Goal: Task Accomplishment & Management: Use online tool/utility

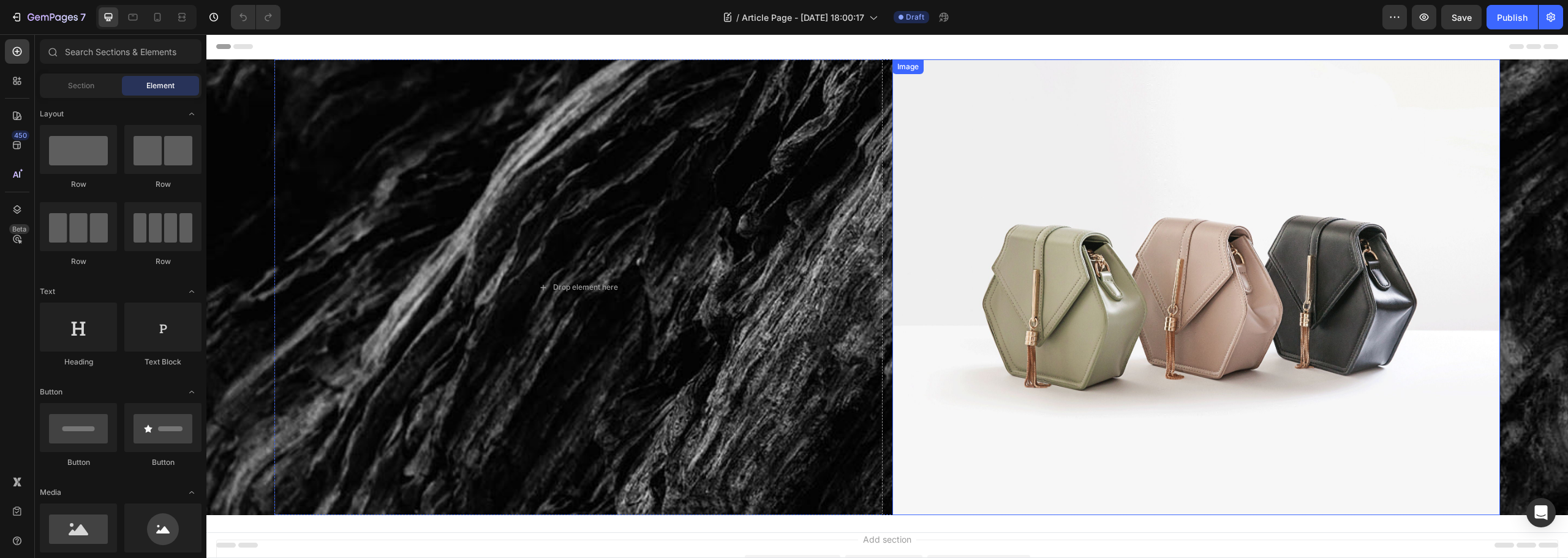
click at [1285, 271] on img at bounding box center [1196, 286] width 608 height 455
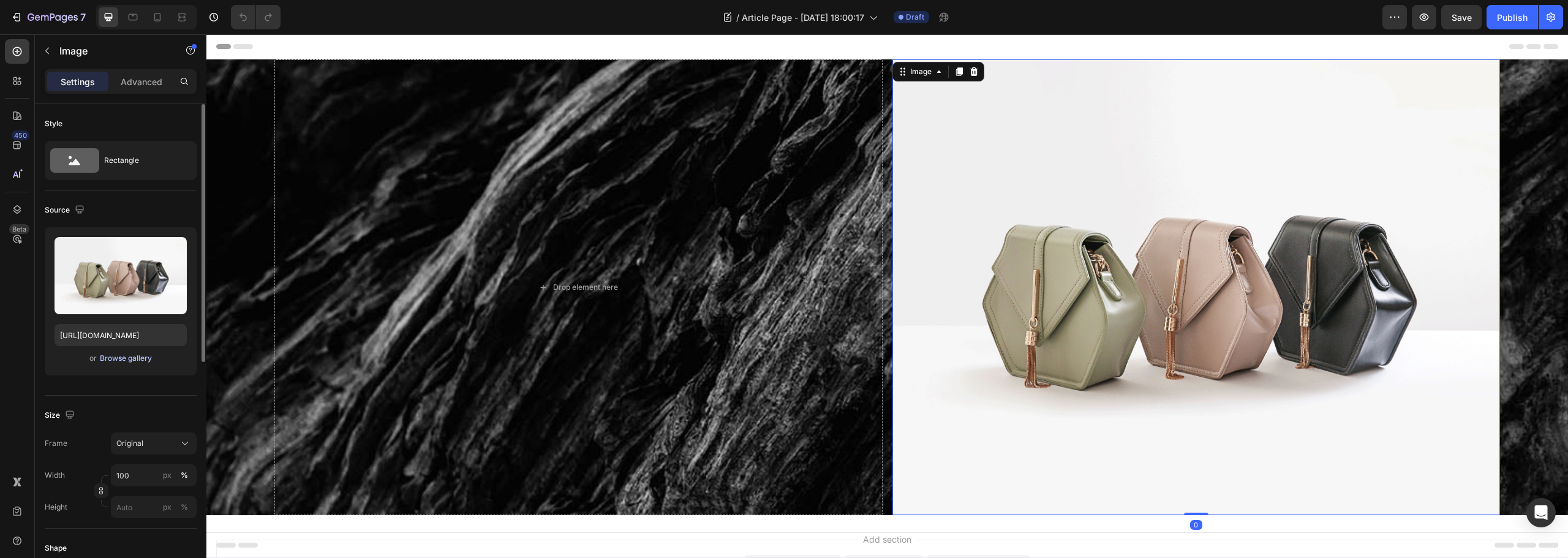
click at [127, 357] on div "Browse gallery" at bounding box center [125, 358] width 52 height 11
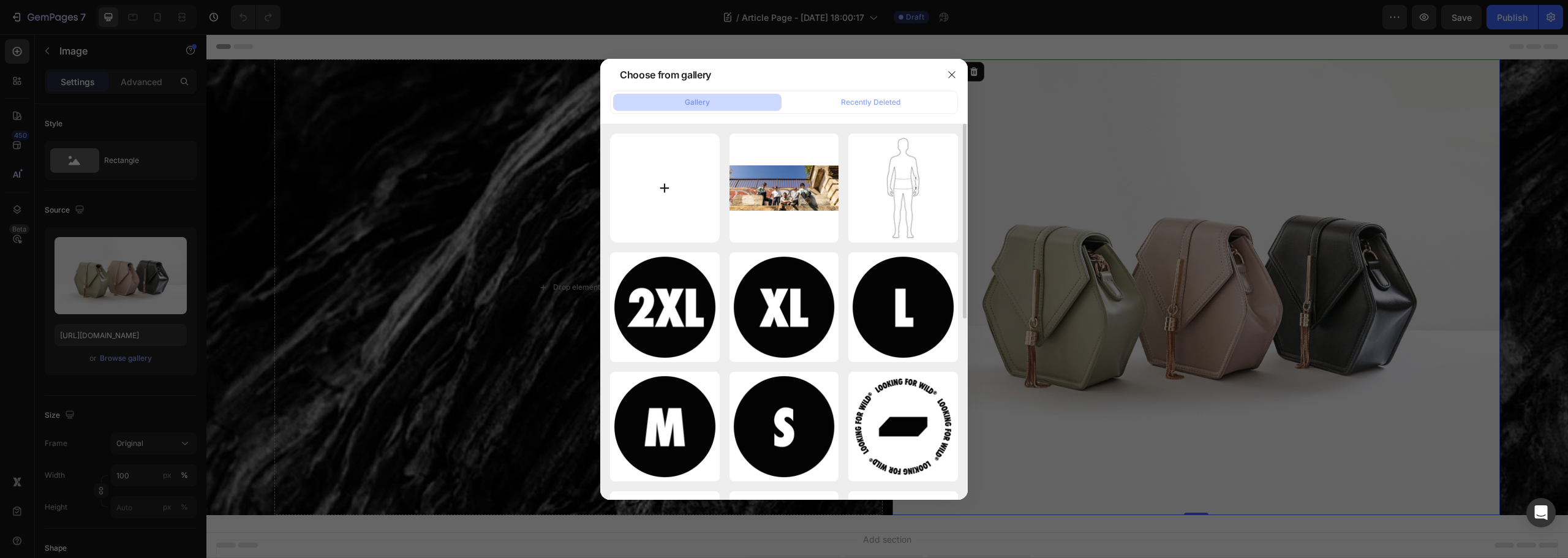
click at [655, 175] on input "file" at bounding box center [665, 188] width 110 height 110
type input "C:\fakepath\imag-3.png"
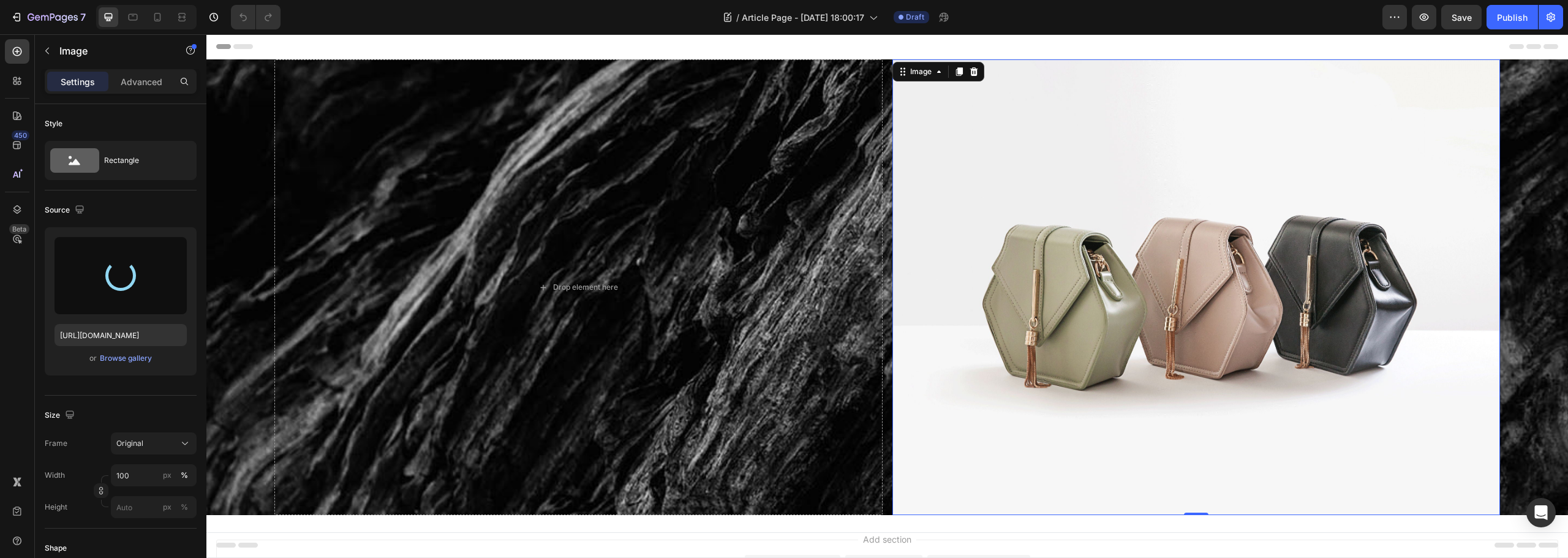
type input "https://cdn.shopify.com/s/files/1/0618/2082/9939/files/gempages_578941619886096…"
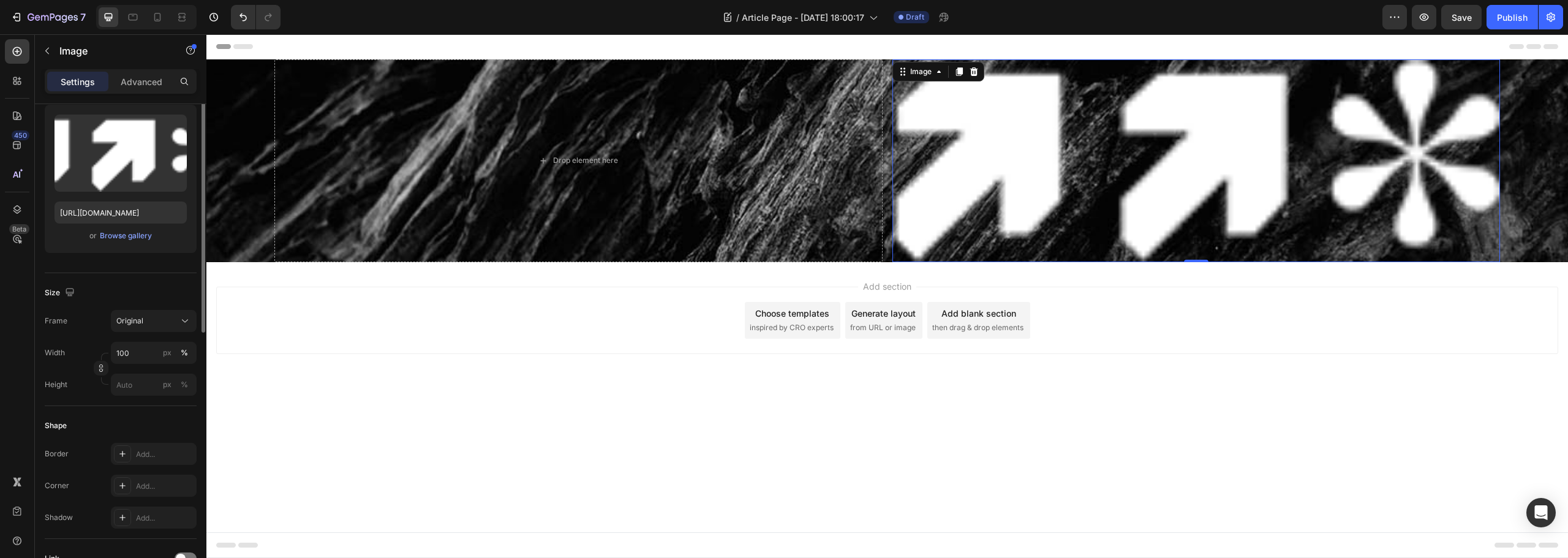
scroll to position [184, 0]
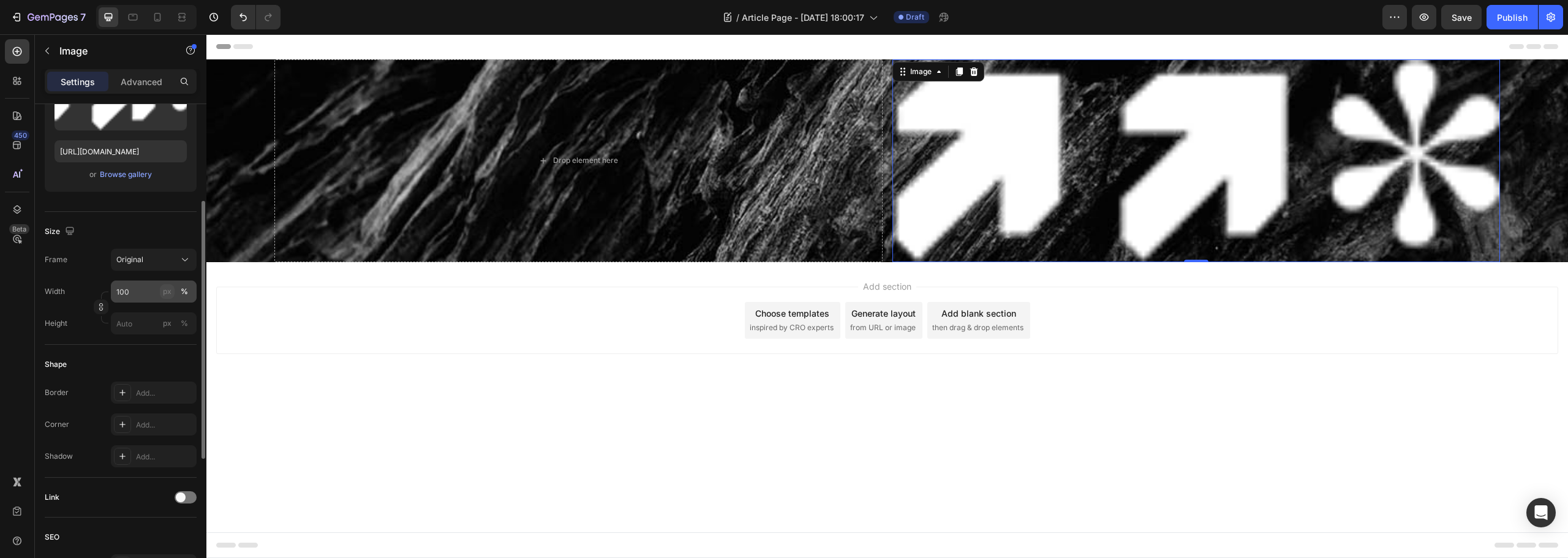
click at [166, 292] on div "px" at bounding box center [167, 292] width 9 height 11
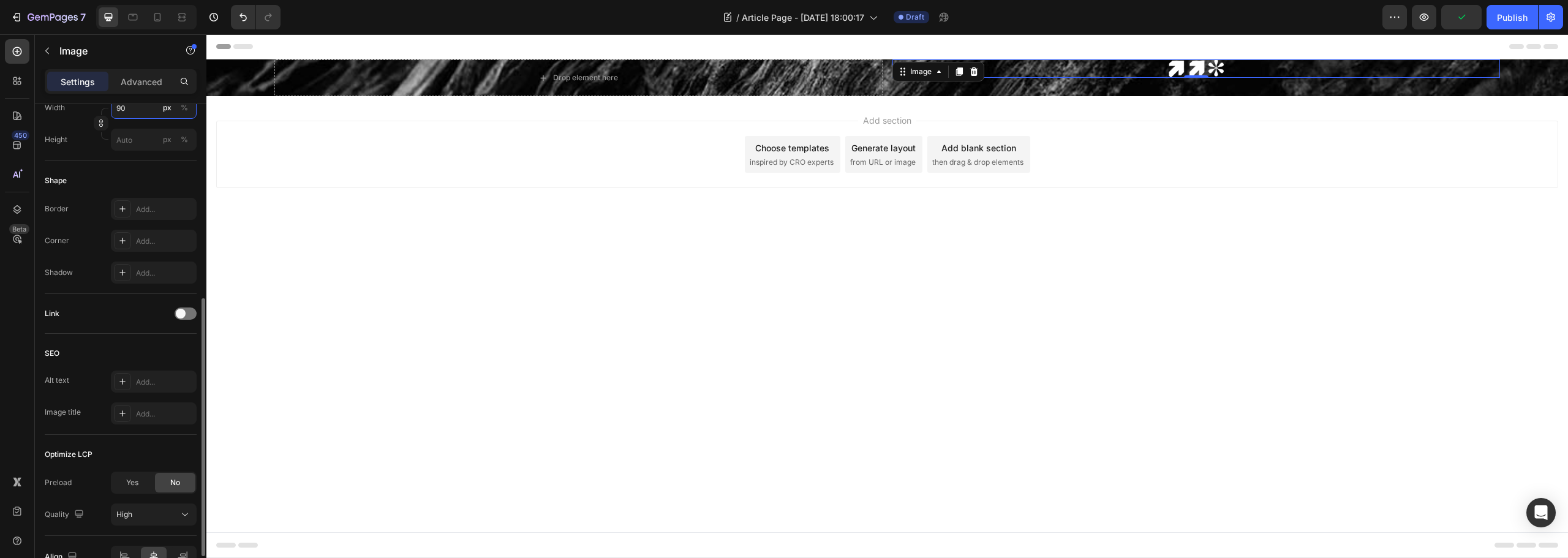
scroll to position [436, 0]
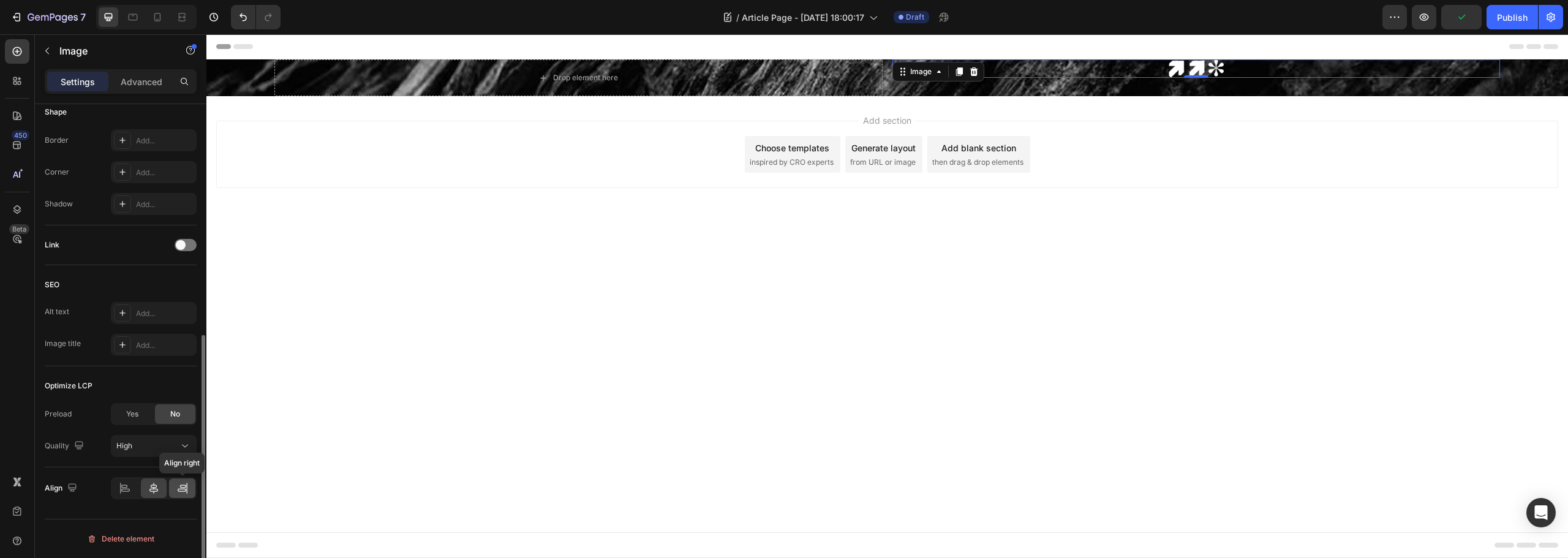
type input "90"
click at [185, 493] on div at bounding box center [182, 488] width 27 height 19
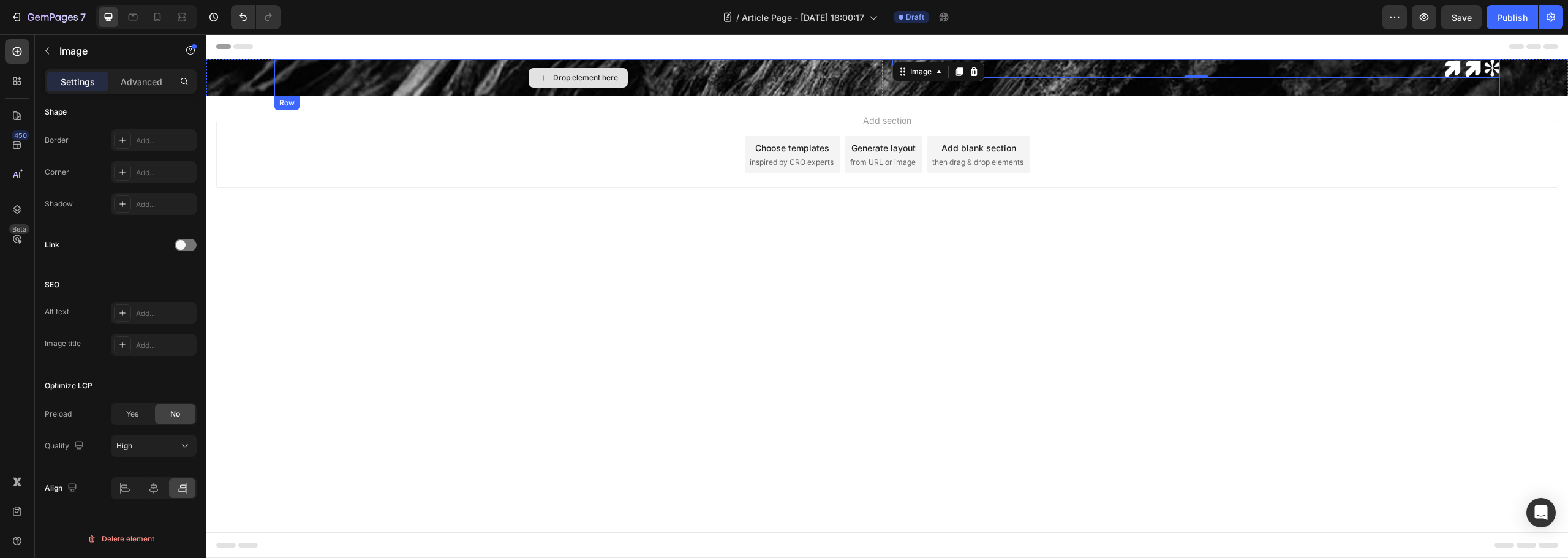
click at [544, 82] on icon at bounding box center [544, 78] width 10 height 11
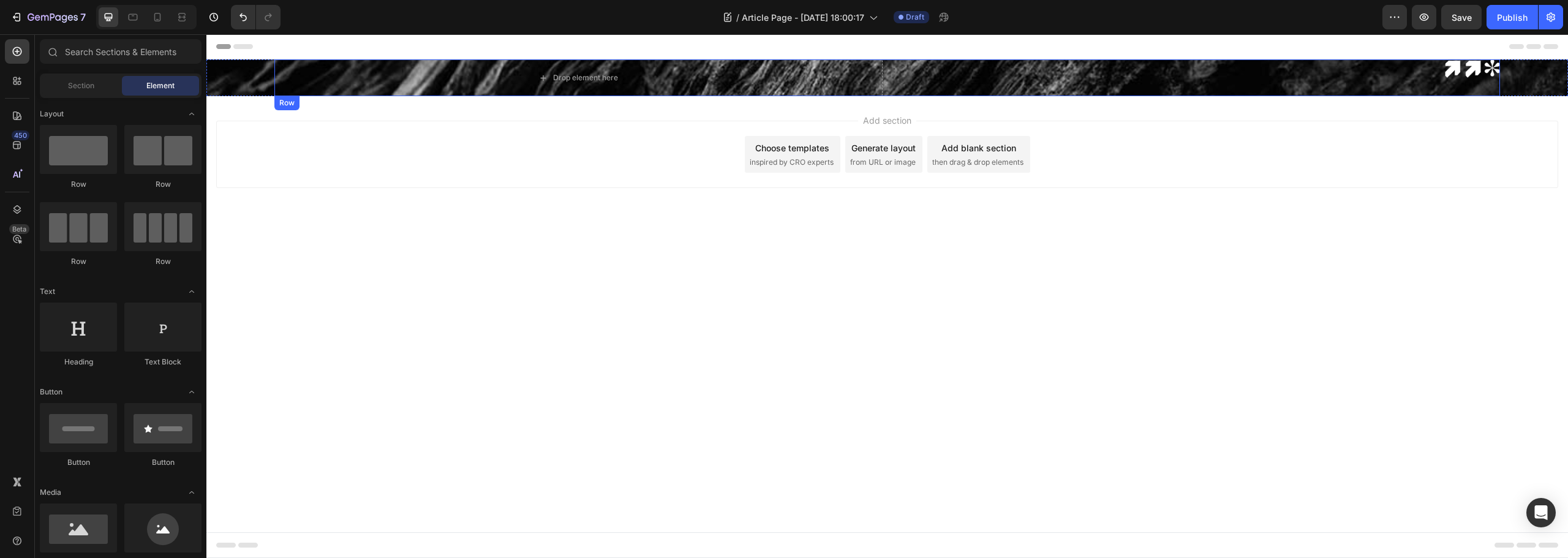
click at [1248, 84] on div "Image" at bounding box center [1196, 77] width 608 height 36
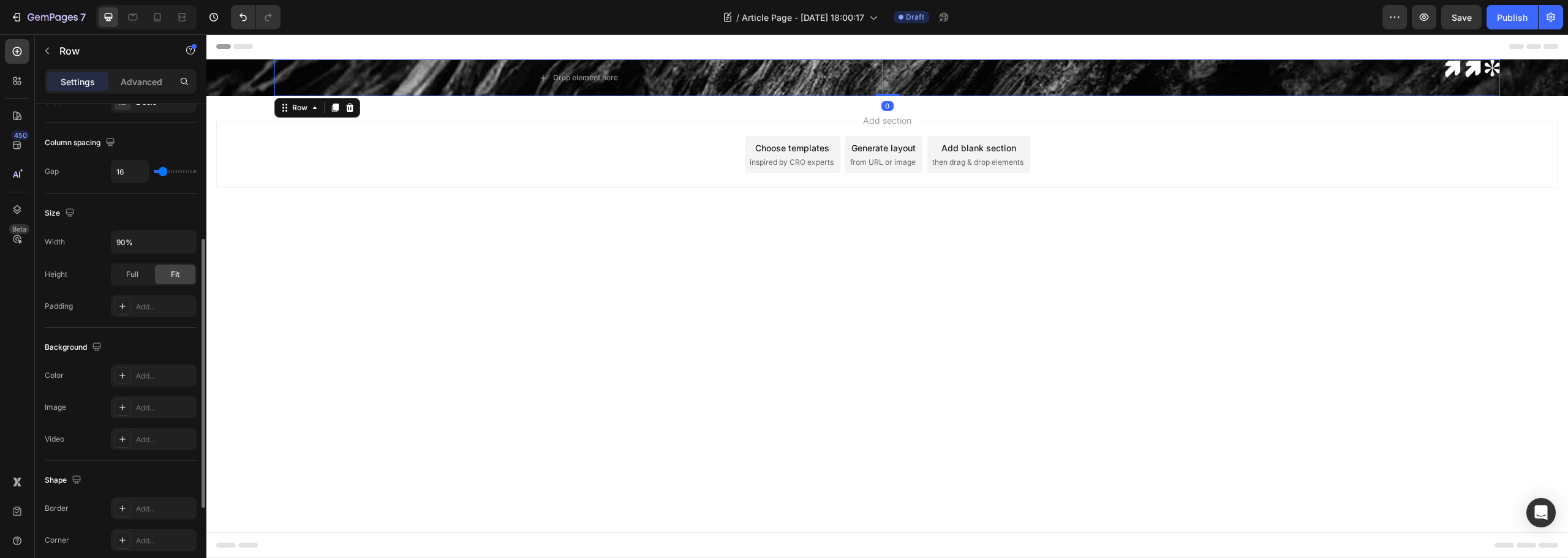
scroll to position [398, 0]
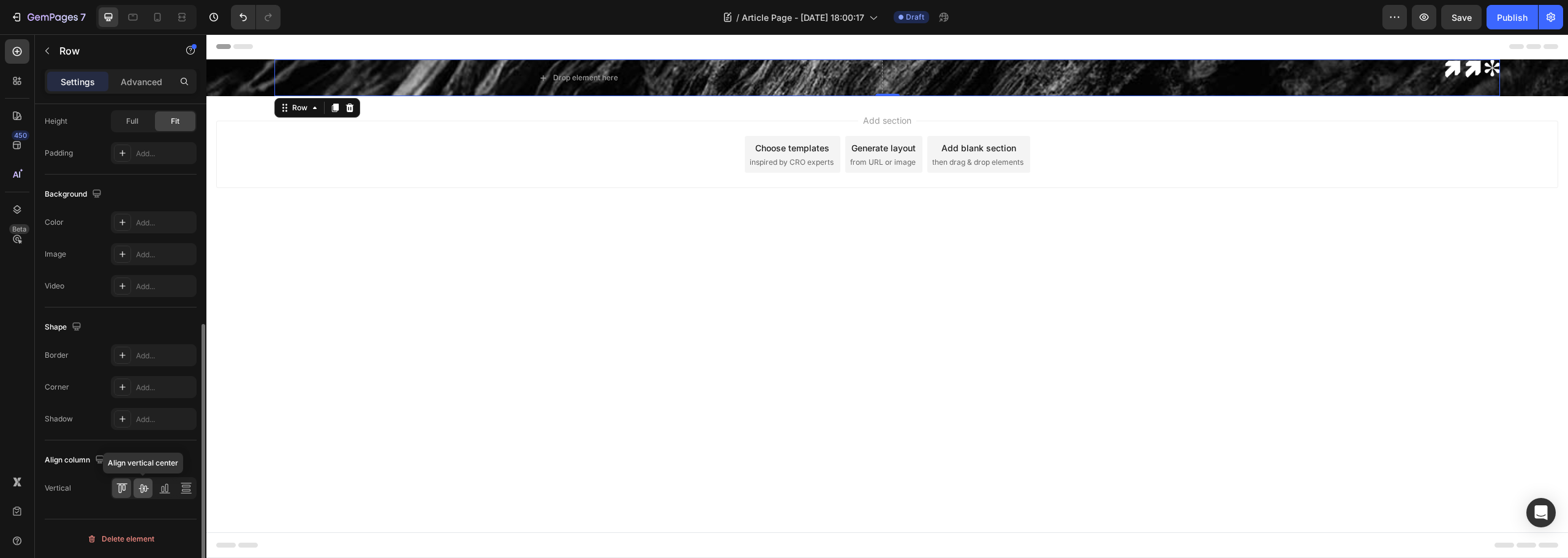
click at [140, 485] on icon at bounding box center [143, 488] width 12 height 12
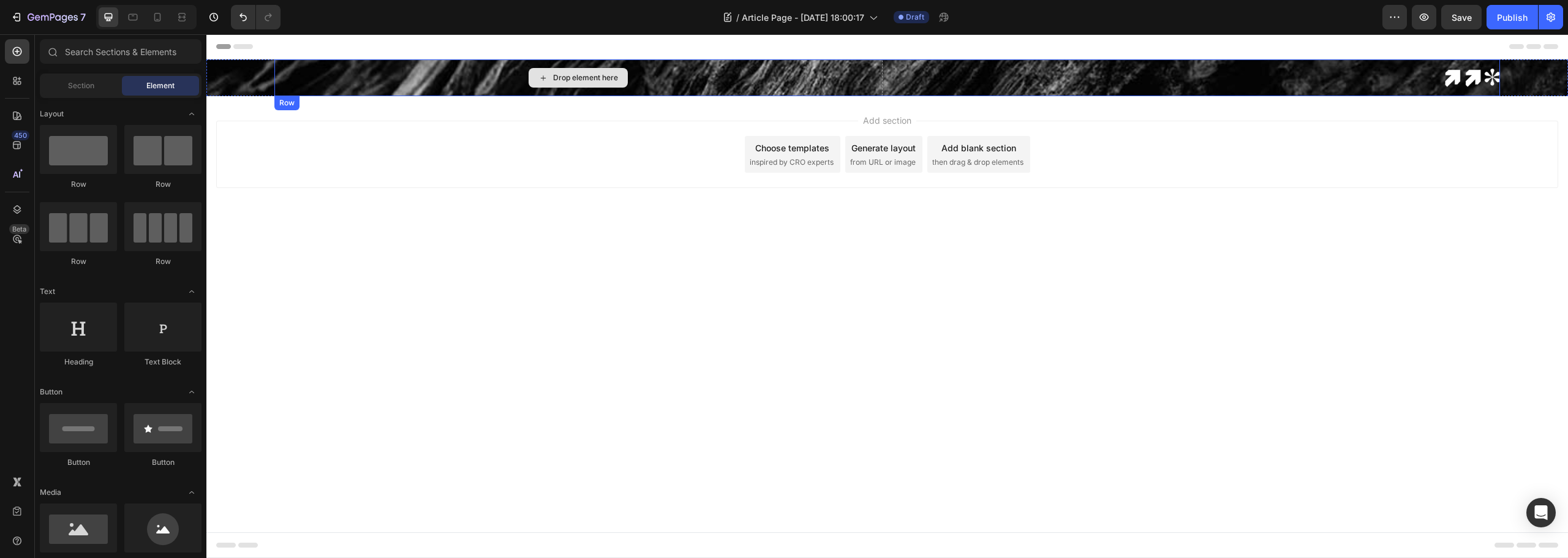
click at [575, 81] on div "Drop element here" at bounding box center [586, 78] width 65 height 10
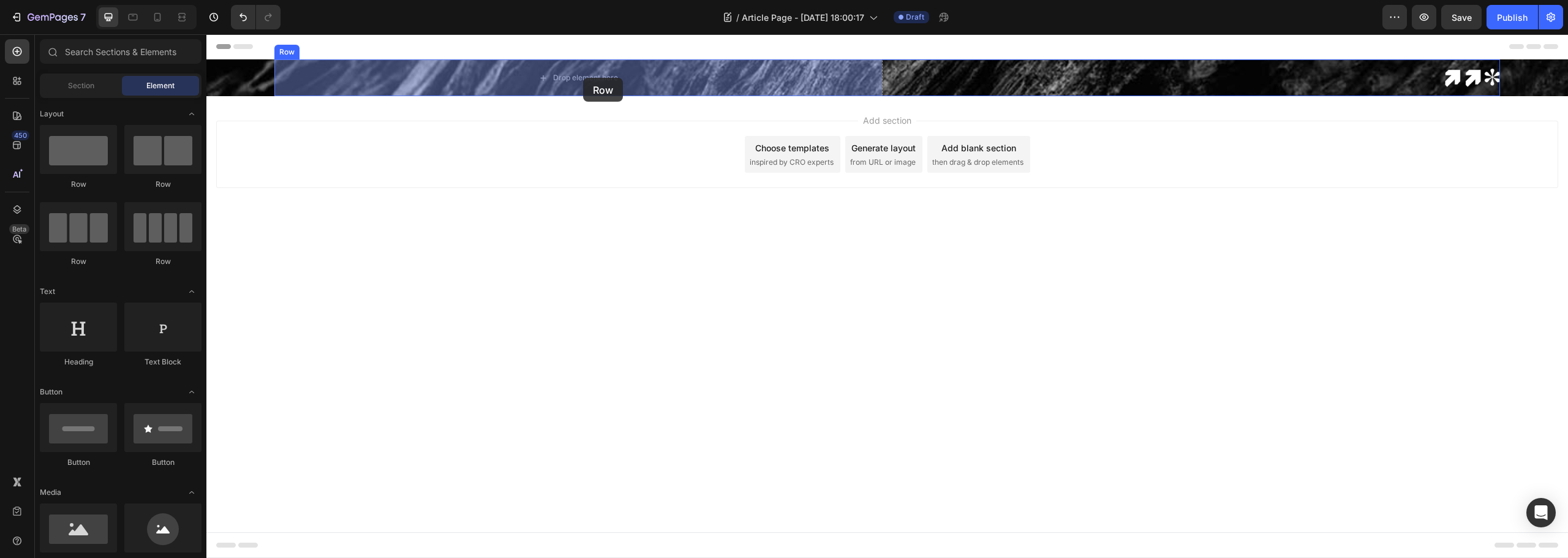
drag, startPoint x: 367, startPoint y: 192, endPoint x: 604, endPoint y: 70, distance: 266.6
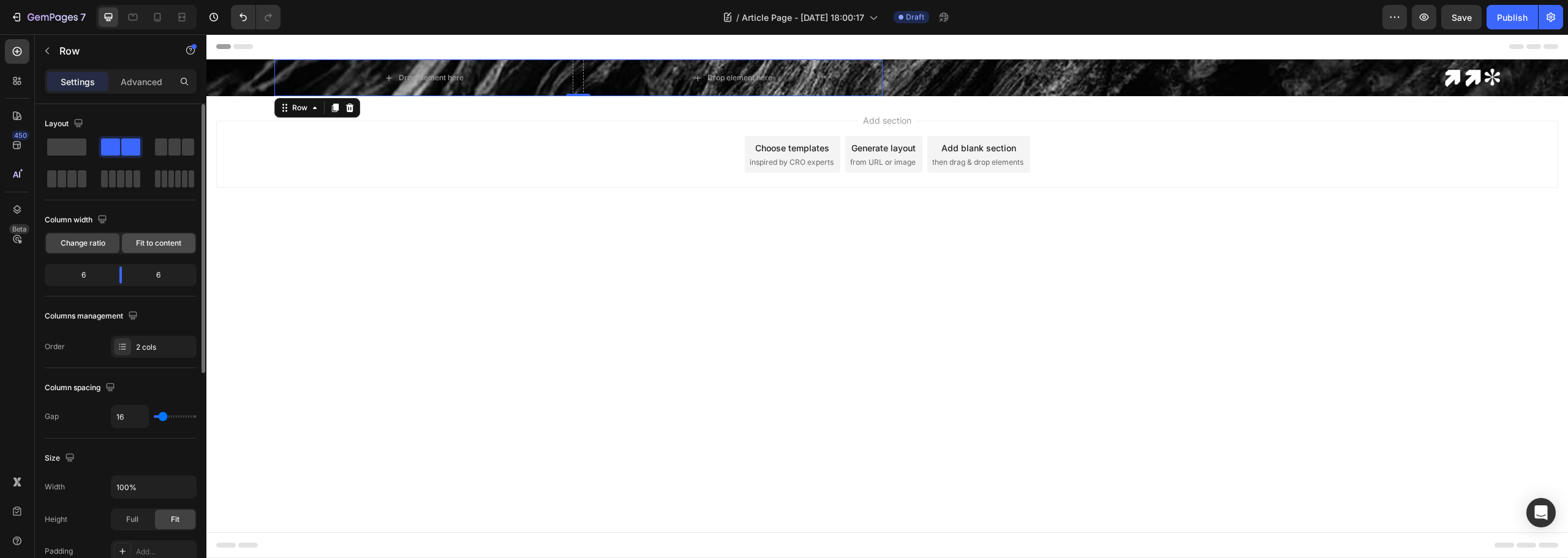
click at [147, 248] on span "Fit to content" at bounding box center [159, 243] width 45 height 11
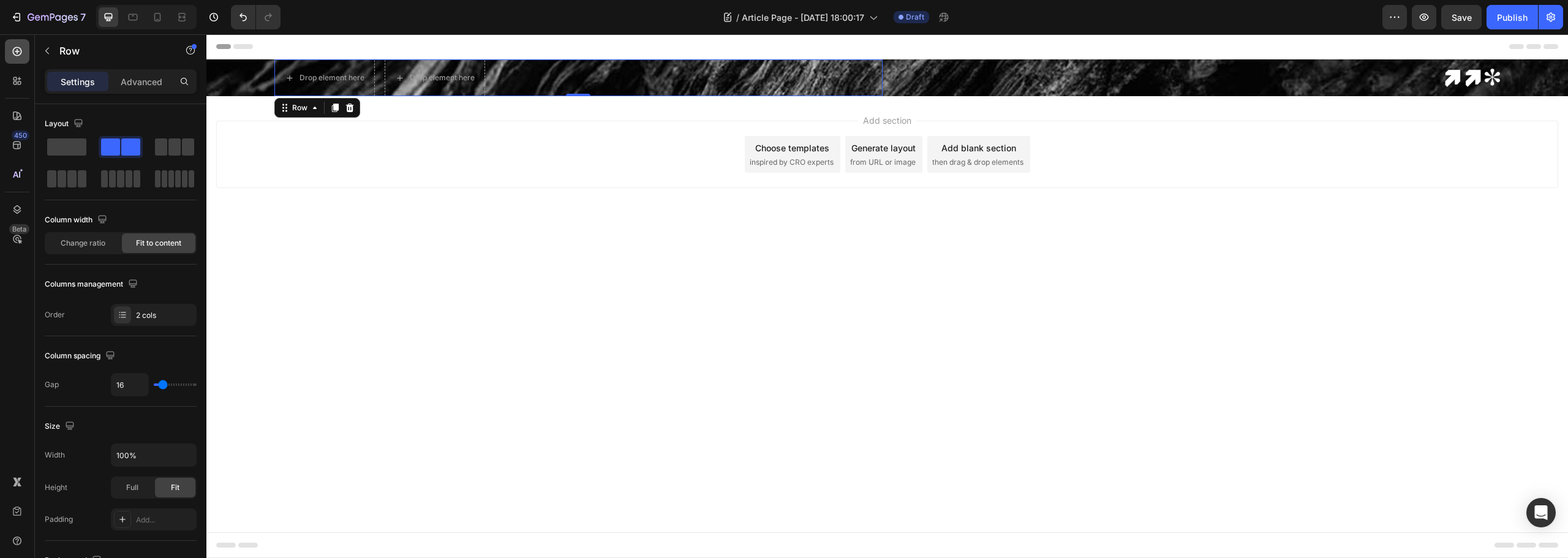
click at [12, 50] on icon at bounding box center [17, 51] width 12 height 12
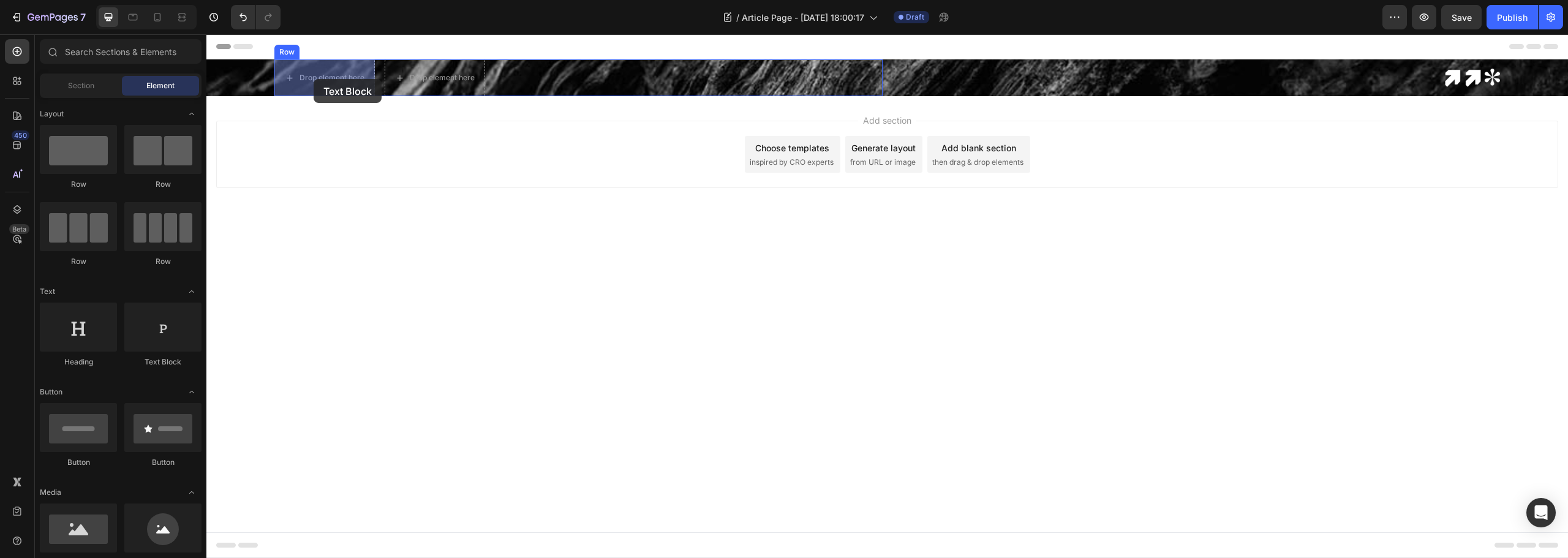
drag, startPoint x: 365, startPoint y: 373, endPoint x: 314, endPoint y: 78, distance: 299.4
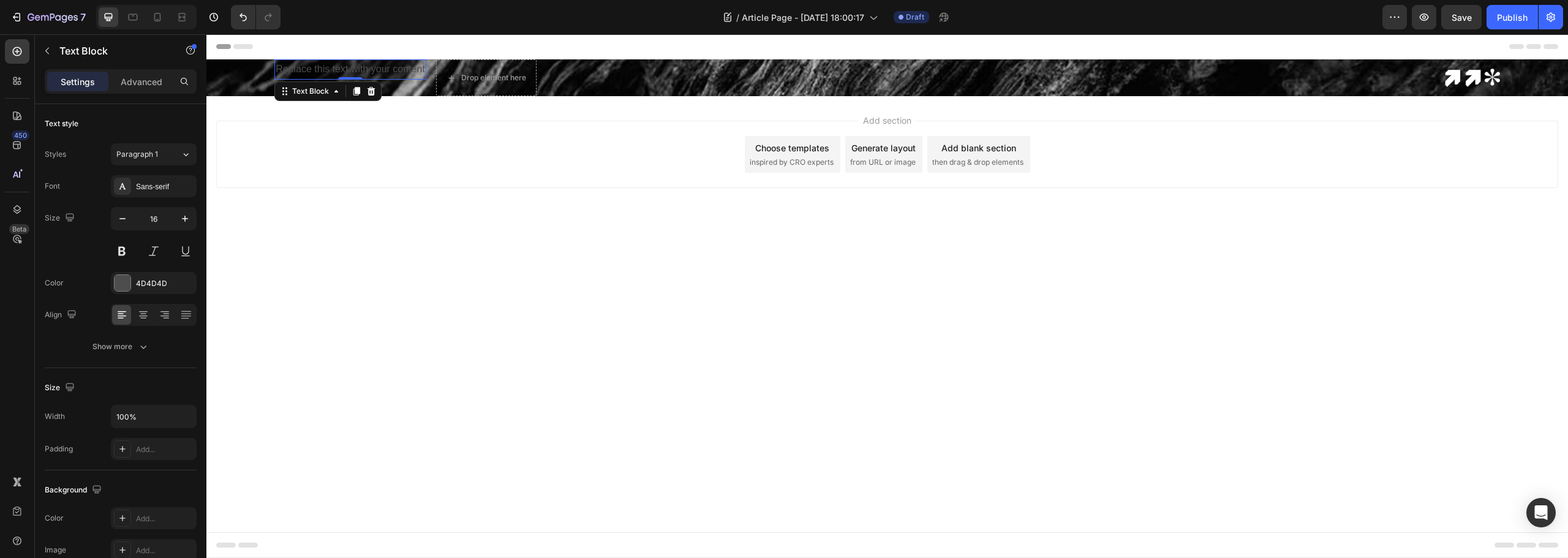
click at [385, 68] on div "Replace this text with your content" at bounding box center [350, 69] width 152 height 20
click at [385, 68] on p "Replace this text with your content" at bounding box center [350, 70] width 150 height 18
click at [125, 281] on div at bounding box center [123, 283] width 16 height 16
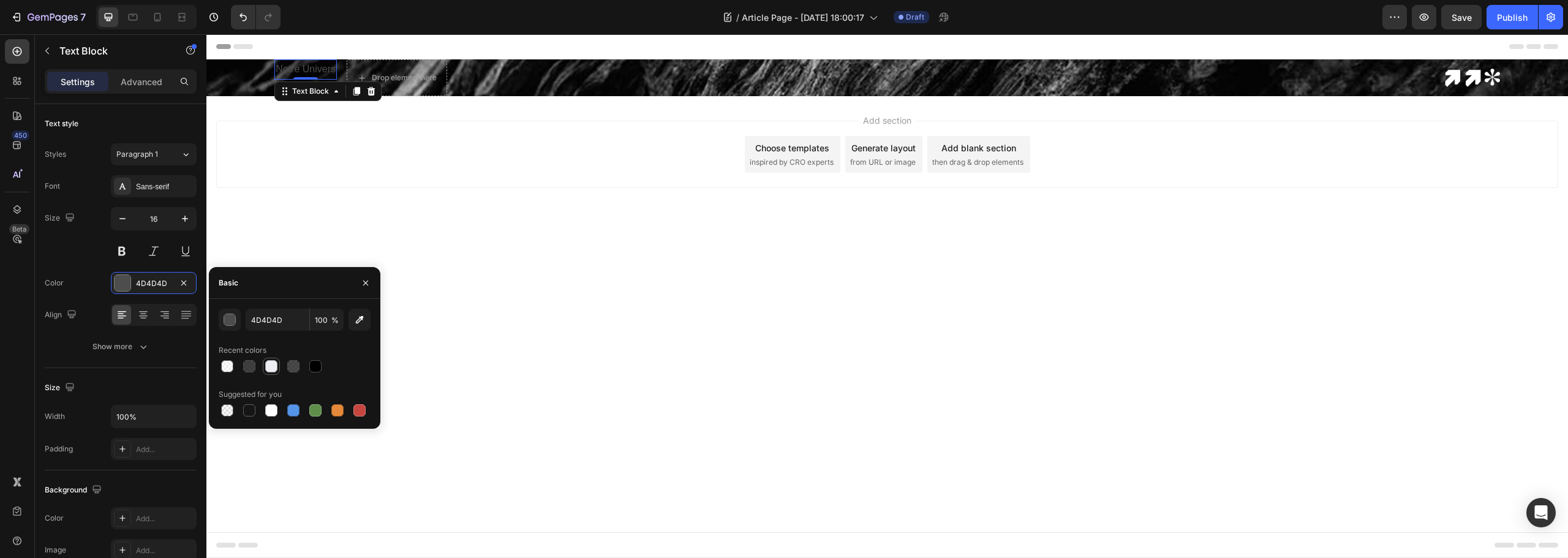
click at [271, 370] on div at bounding box center [271, 366] width 12 height 12
click at [285, 317] on input "EDEDF4" at bounding box center [278, 319] width 64 height 22
type input "FFFFFF"
click at [327, 349] on div "Recent colors" at bounding box center [295, 350] width 152 height 19
click at [397, 86] on div "Drop element here" at bounding box center [396, 78] width 100 height 19
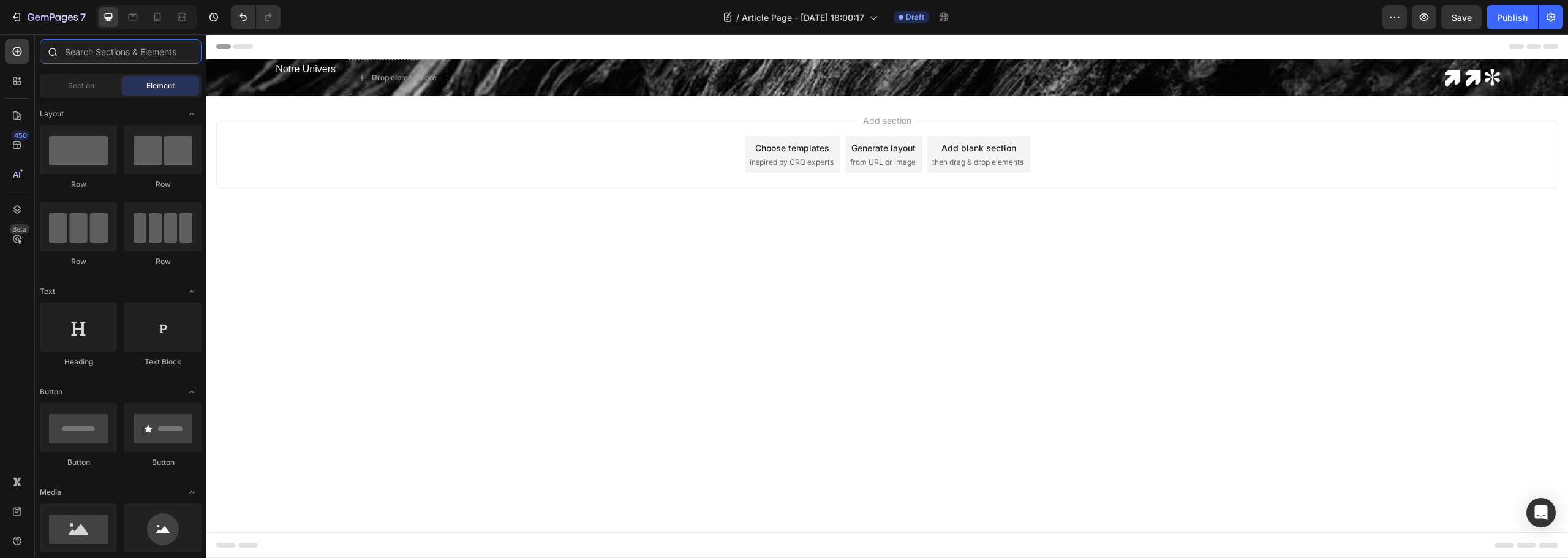
click at [79, 59] on input "text" at bounding box center [121, 51] width 162 height 24
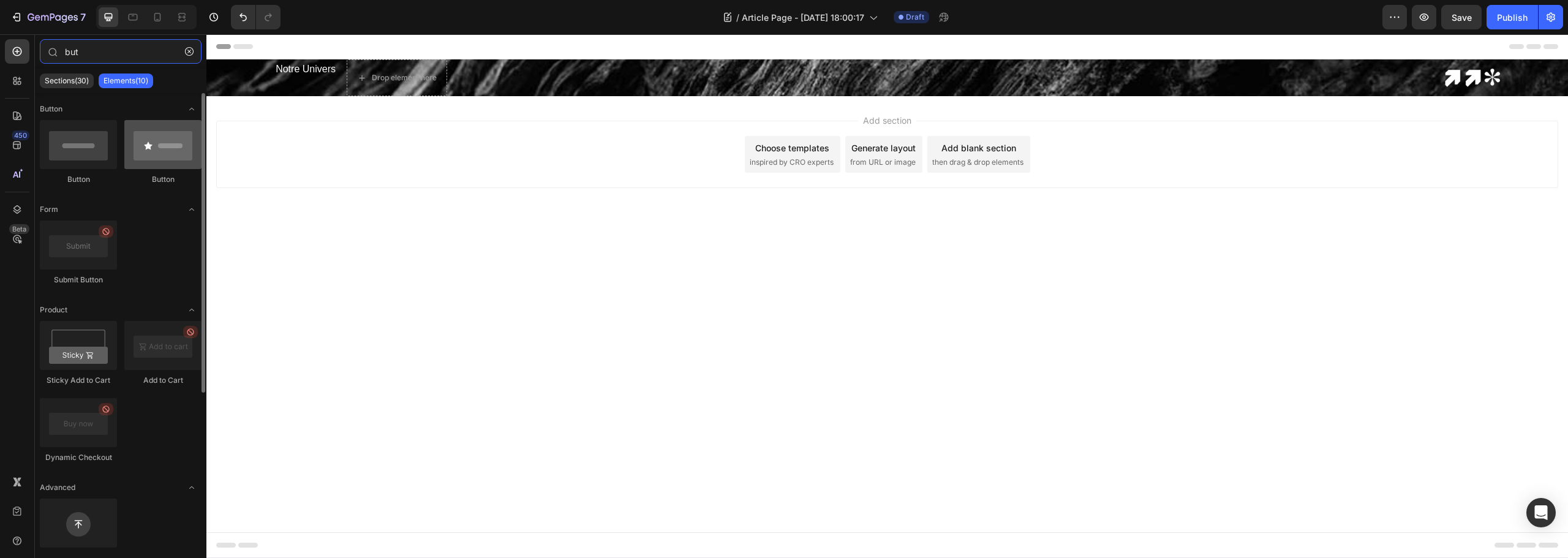
type input "but"
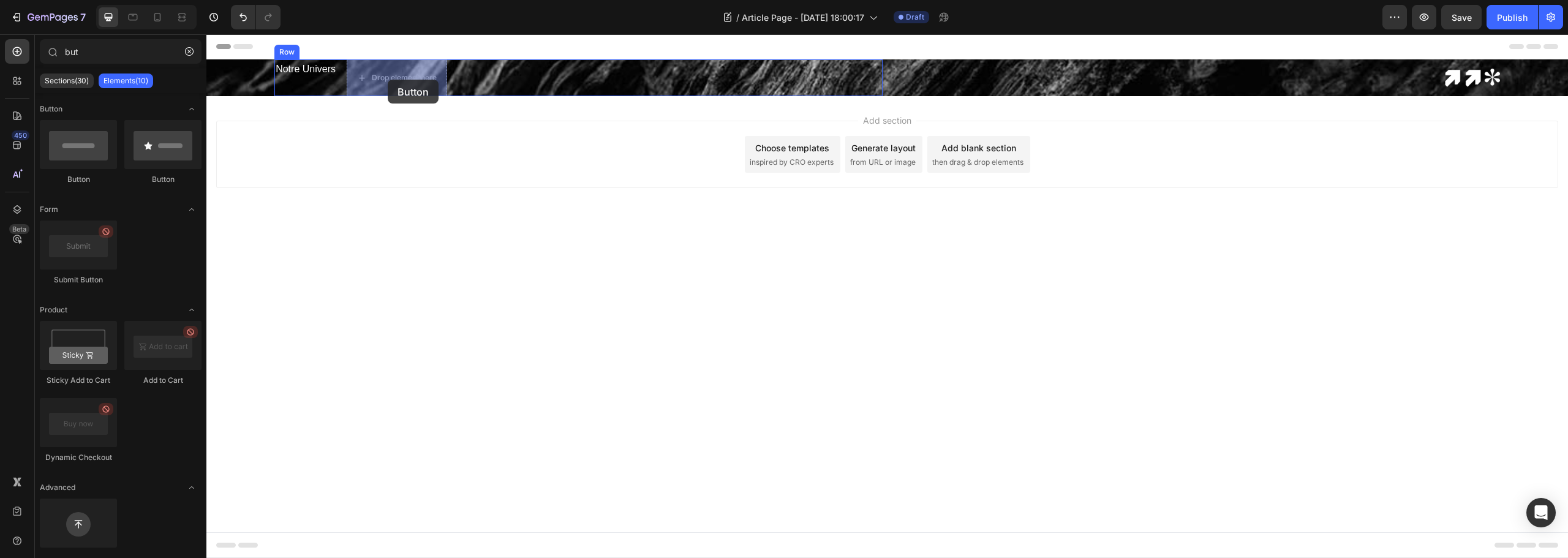
drag, startPoint x: 345, startPoint y: 190, endPoint x: 388, endPoint y: 79, distance: 119.0
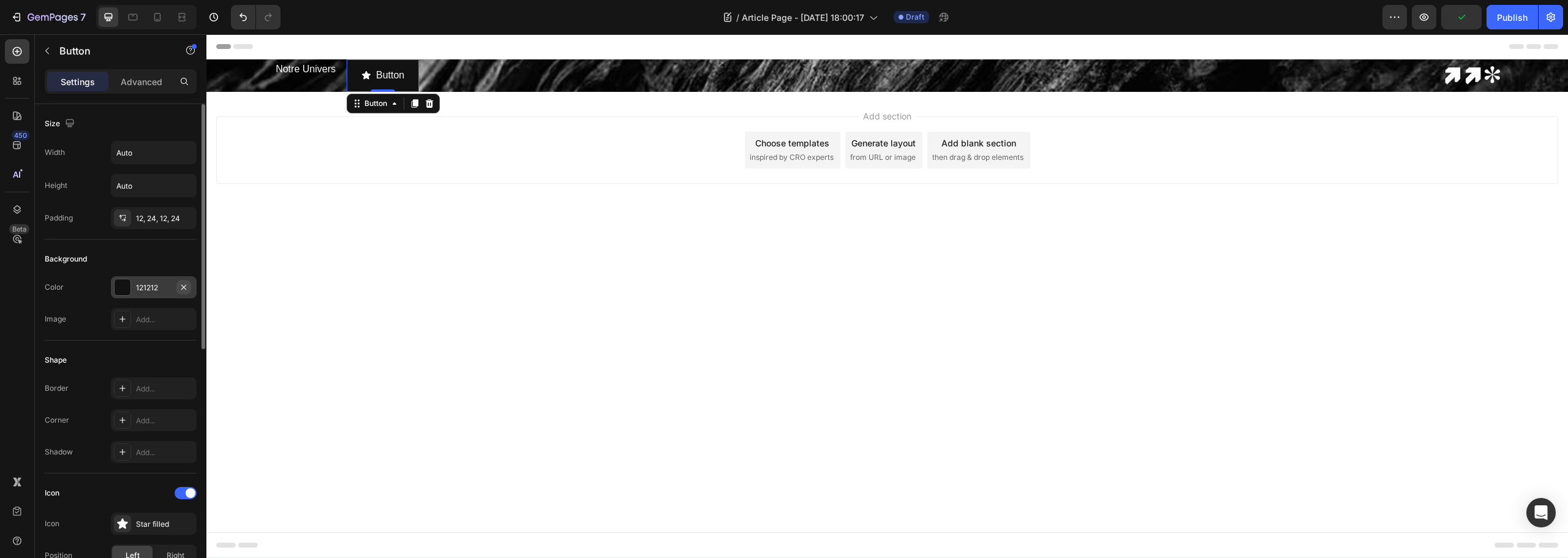
click at [188, 290] on icon "button" at bounding box center [184, 287] width 10 height 10
click at [183, 216] on icon "button" at bounding box center [184, 218] width 5 height 5
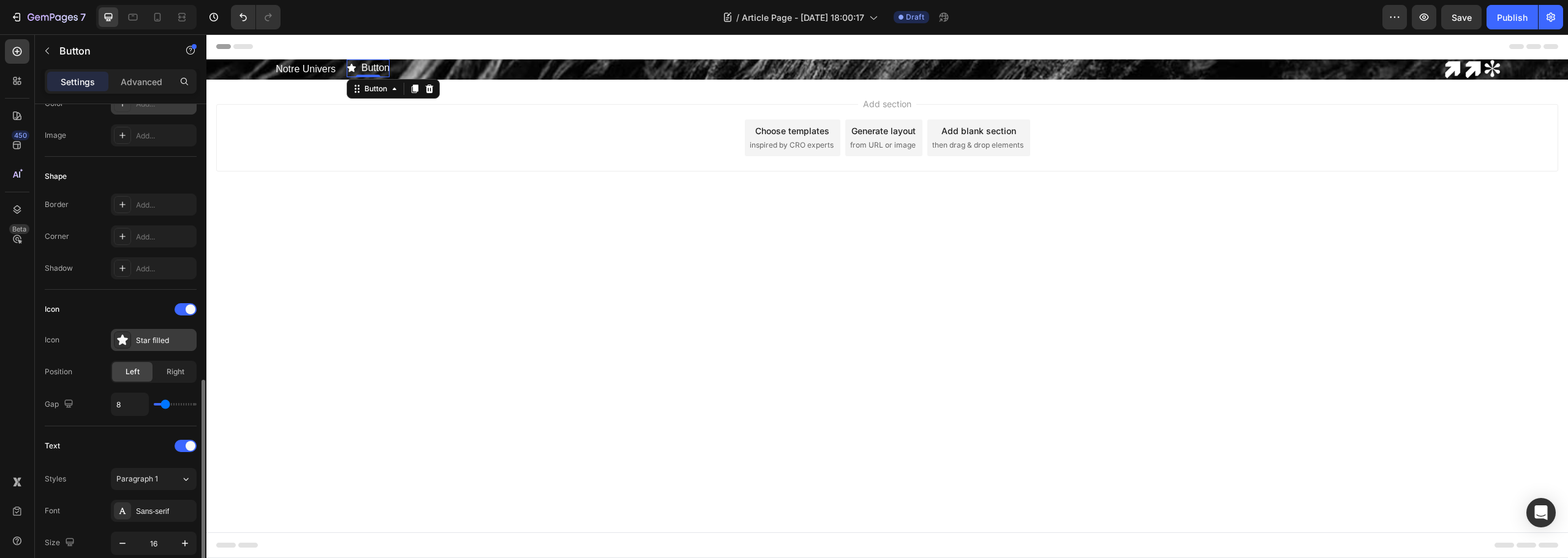
scroll to position [367, 0]
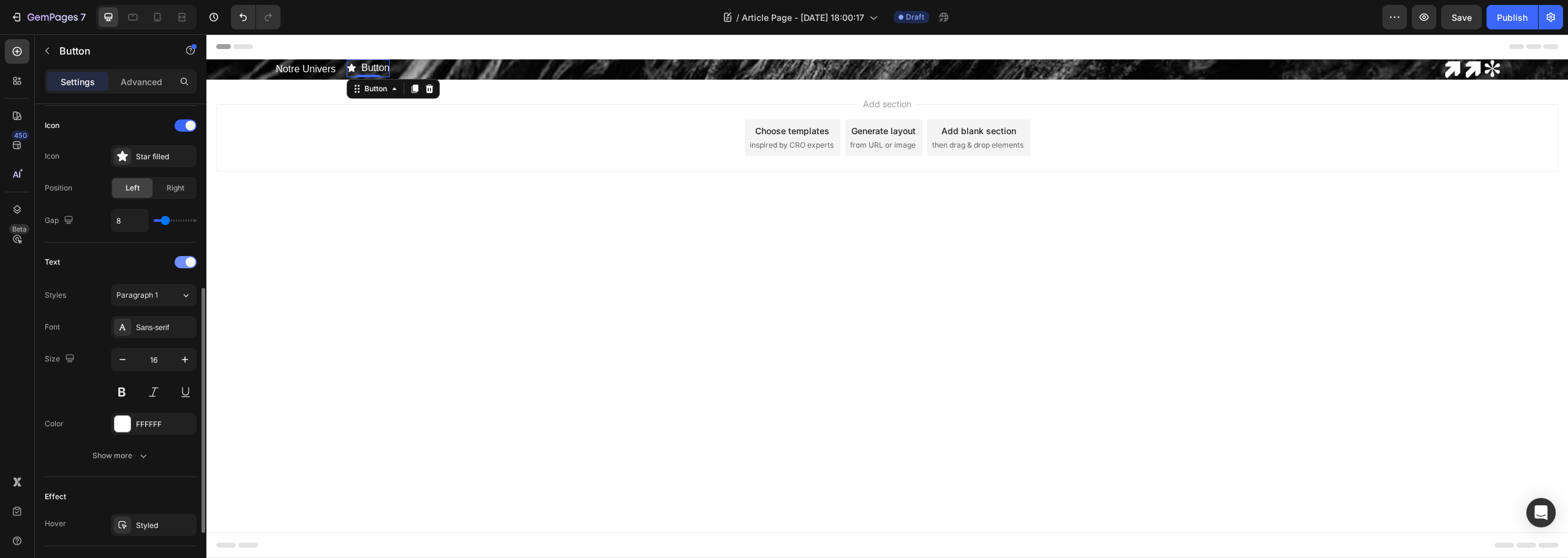
click at [183, 260] on div at bounding box center [185, 261] width 22 height 12
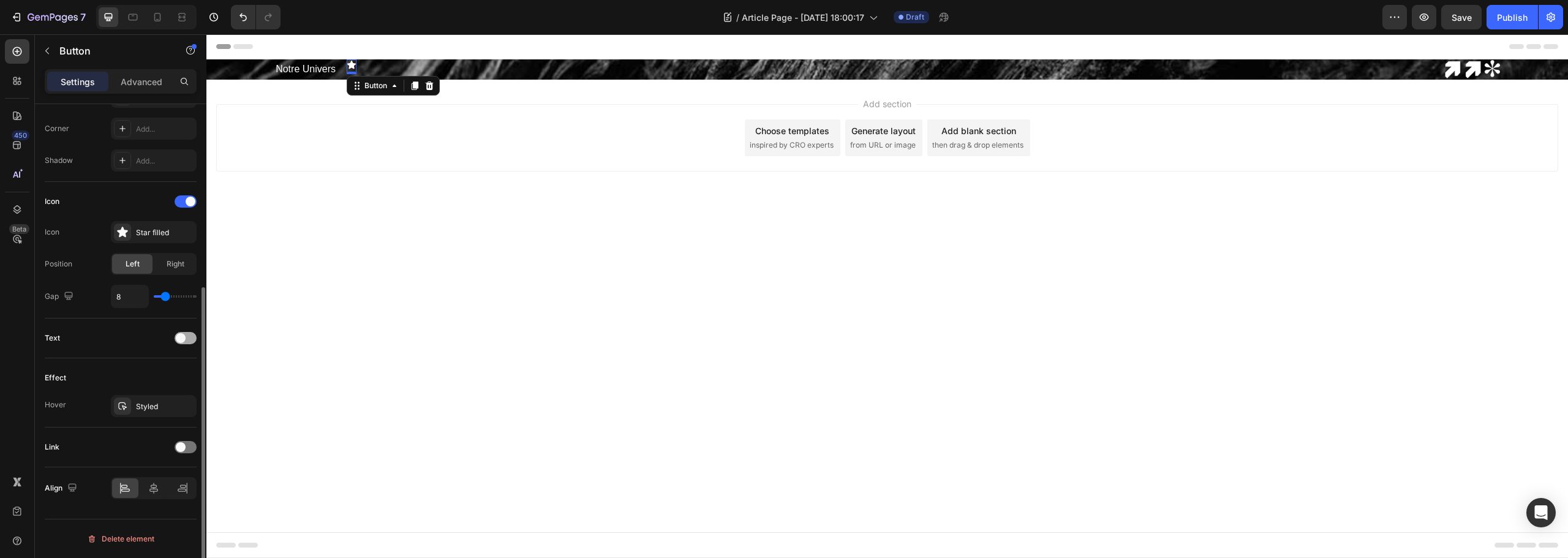
scroll to position [291, 0]
click at [152, 231] on div "Star filled" at bounding box center [164, 233] width 57 height 11
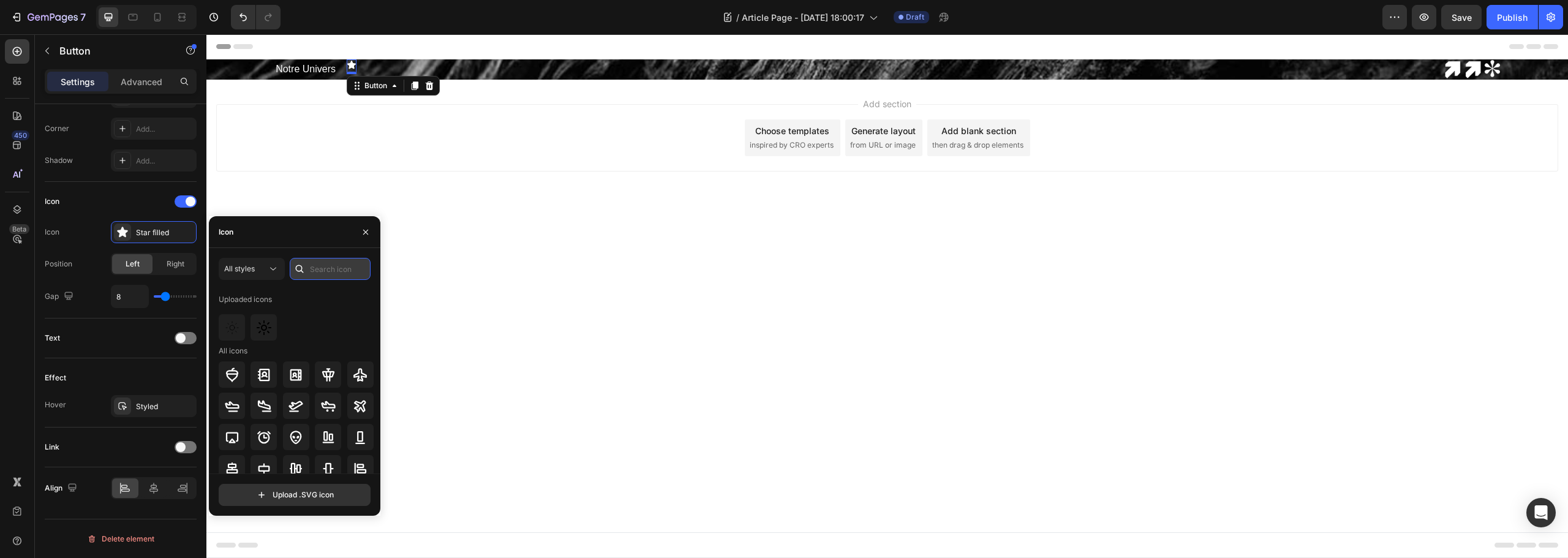
click at [327, 267] on input "text" at bounding box center [330, 268] width 81 height 22
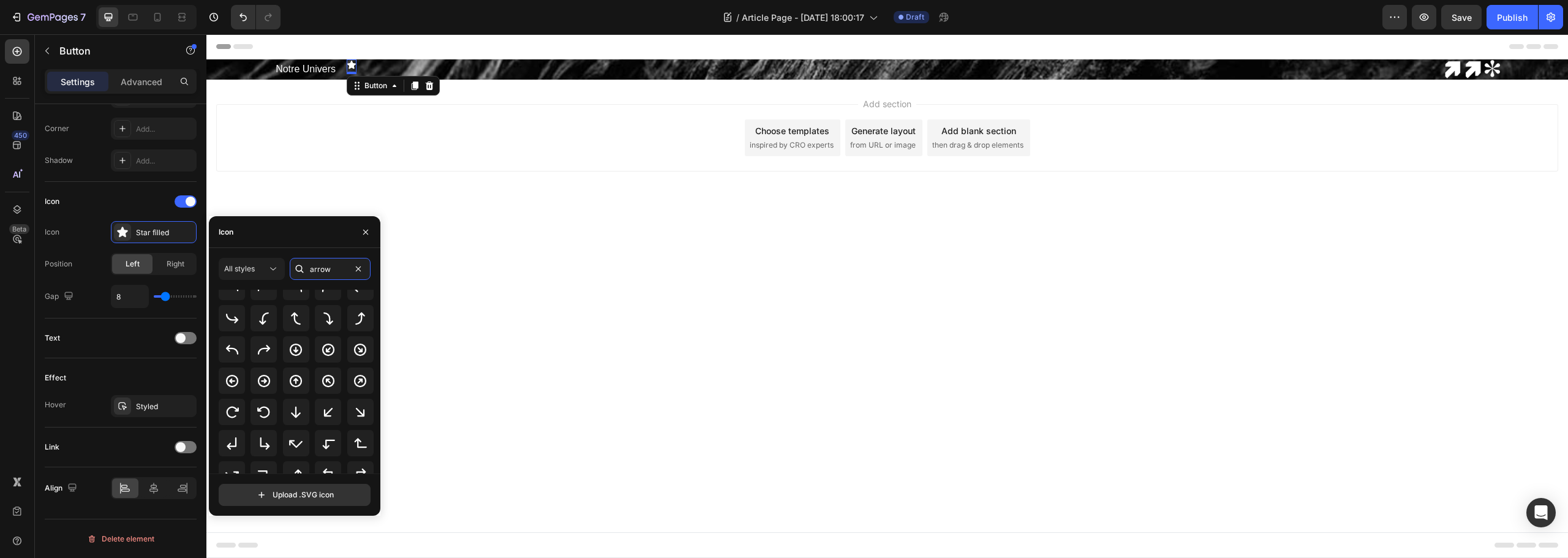
scroll to position [61, 0]
type input "arrow"
click at [354, 384] on icon at bounding box center [360, 383] width 15 height 15
click at [177, 334] on span at bounding box center [180, 338] width 10 height 10
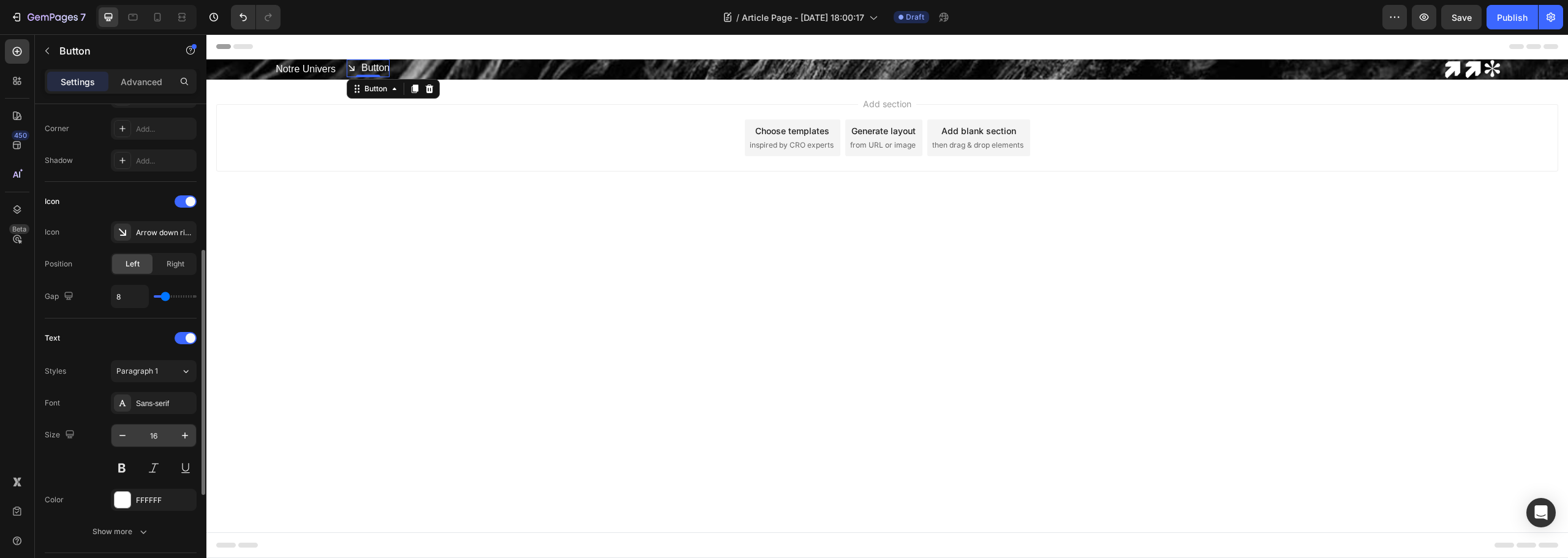
click at [159, 436] on input "16" at bounding box center [154, 435] width 40 height 22
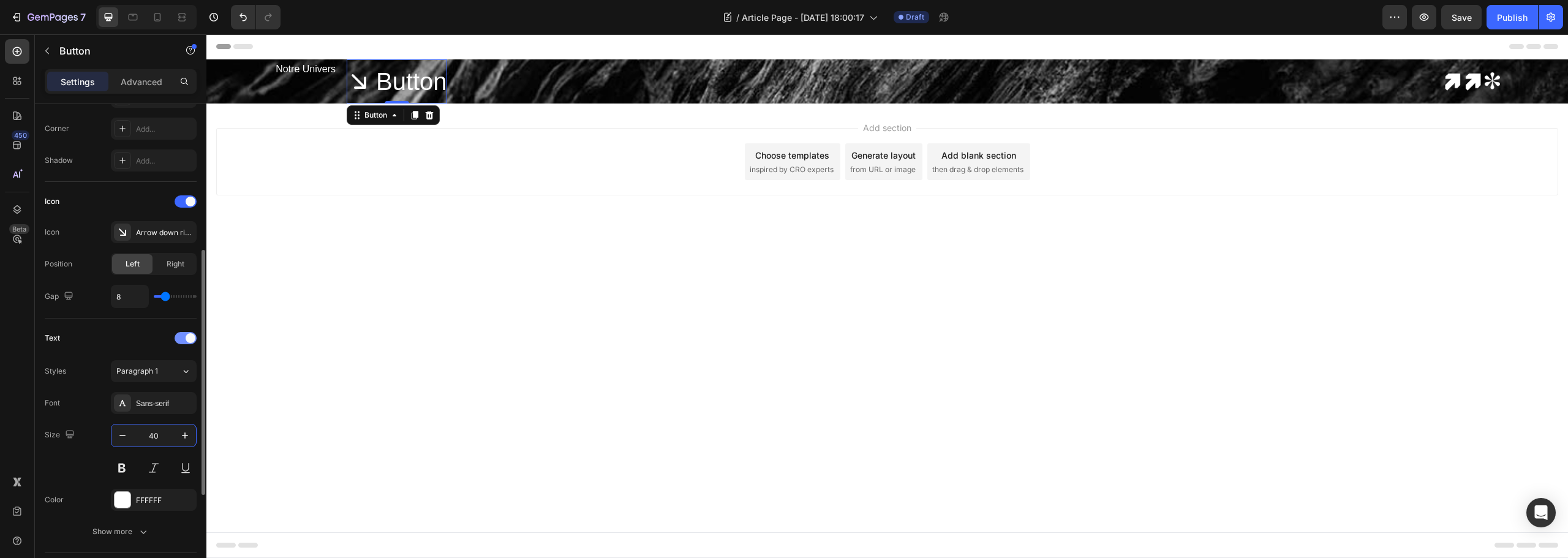
type input "40"
click at [185, 340] on span at bounding box center [190, 338] width 10 height 10
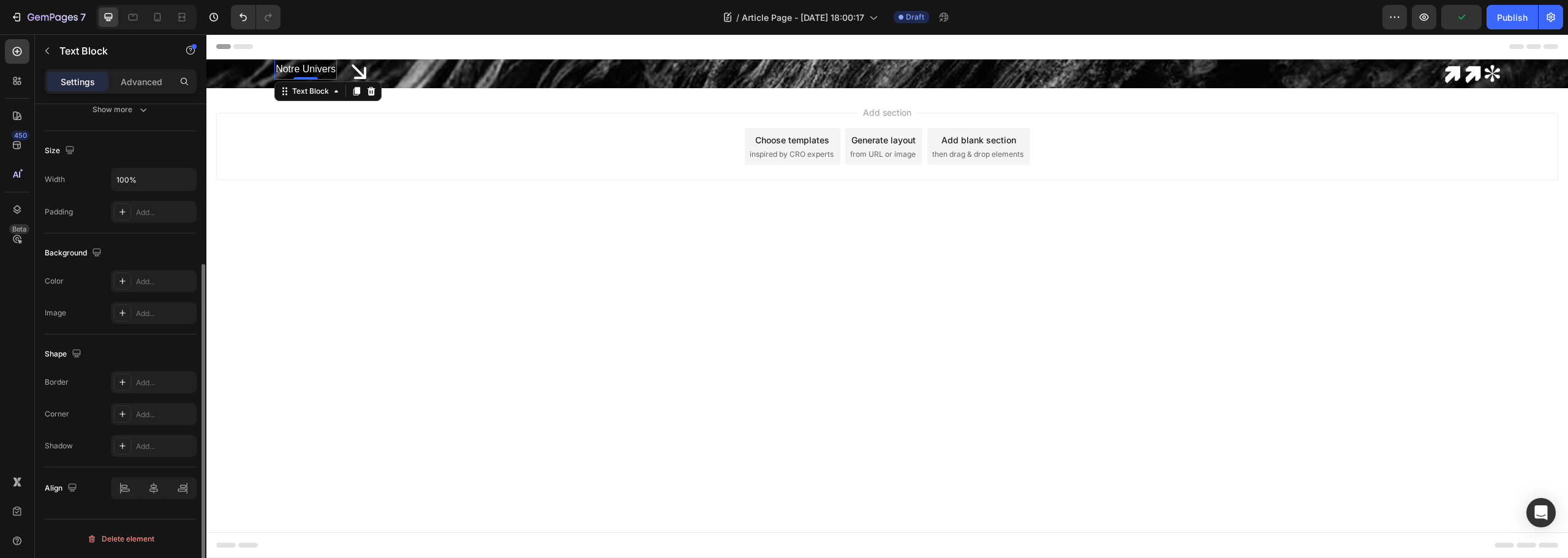
click at [319, 70] on p "Notre Univers" at bounding box center [306, 70] width 60 height 18
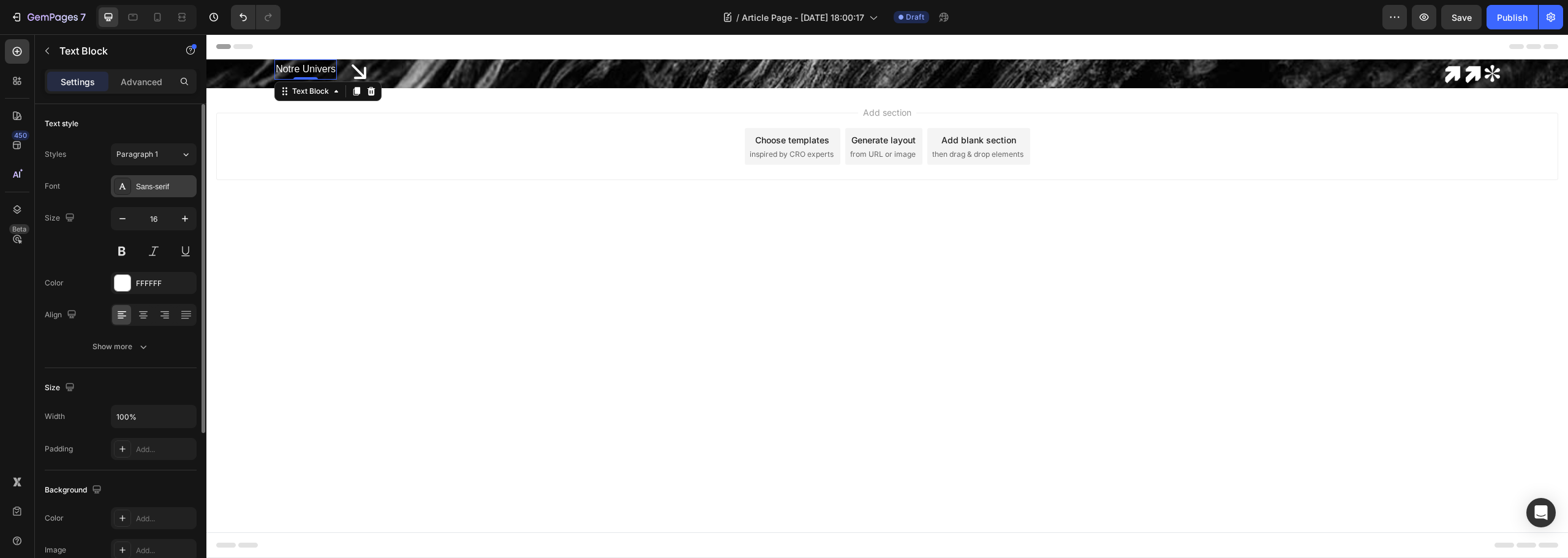
click at [151, 188] on div "Sans-serif" at bounding box center [164, 187] width 57 height 11
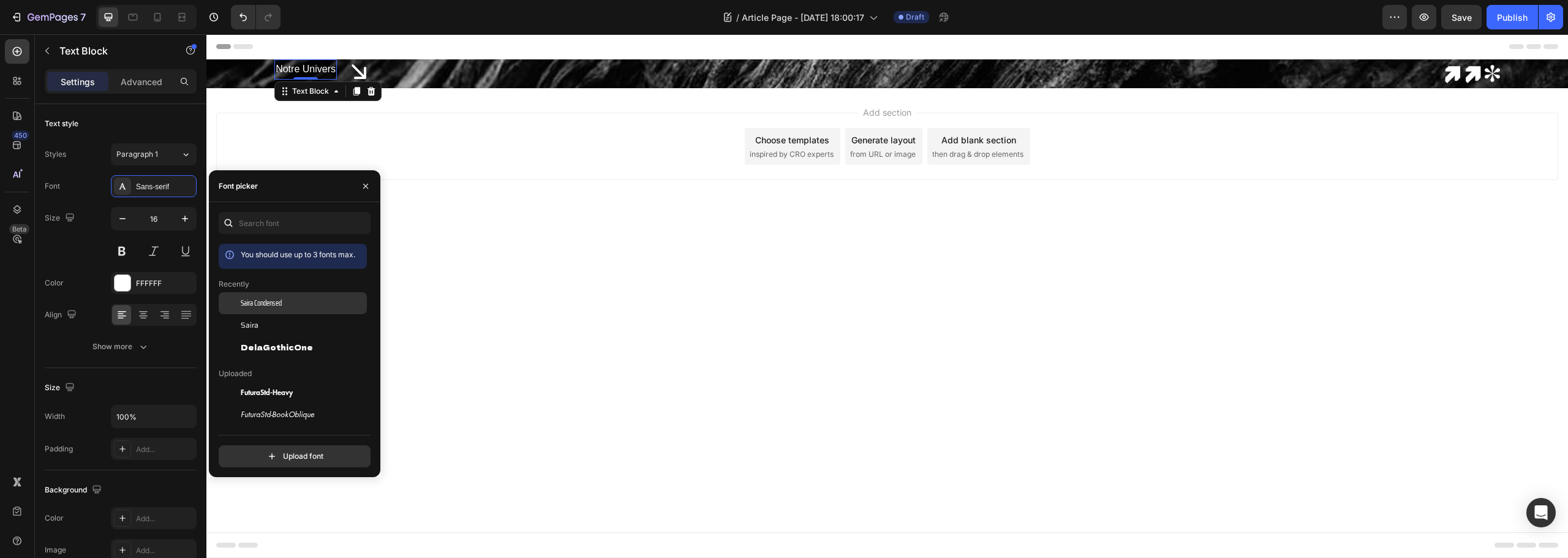
click at [276, 302] on span "Saira Condensed" at bounding box center [261, 303] width 41 height 11
click at [181, 219] on icon "button" at bounding box center [184, 218] width 12 height 12
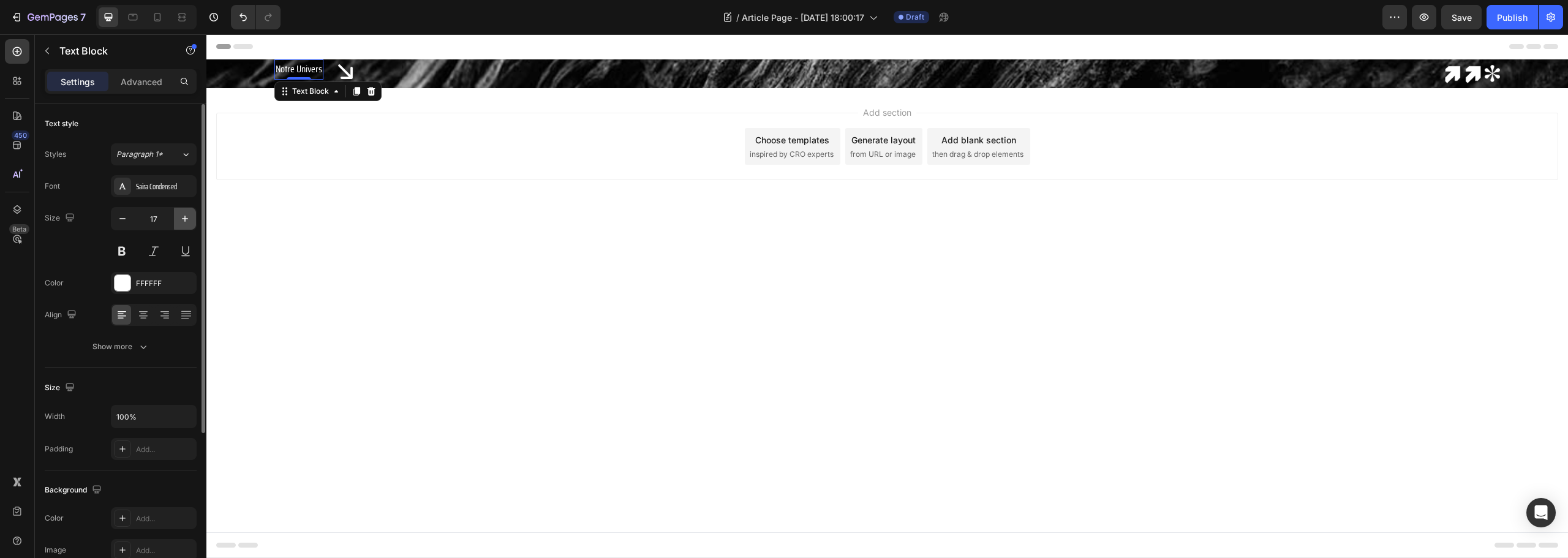
click at [181, 219] on icon "button" at bounding box center [184, 218] width 12 height 12
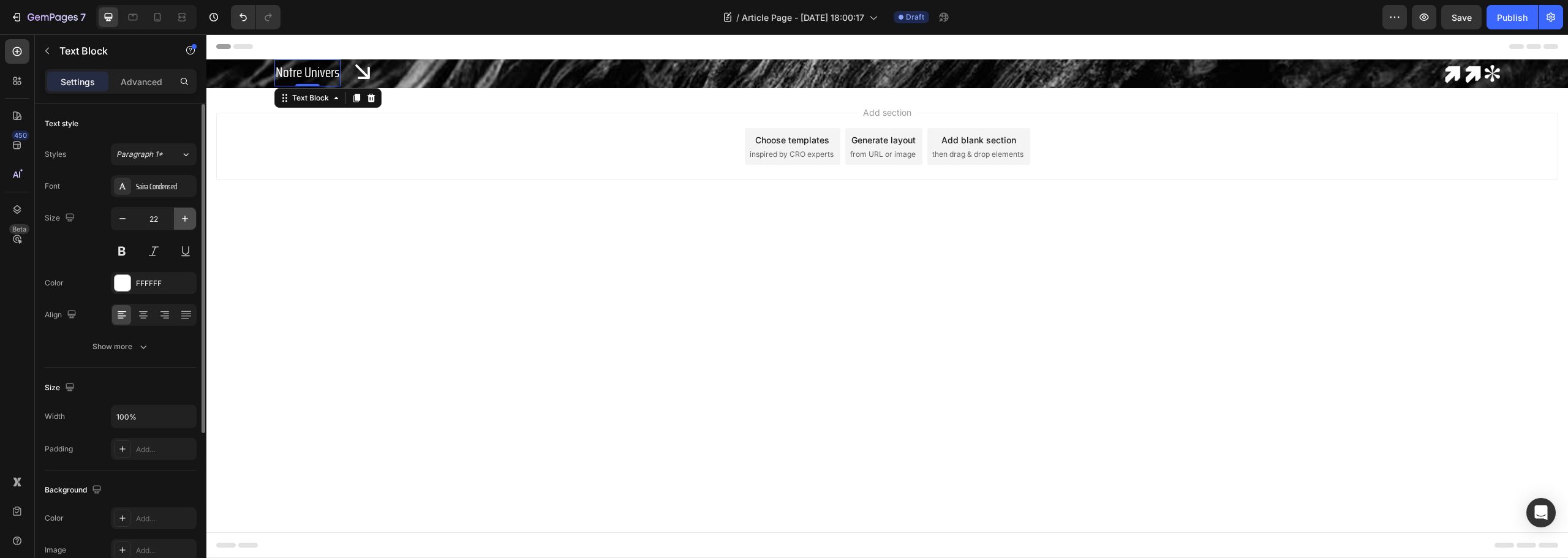
click at [181, 219] on icon "button" at bounding box center [184, 218] width 12 height 12
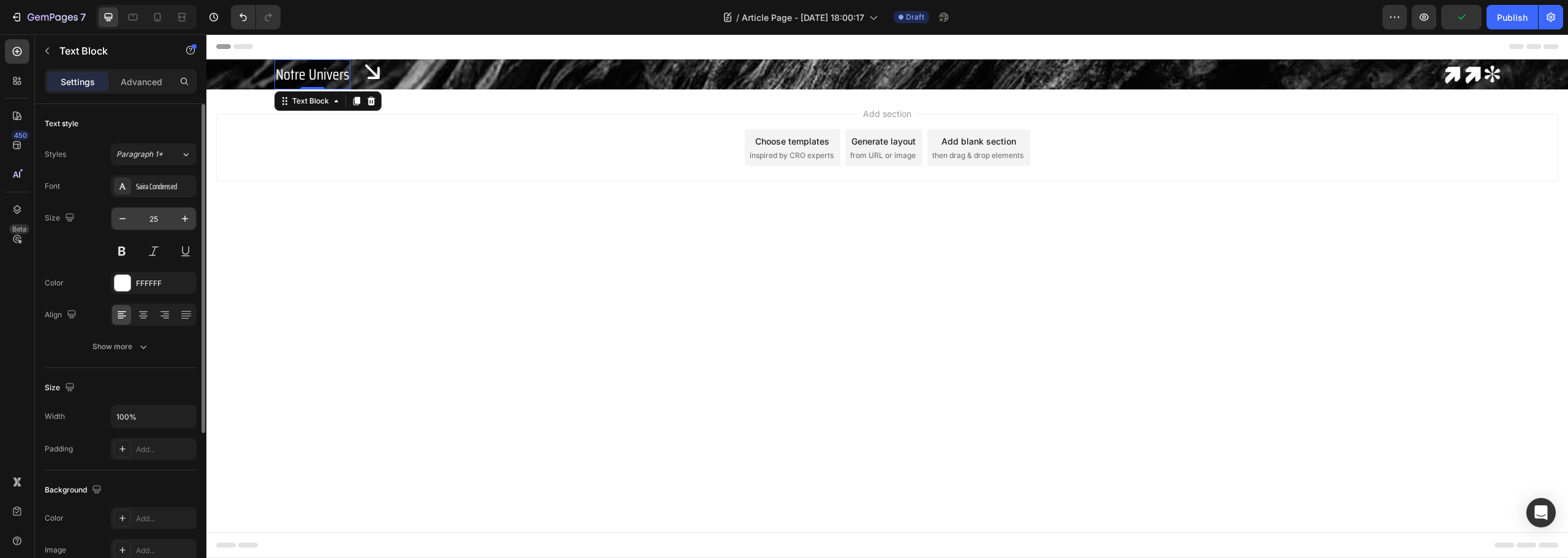
click at [164, 224] on input "25" at bounding box center [154, 218] width 40 height 22
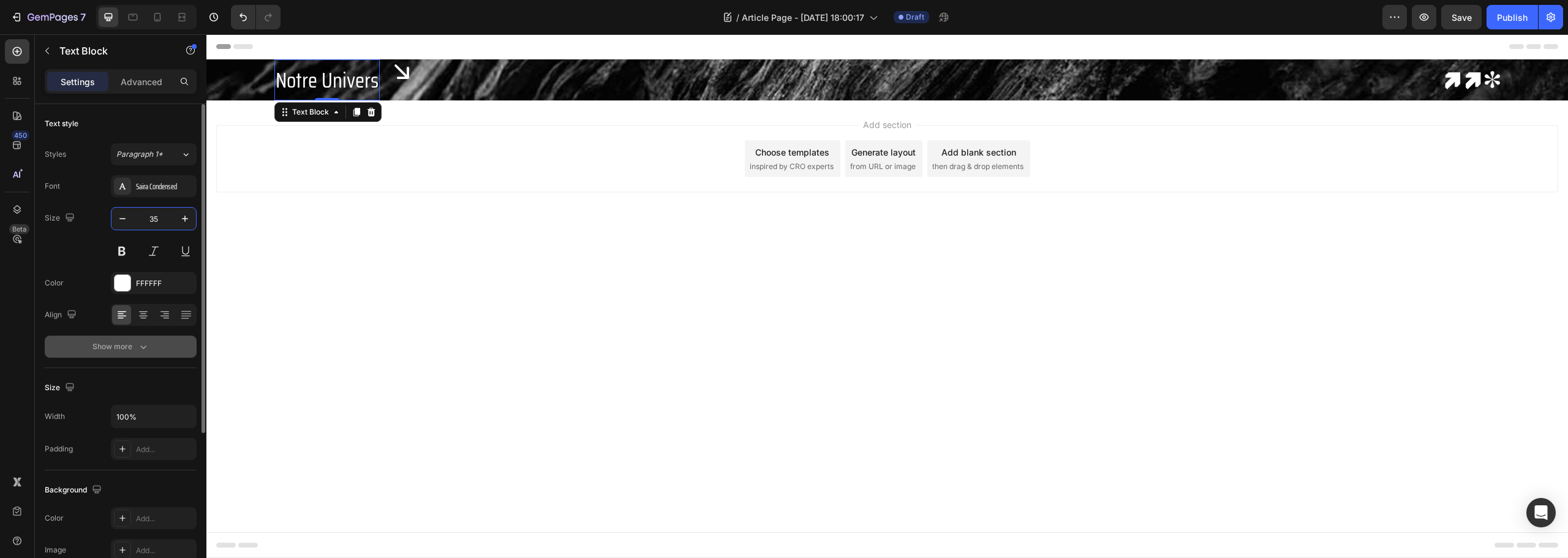
type input "35"
click at [130, 341] on div "Show more" at bounding box center [121, 346] width 57 height 12
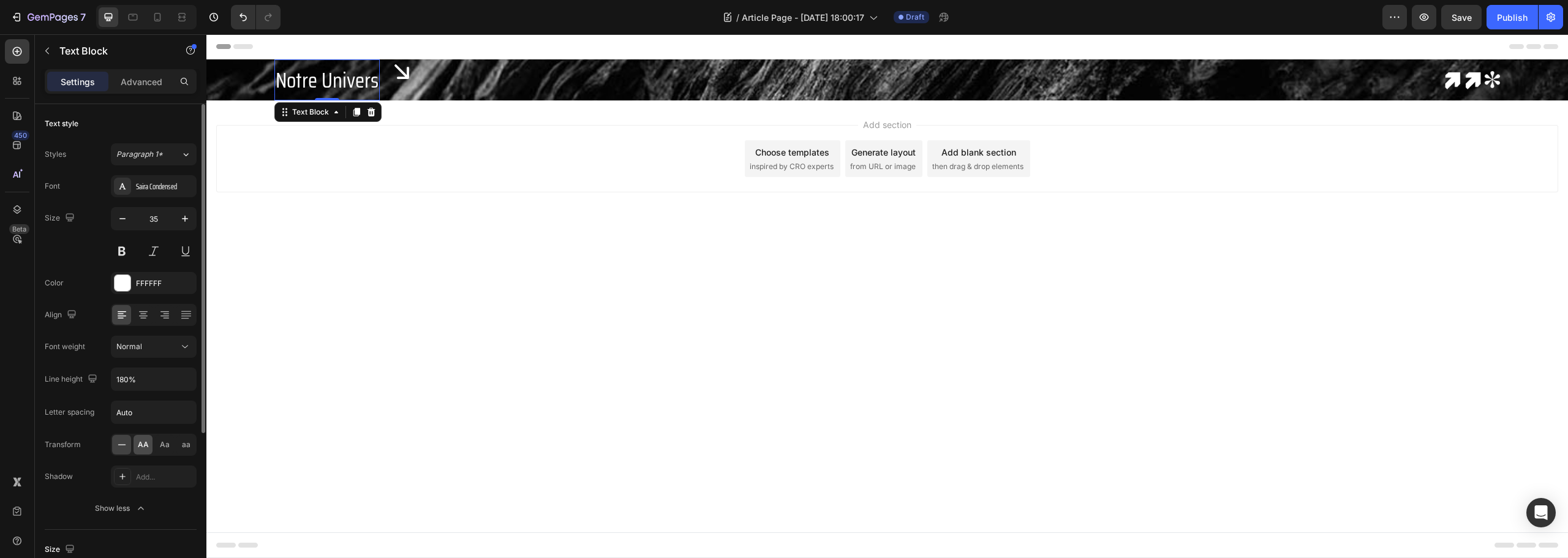
click at [147, 445] on span "AA" at bounding box center [143, 445] width 11 height 11
click at [178, 188] on div "Saira Condensed" at bounding box center [164, 187] width 57 height 11
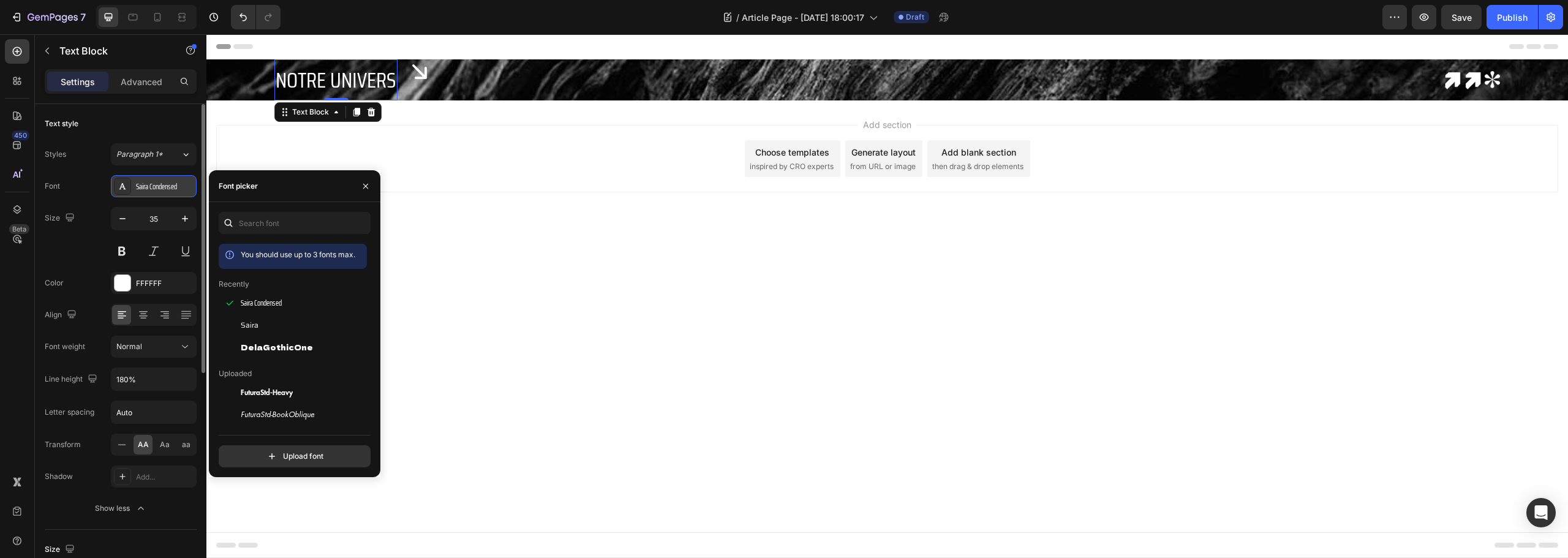
click at [178, 188] on div "Saira Condensed" at bounding box center [164, 187] width 57 height 11
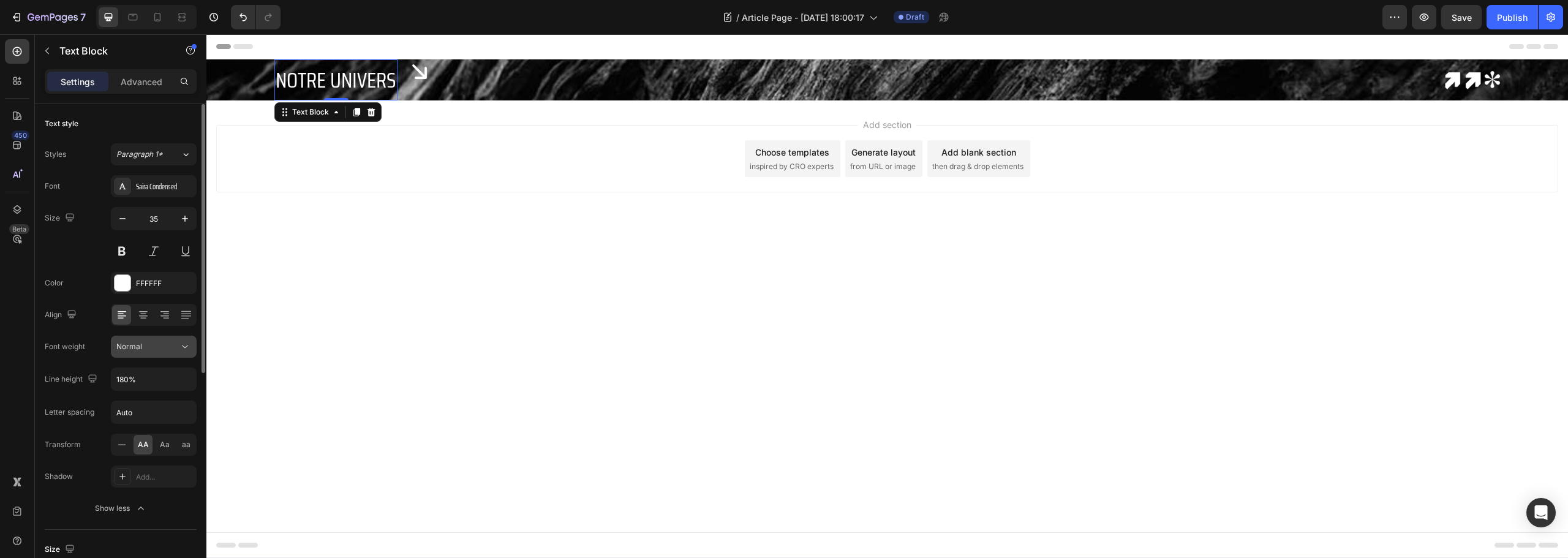
click at [173, 352] on div "Normal" at bounding box center [147, 347] width 62 height 11
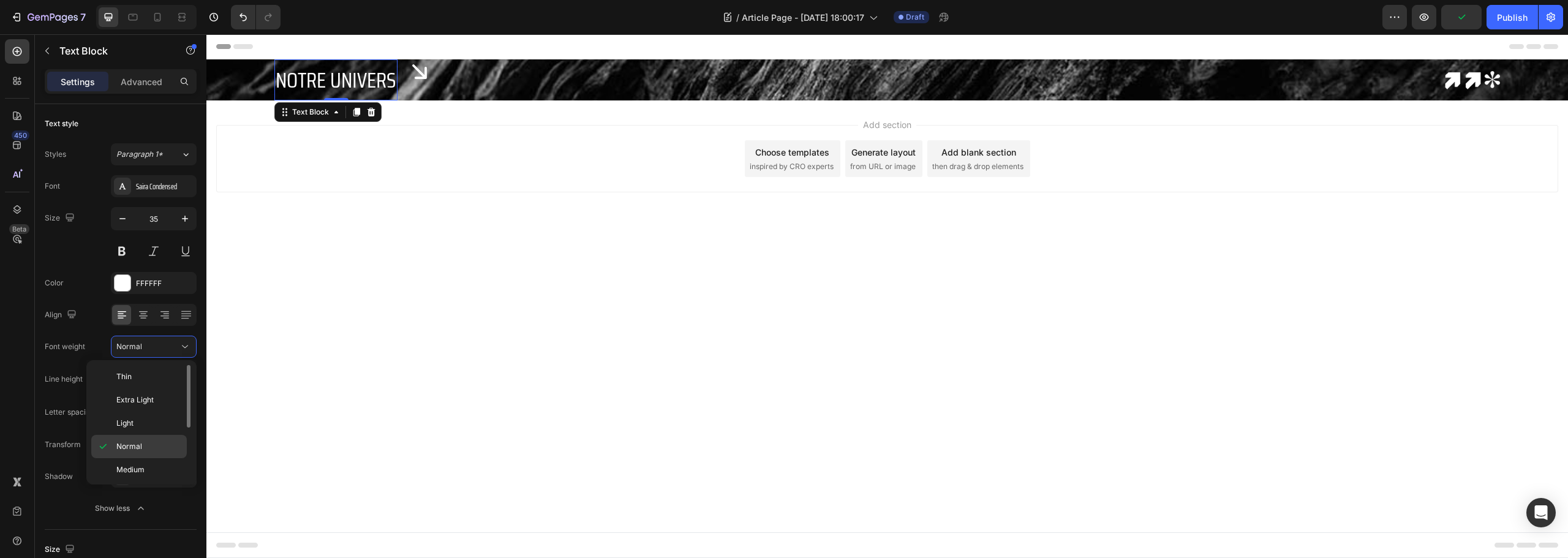
scroll to position [95, 0]
click at [146, 446] on span "Extra Bold" at bounding box center [134, 445] width 36 height 11
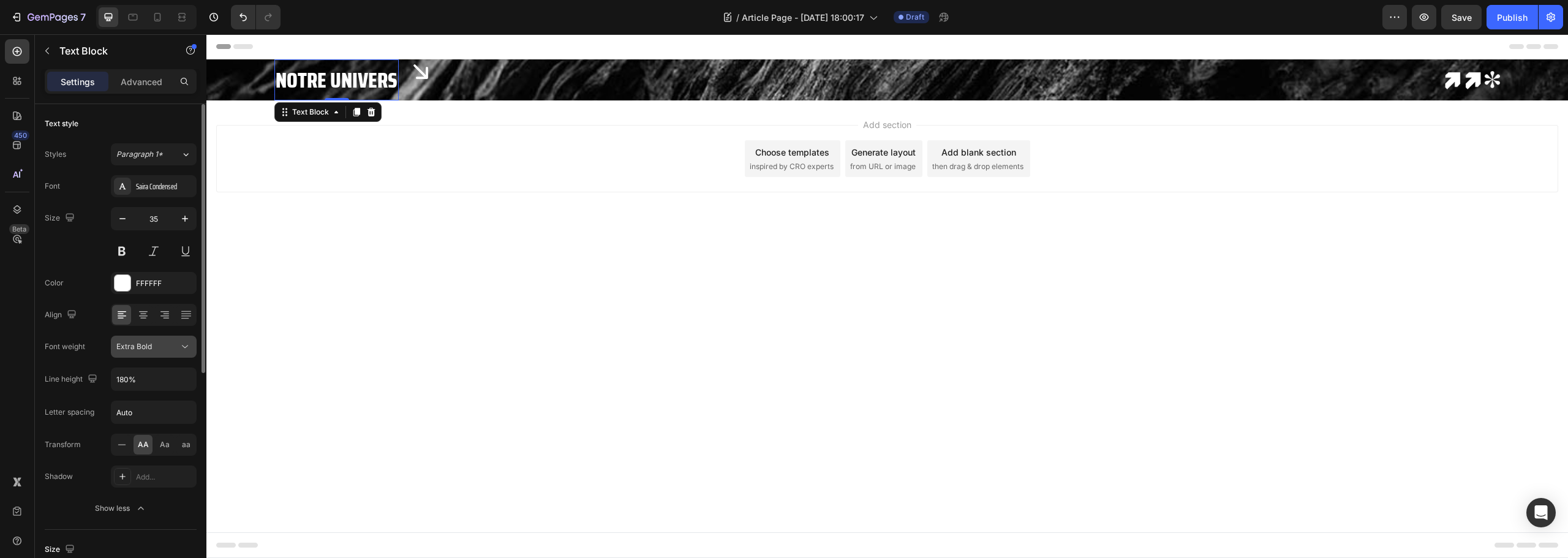
click at [167, 349] on div "Extra Bold" at bounding box center [147, 347] width 62 height 11
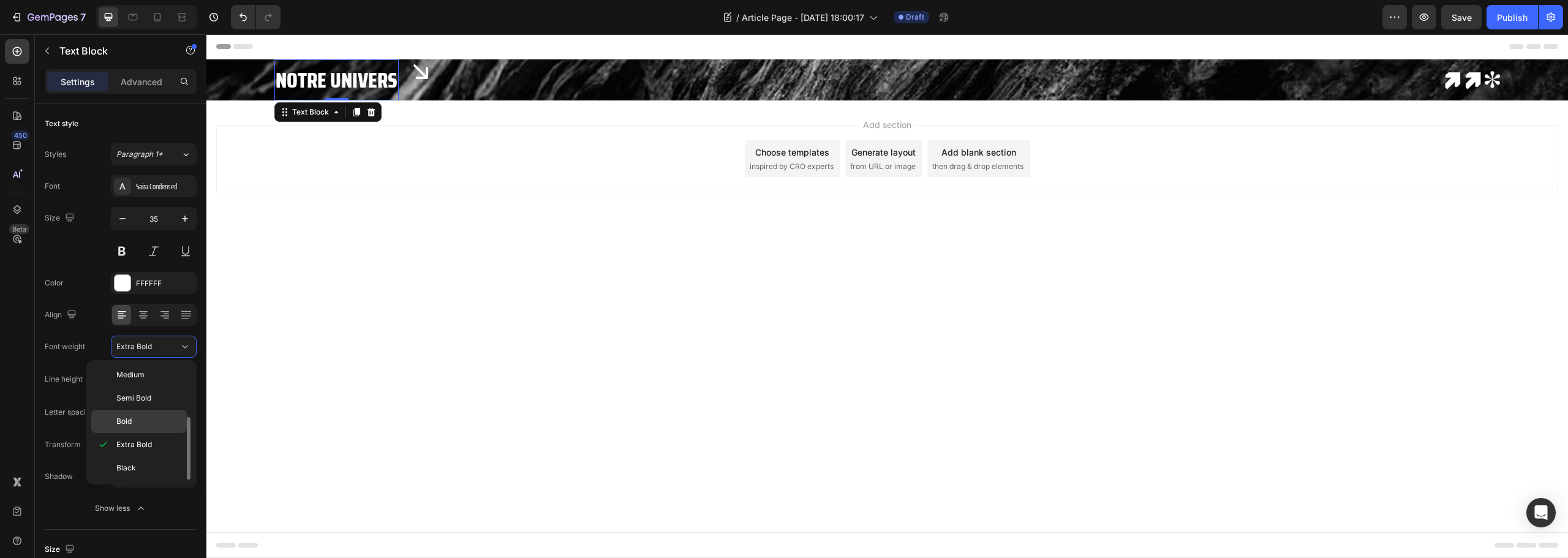
click at [145, 416] on p "Bold" at bounding box center [149, 421] width 65 height 11
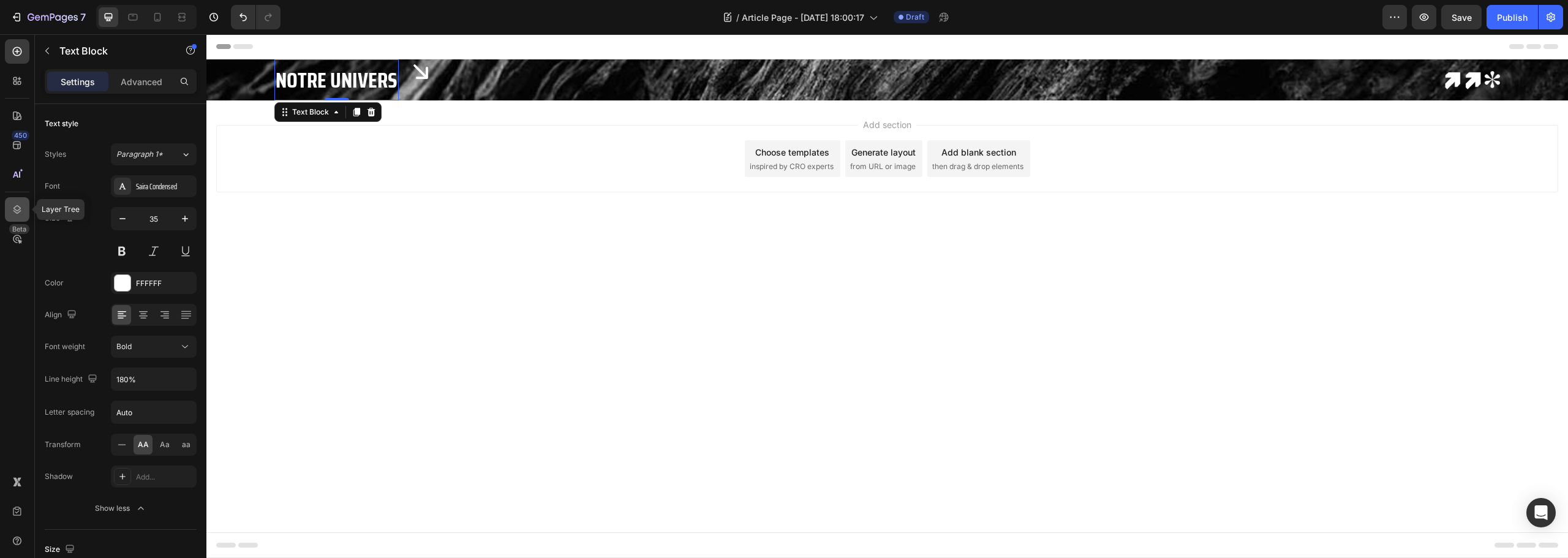
click at [16, 205] on icon at bounding box center [17, 209] width 12 height 12
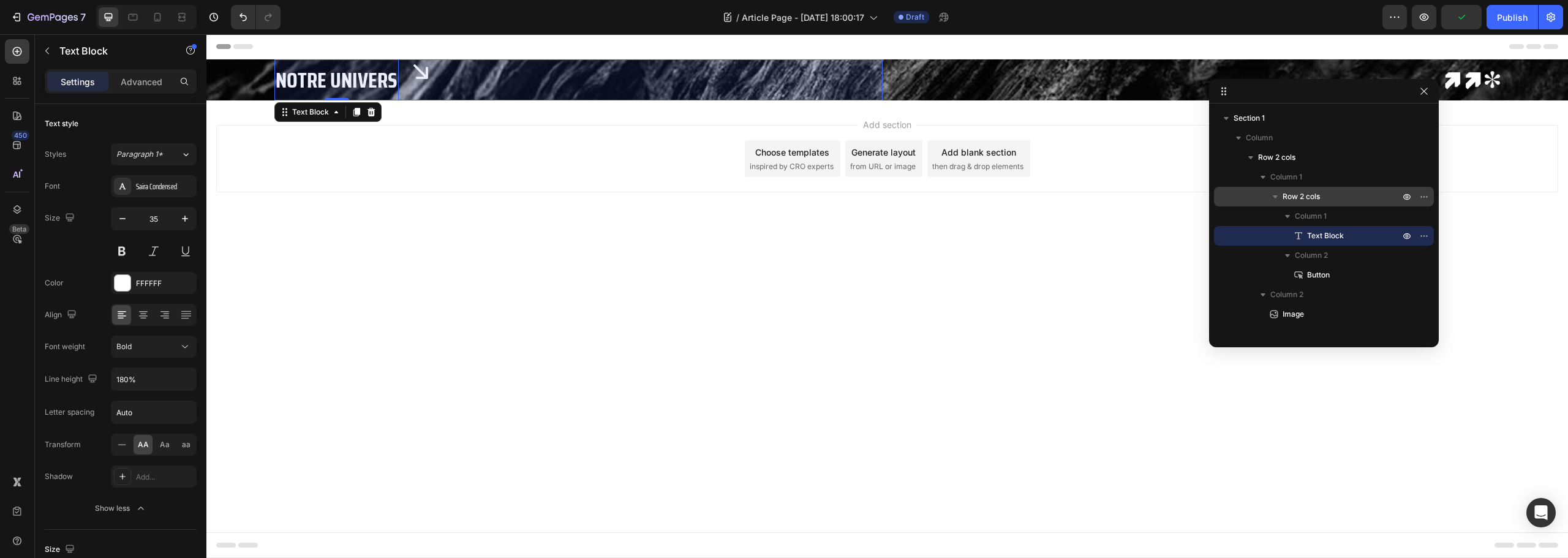
click at [1313, 205] on div "Row 2 cols" at bounding box center [1324, 197] width 210 height 19
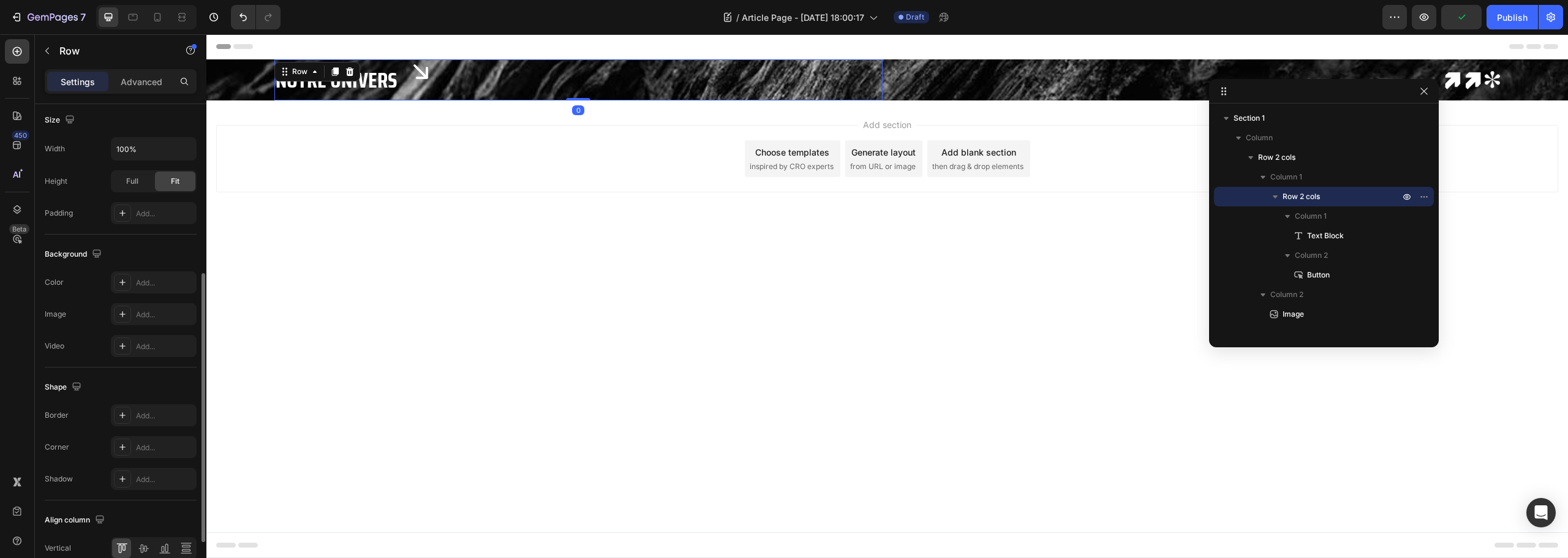
scroll to position [398, 0]
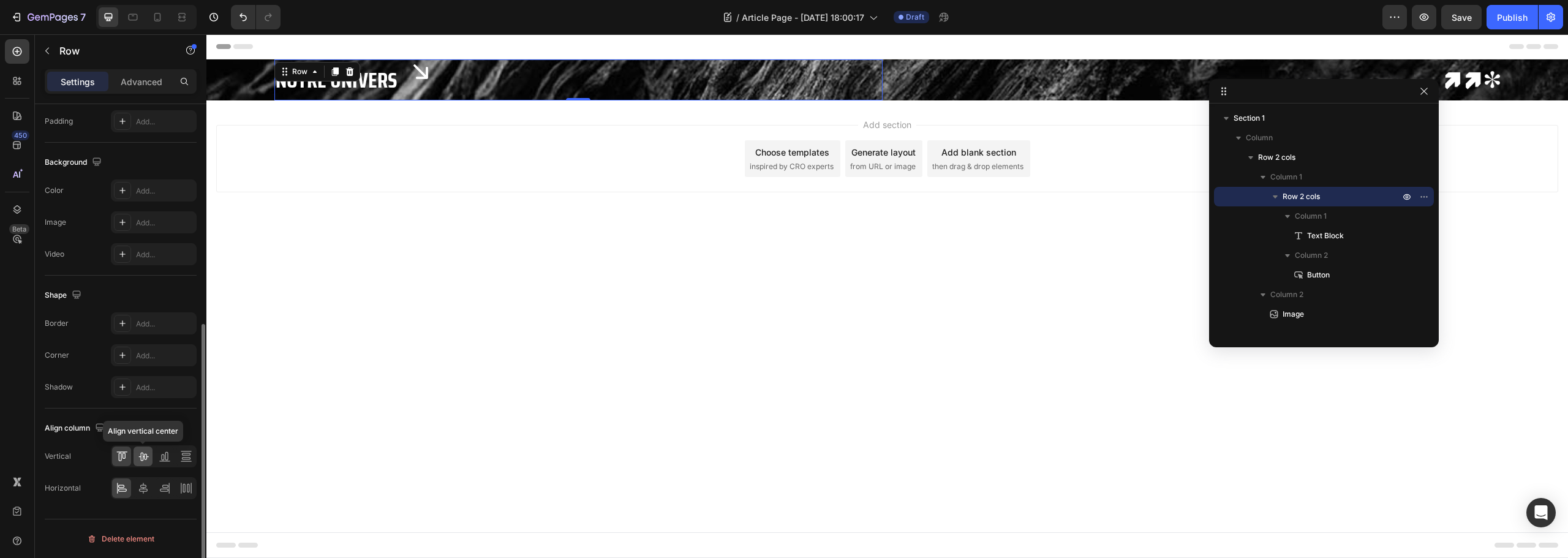
click at [142, 458] on icon at bounding box center [143, 455] width 12 height 12
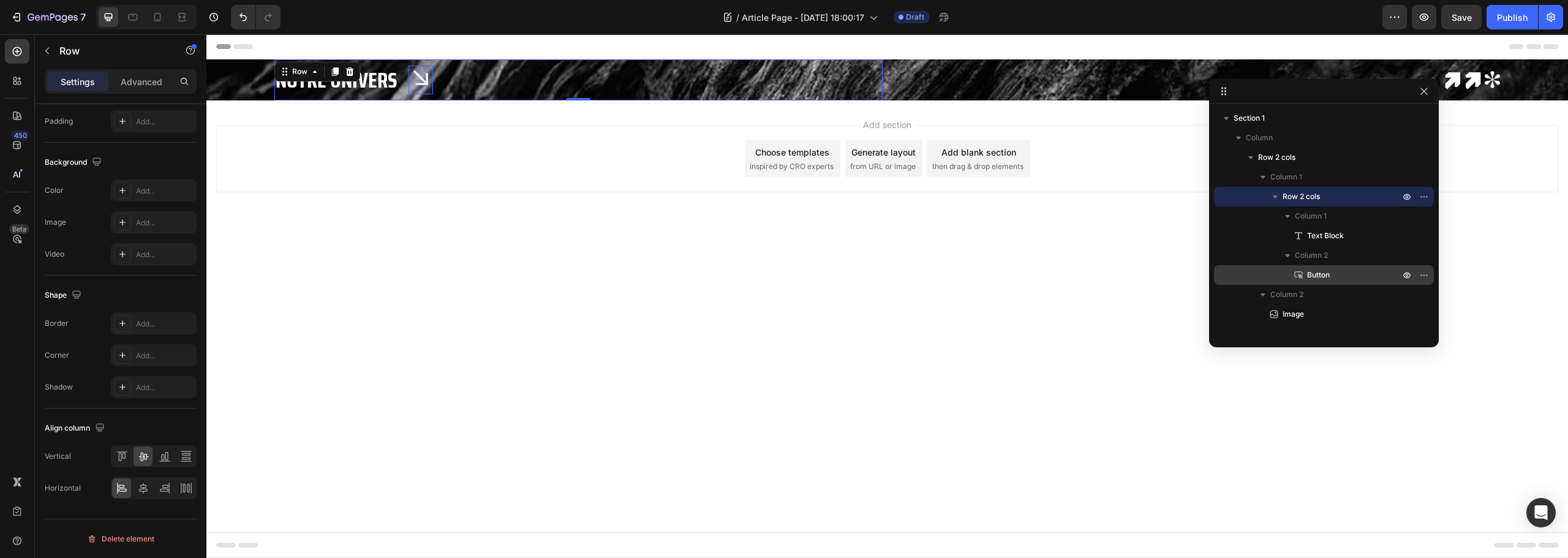
click at [1329, 276] on span "Button" at bounding box center [1319, 274] width 23 height 12
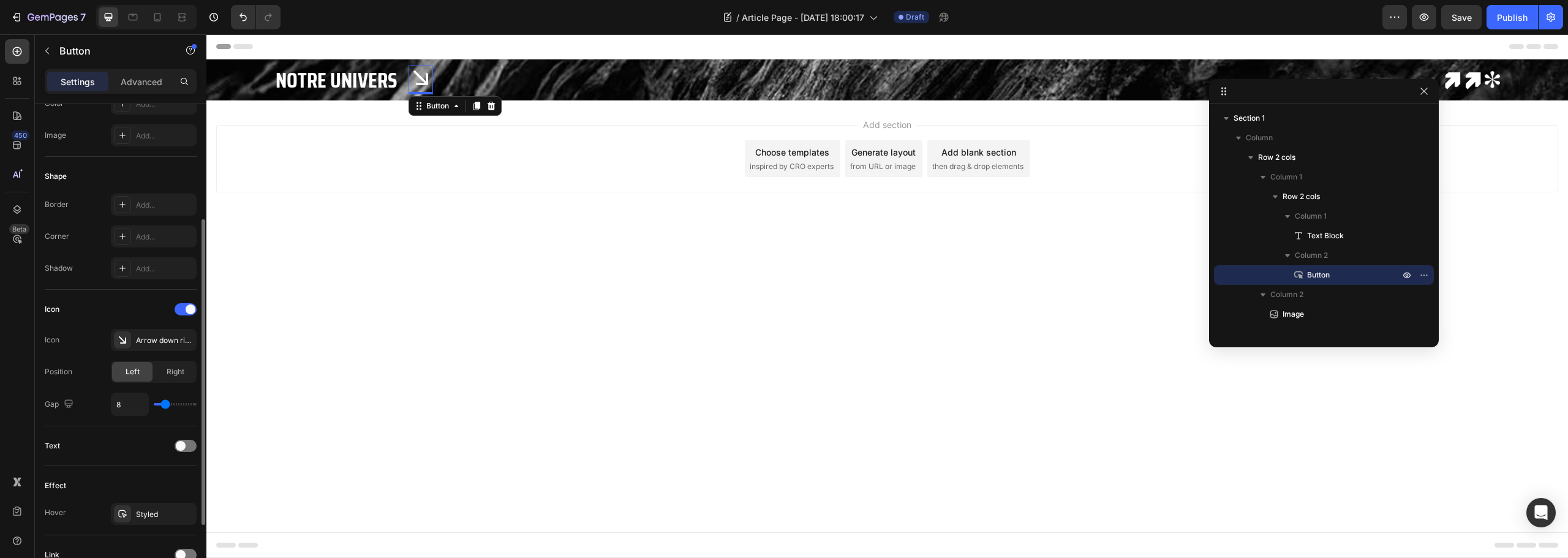
scroll to position [291, 0]
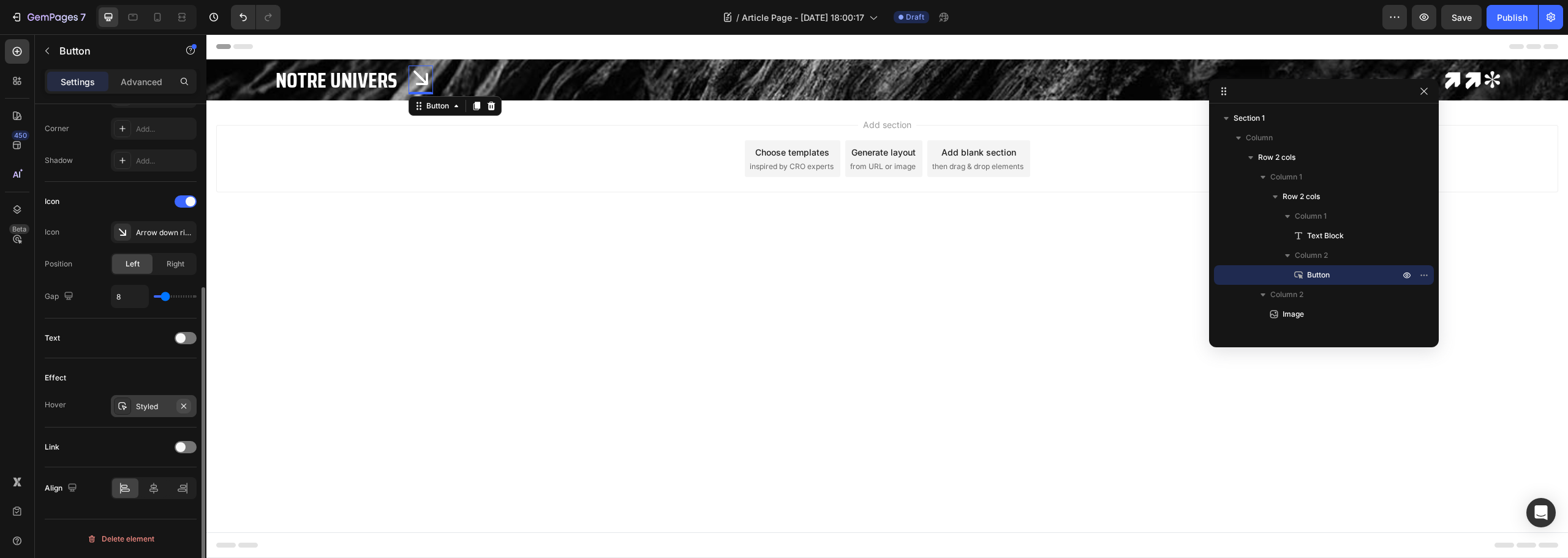
click at [182, 404] on icon "button" at bounding box center [184, 405] width 5 height 5
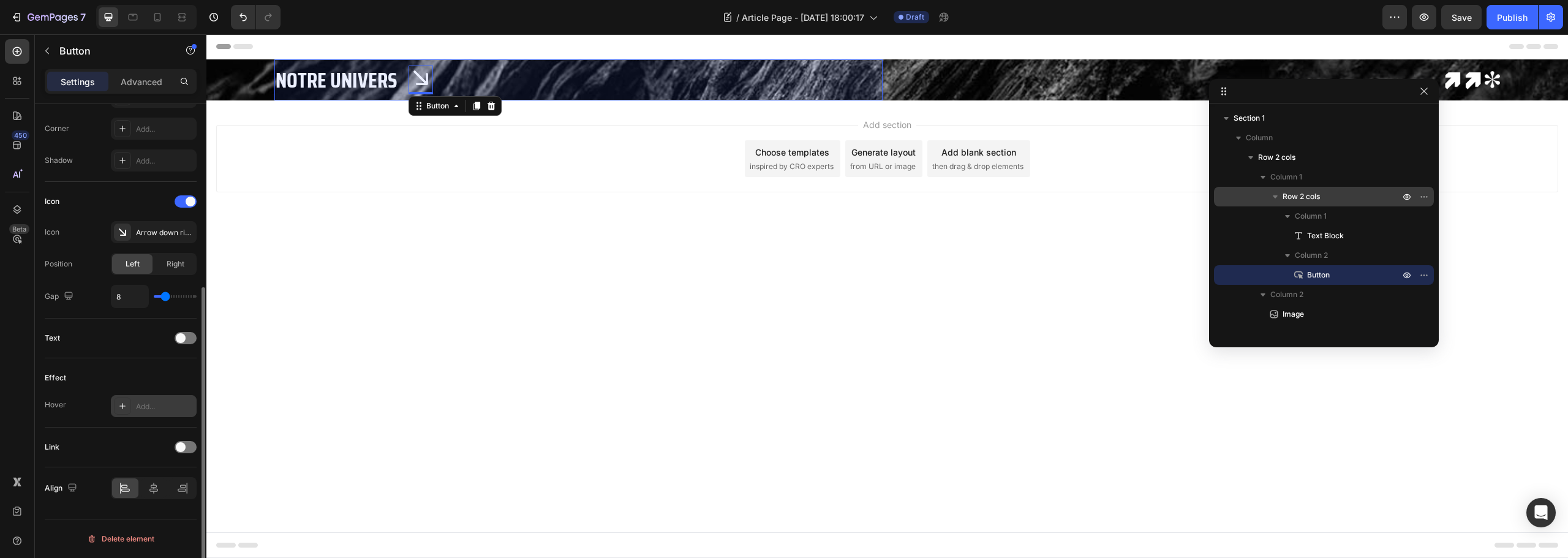
click at [1278, 198] on icon "button" at bounding box center [1275, 196] width 12 height 12
click at [1322, 198] on p "Row 2 cols" at bounding box center [1342, 196] width 120 height 12
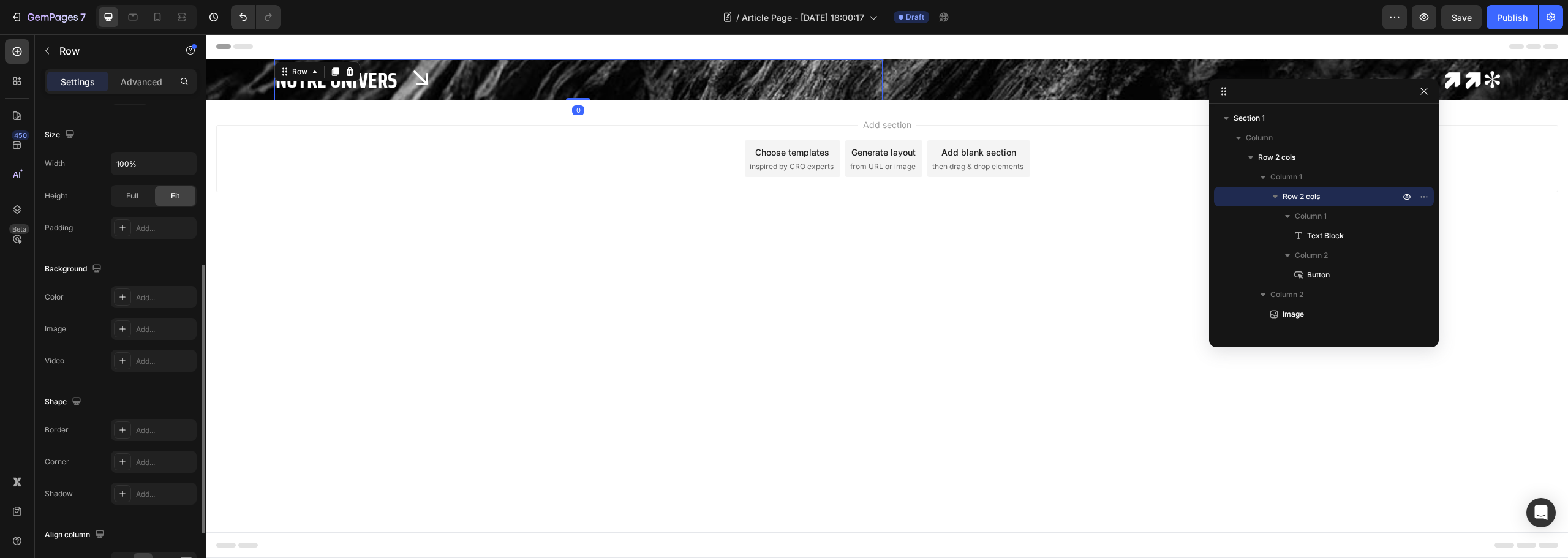
scroll to position [0, 0]
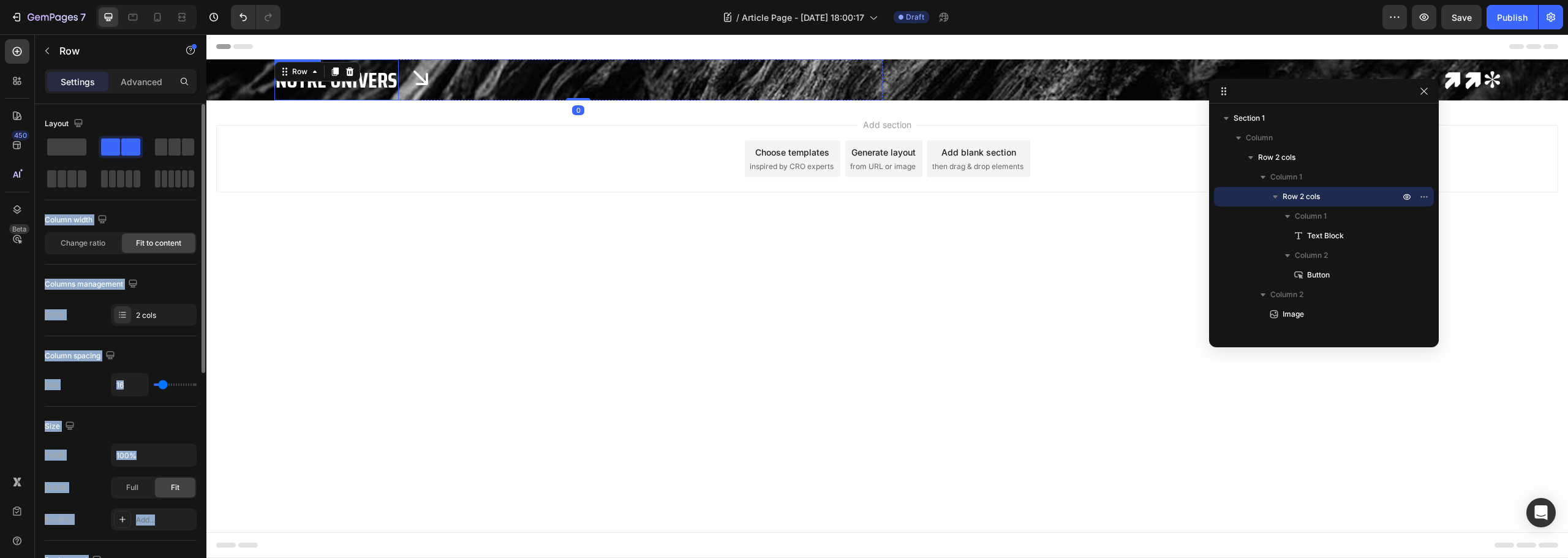
drag, startPoint x: 267, startPoint y: 183, endPoint x: 290, endPoint y: 127, distance: 60.5
click at [308, 185] on div "Add section Choose templates inspired by CRO experts Generate layout from URL o…" at bounding box center [887, 158] width 1342 height 67
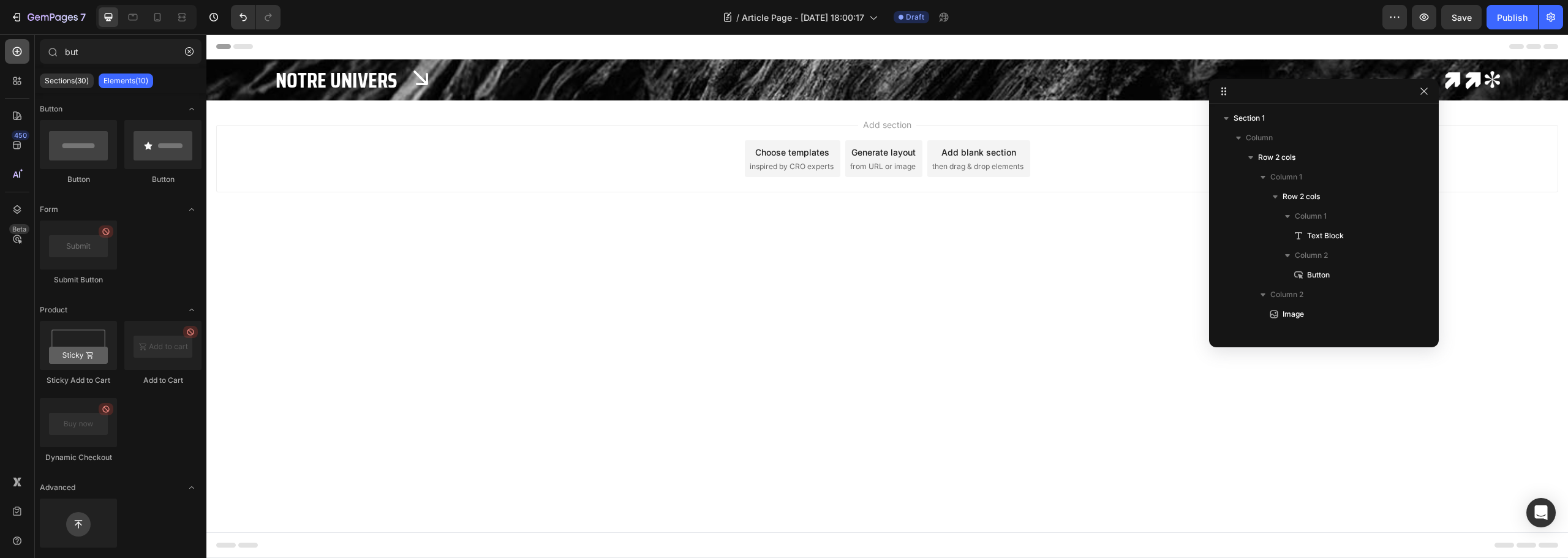
click at [14, 58] on div at bounding box center [17, 51] width 24 height 24
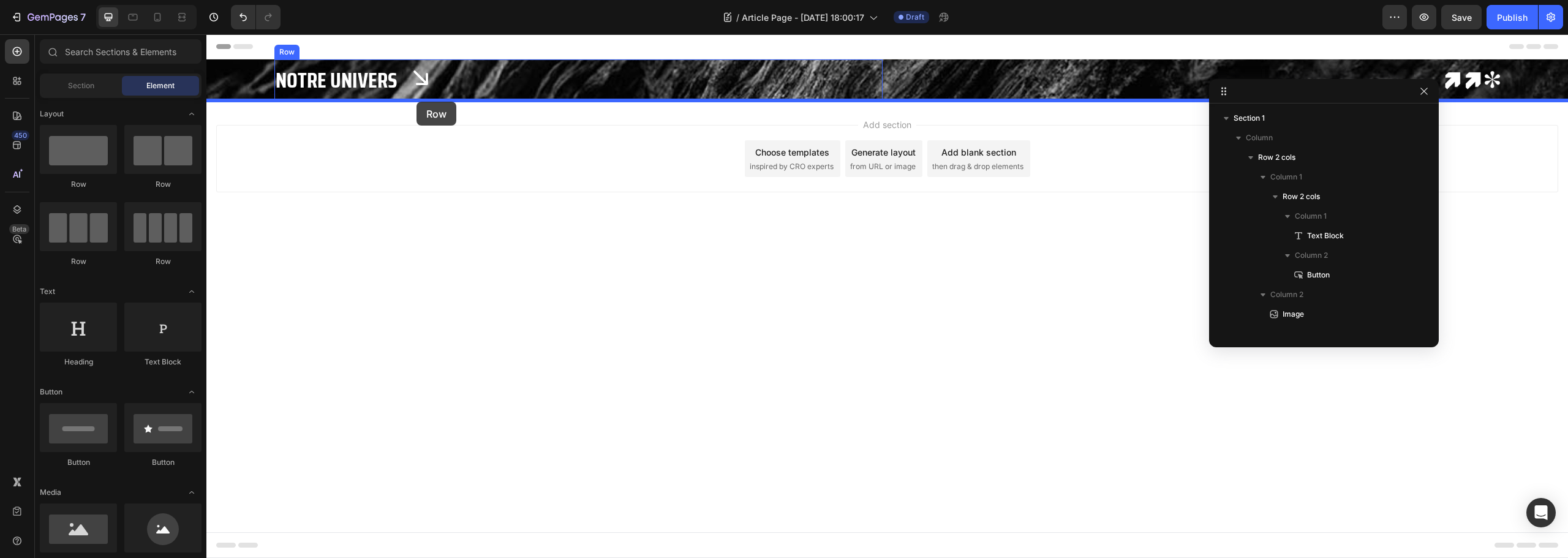
drag, startPoint x: 280, startPoint y: 188, endPoint x: 417, endPoint y: 101, distance: 162.3
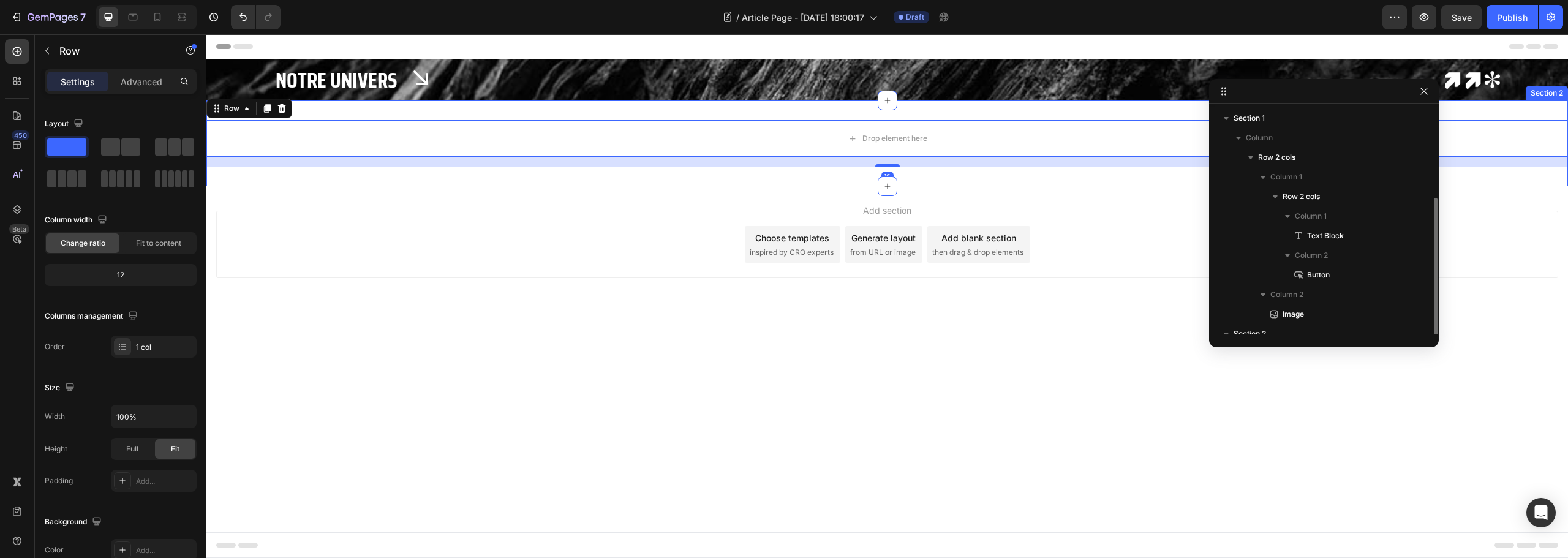
scroll to position [49, 0]
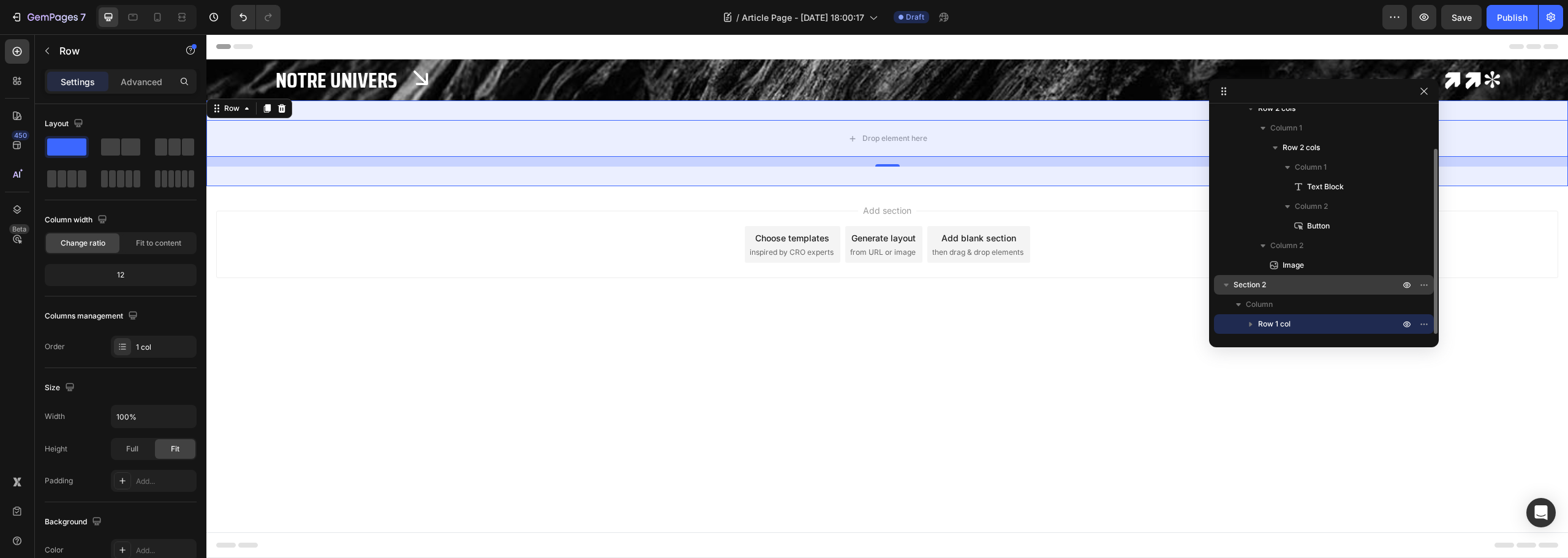
click at [1285, 286] on p "Section 2" at bounding box center [1318, 284] width 168 height 12
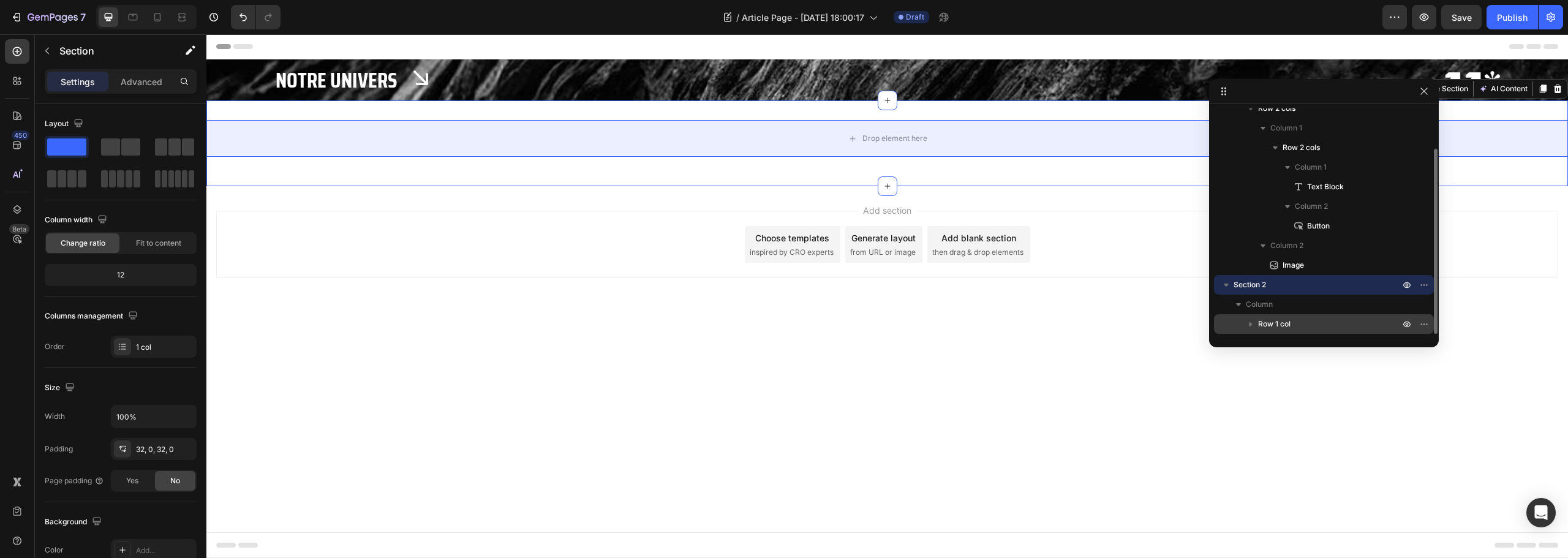
click at [1307, 323] on p "Row 1 col" at bounding box center [1330, 323] width 144 height 12
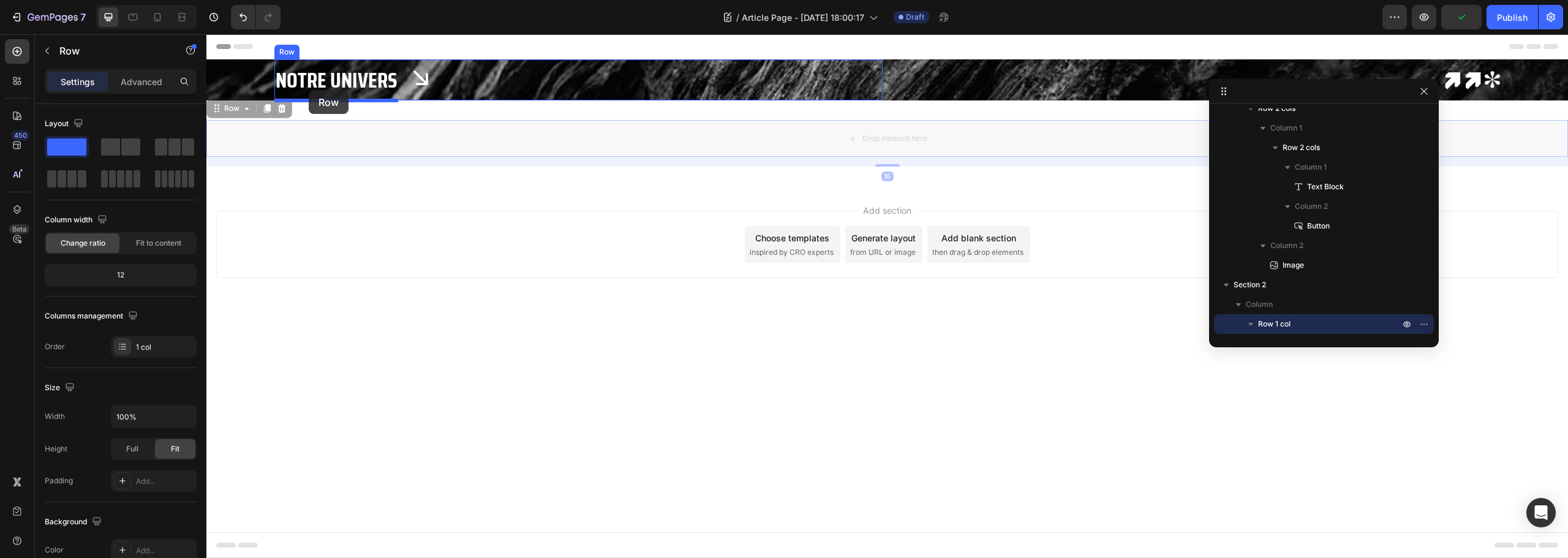
drag, startPoint x: 709, startPoint y: 142, endPoint x: 309, endPoint y: 90, distance: 403.4
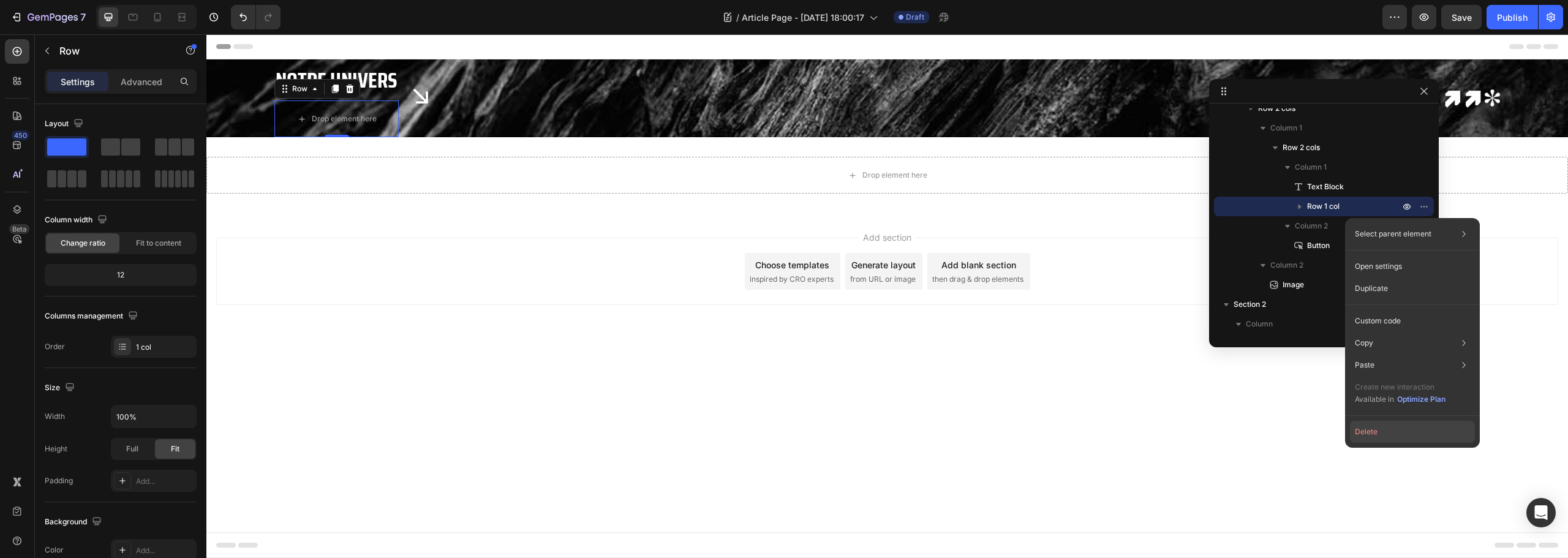
click at [1389, 433] on button "Delete" at bounding box center [1413, 431] width 125 height 22
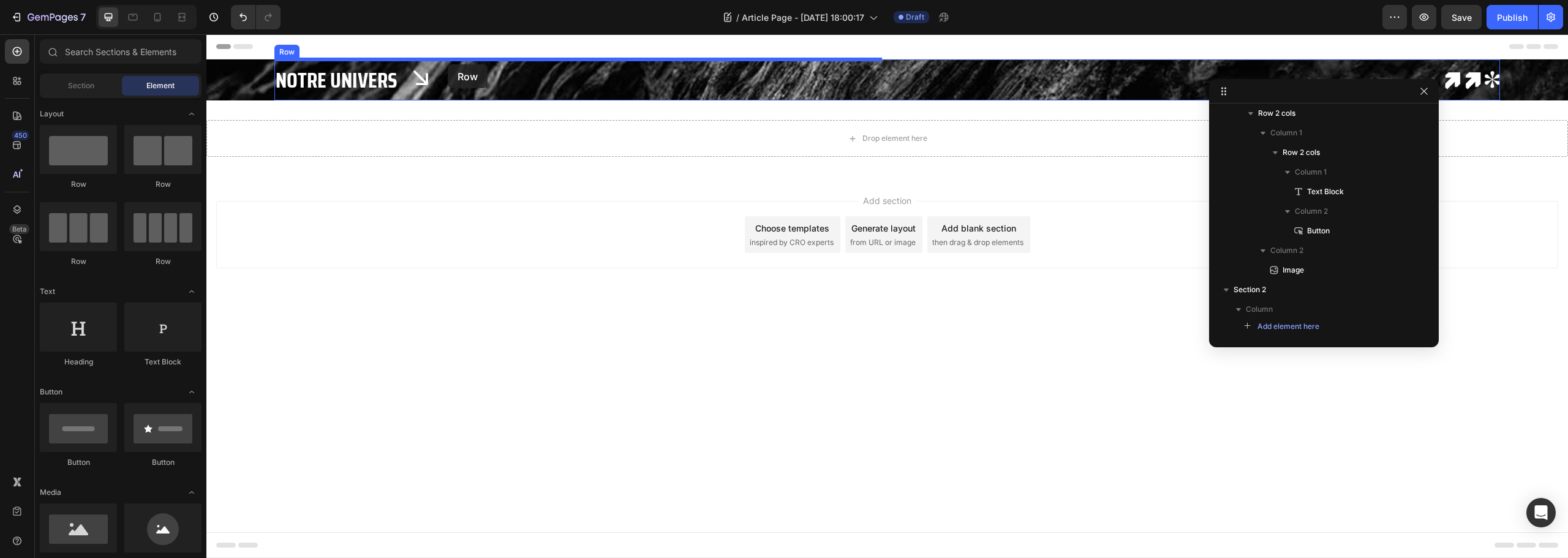
drag, startPoint x: 276, startPoint y: 184, endPoint x: 447, endPoint y: 64, distance: 208.9
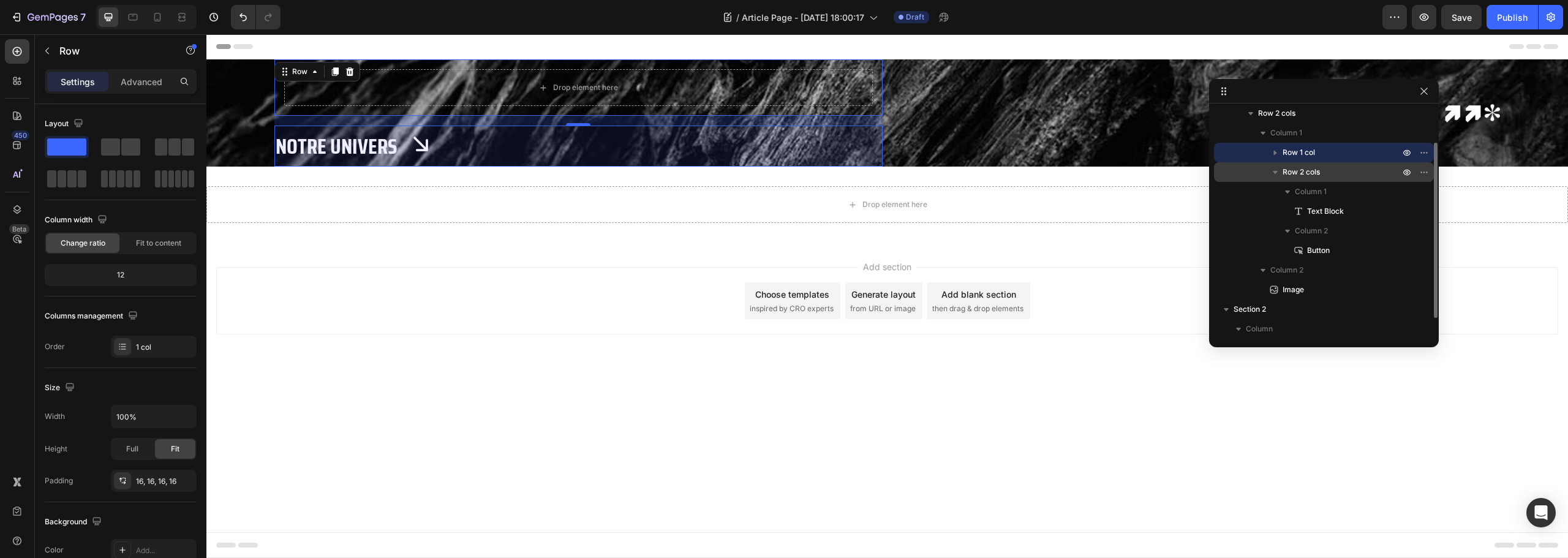
click at [1270, 171] on icon "button" at bounding box center [1275, 171] width 12 height 12
click at [1319, 164] on div "Row 2 cols" at bounding box center [1324, 172] width 210 height 19
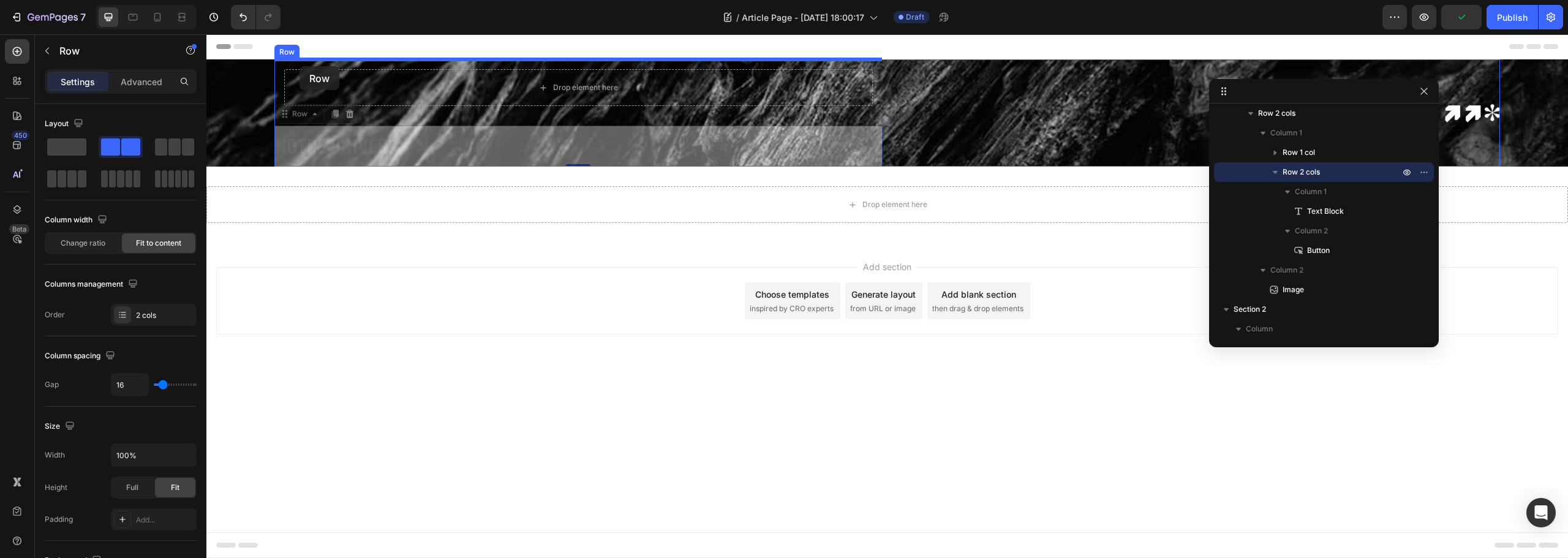
drag, startPoint x: 285, startPoint y: 120, endPoint x: 299, endPoint y: 66, distance: 55.8
click at [299, 66] on div "Header Drop element here Row Notre Univers Text Block Button Row 0 Notre Univer…" at bounding box center [887, 213] width 1362 height 359
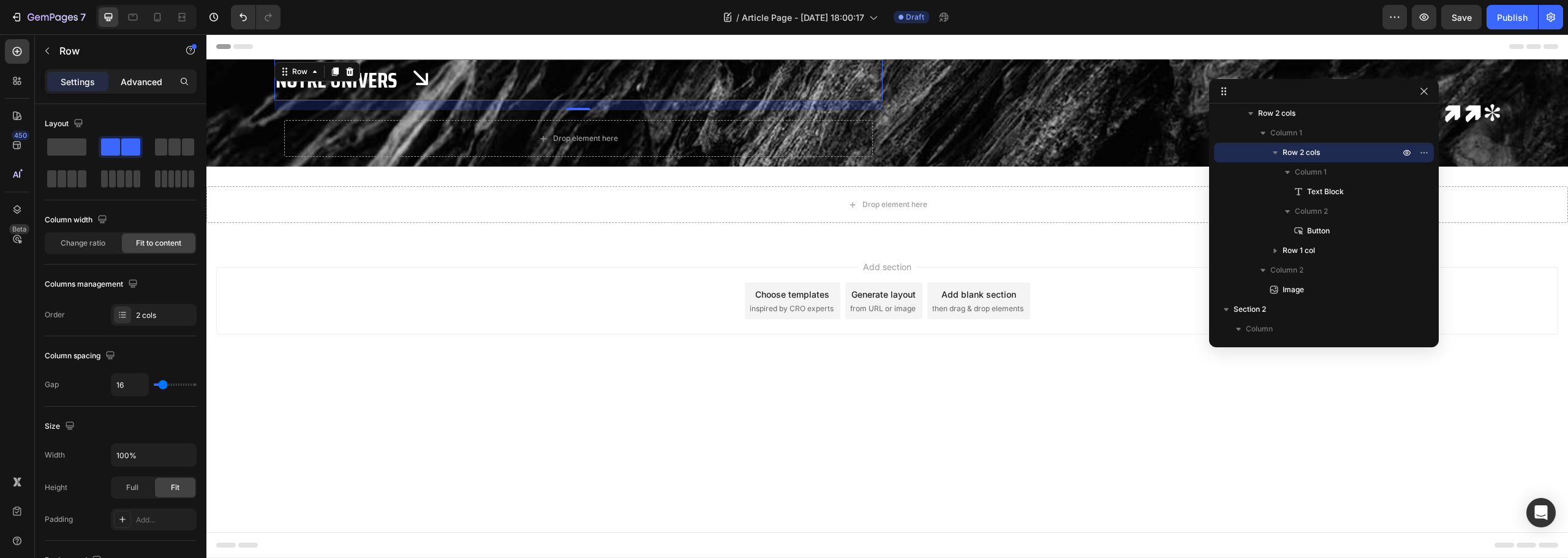
click at [135, 73] on div "Advanced" at bounding box center [142, 82] width 61 height 19
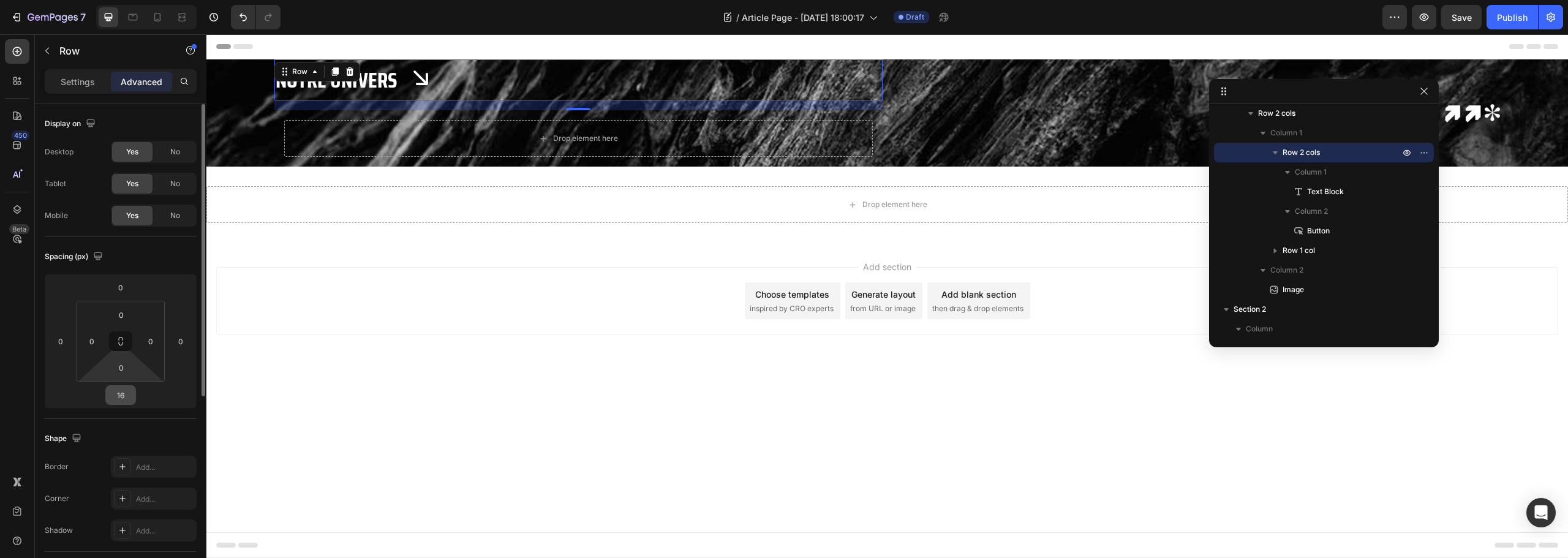
click at [117, 395] on input "16" at bounding box center [121, 395] width 24 height 19
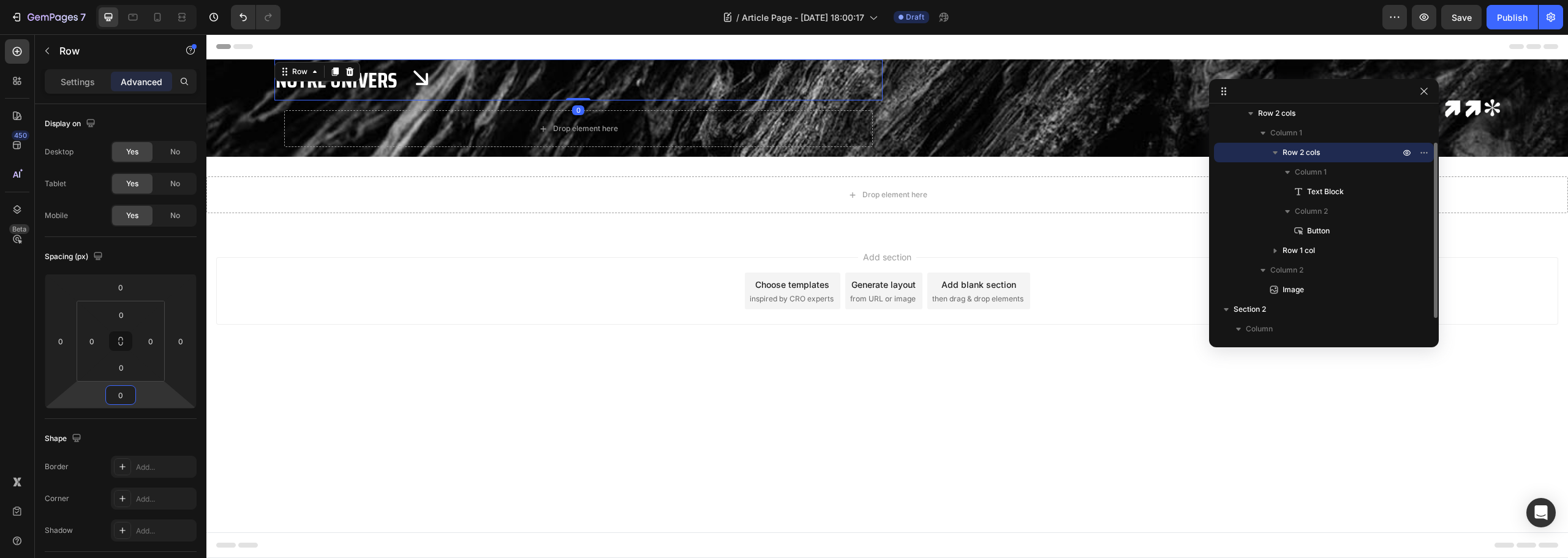
type input "0"
click at [1274, 152] on icon "button" at bounding box center [1275, 153] width 5 height 3
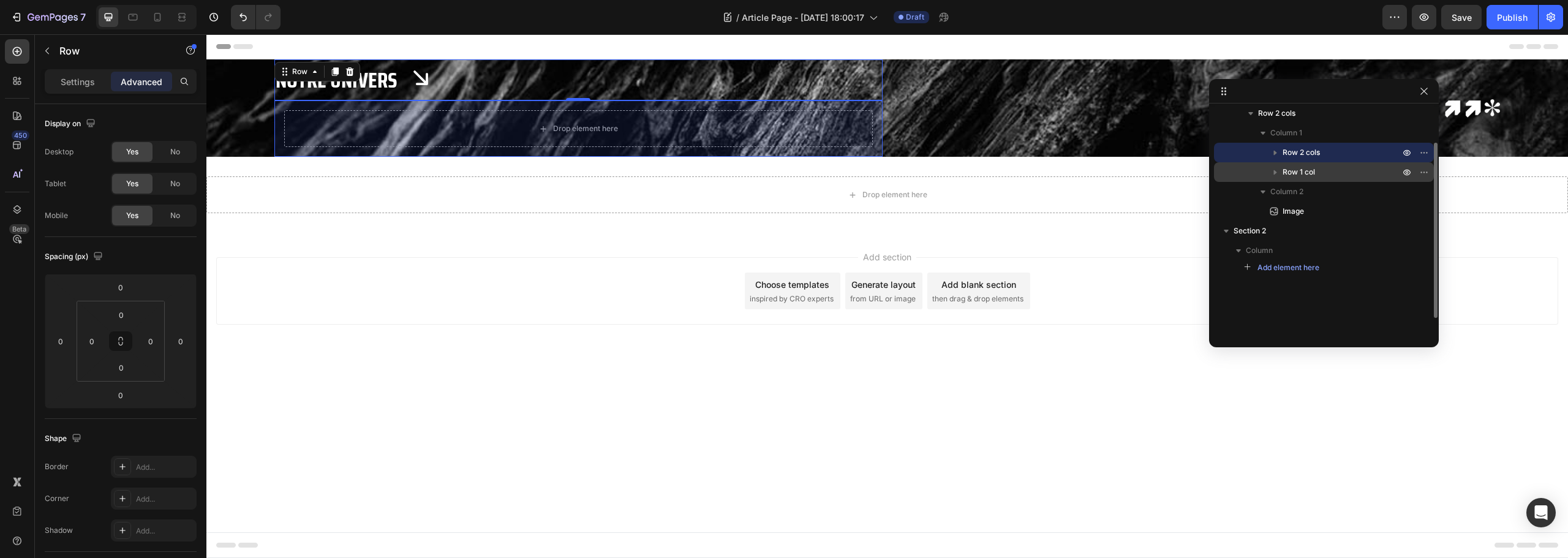
click at [1318, 171] on p "Row 1 col" at bounding box center [1342, 171] width 120 height 12
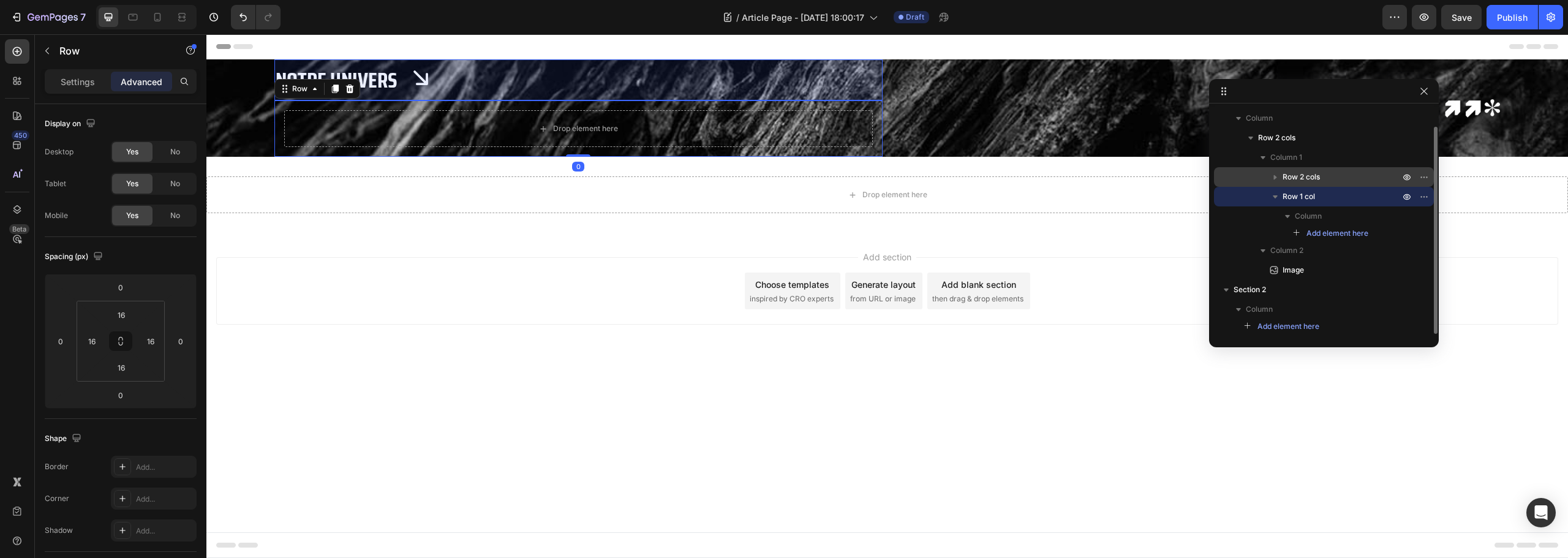
scroll to position [19, 0]
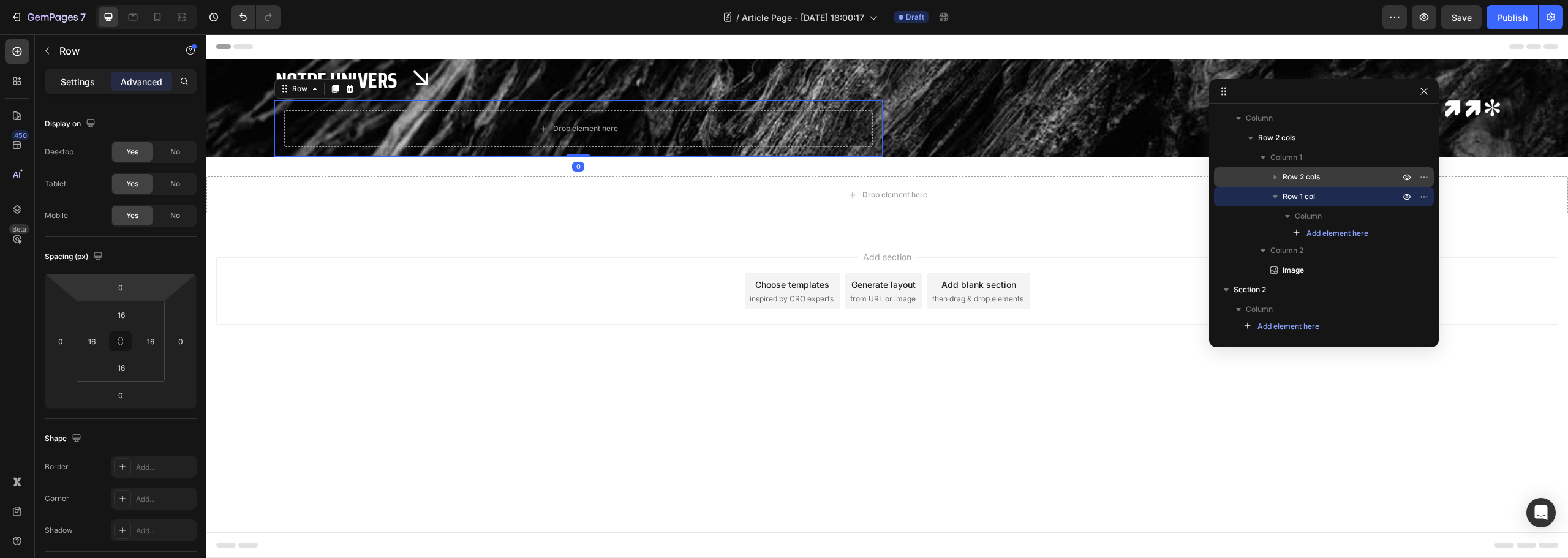
click at [77, 83] on p "Settings" at bounding box center [78, 82] width 34 height 13
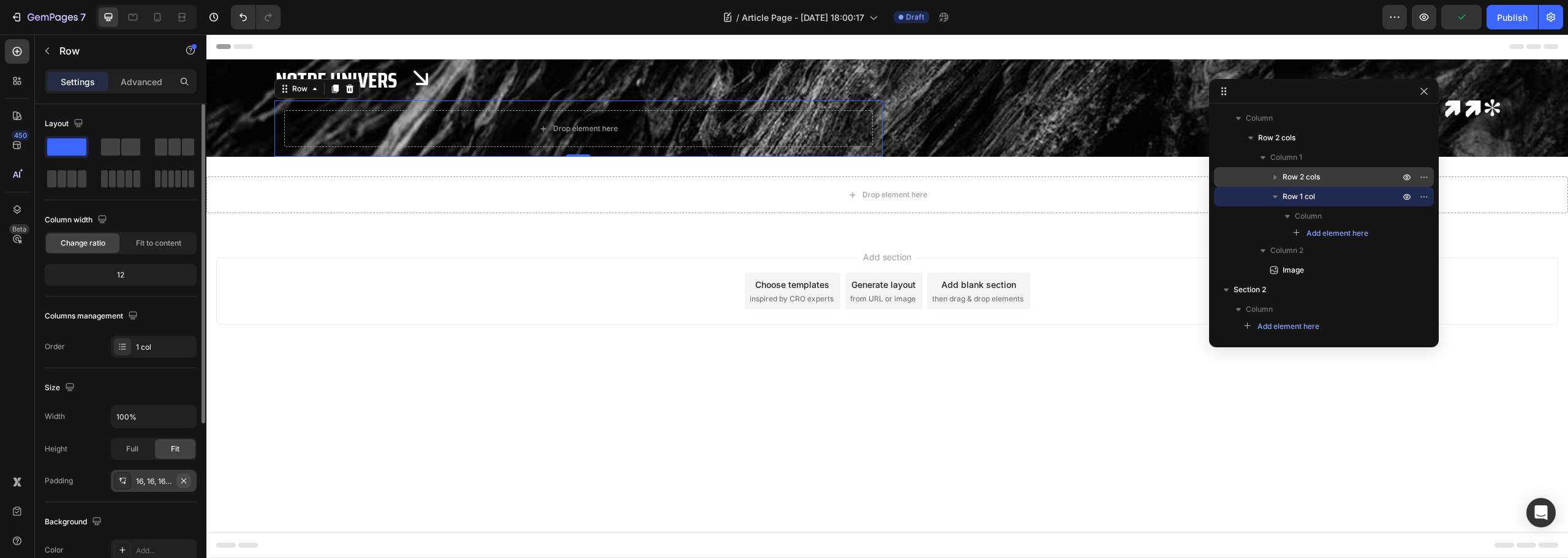
click at [184, 478] on icon "button" at bounding box center [184, 480] width 10 height 10
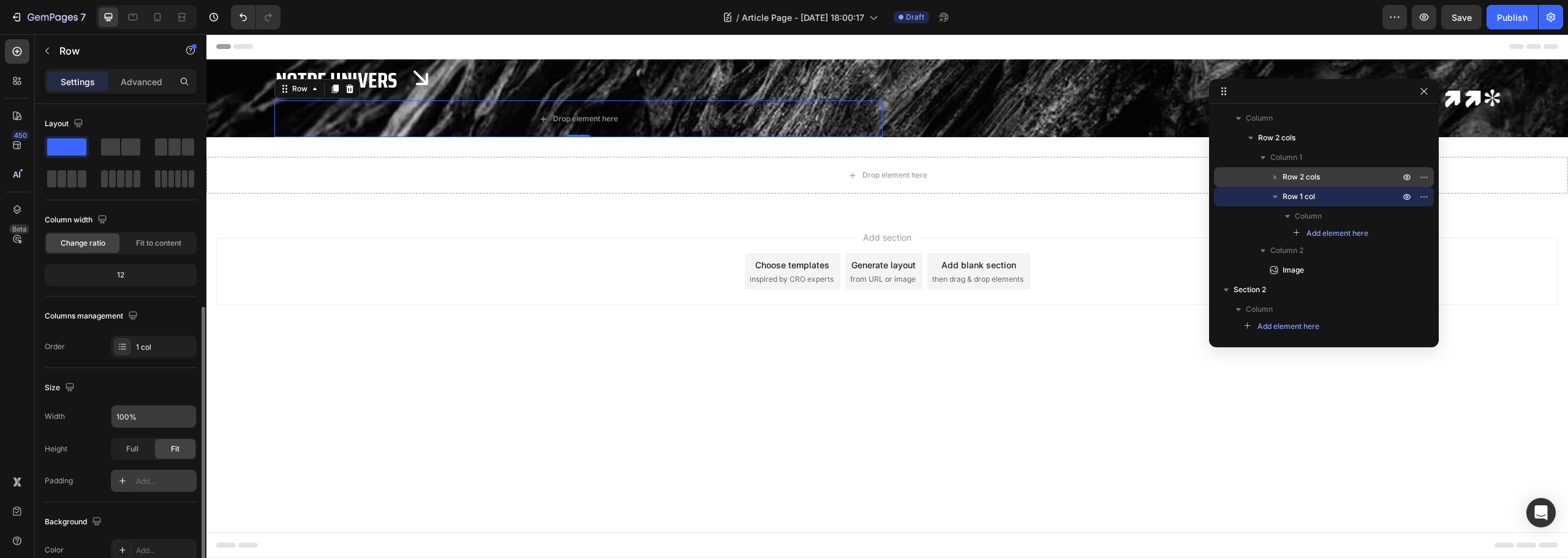
scroll to position [245, 0]
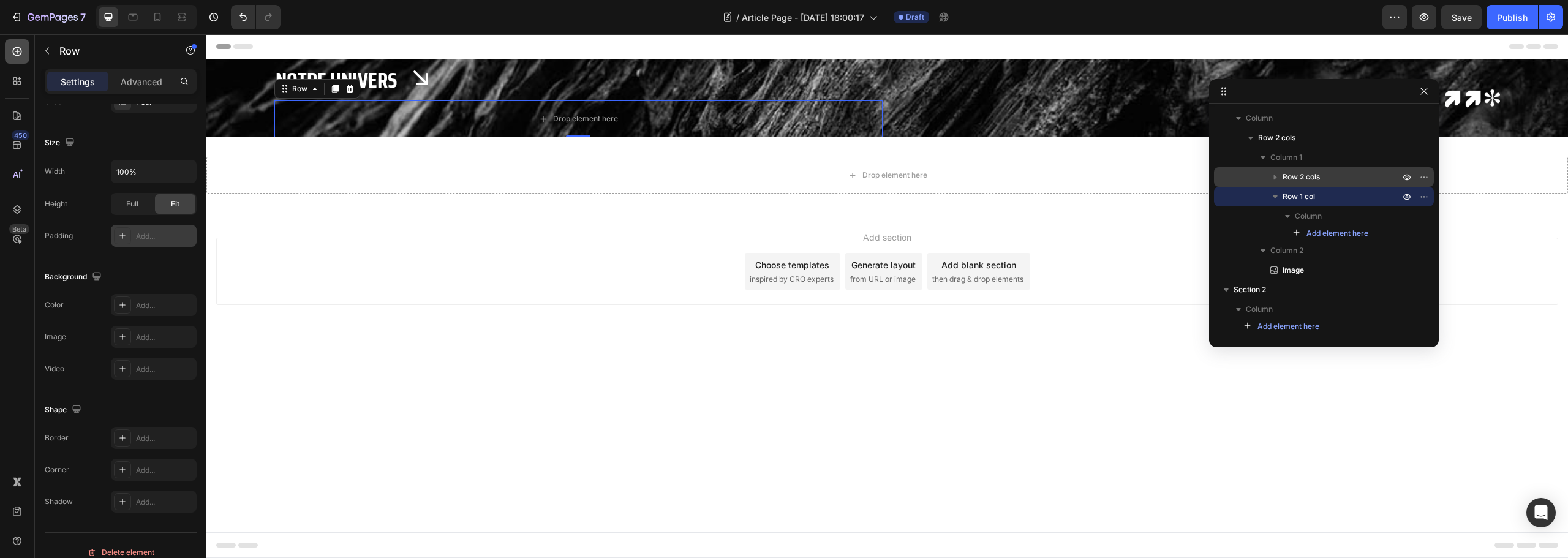
click at [16, 51] on icon at bounding box center [17, 51] width 12 height 12
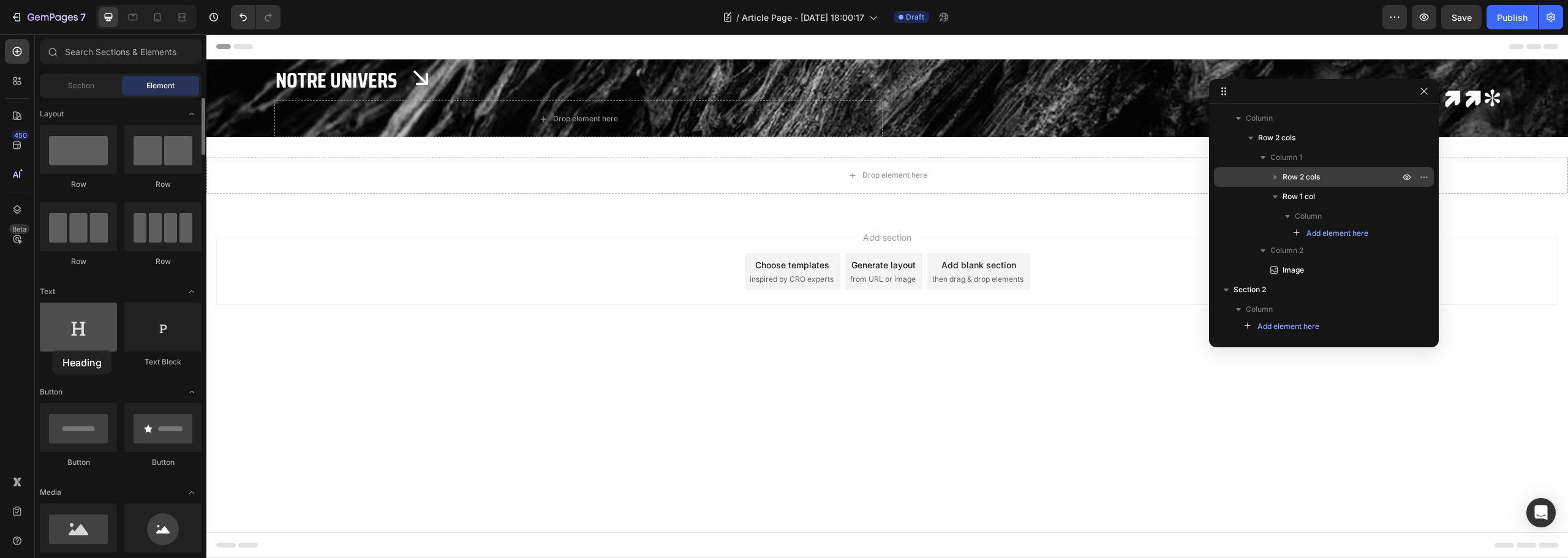
drag, startPoint x: 74, startPoint y: 324, endPoint x: 53, endPoint y: 350, distance: 33.4
click at [53, 350] on div at bounding box center [78, 327] width 77 height 49
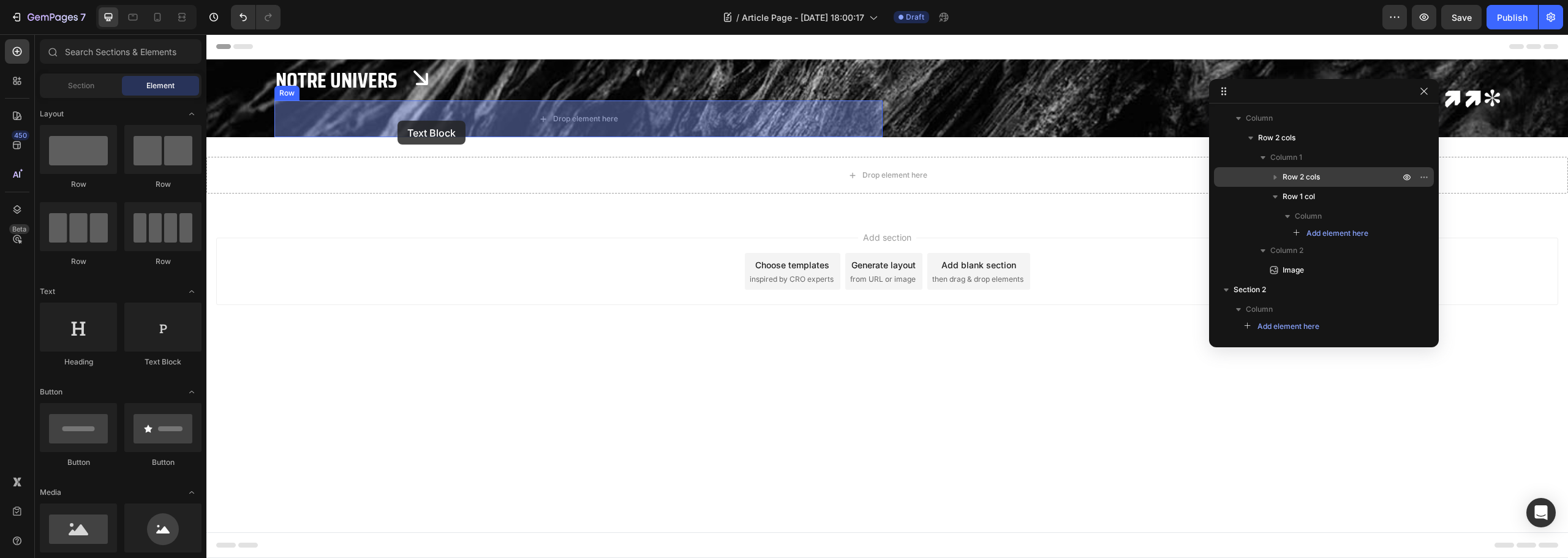
drag, startPoint x: 375, startPoint y: 352, endPoint x: 397, endPoint y: 120, distance: 233.0
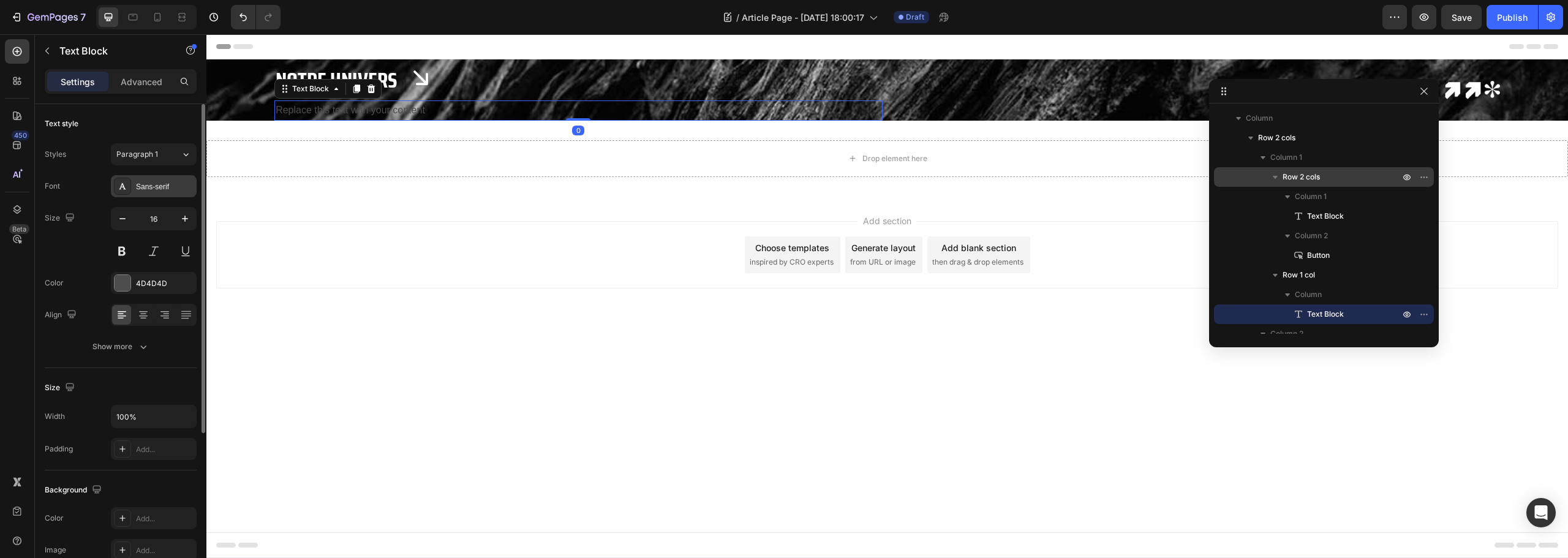
click at [146, 181] on div "Sans-serif" at bounding box center [164, 187] width 57 height 11
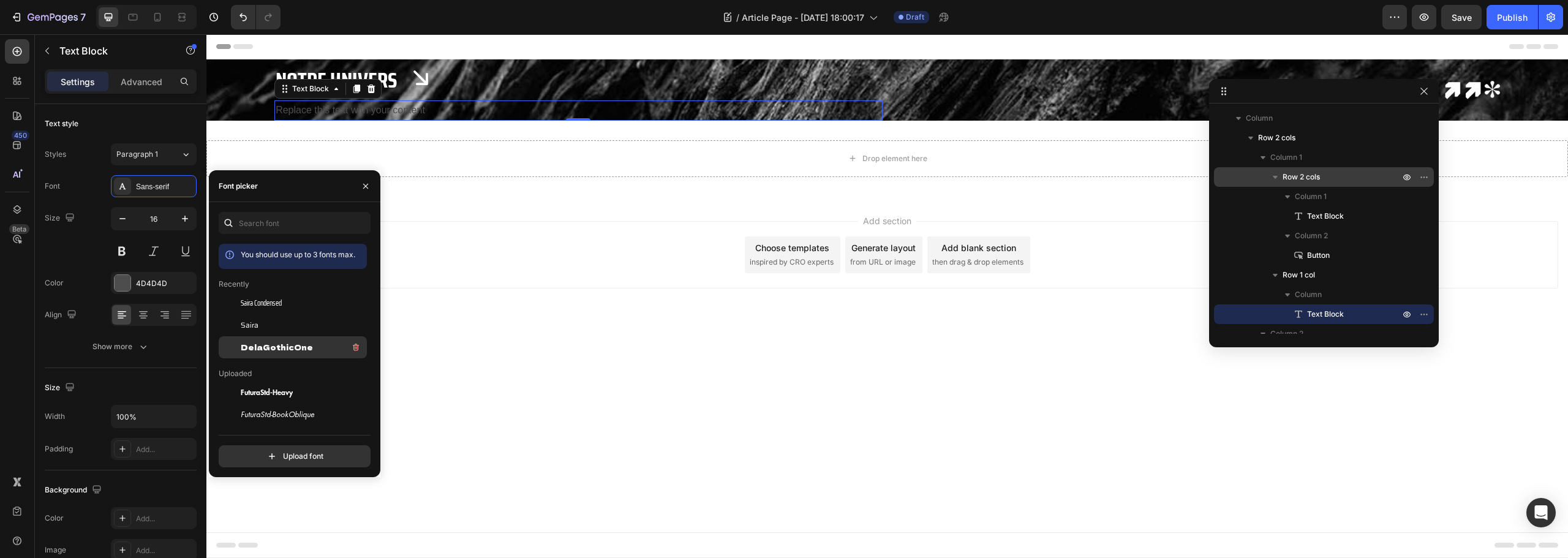
click at [269, 349] on span "DelaGothicOne" at bounding box center [277, 347] width 72 height 11
click at [337, 115] on div "Replace this text with your content" at bounding box center [578, 110] width 608 height 20
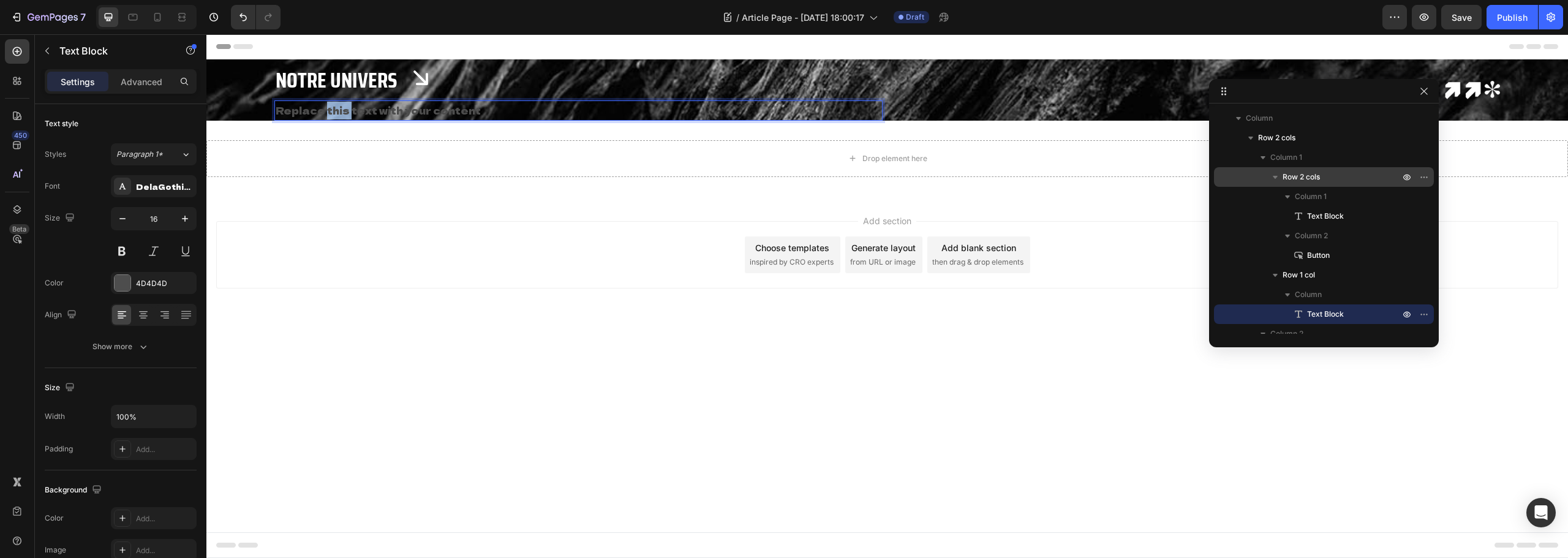
click at [337, 115] on p "Replace this text with your content" at bounding box center [578, 111] width 605 height 18
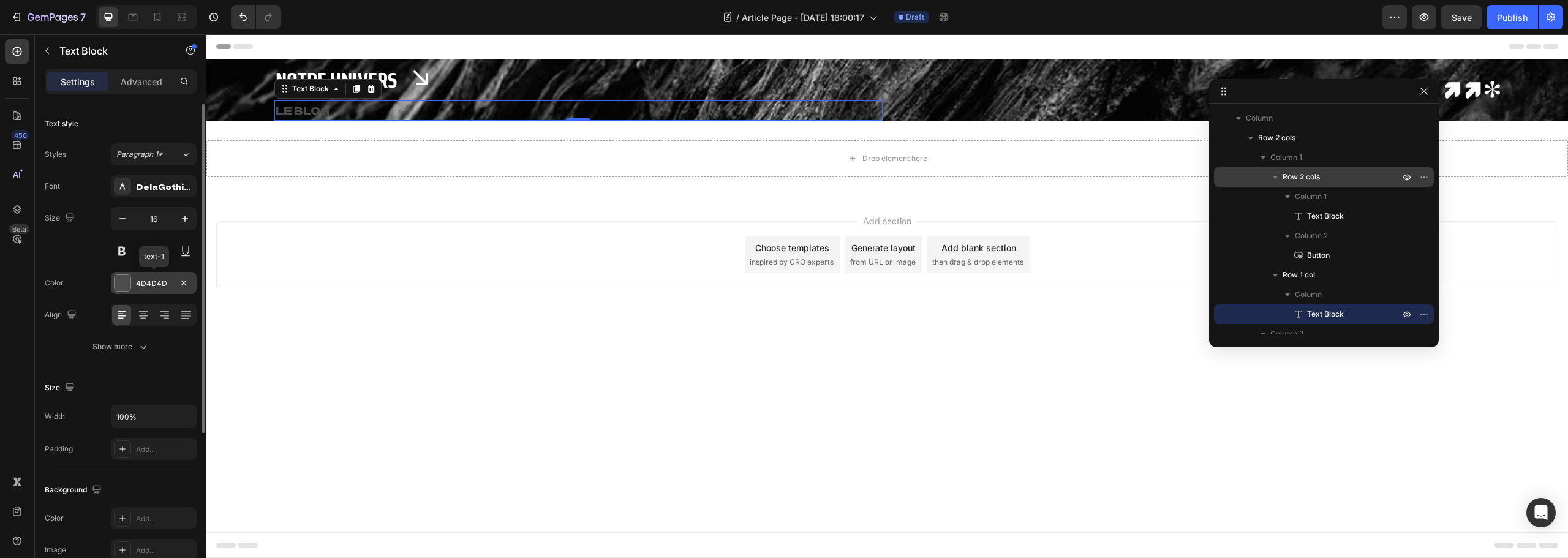
click at [154, 281] on div "4D4D4D" at bounding box center [154, 284] width 36 height 11
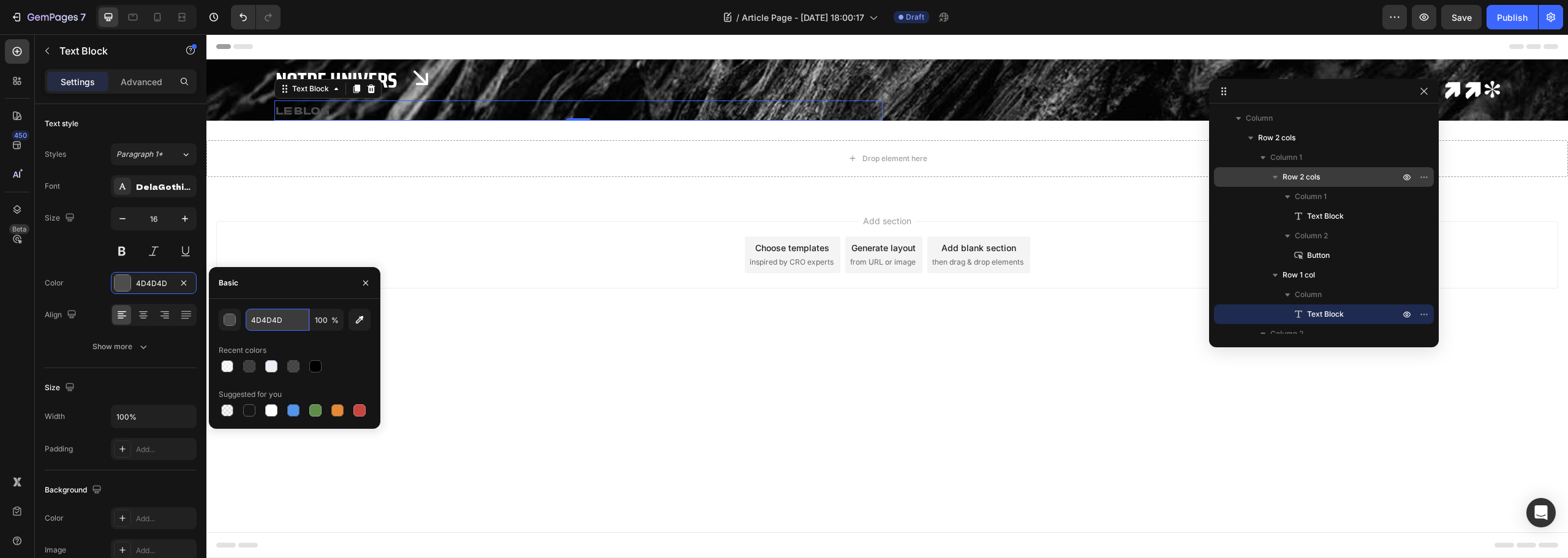
click at [281, 316] on input "4D4D4D" at bounding box center [278, 319] width 64 height 22
type input "fff"
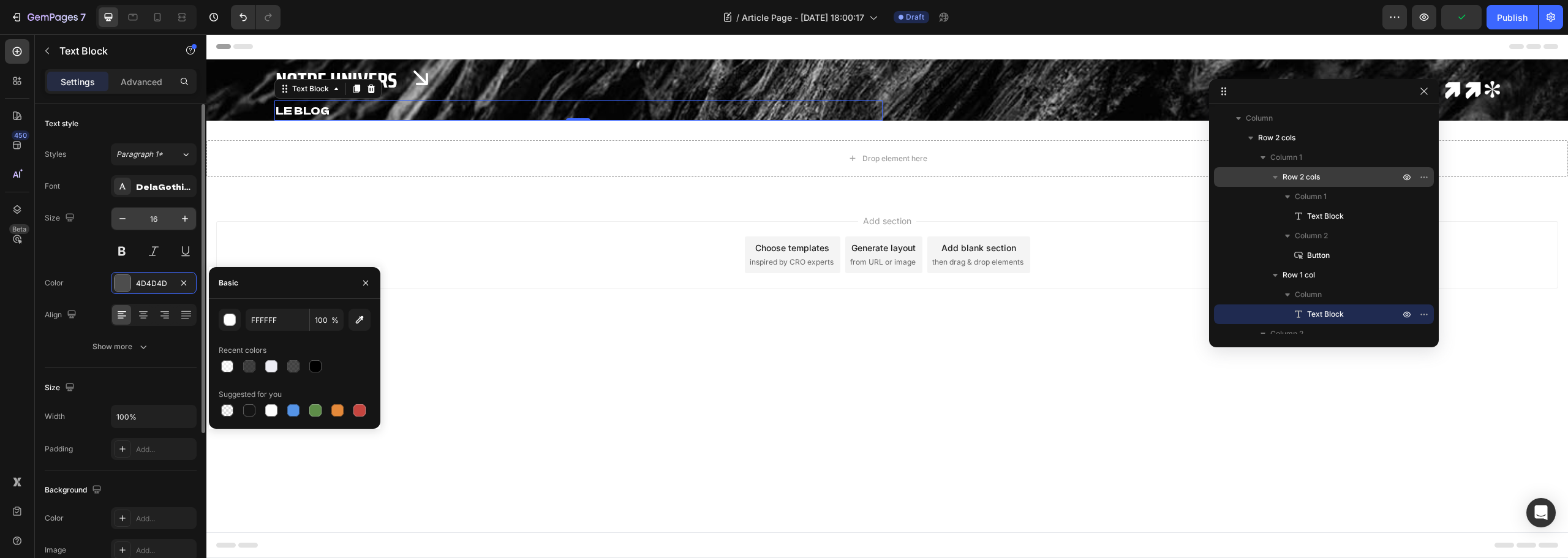
click at [152, 221] on input "16" at bounding box center [154, 218] width 40 height 22
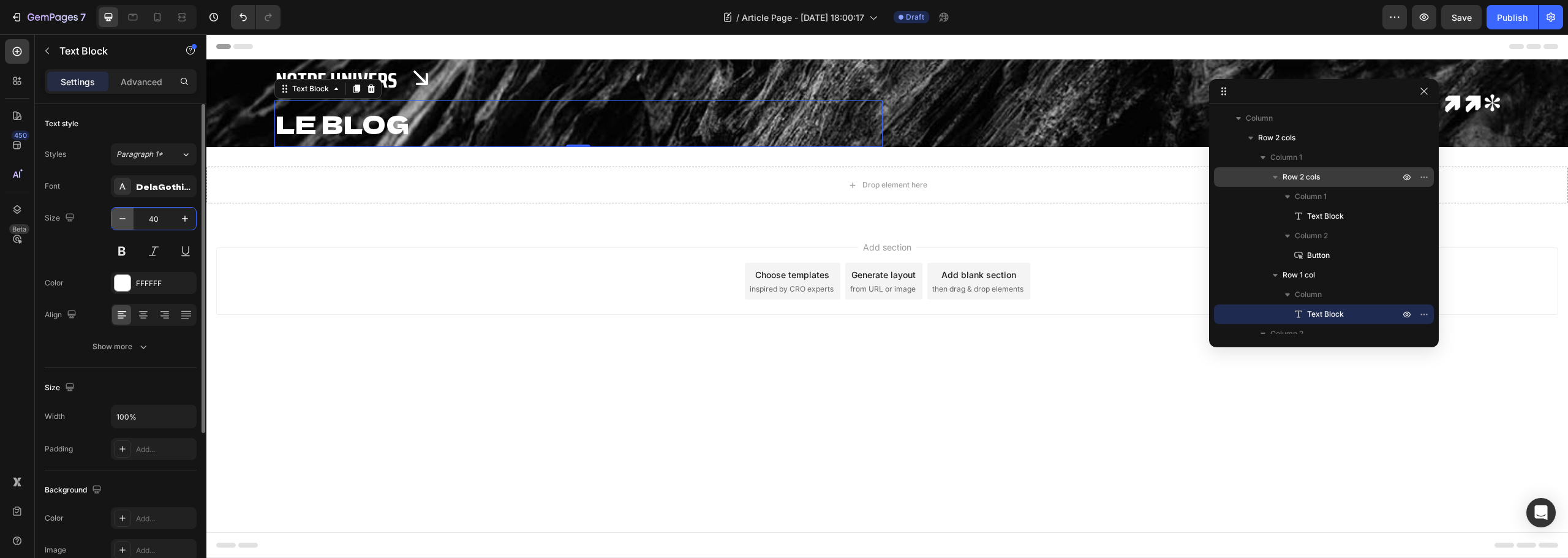
drag, startPoint x: 149, startPoint y: 221, endPoint x: 130, endPoint y: 218, distance: 19.2
click at [130, 218] on div "40" at bounding box center [154, 218] width 84 height 22
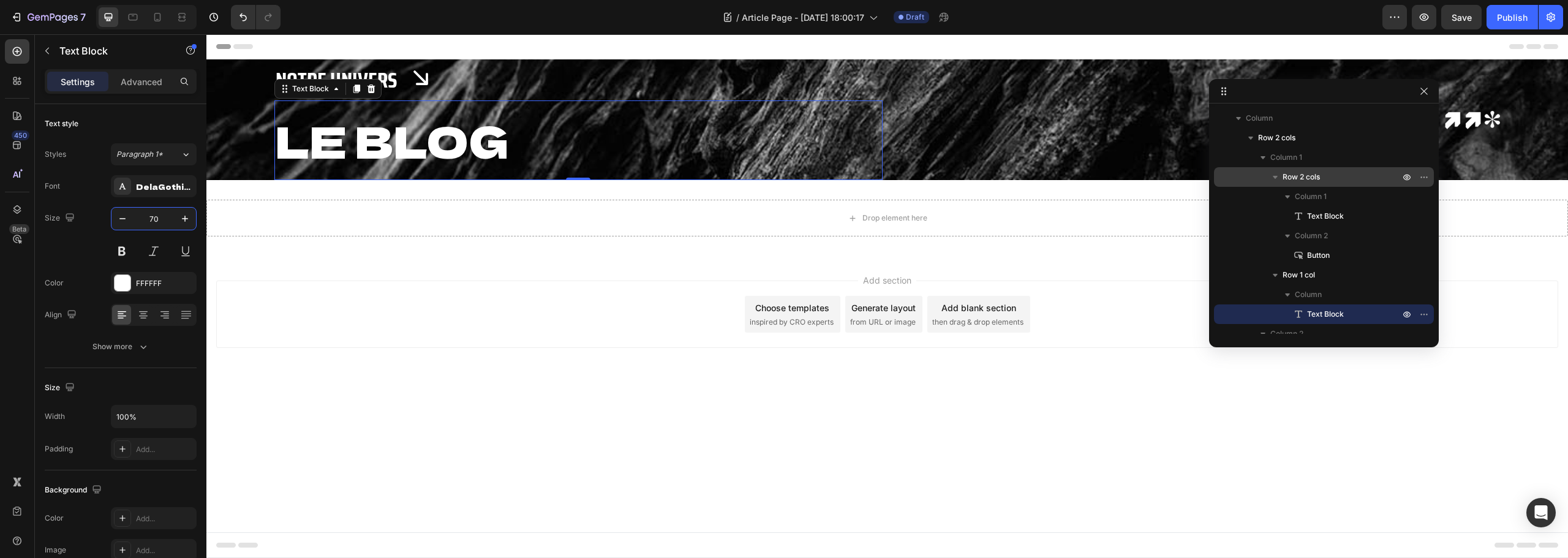
type input "70"
click at [157, 345] on button "Show more" at bounding box center [121, 346] width 152 height 22
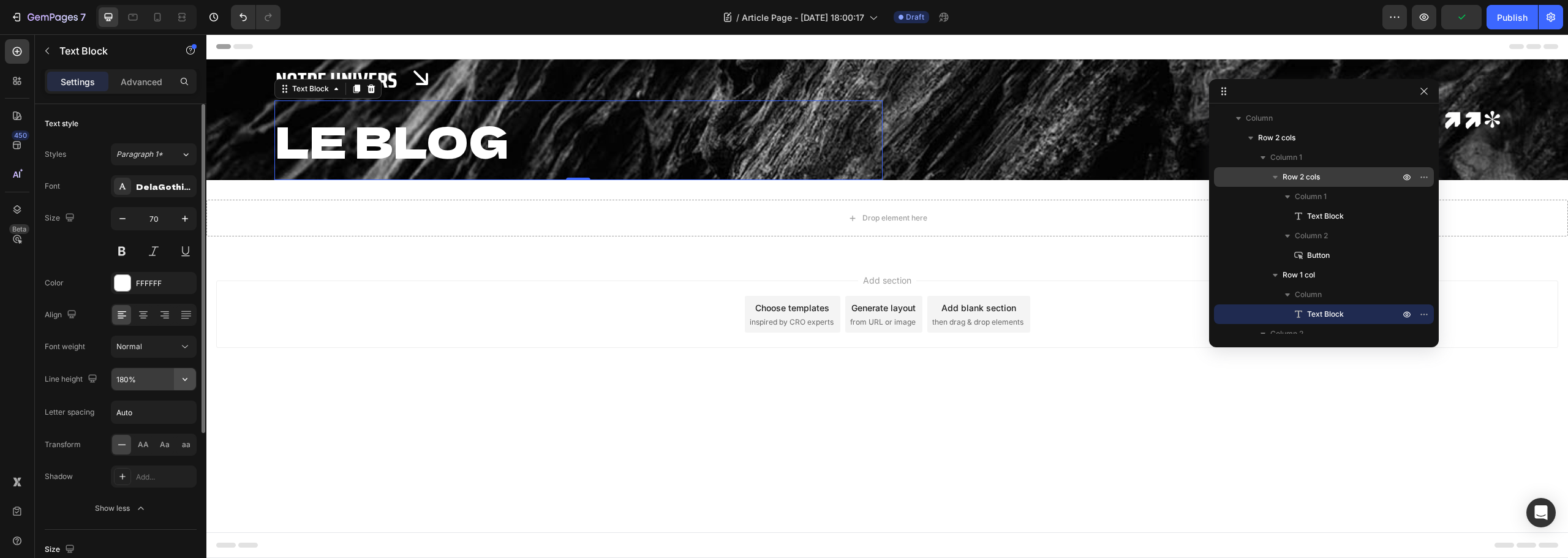
click at [189, 377] on icon "button" at bounding box center [184, 378] width 12 height 12
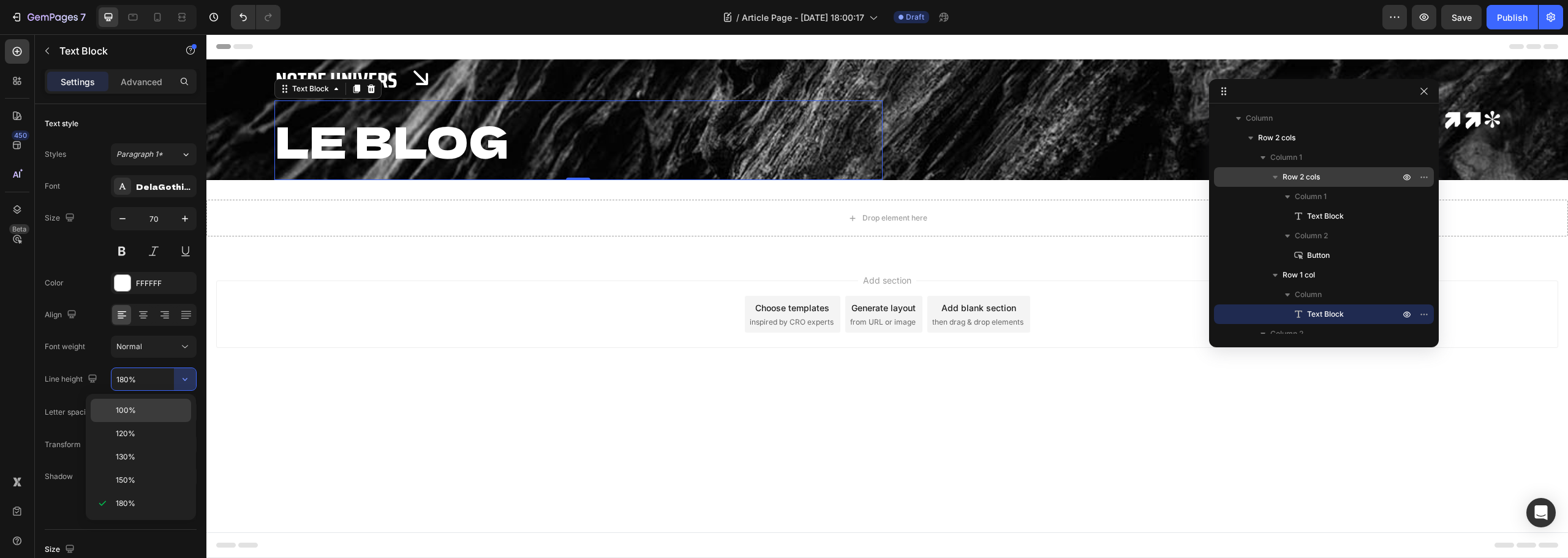
click at [145, 422] on div "100%" at bounding box center [141, 433] width 100 height 23
type input "100%"
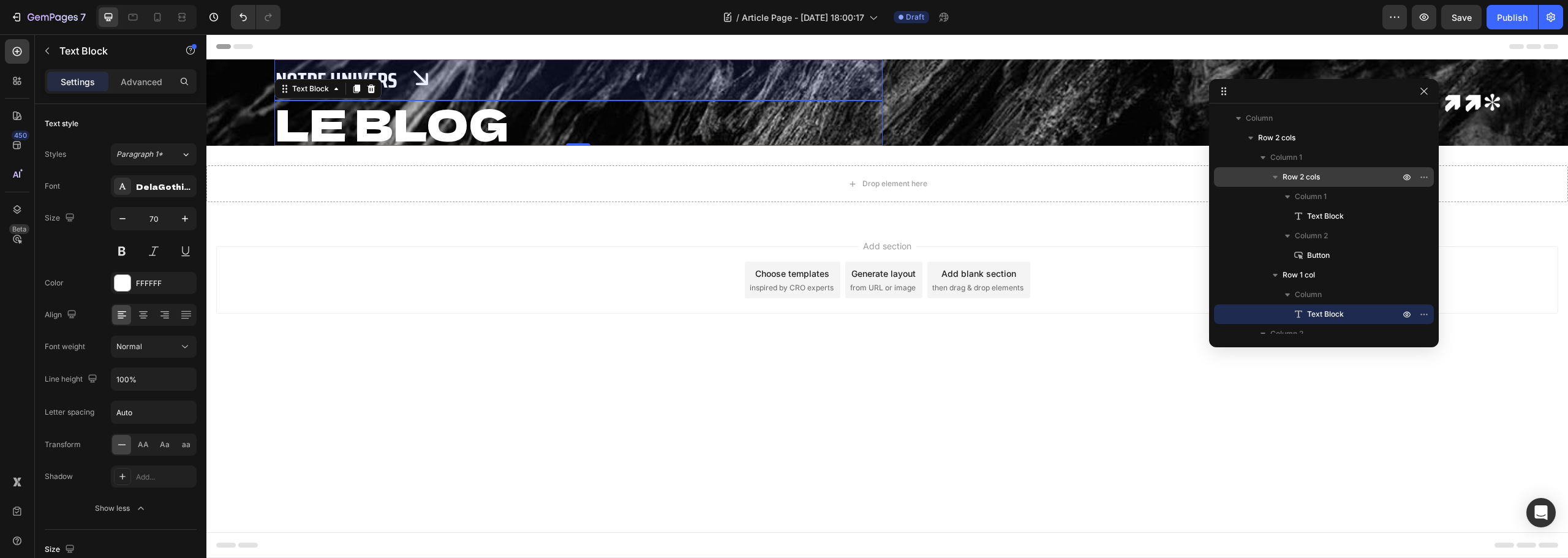
click at [1331, 180] on p "Row 2 cols" at bounding box center [1342, 176] width 120 height 12
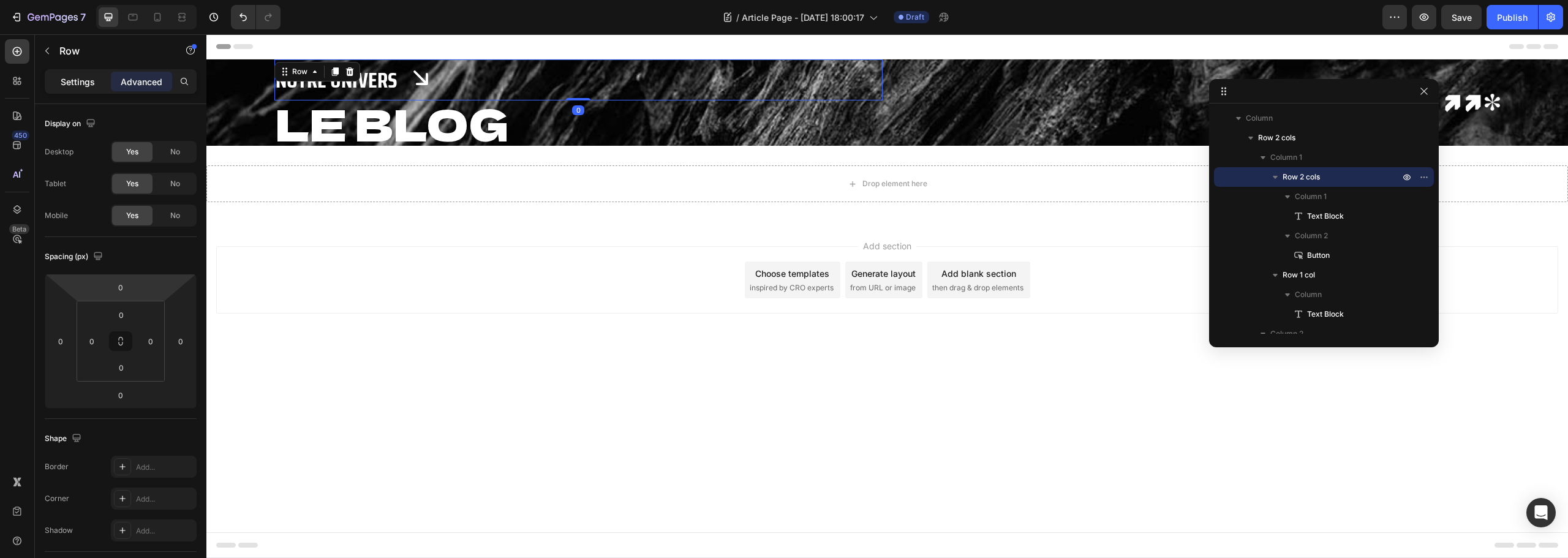
click at [70, 90] on div "Settings" at bounding box center [78, 82] width 61 height 19
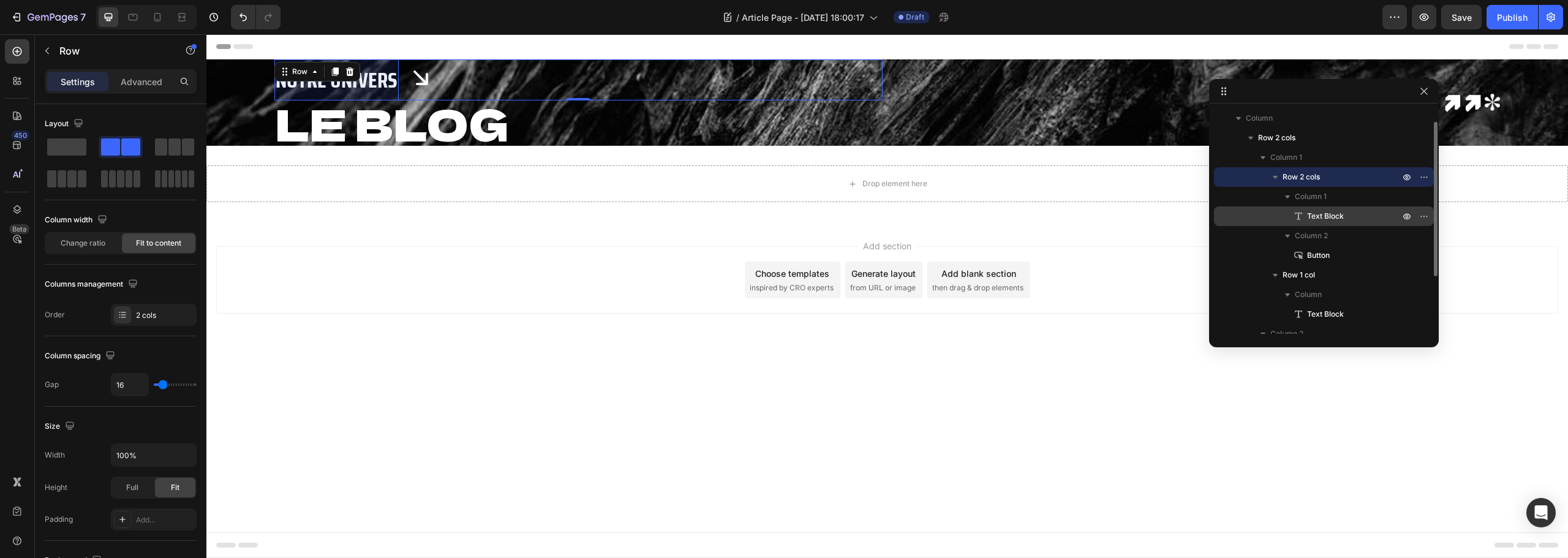
click at [1349, 216] on p "Text Block" at bounding box center [1340, 216] width 95 height 12
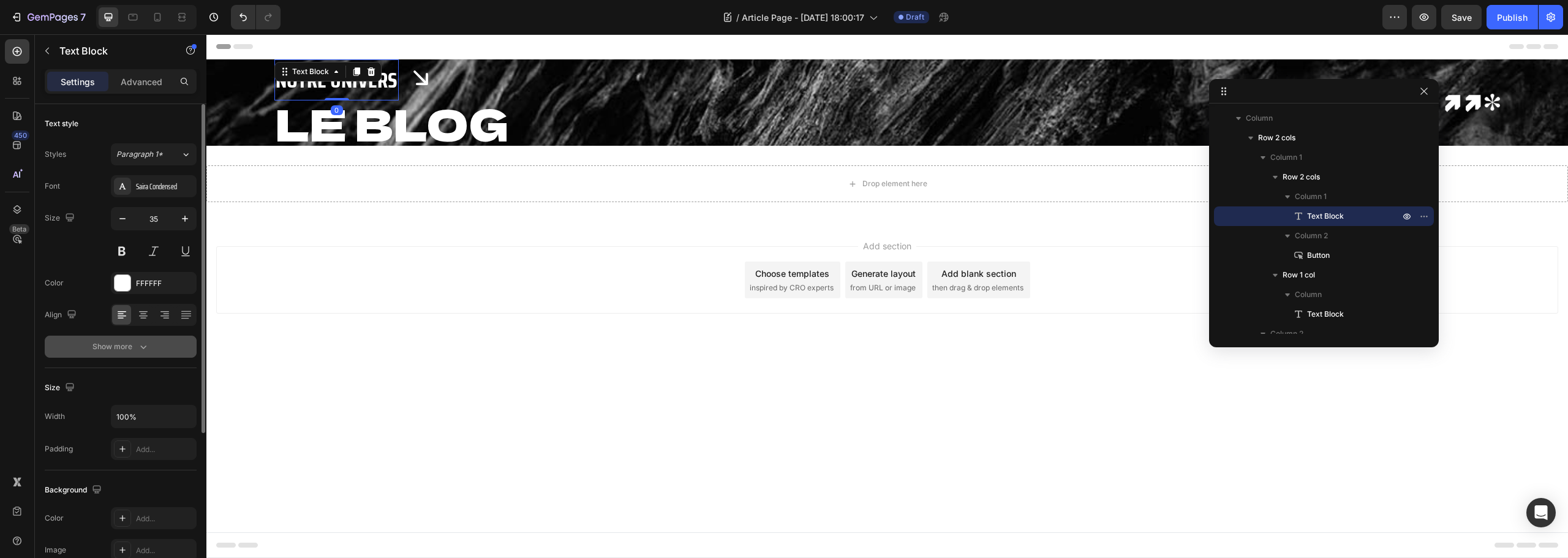
click at [143, 347] on icon "button" at bounding box center [143, 346] width 12 height 12
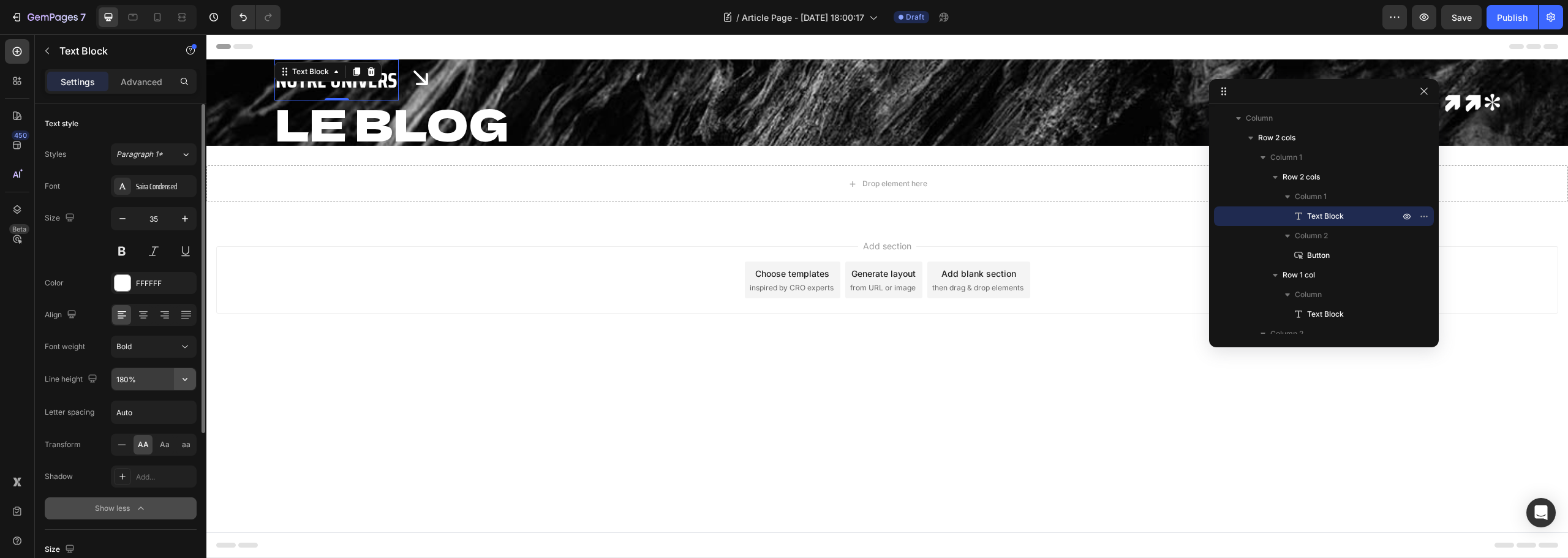
click at [181, 377] on icon "button" at bounding box center [184, 378] width 12 height 12
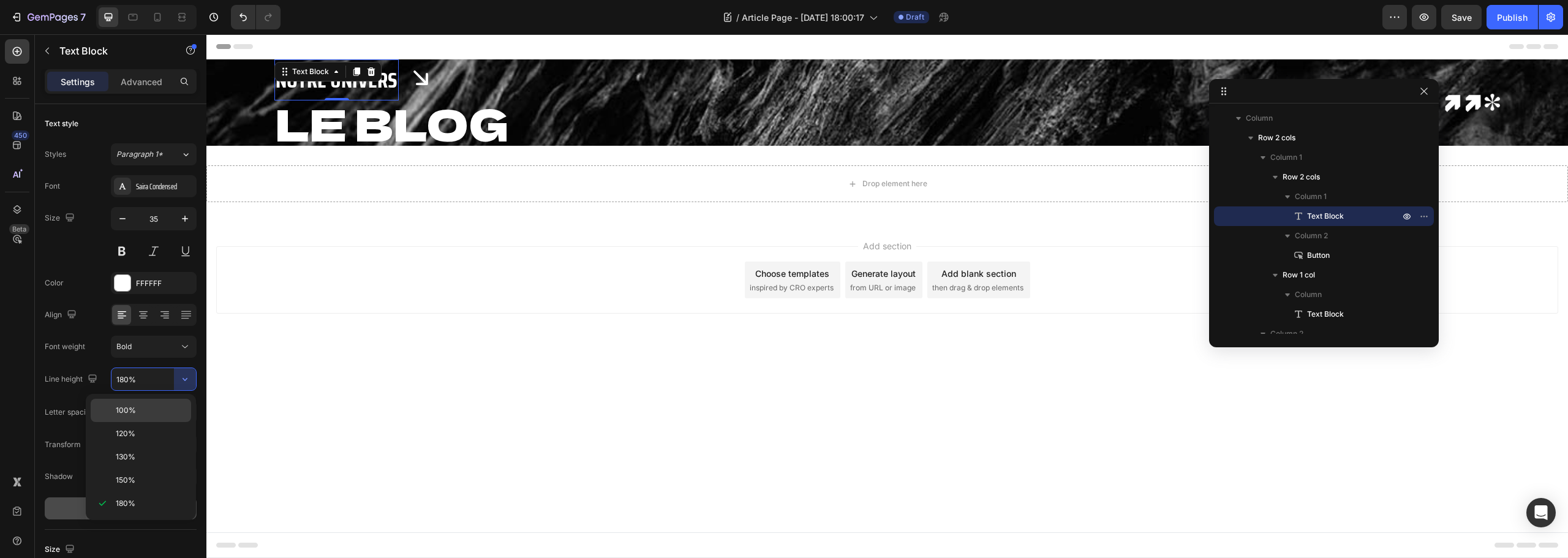
click at [150, 410] on p "100%" at bounding box center [150, 410] width 70 height 11
type input "100%"
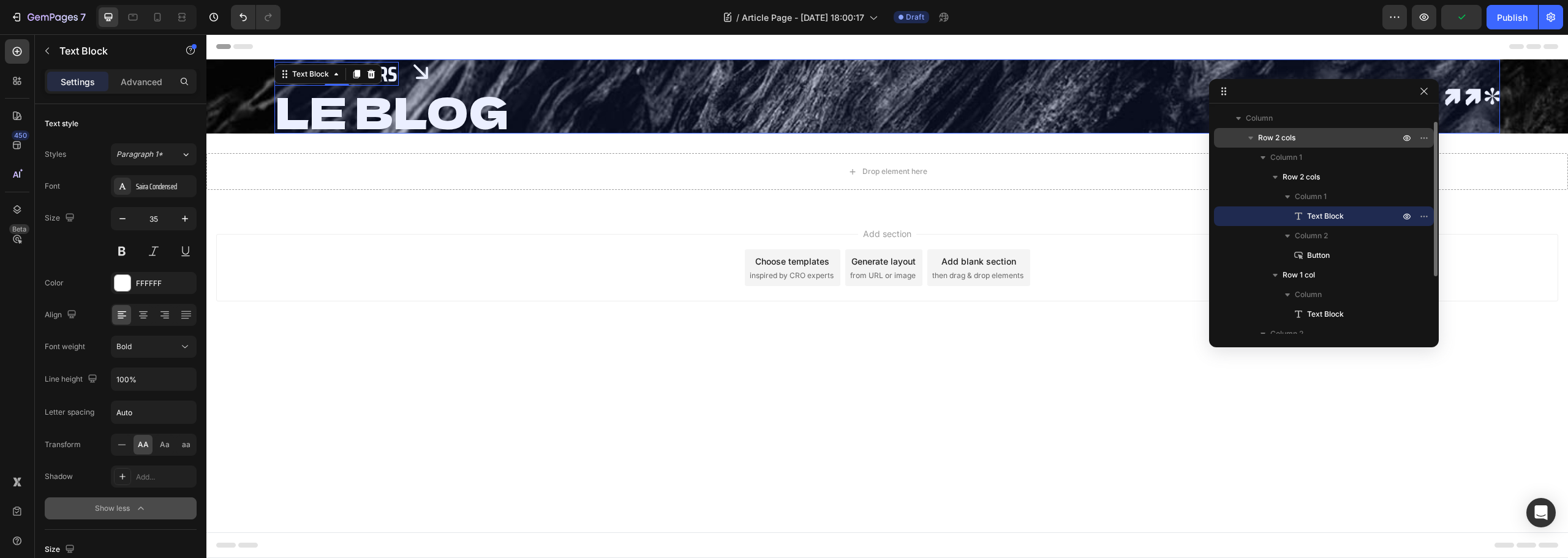
click at [1305, 140] on p "Row 2 cols" at bounding box center [1330, 137] width 144 height 12
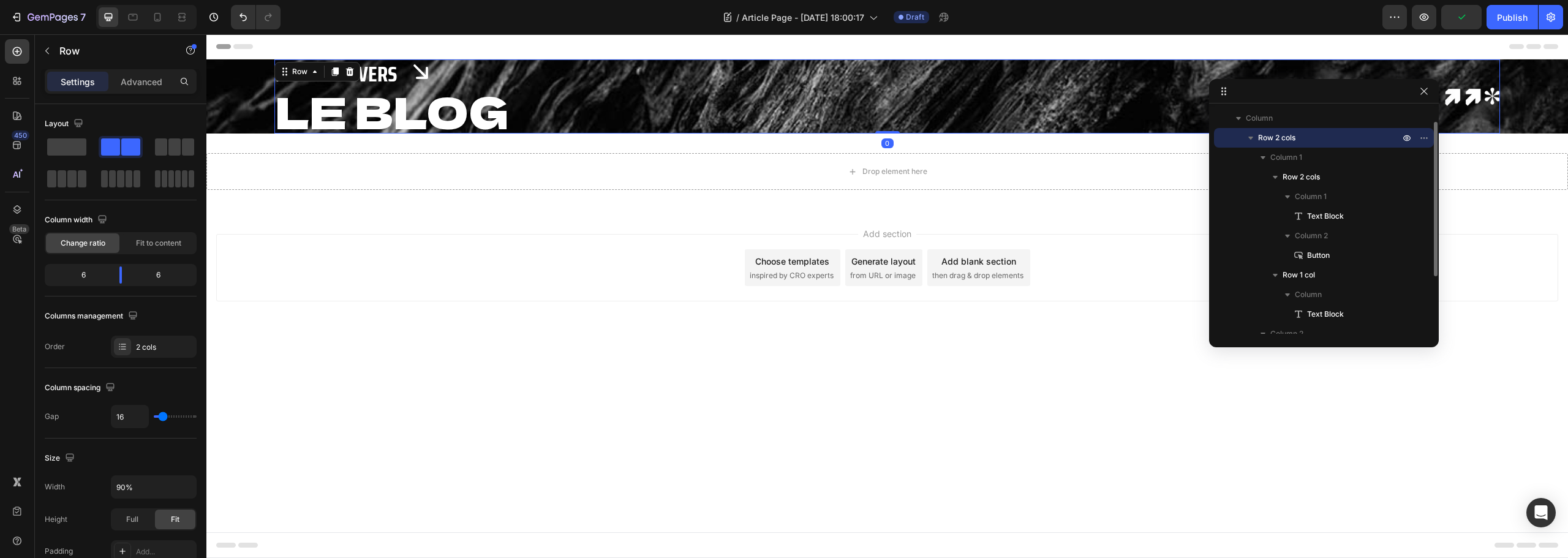
scroll to position [0, 0]
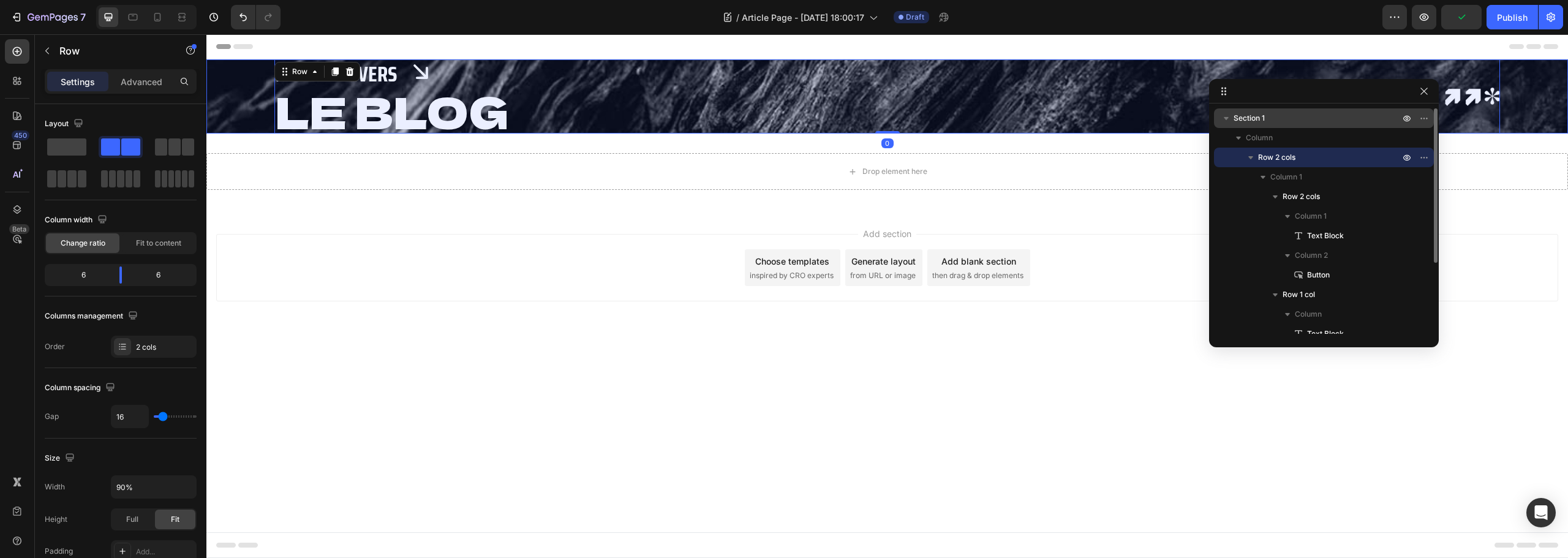
click at [1295, 122] on p "Section 1" at bounding box center [1318, 118] width 168 height 12
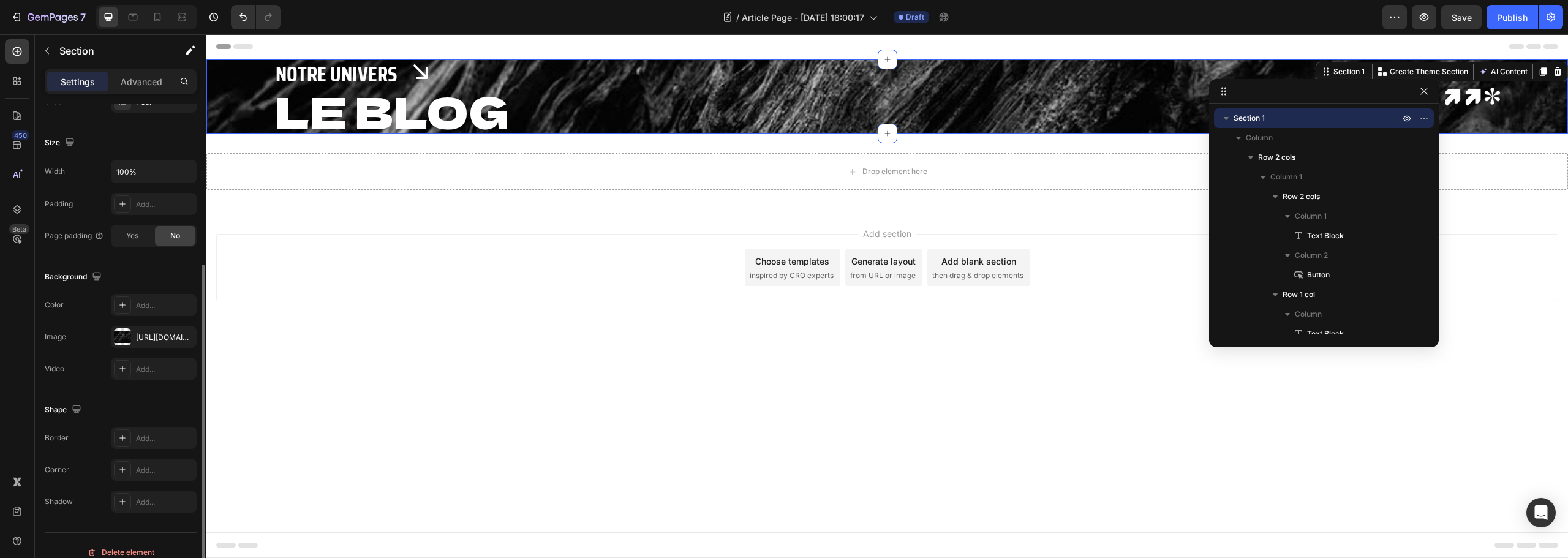
scroll to position [259, 0]
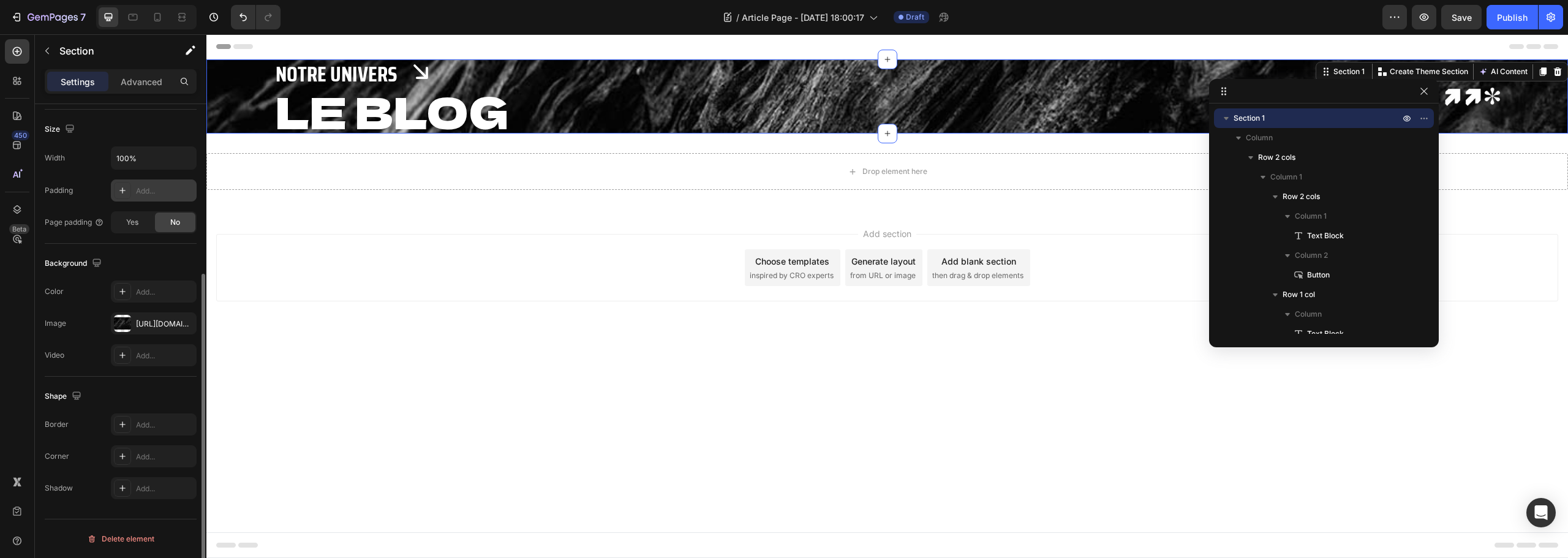
click at [165, 187] on div "Add..." at bounding box center [164, 191] width 57 height 11
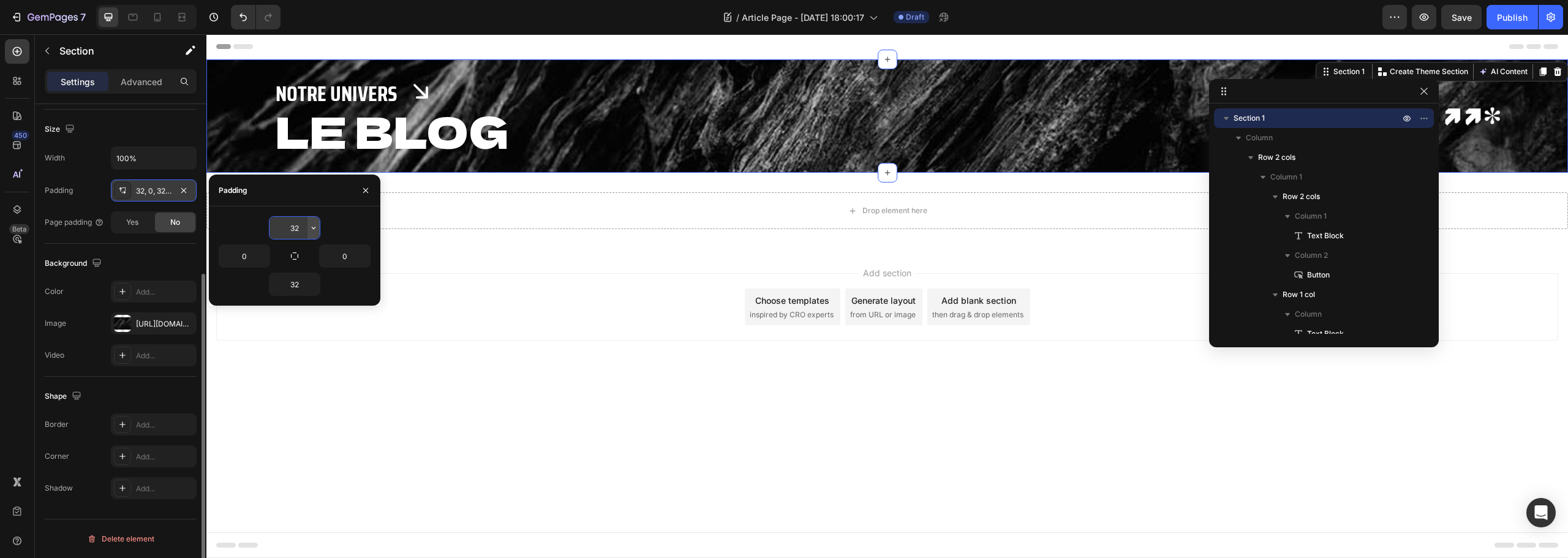
click at [310, 225] on icon "button" at bounding box center [314, 228] width 10 height 10
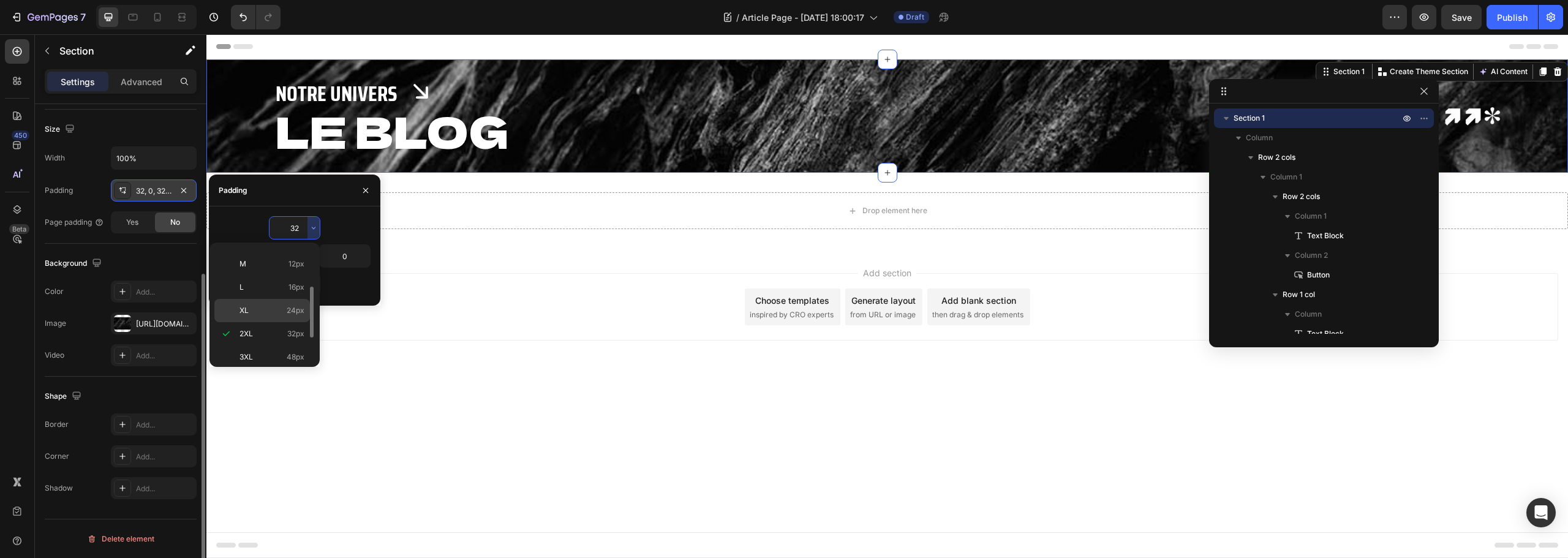
scroll to position [142, 0]
click at [266, 339] on div "4XL 80px" at bounding box center [262, 350] width 95 height 23
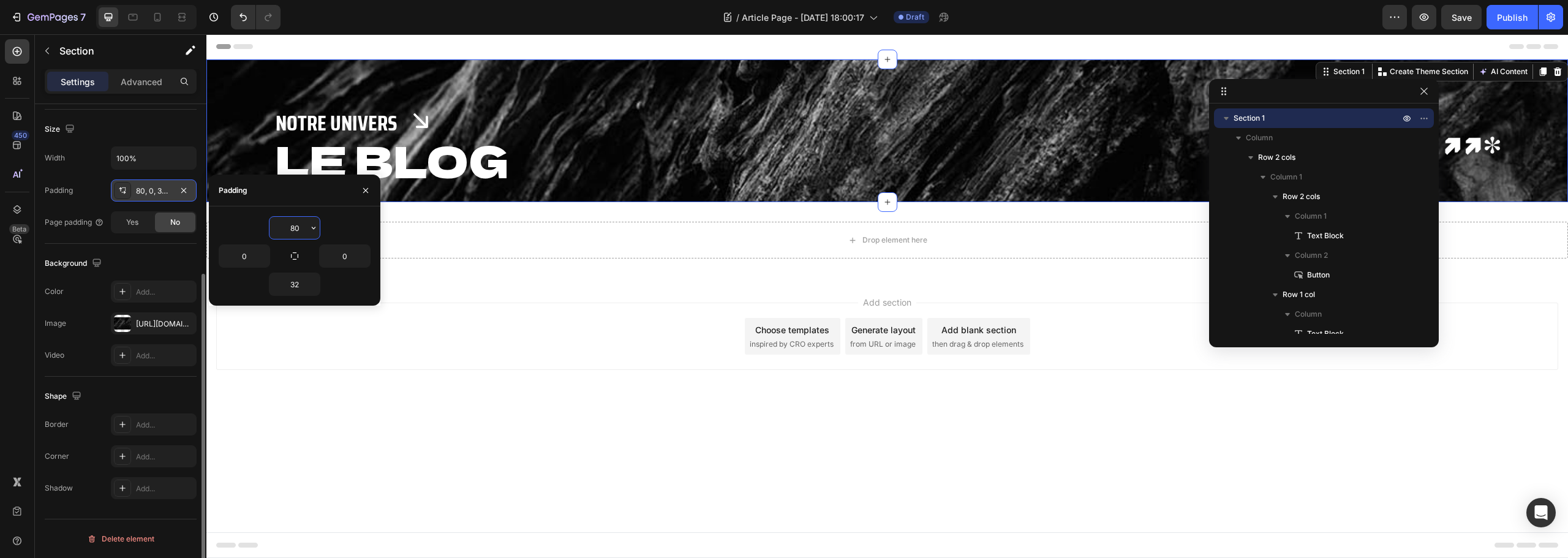
click at [296, 226] on input "80" at bounding box center [295, 227] width 50 height 22
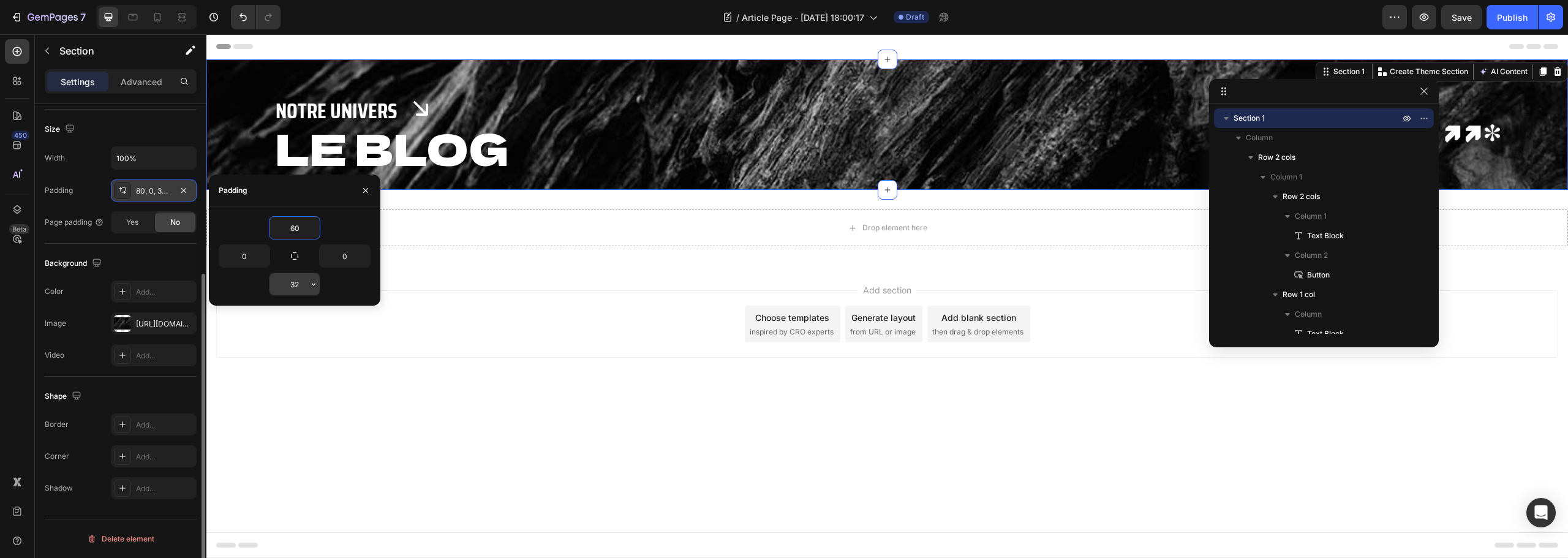
type input "60"
click at [295, 281] on input "32" at bounding box center [295, 284] width 50 height 22
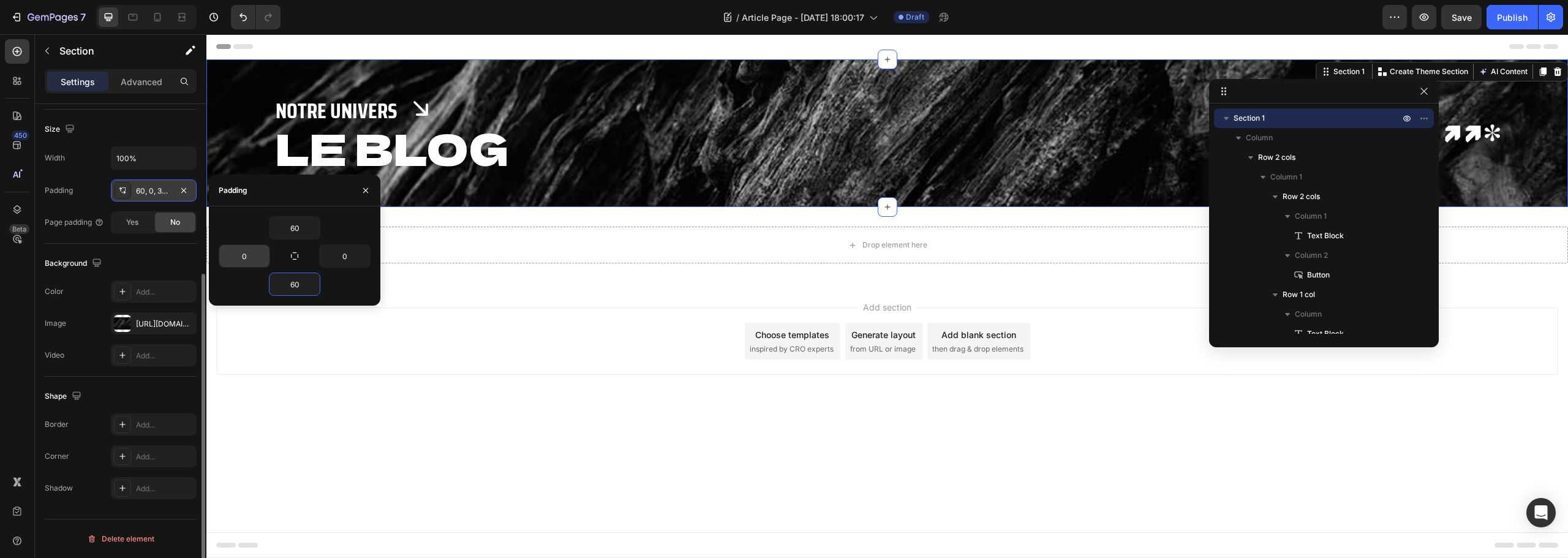
type input "60"
click at [240, 258] on input "0" at bounding box center [244, 256] width 50 height 22
click at [262, 253] on icon "button" at bounding box center [264, 256] width 10 height 10
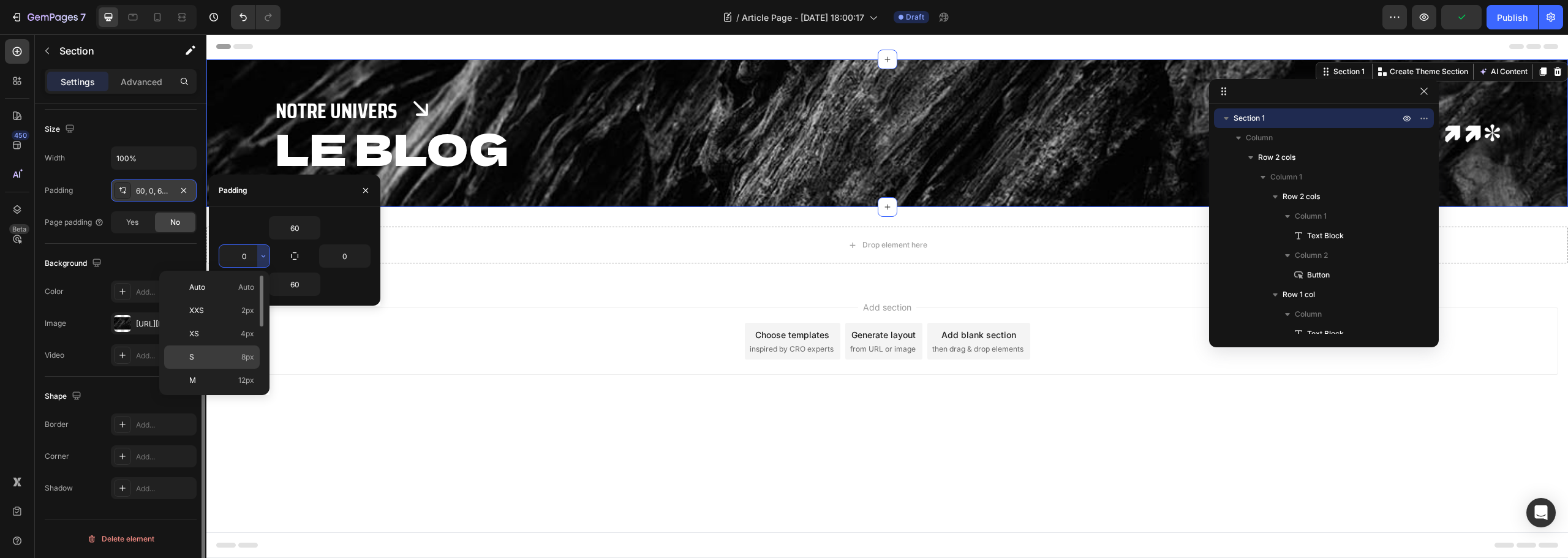
click at [203, 369] on div "S 8px" at bounding box center [212, 380] width 95 height 23
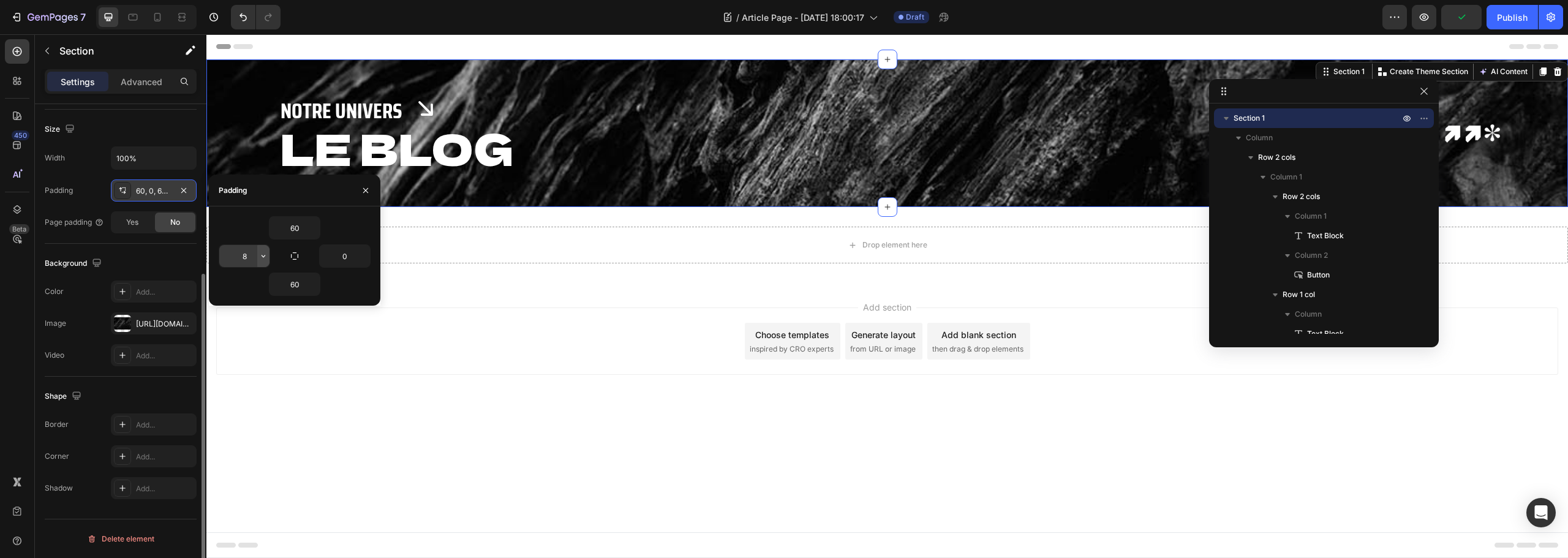
click at [265, 252] on icon "button" at bounding box center [264, 256] width 10 height 10
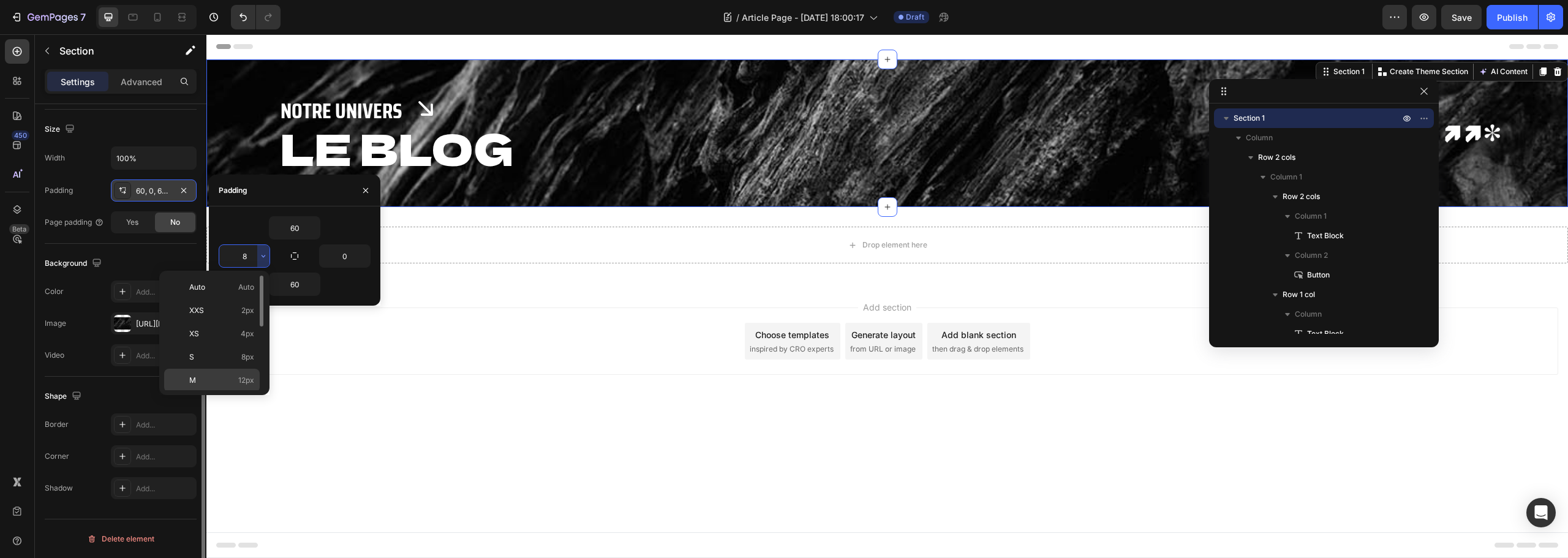
drag, startPoint x: 212, startPoint y: 374, endPoint x: 74, endPoint y: 291, distance: 161.0
click at [212, 392] on div "M 12px" at bounding box center [212, 404] width 95 height 23
type input "12"
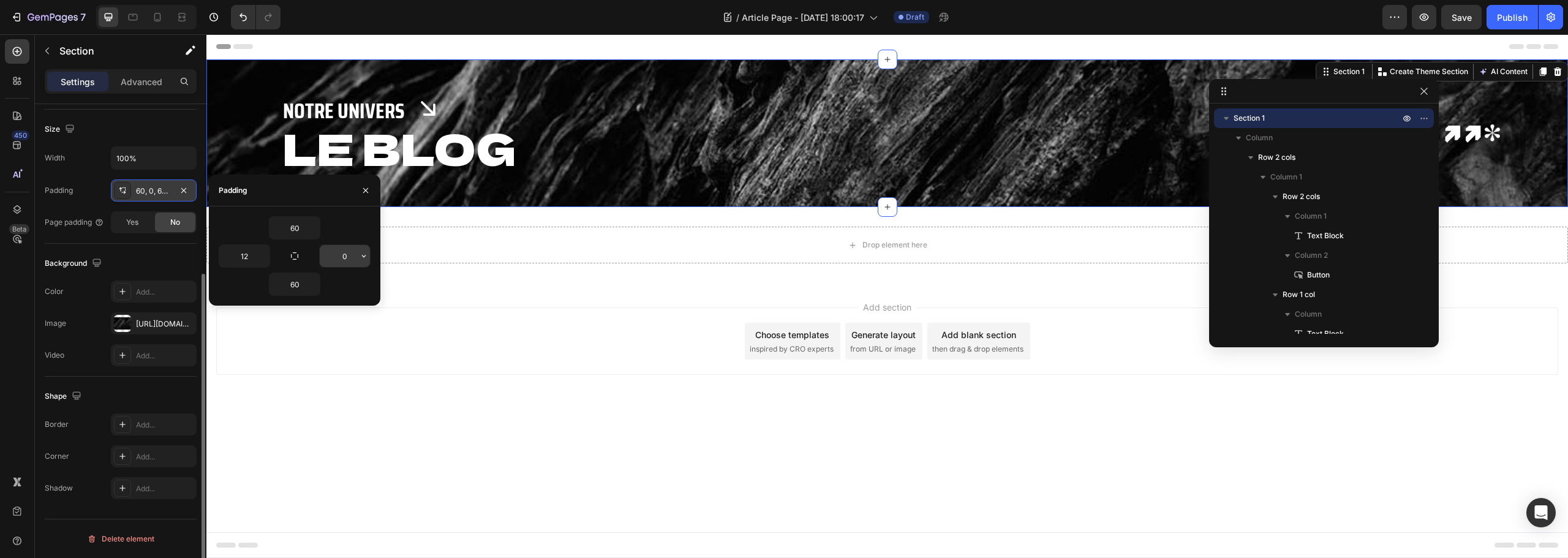
click at [363, 258] on icon "button" at bounding box center [364, 256] width 10 height 10
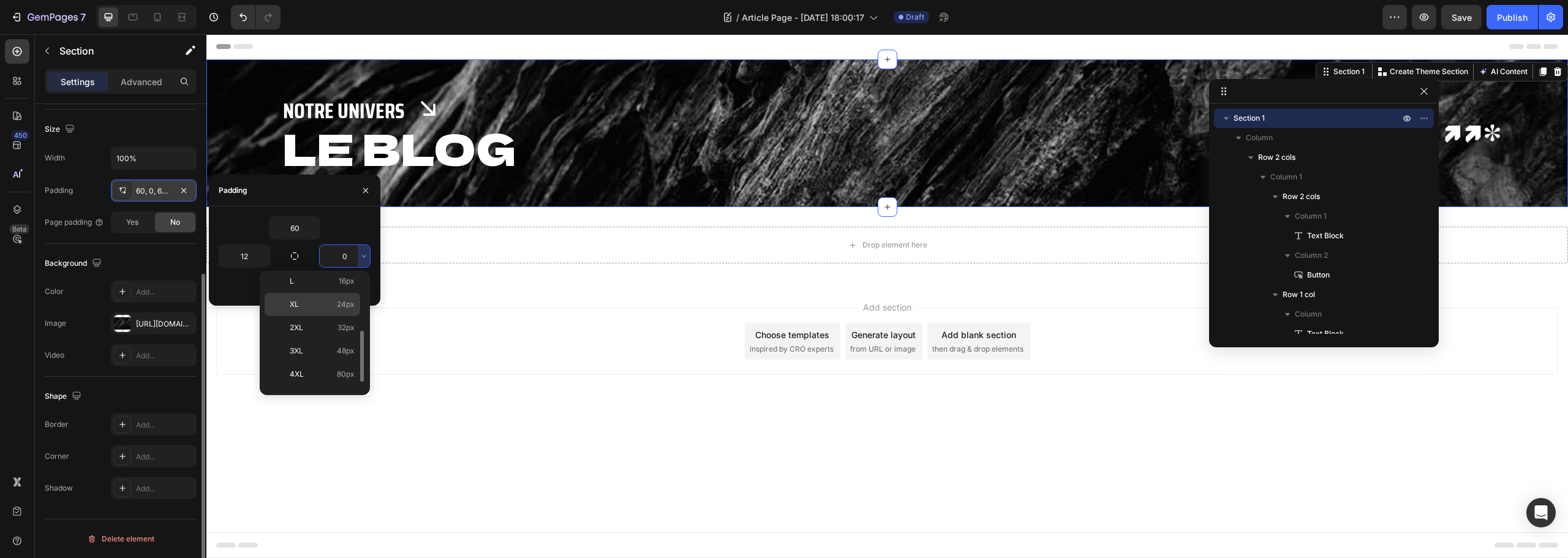
scroll to position [61, 0]
click at [308, 314] on p "M 12px" at bounding box center [322, 319] width 65 height 11
type input "12"
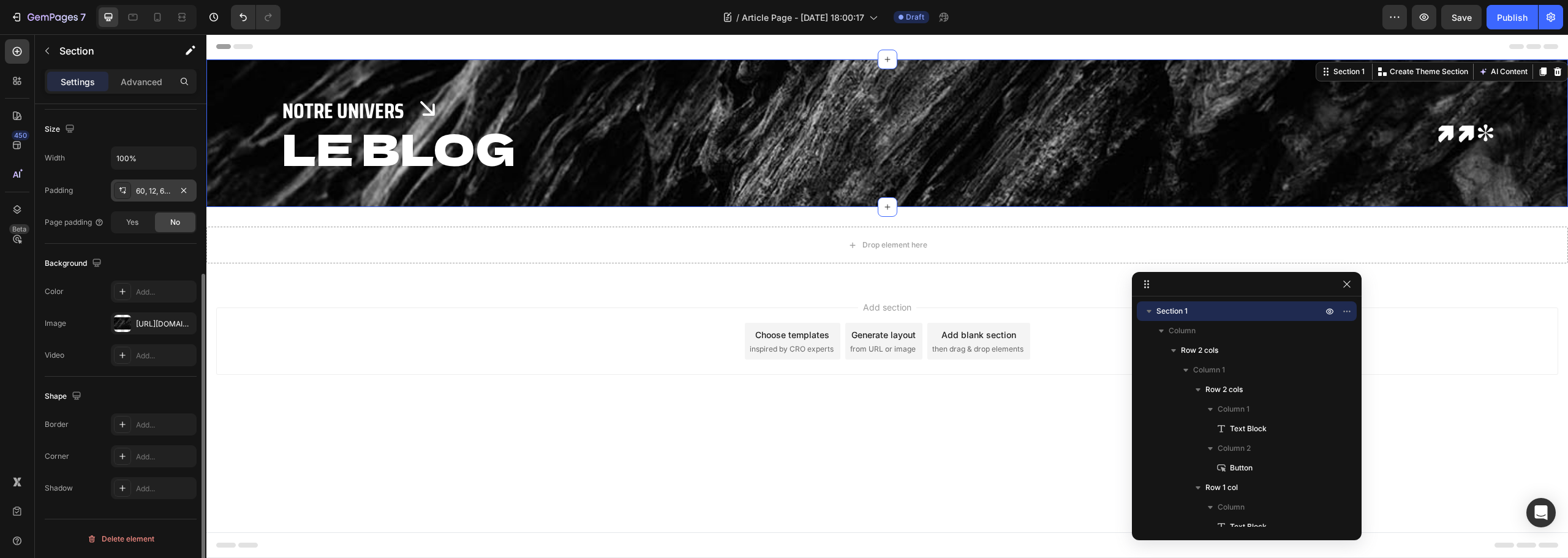
drag, startPoint x: 1295, startPoint y: 92, endPoint x: 1216, endPoint y: 289, distance: 212.2
click at [822, 228] on div "Drop element here" at bounding box center [887, 244] width 1362 height 36
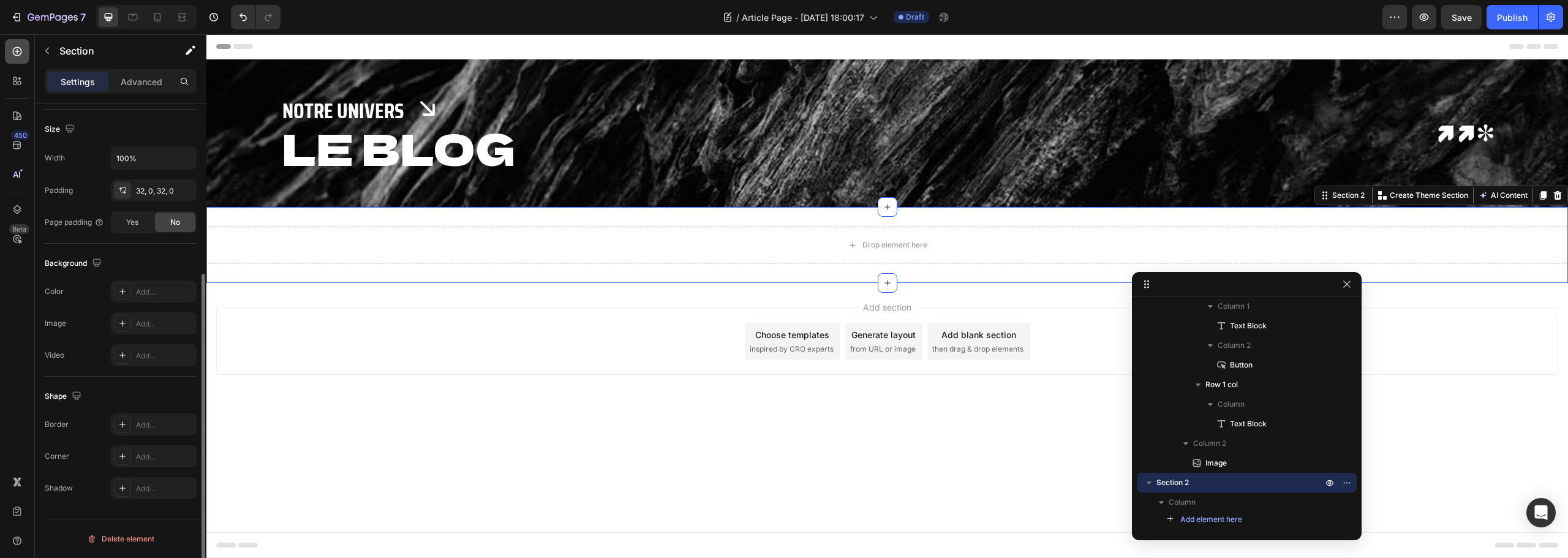
click at [15, 52] on icon at bounding box center [17, 51] width 9 height 9
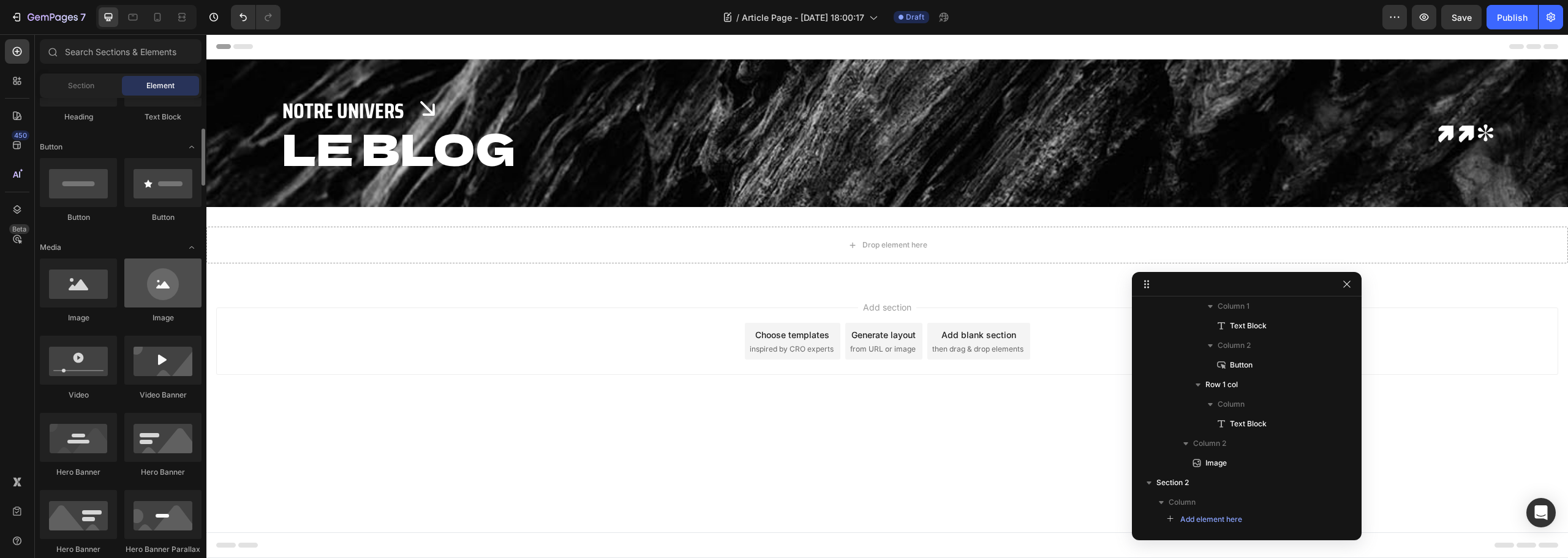
scroll to position [490, 0]
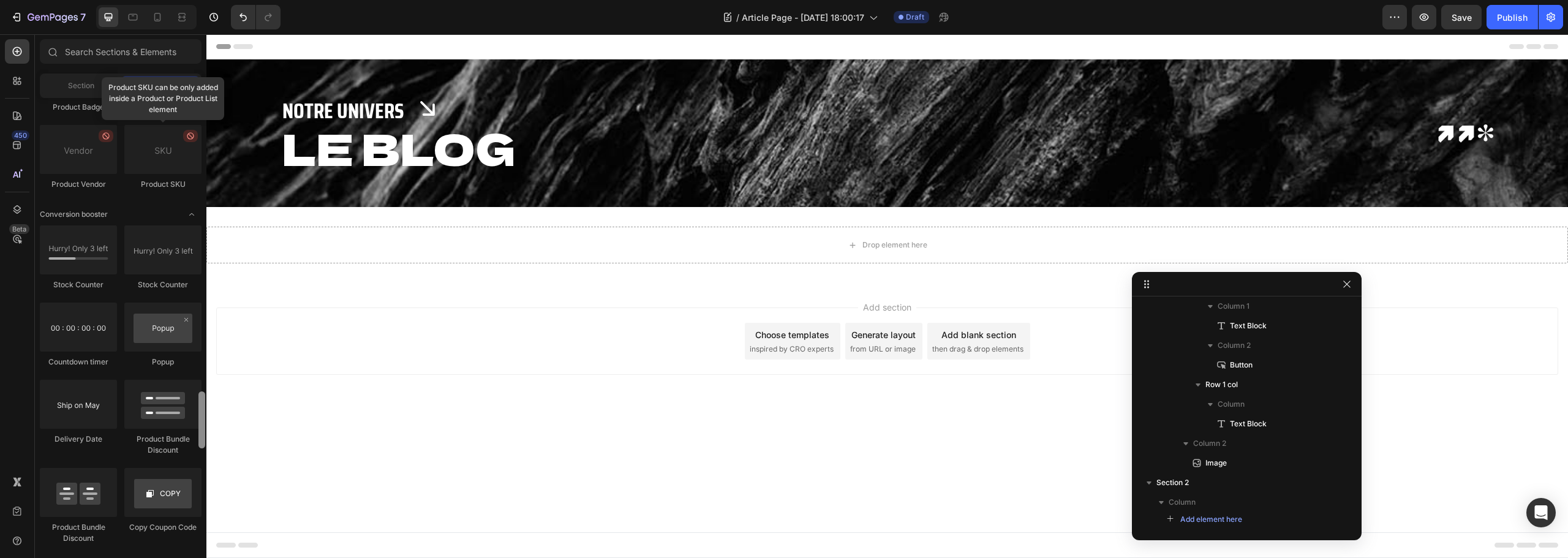
drag, startPoint x: 408, startPoint y: 226, endPoint x: 214, endPoint y: 390, distance: 254.0
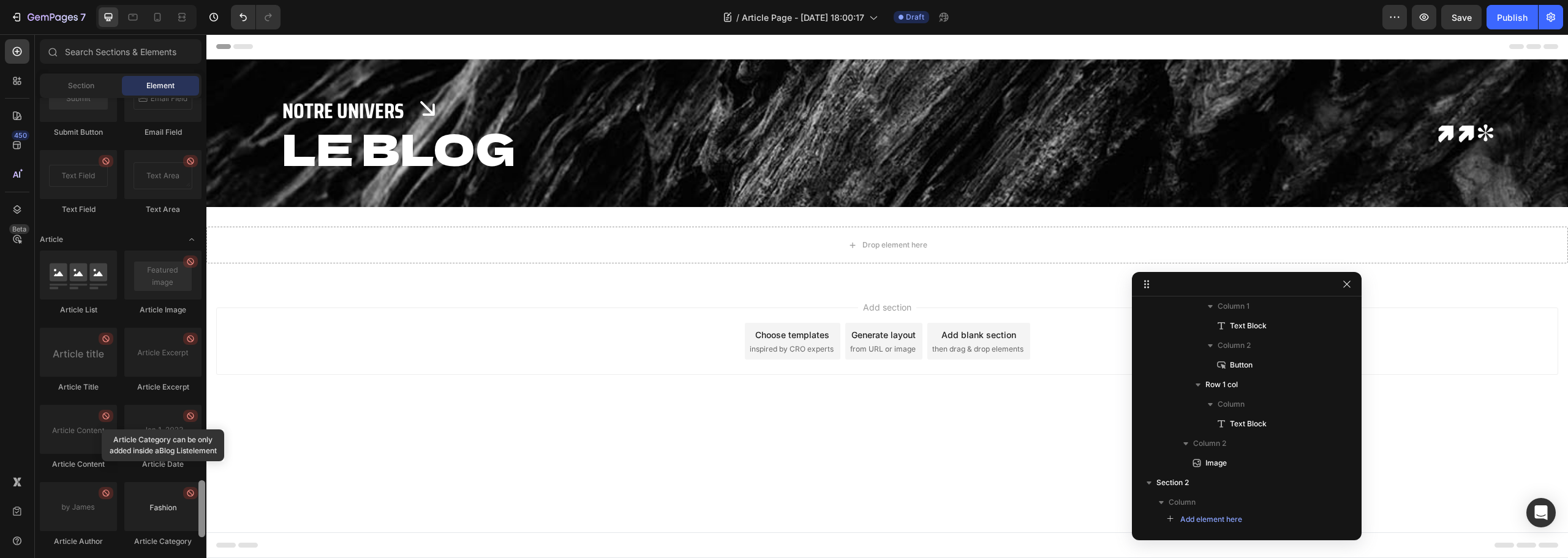
scroll to position [2996, 0]
click at [199, 508] on div at bounding box center [201, 504] width 6 height 57
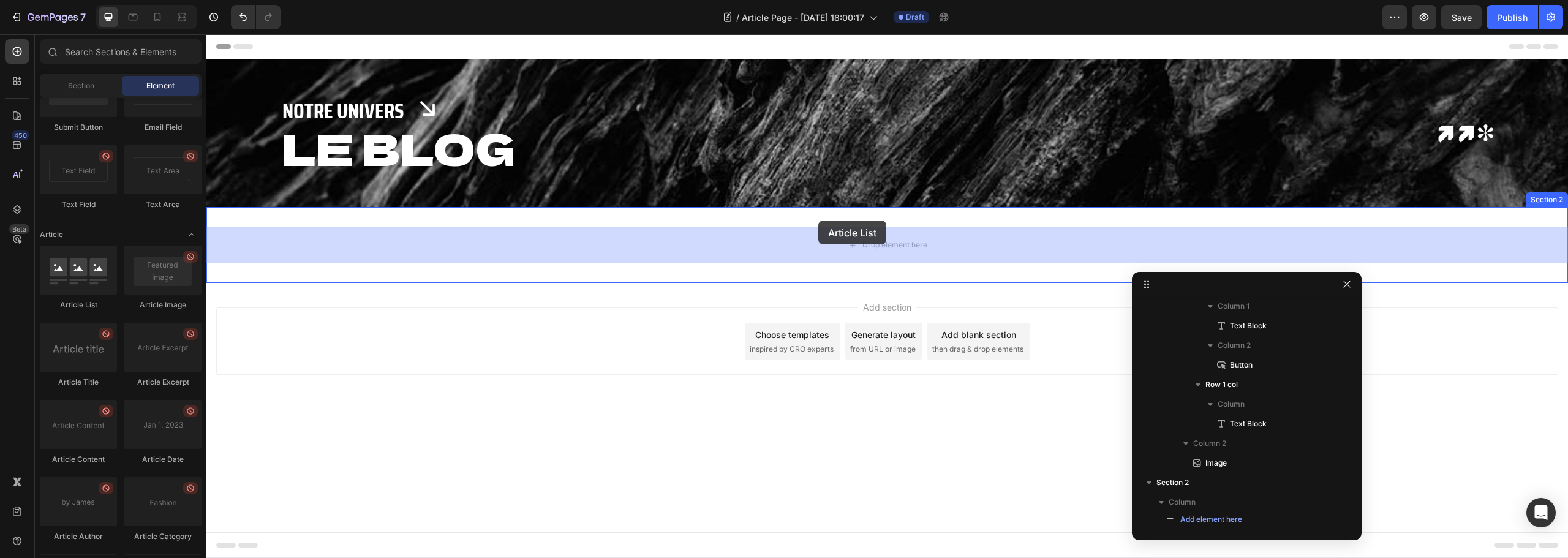
drag, startPoint x: 279, startPoint y: 319, endPoint x: 820, endPoint y: 239, distance: 546.9
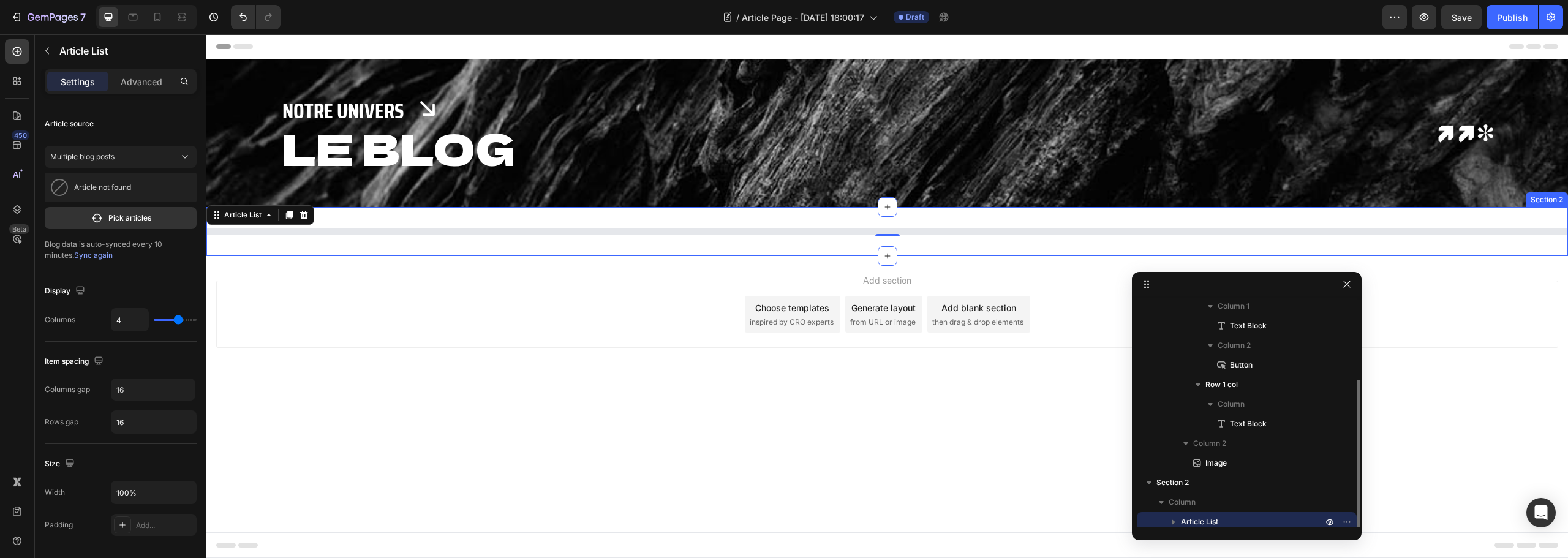
scroll to position [108, 0]
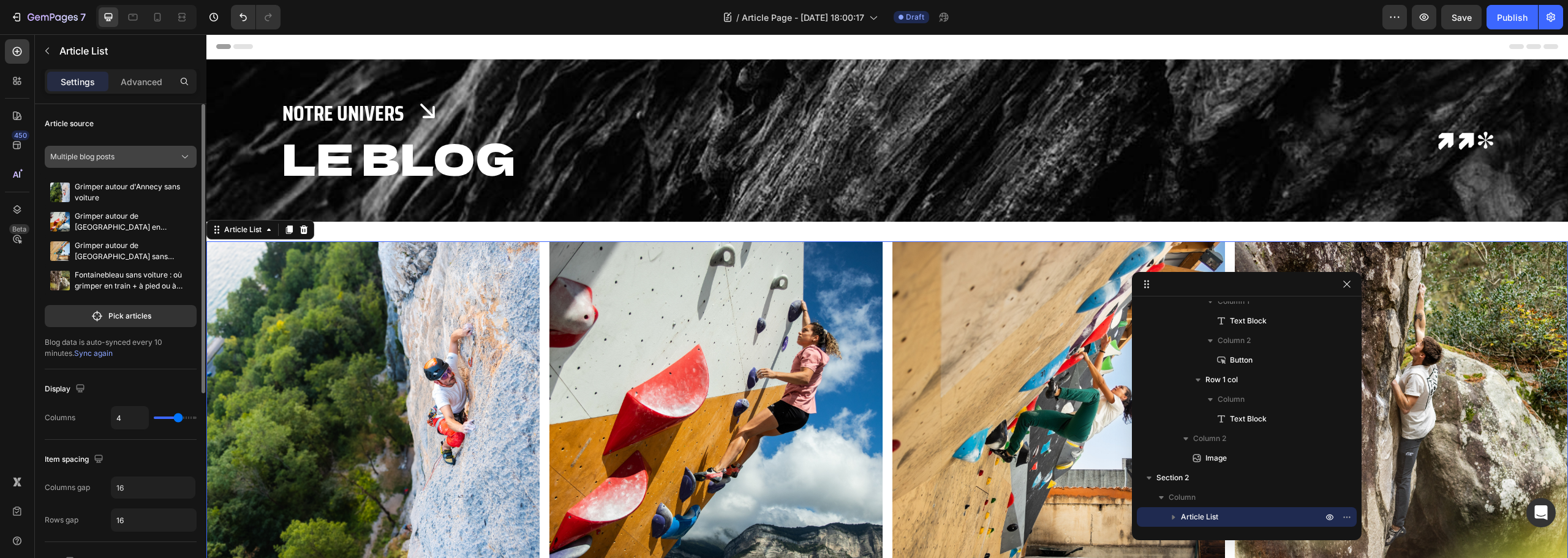
click at [87, 150] on div "Multiple blog posts" at bounding box center [121, 156] width 141 height 12
click at [133, 205] on div "A blog" at bounding box center [129, 209] width 115 height 11
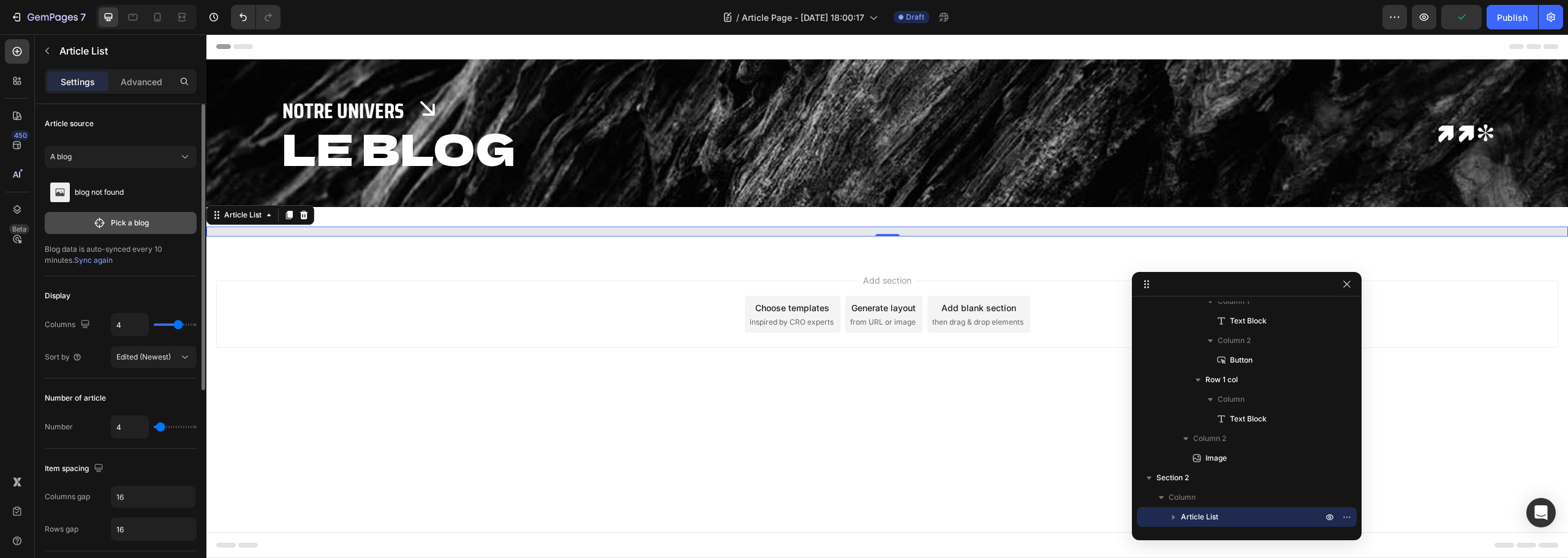
click at [127, 223] on p "Pick a blog" at bounding box center [129, 223] width 38 height 11
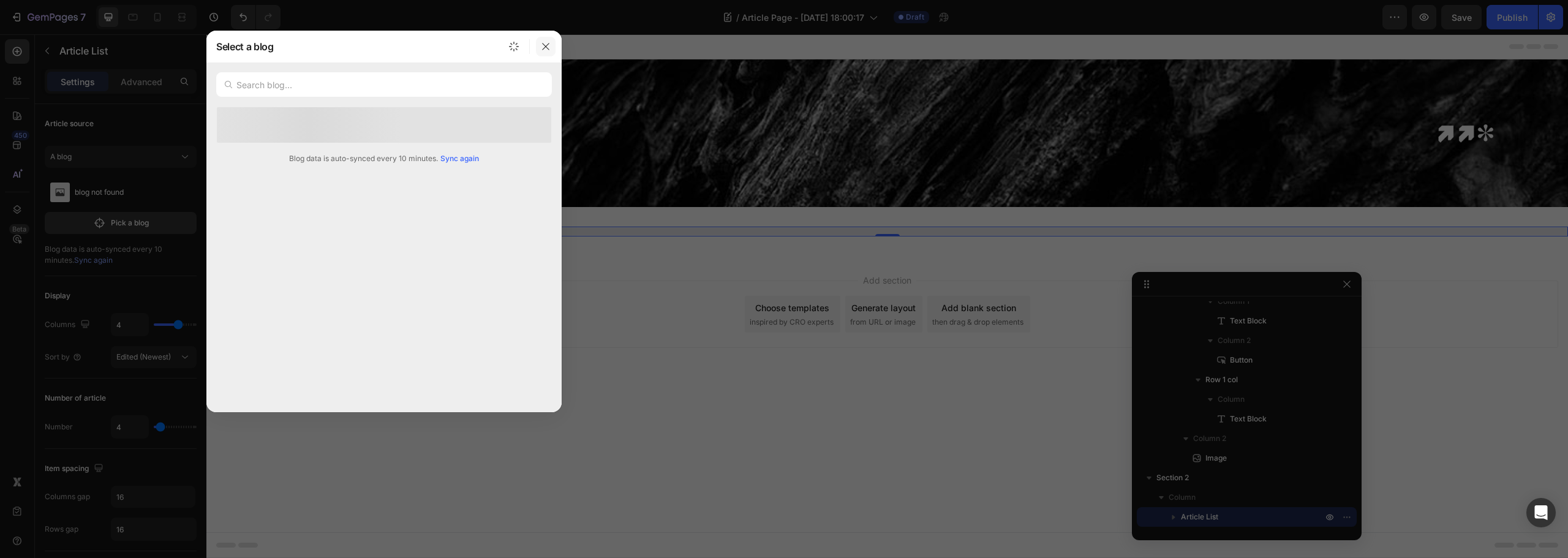
click at [551, 48] on button "button" at bounding box center [545, 46] width 19 height 19
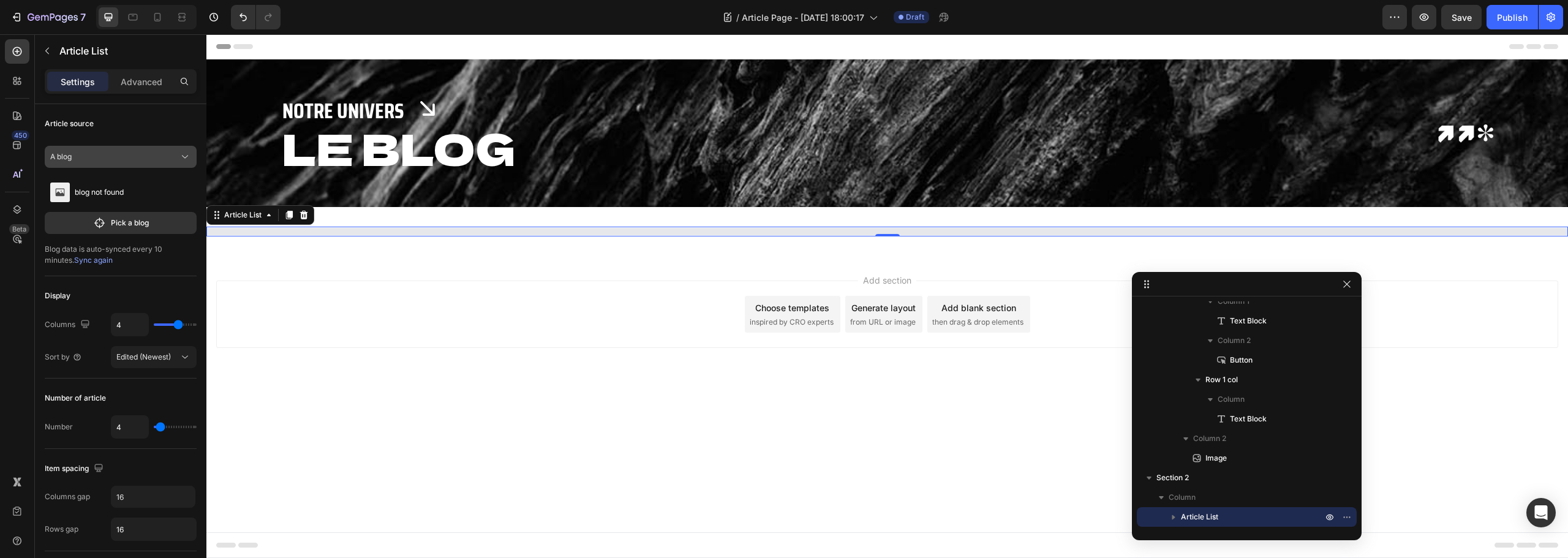
click at [134, 147] on button "A blog" at bounding box center [121, 156] width 152 height 22
click at [112, 183] on span "Multiple blog posts" at bounding box center [104, 186] width 64 height 11
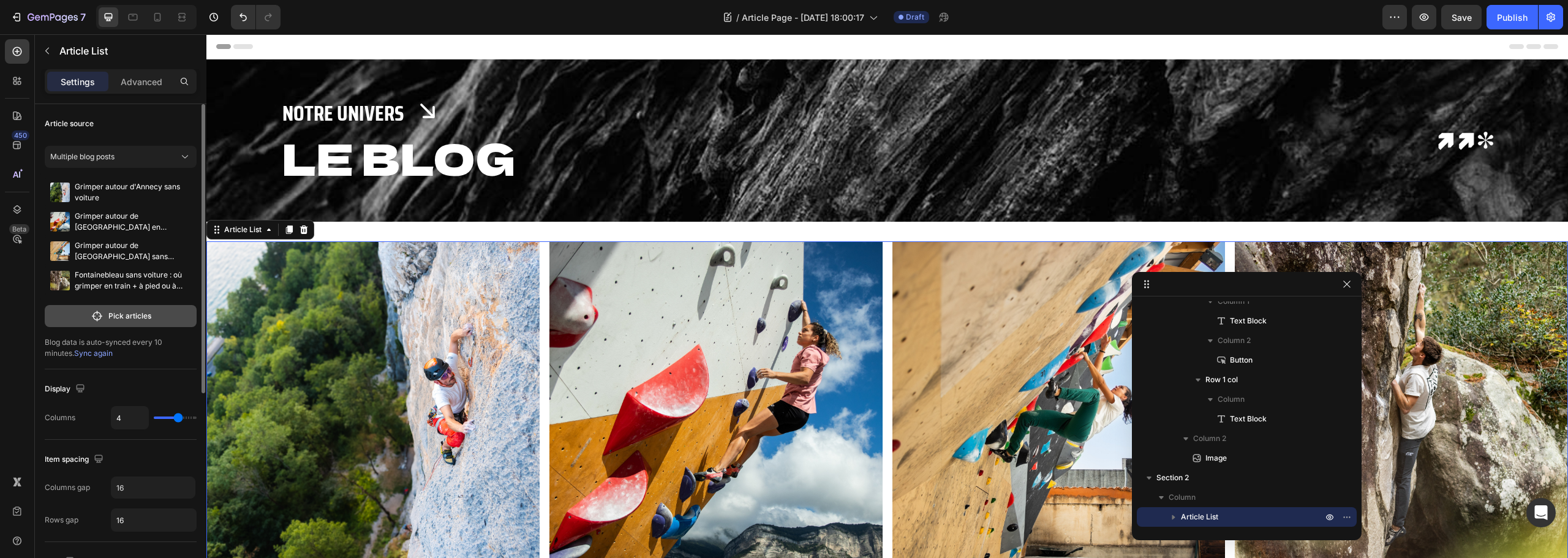
click at [129, 317] on p "Pick articles" at bounding box center [129, 316] width 43 height 11
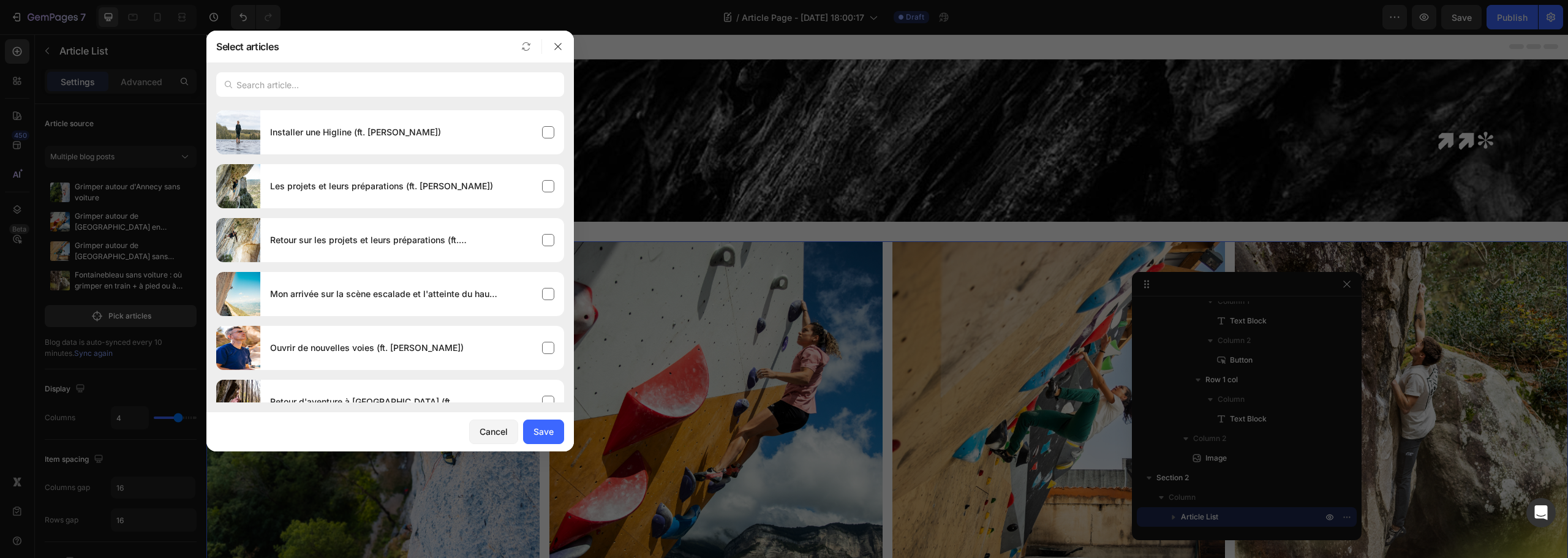
scroll to position [63, 0]
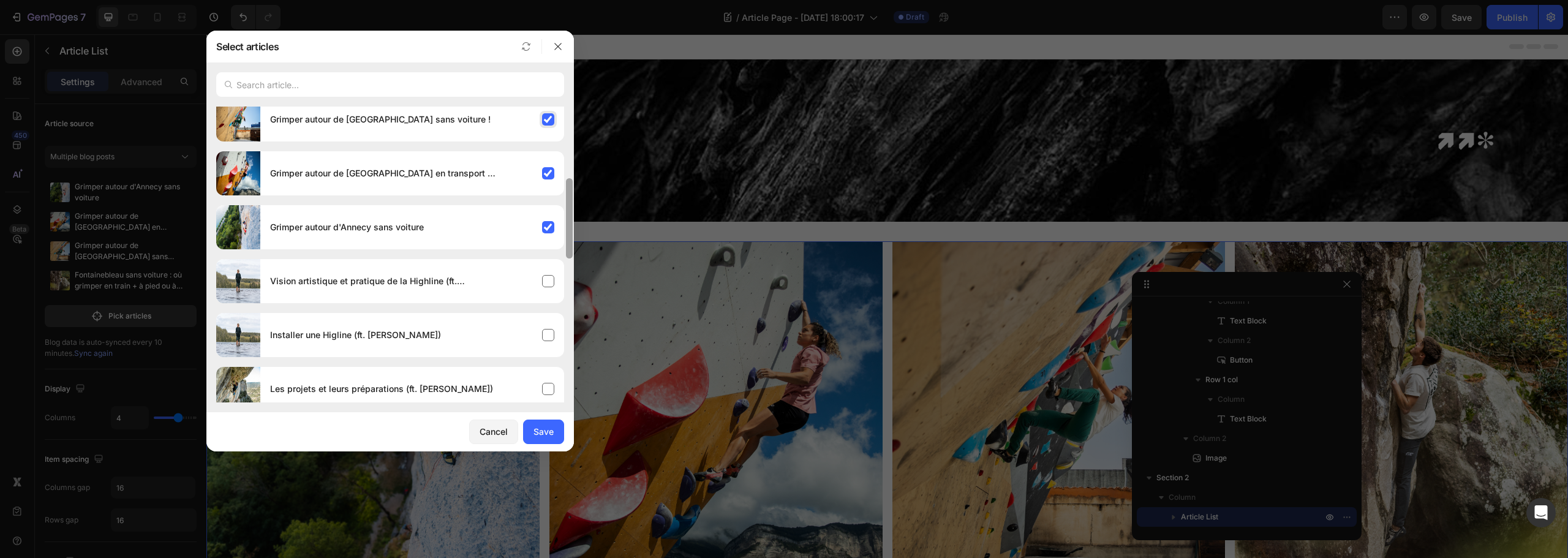
drag, startPoint x: 571, startPoint y: 208, endPoint x: 555, endPoint y: 189, distance: 24.8
click at [574, 110] on div "Select articles Fontainebleau sans voiture : où grimper en train + à pied ou à …" at bounding box center [784, 279] width 1568 height 558
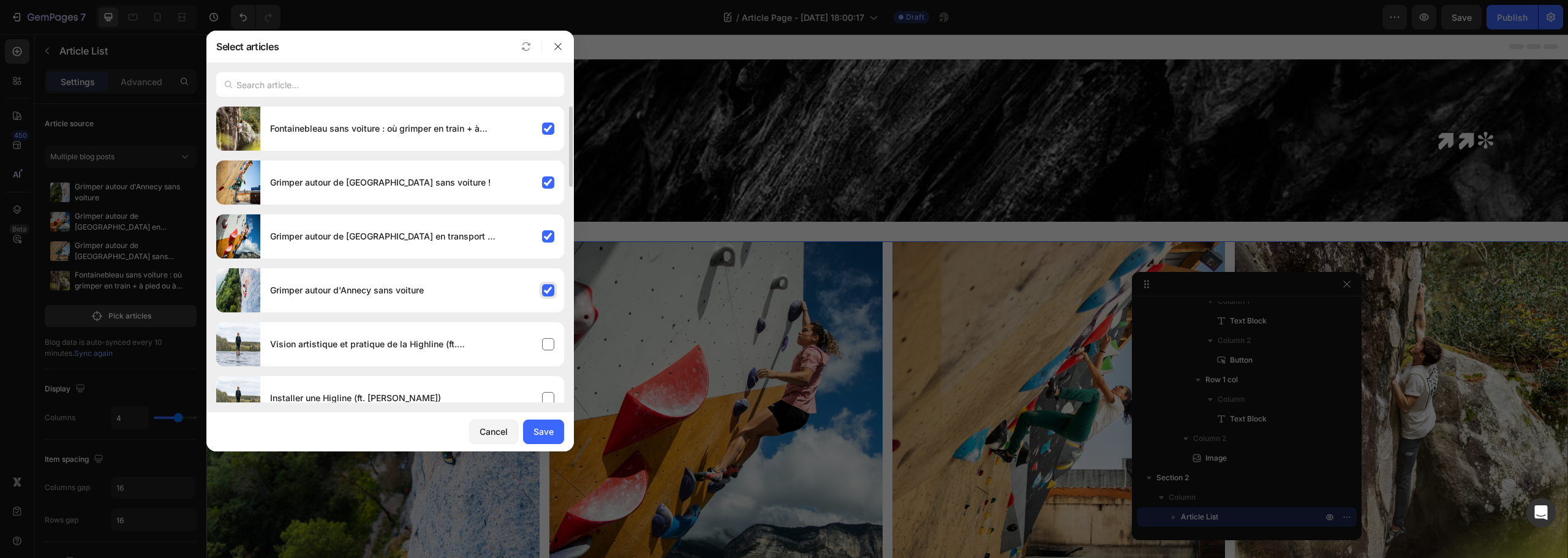
click at [542, 293] on div "Grimper autour d'Annecy sans voiture" at bounding box center [413, 290] width 304 height 34
click at [540, 223] on div "Grimper autour de Grenoble en transport en commun" at bounding box center [413, 236] width 304 height 34
click at [548, 187] on div "Grimper autour de Marseille sans voiture !" at bounding box center [413, 182] width 304 height 34
click at [541, 425] on div "Save" at bounding box center [543, 431] width 20 height 13
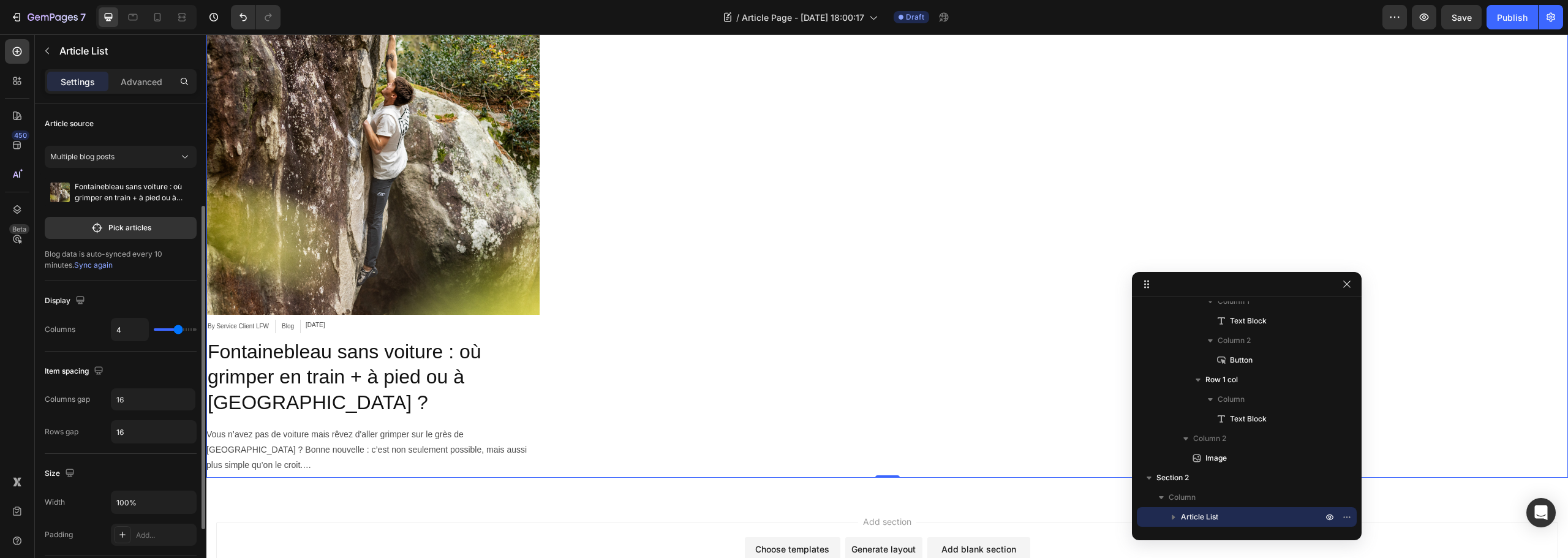
scroll to position [61, 0]
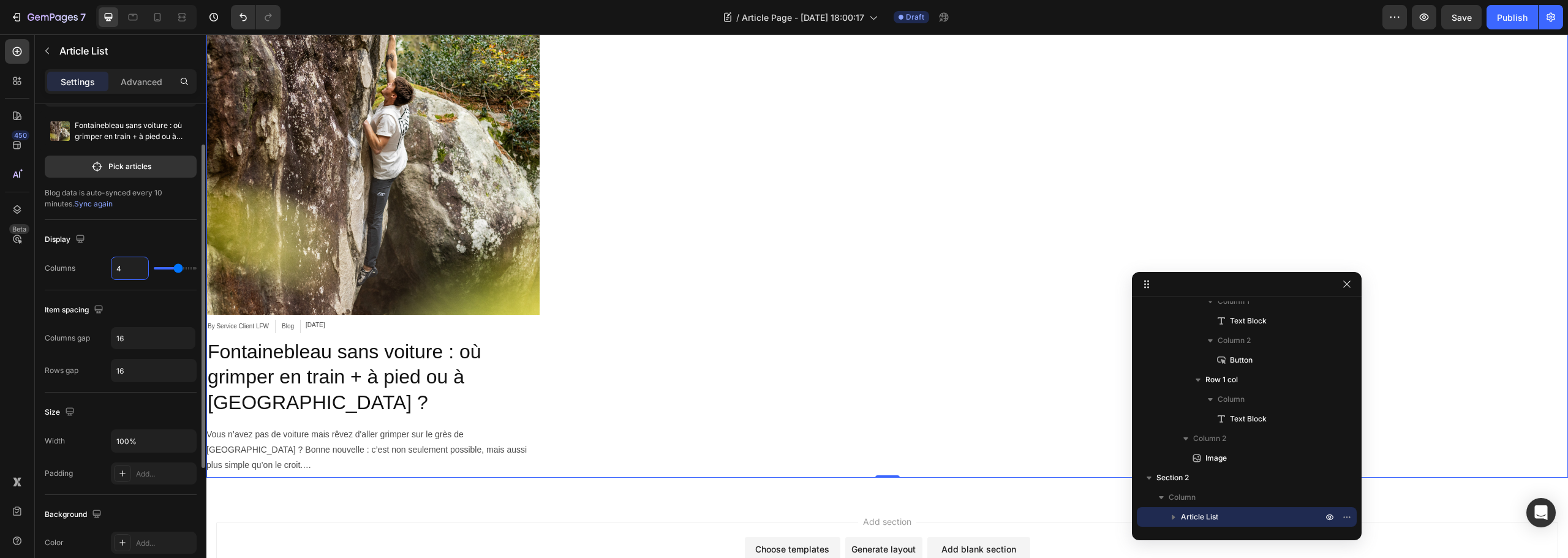
type input "1"
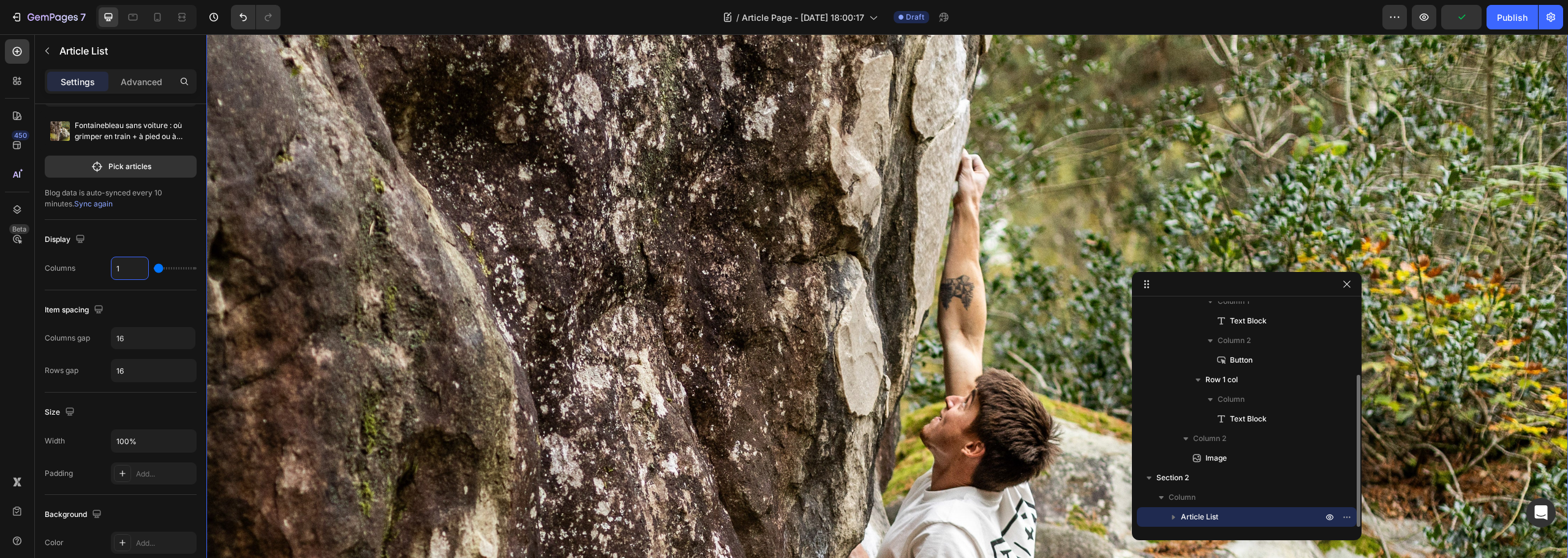
type input "1"
click at [1177, 515] on icon "button" at bounding box center [1173, 516] width 12 height 12
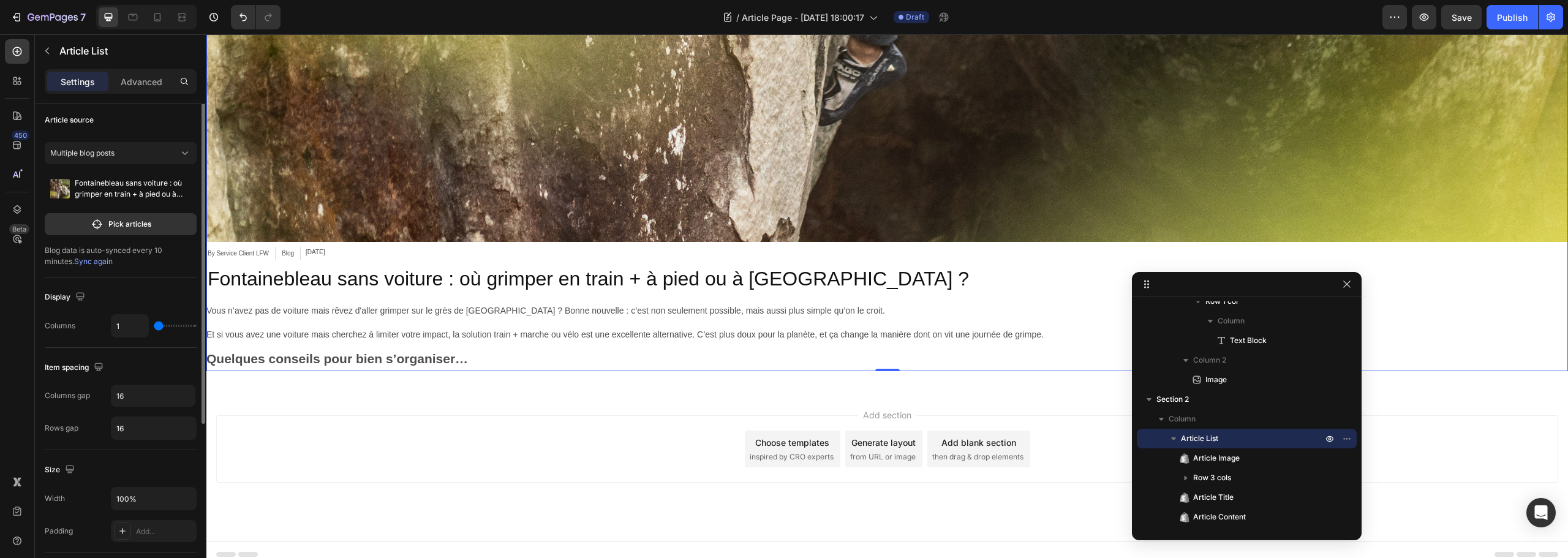
scroll to position [0, 0]
click at [49, 49] on icon "button" at bounding box center [47, 51] width 10 height 10
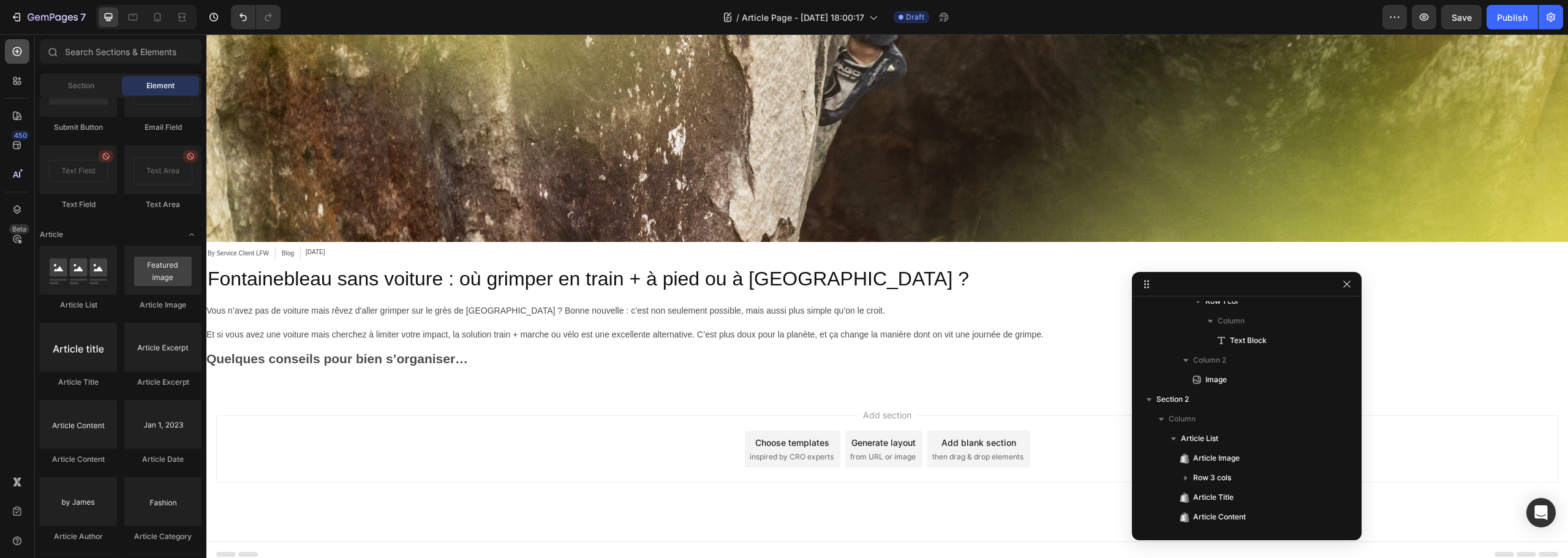
click at [19, 61] on div at bounding box center [17, 51] width 24 height 24
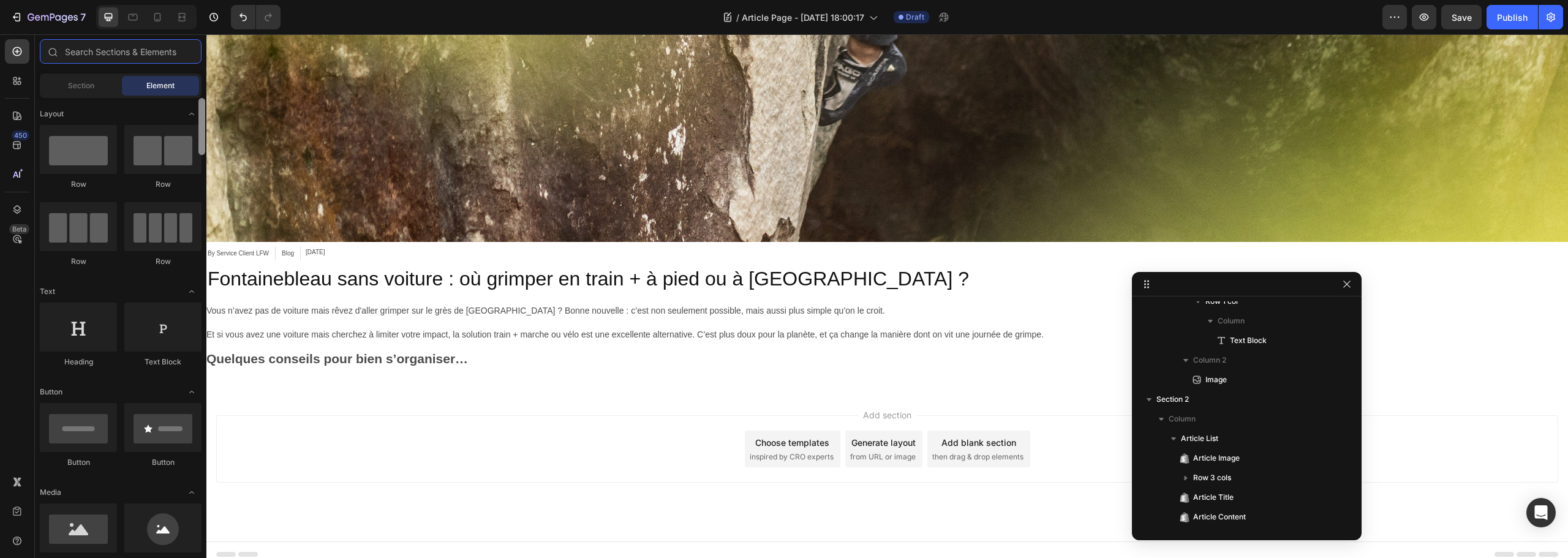
drag, startPoint x: 201, startPoint y: 420, endPoint x: 191, endPoint y: 104, distance: 316.2
click at [201, 87] on div "Sections(30) Elements(83) Section Element Hero Section Product Detail Brands Tr…" at bounding box center [121, 296] width 172 height 515
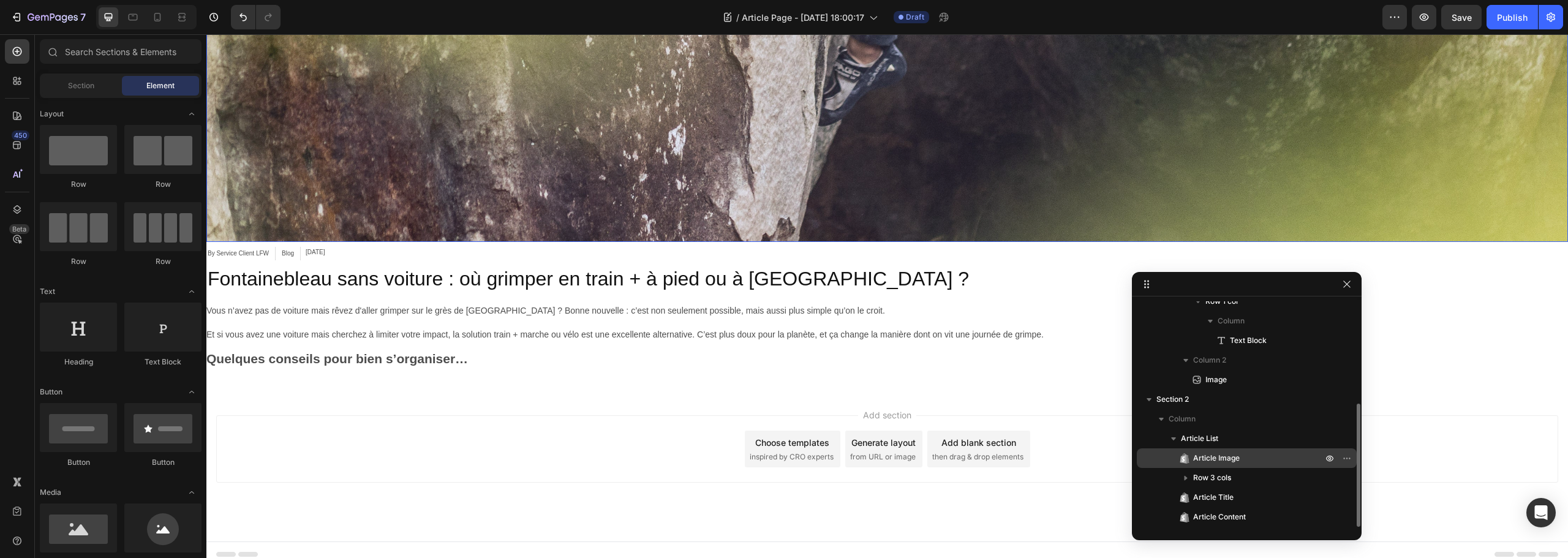
click at [1241, 460] on p "Article Image" at bounding box center [1244, 458] width 132 height 12
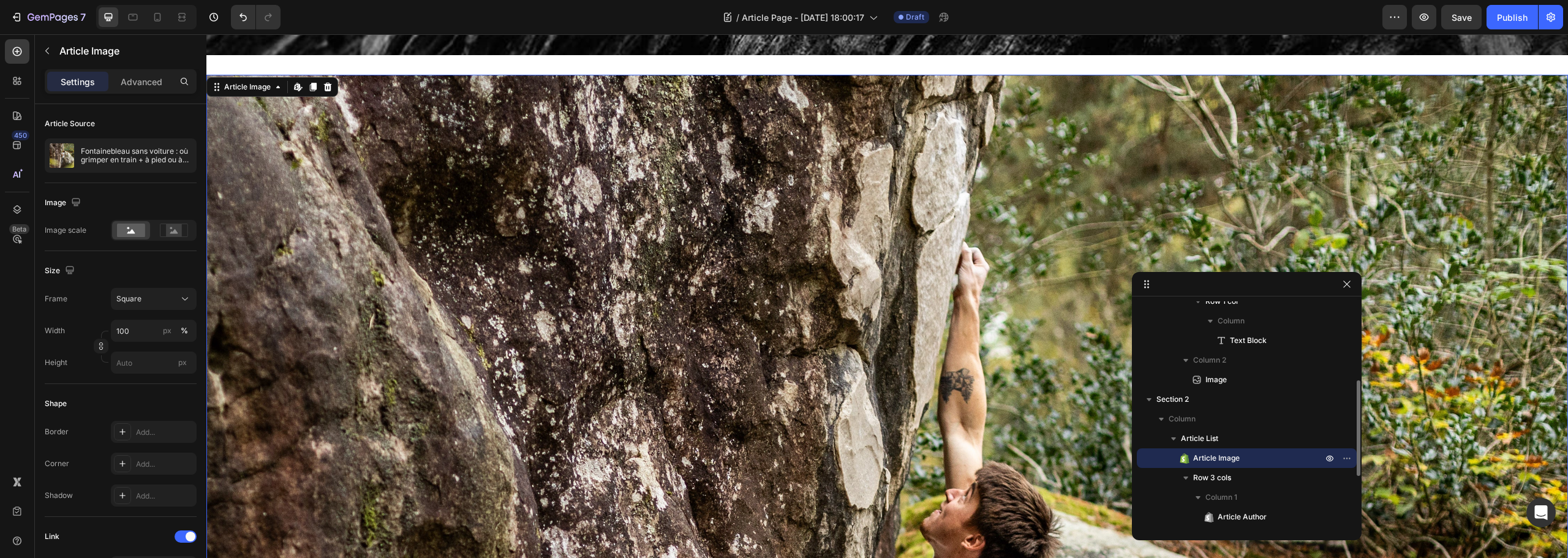
scroll to position [150, 0]
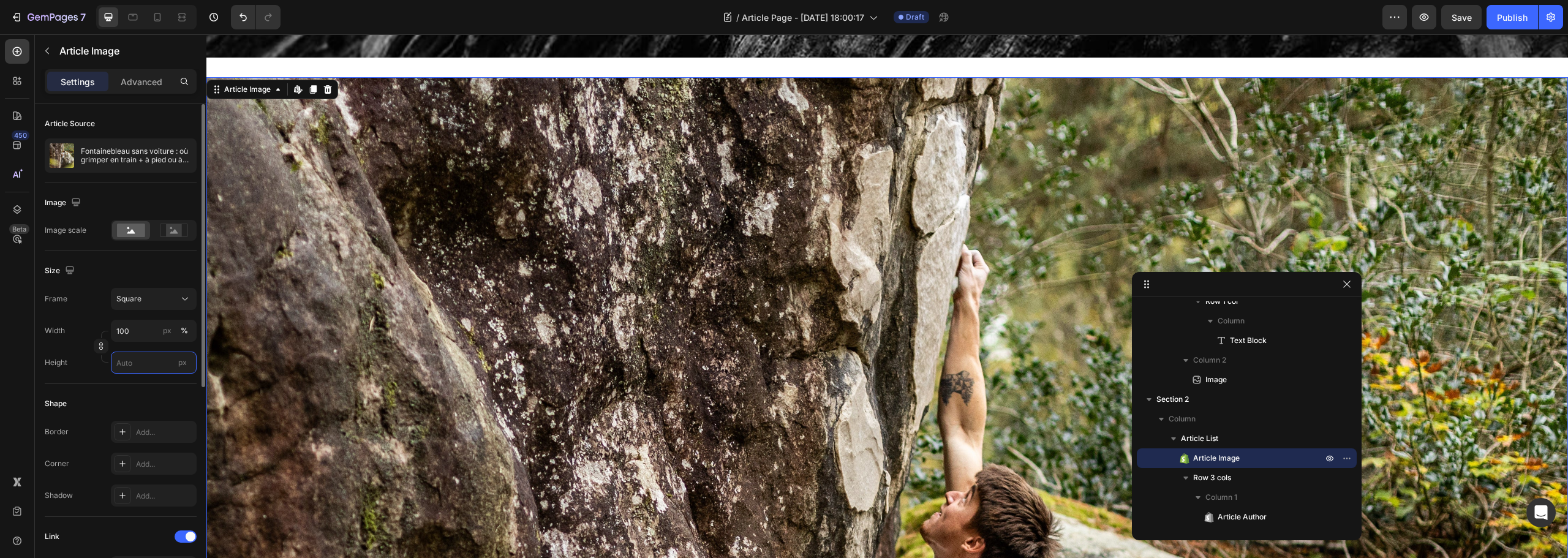
click at [138, 364] on input "px" at bounding box center [154, 362] width 86 height 22
type input "5"
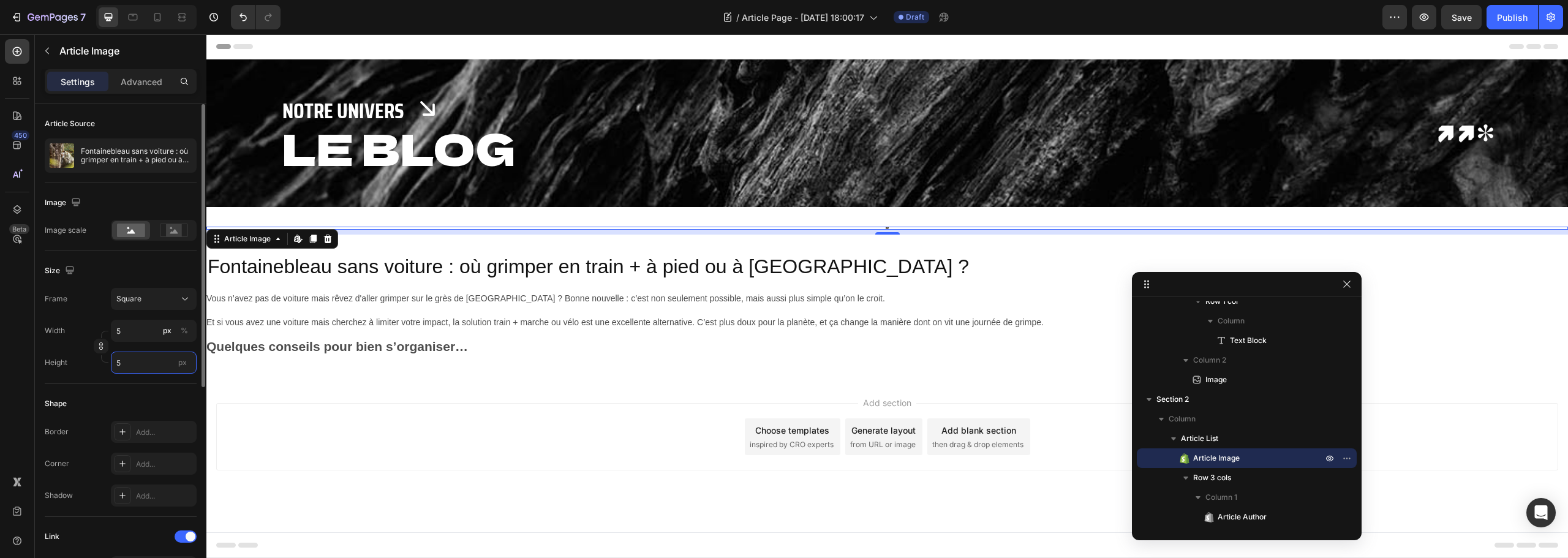
scroll to position [0, 0]
type input "50"
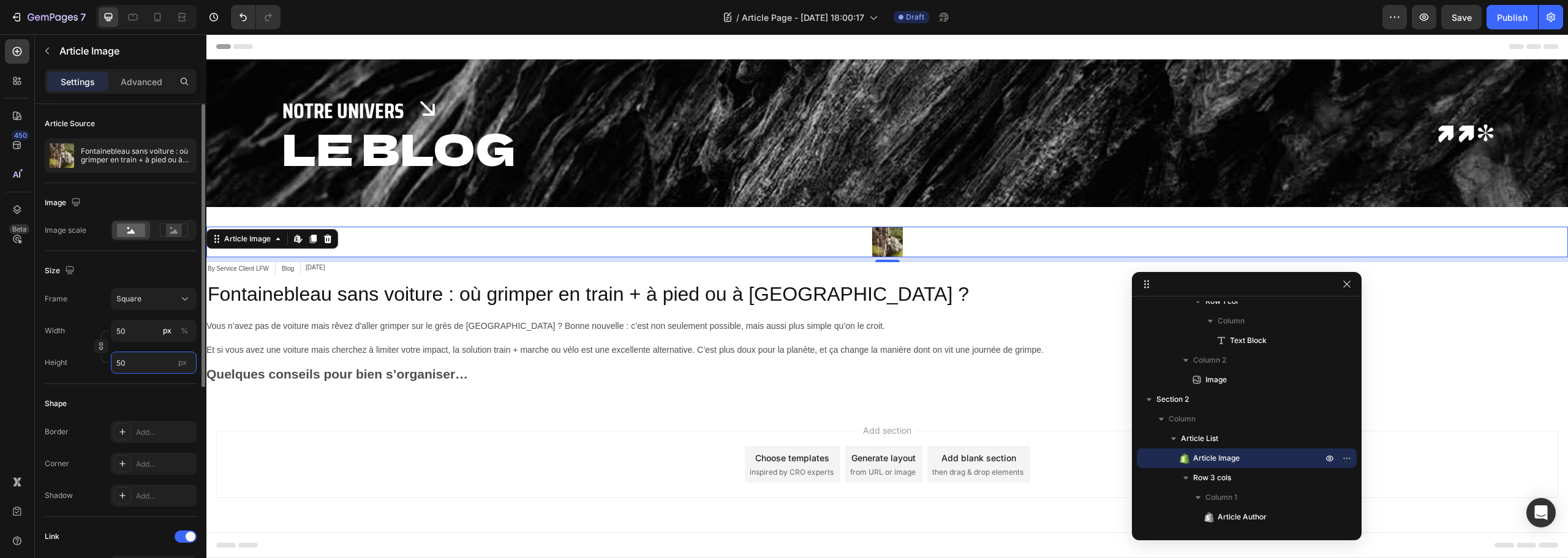
type input "500"
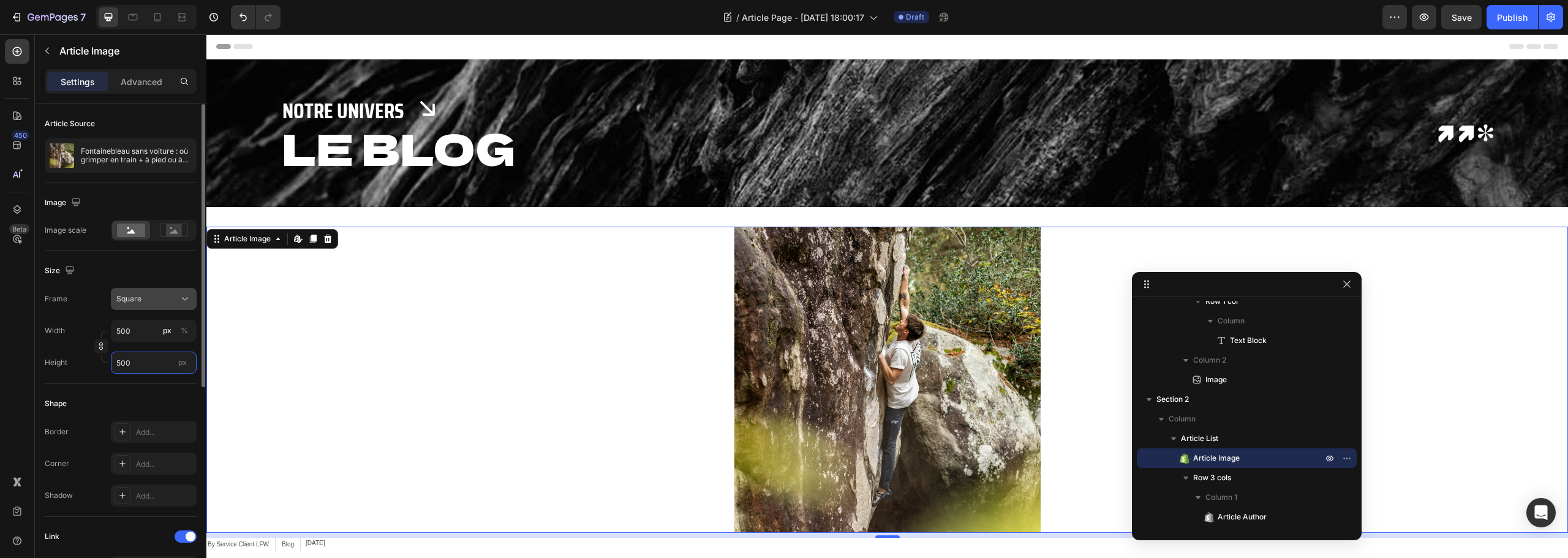
type input "500"
click at [146, 294] on div "Square" at bounding box center [146, 299] width 60 height 11
click at [135, 423] on span "Custom" at bounding box center [129, 421] width 27 height 11
click at [167, 235] on rect at bounding box center [174, 230] width 16 height 12
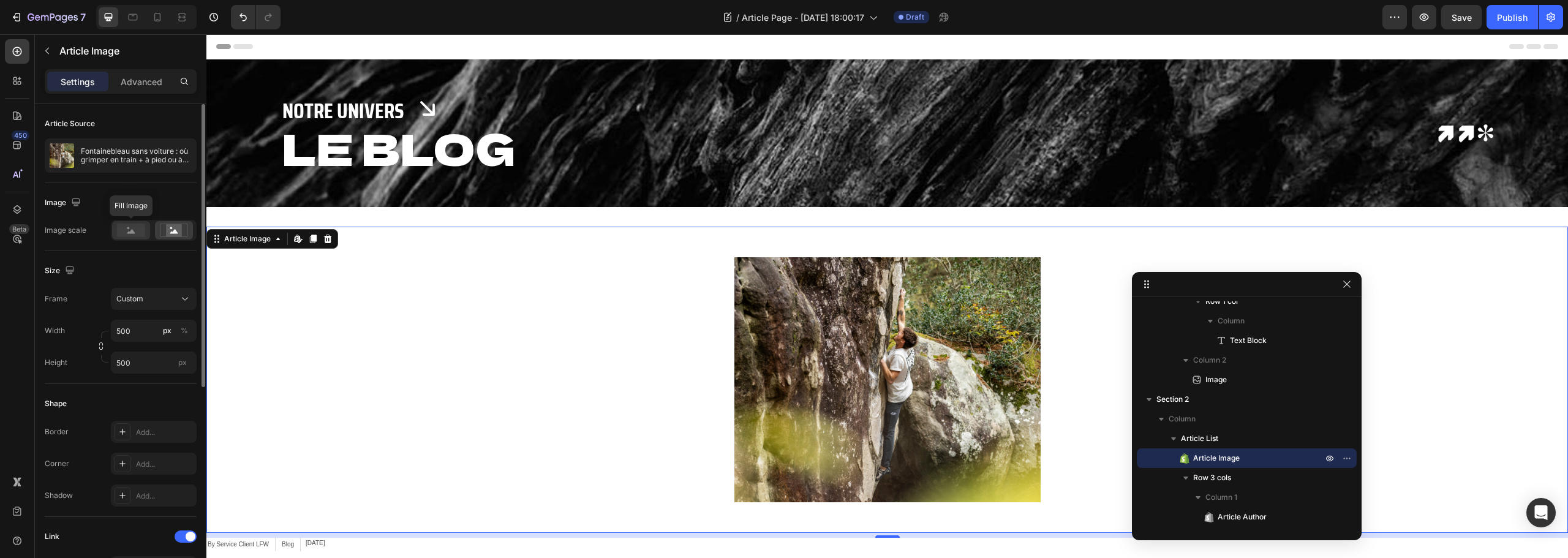
click at [130, 234] on rect at bounding box center [131, 230] width 28 height 14
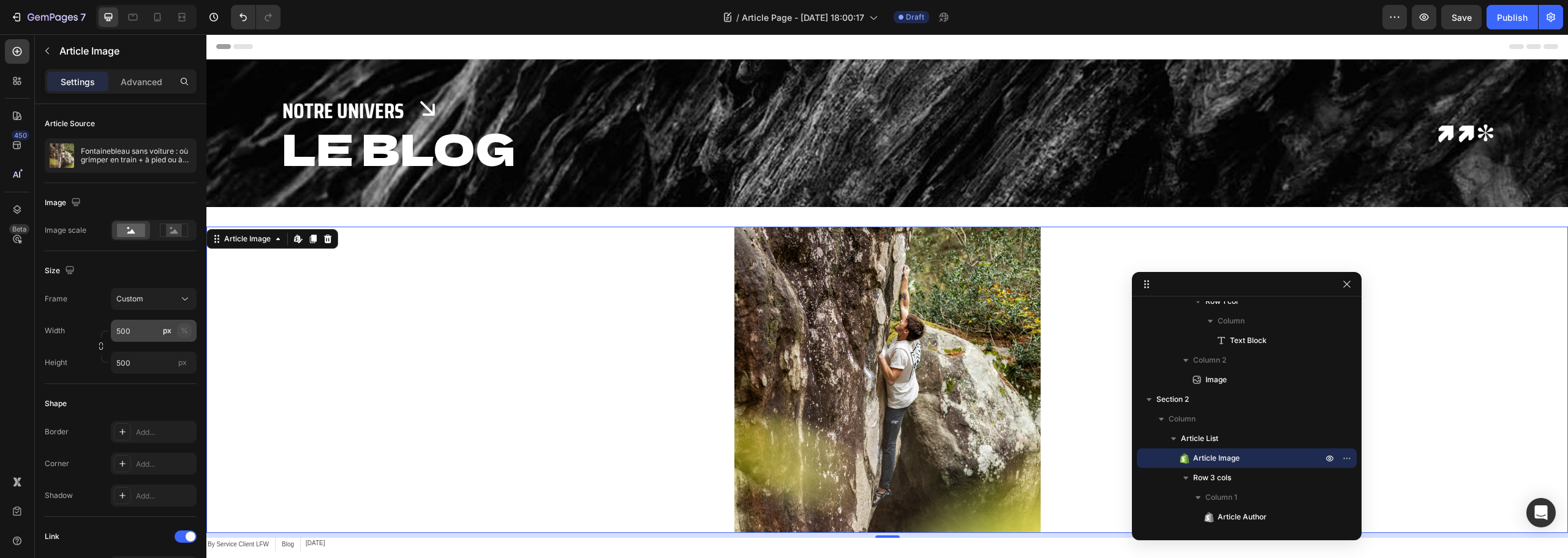
click at [189, 332] on button "%" at bounding box center [184, 331] width 15 height 15
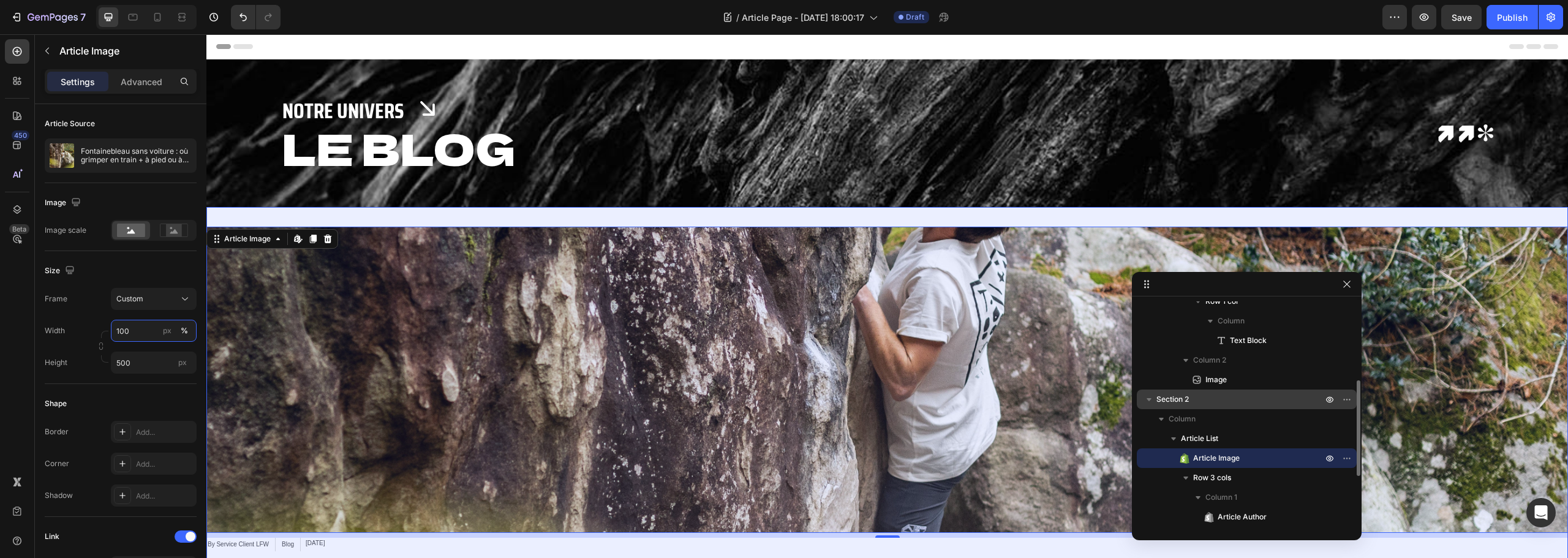
type input "100"
click at [1230, 401] on p "Section 2" at bounding box center [1240, 399] width 168 height 12
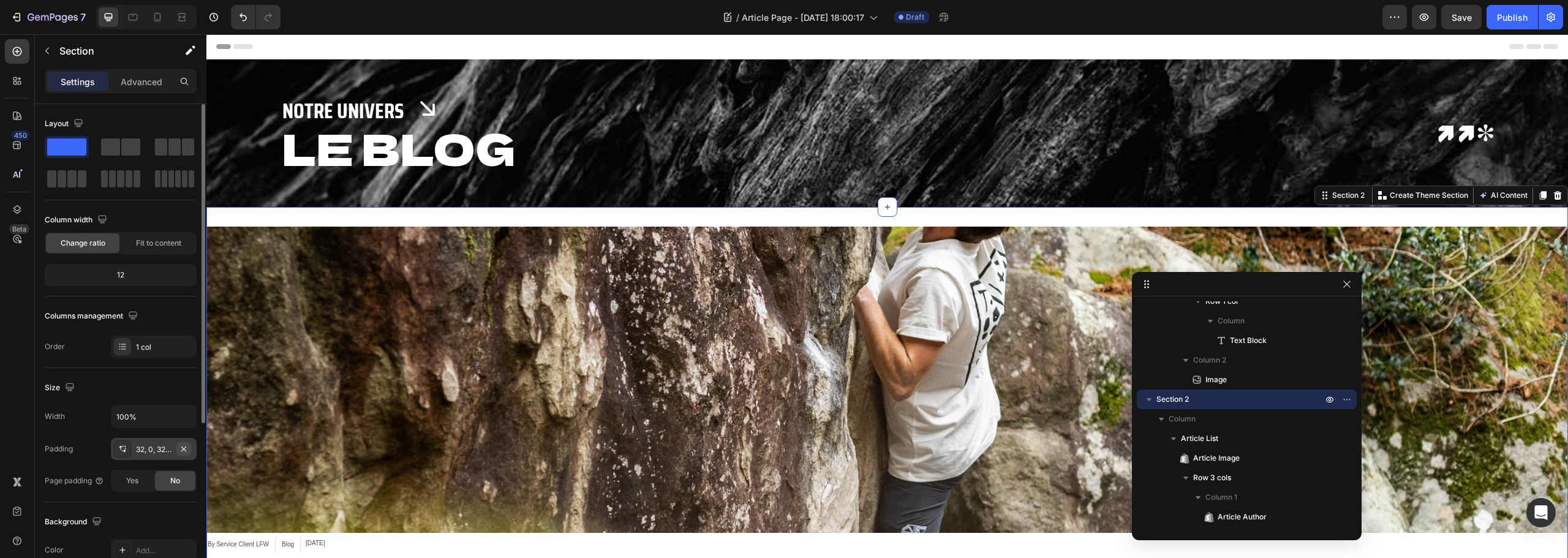
click at [188, 453] on icon "button" at bounding box center [184, 449] width 10 height 10
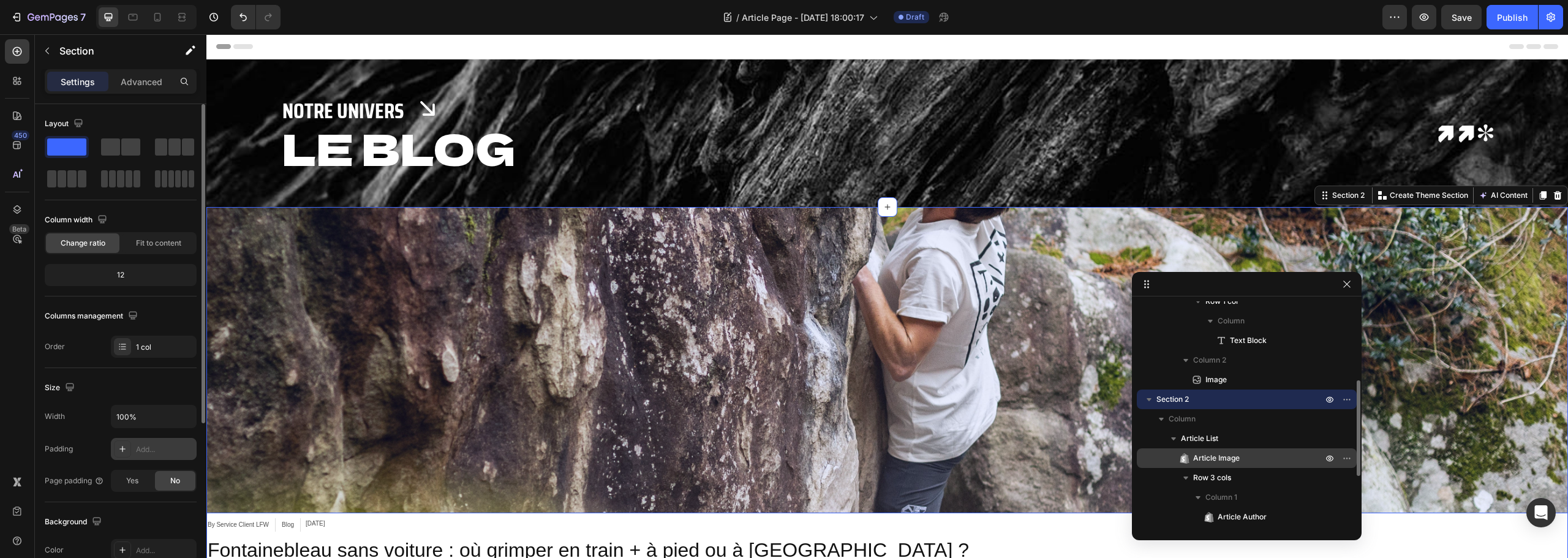
click at [1237, 457] on span "Article Image" at bounding box center [1217, 458] width 47 height 12
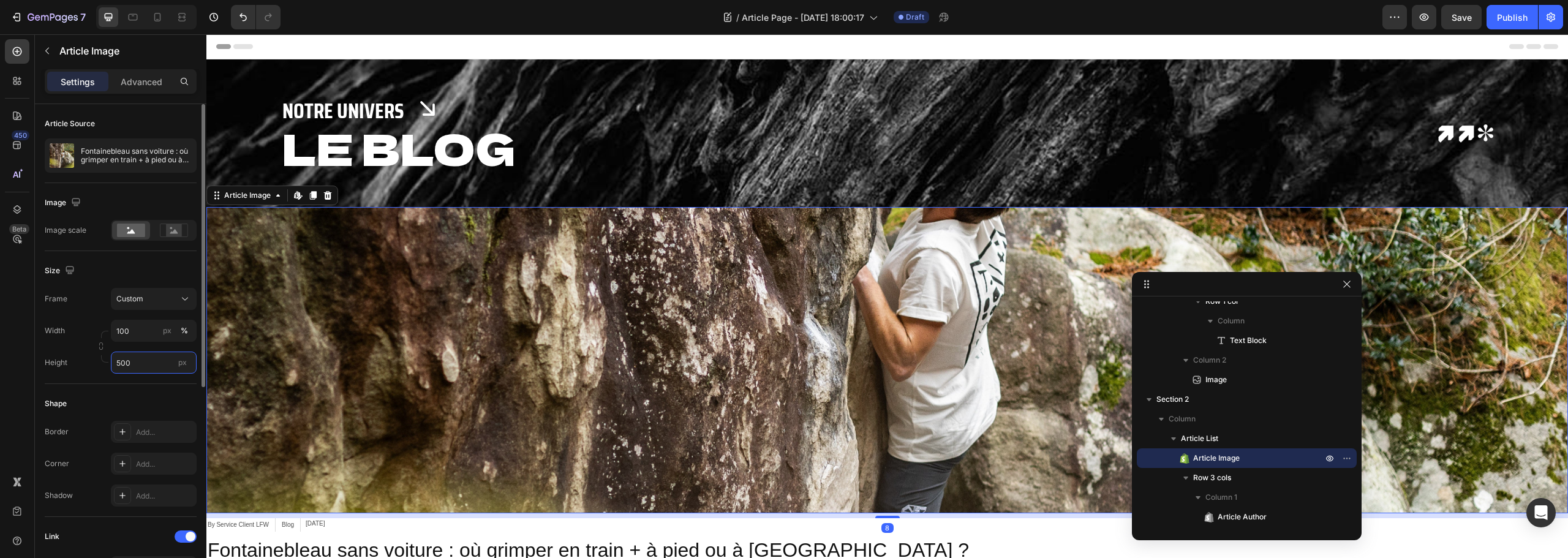
click at [122, 368] on input "500" at bounding box center [154, 362] width 86 height 22
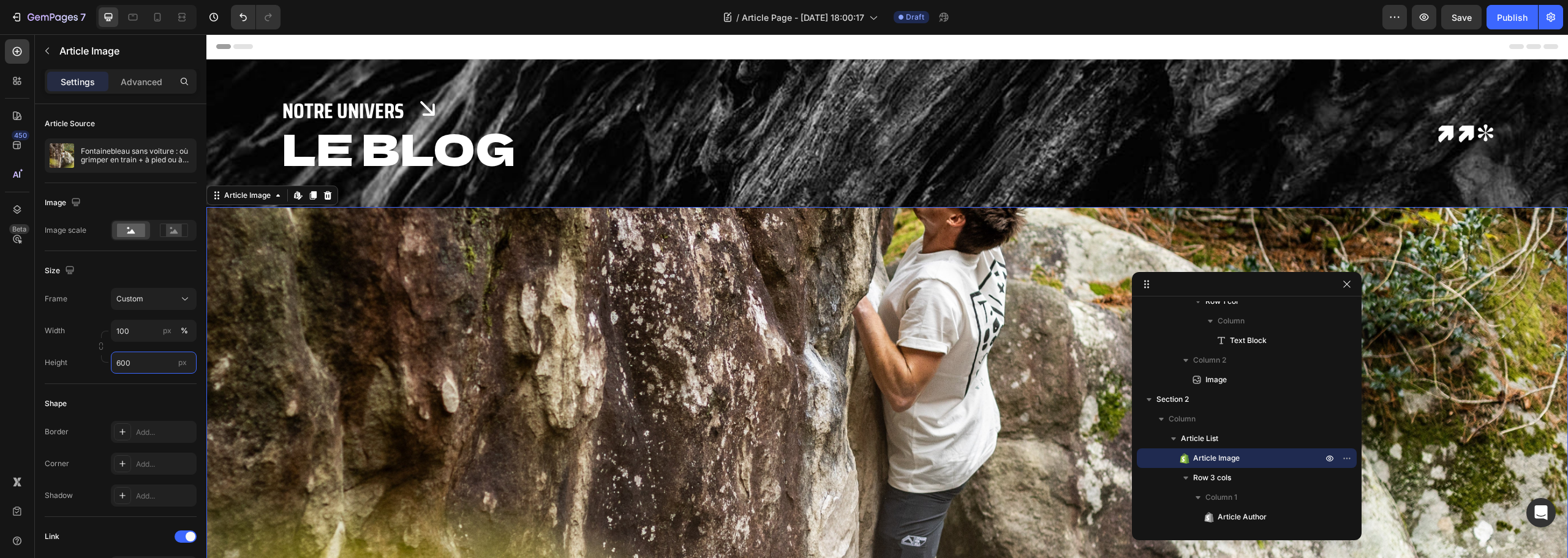
type input "600"
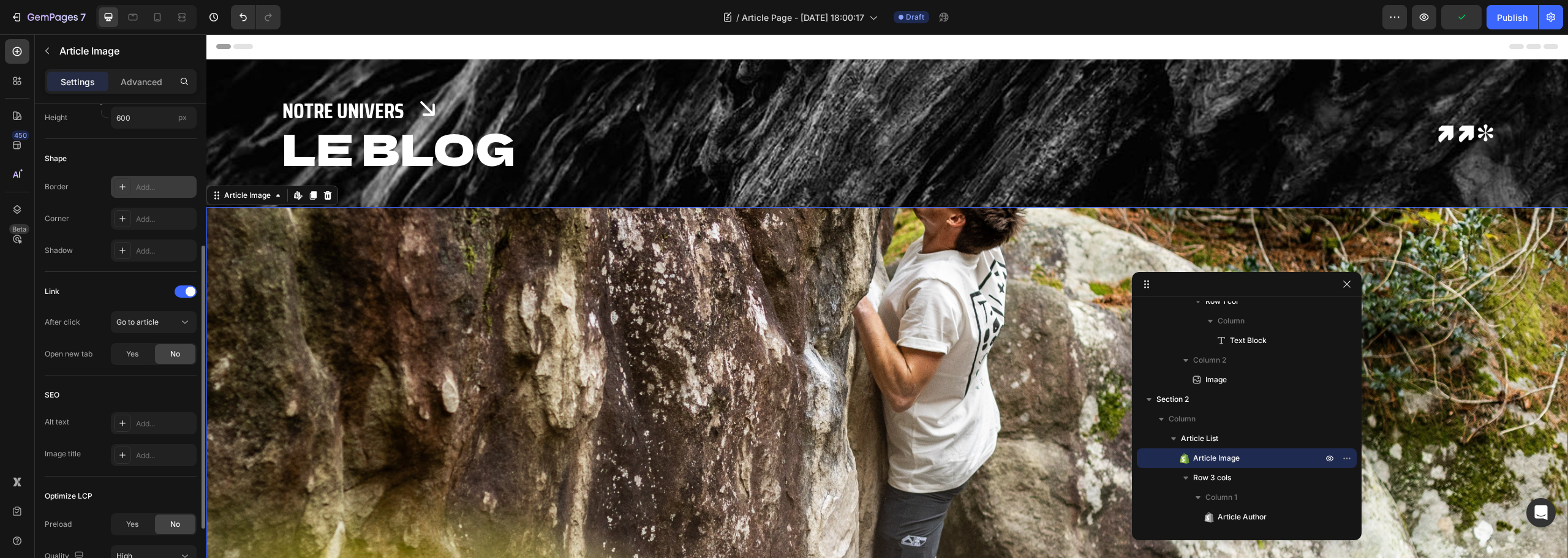
click at [140, 189] on div "Add..." at bounding box center [164, 188] width 57 height 11
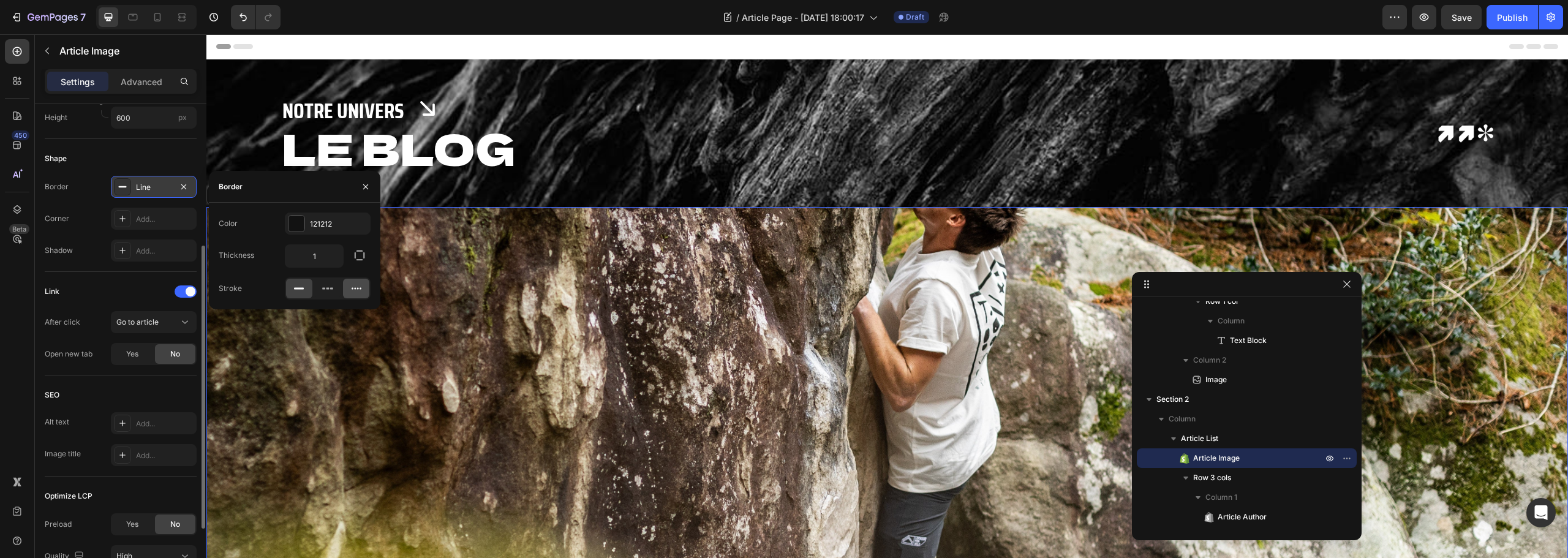
click at [360, 294] on icon at bounding box center [356, 288] width 12 height 12
click at [311, 218] on div "121212" at bounding box center [328, 224] width 36 height 11
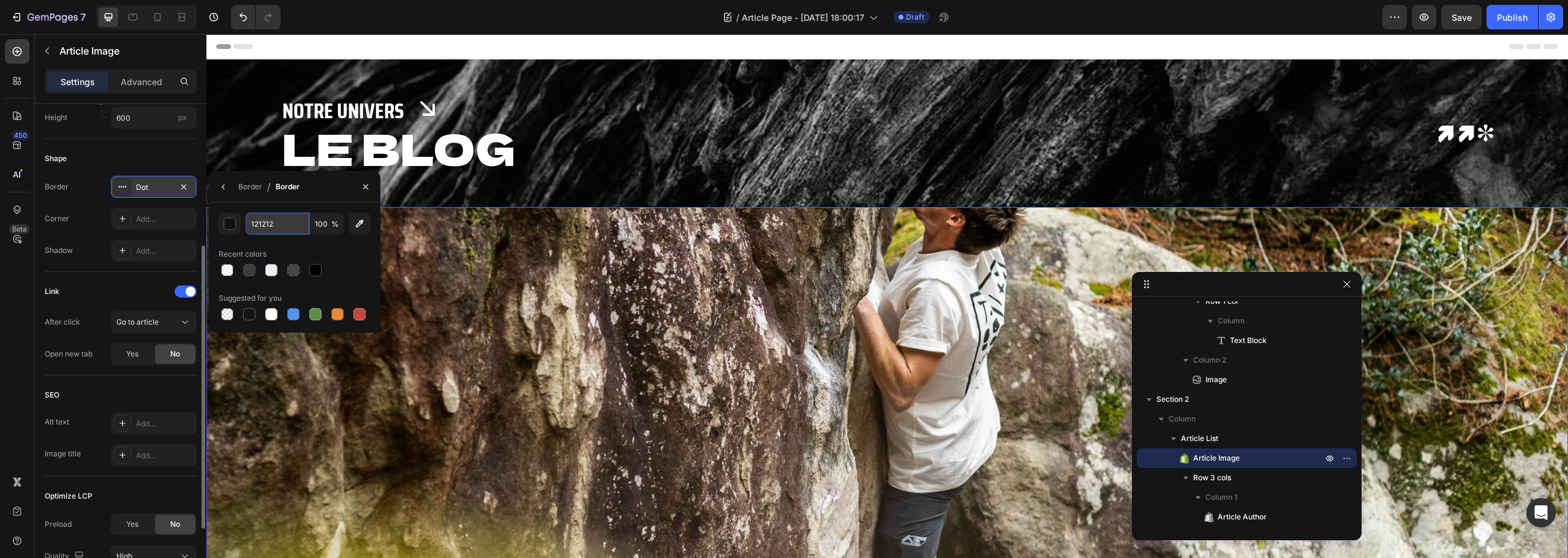
click at [282, 215] on input "121212" at bounding box center [278, 223] width 64 height 22
type input "000000"
click at [251, 185] on div "Border" at bounding box center [251, 187] width 24 height 11
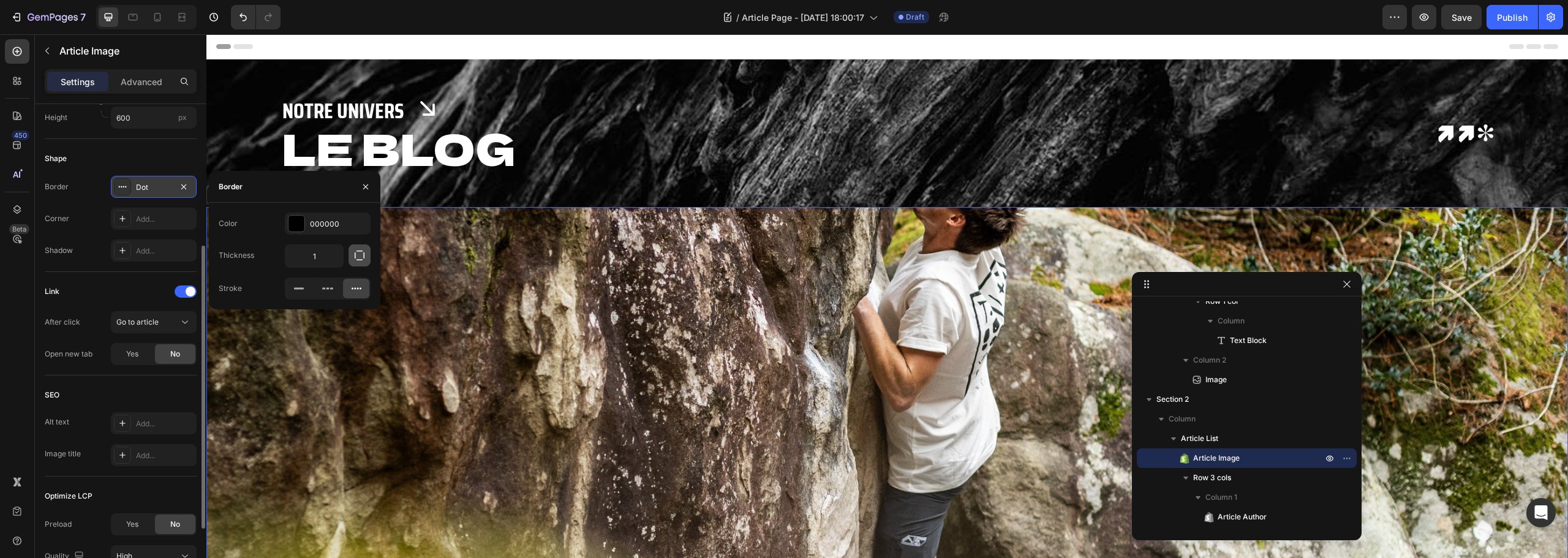
click at [353, 258] on button "button" at bounding box center [359, 255] width 22 height 22
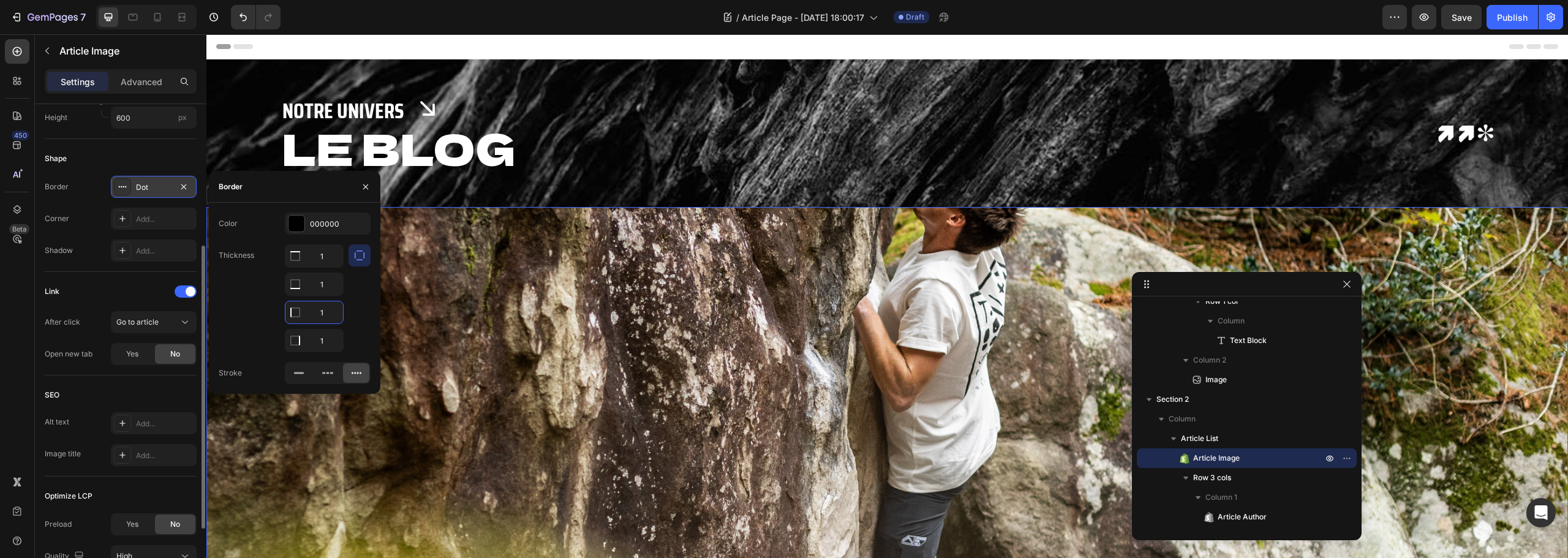
click at [324, 315] on input "1" at bounding box center [314, 312] width 57 height 22
type input "0"
click at [326, 336] on input "1" at bounding box center [314, 340] width 57 height 22
type input "0"
click at [883, 379] on img at bounding box center [887, 391] width 1362 height 367
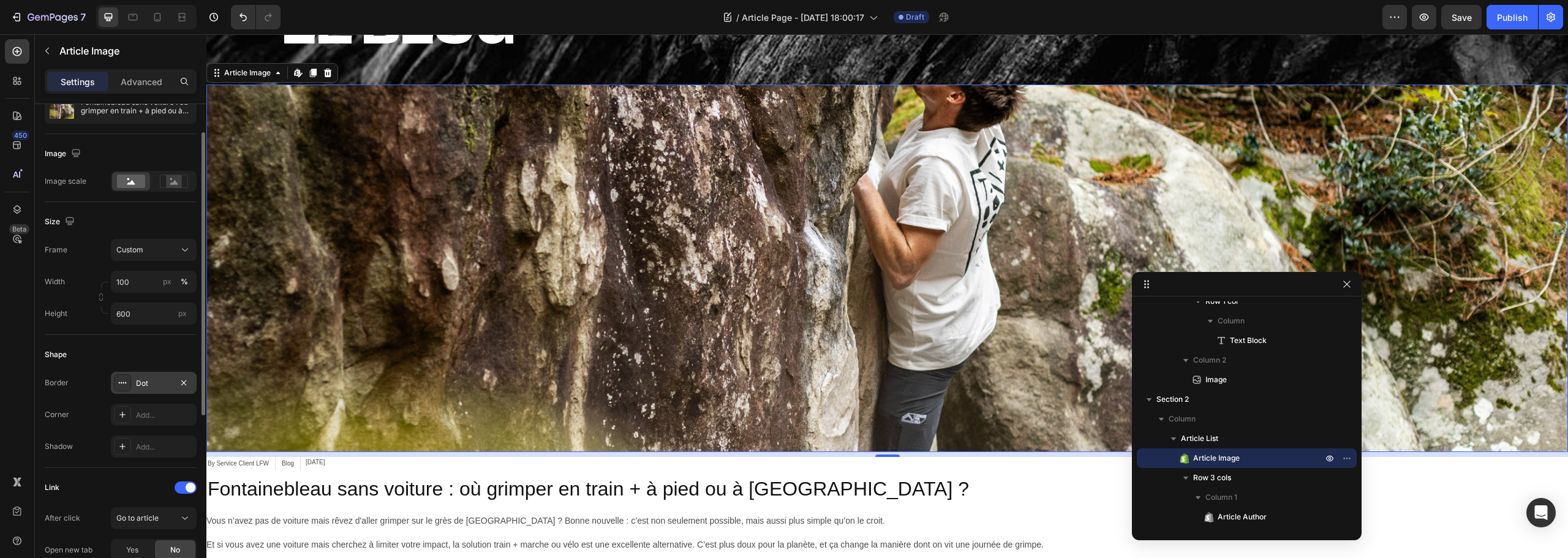
scroll to position [0, 0]
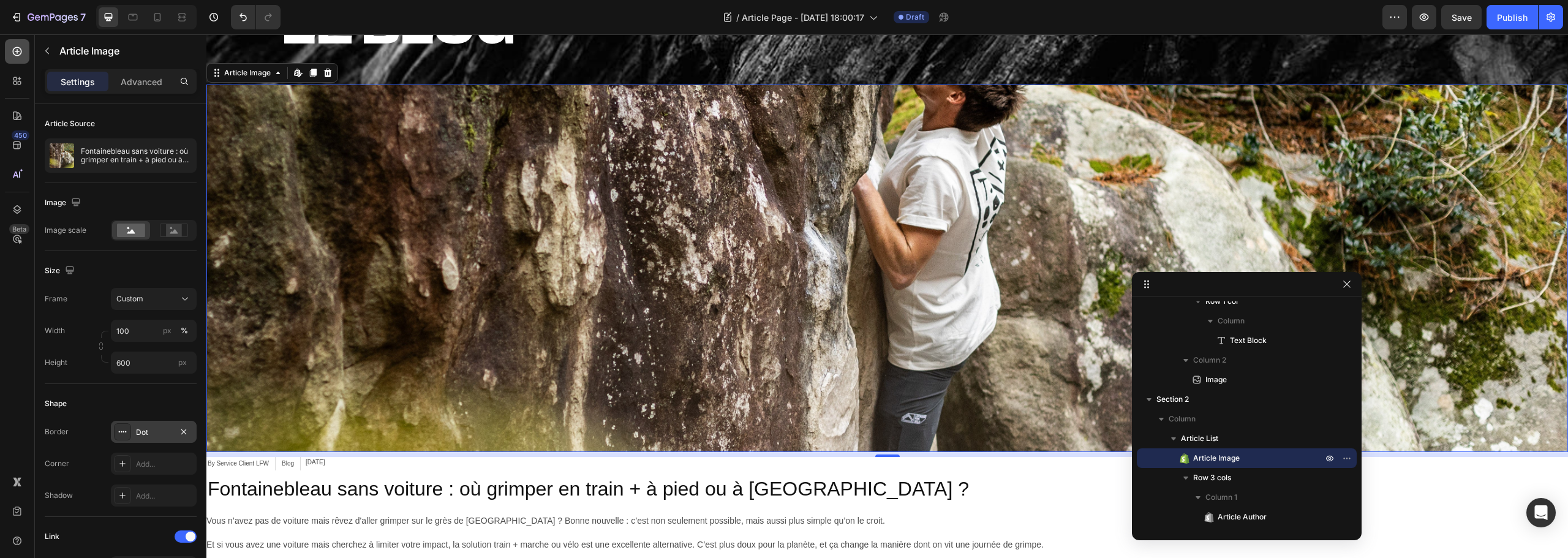
click at [11, 52] on div at bounding box center [17, 51] width 24 height 24
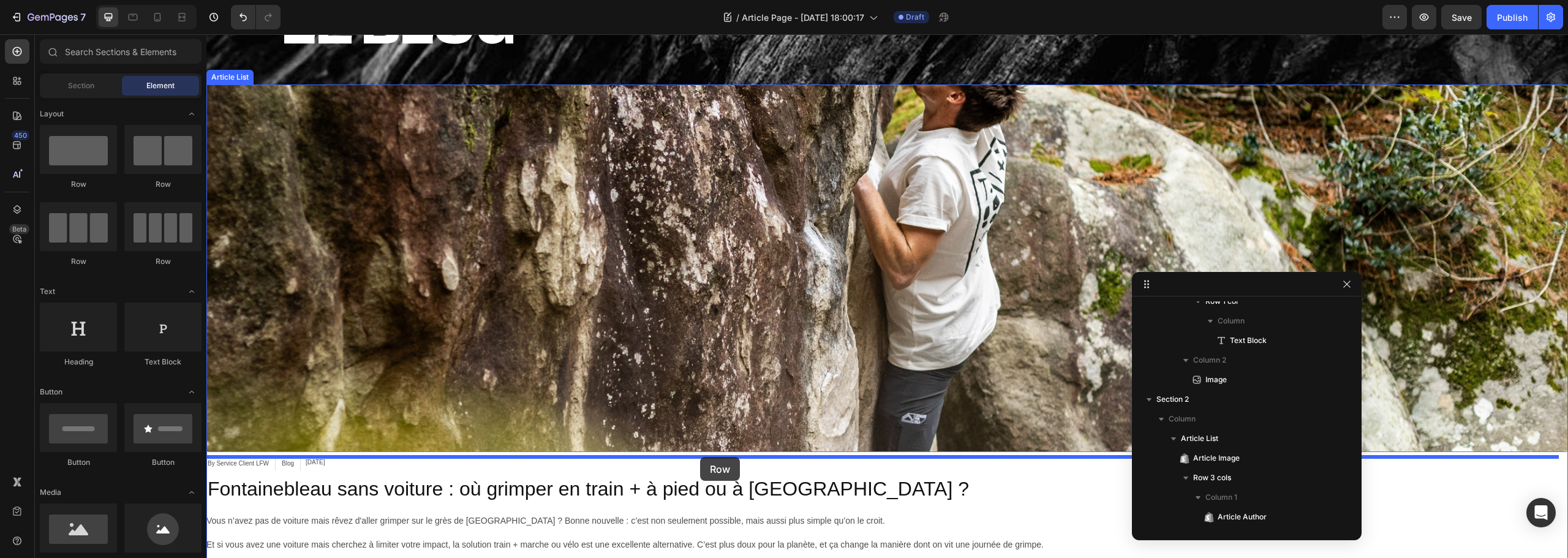
drag, startPoint x: 285, startPoint y: 190, endPoint x: 700, endPoint y: 457, distance: 493.5
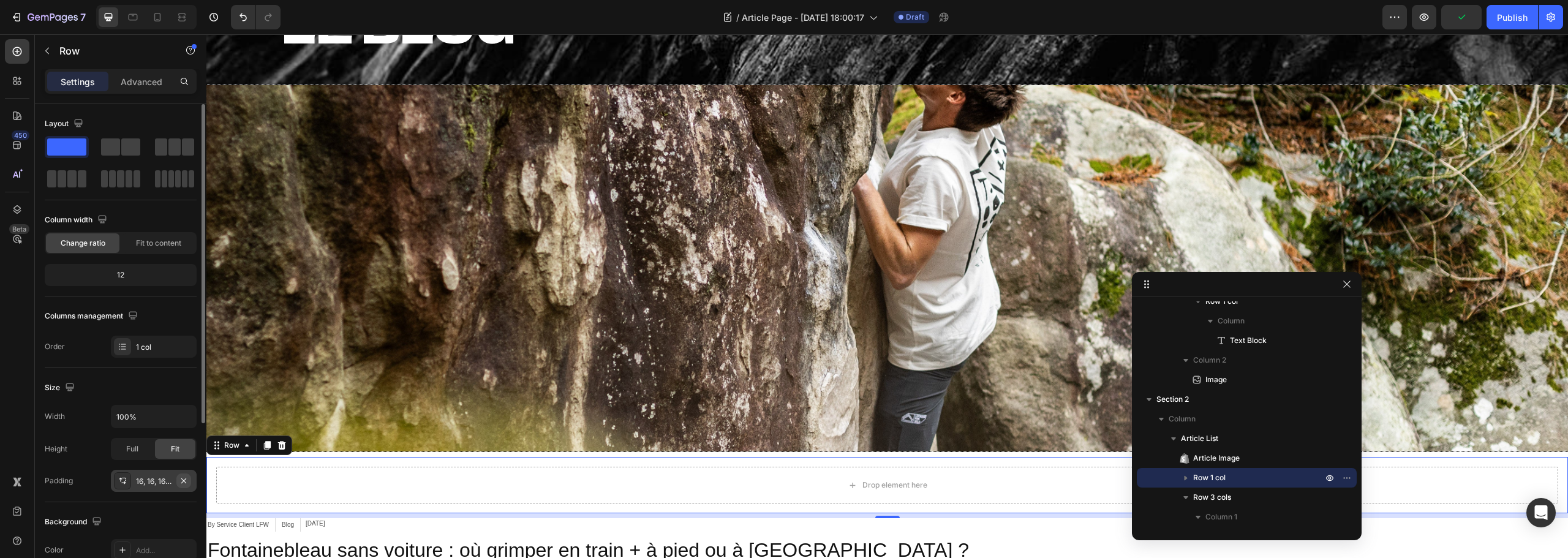
click at [184, 480] on icon "button" at bounding box center [184, 480] width 10 height 10
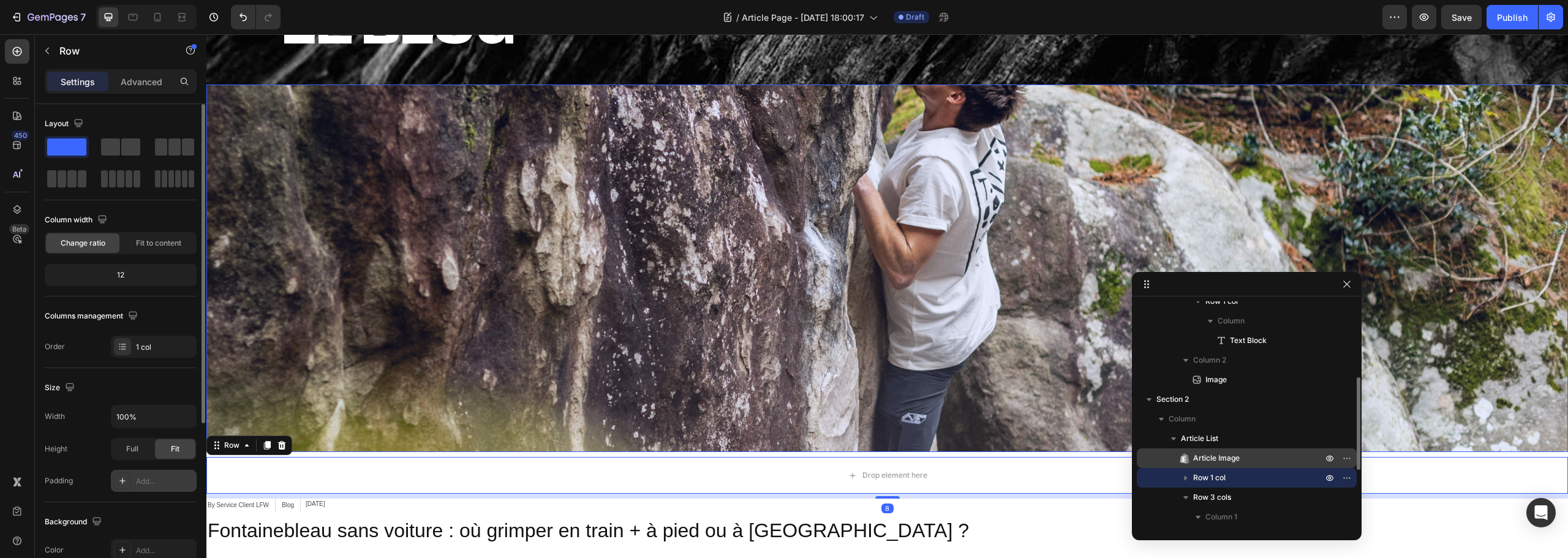
click at [1235, 464] on div "Article Image" at bounding box center [1247, 458] width 210 height 19
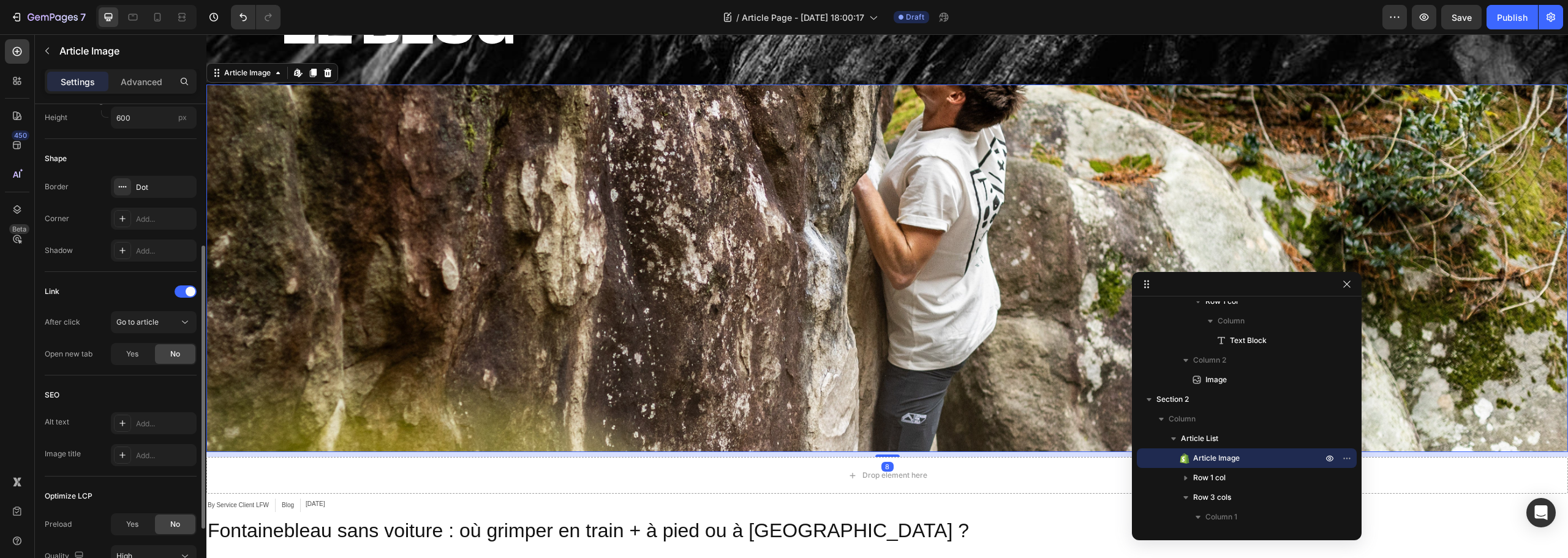
scroll to position [355, 0]
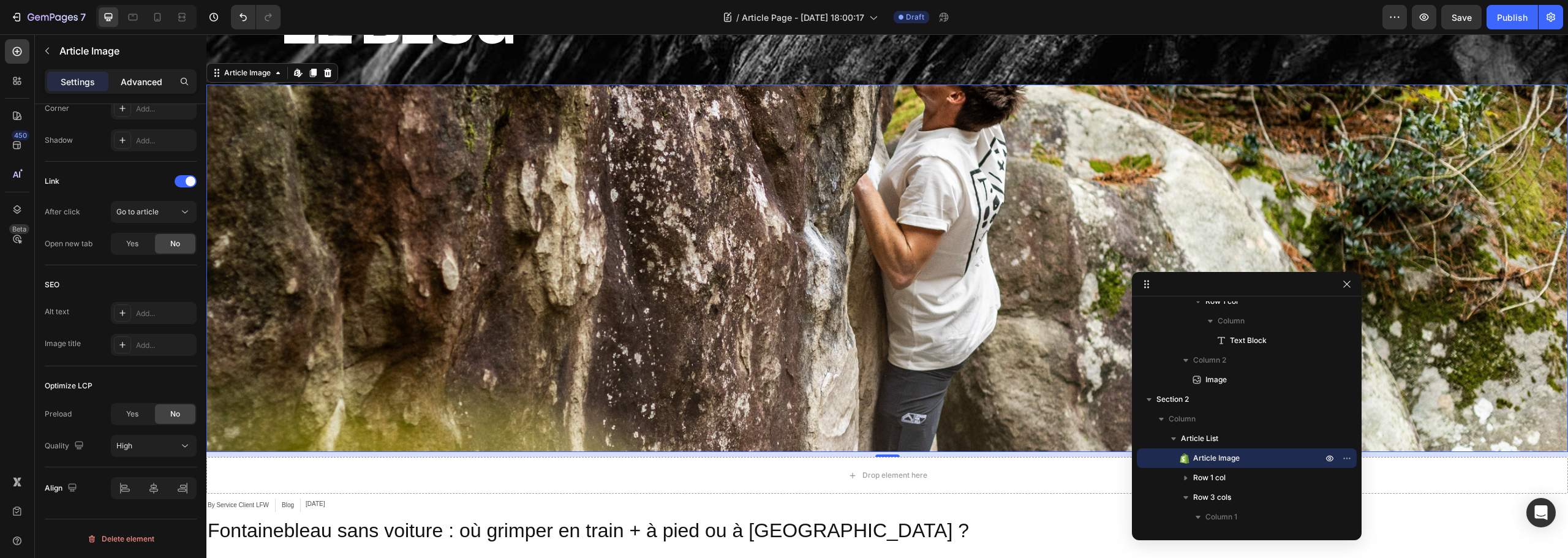
click at [138, 72] on div "Advanced" at bounding box center [142, 82] width 61 height 19
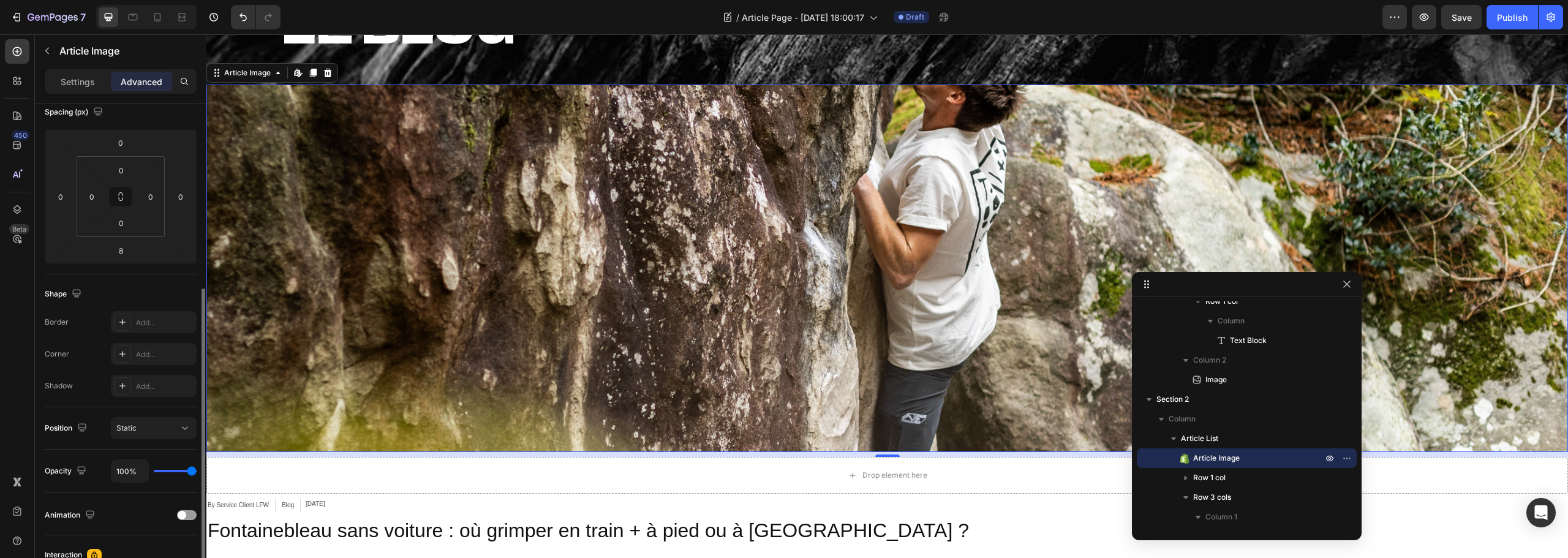
scroll to position [83, 0]
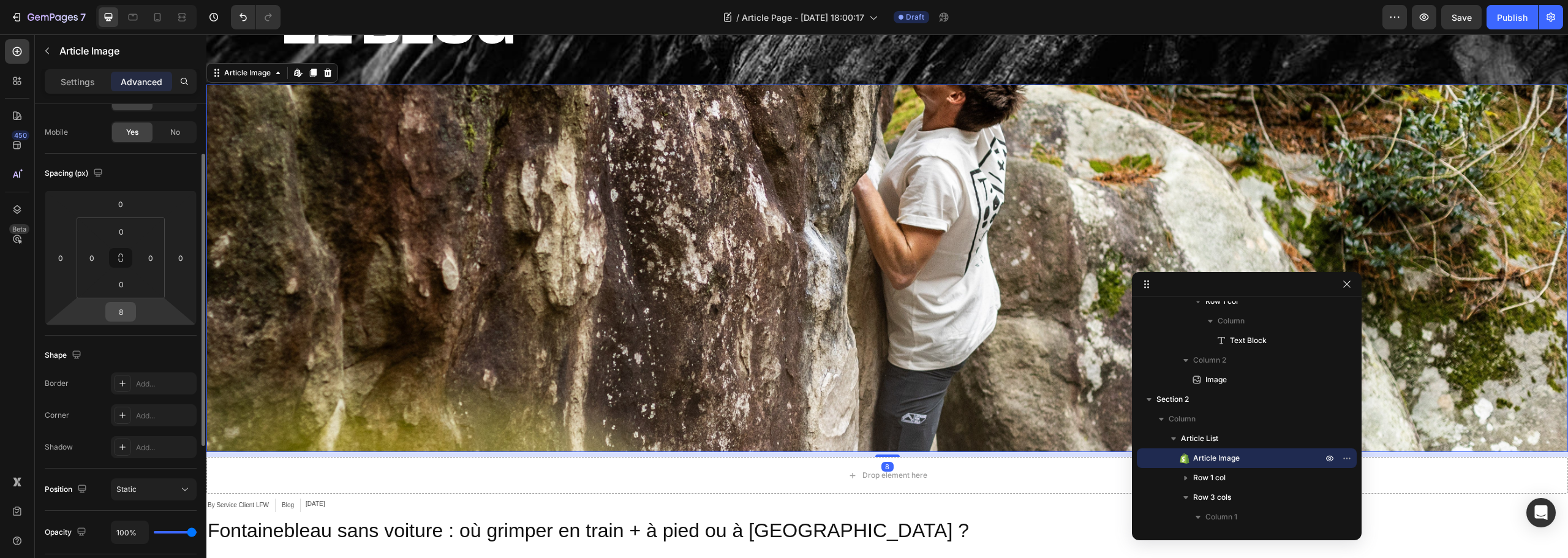
click at [115, 314] on input "8" at bounding box center [121, 311] width 24 height 19
type input "0"
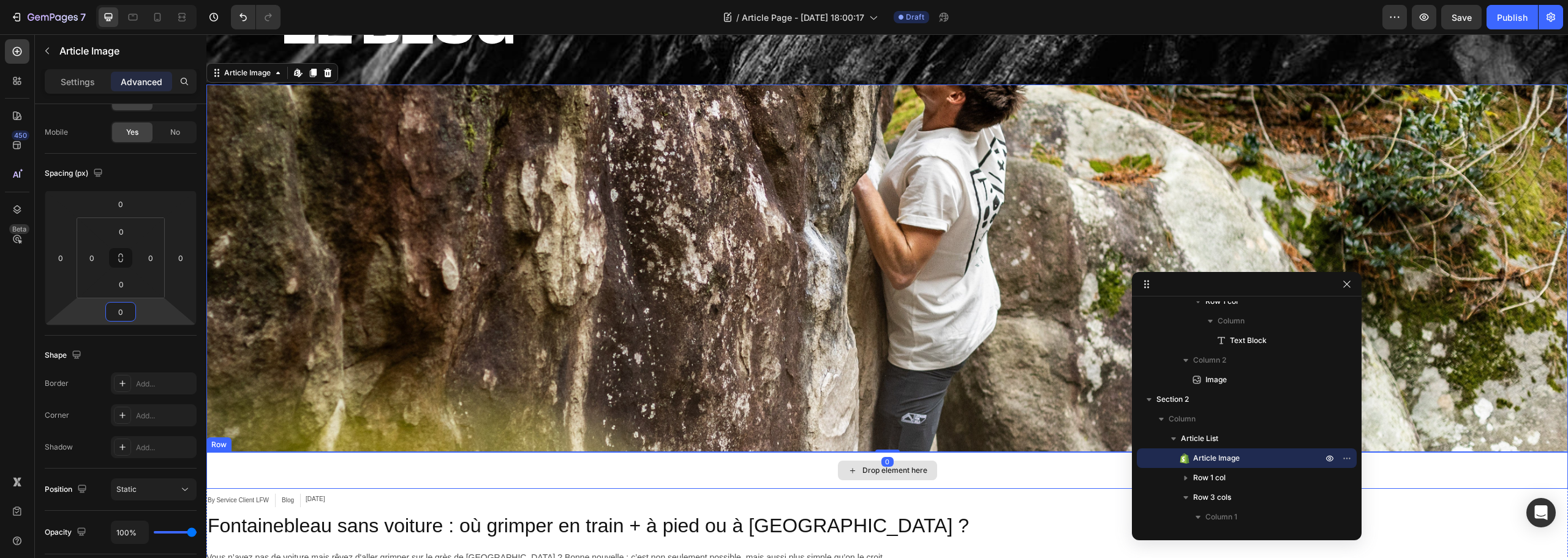
click at [950, 475] on div "Drop element here" at bounding box center [887, 470] width 1362 height 36
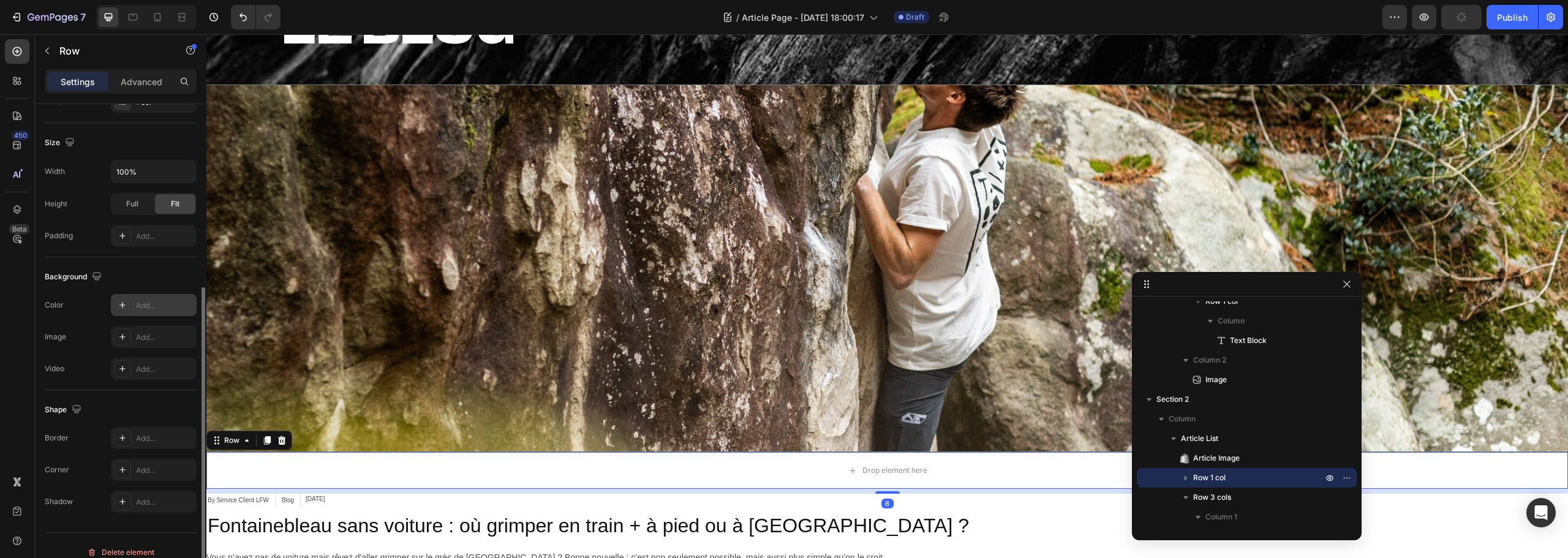
scroll to position [259, 0]
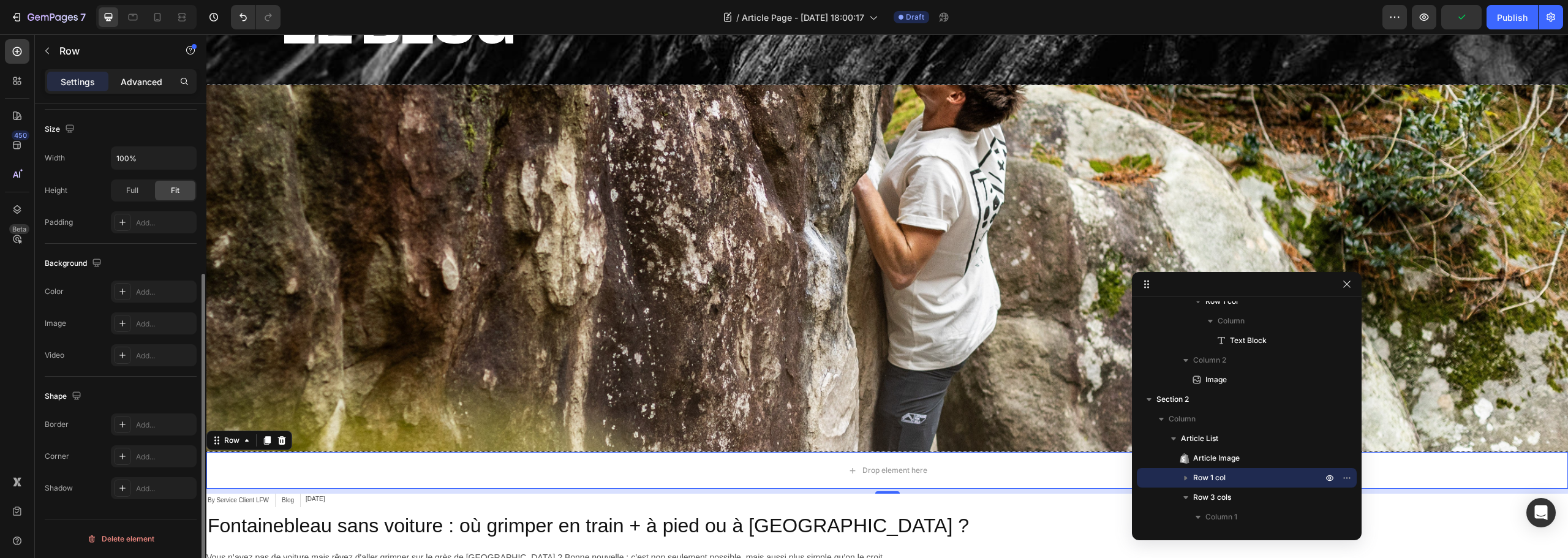
click at [140, 77] on p "Advanced" at bounding box center [141, 82] width 41 height 13
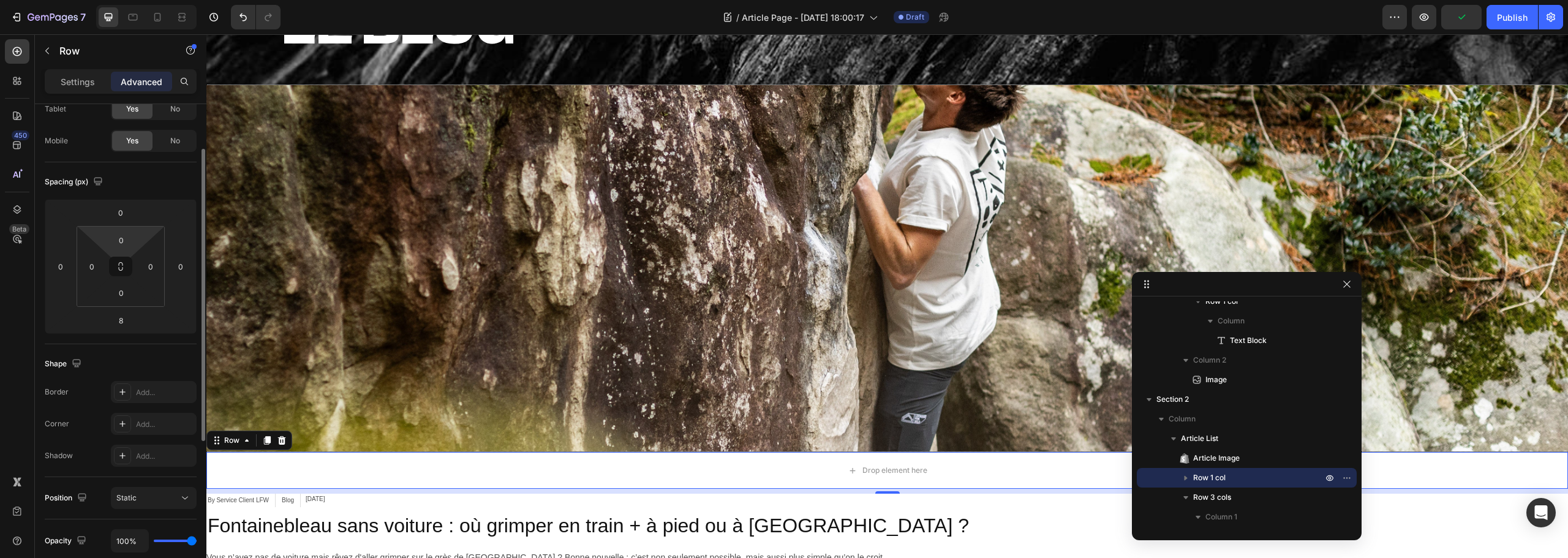
scroll to position [14, 0]
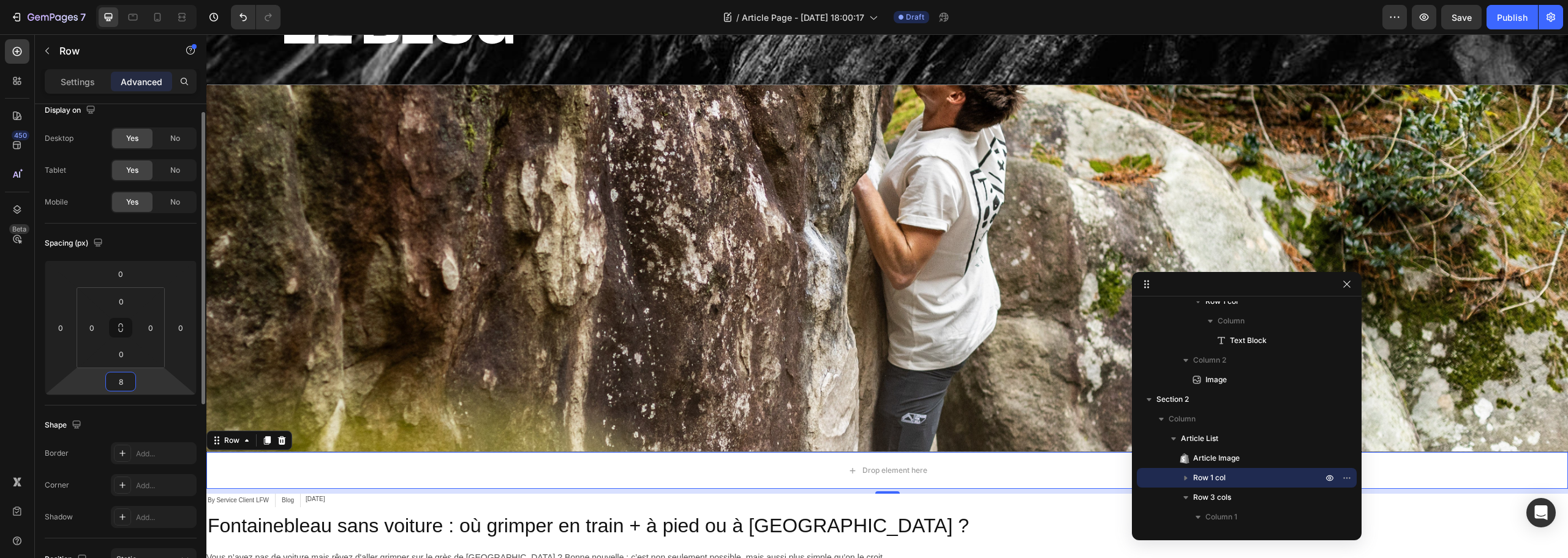
click at [119, 378] on input "8" at bounding box center [121, 381] width 24 height 19
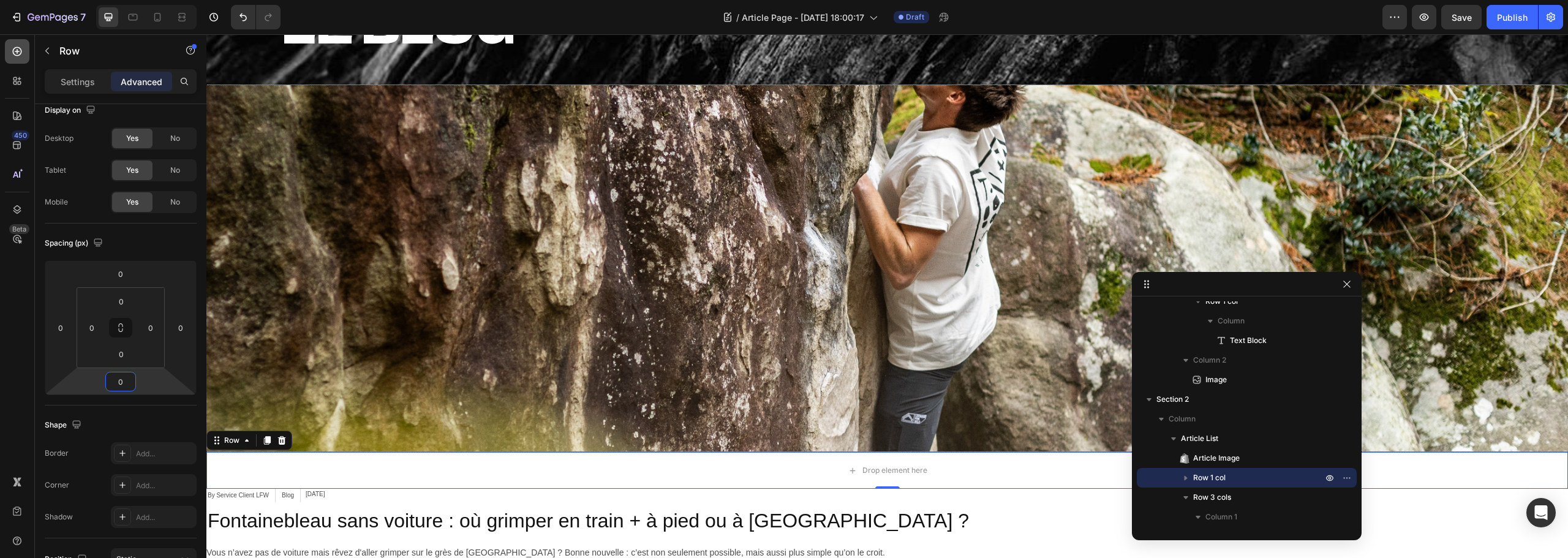
type input "0"
click at [17, 46] on icon at bounding box center [17, 51] width 12 height 12
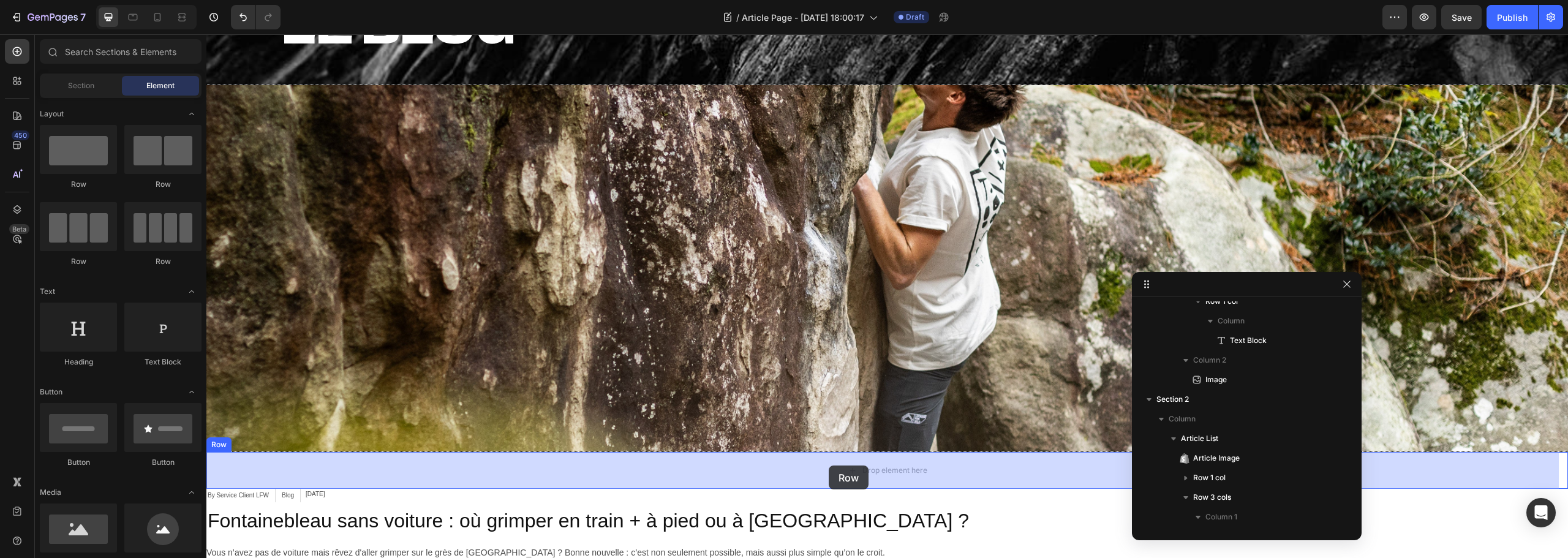
drag, startPoint x: 361, startPoint y: 182, endPoint x: 828, endPoint y: 465, distance: 546.1
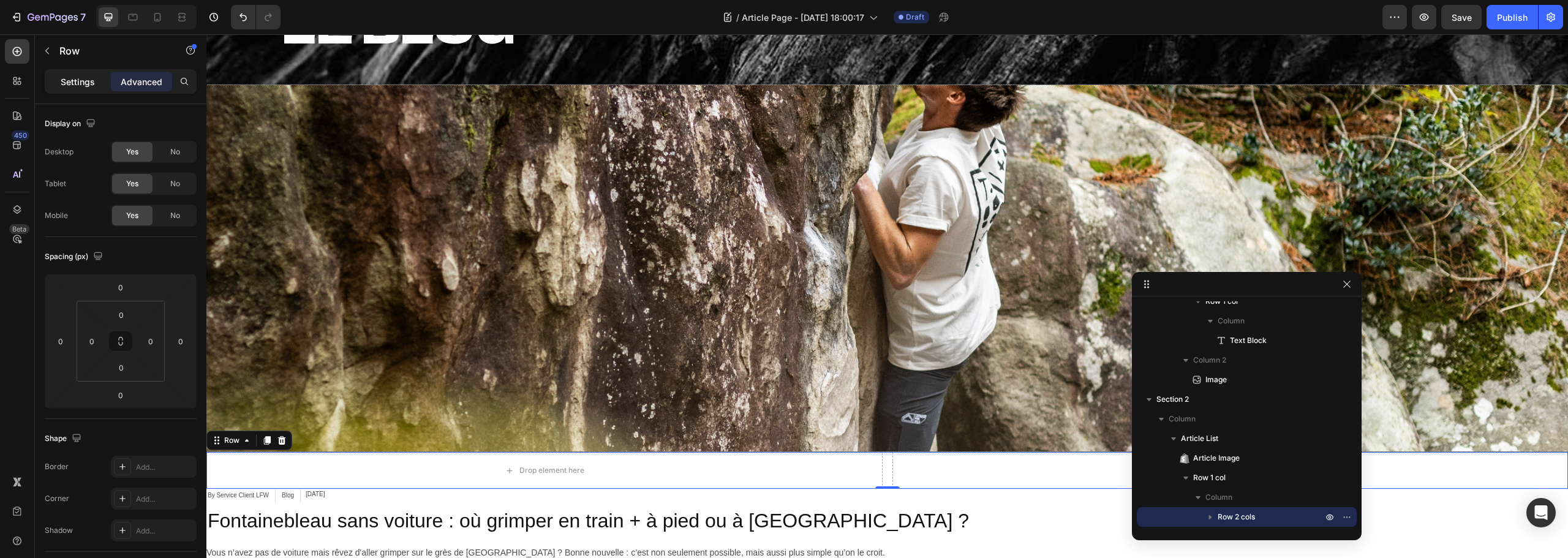
click at [72, 82] on p "Settings" at bounding box center [78, 82] width 34 height 13
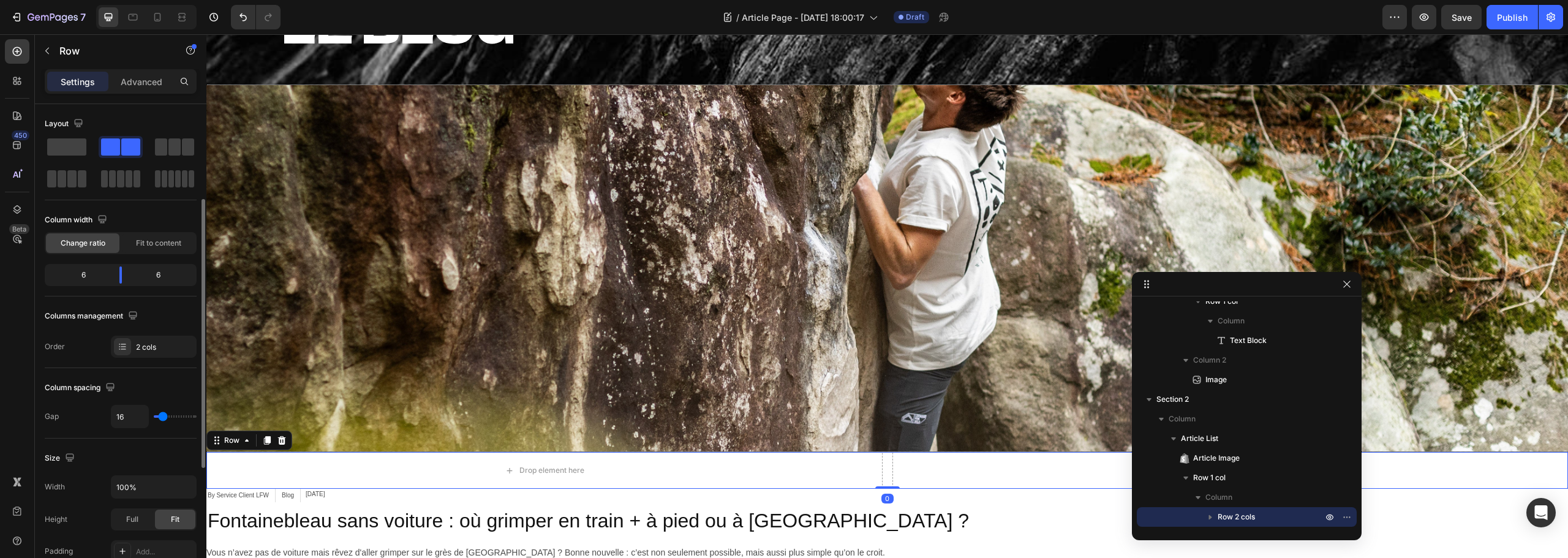
scroll to position [184, 0]
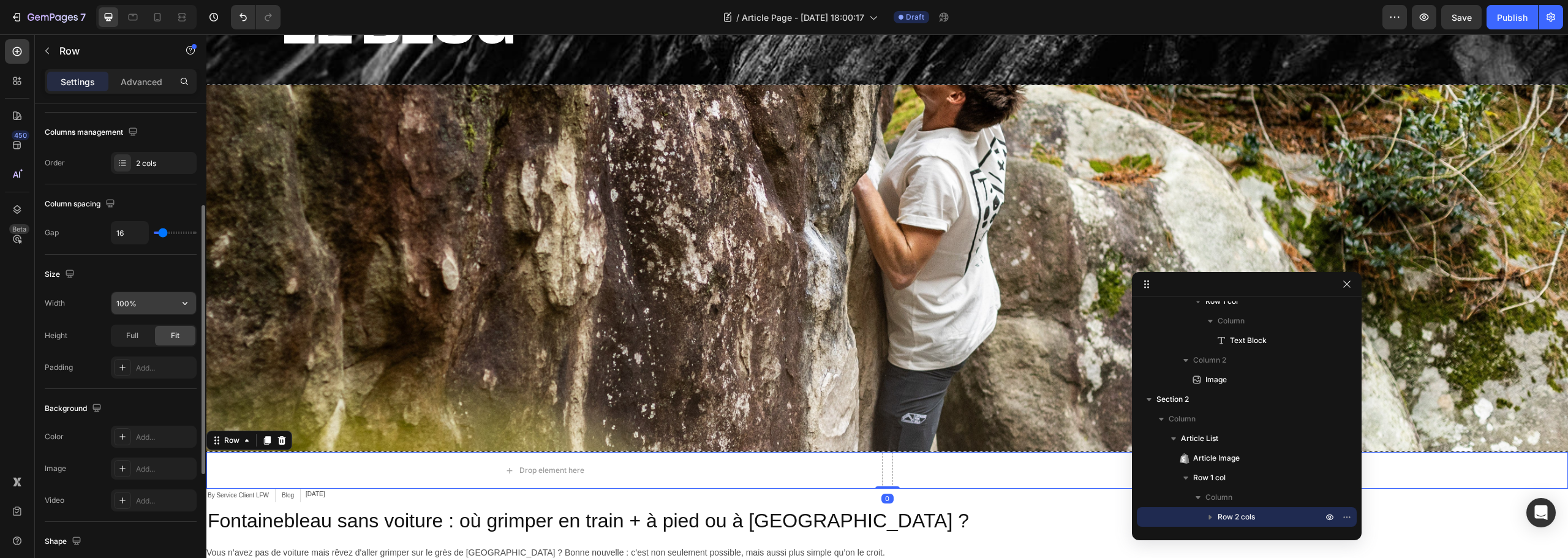
click at [127, 310] on input "100%" at bounding box center [154, 302] width 84 height 22
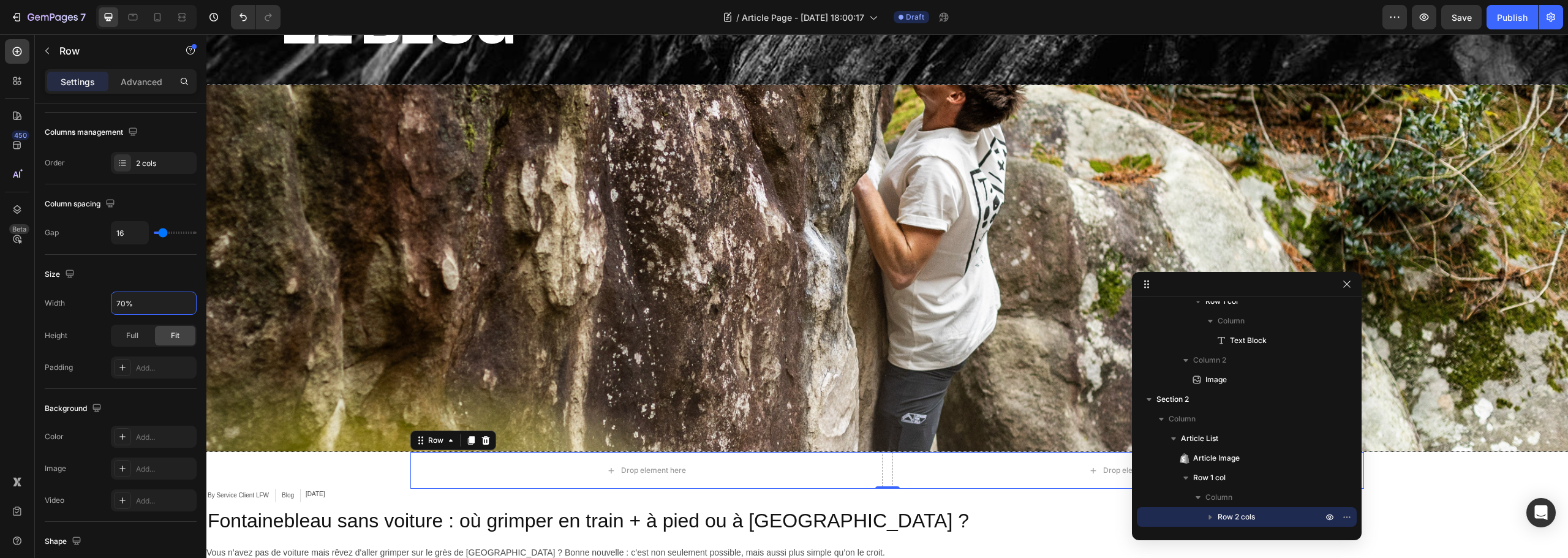
type input "70%"
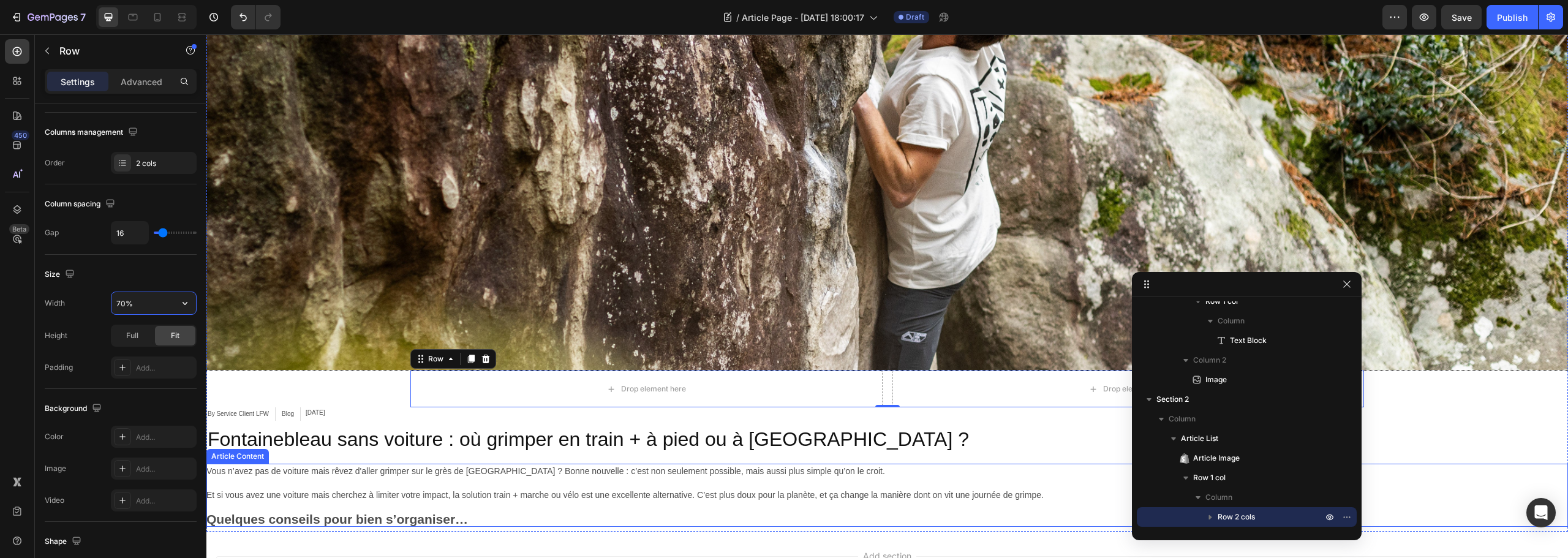
scroll to position [306, 0]
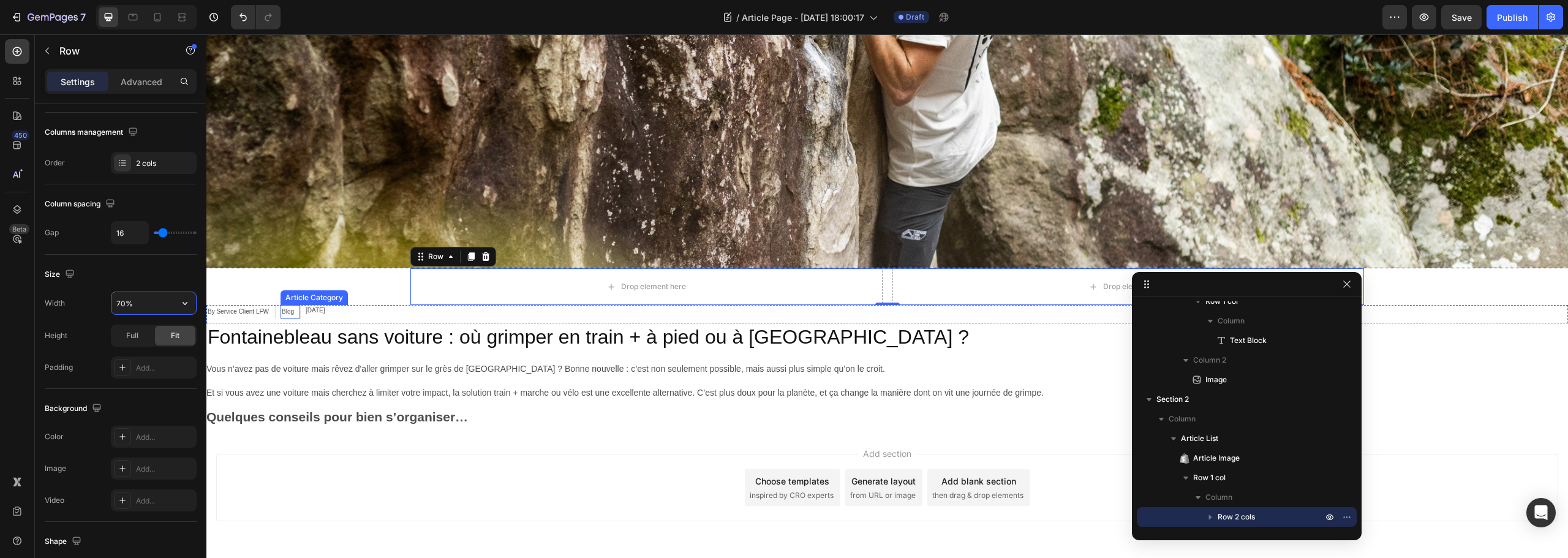
click at [289, 312] on div "Blog" at bounding box center [288, 311] width 15 height 14
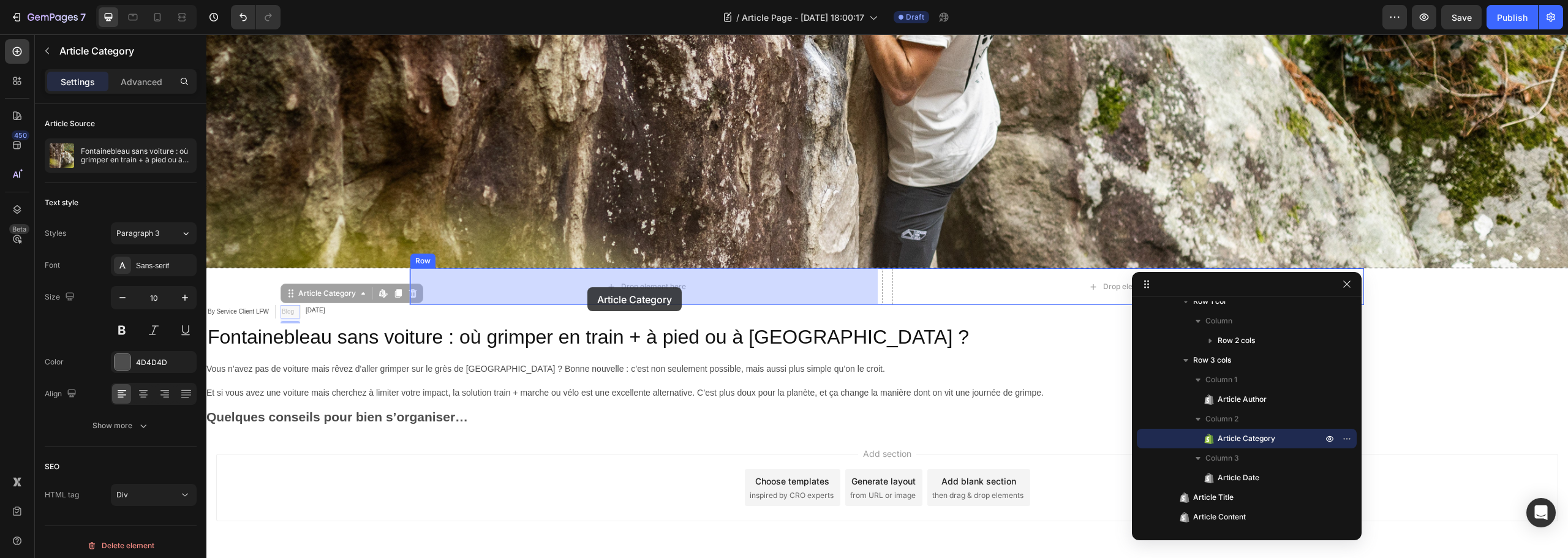
drag, startPoint x: 291, startPoint y: 311, endPoint x: 549, endPoint y: 299, distance: 258.3
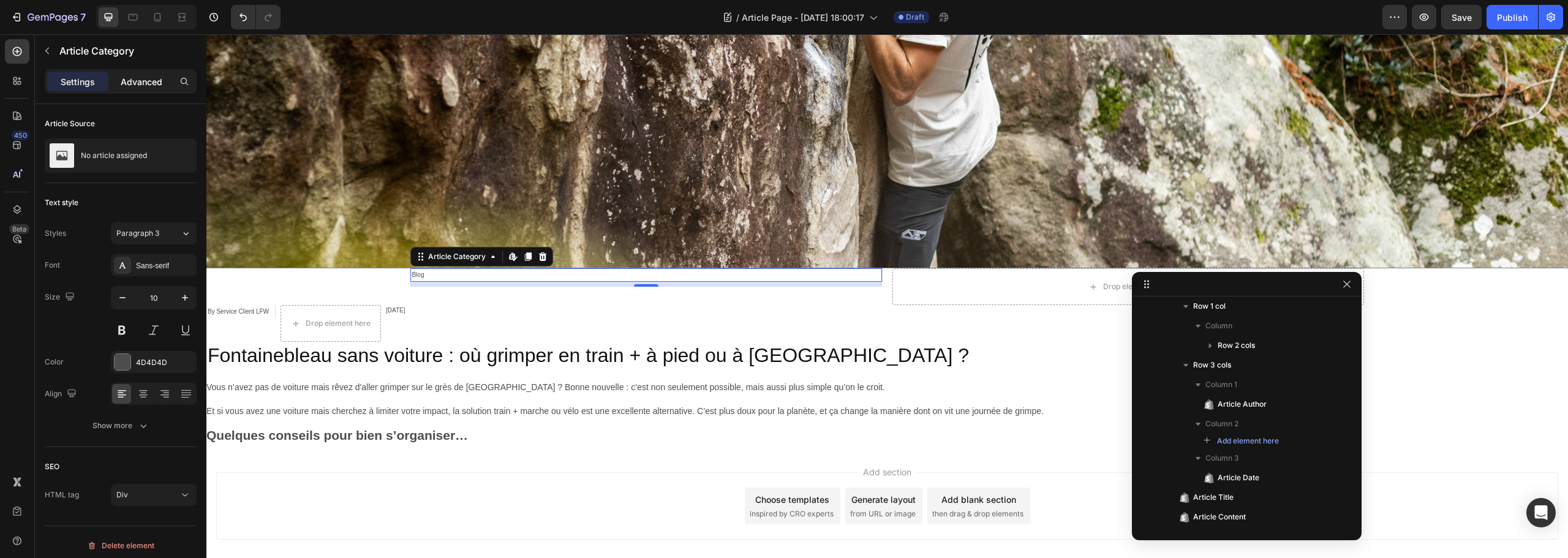
click at [135, 82] on p "Advanced" at bounding box center [141, 82] width 41 height 13
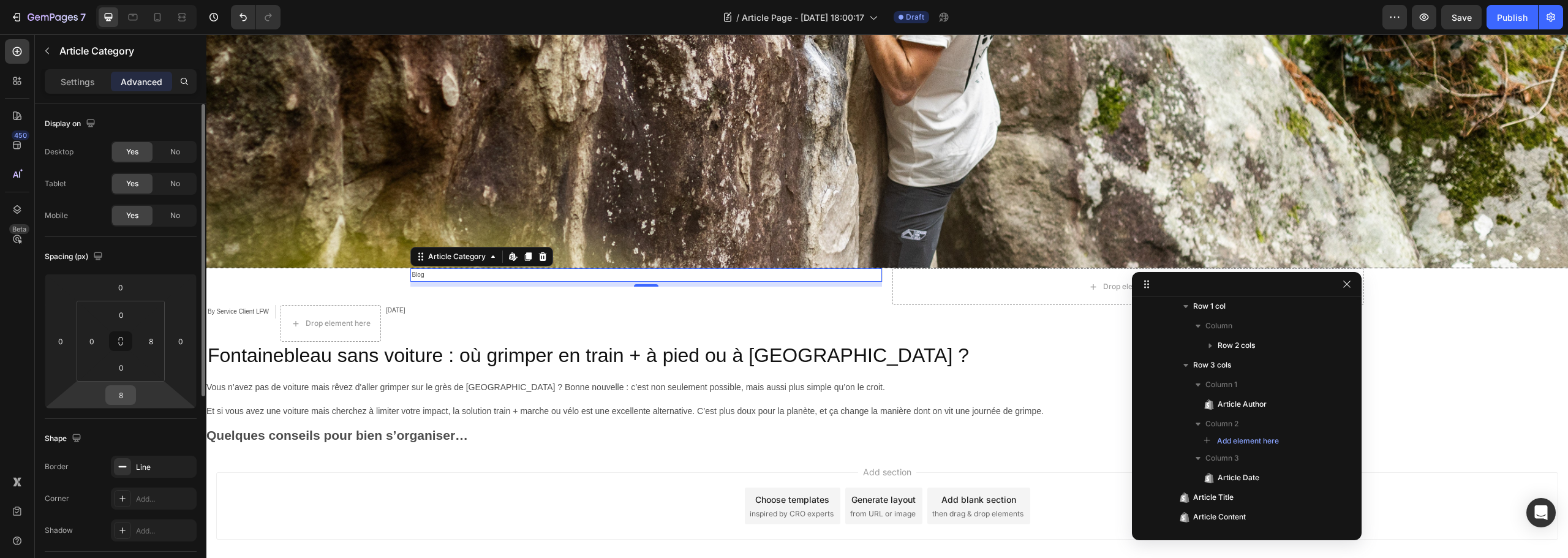
click at [121, 395] on input "8" at bounding box center [121, 395] width 24 height 19
type input "0"
click at [87, 82] on p "Settings" at bounding box center [78, 82] width 34 height 13
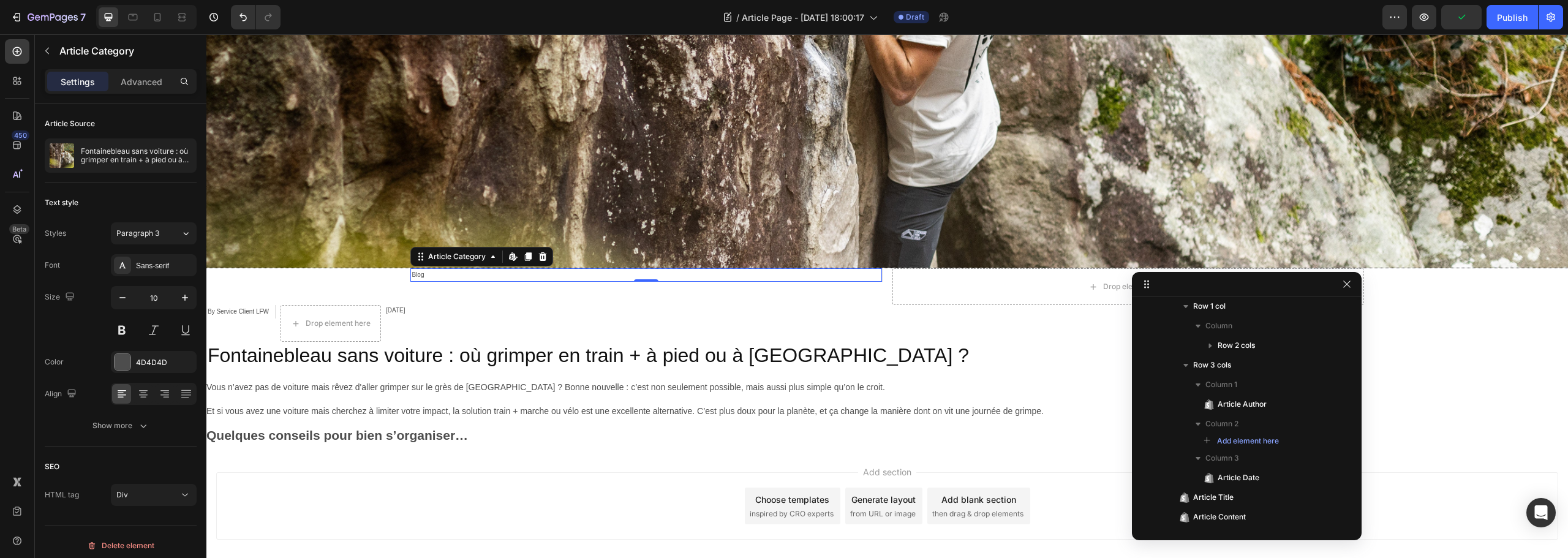
click at [417, 276] on div "Blog" at bounding box center [643, 275] width 466 height 14
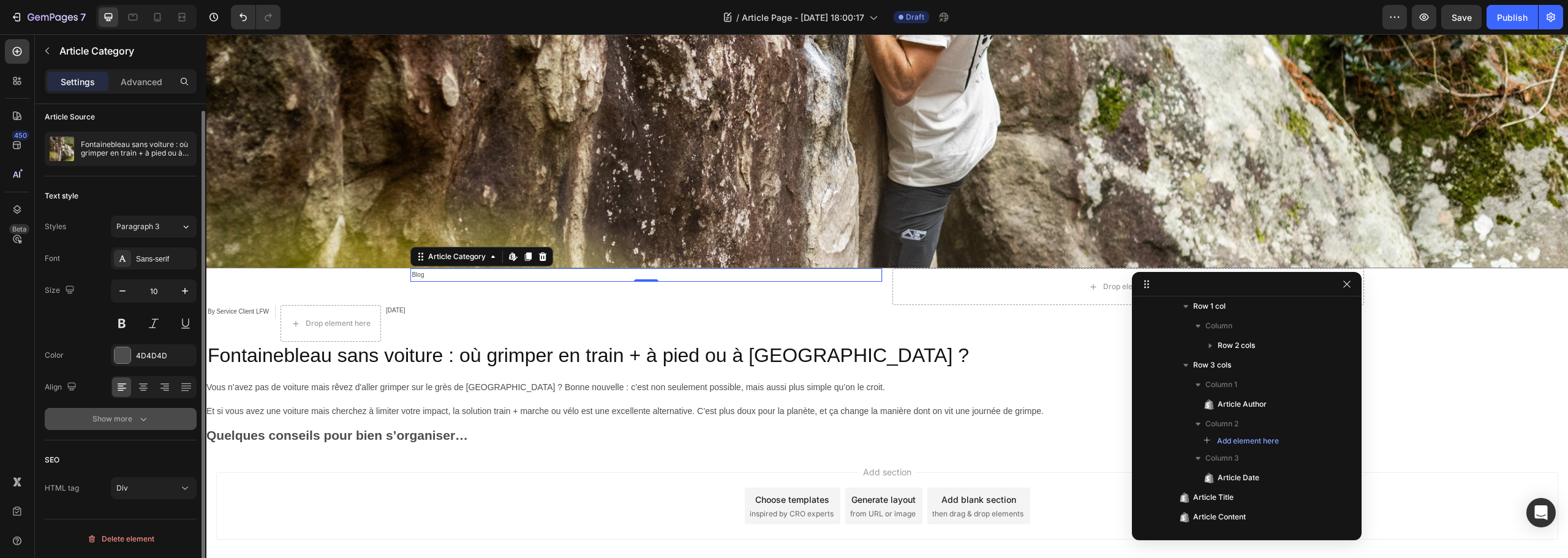
click at [108, 413] on div "Show more" at bounding box center [121, 418] width 57 height 12
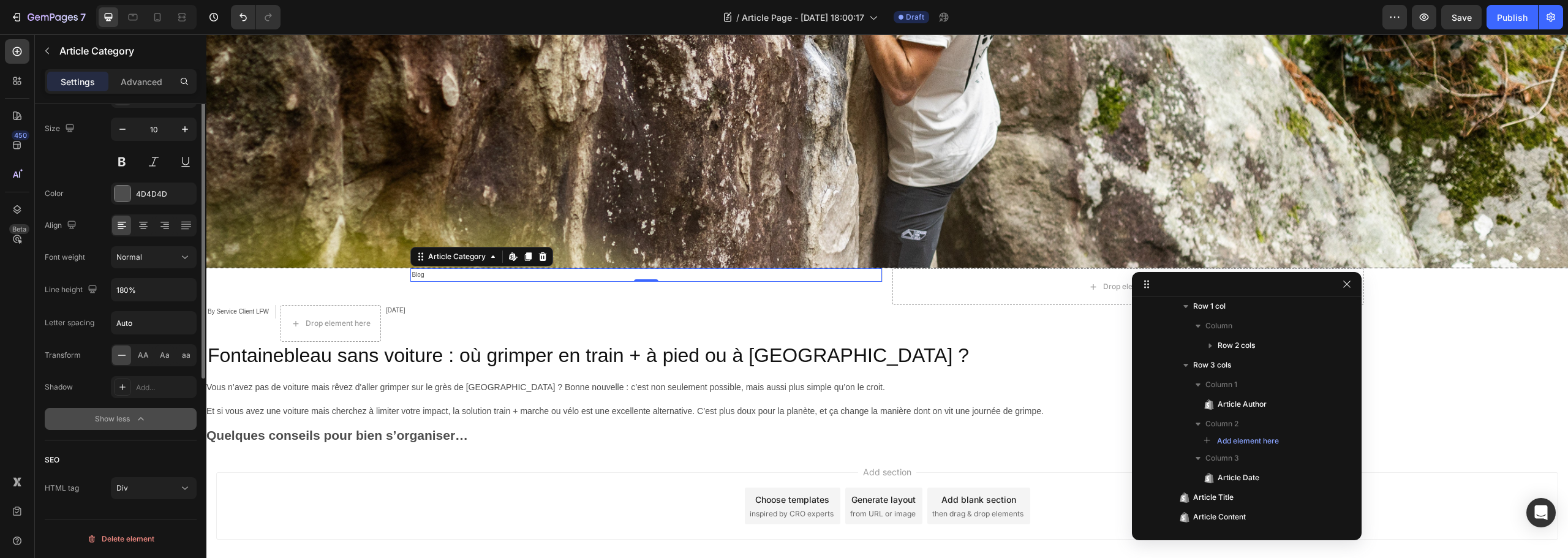
scroll to position [0, 0]
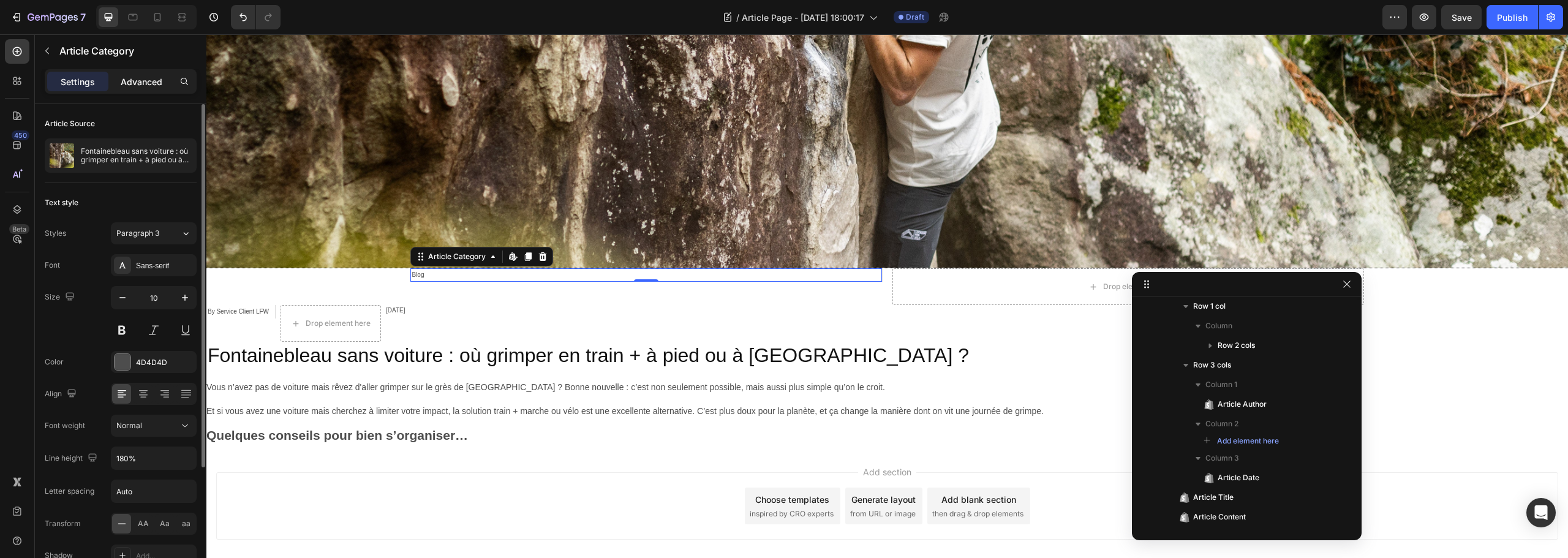
click at [138, 87] on p "Advanced" at bounding box center [141, 82] width 41 height 13
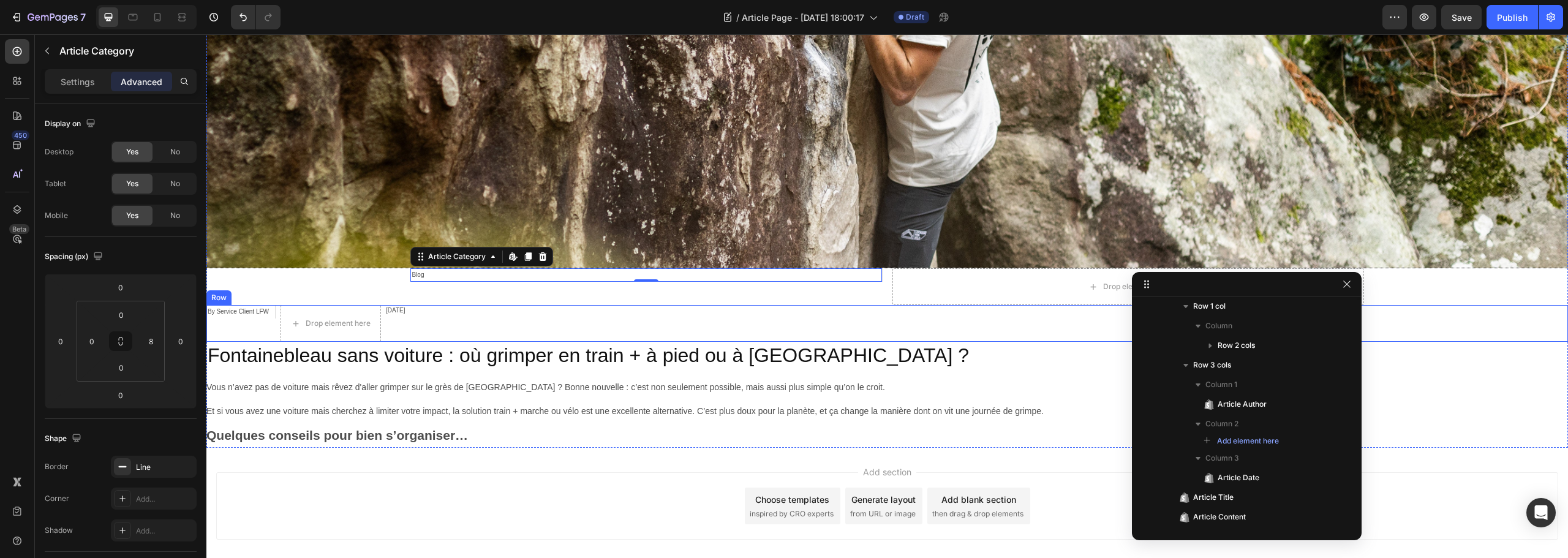
click at [502, 318] on div "By Service Client LFW Article Author Drop element here Jun 13, 2025 Article Dat…" at bounding box center [887, 323] width 1362 height 36
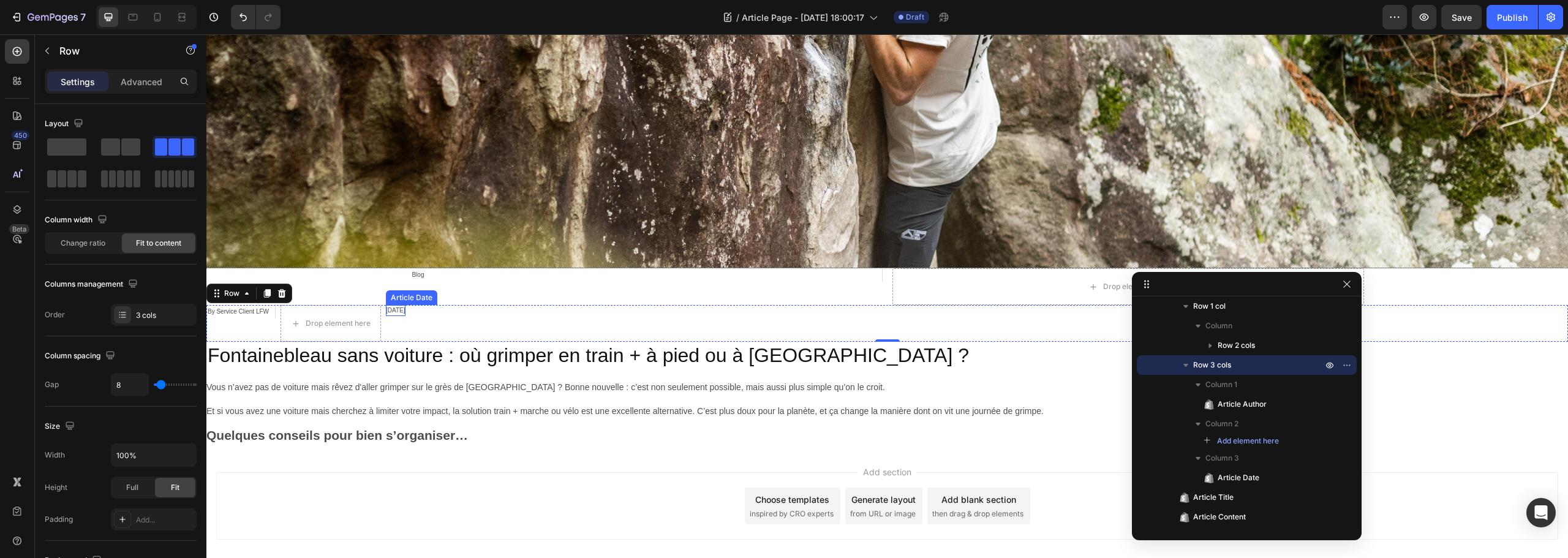
click at [405, 308] on div "Jun 13, 2025" at bounding box center [395, 311] width 19 height 11
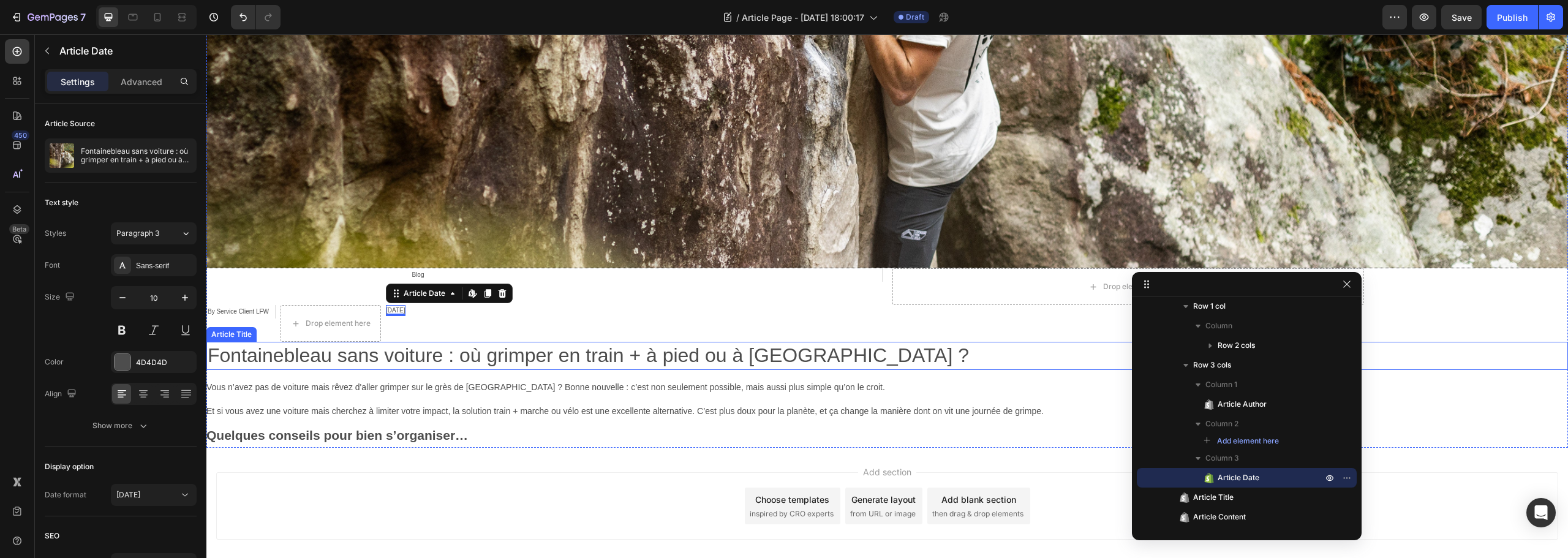
click at [354, 364] on h2 "Fontainebleau sans voiture : où grimper en train + à pied ou à vélo ?" at bounding box center [887, 355] width 1362 height 28
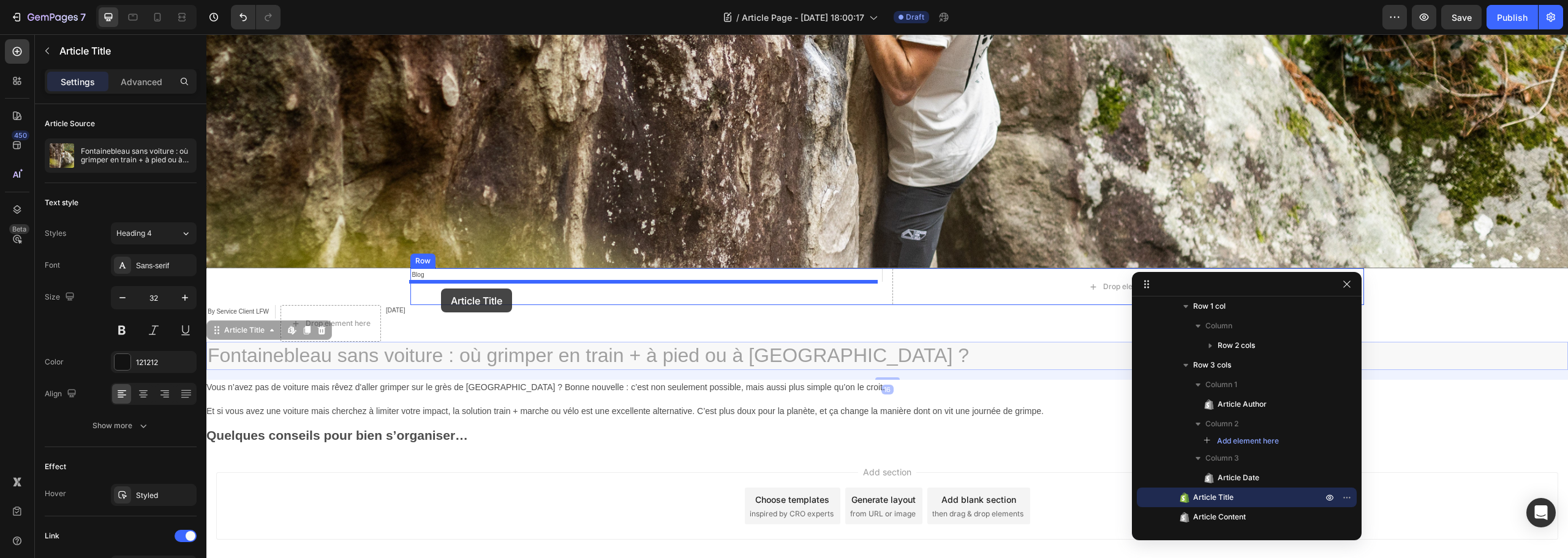
drag, startPoint x: 235, startPoint y: 357, endPoint x: 441, endPoint y: 289, distance: 216.9
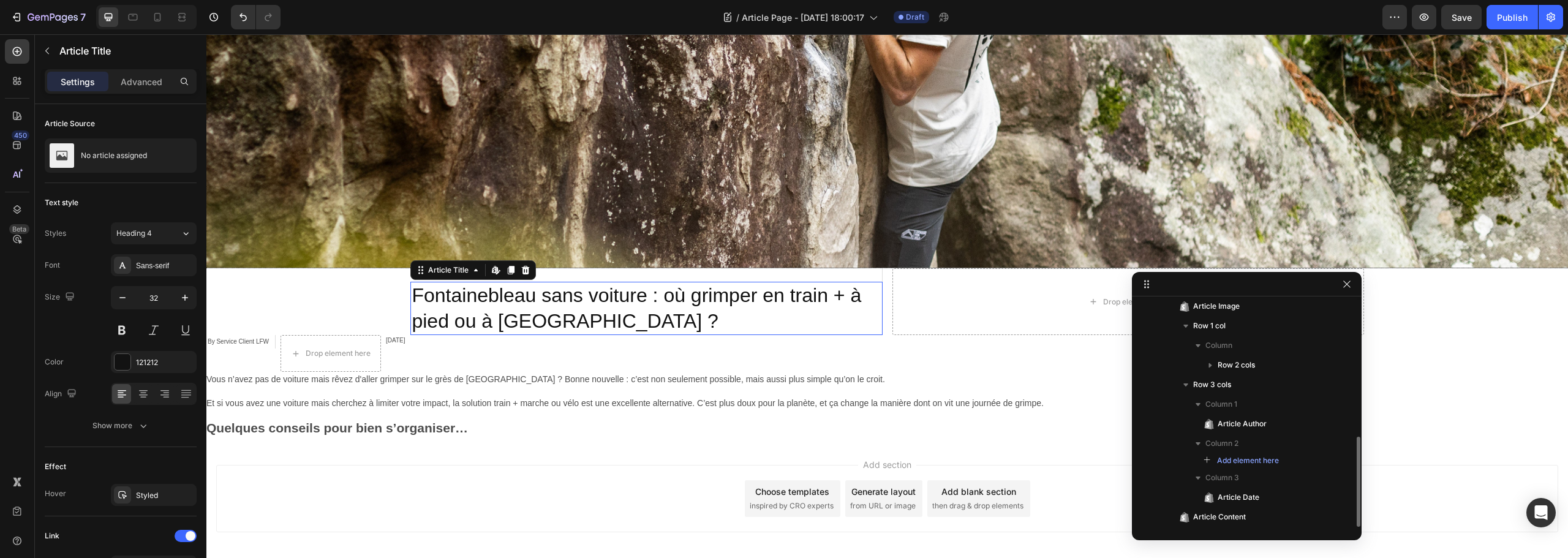
scroll to position [338, 0]
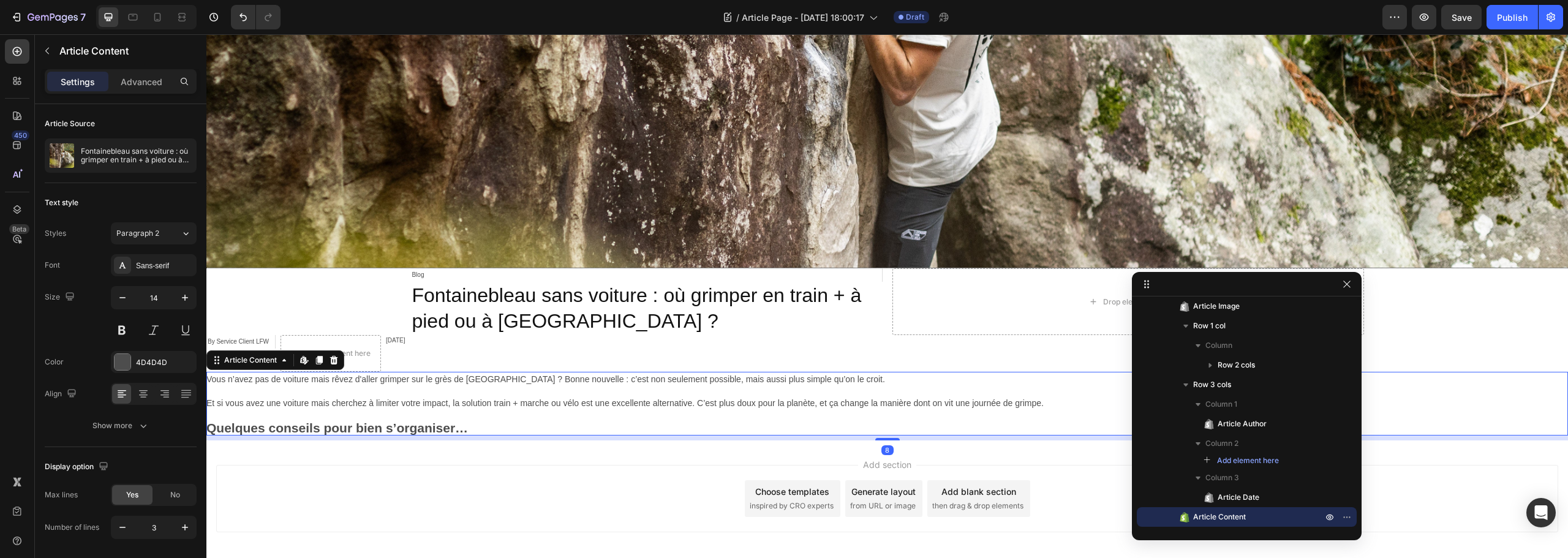
click at [316, 392] on div "Vous n’avez pas de voiture mais rêvez d'aller grimper sur le grès de Fontainebl…" at bounding box center [887, 404] width 1362 height 64
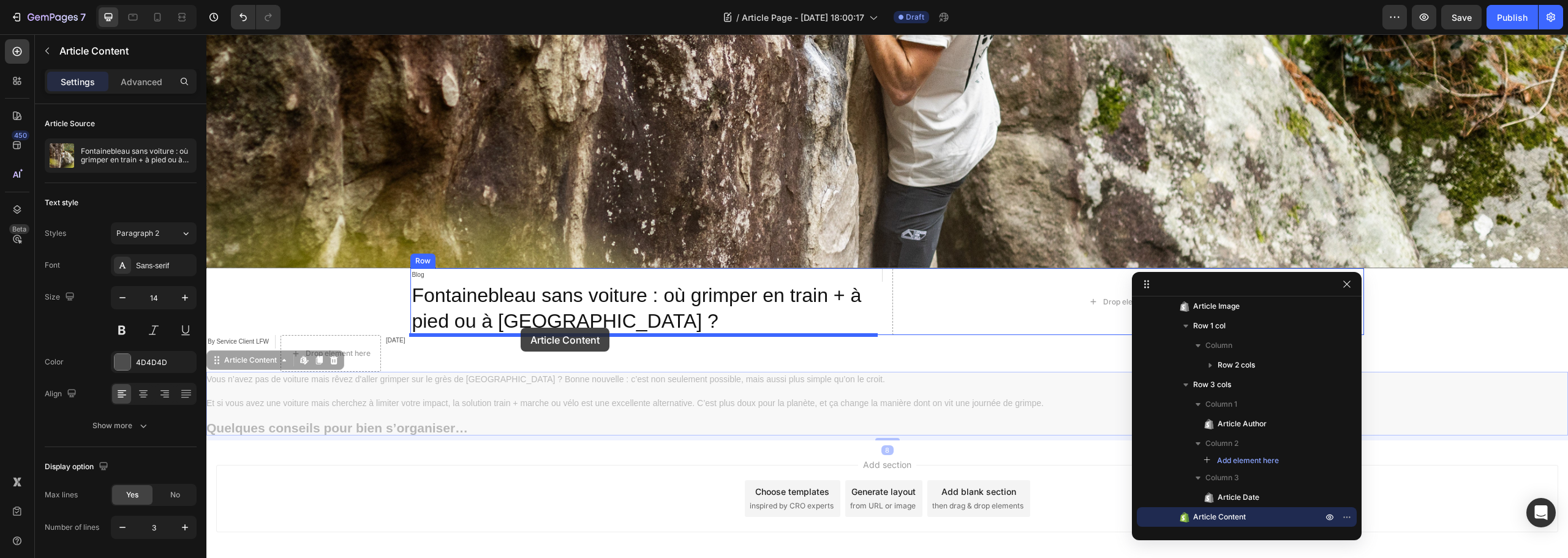
drag, startPoint x: 235, startPoint y: 362, endPoint x: 521, endPoint y: 328, distance: 288.0
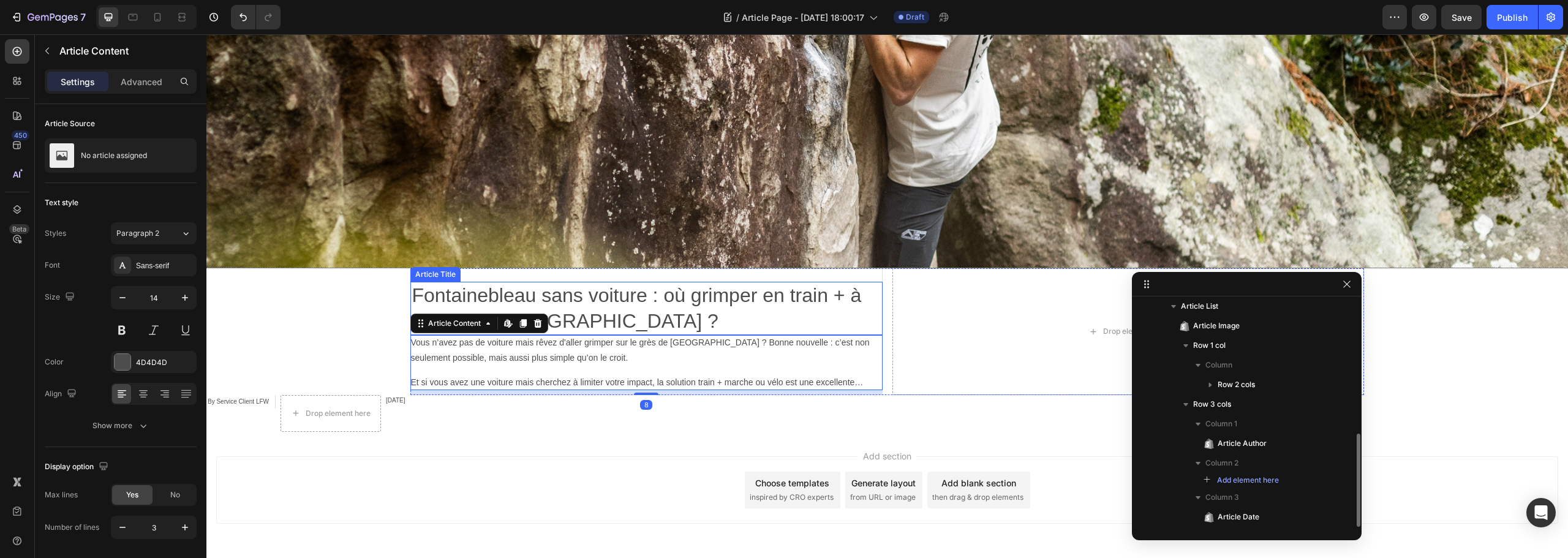
scroll to position [319, 0]
click at [448, 411] on div "By Service Client LFW Article Author Drop element here Jun 13, 2025 Article Dat…" at bounding box center [887, 412] width 1362 height 36
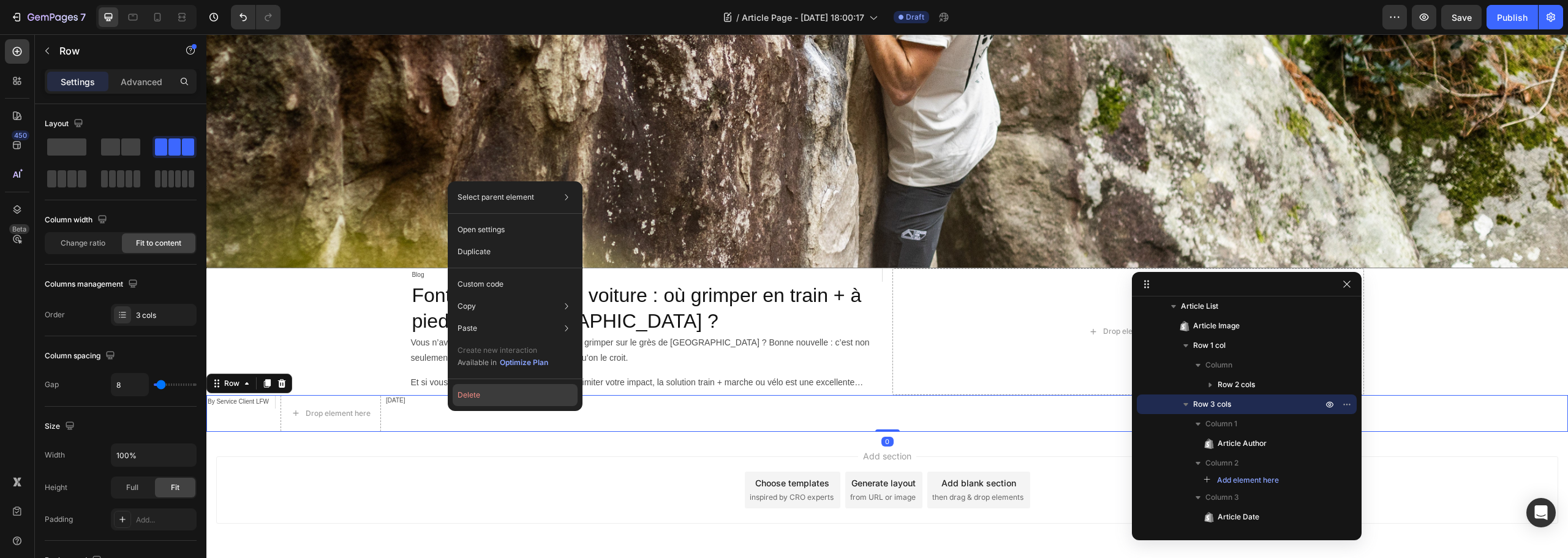
click at [485, 399] on button "Delete" at bounding box center [515, 395] width 125 height 22
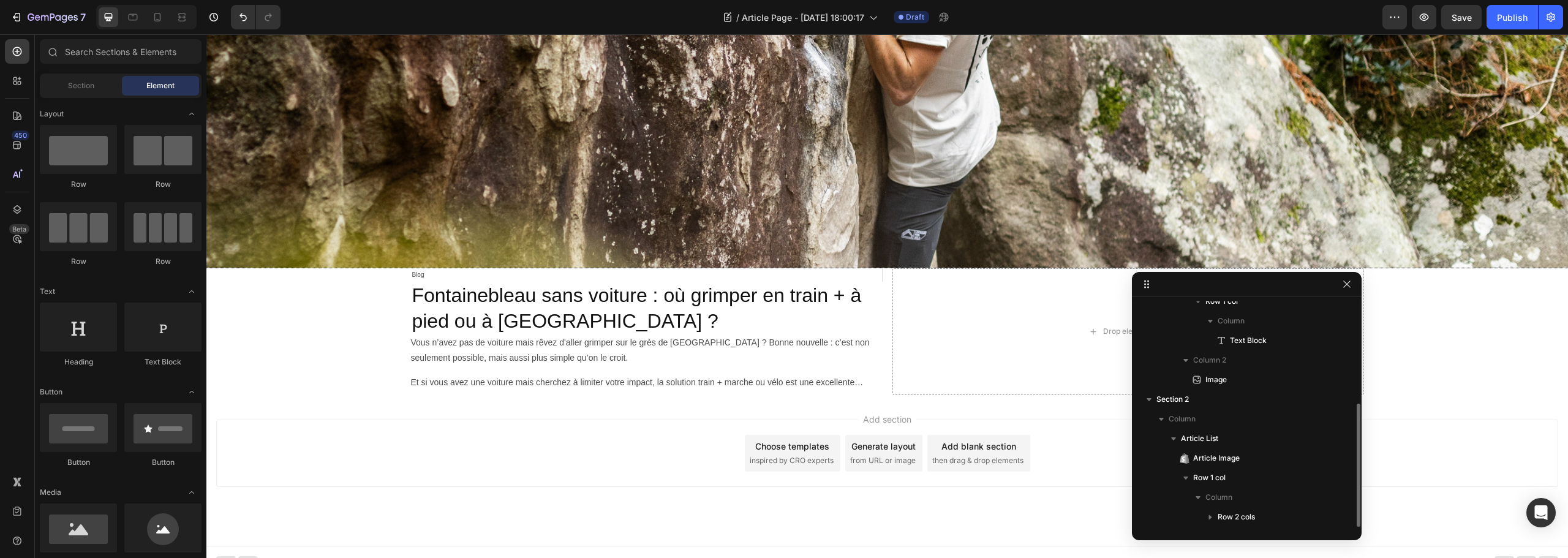
scroll to position [186, 0]
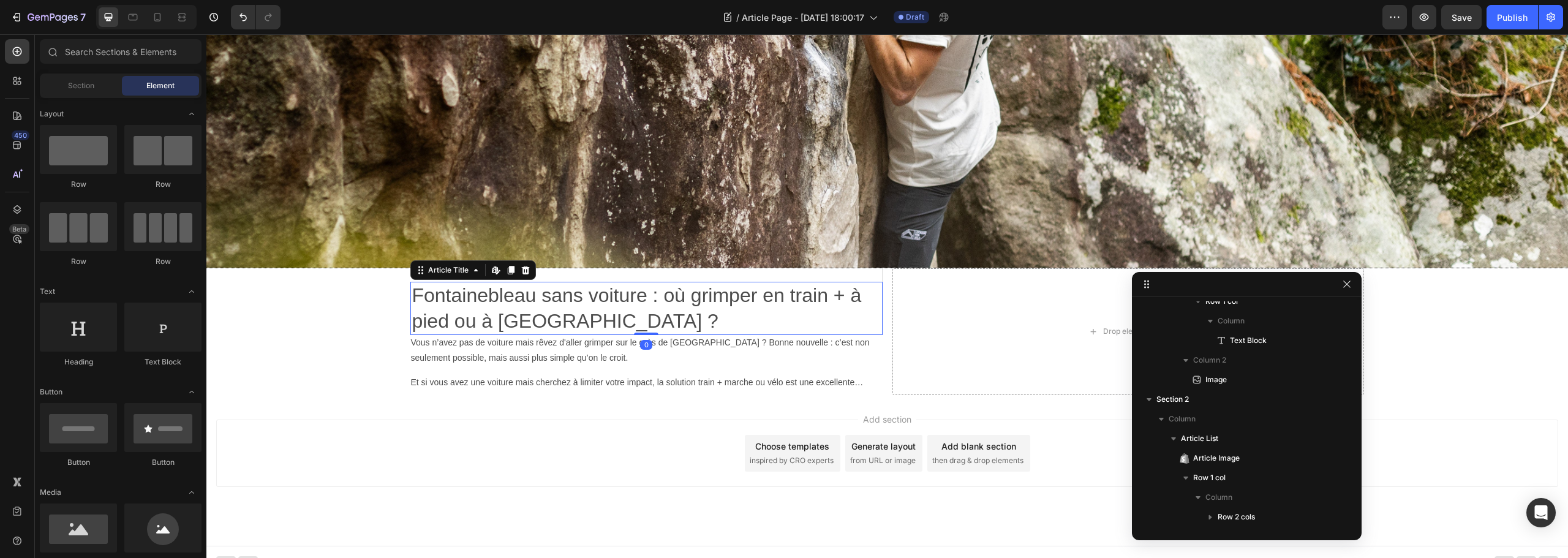
click at [580, 320] on h2 "Fontainebleau sans voiture : où grimper en train + à pied ou à vélo ?" at bounding box center [646, 308] width 472 height 53
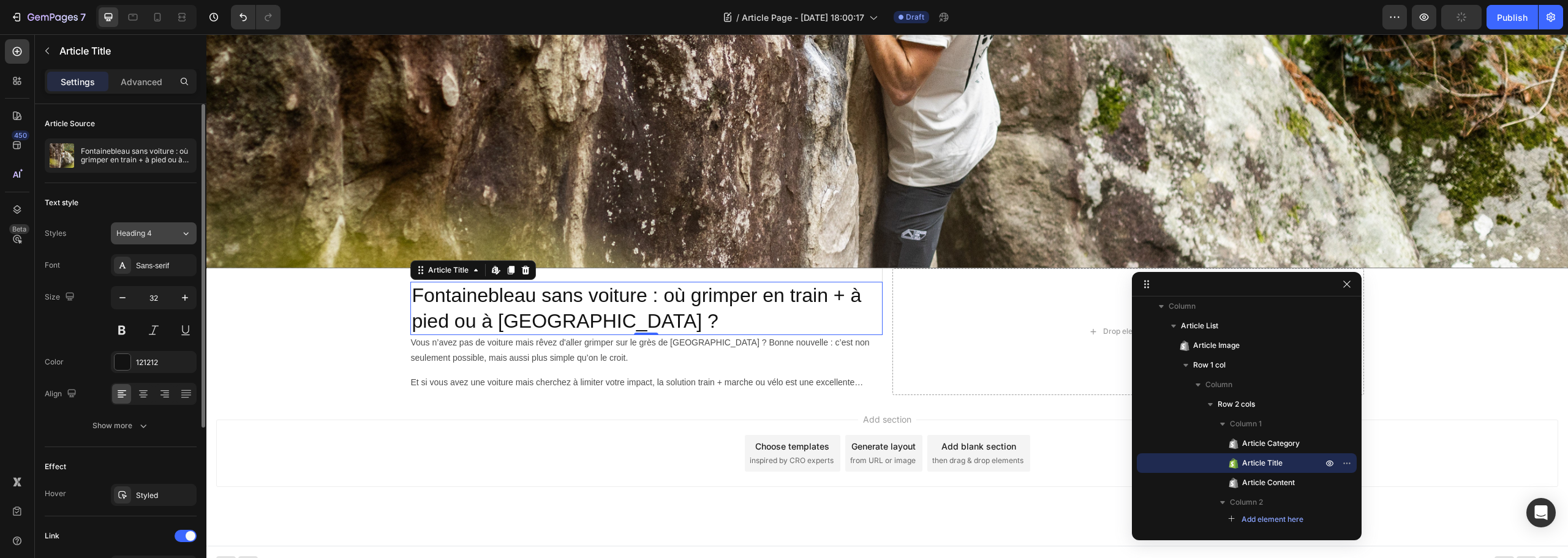
click at [145, 231] on span "Heading 4" at bounding box center [134, 234] width 36 height 11
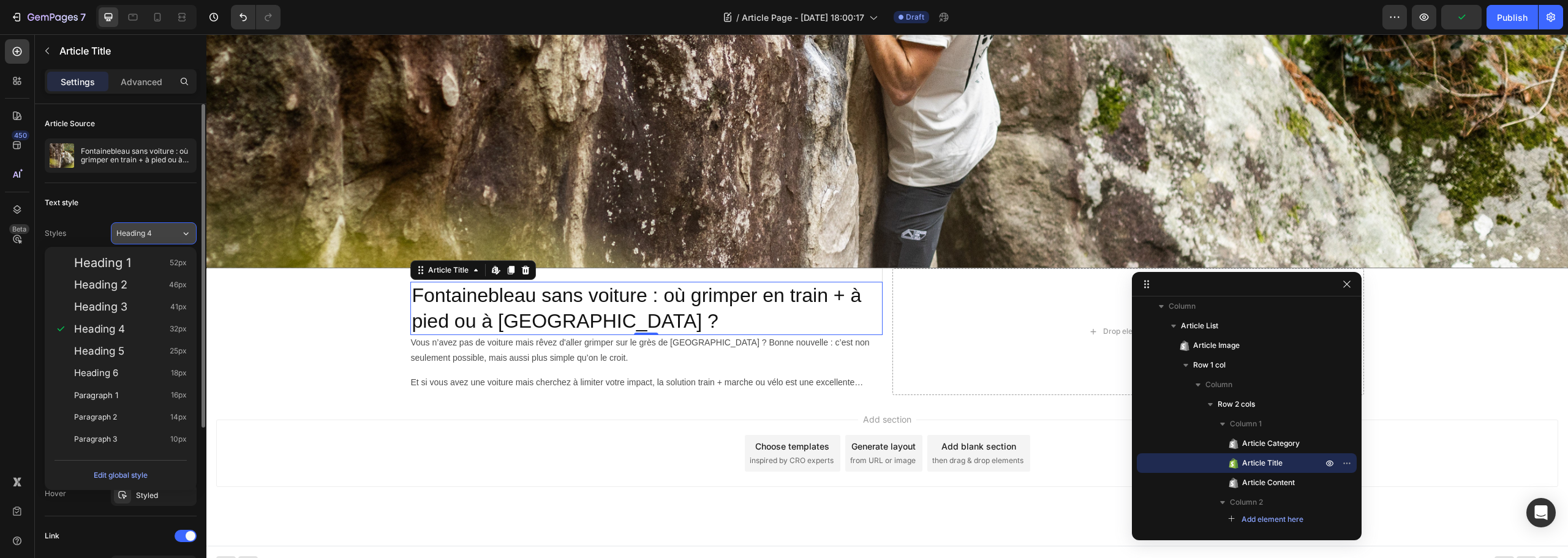
click at [145, 231] on span "Heading 4" at bounding box center [134, 234] width 36 height 11
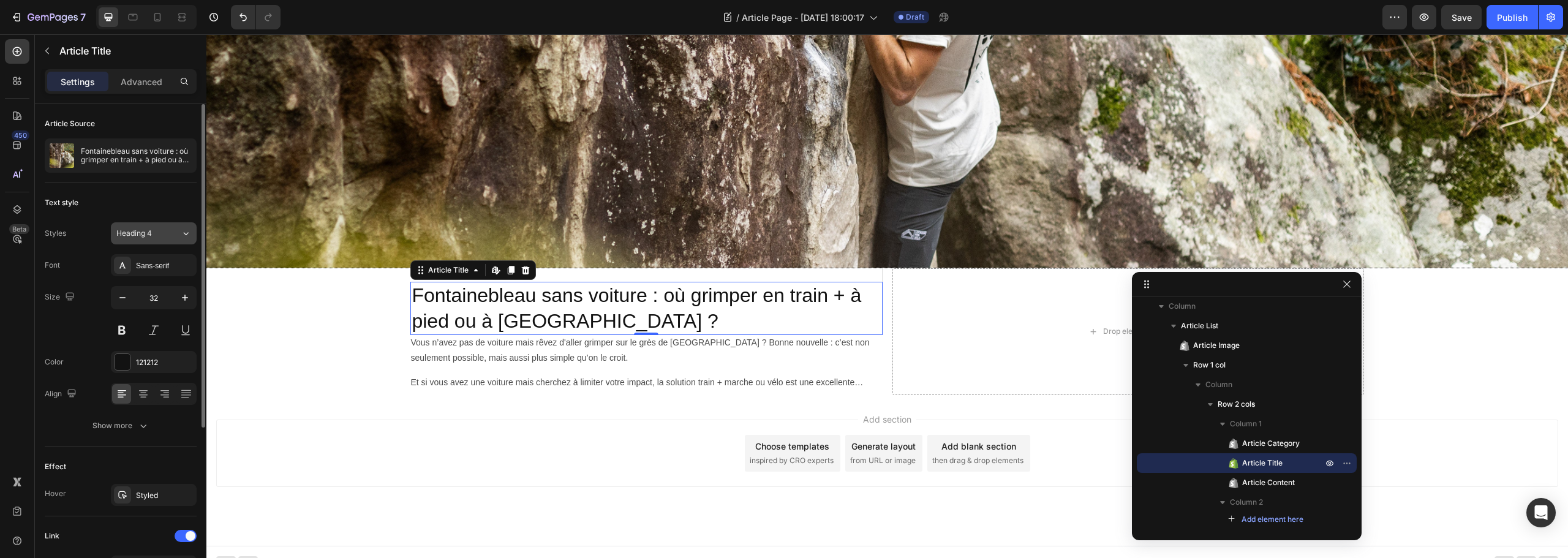
click at [142, 235] on span "Heading 4" at bounding box center [134, 234] width 36 height 11
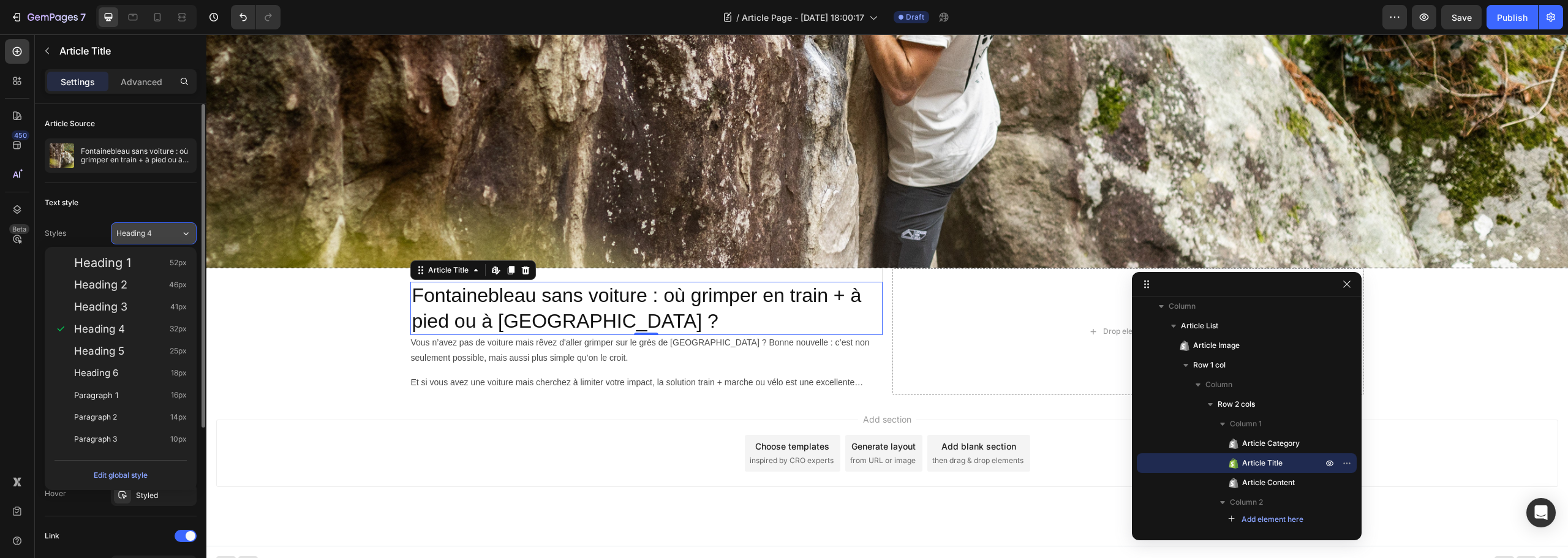
click at [142, 235] on span "Heading 4" at bounding box center [134, 234] width 36 height 11
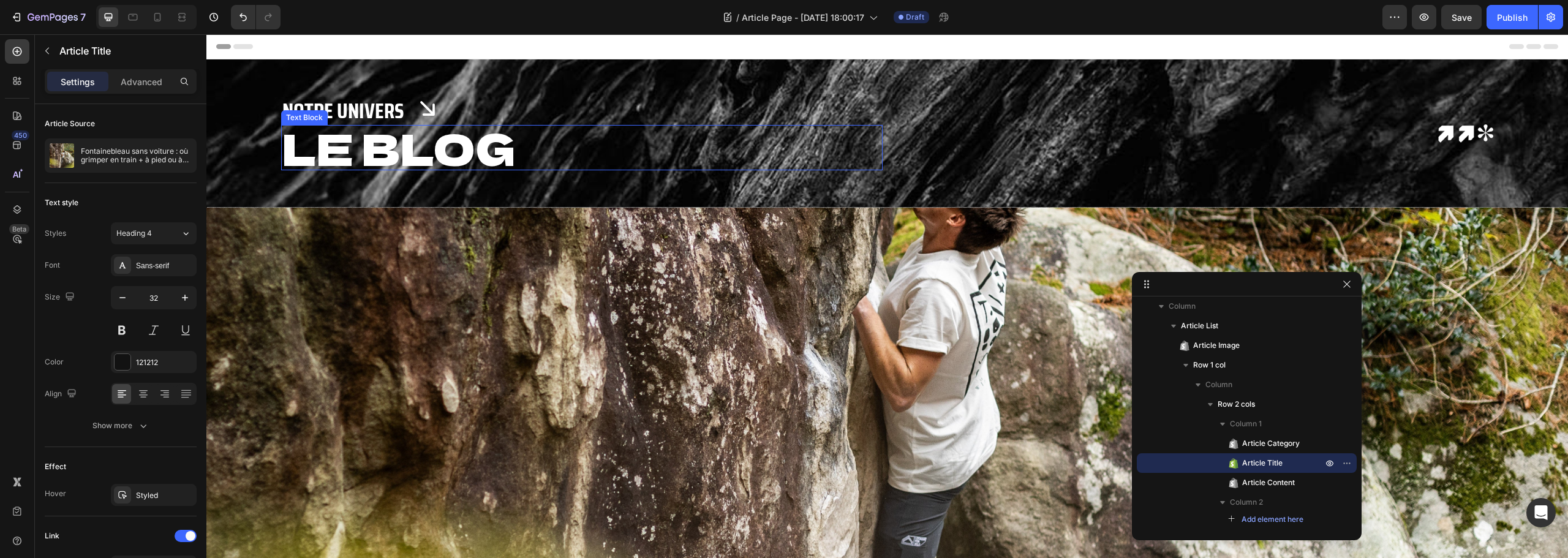
scroll to position [126, 0]
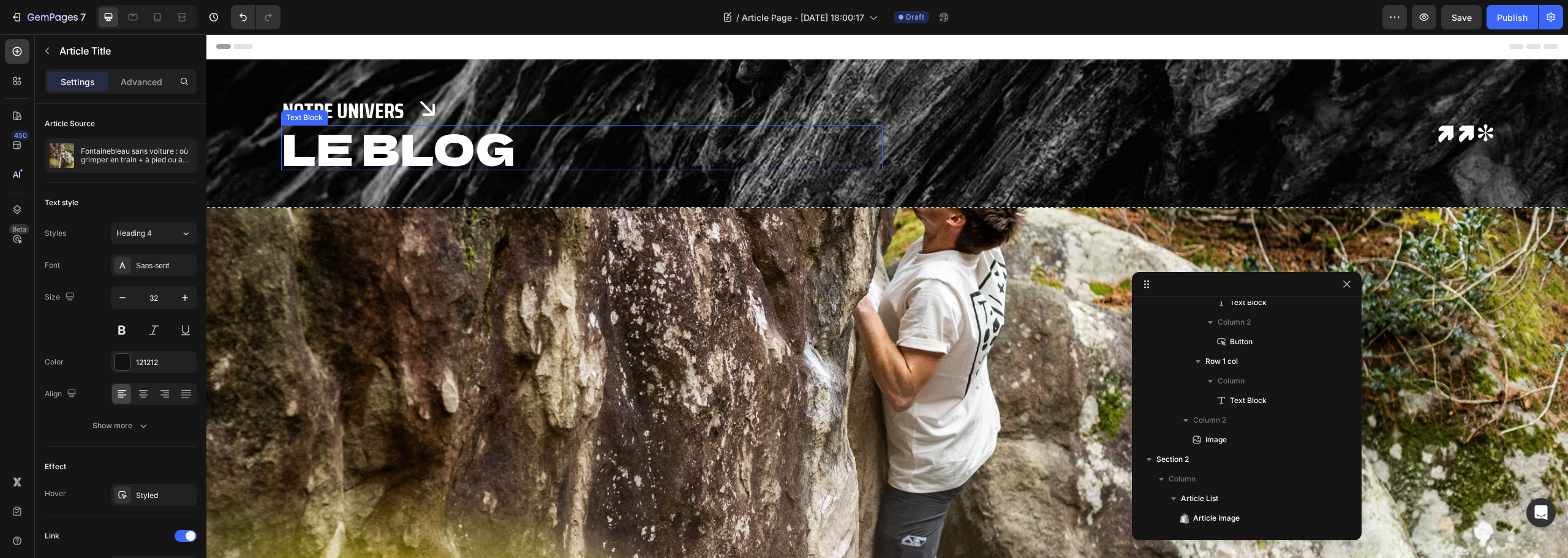
click at [384, 142] on p "LE BLOG" at bounding box center [582, 147] width 599 height 43
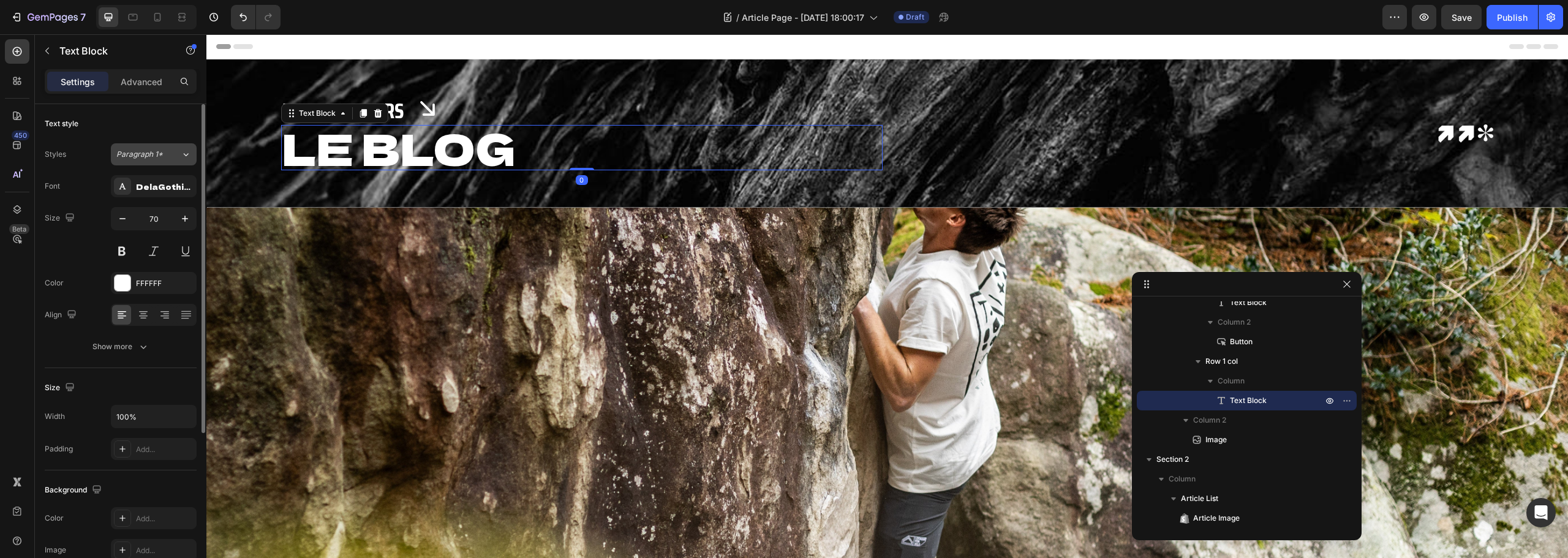
click at [147, 148] on button "Paragraph 1*" at bounding box center [154, 154] width 86 height 22
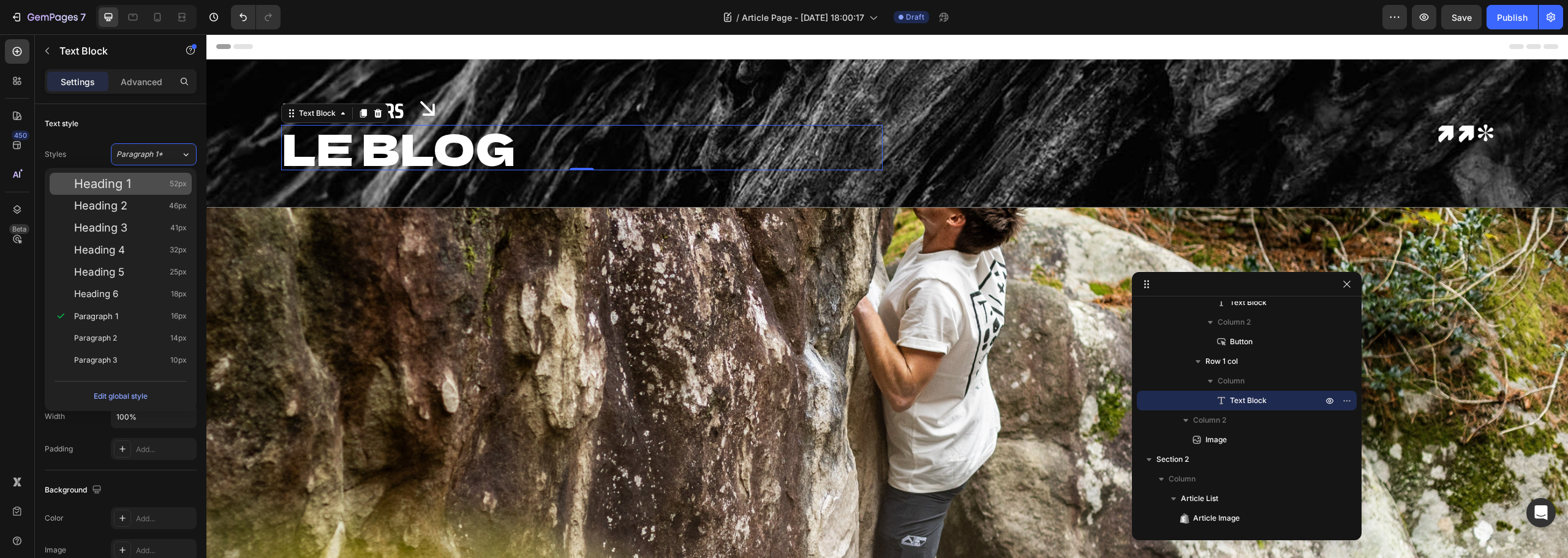
click at [121, 189] on span "Heading 1" at bounding box center [103, 184] width 57 height 12
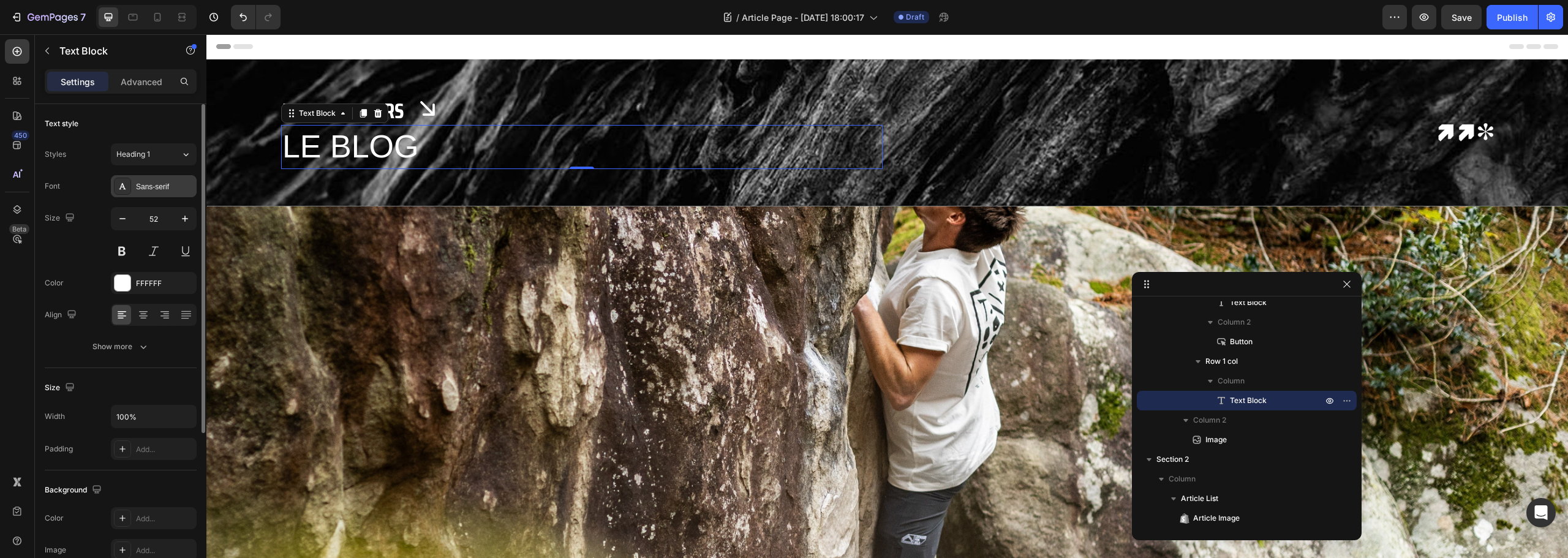
click at [144, 181] on div "Sans-serif" at bounding box center [164, 187] width 57 height 11
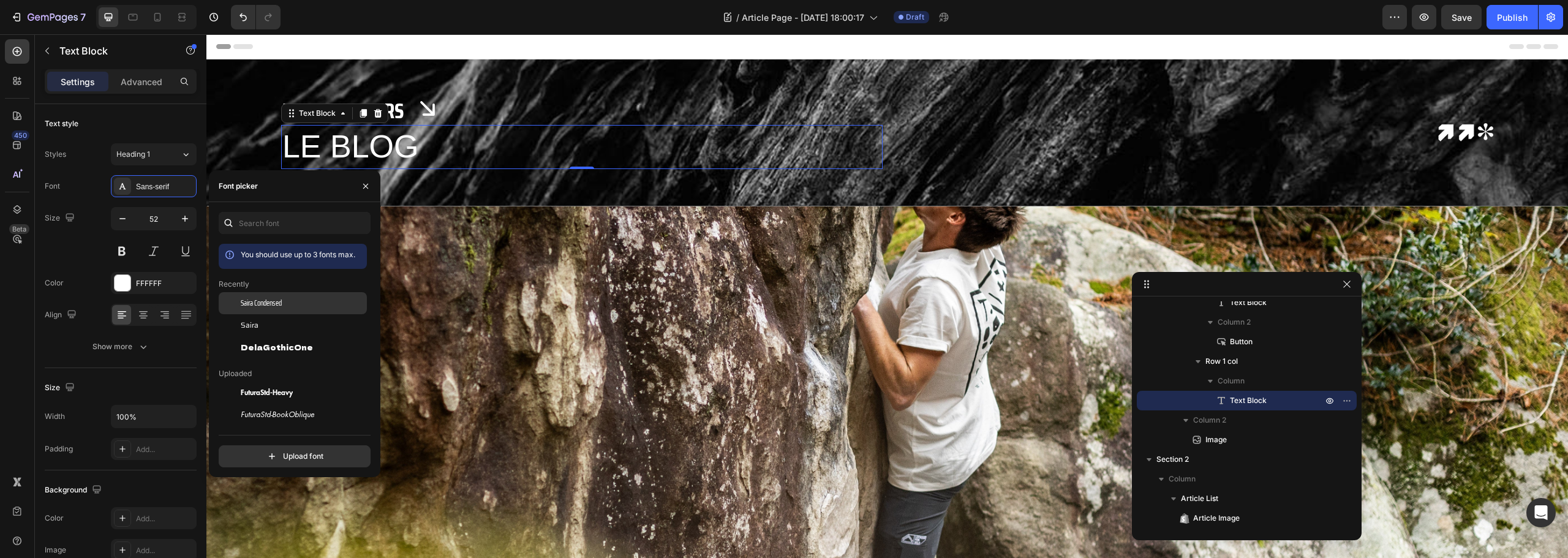
click at [290, 302] on div "Saira Condensed" at bounding box center [303, 303] width 124 height 11
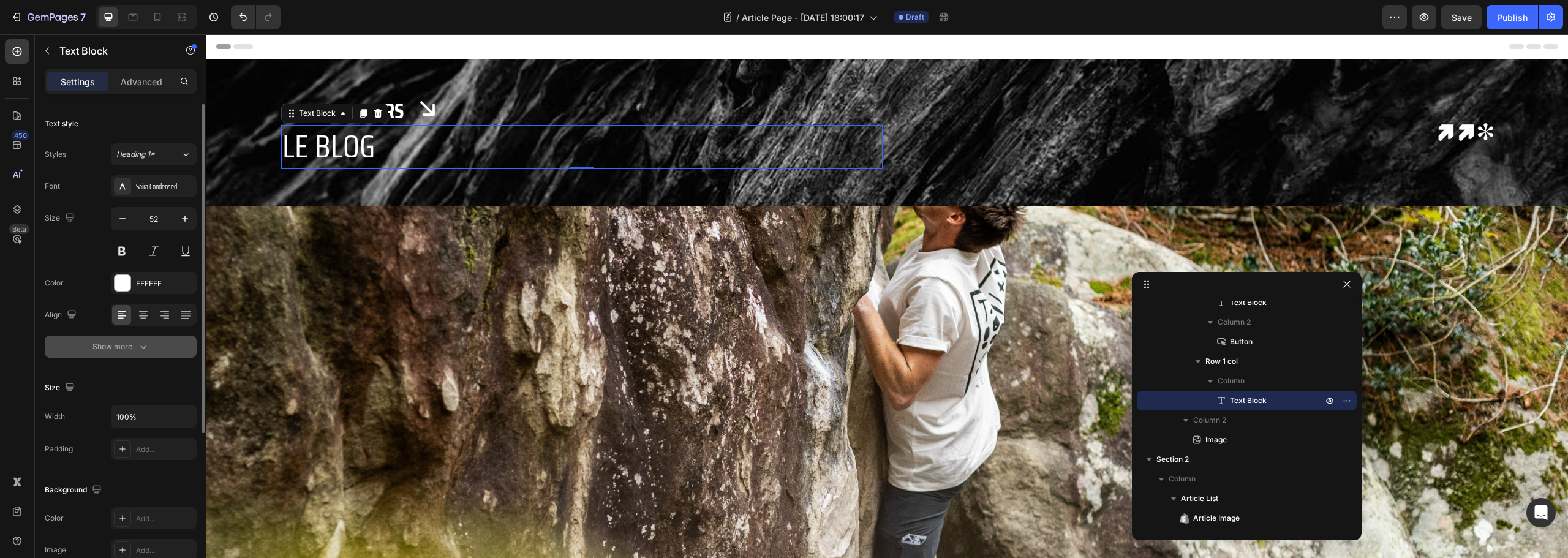
click at [130, 338] on button "Show more" at bounding box center [121, 346] width 152 height 22
click at [163, 348] on div "Normal" at bounding box center [147, 347] width 62 height 11
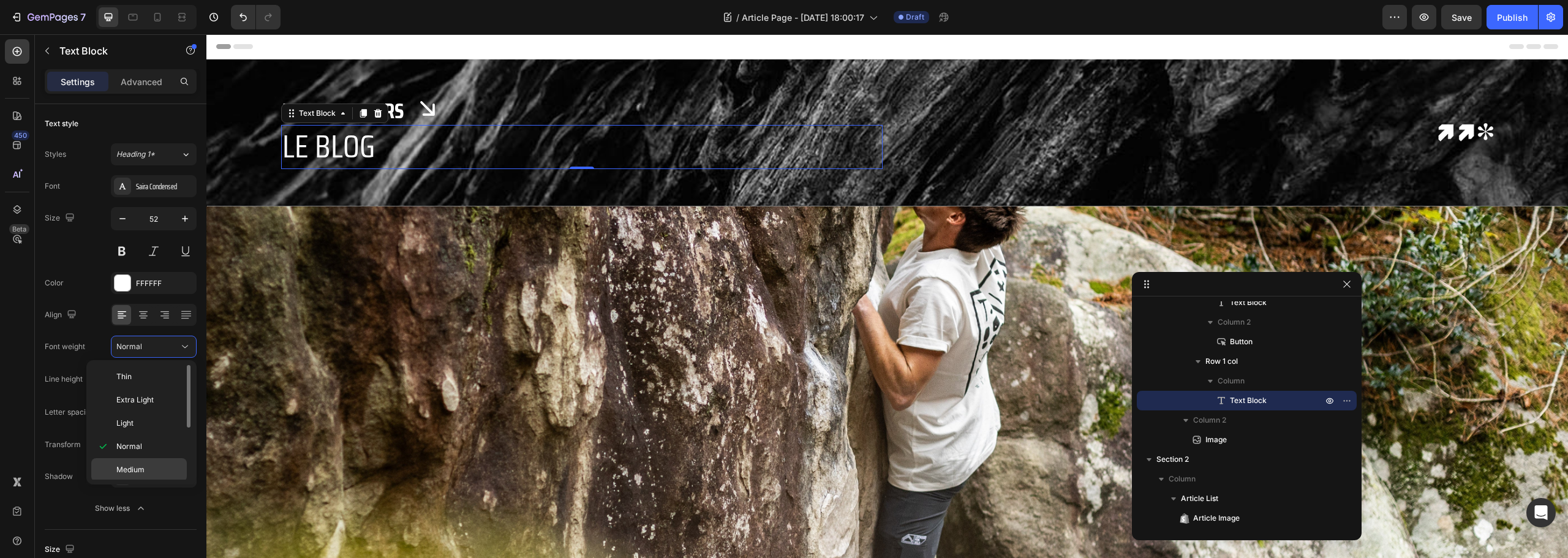
scroll to position [61, 0]
click at [153, 450] on p "Bold" at bounding box center [149, 455] width 65 height 11
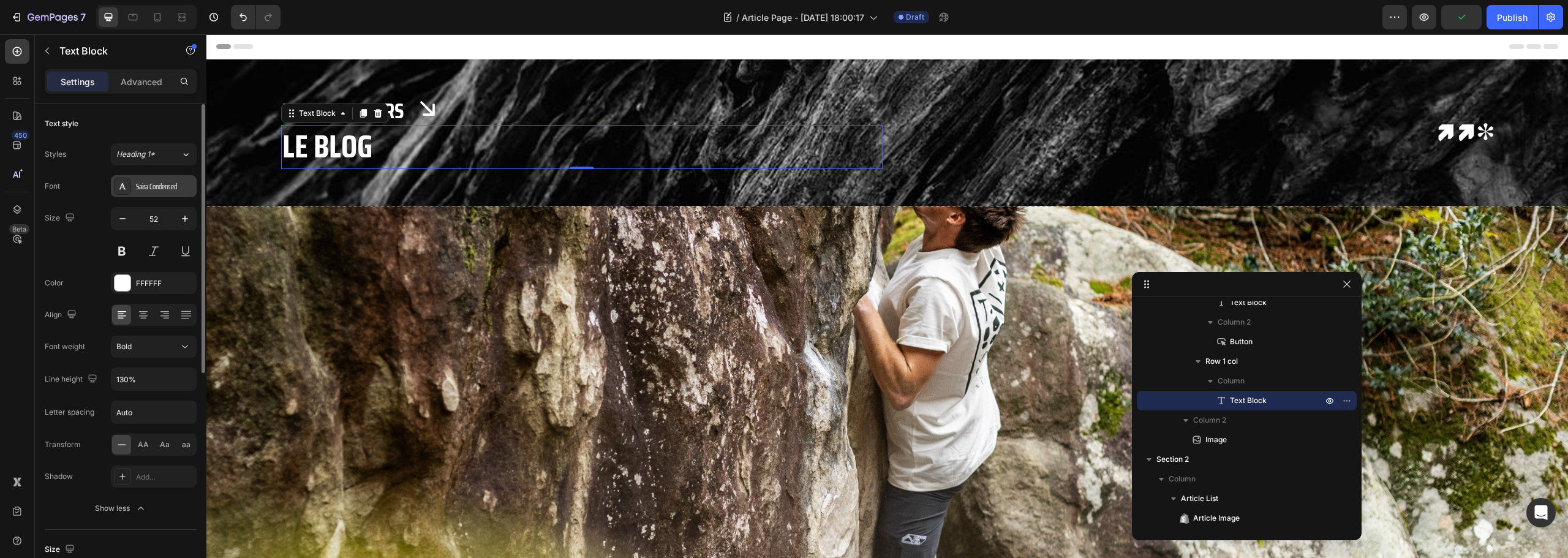
click at [153, 182] on div "Saira Condensed" at bounding box center [164, 187] width 57 height 11
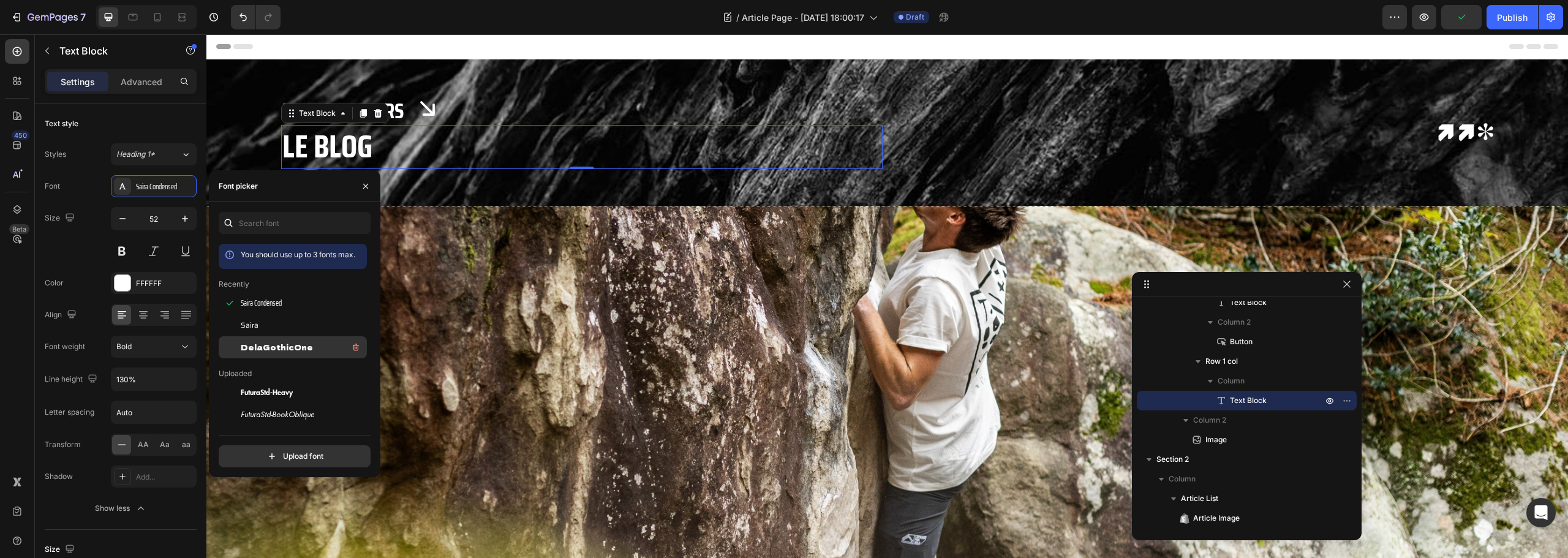
click at [288, 347] on span "DelaGothicOne" at bounding box center [277, 347] width 72 height 11
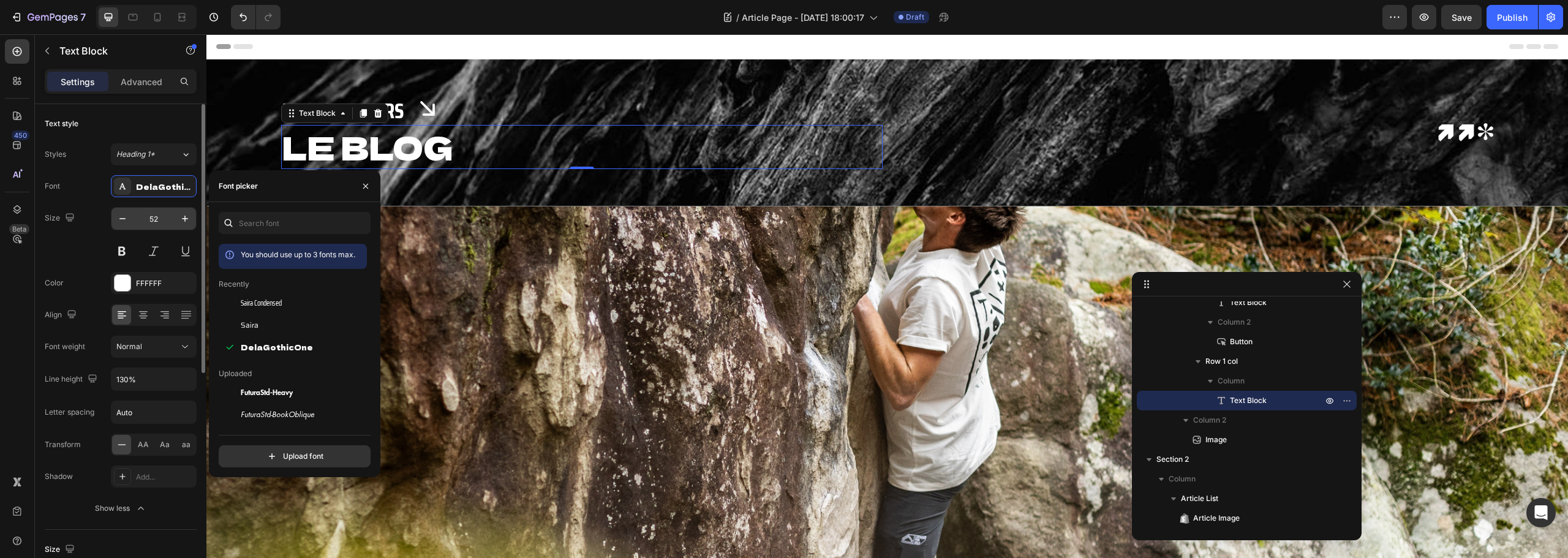
click at [157, 218] on input "52" at bounding box center [154, 218] width 40 height 22
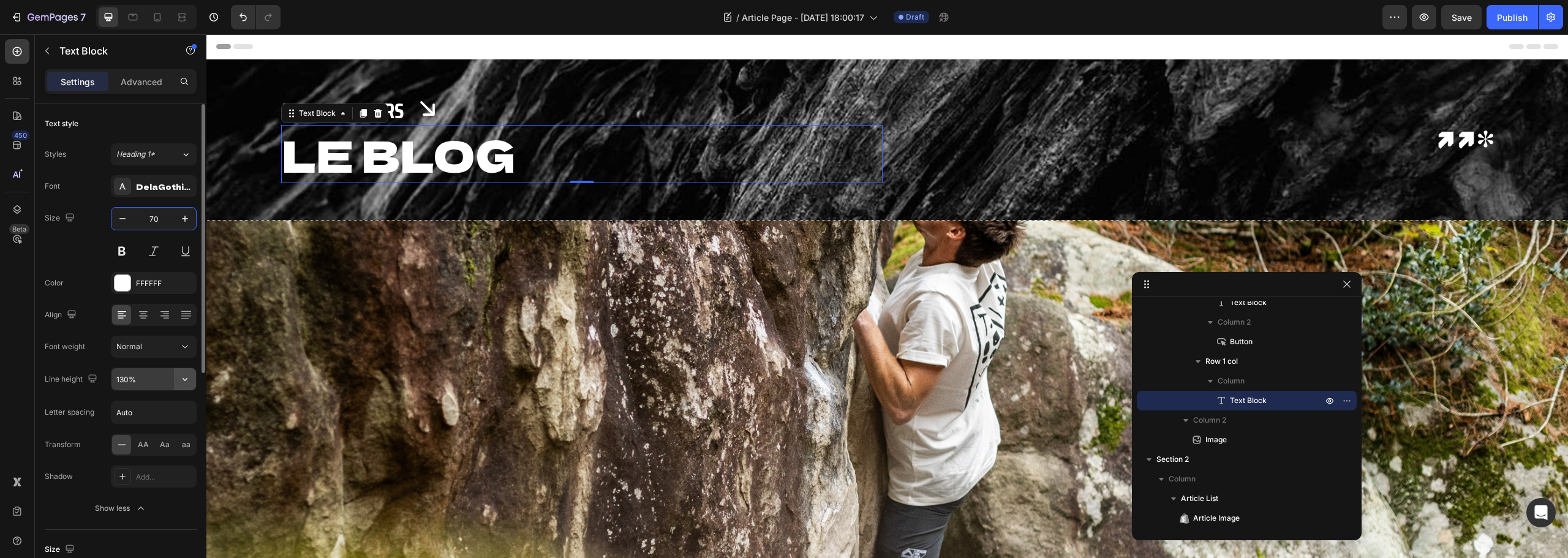
type input "70"
click at [188, 384] on icon "button" at bounding box center [184, 378] width 12 height 12
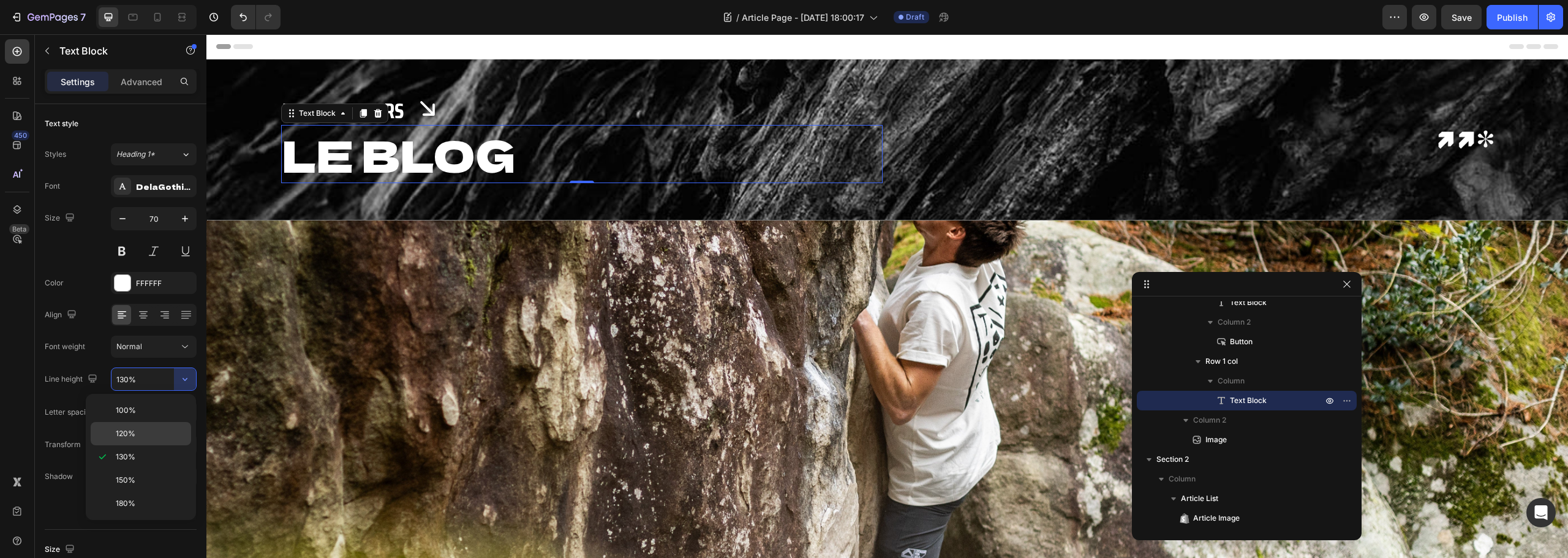
click at [150, 425] on div "120%" at bounding box center [141, 433] width 100 height 23
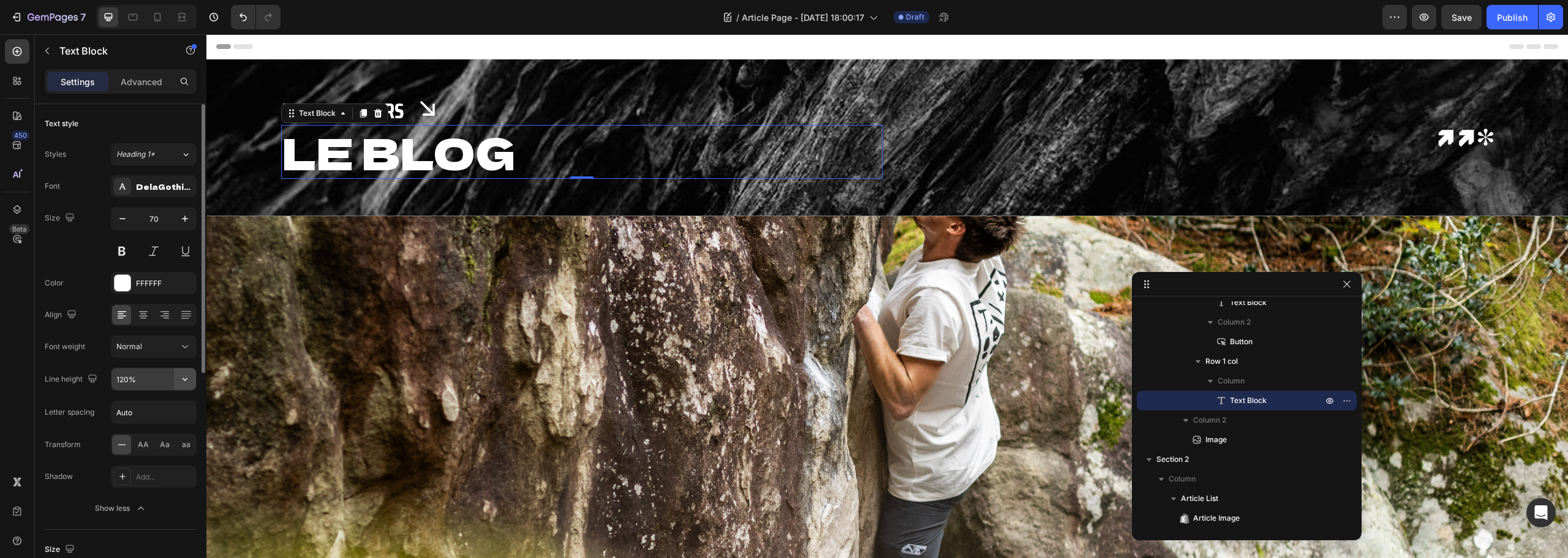
click at [182, 383] on icon "button" at bounding box center [184, 378] width 12 height 12
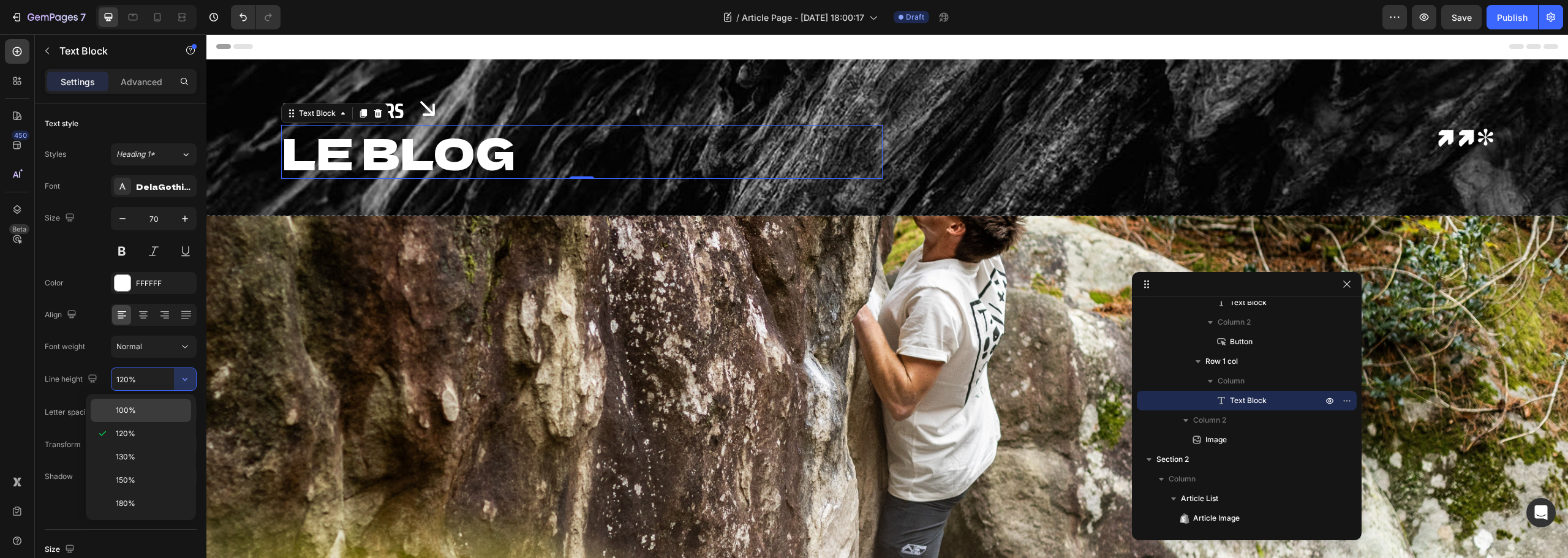
click at [148, 405] on p "100%" at bounding box center [150, 410] width 70 height 11
type input "100%"
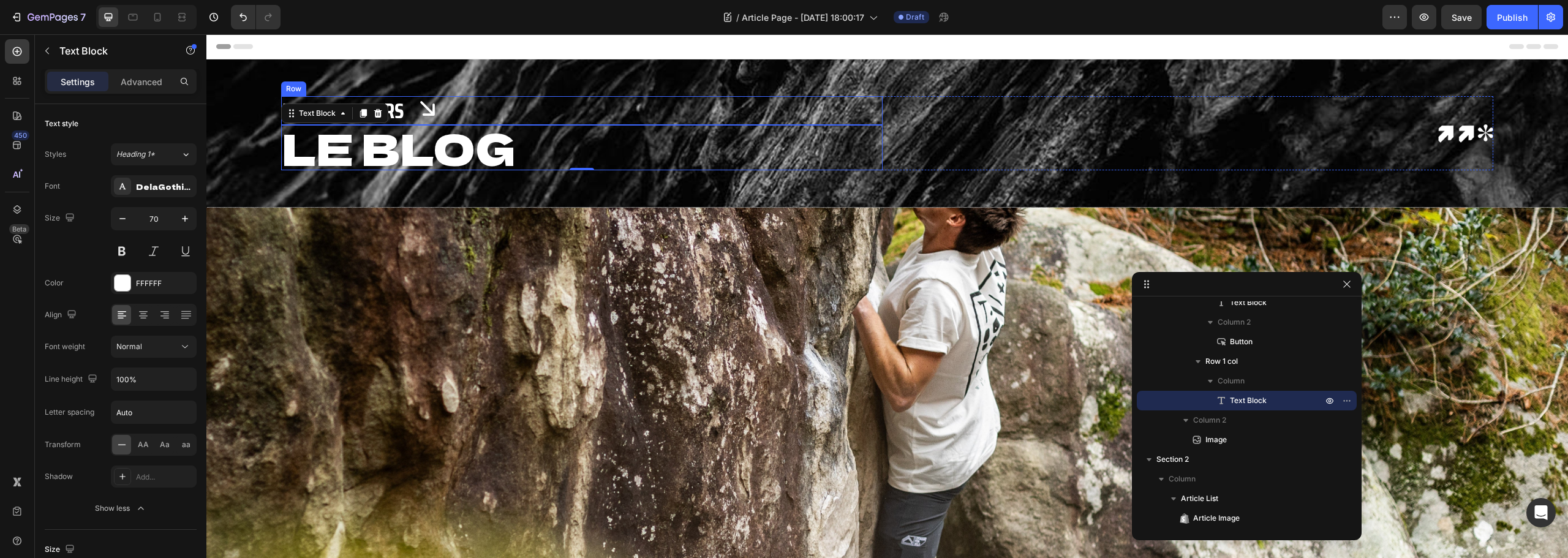
scroll to position [0, 0]
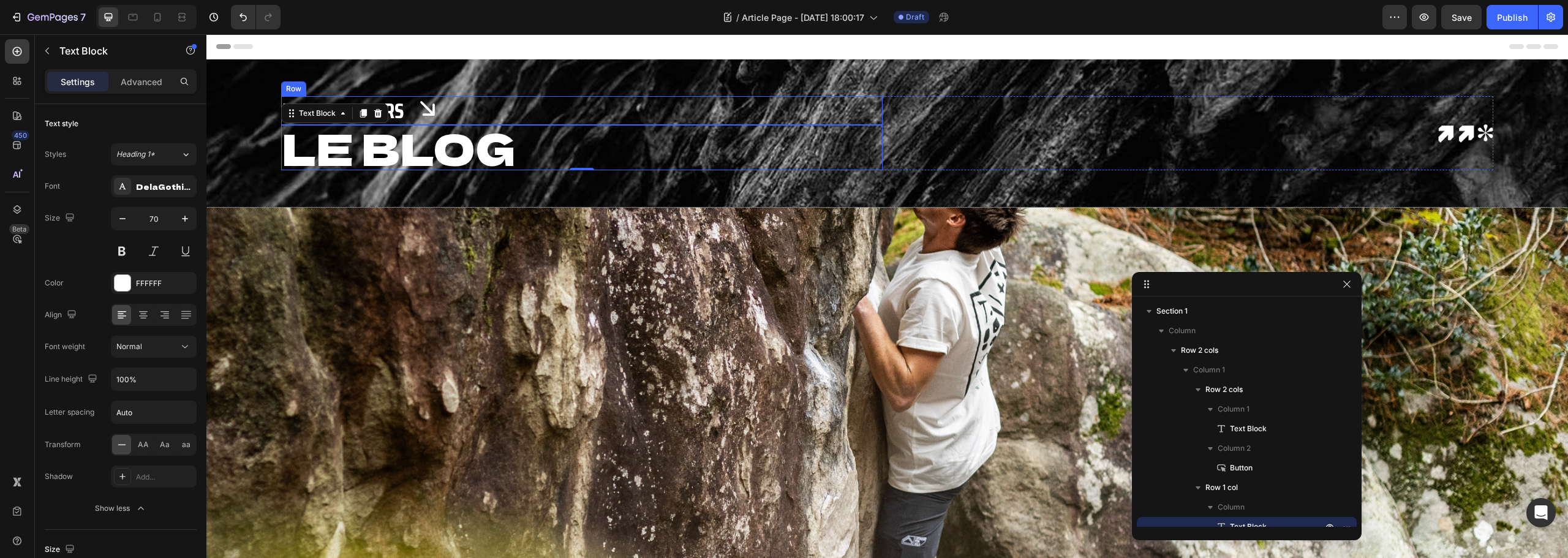
click at [526, 111] on div "Notre Univers Text Block Button Row" at bounding box center [582, 111] width 601 height 29
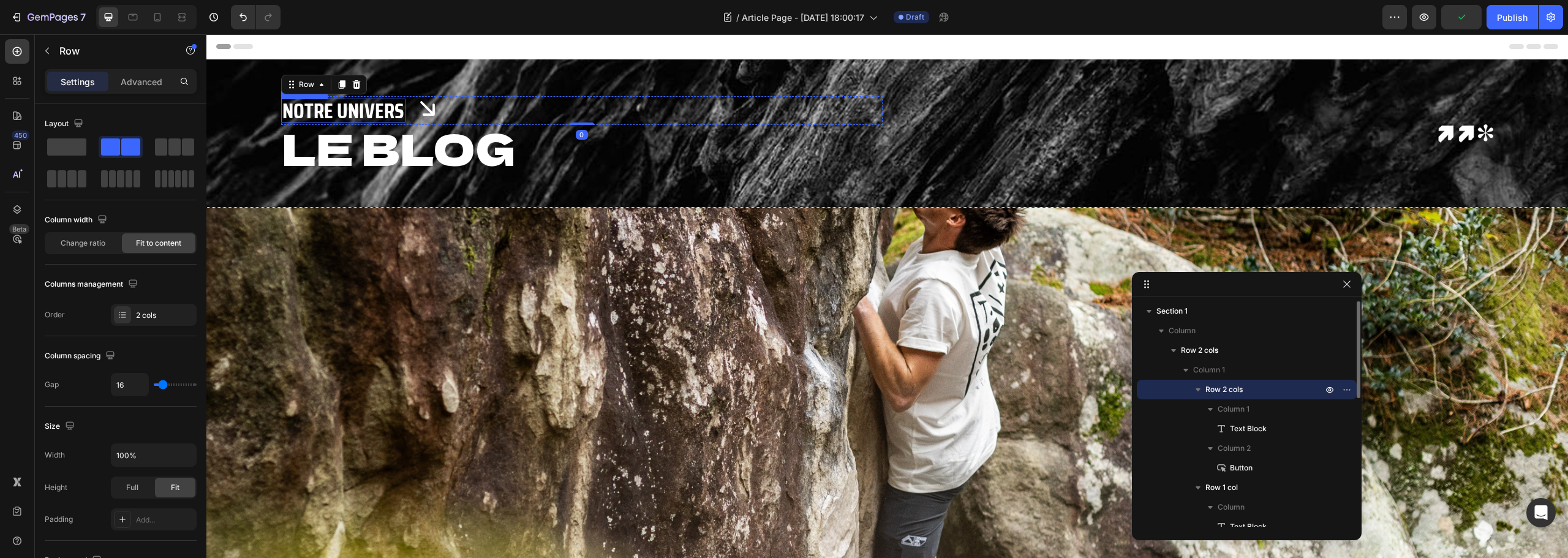
click at [341, 108] on p "Notre Univers" at bounding box center [343, 110] width 122 height 21
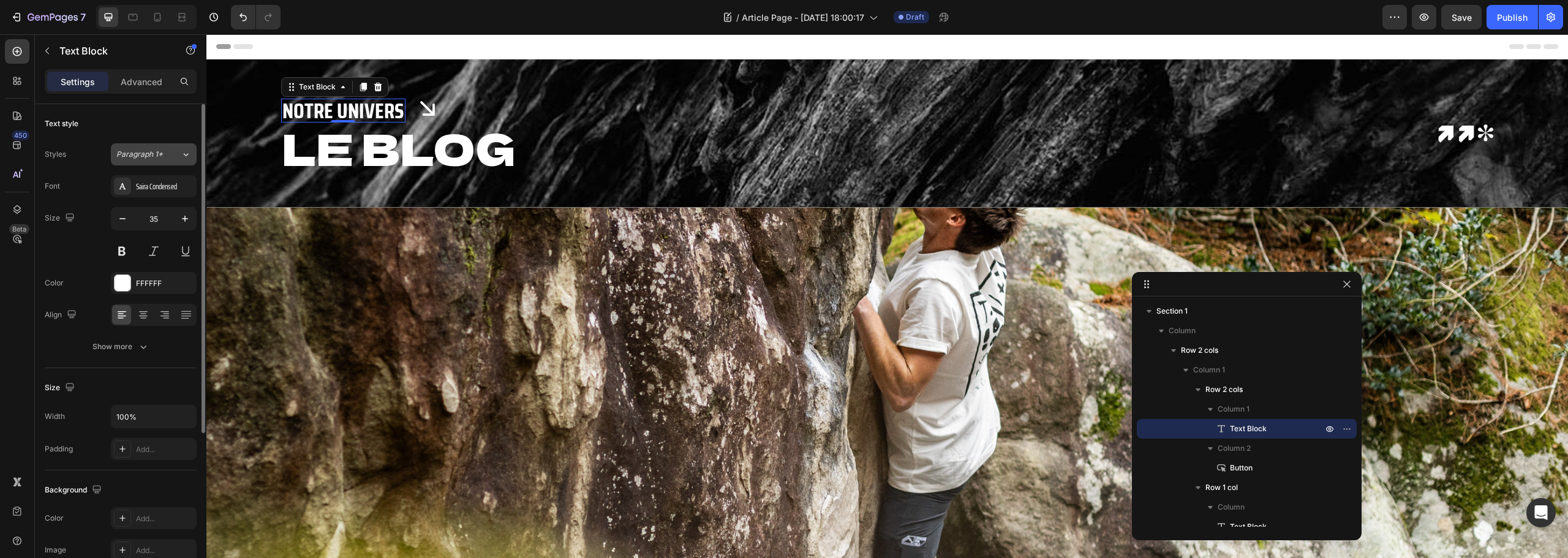
click at [136, 149] on span "Paragraph 1*" at bounding box center [140, 154] width 47 height 11
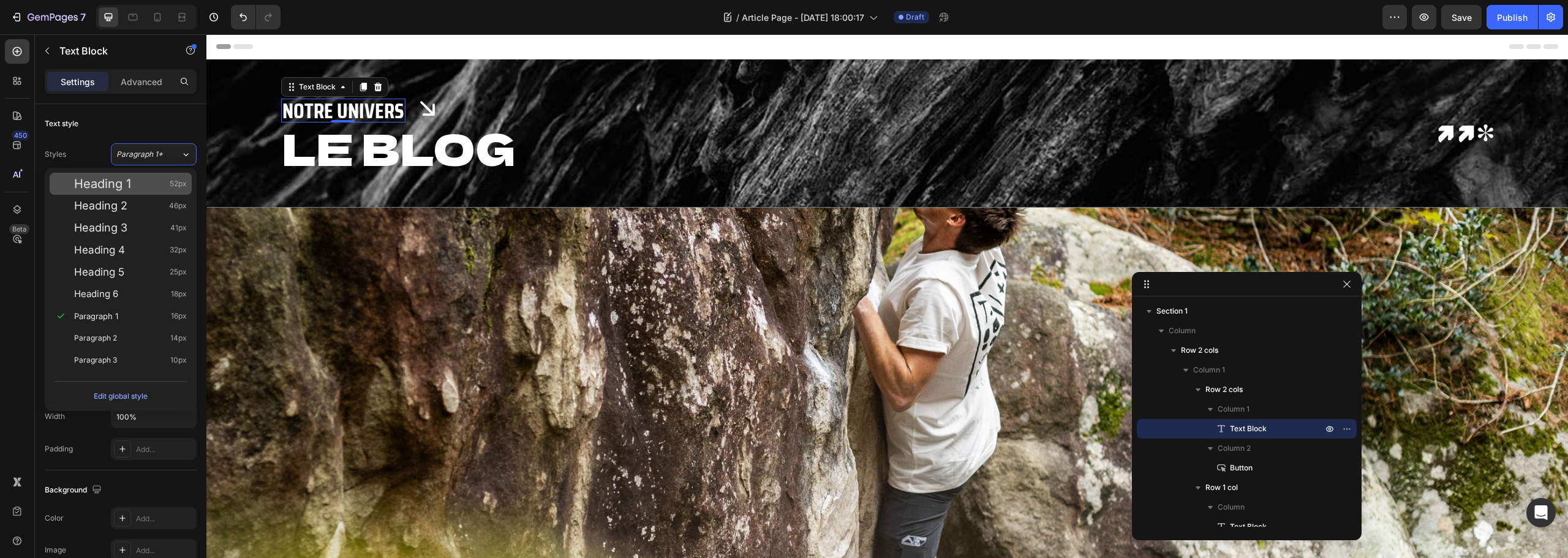
click at [113, 186] on span "Heading 1" at bounding box center [103, 184] width 57 height 12
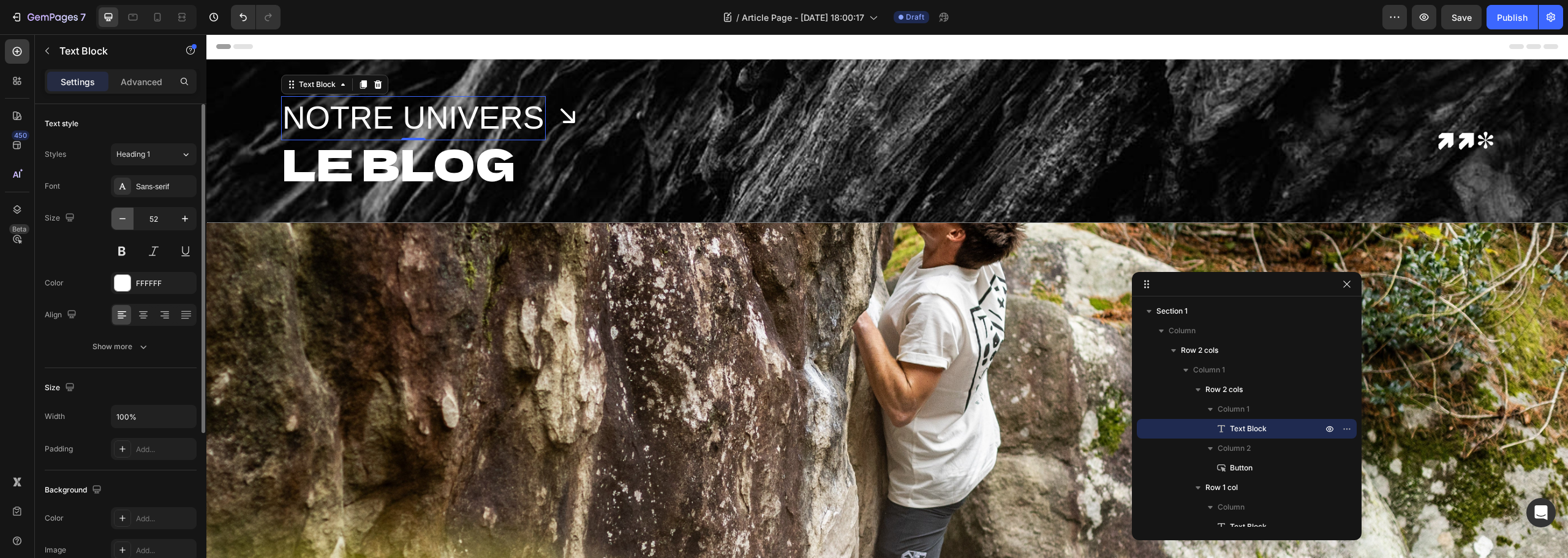
click at [121, 223] on icon "button" at bounding box center [122, 218] width 12 height 12
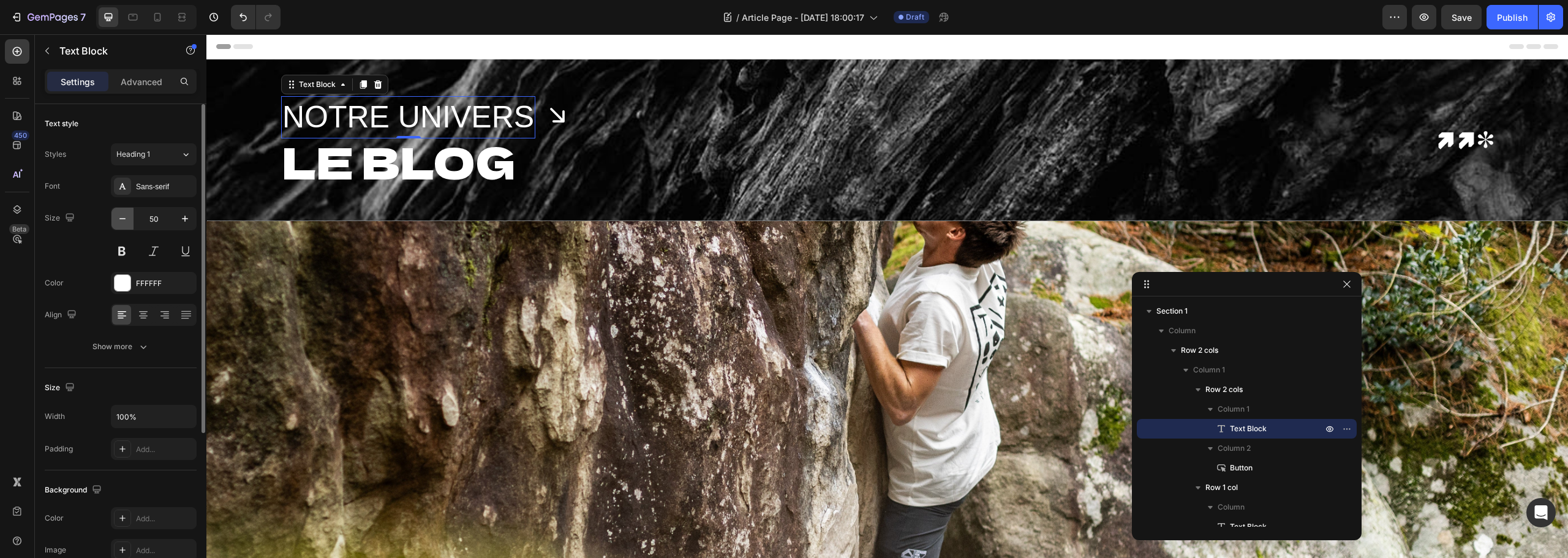
click at [121, 223] on icon "button" at bounding box center [122, 218] width 12 height 12
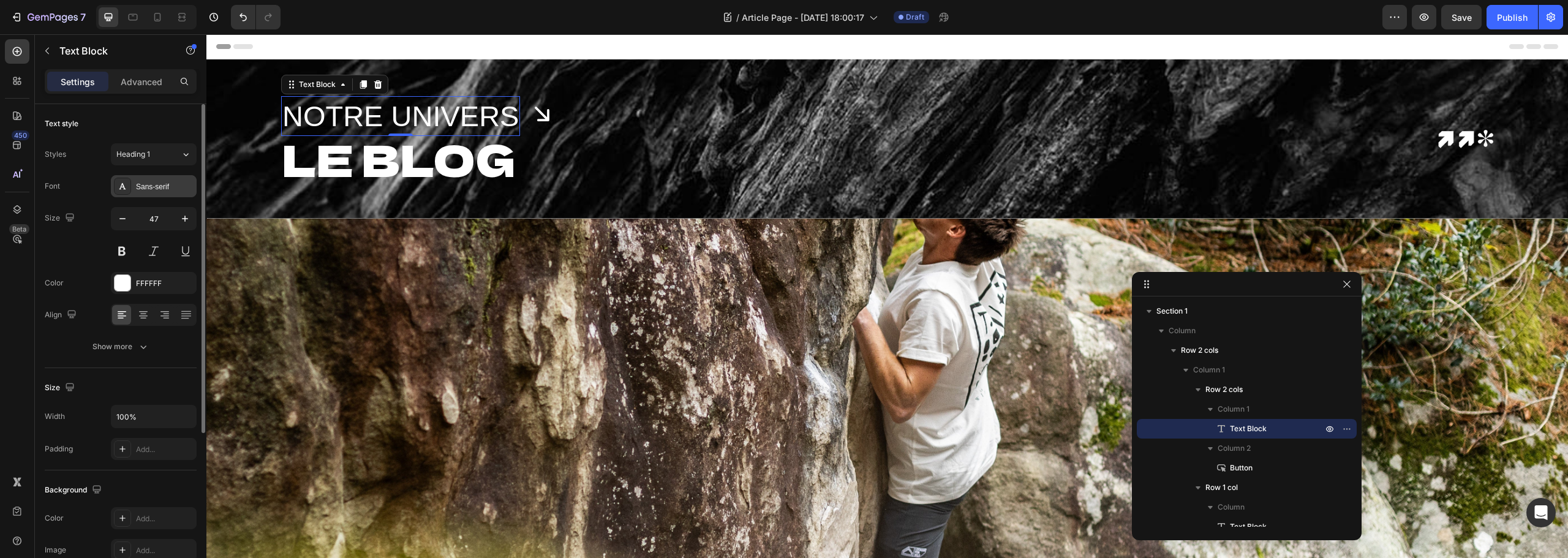
click at [170, 185] on div "Sans-serif" at bounding box center [164, 187] width 57 height 11
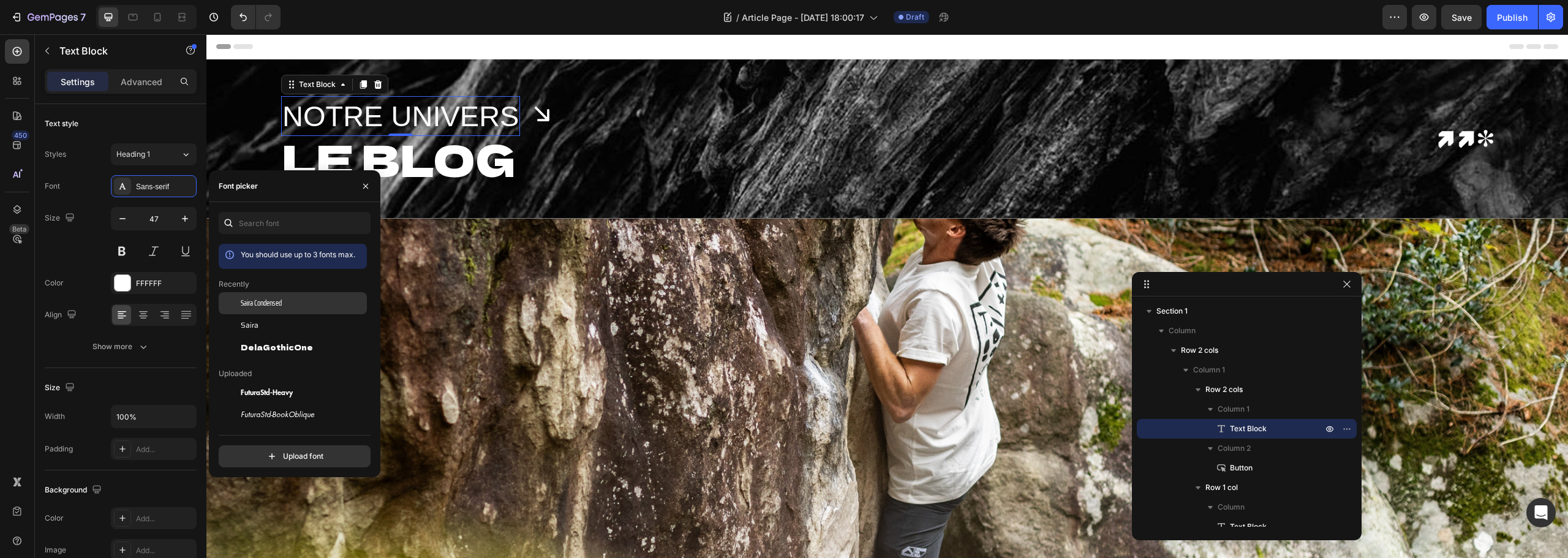
click at [294, 298] on div "Saira Condensed" at bounding box center [303, 303] width 124 height 11
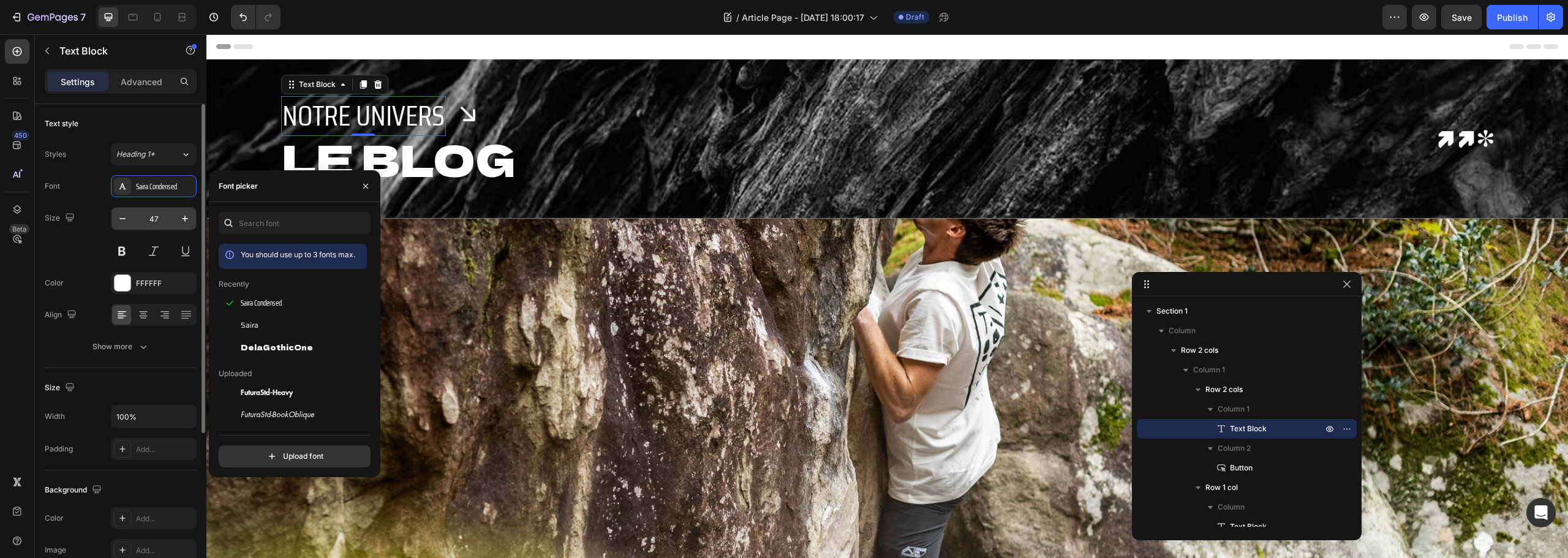
click at [156, 222] on input "47" at bounding box center [154, 218] width 40 height 22
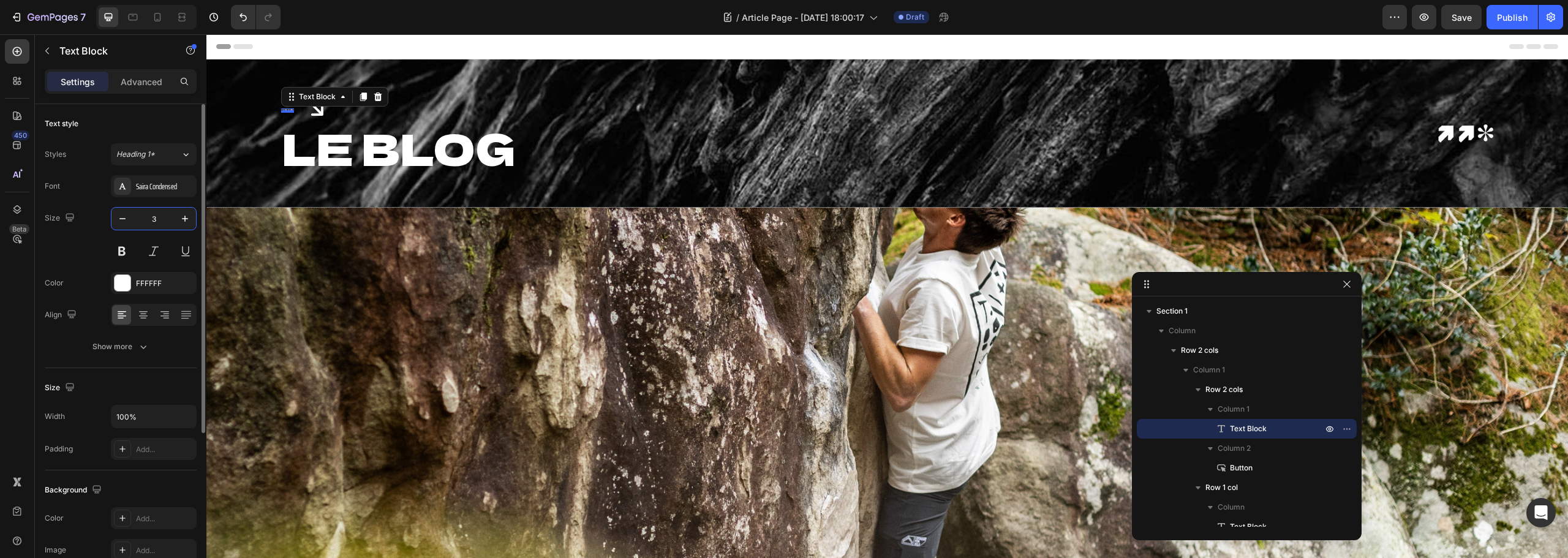
type input "35"
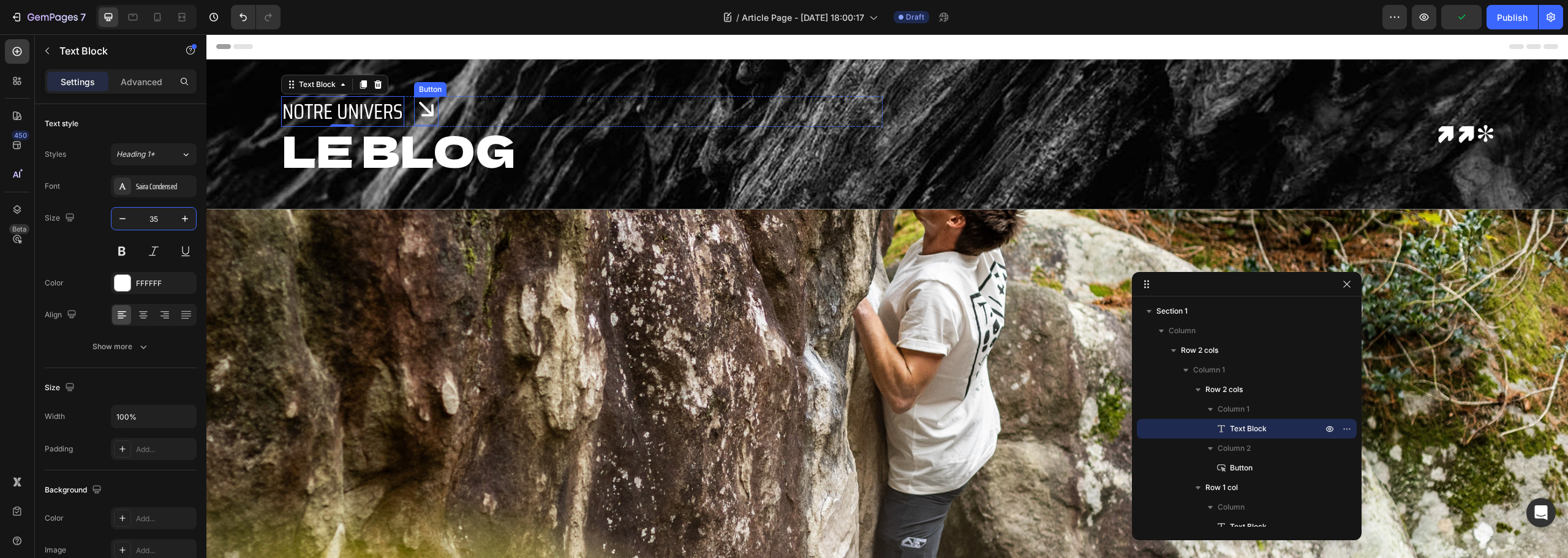
click at [435, 117] on icon "<p>Button</p>" at bounding box center [426, 109] width 24 height 24
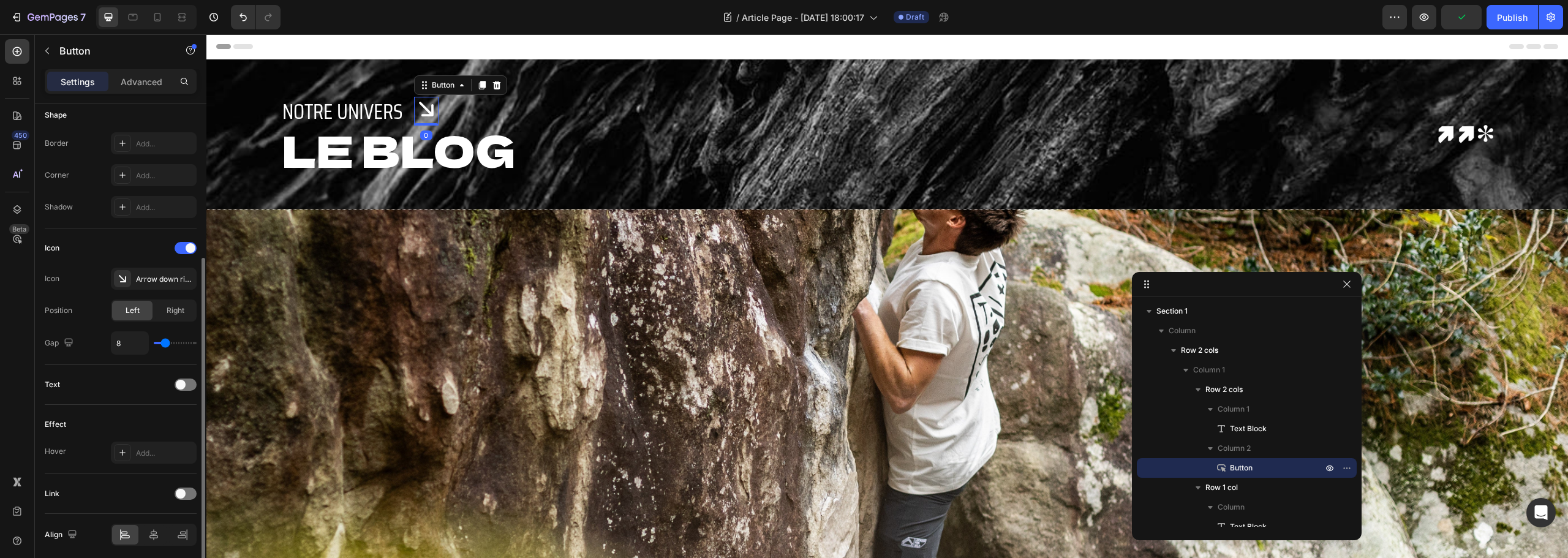
scroll to position [291, 0]
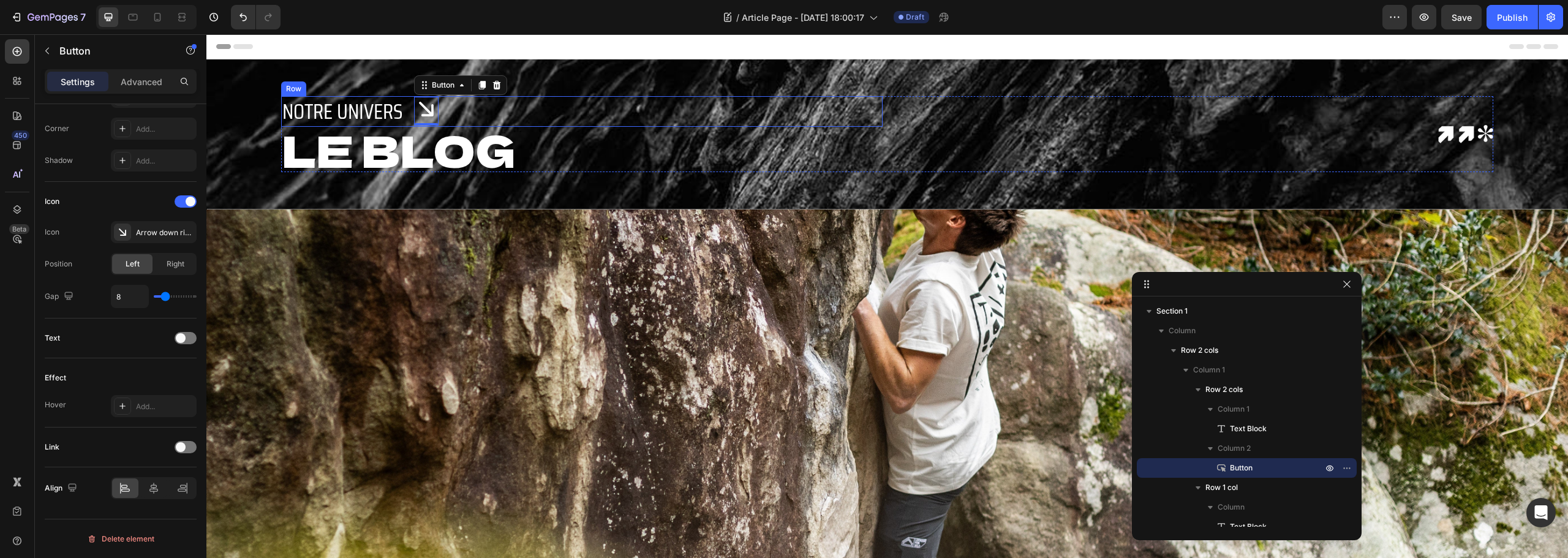
click at [409, 115] on div "Notre Univers Text Block Button 0 Row" at bounding box center [582, 112] width 601 height 31
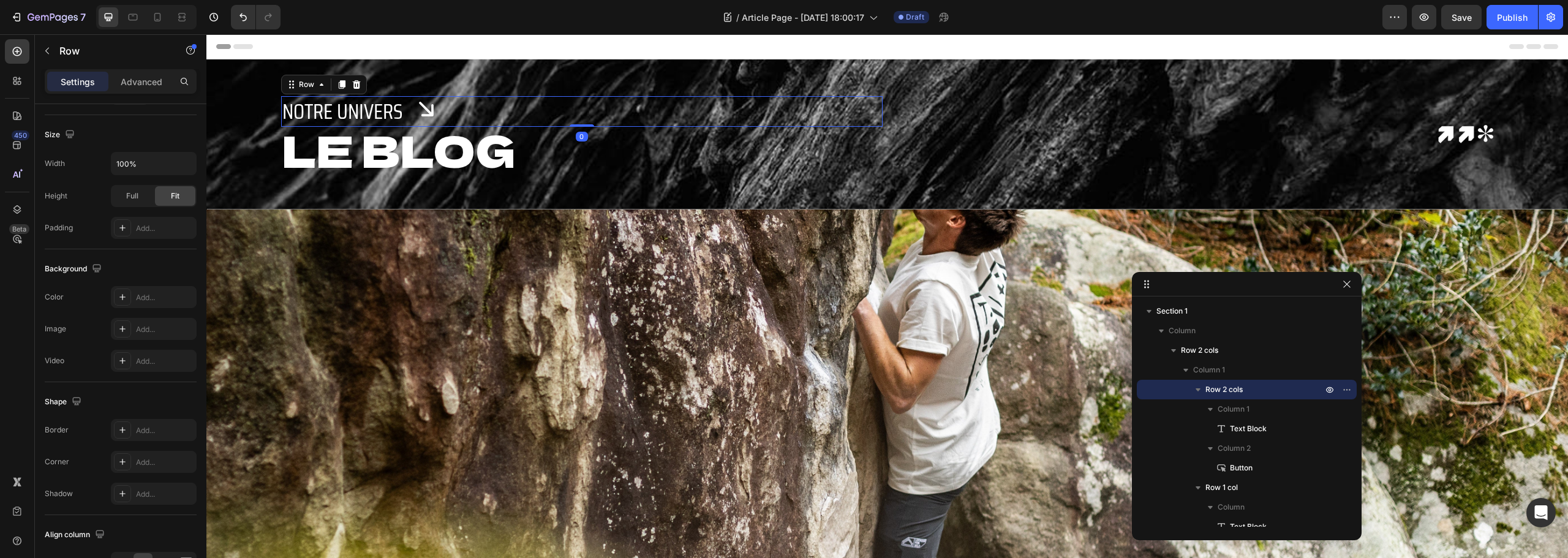
scroll to position [0, 0]
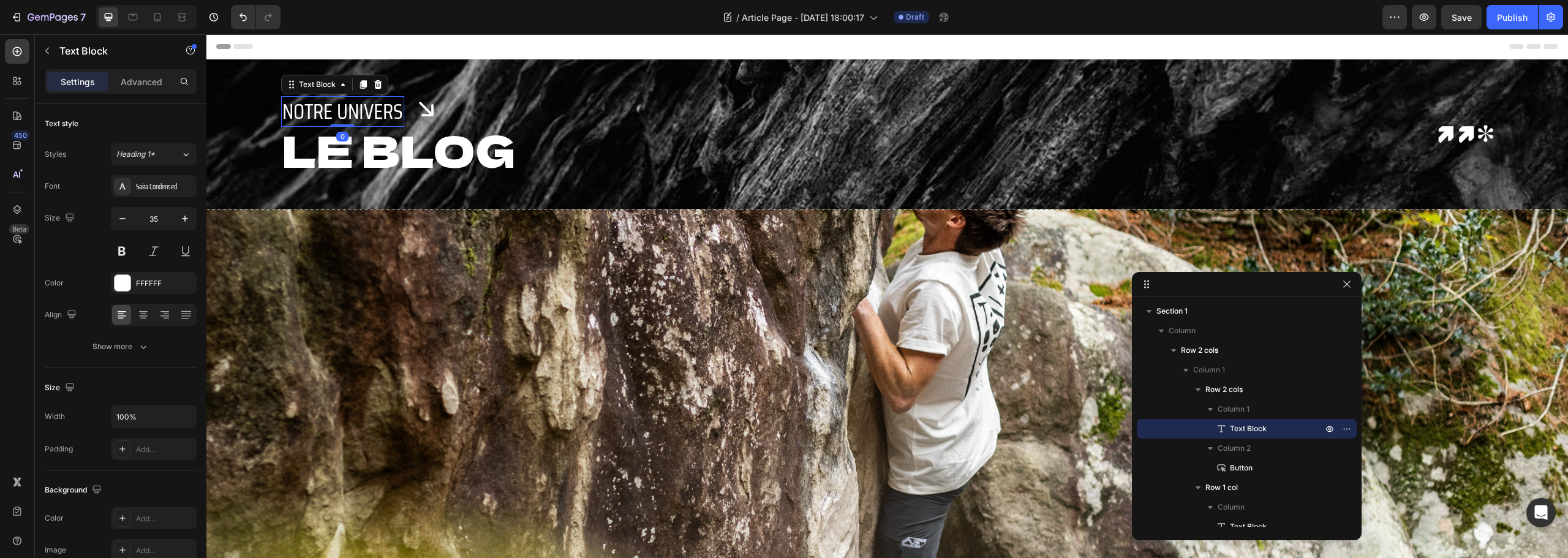
click at [366, 108] on p "Notre Univers" at bounding box center [342, 111] width 121 height 28
click at [142, 343] on icon "button" at bounding box center [143, 346] width 12 height 12
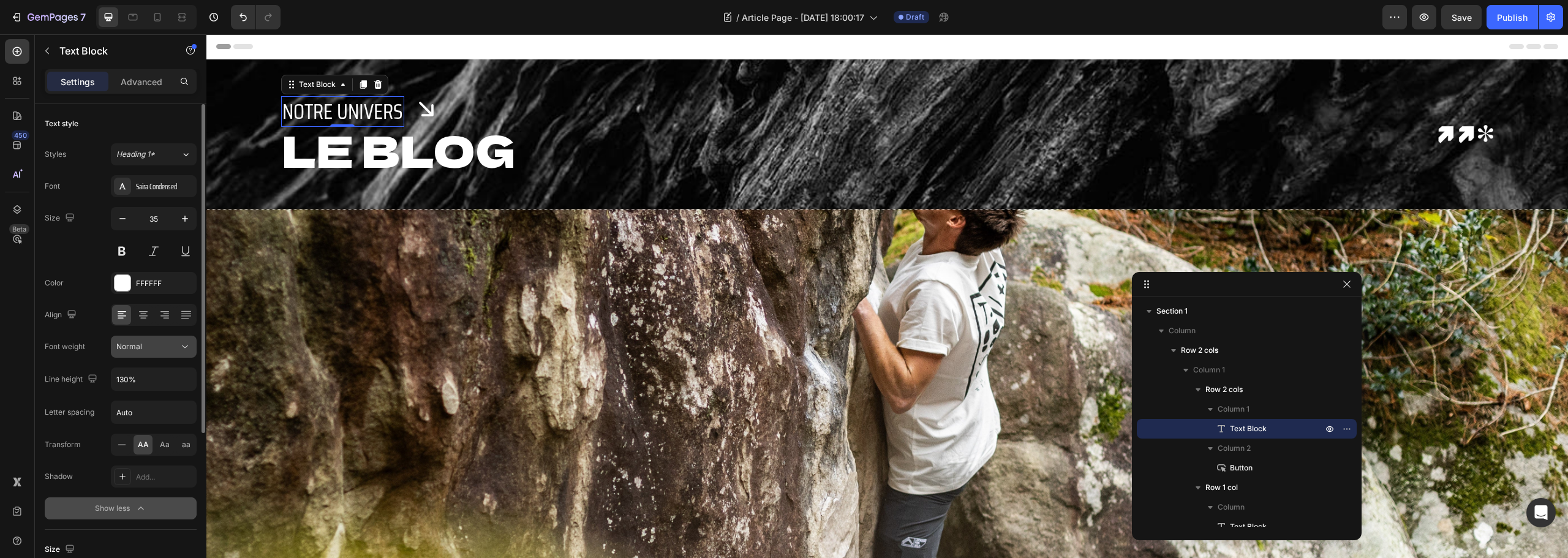
click at [176, 346] on div "Normal" at bounding box center [147, 347] width 62 height 11
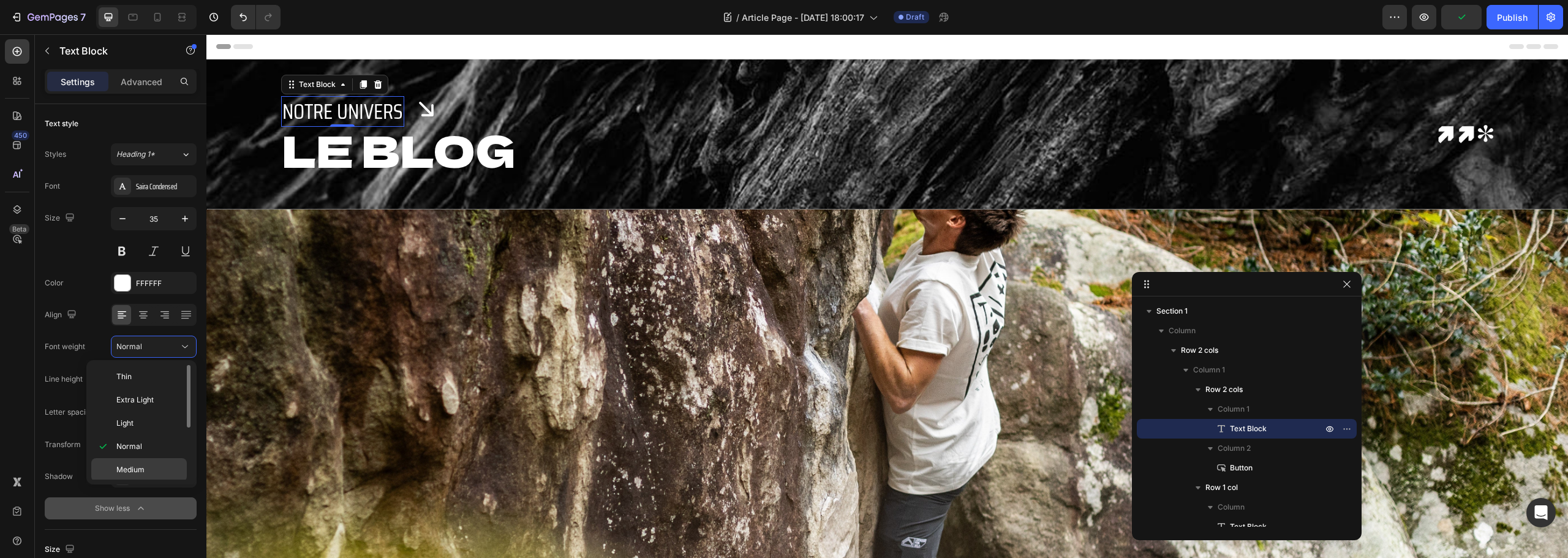
click at [138, 470] on span "Medium" at bounding box center [130, 470] width 28 height 11
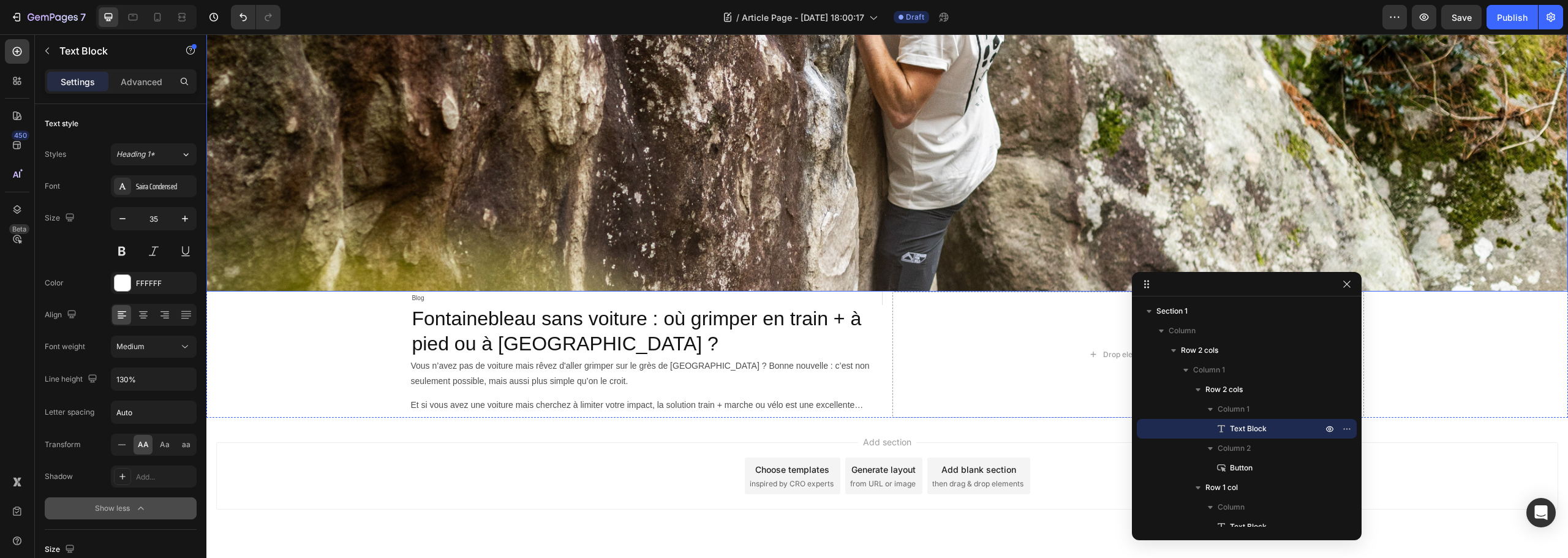
scroll to position [306, 0]
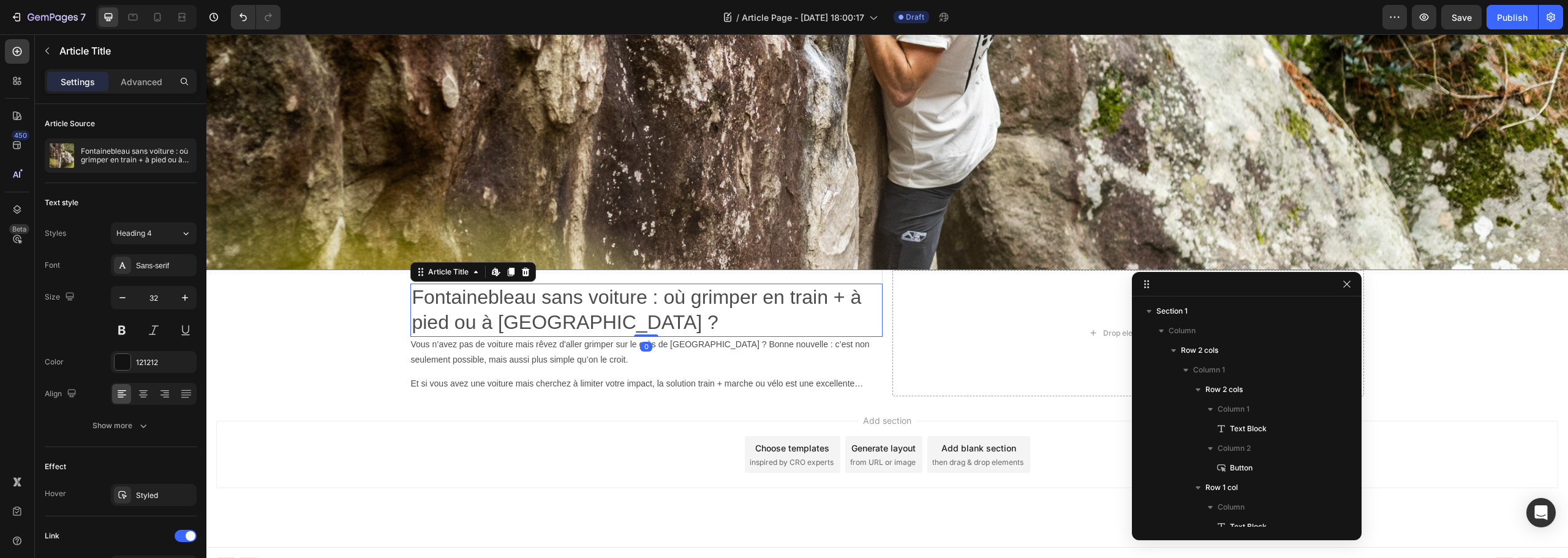
click at [785, 311] on h2 "Fontainebleau sans voiture : où grimper en train + à pied ou à vélo ?" at bounding box center [646, 311] width 472 height 53
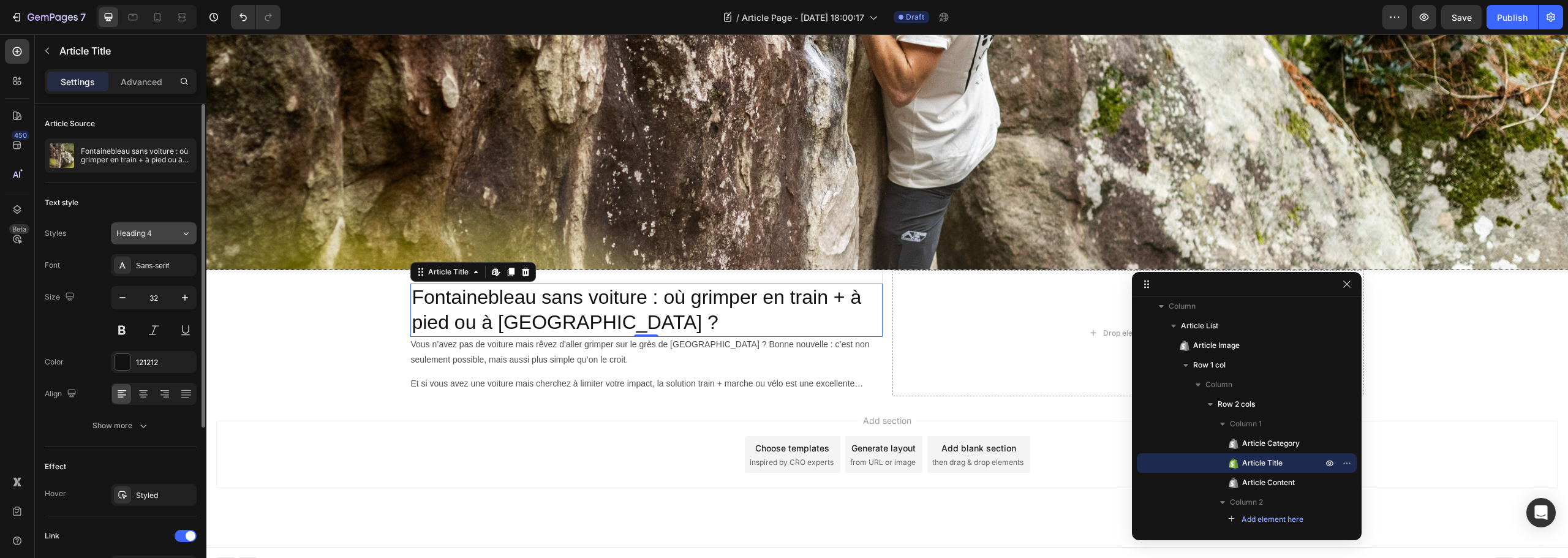
click at [146, 235] on span "Heading 4" at bounding box center [134, 234] width 36 height 11
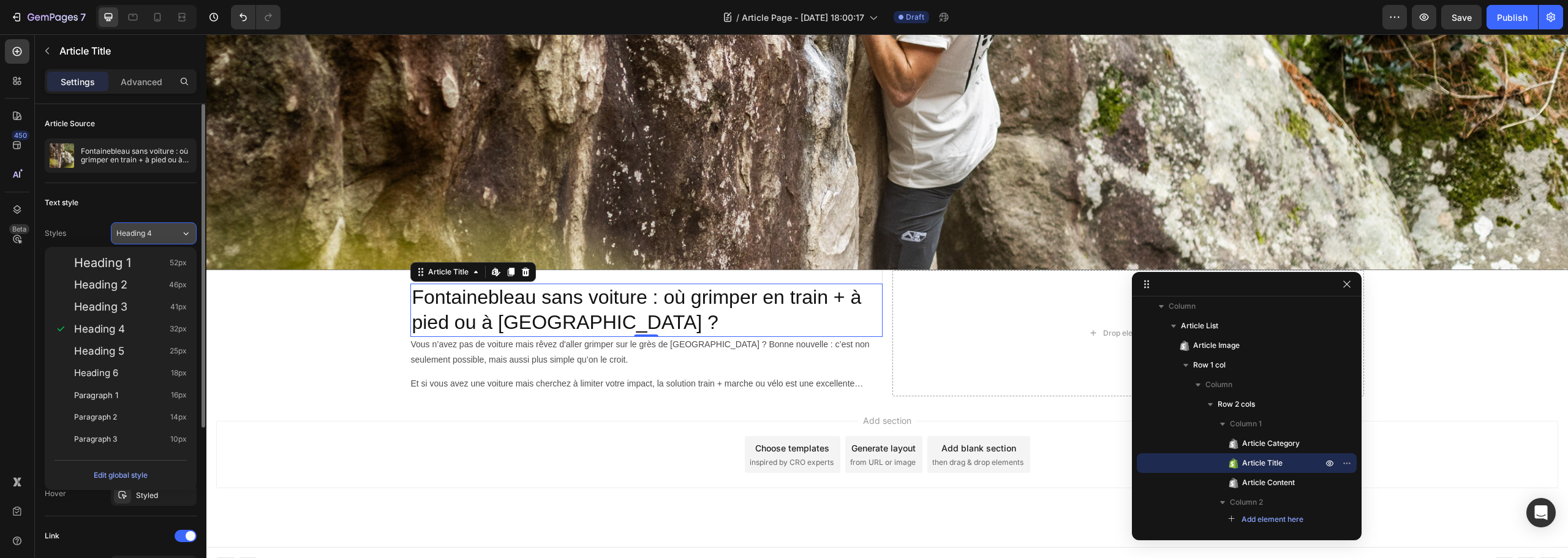
click at [145, 239] on span "Heading 4" at bounding box center [134, 234] width 36 height 11
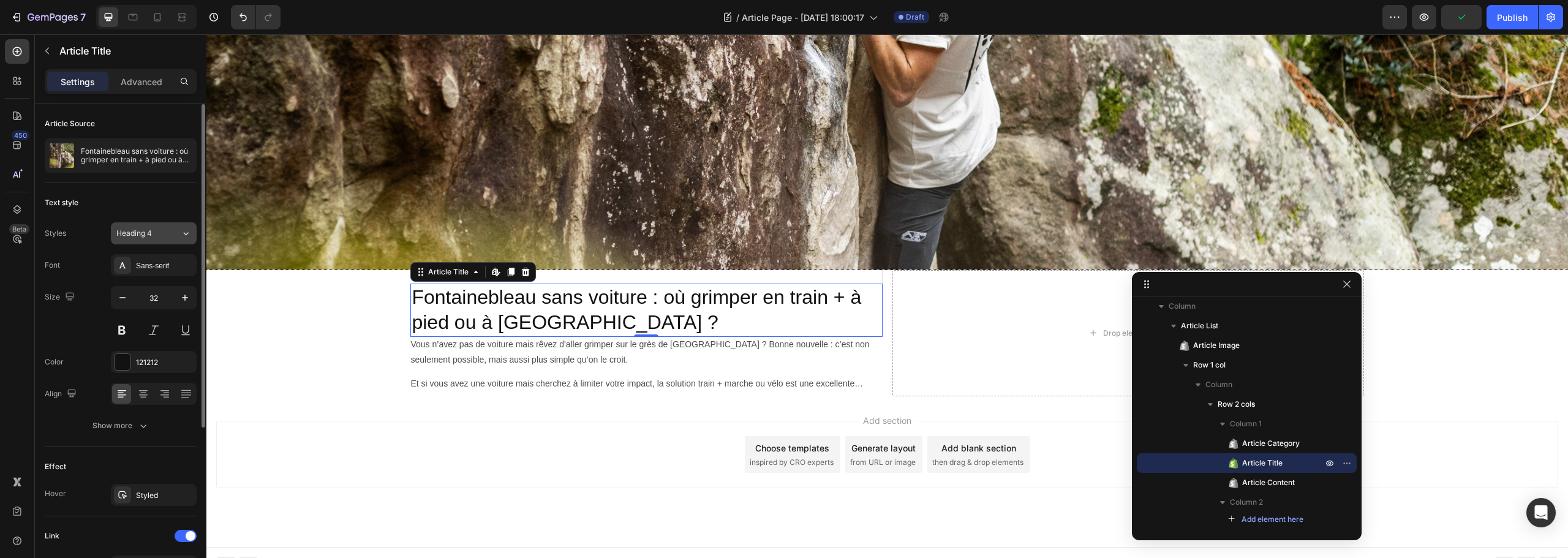
click at [145, 239] on span "Heading 4" at bounding box center [134, 234] width 36 height 11
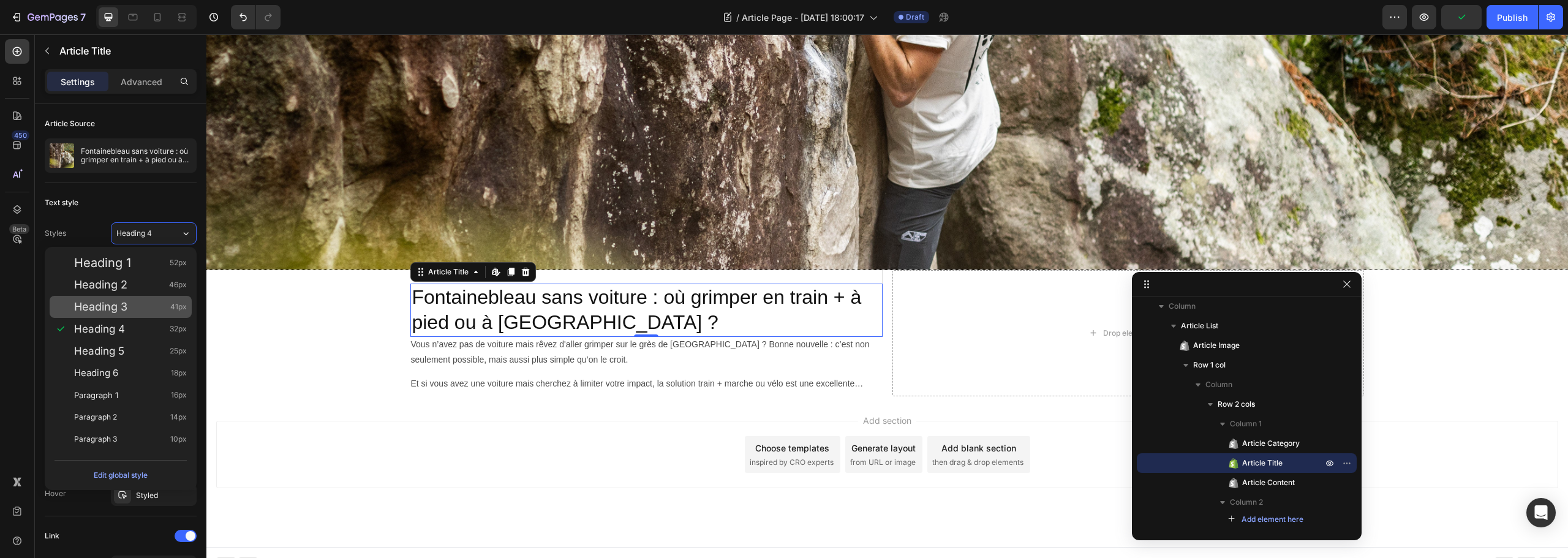
click at [133, 315] on div "Heading 3 41px" at bounding box center [121, 306] width 142 height 22
type input "41"
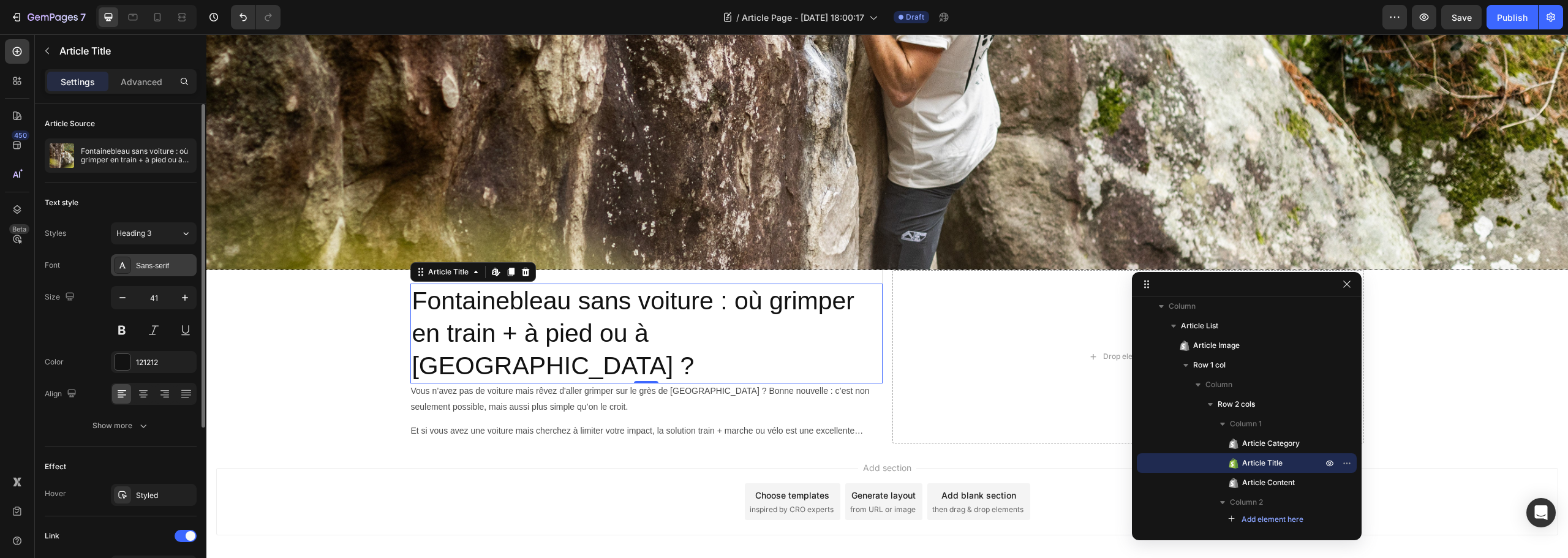
click at [167, 273] on div "Sans-serif" at bounding box center [154, 264] width 86 height 22
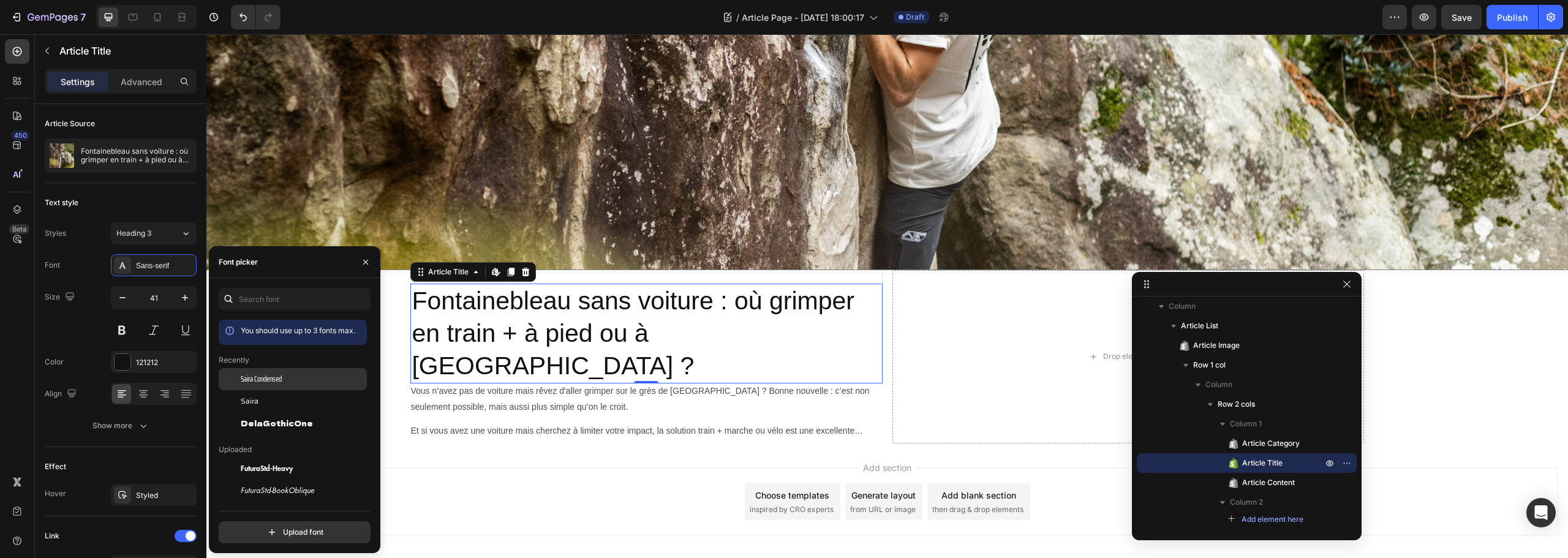
click at [282, 376] on span "Saira Condensed" at bounding box center [261, 379] width 41 height 11
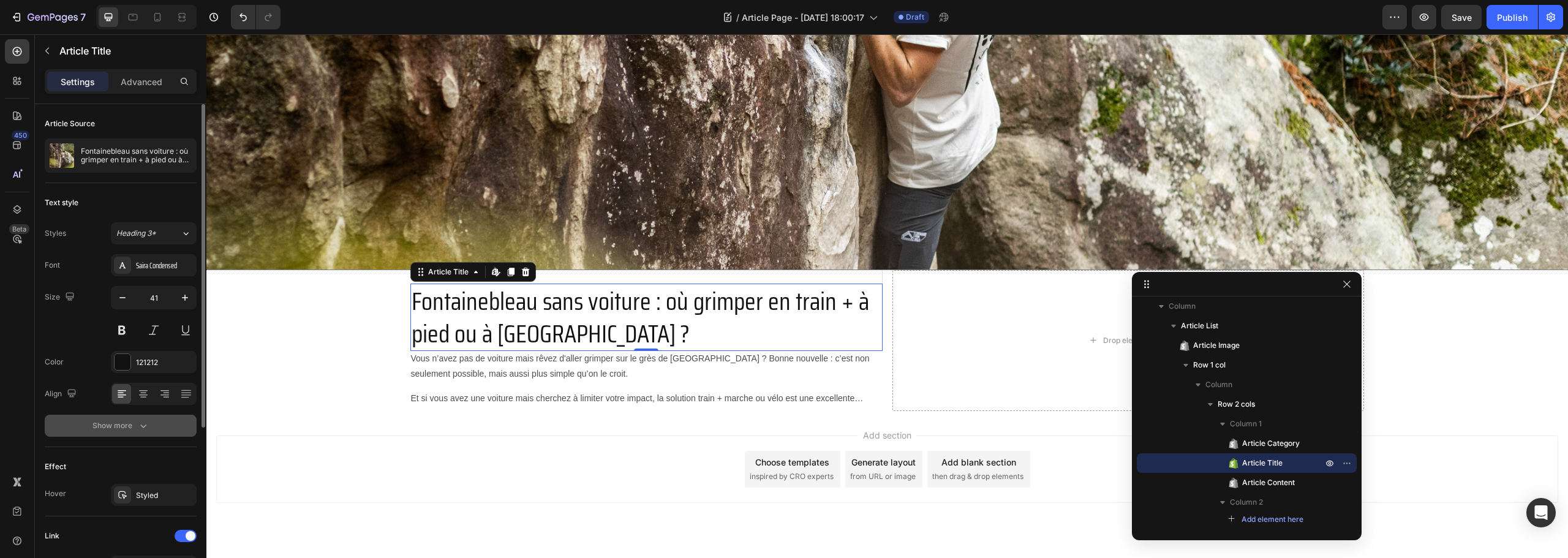
click at [125, 416] on button "Show more" at bounding box center [121, 425] width 152 height 22
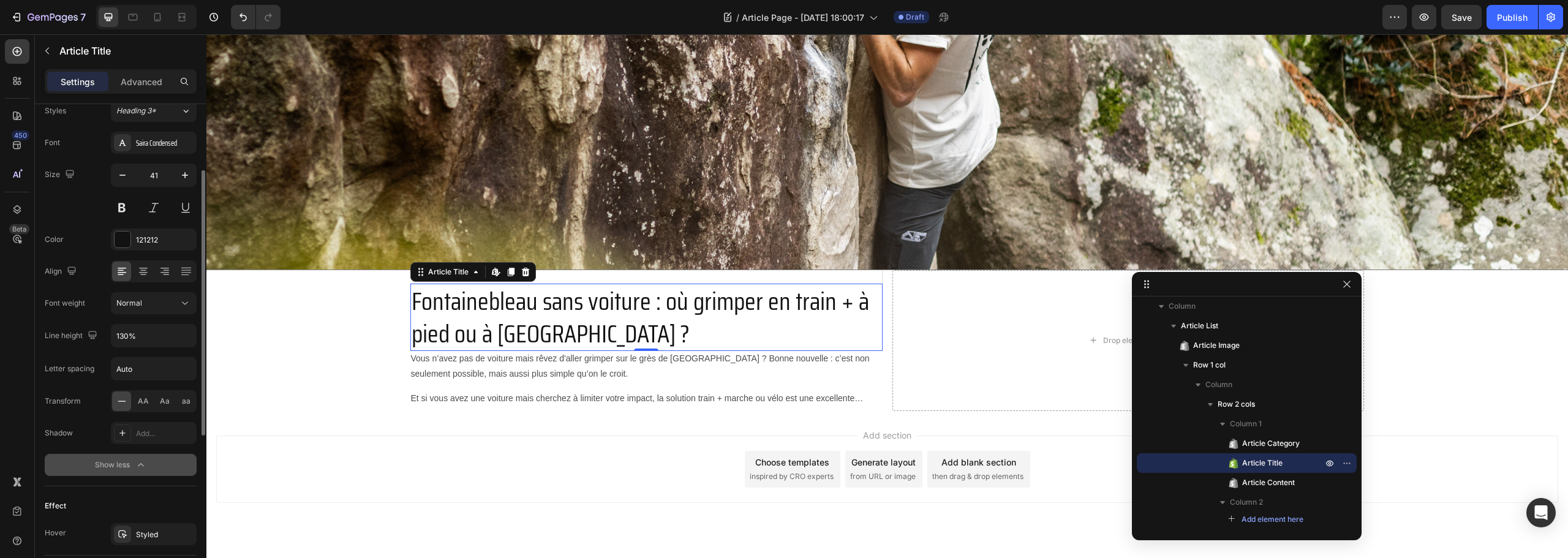
scroll to position [184, 0]
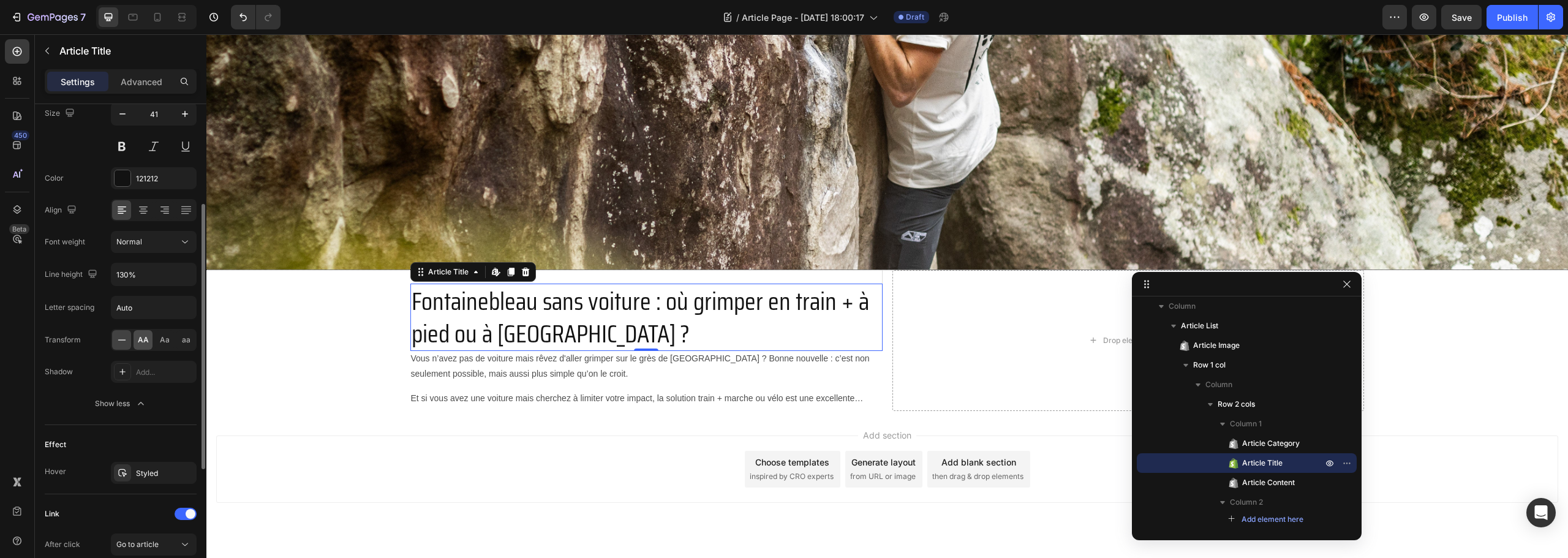
click at [140, 343] on span "AA" at bounding box center [143, 340] width 11 height 11
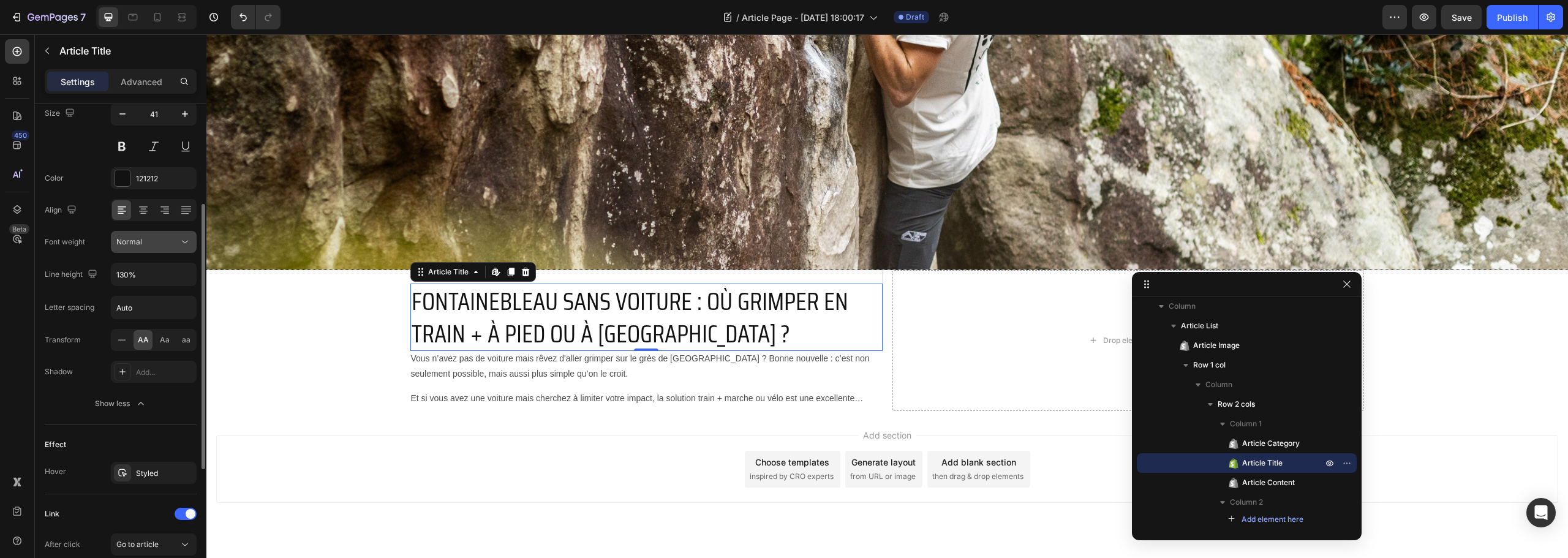
click at [168, 239] on div "Normal" at bounding box center [147, 242] width 62 height 11
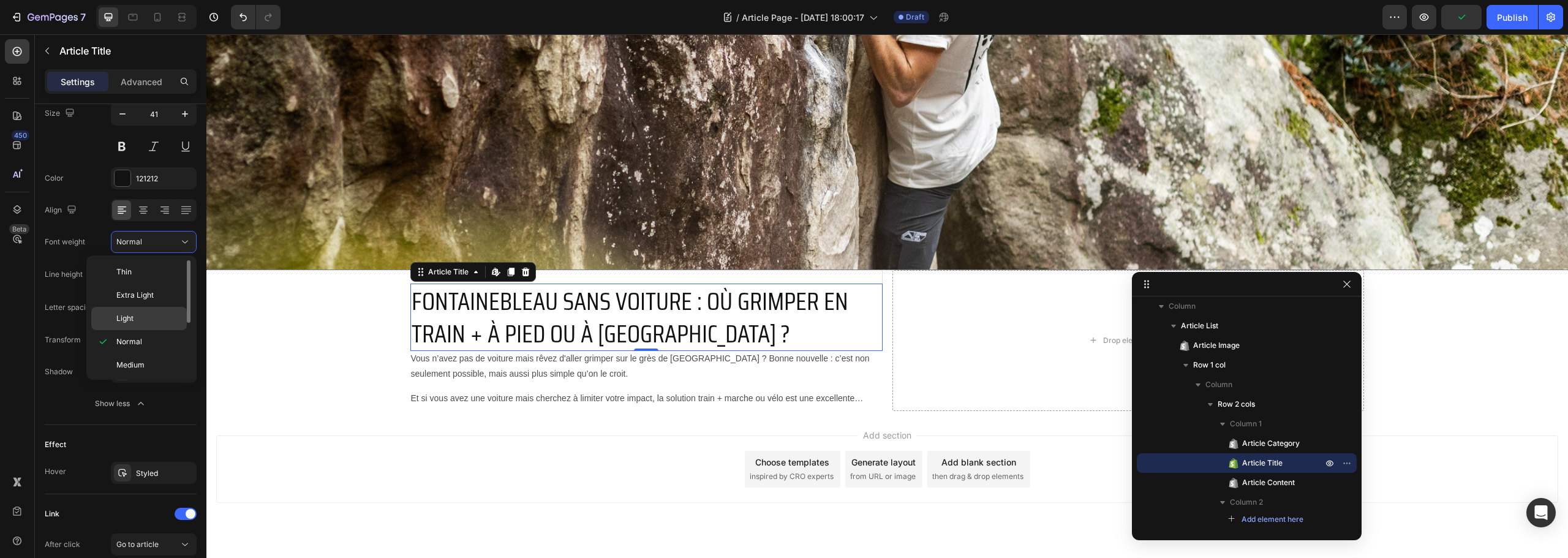
scroll to position [61, 0]
click at [155, 327] on p "Semi Bold" at bounding box center [149, 327] width 65 height 11
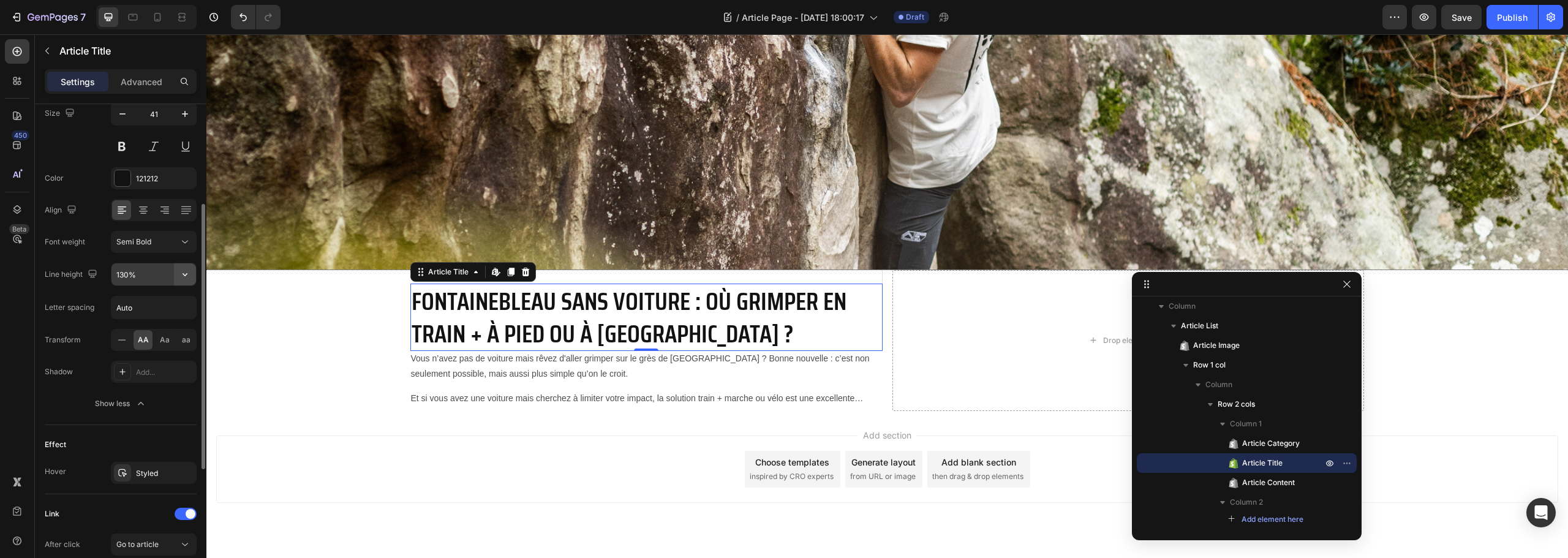
click at [184, 269] on icon "button" at bounding box center [184, 274] width 12 height 12
click at [155, 332] on p "120%" at bounding box center [150, 329] width 70 height 11
type input "120%"
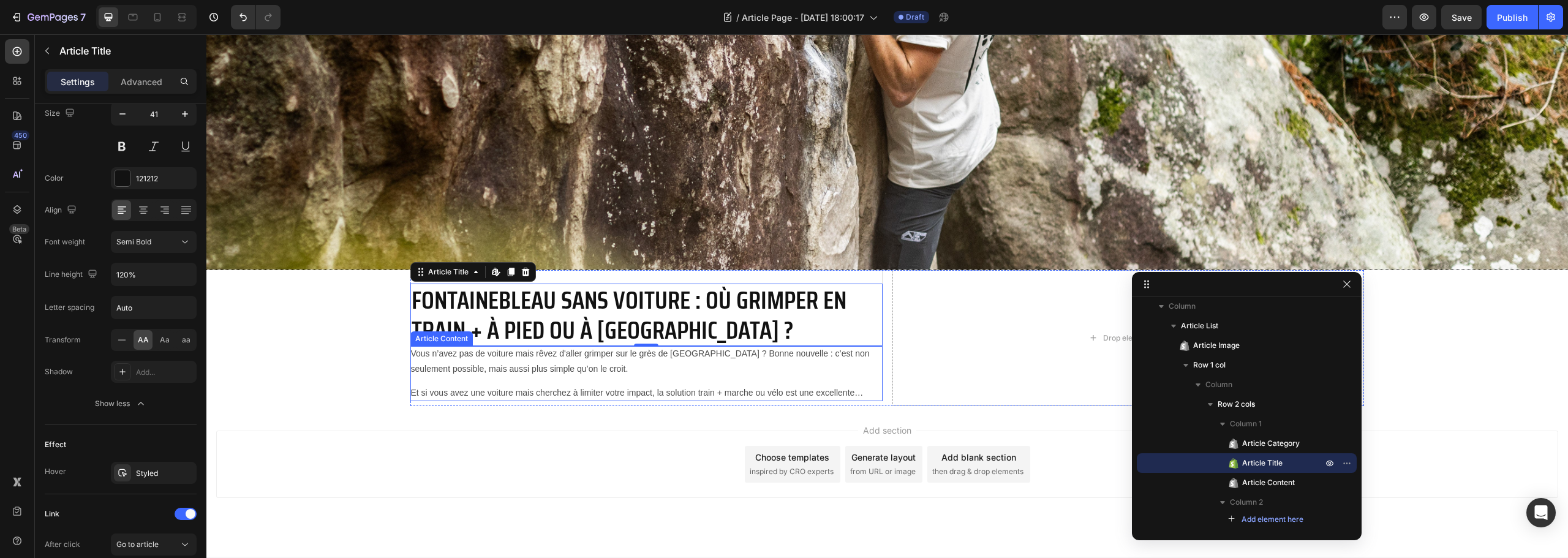
scroll to position [0, 0]
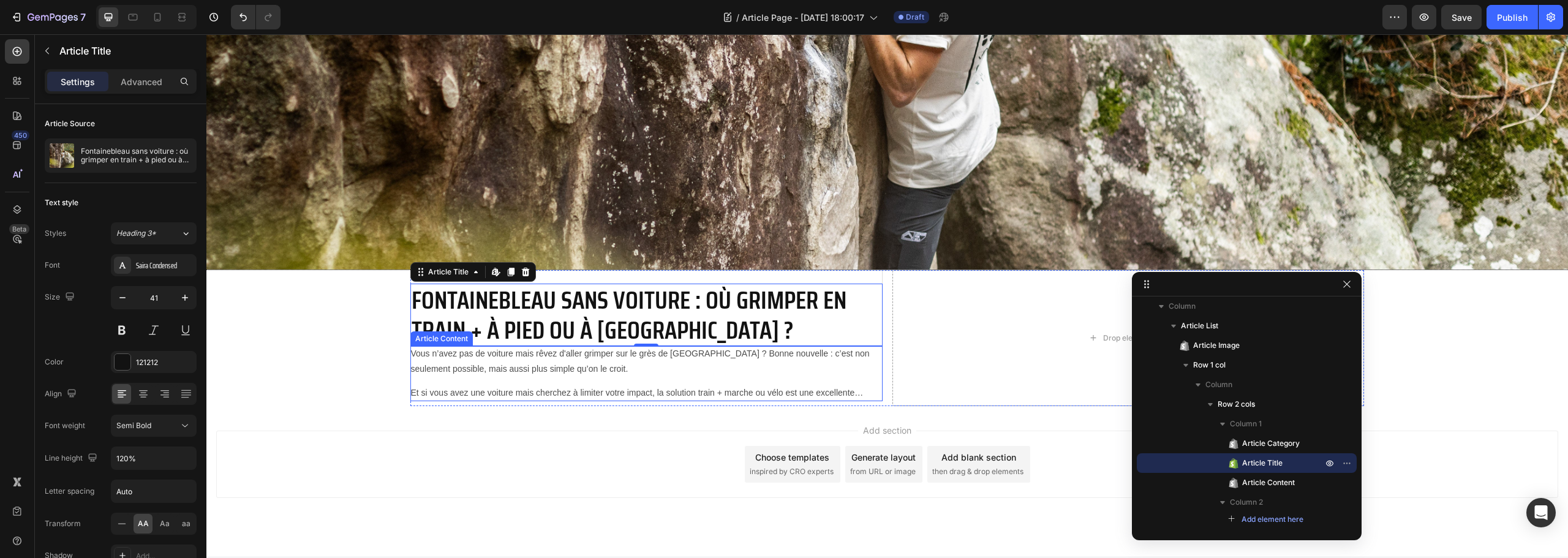
click at [453, 361] on p "Vous n’avez pas de voiture mais rêvez d'aller grimper sur le grès de Fontainebl…" at bounding box center [646, 361] width 472 height 31
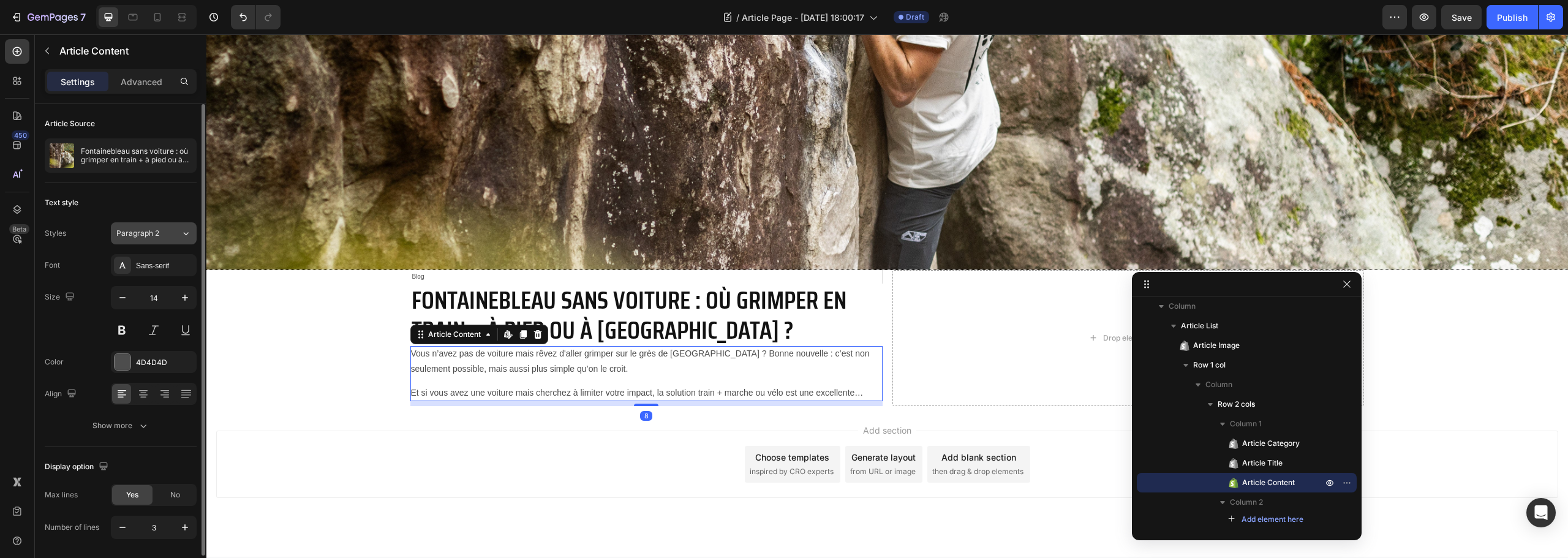
click at [151, 232] on span "Paragraph 2" at bounding box center [138, 234] width 43 height 11
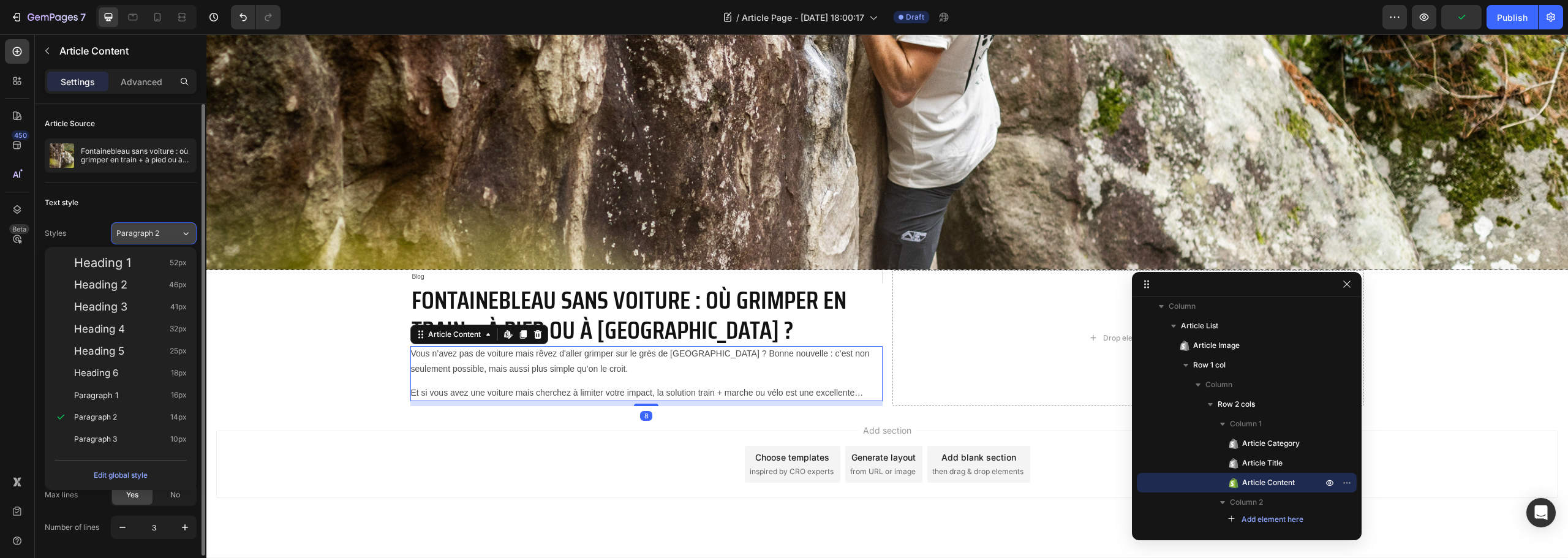
click at [151, 232] on span "Paragraph 2" at bounding box center [138, 234] width 43 height 11
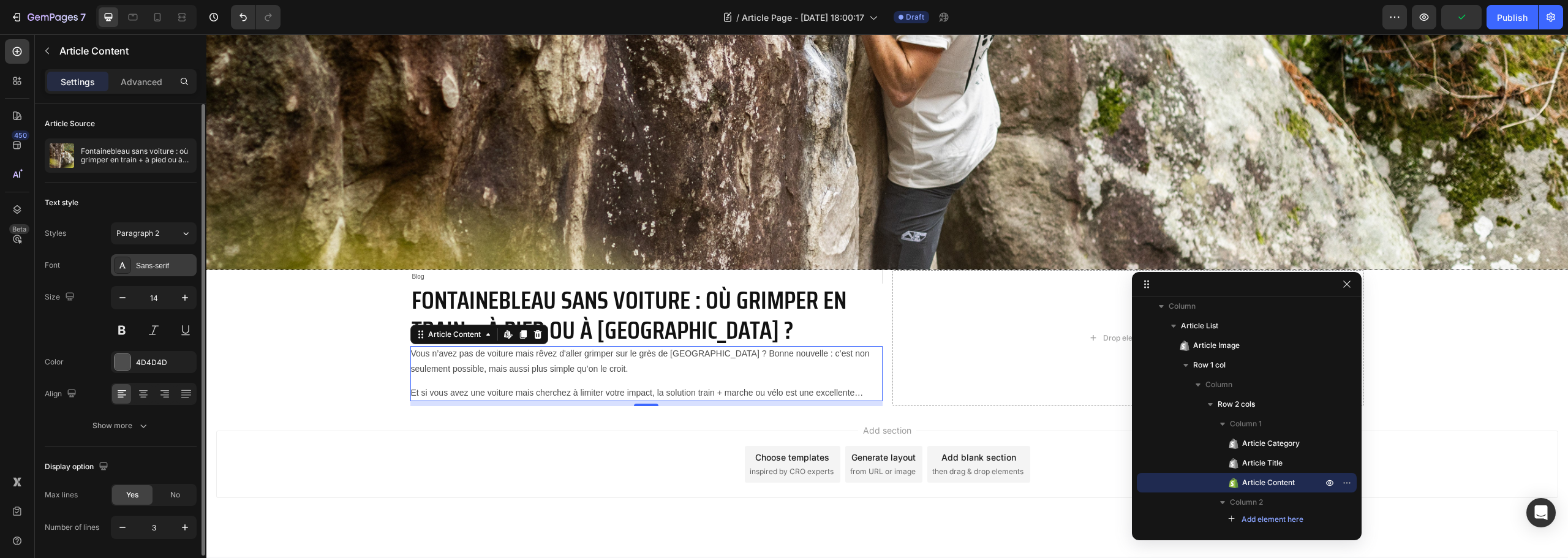
click at [157, 261] on div "Sans-serif" at bounding box center [164, 266] width 57 height 11
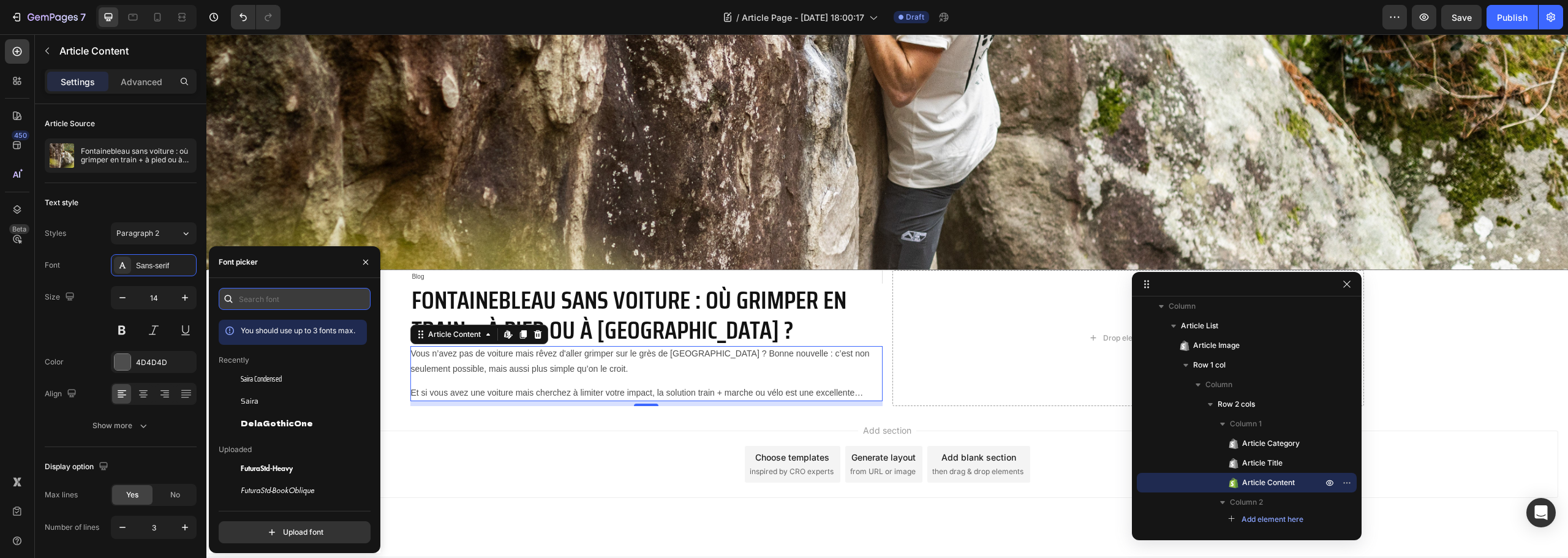
click at [287, 298] on input "text" at bounding box center [295, 298] width 152 height 22
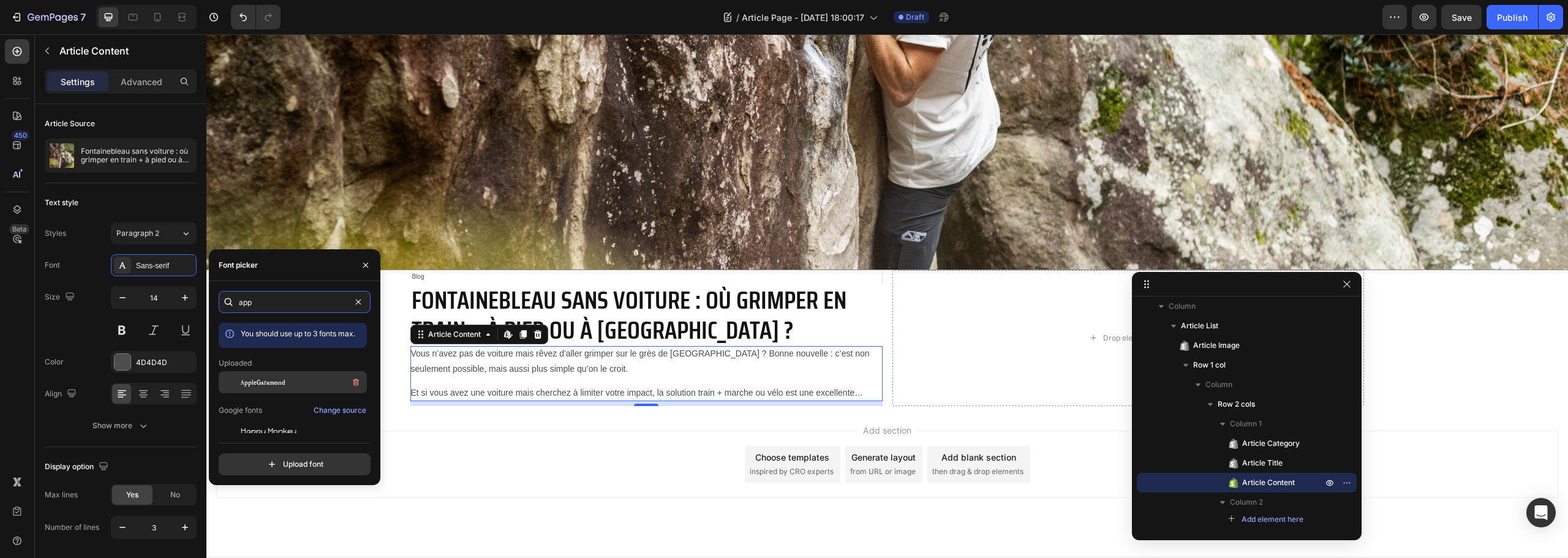
type input "app"
click at [269, 387] on span "AppleGaramond" at bounding box center [263, 383] width 44 height 11
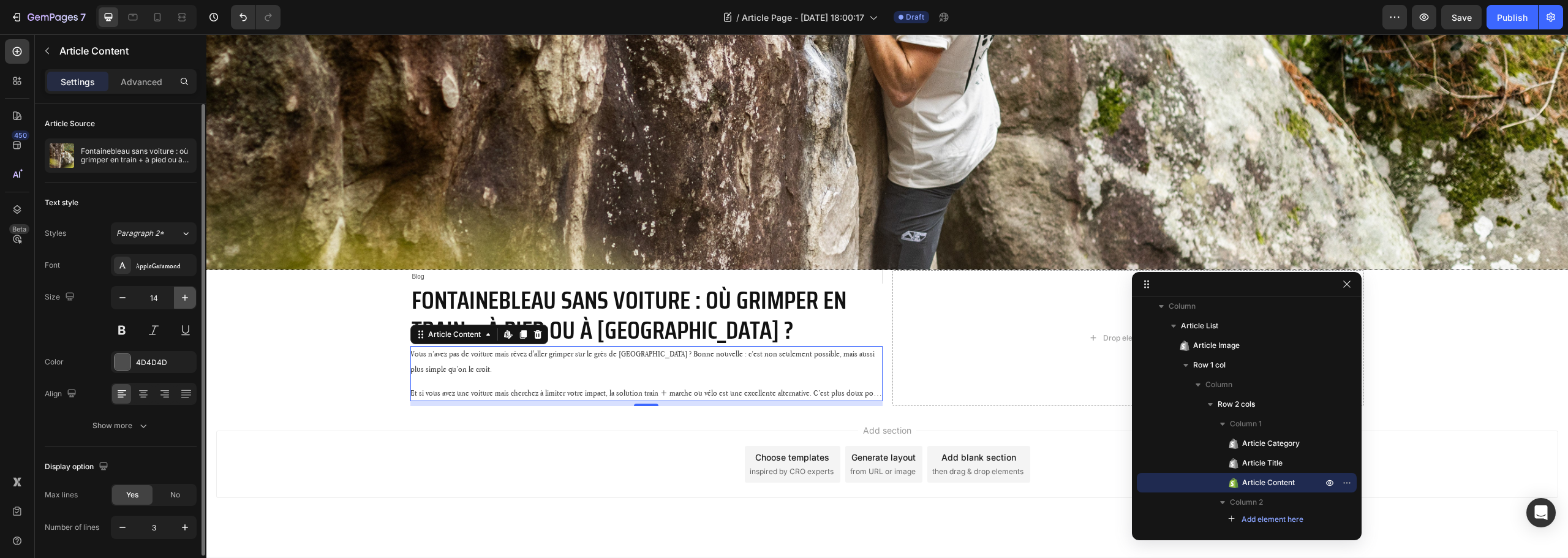
click at [177, 298] on button "button" at bounding box center [184, 297] width 22 height 22
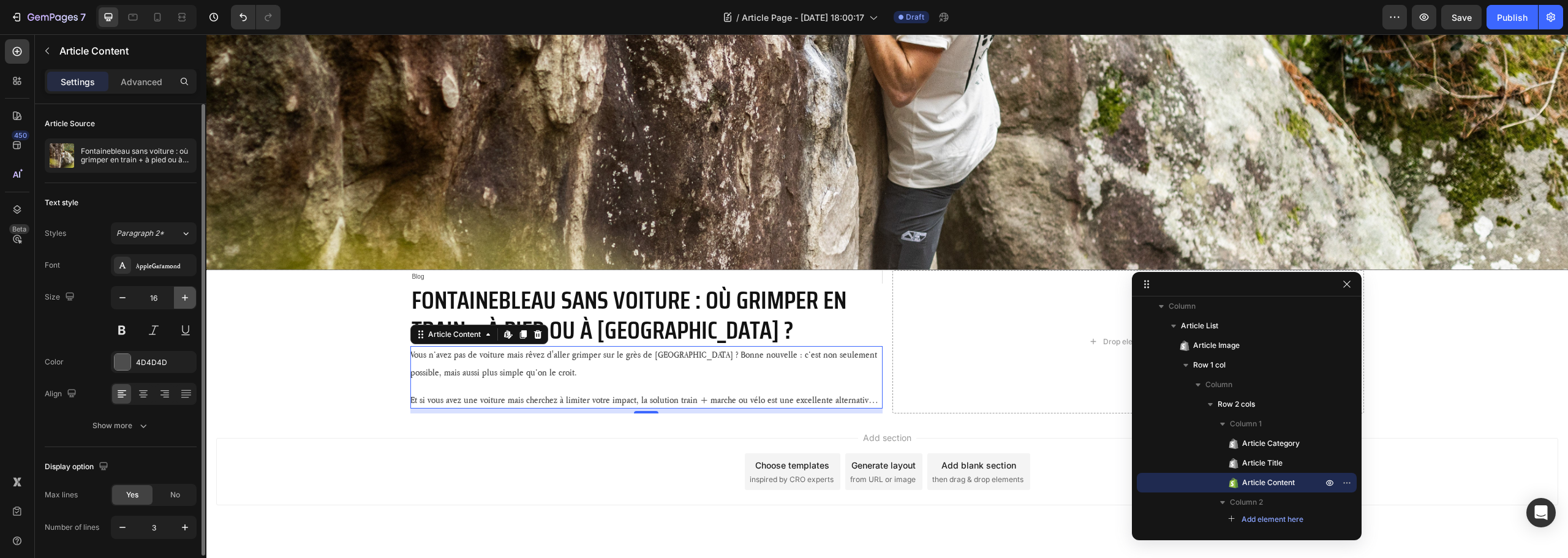
click at [177, 298] on button "button" at bounding box center [184, 297] width 22 height 22
click at [182, 293] on icon "button" at bounding box center [184, 297] width 12 height 12
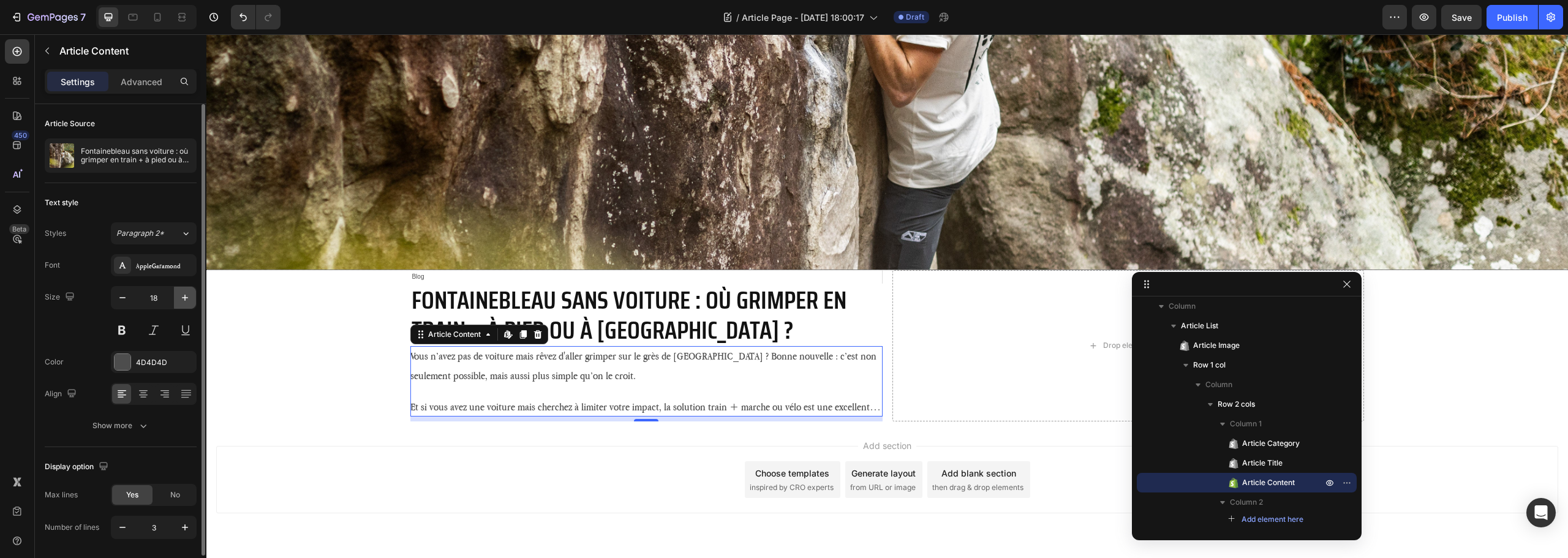
click at [182, 297] on icon "button" at bounding box center [184, 297] width 12 height 12
type input "19"
click at [113, 423] on div "Show more" at bounding box center [121, 425] width 57 height 12
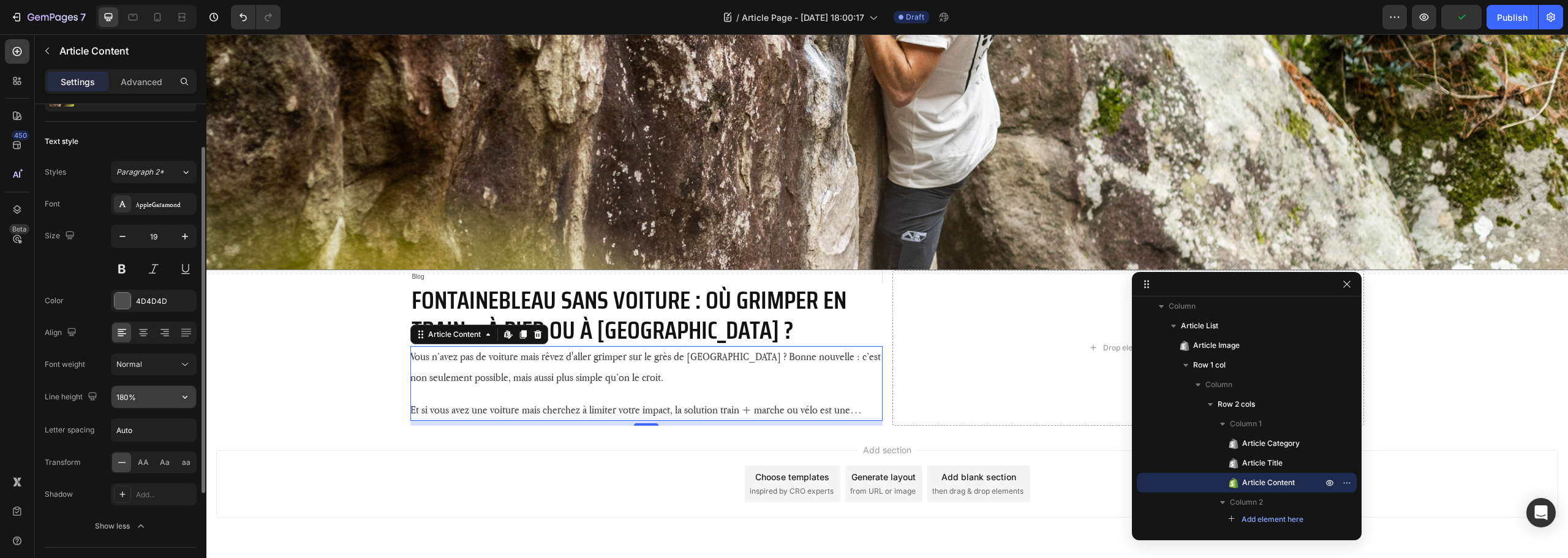
click at [191, 392] on button "button" at bounding box center [184, 396] width 22 height 22
click at [143, 475] on p "130%" at bounding box center [150, 475] width 70 height 11
type input "130%"
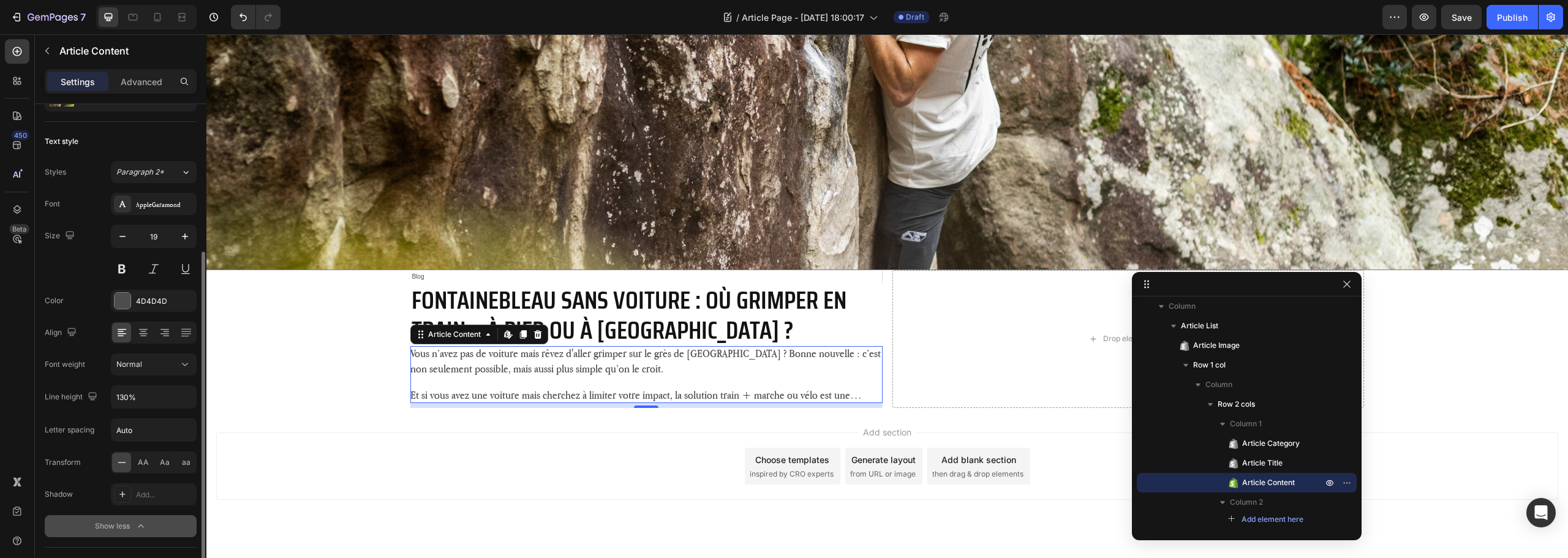
scroll to position [201, 0]
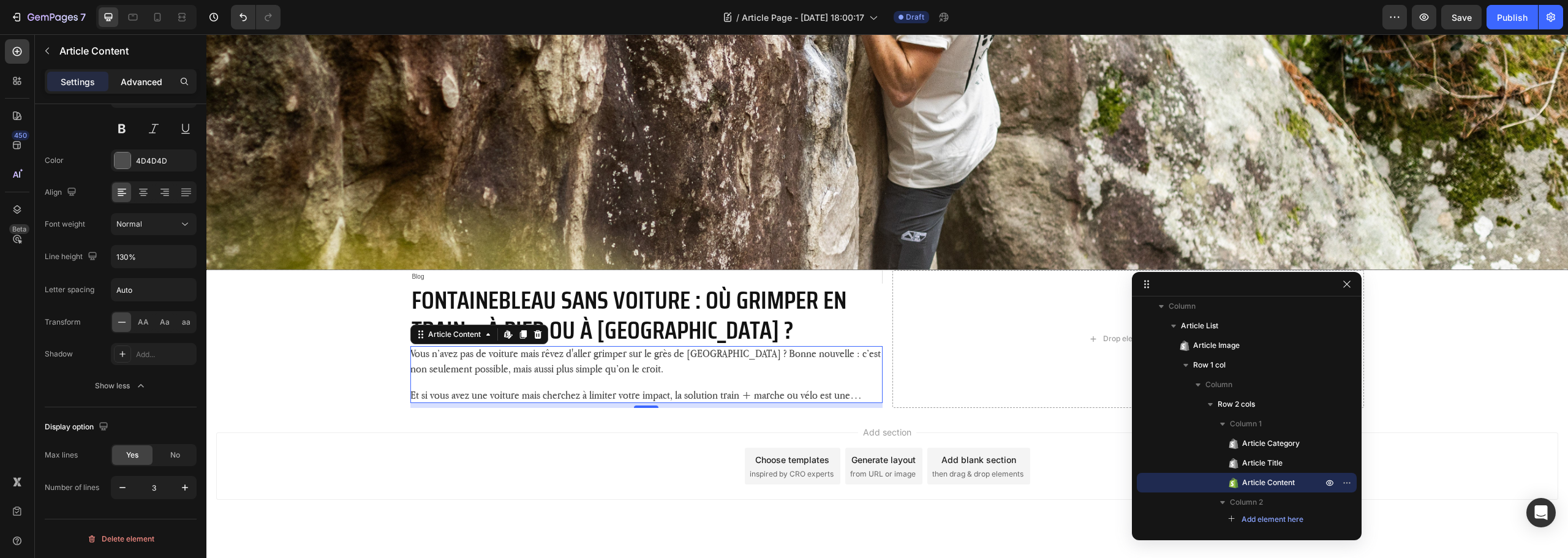
click at [139, 83] on p "Advanced" at bounding box center [141, 82] width 41 height 13
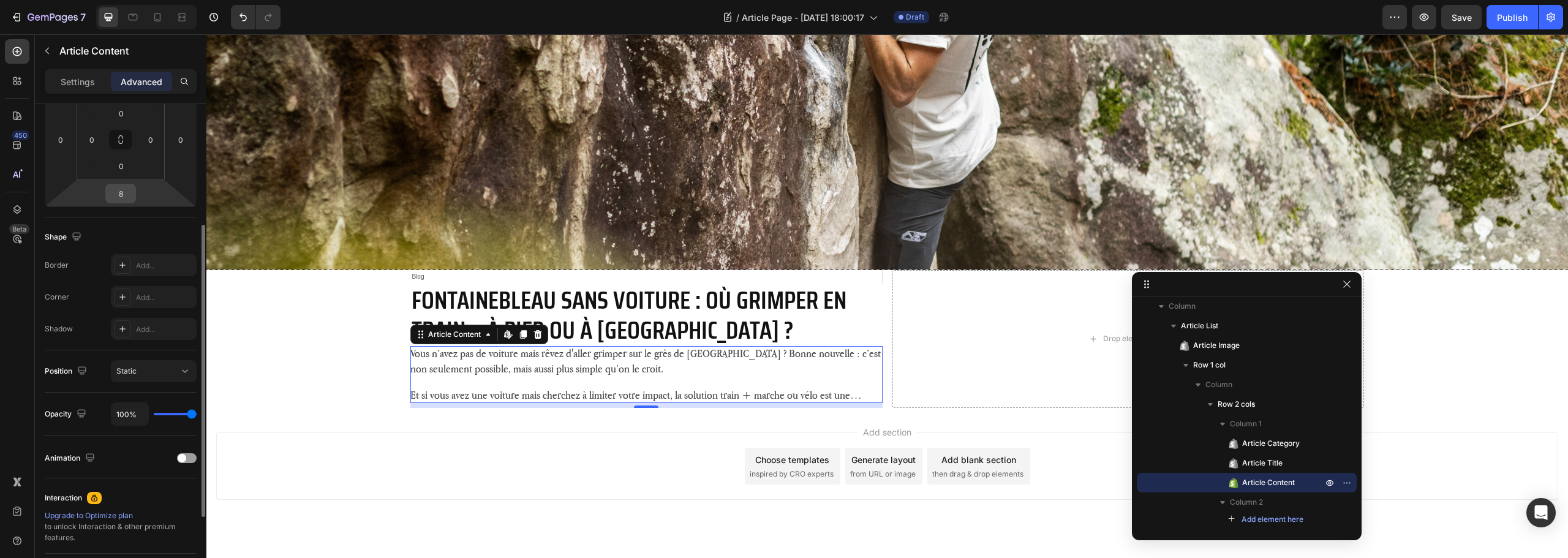
click at [127, 188] on input "8" at bounding box center [121, 193] width 24 height 19
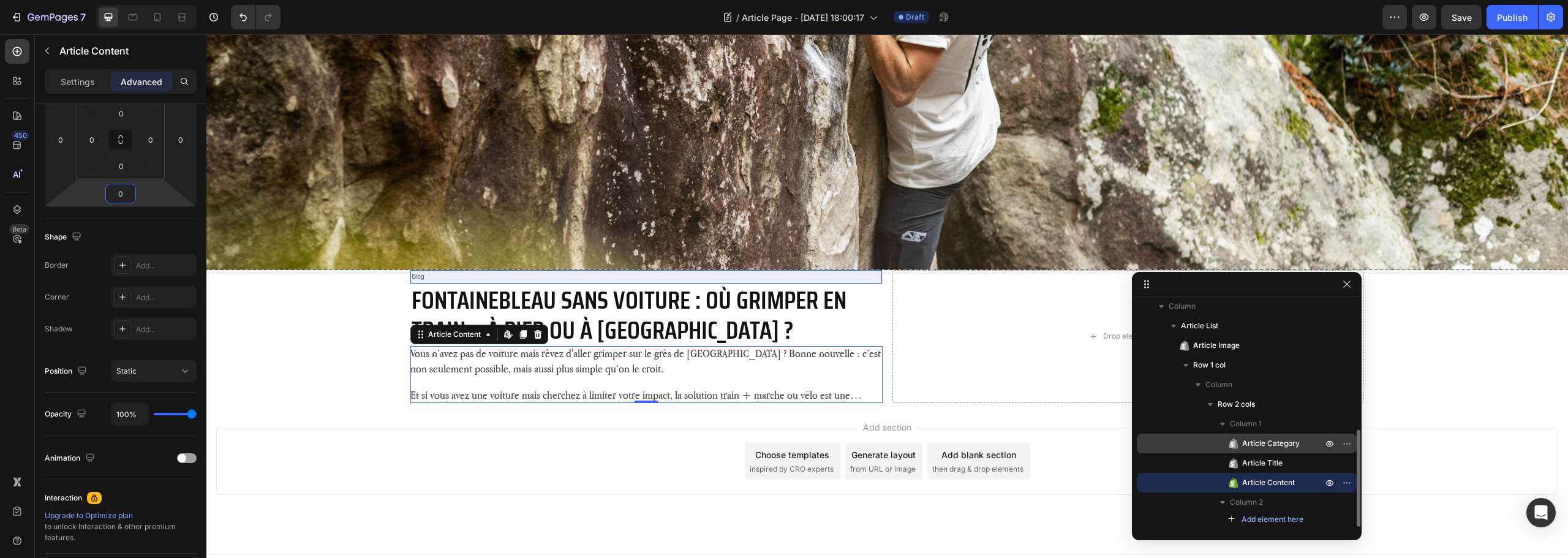
type input "0"
click at [1278, 438] on span "Article Category" at bounding box center [1270, 443] width 57 height 12
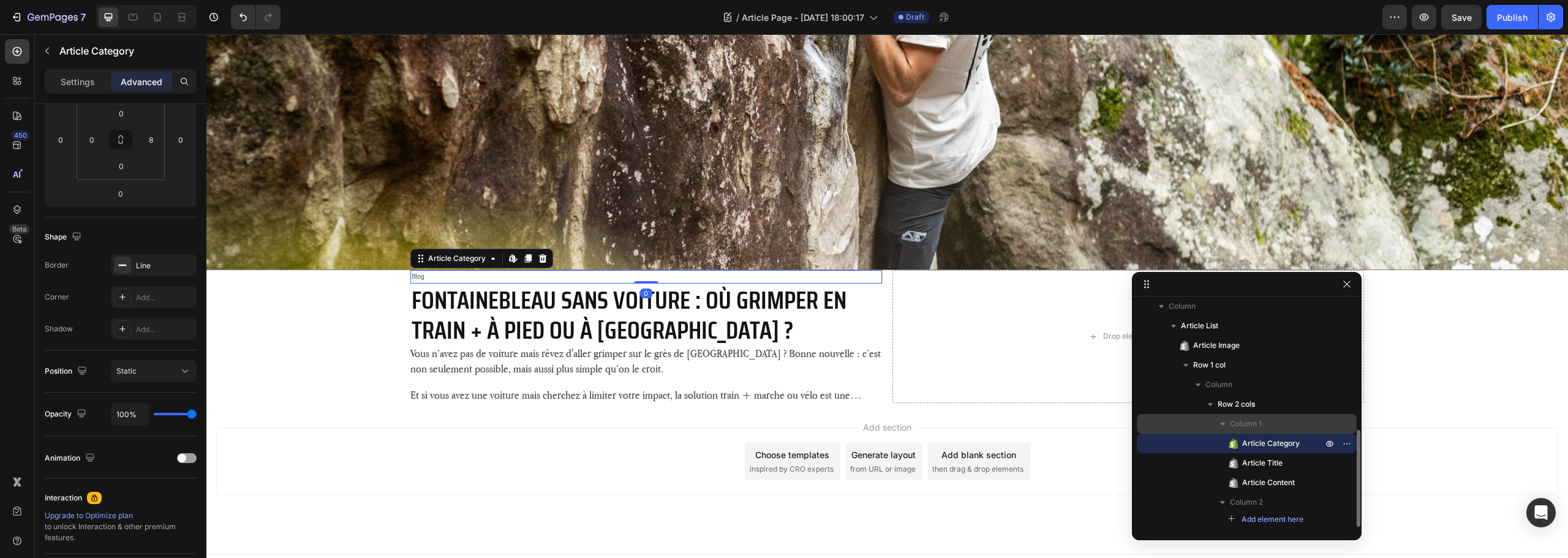
scroll to position [0, 0]
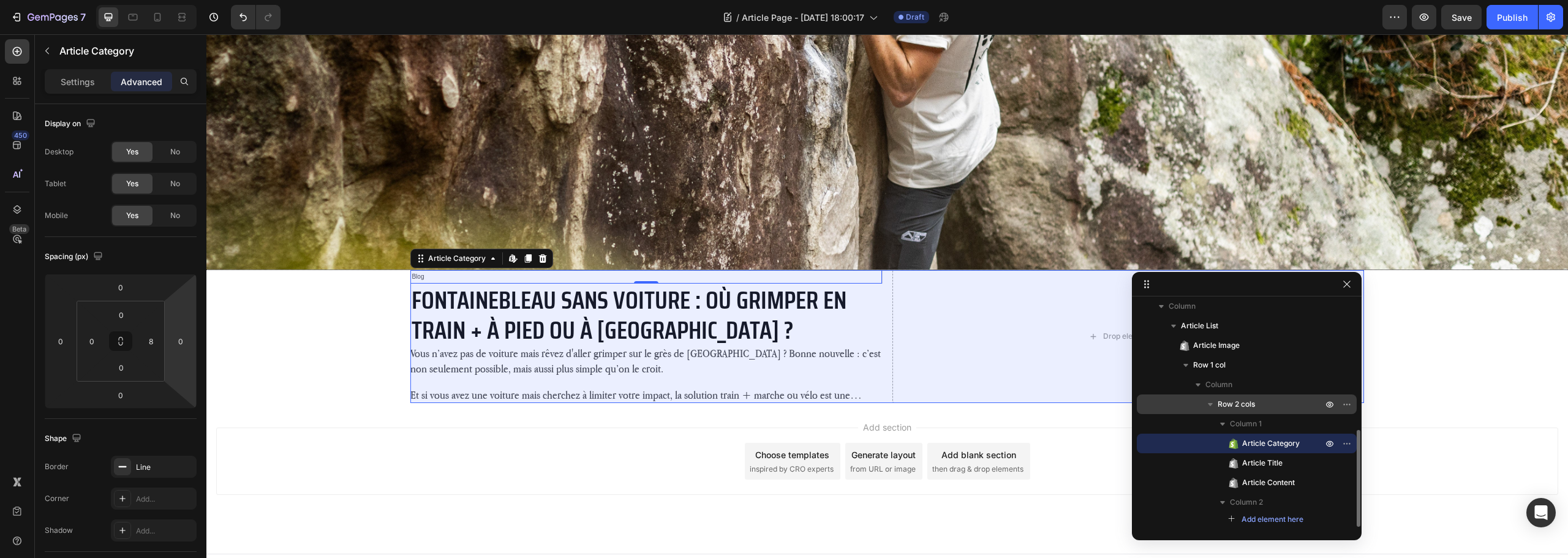
click at [1280, 407] on p "Row 2 cols" at bounding box center [1271, 404] width 107 height 12
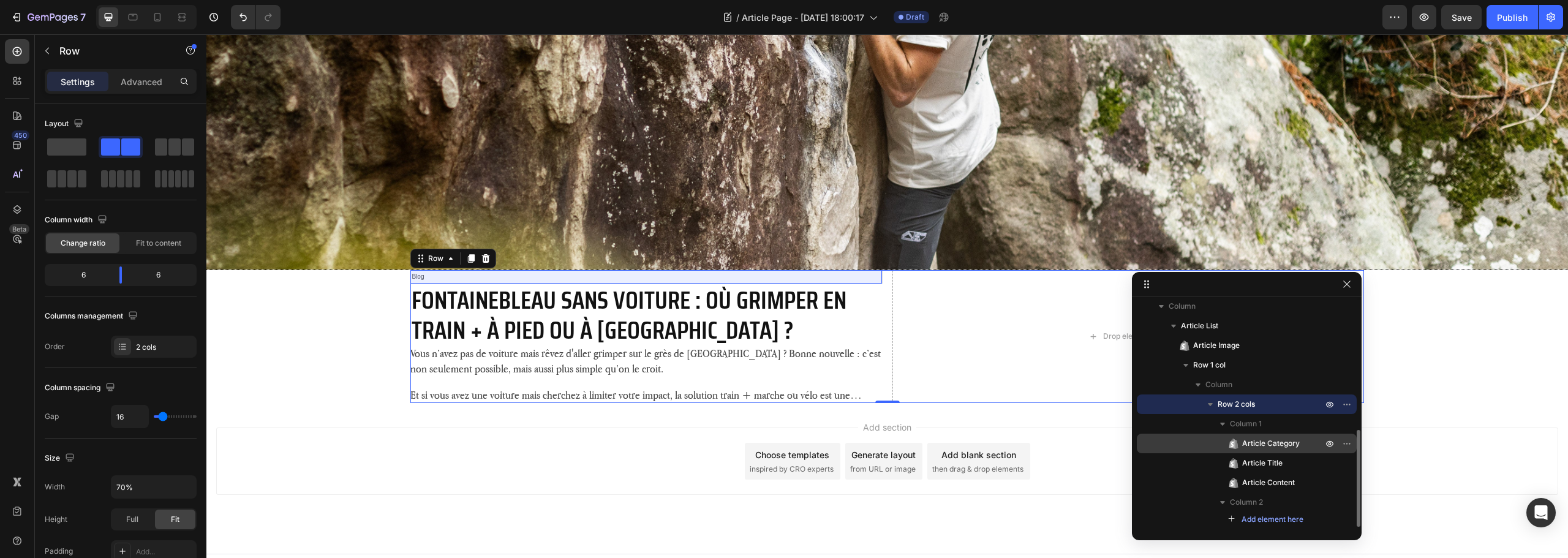
click at [1278, 445] on span "Article Category" at bounding box center [1270, 443] width 57 height 12
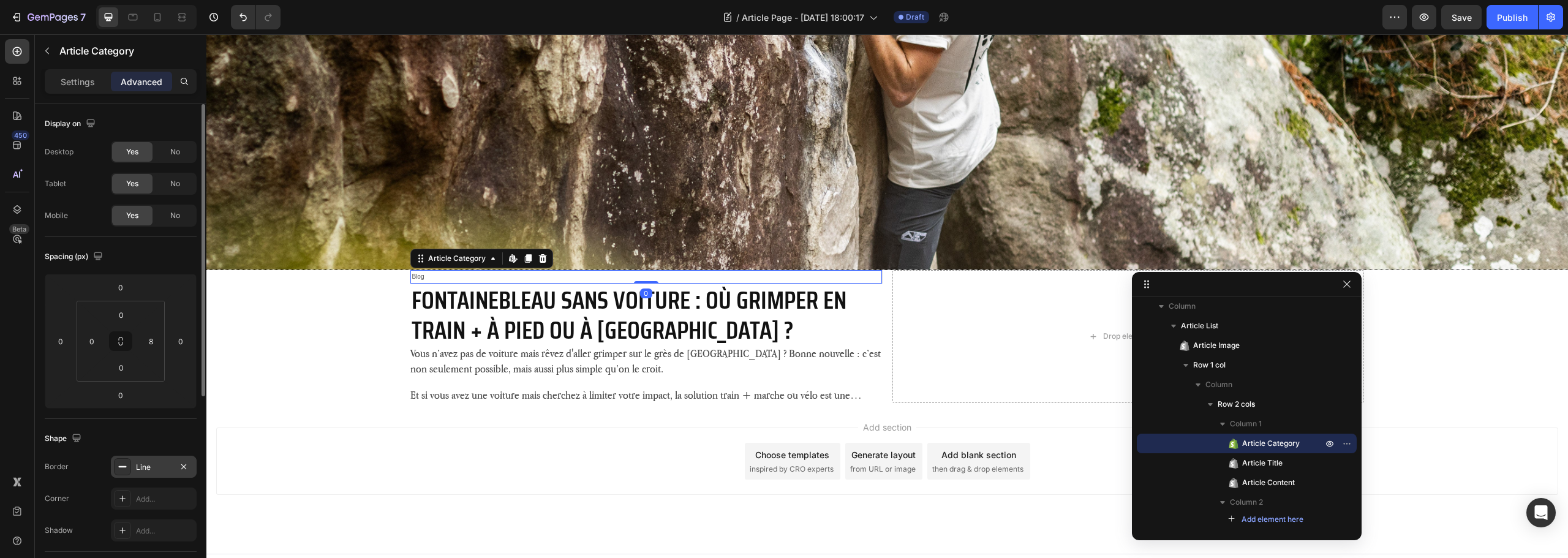
click at [124, 473] on div at bounding box center [122, 466] width 17 height 17
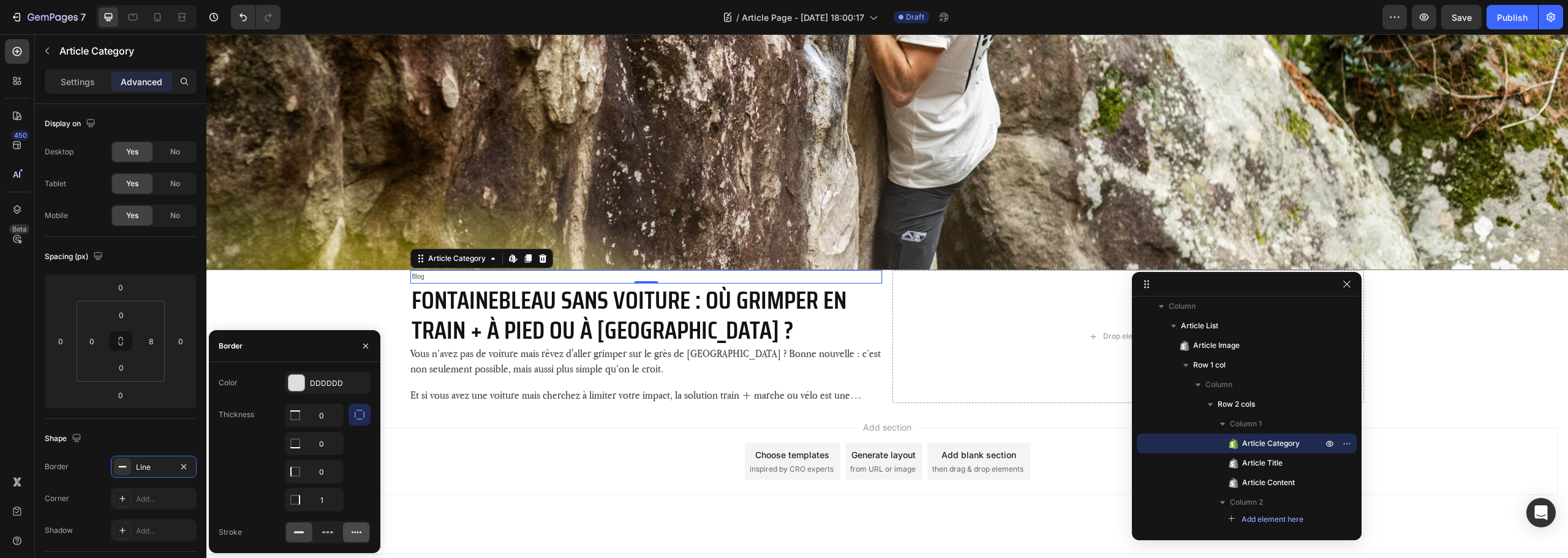
click at [357, 533] on icon at bounding box center [356, 531] width 12 height 12
click at [291, 380] on div at bounding box center [297, 383] width 16 height 16
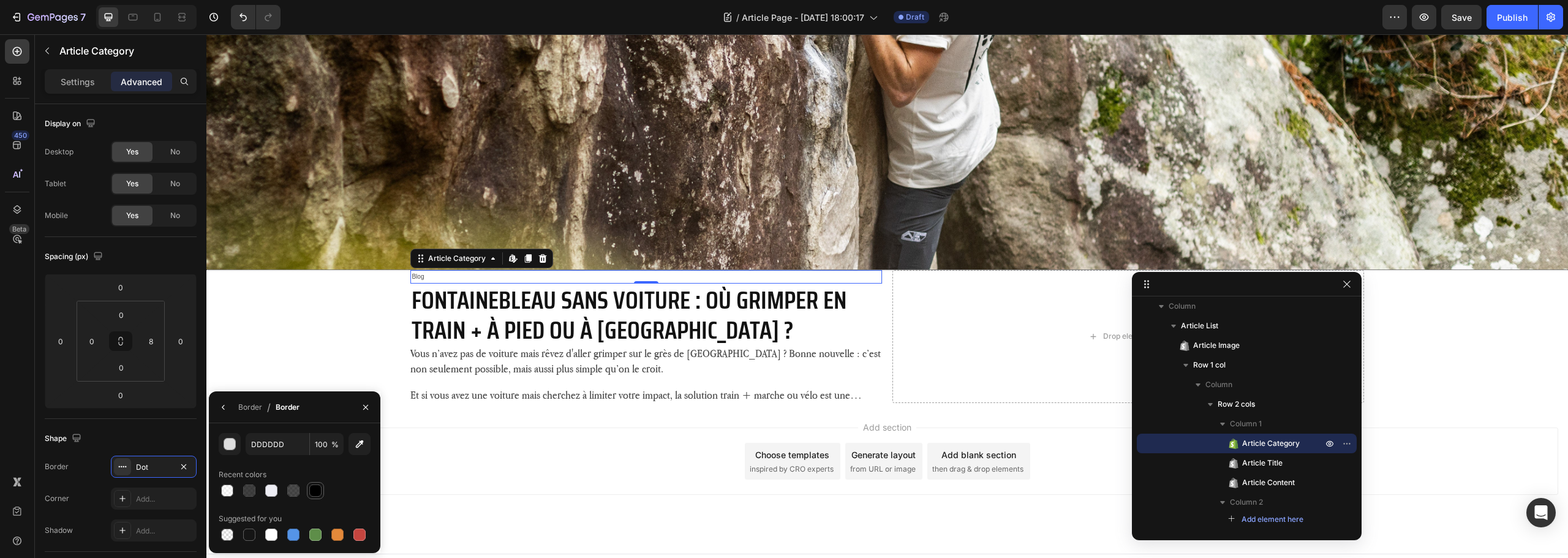
click at [314, 488] on div at bounding box center [315, 490] width 12 height 12
type input "000000"
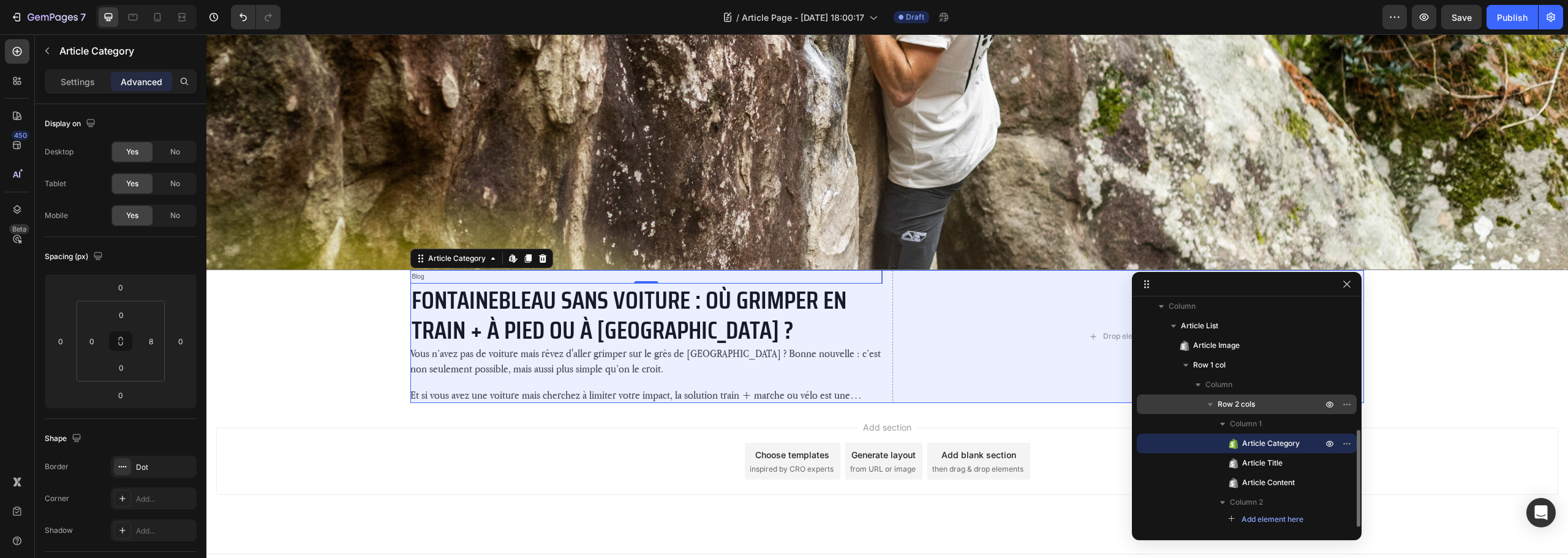
click at [1252, 408] on span "Row 2 cols" at bounding box center [1236, 404] width 37 height 12
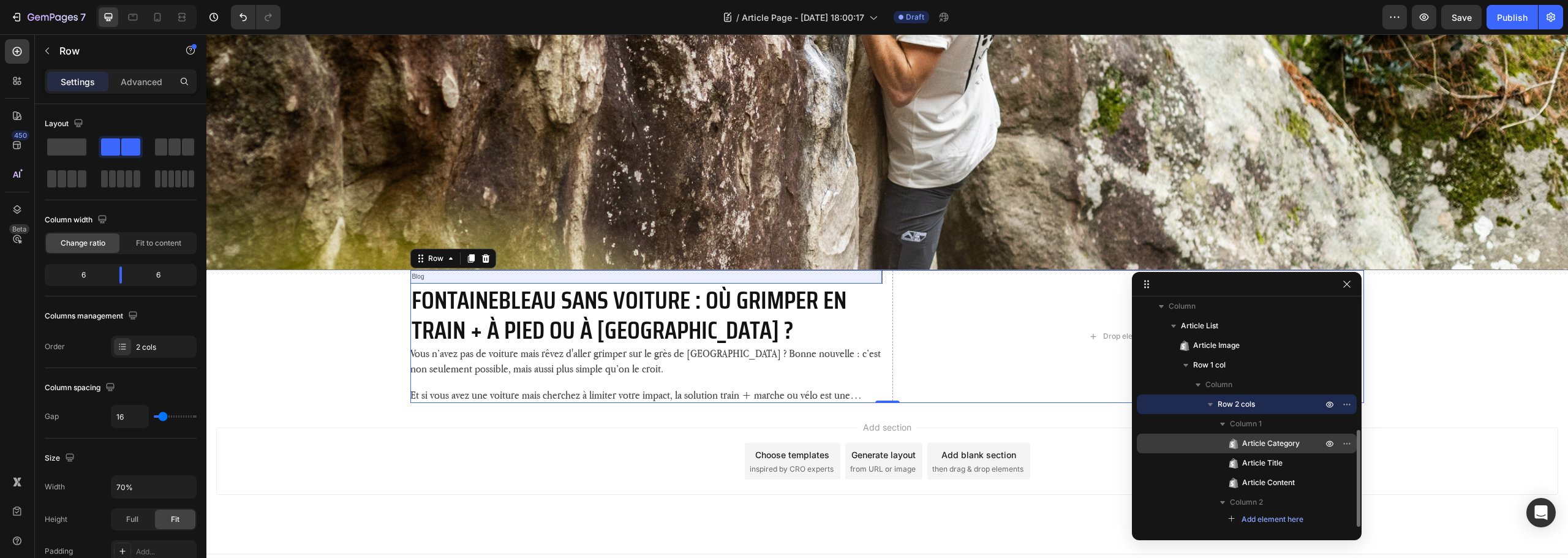
click at [1289, 447] on span "Article Category" at bounding box center [1270, 443] width 57 height 12
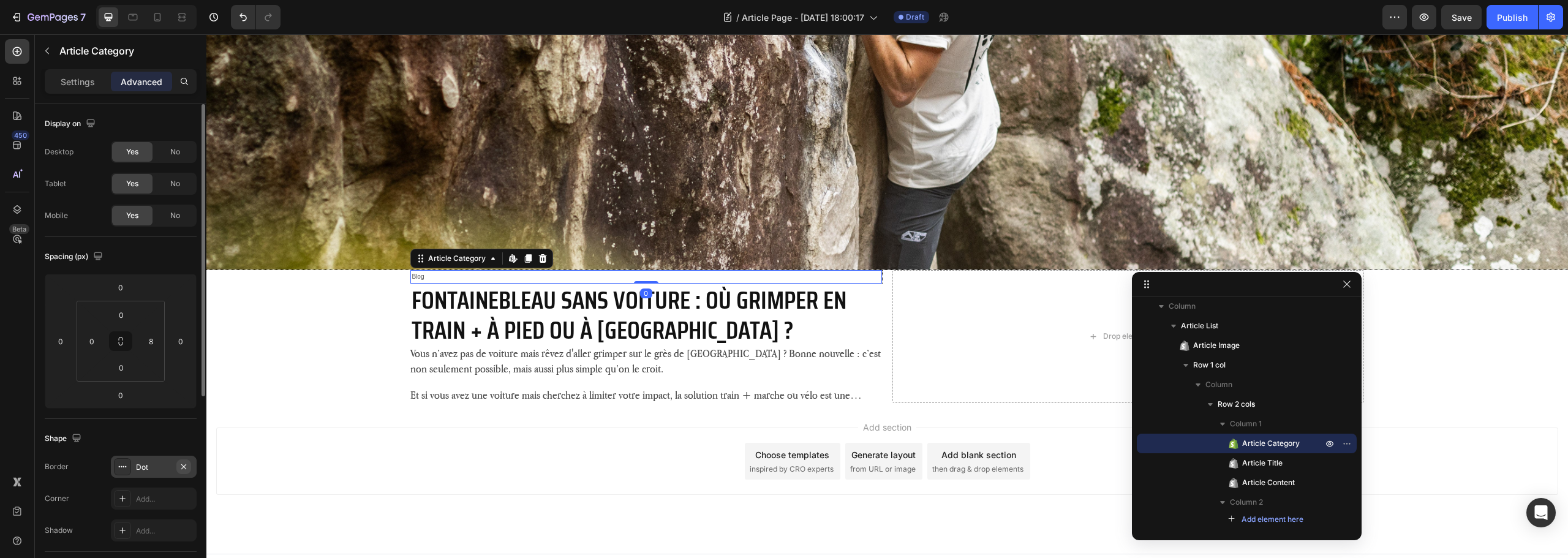
click at [184, 471] on button "button" at bounding box center [184, 467] width 15 height 15
click at [71, 86] on p "Settings" at bounding box center [78, 82] width 34 height 13
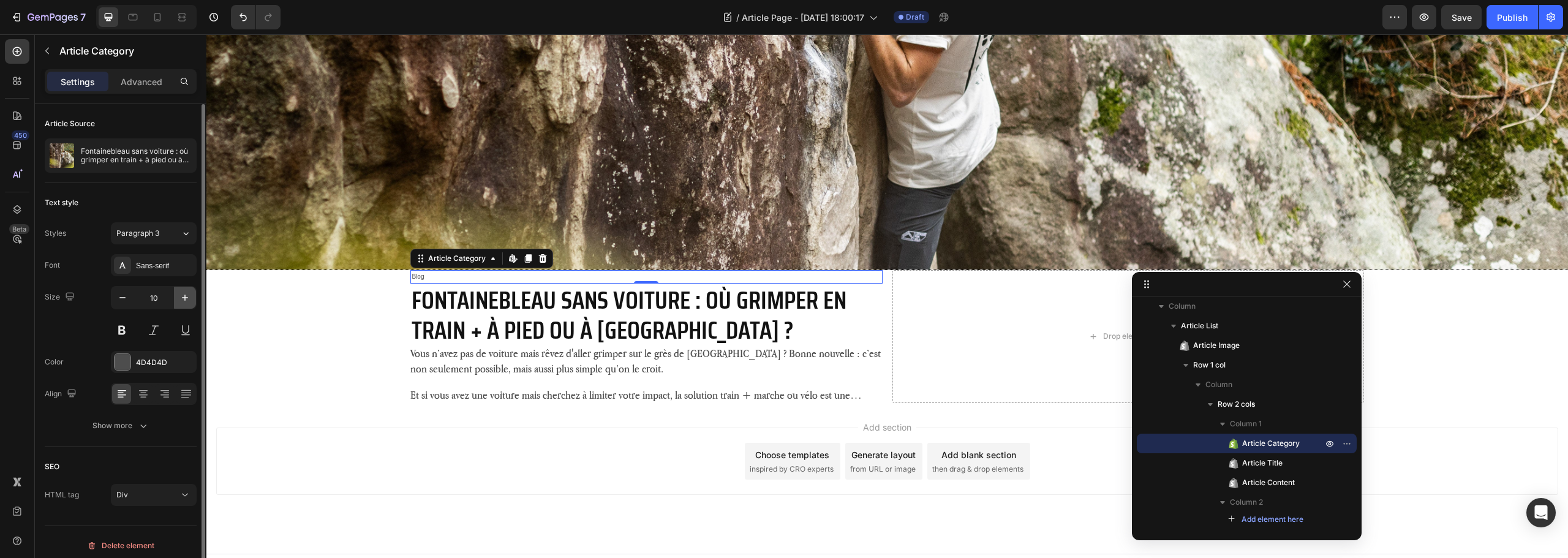
click at [185, 292] on icon "button" at bounding box center [184, 297] width 12 height 12
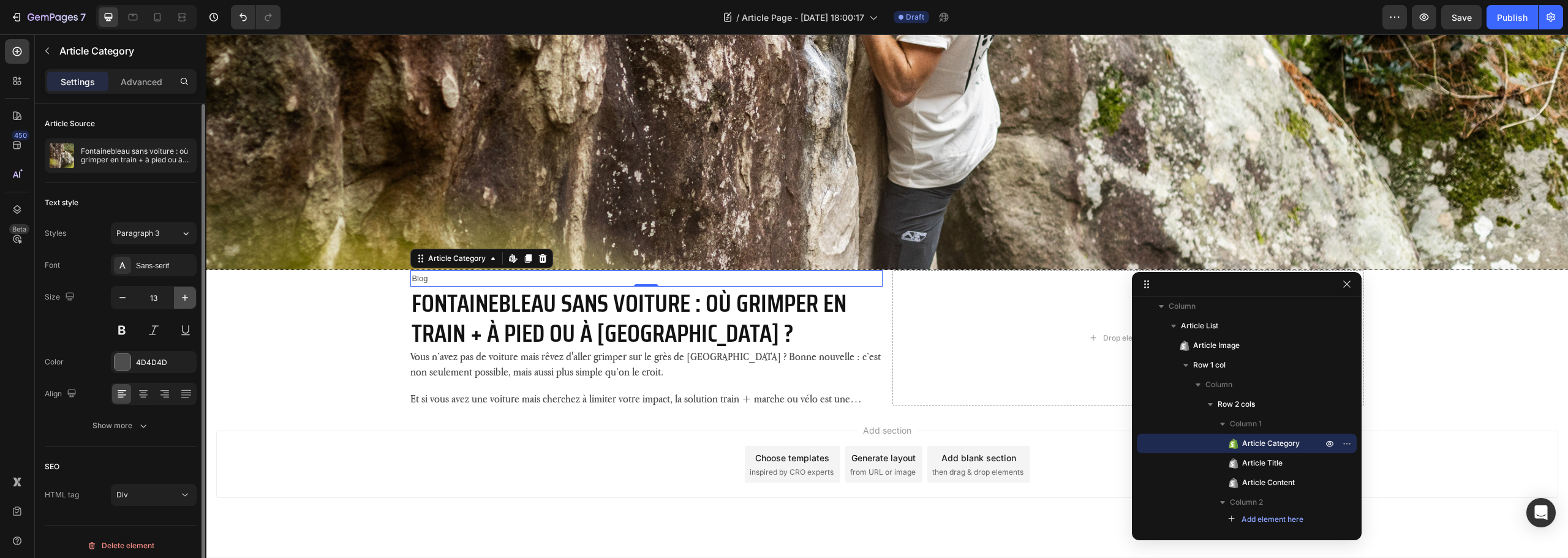
click at [185, 292] on icon "button" at bounding box center [184, 297] width 12 height 12
click at [153, 267] on div "Sans-serif" at bounding box center [164, 266] width 57 height 11
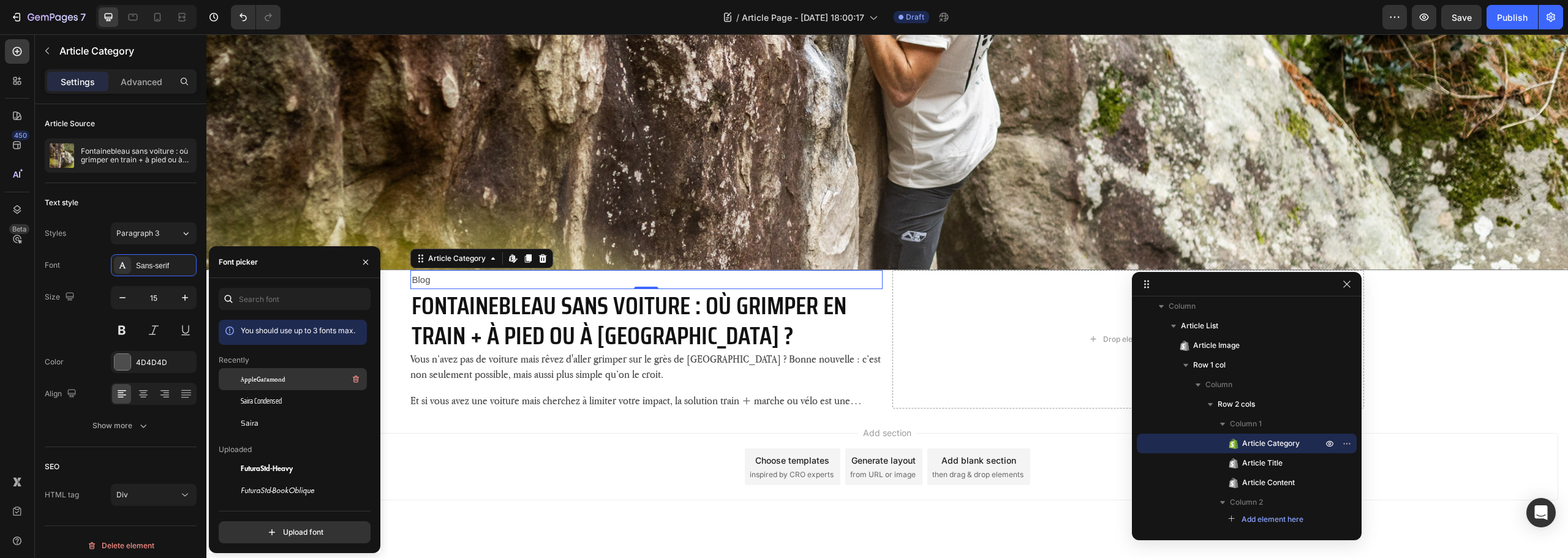
click at [264, 381] on span "AppleGaramond" at bounding box center [263, 379] width 44 height 11
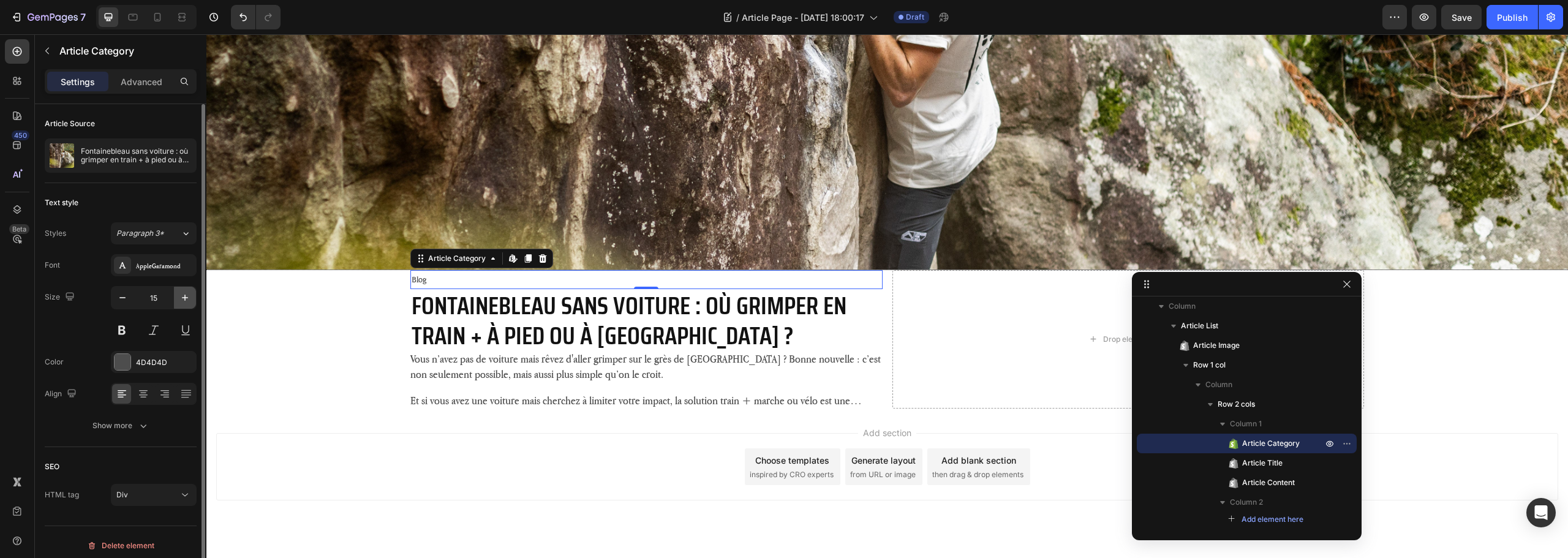
click at [178, 294] on button "button" at bounding box center [184, 297] width 22 height 22
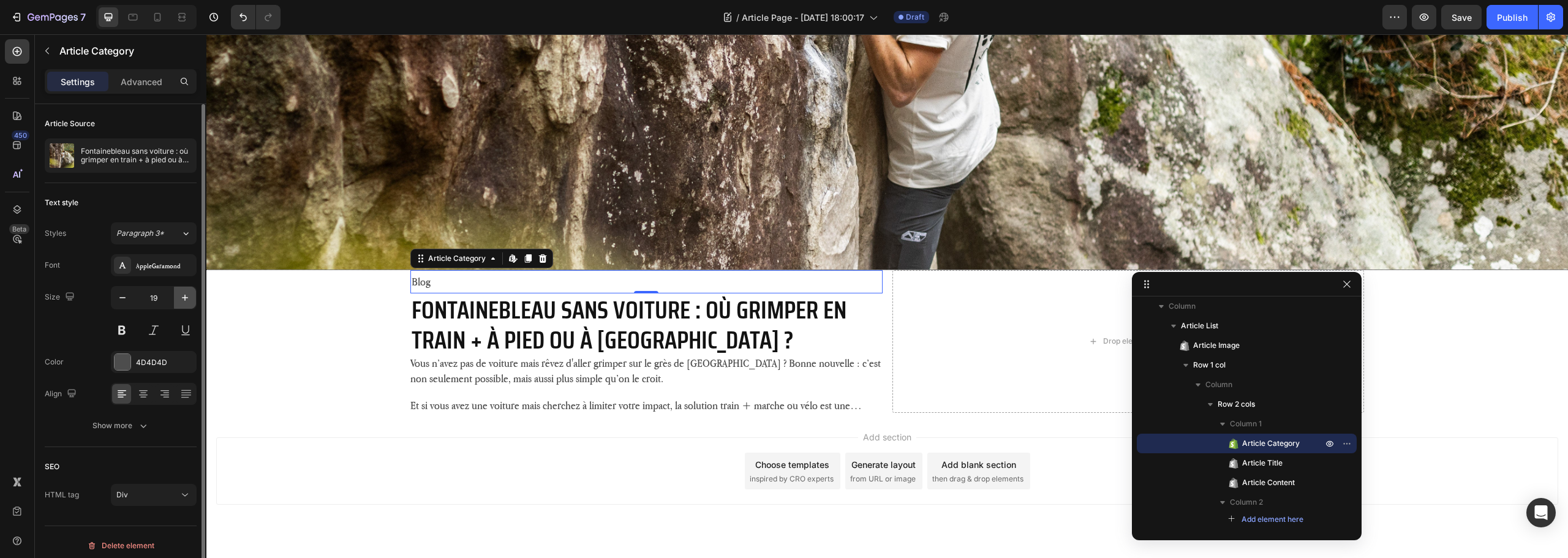
click at [178, 294] on button "button" at bounding box center [184, 297] width 22 height 22
type input "21"
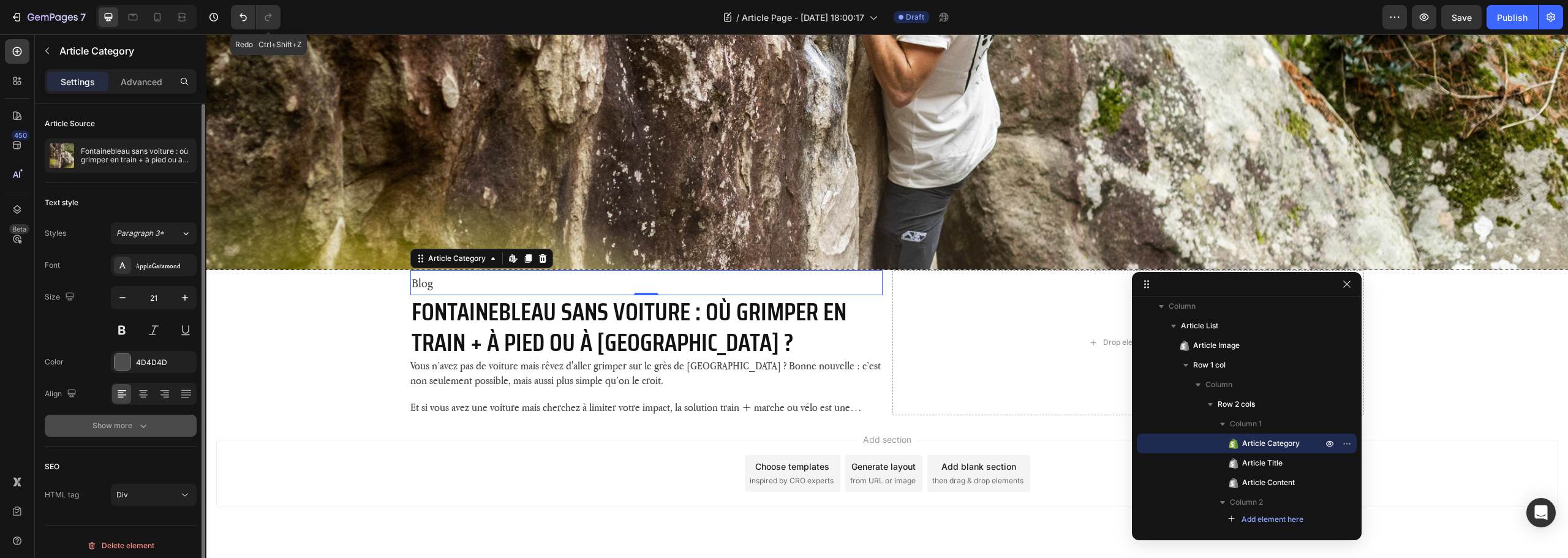
click at [122, 433] on button "Show more" at bounding box center [121, 425] width 152 height 22
click at [171, 467] on input "180%" at bounding box center [154, 458] width 84 height 22
click at [184, 463] on icon "button" at bounding box center [184, 458] width 12 height 12
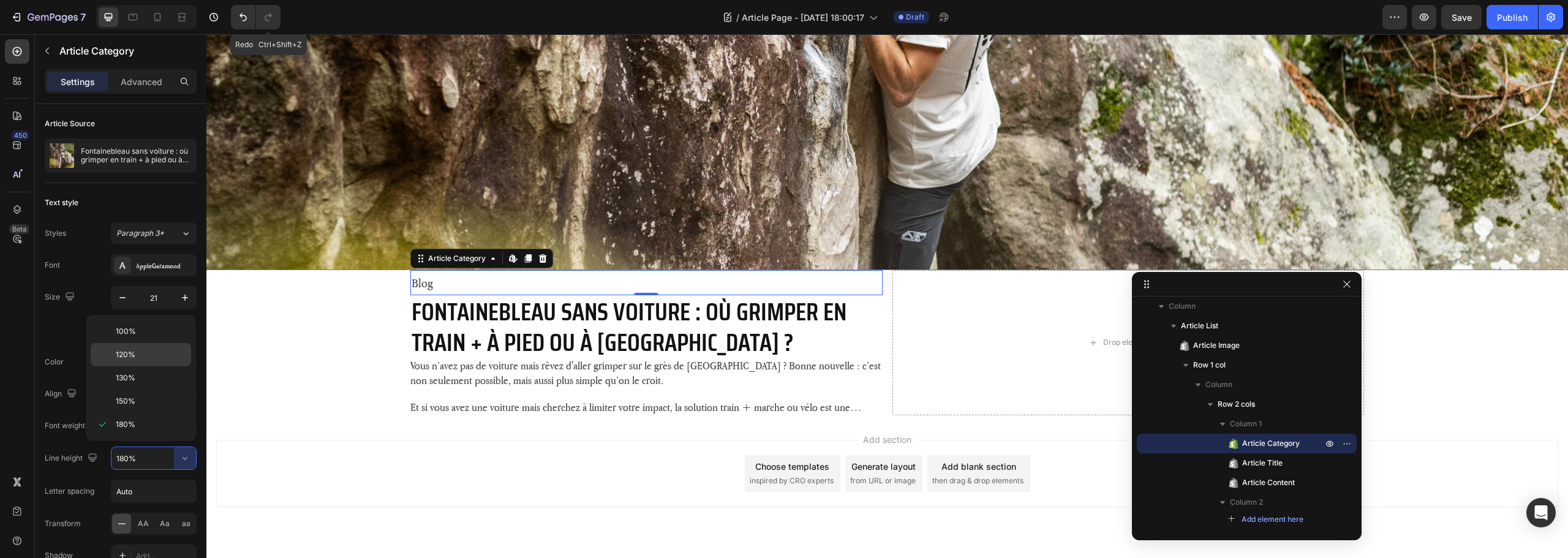
click at [140, 366] on div "120%" at bounding box center [141, 378] width 100 height 23
type input "120%"
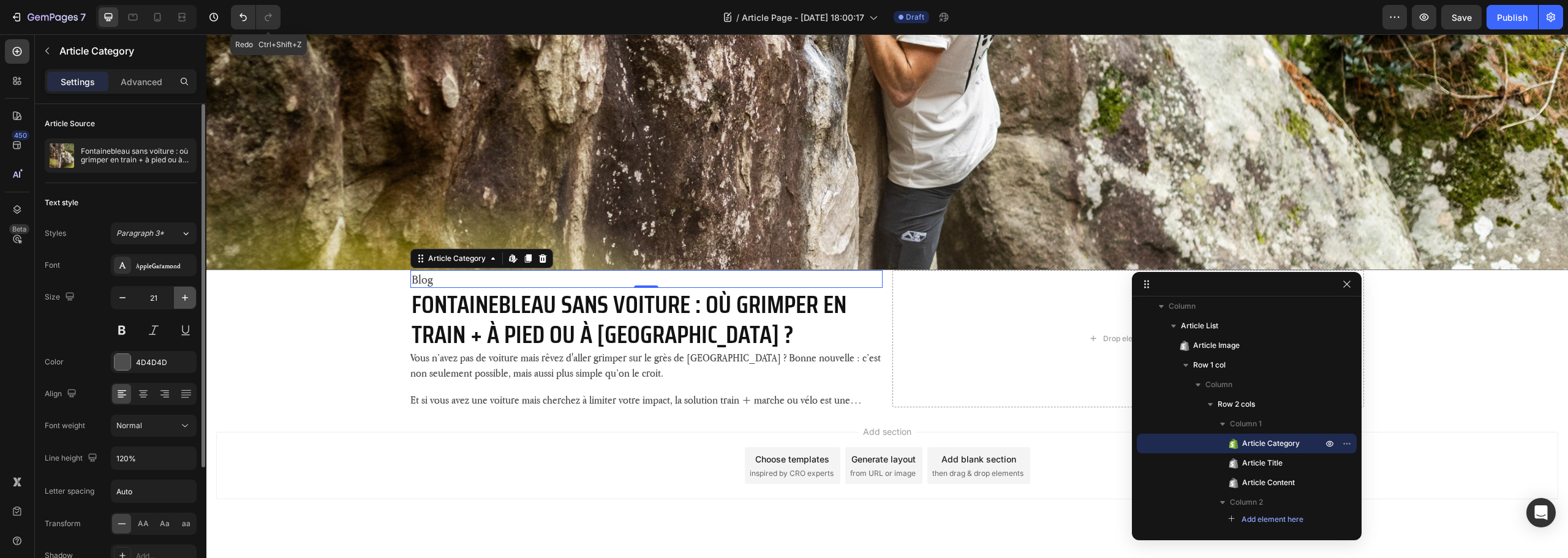
click at [183, 298] on icon "button" at bounding box center [185, 298] width 6 height 6
click at [182, 293] on icon "button" at bounding box center [184, 297] width 12 height 12
type input "23"
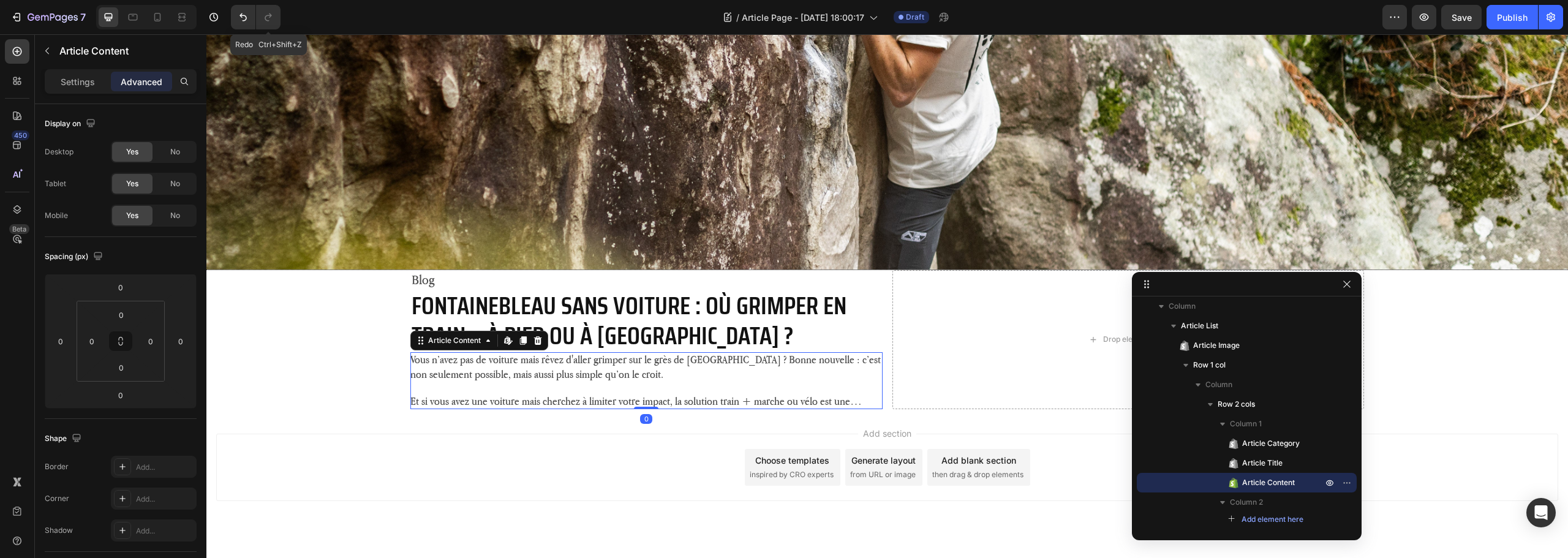
click at [614, 379] on p "Vous n’avez pas de voiture mais rêvez d'aller grimper sur le grès de Fontainebl…" at bounding box center [646, 366] width 472 height 30
click at [83, 86] on p "Settings" at bounding box center [78, 82] width 34 height 13
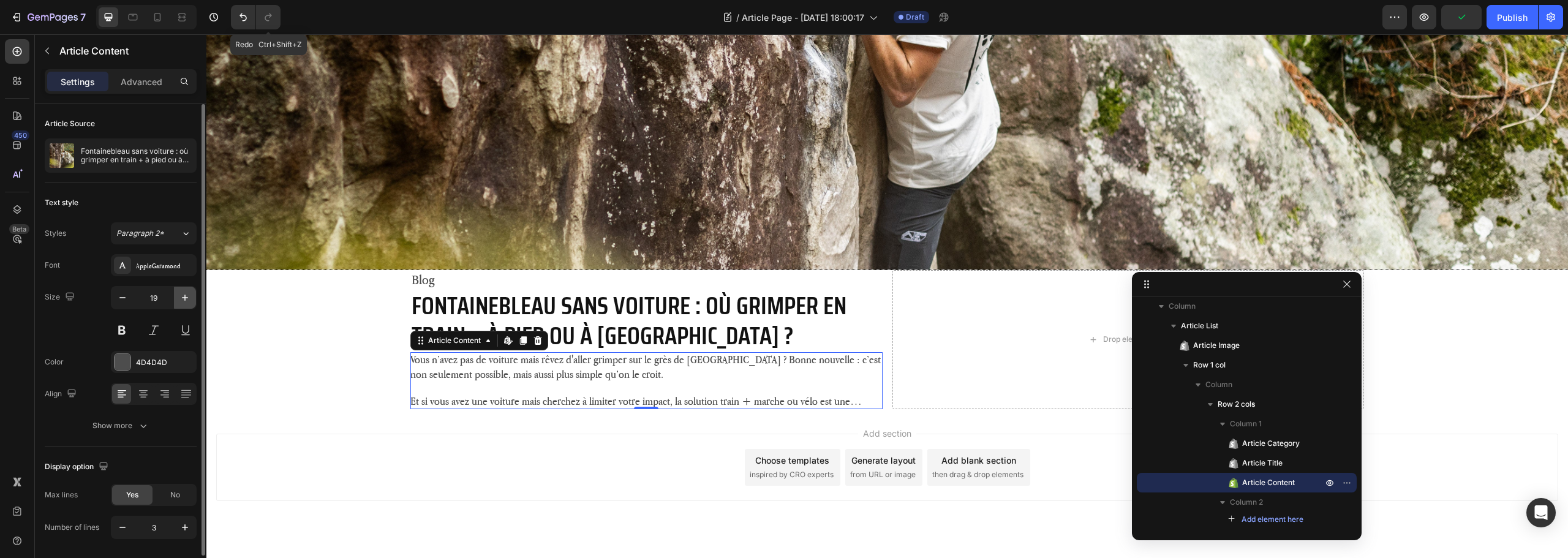
click at [180, 293] on icon "button" at bounding box center [184, 297] width 12 height 12
type input "20"
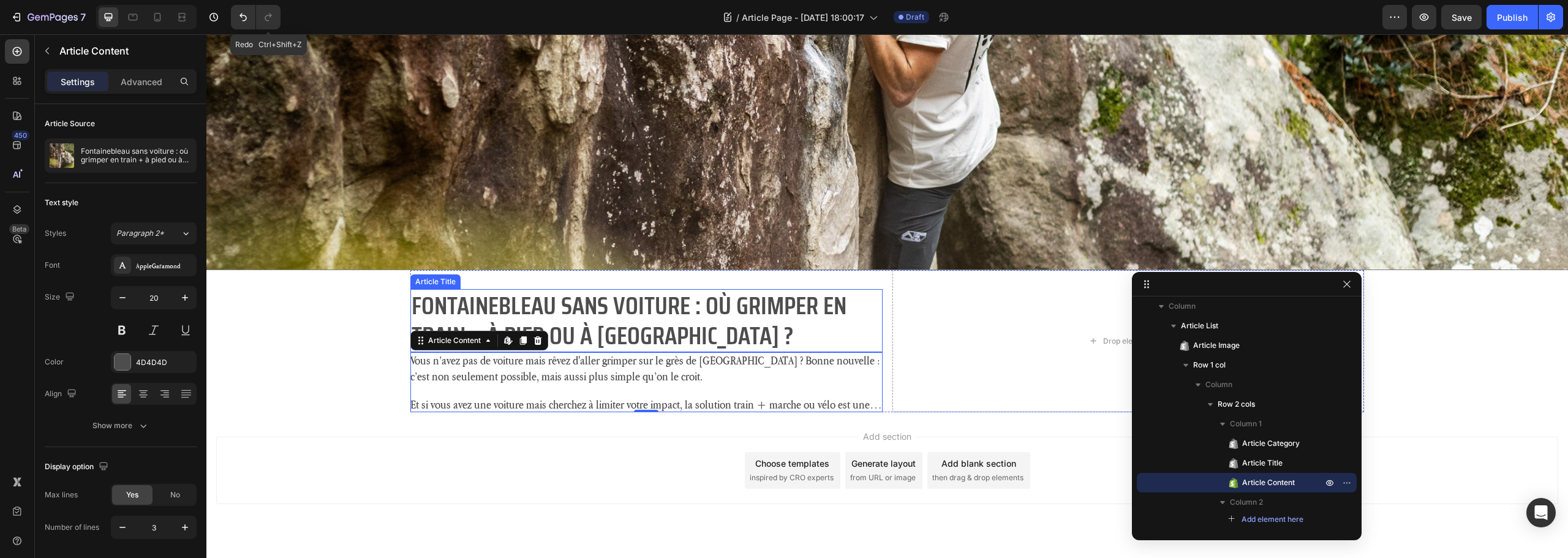
click at [632, 319] on h2 "Fontainebleau sans voiture : où grimper en train + à pied ou à vélo ?" at bounding box center [646, 319] width 472 height 62
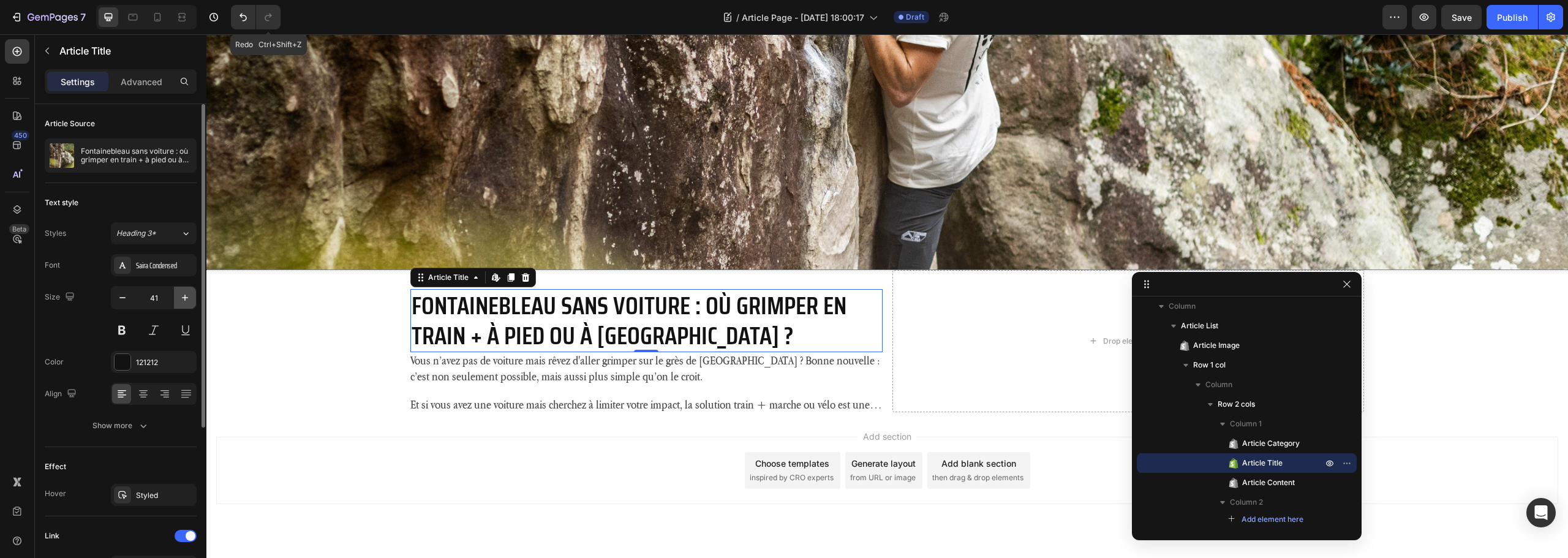
click at [184, 299] on icon "button" at bounding box center [184, 297] width 12 height 12
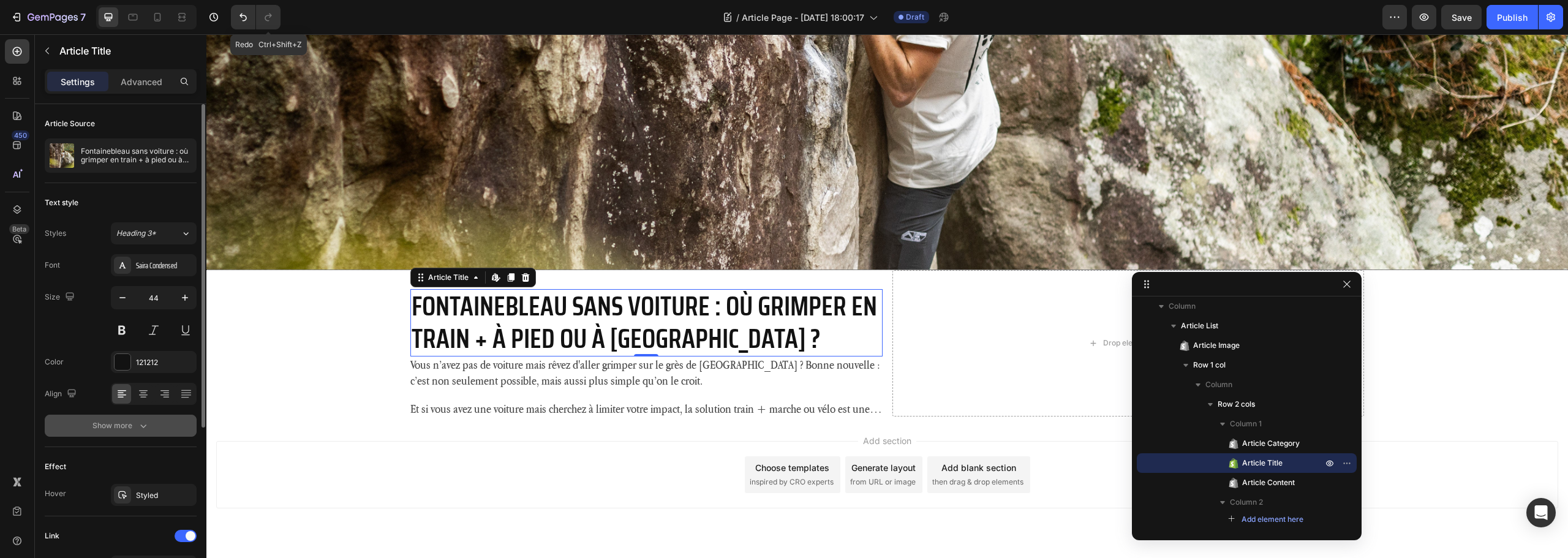
click at [138, 426] on icon "button" at bounding box center [143, 425] width 12 height 12
click at [173, 422] on div "Semi Bold" at bounding box center [147, 425] width 62 height 11
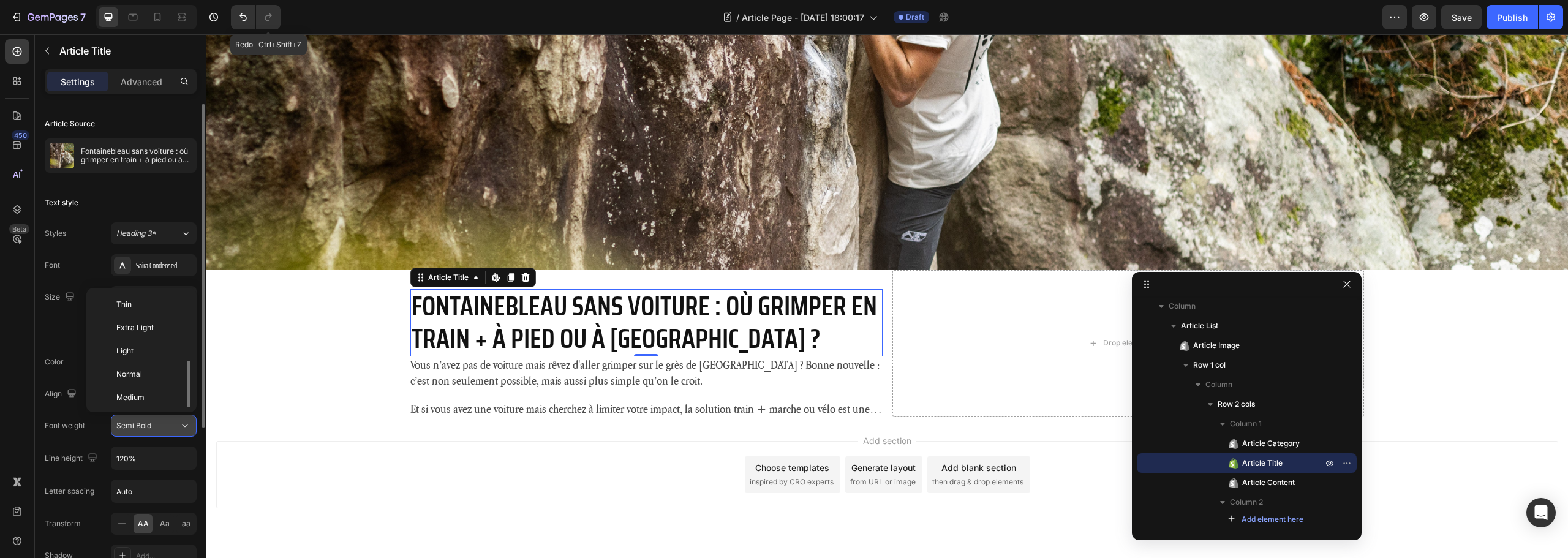
scroll to position [44, 0]
click at [152, 397] on p "Bold" at bounding box center [149, 400] width 65 height 11
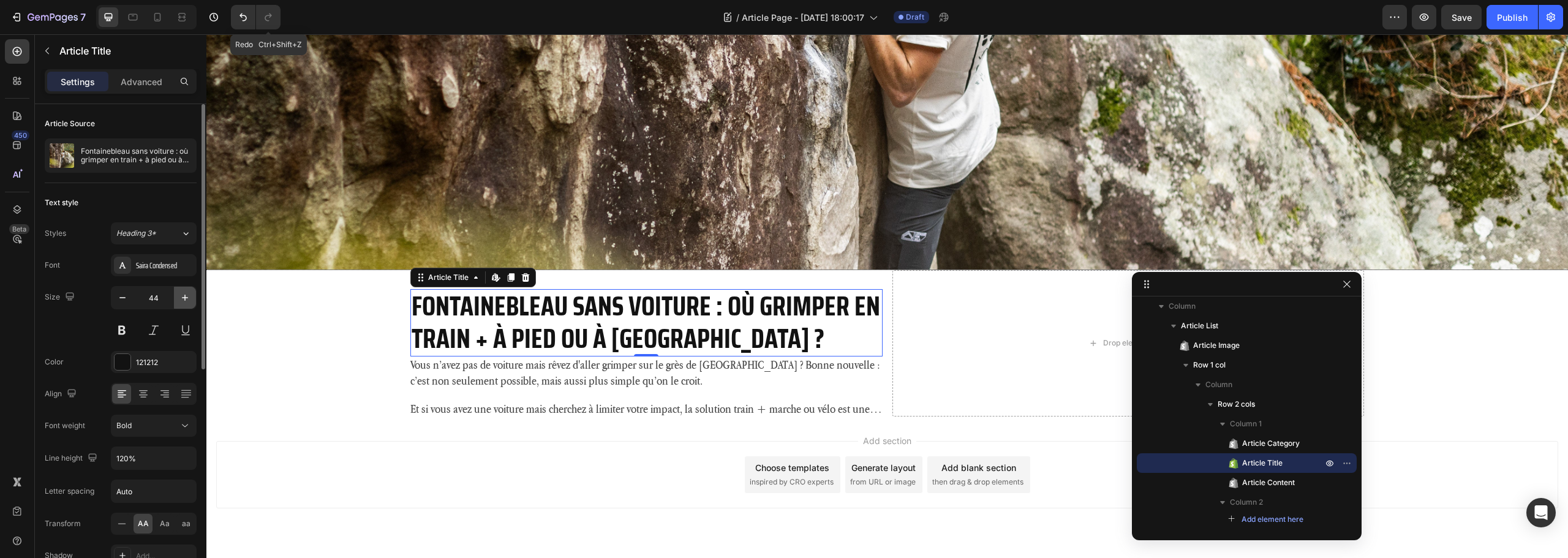
click at [188, 304] on button "button" at bounding box center [184, 297] width 22 height 22
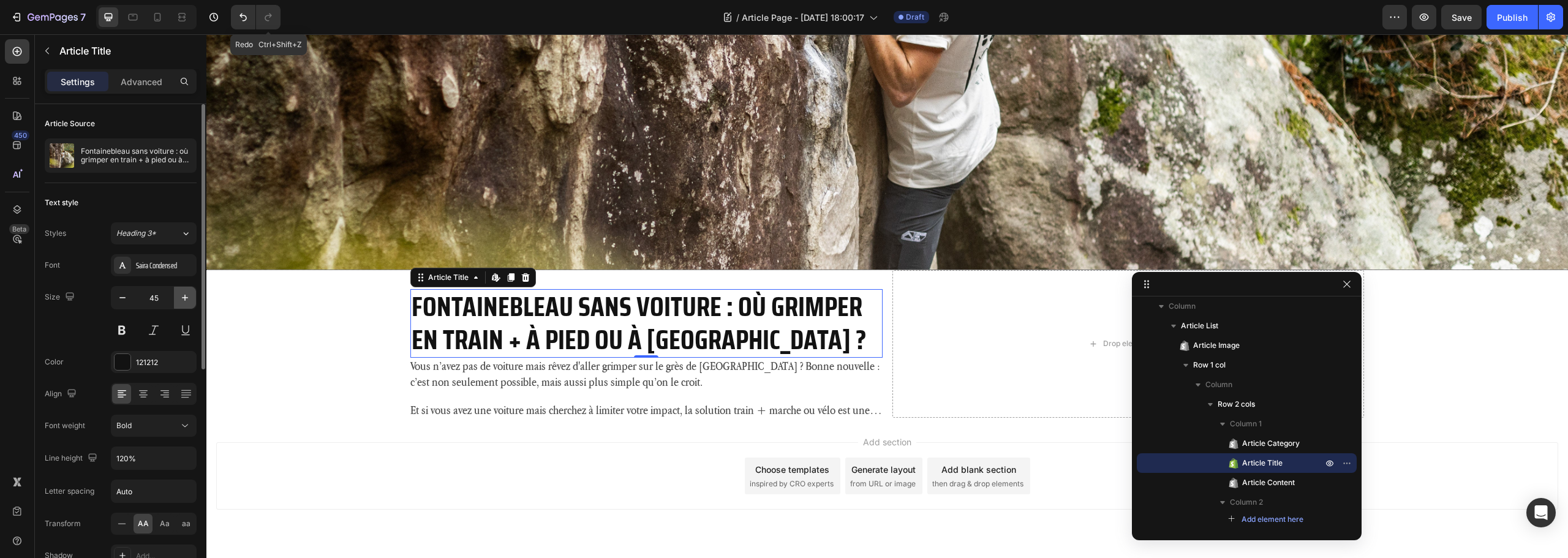
click at [188, 304] on button "button" at bounding box center [184, 297] width 22 height 22
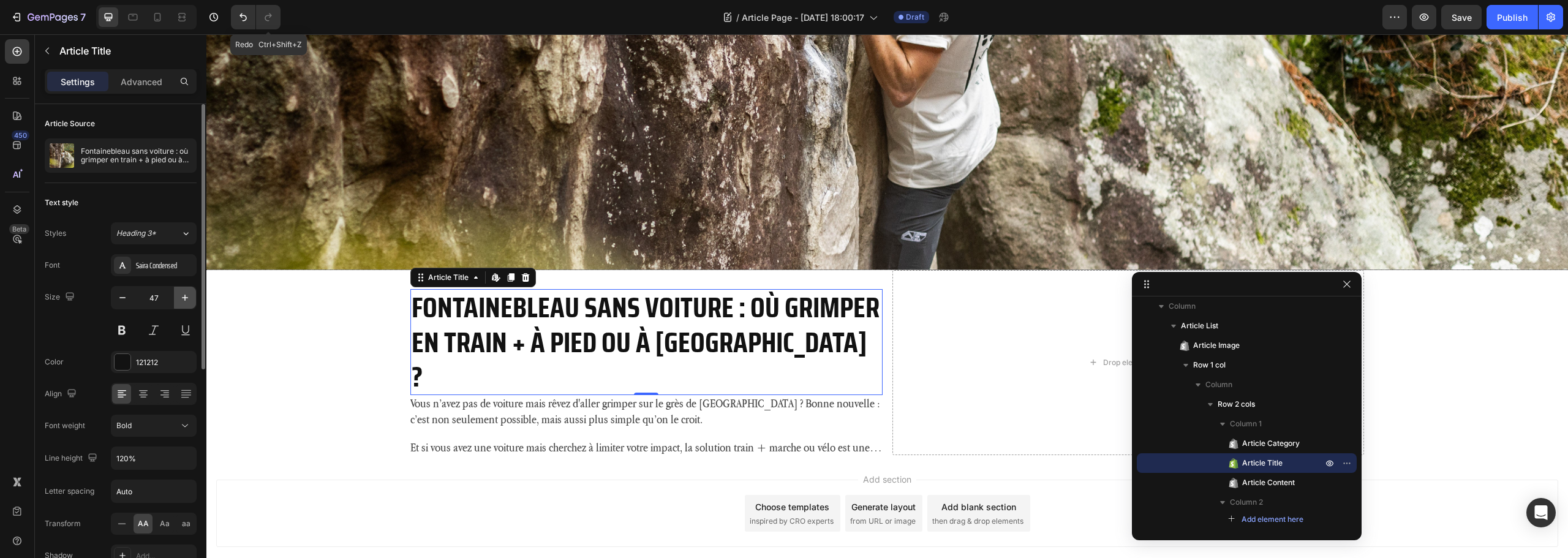
click at [188, 304] on button "button" at bounding box center [184, 297] width 22 height 22
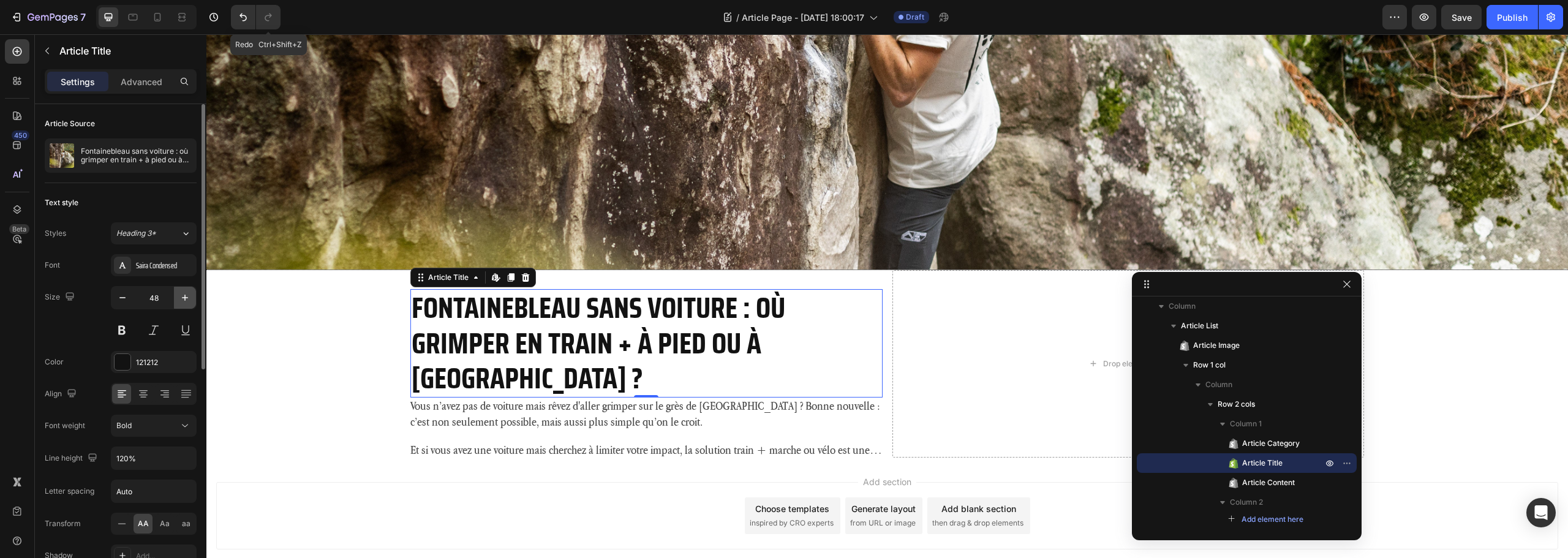
click at [188, 304] on button "button" at bounding box center [184, 297] width 22 height 22
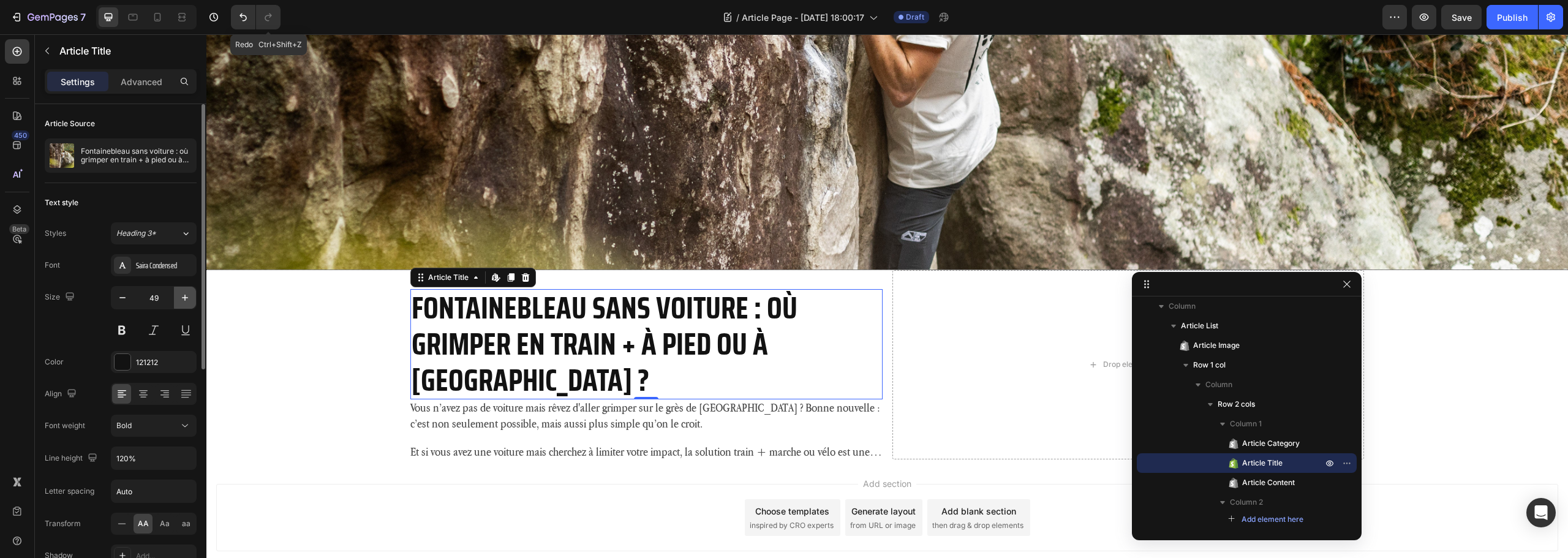
click at [188, 304] on button "button" at bounding box center [184, 297] width 22 height 22
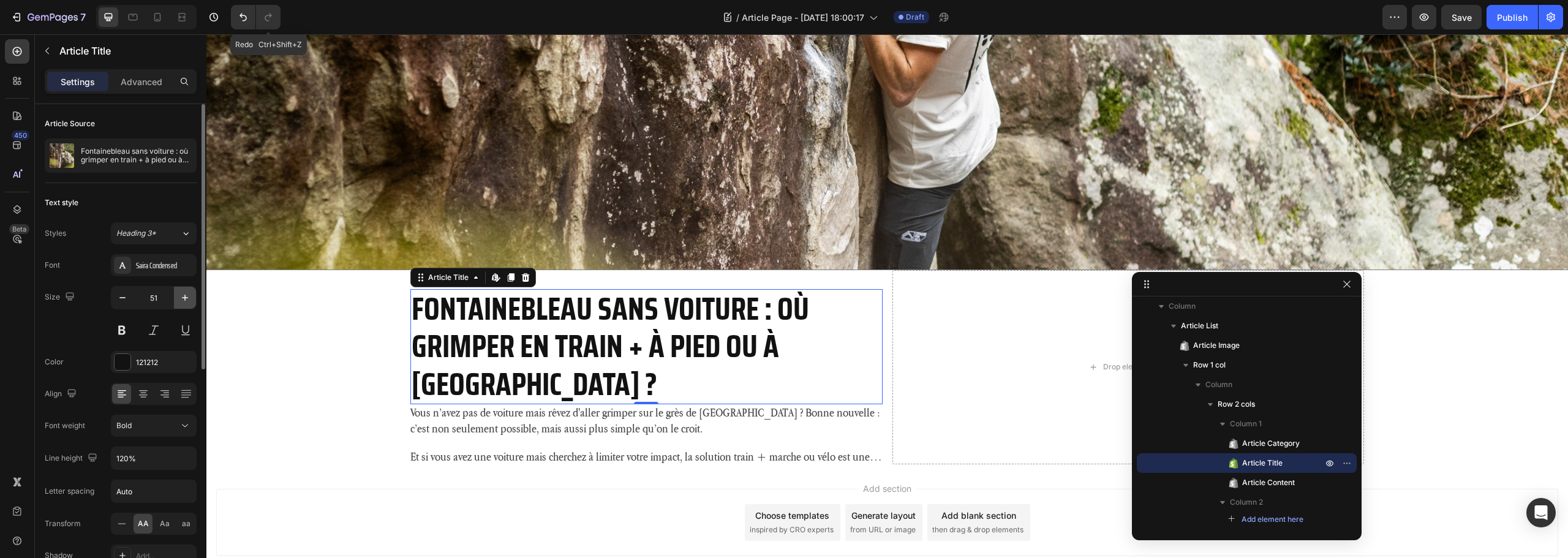
click at [188, 304] on button "button" at bounding box center [184, 297] width 22 height 22
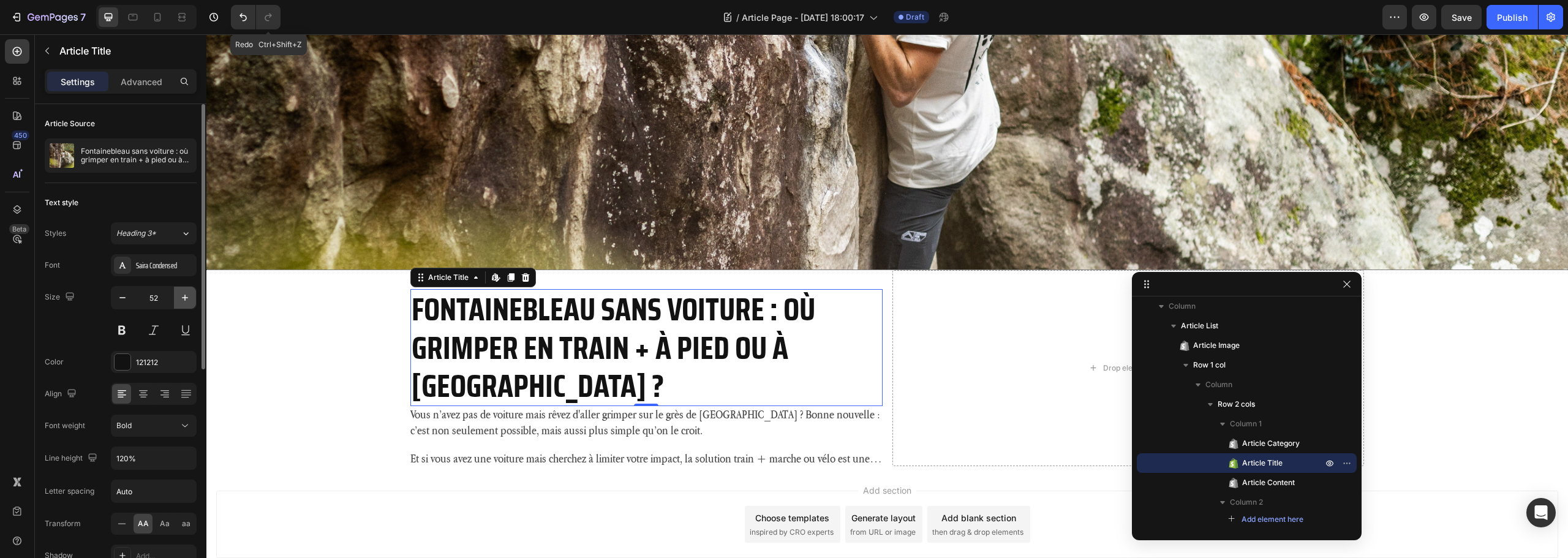
click at [188, 304] on button "button" at bounding box center [184, 297] width 22 height 22
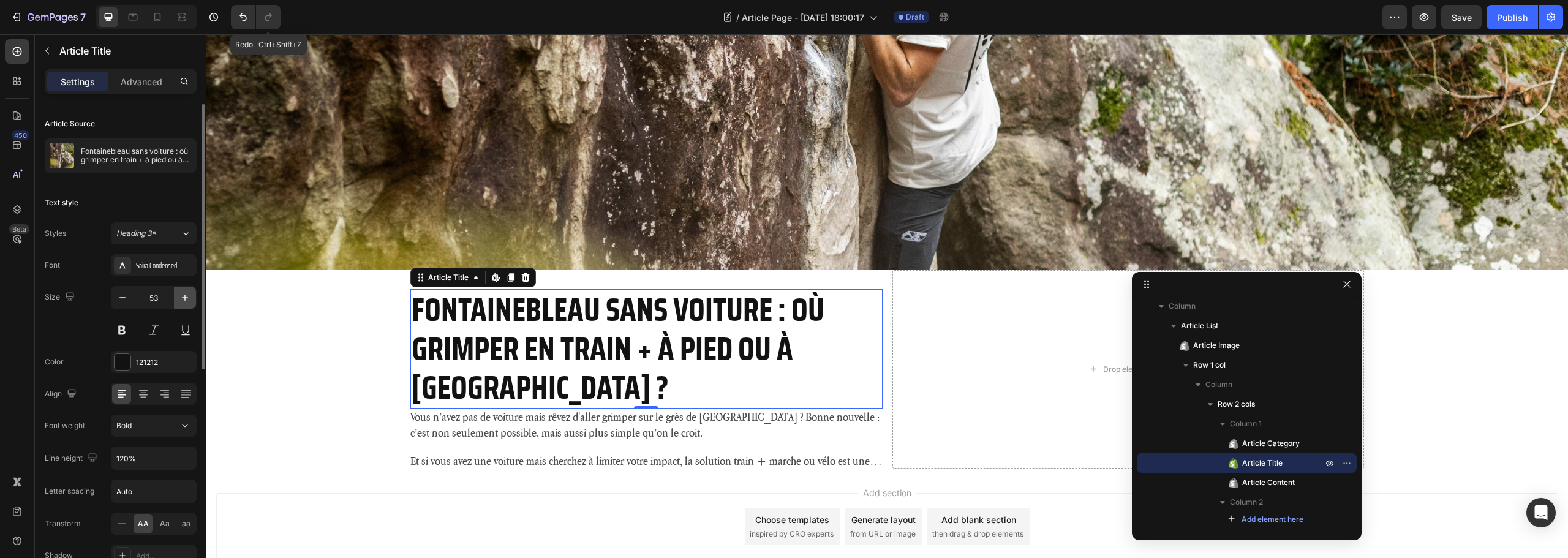
click at [188, 304] on button "button" at bounding box center [184, 297] width 22 height 22
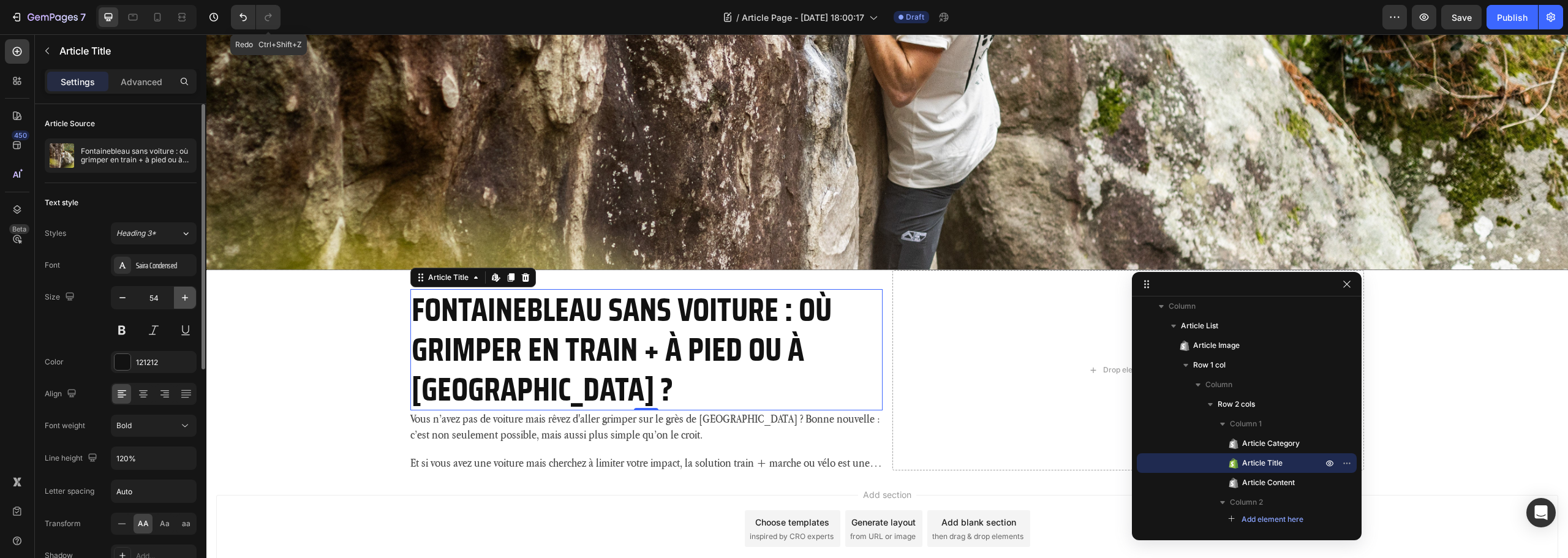
click at [188, 304] on button "button" at bounding box center [184, 297] width 22 height 22
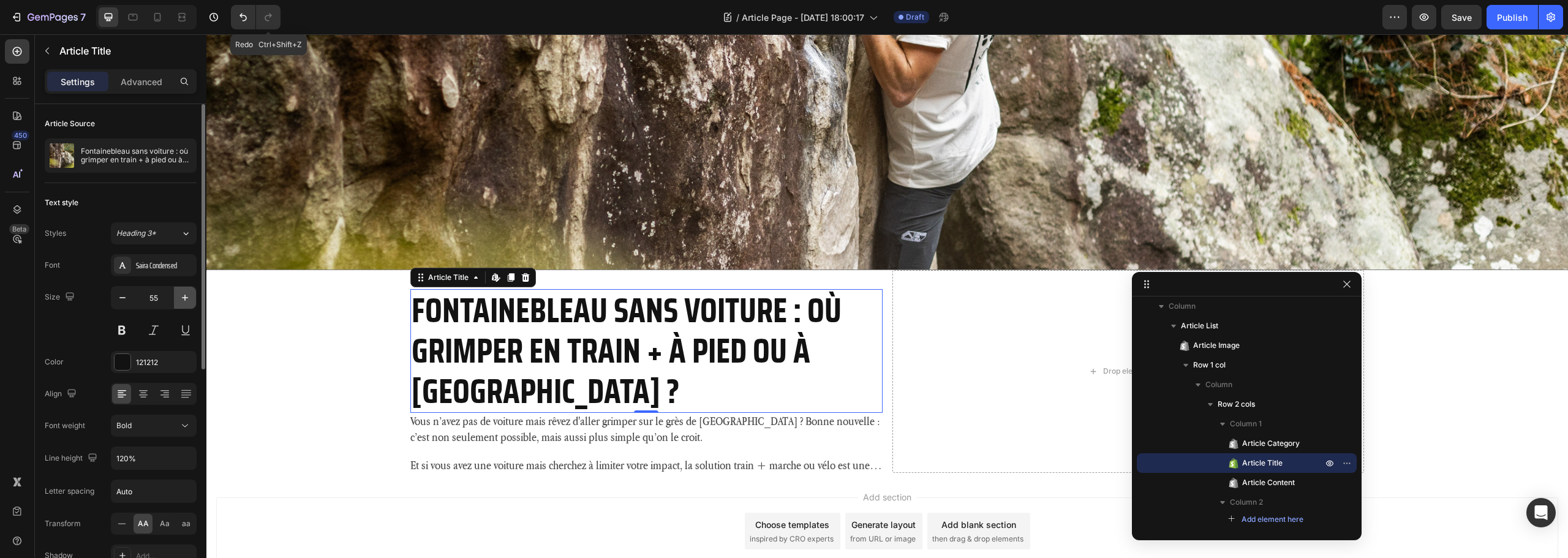
click at [188, 304] on button "button" at bounding box center [184, 297] width 22 height 22
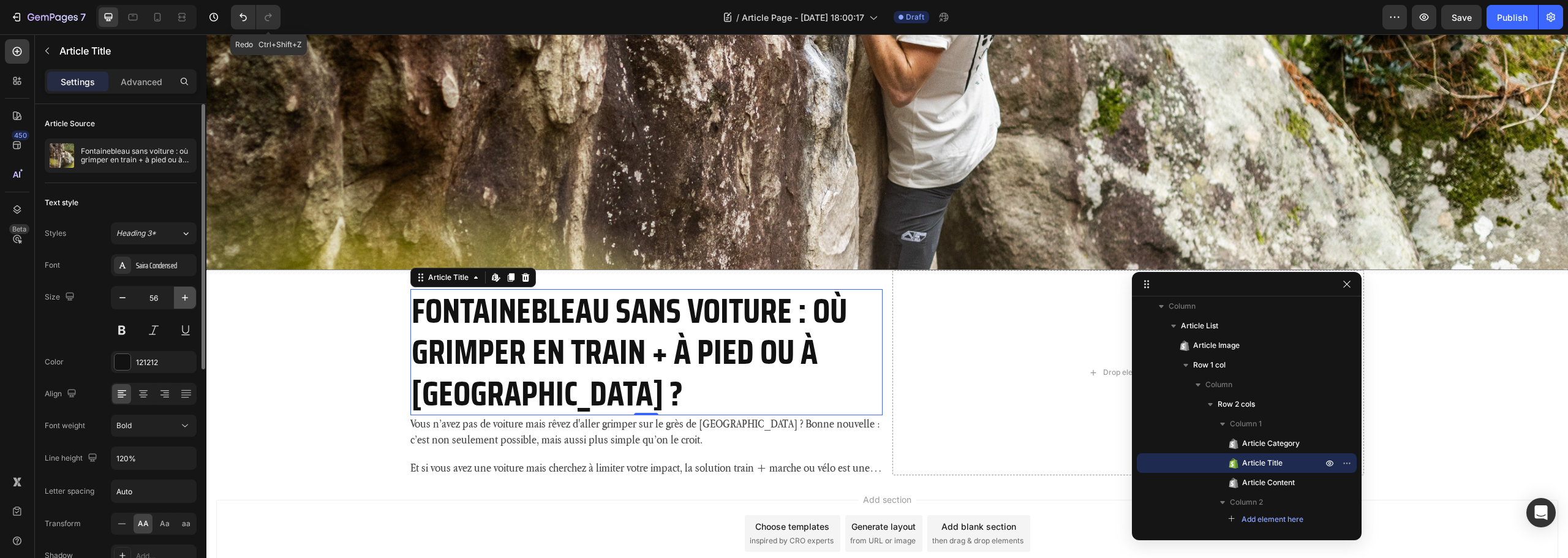
click at [188, 304] on button "button" at bounding box center [184, 297] width 22 height 22
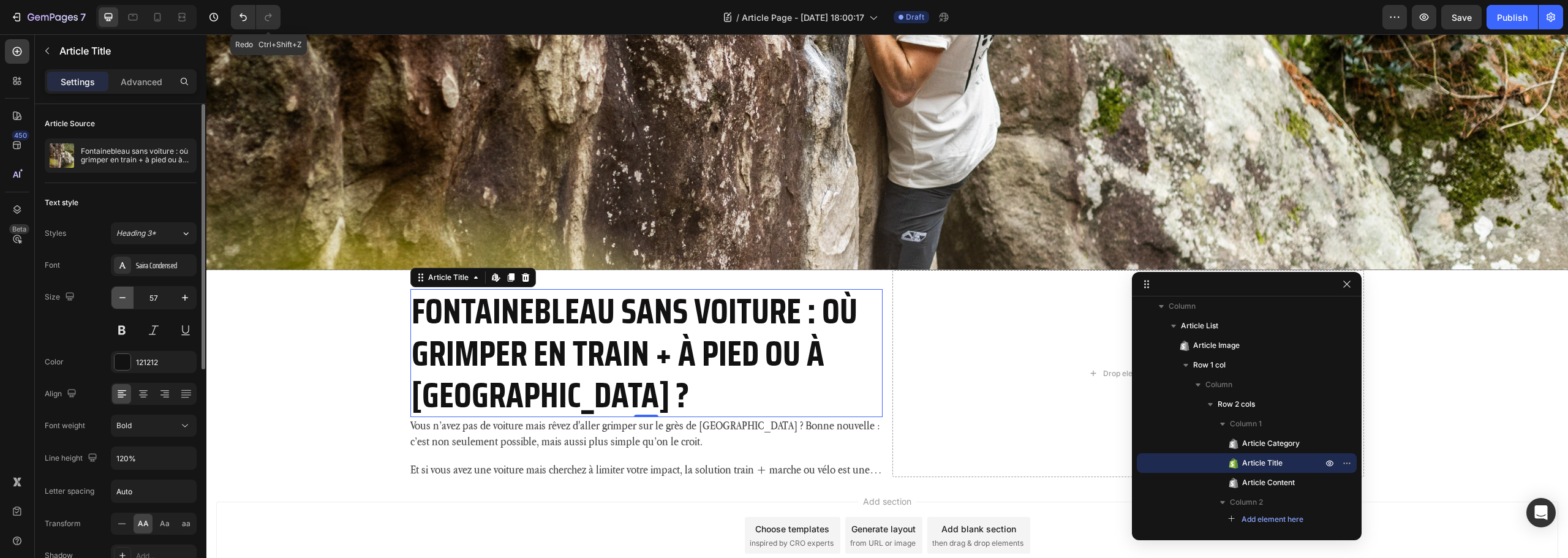
click at [123, 298] on icon "button" at bounding box center [122, 297] width 12 height 12
type input "56"
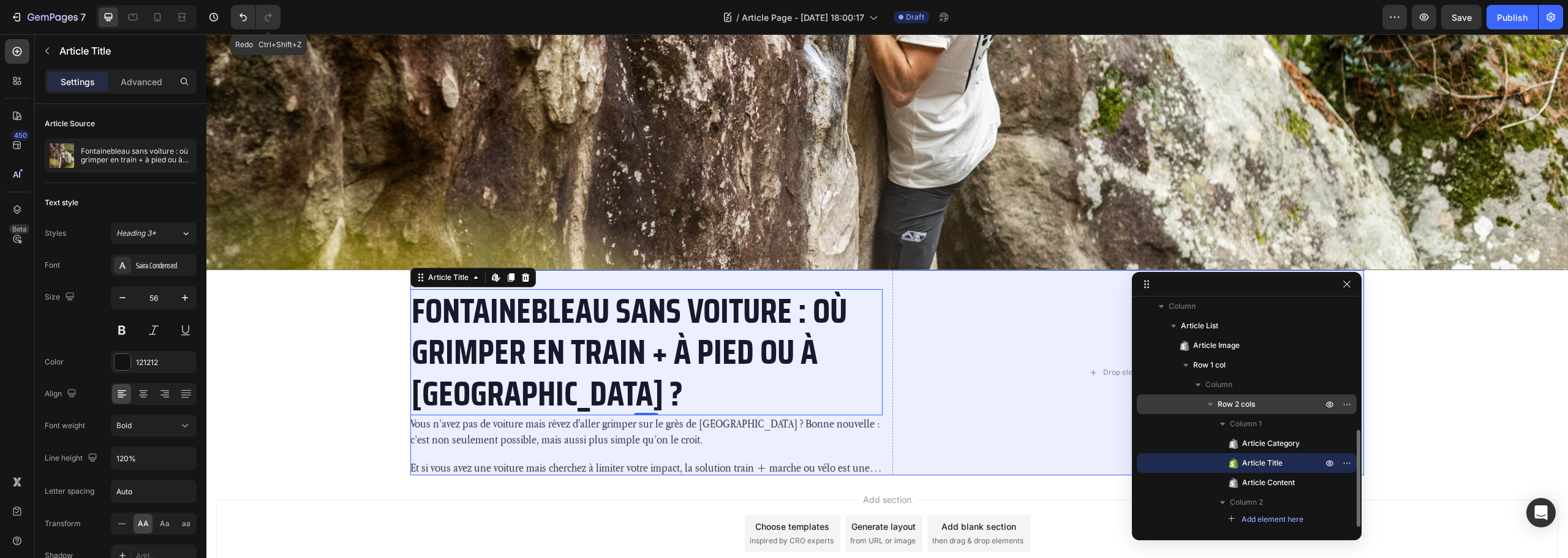
click at [1257, 404] on p "Row 2 cols" at bounding box center [1271, 404] width 107 height 12
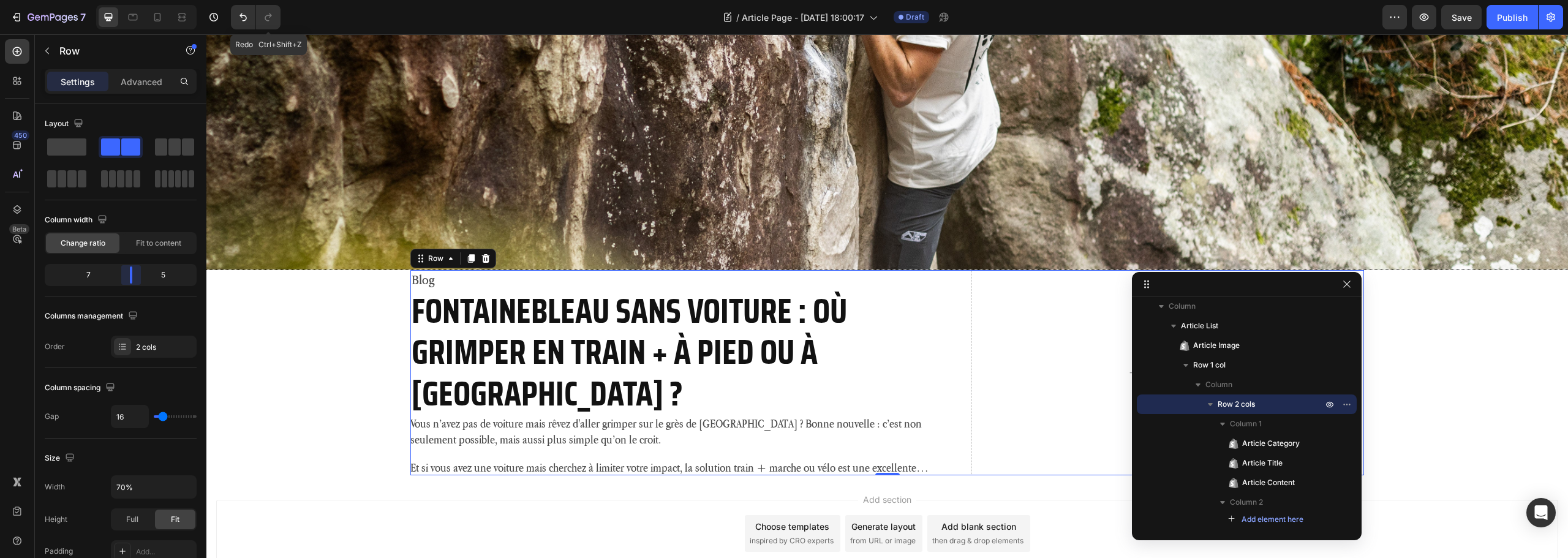
drag, startPoint x: 122, startPoint y: 278, endPoint x: 135, endPoint y: 278, distance: 13.0
click at [135, 0] on body "7 Version history Redo Ctrl+Shift+Z / Article Page - Aug 27, 18:00:17 Draft Pre…" at bounding box center [784, 0] width 1568 height 0
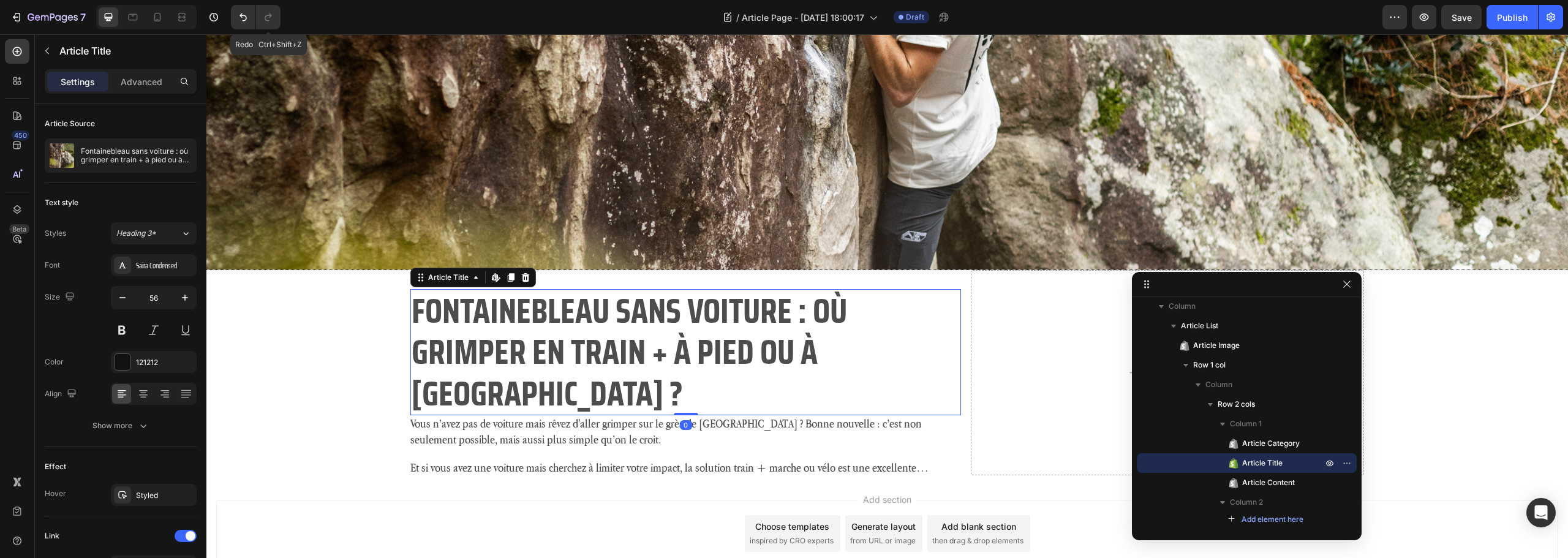
click at [596, 312] on h2 "Fontainebleau sans voiture : où grimper en train + à pied ou à vélo ?" at bounding box center [685, 352] width 550 height 126
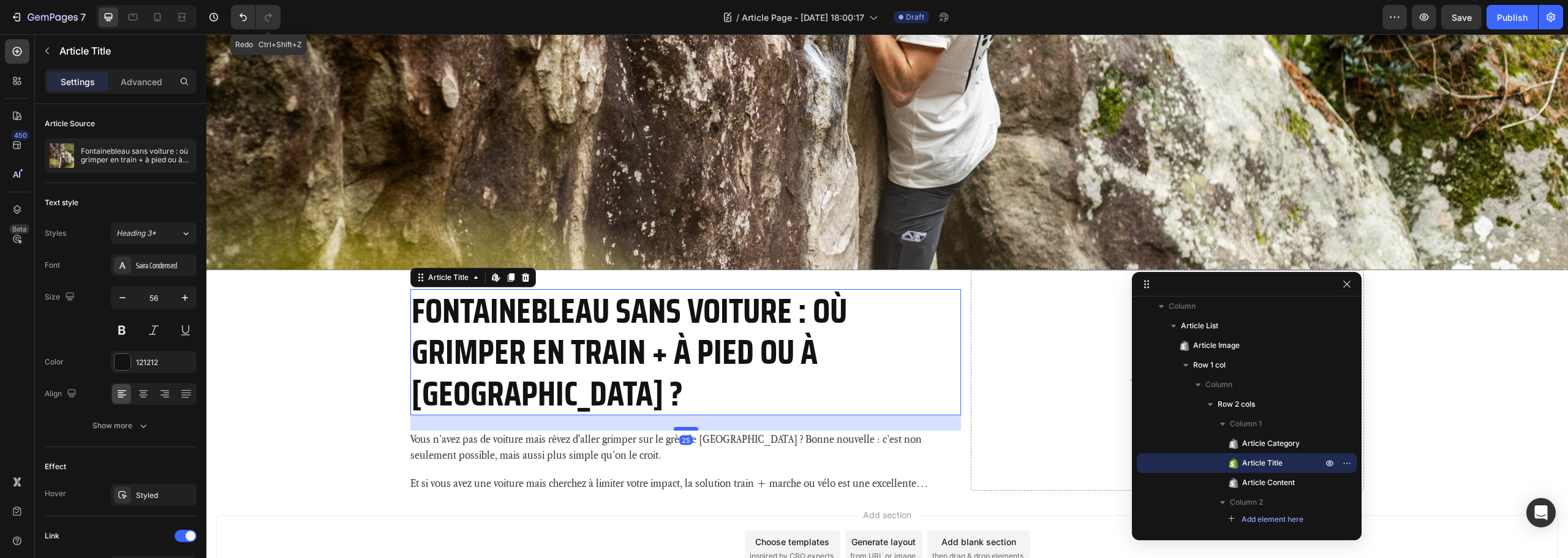
drag, startPoint x: 676, startPoint y: 373, endPoint x: 677, endPoint y: 388, distance: 15.0
click at [677, 427] on div at bounding box center [686, 429] width 24 height 4
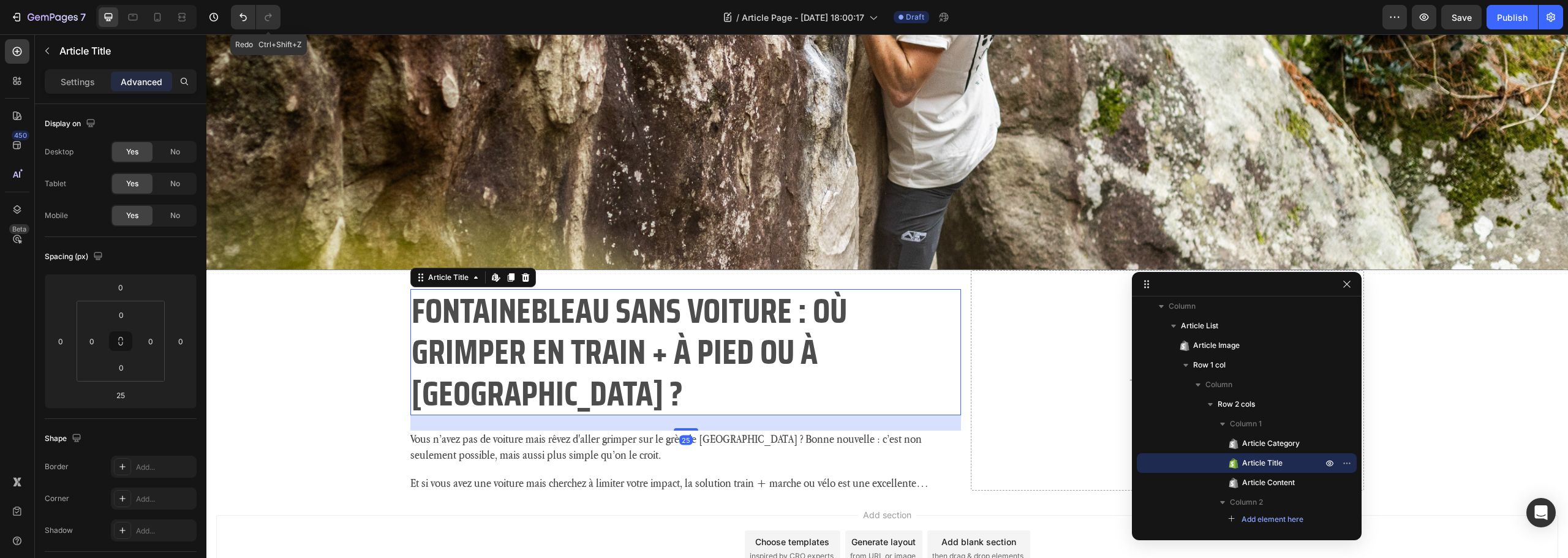
click at [637, 341] on h2 "Fontainebleau sans voiture : où grimper en train + à pied ou à vélo ?" at bounding box center [685, 352] width 550 height 126
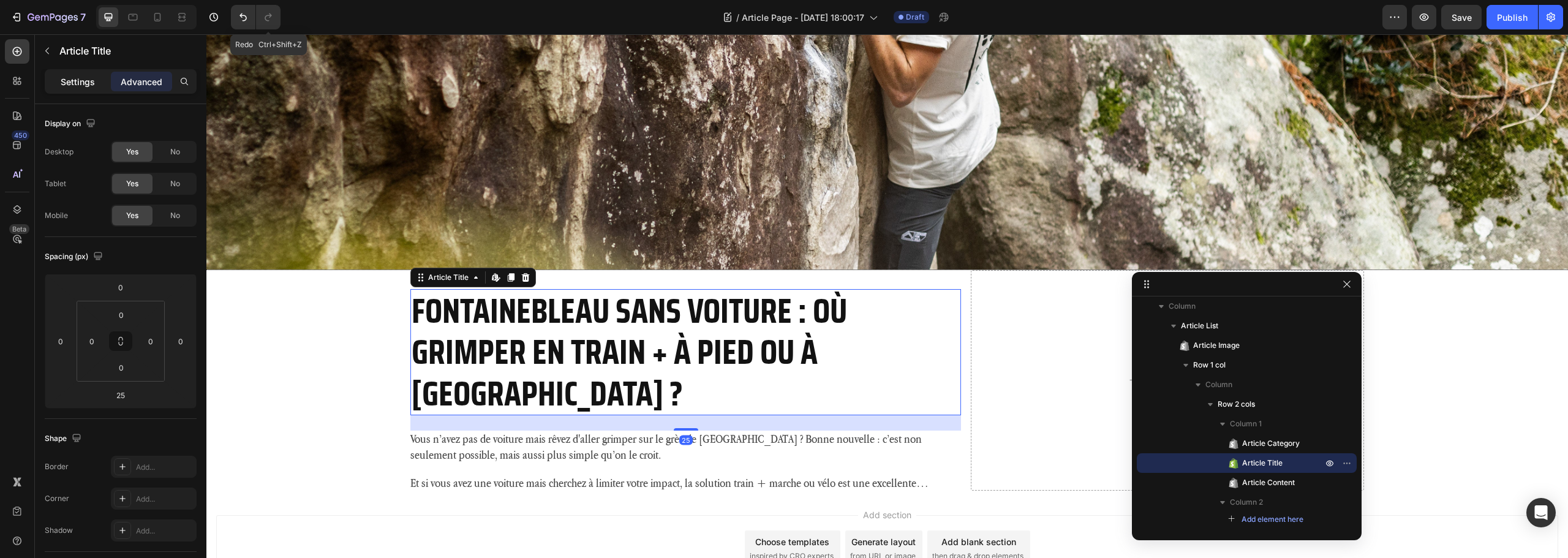
click at [83, 84] on p "Settings" at bounding box center [78, 82] width 34 height 13
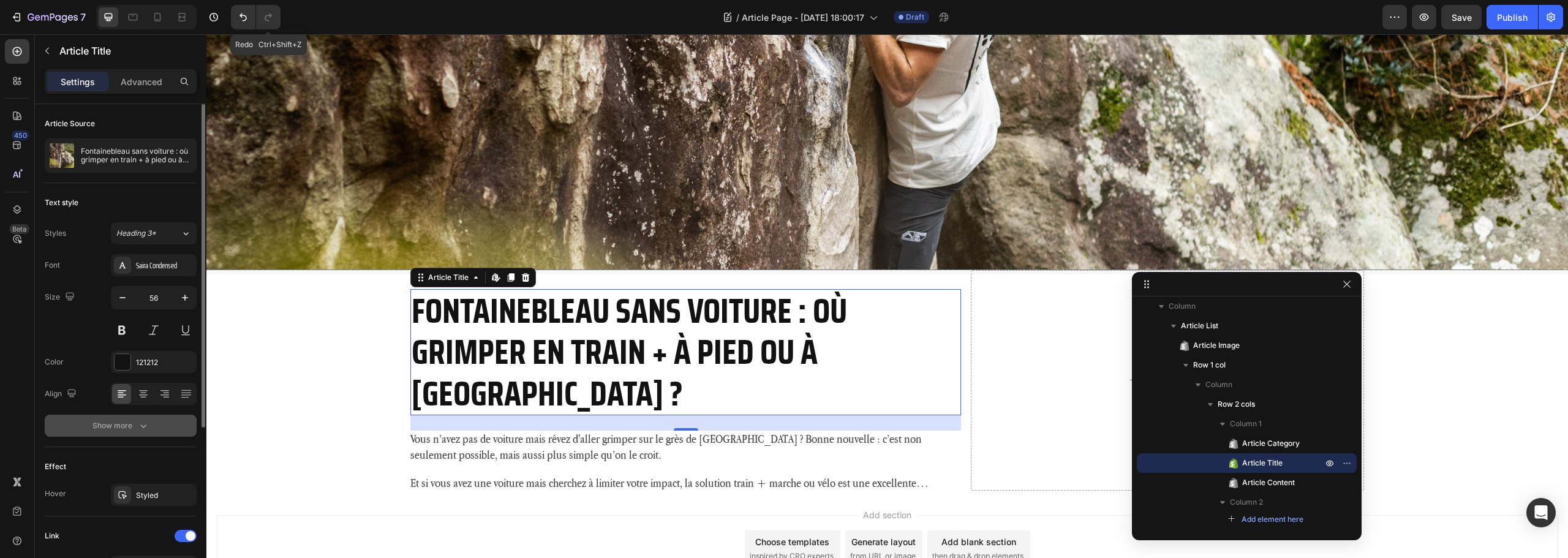
click at [126, 433] on button "Show more" at bounding box center [121, 425] width 152 height 22
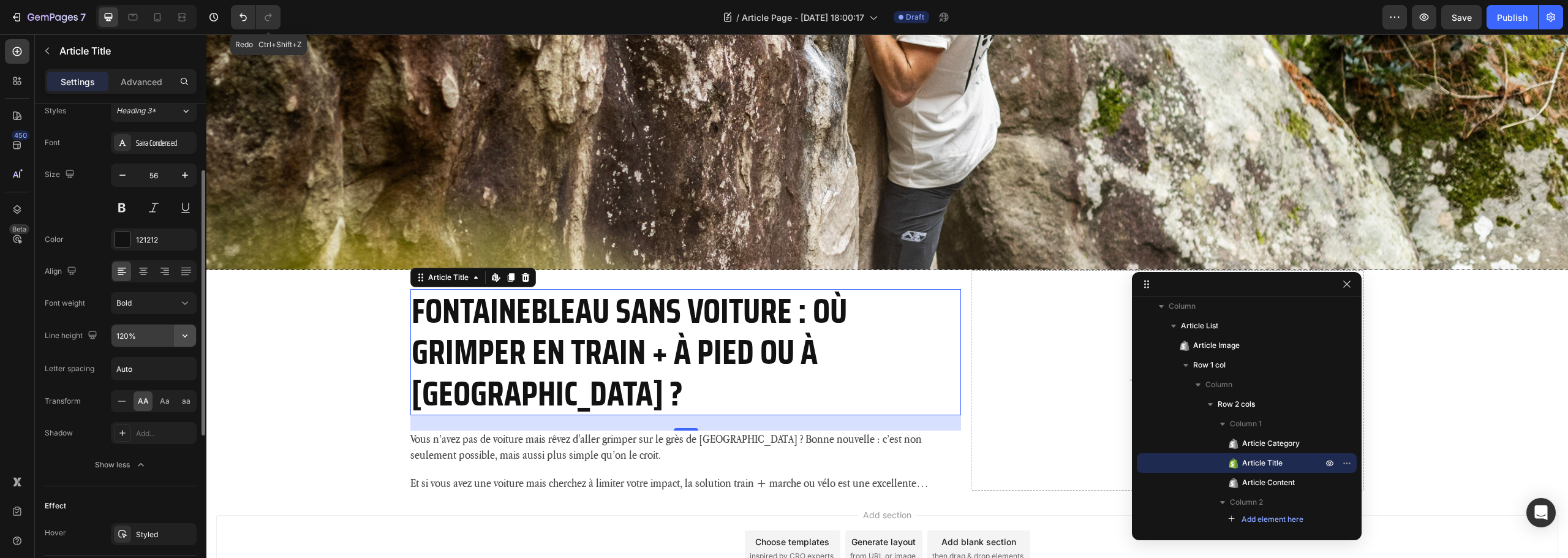
click at [190, 332] on icon "button" at bounding box center [184, 335] width 12 height 12
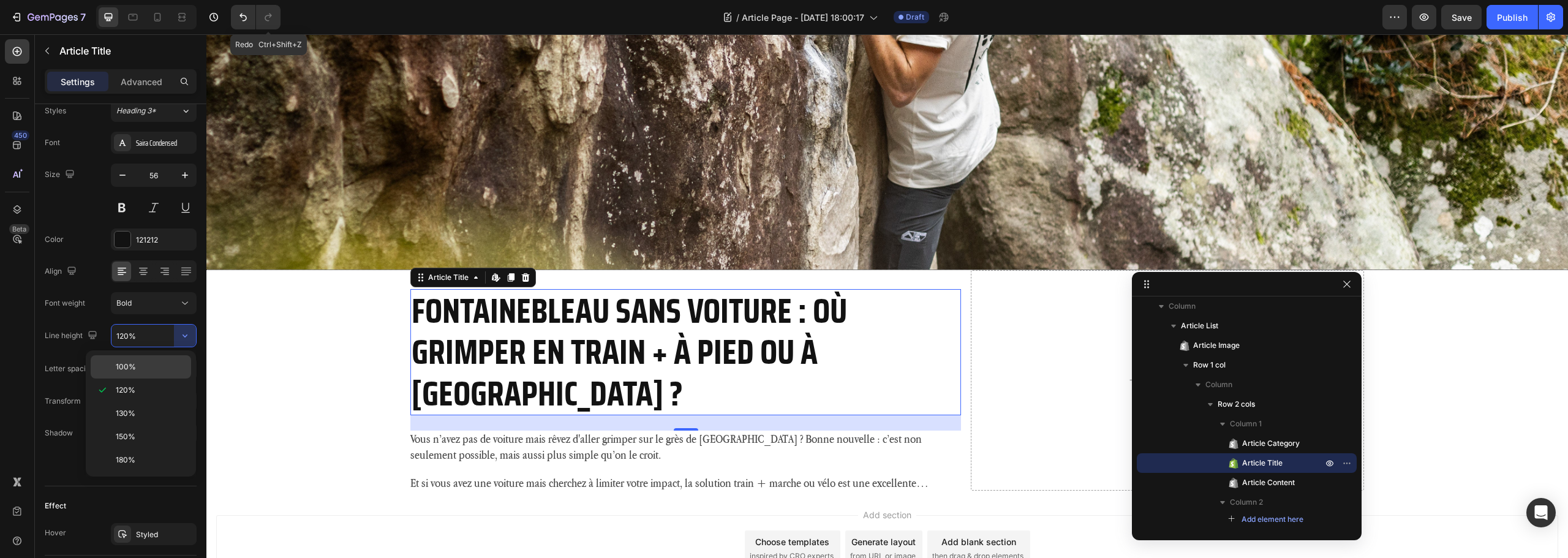
click at [145, 367] on p "100%" at bounding box center [150, 367] width 70 height 11
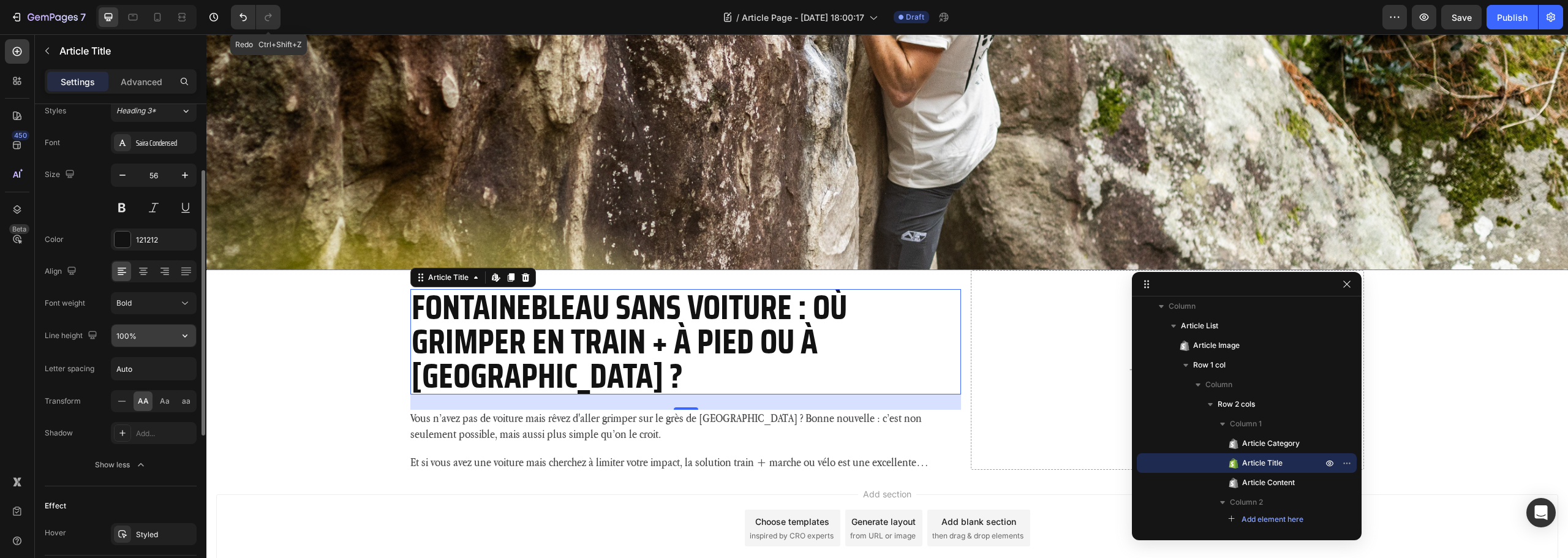
click at [132, 332] on input "100%" at bounding box center [154, 335] width 84 height 22
click at [120, 336] on input "100%" at bounding box center [154, 335] width 84 height 22
click at [124, 336] on input "100%" at bounding box center [154, 335] width 84 height 22
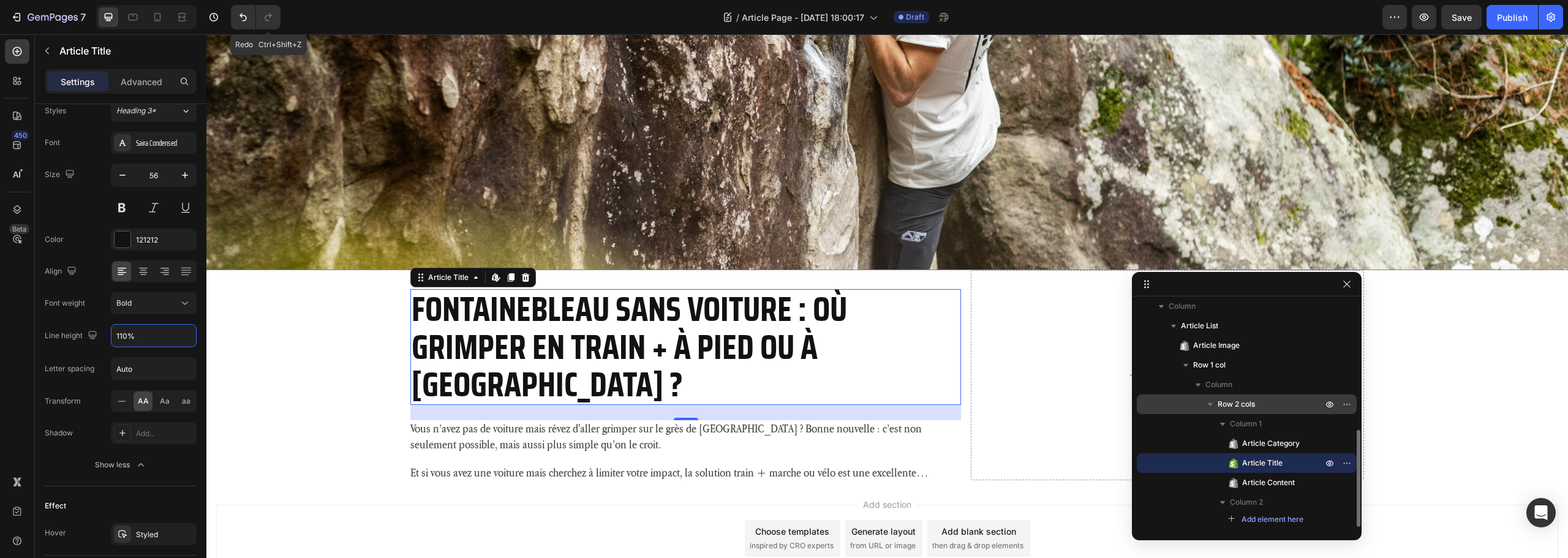
type input "110%"
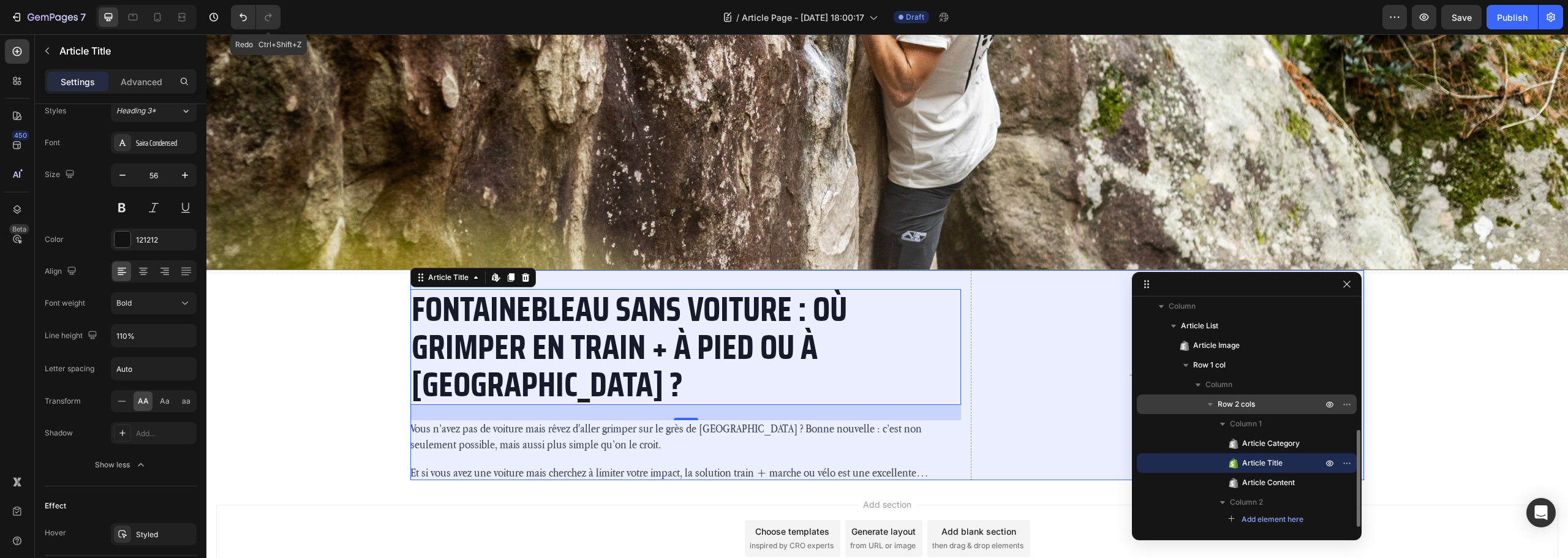
click at [1227, 404] on span "Row 2 cols" at bounding box center [1236, 404] width 37 height 12
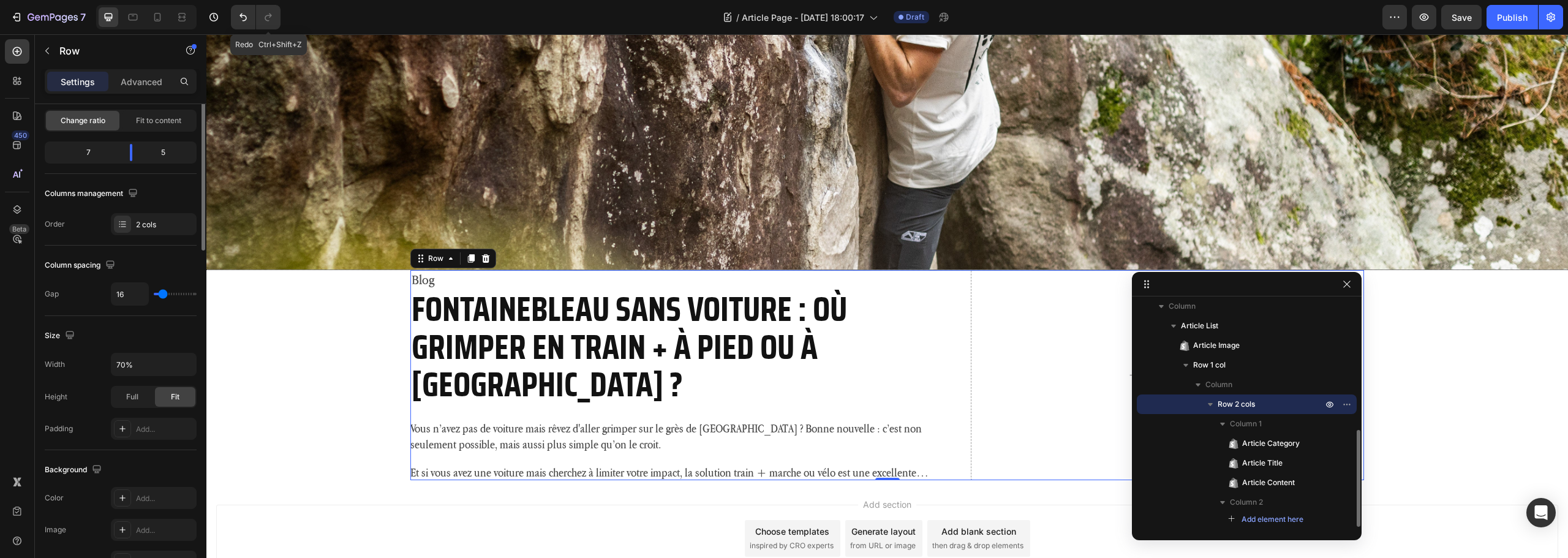
scroll to position [0, 0]
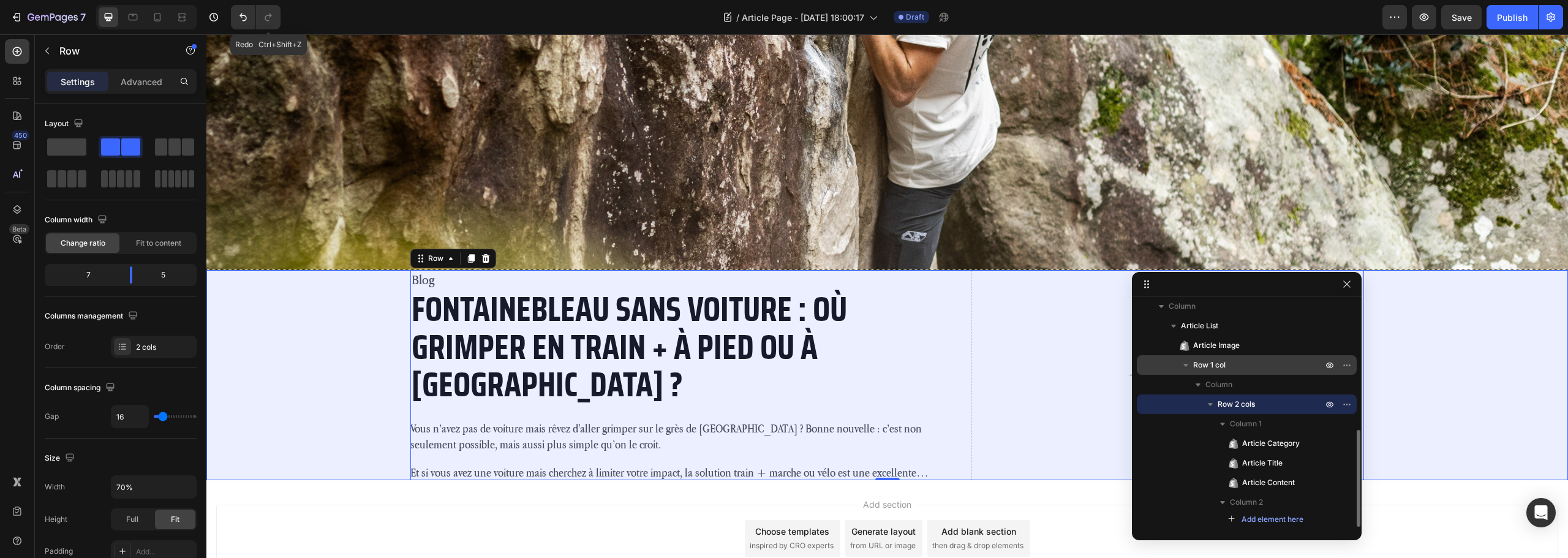
click at [1248, 363] on p "Row 1 col" at bounding box center [1259, 365] width 132 height 12
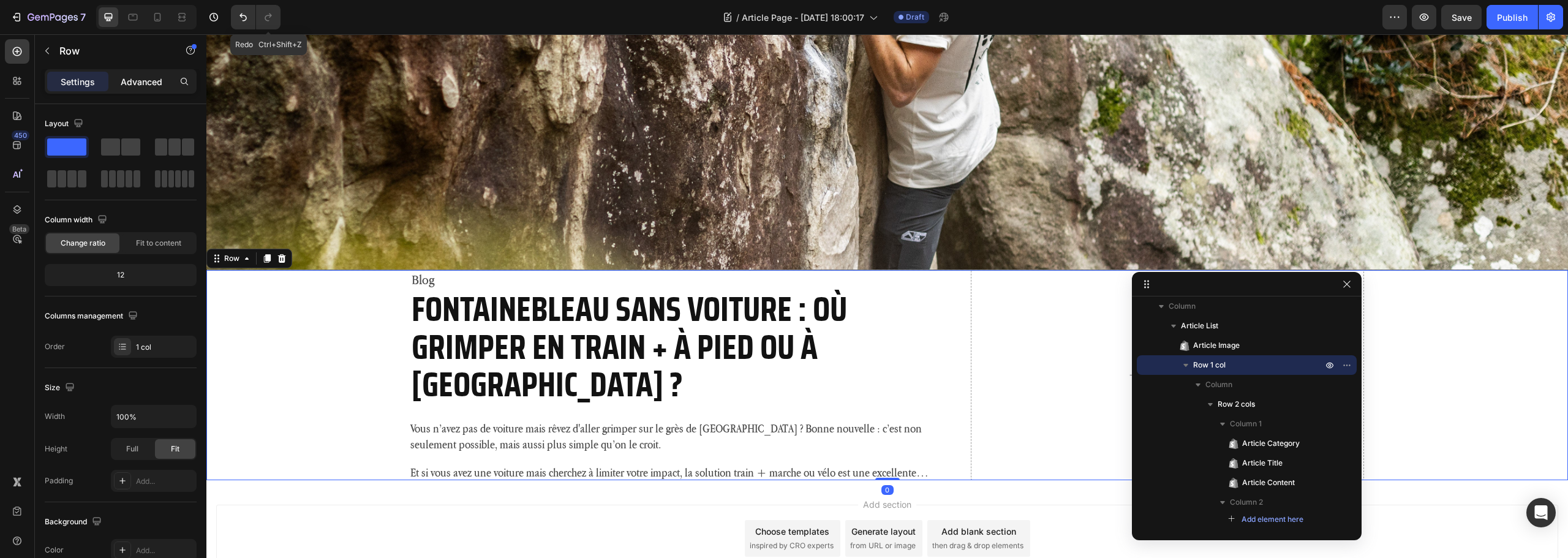
click at [140, 81] on p "Advanced" at bounding box center [141, 82] width 41 height 13
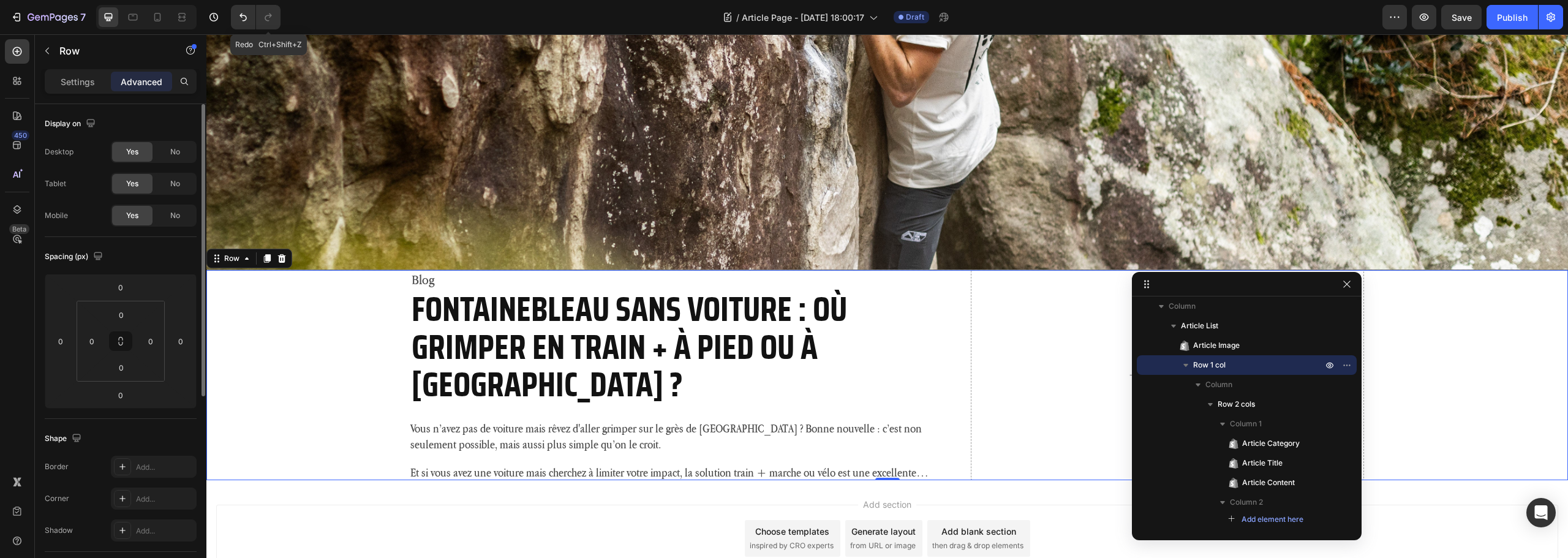
scroll to position [245, 0]
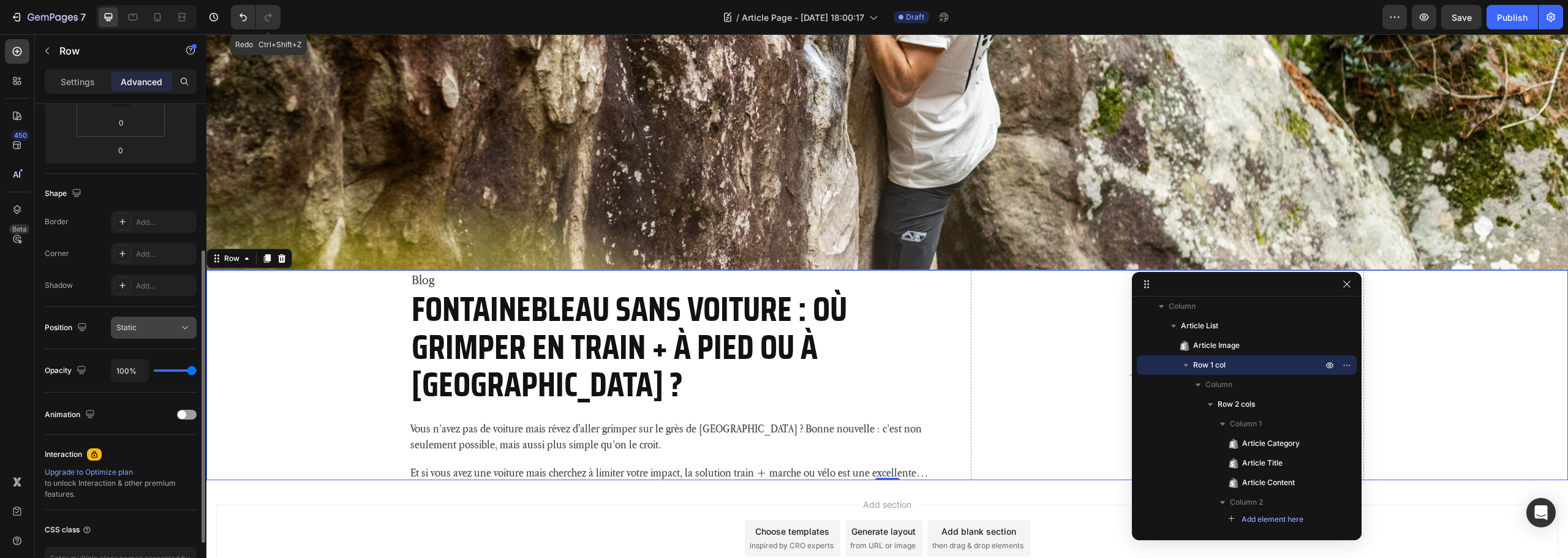
click at [150, 328] on div "Static" at bounding box center [147, 328] width 62 height 11
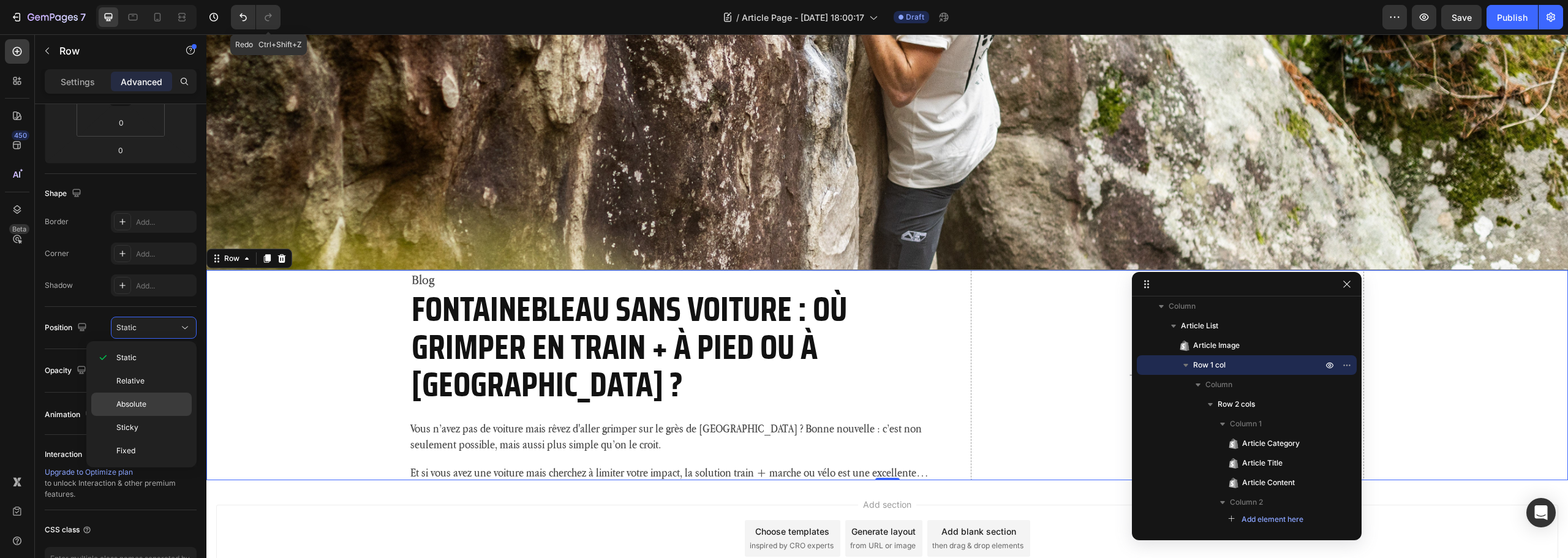
click at [147, 401] on p "Absolute" at bounding box center [151, 404] width 70 height 11
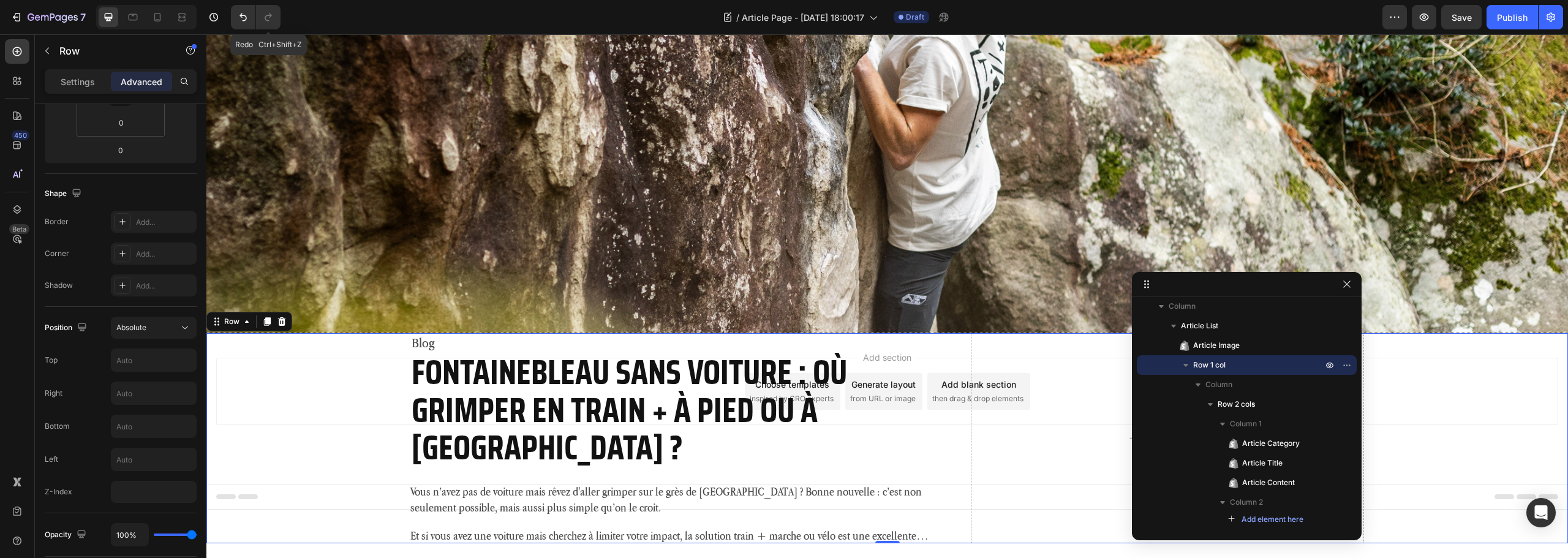
scroll to position [205, 0]
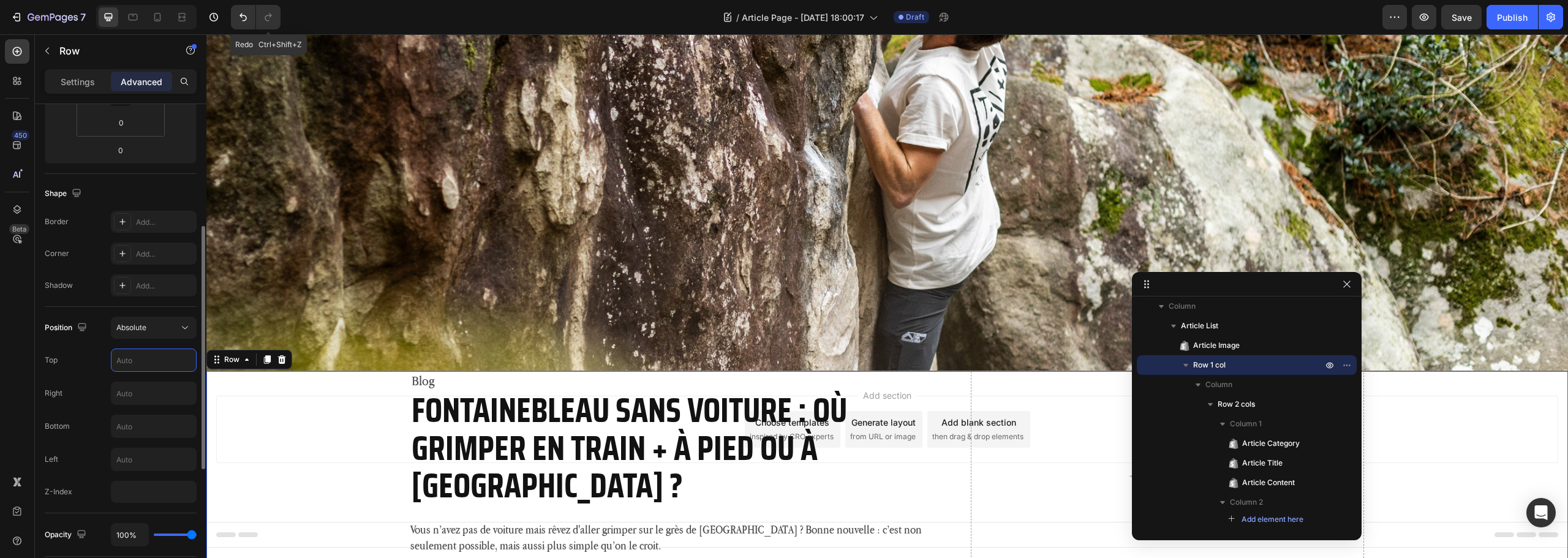
click at [145, 365] on input "text" at bounding box center [154, 360] width 84 height 22
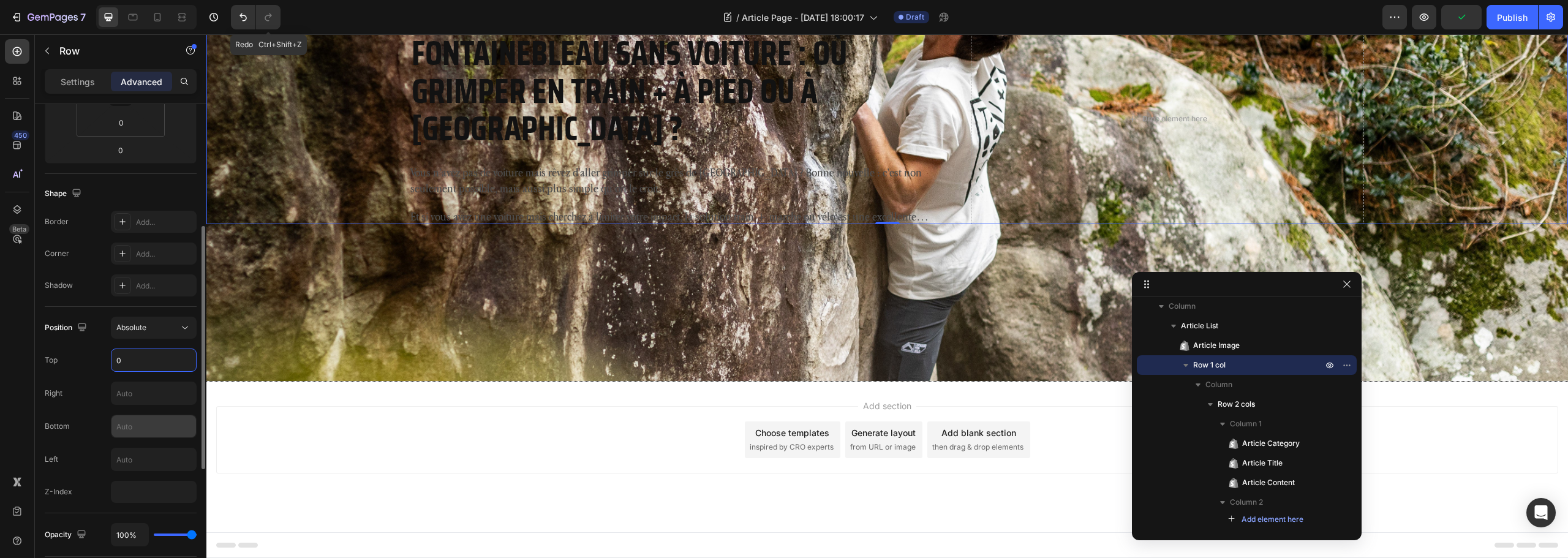
type input "0"
click at [147, 431] on input "text" at bounding box center [154, 425] width 84 height 22
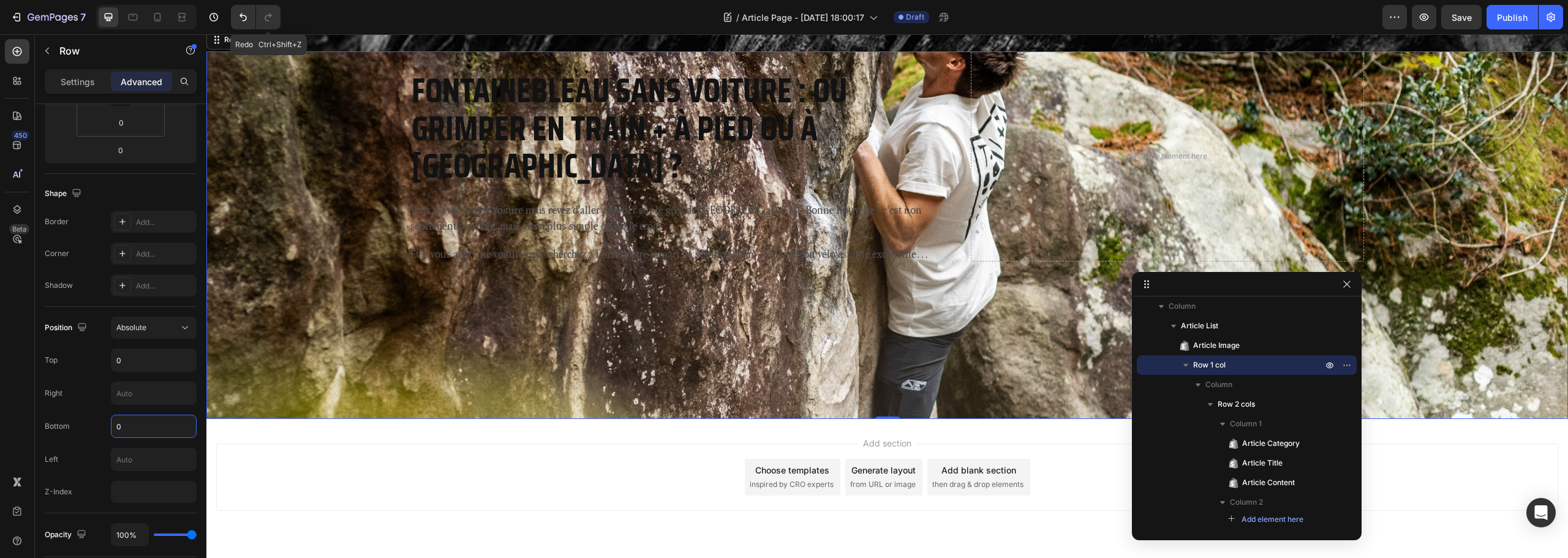
scroll to position [72, 0]
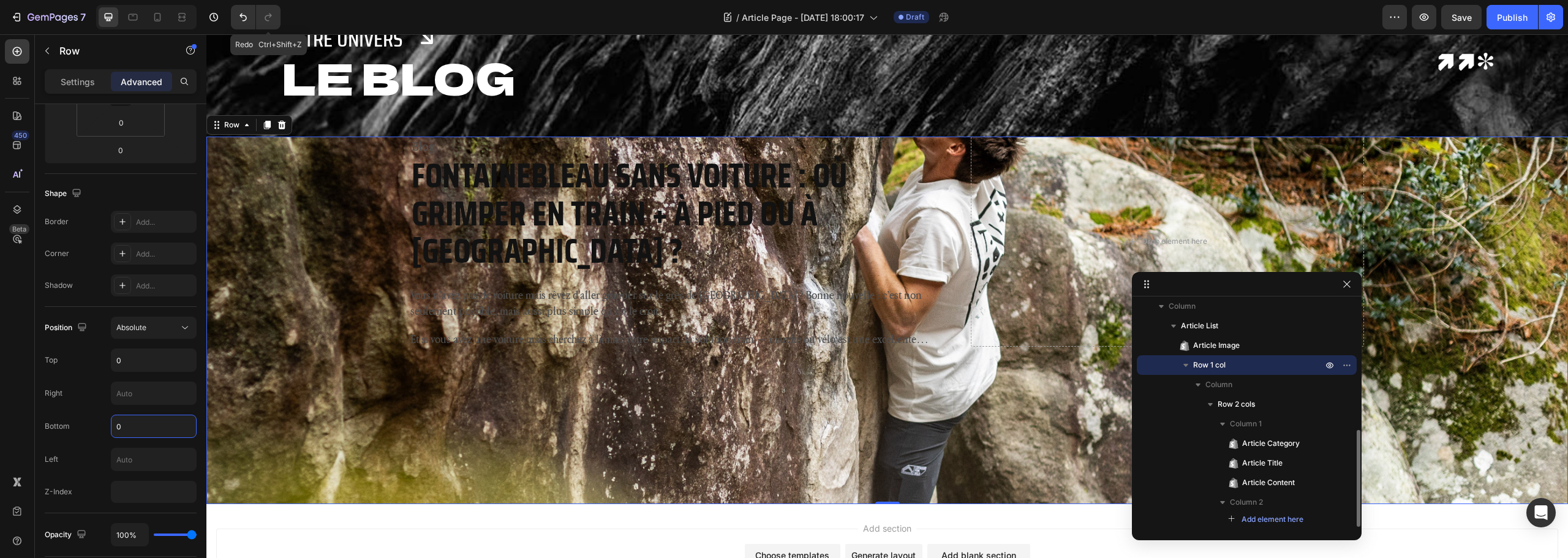
type input "0"
click at [1261, 369] on p "Row 1 col" at bounding box center [1259, 365] width 132 height 12
click at [57, 75] on div "Settings" at bounding box center [78, 82] width 61 height 19
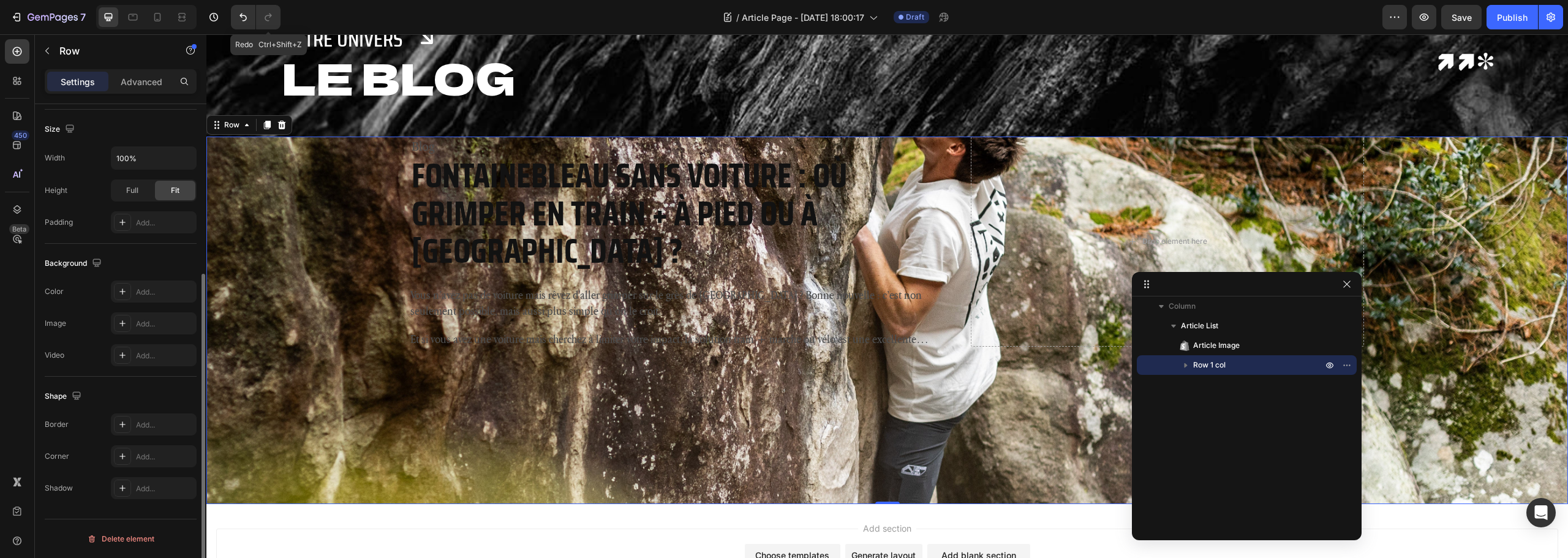
scroll to position [0, 0]
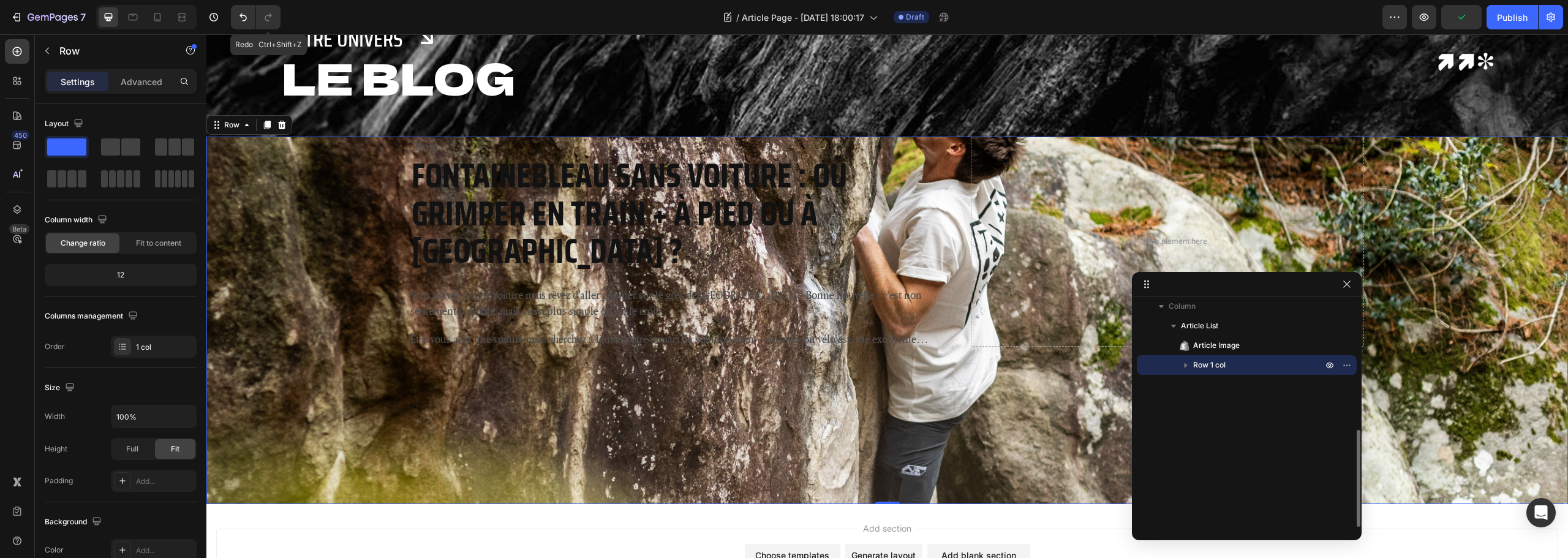
click at [1191, 367] on icon "button" at bounding box center [1185, 365] width 12 height 12
click at [1244, 367] on p "Row 1 col" at bounding box center [1259, 365] width 132 height 12
click at [1189, 367] on icon "button" at bounding box center [1185, 365] width 12 height 12
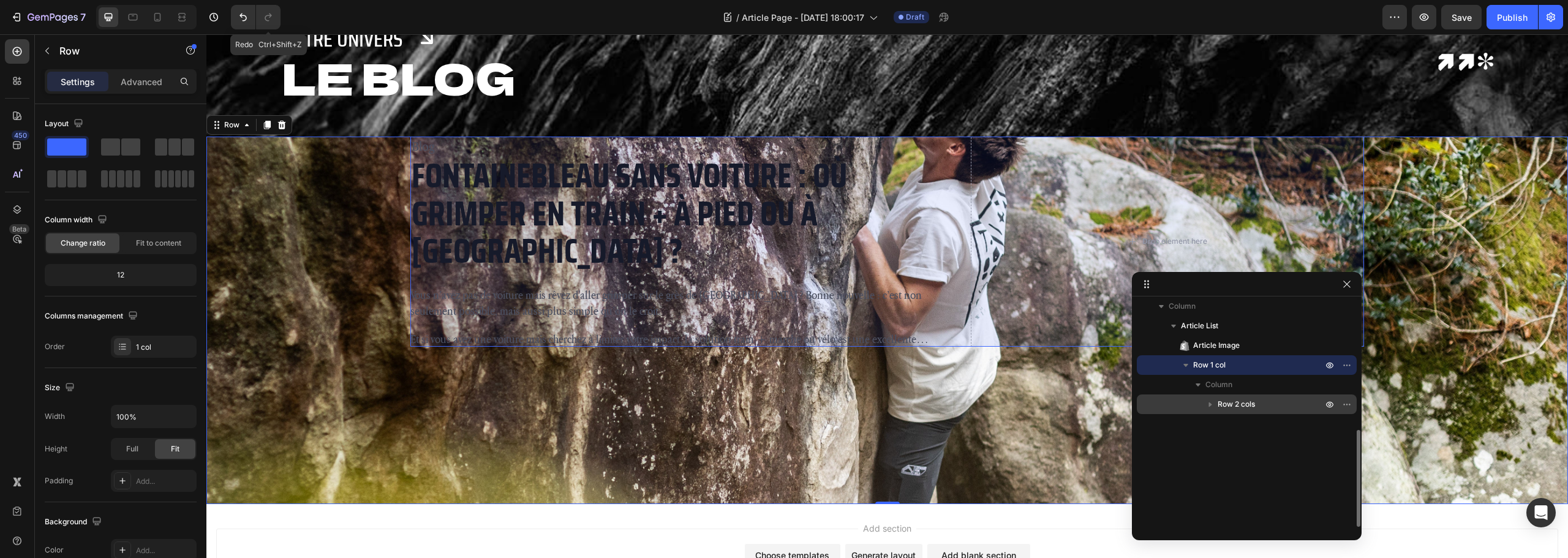
click at [1258, 399] on p "Row 2 cols" at bounding box center [1271, 404] width 107 height 12
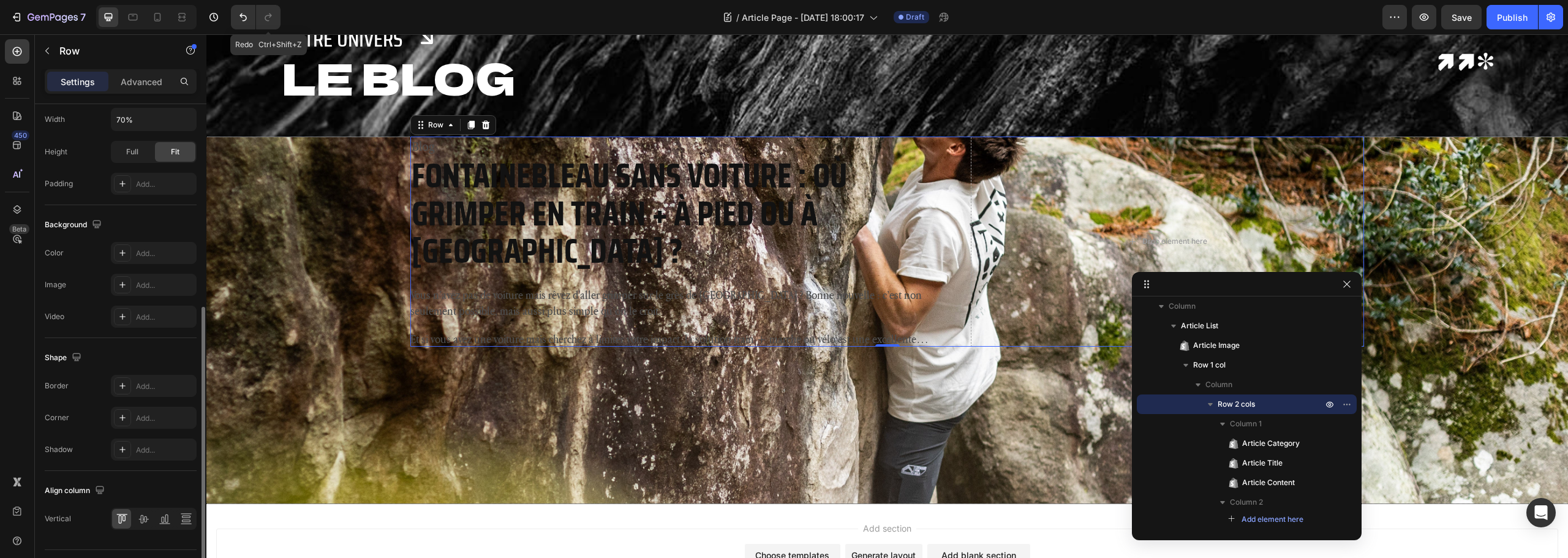
scroll to position [398, 0]
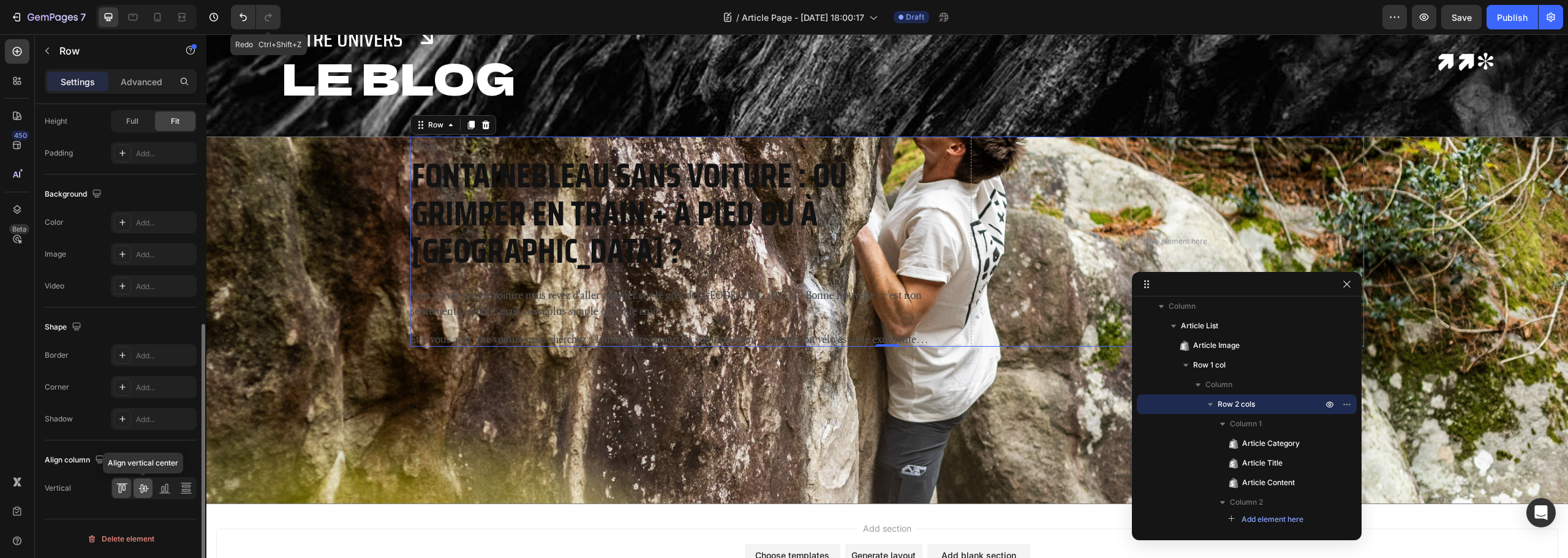
click at [142, 485] on icon at bounding box center [143, 488] width 12 height 12
click at [122, 486] on icon at bounding box center [121, 488] width 12 height 12
click at [129, 123] on span "Full" at bounding box center [132, 121] width 12 height 11
click at [142, 490] on icon at bounding box center [143, 488] width 12 height 12
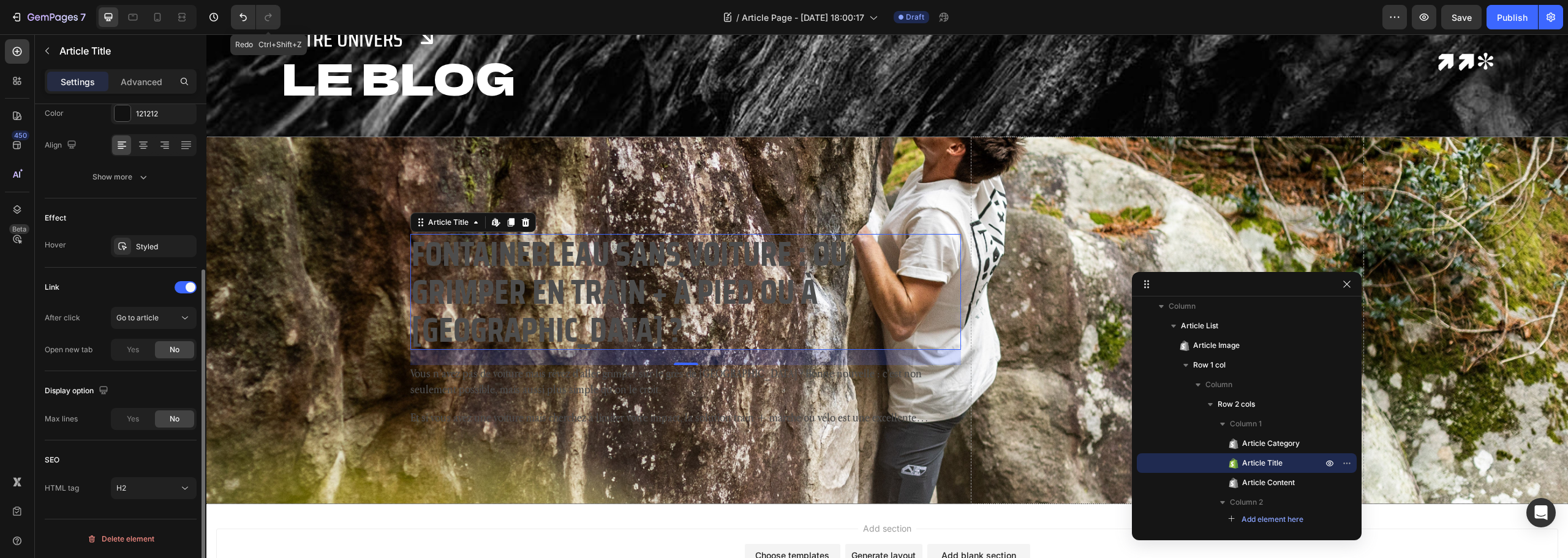
click at [766, 299] on h2 "Fontainebleau sans voiture : où grimper en train + à pied ou à vélo ?" at bounding box center [685, 291] width 550 height 116
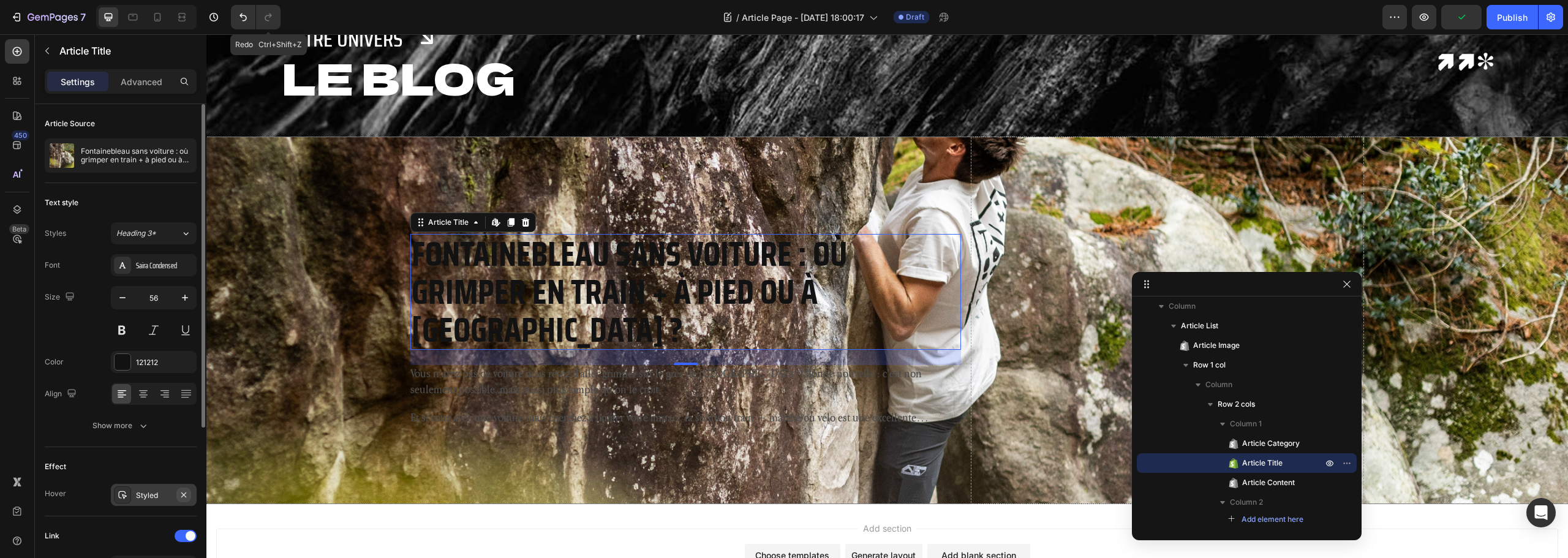
click at [188, 497] on icon "button" at bounding box center [184, 495] width 10 height 10
click at [123, 367] on div at bounding box center [123, 362] width 16 height 16
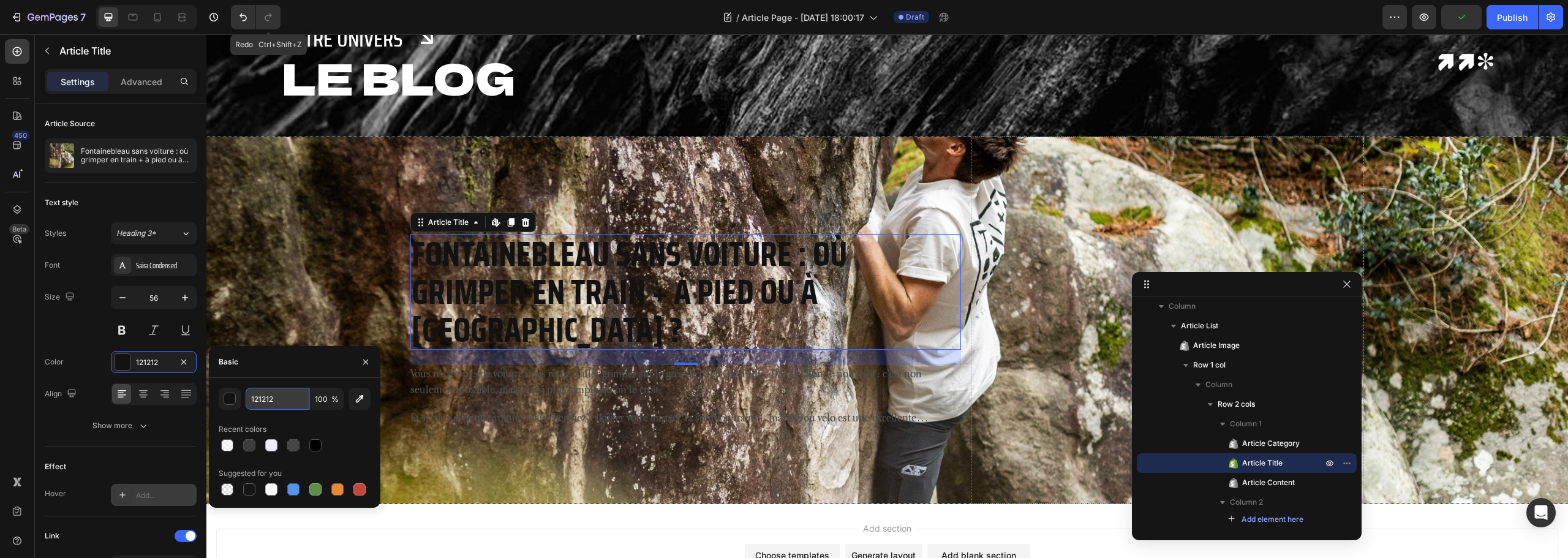
click at [271, 401] on input "121212" at bounding box center [278, 398] width 64 height 22
type input "fff"
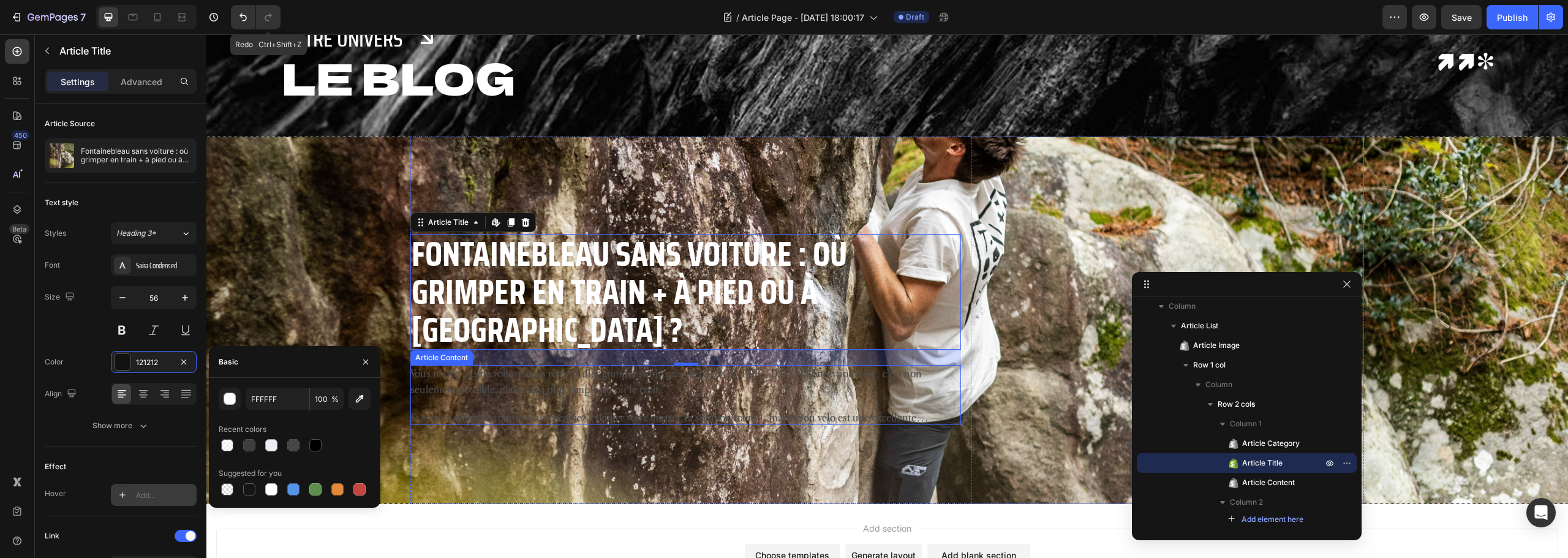
click at [627, 365] on p "Vous n’avez pas de voiture mais rêvez d'aller grimper sur le grès de Fontainebl…" at bounding box center [685, 380] width 550 height 32
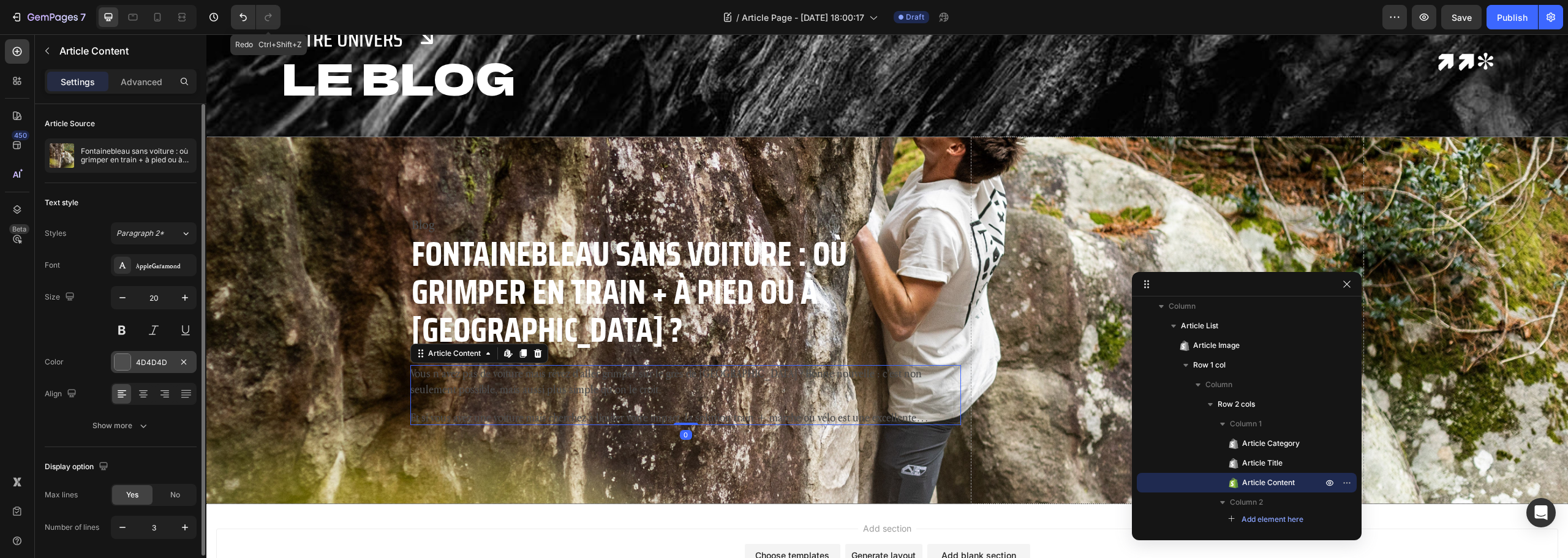
click at [125, 364] on div at bounding box center [123, 362] width 16 height 16
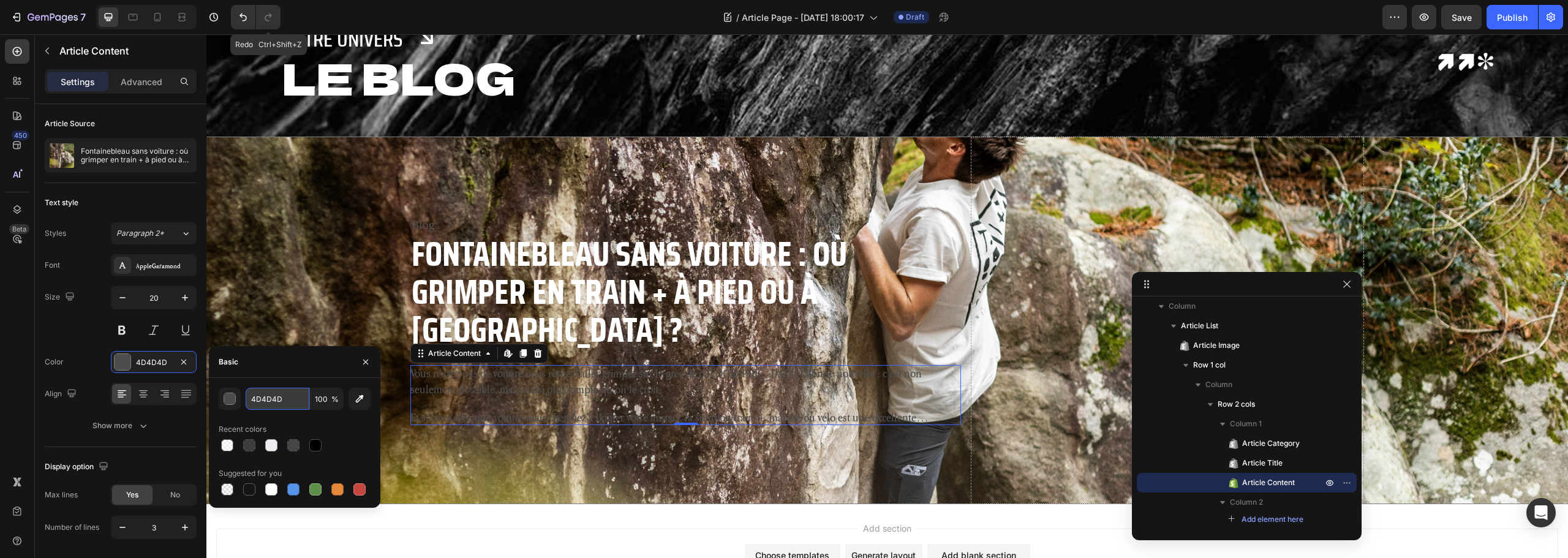
click at [262, 393] on input "4D4D4D" at bounding box center [278, 398] width 64 height 22
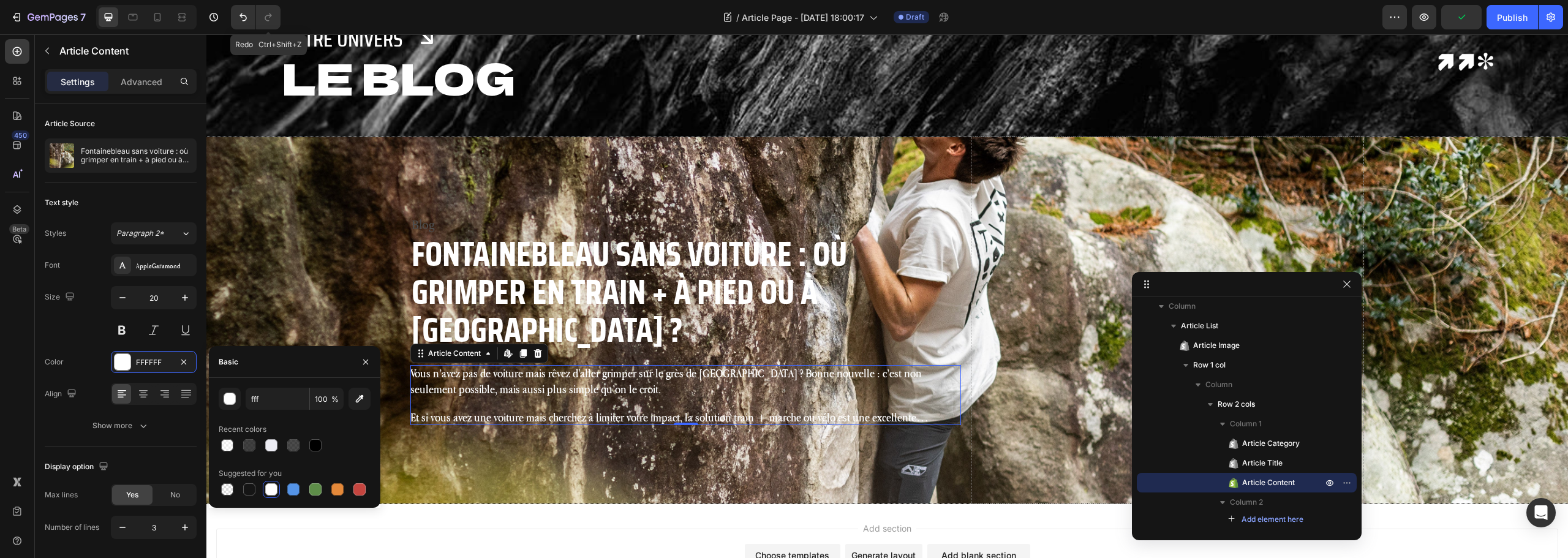
type input "FFFFFF"
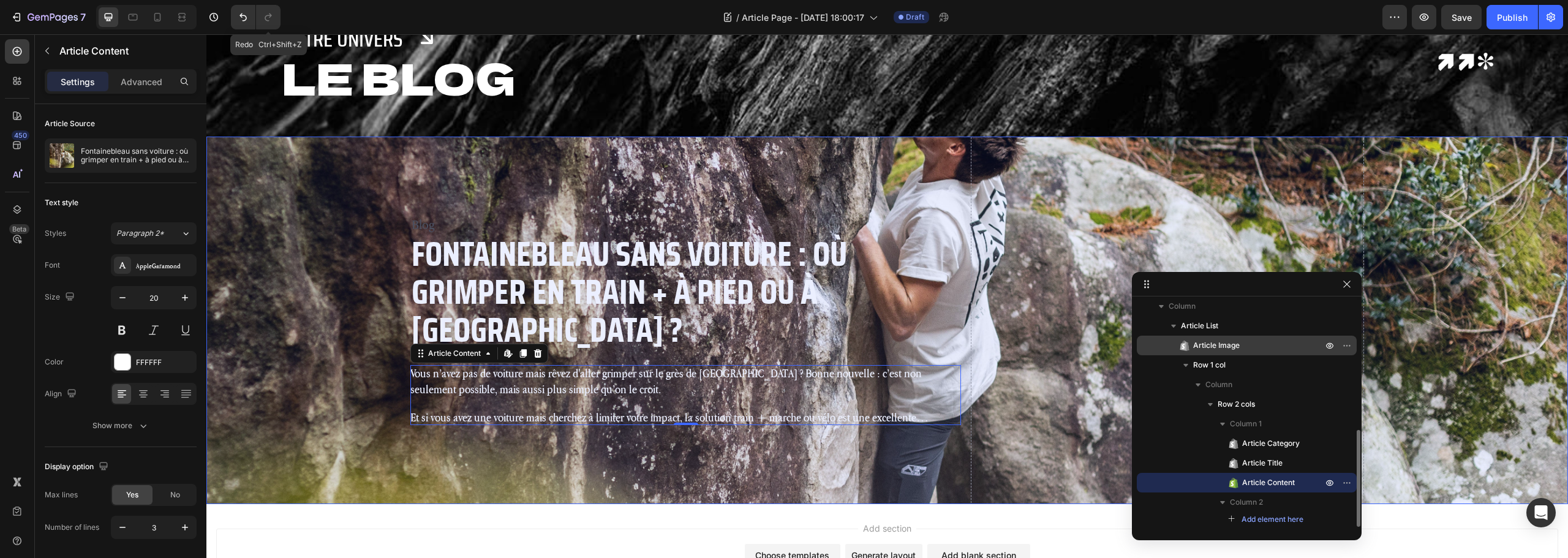
click at [1250, 348] on p "Article Image" at bounding box center [1244, 345] width 132 height 12
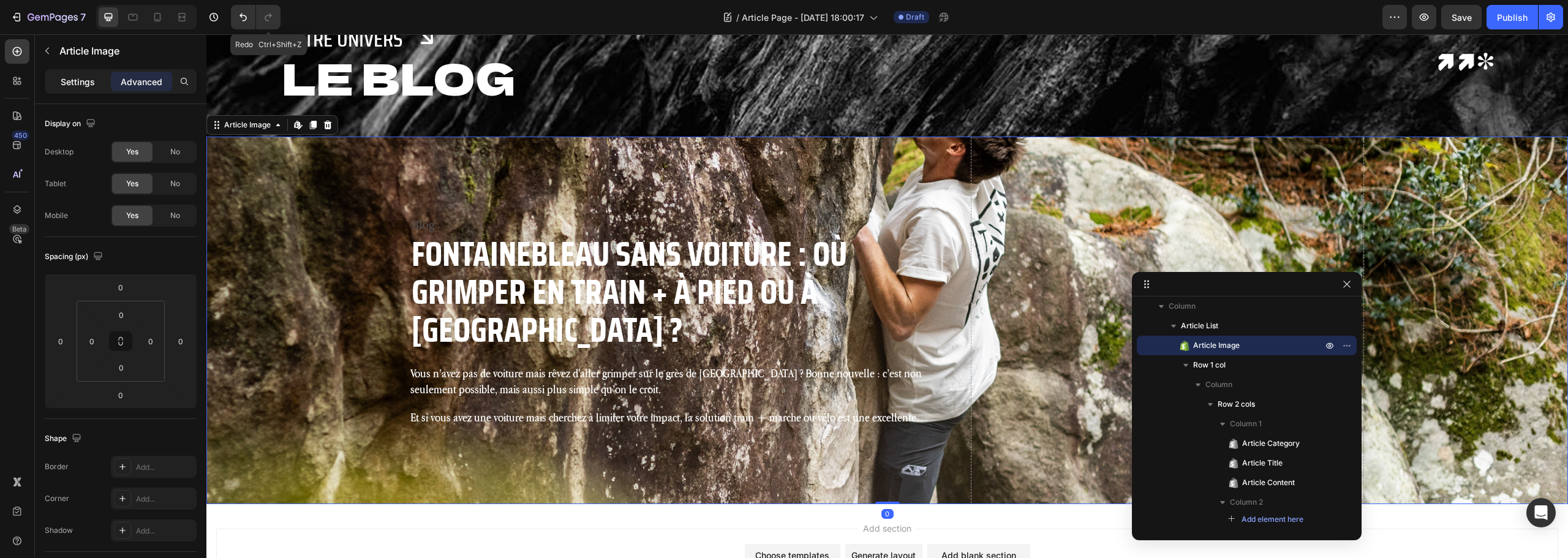
click at [69, 84] on p "Settings" at bounding box center [78, 82] width 34 height 13
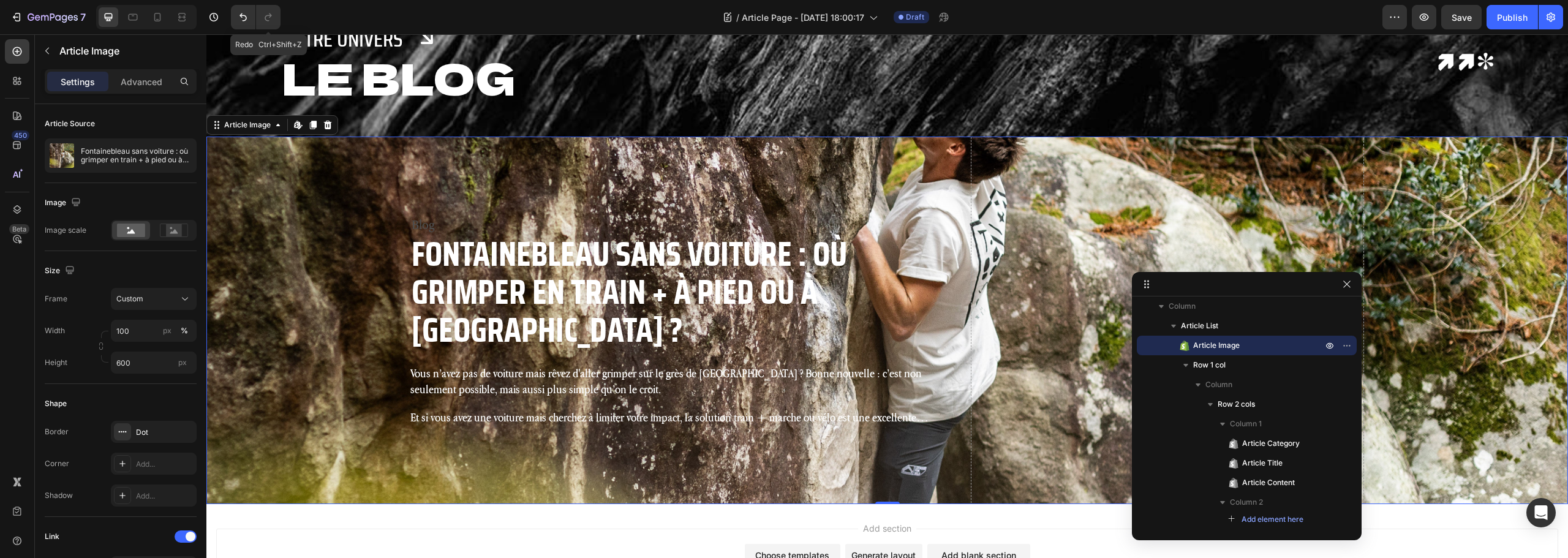
click at [648, 409] on p "Et si vous avez une voiture mais cherchez à limiter votre impact, la solution t…" at bounding box center [685, 417] width 550 height 16
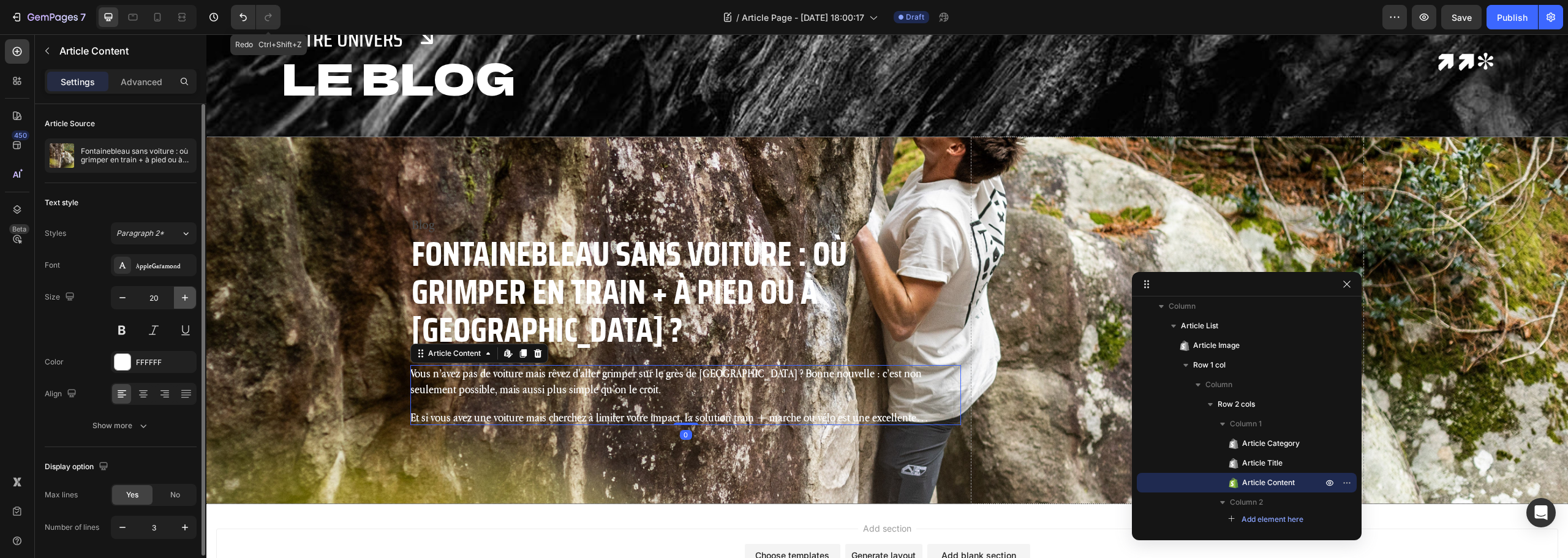
click at [188, 298] on icon "button" at bounding box center [185, 298] width 6 height 6
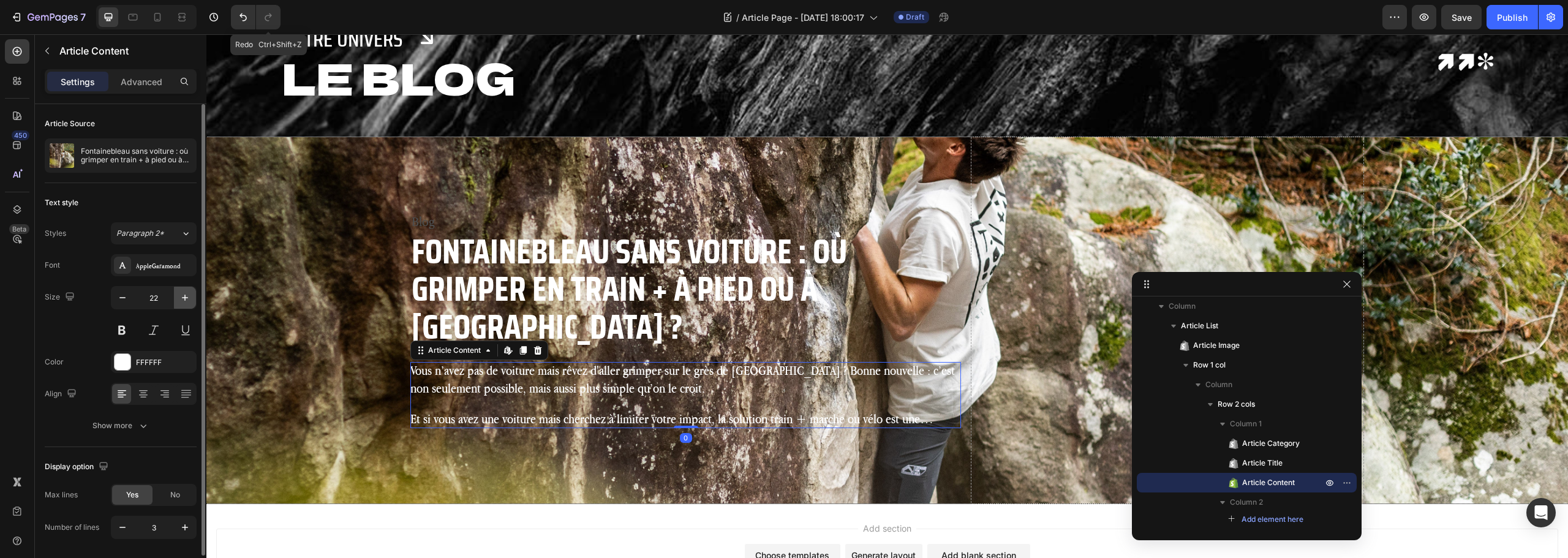
click at [188, 298] on icon "button" at bounding box center [185, 298] width 6 height 6
click at [185, 298] on icon "button" at bounding box center [185, 298] width 6 height 6
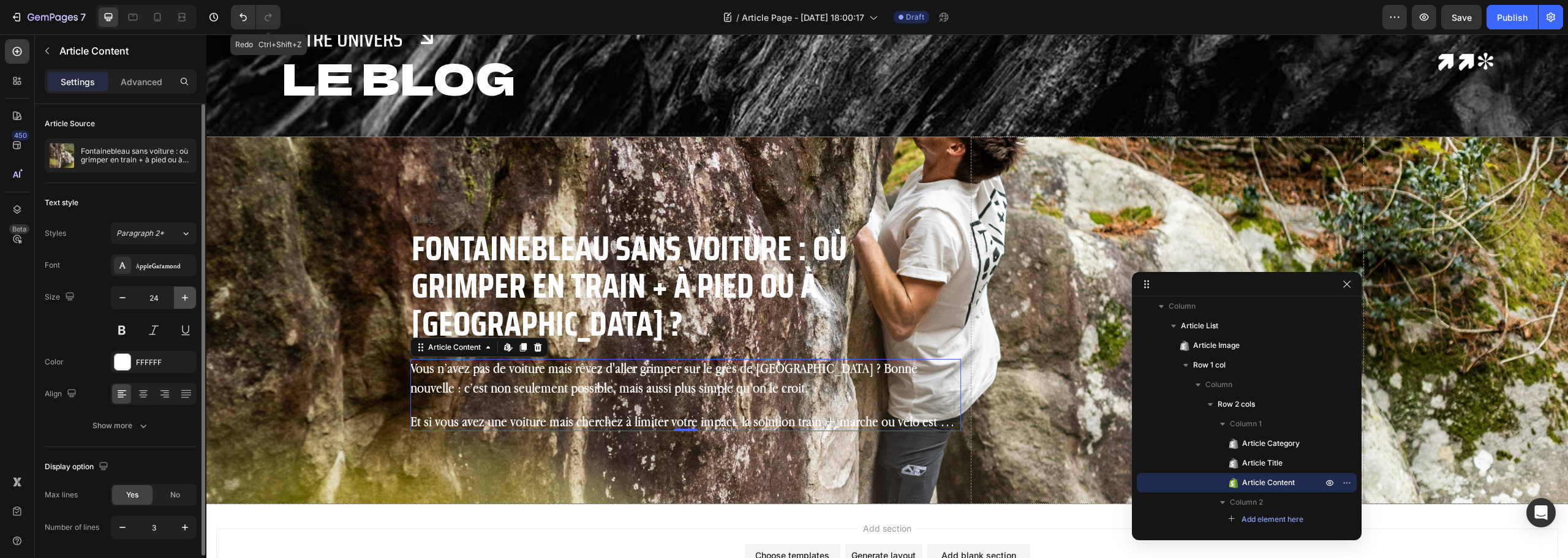
click at [185, 298] on icon "button" at bounding box center [185, 298] width 6 height 6
type input "25"
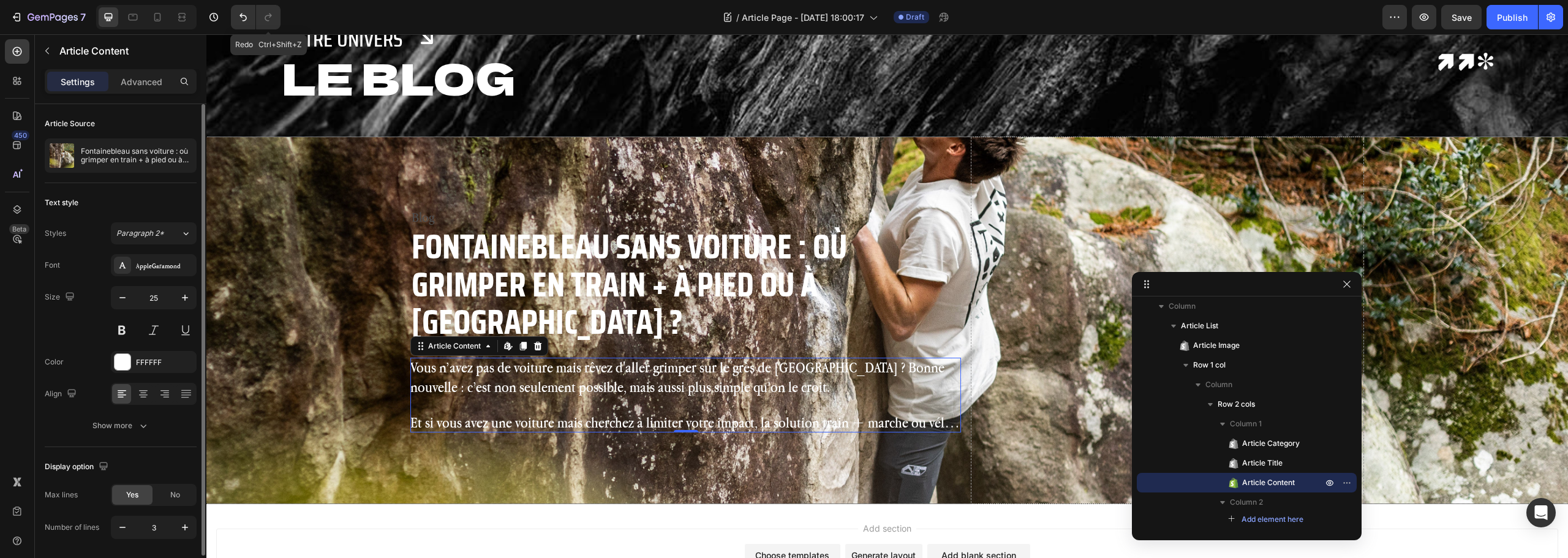
scroll to position [40, 0]
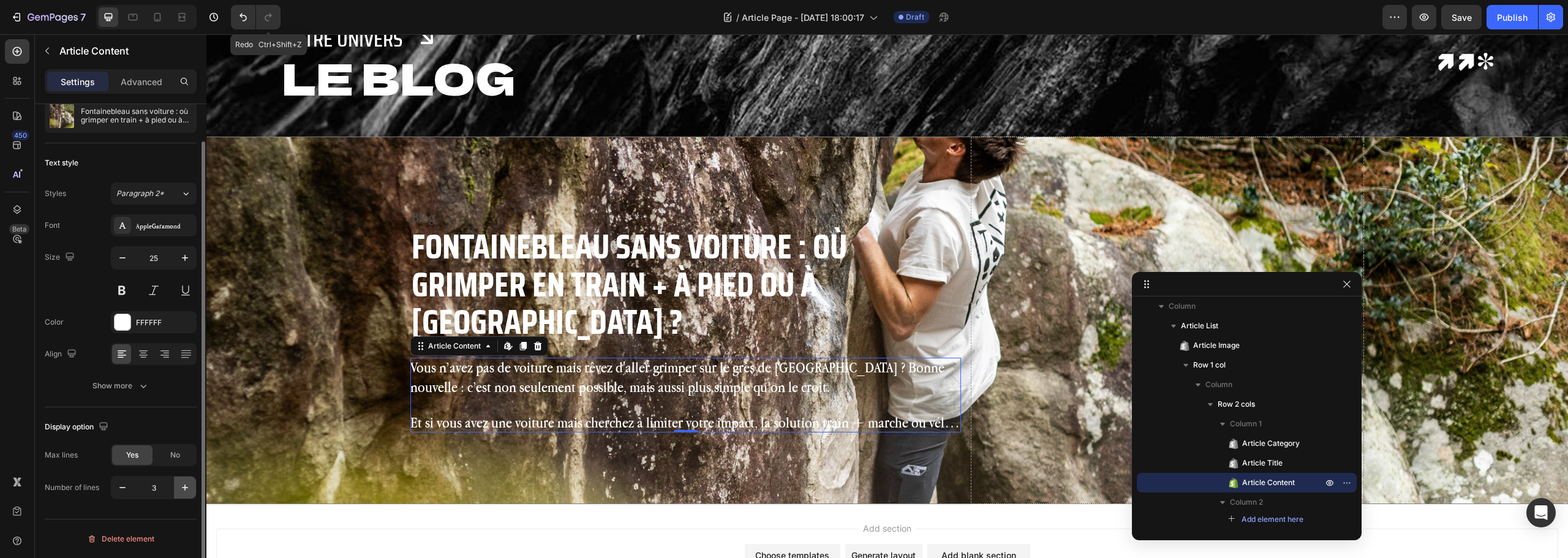
click at [185, 488] on icon "button" at bounding box center [184, 487] width 12 height 12
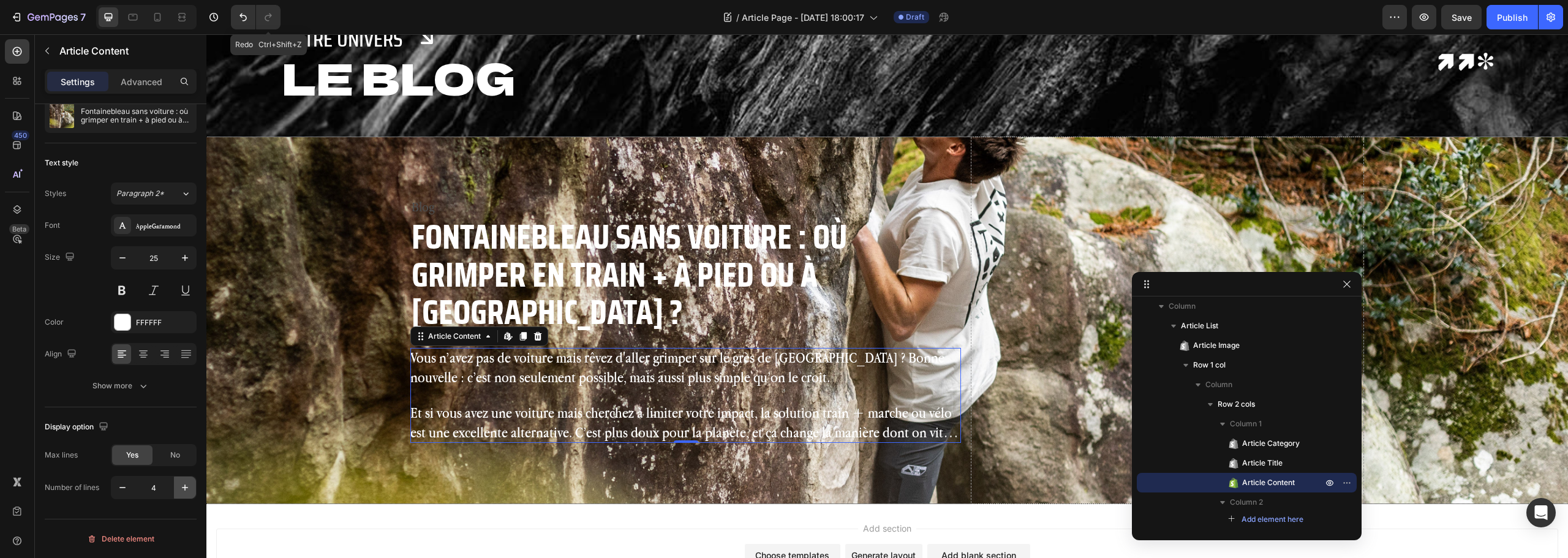
click at [185, 488] on icon "button" at bounding box center [184, 487] width 12 height 12
type input "5"
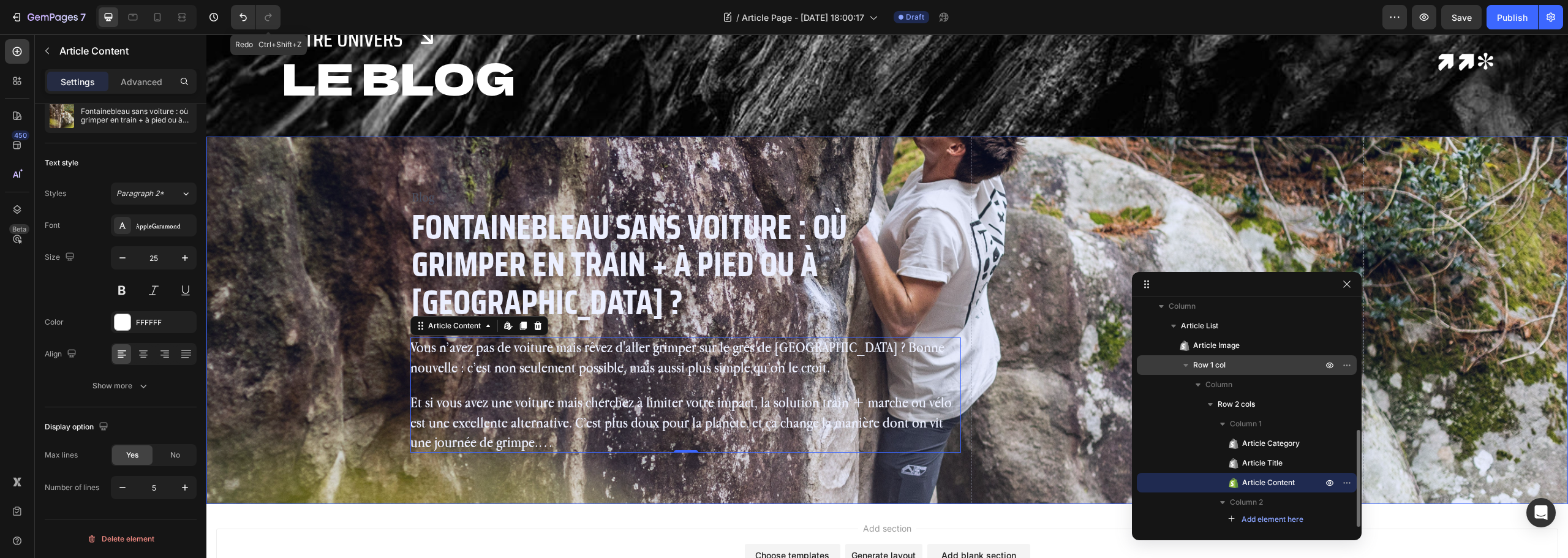
click at [1238, 361] on p "Row 1 col" at bounding box center [1259, 365] width 132 height 12
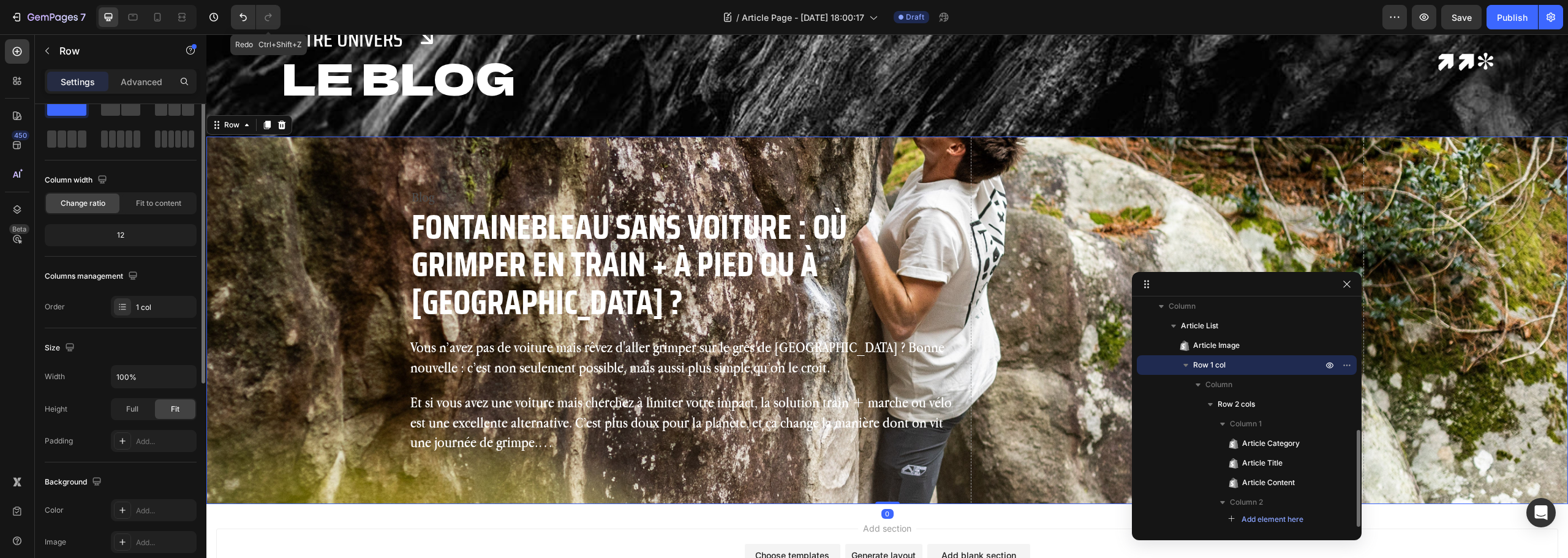
scroll to position [0, 0]
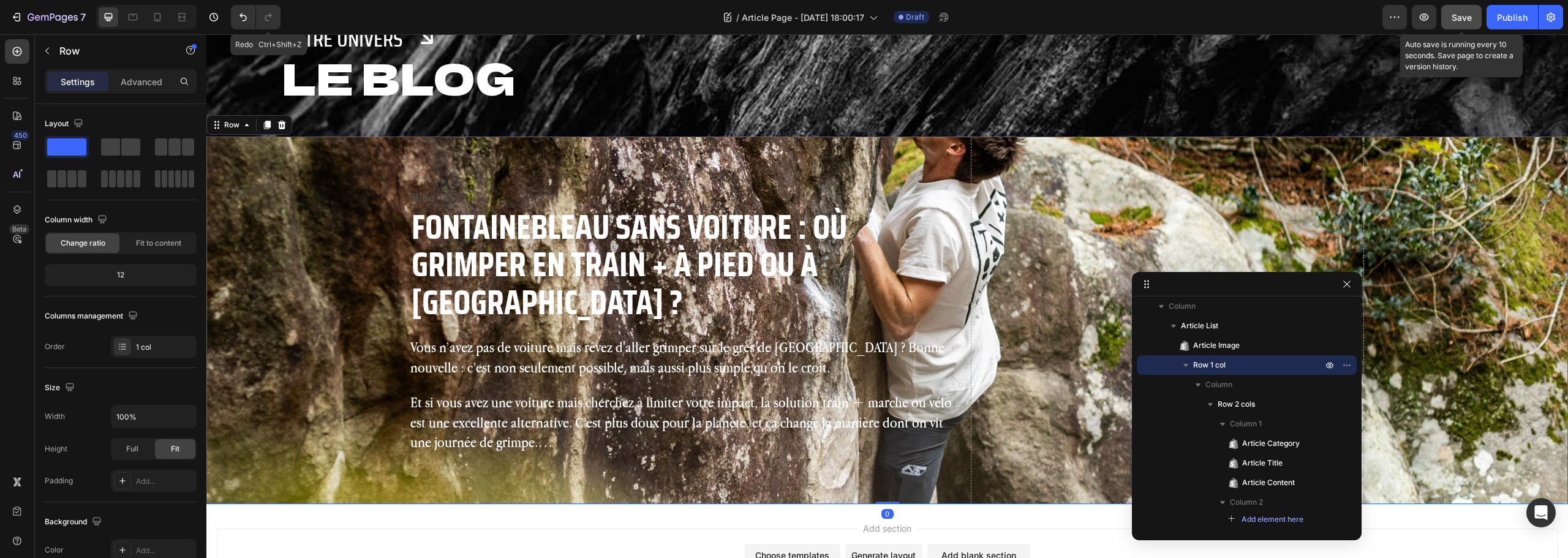
click at [1469, 12] on span "Save" at bounding box center [1461, 17] width 20 height 11
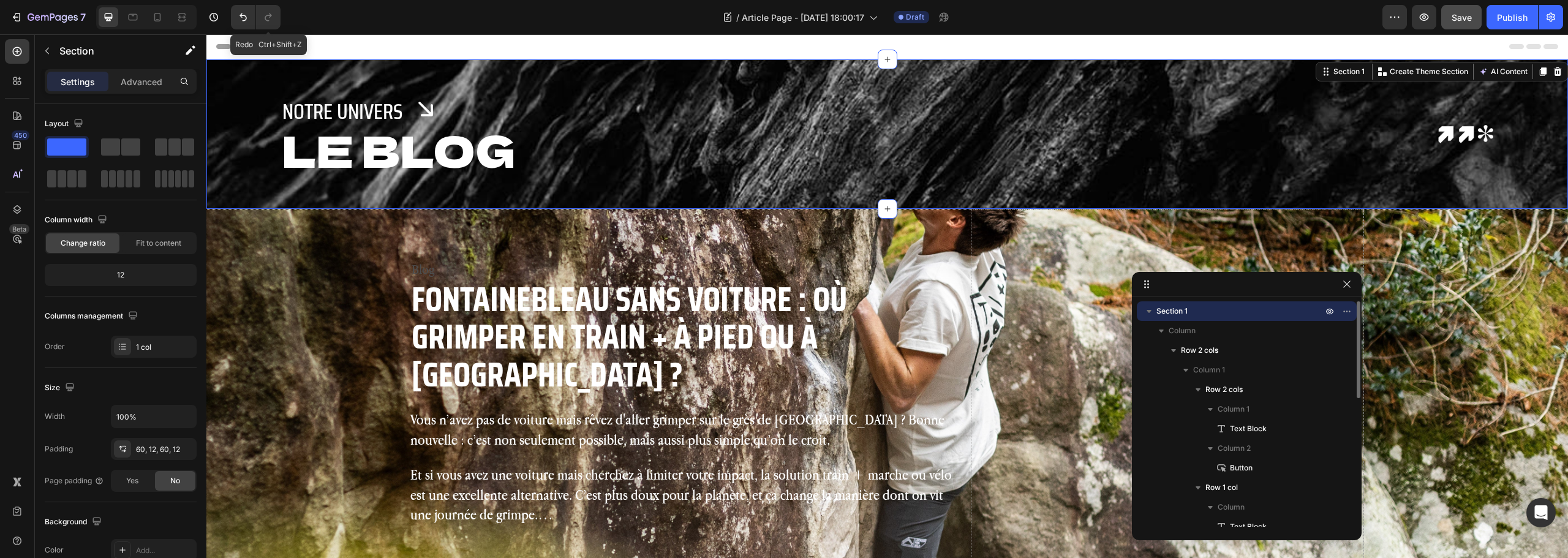
click at [228, 95] on div "Notre Univers Text Block Button Row LE BLOG Text Block Row Image Row Section 1 …" at bounding box center [887, 133] width 1362 height 150
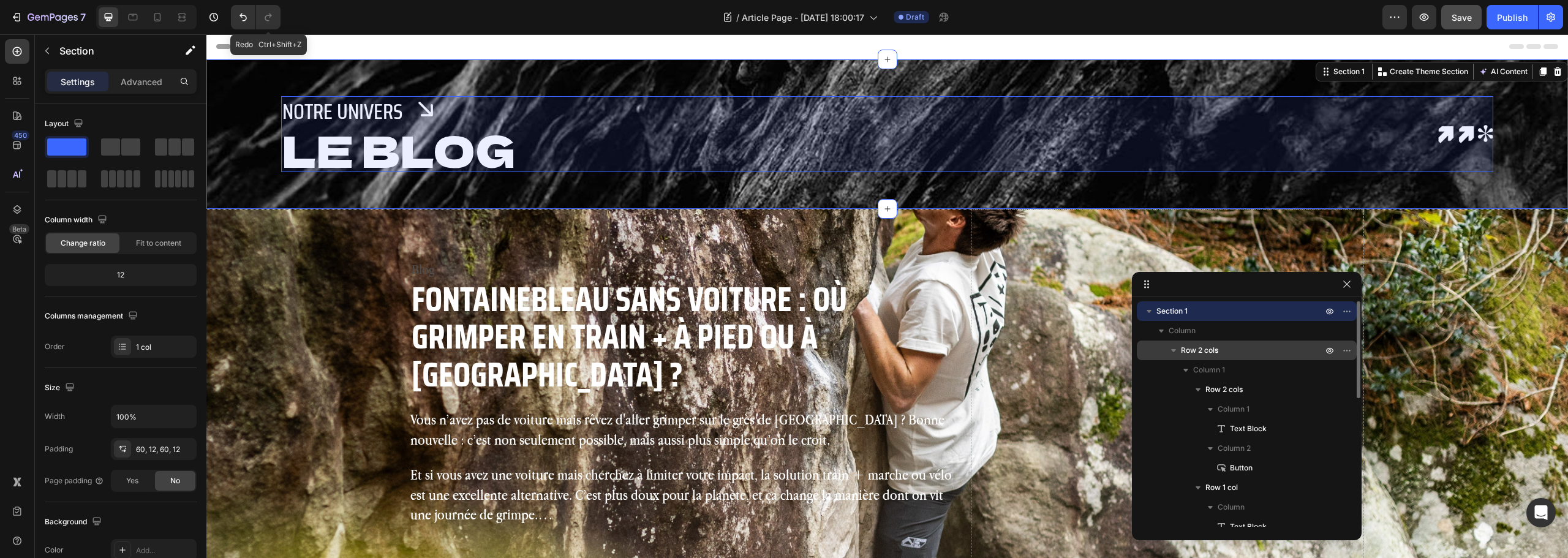
click at [1209, 346] on span "Row 2 cols" at bounding box center [1200, 350] width 37 height 12
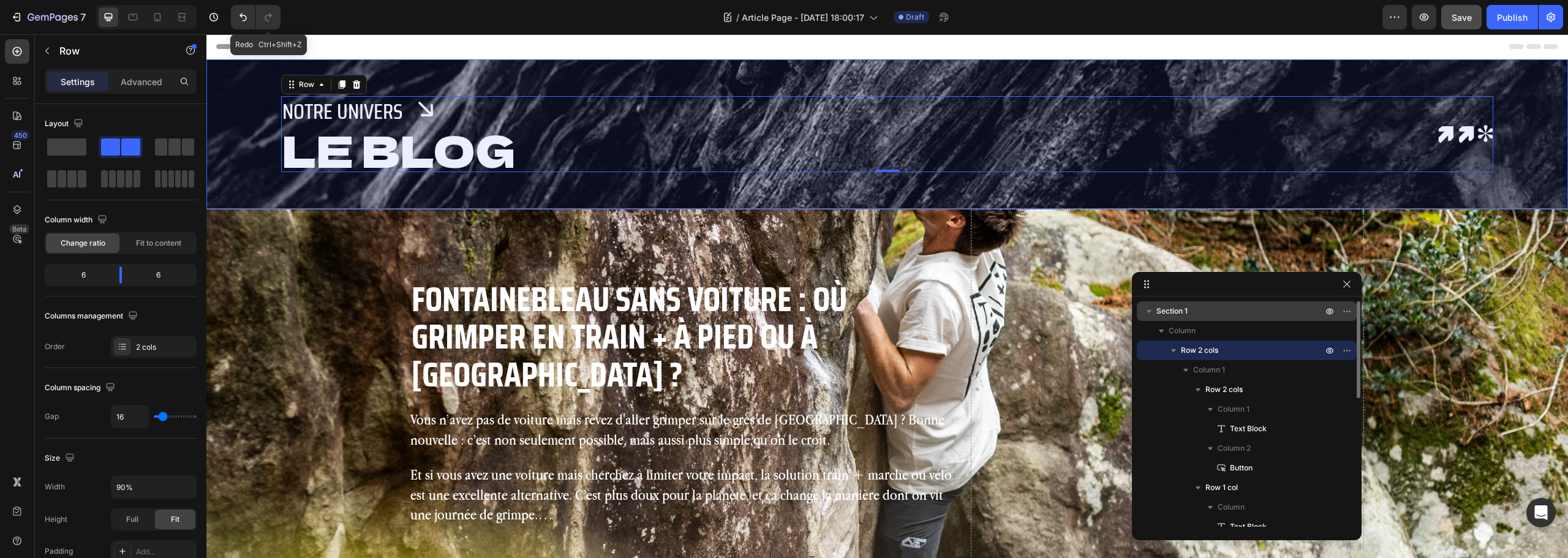
click at [1150, 315] on icon "button" at bounding box center [1149, 311] width 12 height 12
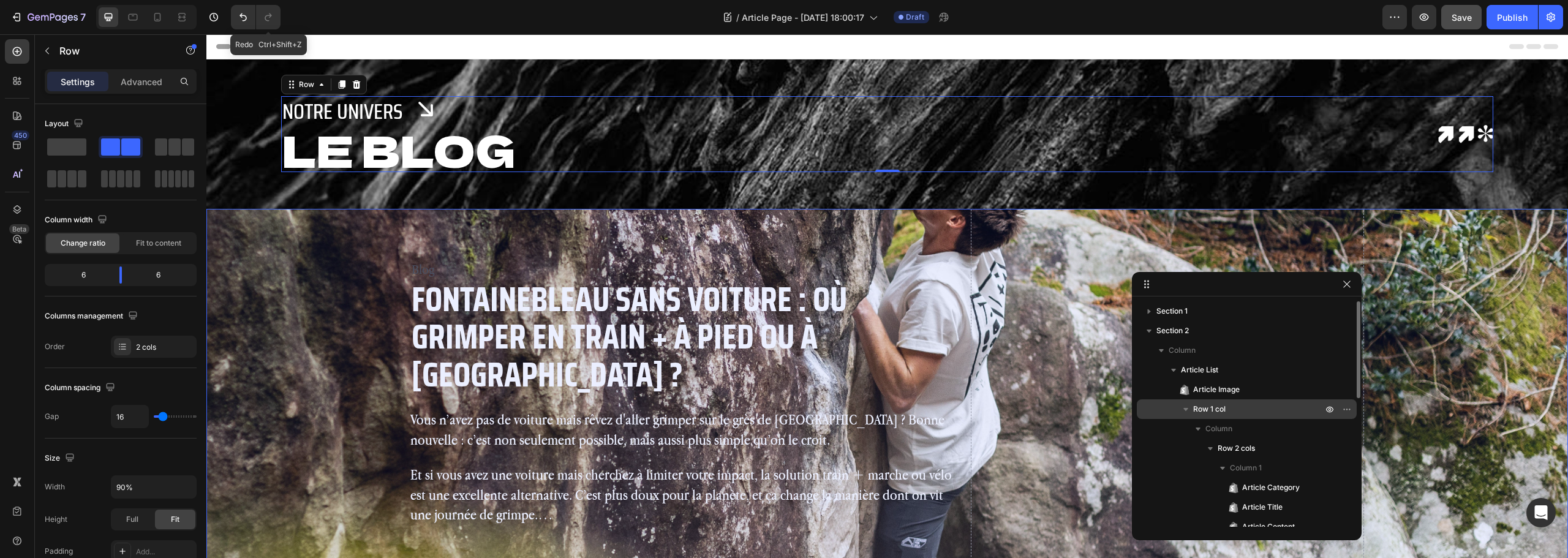
click at [1184, 408] on icon "button" at bounding box center [1185, 408] width 12 height 12
click at [1243, 409] on p "Row 1 col" at bounding box center [1259, 408] width 132 height 12
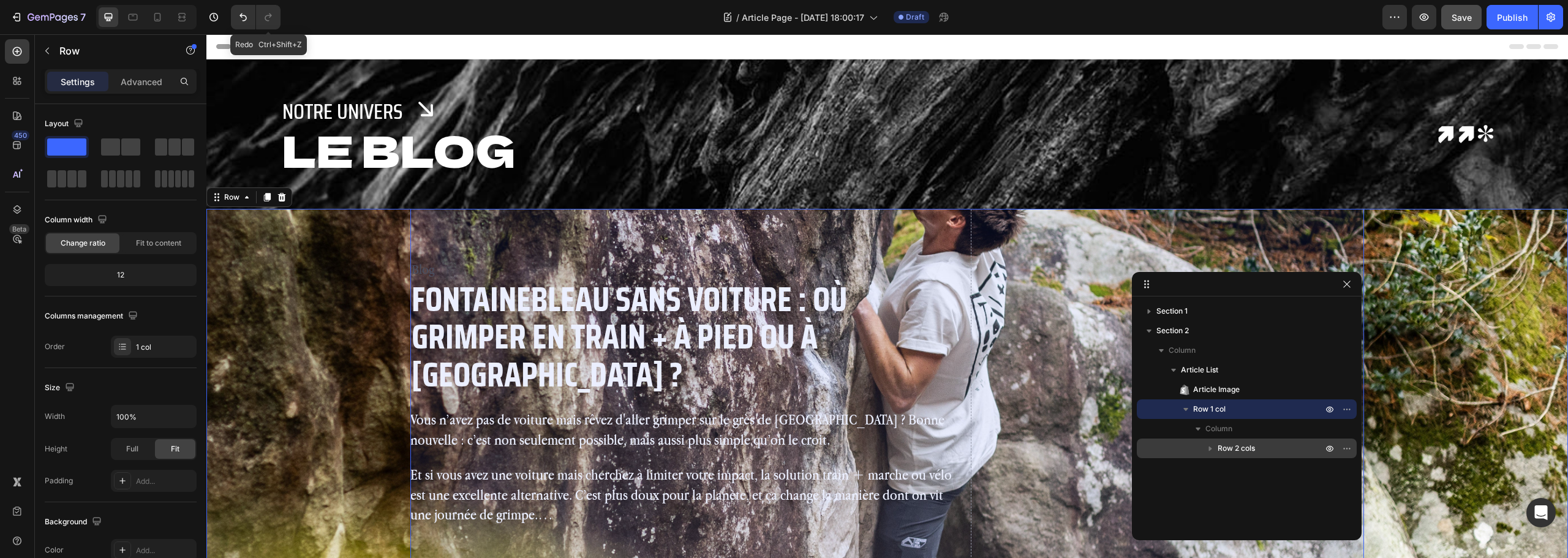
click at [1267, 447] on p "Row 2 cols" at bounding box center [1271, 448] width 107 height 12
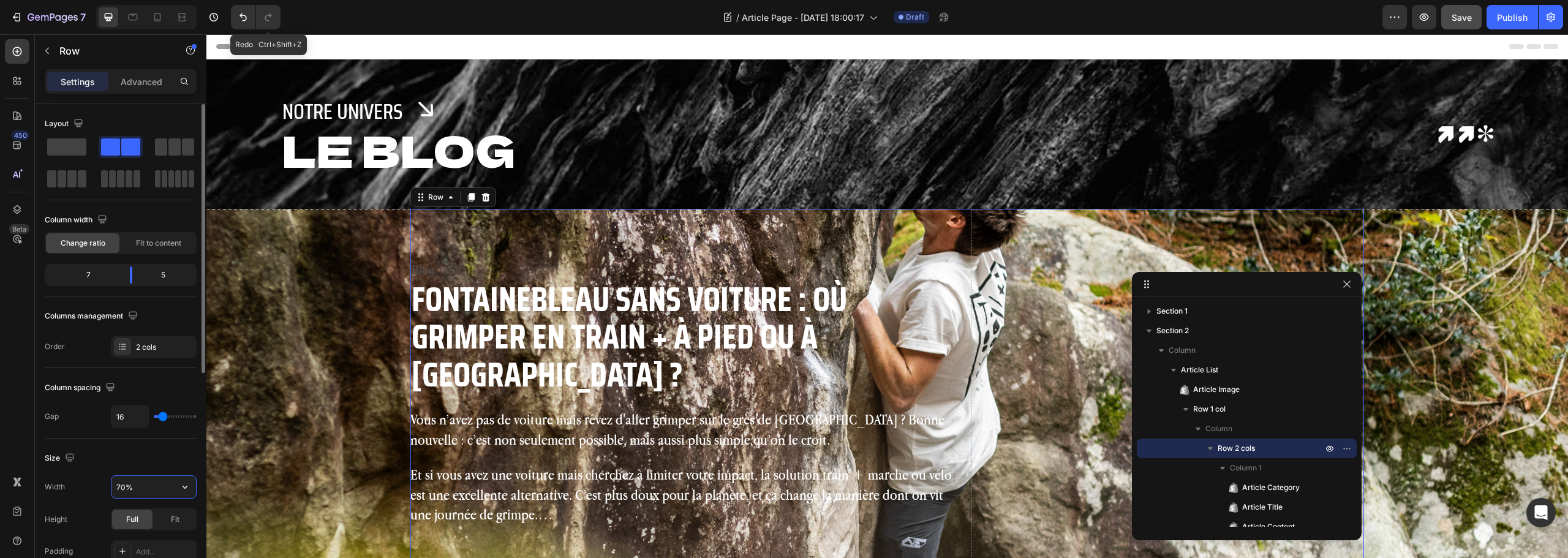
click at [121, 487] on input "70%" at bounding box center [154, 486] width 84 height 22
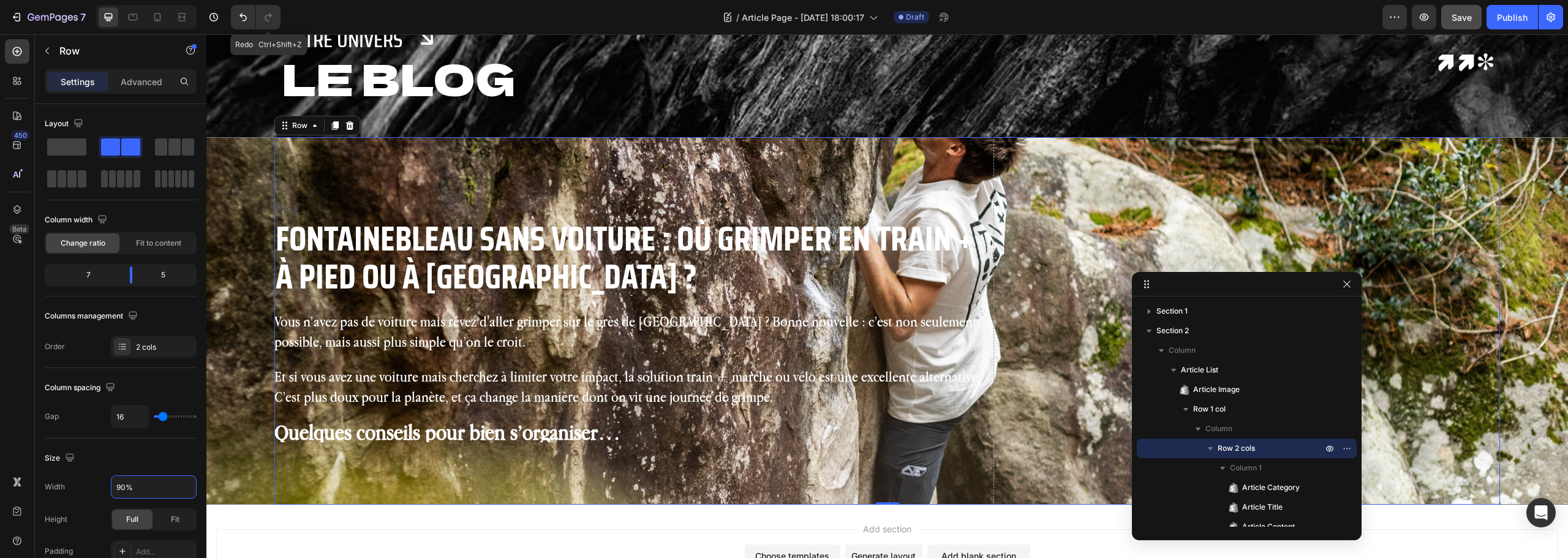
scroll to position [61, 0]
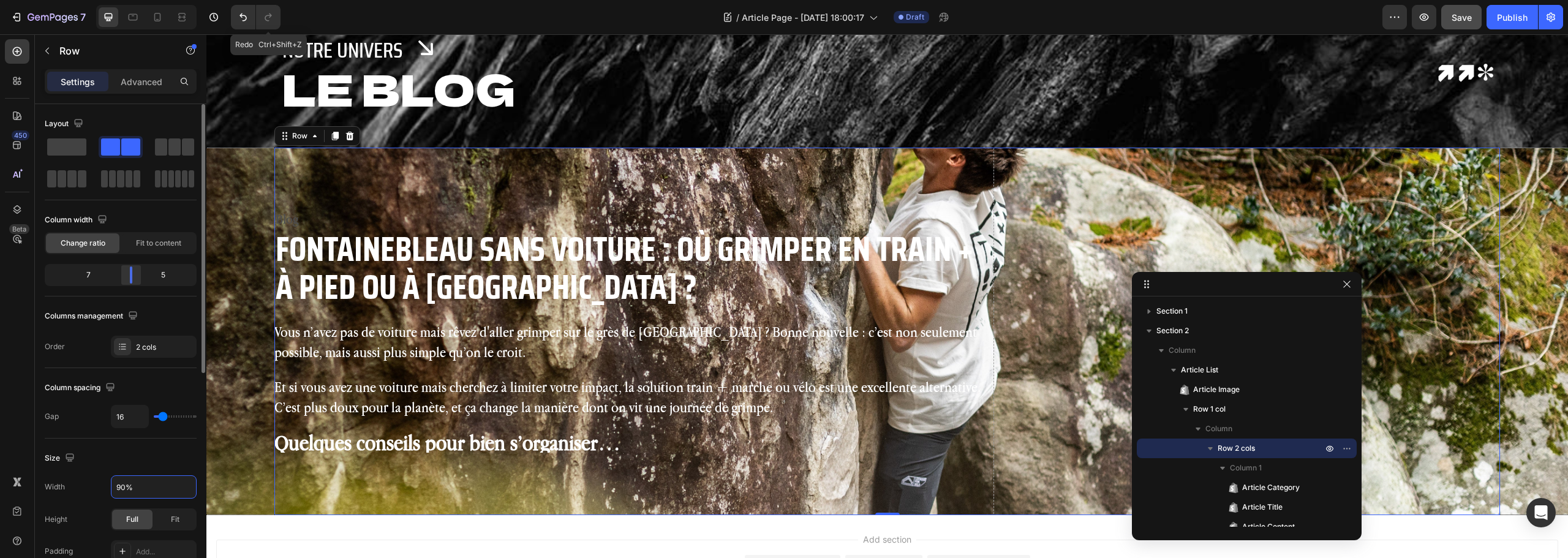
type input "90%"
click at [129, 0] on body "7 Version history Redo Ctrl+Shift+Z / Article Page - Aug 27, 18:00:17 Draft Pre…" at bounding box center [784, 0] width 1568 height 0
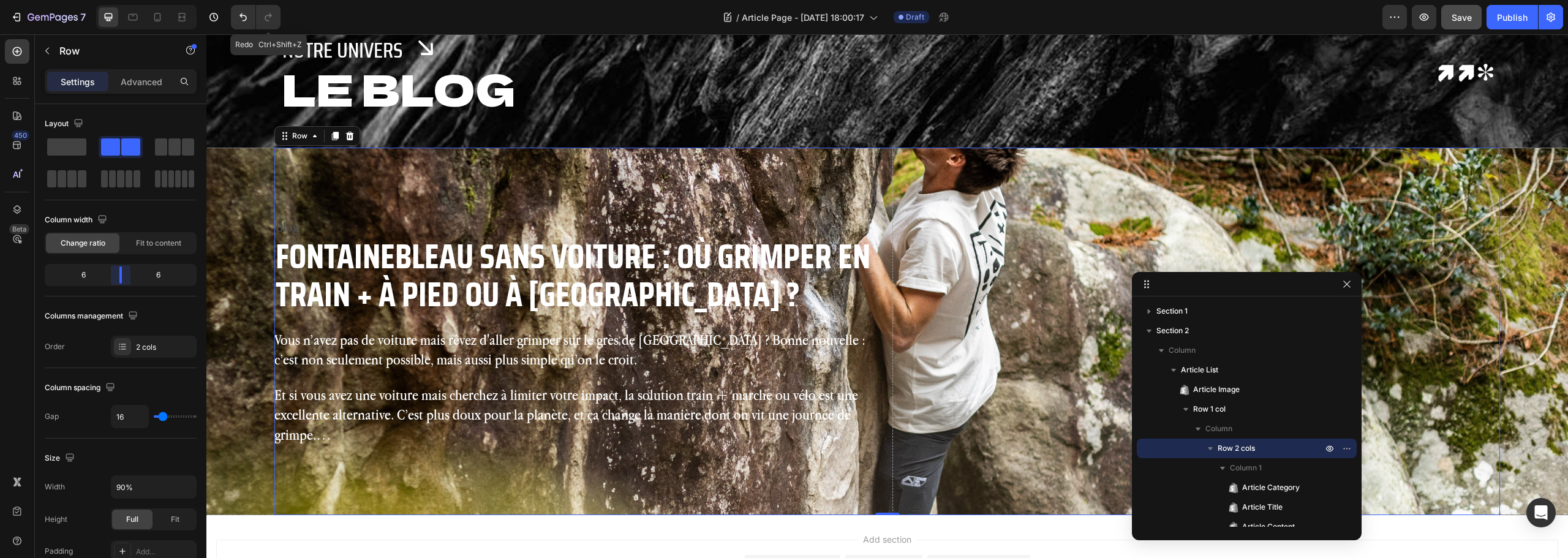
click at [125, 0] on body "7 Version history Redo Ctrl+Shift+Z / Article Page - Aug 27, 18:00:17 Draft Pre…" at bounding box center [784, 0] width 1568 height 0
click at [1456, 21] on span "Save" at bounding box center [1461, 17] width 20 height 11
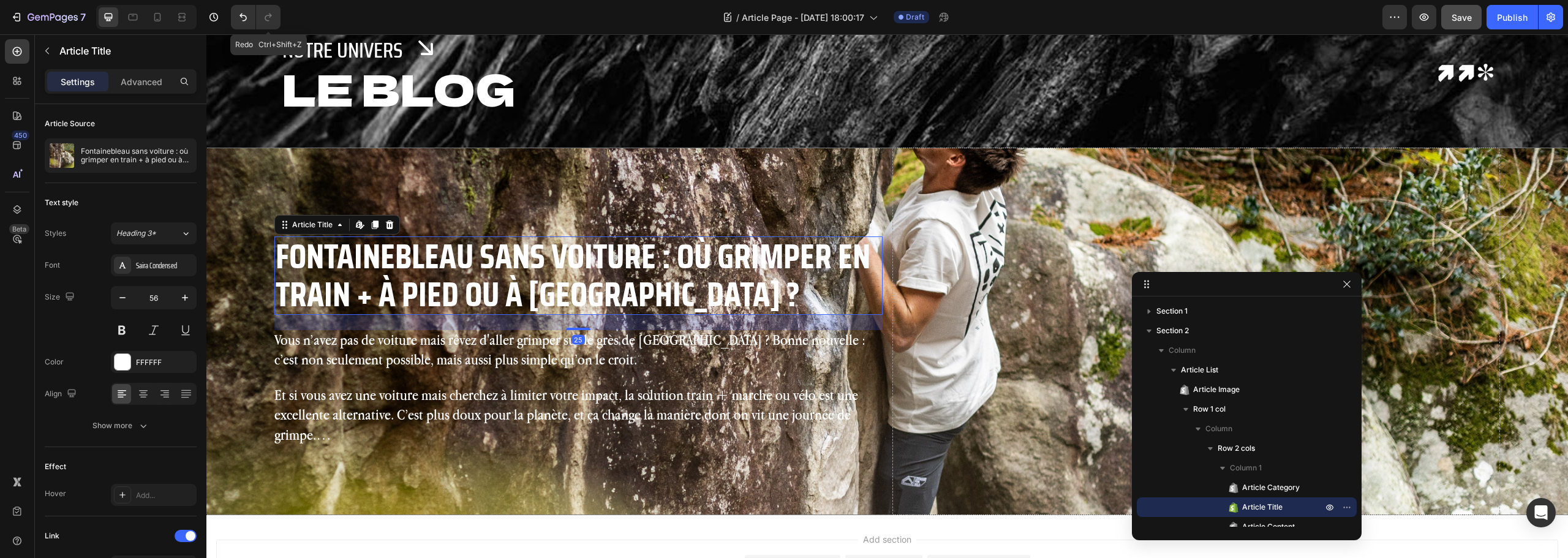
click at [528, 285] on h2 "Fontainebleau sans voiture : où grimper en train + à pied ou à vélo ?" at bounding box center [578, 275] width 608 height 78
click at [160, 294] on input "56" at bounding box center [154, 297] width 40 height 22
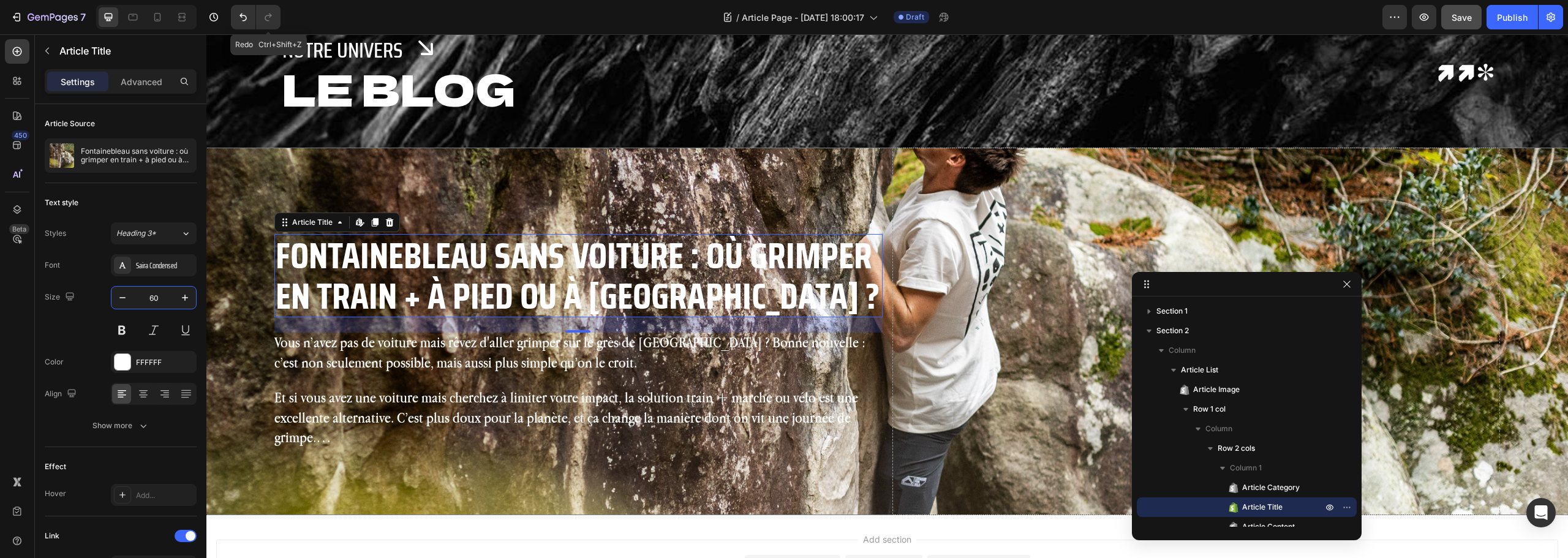
type input "60"
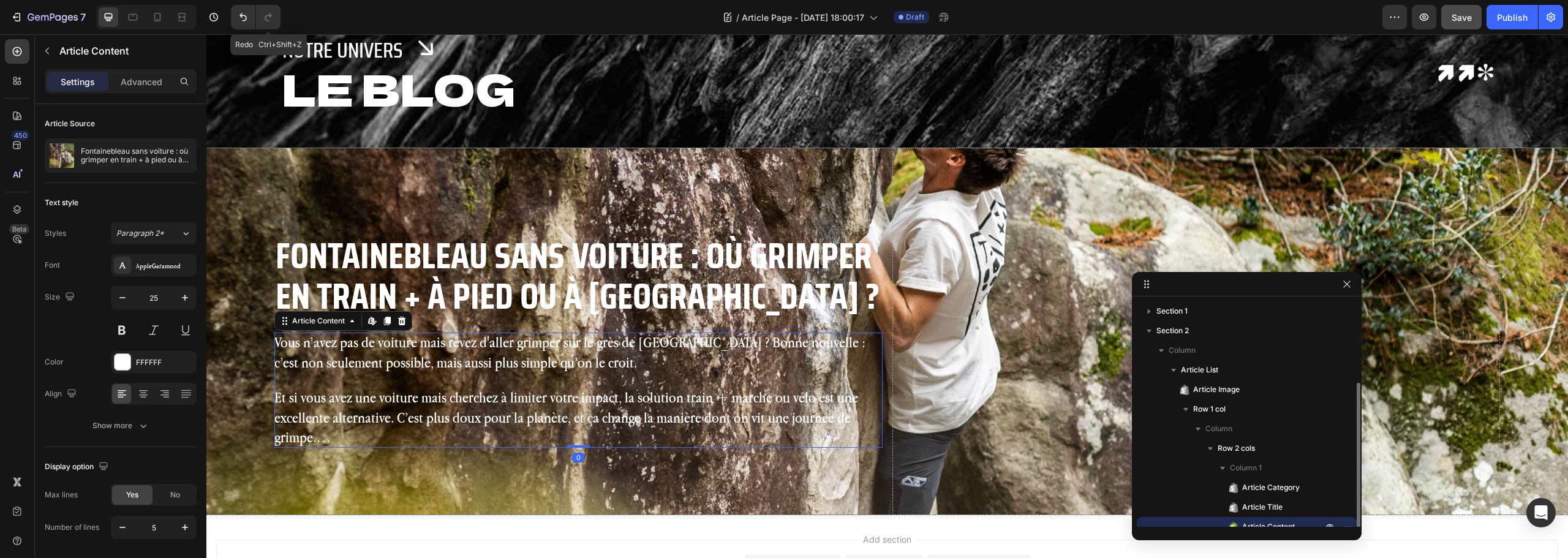
click at [520, 368] on p "Vous n’avez pas de voiture mais rêvez d'aller grimper sur le grès de Fontainebl…" at bounding box center [578, 352] width 608 height 40
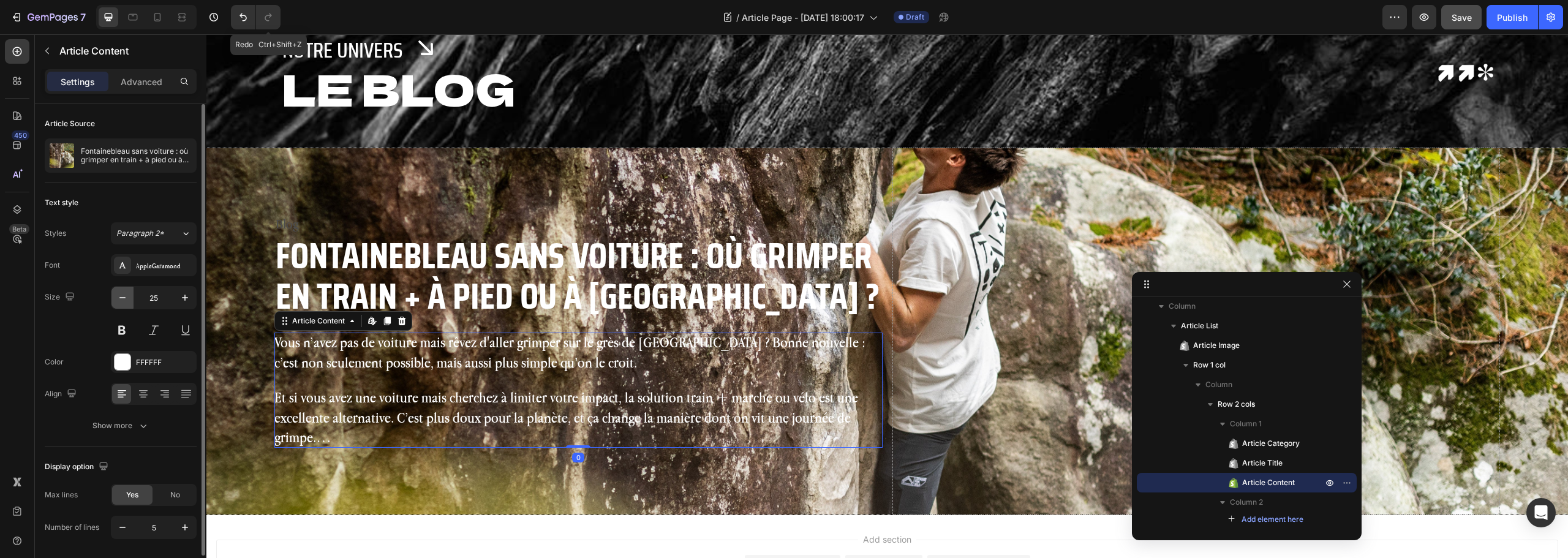
click at [122, 303] on icon "button" at bounding box center [122, 297] width 12 height 12
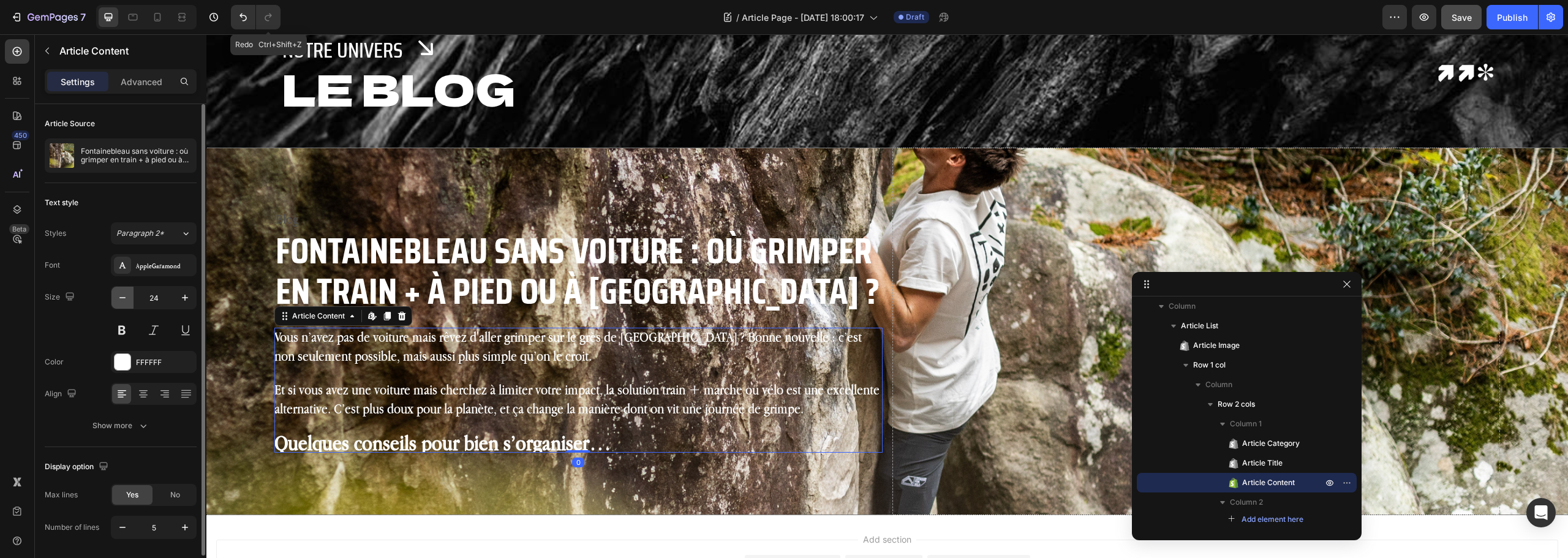
click at [122, 303] on icon "button" at bounding box center [122, 297] width 12 height 12
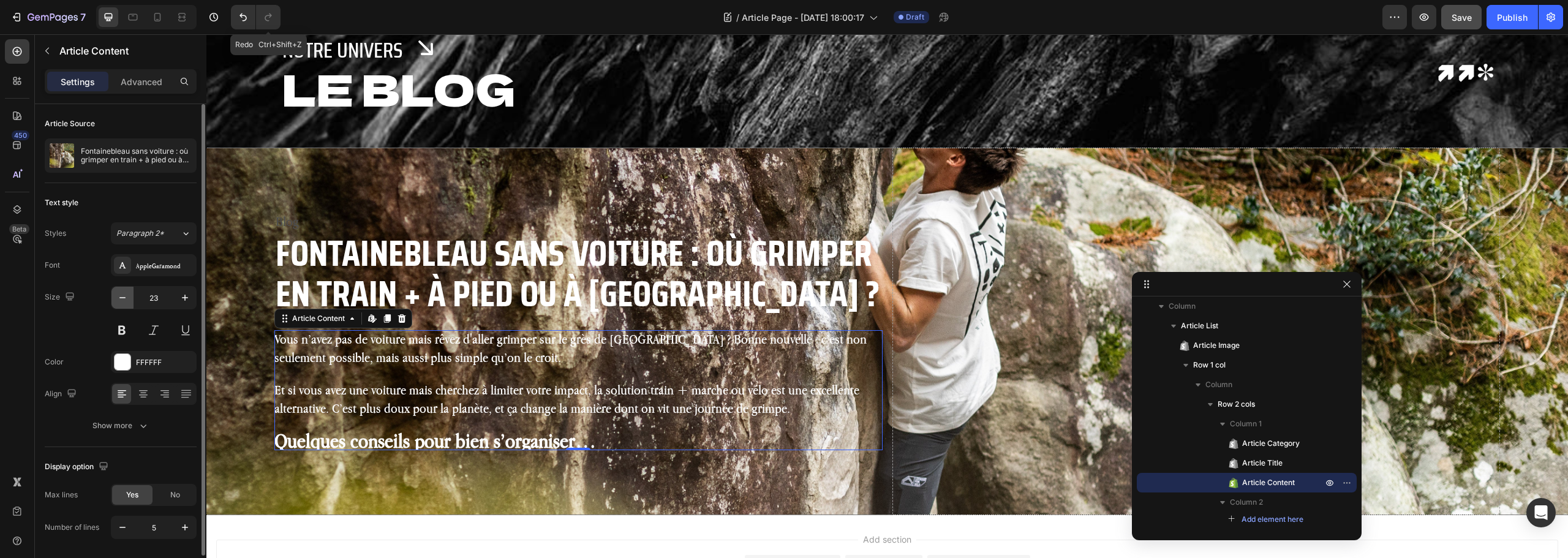
click at [122, 303] on icon "button" at bounding box center [122, 297] width 12 height 12
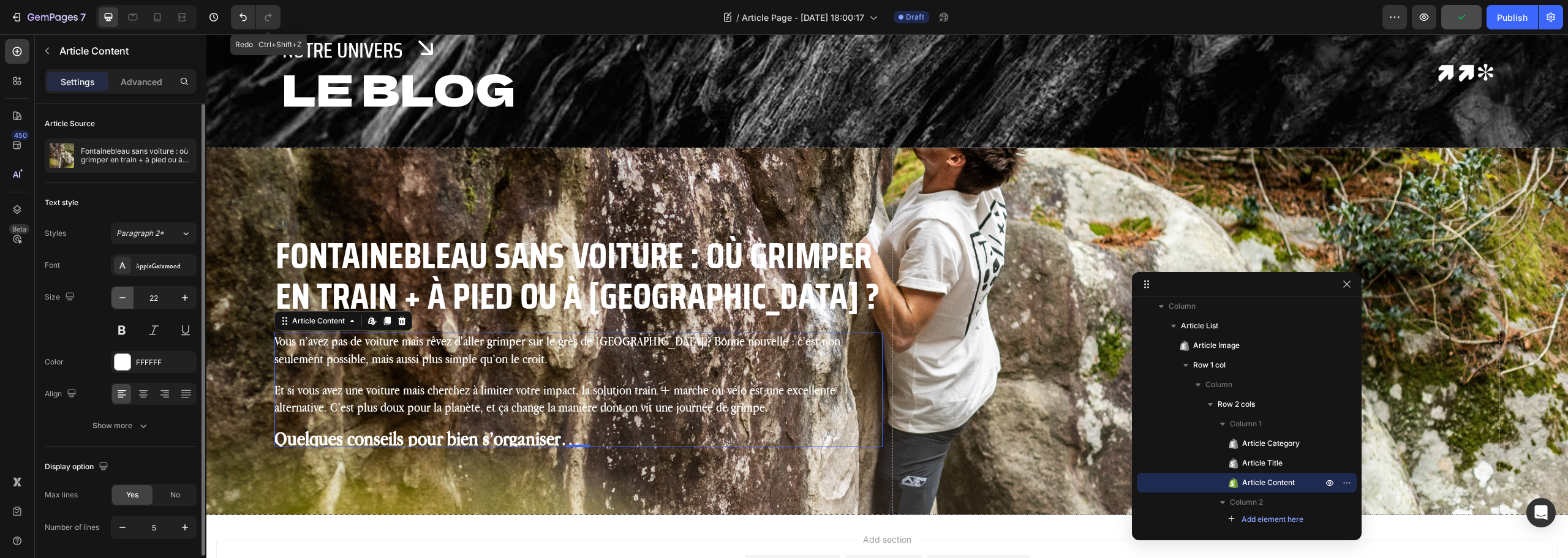
click at [122, 303] on icon "button" at bounding box center [122, 297] width 12 height 12
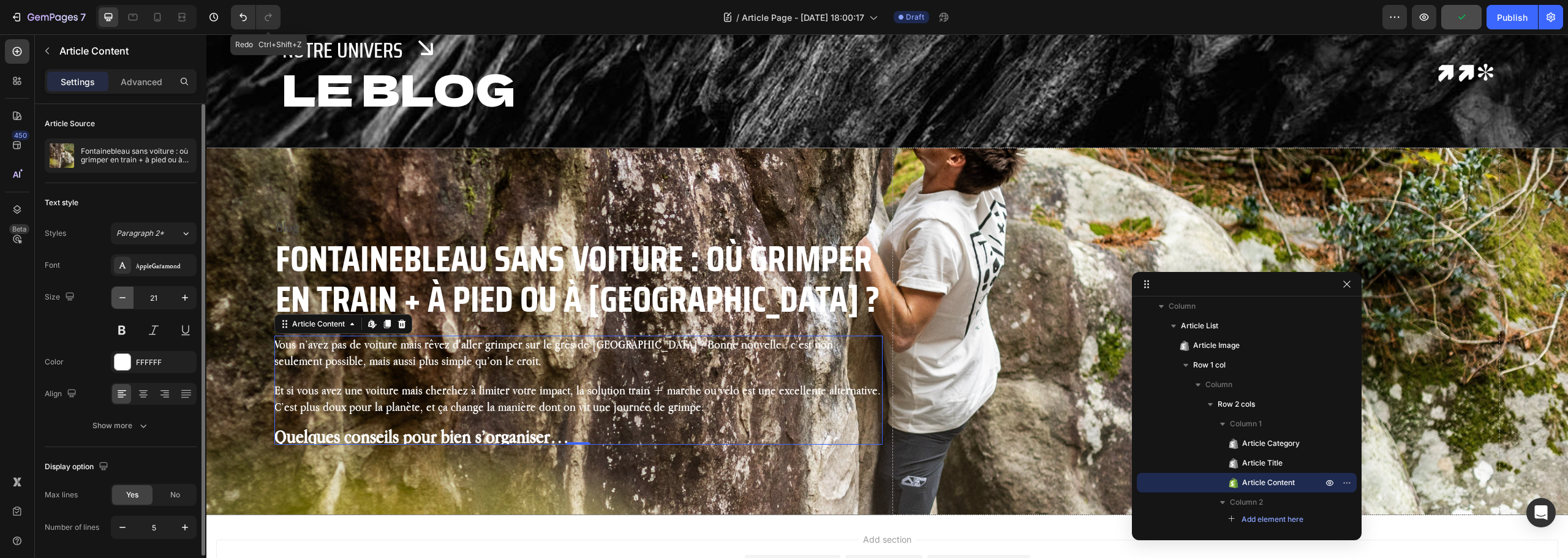
click at [122, 303] on icon "button" at bounding box center [122, 297] width 12 height 12
type input "20"
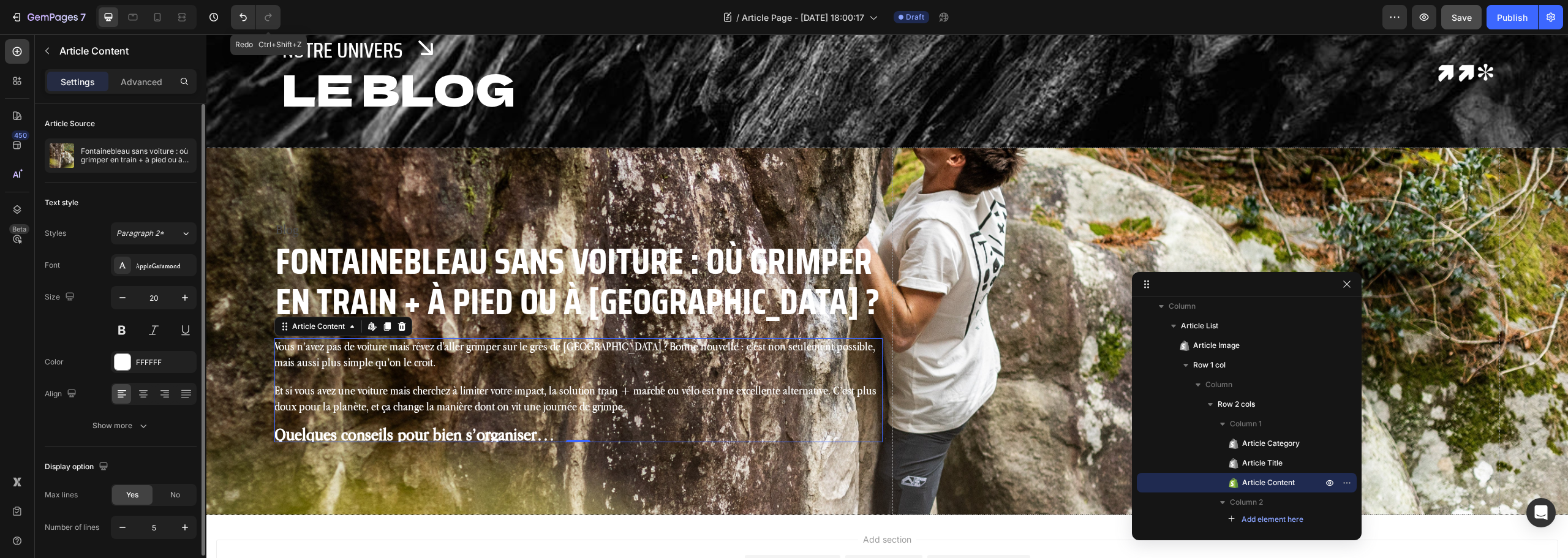
scroll to position [40, 0]
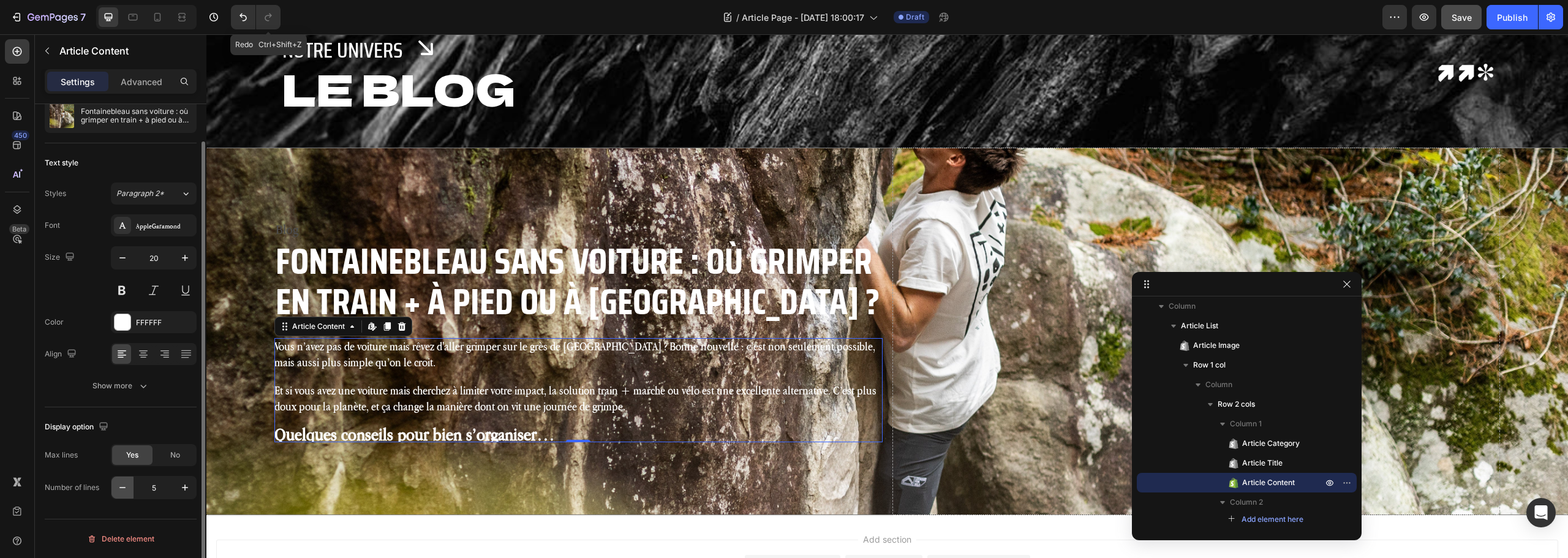
click at [126, 488] on icon "button" at bounding box center [122, 487] width 12 height 12
type input "4"
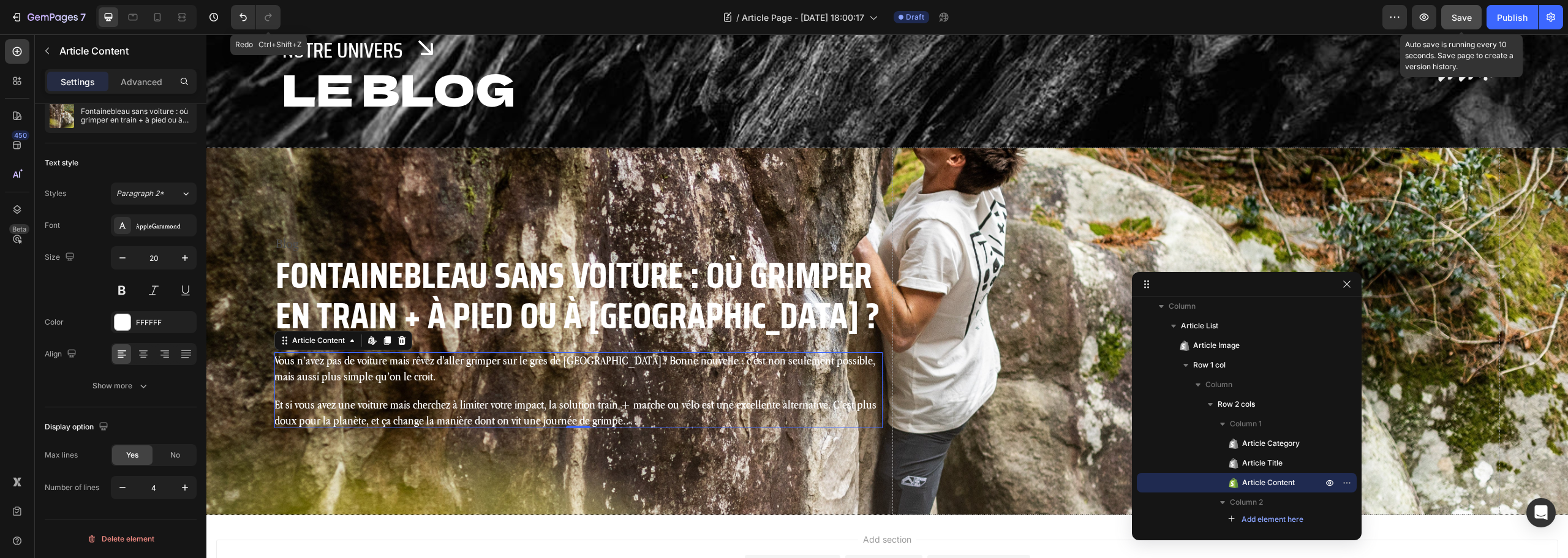
click at [1459, 24] on button "Save" at bounding box center [1462, 17] width 40 height 24
click at [364, 239] on div "Blog" at bounding box center [575, 243] width 603 height 19
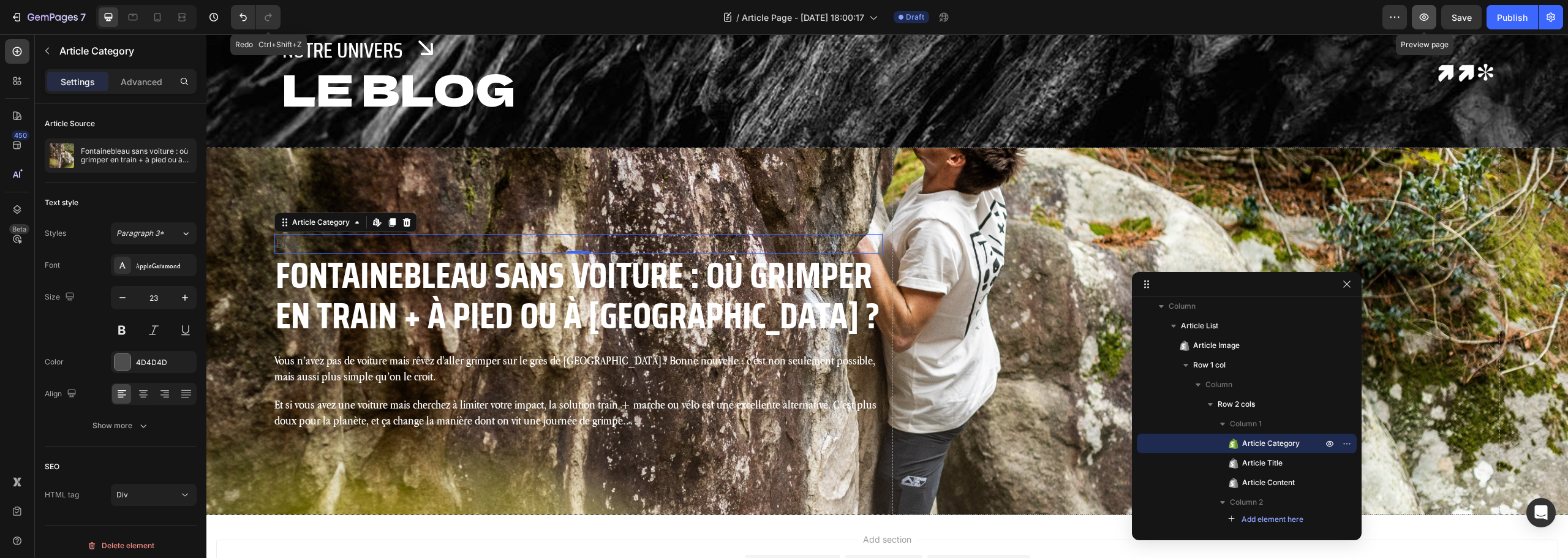
click at [1426, 19] on icon "button" at bounding box center [1424, 17] width 12 height 12
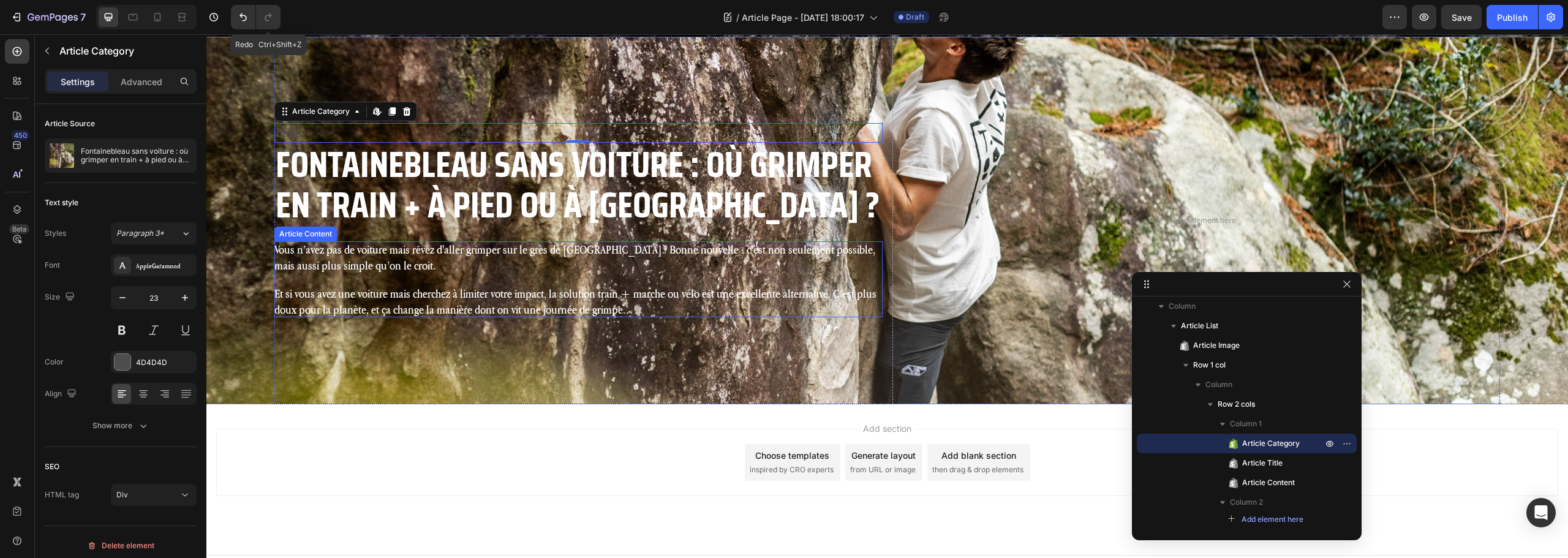
scroll to position [195, 0]
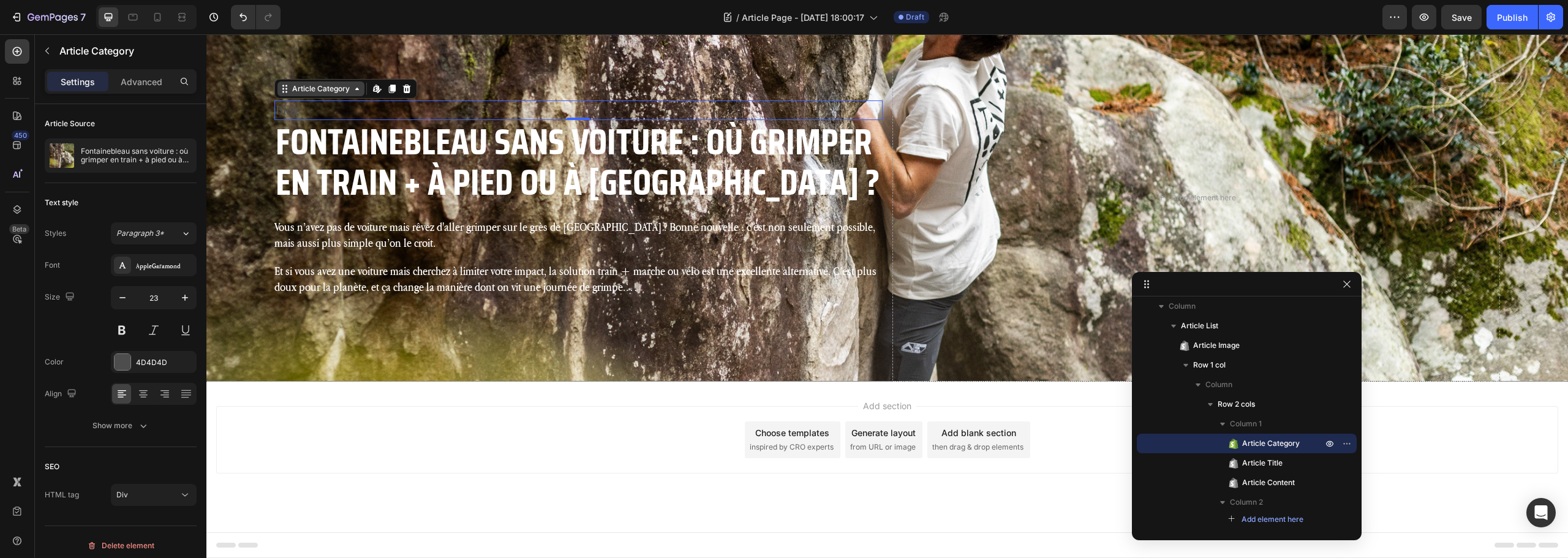
click at [321, 95] on div "Article Category" at bounding box center [321, 89] width 87 height 15
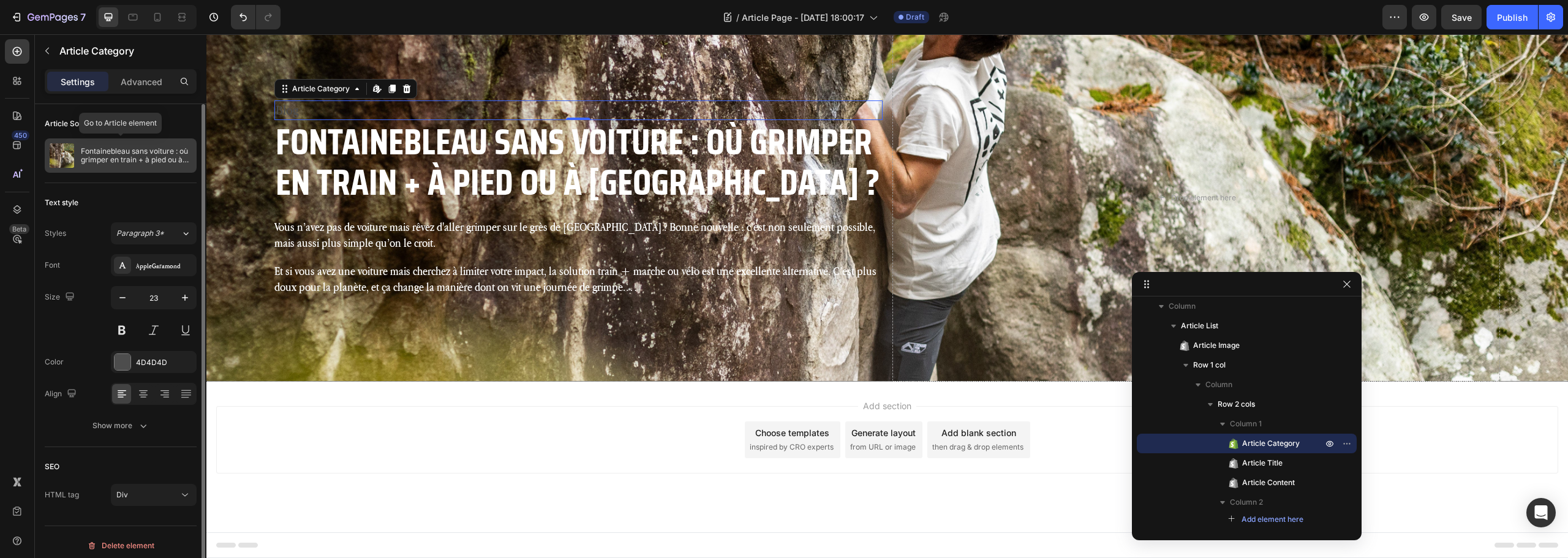
click at [93, 150] on p "Fontainebleau sans voiture : où grimper en train + à pied ou à vélo ?" at bounding box center [136, 155] width 111 height 17
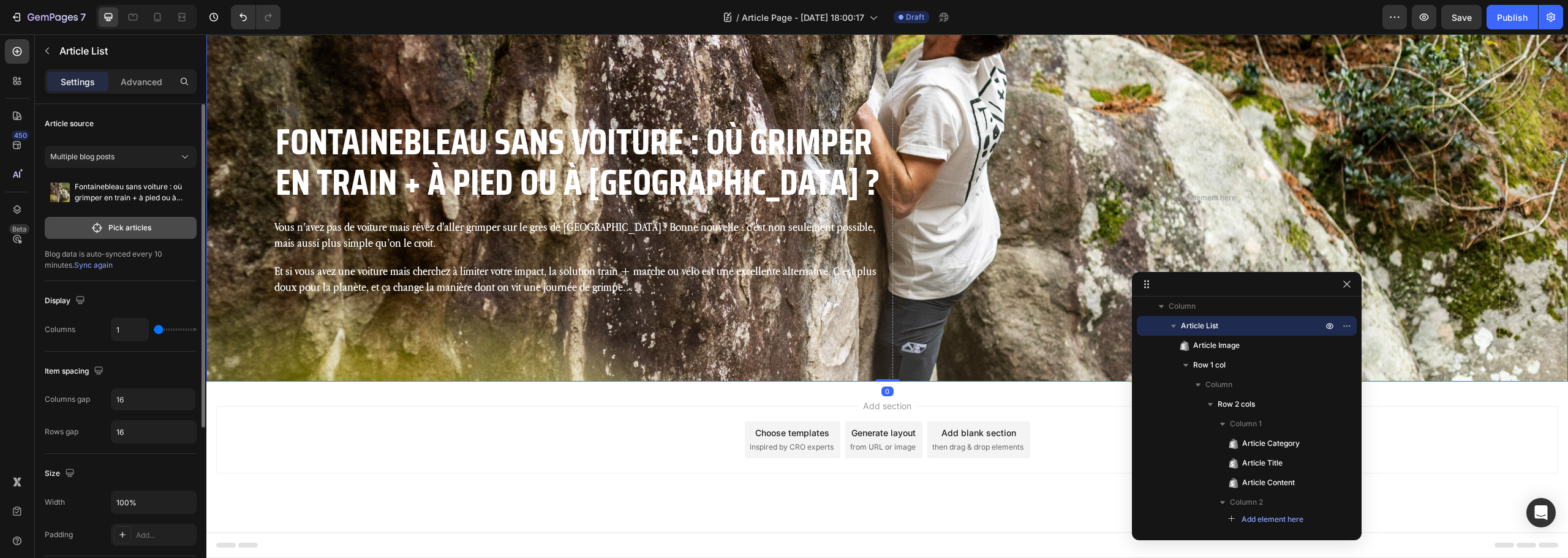
click at [128, 228] on p "Pick articles" at bounding box center [129, 228] width 43 height 11
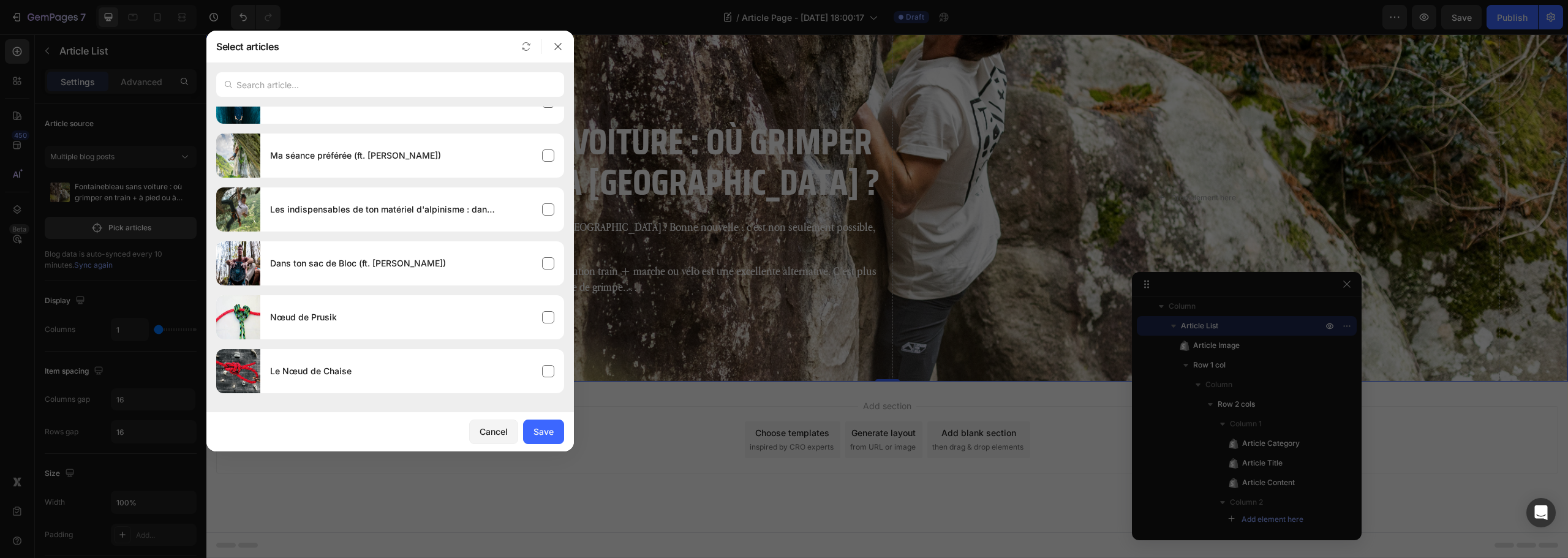
scroll to position [793, 0]
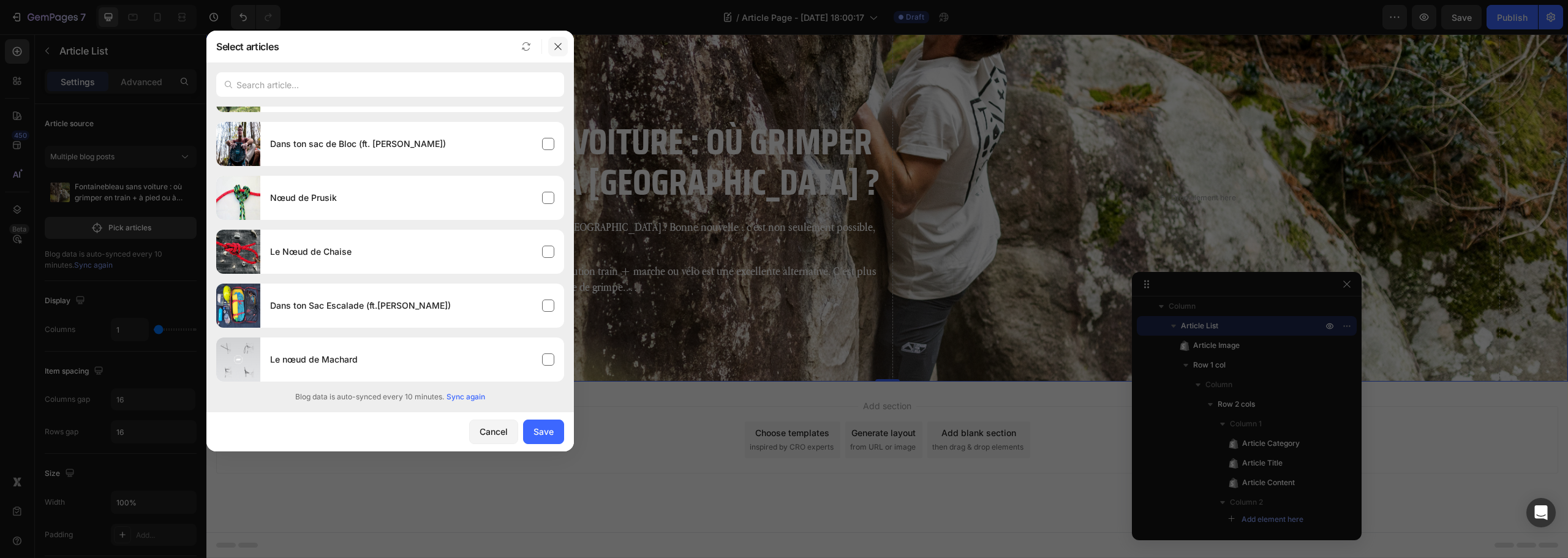
click at [561, 48] on icon "button" at bounding box center [558, 46] width 10 height 10
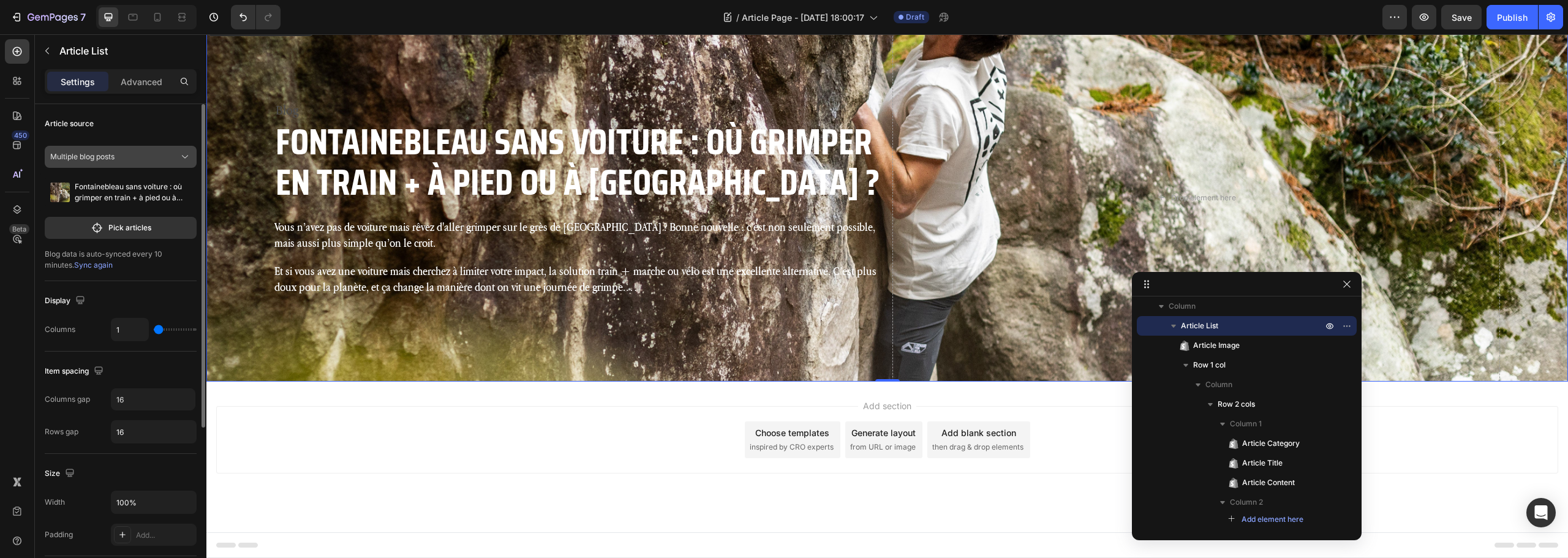
click at [145, 155] on div "Multiple blog posts" at bounding box center [113, 157] width 126 height 11
click at [107, 205] on div "A blog" at bounding box center [129, 209] width 115 height 11
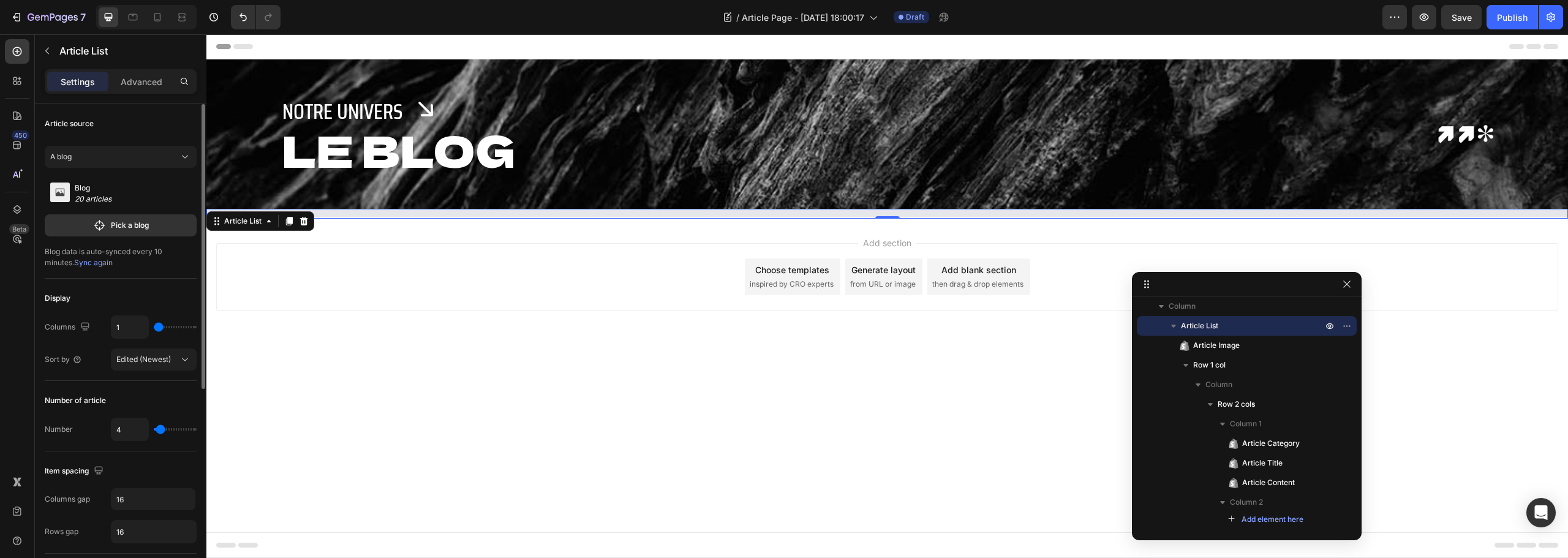
scroll to position [0, 0]
click at [112, 157] on div "A blog" at bounding box center [113, 157] width 126 height 11
click at [105, 181] on span "Multiple blog posts" at bounding box center [104, 186] width 64 height 11
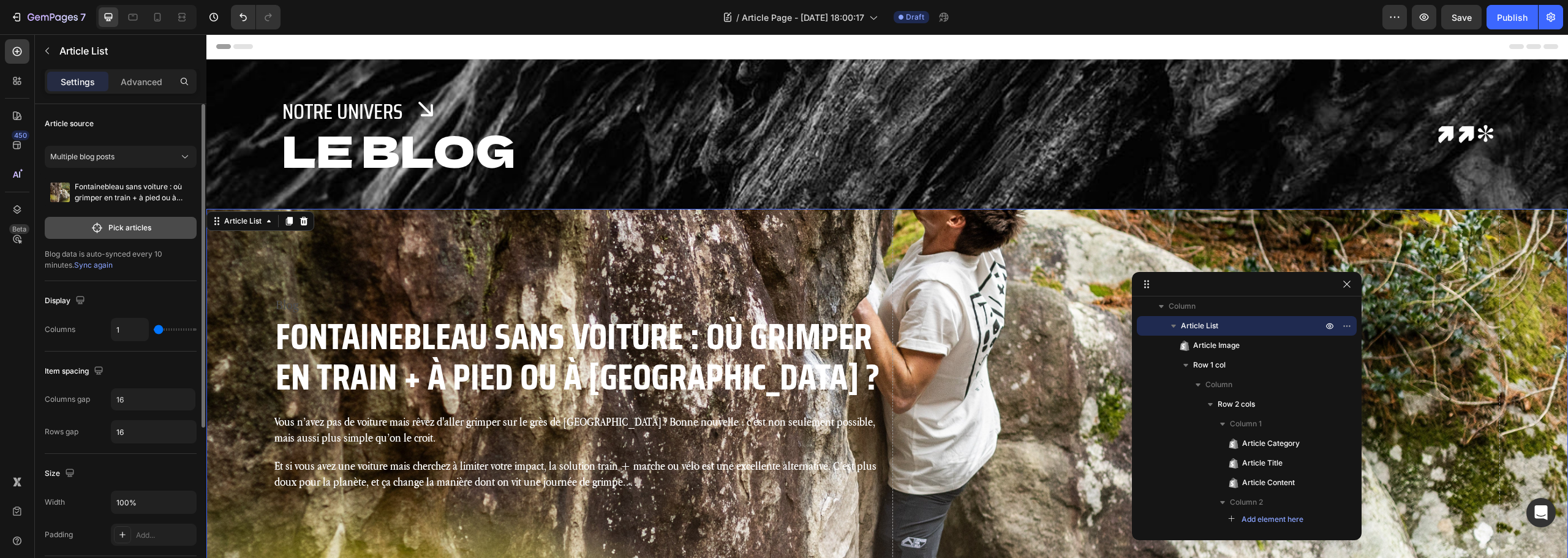
click at [113, 230] on p "Pick articles" at bounding box center [129, 228] width 43 height 11
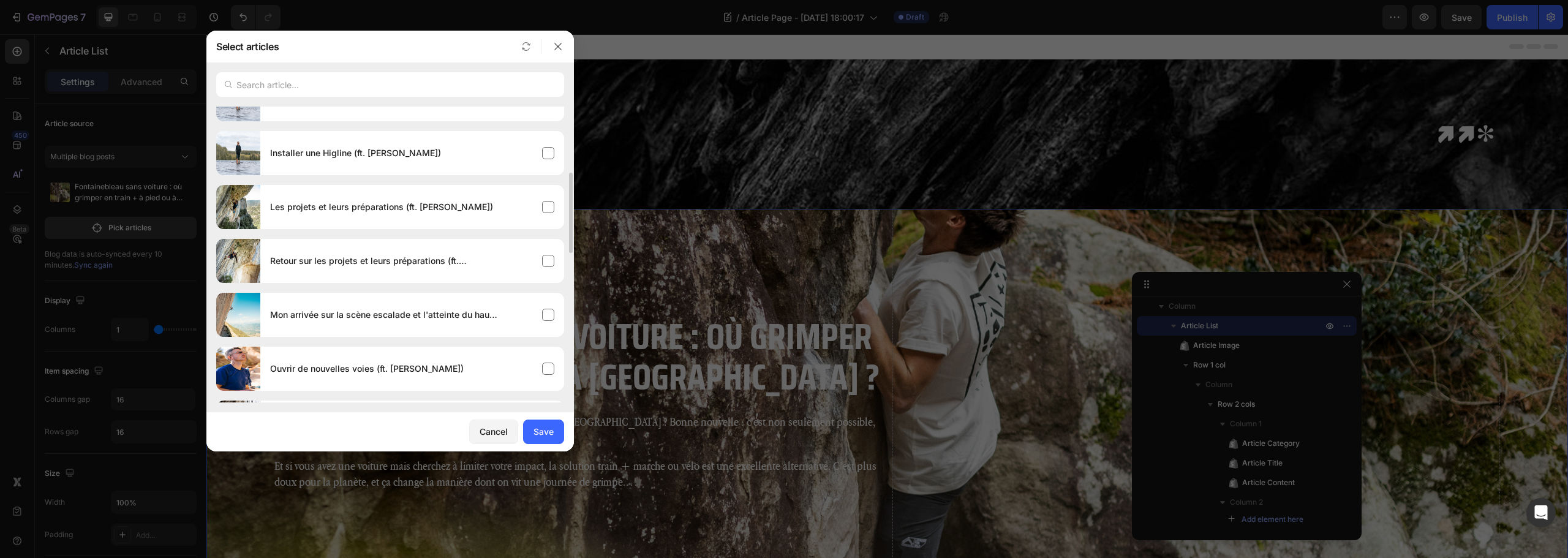
scroll to position [306, 0]
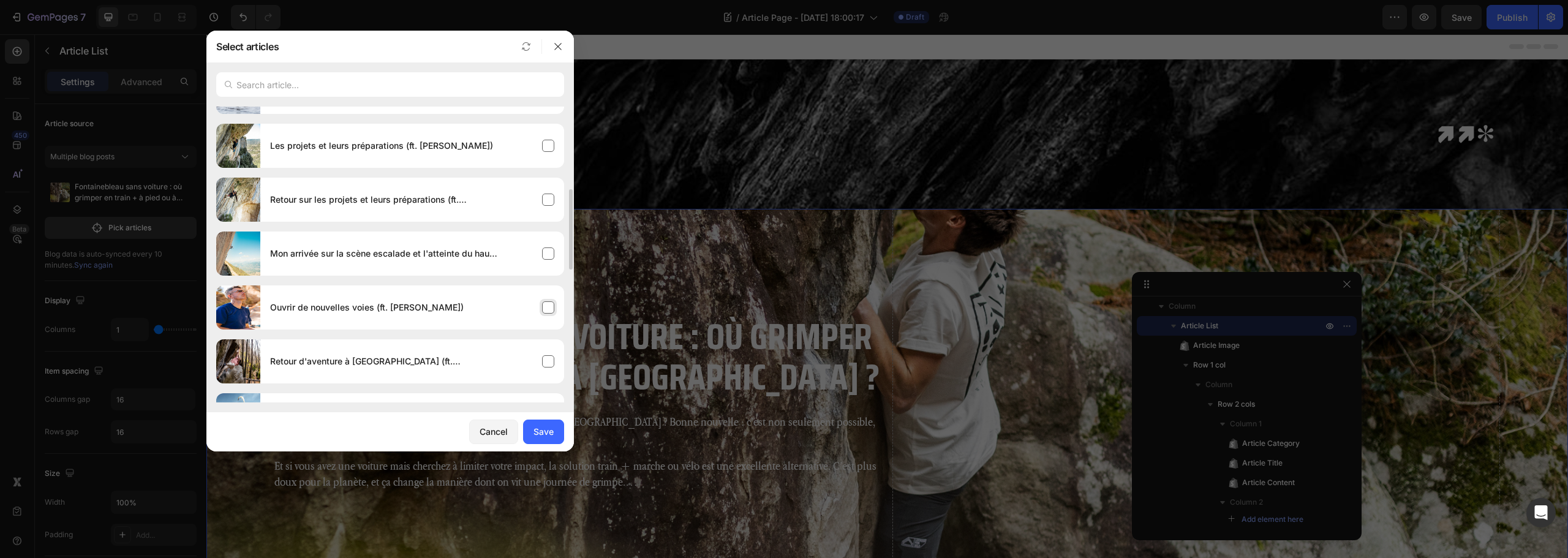
click at [408, 306] on h4 "Ouvrir de nouvelles voies (ft. Tom Bolger)" at bounding box center [367, 307] width 193 height 15
click at [555, 52] on button "button" at bounding box center [558, 46] width 19 height 19
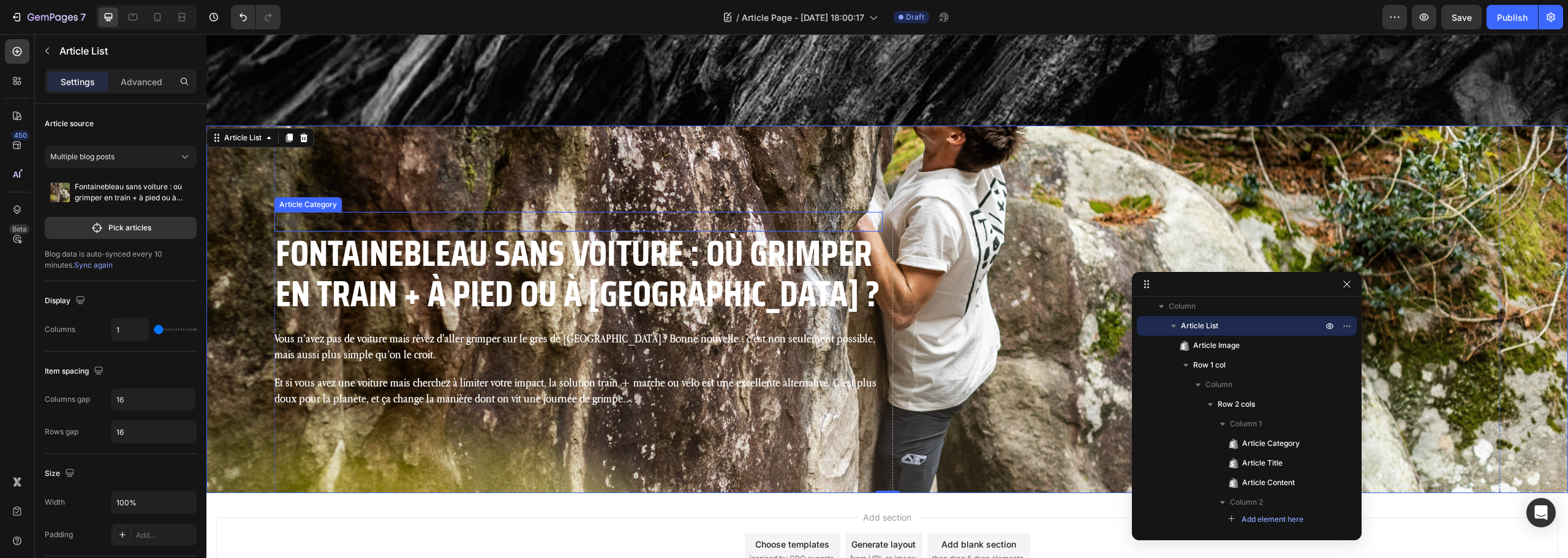
scroll to position [195, 0]
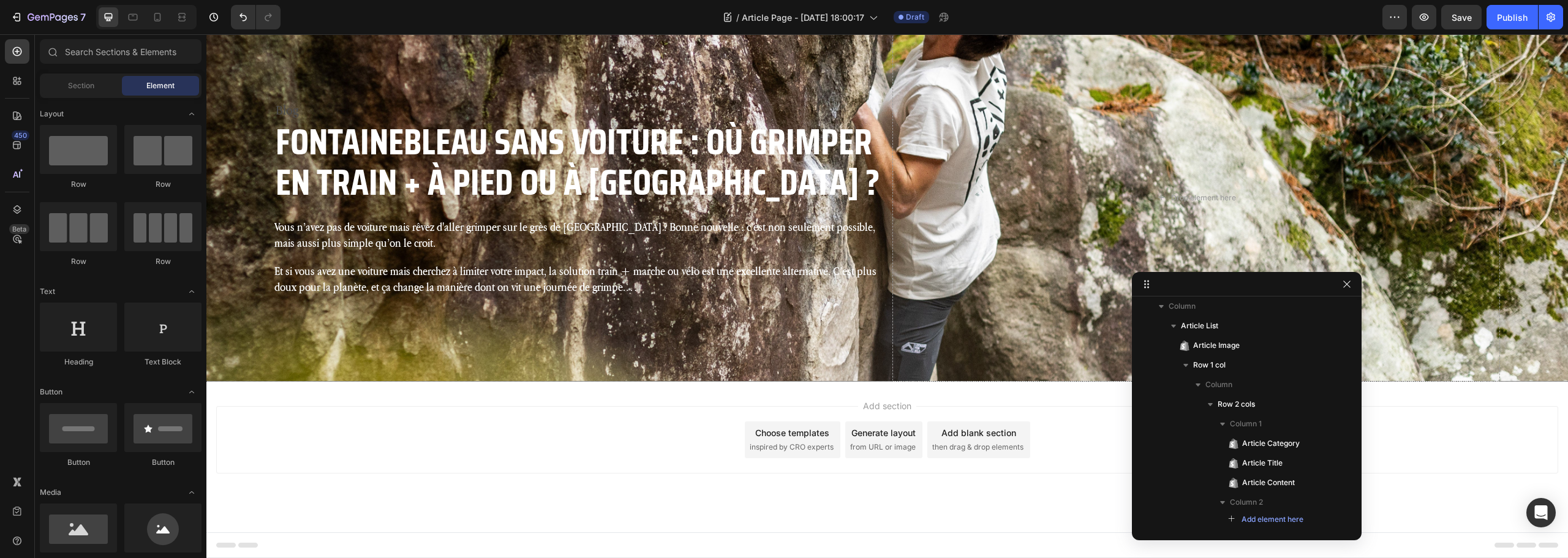
click at [1100, 391] on div "Add section Choose templates inspired by CRO experts Generate layout from URL o…" at bounding box center [887, 457] width 1362 height 150
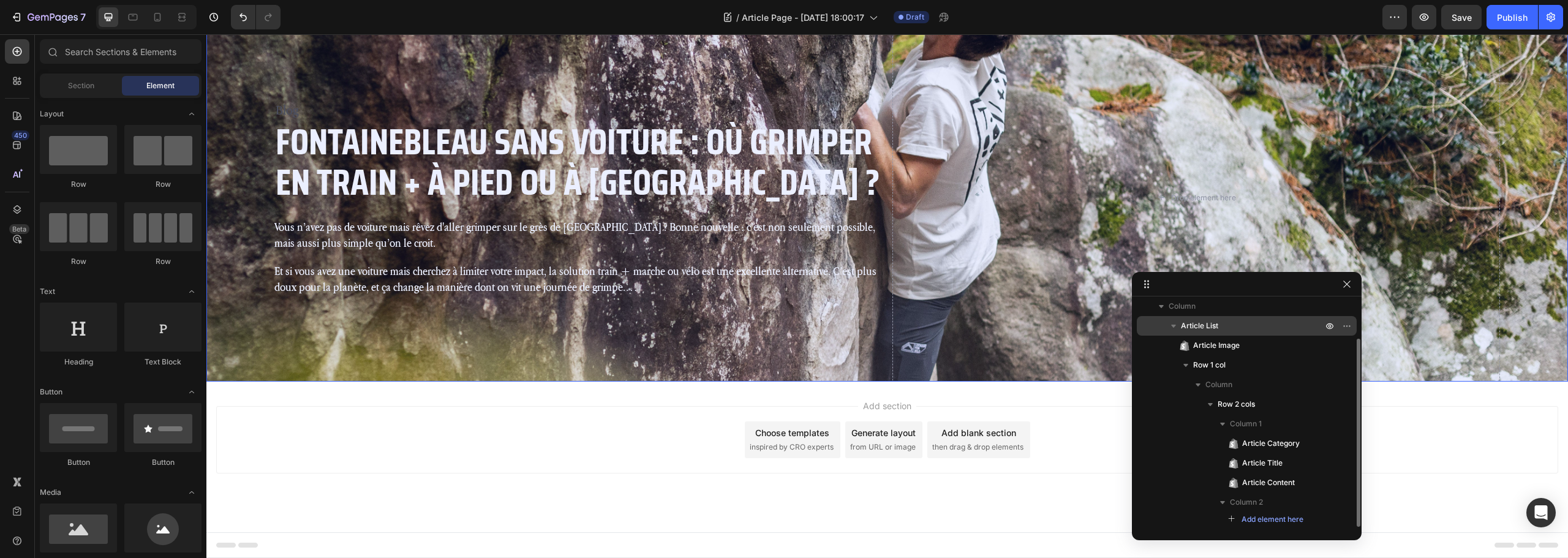
click at [1174, 321] on icon "button" at bounding box center [1173, 325] width 12 height 12
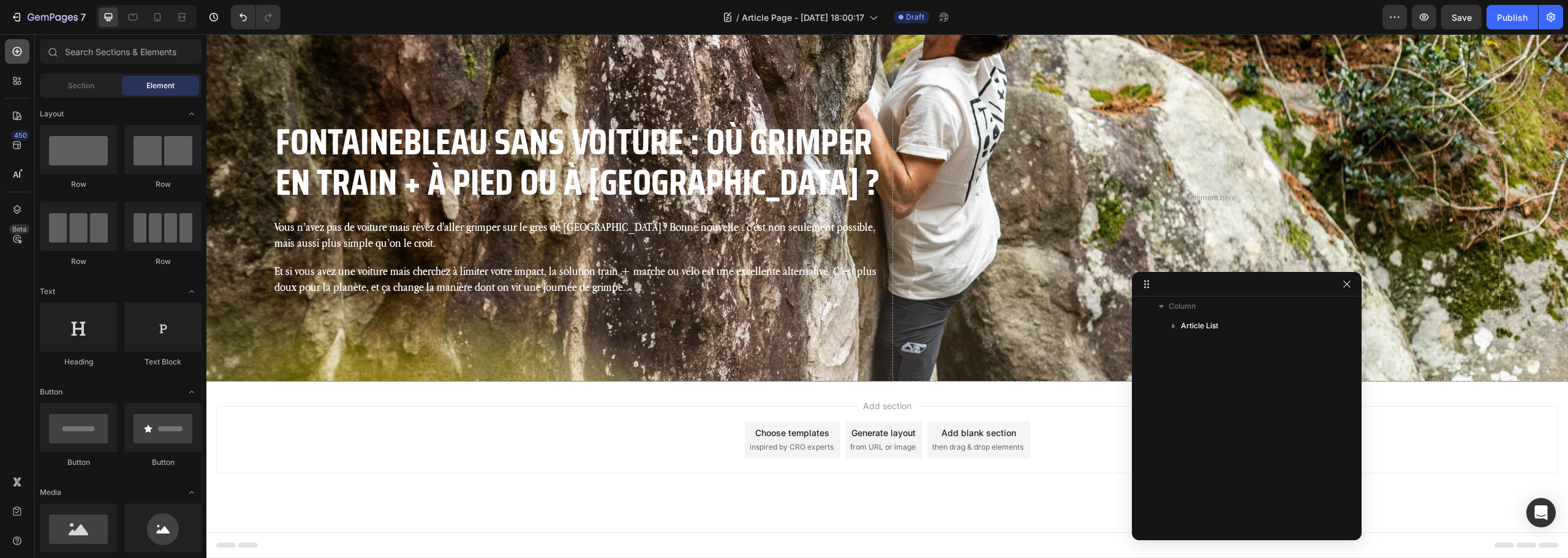
click at [9, 52] on div at bounding box center [17, 51] width 24 height 24
click at [113, 49] on input "text" at bounding box center [121, 51] width 162 height 24
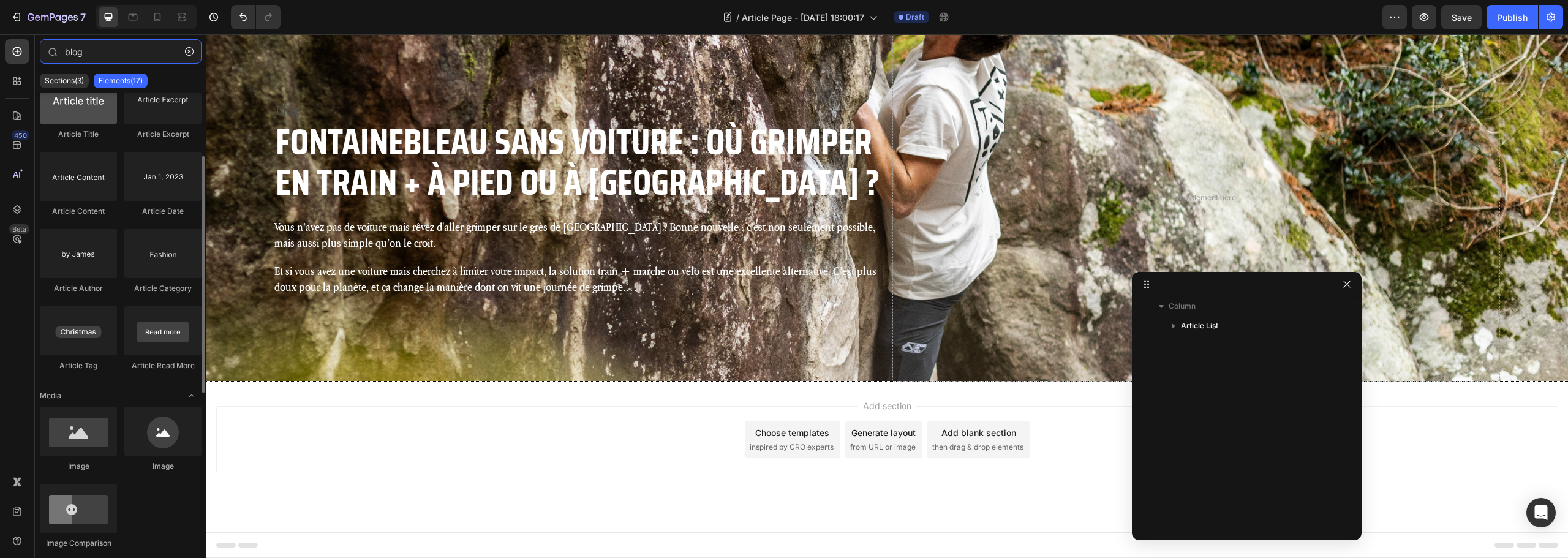
scroll to position [0, 0]
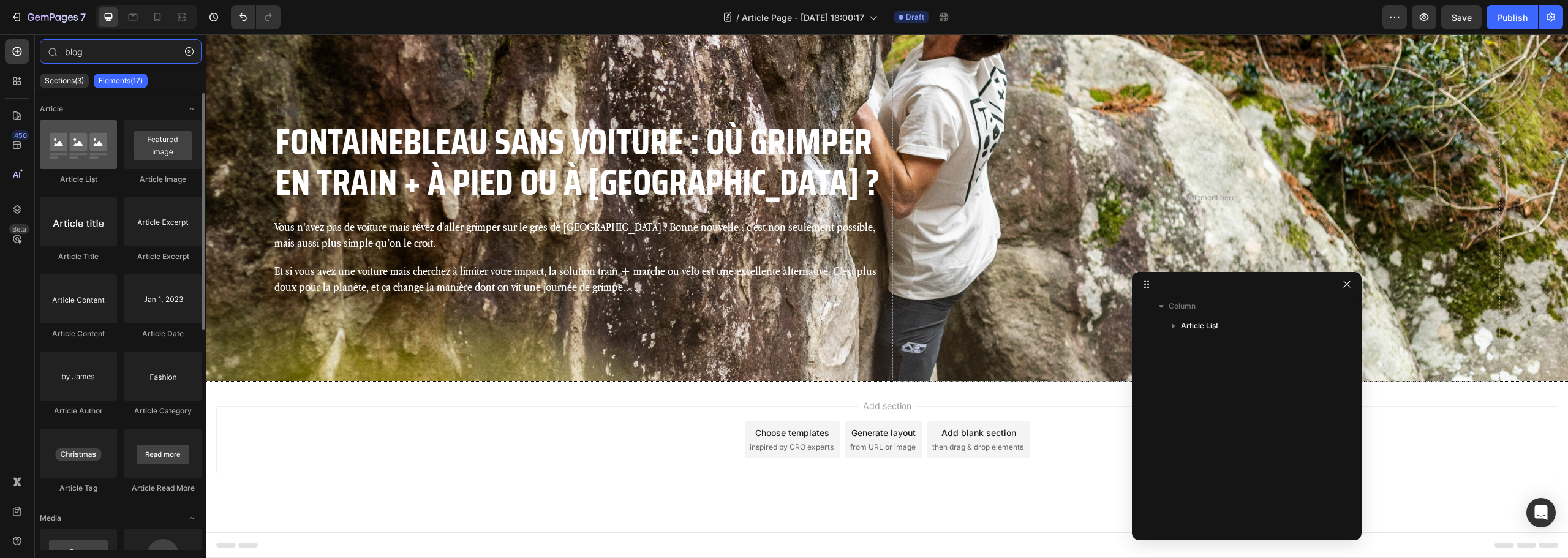
type input "blog"
click at [75, 143] on div at bounding box center [78, 144] width 77 height 49
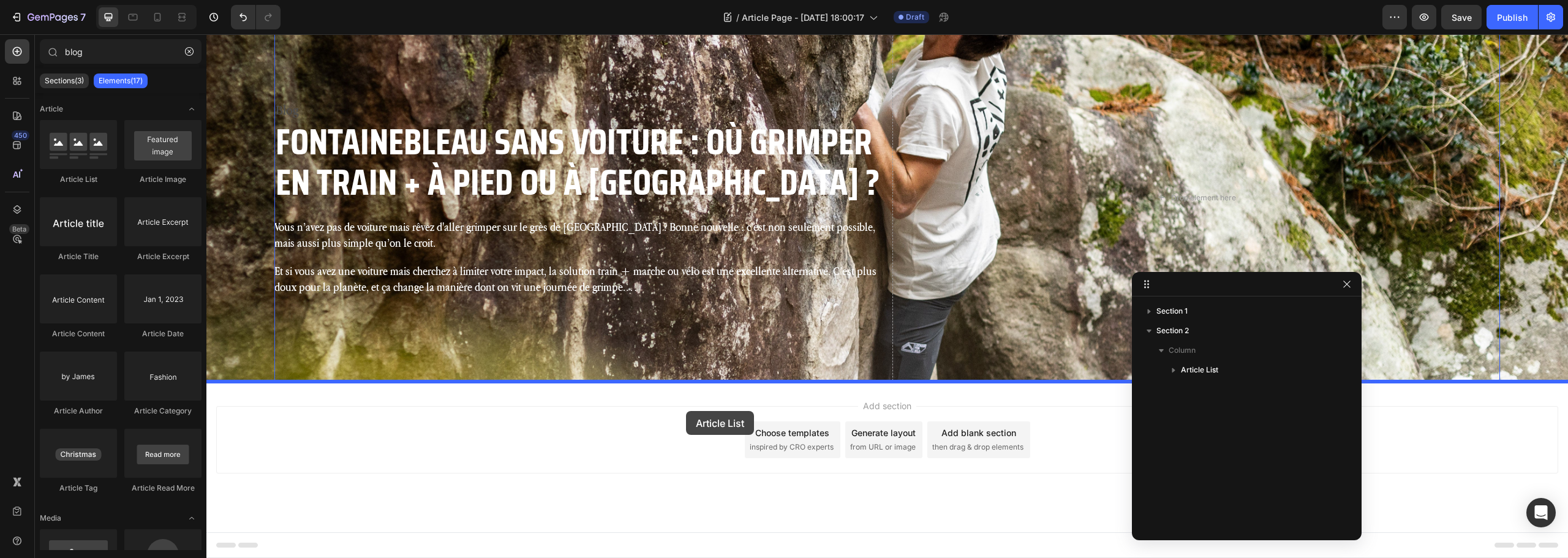
drag, startPoint x: 281, startPoint y: 178, endPoint x: 686, endPoint y: 411, distance: 467.2
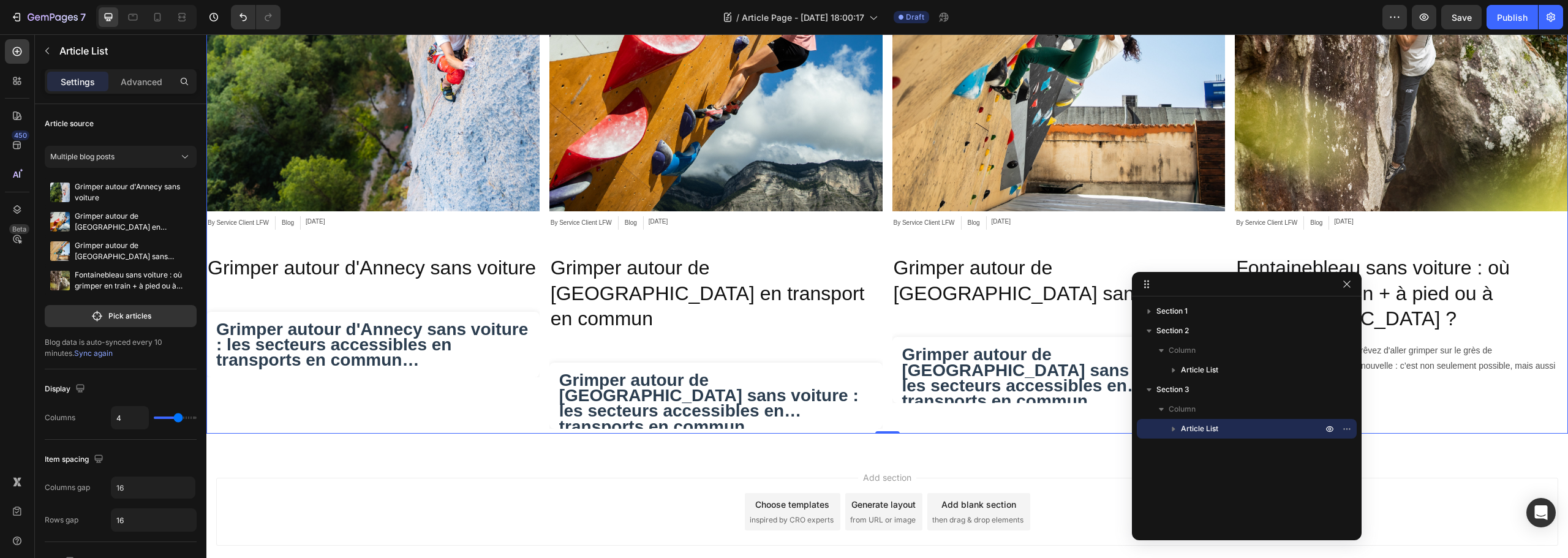
scroll to position [781, 0]
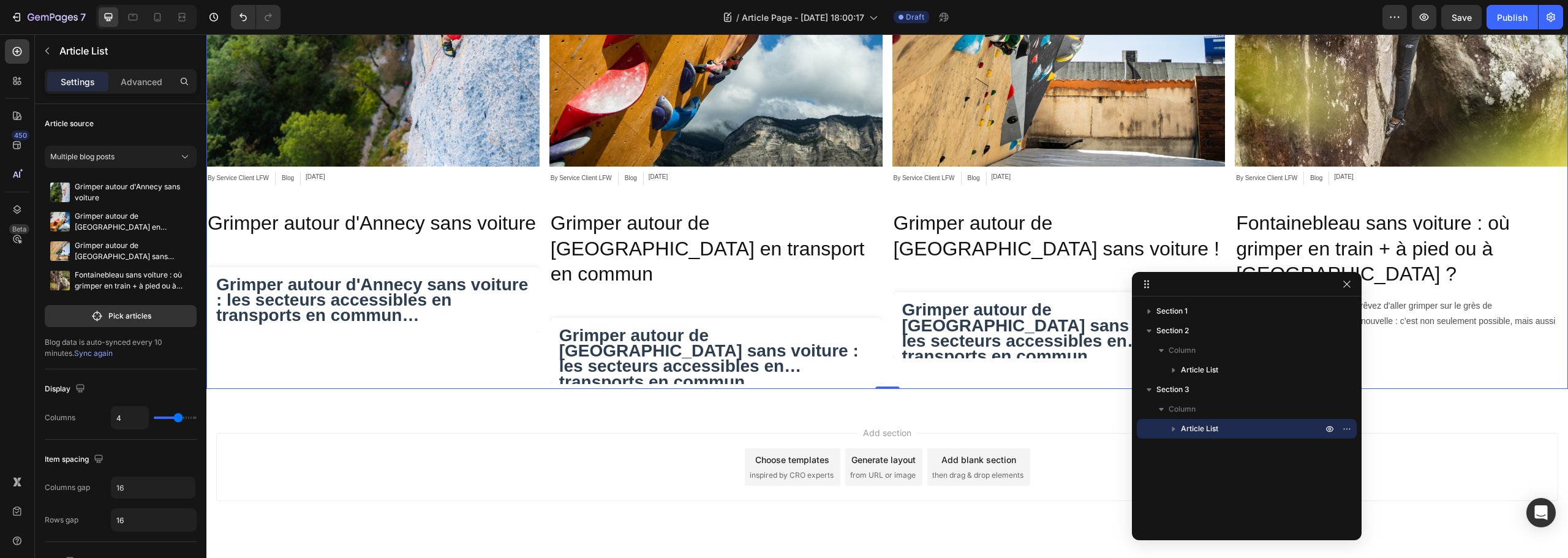
click at [1230, 430] on p "Article List" at bounding box center [1253, 428] width 144 height 12
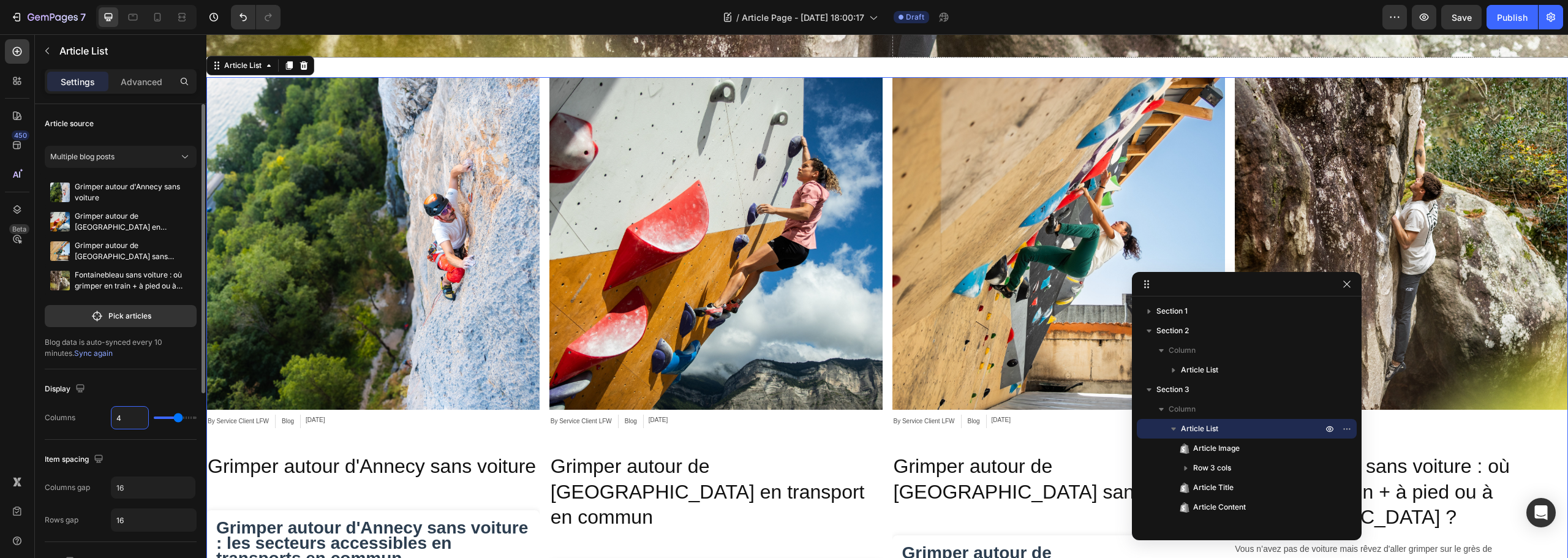
click at [128, 418] on input "4" at bounding box center [129, 417] width 36 height 22
type input "1"
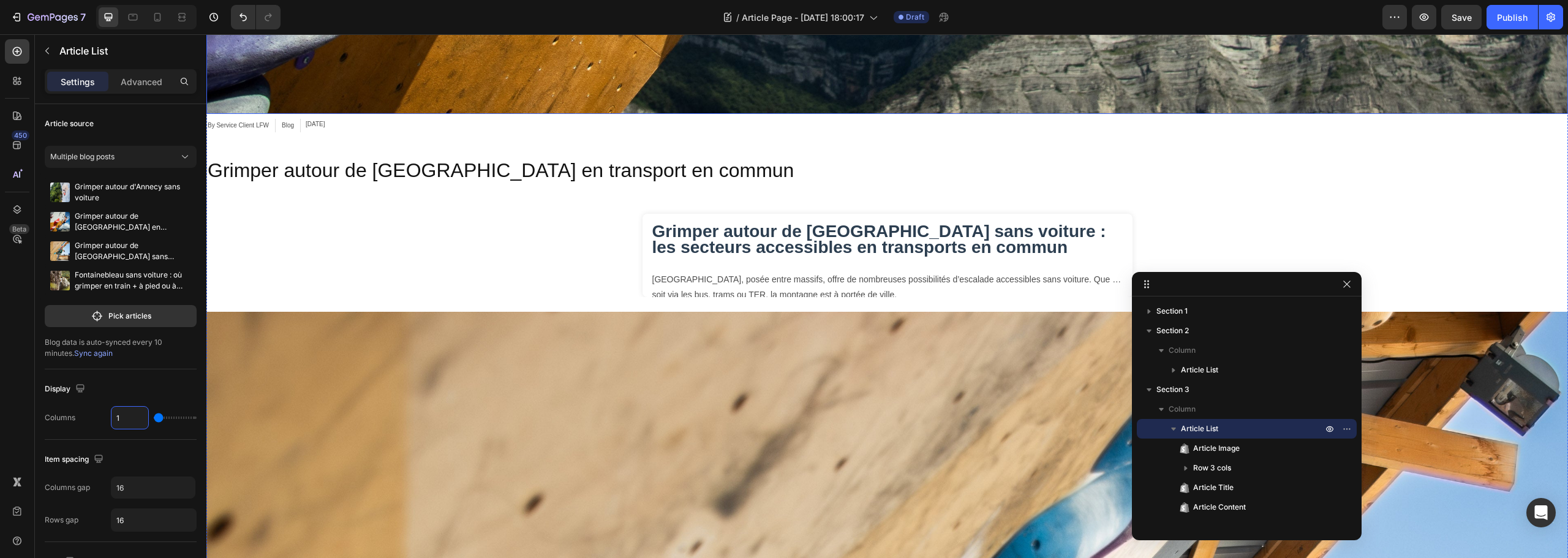
scroll to position [3477, 0]
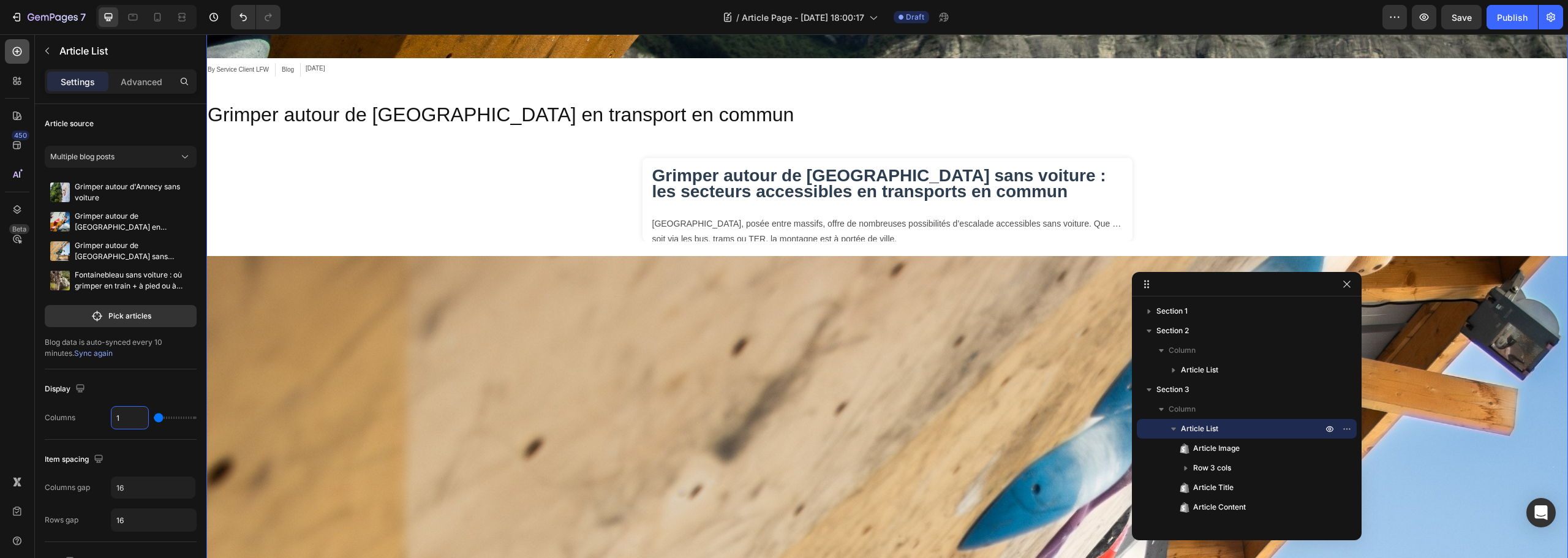
type input "1"
click at [21, 54] on icon at bounding box center [17, 51] width 12 height 12
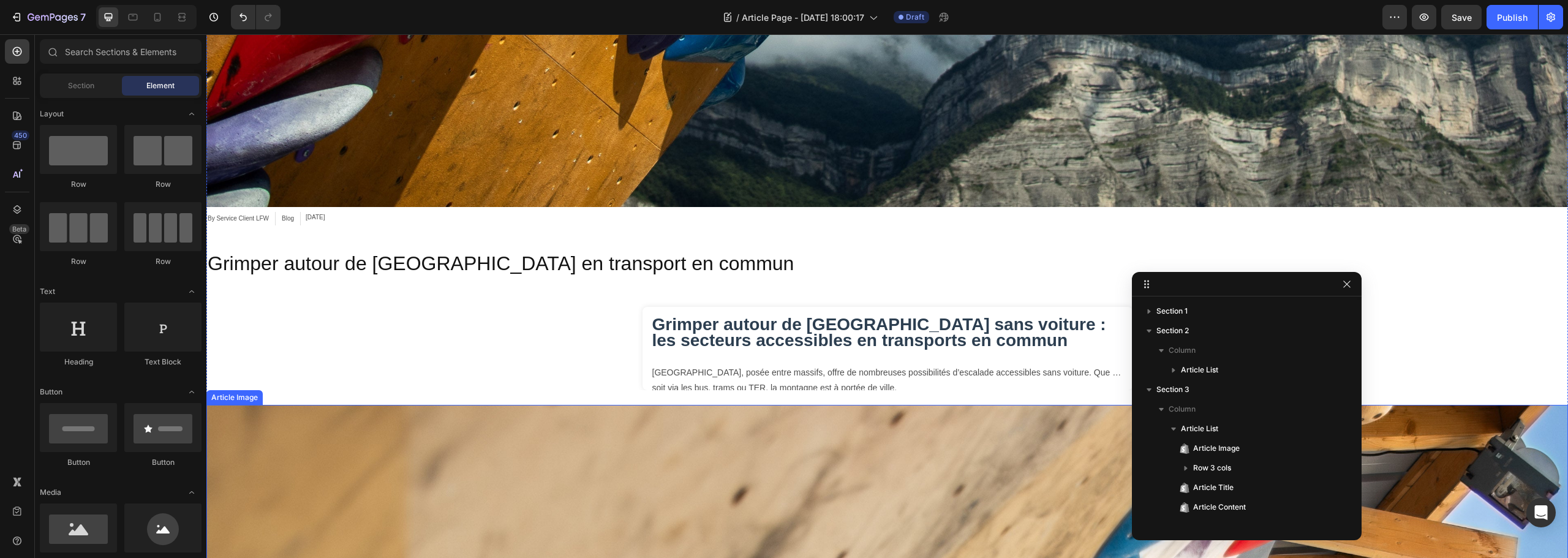
scroll to position [3294, 0]
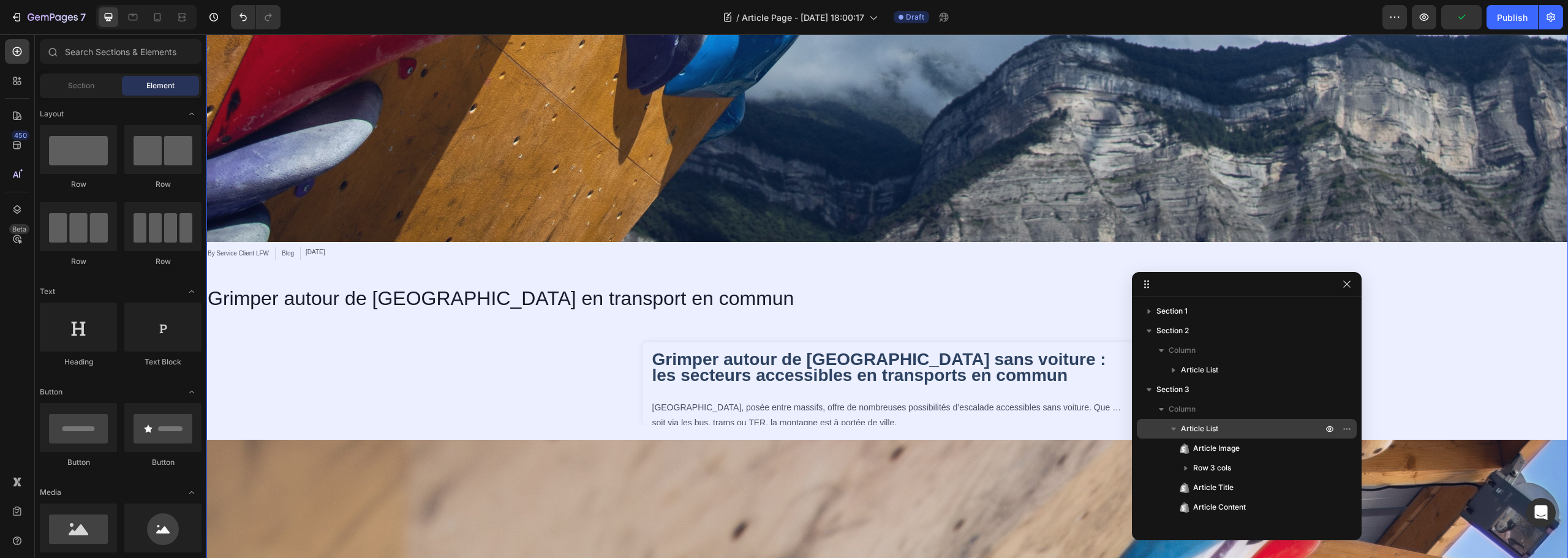
click at [1207, 429] on span "Article List" at bounding box center [1200, 428] width 37 height 12
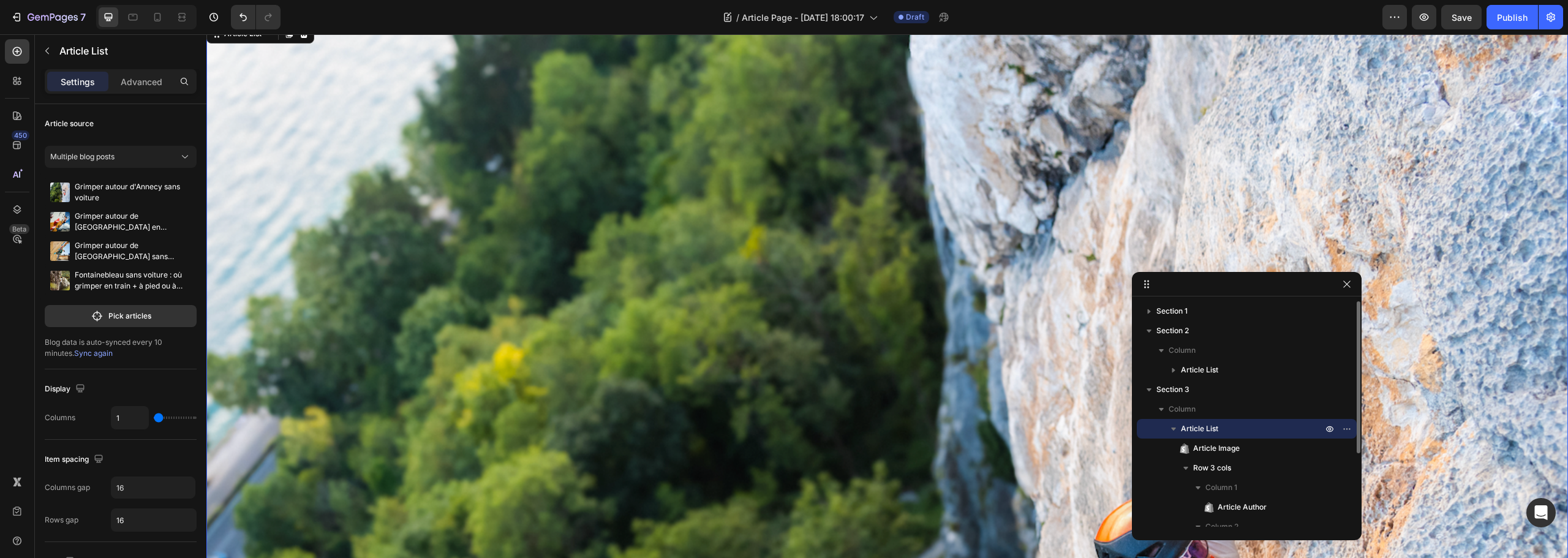
scroll to position [539, 0]
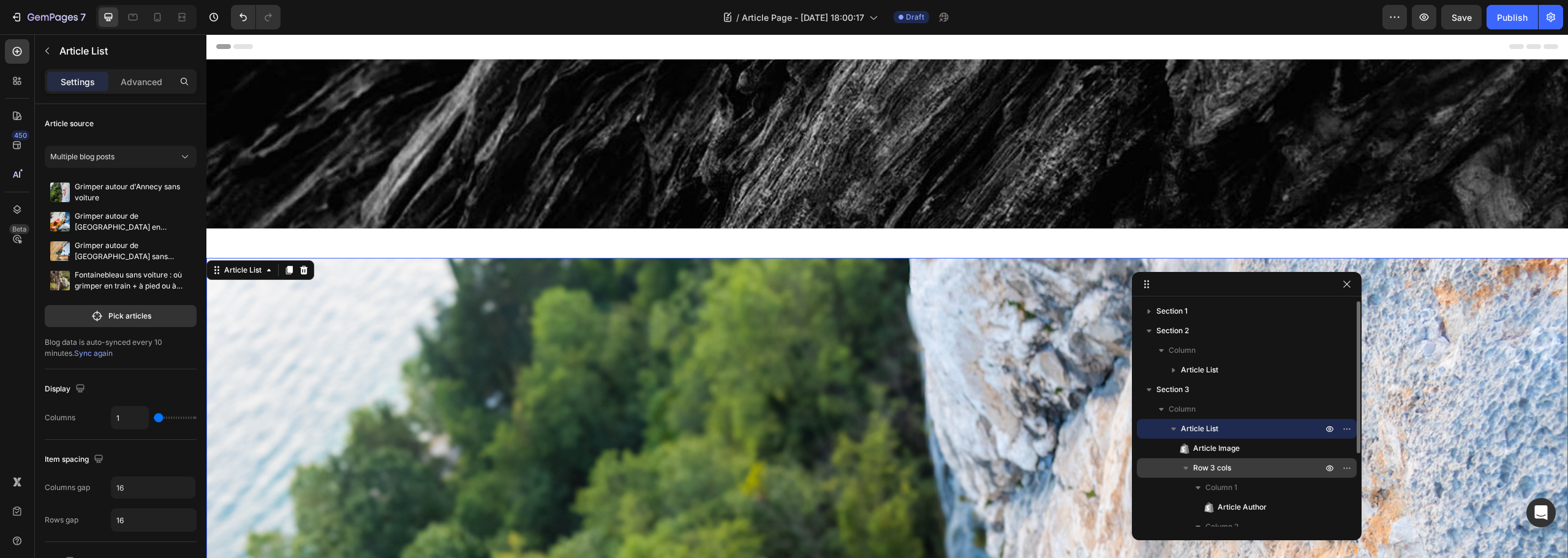
scroll to position [539, 0]
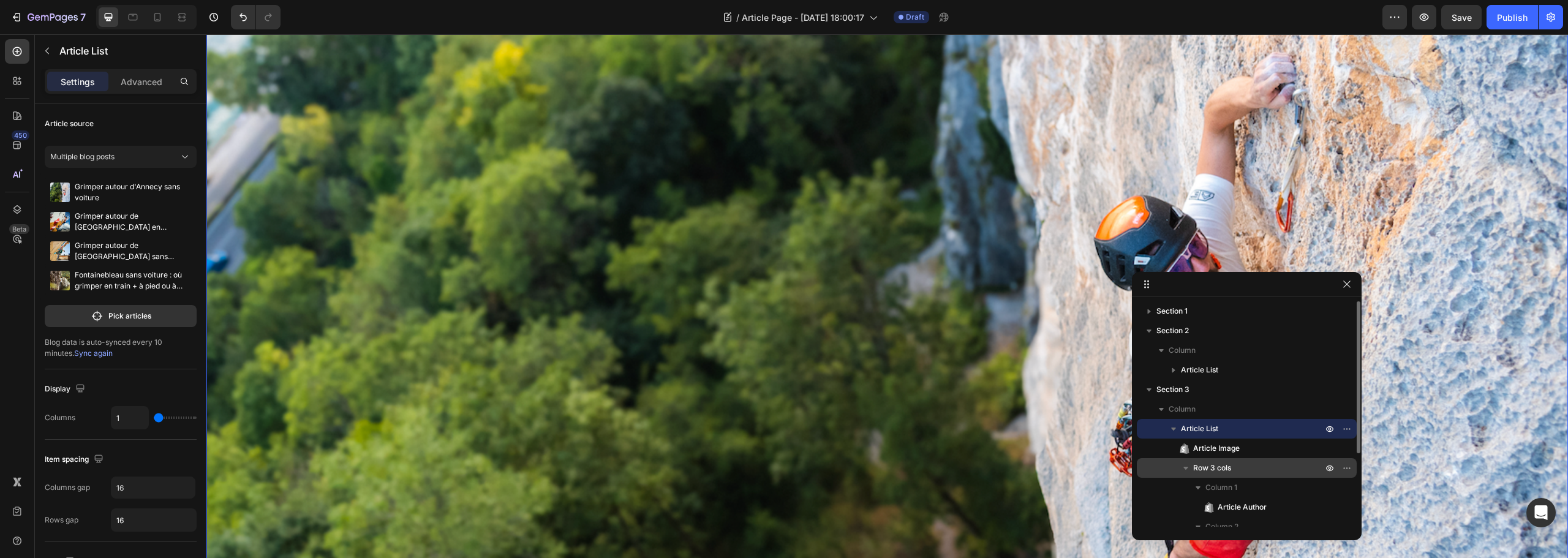
click at [1184, 464] on icon "button" at bounding box center [1185, 467] width 12 height 12
click at [10, 62] on div at bounding box center [17, 51] width 24 height 24
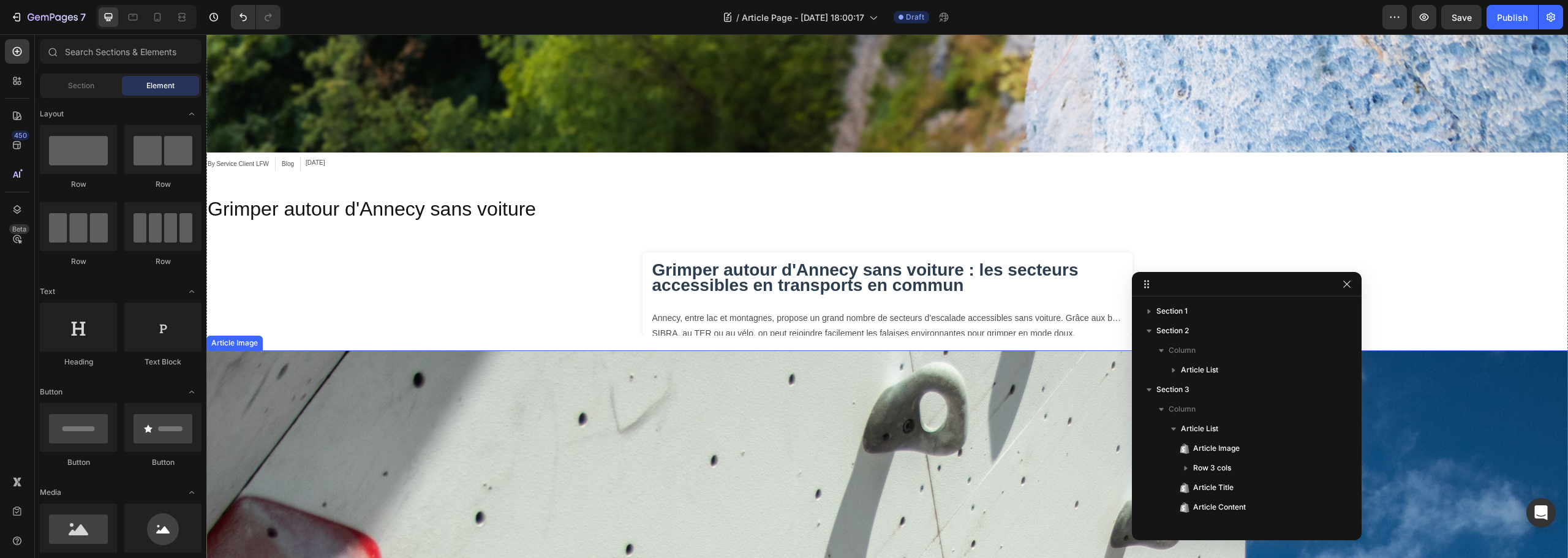
scroll to position [1456, 0]
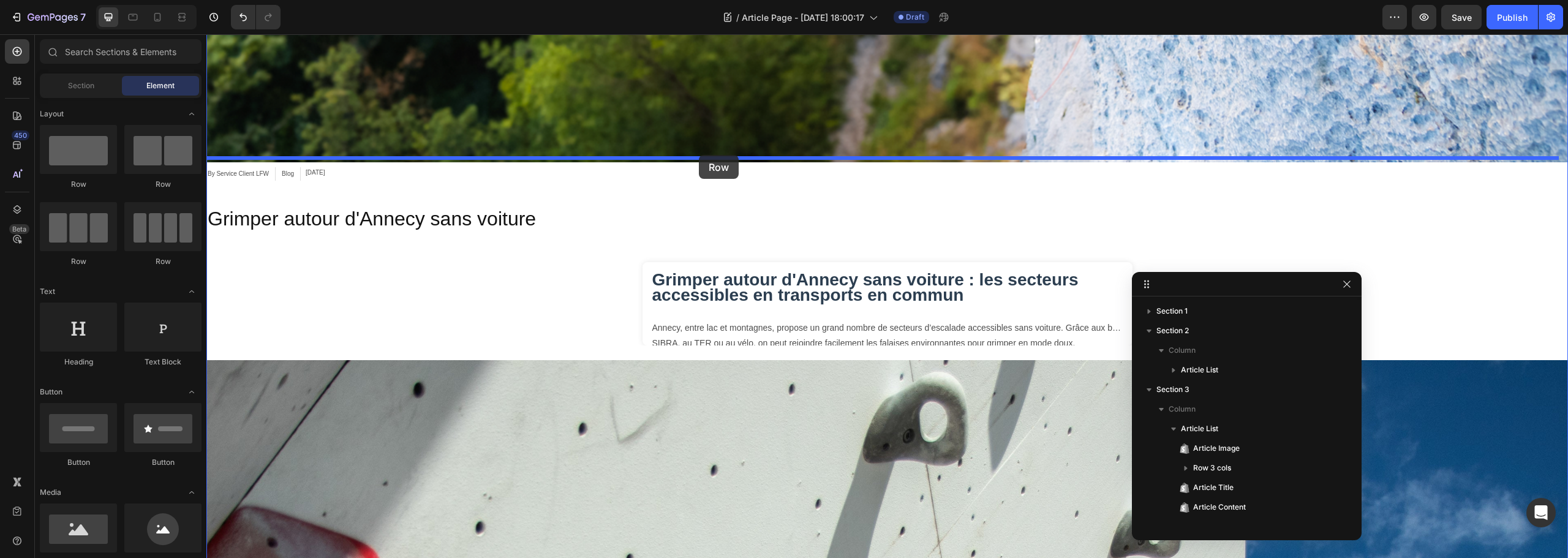
drag, startPoint x: 371, startPoint y: 189, endPoint x: 699, endPoint y: 155, distance: 329.8
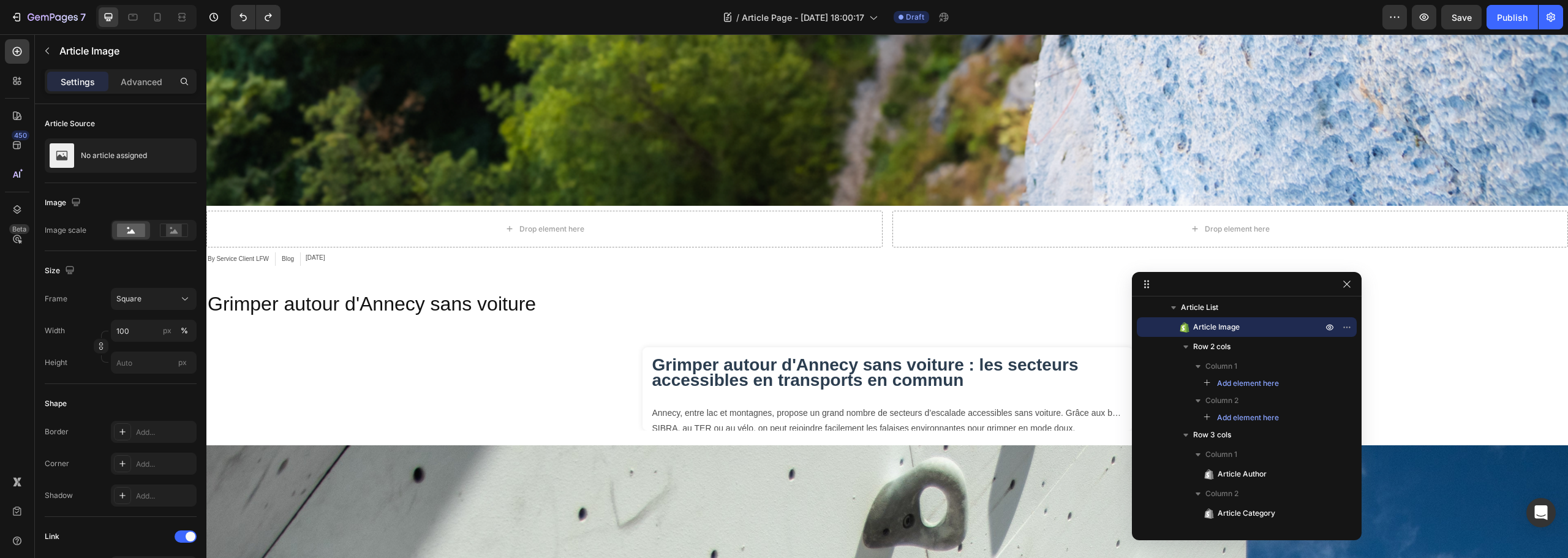
scroll to position [1756, 0]
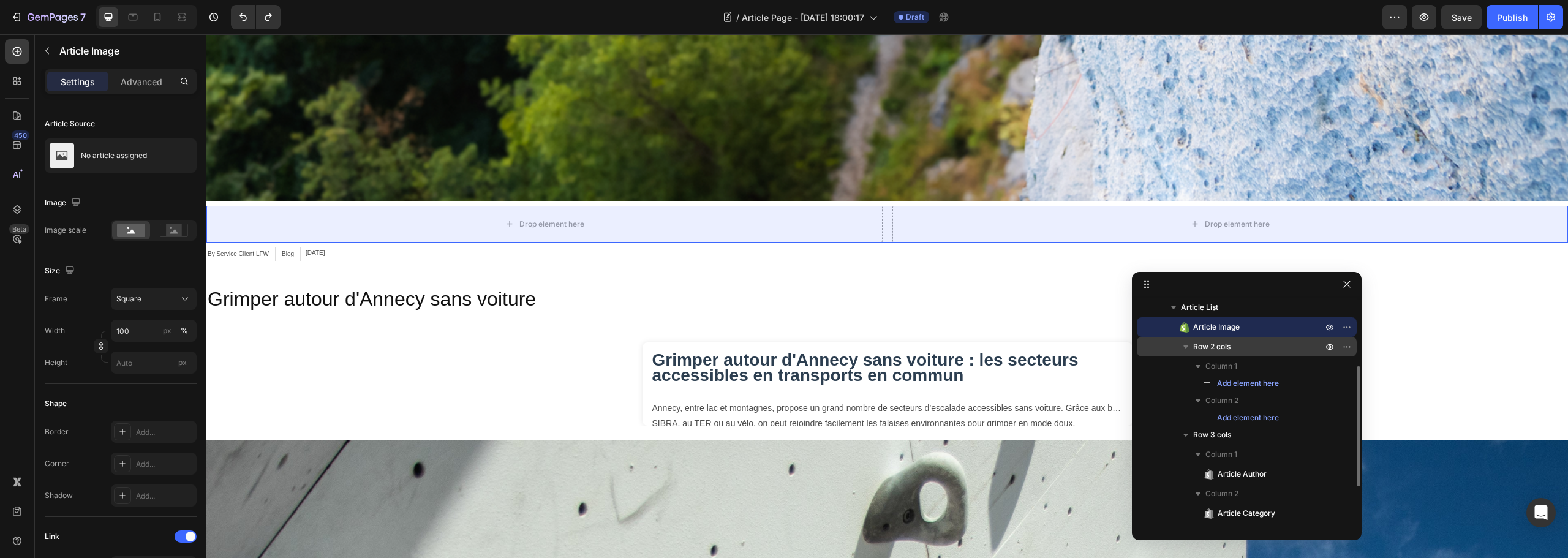
click at [1244, 346] on p "Row 2 cols" at bounding box center [1259, 346] width 132 height 12
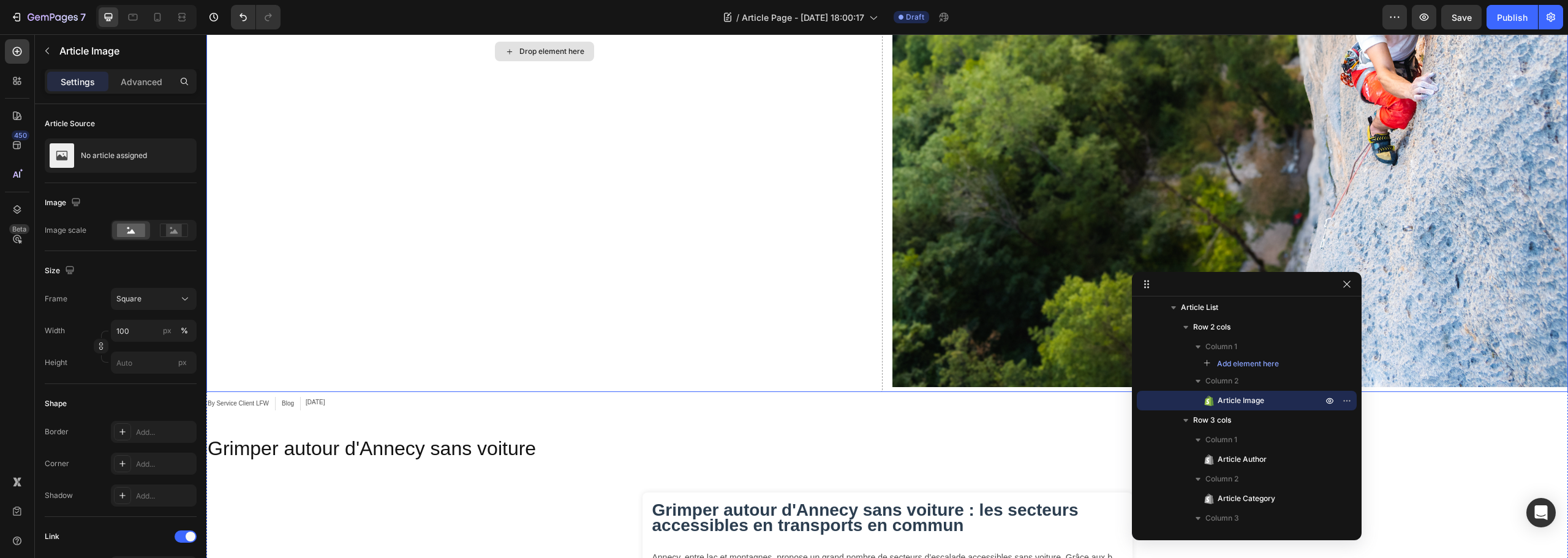
scroll to position [889, 0]
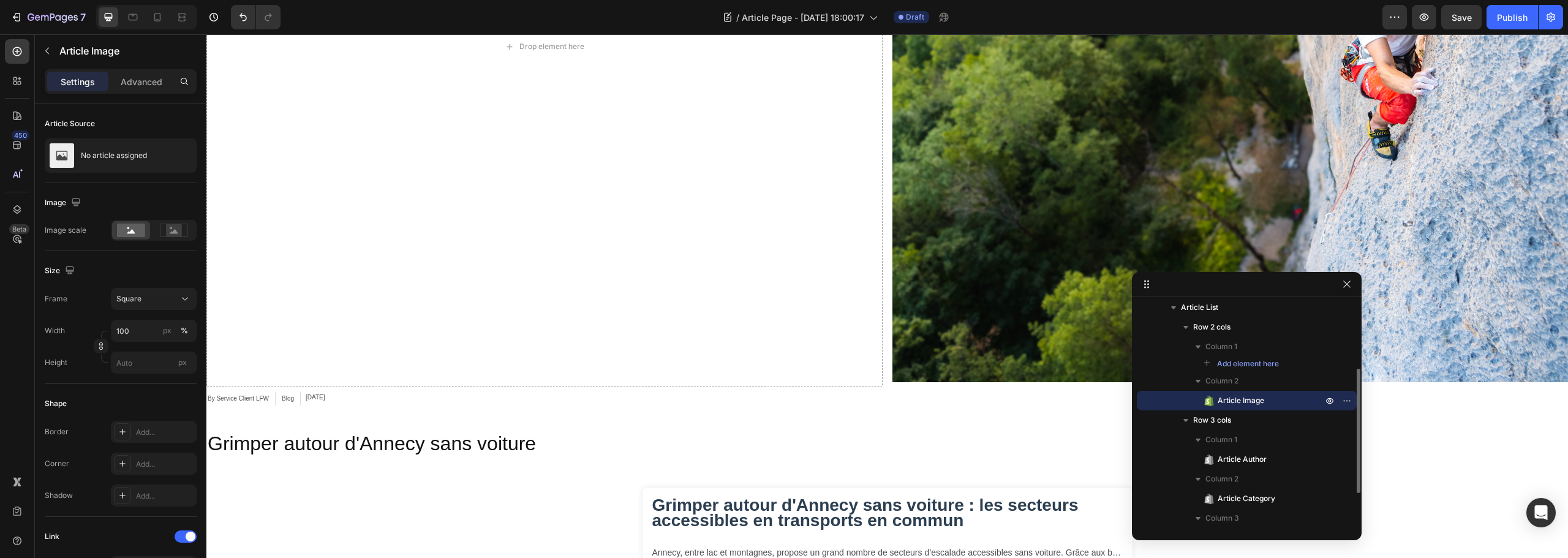
click at [1285, 401] on p "Article Image" at bounding box center [1257, 400] width 107 height 12
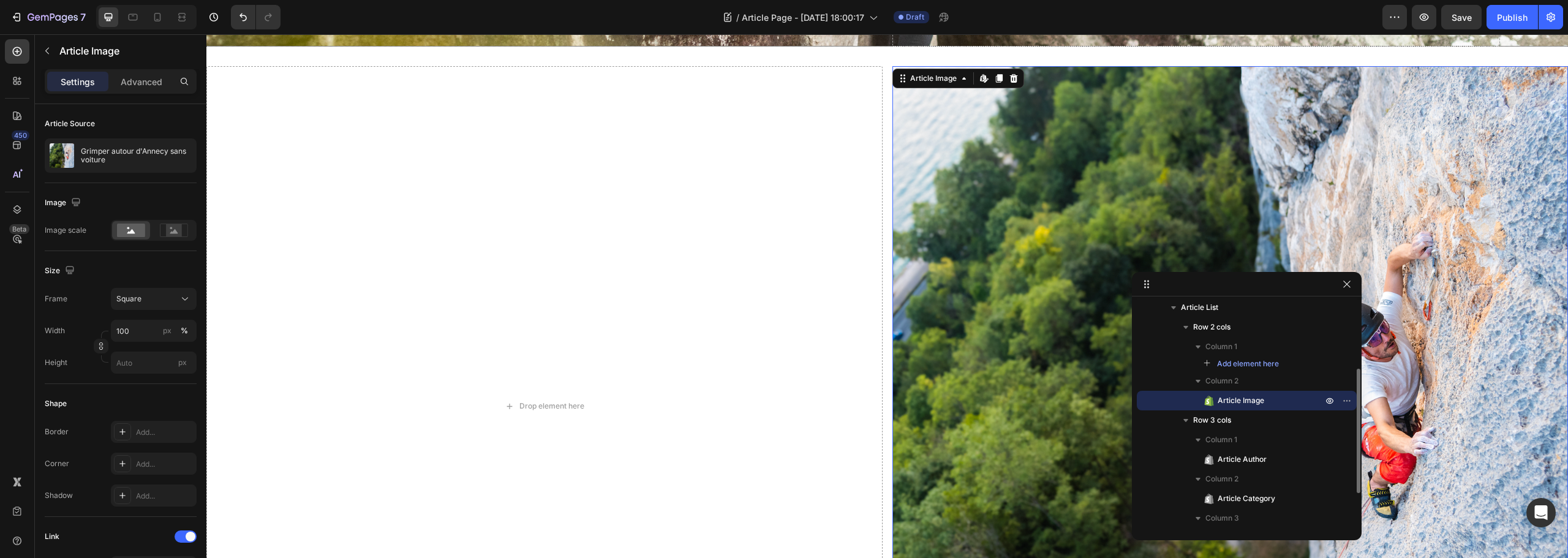
scroll to position [518, 0]
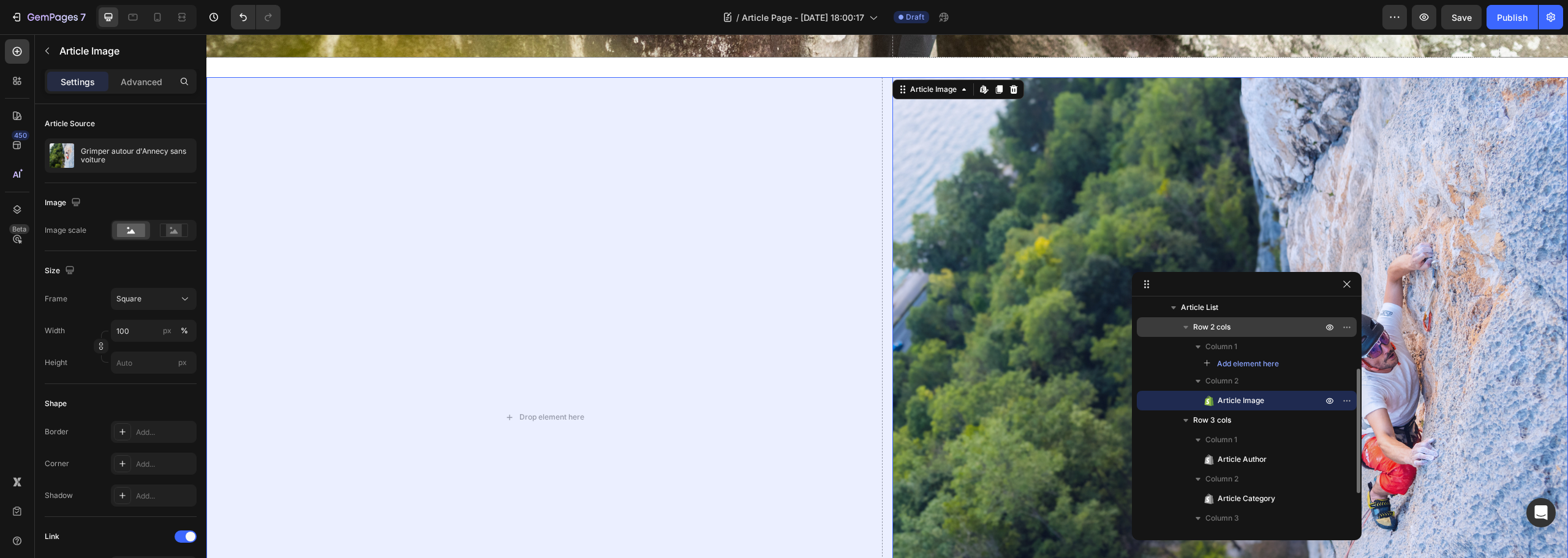
click at [1262, 324] on p "Row 2 cols" at bounding box center [1259, 327] width 132 height 12
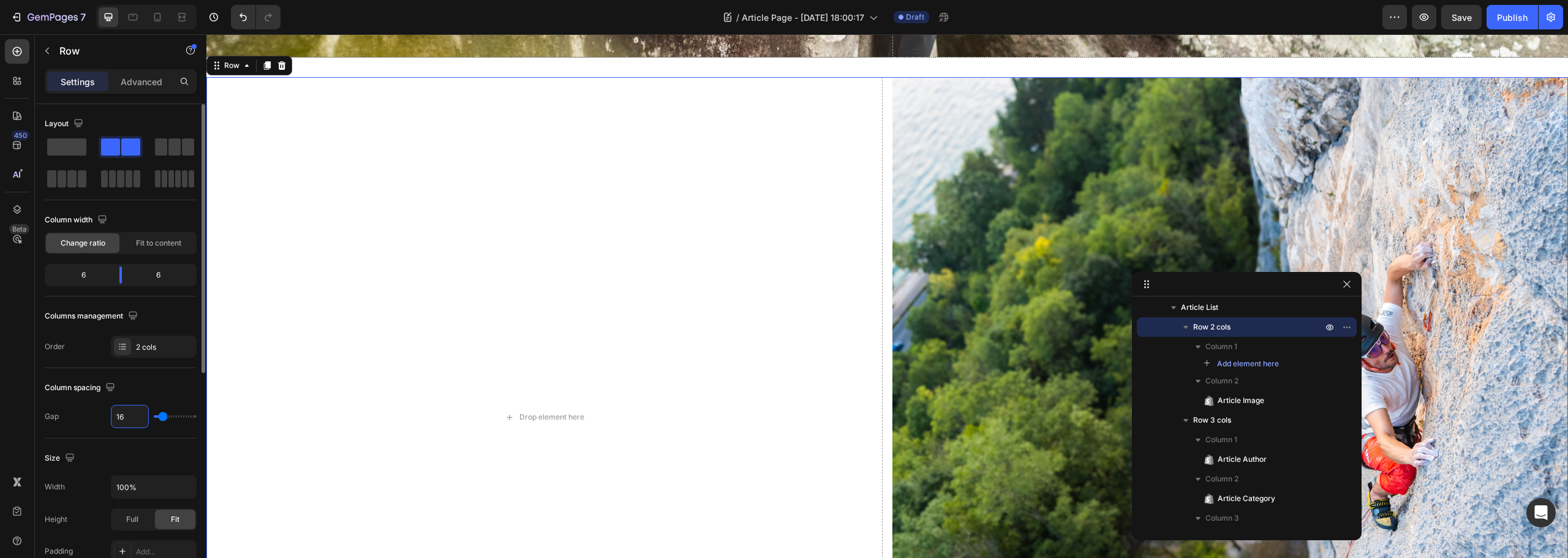
click at [121, 412] on input "16" at bounding box center [129, 416] width 36 height 22
type input "0"
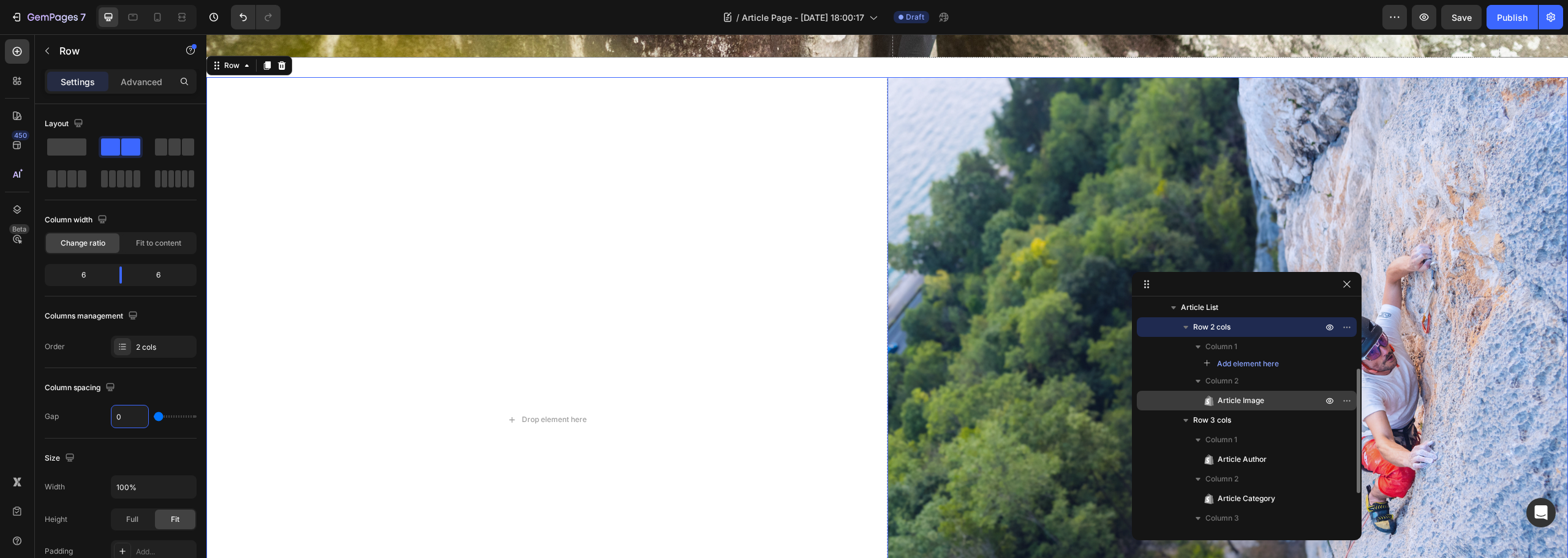
click at [1259, 399] on span "Article Image" at bounding box center [1241, 400] width 47 height 12
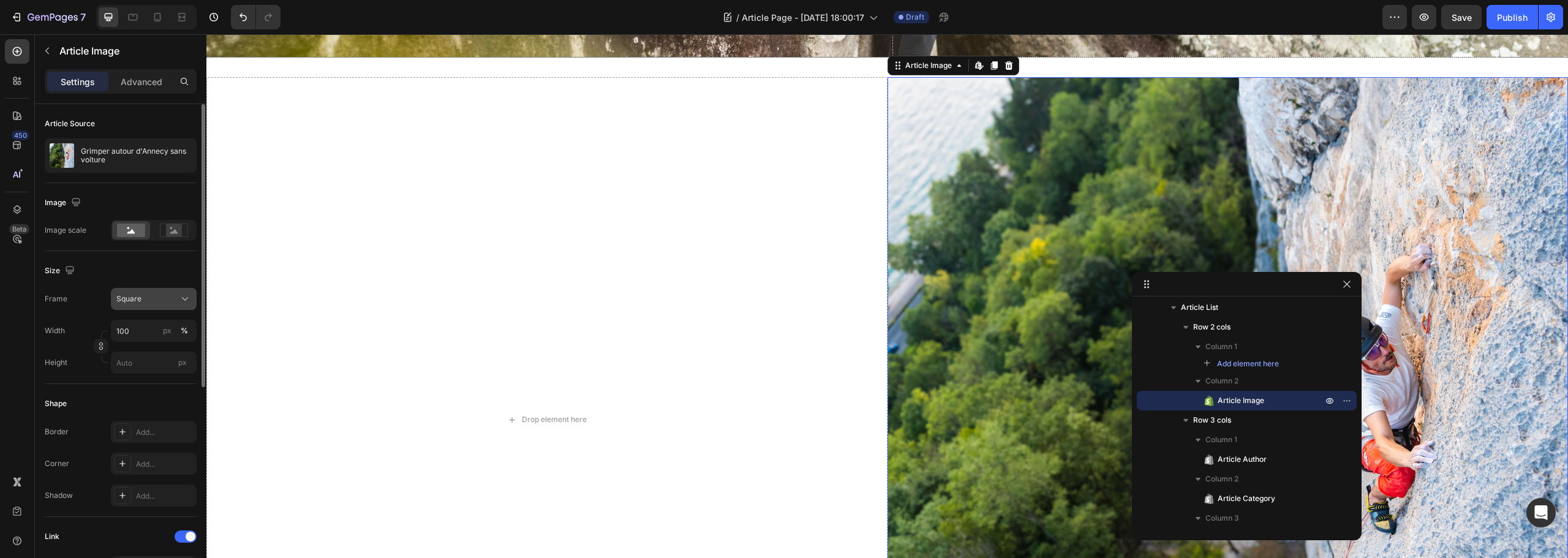
click at [184, 294] on icon at bounding box center [184, 298] width 12 height 12
click at [138, 417] on span "Custom" at bounding box center [129, 421] width 27 height 11
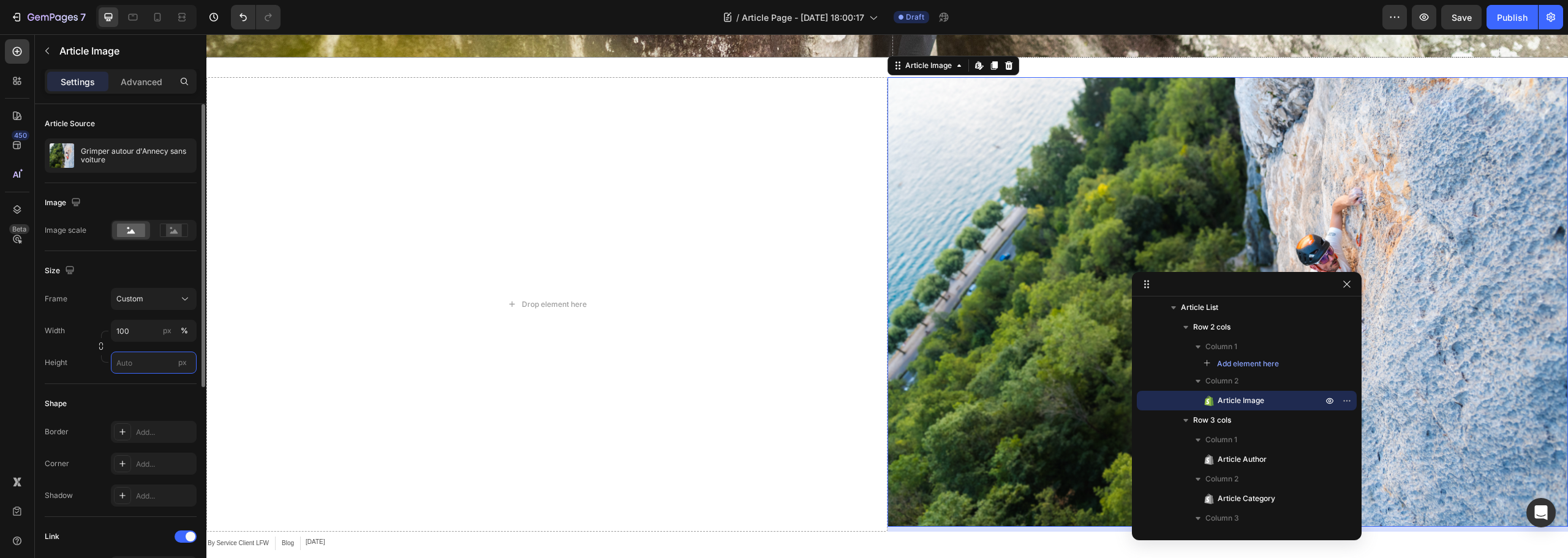
click at [140, 366] on input "px" at bounding box center [154, 362] width 86 height 22
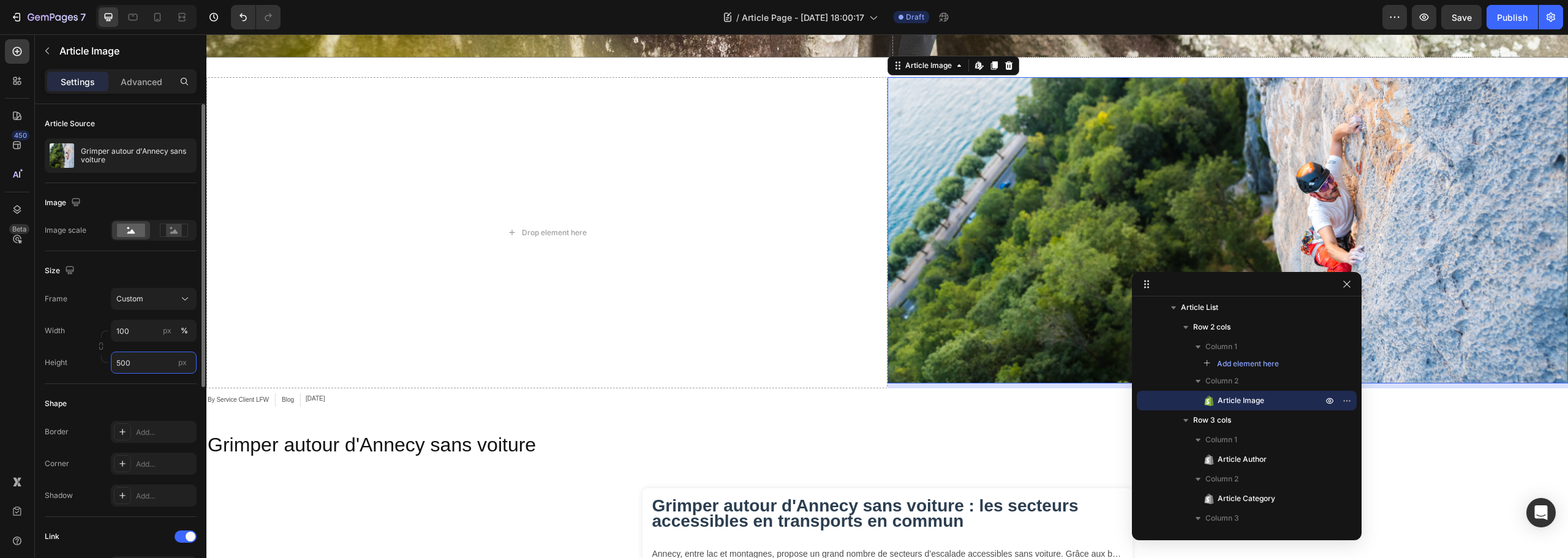
drag, startPoint x: 120, startPoint y: 361, endPoint x: 112, endPoint y: 361, distance: 8.0
click at [113, 361] on input "500" at bounding box center [154, 362] width 86 height 22
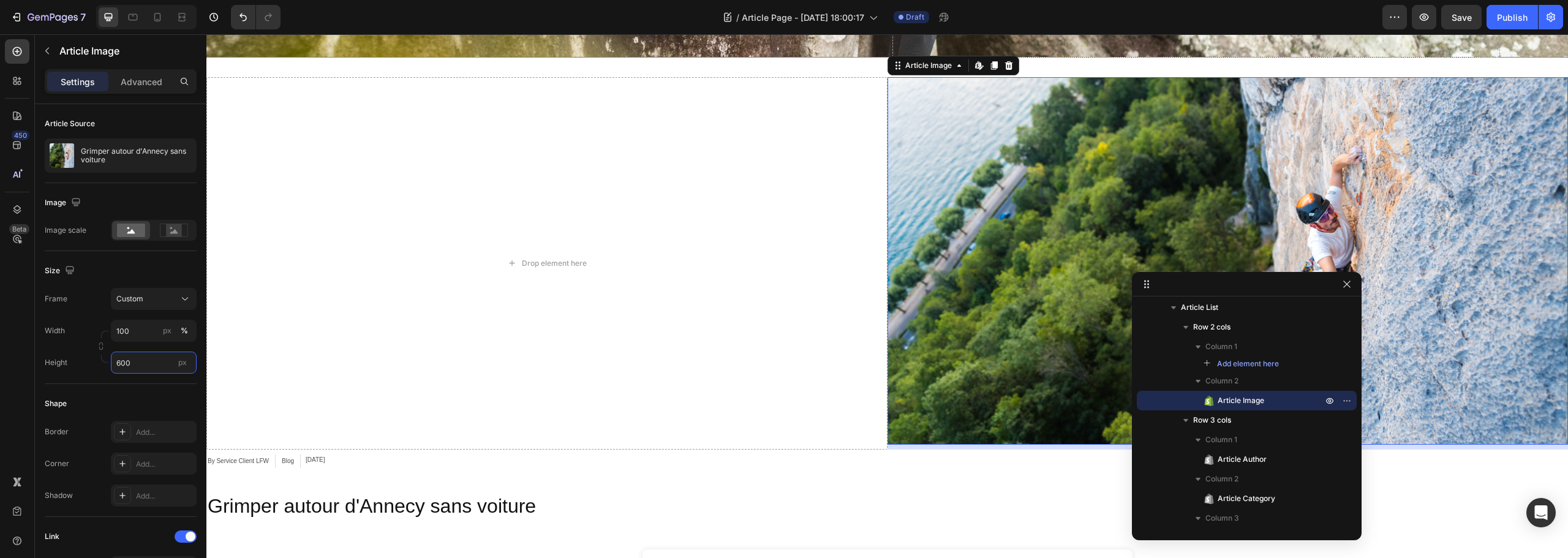
type input "600"
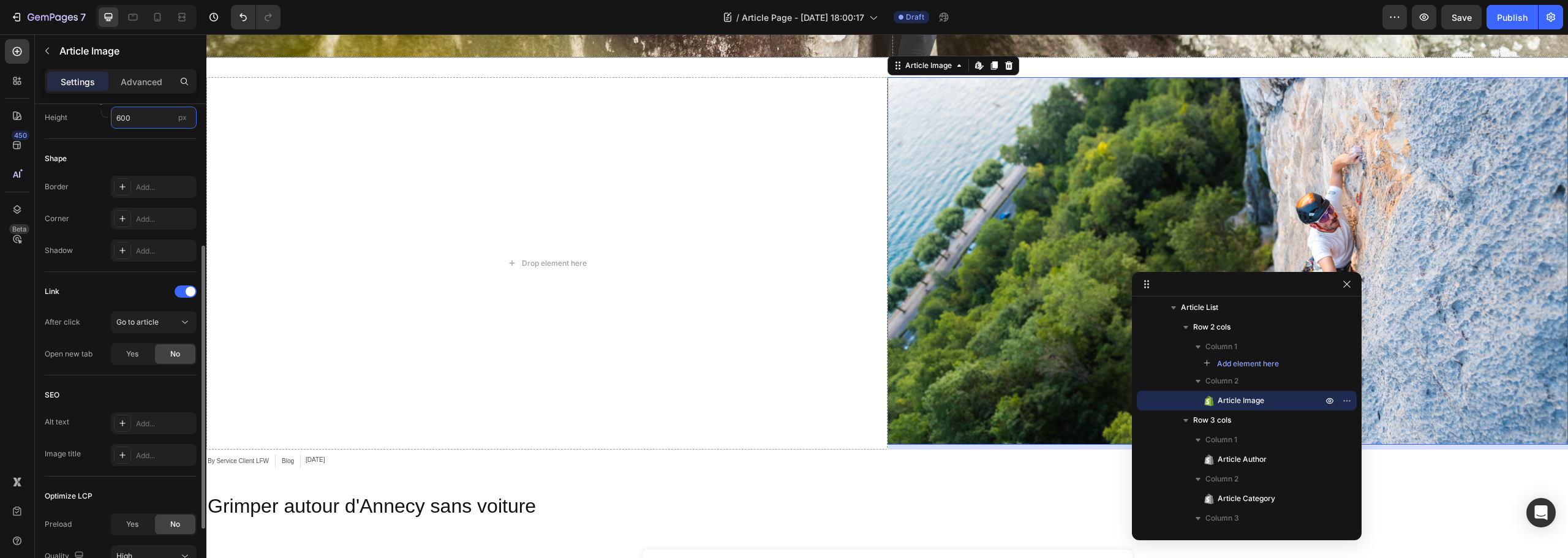
scroll to position [355, 0]
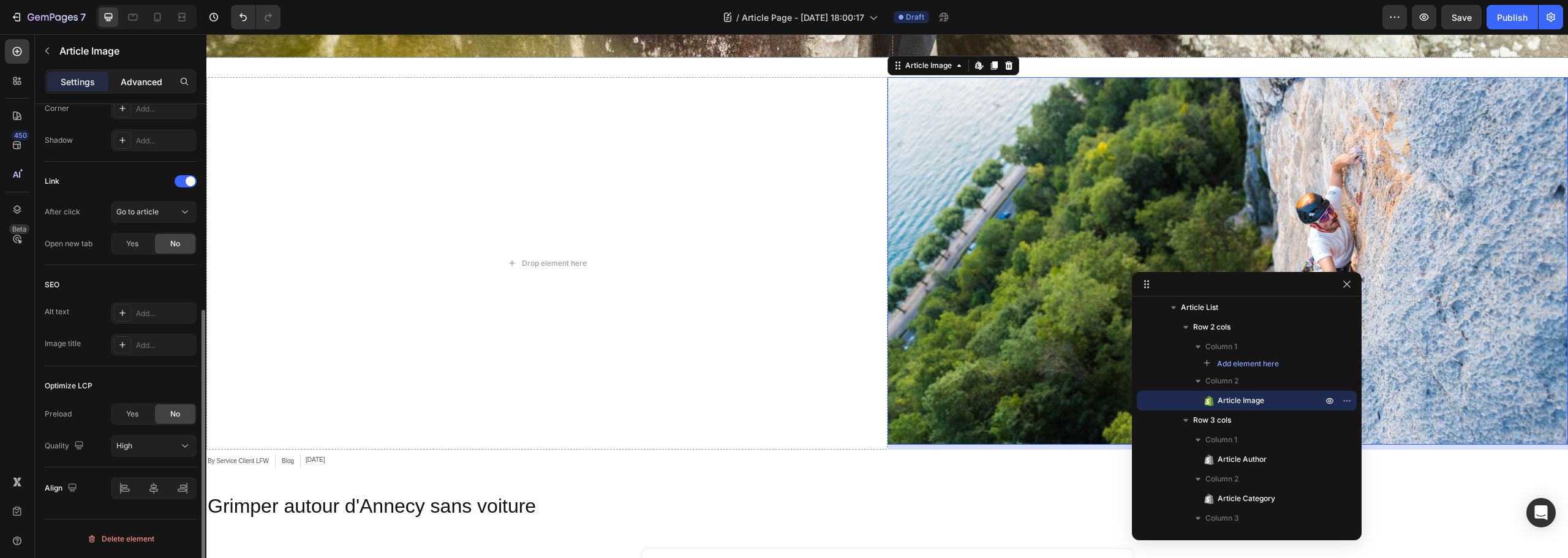
click at [145, 82] on p "Advanced" at bounding box center [141, 82] width 41 height 13
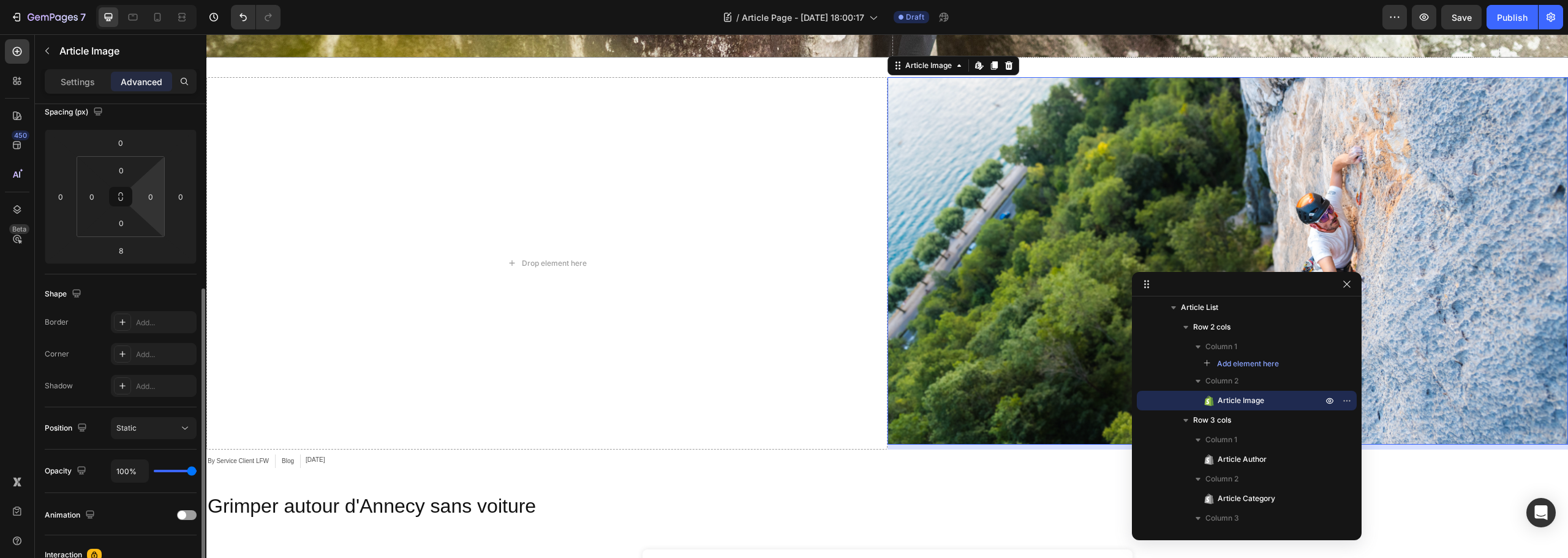
scroll to position [83, 0]
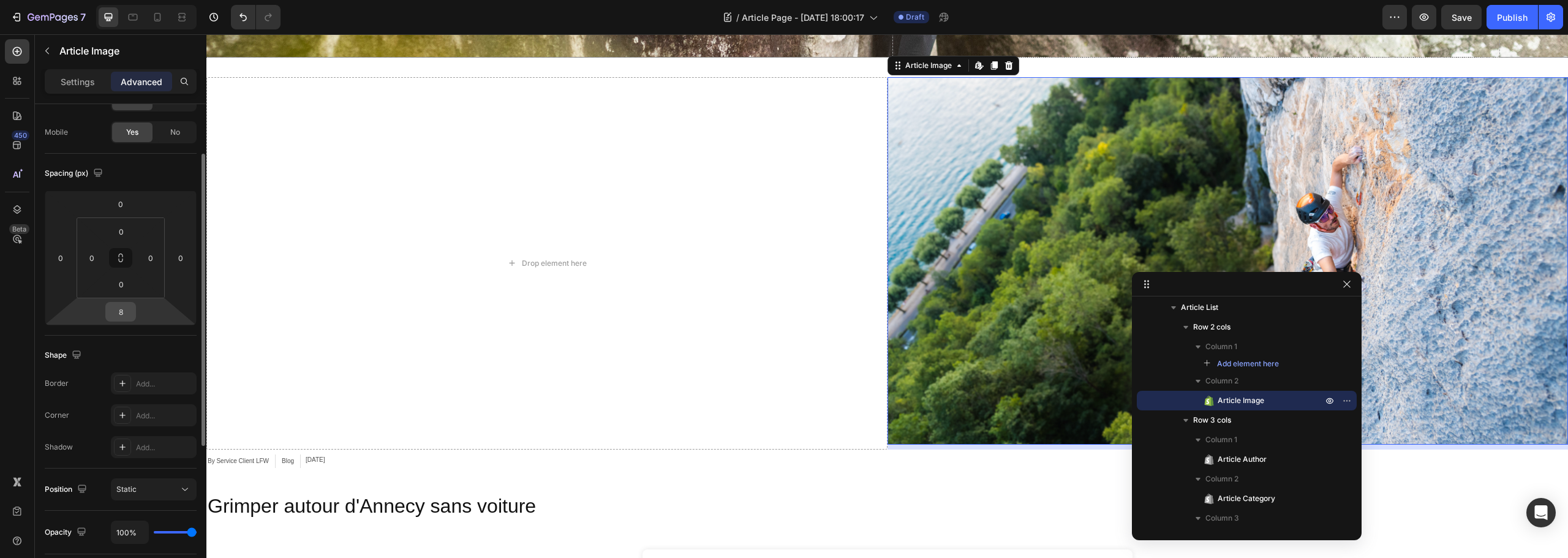
click at [125, 311] on input "8" at bounding box center [121, 311] width 24 height 19
type input "0"
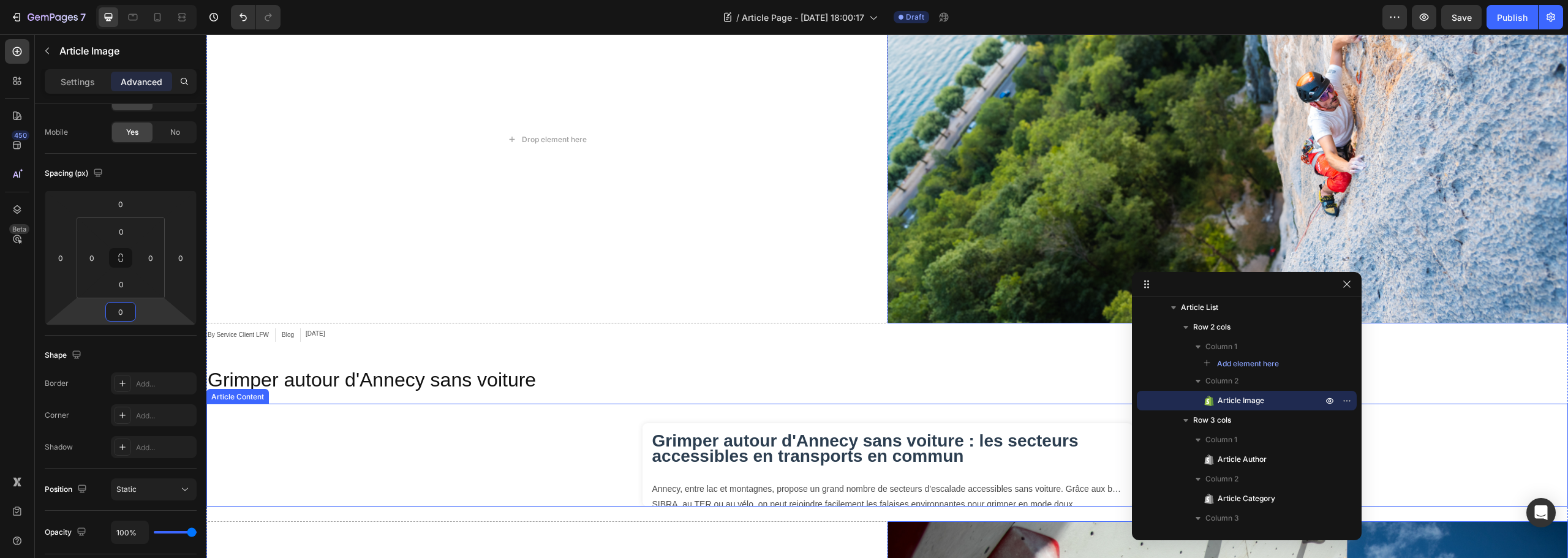
scroll to position [641, 0]
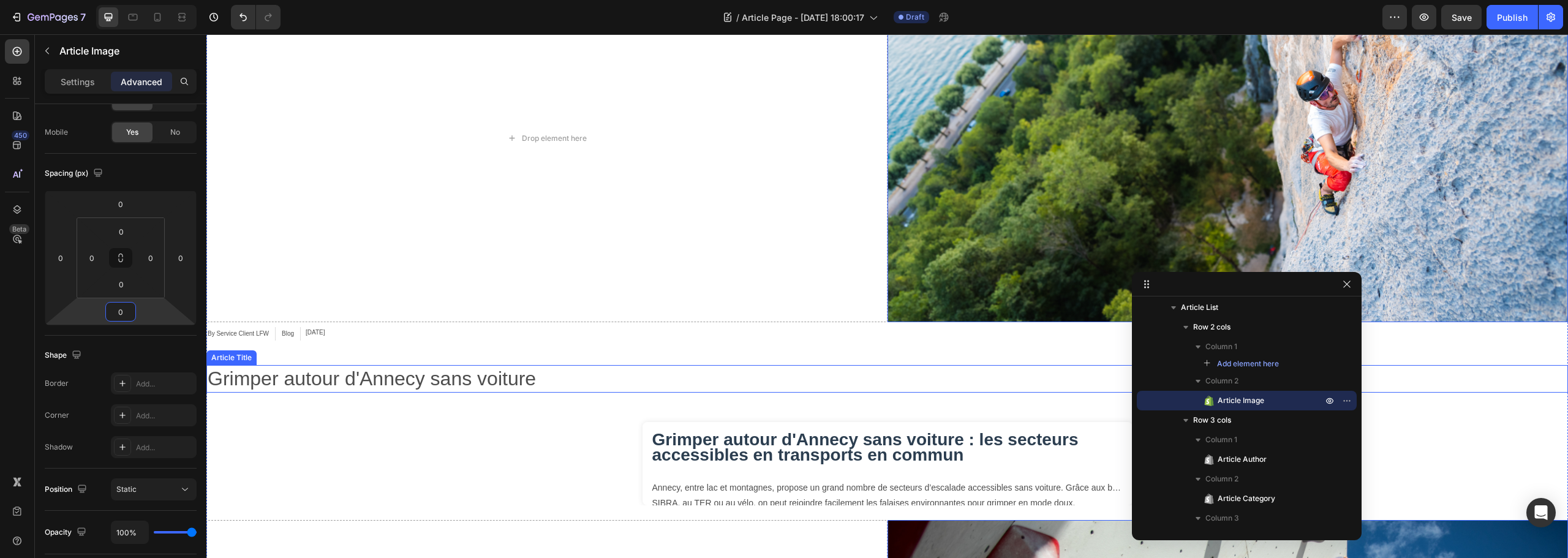
click at [266, 376] on h2 "Grimper autour d'Annecy sans voiture" at bounding box center [887, 378] width 1362 height 28
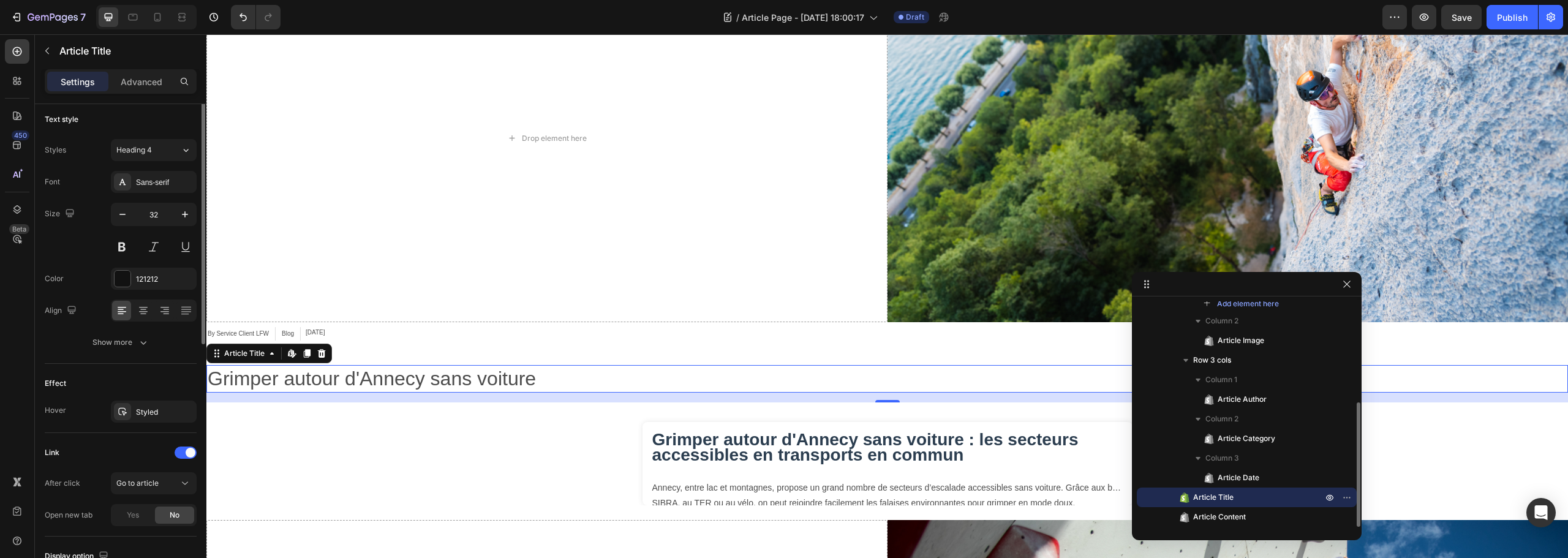
scroll to position [0, 0]
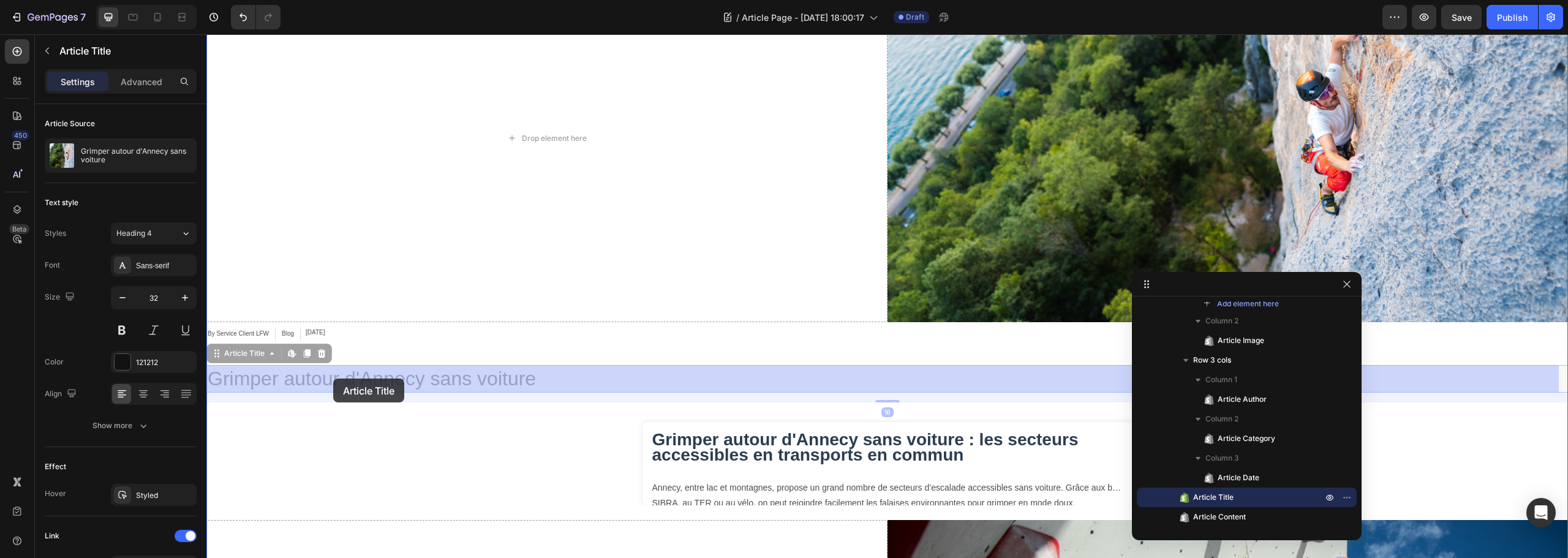
drag, startPoint x: 239, startPoint y: 354, endPoint x: 333, endPoint y: 378, distance: 97.0
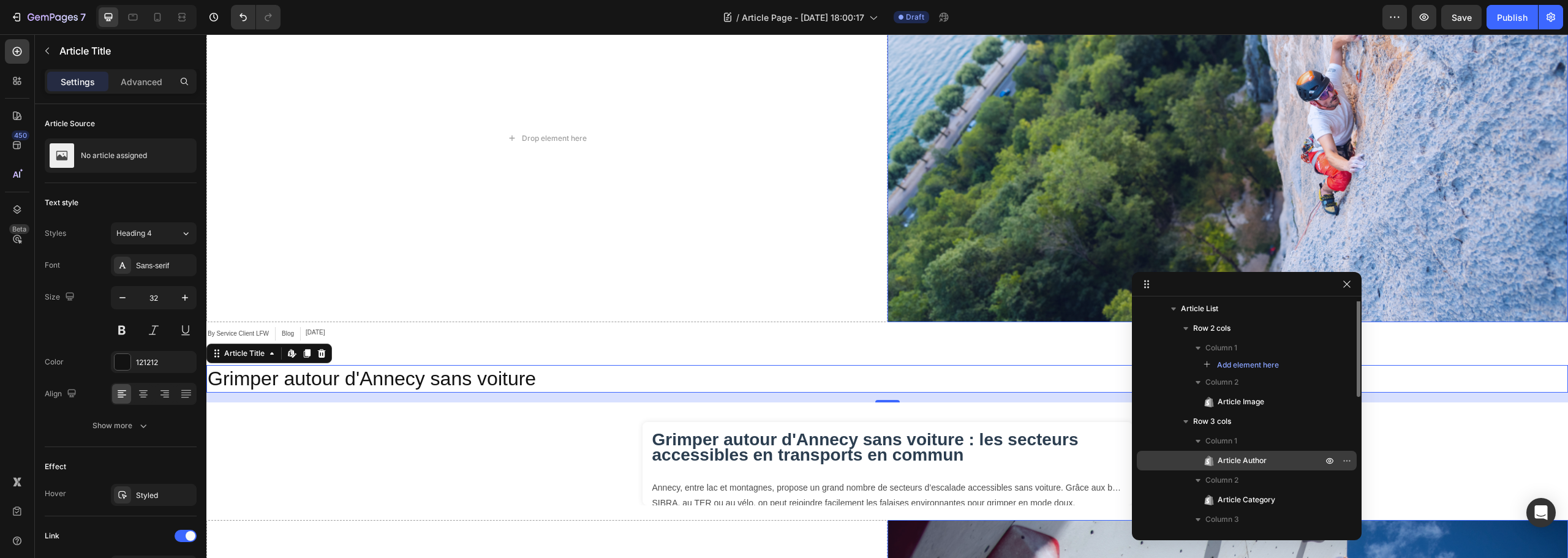
scroll to position [59, 0]
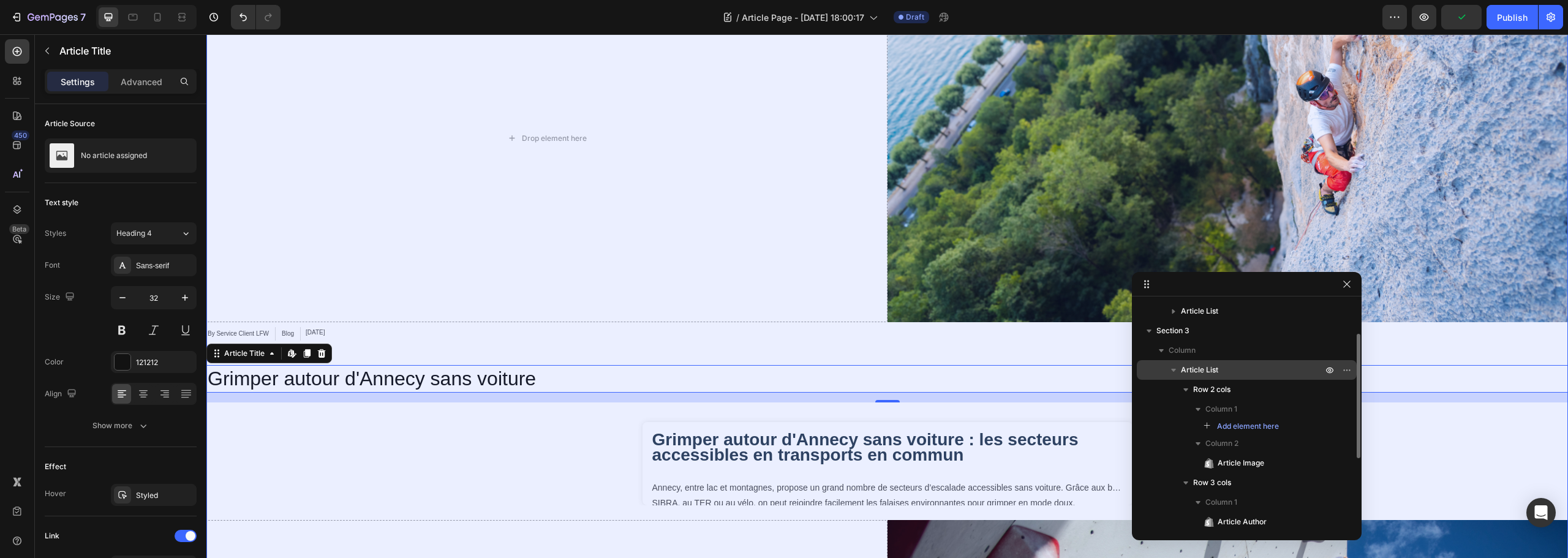
click at [1226, 374] on p "Article List" at bounding box center [1253, 370] width 144 height 12
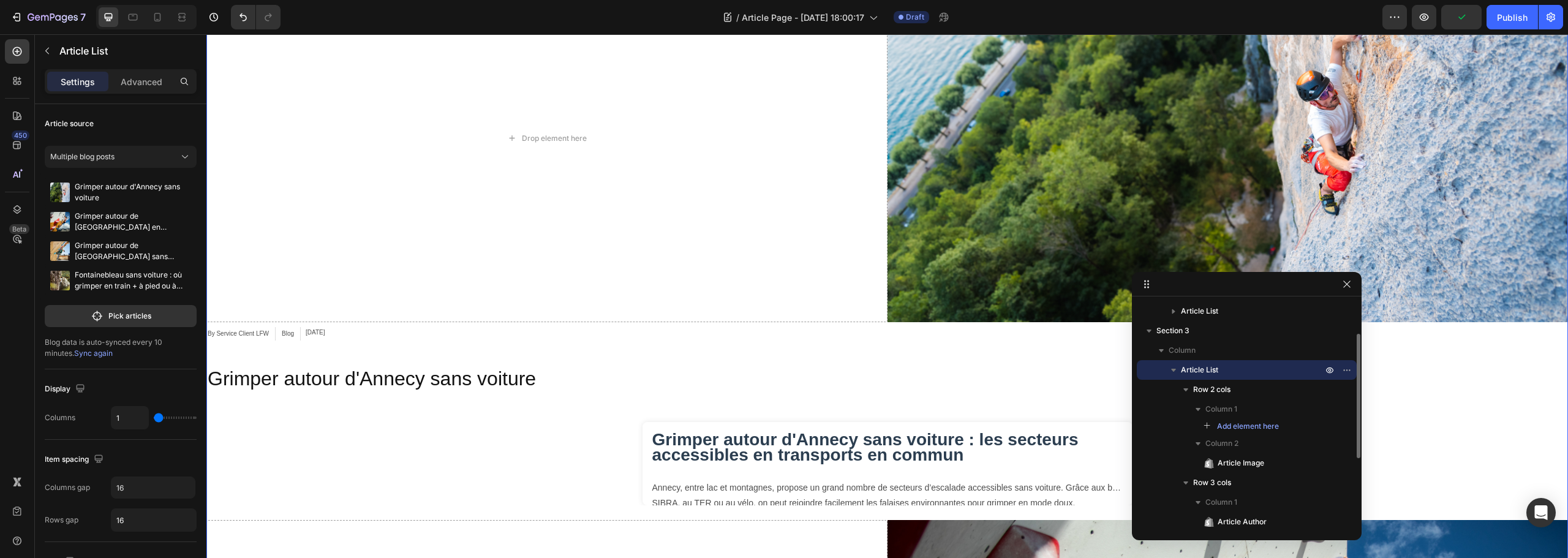
scroll to position [518, 0]
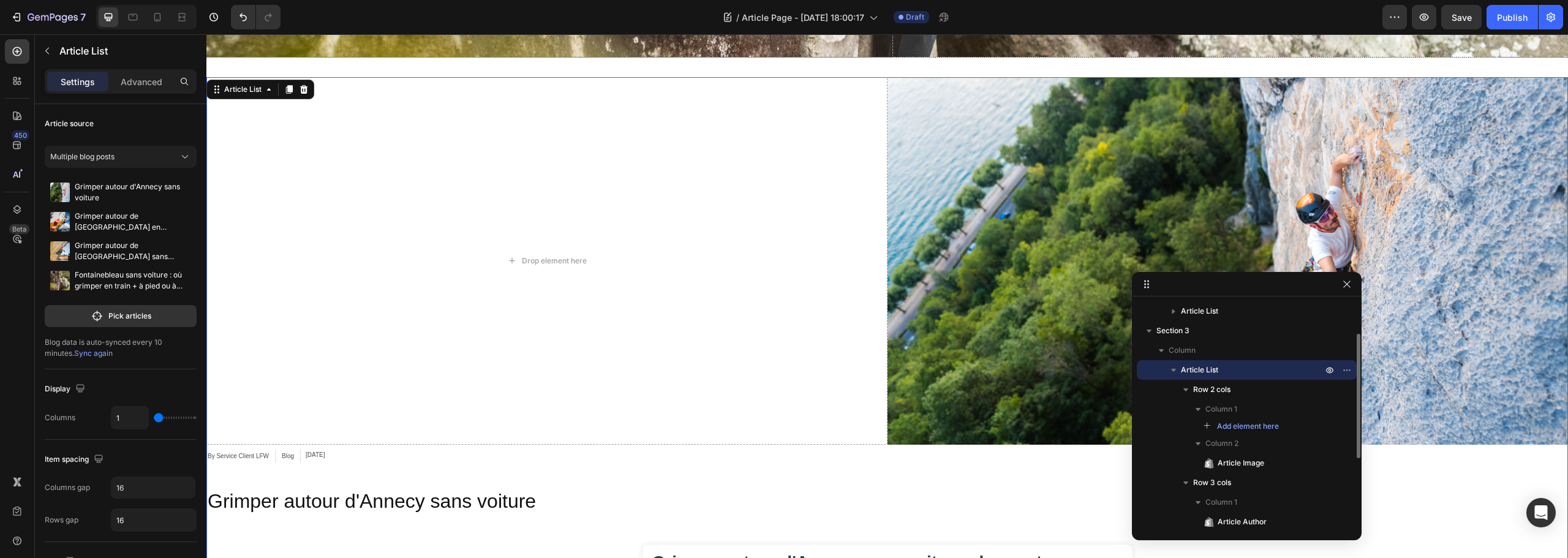
click at [1173, 371] on icon "button" at bounding box center [1174, 370] width 5 height 3
click at [131, 85] on p "Advanced" at bounding box center [141, 82] width 41 height 13
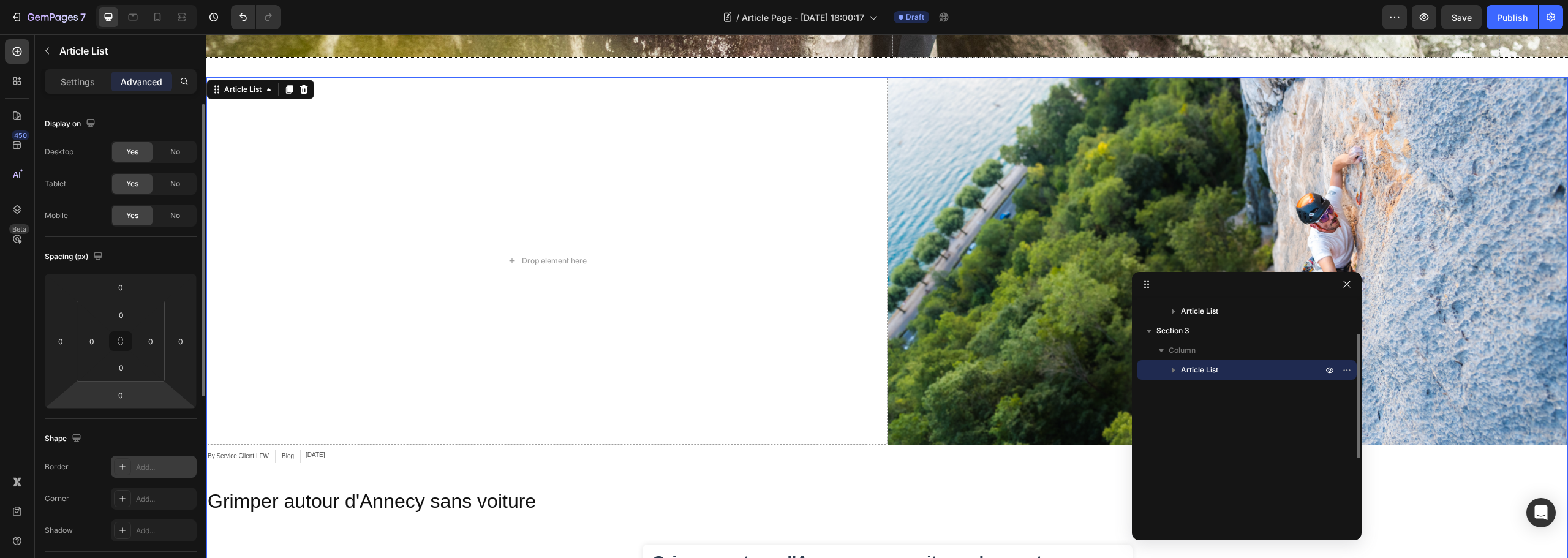
scroll to position [122, 0]
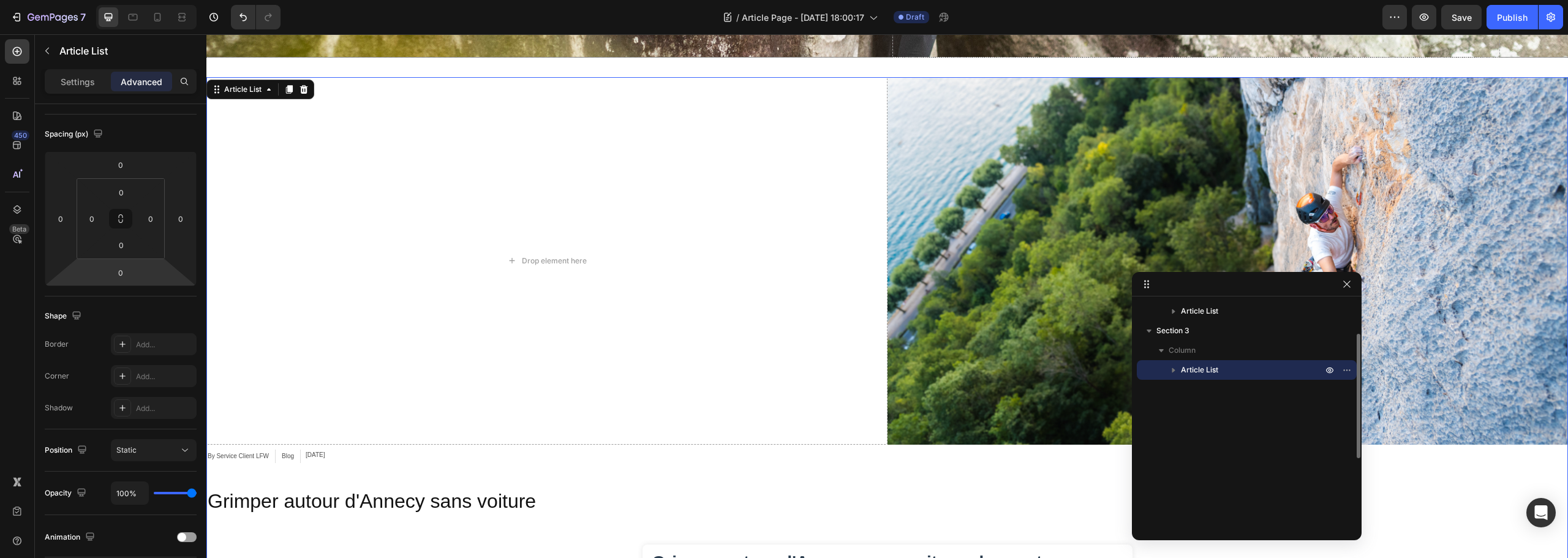
click at [1215, 370] on div "Section 1 Section 2 Column Article List Section 3 Column Article List" at bounding box center [1247, 414] width 230 height 226
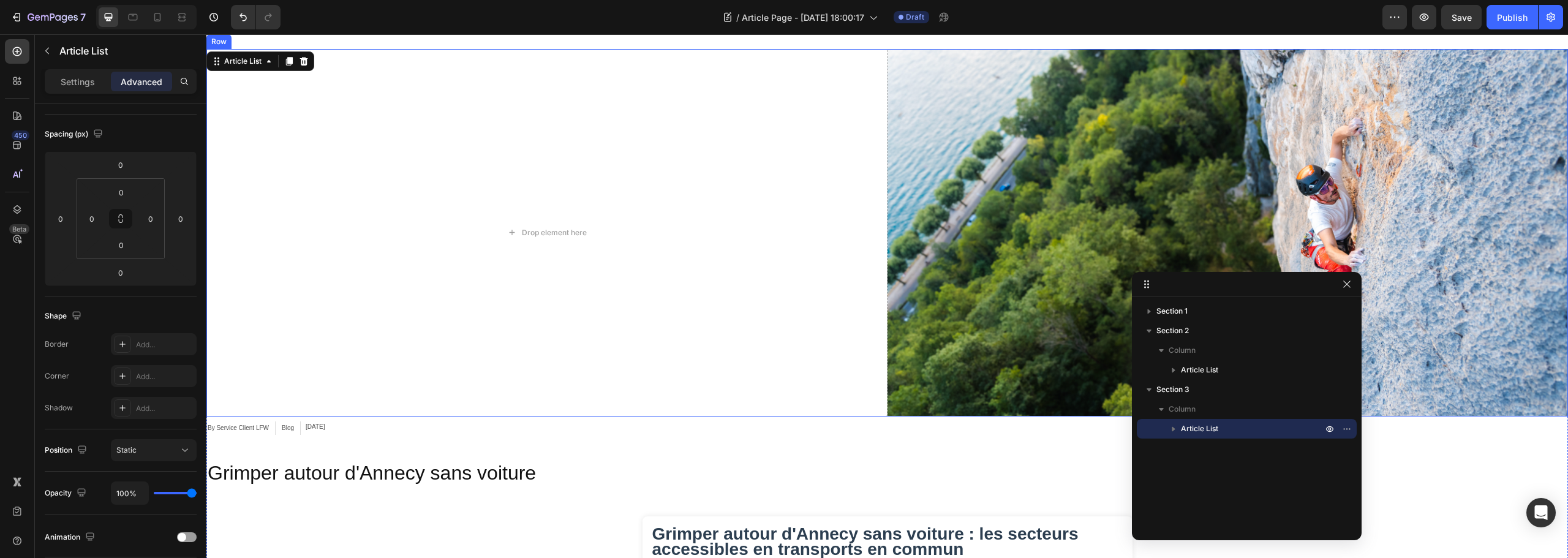
scroll to position [580, 0]
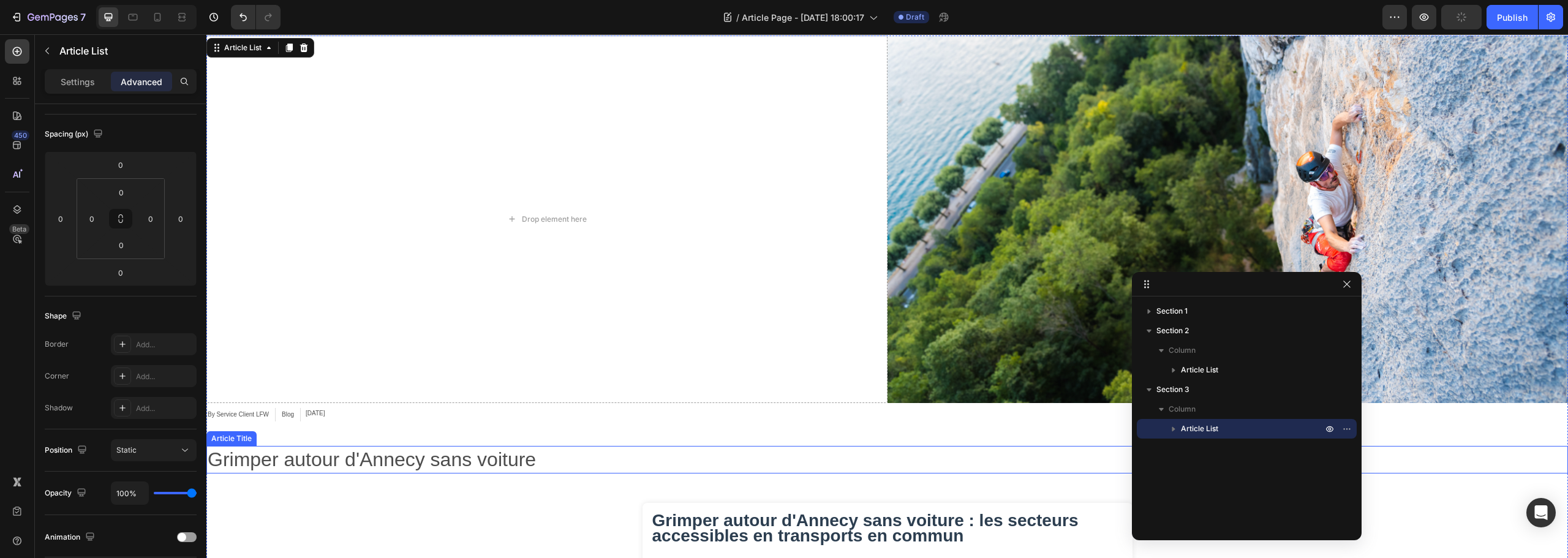
click at [430, 465] on h2 "Grimper autour d'Annecy sans voiture" at bounding box center [887, 459] width 1362 height 28
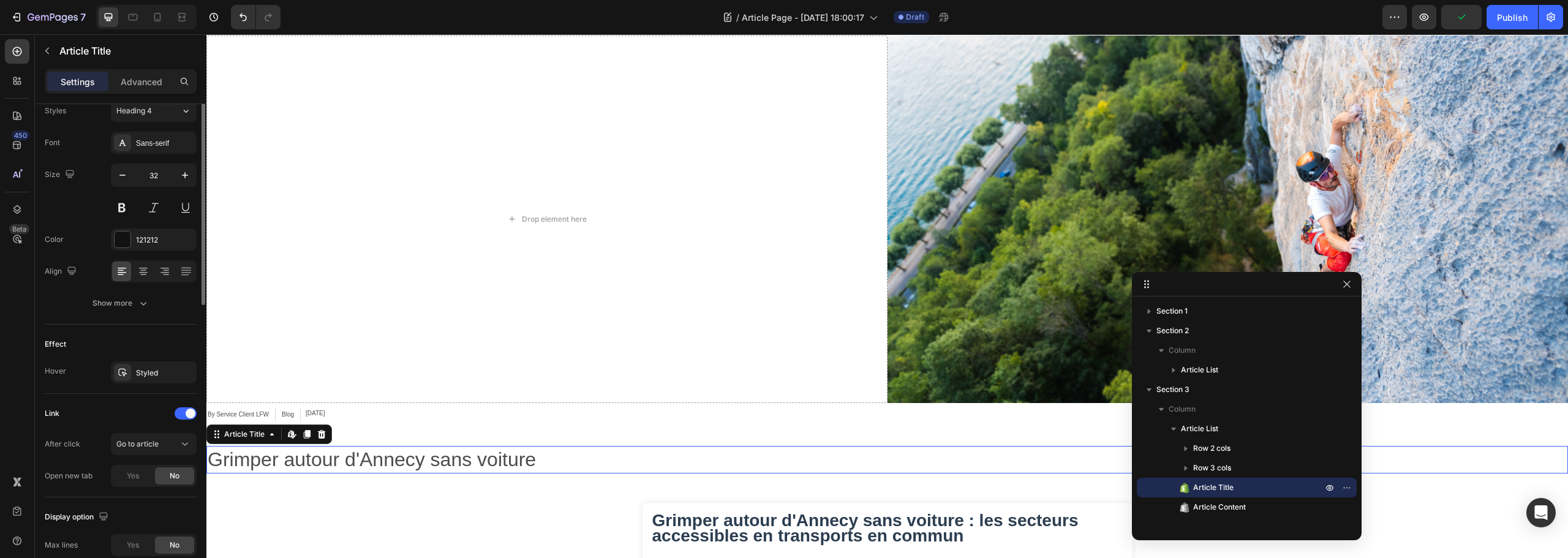
scroll to position [0, 0]
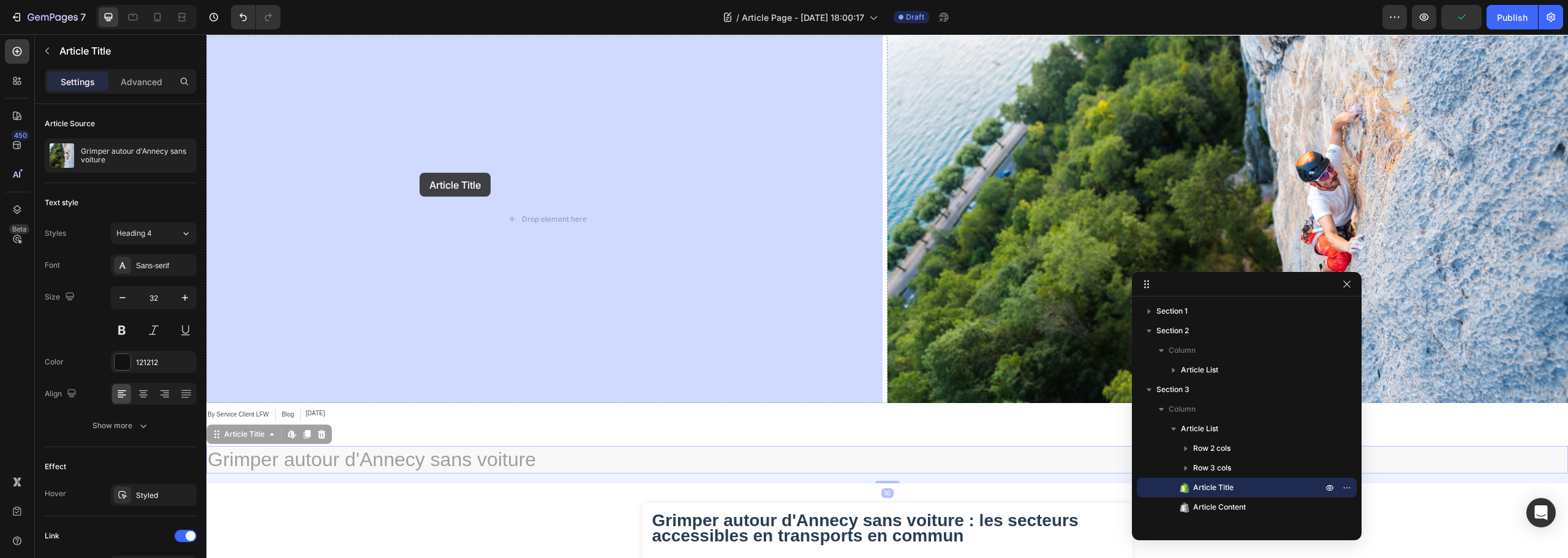
drag, startPoint x: 229, startPoint y: 435, endPoint x: 420, endPoint y: 173, distance: 324.2
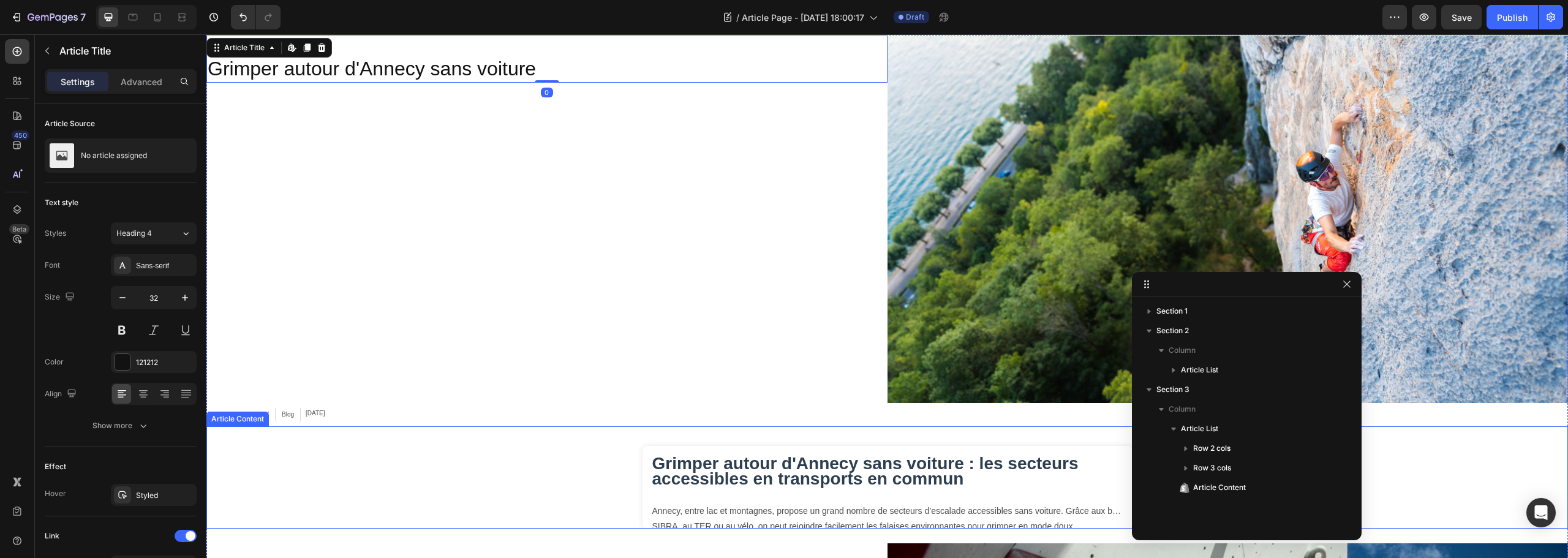
click at [700, 472] on h1 "Grimper autour d'Annecy sans voiture : les secteurs accessibles en transports e…" at bounding box center [887, 471] width 470 height 31
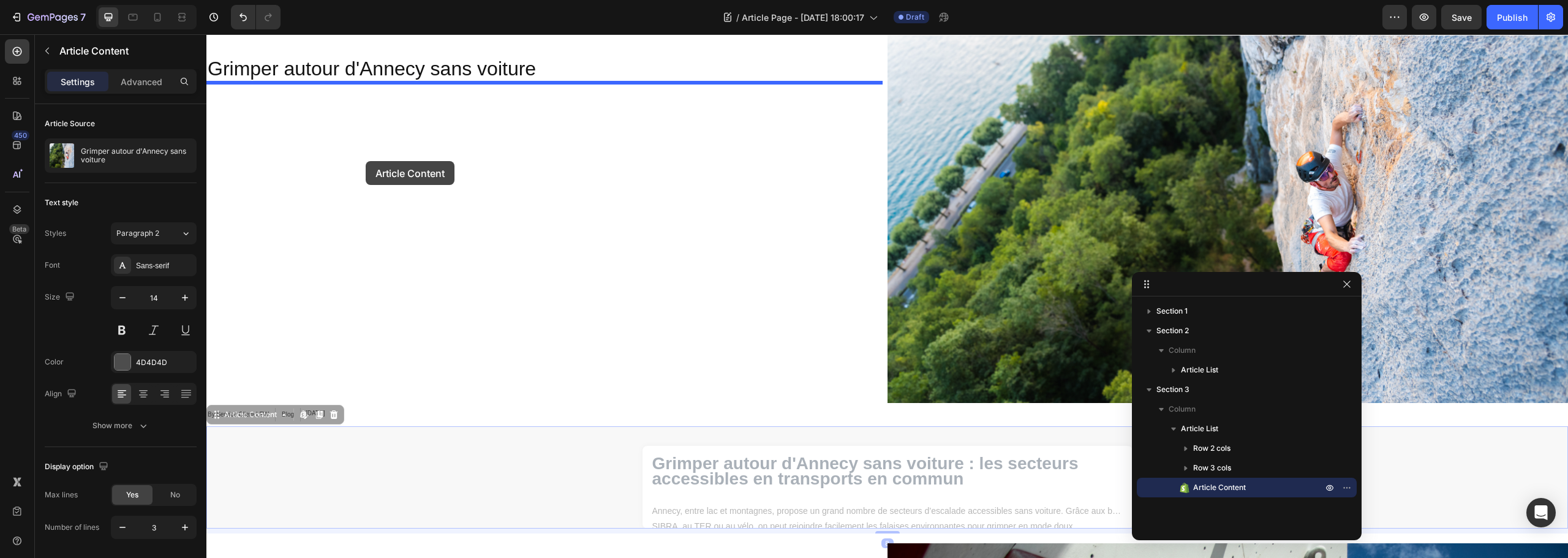
drag, startPoint x: 253, startPoint y: 419, endPoint x: 366, endPoint y: 161, distance: 281.7
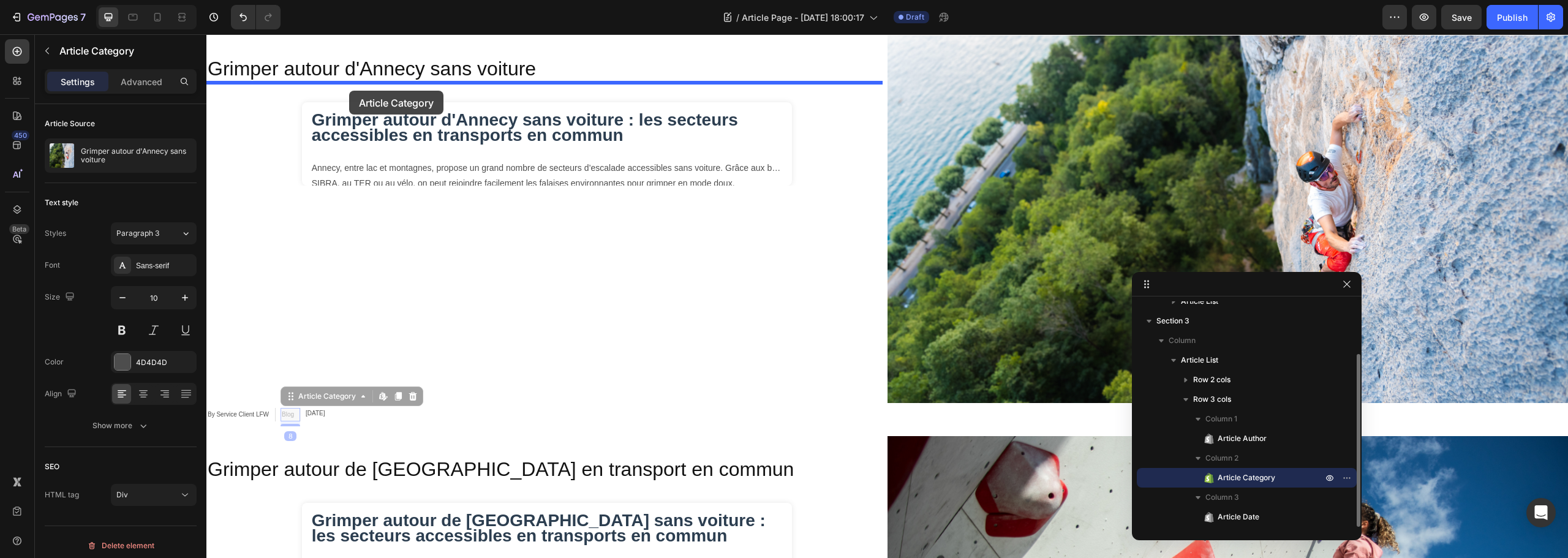
scroll to position [569, 0]
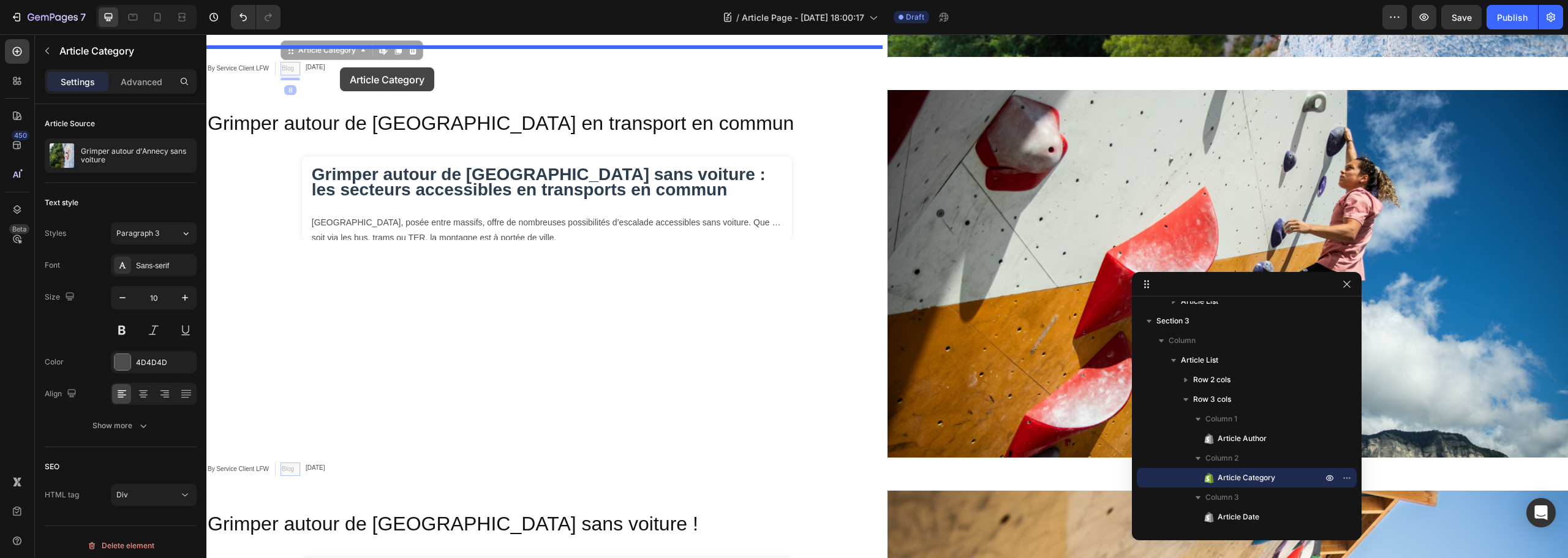
drag, startPoint x: 288, startPoint y: 416, endPoint x: 340, endPoint y: 67, distance: 352.9
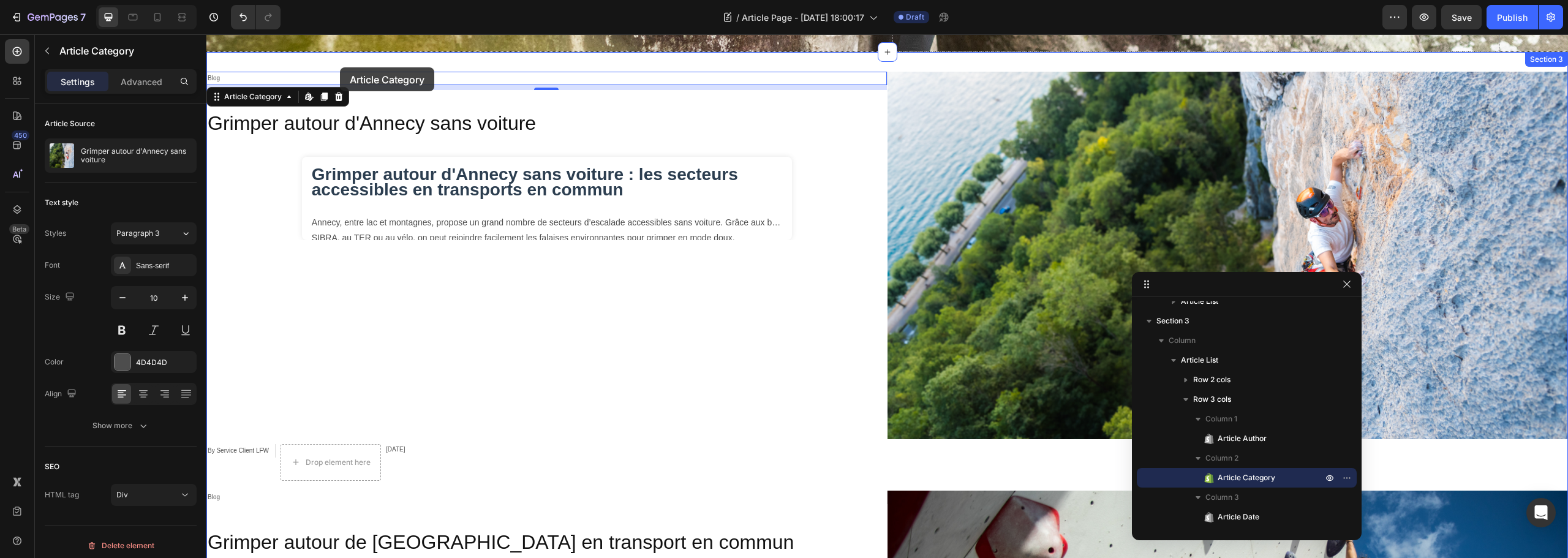
scroll to position [64, 0]
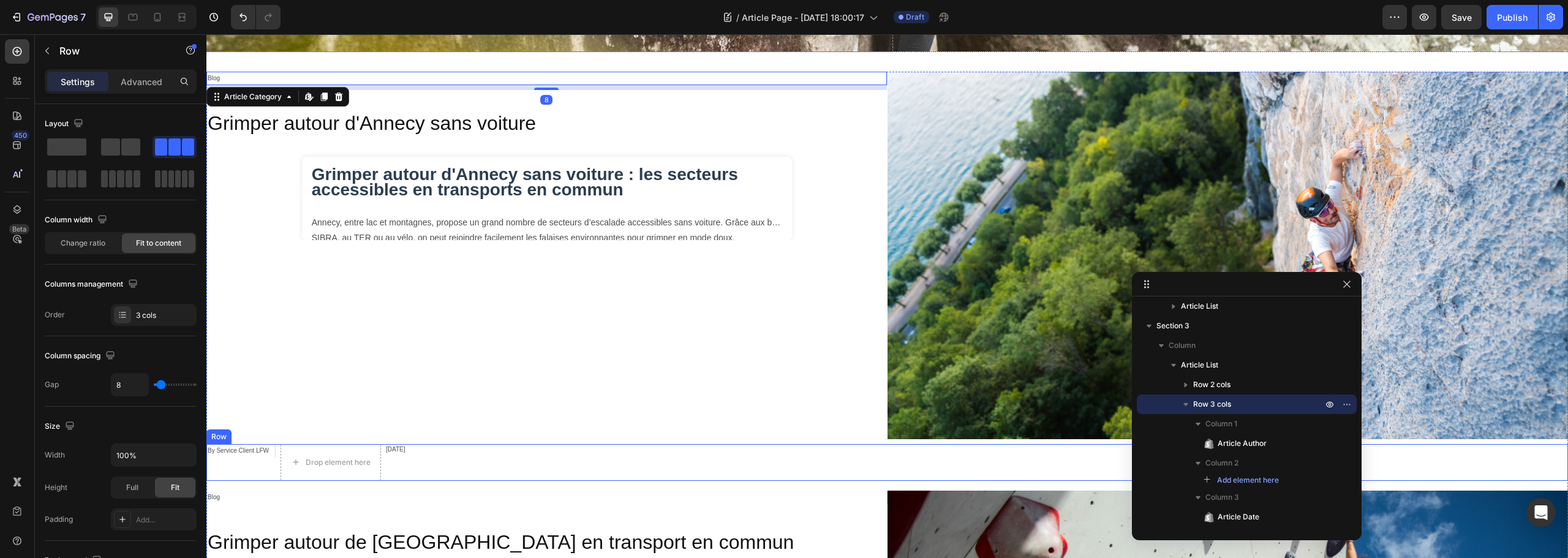
click at [481, 455] on div "By Service Client LFW Article Author Drop element here Jun 13, 2025 Article Dat…" at bounding box center [887, 462] width 1362 height 36
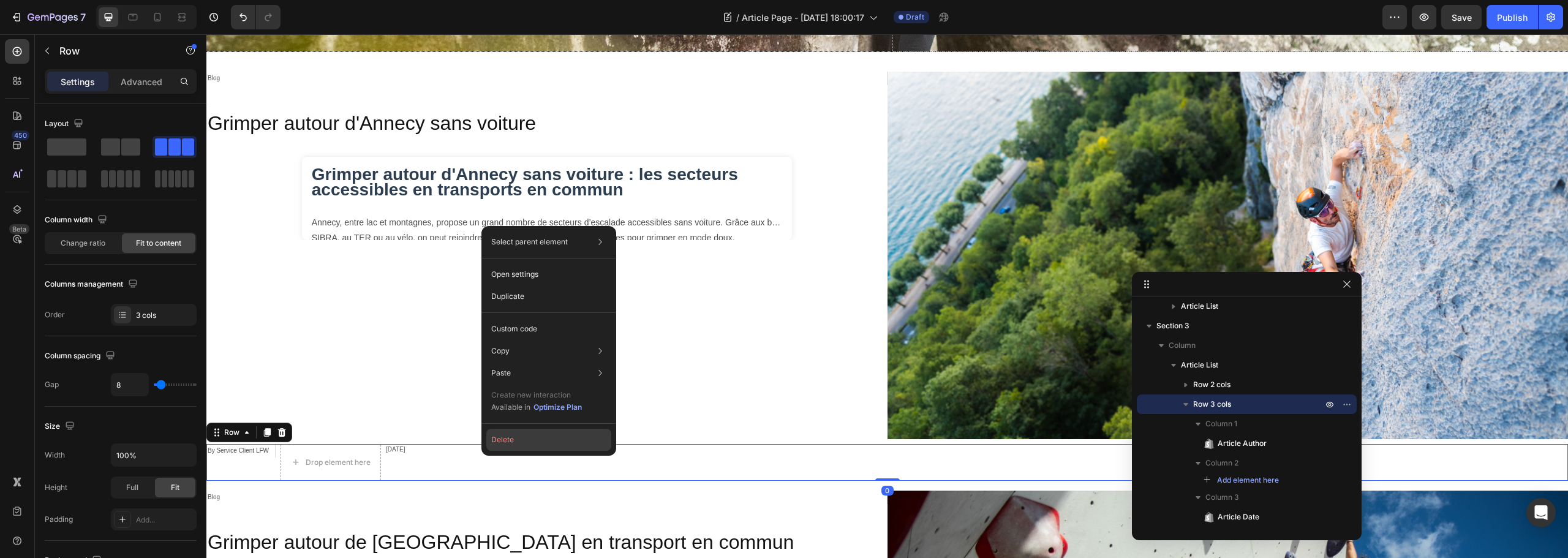
click at [527, 444] on button "Delete" at bounding box center [549, 439] width 125 height 22
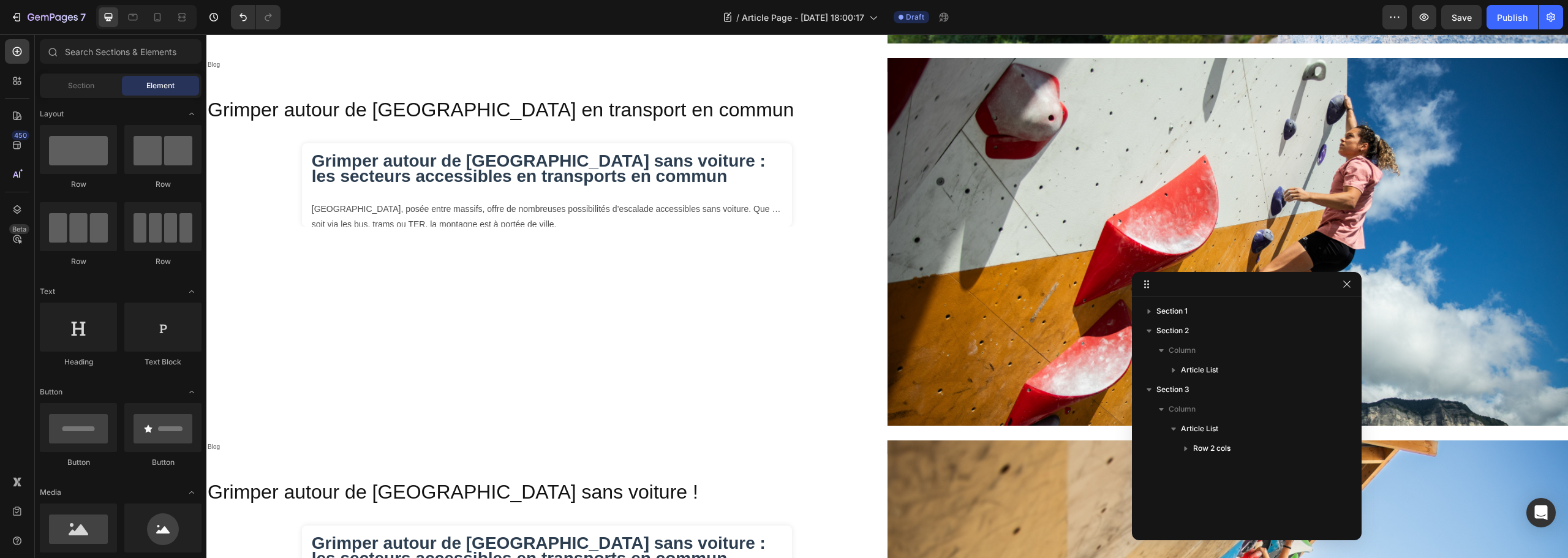
scroll to position [911, 0]
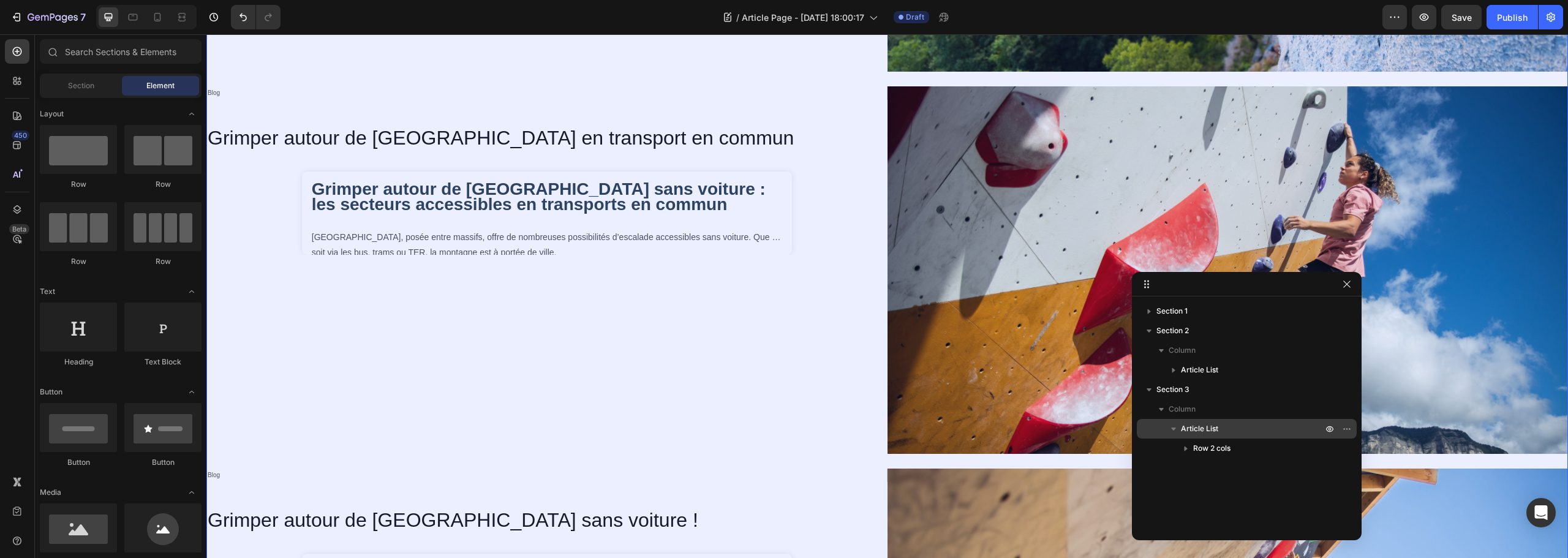
click at [1244, 429] on p "Article List" at bounding box center [1253, 428] width 144 height 12
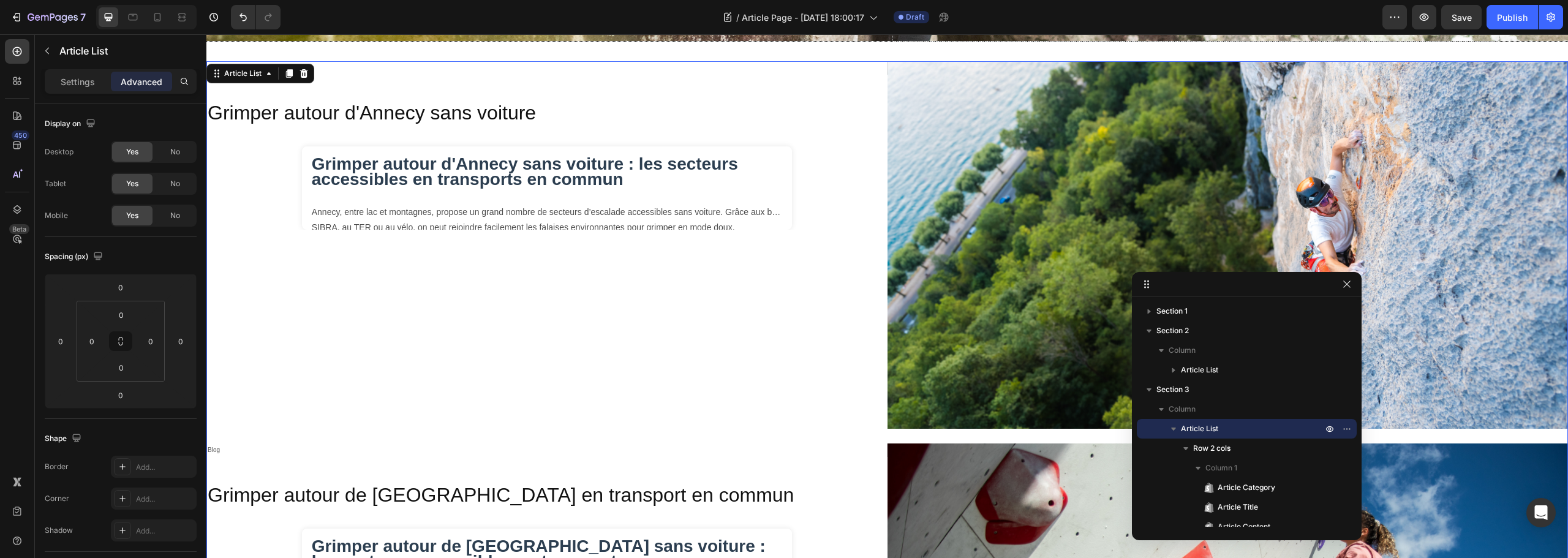
scroll to position [539, 0]
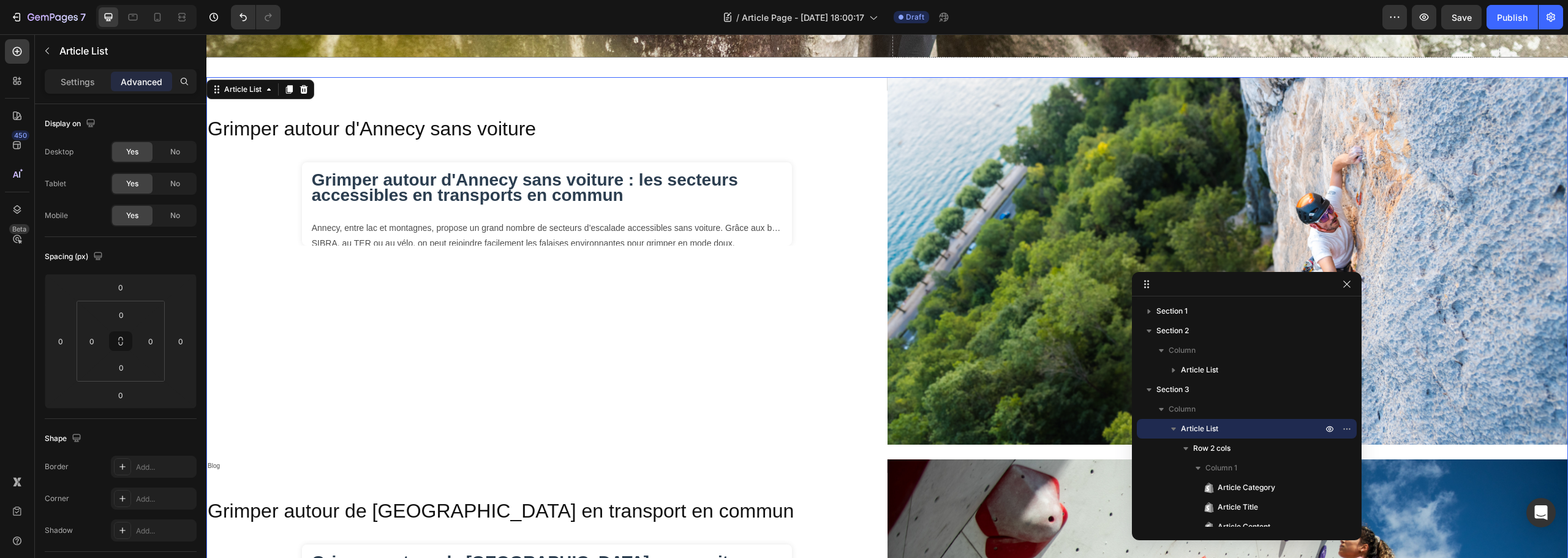
click at [1172, 429] on icon "button" at bounding box center [1174, 429] width 5 height 3
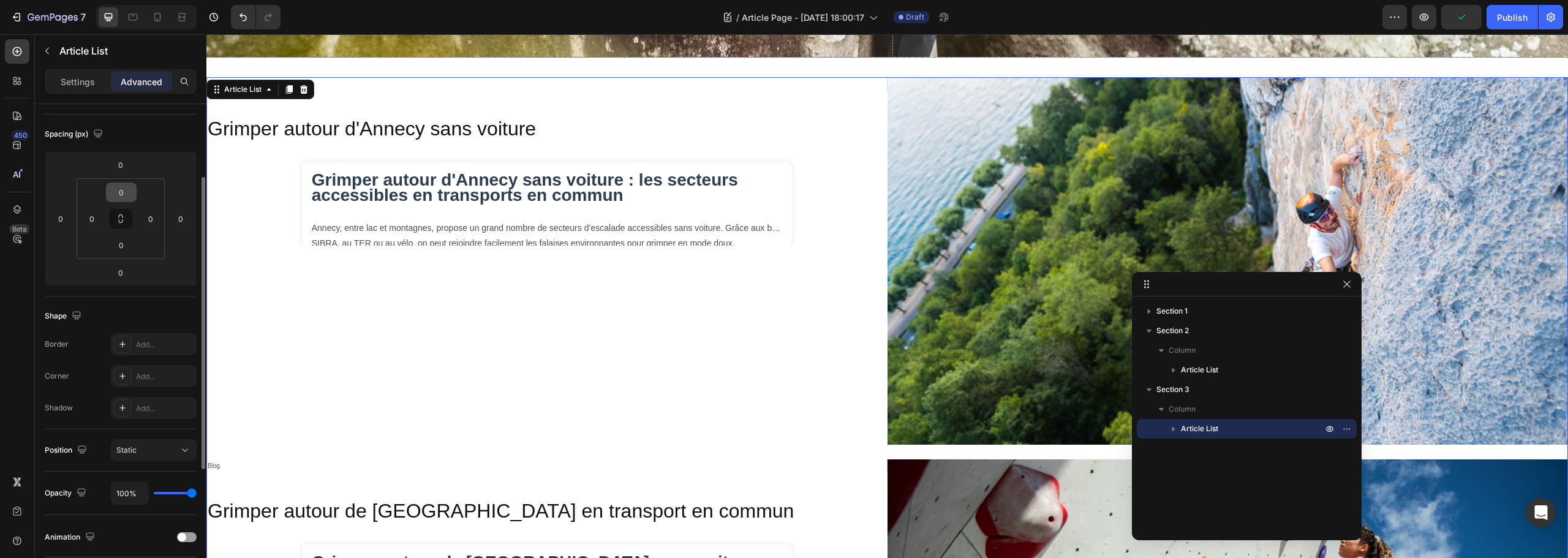
scroll to position [184, 0]
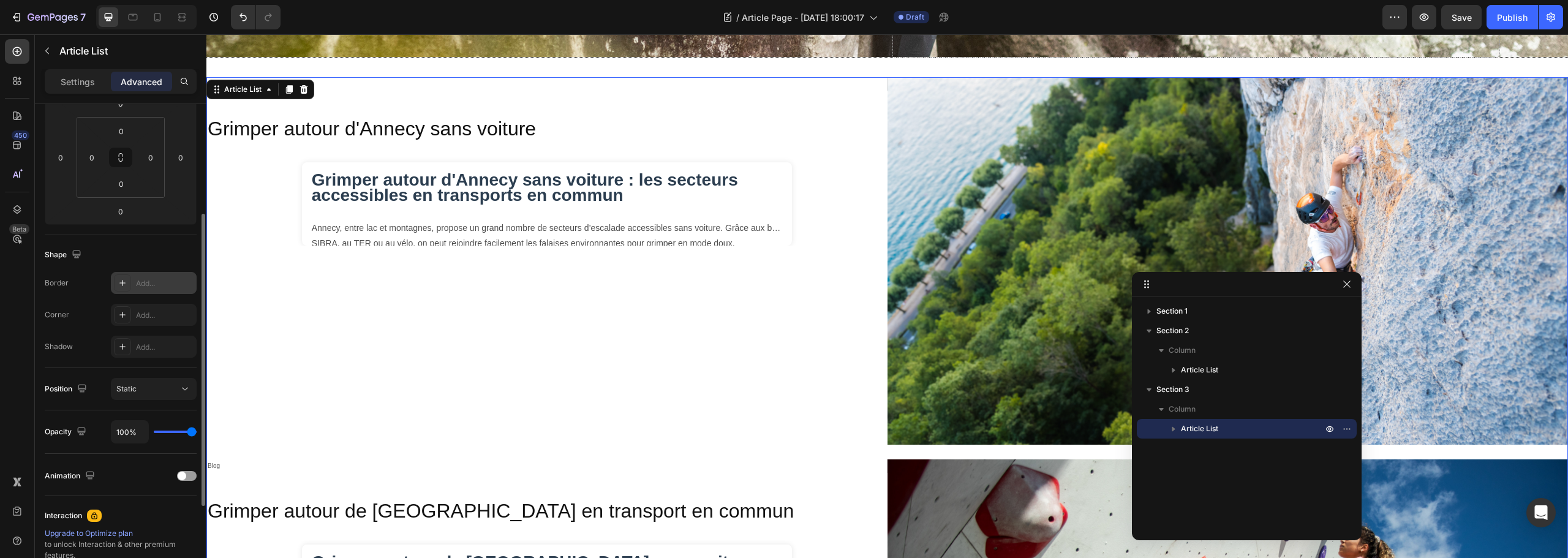
click at [145, 285] on div "Add..." at bounding box center [164, 284] width 57 height 11
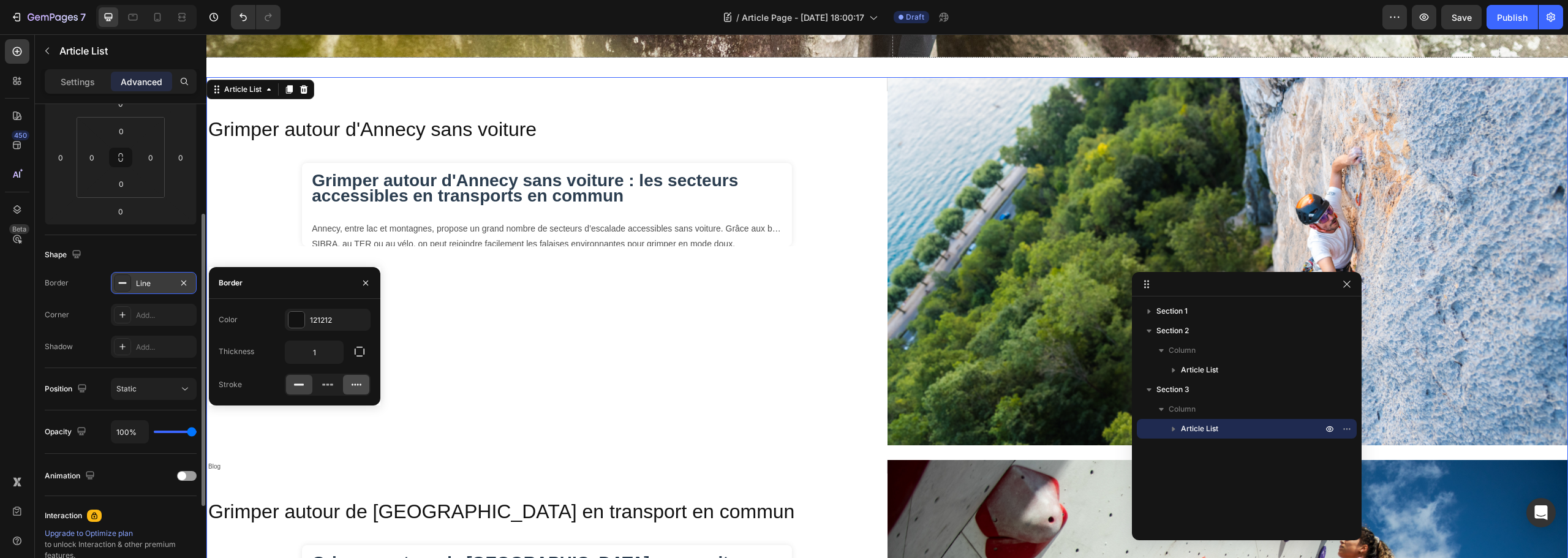
click at [362, 382] on div at bounding box center [356, 384] width 27 height 19
click at [329, 319] on div "121212" at bounding box center [328, 320] width 36 height 11
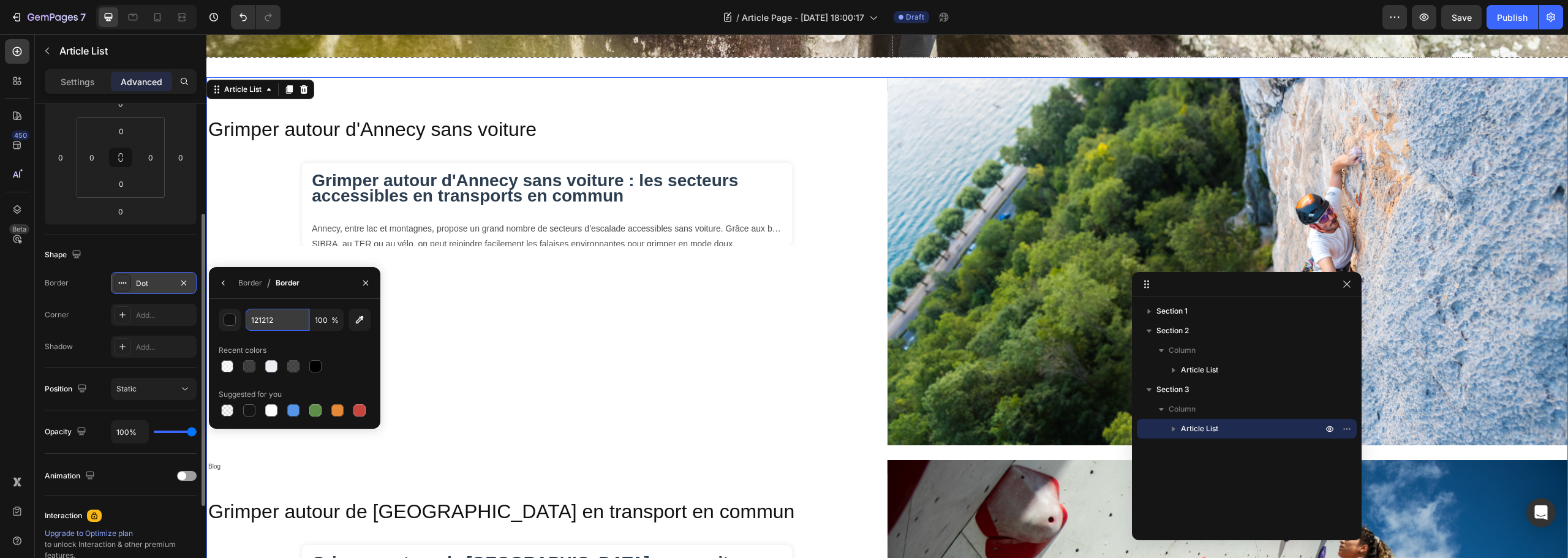
click at [264, 323] on input "121212" at bounding box center [278, 319] width 64 height 22
type input "000000"
click at [246, 283] on div "Border" at bounding box center [251, 283] width 24 height 11
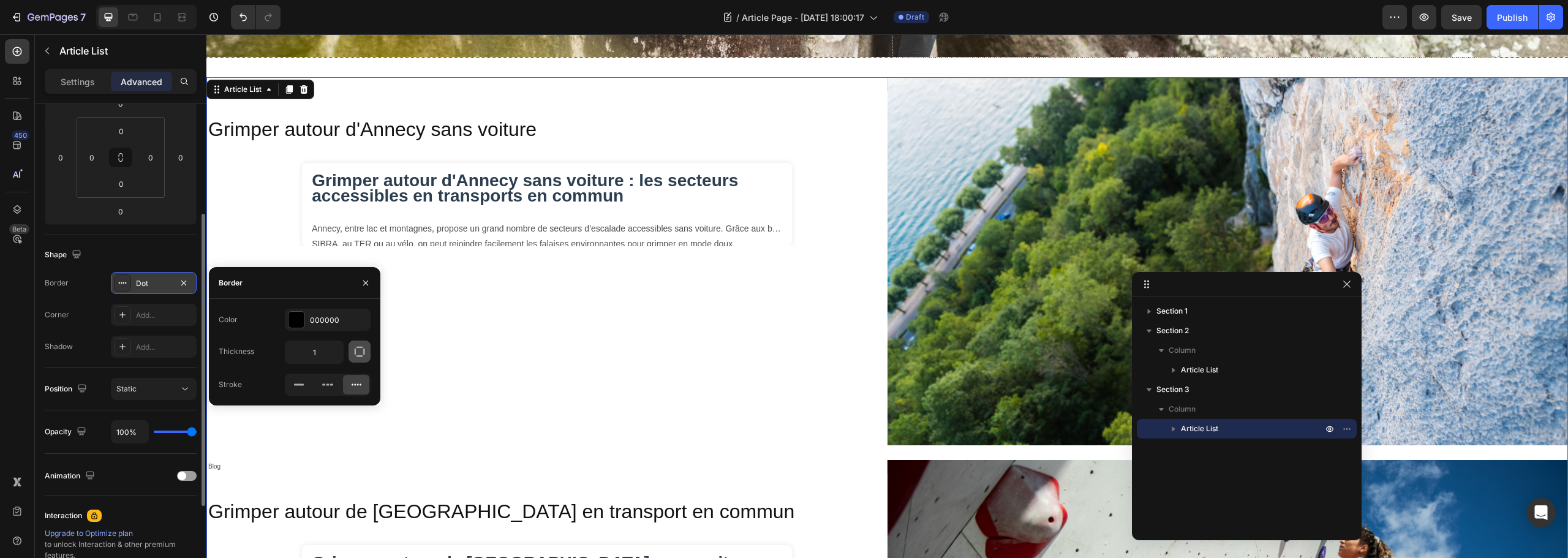
click at [357, 345] on icon "button" at bounding box center [359, 351] width 12 height 12
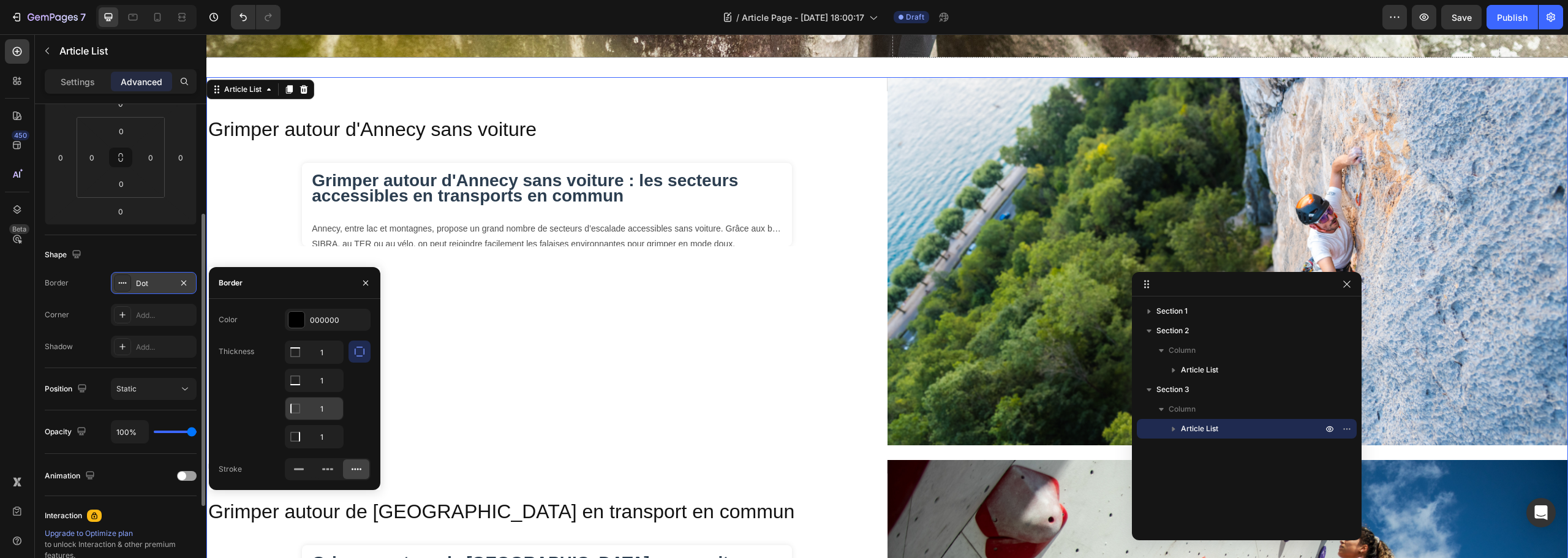
click at [319, 363] on input "1" at bounding box center [314, 352] width 57 height 22
type input "0"
click at [321, 355] on input "1" at bounding box center [314, 352] width 57 height 22
click at [321, 349] on input "0" at bounding box center [314, 352] width 57 height 22
type input "1"
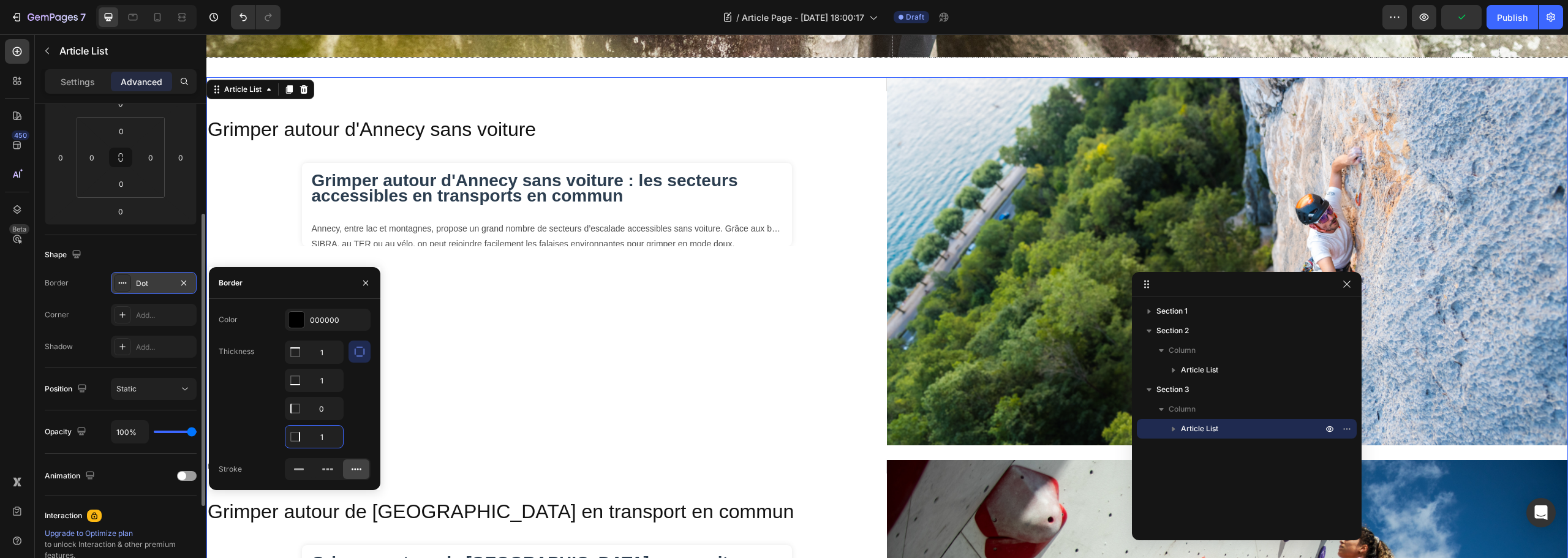
click at [324, 438] on input "1" at bounding box center [314, 436] width 57 height 22
type input "0"
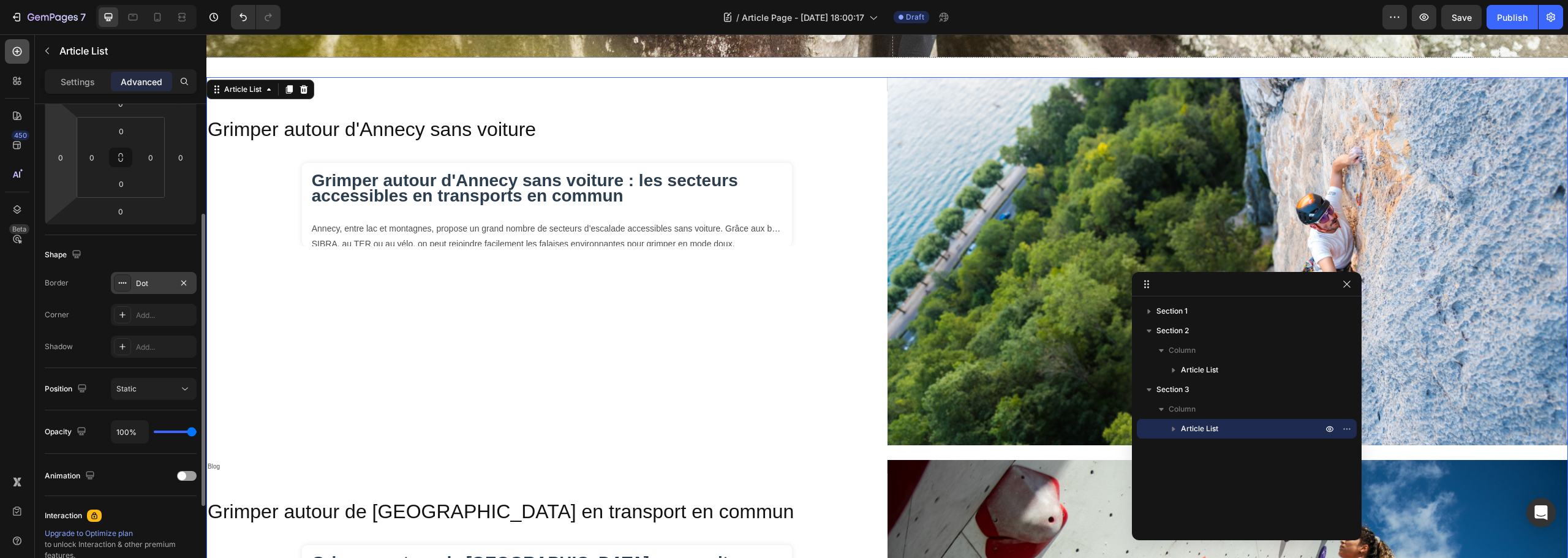
click at [16, 54] on icon at bounding box center [17, 51] width 12 height 12
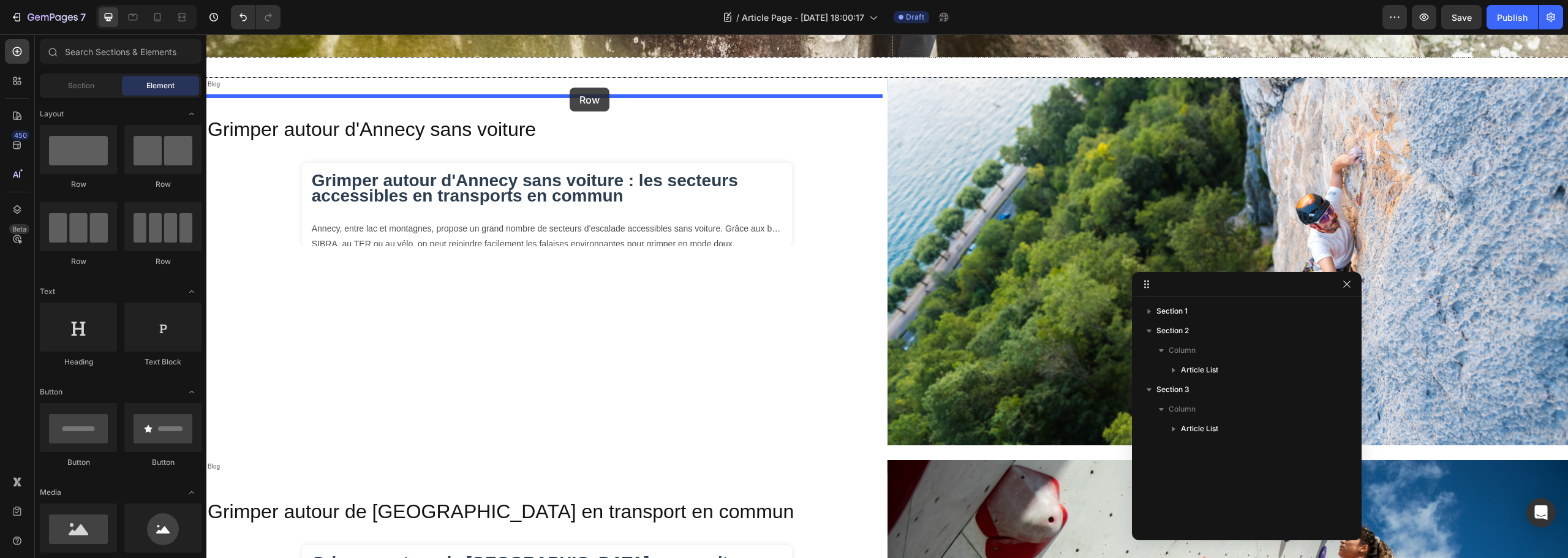
drag, startPoint x: 303, startPoint y: 193, endPoint x: 570, endPoint y: 87, distance: 287.3
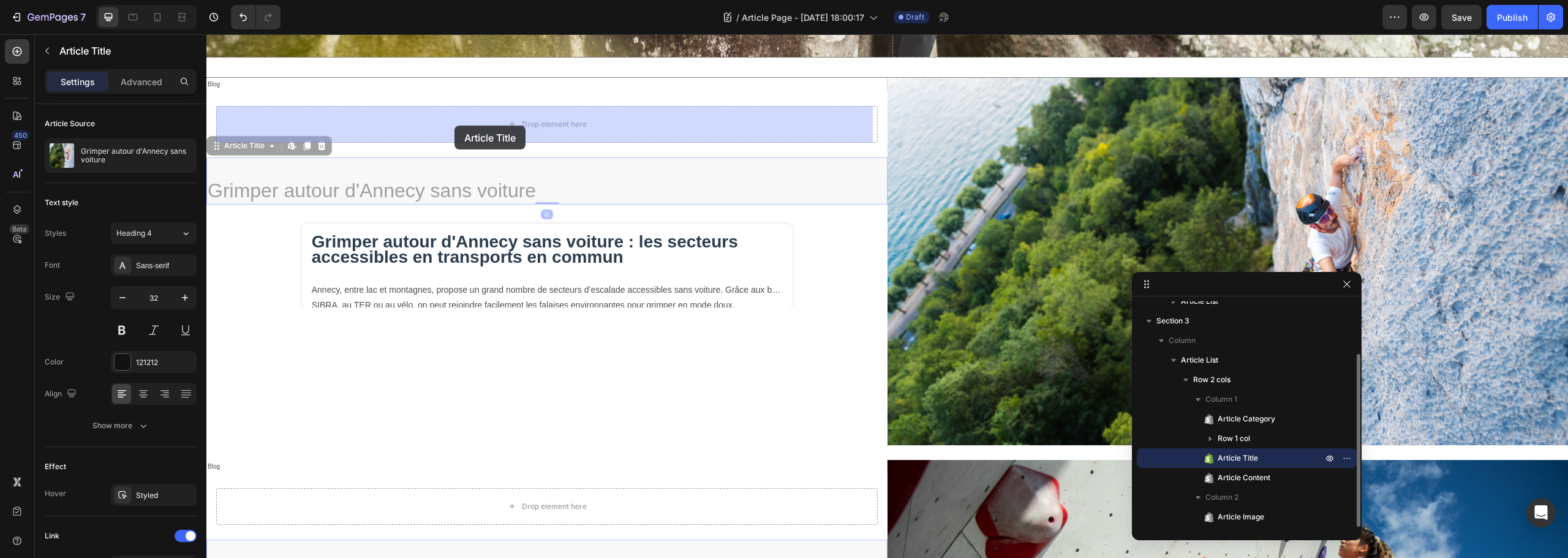
drag, startPoint x: 335, startPoint y: 190, endPoint x: 455, endPoint y: 125, distance: 136.5
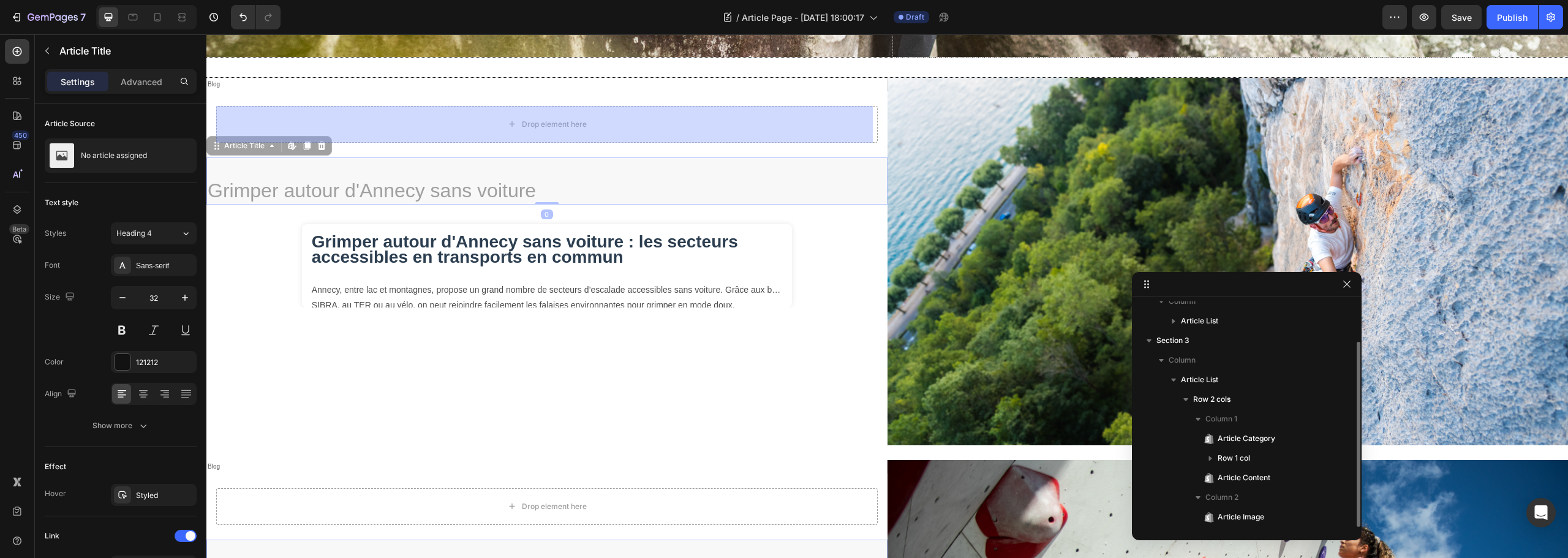
scroll to position [49, 0]
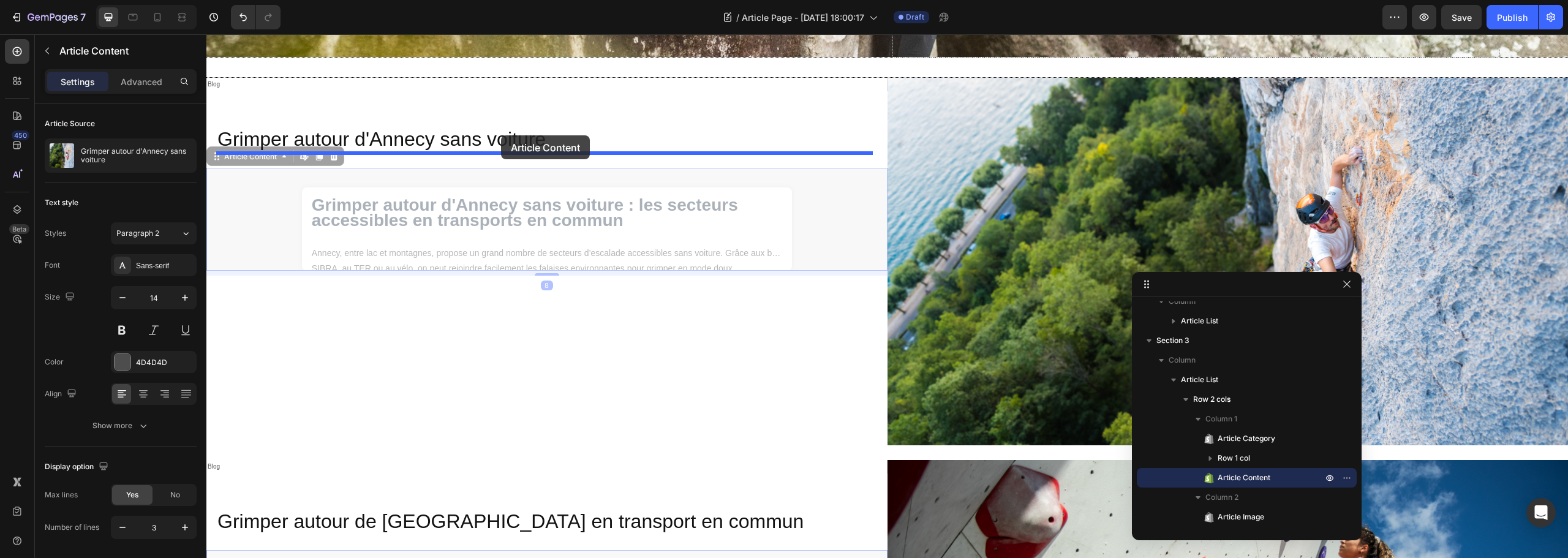
drag, startPoint x: 397, startPoint y: 209, endPoint x: 501, endPoint y: 136, distance: 127.1
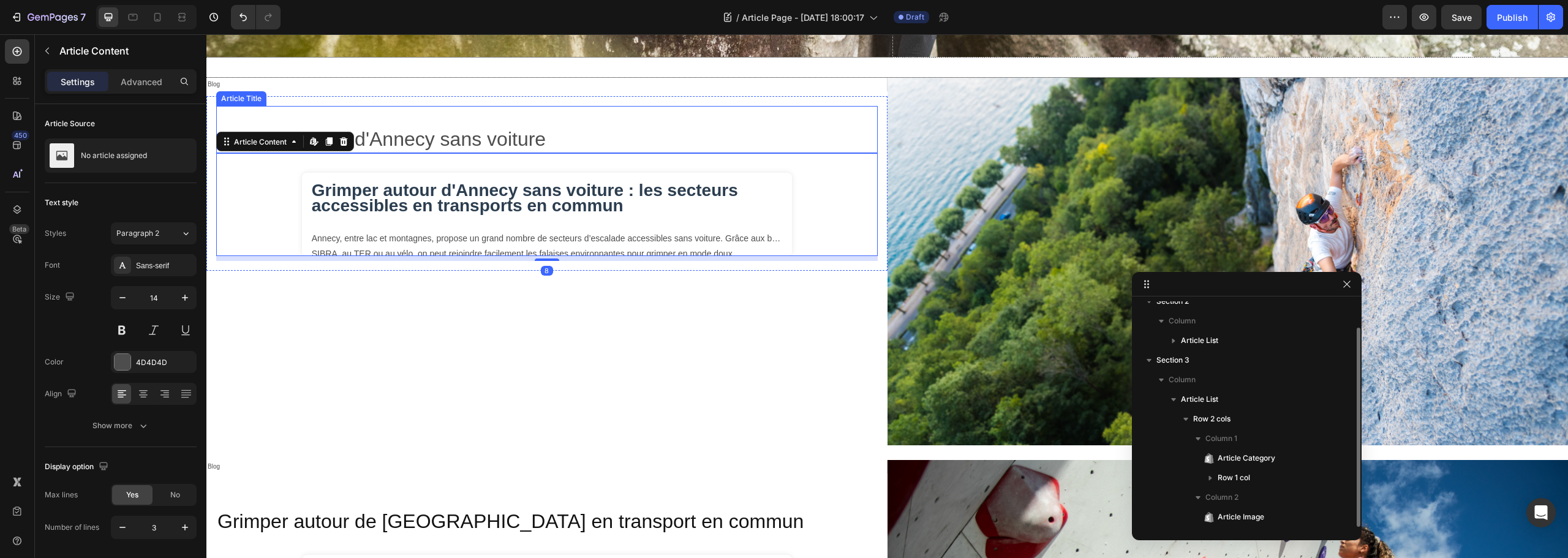
scroll to position [29, 0]
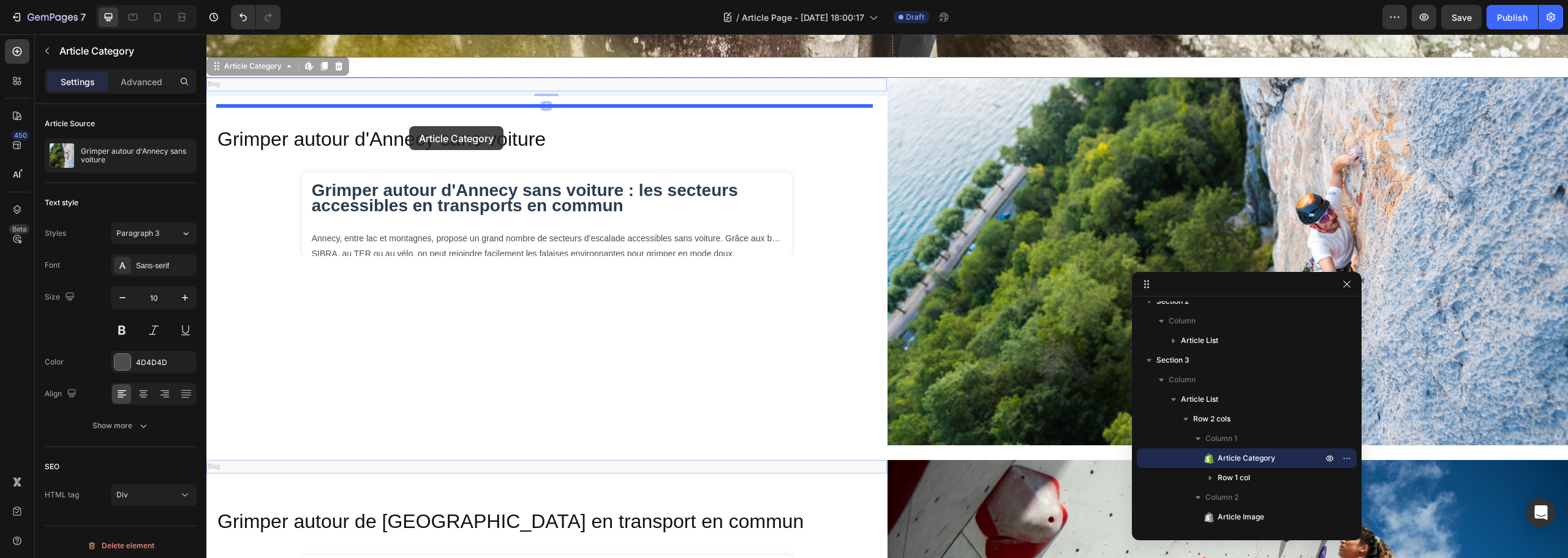
drag, startPoint x: 216, startPoint y: 86, endPoint x: 409, endPoint y: 126, distance: 197.1
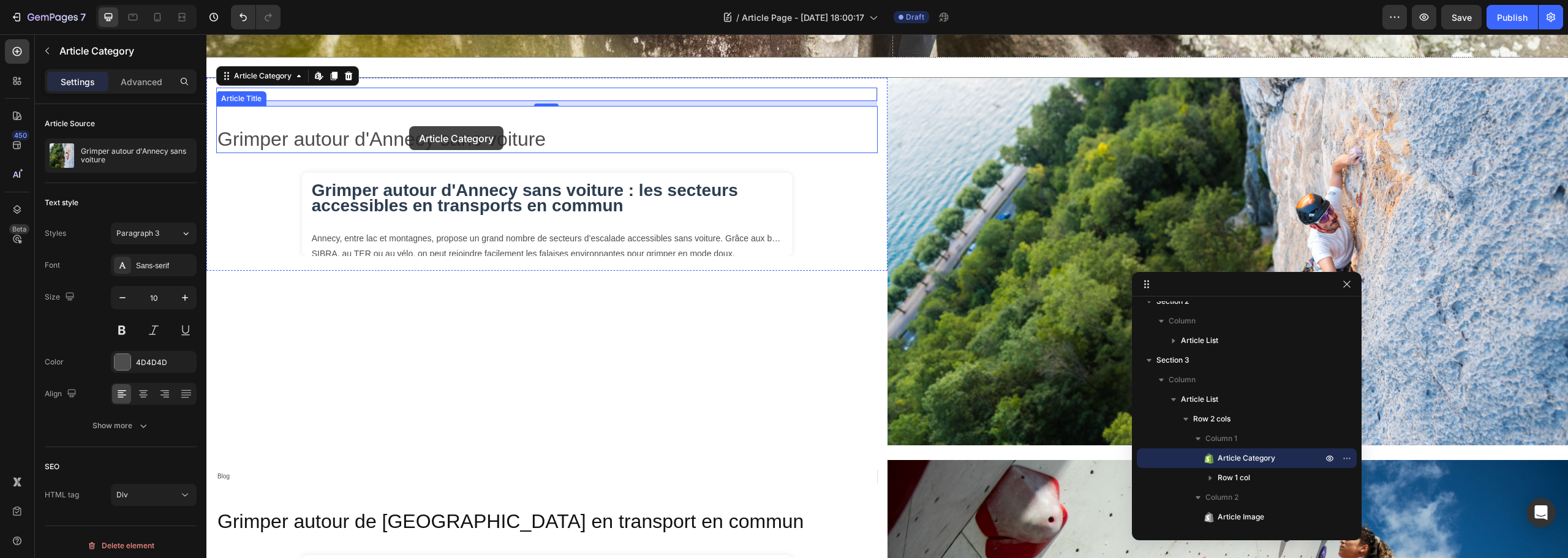
scroll to position [10, 0]
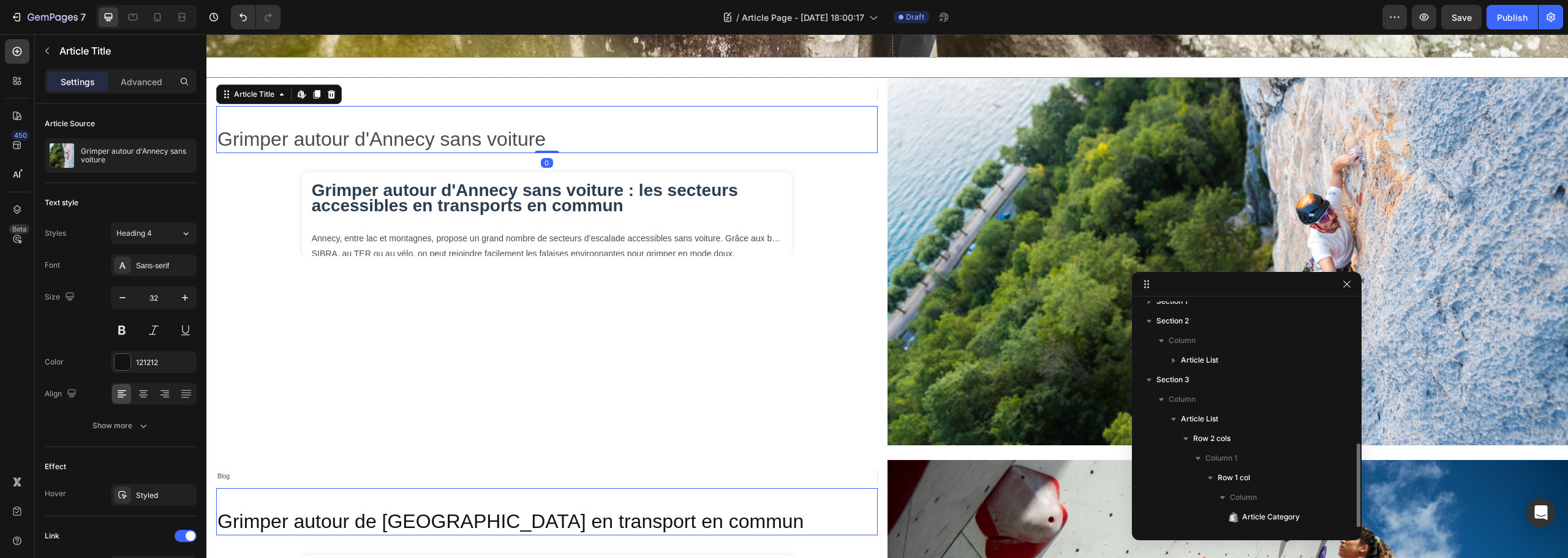
click at [478, 137] on h2 "Grimper autour d'Annecy sans voiture" at bounding box center [547, 139] width 662 height 28
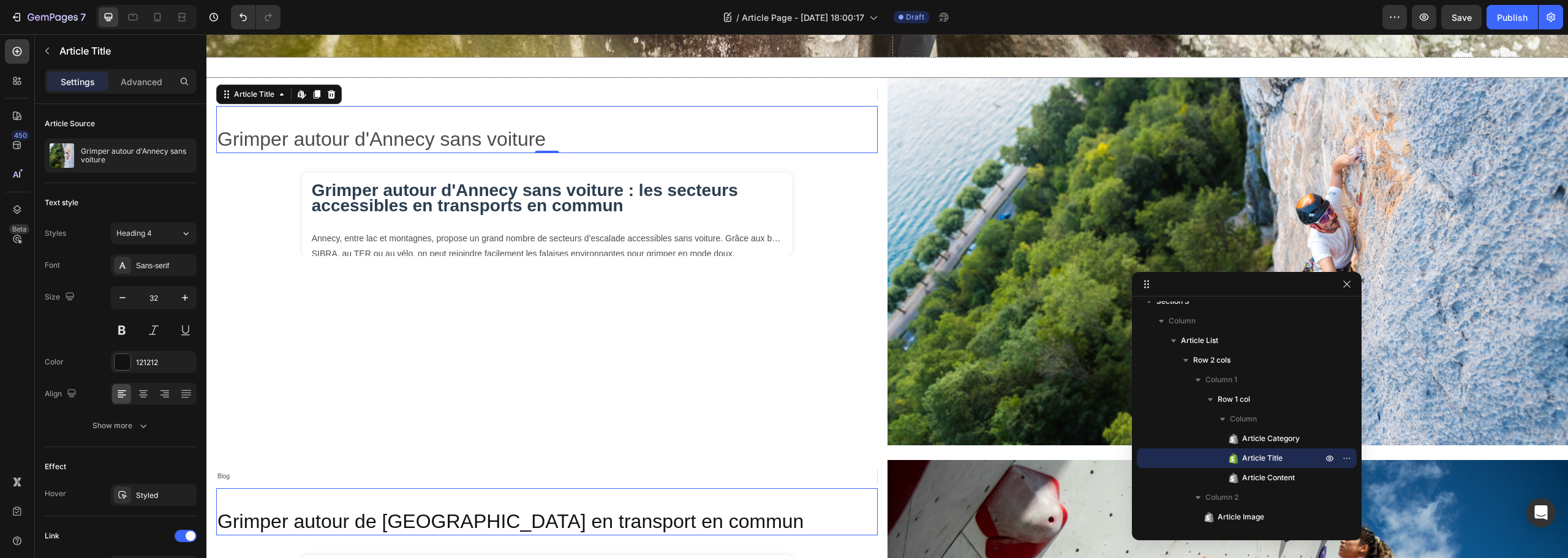
click at [452, 126] on h2 "Grimper autour d'Annecy sans voiture" at bounding box center [547, 139] width 662 height 28
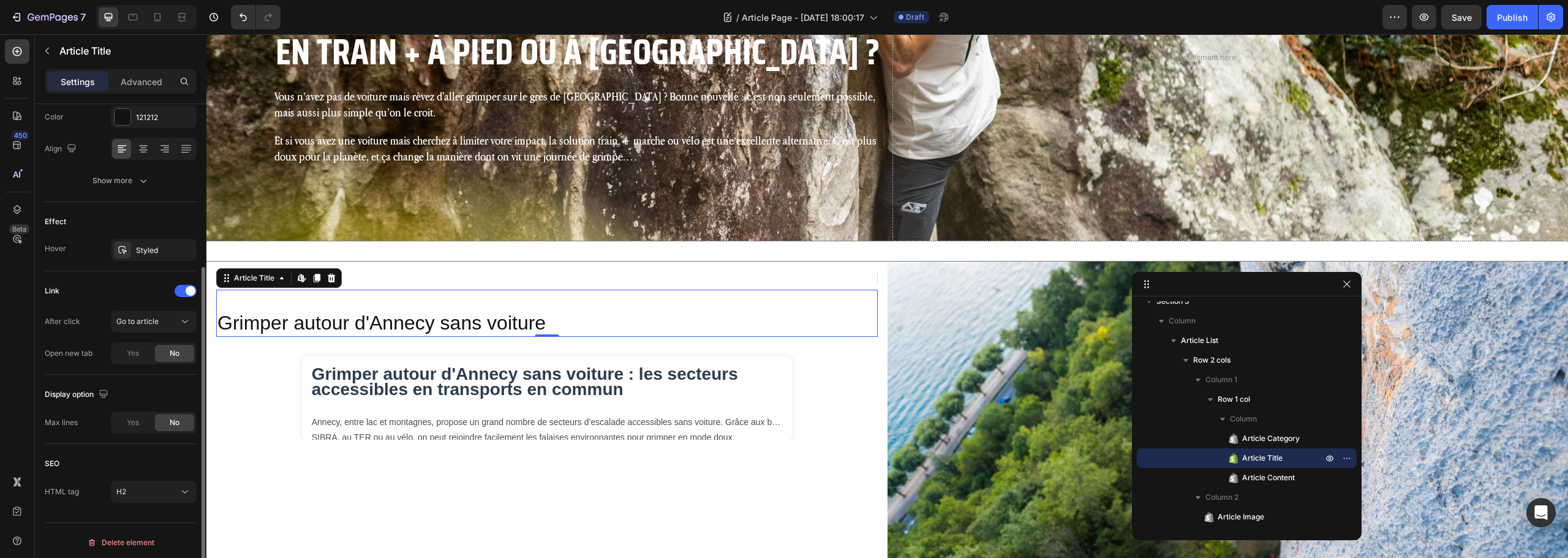
scroll to position [248, 0]
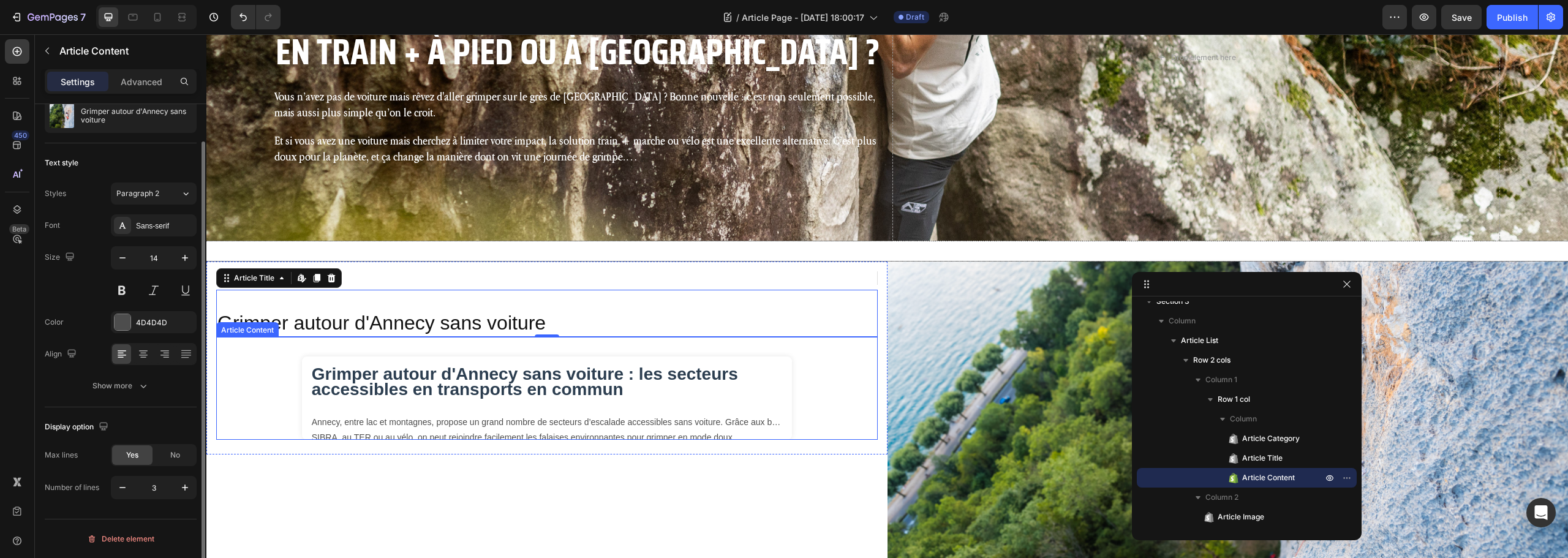
click at [458, 386] on h1 "Grimper autour d'Annecy sans voiture : les secteurs accessibles en transports e…" at bounding box center [546, 382] width 470 height 31
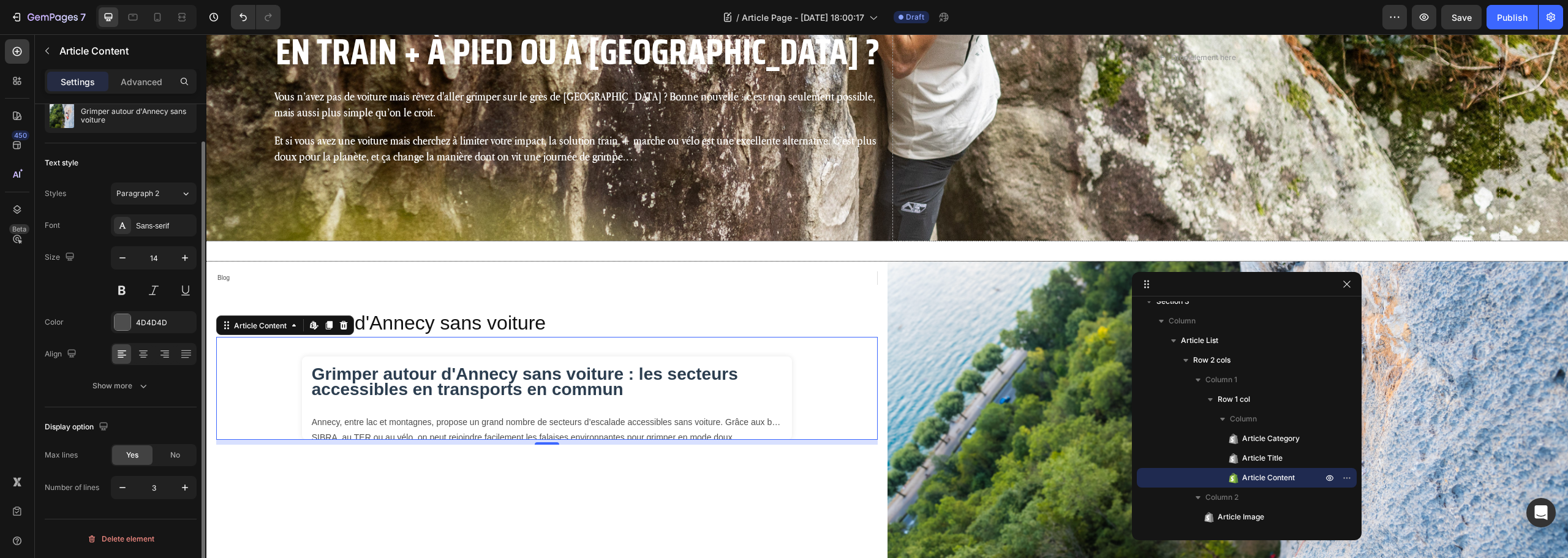
scroll to position [0, 0]
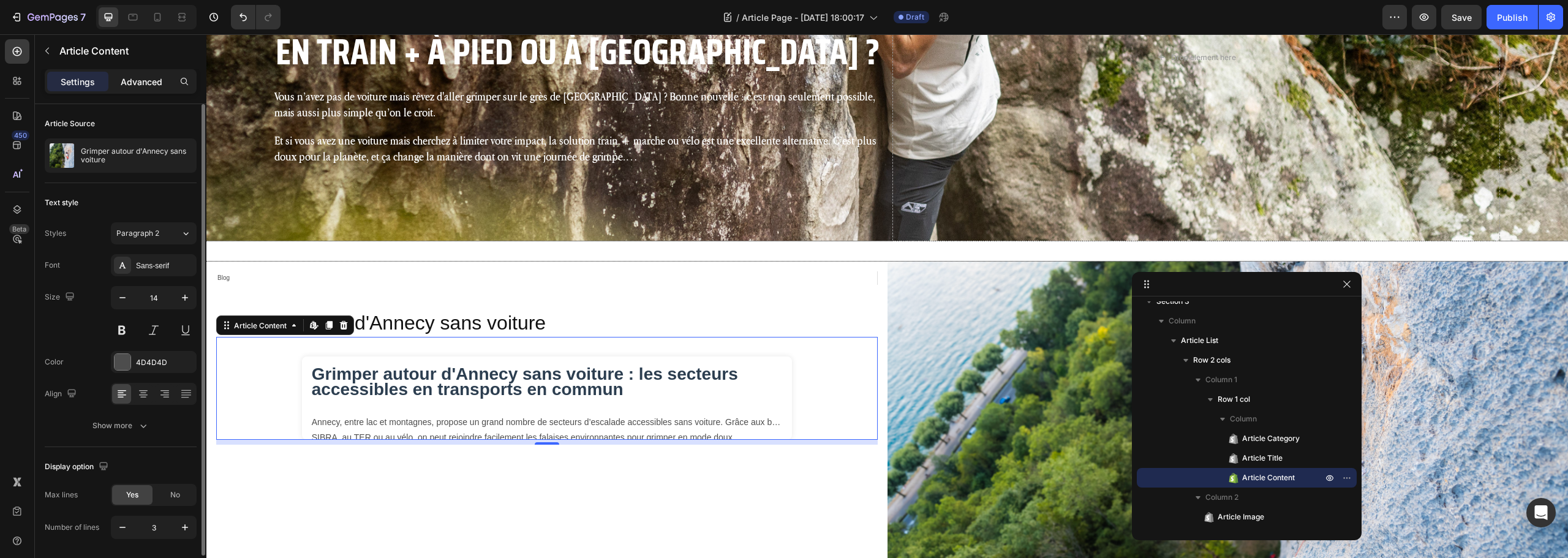
click at [138, 84] on p "Advanced" at bounding box center [141, 82] width 41 height 13
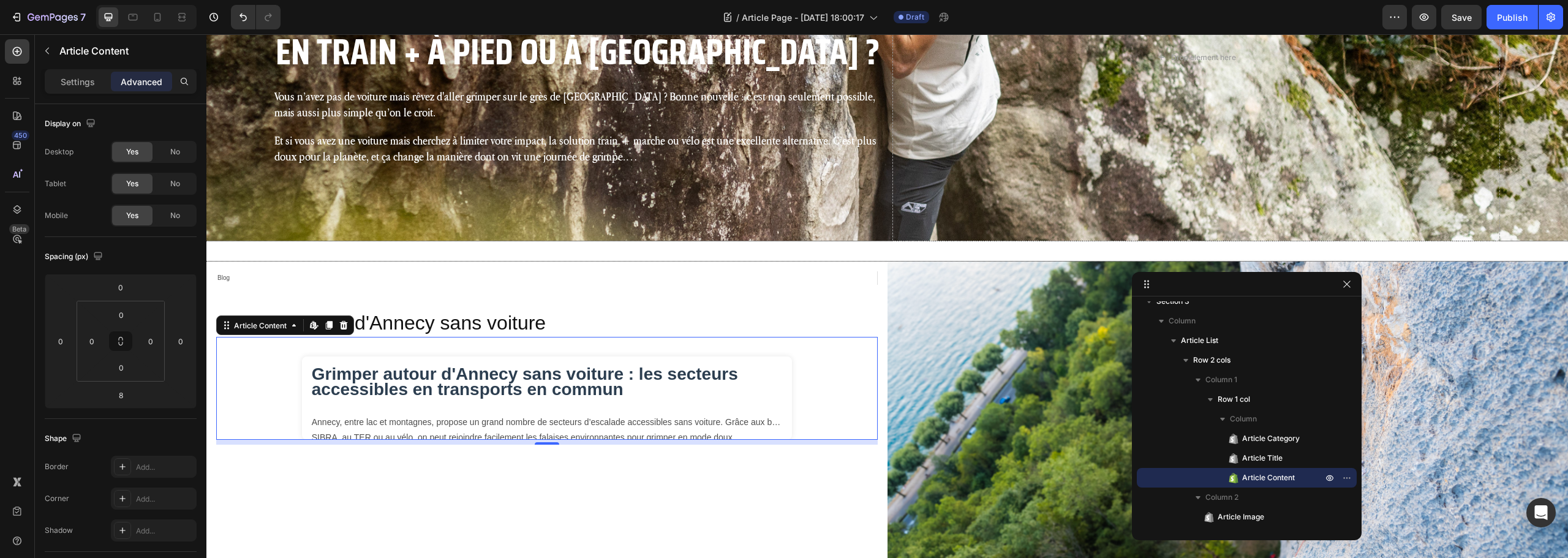
click at [341, 395] on h1 "Grimper autour d'Annecy sans voiture : les secteurs accessibles en transports e…" at bounding box center [546, 382] width 470 height 31
click at [19, 51] on icon at bounding box center [17, 51] width 12 height 12
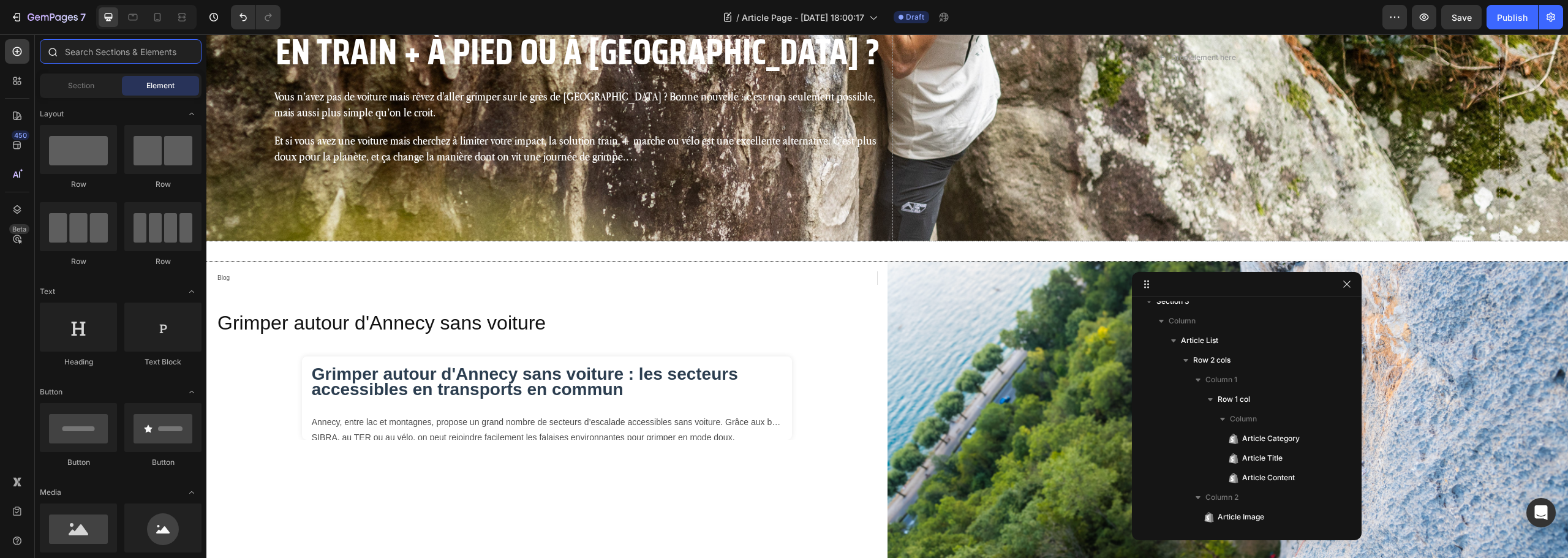
click at [110, 61] on input "text" at bounding box center [121, 51] width 162 height 24
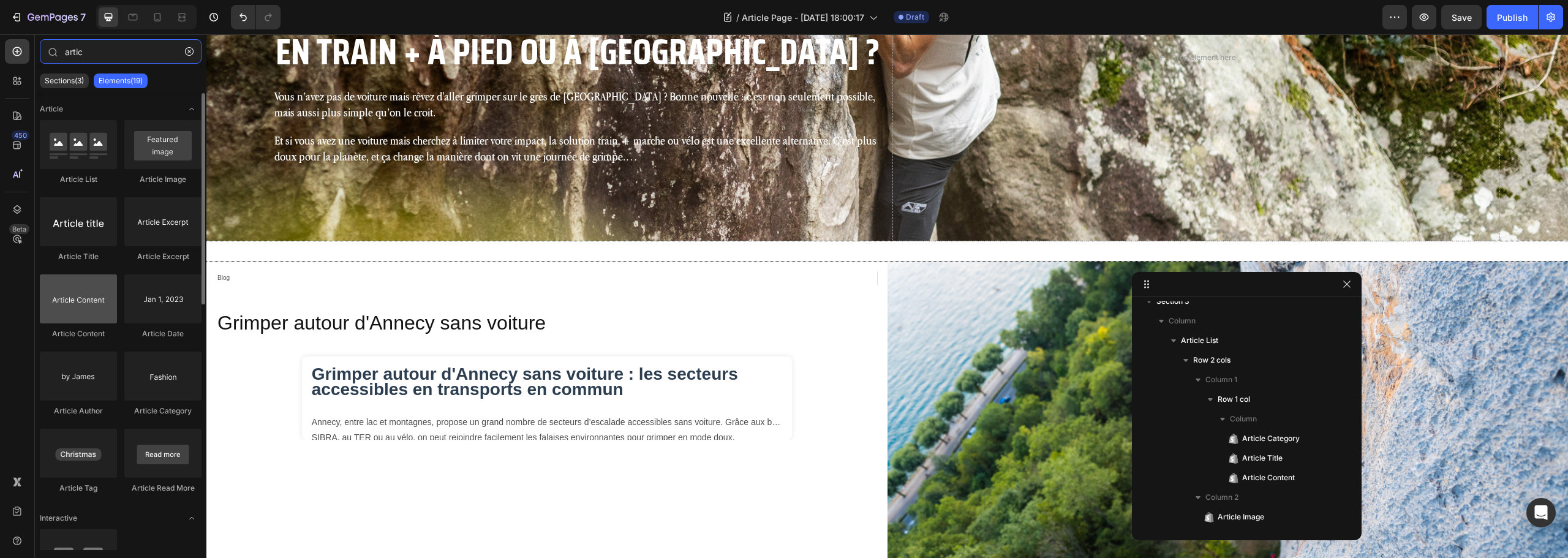
type input "artic"
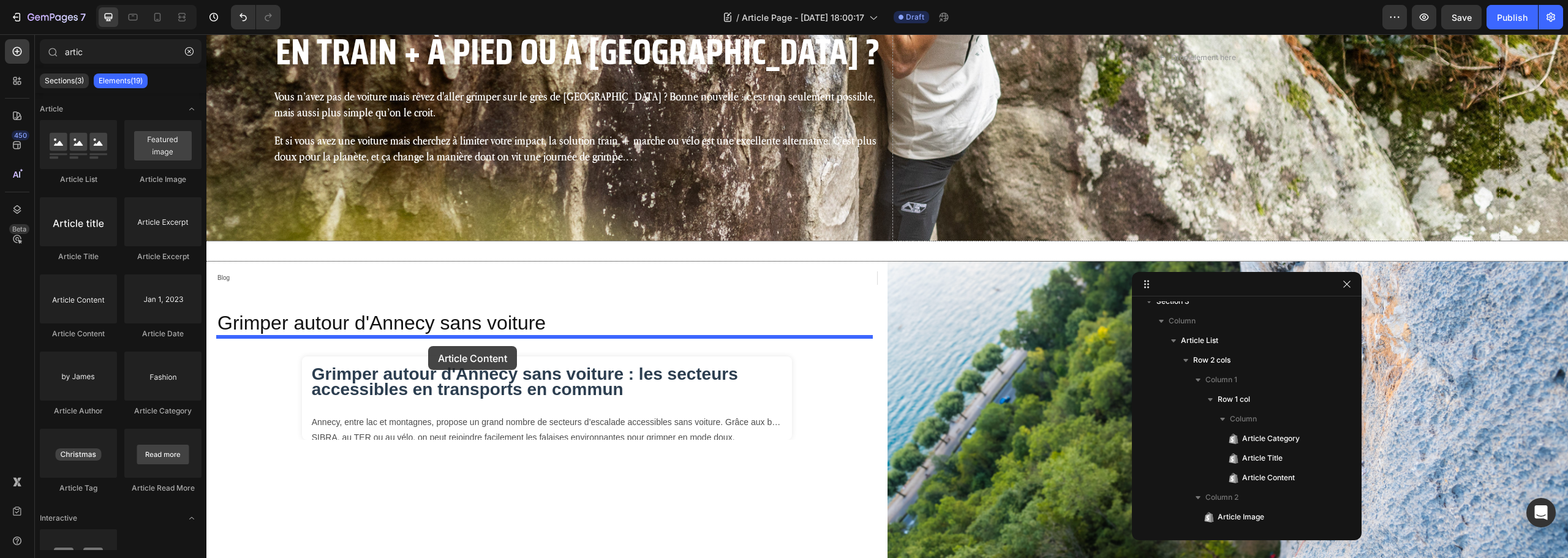
drag, startPoint x: 294, startPoint y: 320, endPoint x: 428, endPoint y: 346, distance: 136.5
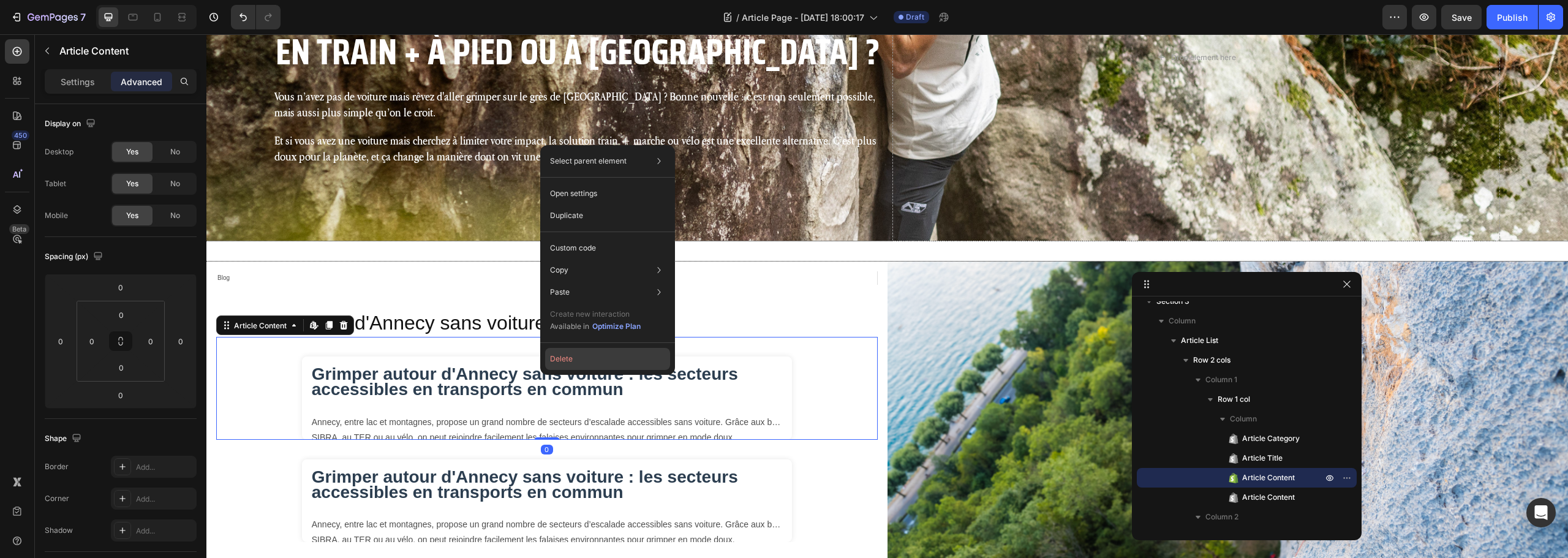
click at [581, 361] on button "Delete" at bounding box center [608, 358] width 125 height 22
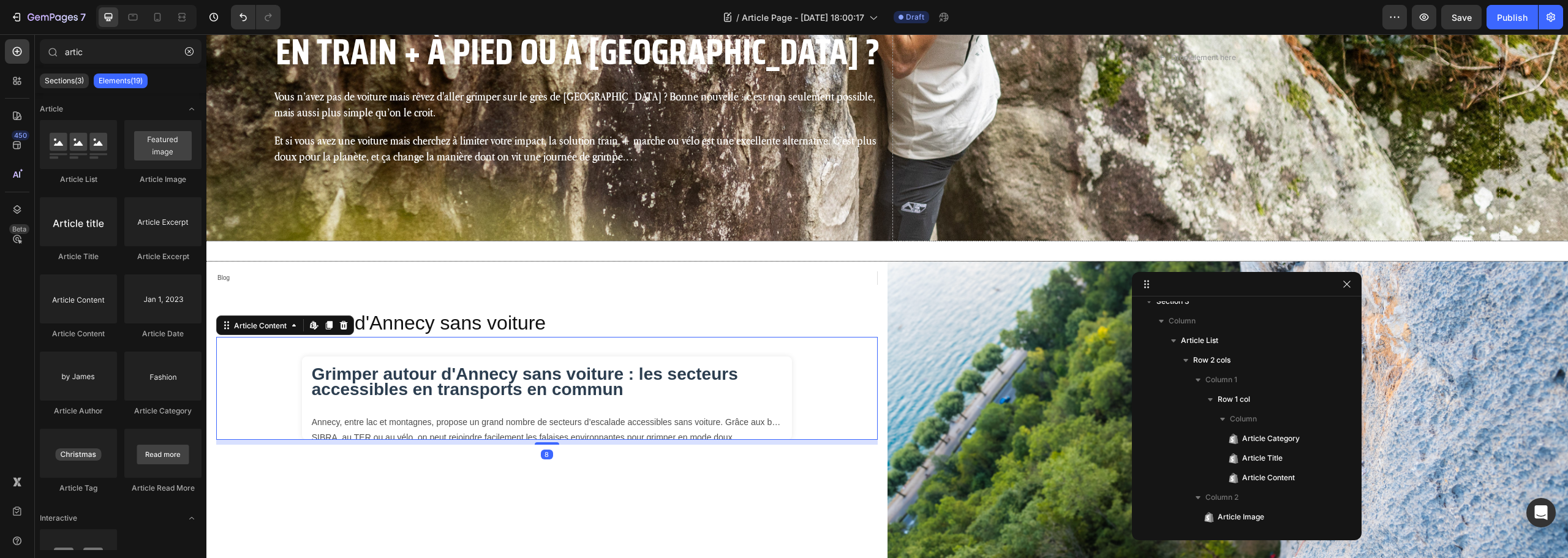
click at [581, 361] on div "Grimper autour d'Annecy sans voiture : les secteurs accessibles en transports e…" at bounding box center [547, 398] width 490 height 83
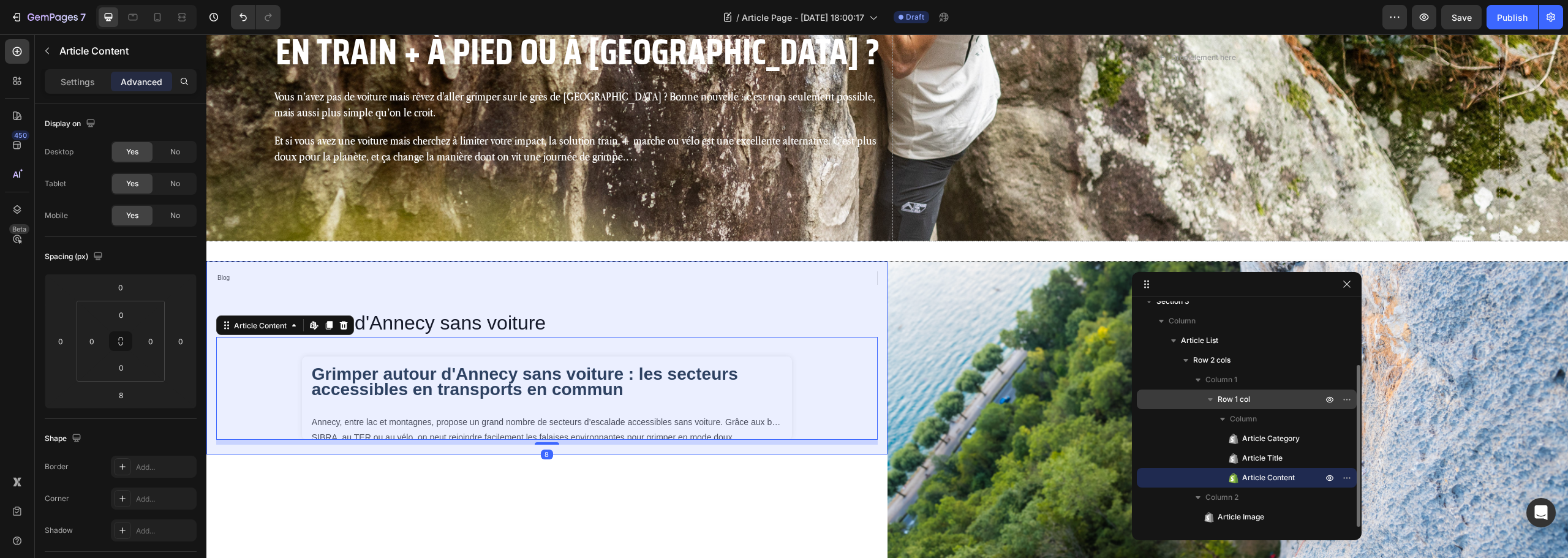
click at [1255, 402] on p "Row 1 col" at bounding box center [1271, 399] width 107 height 12
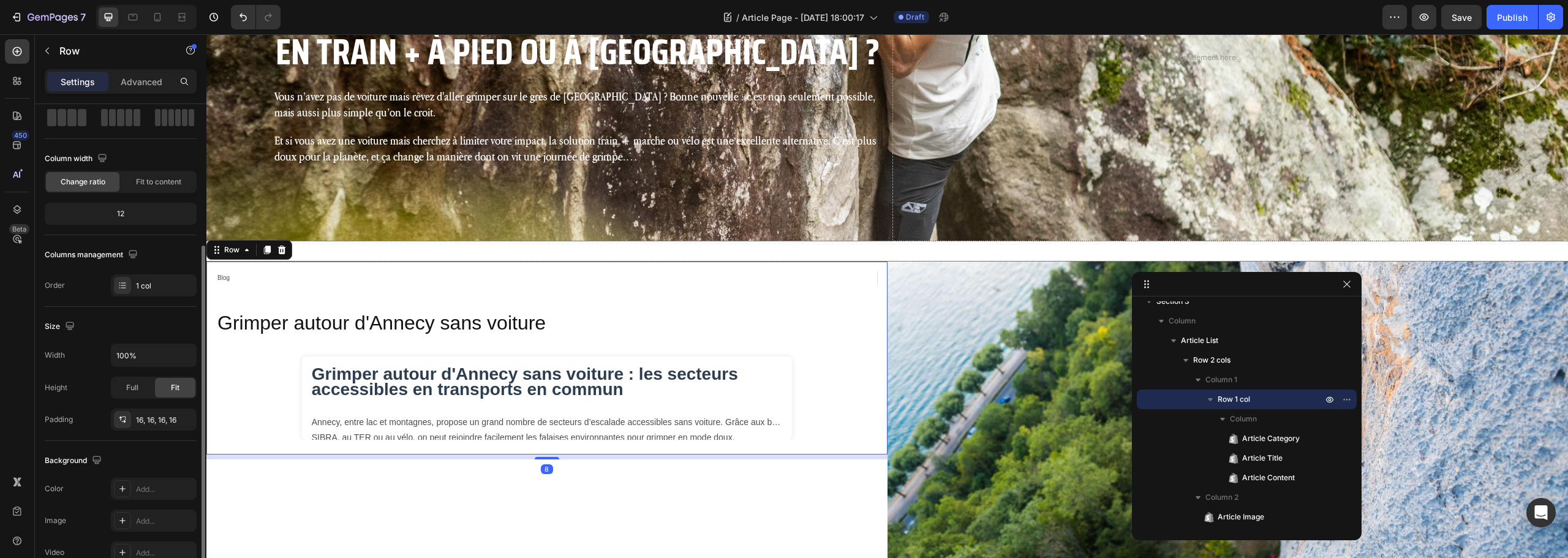
scroll to position [184, 0]
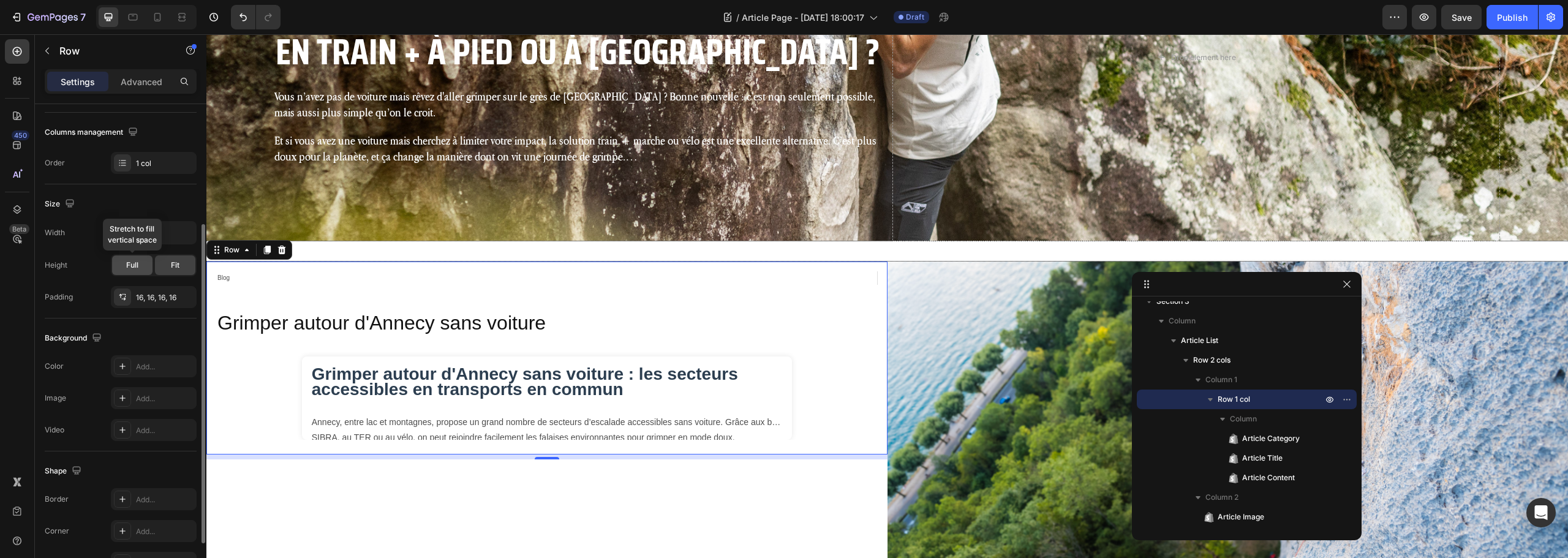
click at [125, 268] on div "Full" at bounding box center [133, 265] width 40 height 19
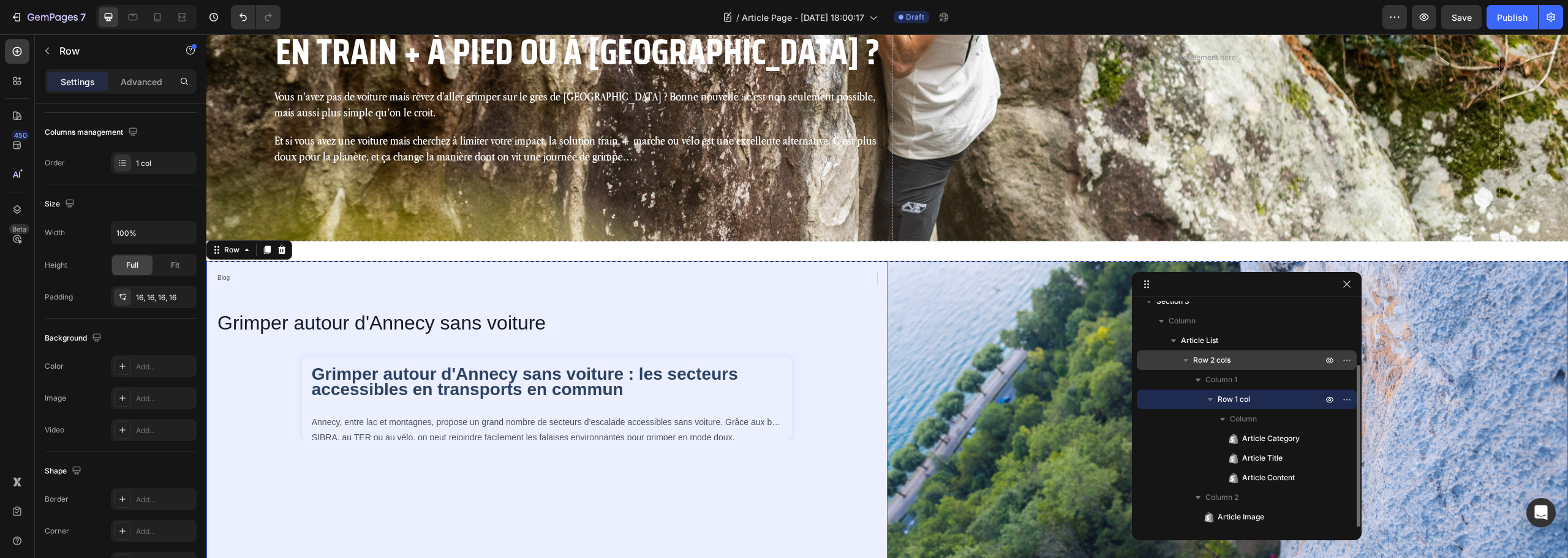
click at [1265, 363] on p "Row 2 cols" at bounding box center [1259, 360] width 132 height 12
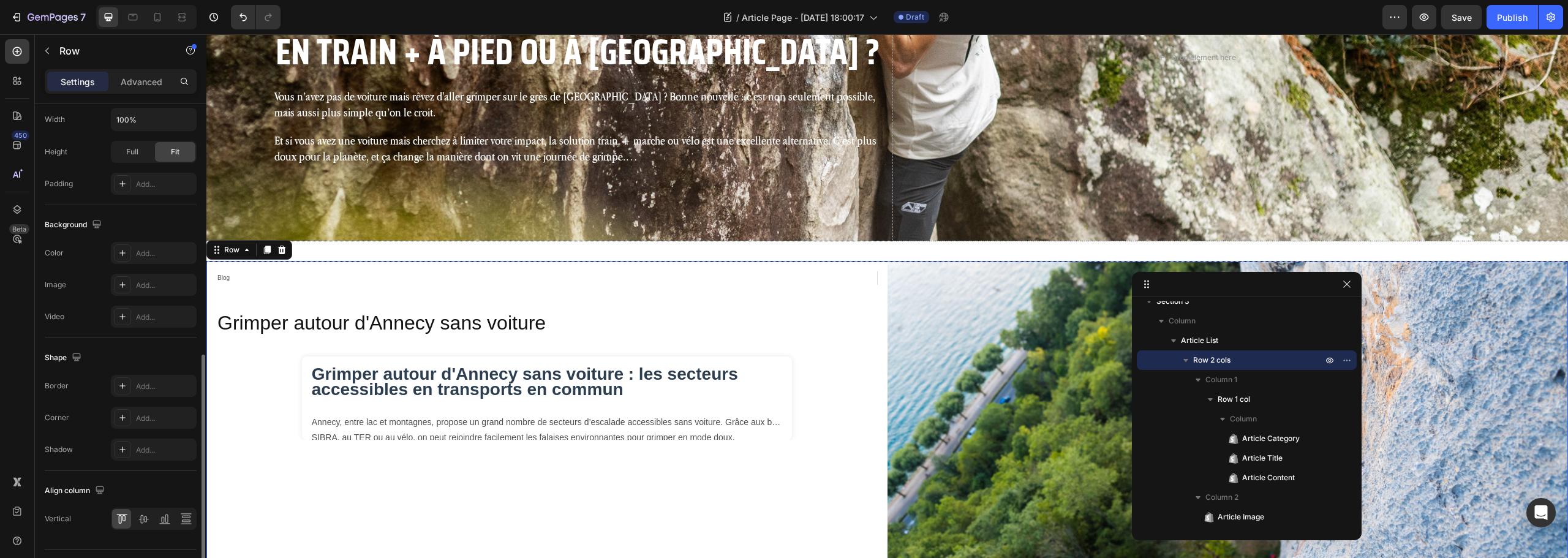
scroll to position [398, 0]
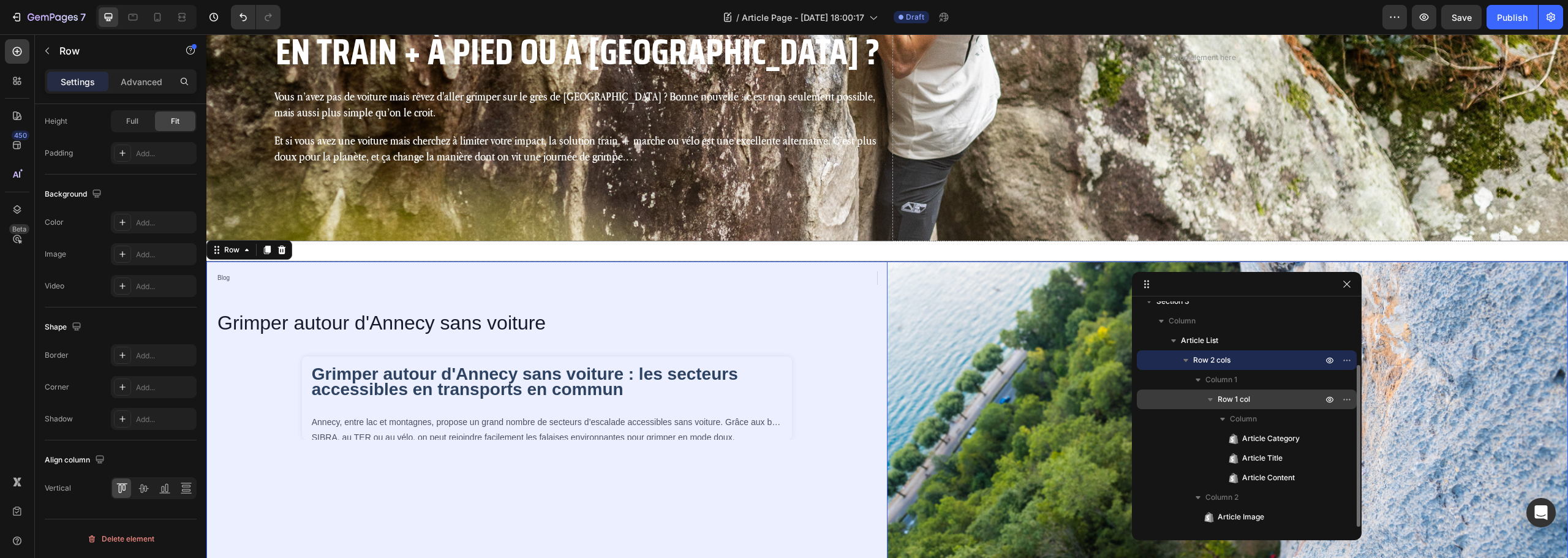
click at [1267, 395] on p "Row 1 col" at bounding box center [1271, 399] width 107 height 12
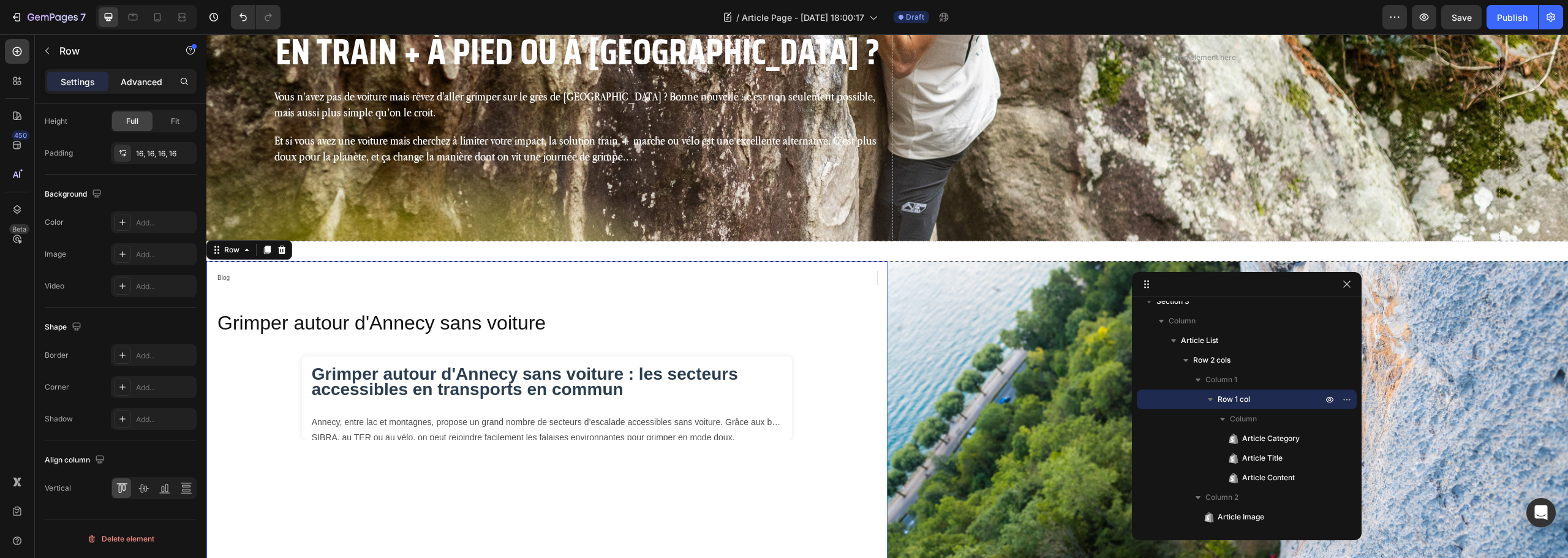
click at [138, 83] on p "Advanced" at bounding box center [141, 82] width 41 height 13
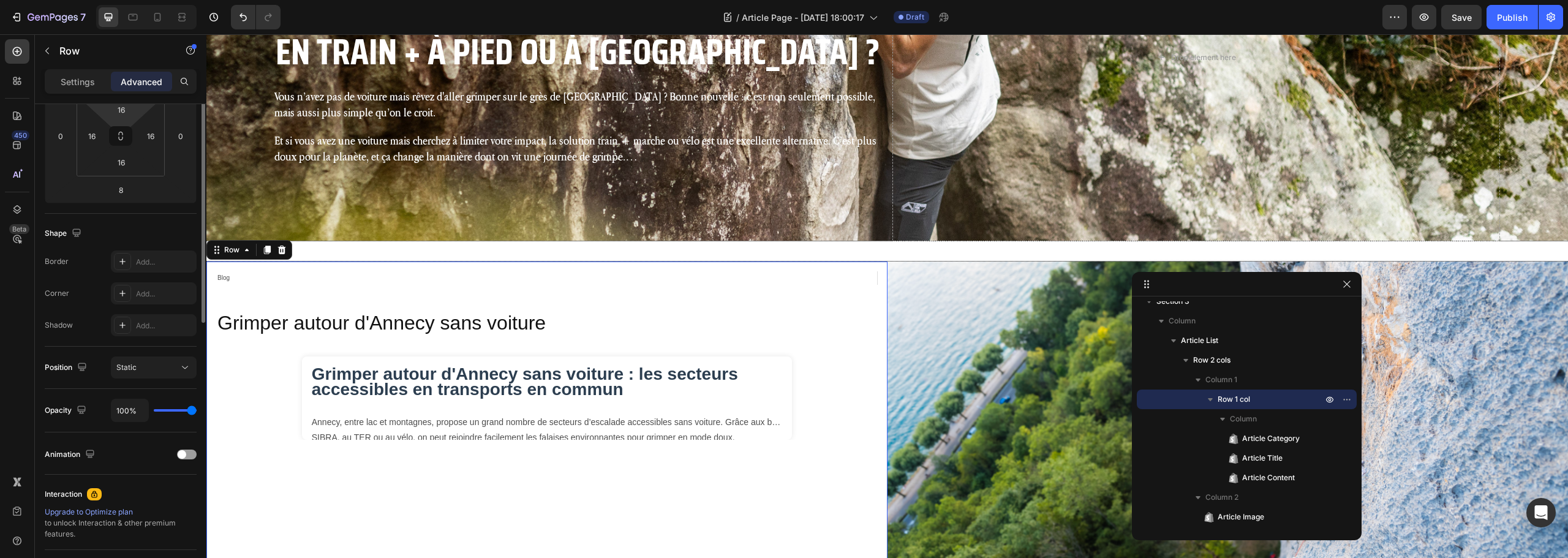
scroll to position [82, 0]
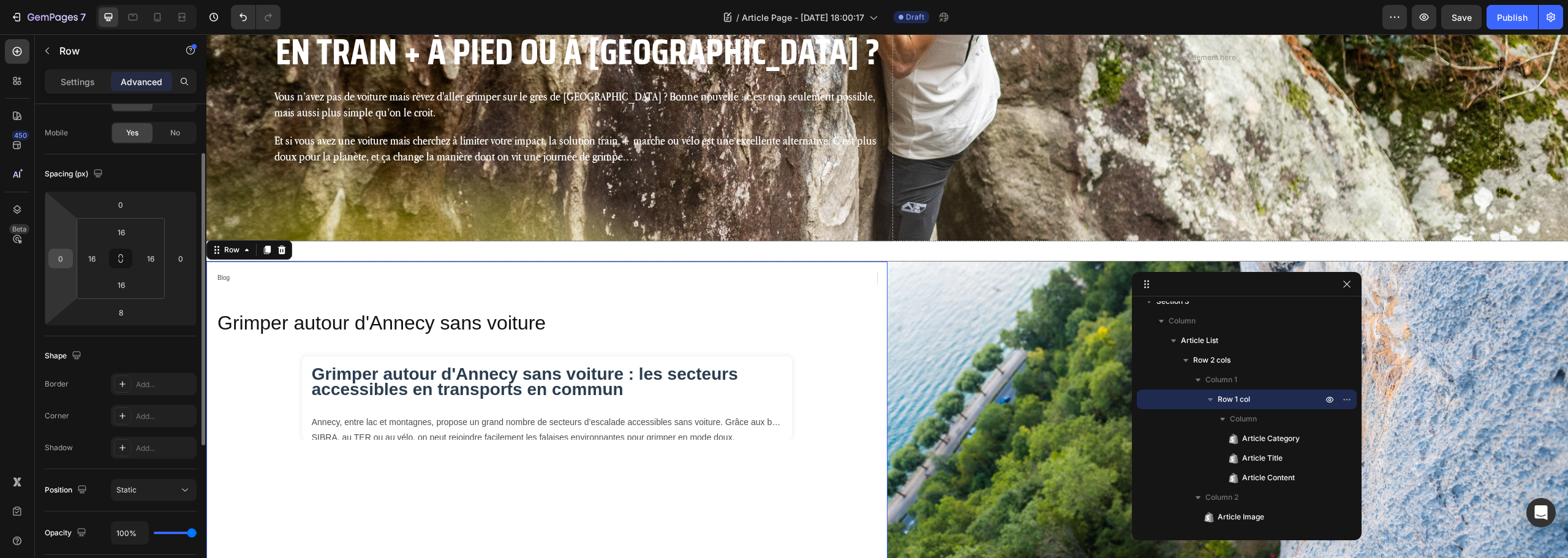
click at [66, 254] on input "0" at bounding box center [61, 258] width 19 height 19
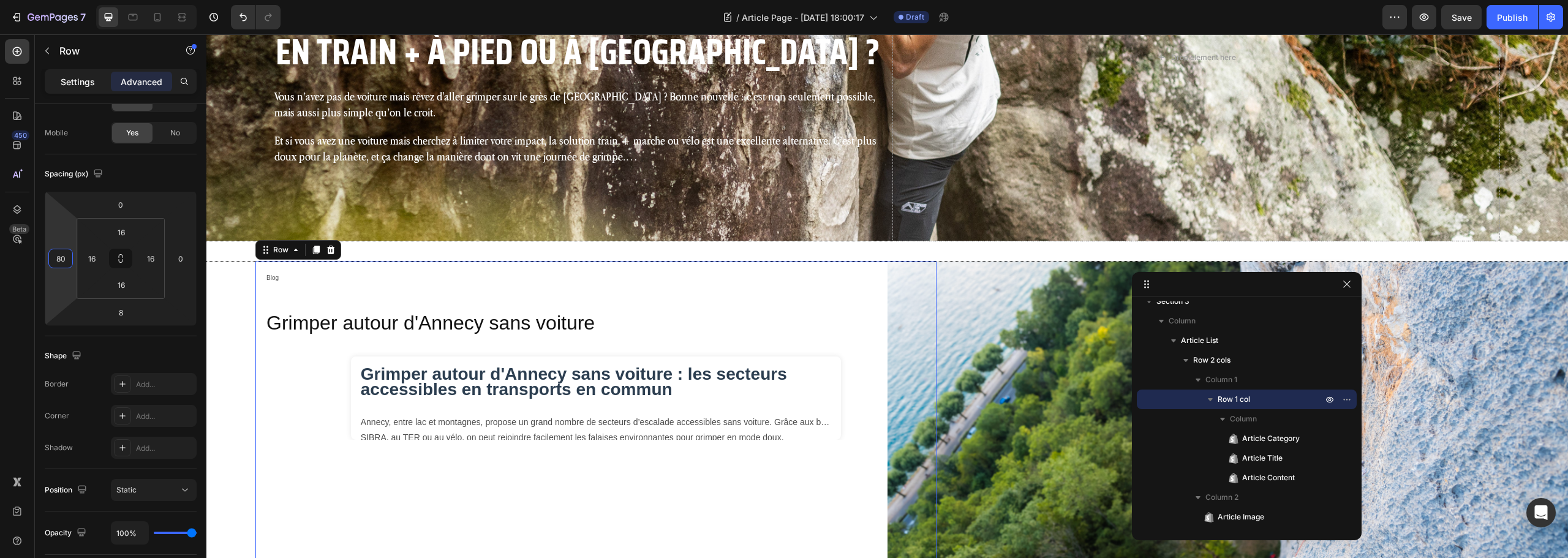
type input "80"
click at [72, 87] on p "Settings" at bounding box center [78, 82] width 34 height 13
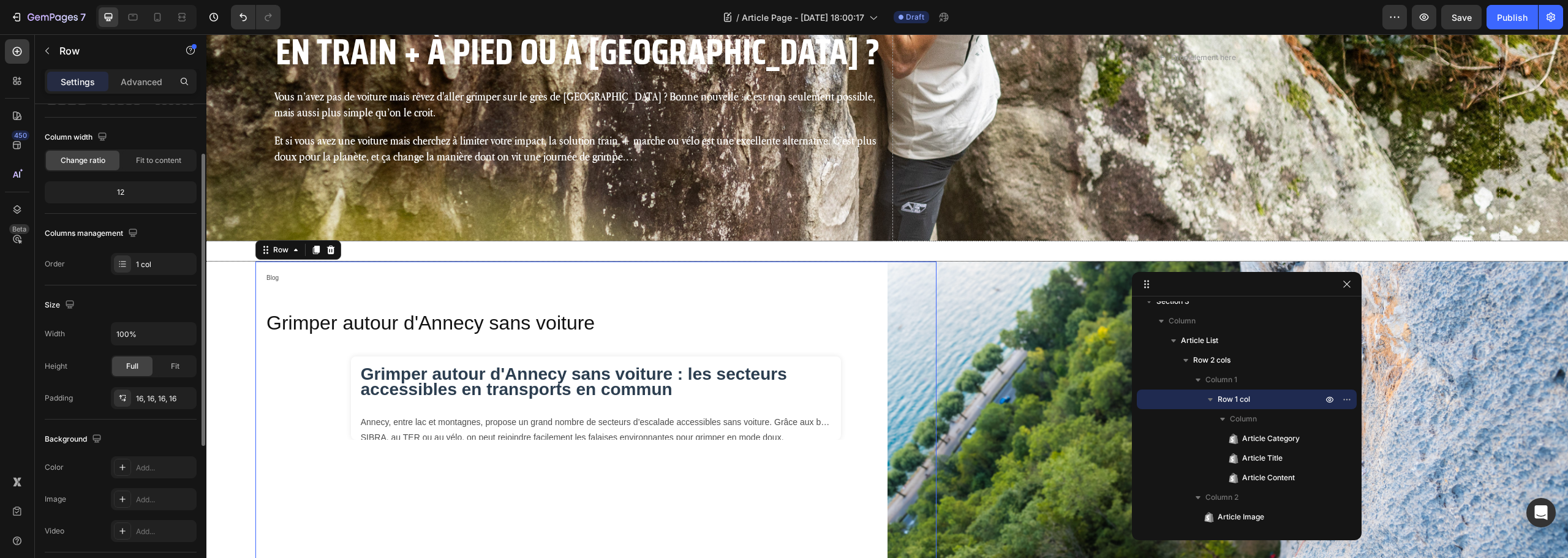
scroll to position [328, 0]
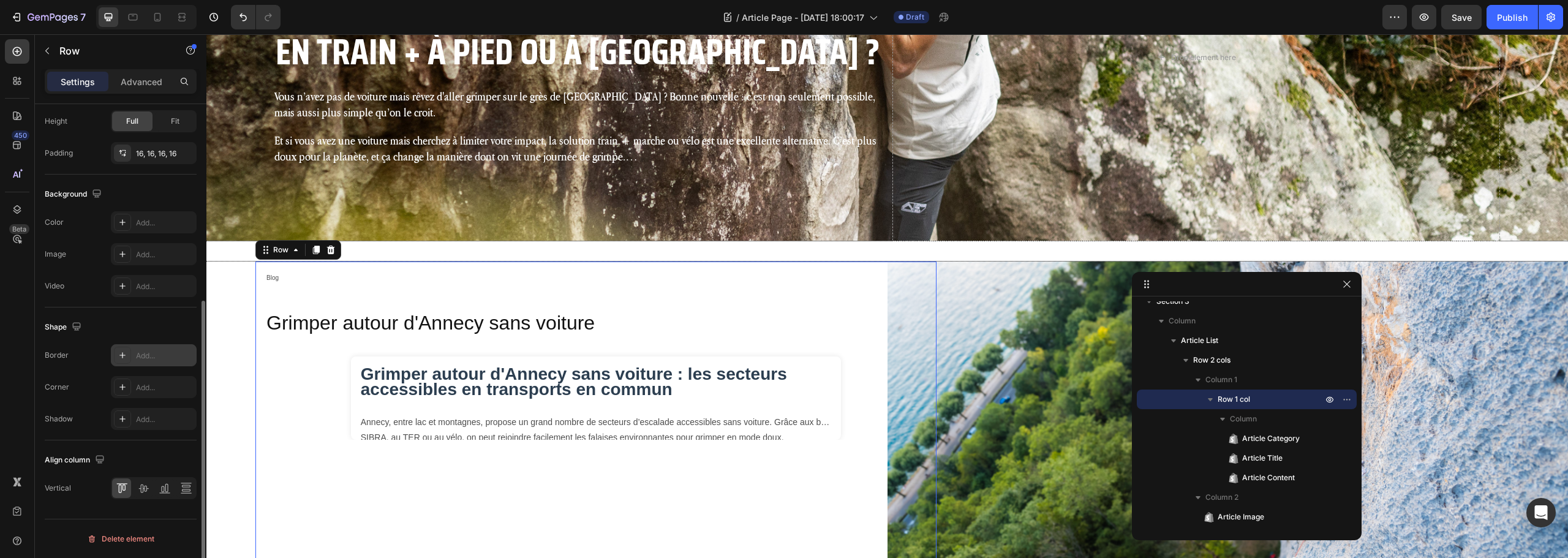
click at [146, 351] on div "Add..." at bounding box center [164, 356] width 57 height 11
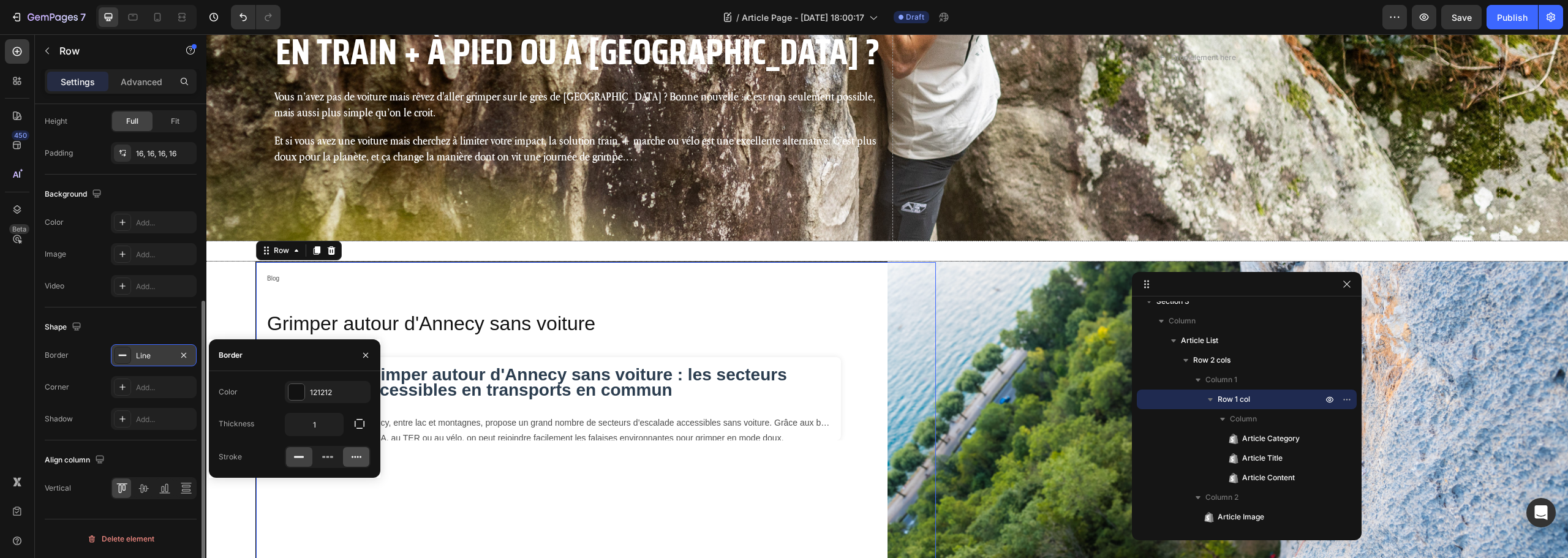
click at [354, 455] on icon at bounding box center [356, 456] width 12 height 12
click at [321, 390] on div "121212" at bounding box center [328, 393] width 36 height 11
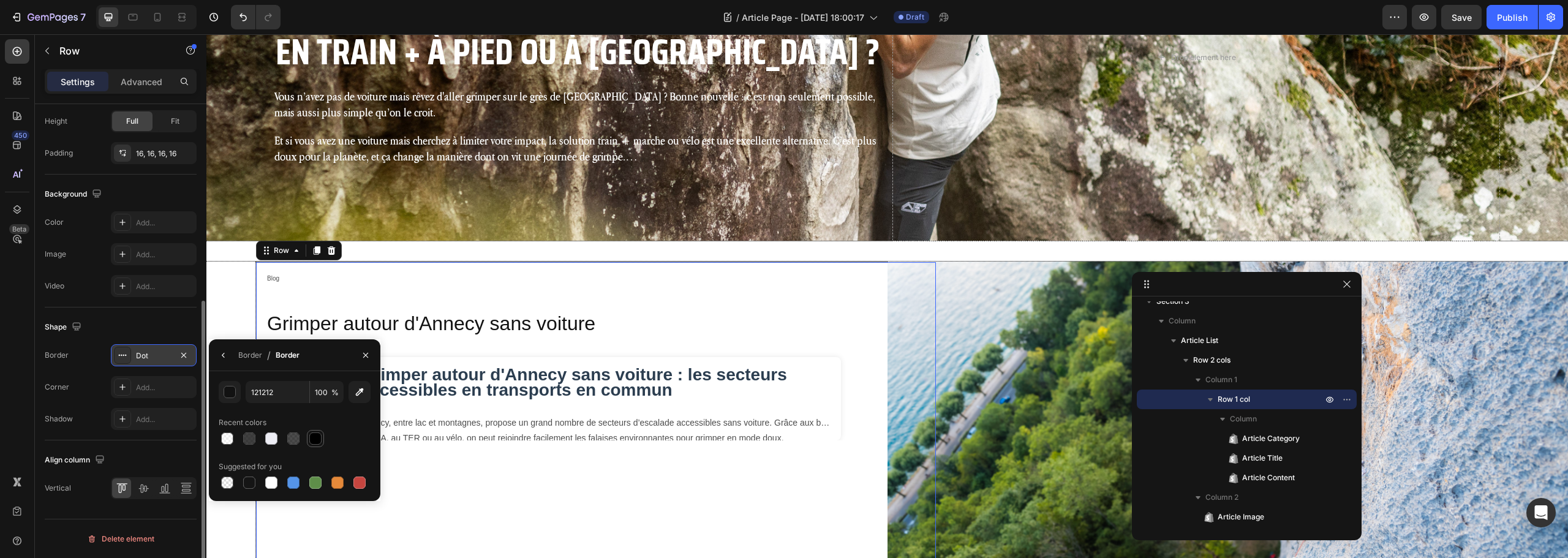
click at [313, 440] on div at bounding box center [315, 438] width 12 height 12
type input "000000"
click at [260, 349] on div "Border" at bounding box center [251, 355] width 24 height 11
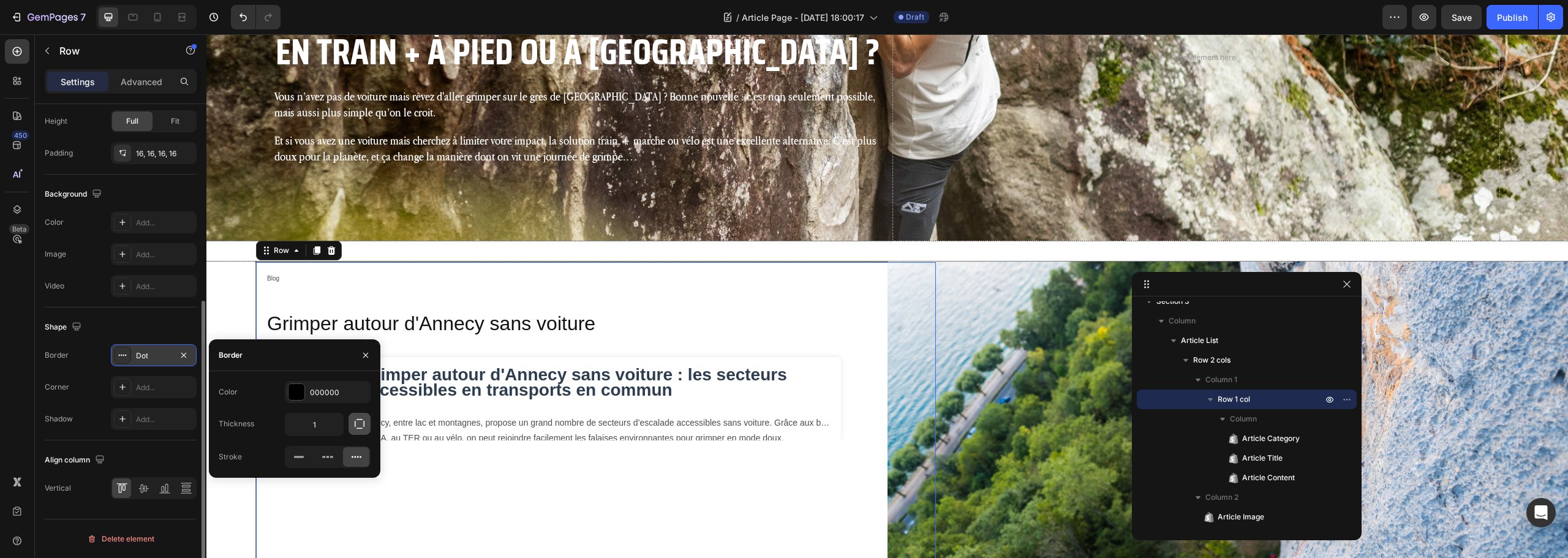
click at [359, 431] on button "button" at bounding box center [359, 423] width 22 height 22
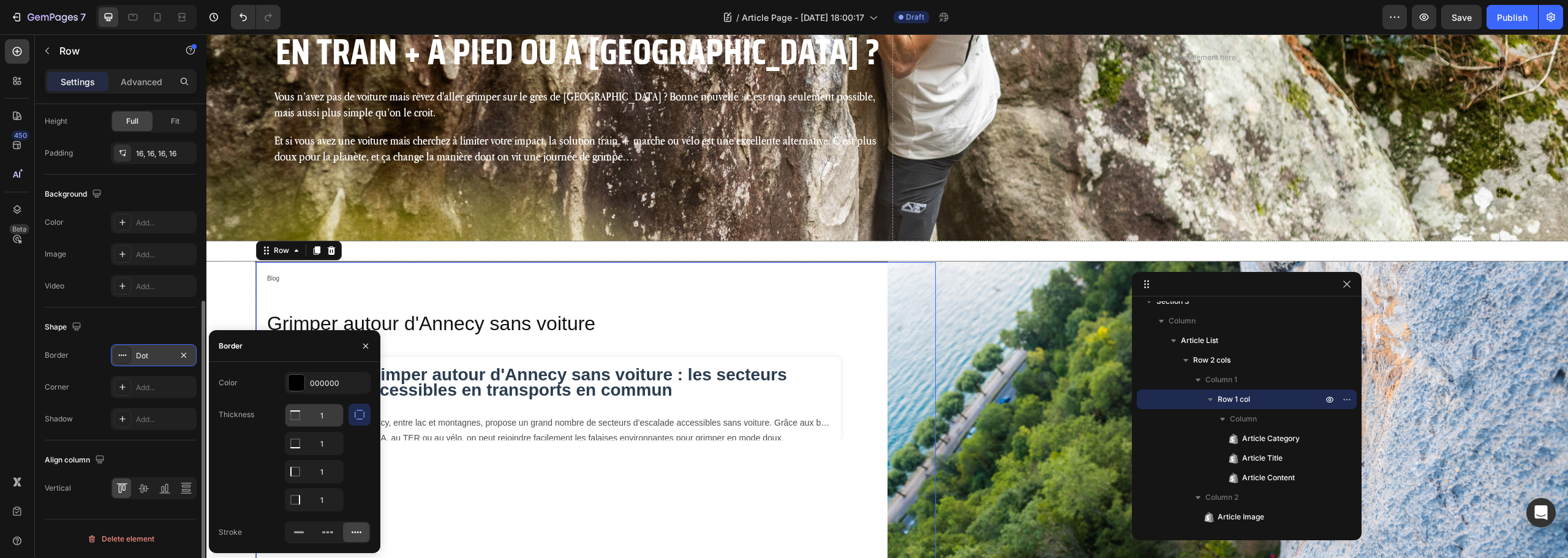
click at [321, 415] on input "1" at bounding box center [314, 415] width 57 height 22
type input "0"
click at [323, 450] on input "1" at bounding box center [314, 443] width 57 height 22
type input "0"
click at [329, 503] on input "1" at bounding box center [314, 499] width 57 height 22
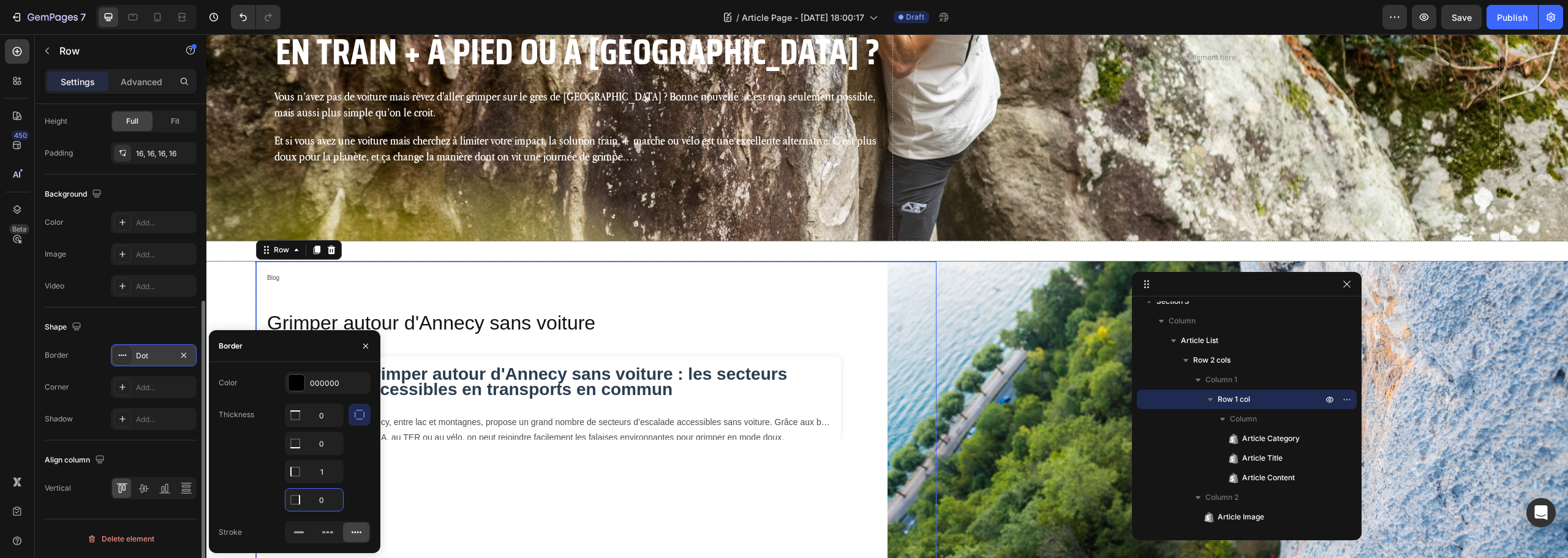
type input "0"
click at [358, 448] on div at bounding box center [359, 457] width 22 height 108
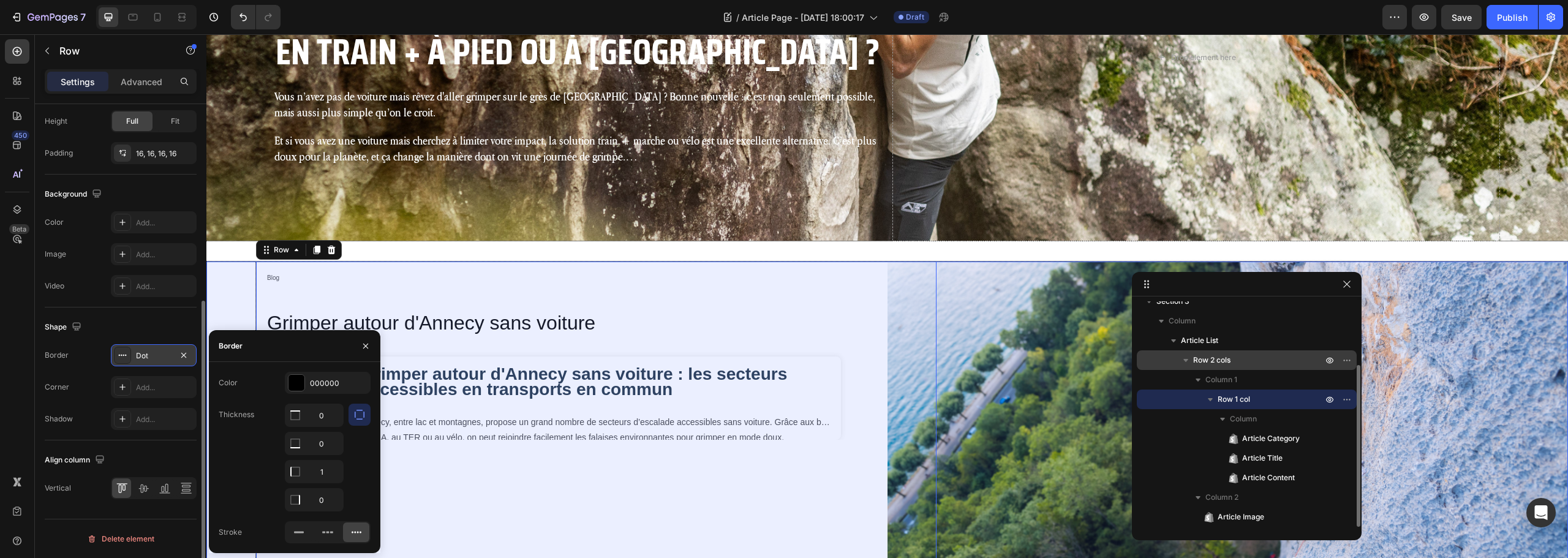
click at [1252, 353] on div "Row 2 cols" at bounding box center [1247, 360] width 210 height 19
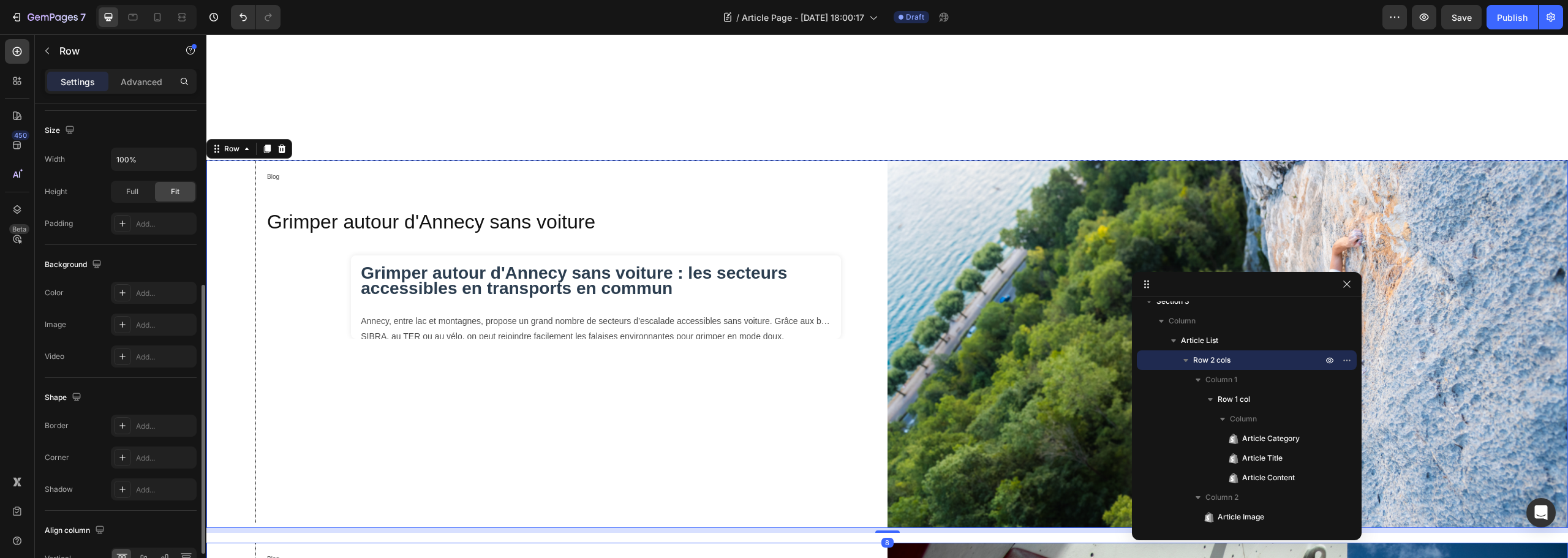
scroll to position [599, 0]
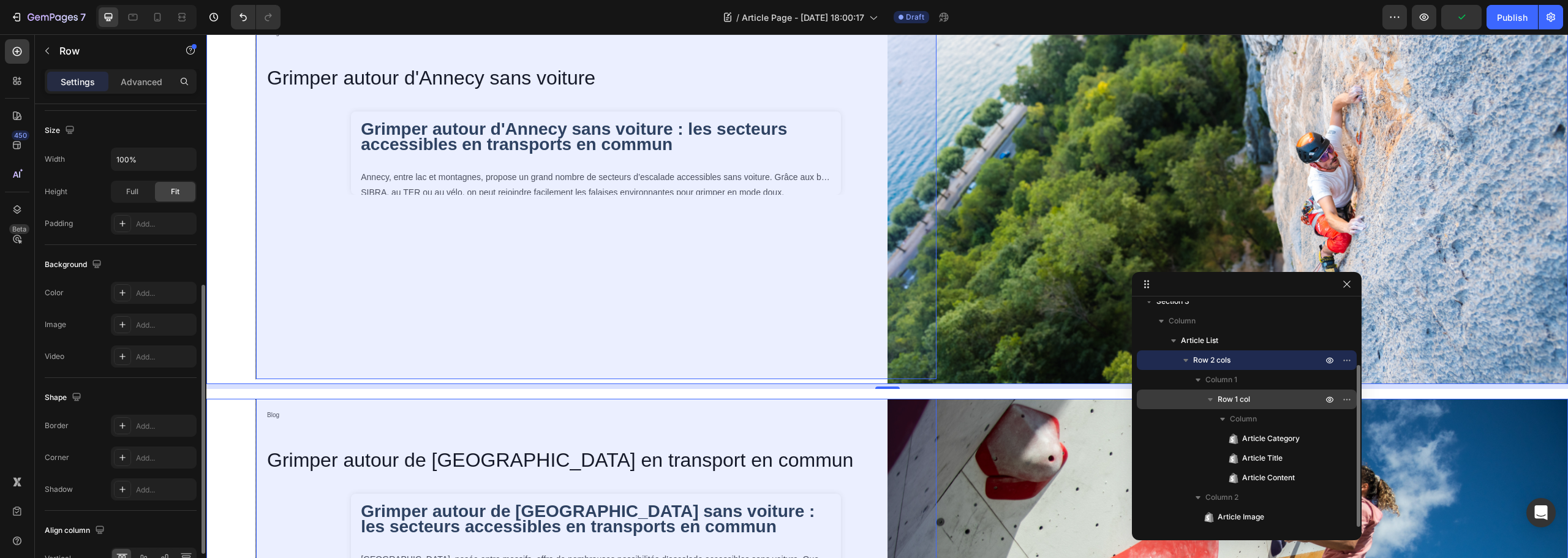
click at [1237, 399] on span "Row 1 col" at bounding box center [1234, 399] width 32 height 12
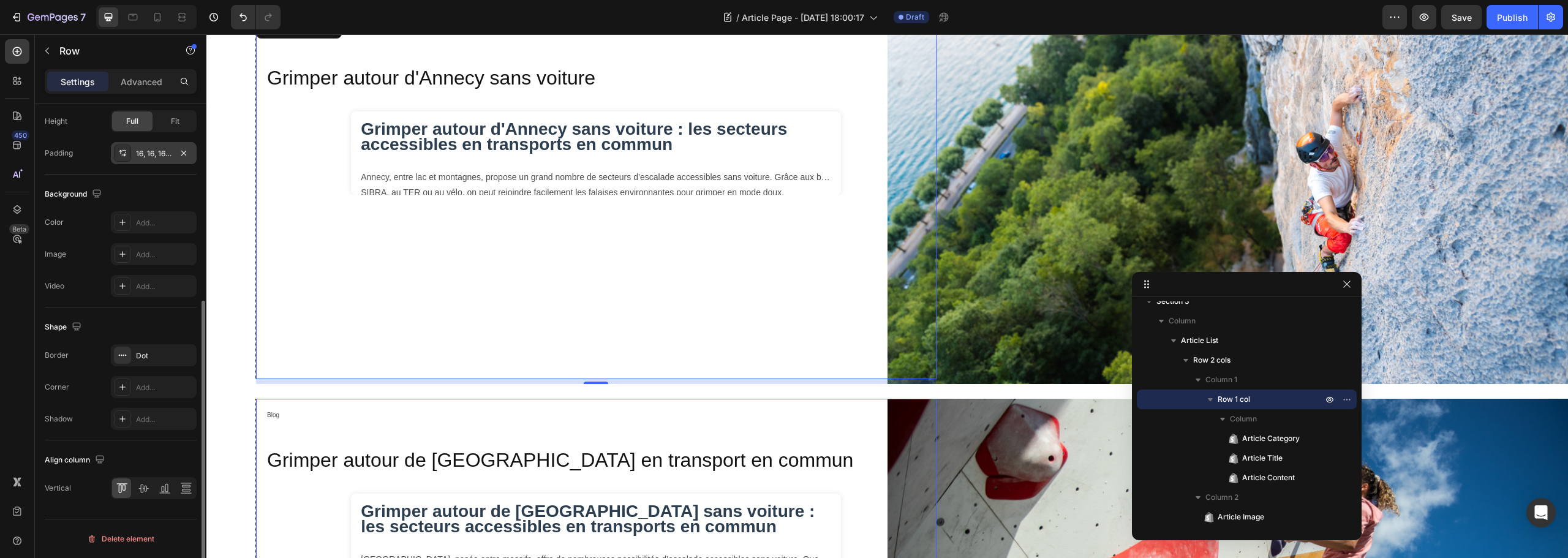
click at [162, 150] on div "16, 16, 16, 16" at bounding box center [154, 154] width 36 height 11
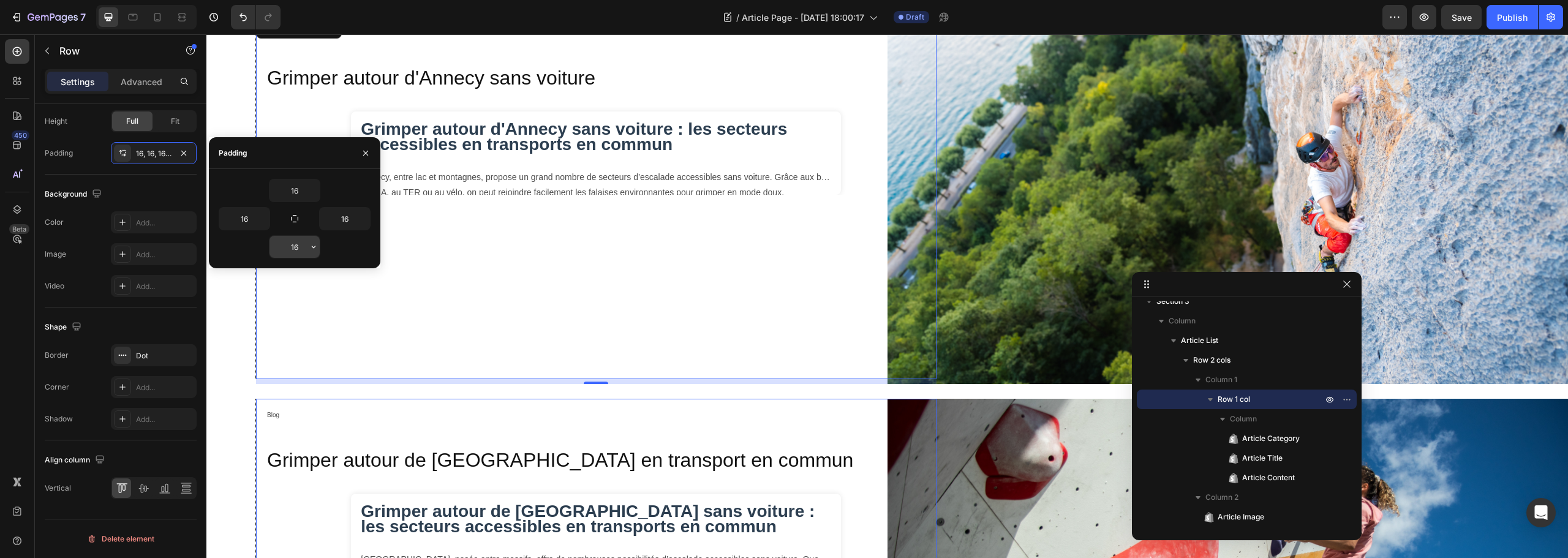
click at [283, 246] on input "16" at bounding box center [295, 246] width 50 height 22
type input "0"
click at [291, 189] on input "16" at bounding box center [295, 190] width 50 height 22
type input "0"
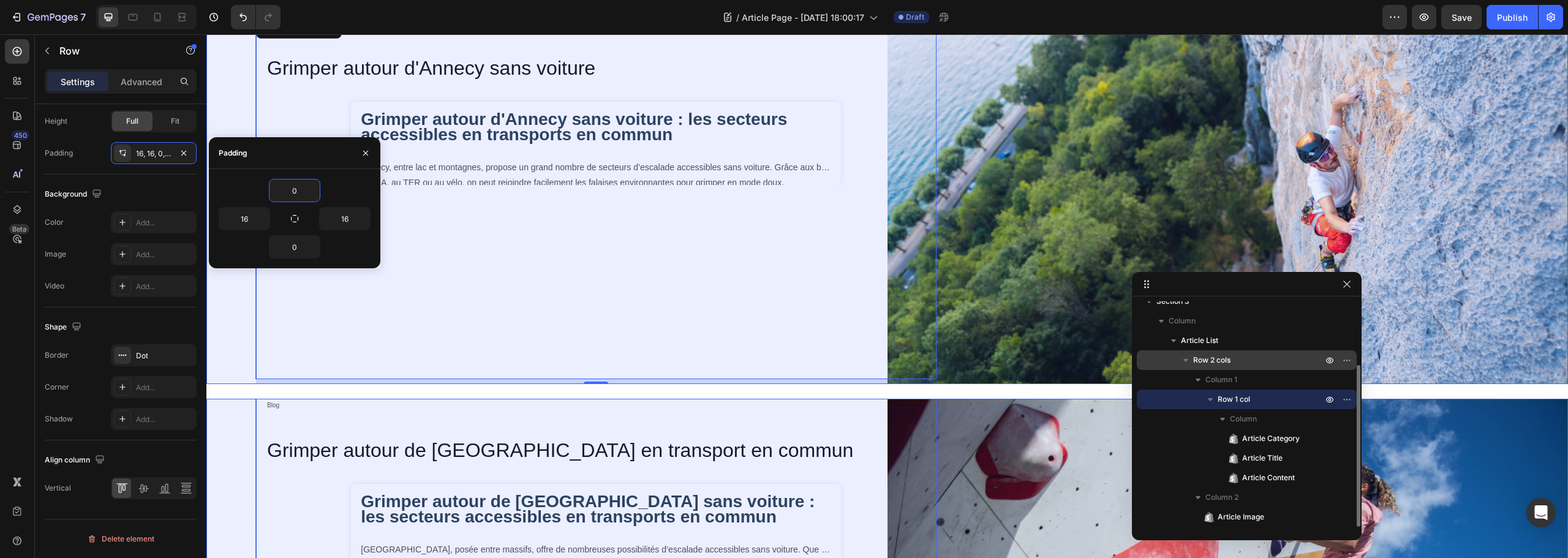
click at [1201, 361] on span "Row 2 cols" at bounding box center [1212, 360] width 37 height 12
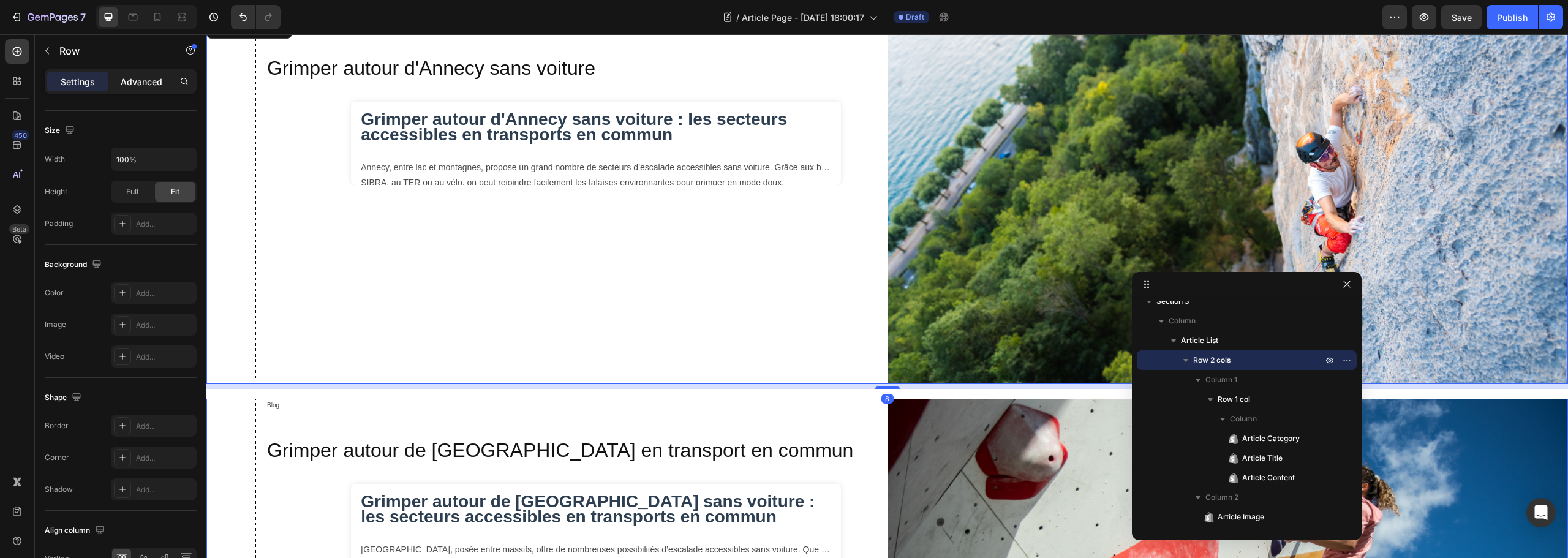
click at [138, 90] on div "Advanced" at bounding box center [142, 82] width 61 height 19
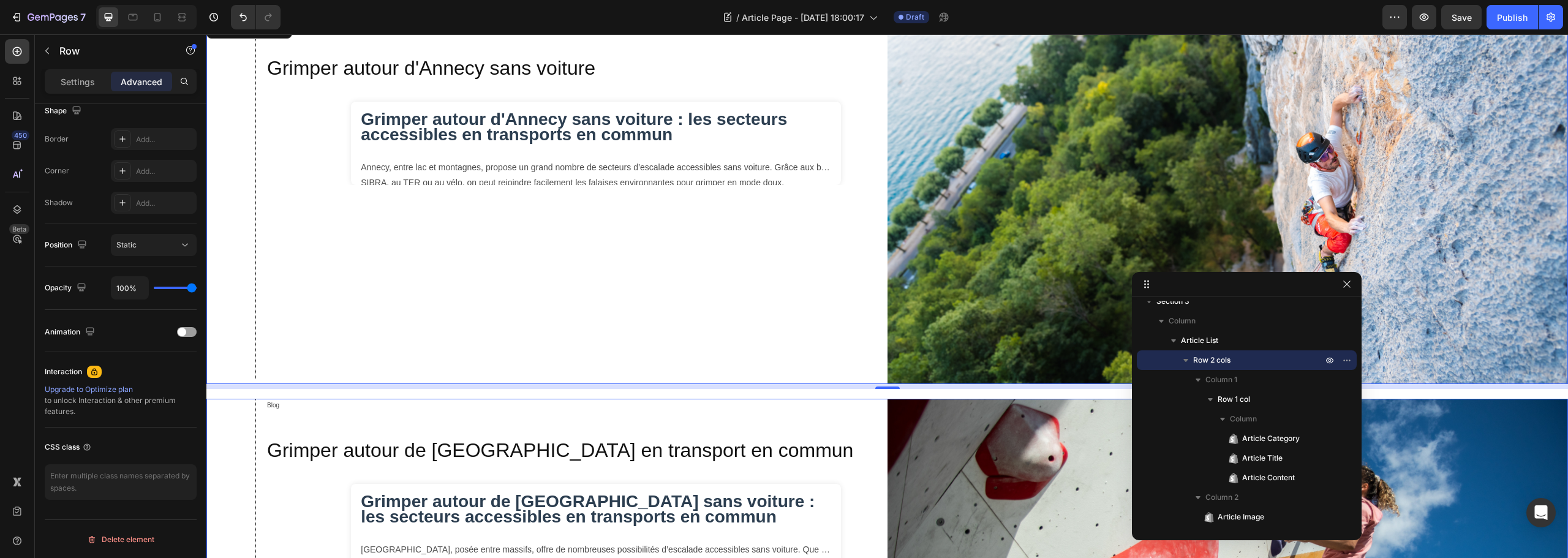
scroll to position [82, 0]
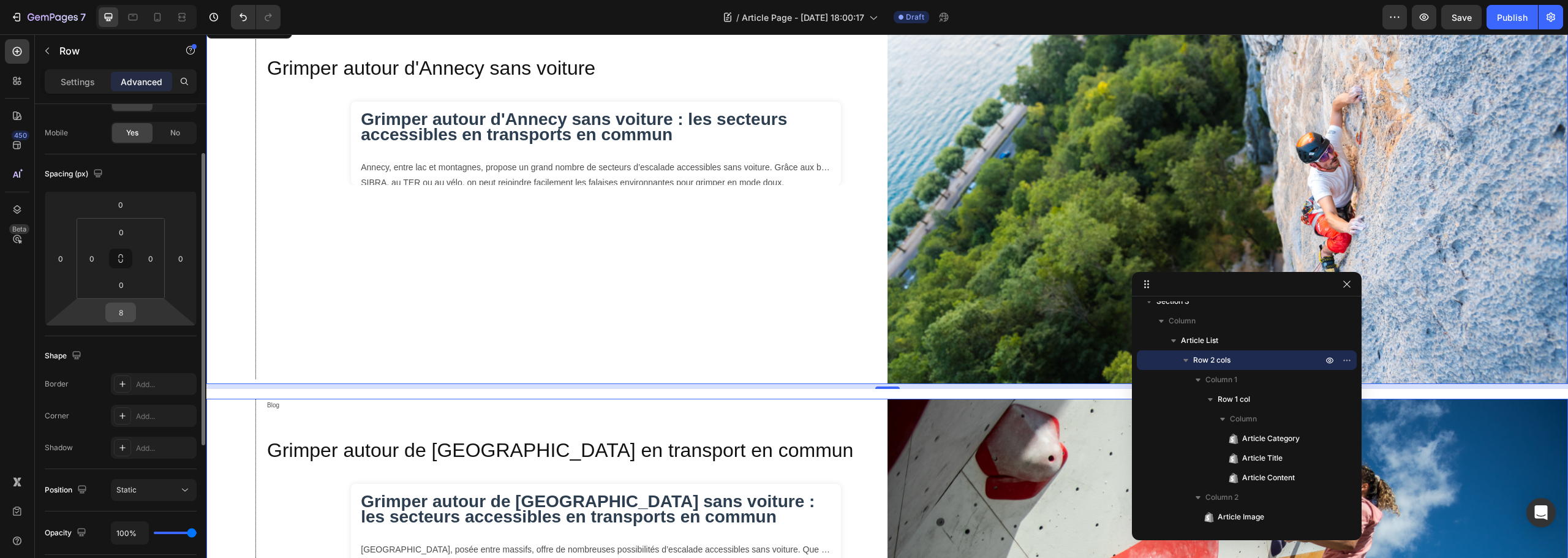
click at [122, 314] on input "8" at bounding box center [121, 312] width 24 height 19
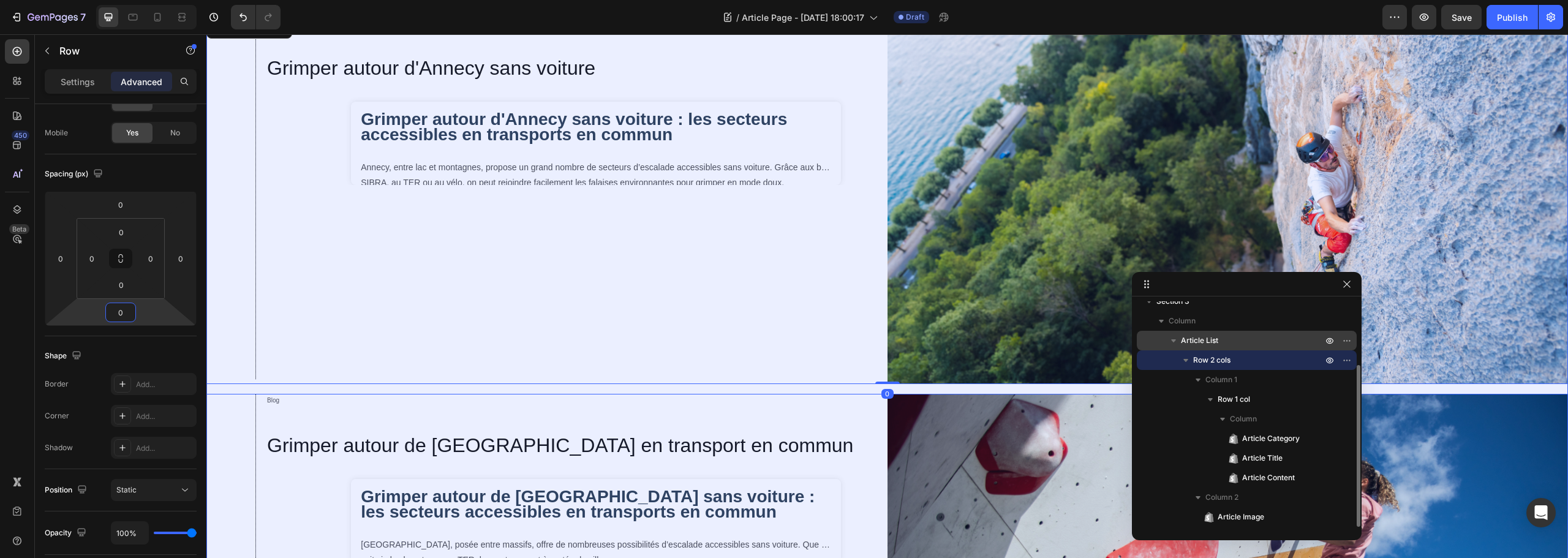
type input "0"
click at [1210, 339] on span "Article List" at bounding box center [1200, 340] width 37 height 12
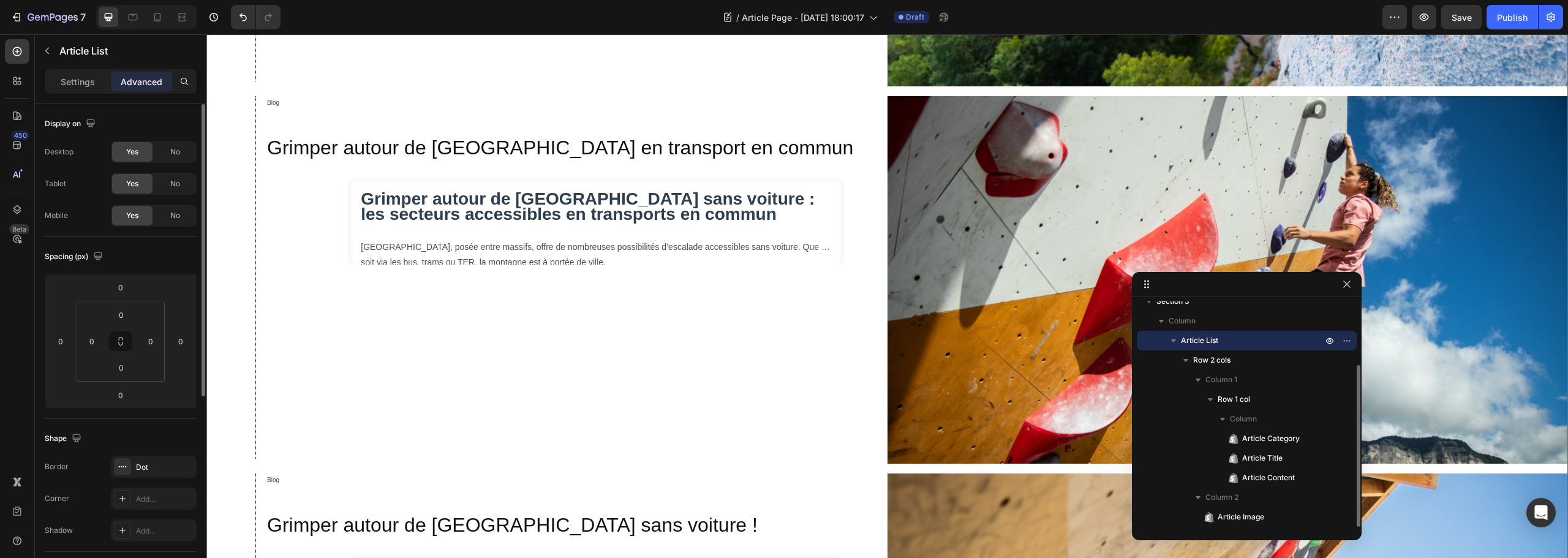
scroll to position [539, 0]
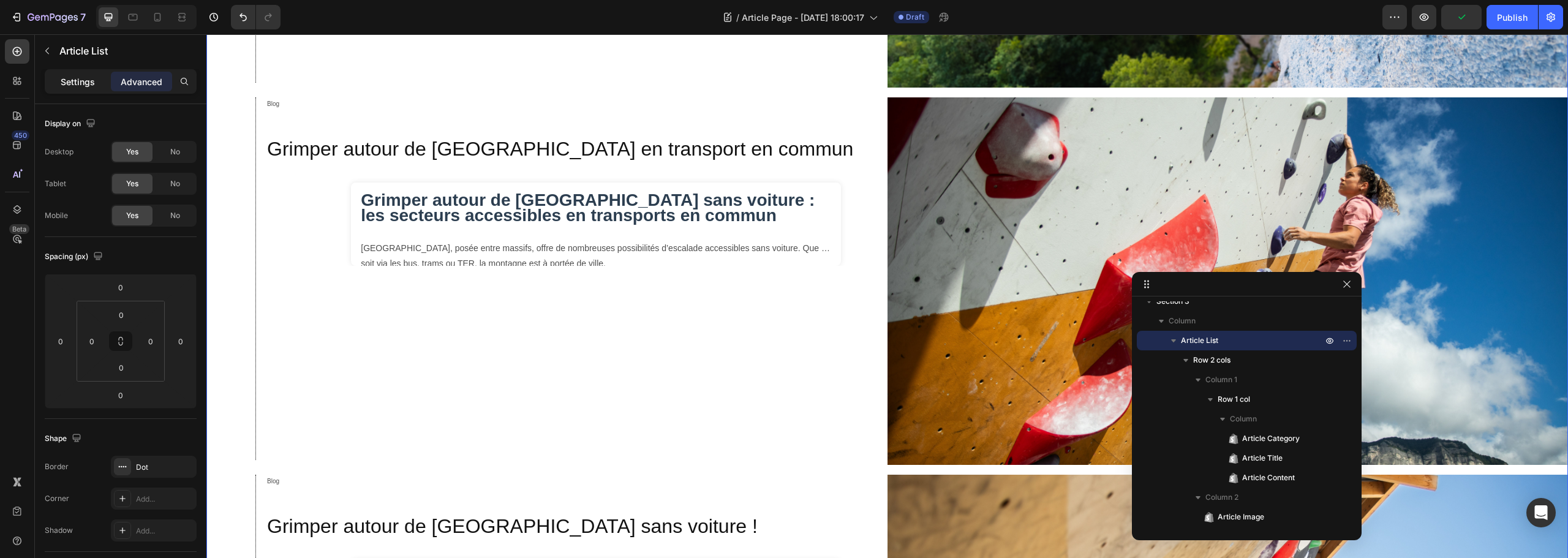
click at [72, 77] on p "Settings" at bounding box center [78, 82] width 34 height 13
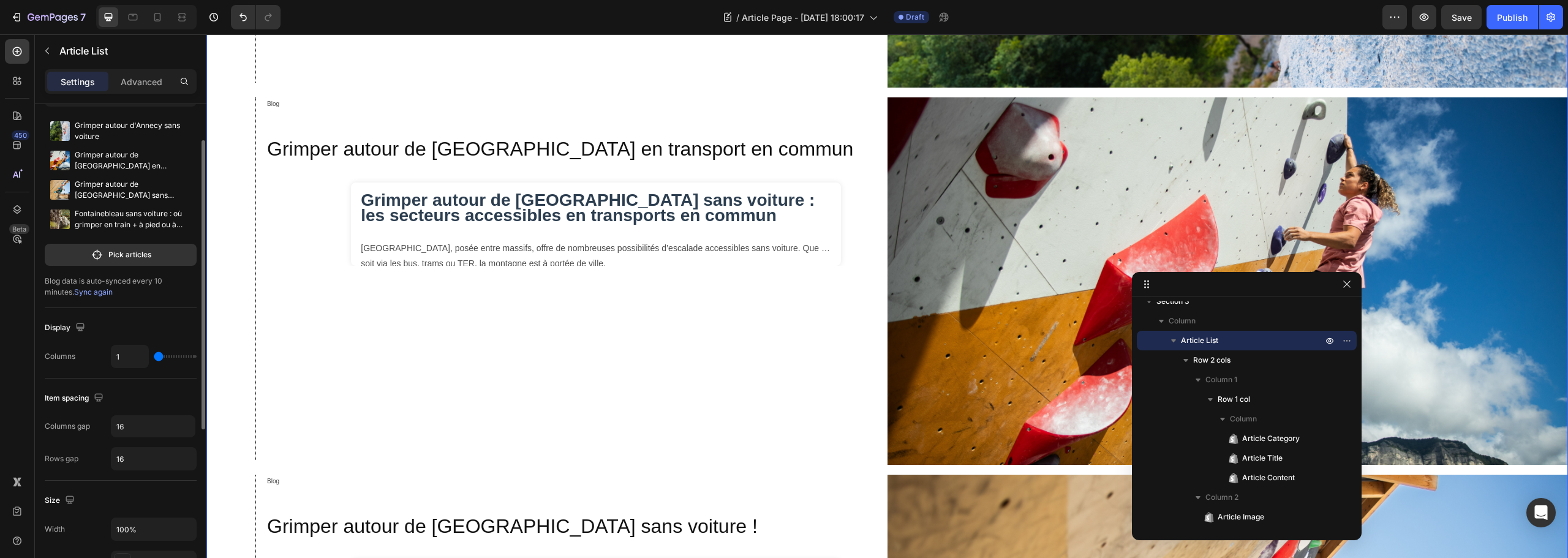
scroll to position [122, 0]
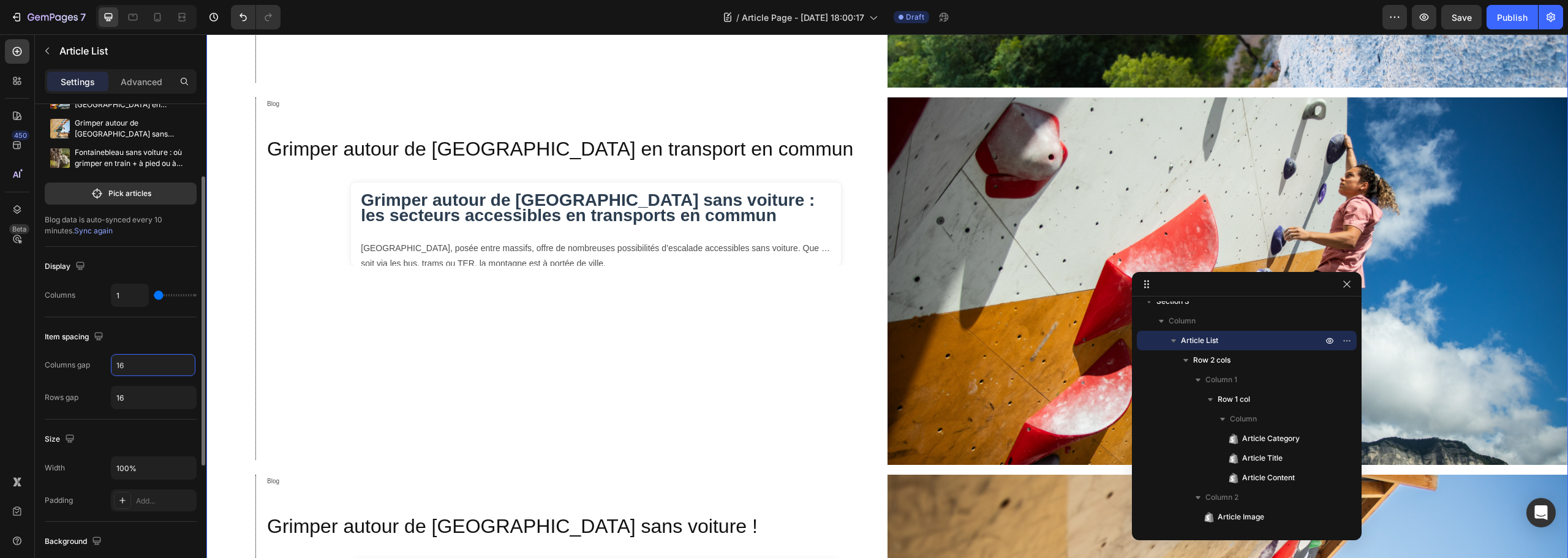
click at [133, 361] on input "16" at bounding box center [153, 365] width 84 height 22
type input "0"
click at [136, 403] on input "16" at bounding box center [154, 397] width 84 height 22
type input "1"
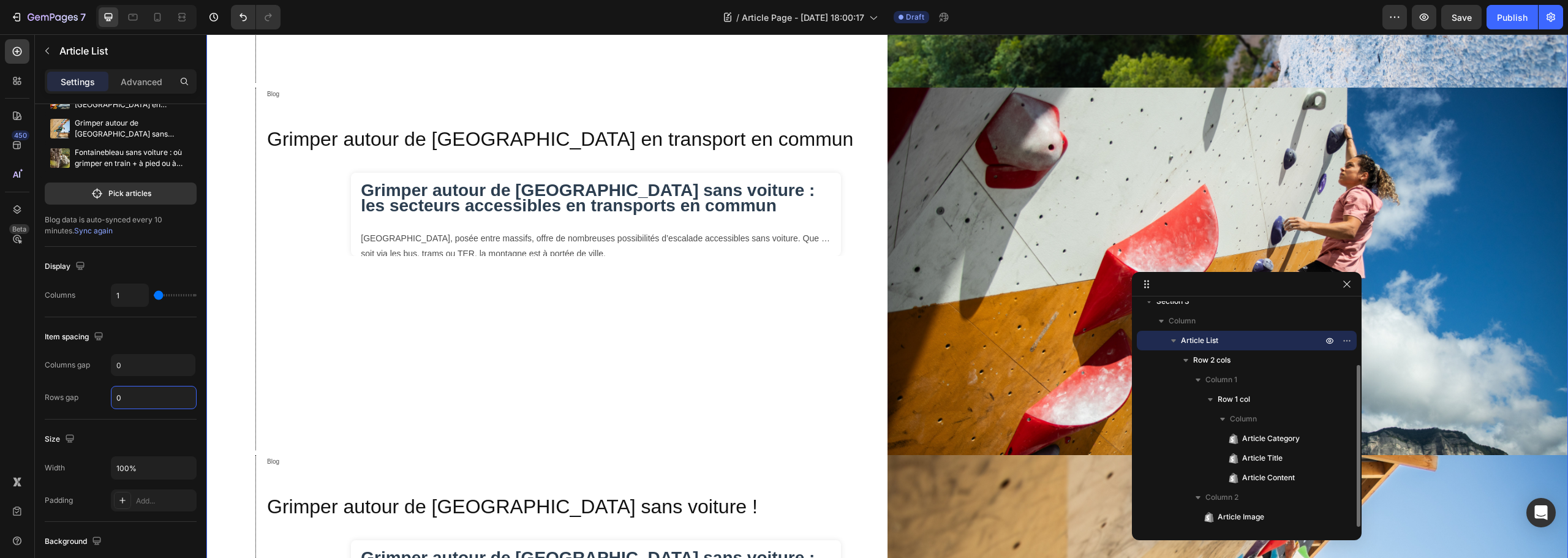
type input "0"
click at [1239, 341] on p "Article List" at bounding box center [1253, 340] width 144 height 12
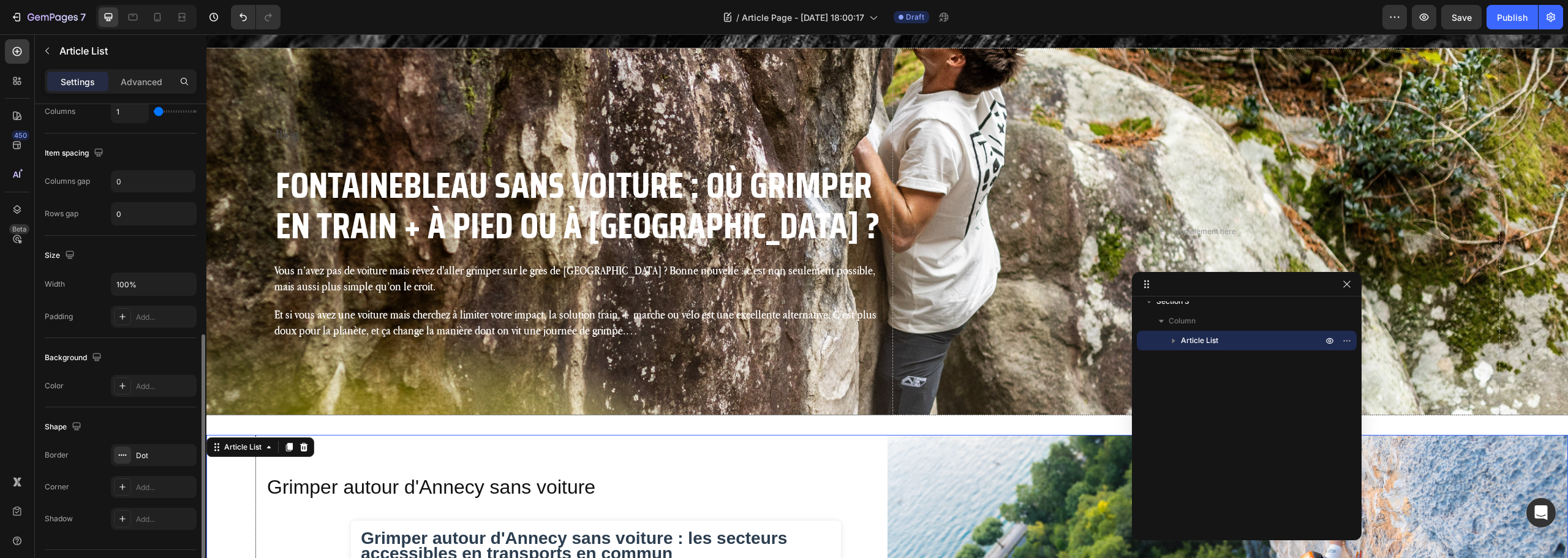
scroll to position [336, 0]
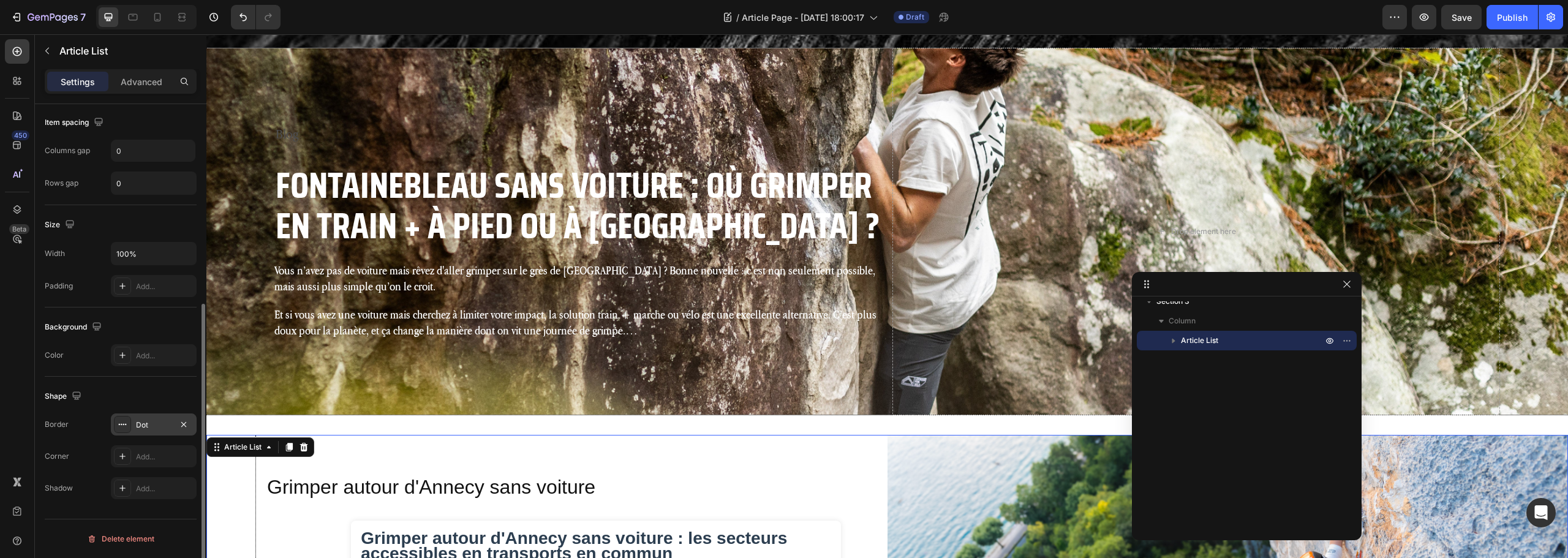
click at [148, 425] on div "Dot" at bounding box center [154, 425] width 36 height 11
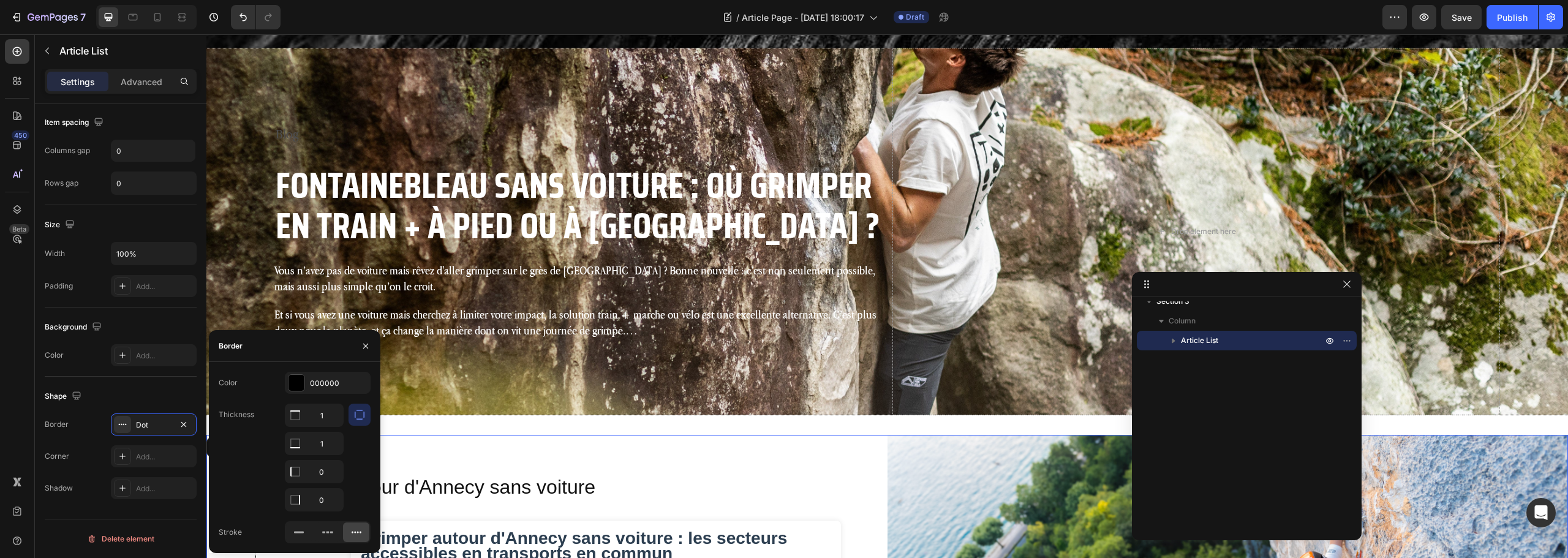
click at [1176, 339] on icon "button" at bounding box center [1173, 340] width 12 height 12
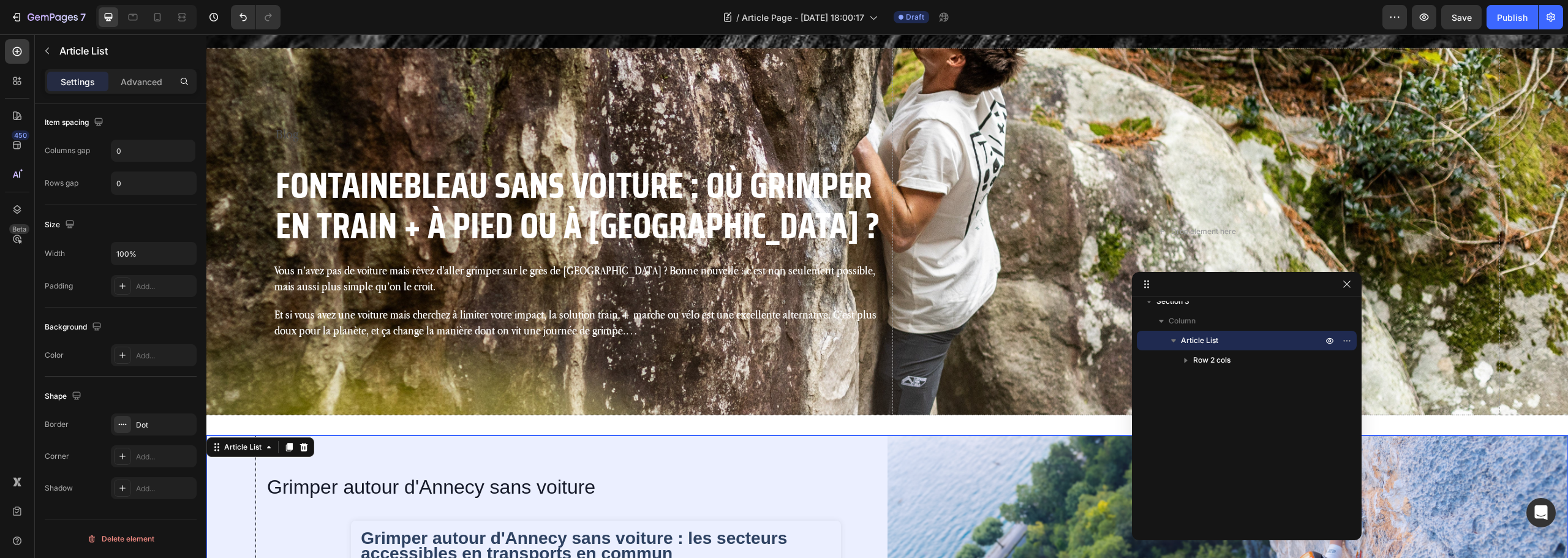
click at [1215, 357] on span "Row 2 cols" at bounding box center [1212, 360] width 37 height 12
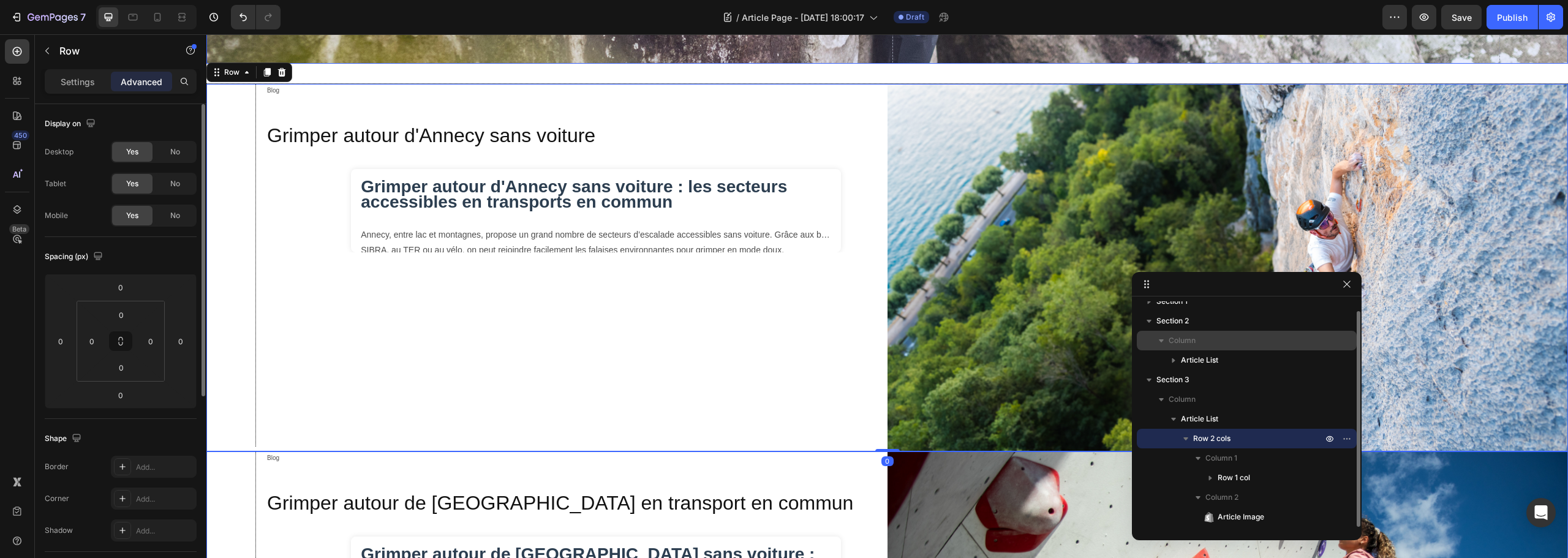
scroll to position [539, 0]
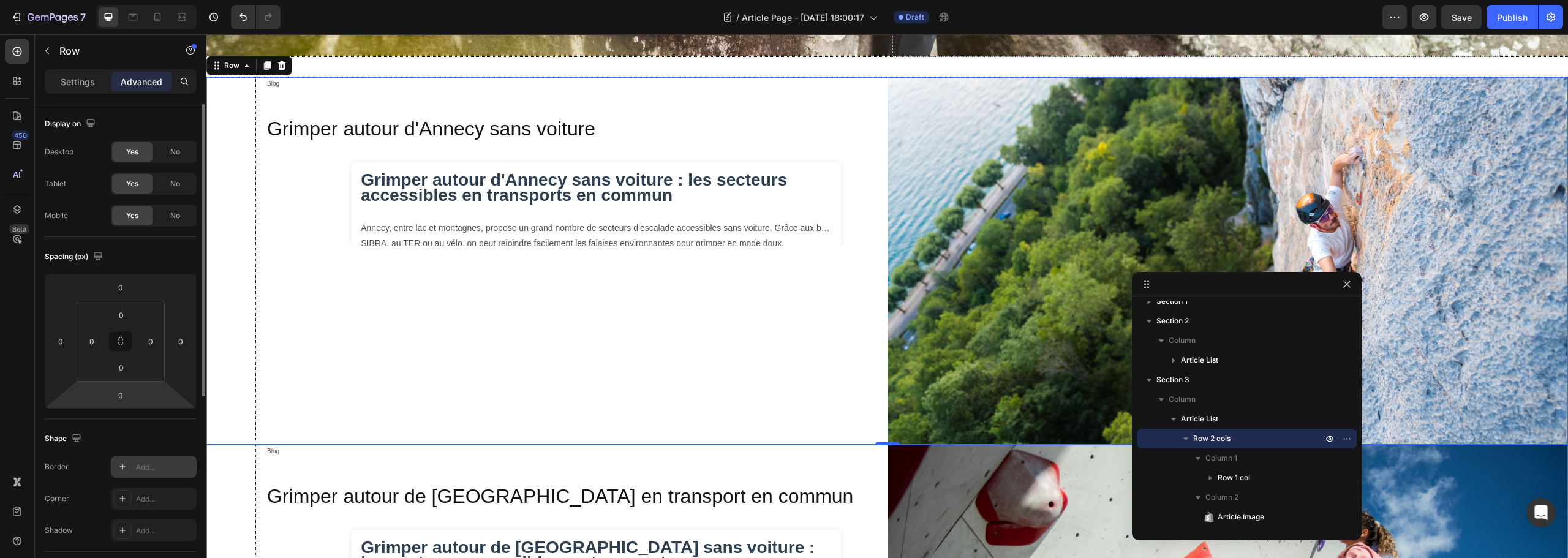
click at [155, 475] on div "Add..." at bounding box center [154, 466] width 86 height 22
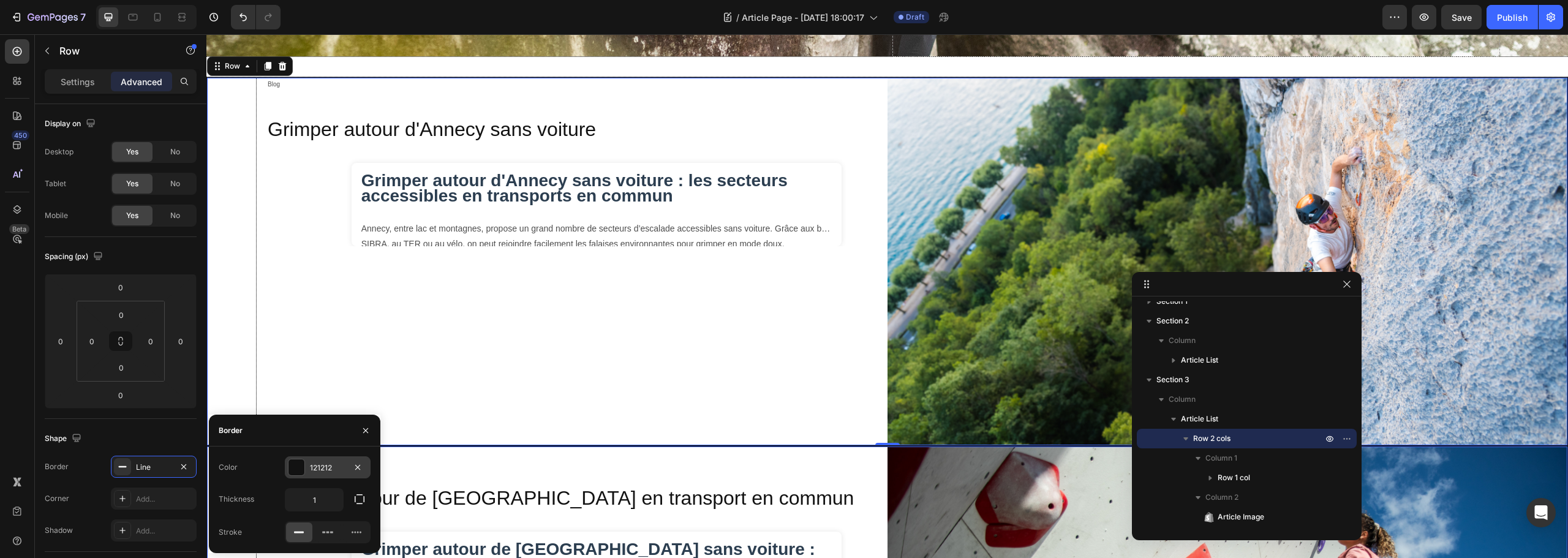
click at [324, 461] on div "121212" at bounding box center [328, 467] width 86 height 22
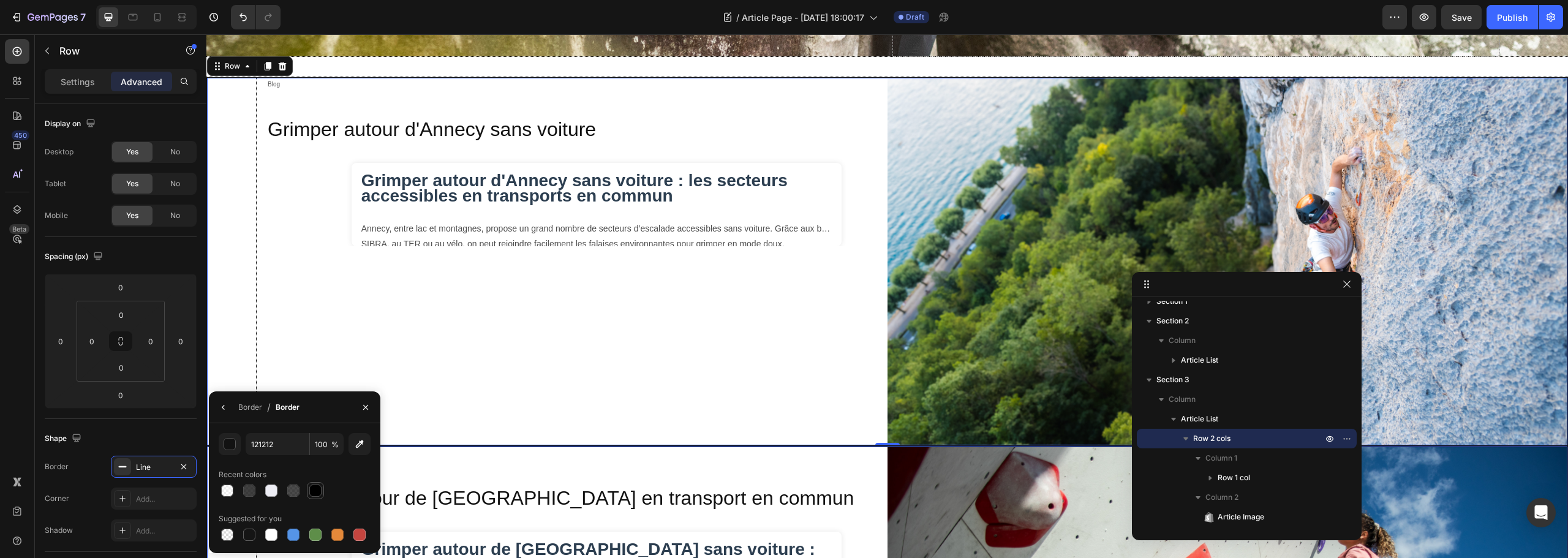
click at [317, 483] on div at bounding box center [316, 490] width 15 height 15
type input "000000"
click at [253, 407] on div "Border" at bounding box center [251, 408] width 24 height 11
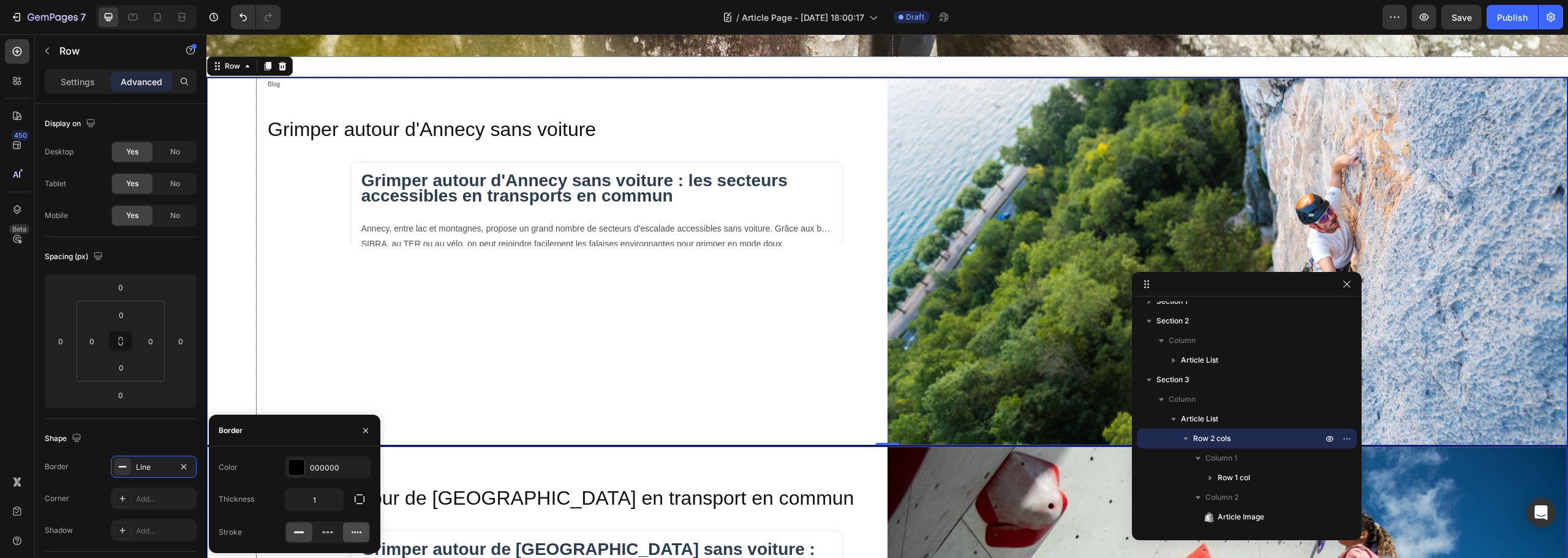
click at [359, 535] on icon at bounding box center [356, 531] width 12 height 12
click at [357, 507] on button "button" at bounding box center [359, 498] width 22 height 22
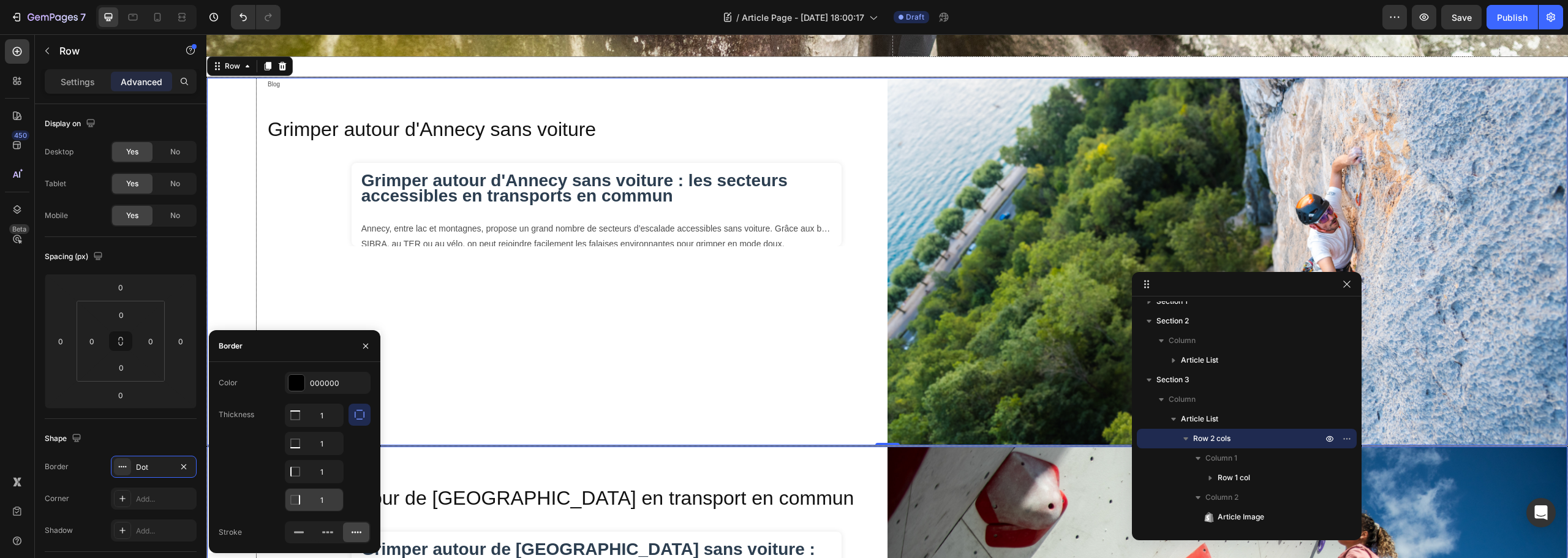
click at [325, 426] on input "1" at bounding box center [314, 415] width 57 height 22
type input "0"
click at [321, 426] on input "1" at bounding box center [314, 415] width 57 height 22
type input "0"
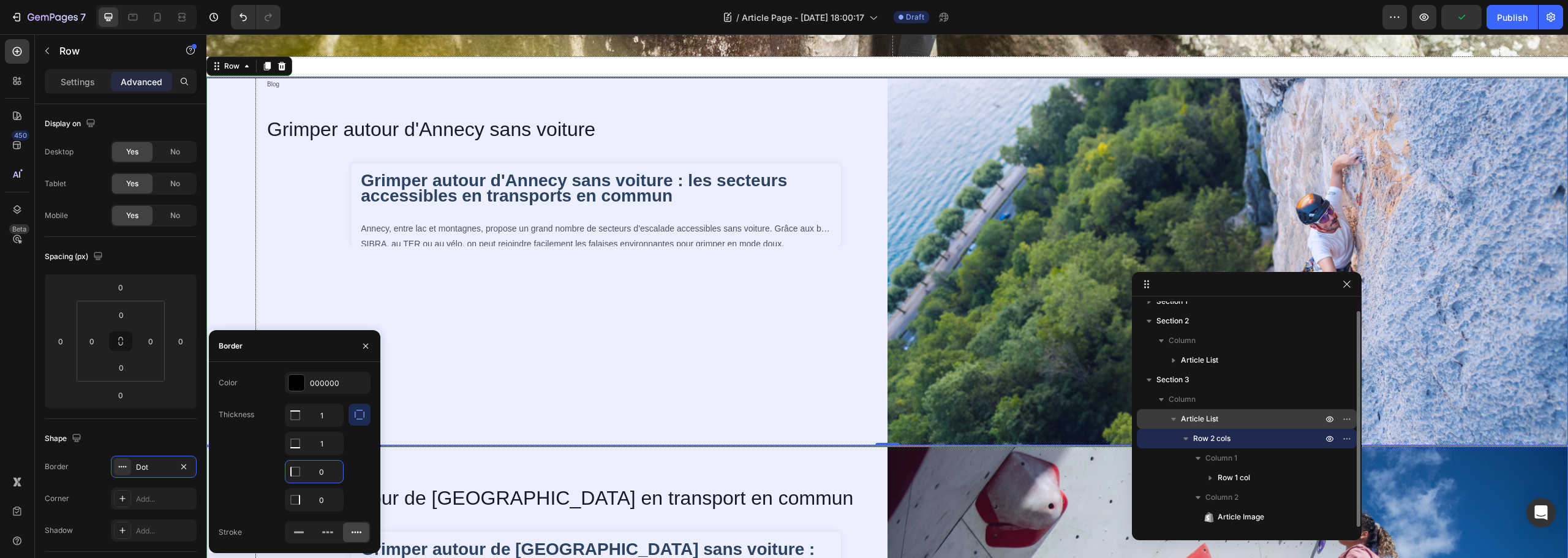
click at [1257, 412] on p "Article List" at bounding box center [1253, 418] width 144 height 12
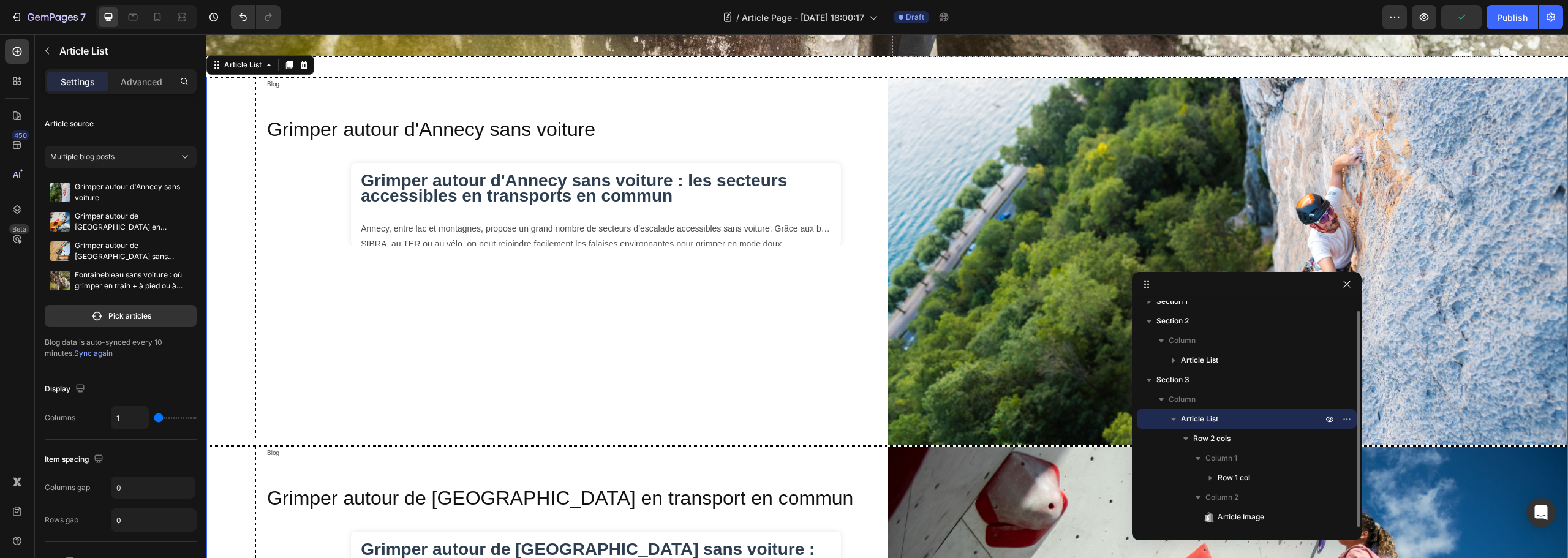
scroll to position [539, 0]
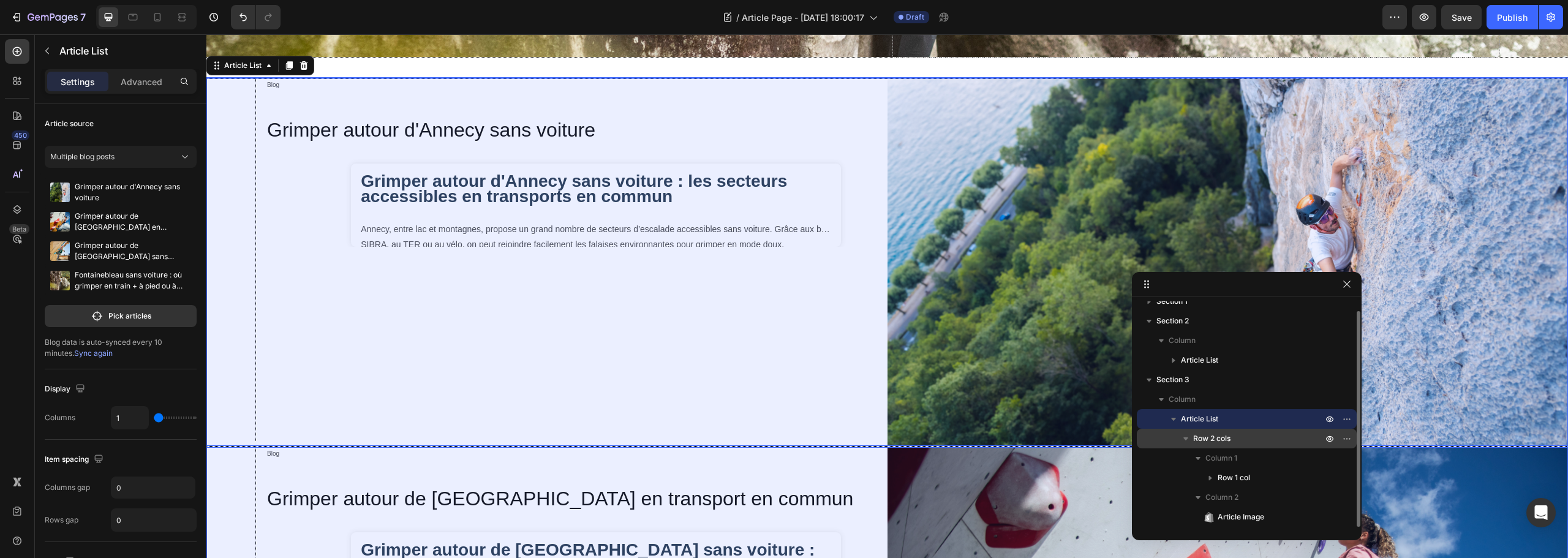
click at [1238, 438] on p "Row 2 cols" at bounding box center [1259, 438] width 132 height 12
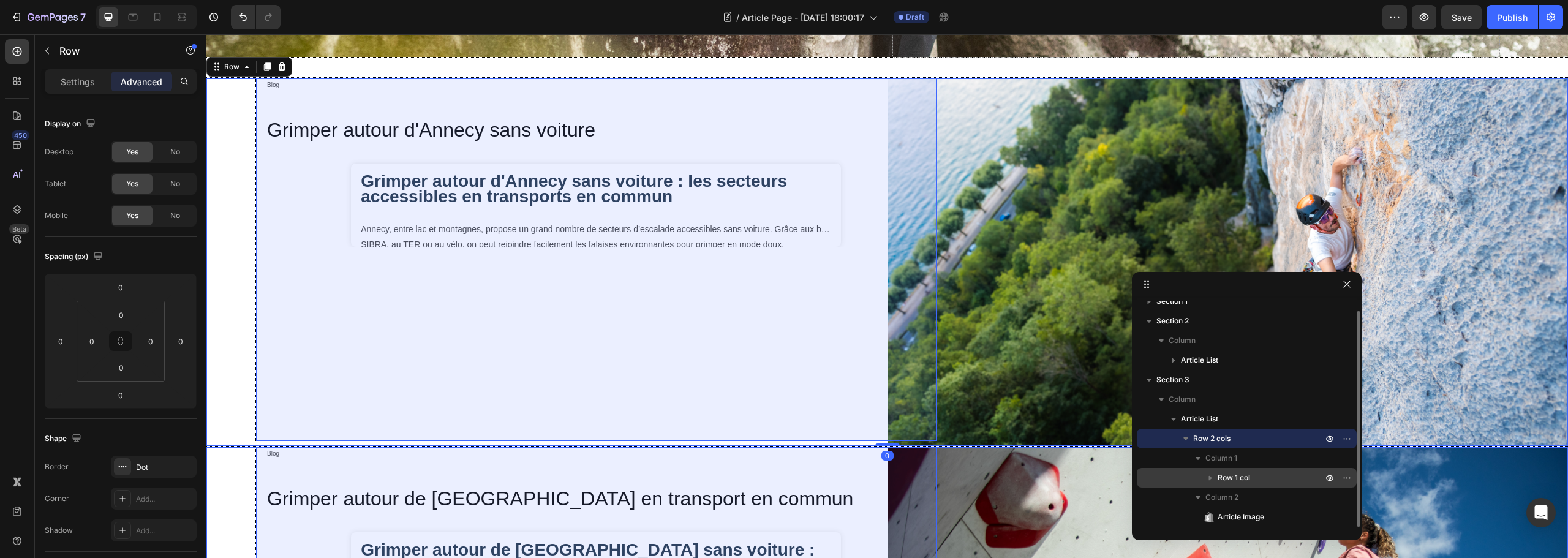
click at [1249, 480] on span "Row 1 col" at bounding box center [1234, 477] width 32 height 12
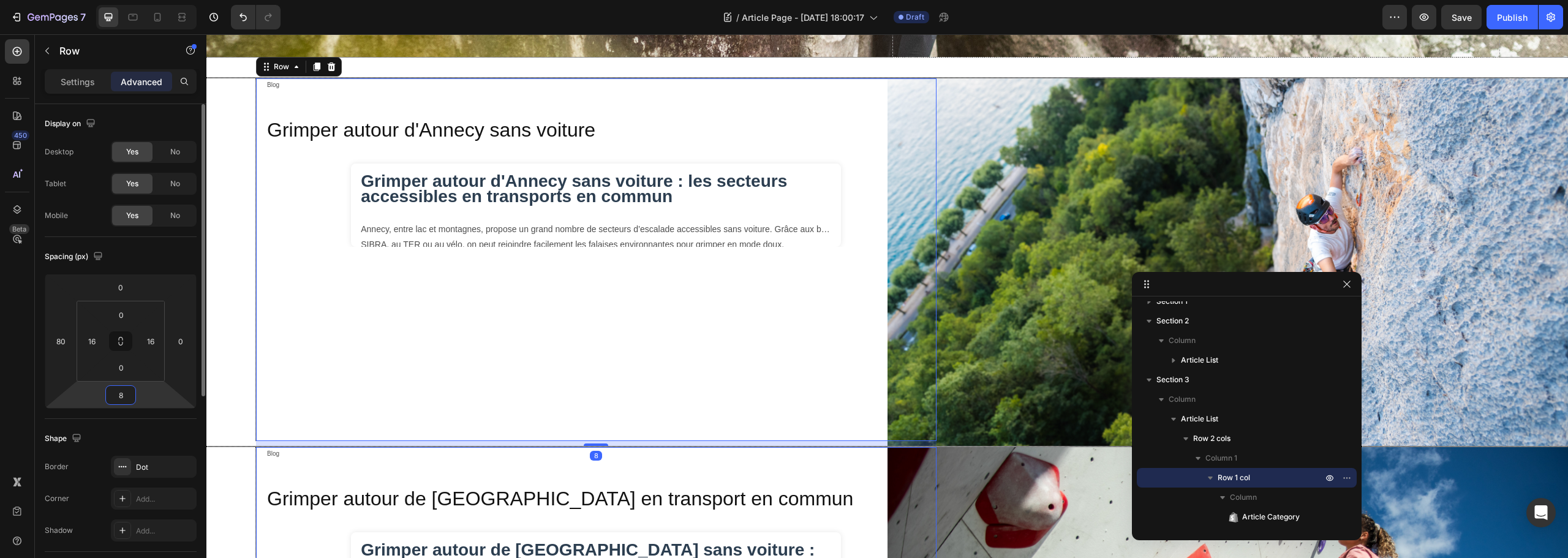
click at [125, 396] on input "8" at bounding box center [121, 395] width 24 height 19
type input "0"
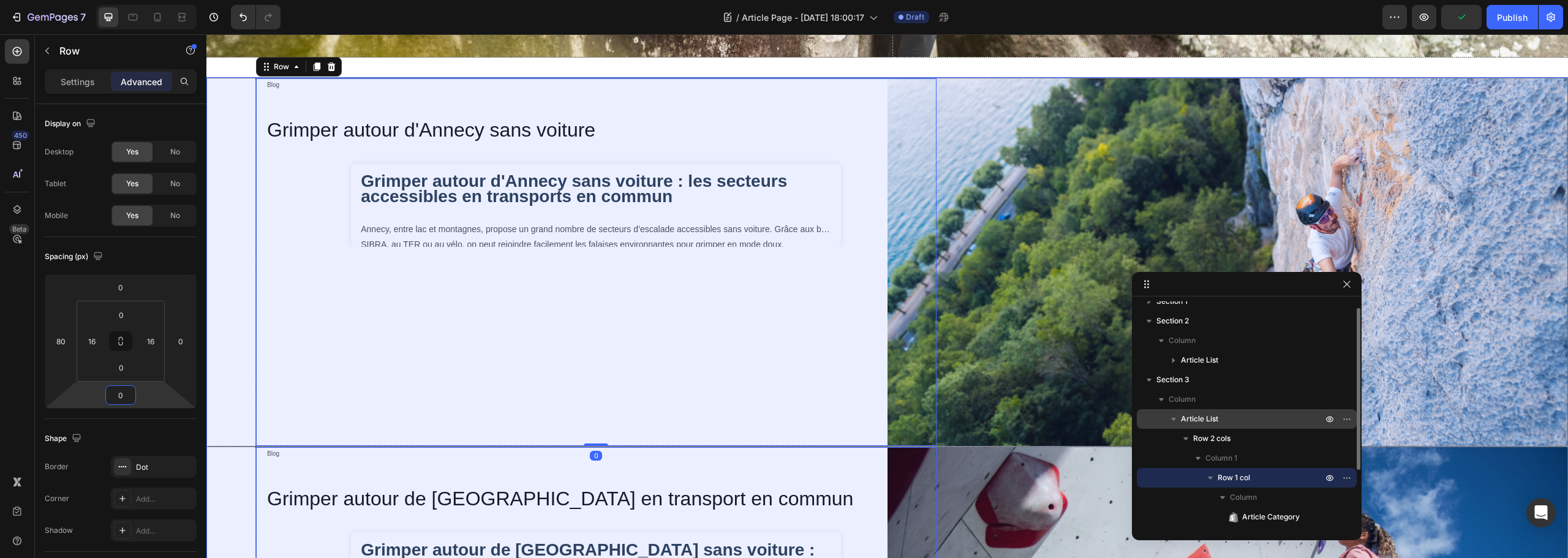
click at [1222, 420] on p "Article List" at bounding box center [1253, 418] width 144 height 12
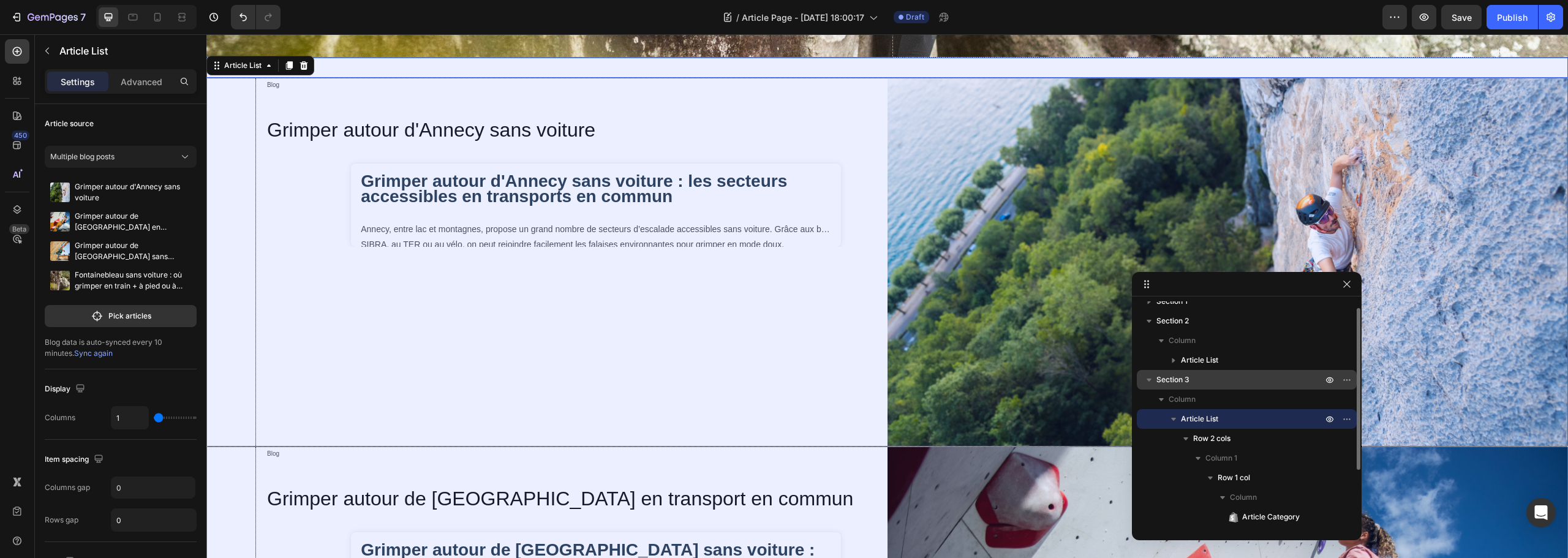
click at [1220, 383] on p "Section 3" at bounding box center [1240, 379] width 168 height 12
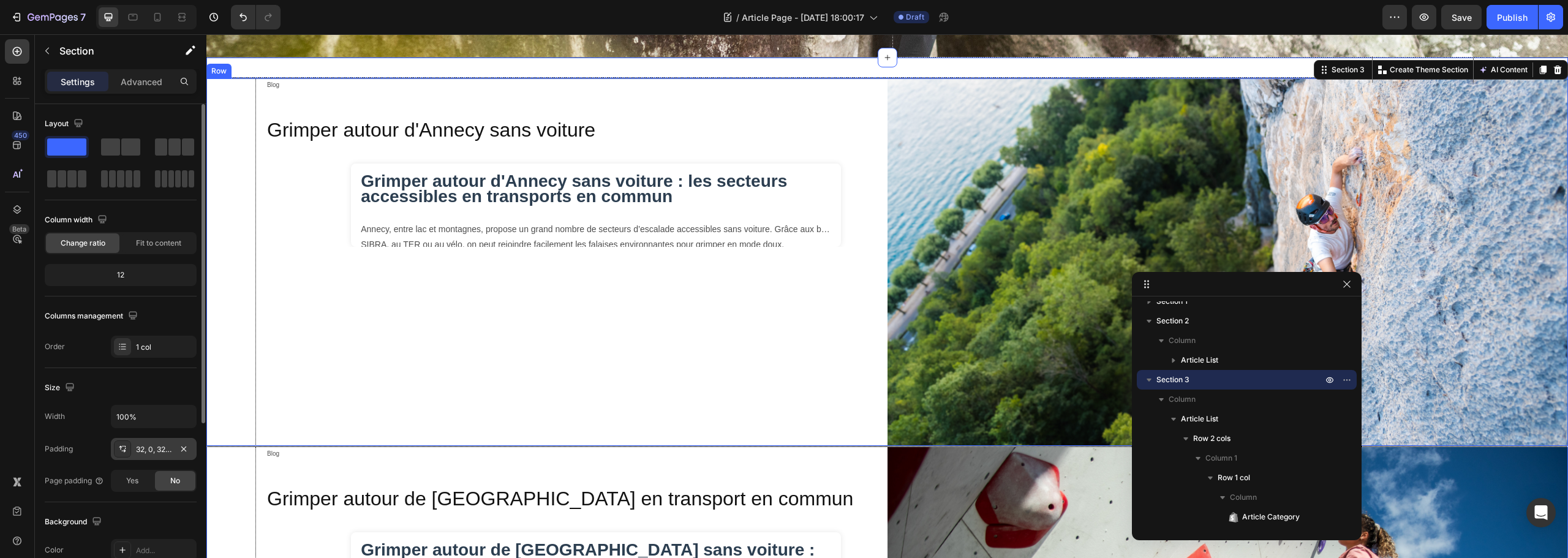
scroll to position [518, 0]
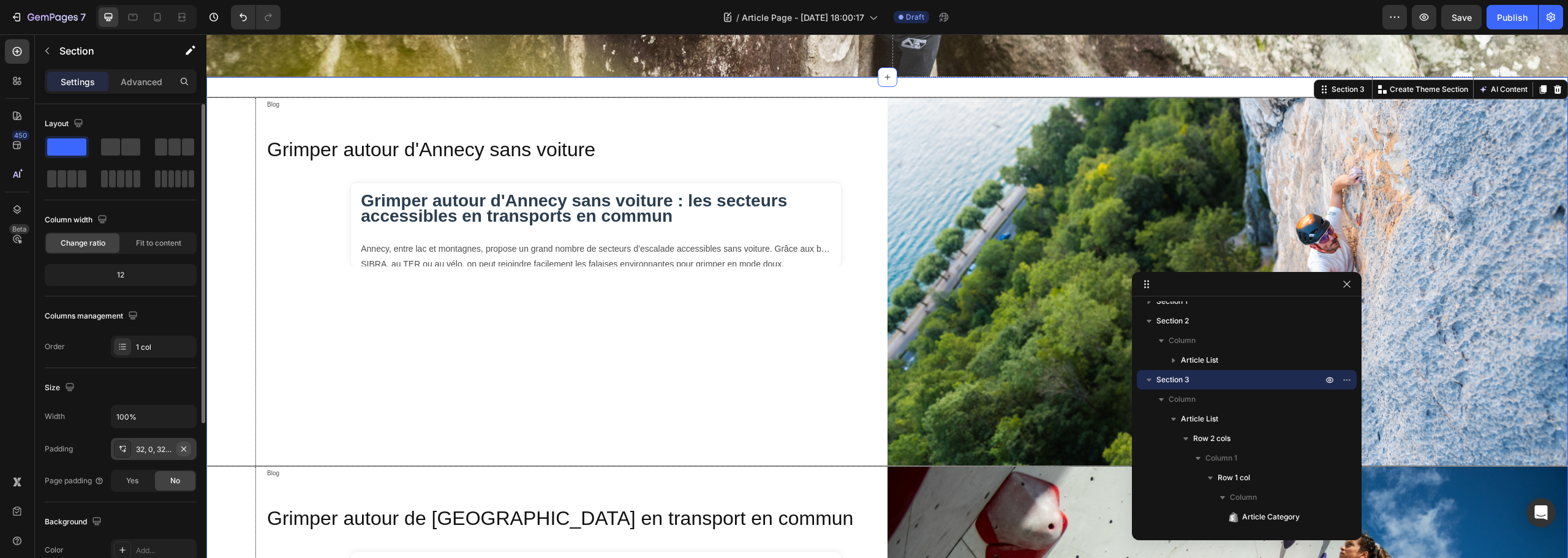
click at [187, 450] on icon "button" at bounding box center [184, 449] width 10 height 10
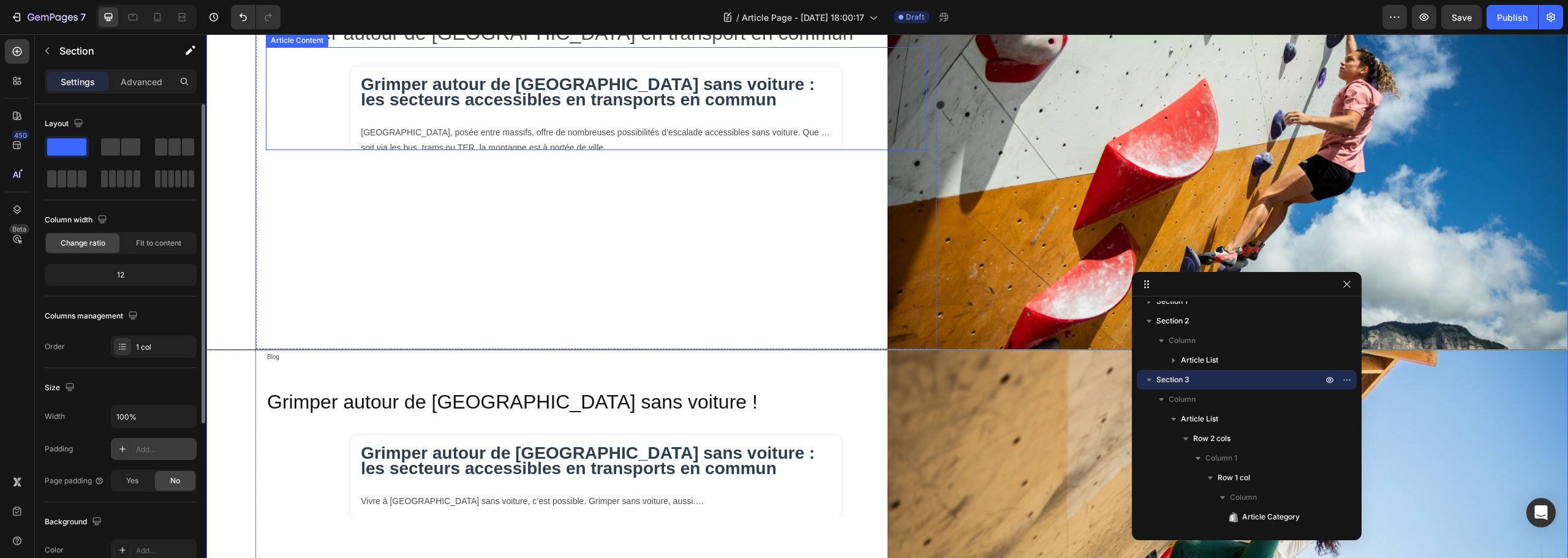
scroll to position [458, 0]
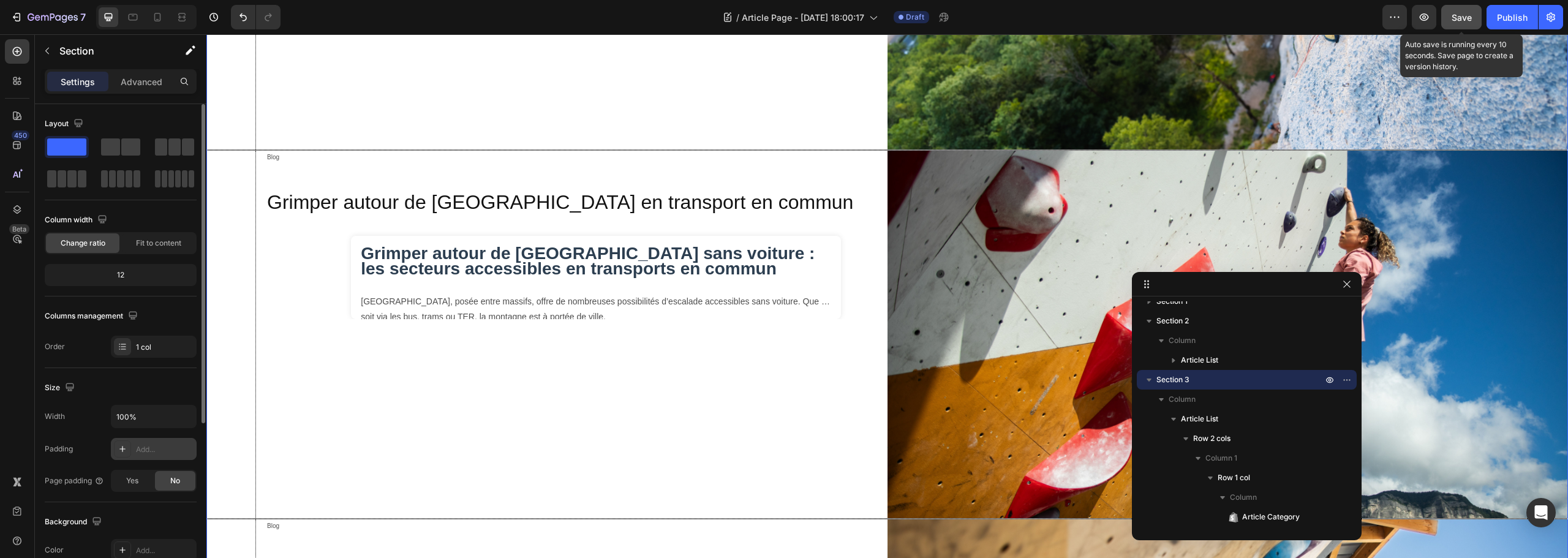
click at [1464, 21] on span "Save" at bounding box center [1461, 17] width 20 height 11
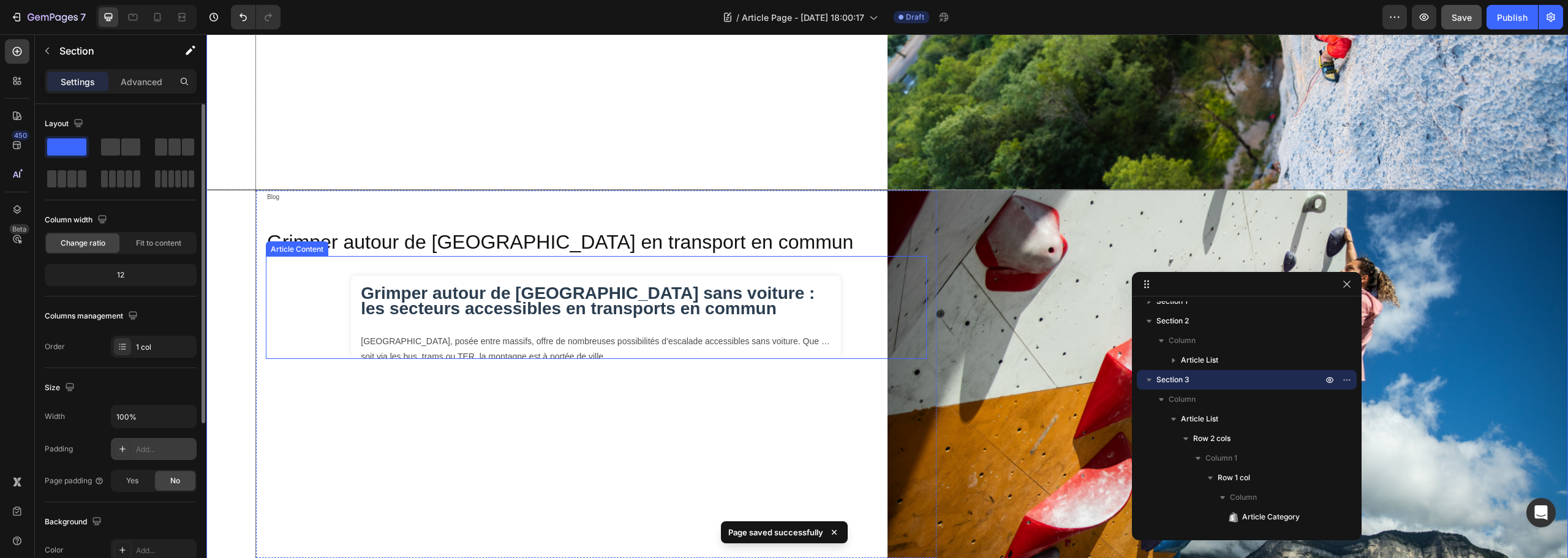
scroll to position [396, 0]
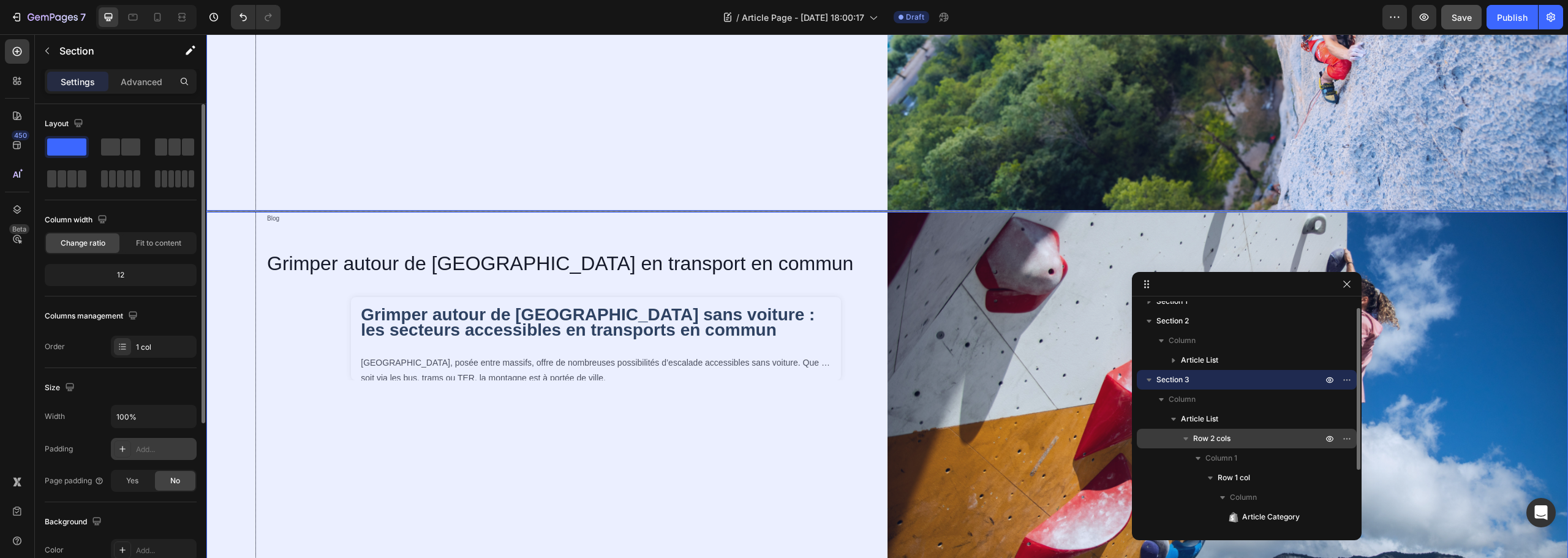
click at [1248, 441] on p "Row 2 cols" at bounding box center [1259, 438] width 132 height 12
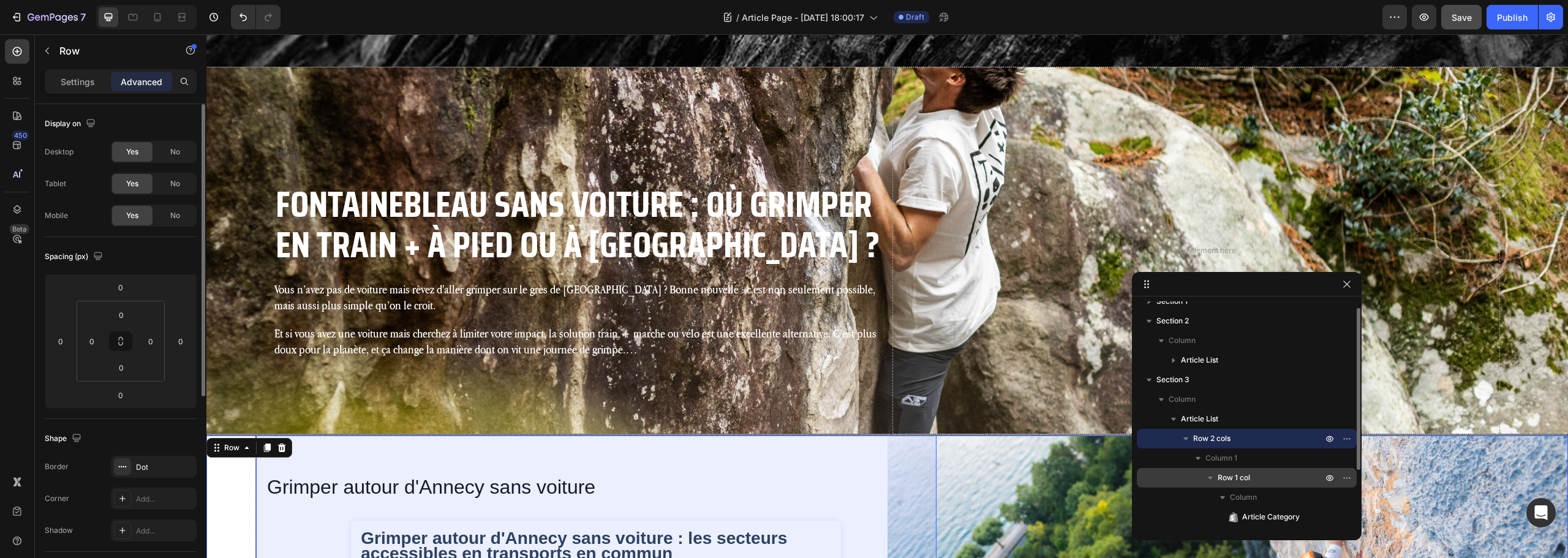
click at [1257, 475] on p "Row 1 col" at bounding box center [1271, 477] width 107 height 12
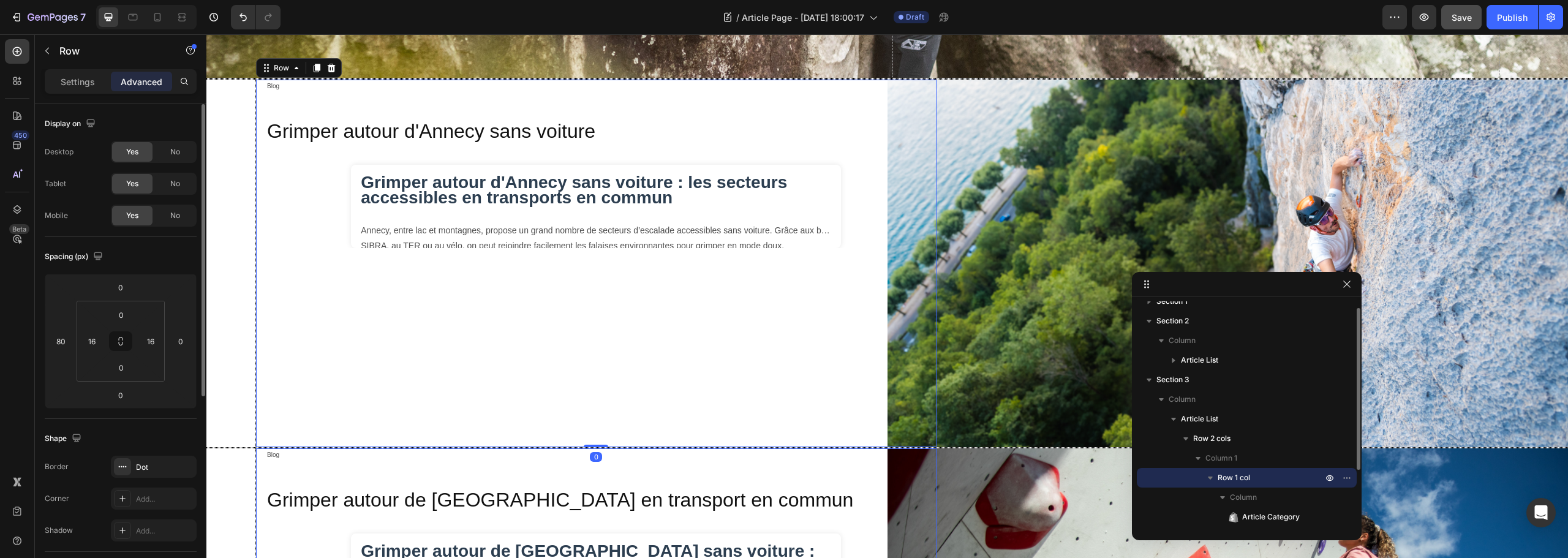
scroll to position [520, 0]
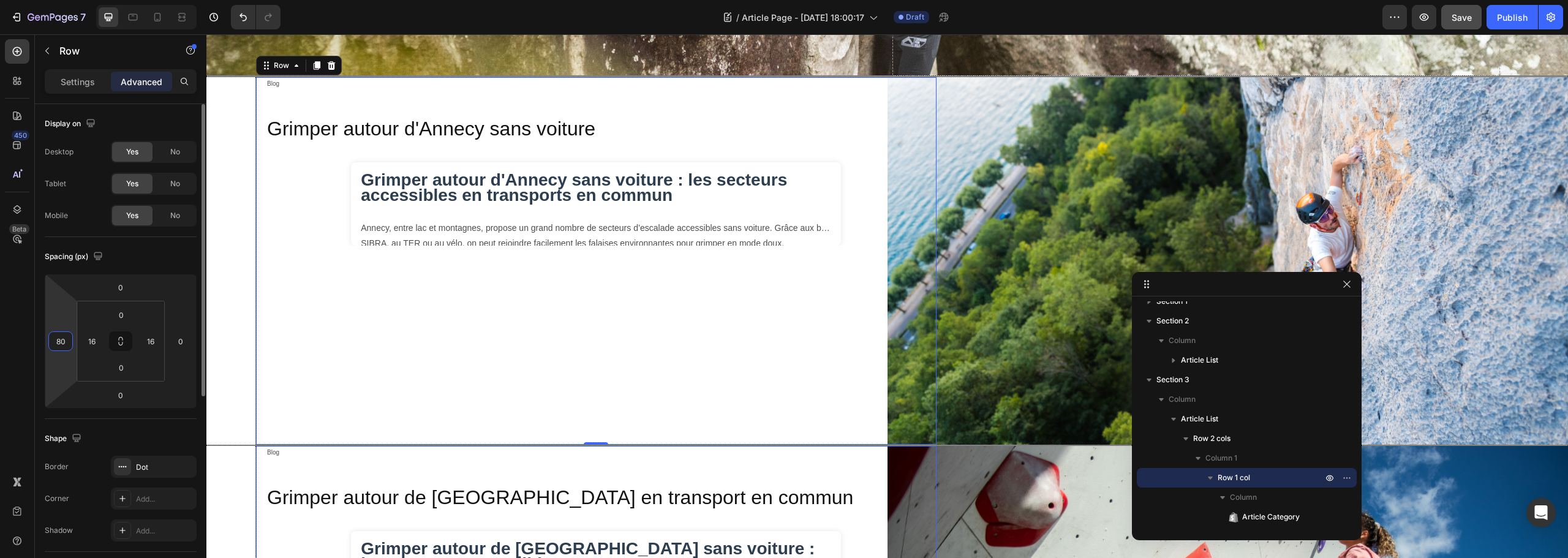
click at [65, 340] on input "80" at bounding box center [61, 340] width 19 height 19
click at [92, 341] on input "16" at bounding box center [91, 340] width 19 height 19
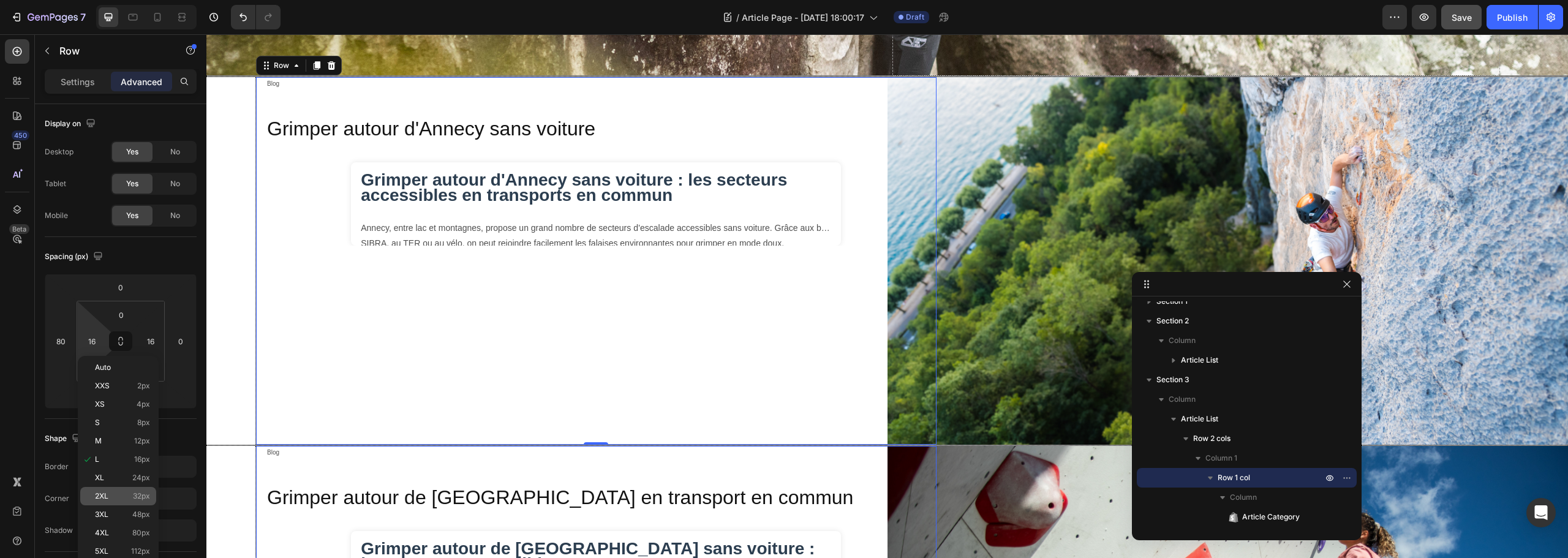
click at [117, 488] on div "2XL 32px" at bounding box center [118, 496] width 76 height 19
type input "32"
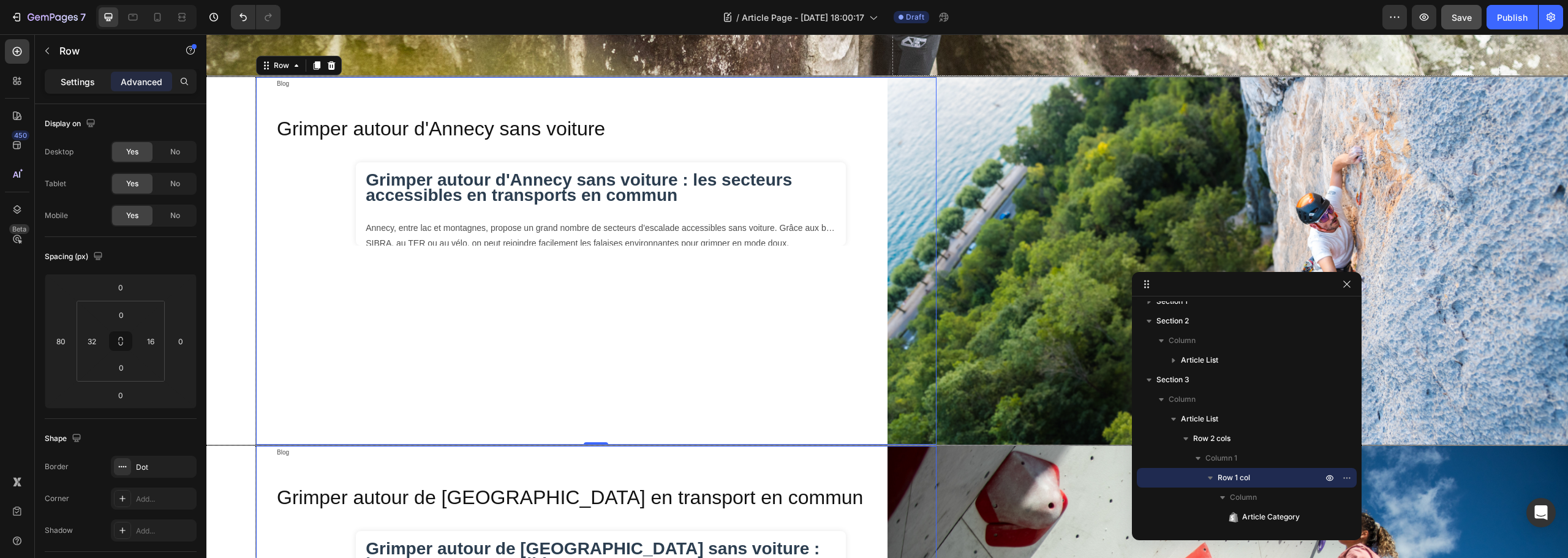
click at [71, 81] on p "Settings" at bounding box center [78, 82] width 34 height 13
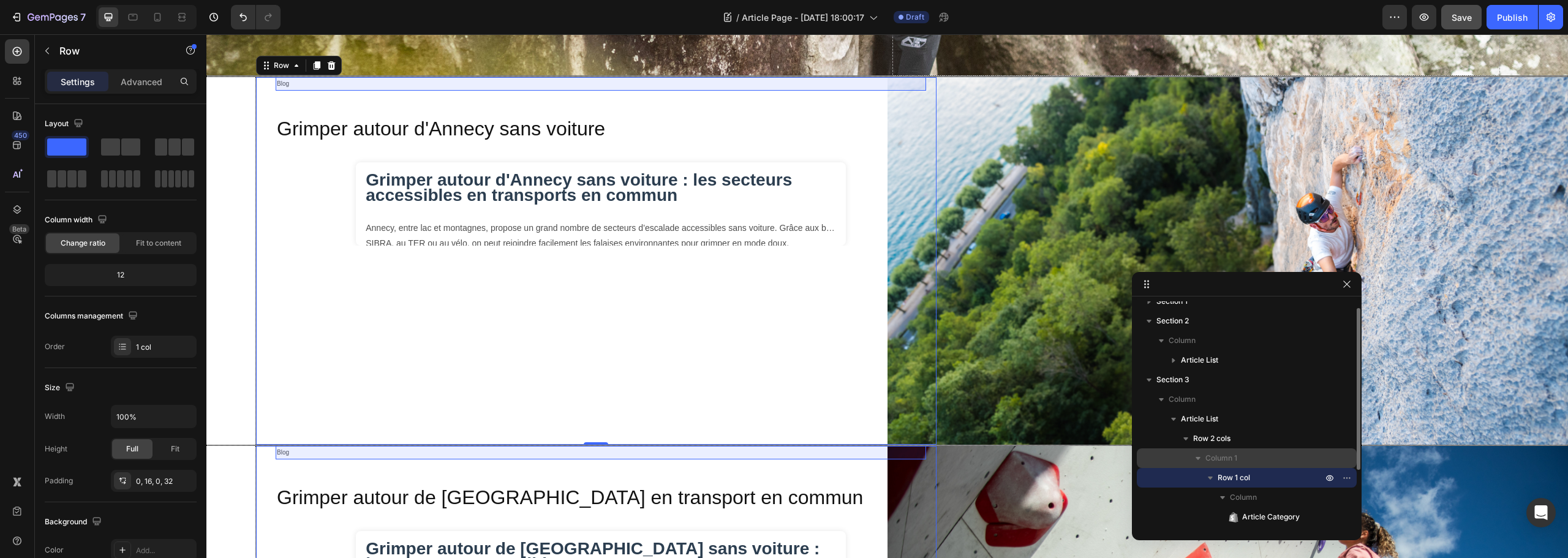
scroll to position [88, 0]
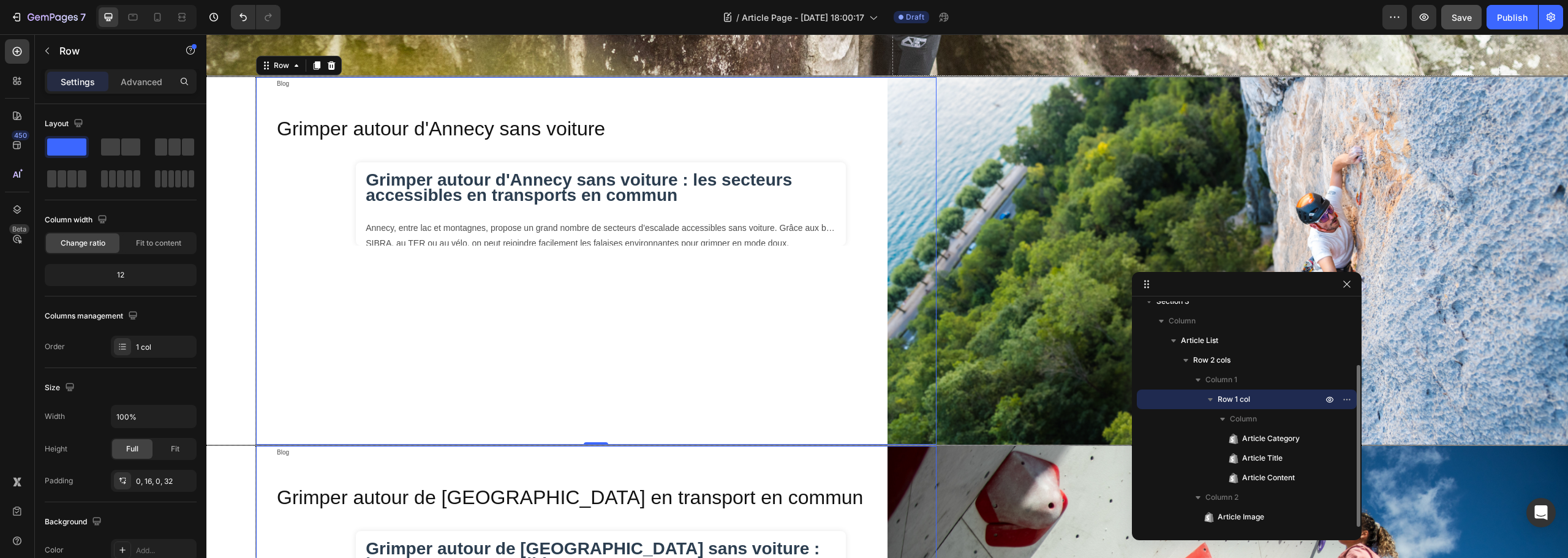
click at [1209, 401] on icon "button" at bounding box center [1210, 399] width 12 height 12
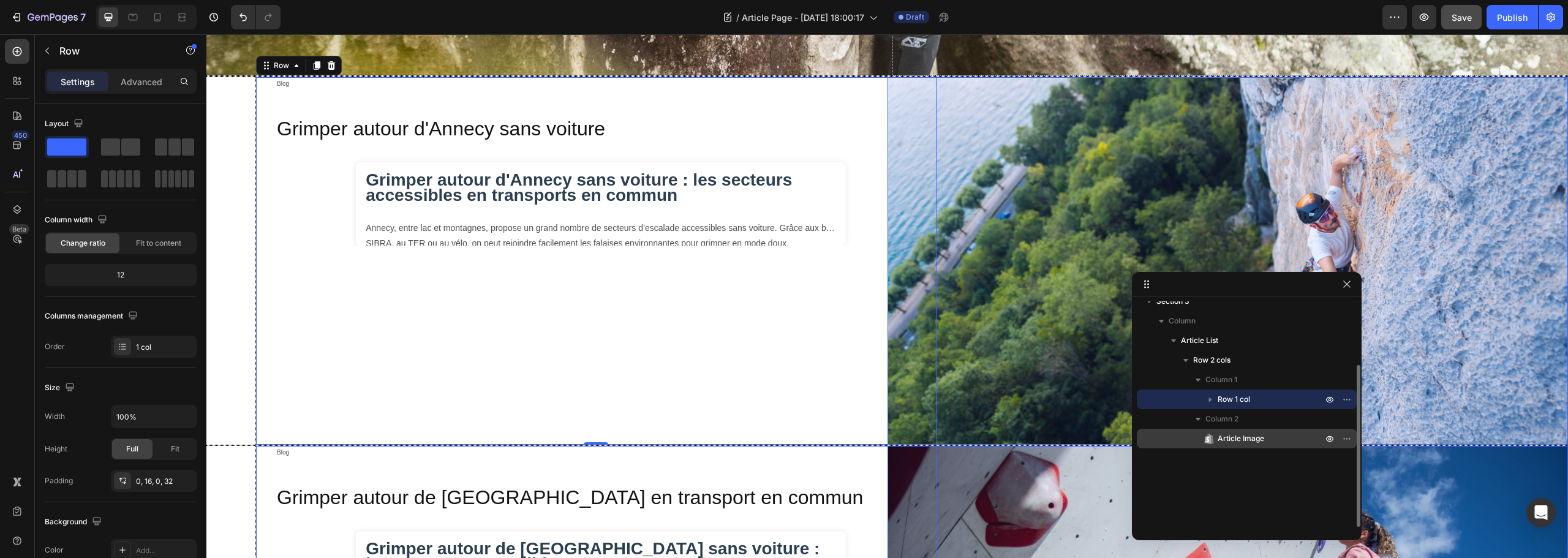
click at [1234, 435] on span "Article Image" at bounding box center [1241, 438] width 47 height 12
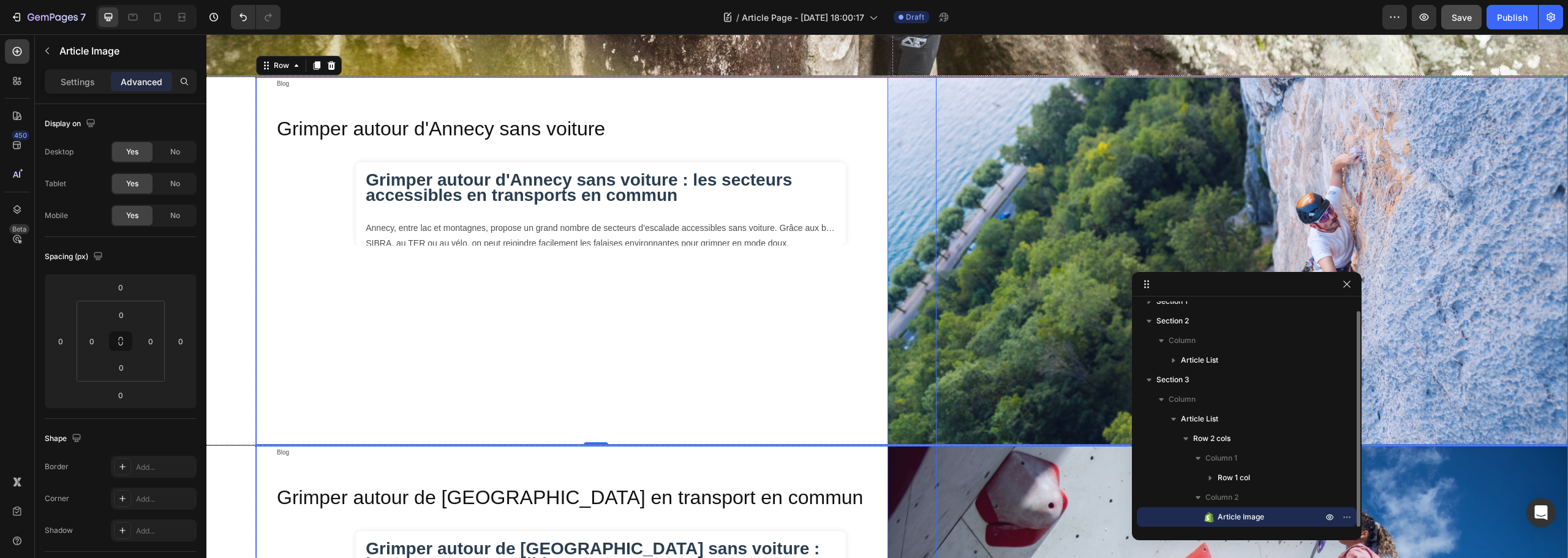
scroll to position [10, 0]
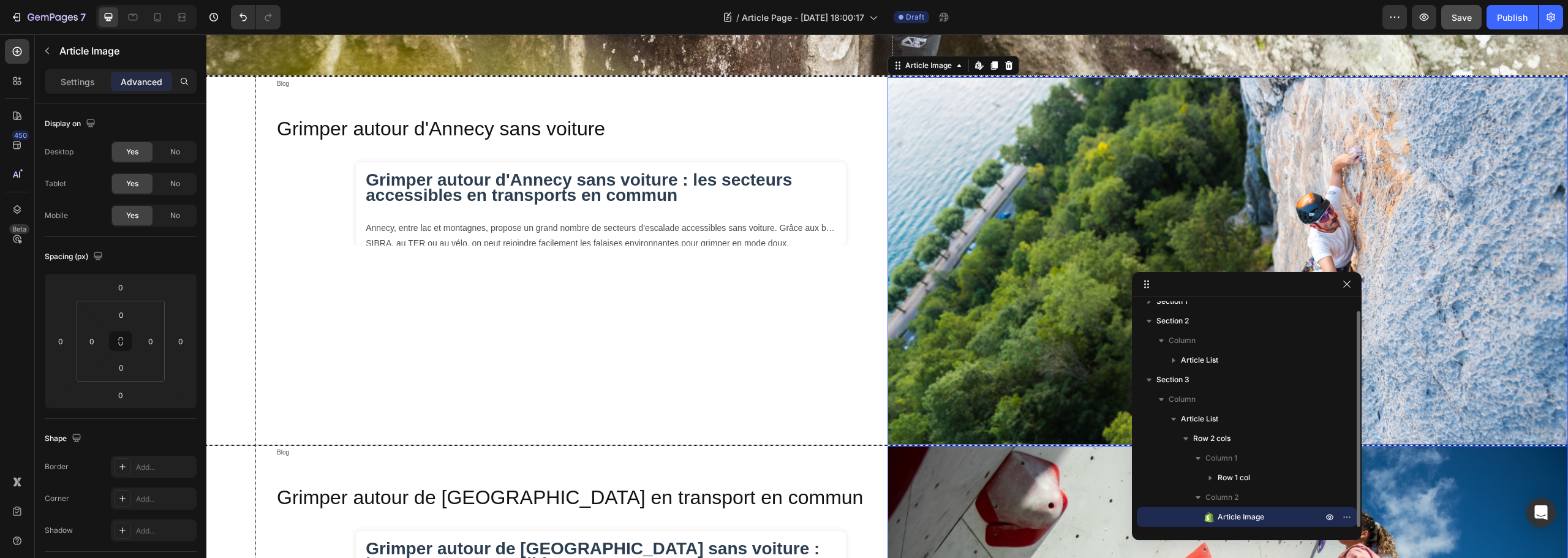
click at [1250, 515] on span "Article Image" at bounding box center [1241, 516] width 47 height 12
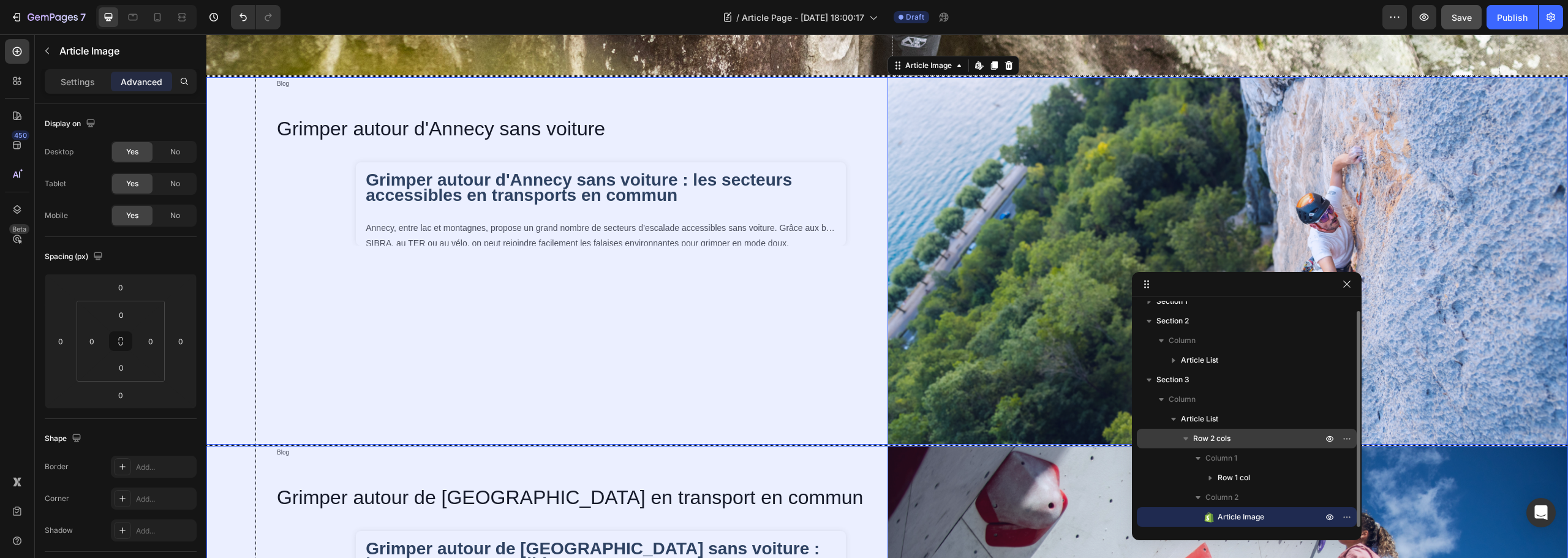
click at [1235, 441] on p "Row 2 cols" at bounding box center [1259, 438] width 132 height 12
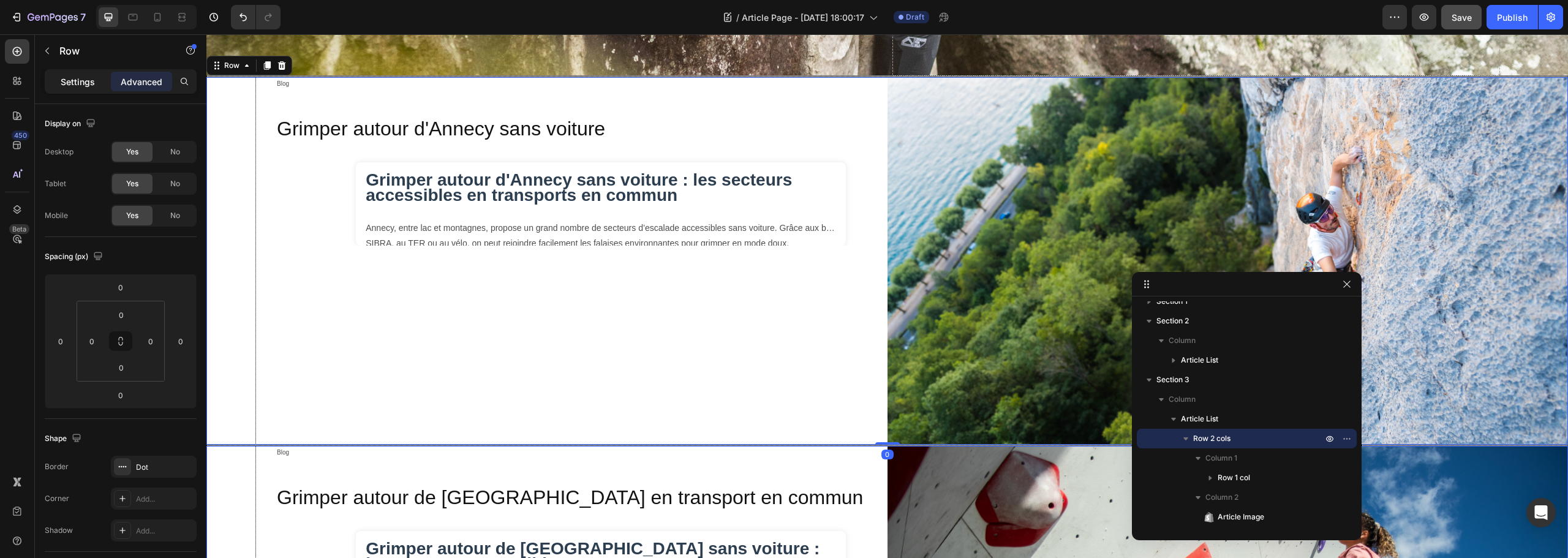
click at [92, 80] on p "Settings" at bounding box center [78, 82] width 34 height 13
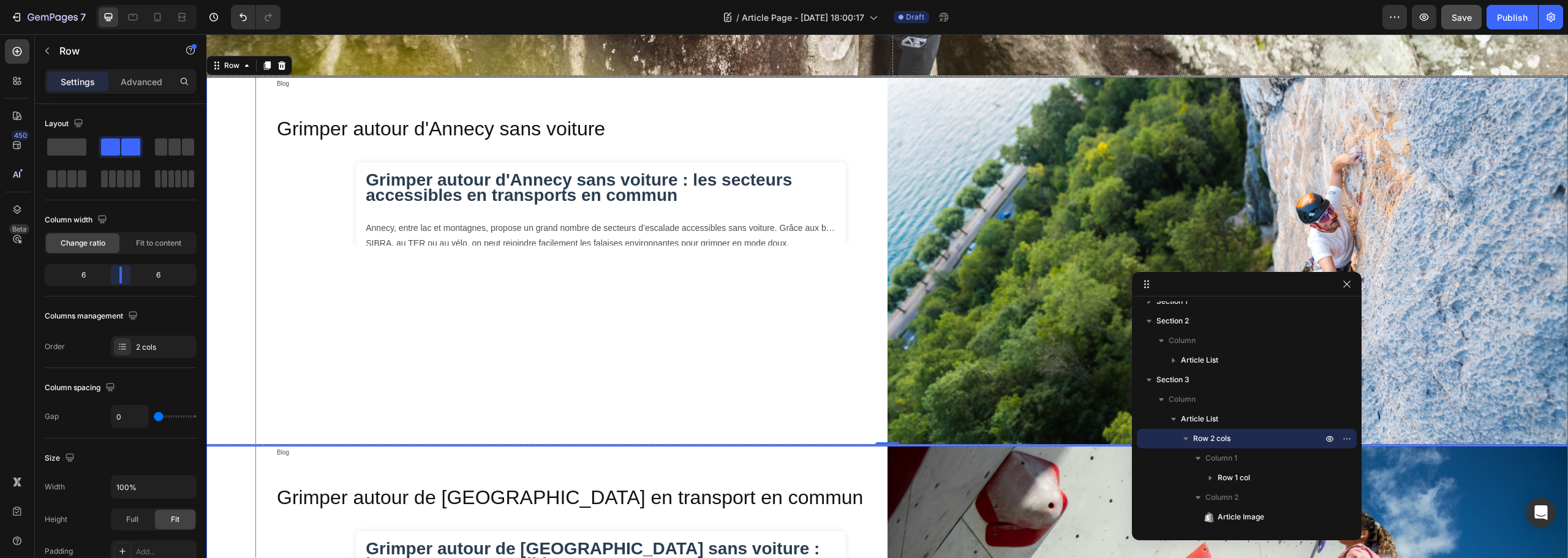
drag, startPoint x: 125, startPoint y: 277, endPoint x: 125, endPoint y: 284, distance: 7.0
click at [125, 0] on body "7 Version history / Article Page - Aug 27, 18:00:17 Draft Preview Save Publish …" at bounding box center [784, 0] width 1568 height 0
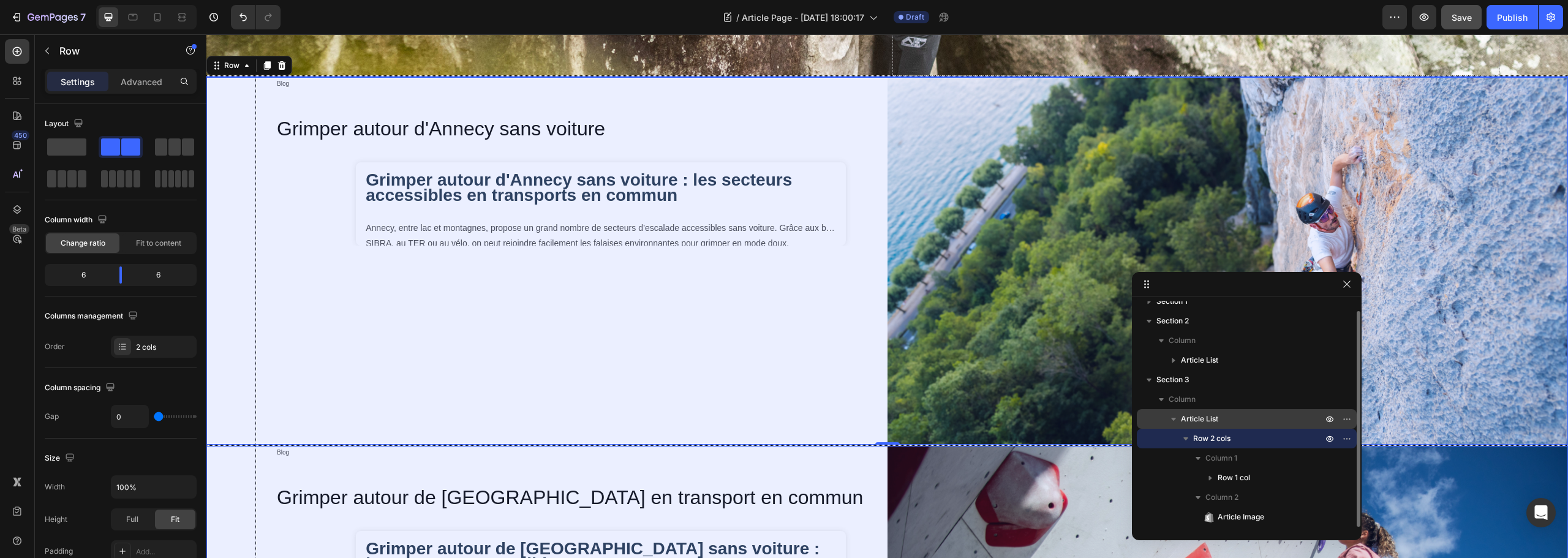
click at [1220, 418] on p "Article List" at bounding box center [1253, 418] width 144 height 12
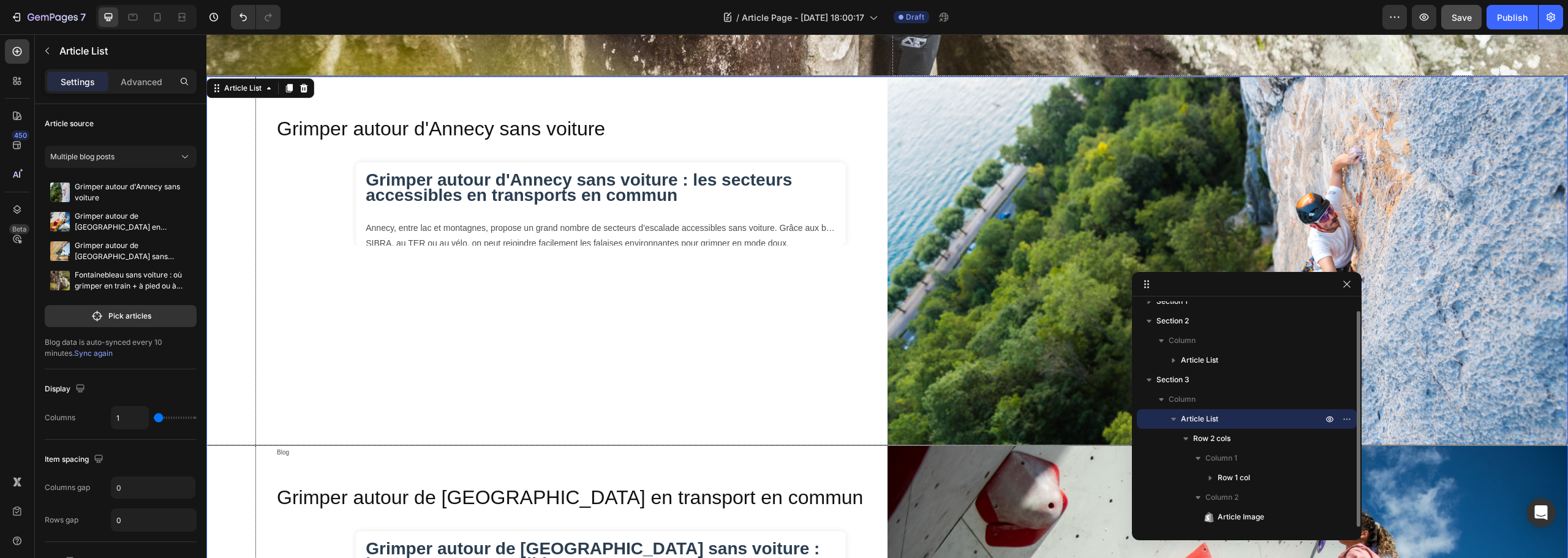
scroll to position [518, 0]
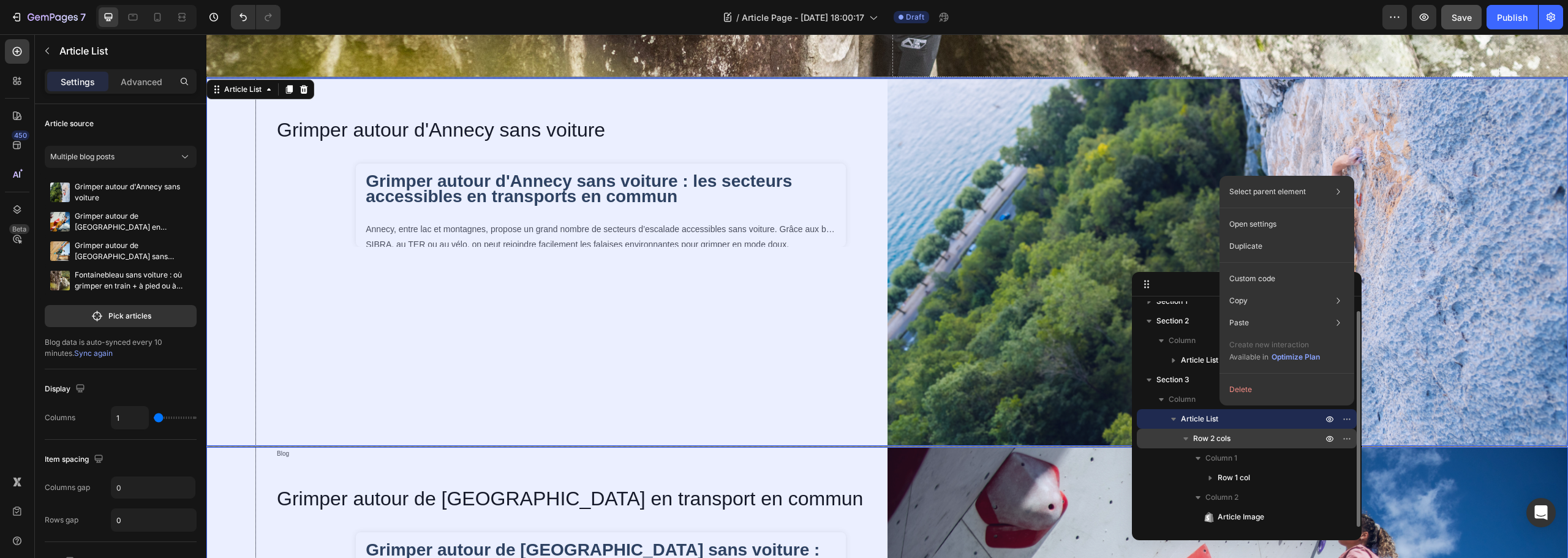
click at [1215, 437] on span "Row 2 cols" at bounding box center [1212, 438] width 37 height 12
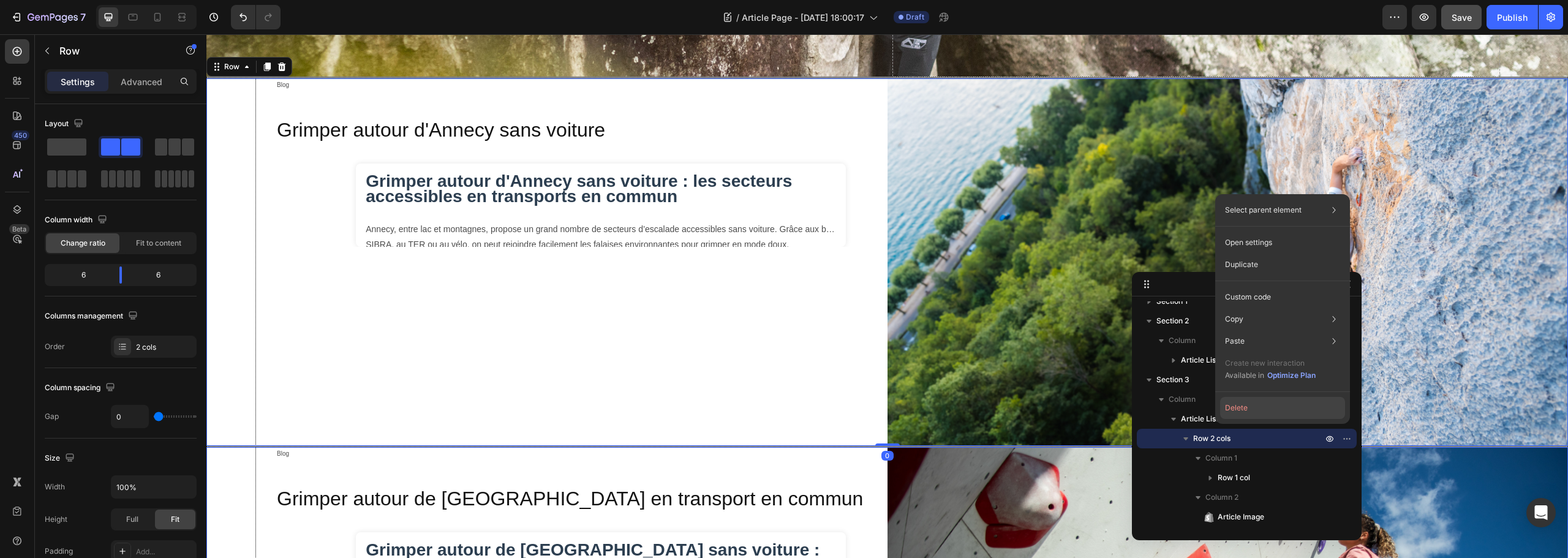
click at [1244, 410] on button "Delete" at bounding box center [1282, 408] width 125 height 22
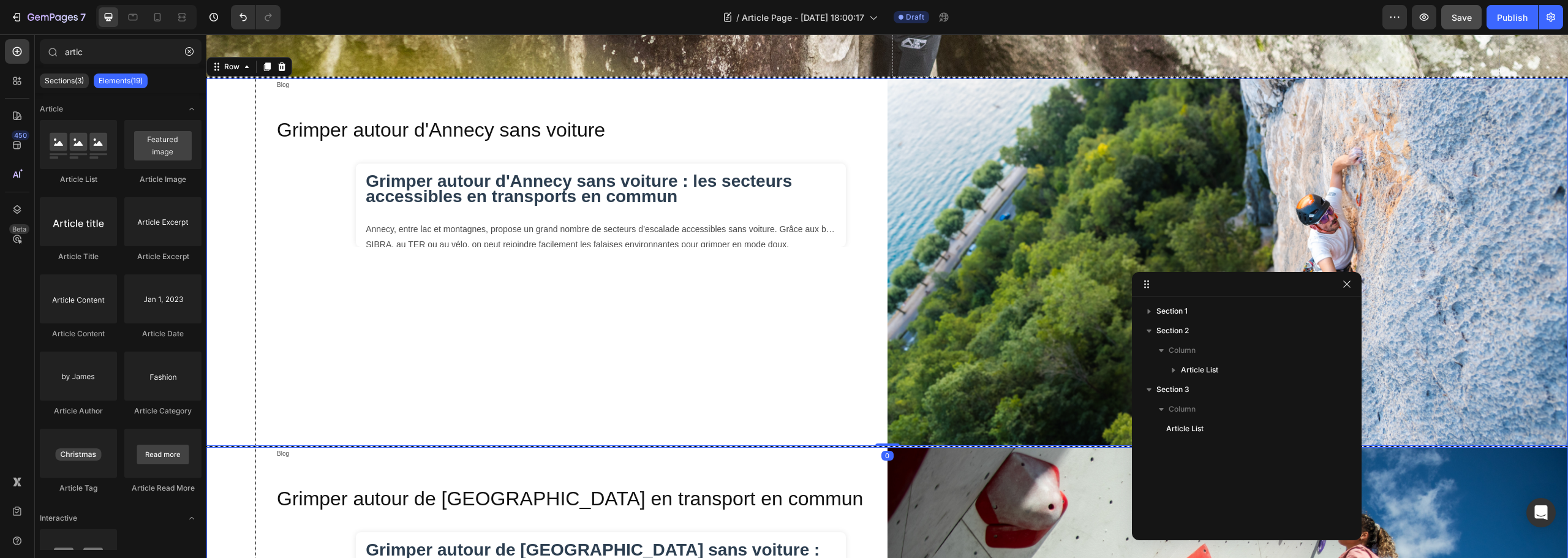
scroll to position [0, 0]
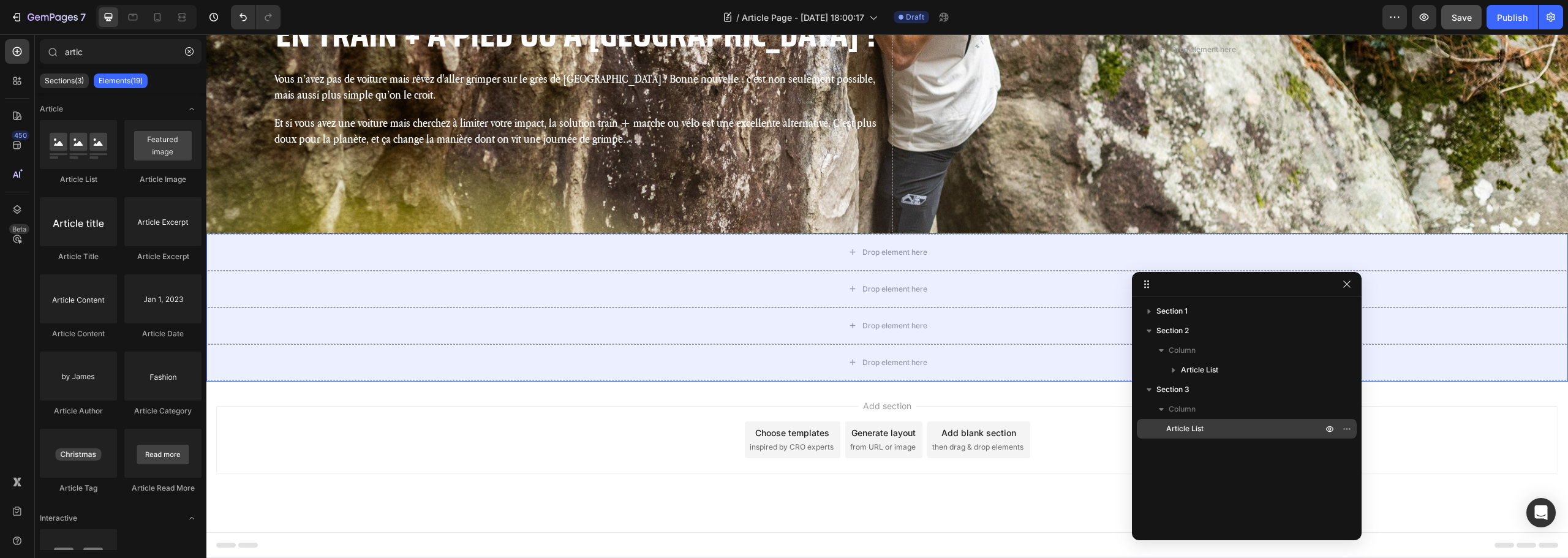
click at [1237, 427] on p "Article List" at bounding box center [1239, 428] width 144 height 12
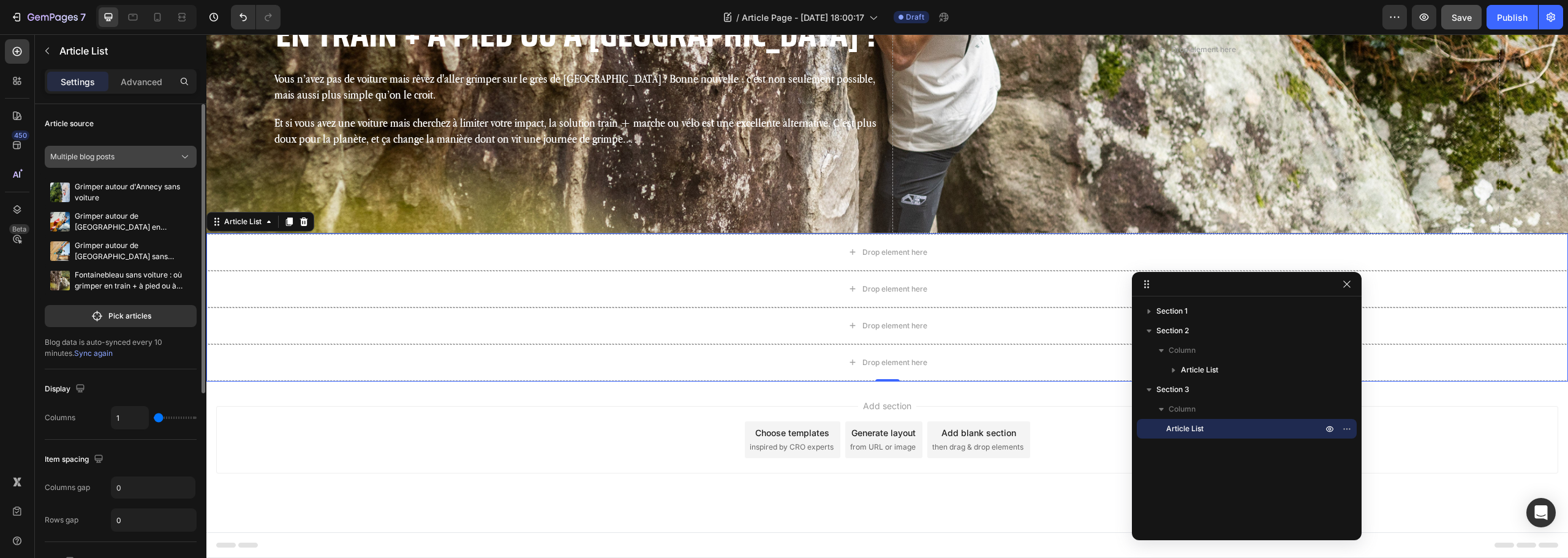
click at [125, 162] on div "Multiple blog posts" at bounding box center [113, 157] width 126 height 11
click at [110, 204] on div "A blog" at bounding box center [129, 209] width 115 height 11
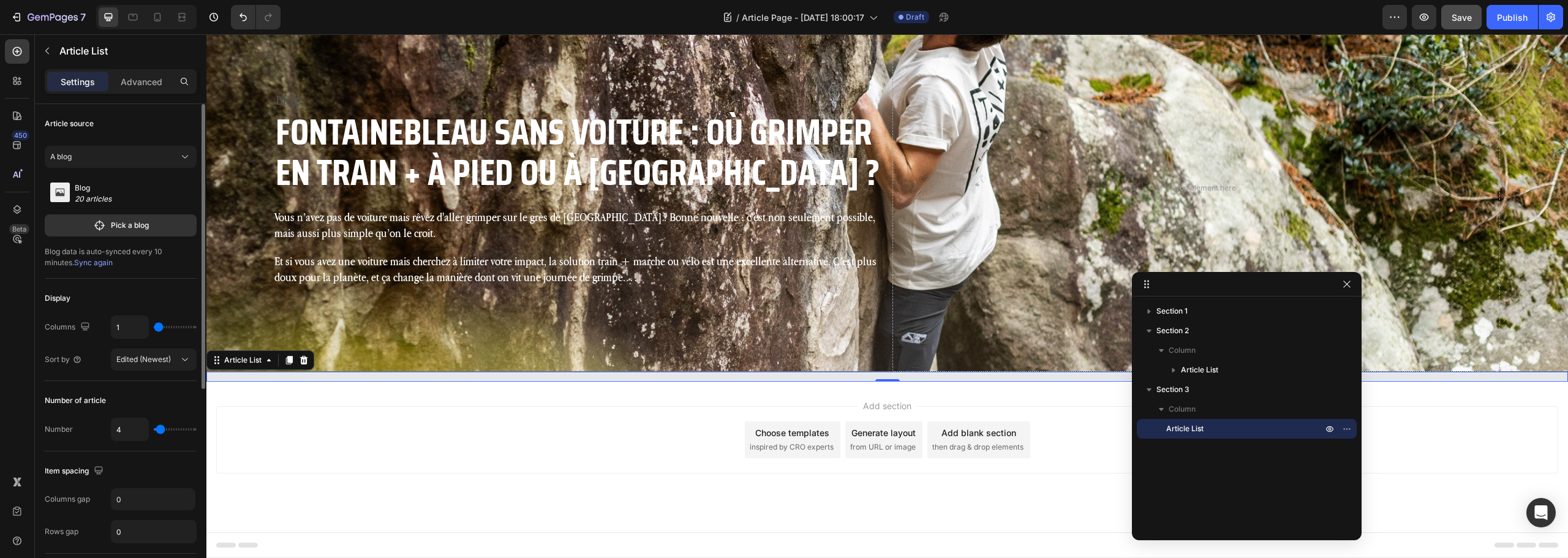
scroll to position [224, 0]
click at [105, 224] on icon "button" at bounding box center [100, 225] width 13 height 12
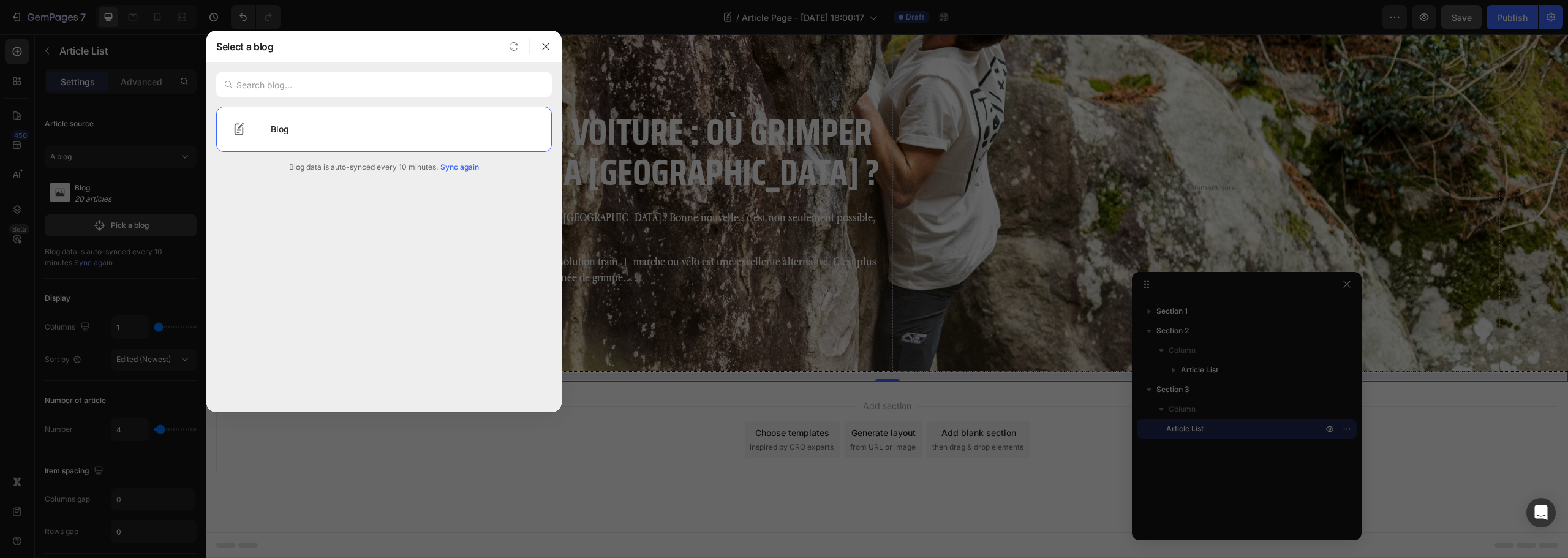
click at [316, 99] on div at bounding box center [384, 84] width 355 height 44
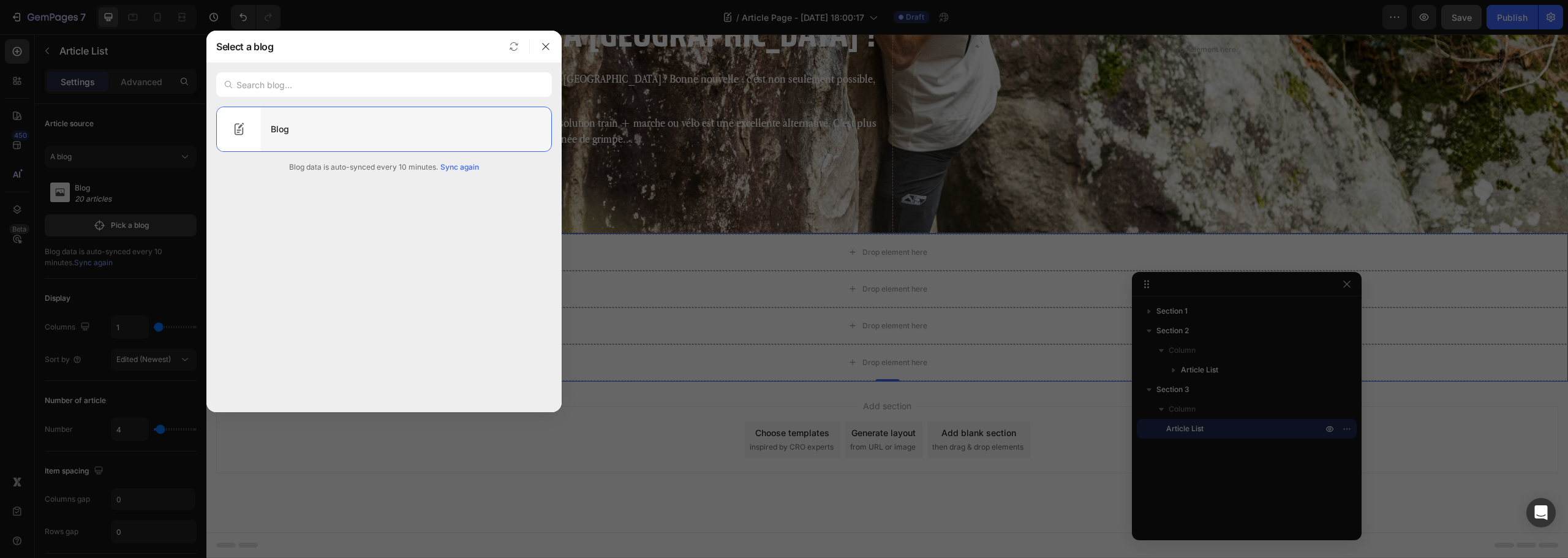
click at [308, 137] on div "Blog" at bounding box center [406, 129] width 290 height 34
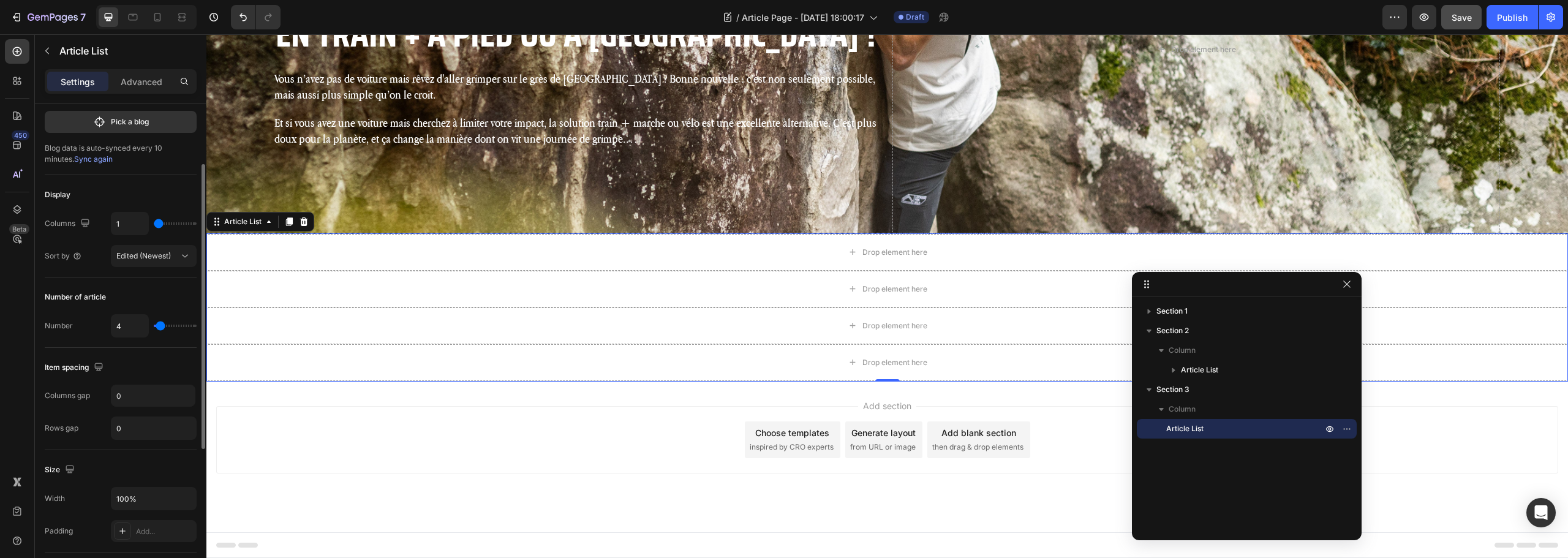
scroll to position [0, 0]
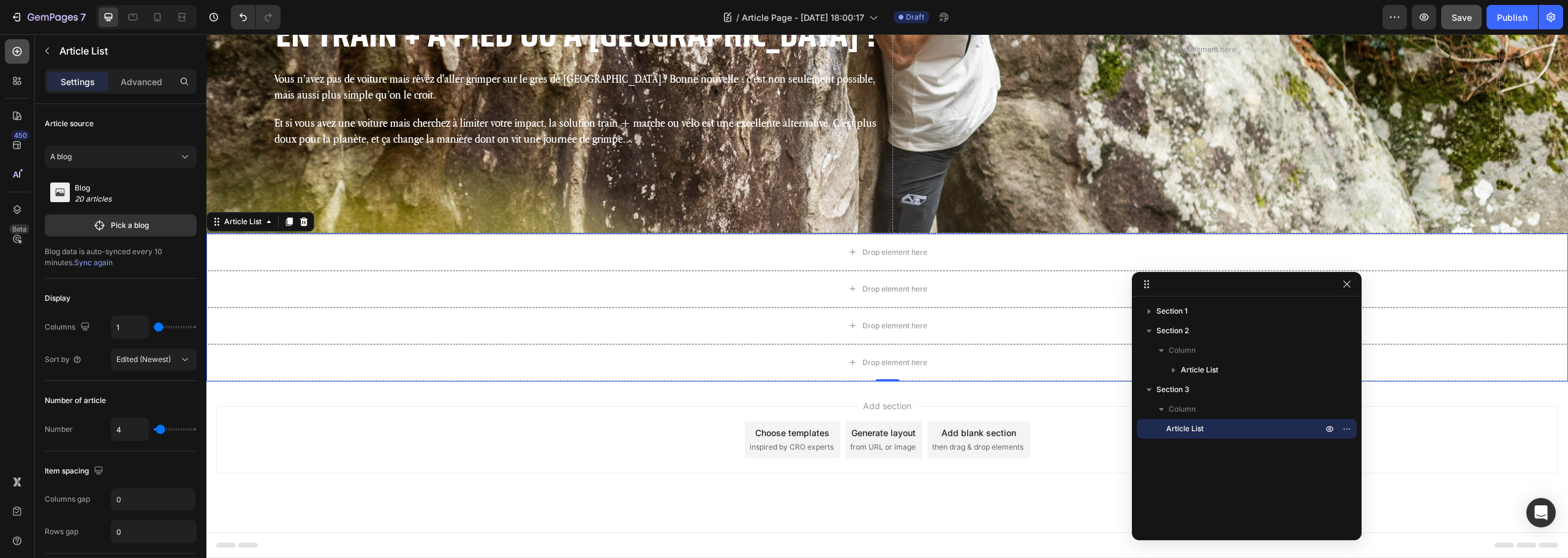
click at [19, 57] on icon at bounding box center [17, 51] width 12 height 12
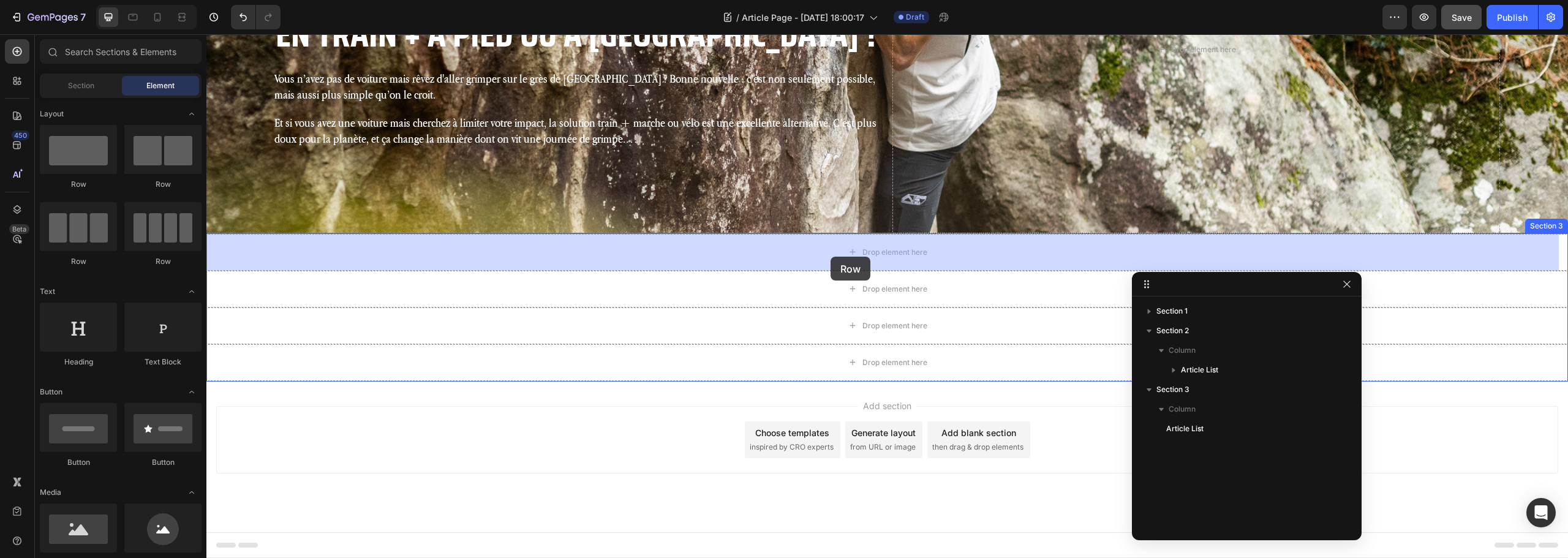
drag, startPoint x: 371, startPoint y: 187, endPoint x: 798, endPoint y: 243, distance: 430.7
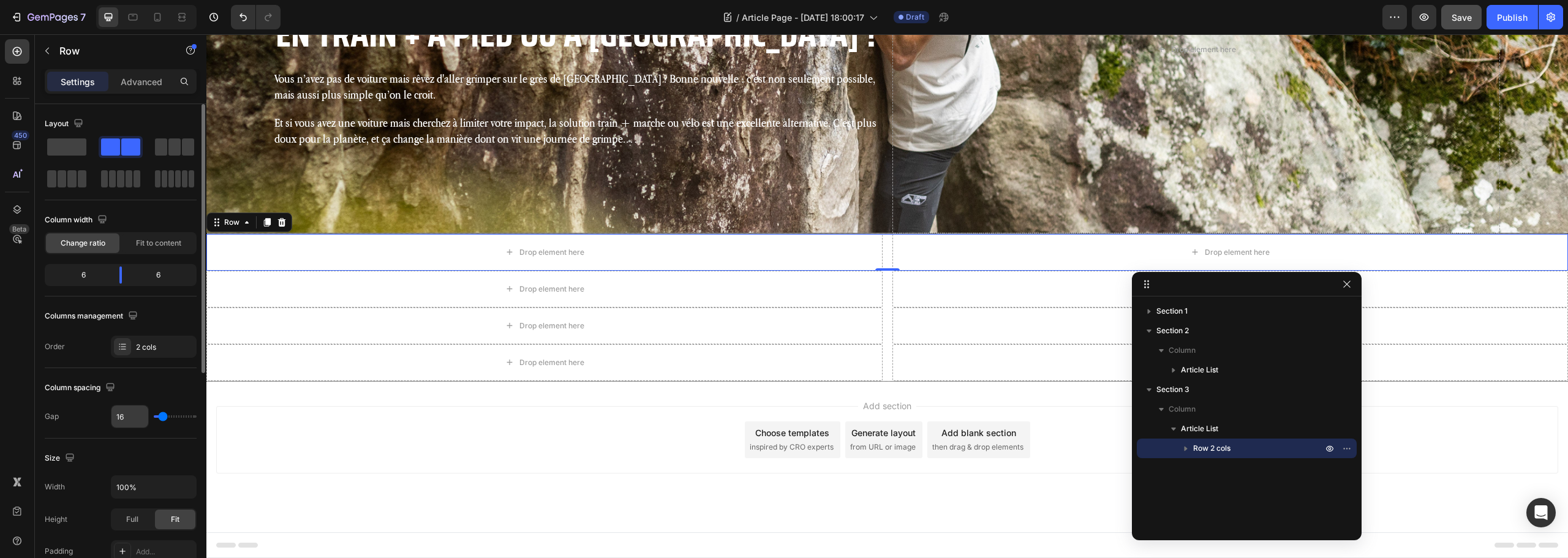
click at [128, 420] on input "16" at bounding box center [129, 416] width 36 height 22
type input "0"
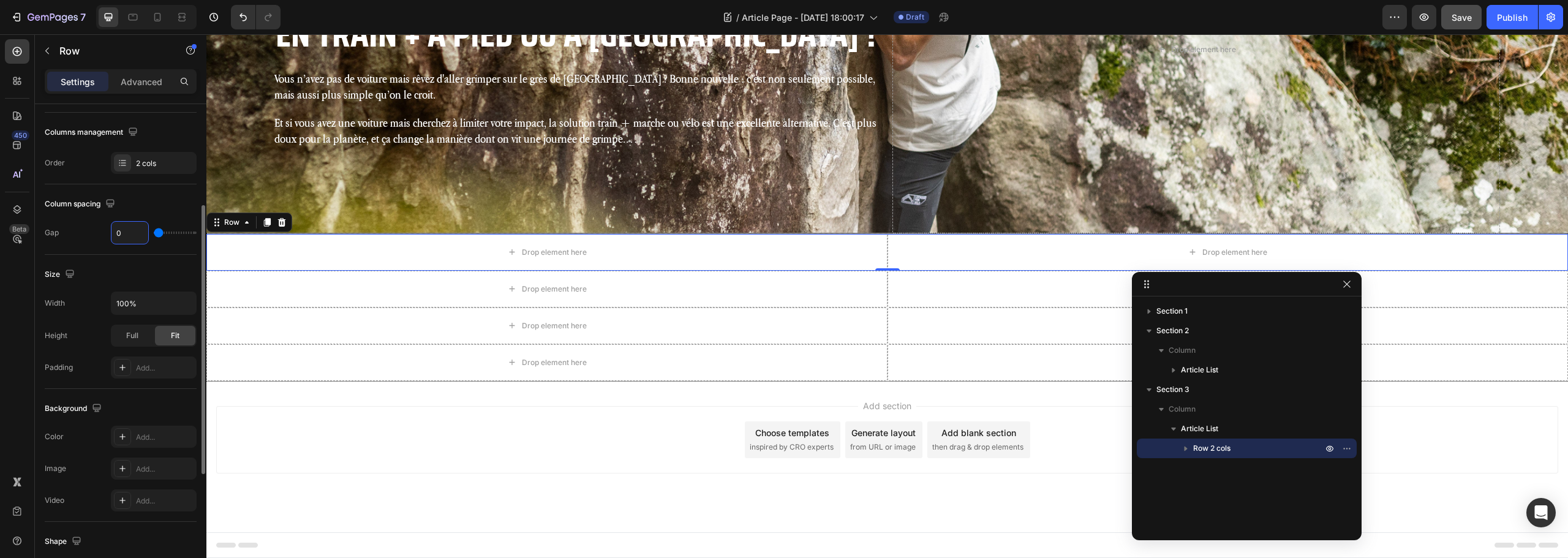
scroll to position [306, 0]
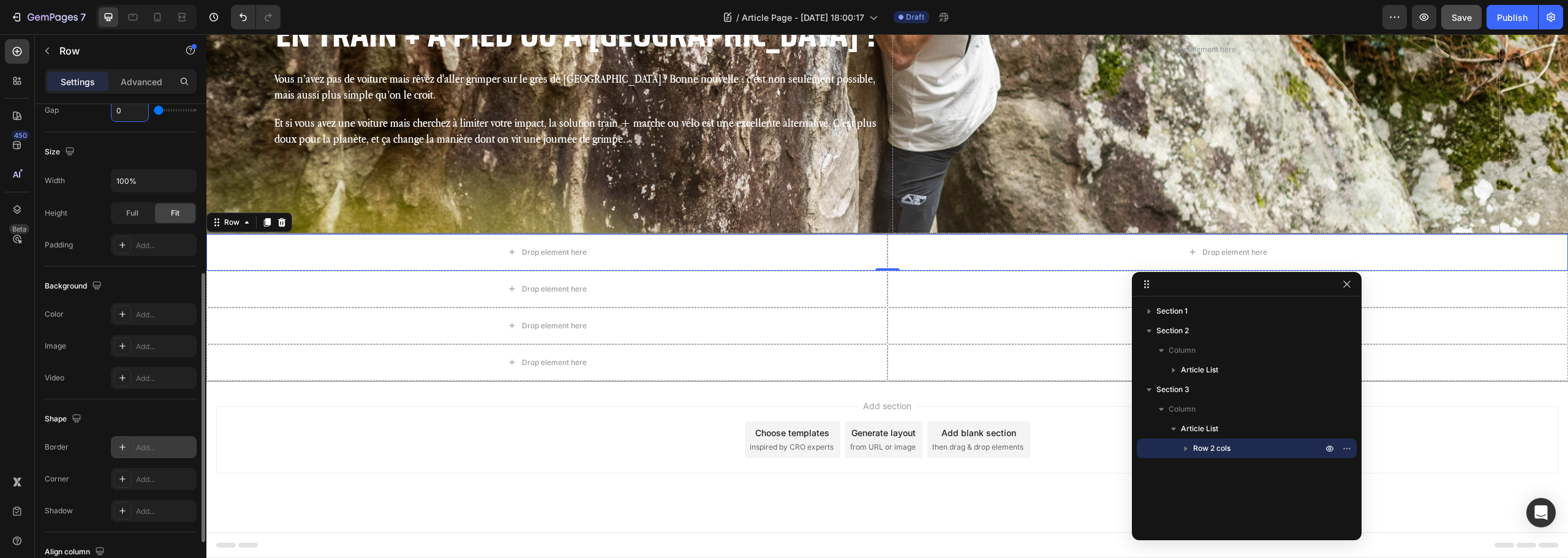
type input "0"
click at [152, 456] on div "Add..." at bounding box center [154, 446] width 86 height 22
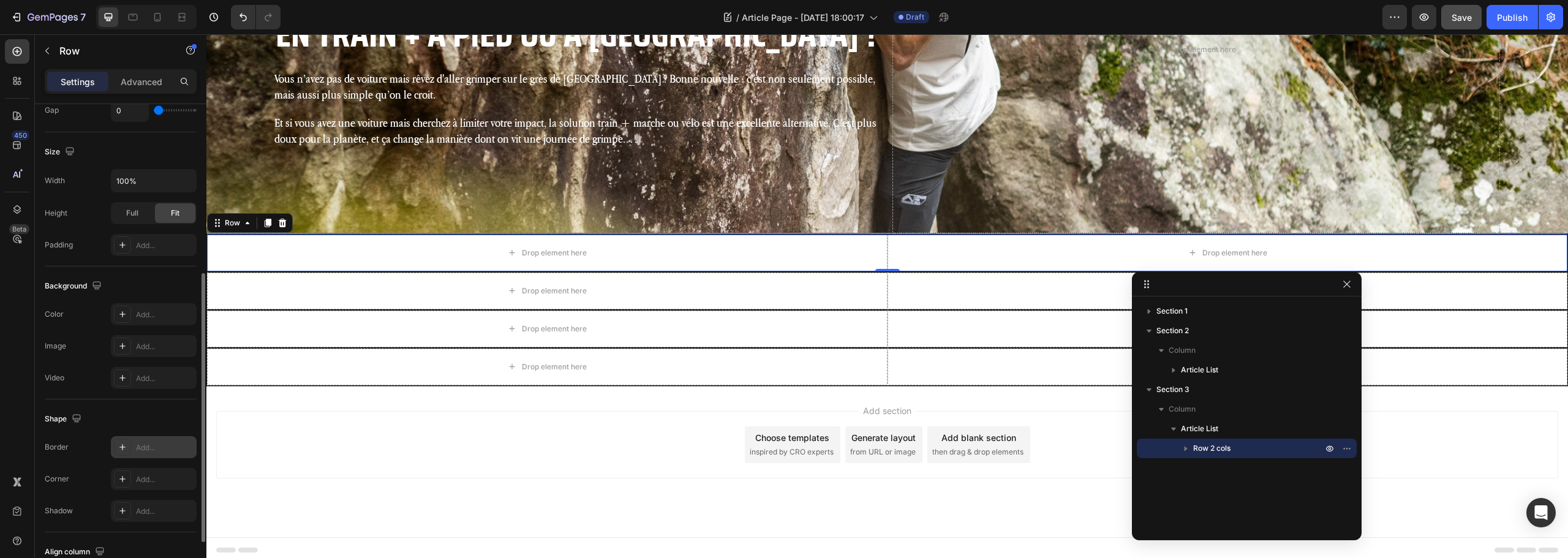
scroll to position [367, 0]
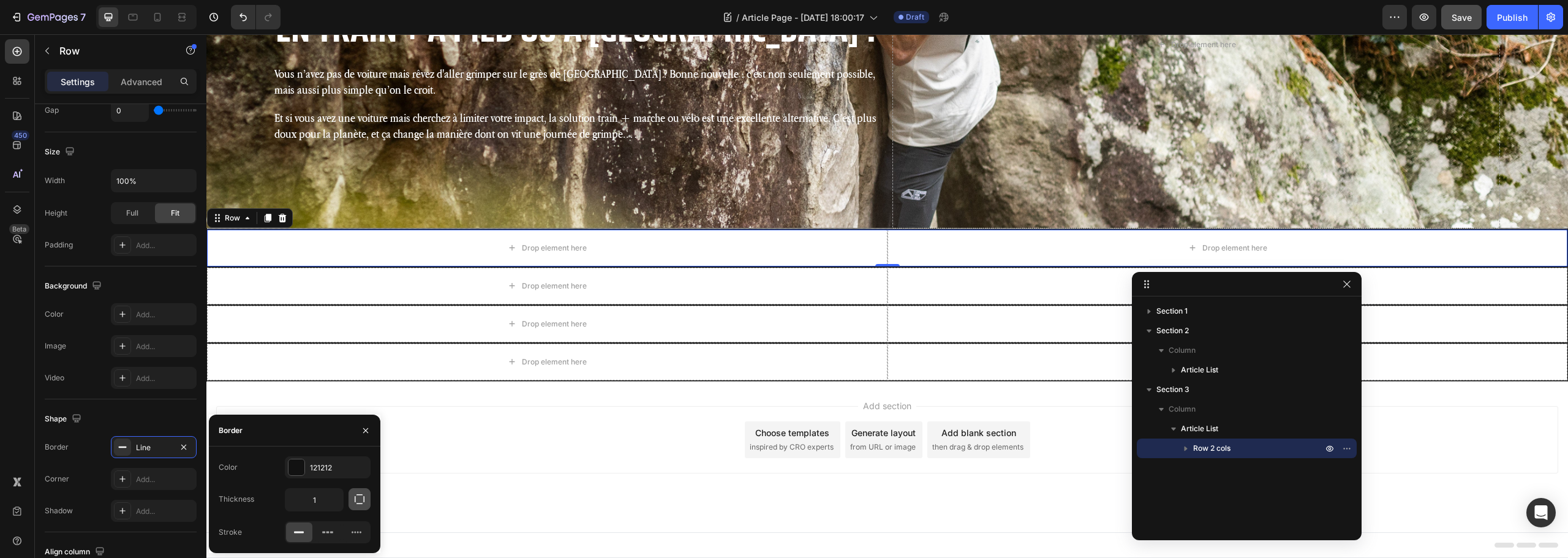
click at [357, 507] on button "button" at bounding box center [359, 498] width 22 height 22
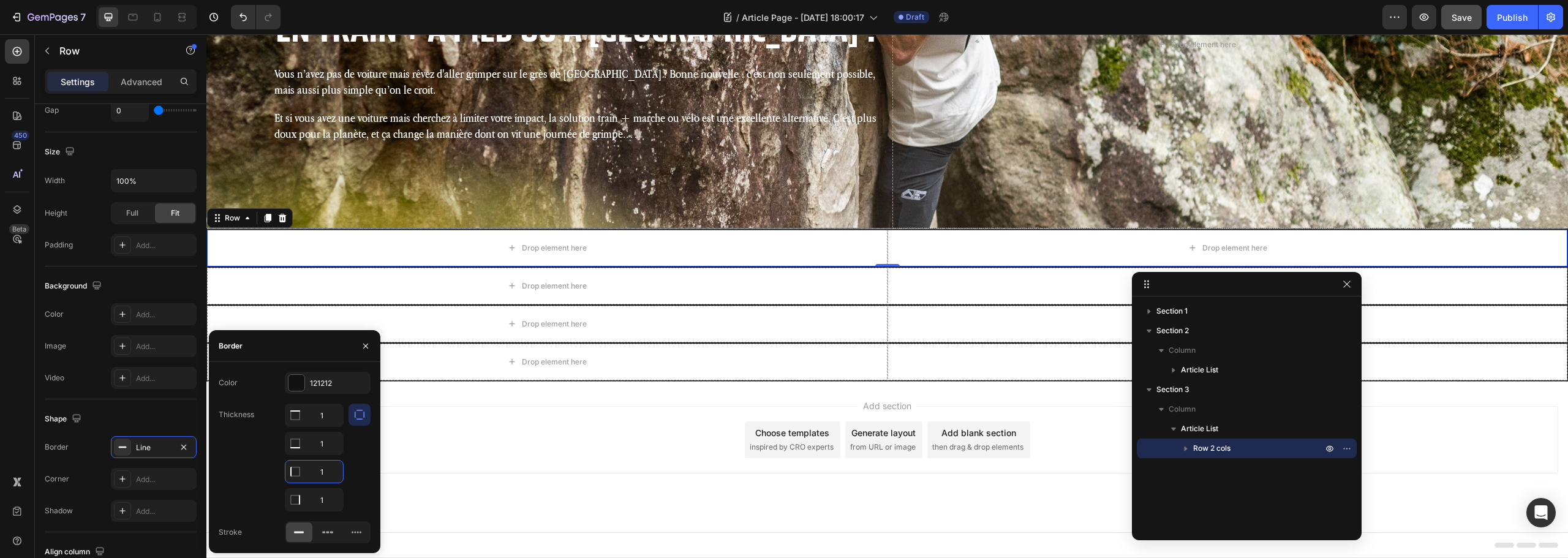
click at [324, 469] on input "1" at bounding box center [314, 471] width 57 height 22
type input "0"
click at [328, 496] on input "1" at bounding box center [314, 499] width 57 height 22
type input "0"
click at [313, 388] on div "121212" at bounding box center [328, 383] width 36 height 11
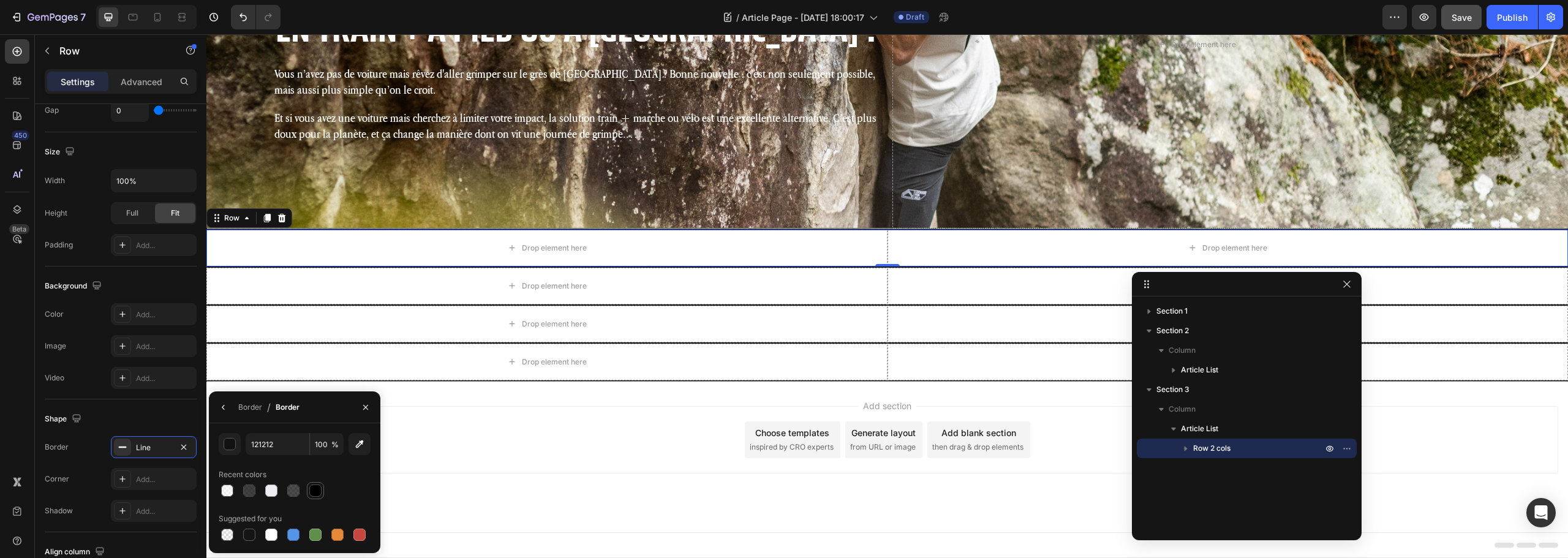
click at [316, 493] on div at bounding box center [315, 490] width 12 height 12
type input "000000"
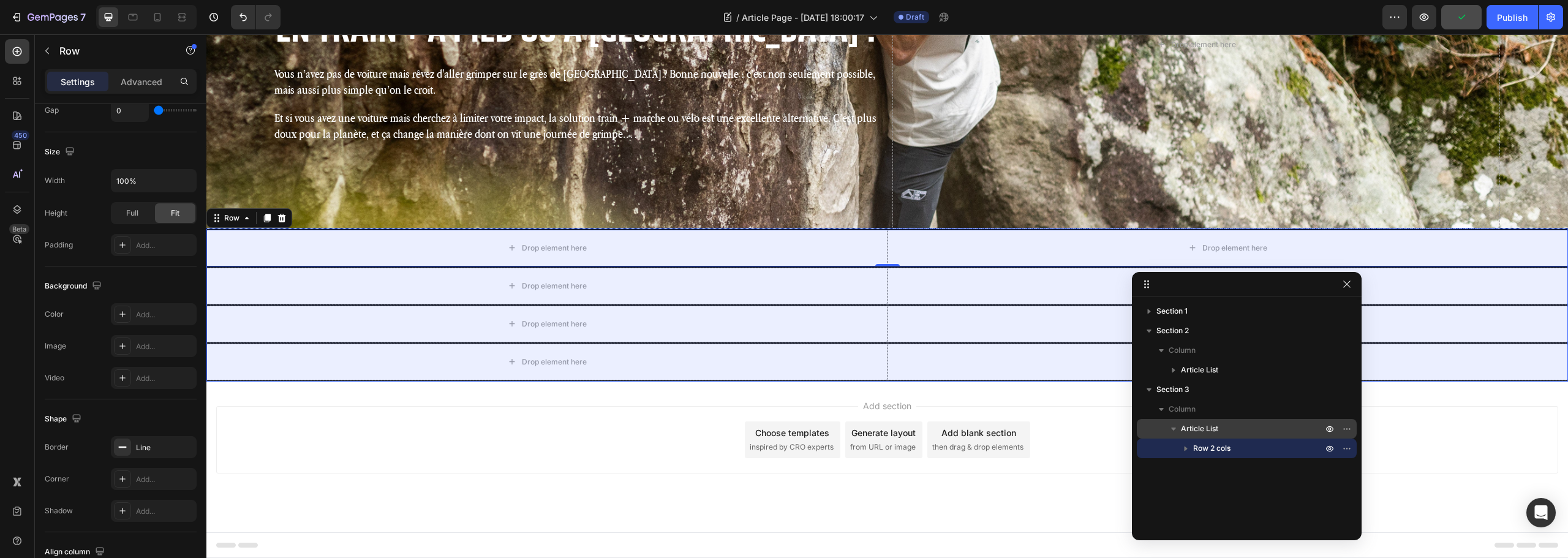
click at [1250, 429] on p "Article List" at bounding box center [1253, 428] width 144 height 12
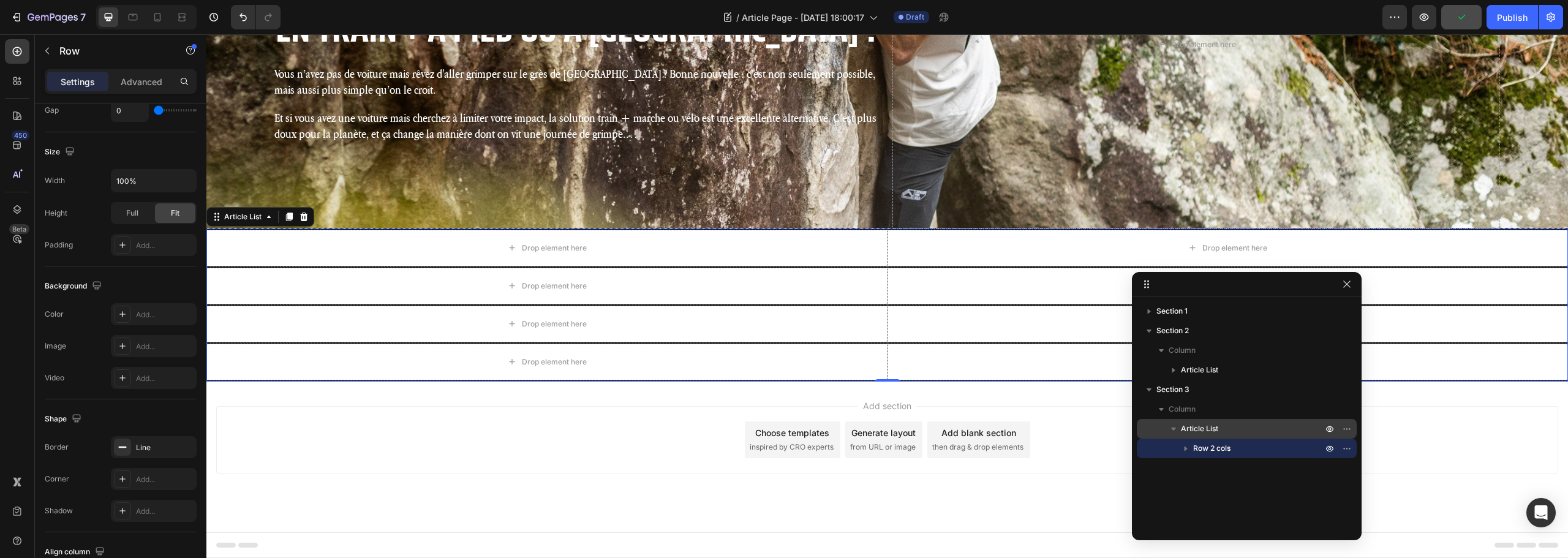
scroll to position [0, 0]
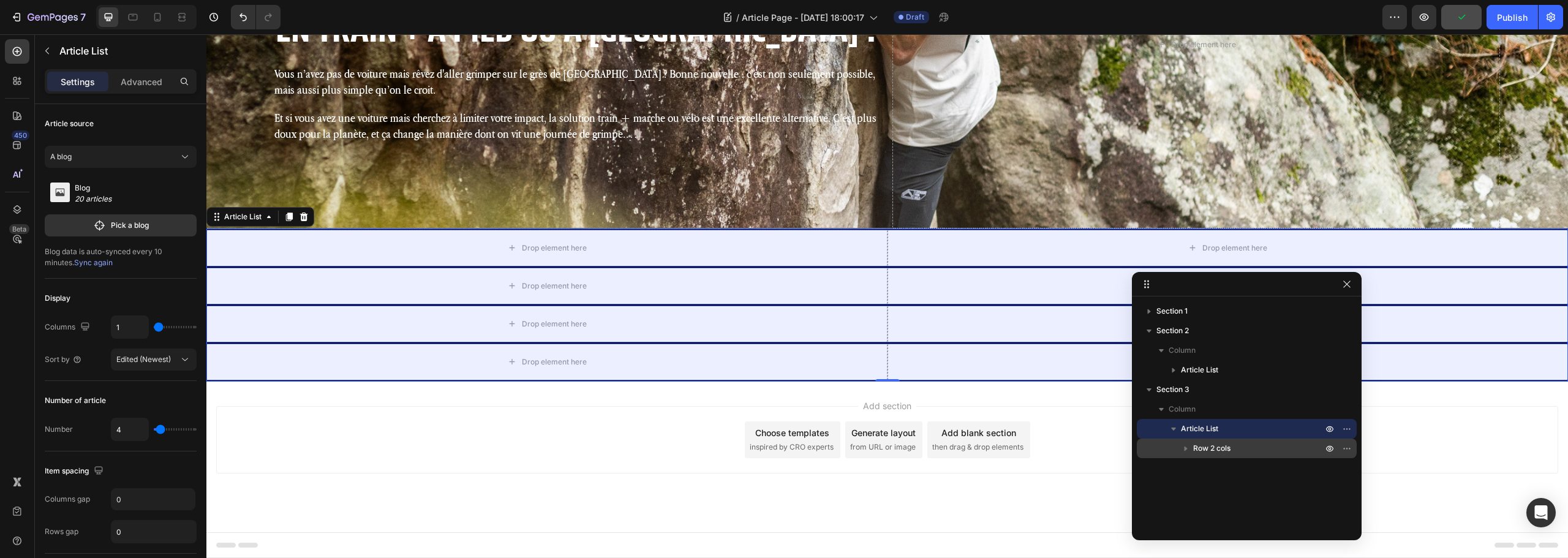
click at [1240, 444] on p "Row 2 cols" at bounding box center [1259, 448] width 132 height 12
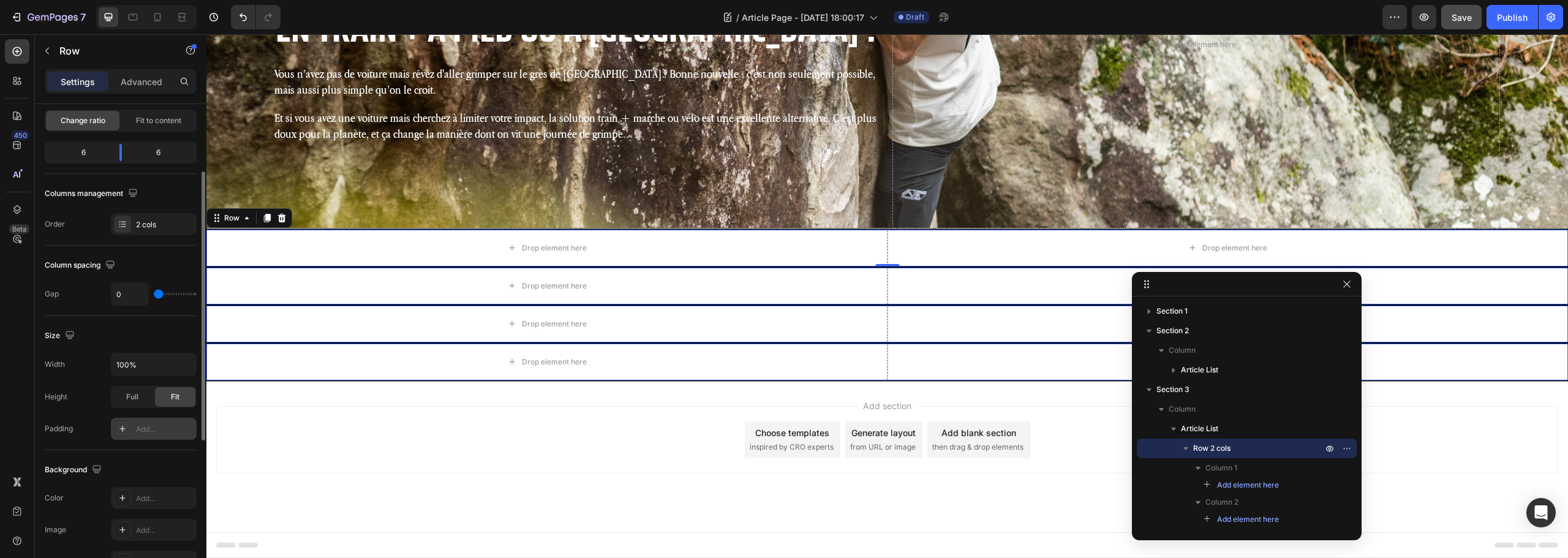
scroll to position [367, 0]
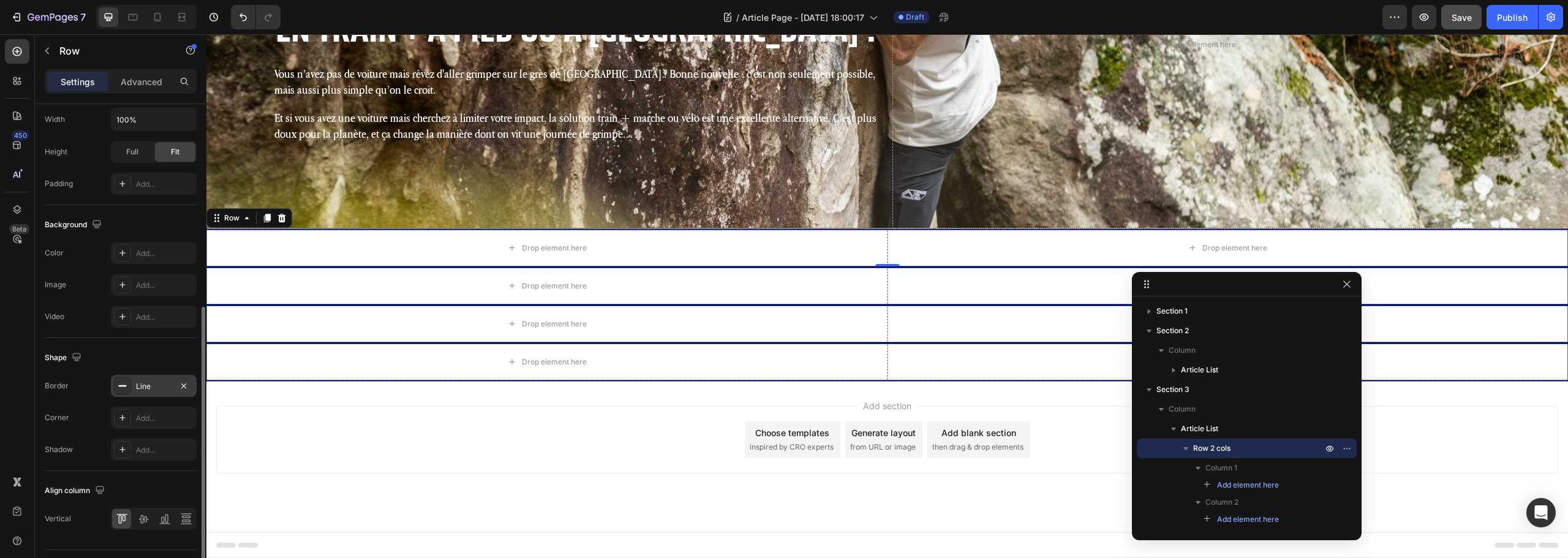
click at [150, 384] on div "Line" at bounding box center [154, 387] width 36 height 11
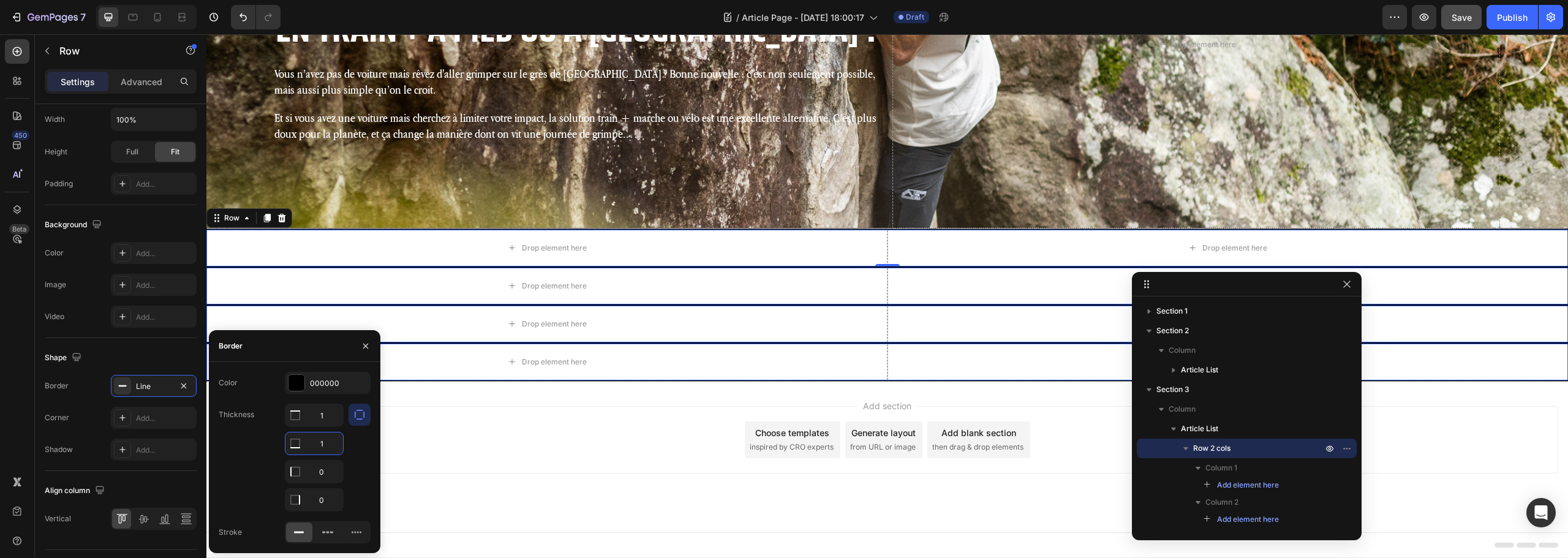
click at [323, 438] on input "1" at bounding box center [314, 443] width 57 height 22
type input "0"
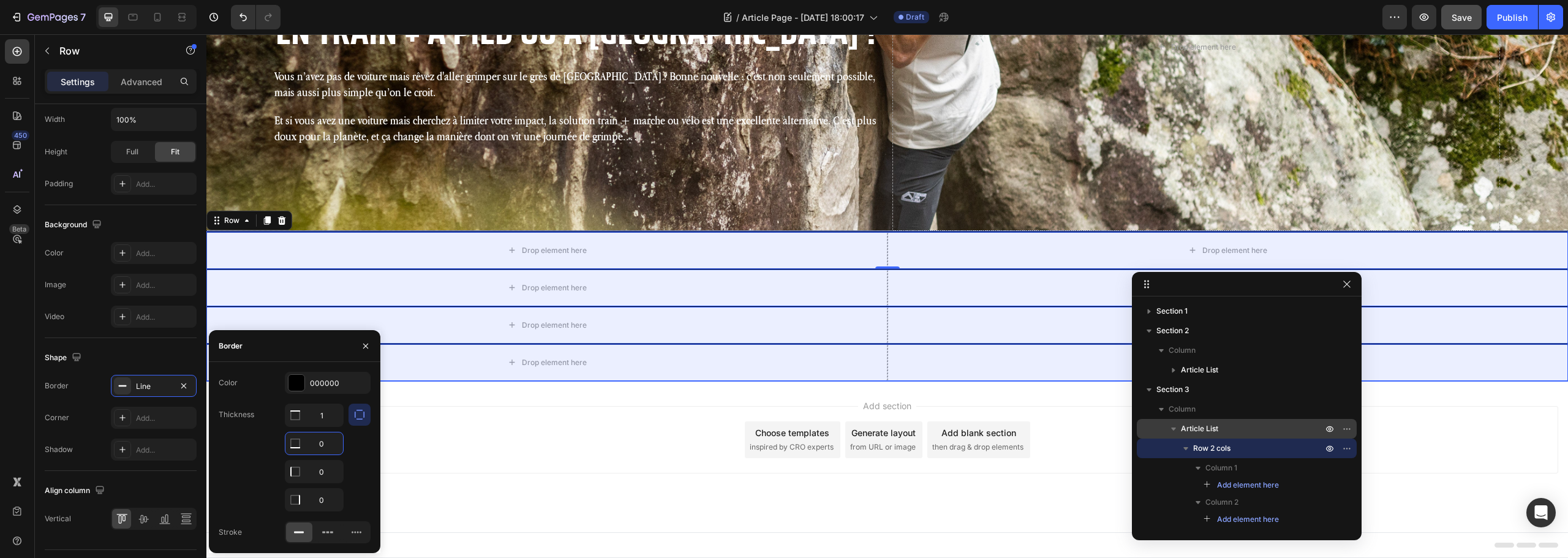
click at [1229, 425] on p "Article List" at bounding box center [1253, 428] width 144 height 12
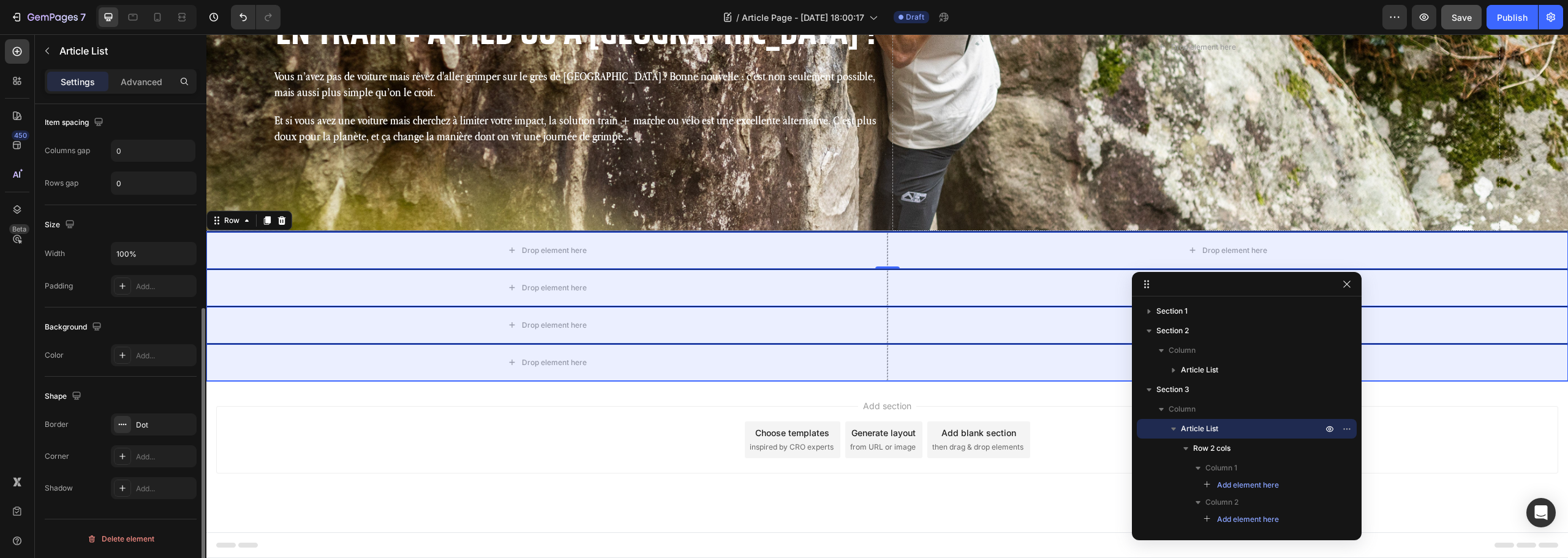
scroll to position [0, 0]
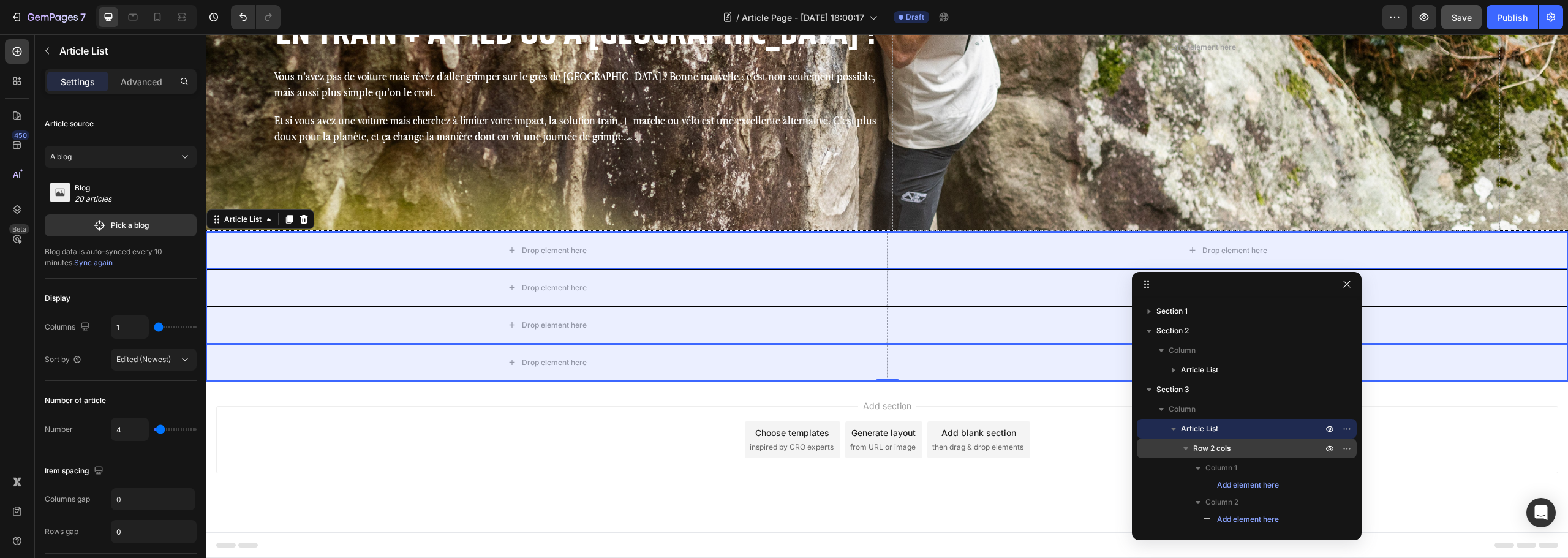
click at [1270, 446] on p "Row 2 cols" at bounding box center [1259, 448] width 132 height 12
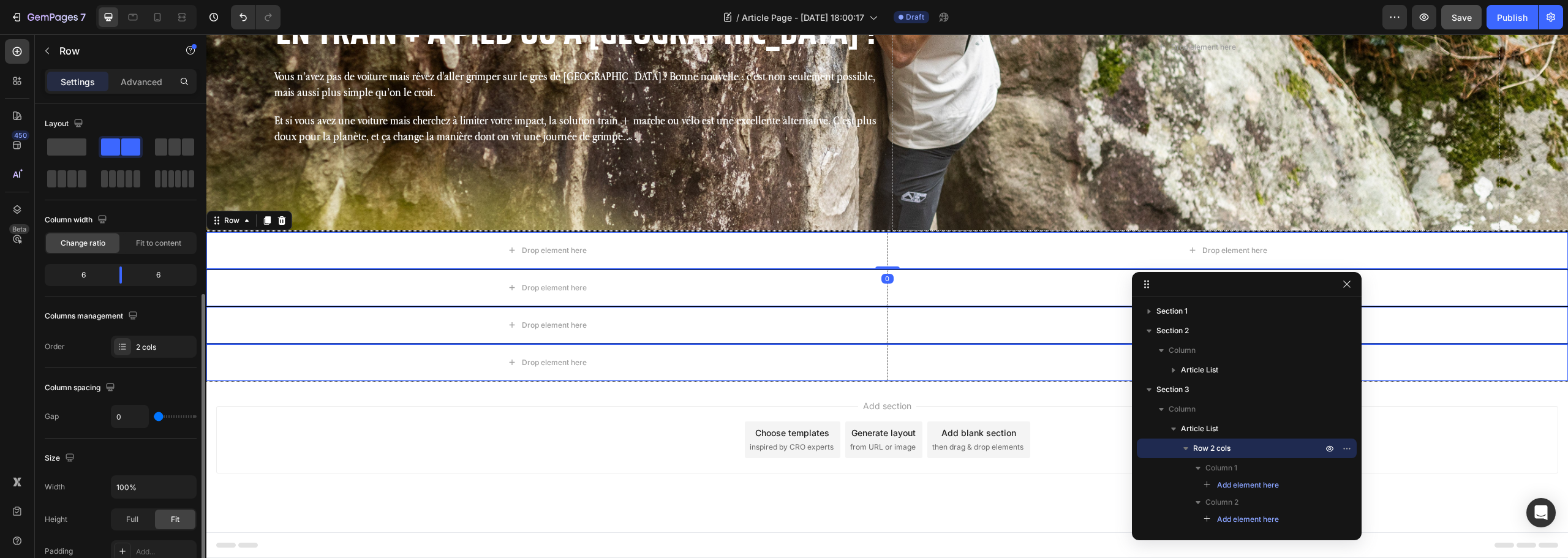
scroll to position [184, 0]
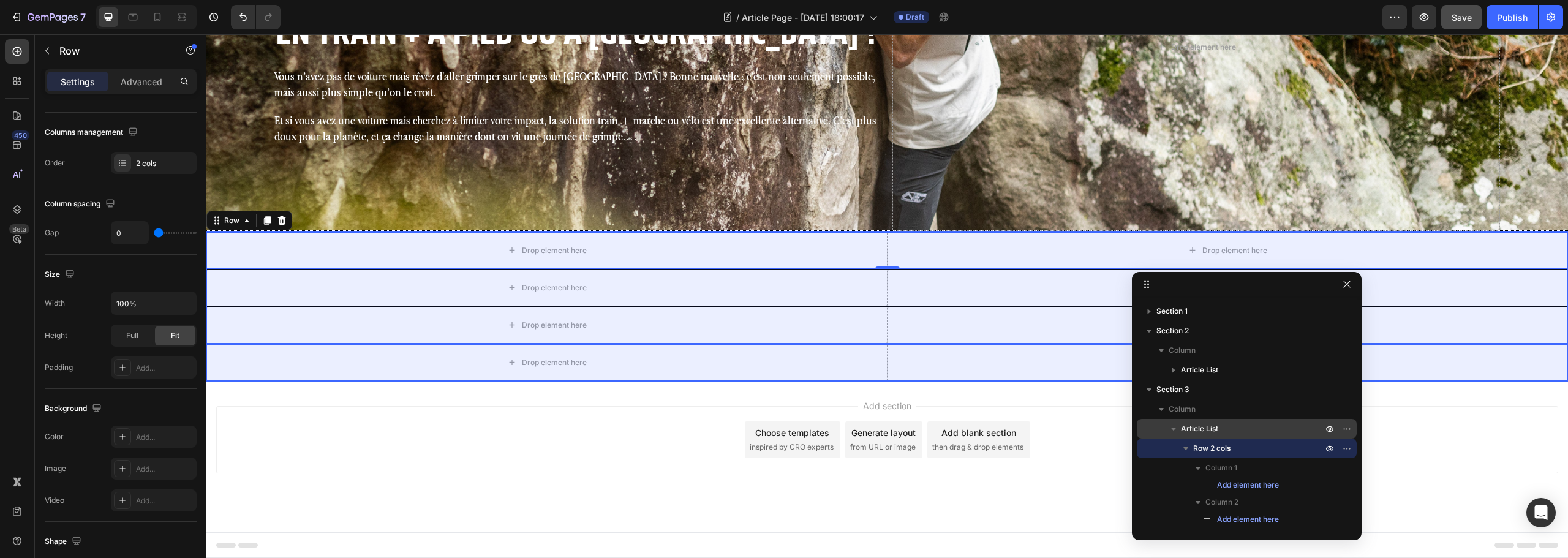
click at [1244, 434] on p "Article List" at bounding box center [1253, 428] width 144 height 12
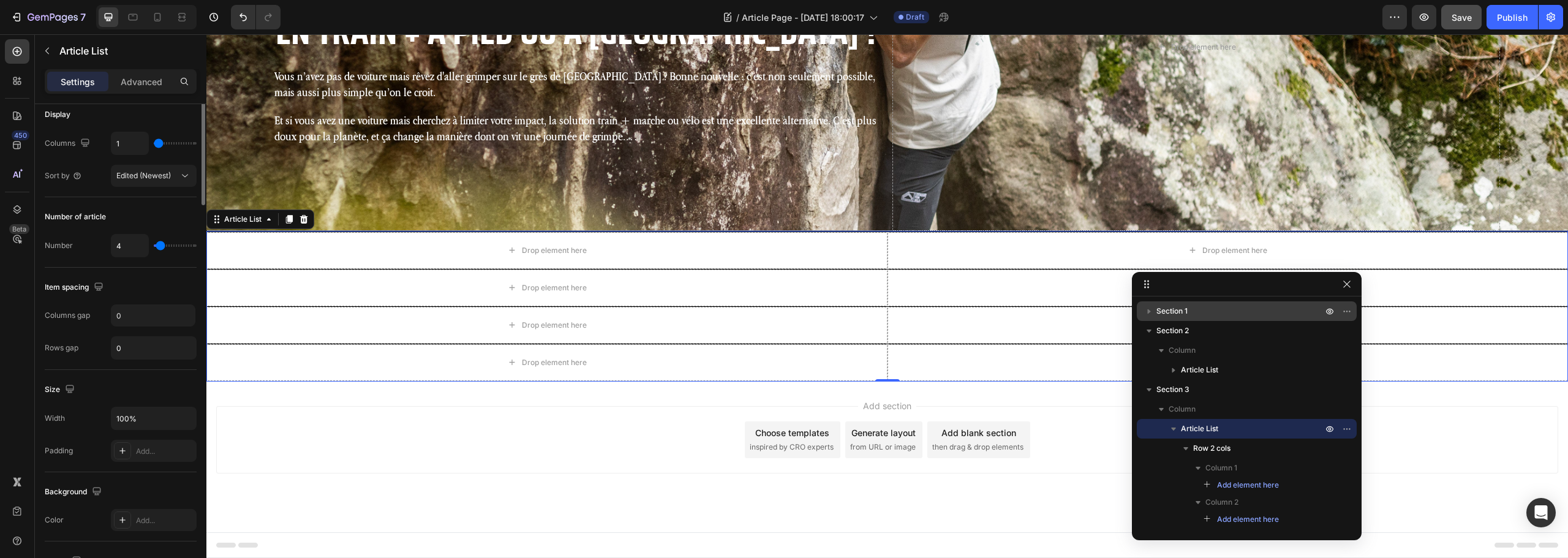
scroll to position [0, 0]
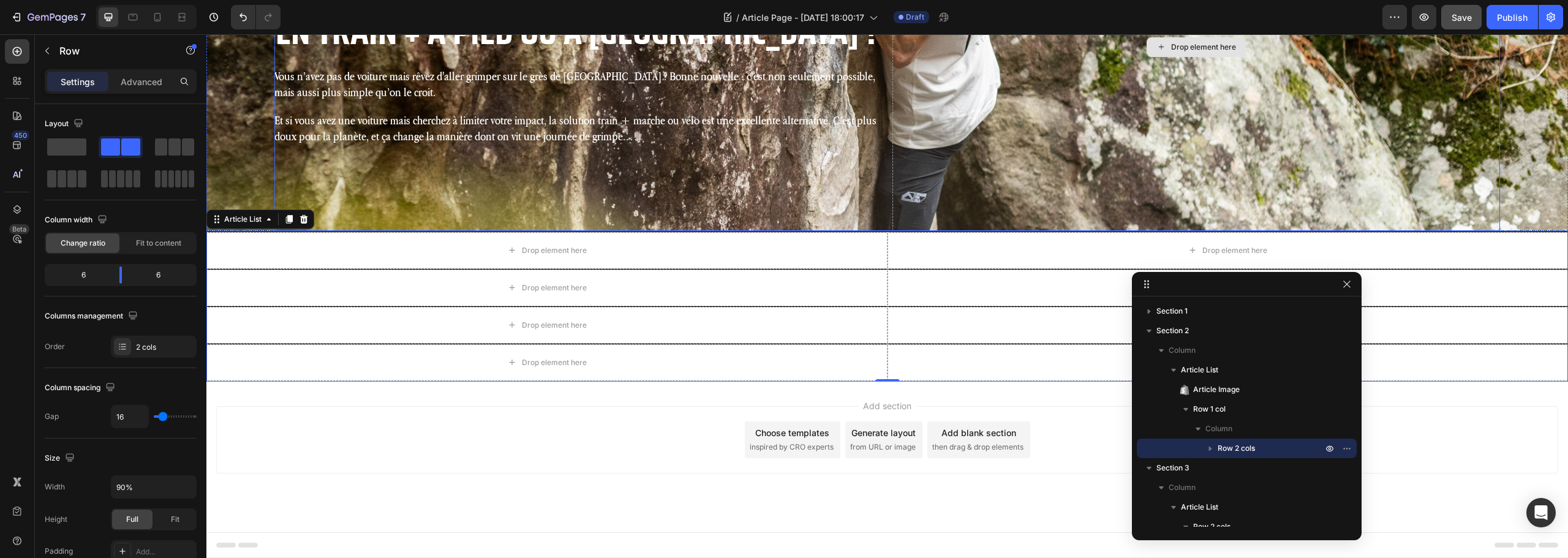
click at [982, 136] on div "Drop element here" at bounding box center [1196, 47] width 608 height 367
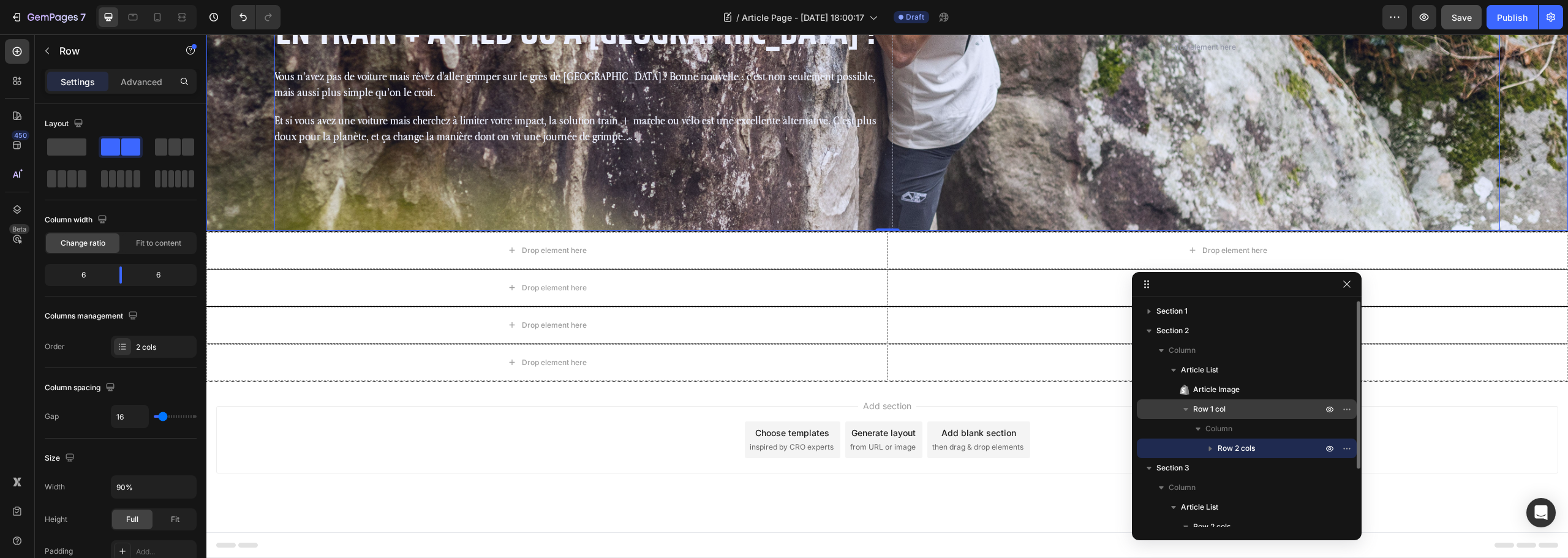
click at [1235, 404] on p "Row 1 col" at bounding box center [1259, 408] width 132 height 12
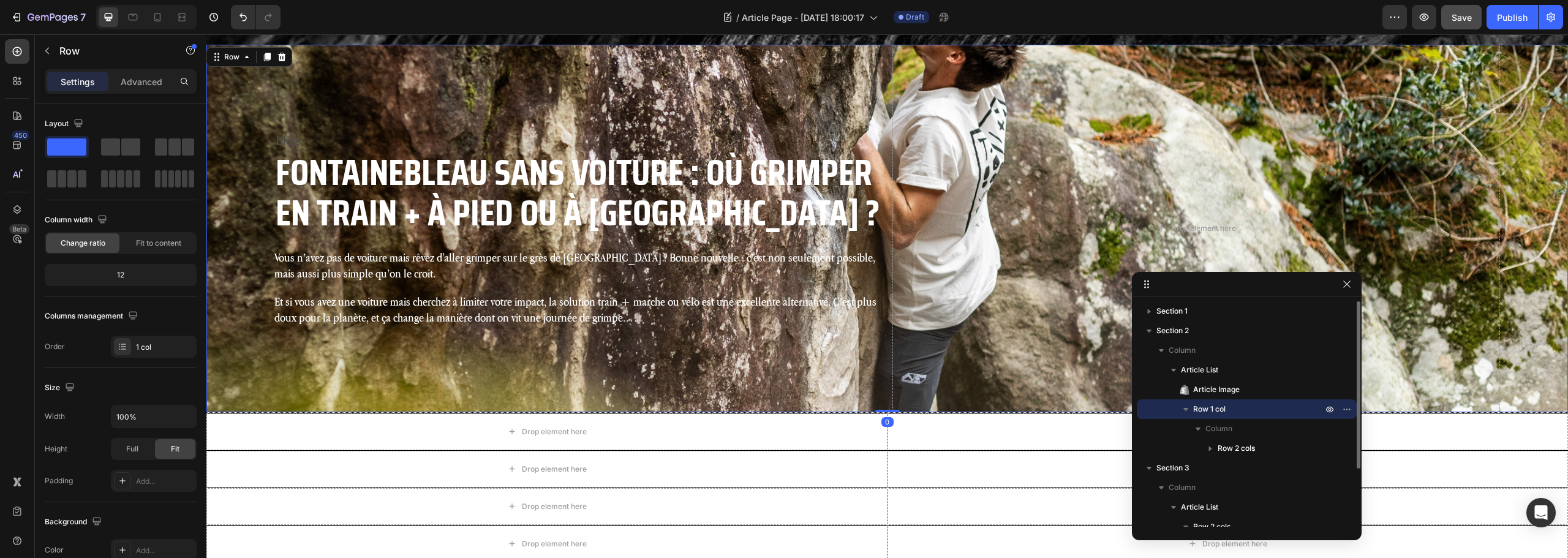
scroll to position [151, 0]
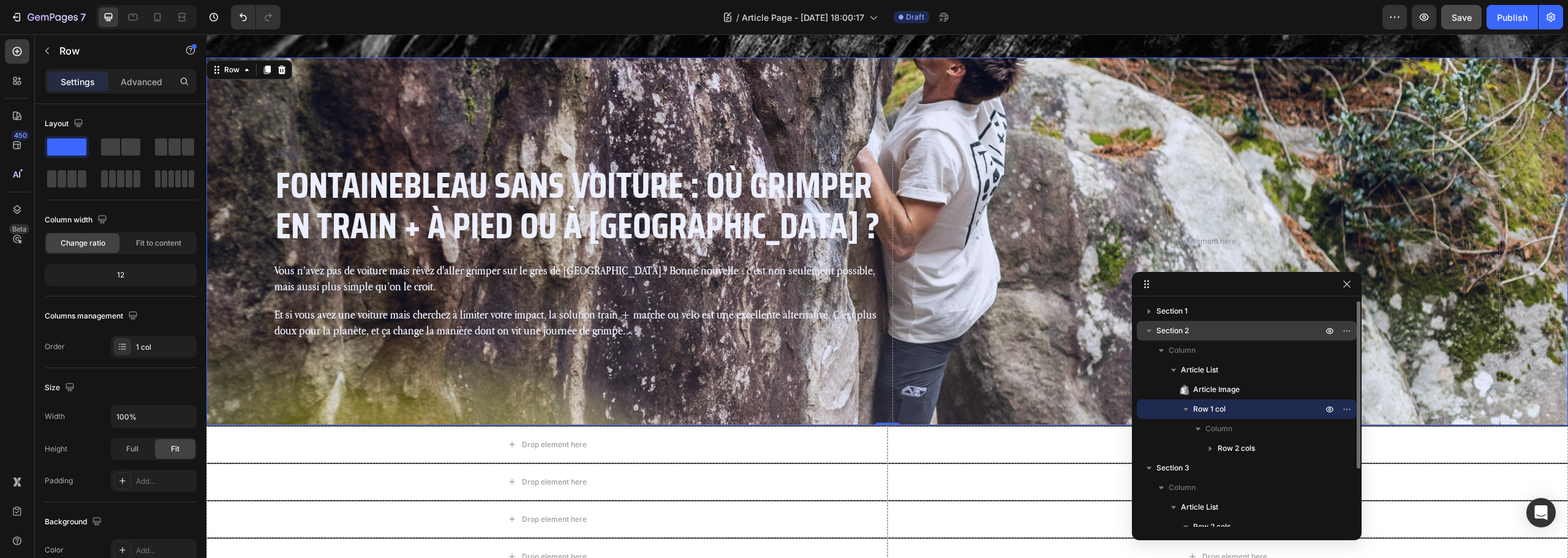
click at [1218, 335] on p "Section 2" at bounding box center [1240, 330] width 168 height 12
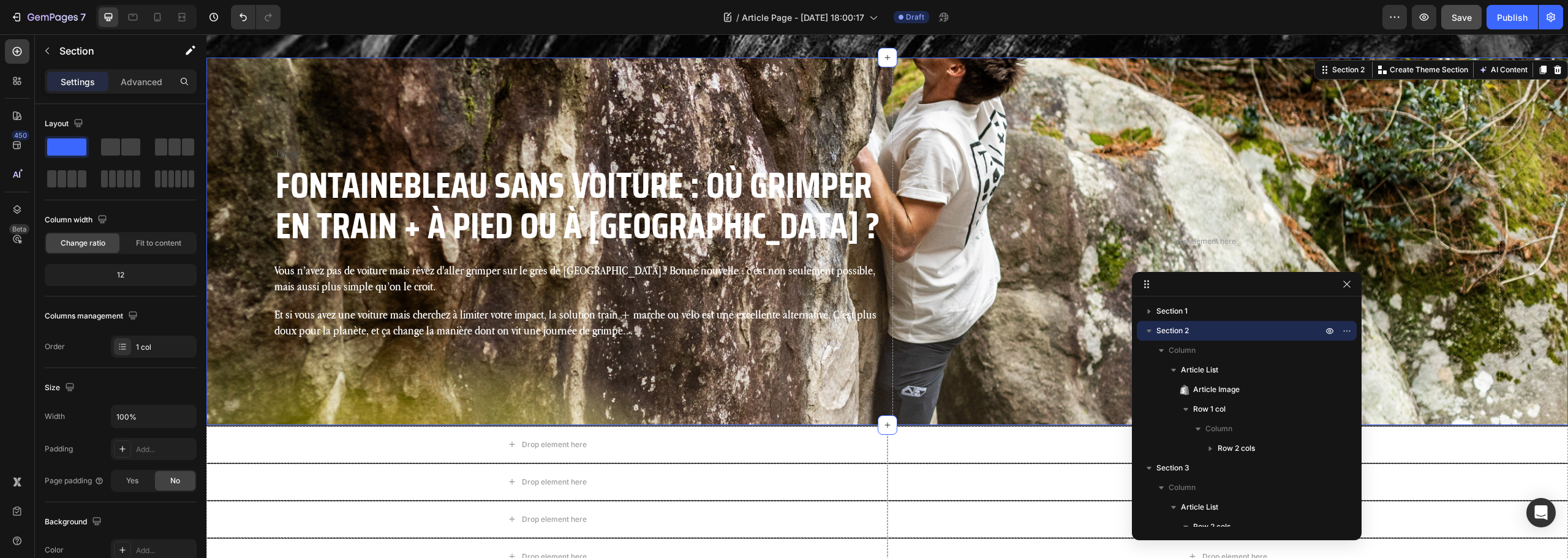
click at [140, 91] on div "Settings Advanced" at bounding box center [121, 82] width 152 height 24
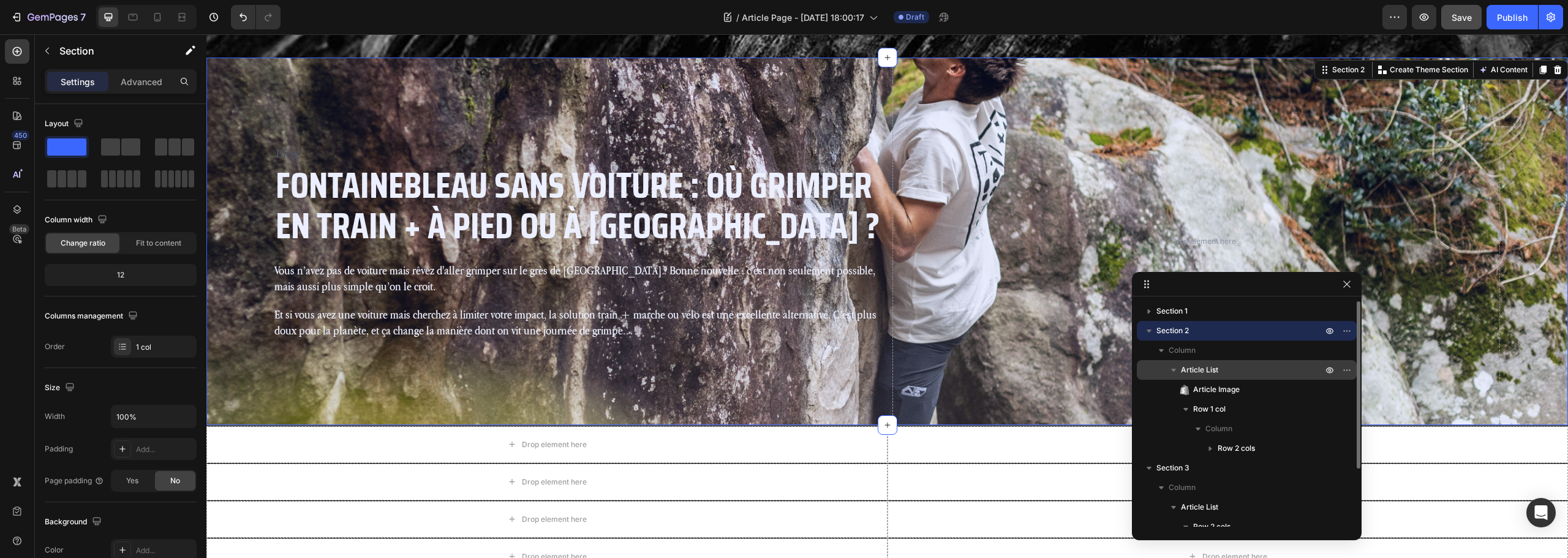
click at [1261, 374] on p "Article List" at bounding box center [1253, 370] width 144 height 12
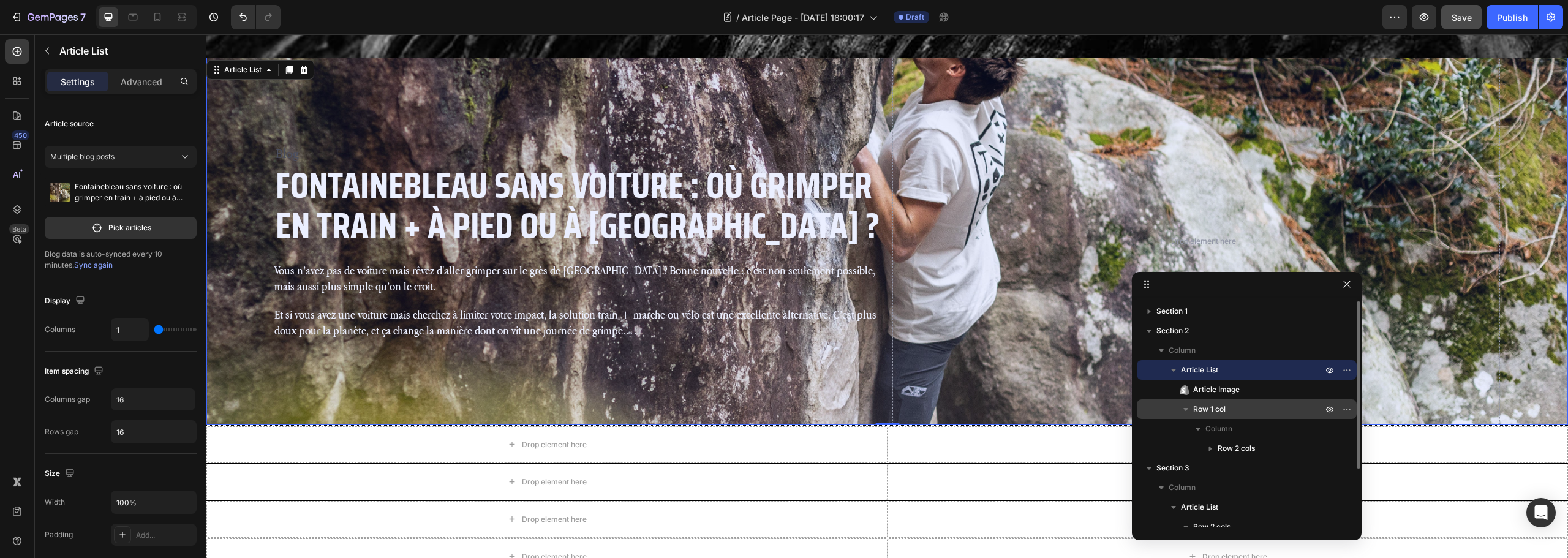
click at [1239, 410] on p "Row 1 col" at bounding box center [1259, 408] width 132 height 12
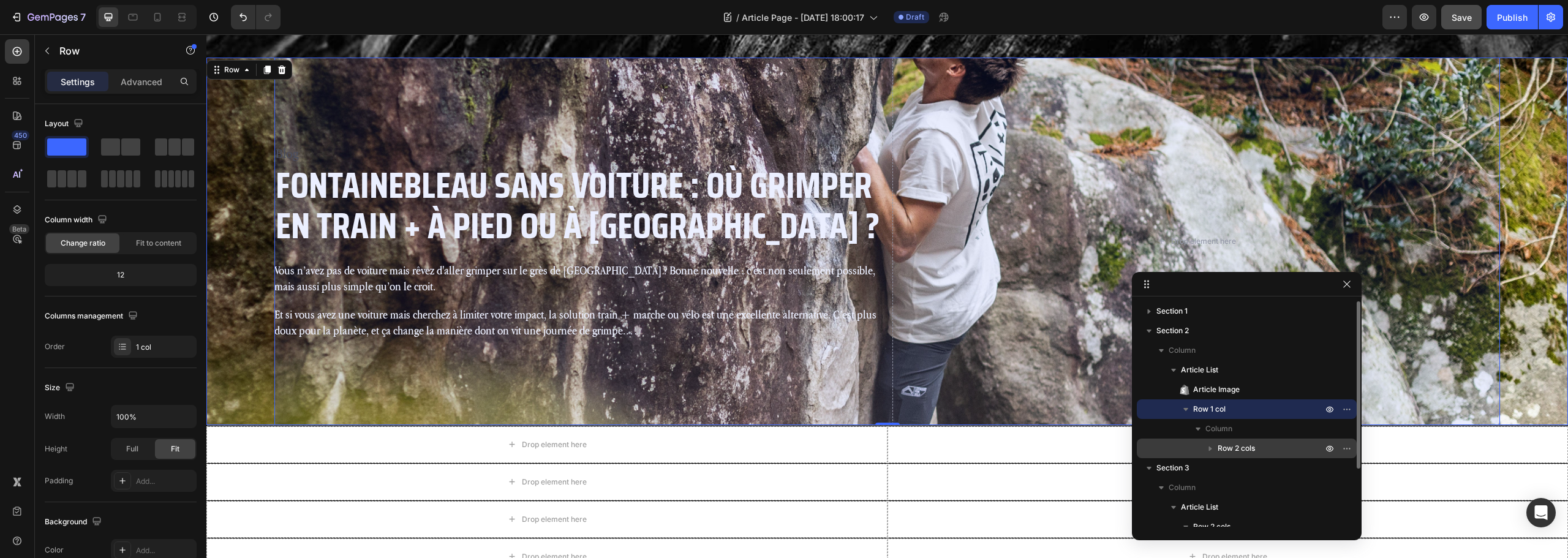
click at [1247, 443] on span "Row 2 cols" at bounding box center [1236, 448] width 37 height 12
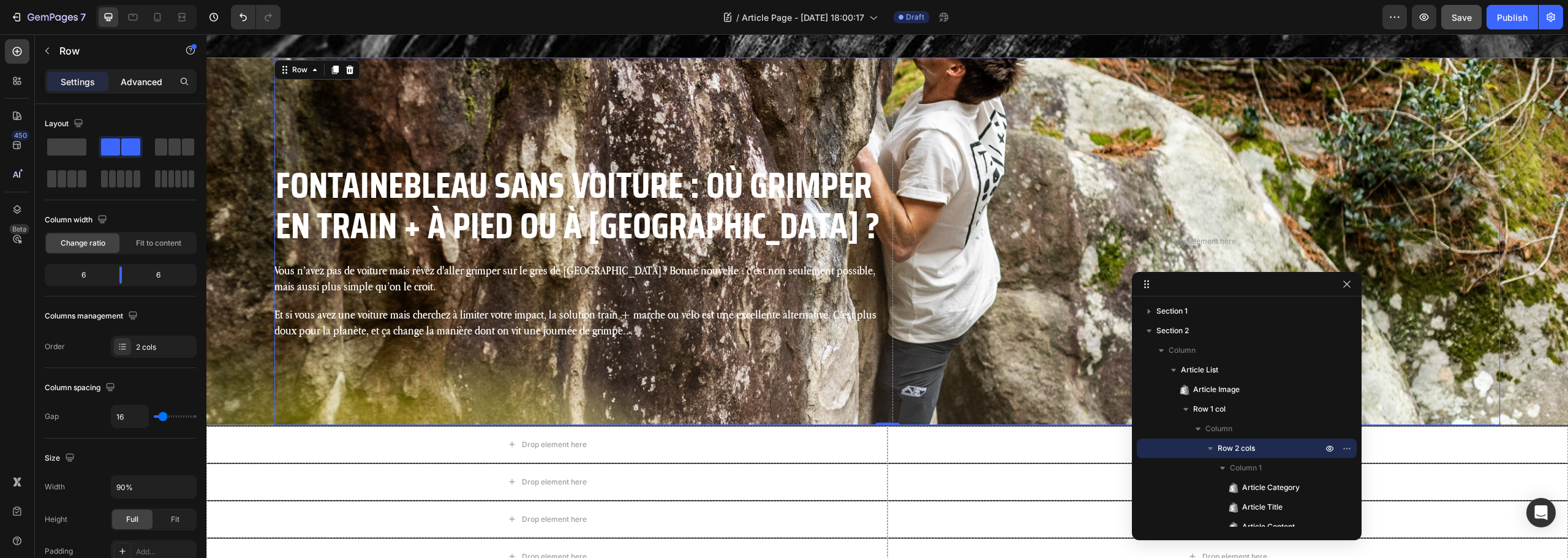
click at [125, 76] on p "Advanced" at bounding box center [141, 82] width 41 height 13
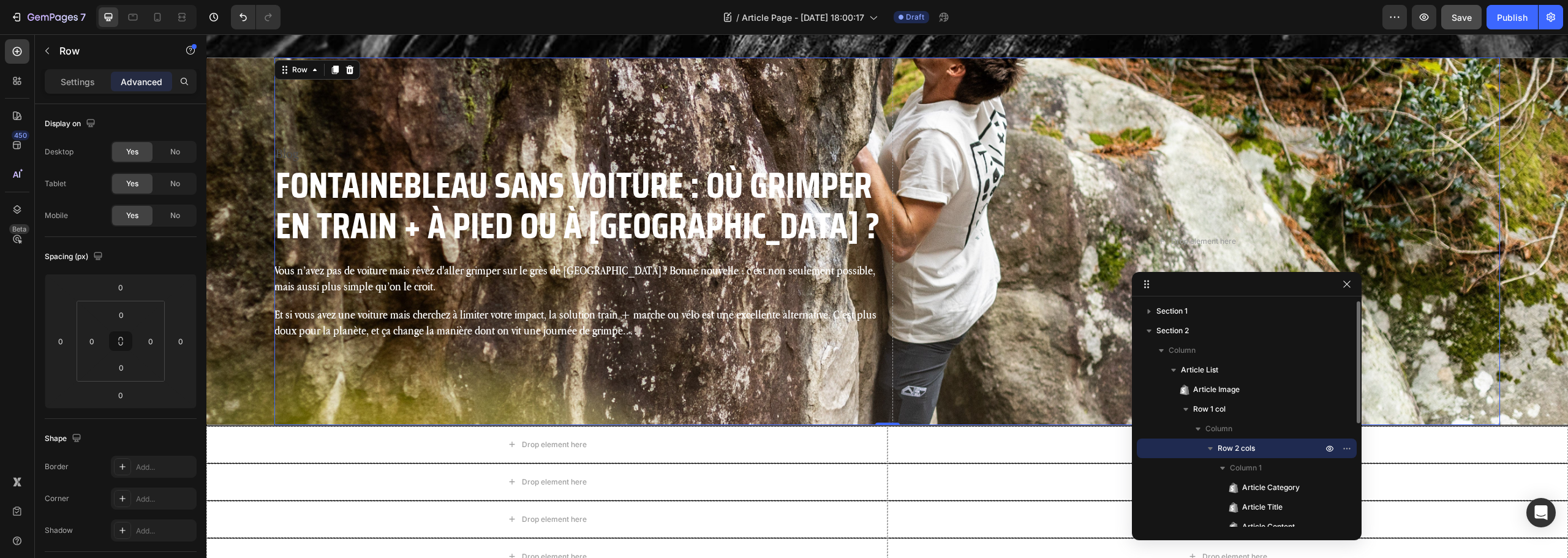
click at [1250, 447] on span "Row 2 cols" at bounding box center [1236, 448] width 37 height 12
click at [83, 82] on p "Settings" at bounding box center [78, 82] width 34 height 13
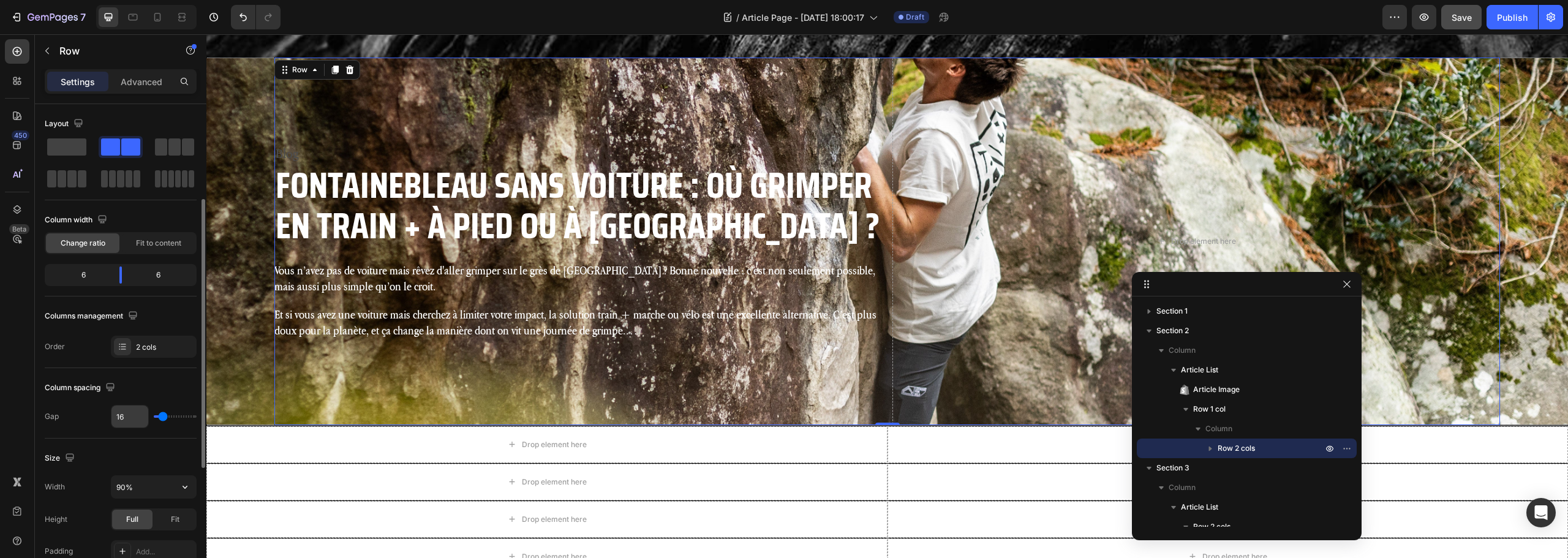
scroll to position [122, 0]
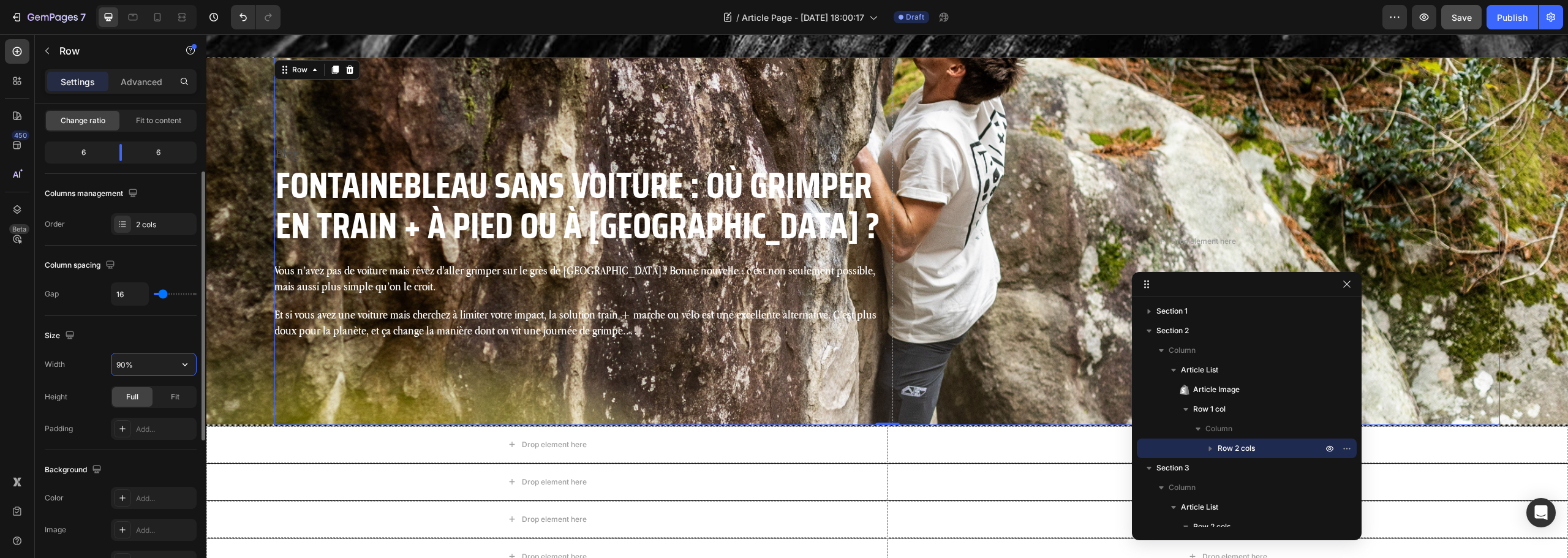
click at [133, 371] on input "90%" at bounding box center [154, 364] width 84 height 22
click at [193, 367] on button "button" at bounding box center [184, 364] width 22 height 22
click at [140, 415] on p "Full 100%" at bounding box center [150, 419] width 70 height 11
type input "100%"
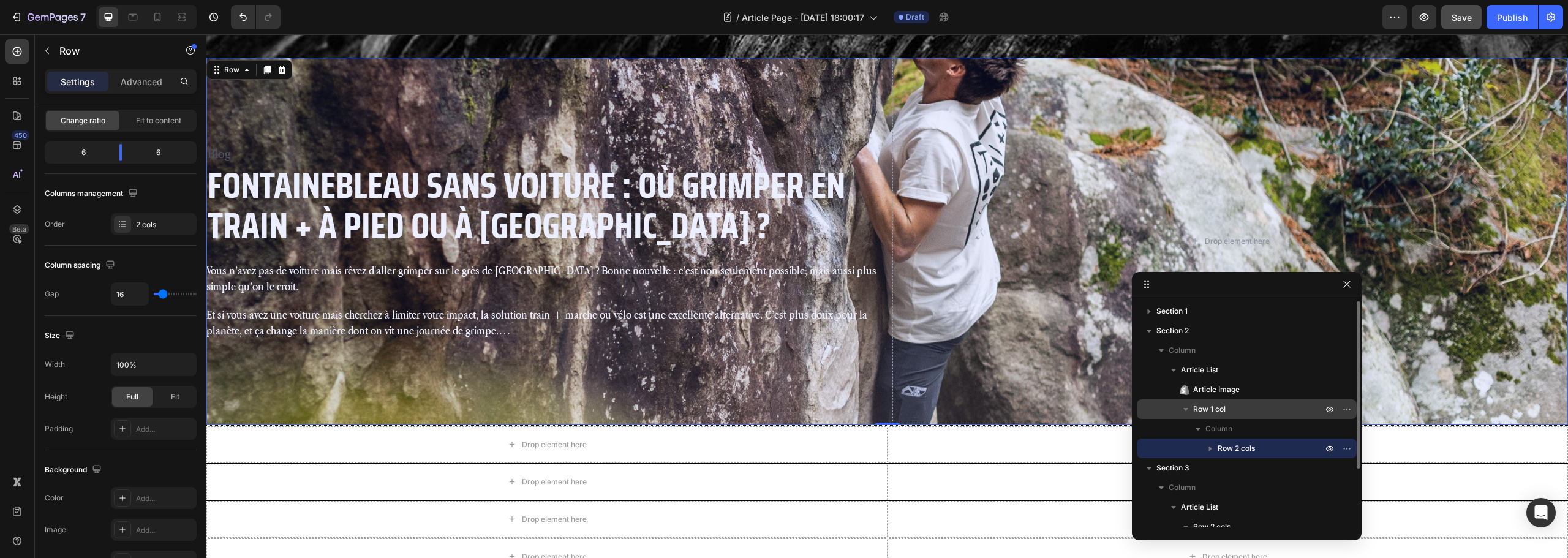
click at [1238, 410] on p "Row 1 col" at bounding box center [1259, 408] width 132 height 12
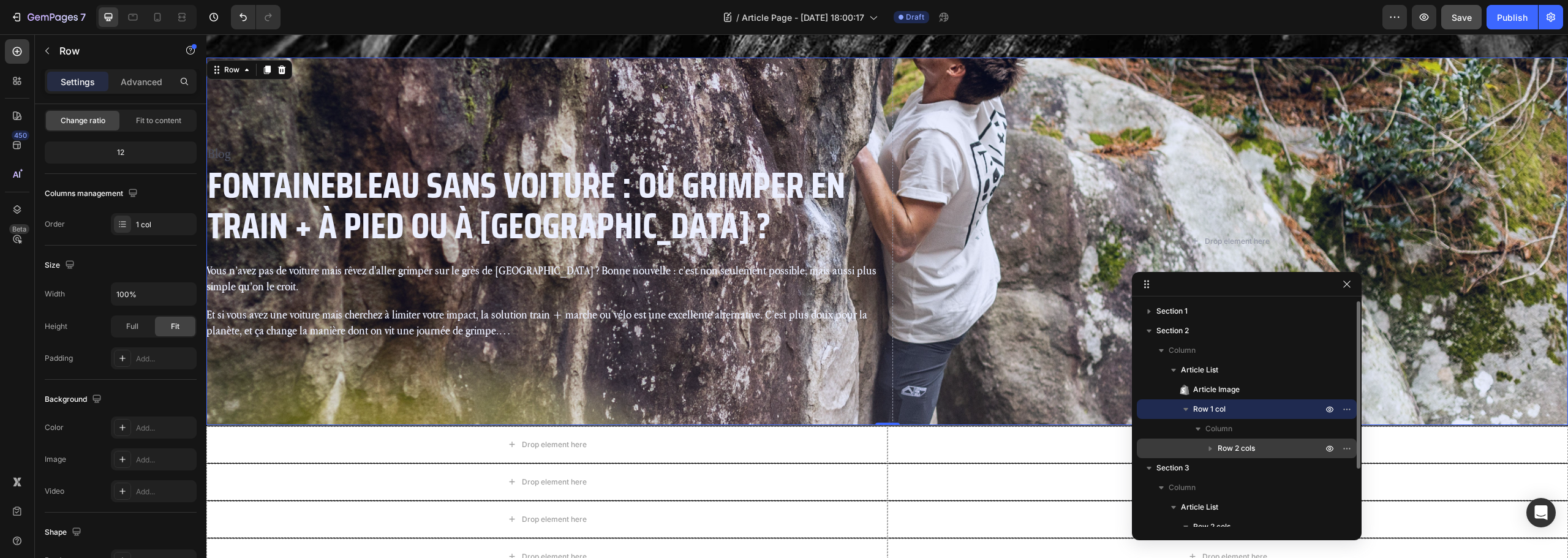
click at [1229, 447] on span "Row 2 cols" at bounding box center [1236, 448] width 37 height 12
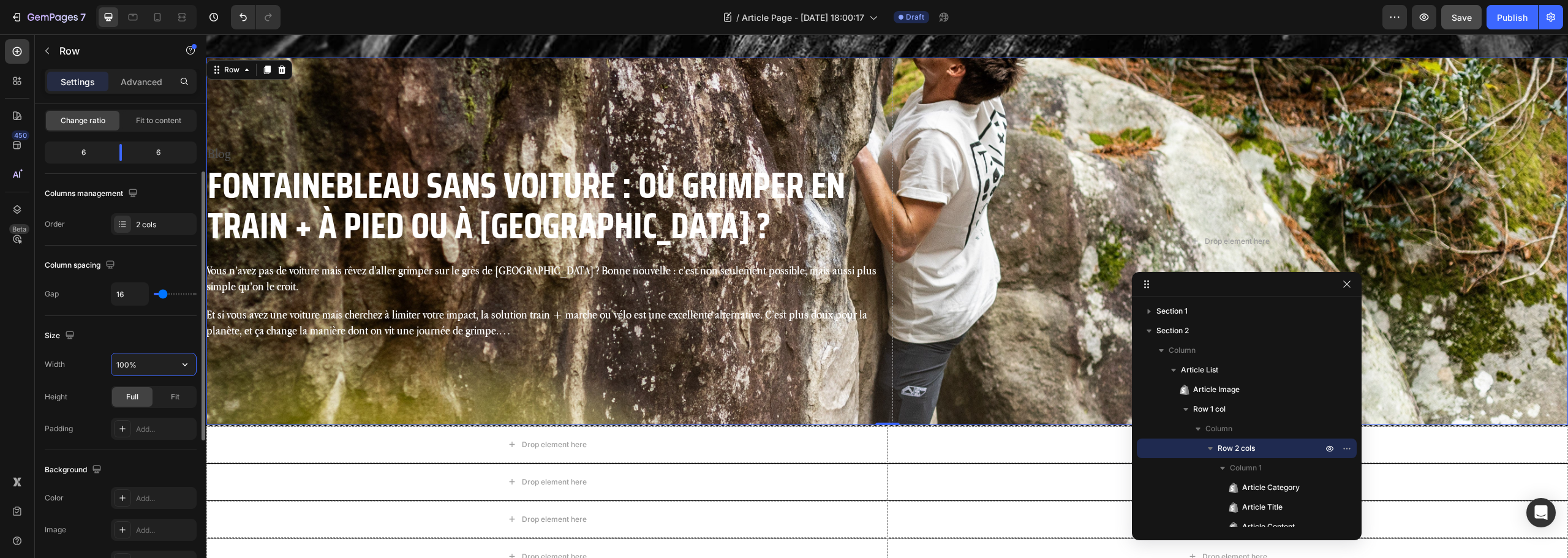
click at [137, 361] on input "100%" at bounding box center [154, 364] width 84 height 22
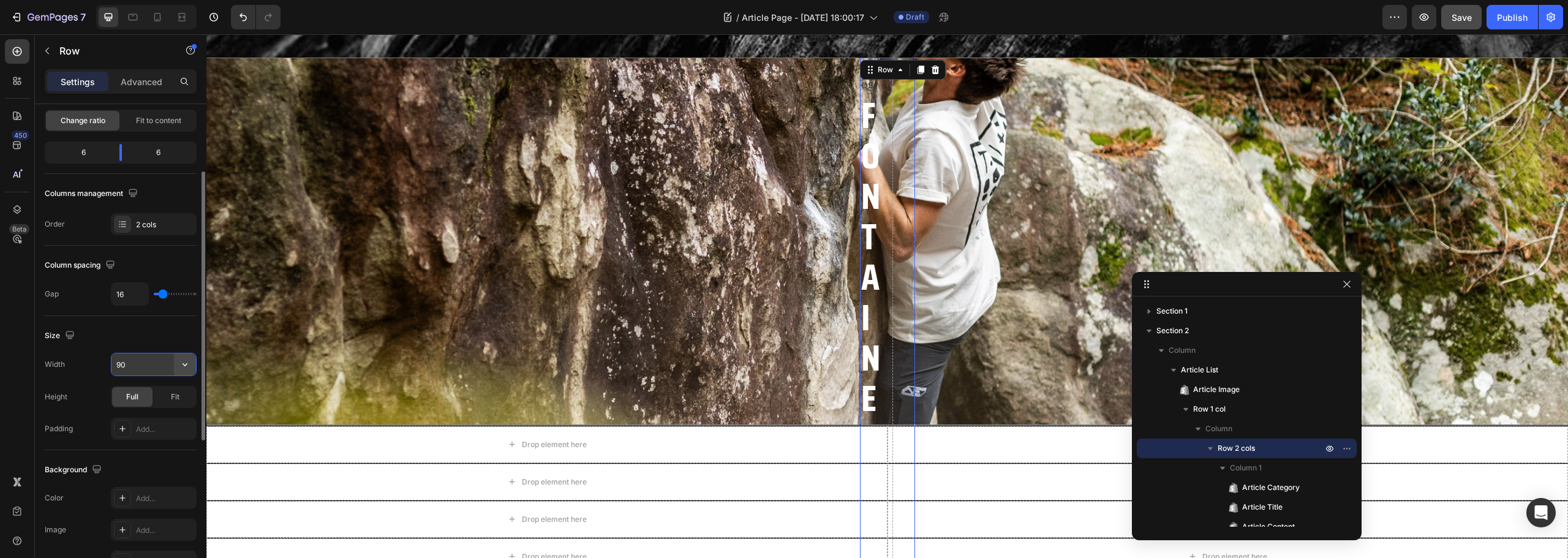
click at [180, 362] on icon "button" at bounding box center [184, 364] width 12 height 12
click at [160, 361] on input "90" at bounding box center [154, 364] width 84 height 22
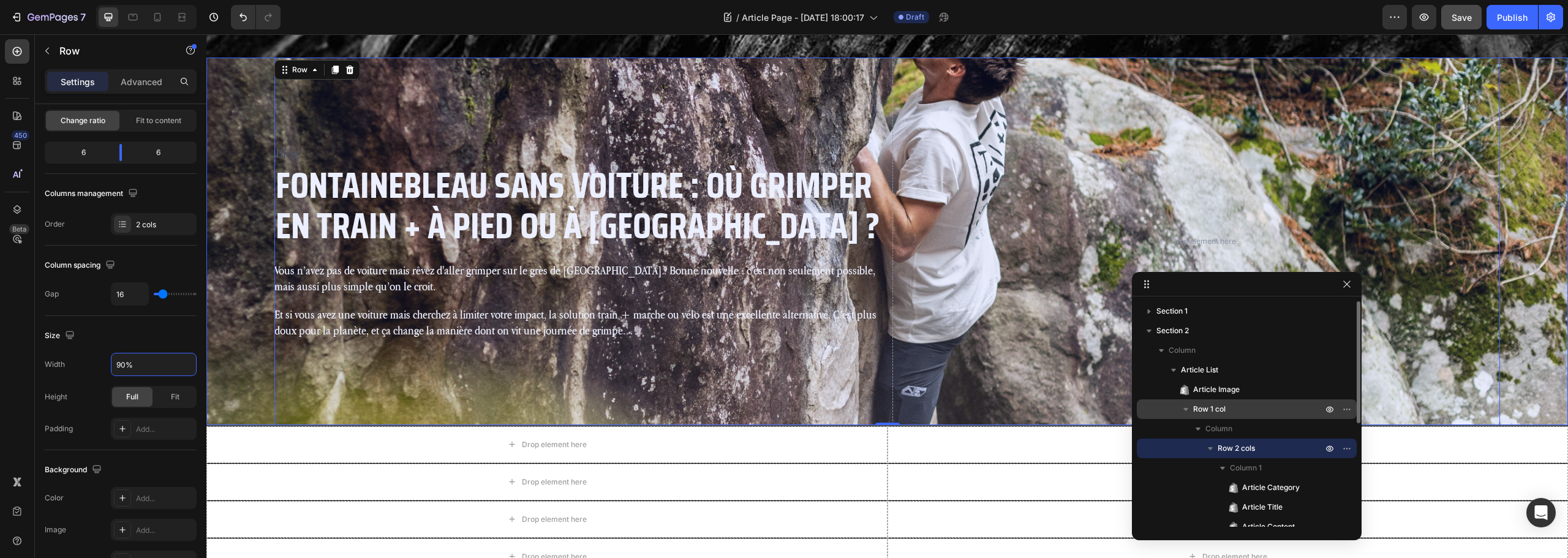
type input "90%"
click at [1187, 406] on icon "button" at bounding box center [1185, 408] width 12 height 12
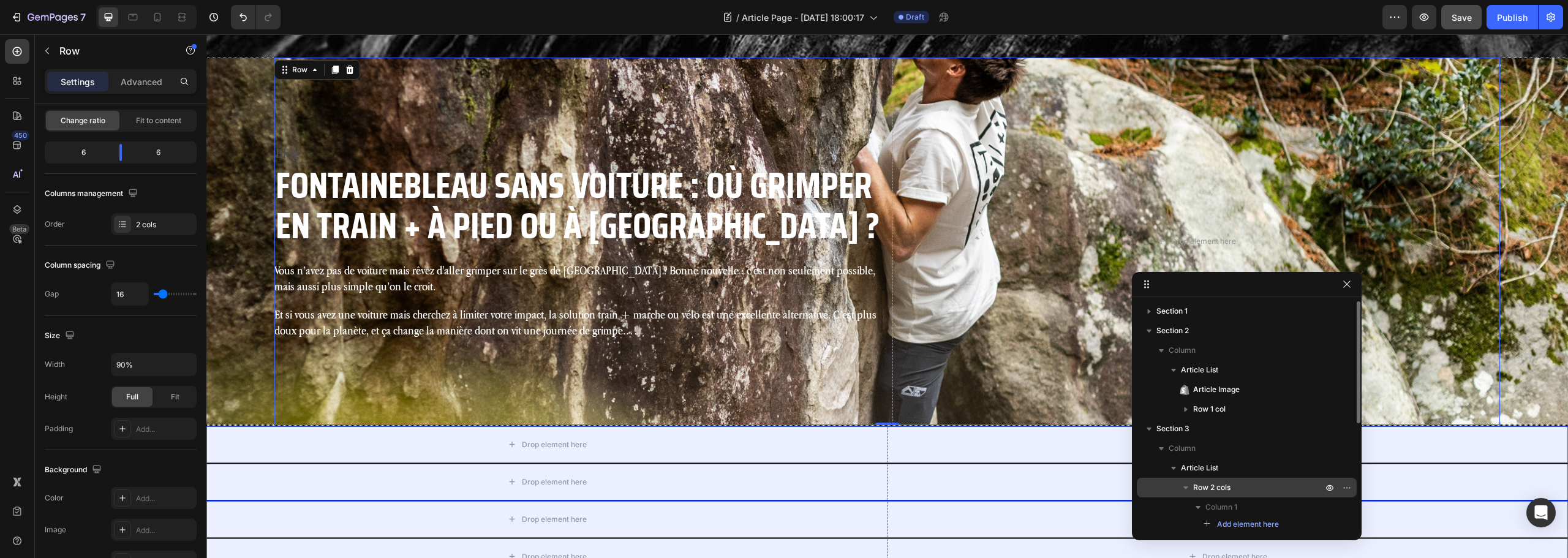
click at [1248, 487] on p "Row 2 cols" at bounding box center [1259, 487] width 132 height 12
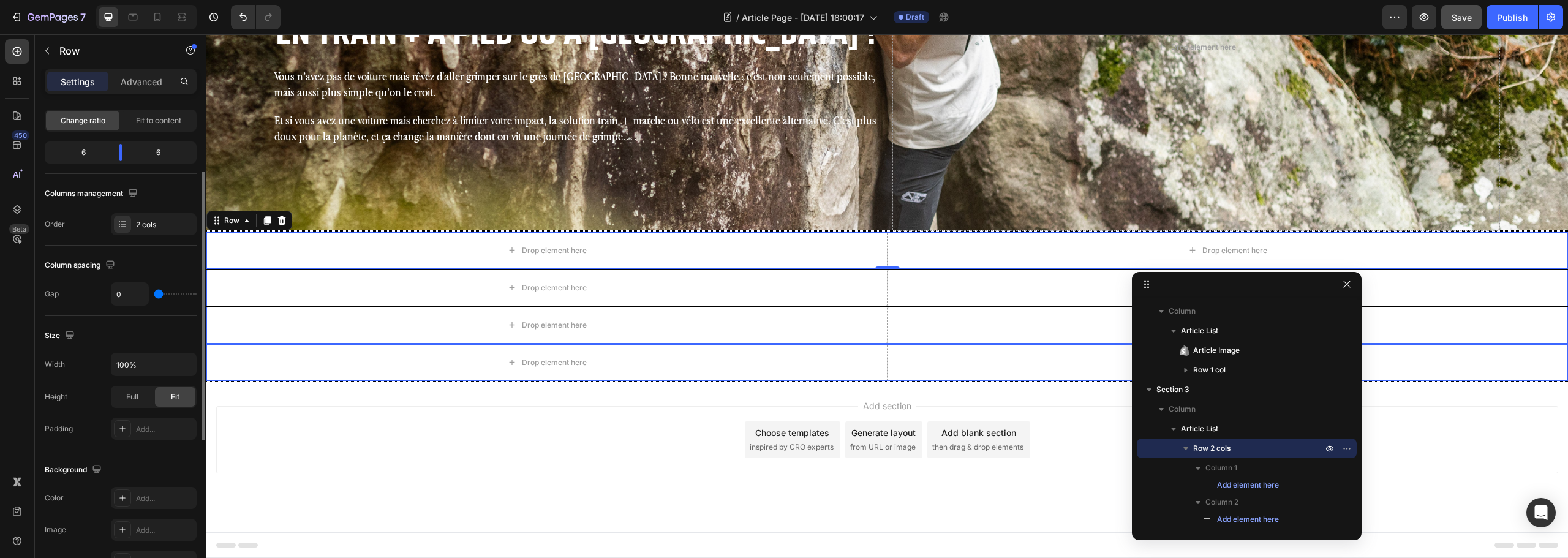
scroll to position [0, 0]
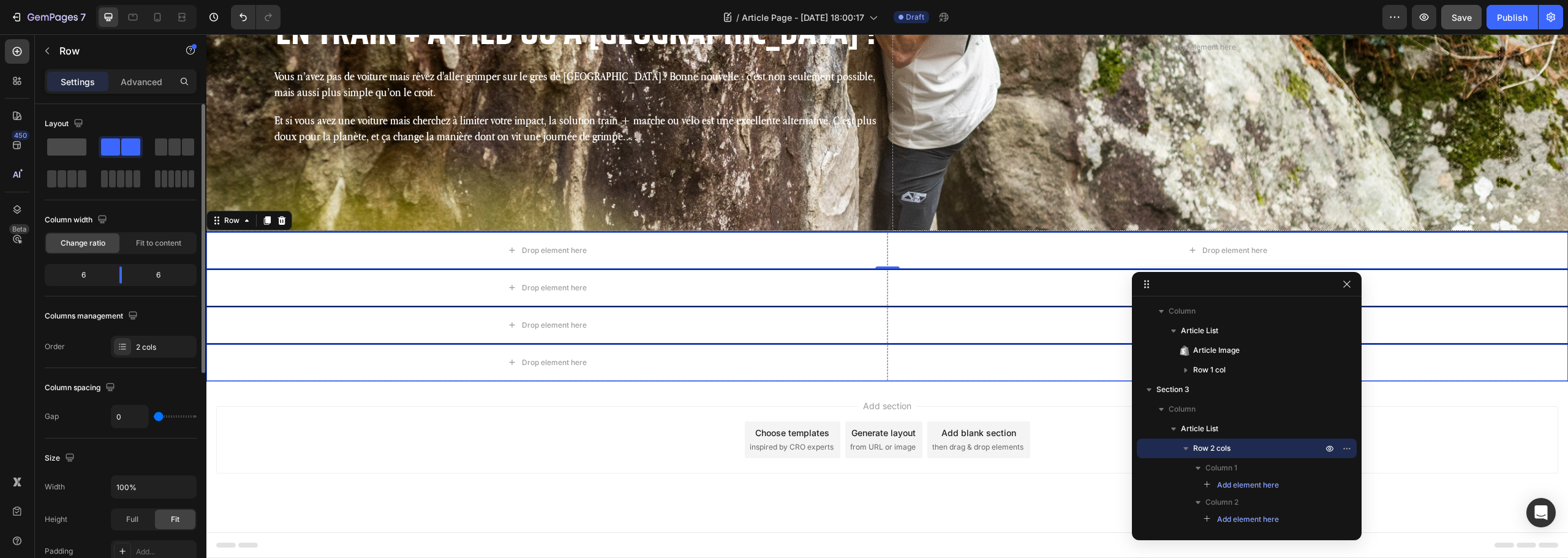
click at [72, 148] on span at bounding box center [66, 146] width 39 height 17
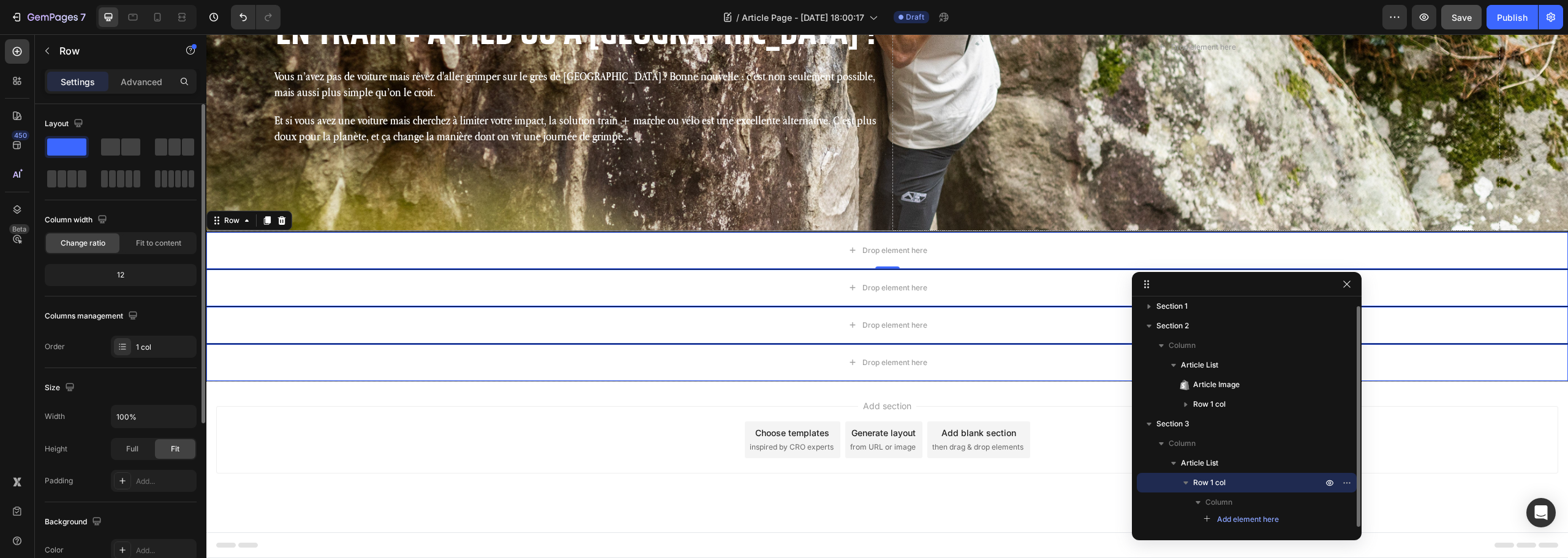
scroll to position [5, 0]
click at [14, 53] on icon at bounding box center [17, 51] width 12 height 12
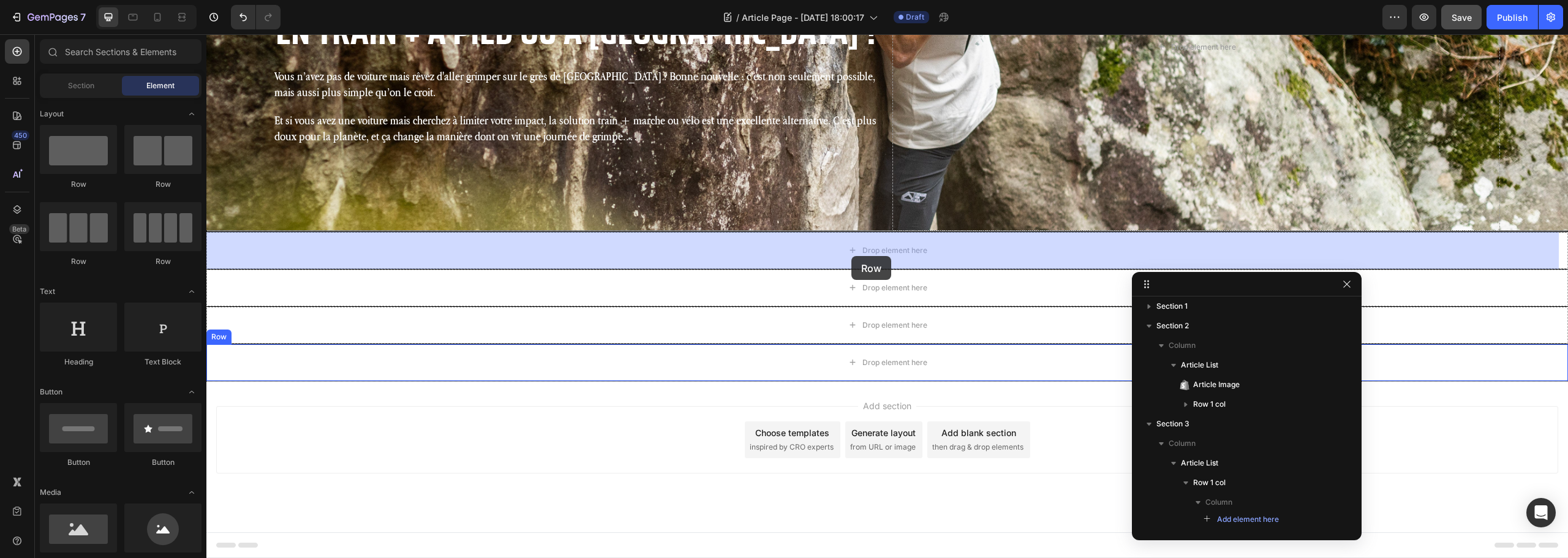
drag, startPoint x: 360, startPoint y: 190, endPoint x: 851, endPoint y: 256, distance: 495.4
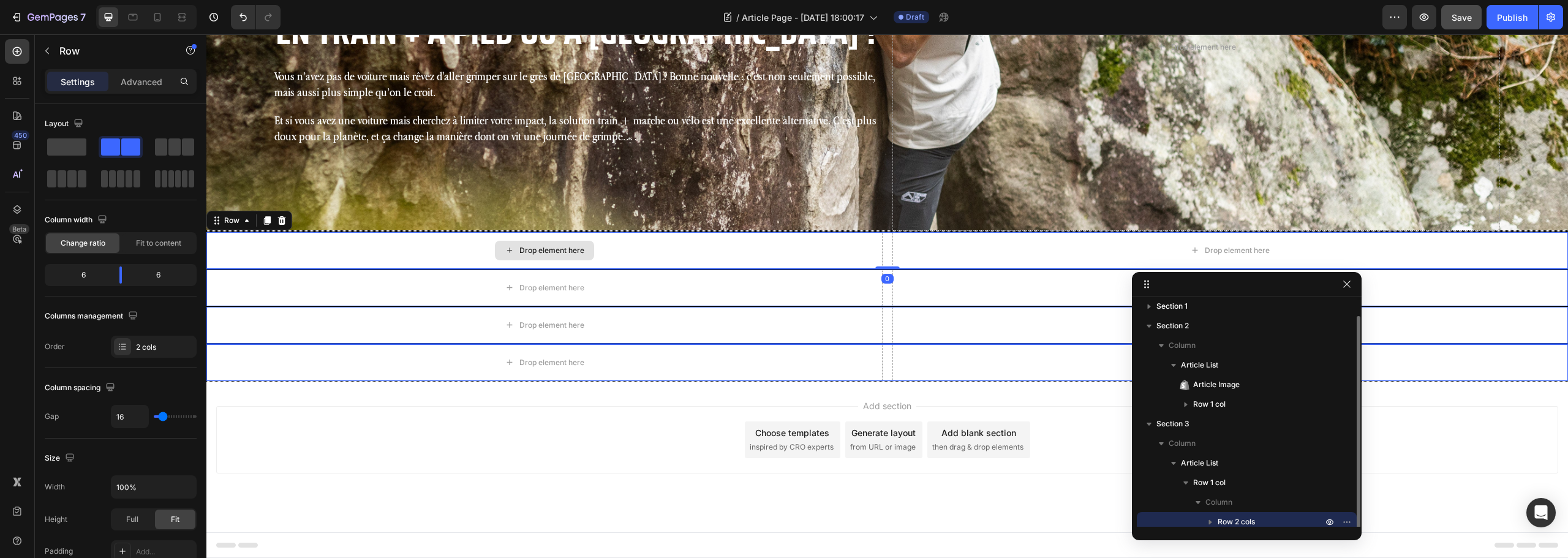
scroll to position [10, 0]
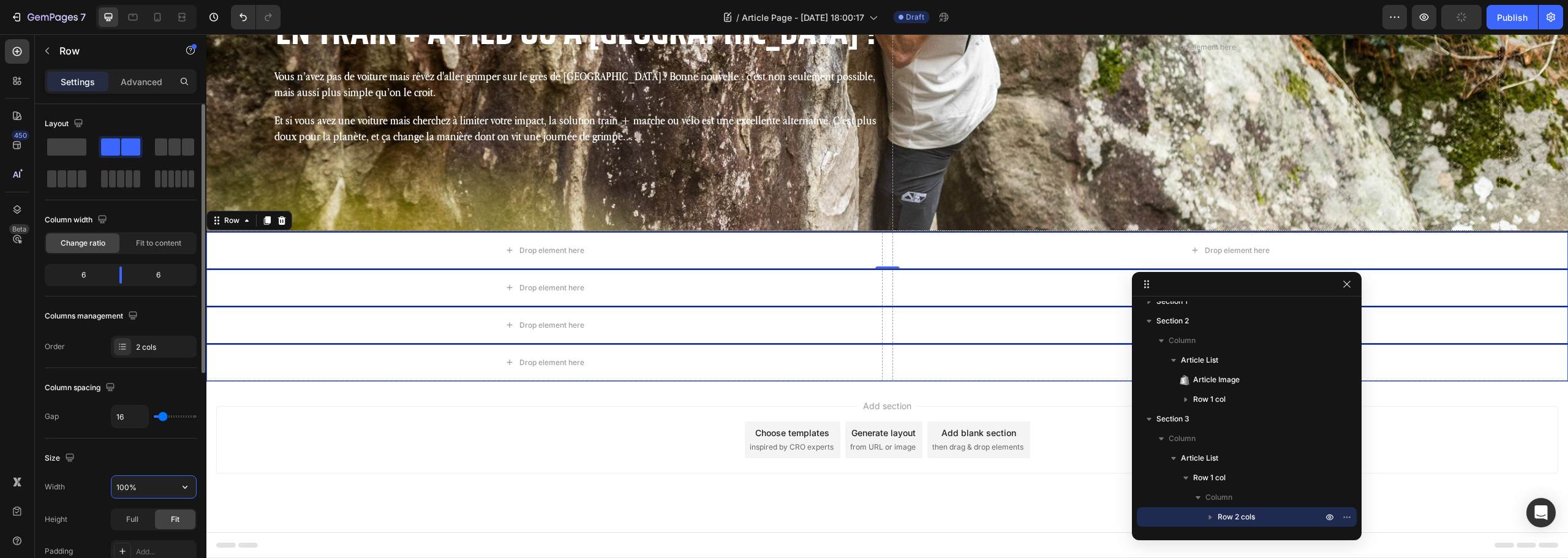
click at [146, 484] on input "100%" at bounding box center [154, 486] width 84 height 22
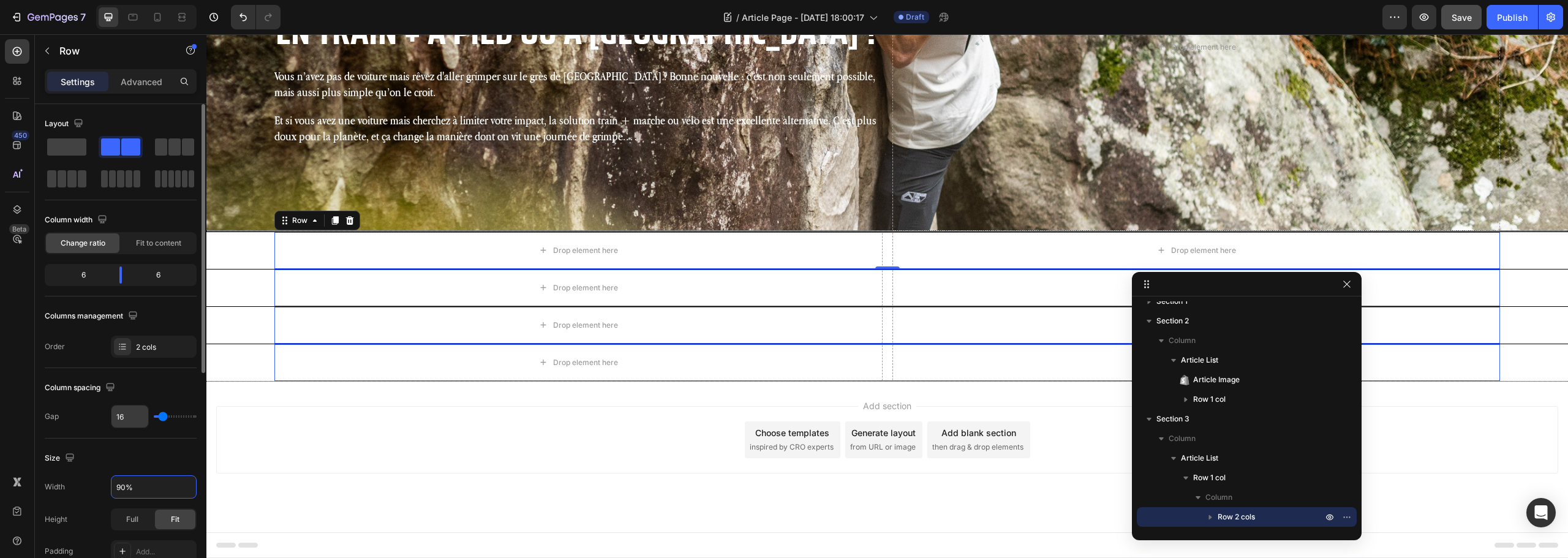
type input "90%"
click at [122, 411] on input "16" at bounding box center [129, 416] width 36 height 22
type input "0"
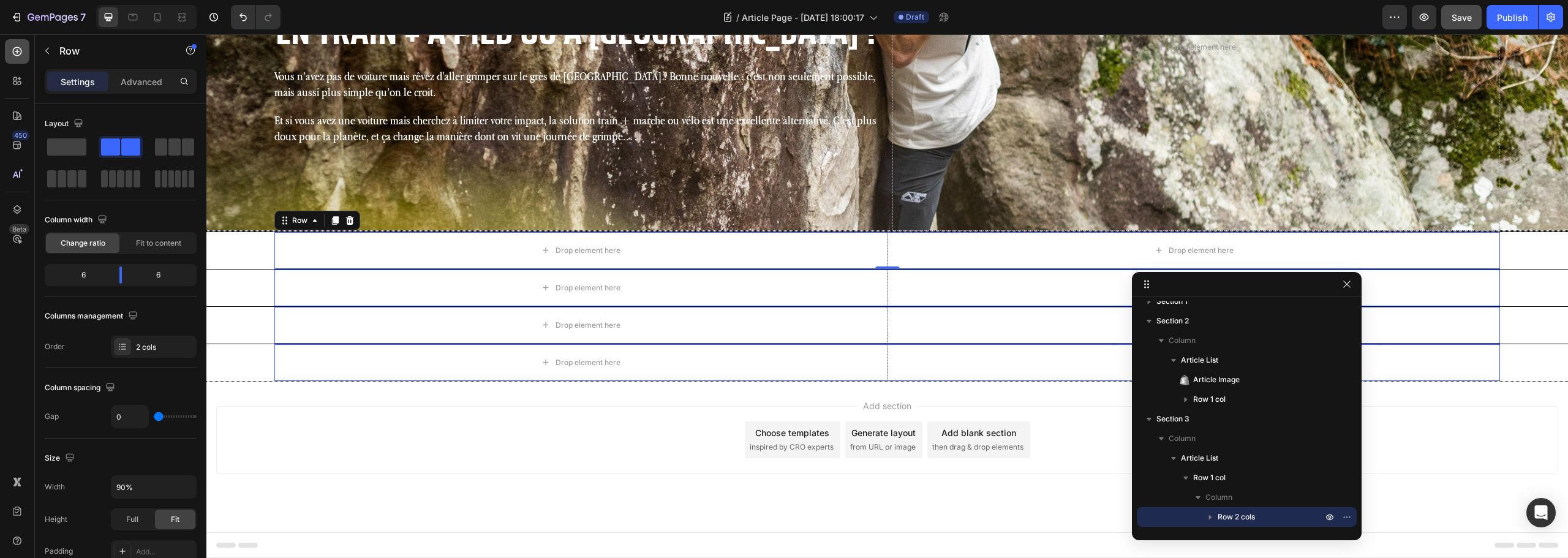
click at [15, 60] on div at bounding box center [17, 51] width 24 height 24
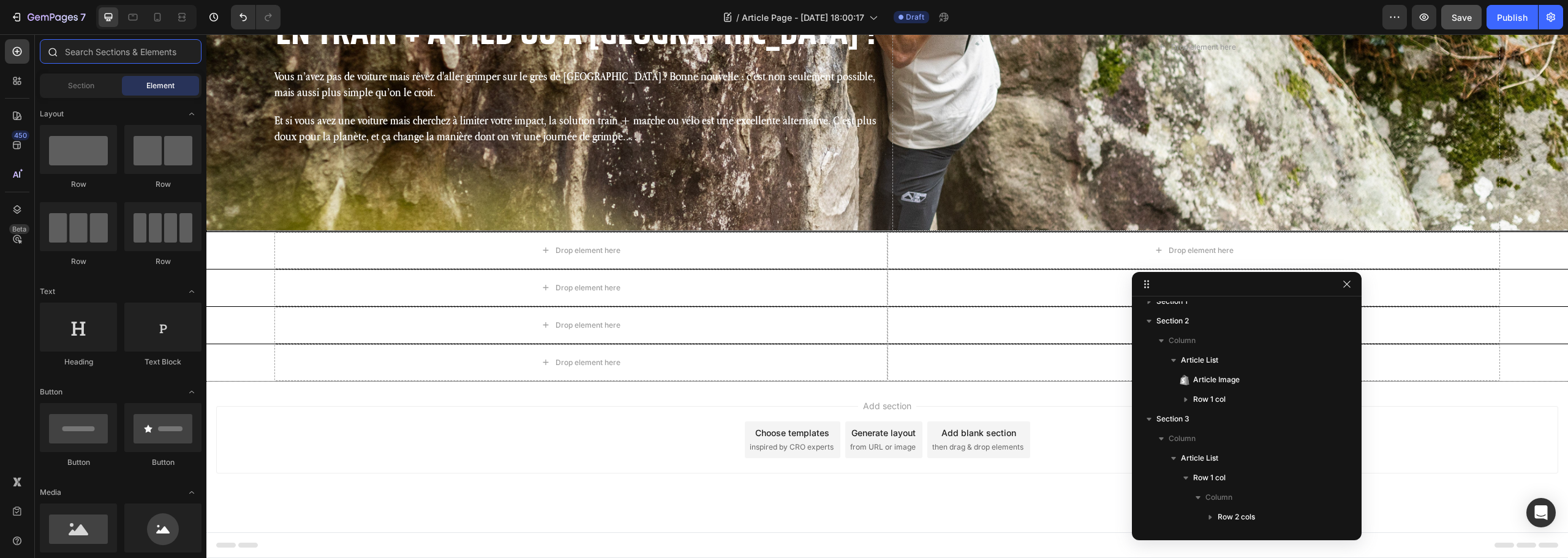
click at [122, 52] on input "text" at bounding box center [121, 51] width 162 height 24
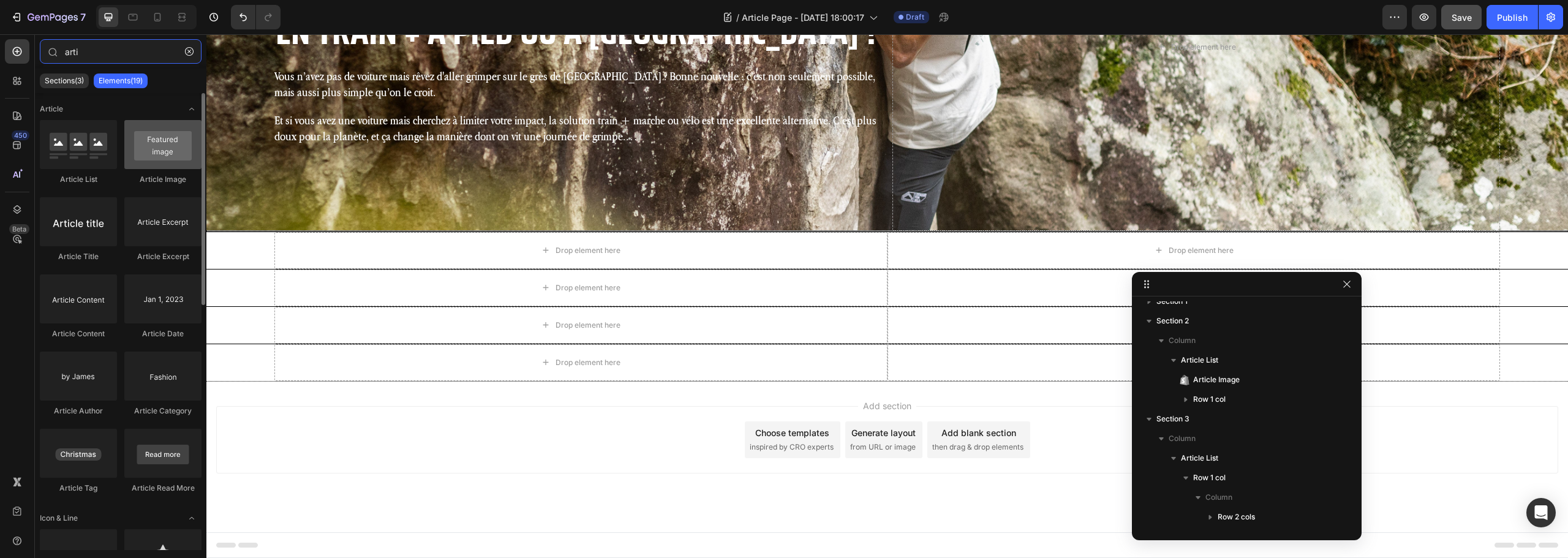
type input "arti"
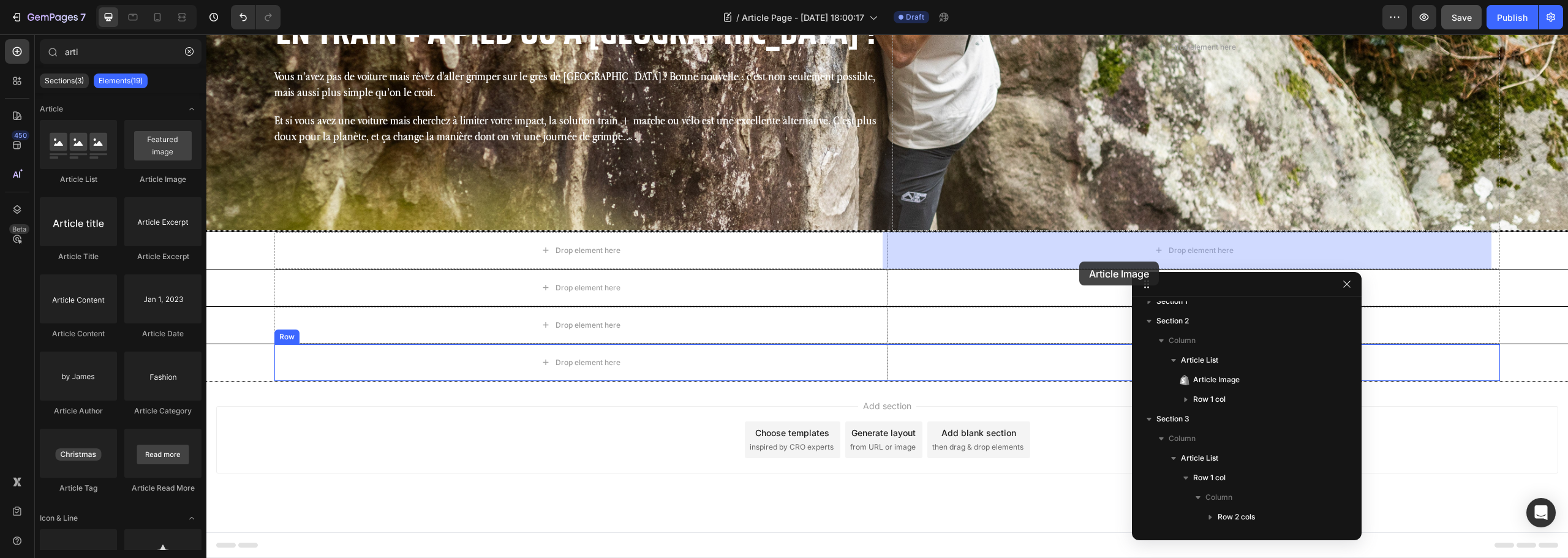
drag, startPoint x: 356, startPoint y: 190, endPoint x: 1079, endPoint y: 261, distance: 726.5
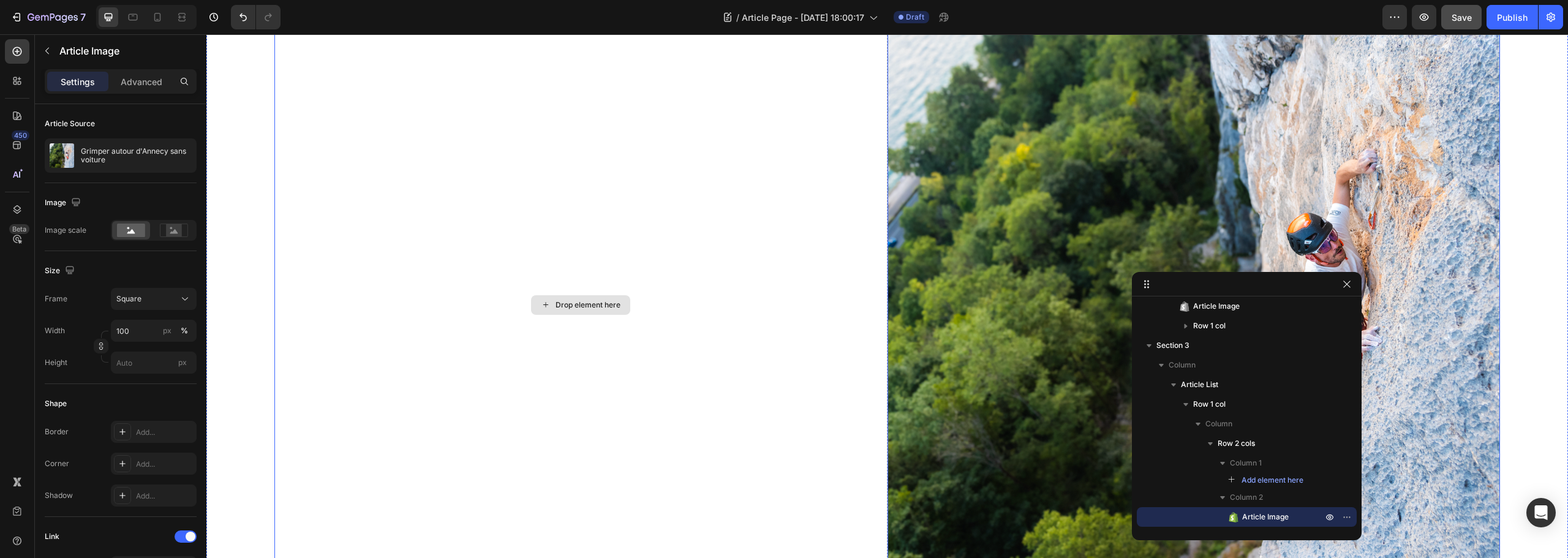
scroll to position [529, 0]
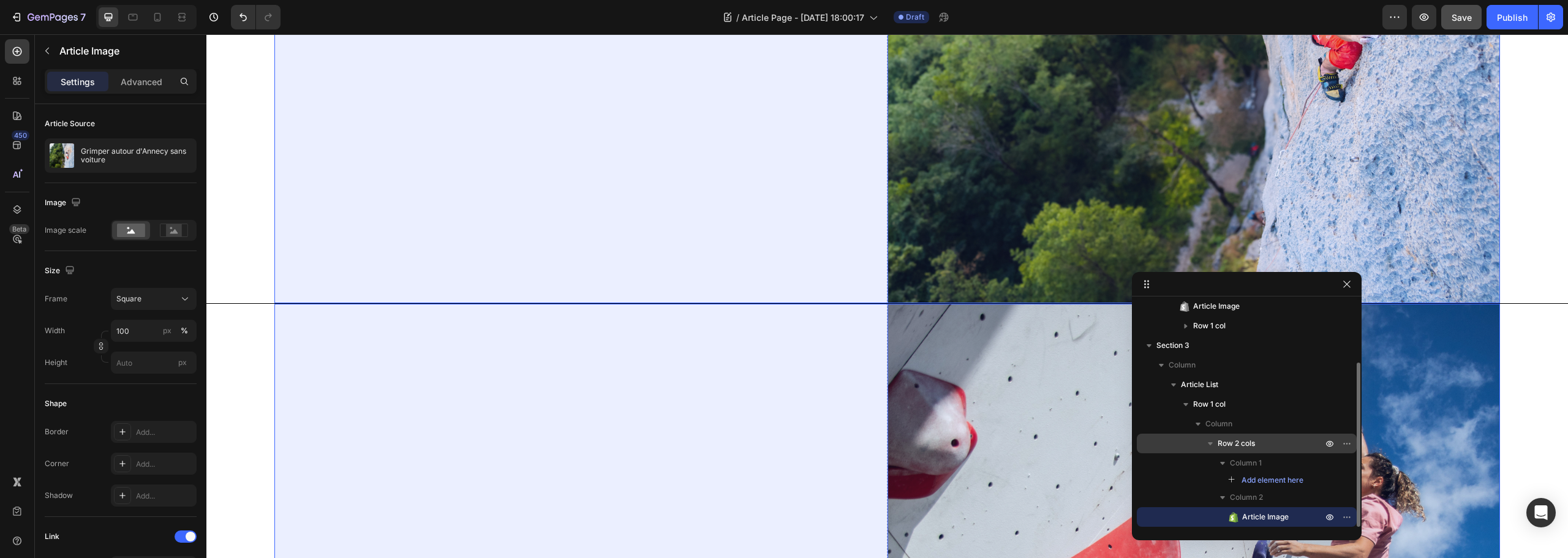
click at [1260, 445] on p "Row 2 cols" at bounding box center [1271, 443] width 107 height 12
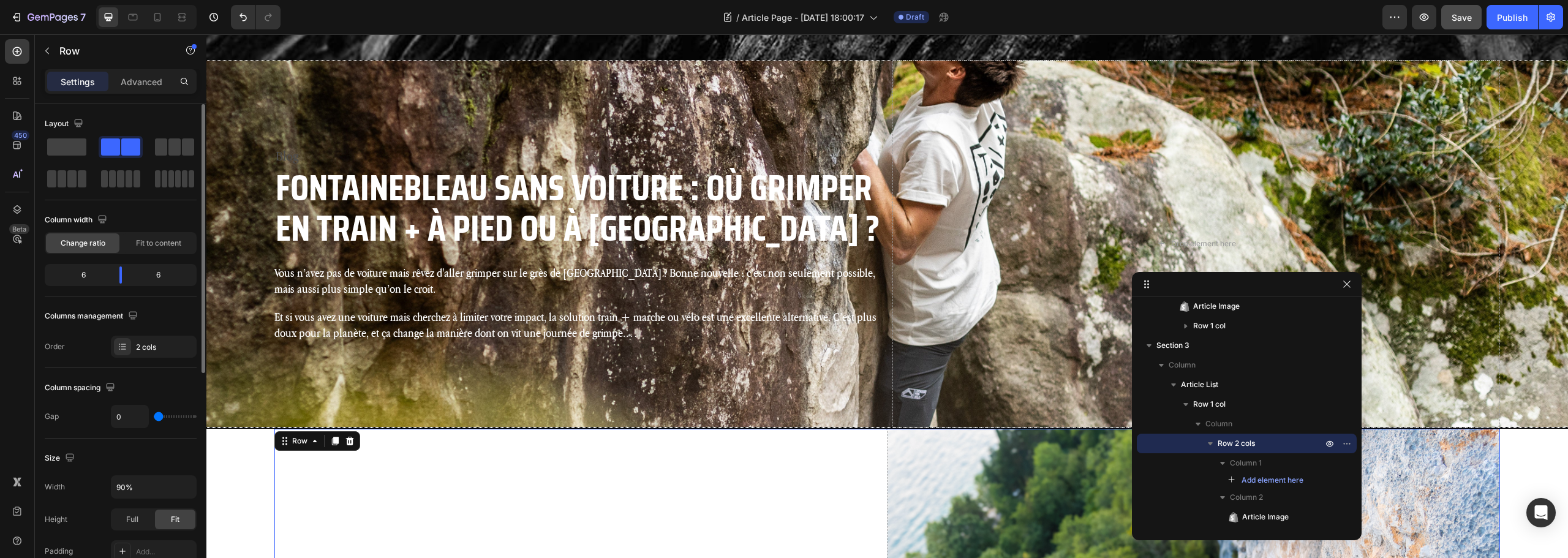
scroll to position [142, 0]
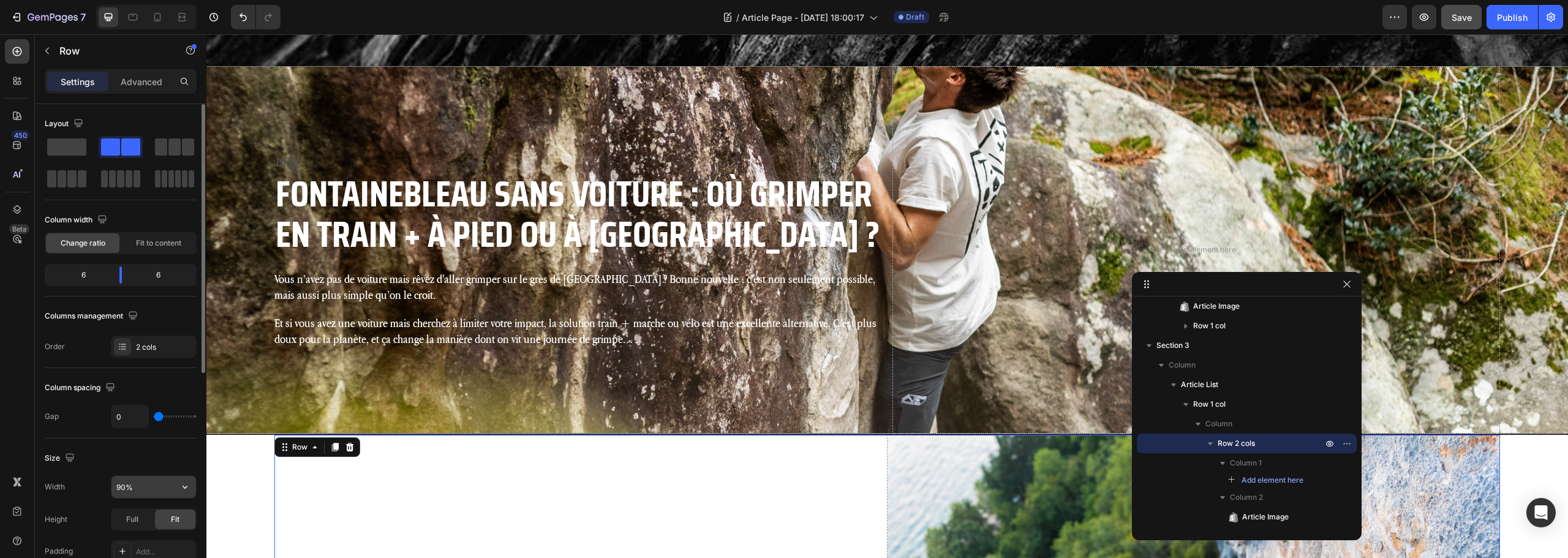
click at [140, 484] on input "90%" at bounding box center [154, 486] width 84 height 22
click at [185, 487] on icon "button" at bounding box center [184, 486] width 12 height 12
click at [135, 534] on div "Full 100%" at bounding box center [141, 541] width 100 height 23
type input "100%"
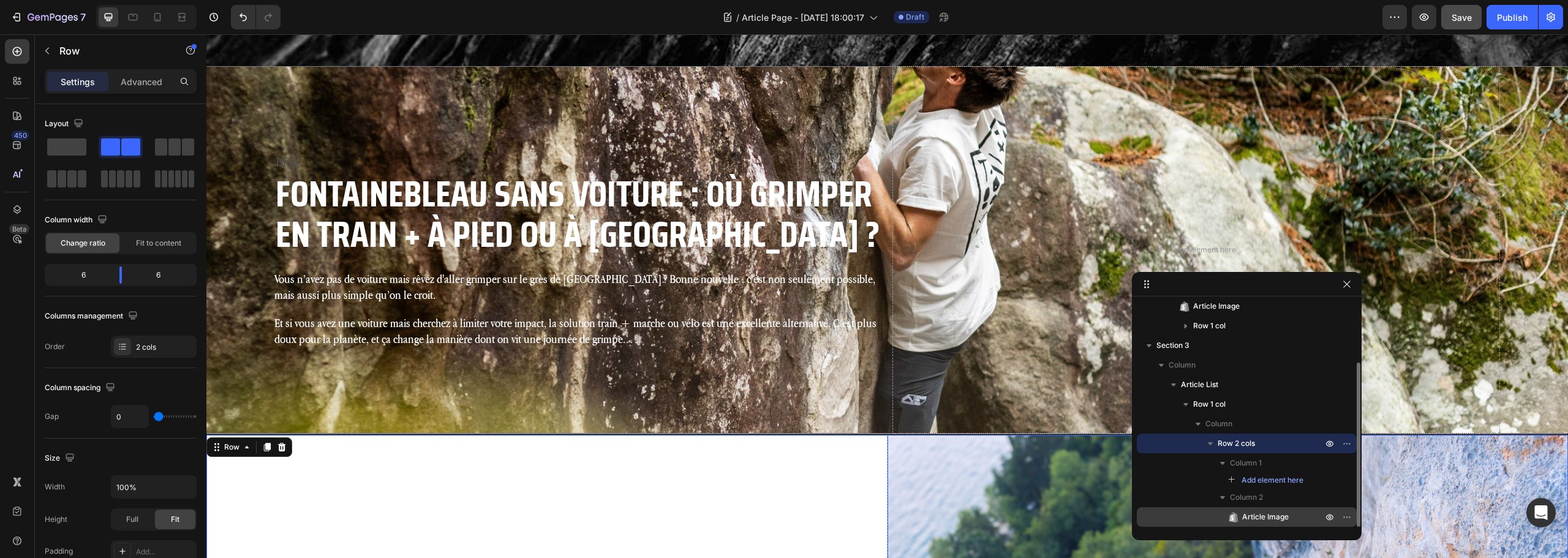
click at [1289, 515] on p "Article Image" at bounding box center [1269, 516] width 83 height 12
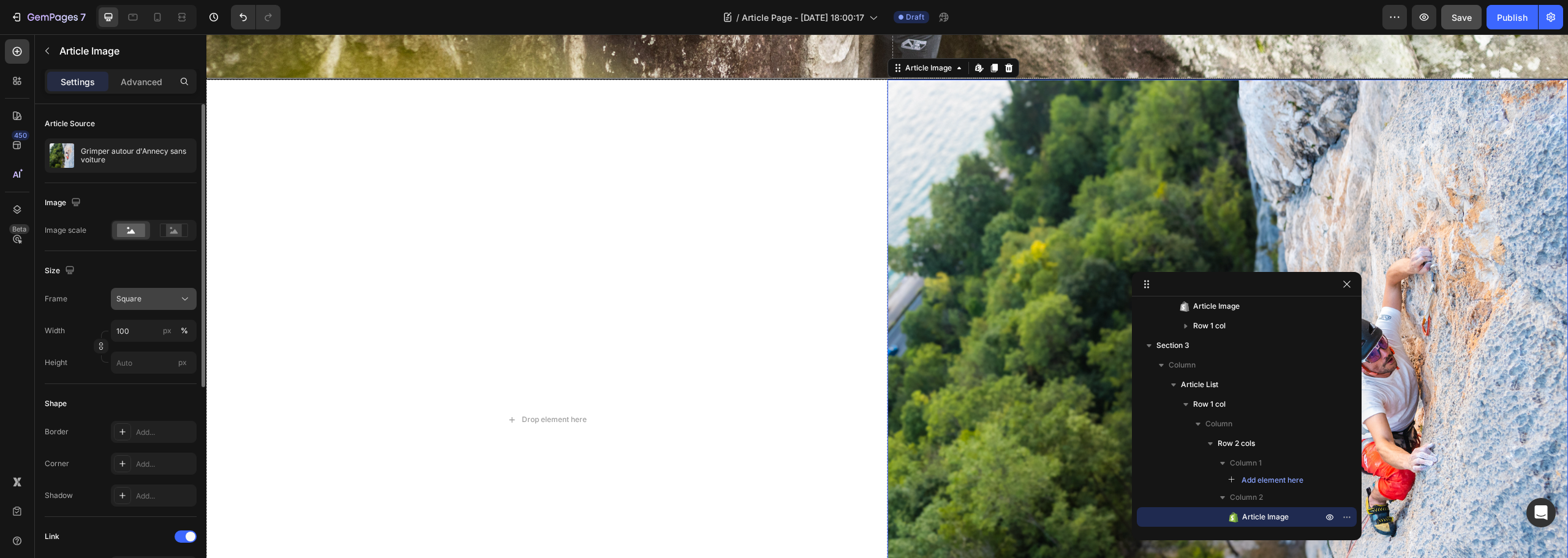
scroll to position [501, 0]
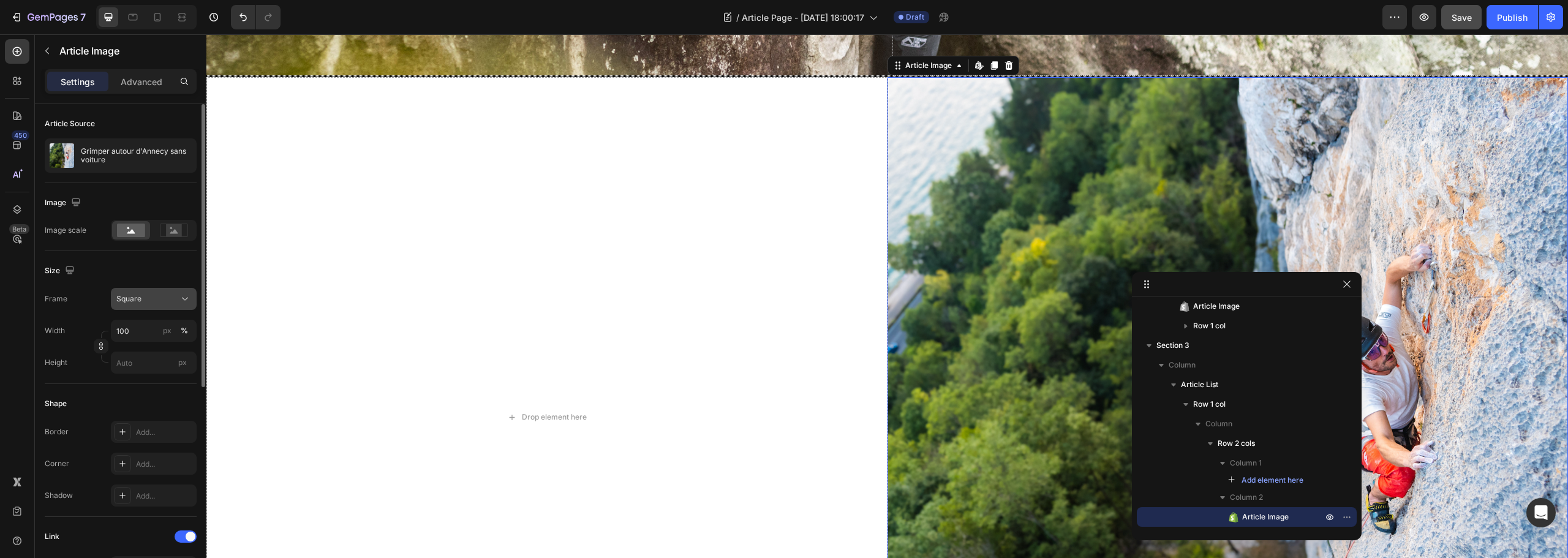
click at [180, 302] on icon at bounding box center [184, 298] width 12 height 12
click at [133, 417] on span "Custom" at bounding box center [129, 421] width 27 height 11
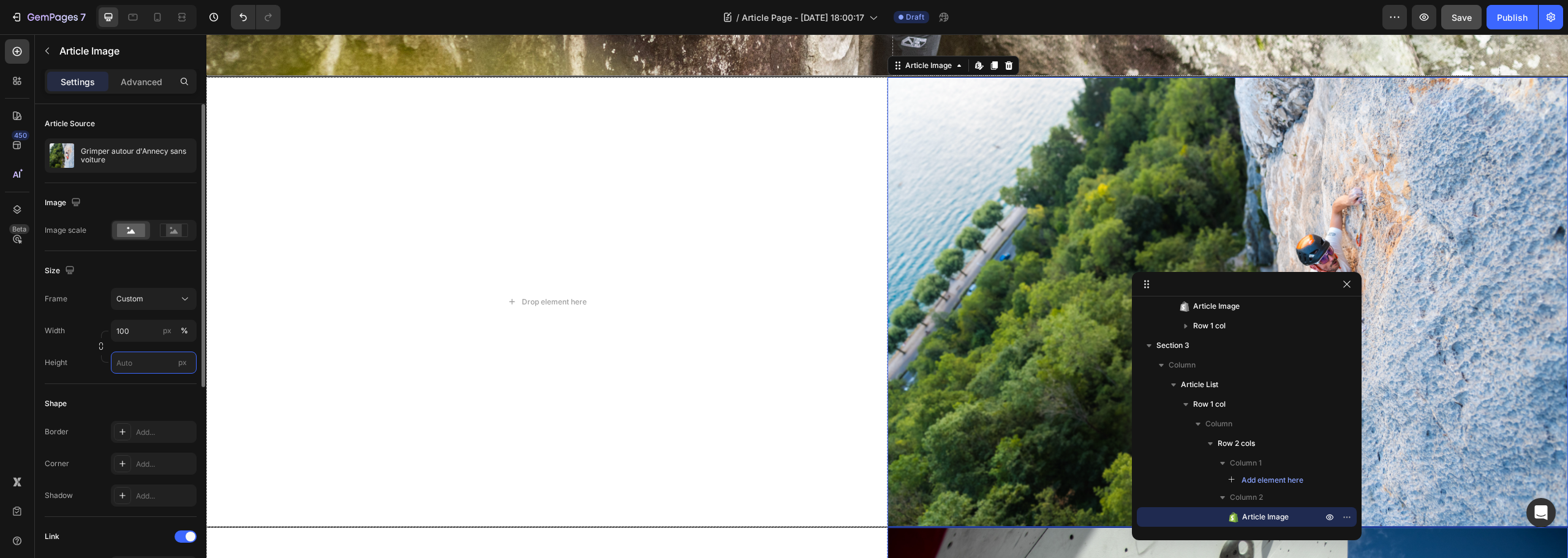
click at [133, 361] on input "px" at bounding box center [154, 362] width 86 height 22
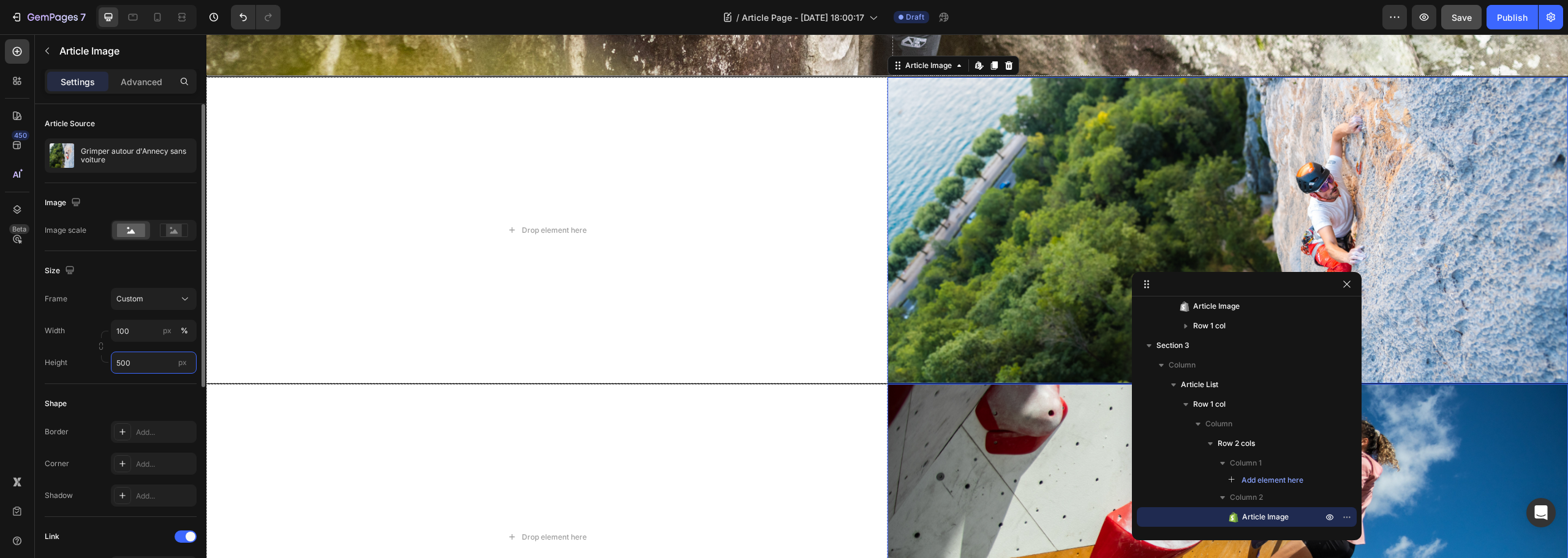
click at [135, 362] on input "500" at bounding box center [154, 362] width 86 height 22
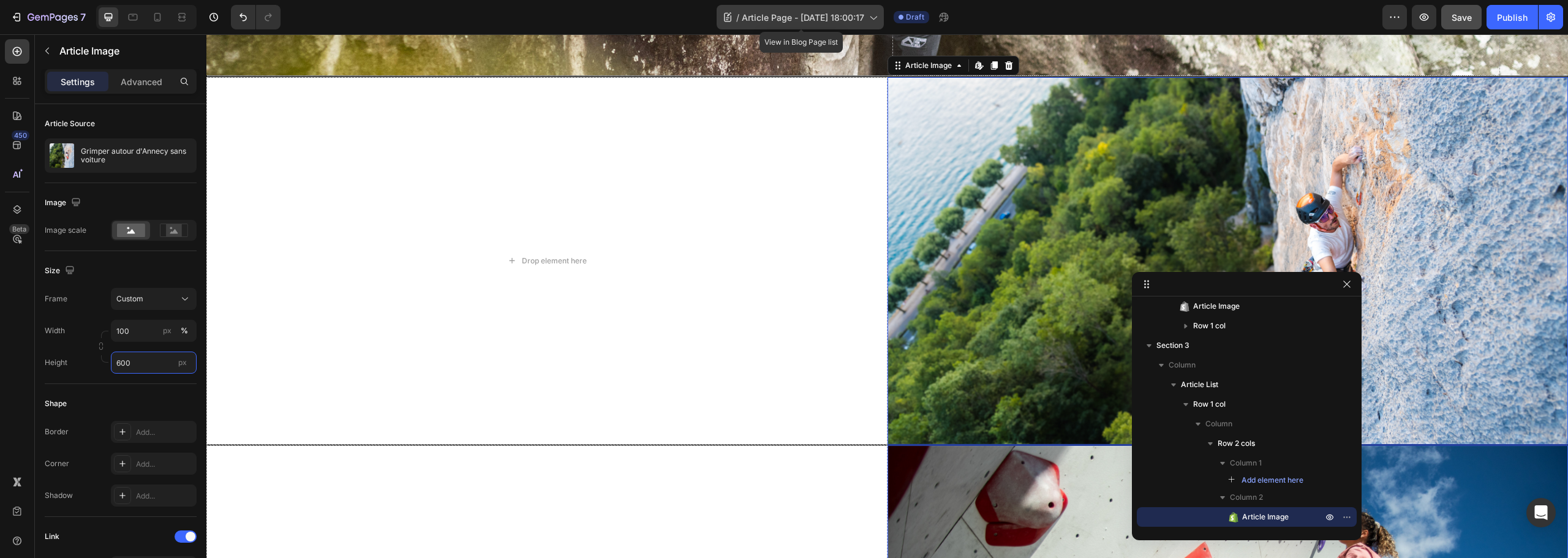
type input "600"
click at [799, 25] on div "/ Article Page - Aug 27, 18:00:17" at bounding box center [800, 17] width 167 height 24
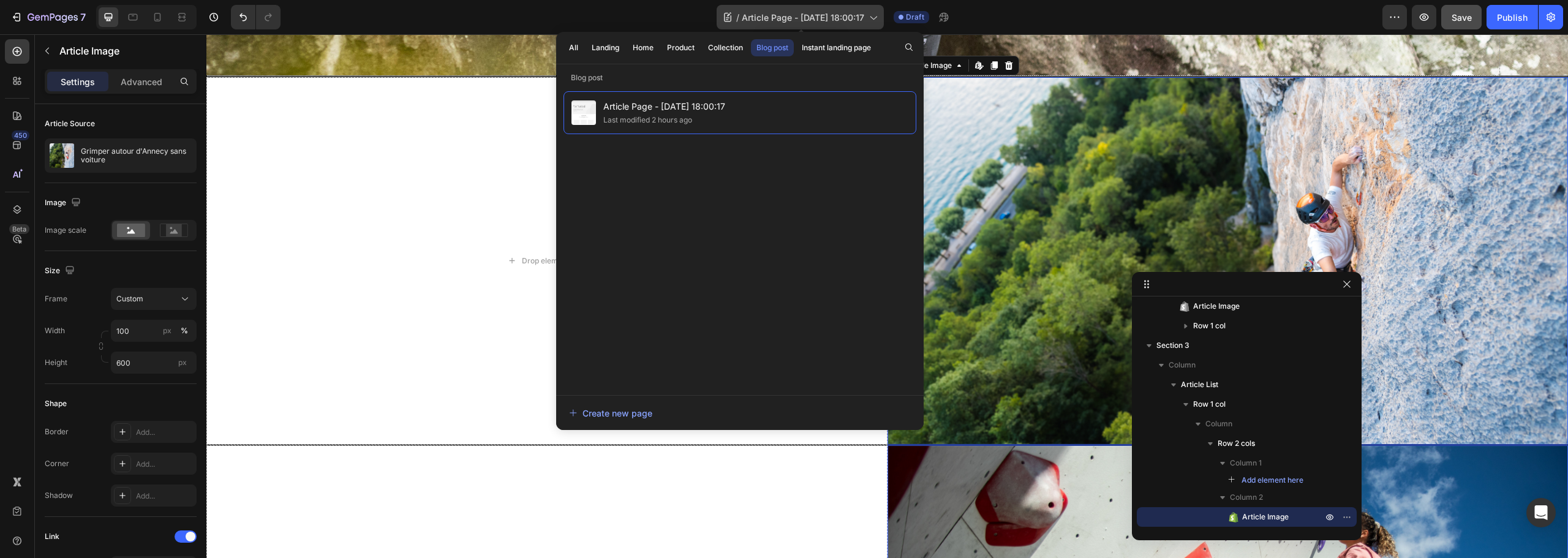
click at [801, 18] on span "Article Page - Aug 27, 18:00:17" at bounding box center [803, 18] width 122 height 13
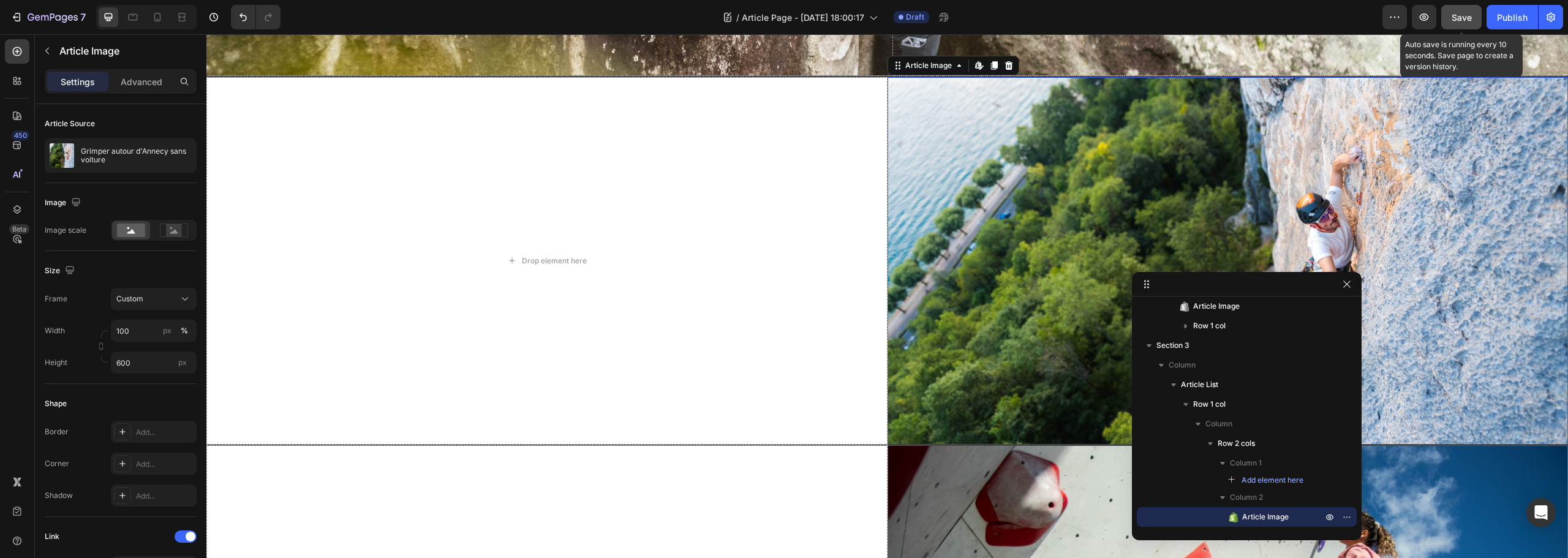
click at [1461, 14] on span "Save" at bounding box center [1461, 17] width 20 height 11
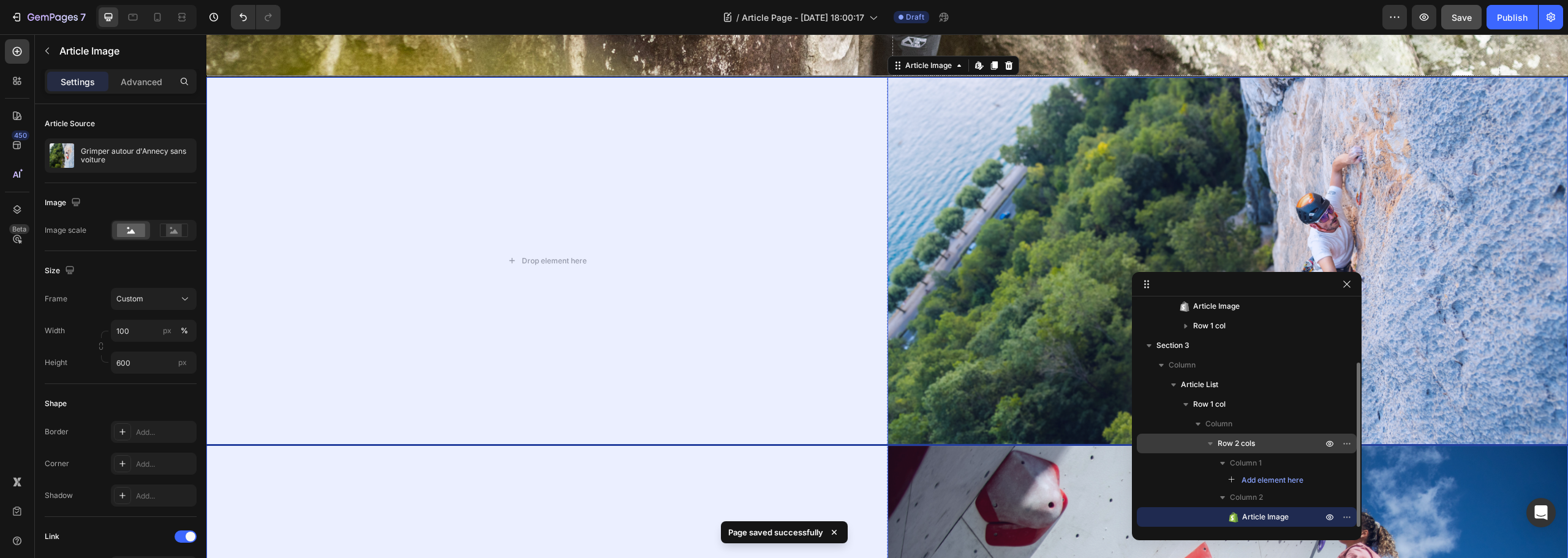
click at [1245, 436] on div "Row 2 cols" at bounding box center [1247, 443] width 210 height 19
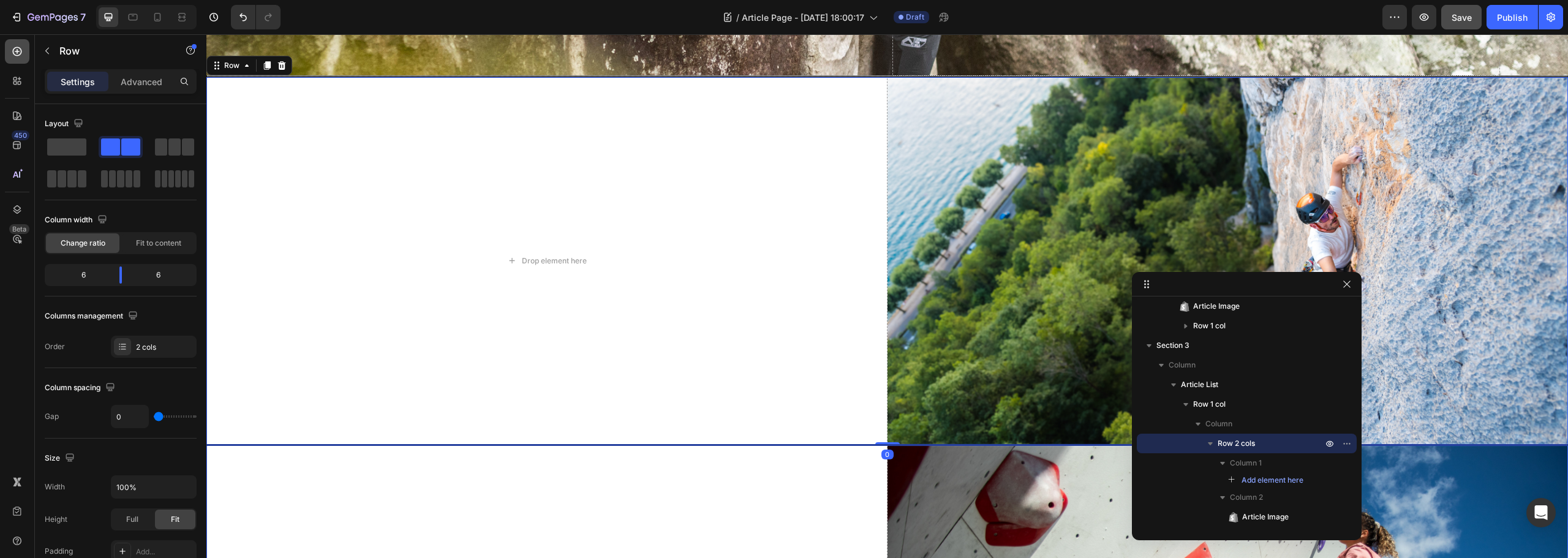
click at [13, 49] on icon at bounding box center [17, 51] width 12 height 12
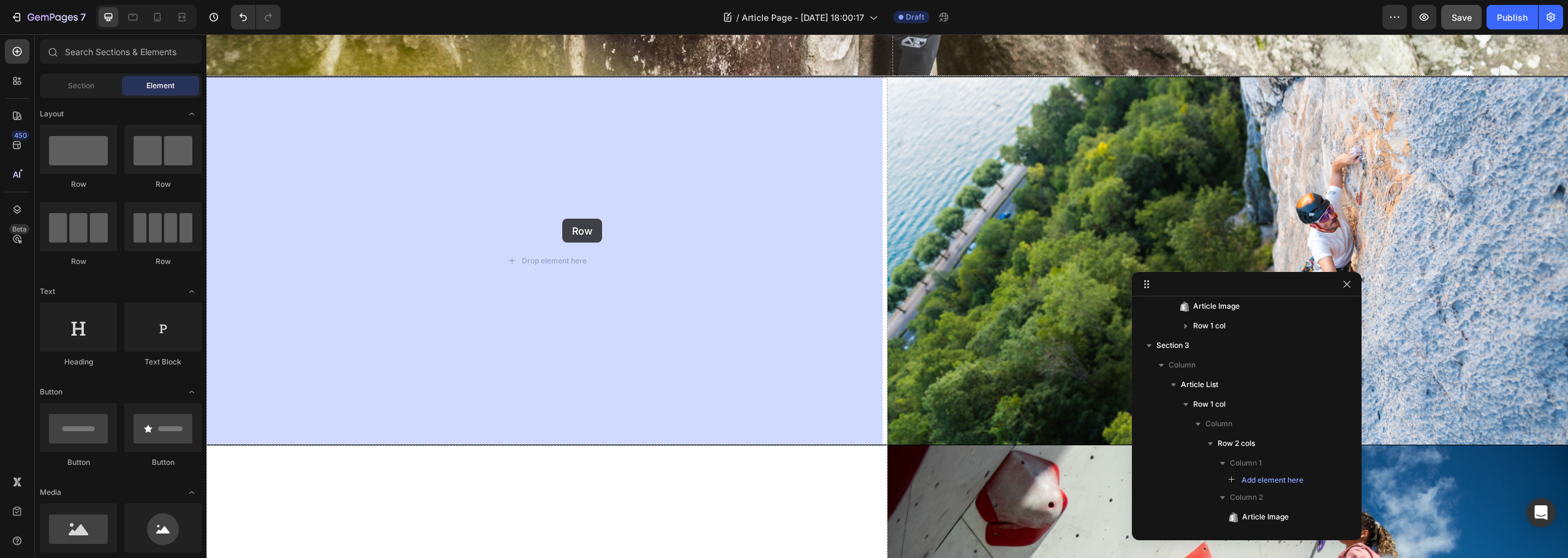
drag, startPoint x: 271, startPoint y: 182, endPoint x: 564, endPoint y: 218, distance: 295.2
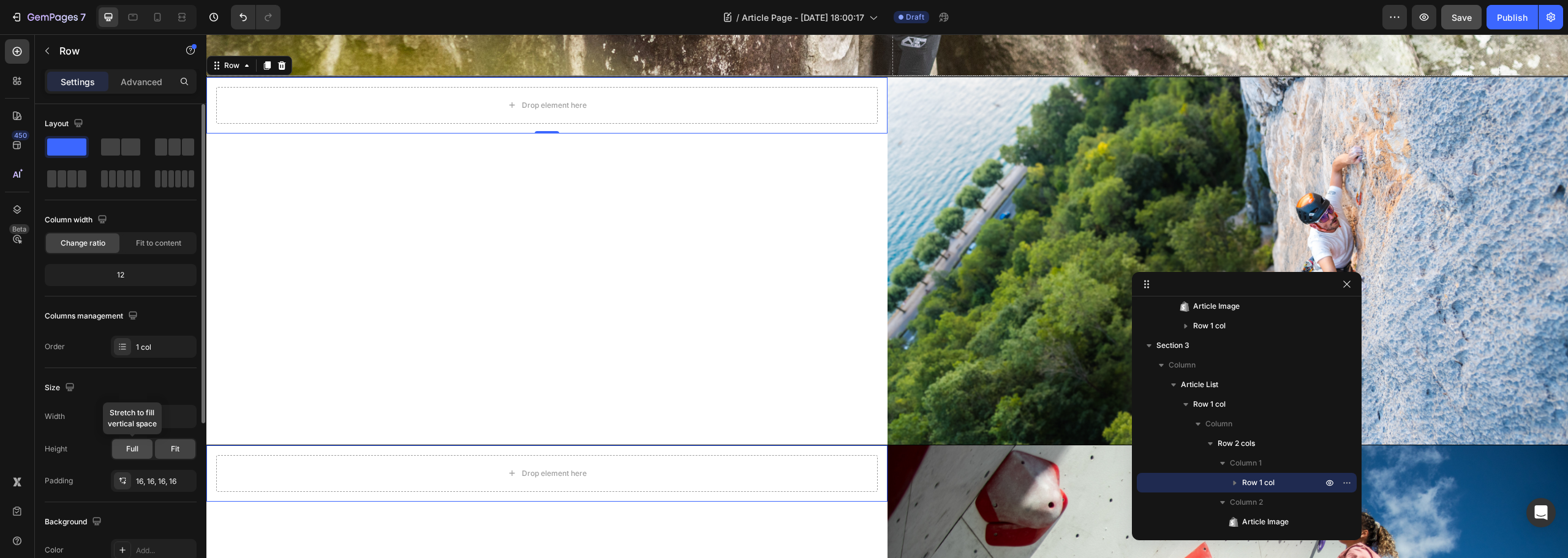
click at [135, 448] on span "Full" at bounding box center [132, 449] width 12 height 11
click at [144, 485] on div "16, 16, 16, 16" at bounding box center [154, 481] width 36 height 11
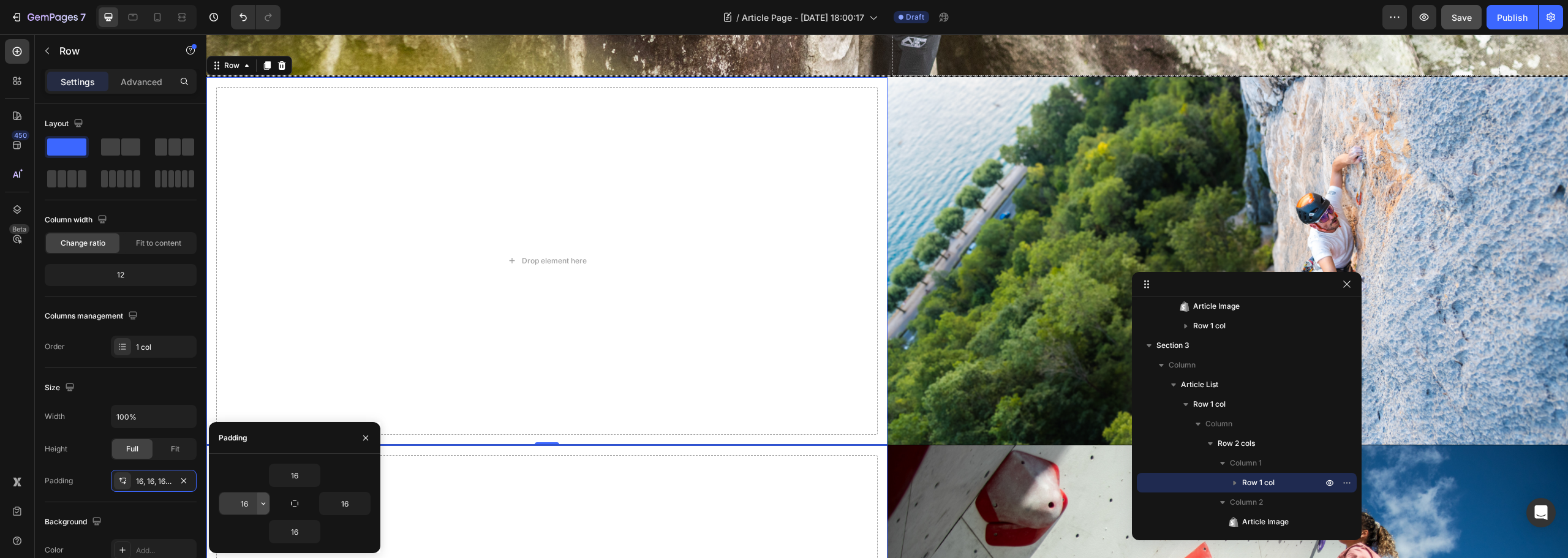
click at [261, 504] on icon "button" at bounding box center [264, 503] width 10 height 10
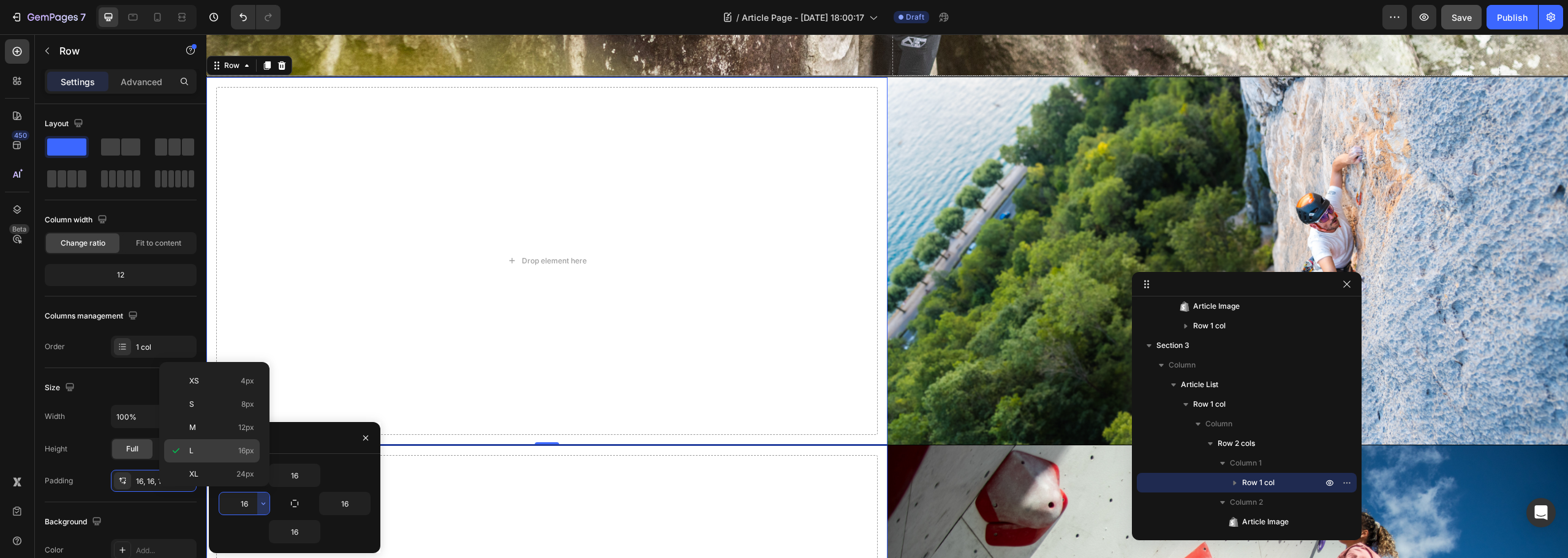
scroll to position [142, 0]
click at [205, 458] on div "4XL 80px" at bounding box center [212, 469] width 95 height 23
type input "80"
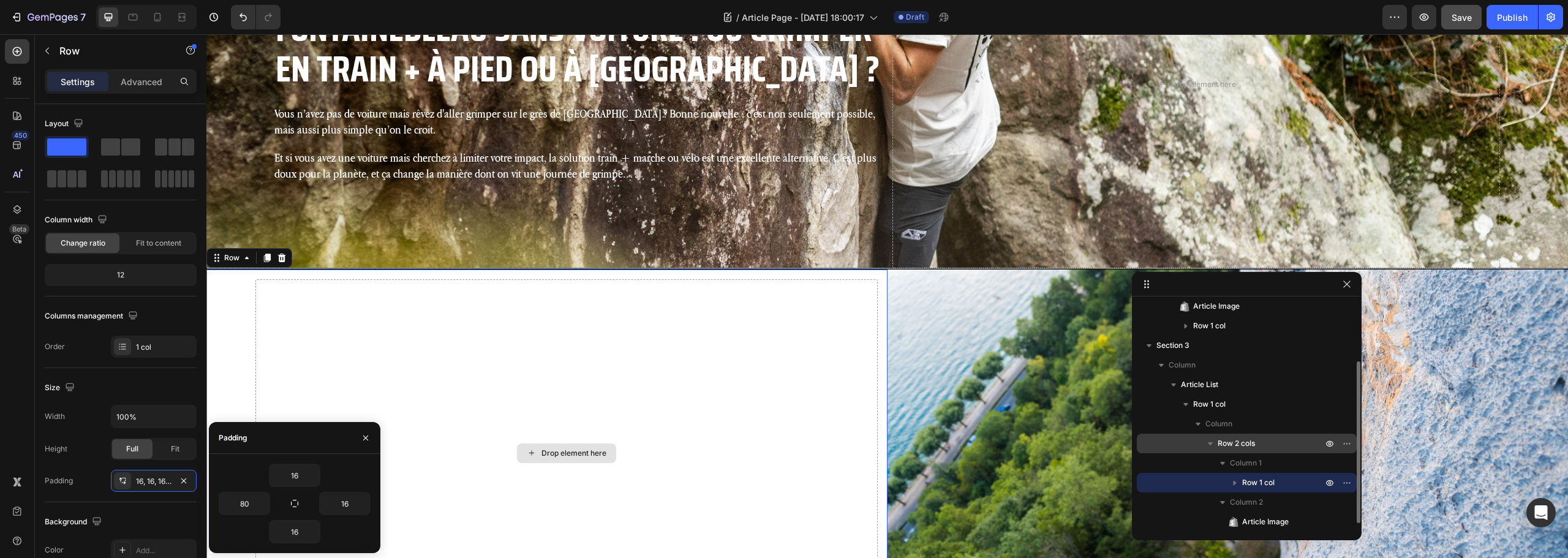
scroll to position [316, 0]
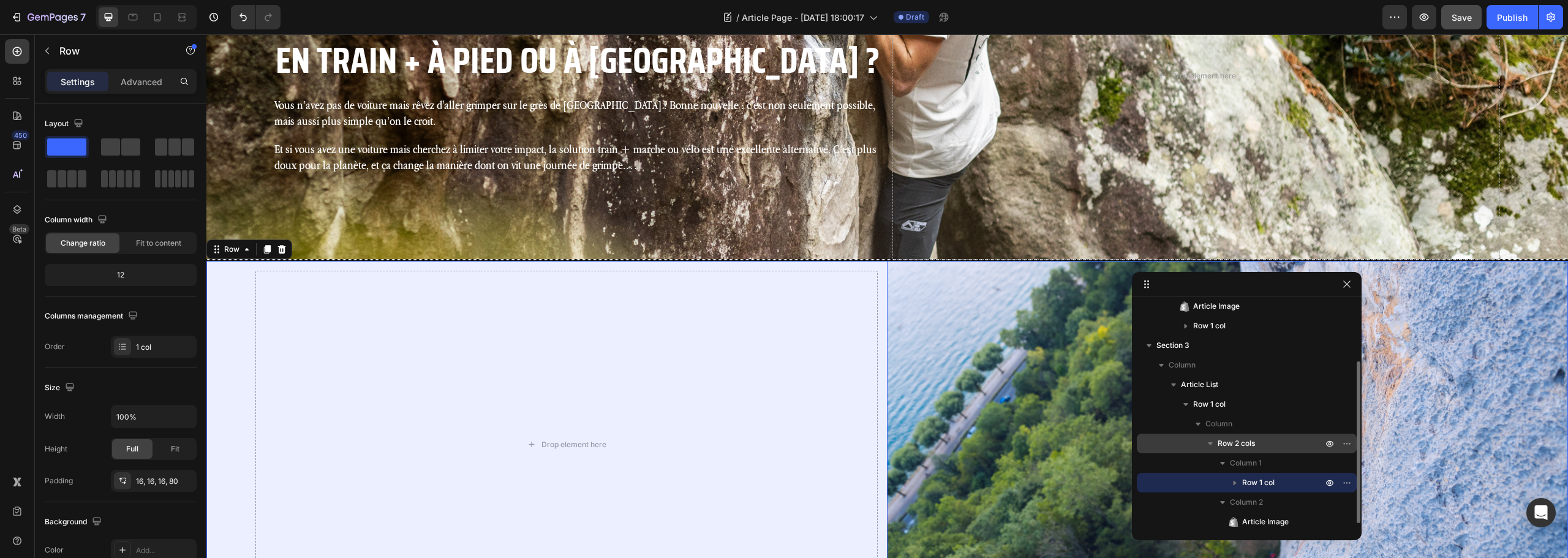
click at [1270, 450] on div "Row 2 cols" at bounding box center [1247, 443] width 210 height 19
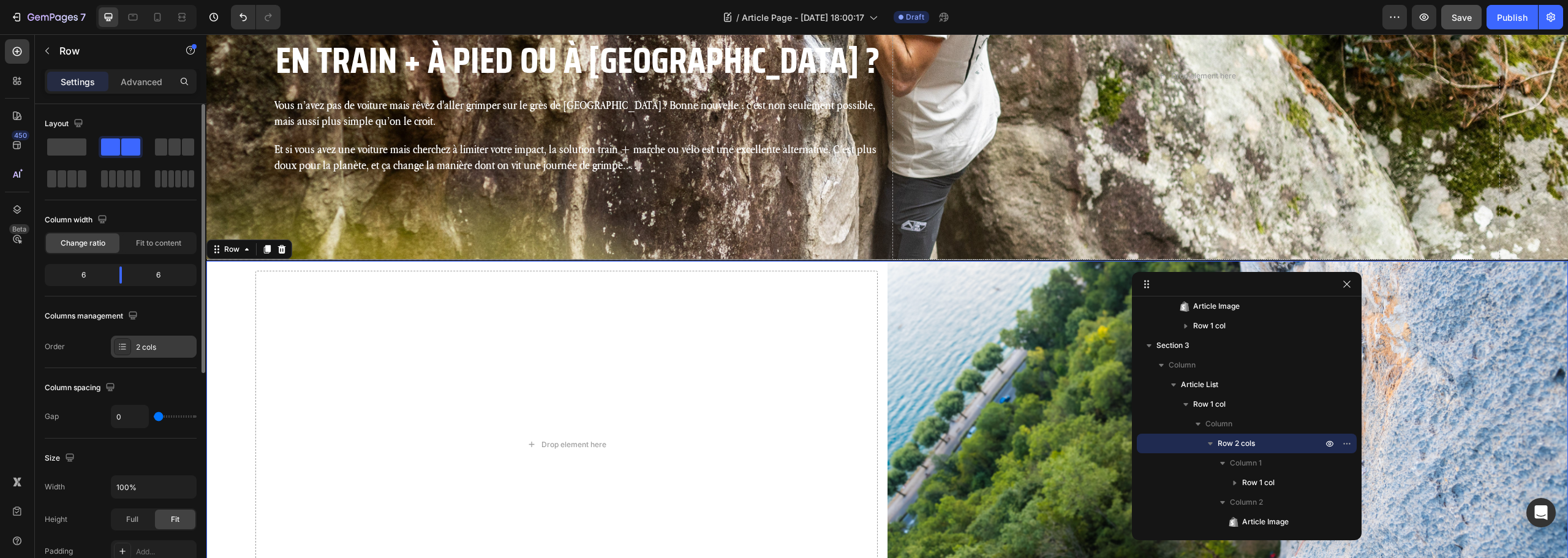
scroll to position [184, 0]
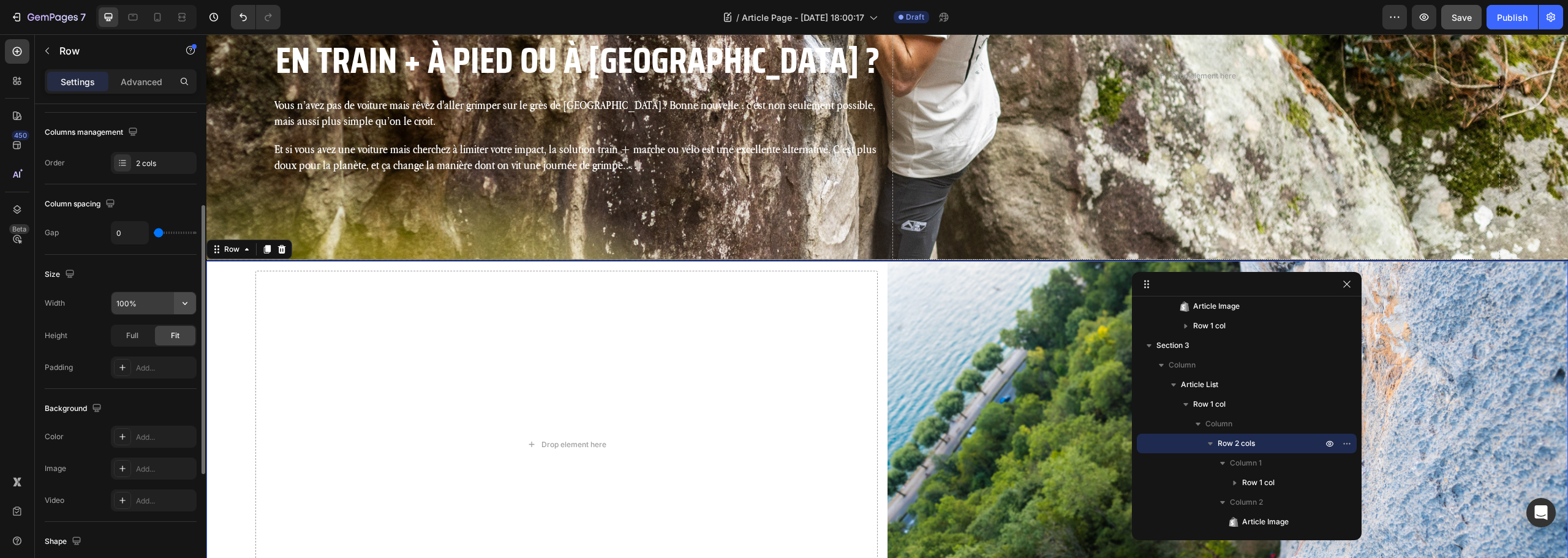
click at [183, 302] on icon "button" at bounding box center [184, 302] width 12 height 12
click at [151, 304] on input "100%" at bounding box center [154, 302] width 84 height 22
type input "1920"
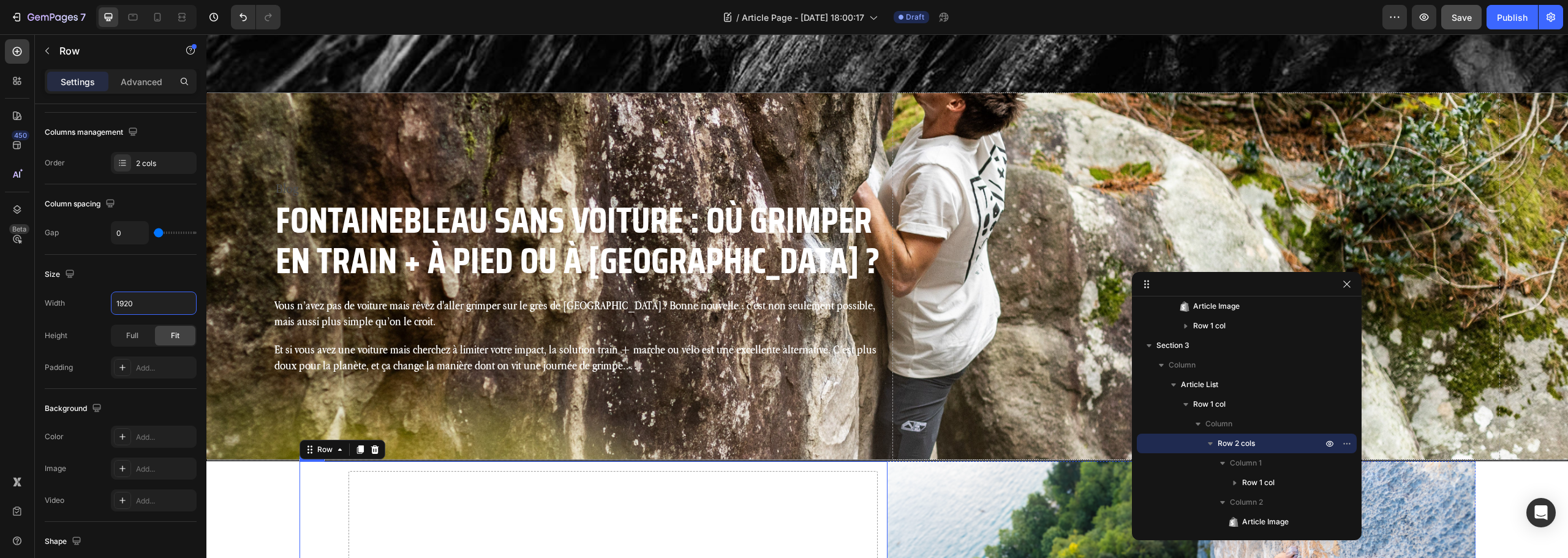
scroll to position [72, 0]
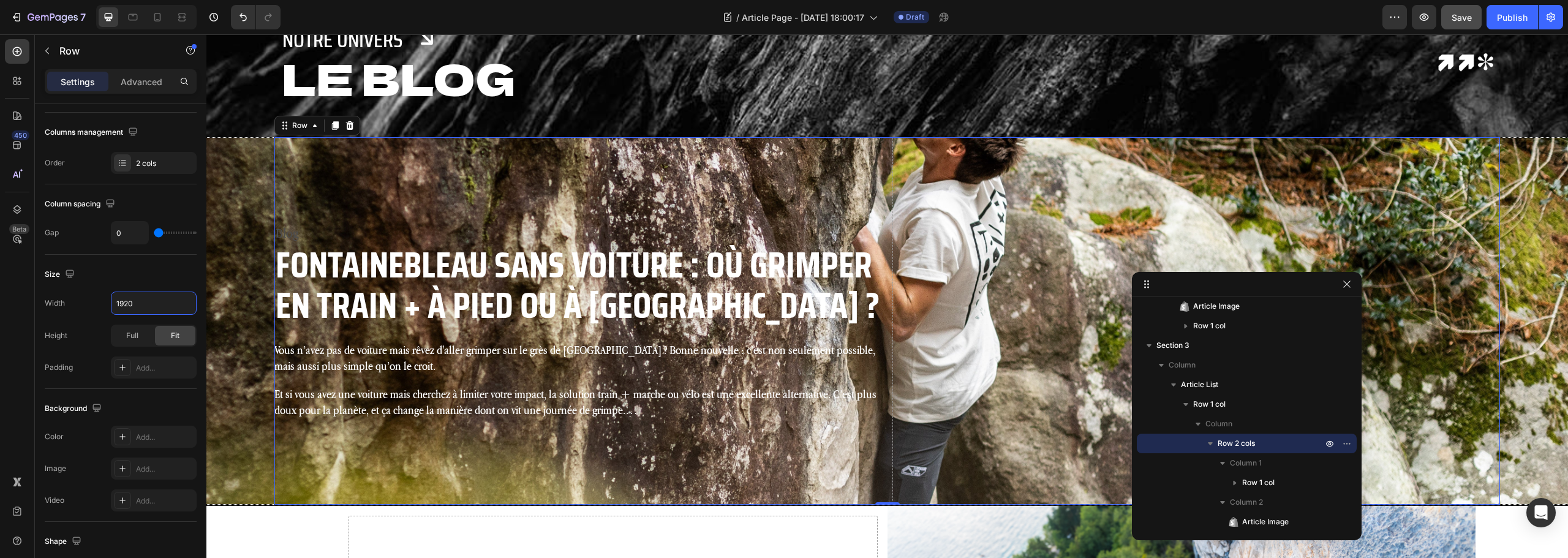
click at [1051, 215] on div "Drop element here" at bounding box center [1196, 321] width 608 height 367
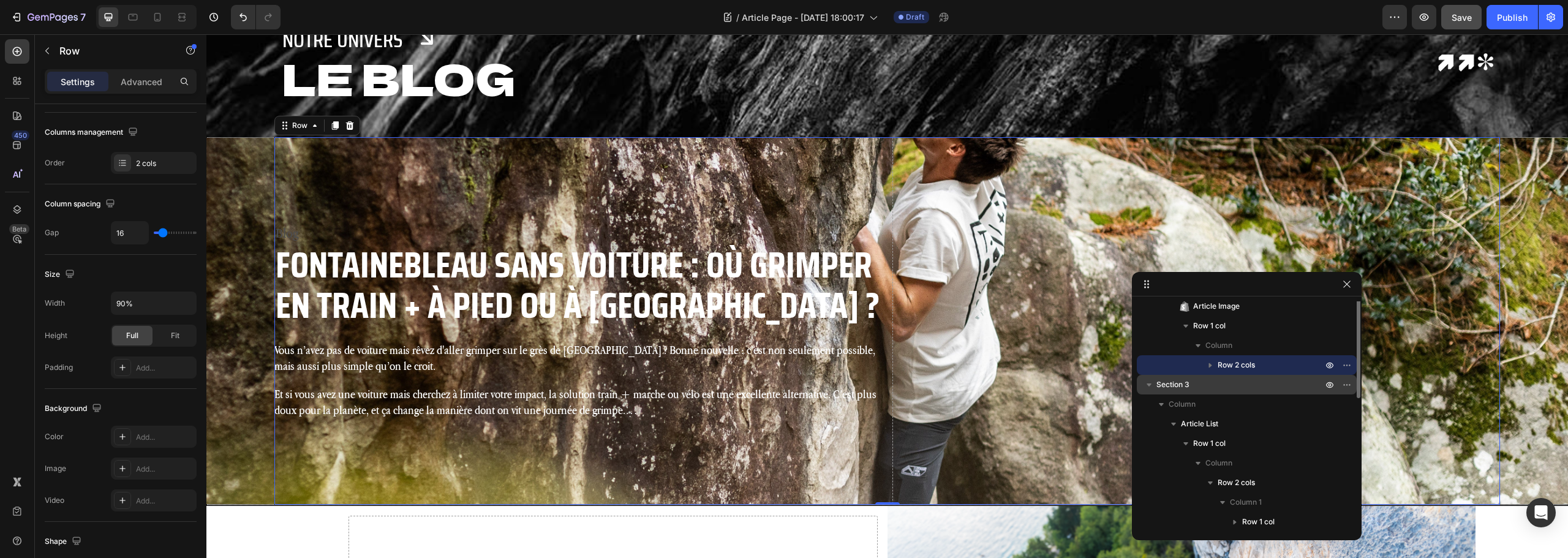
scroll to position [22, 0]
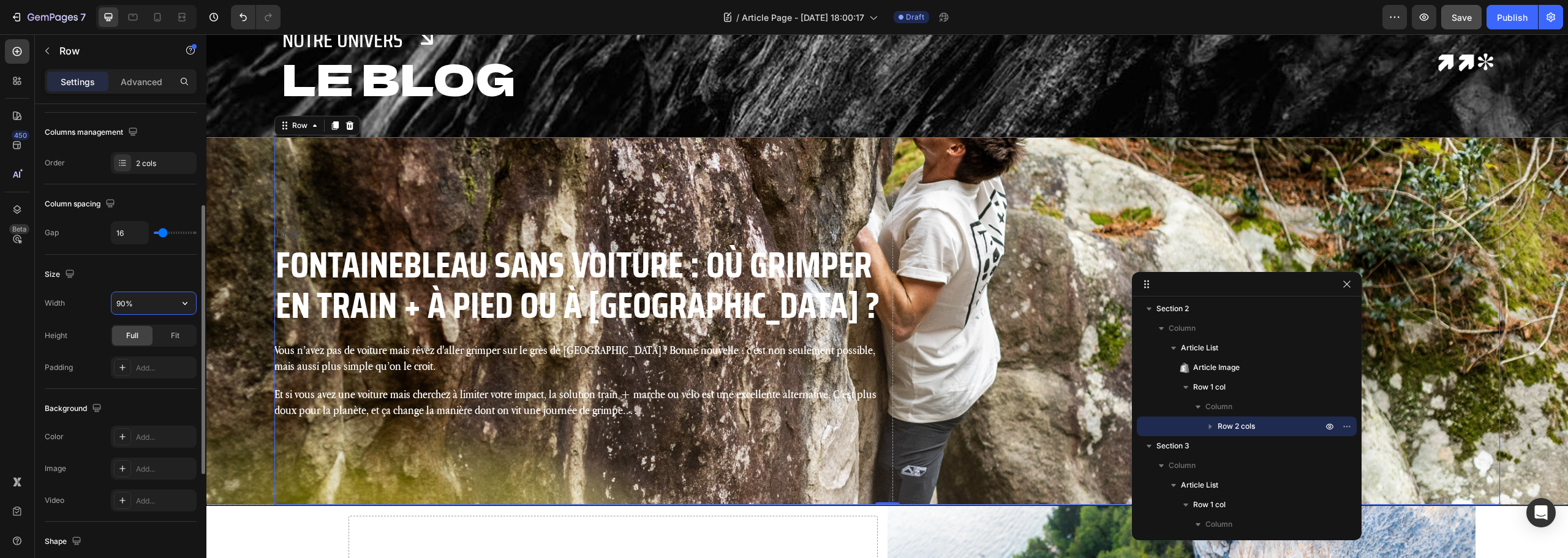
click at [140, 306] on input "90%" at bounding box center [154, 302] width 84 height 22
type input "%"
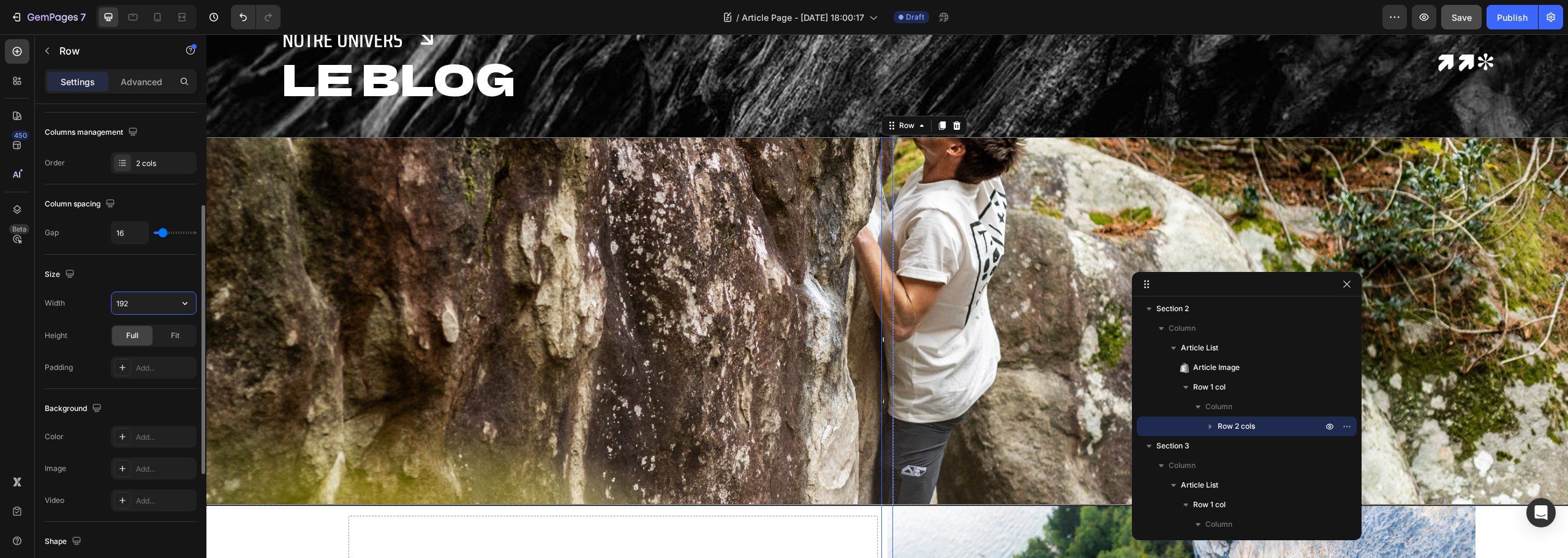
type input "1920"
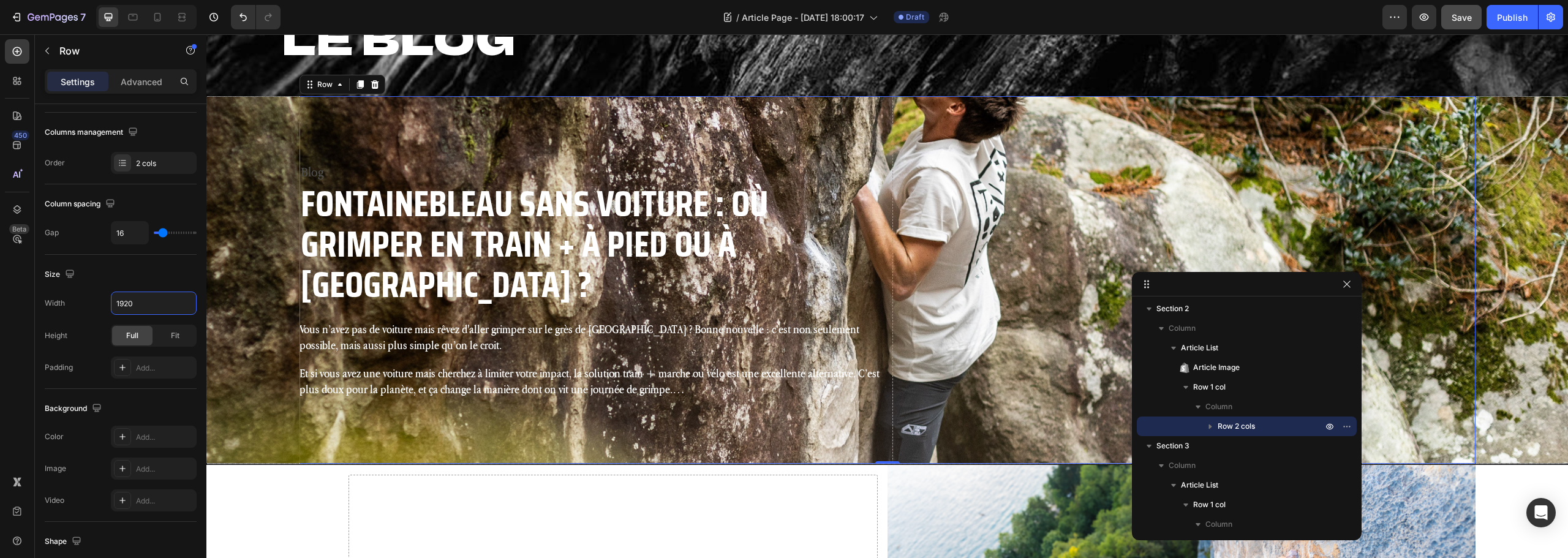
scroll to position [194, 0]
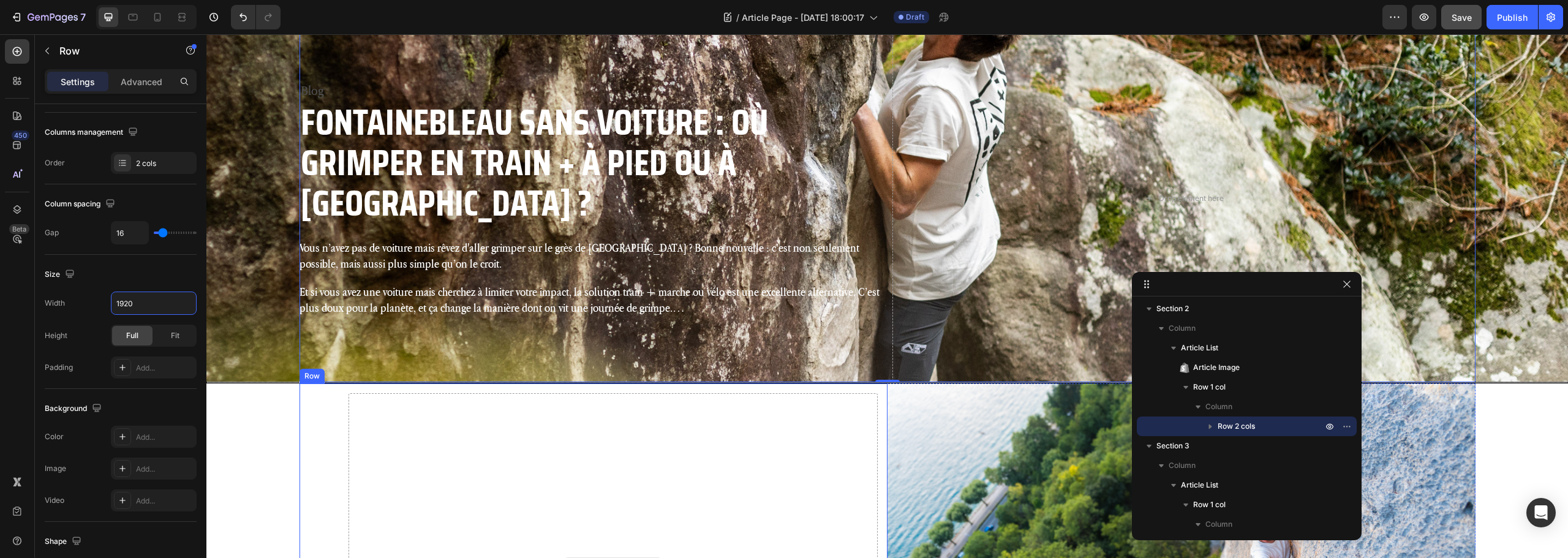
click at [725, 442] on div "Drop element here" at bounding box center [613, 567] width 529 height 348
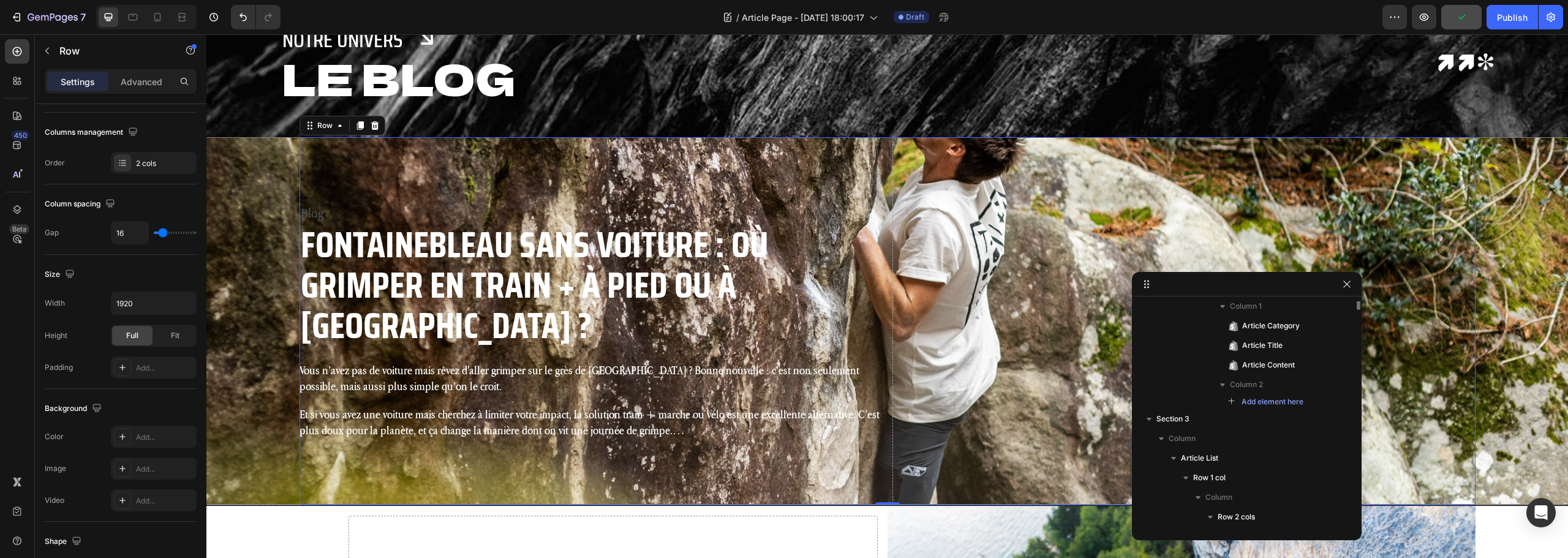
scroll to position [48, 0]
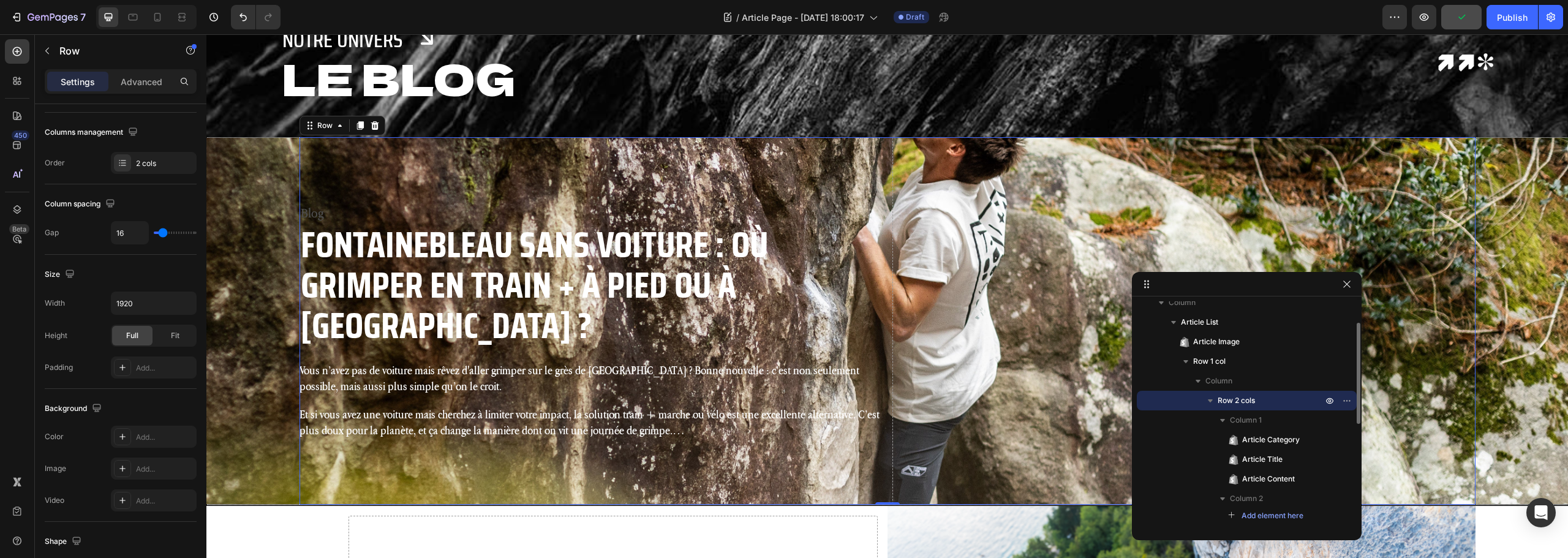
click at [846, 183] on div "Blog Article Category Fontainebleau sans voiture : où grimper en train + à pied…" at bounding box center [591, 321] width 583 height 367
click at [155, 373] on div "Add..." at bounding box center [164, 368] width 57 height 11
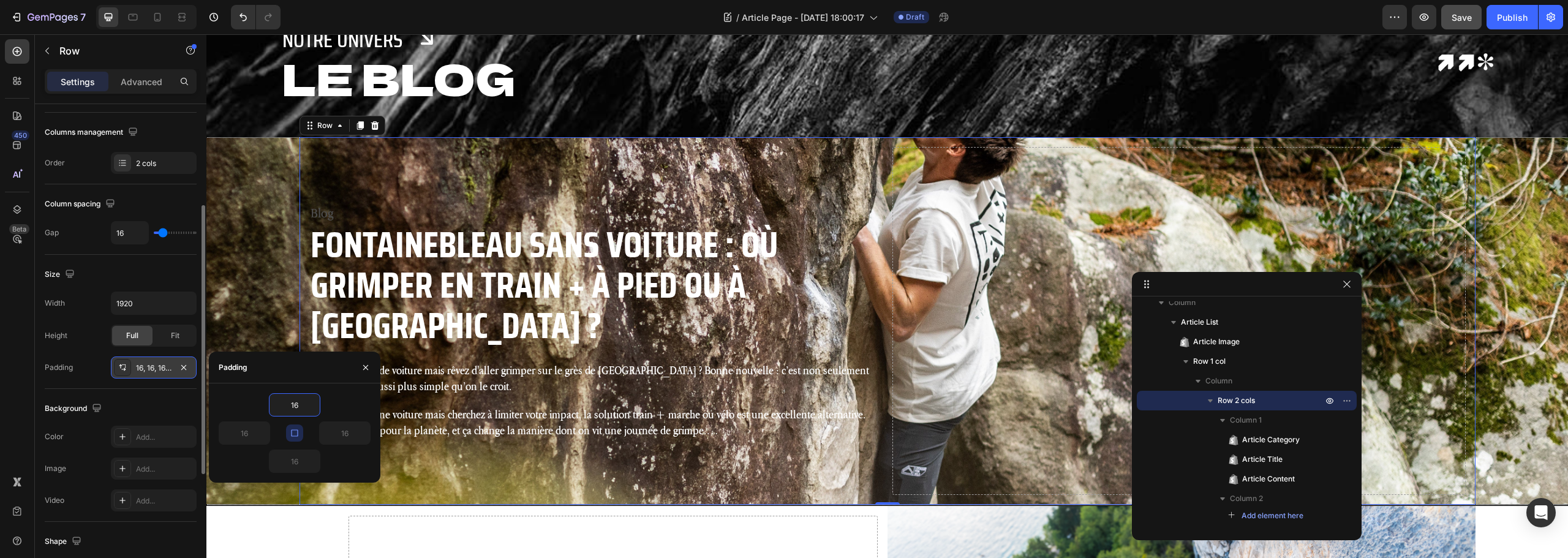
click at [286, 430] on button "button" at bounding box center [295, 433] width 17 height 17
click at [282, 404] on input "16" at bounding box center [295, 404] width 50 height 22
click at [293, 404] on input "016" at bounding box center [295, 404] width 50 height 22
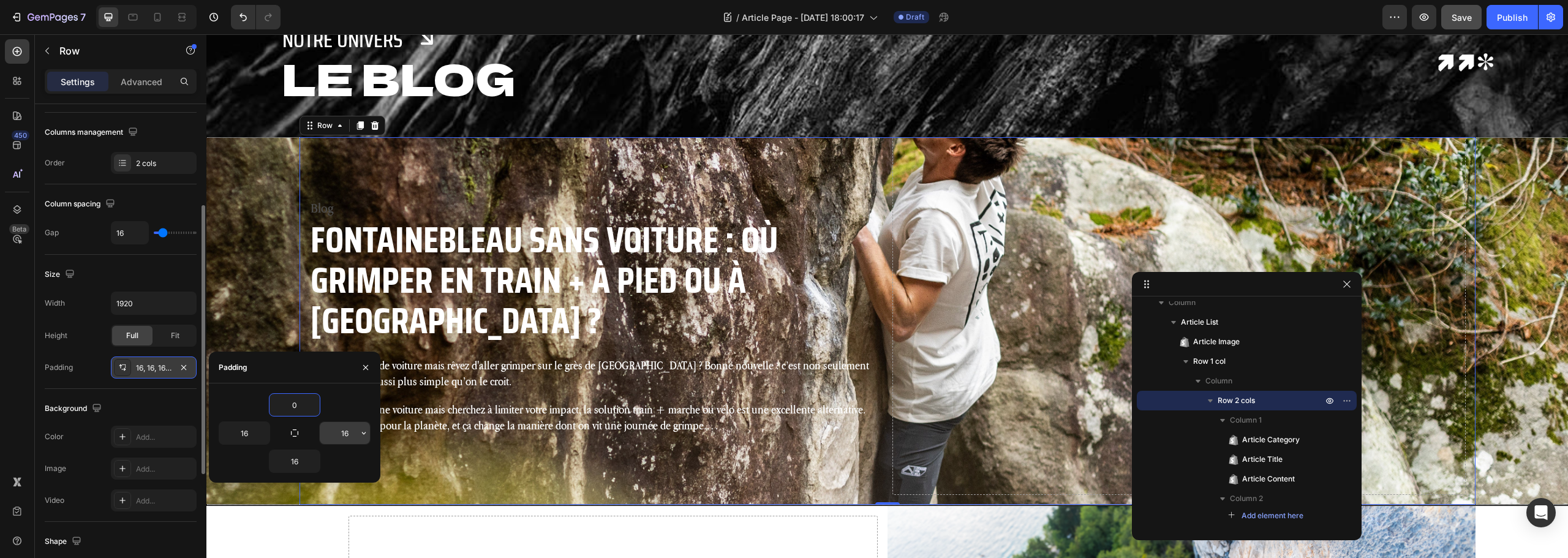
type input "0"
click at [343, 432] on input "16" at bounding box center [345, 433] width 50 height 22
type input "0"
click at [289, 455] on input "16" at bounding box center [295, 460] width 50 height 22
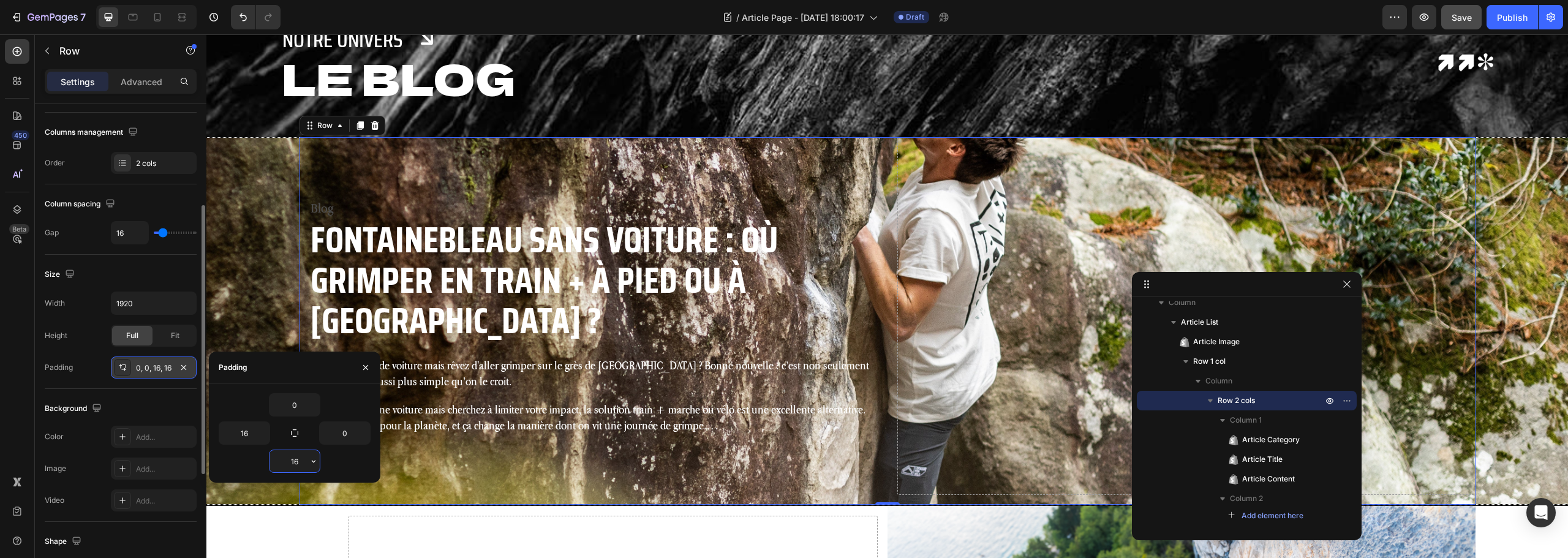
click at [289, 455] on input "16" at bounding box center [295, 460] width 50 height 22
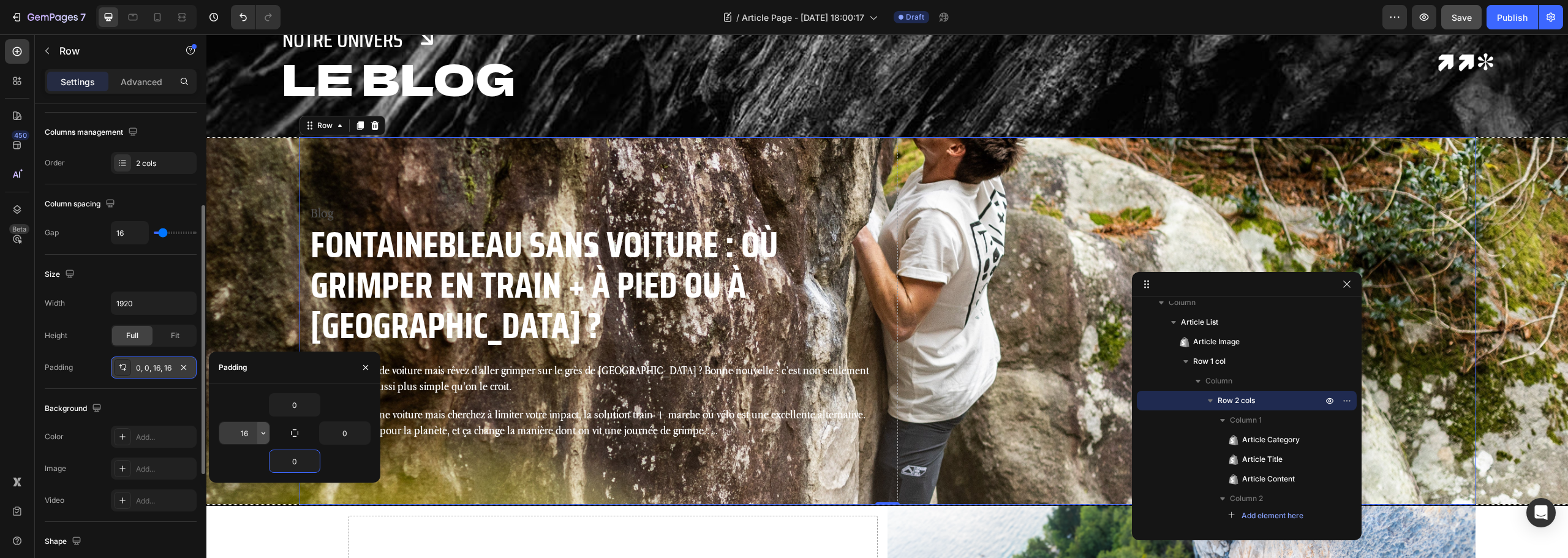
type input "0"
click at [265, 435] on icon "button" at bounding box center [264, 433] width 10 height 10
click at [193, 372] on span "4XL" at bounding box center [196, 376] width 14 height 11
type input "80"
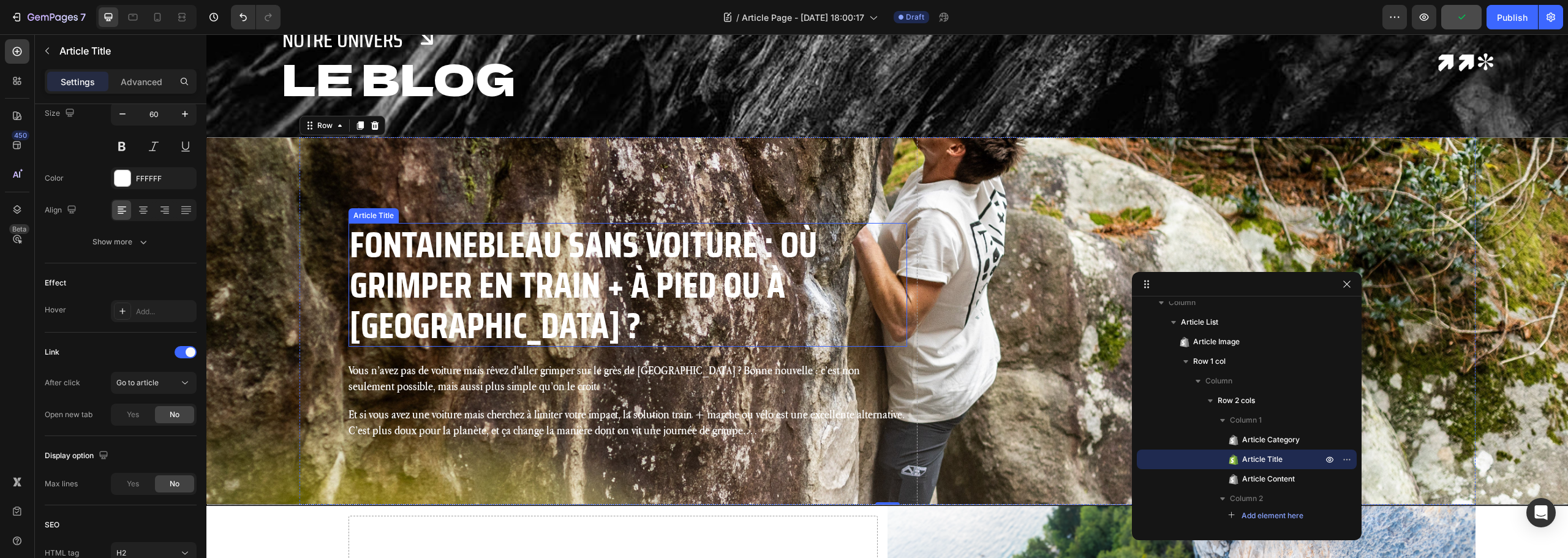
click at [569, 299] on h2 "Fontainebleau sans voiture : où grimper en train + à pied ou à vélo ?" at bounding box center [628, 285] width 558 height 124
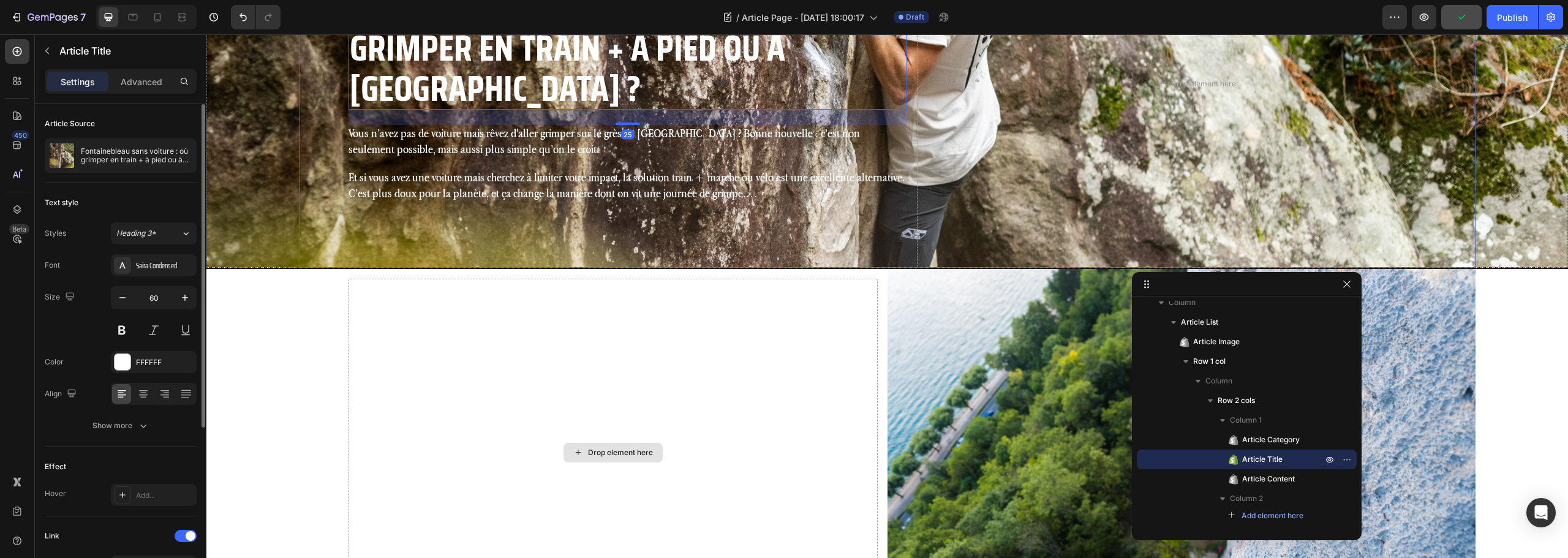
scroll to position [316, 0]
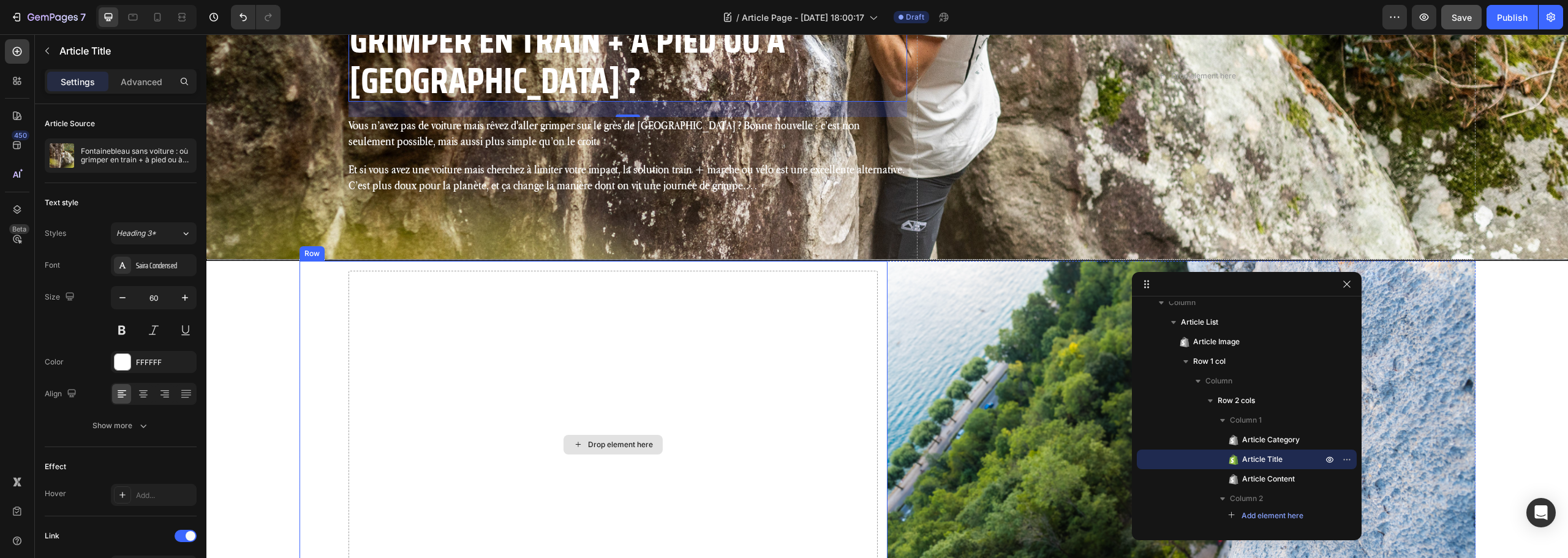
click at [536, 394] on div "Drop element here" at bounding box center [613, 445] width 529 height 348
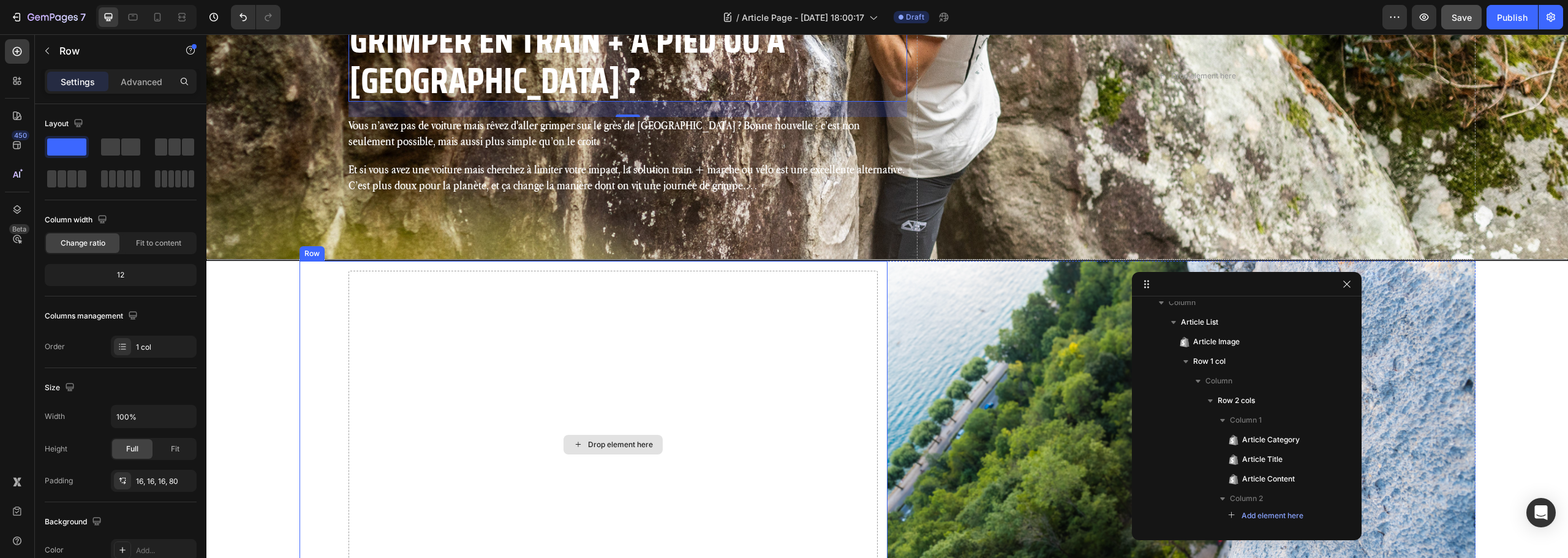
scroll to position [274, 0]
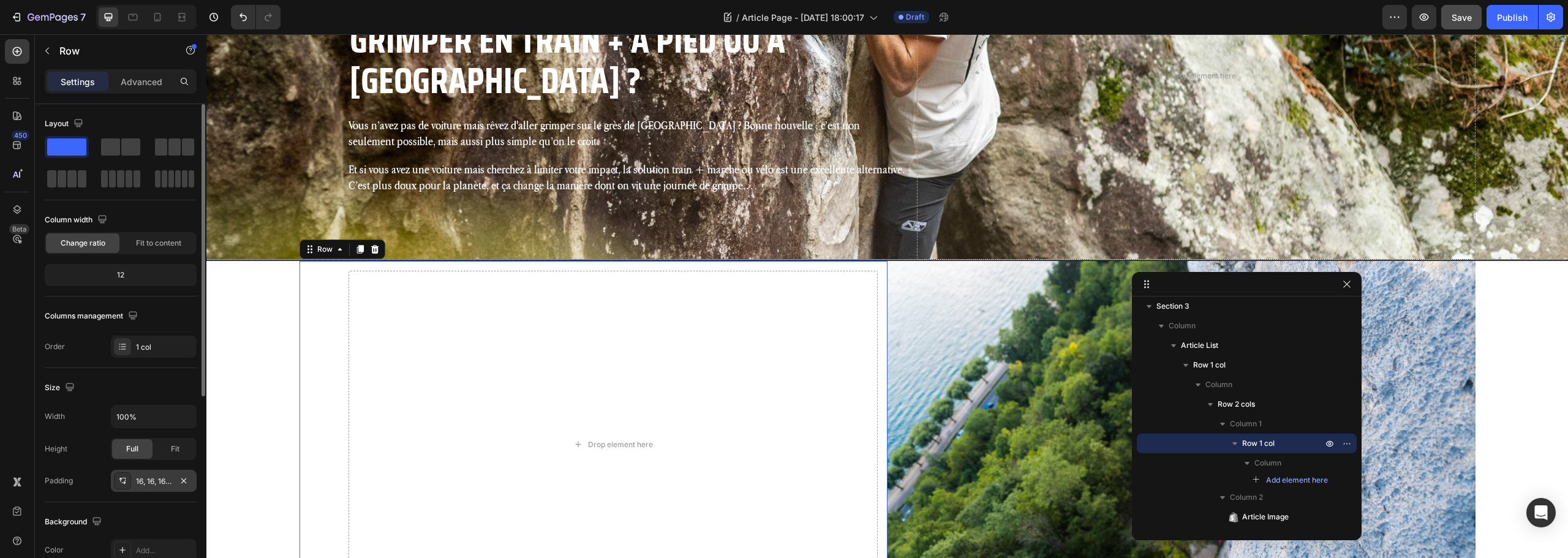
click at [146, 480] on div "16, 16, 16, 80" at bounding box center [154, 481] width 36 height 11
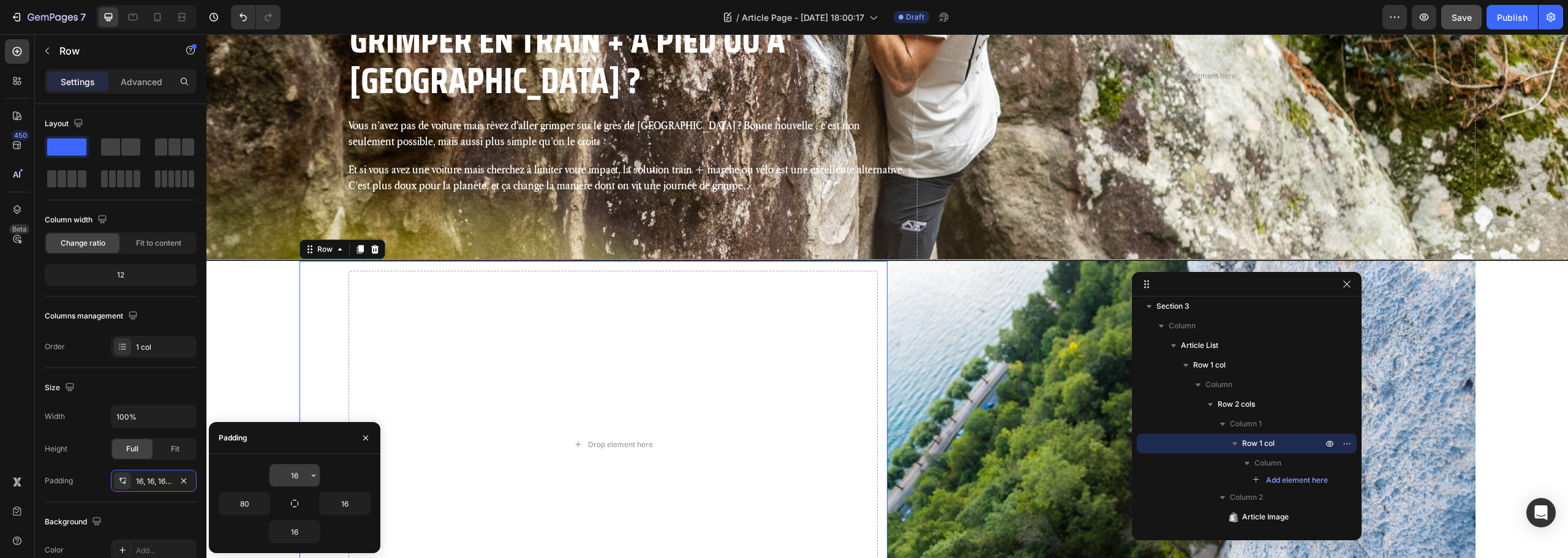
click at [296, 475] on input "16" at bounding box center [295, 475] width 50 height 22
type input "0"
click at [295, 535] on input "16" at bounding box center [295, 531] width 50 height 22
type input "0"
click at [345, 508] on input "16" at bounding box center [345, 503] width 50 height 22
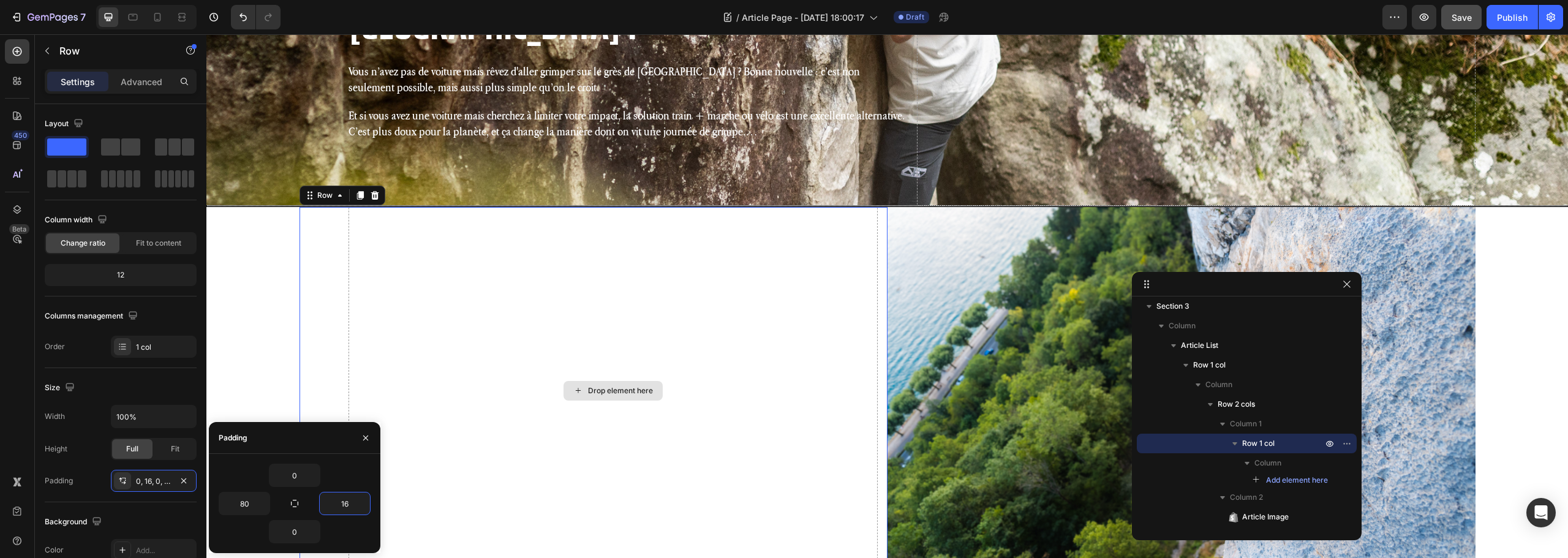
scroll to position [501, 0]
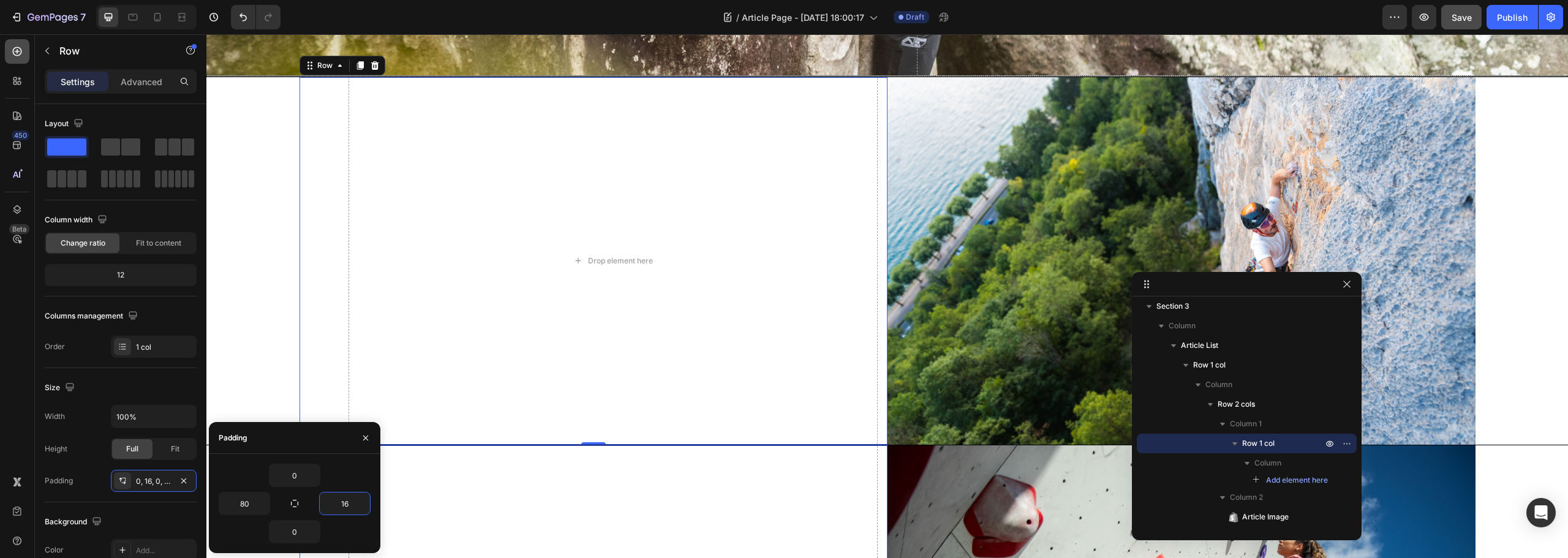
click at [11, 52] on icon at bounding box center [17, 51] width 12 height 12
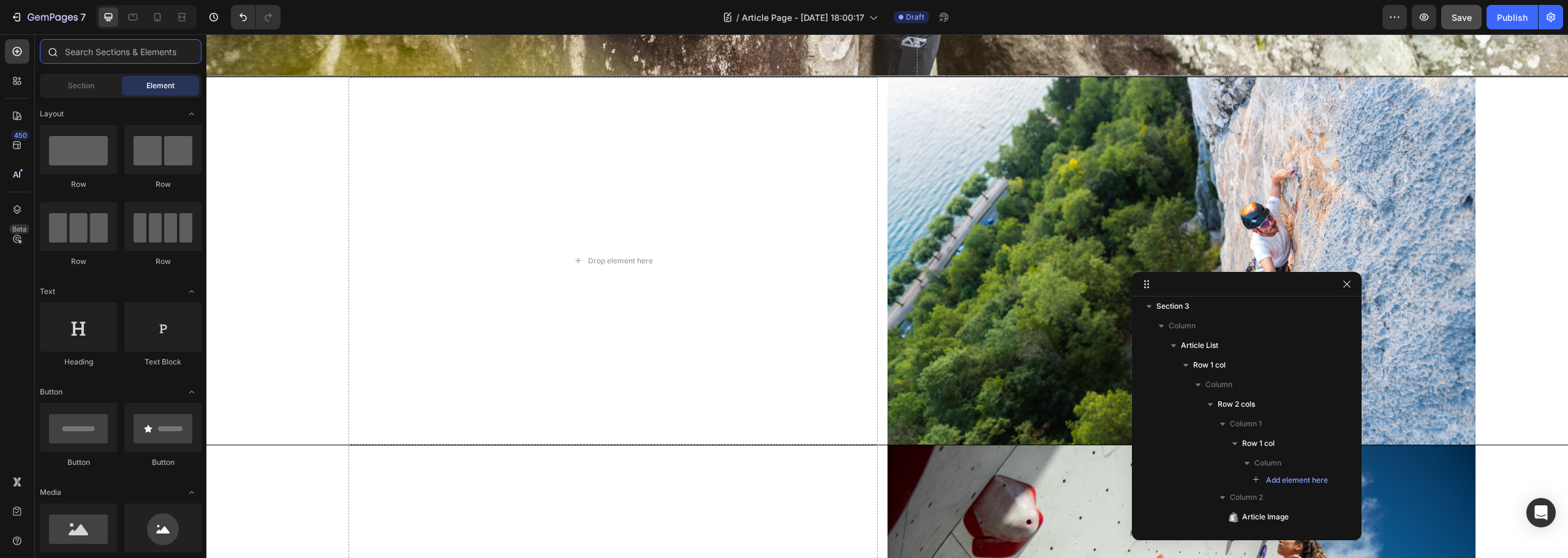
click at [158, 45] on input "text" at bounding box center [121, 51] width 162 height 24
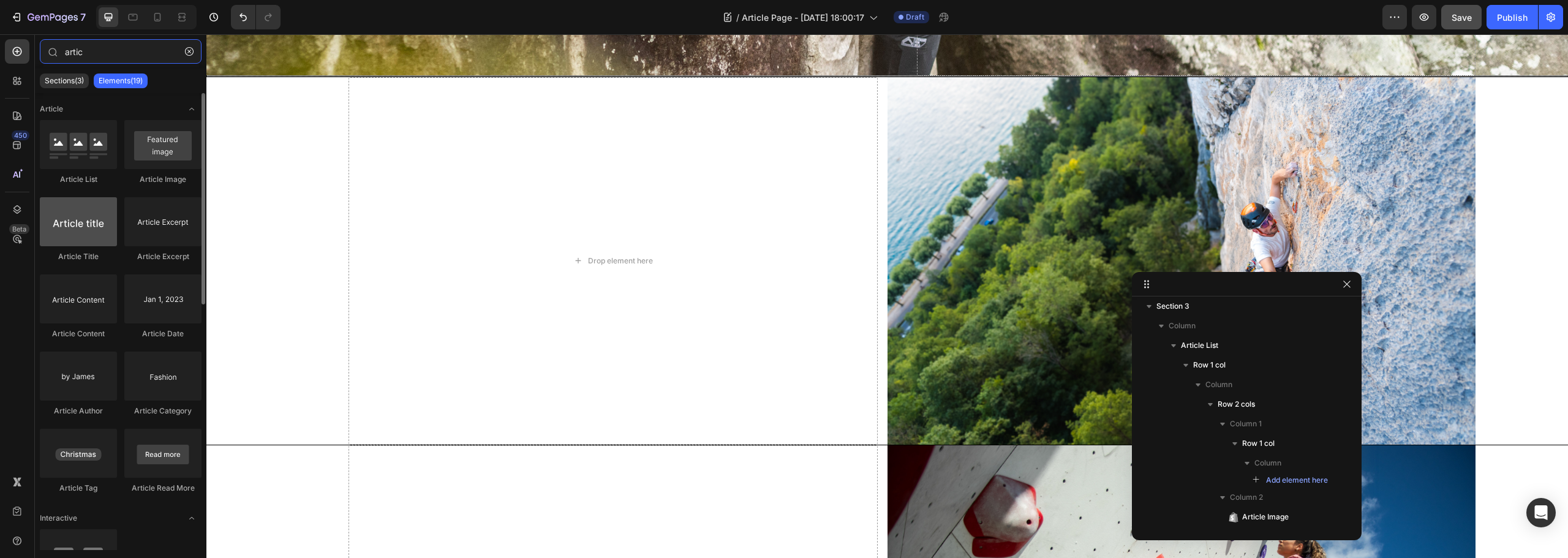
type input "artic"
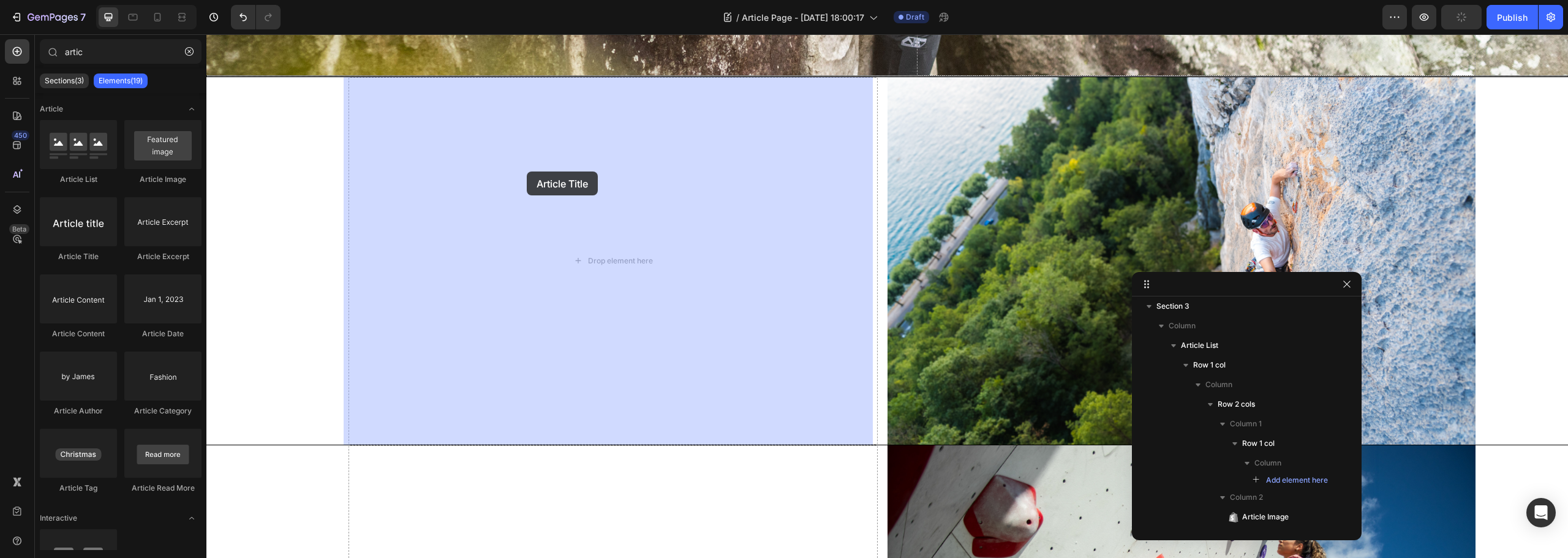
drag, startPoint x: 258, startPoint y: 267, endPoint x: 519, endPoint y: 180, distance: 275.1
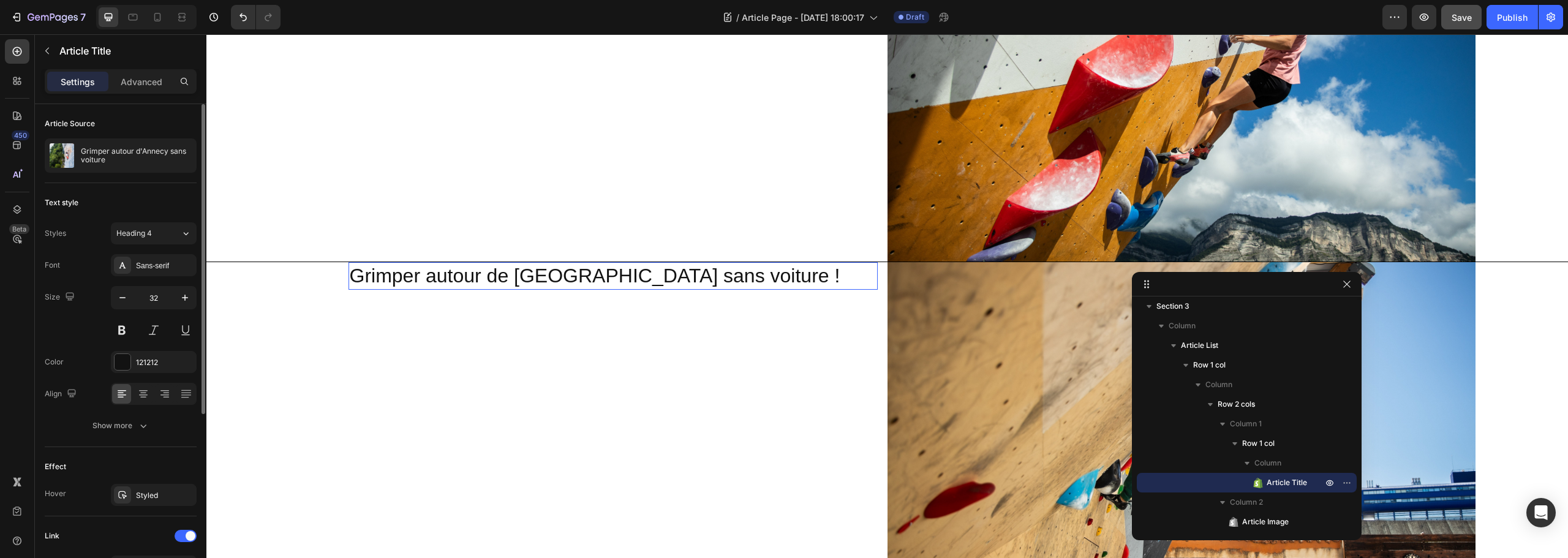
scroll to position [245, 0]
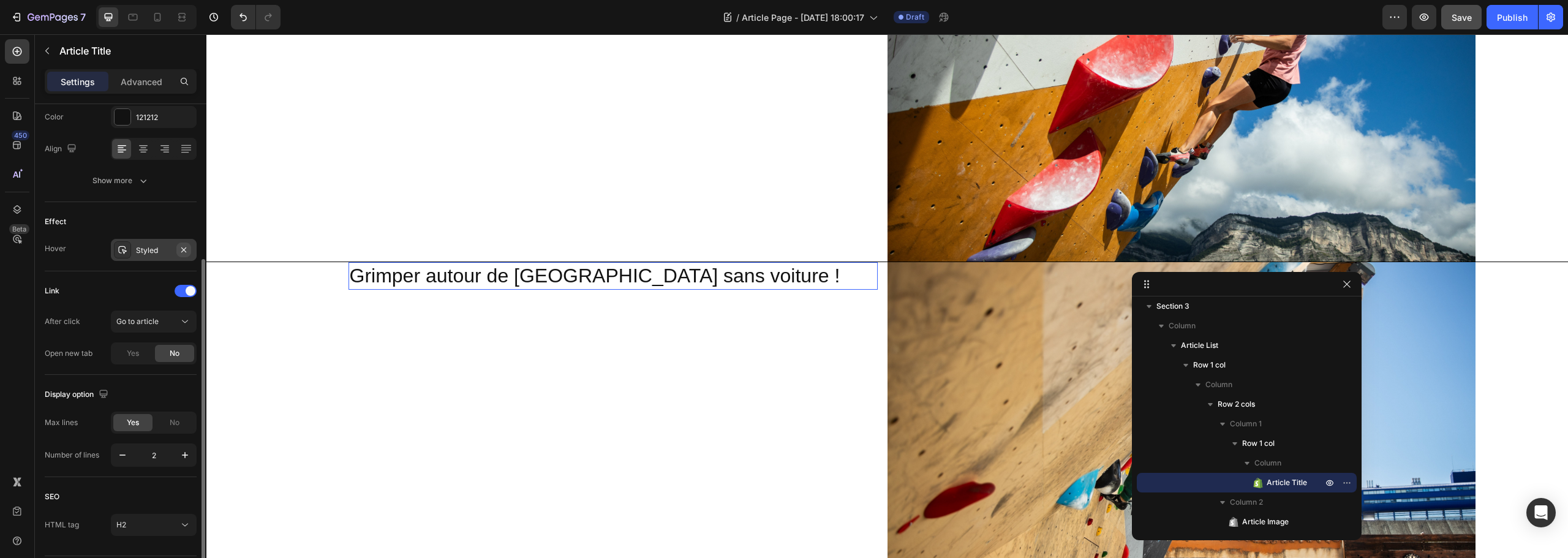
click at [188, 248] on icon "button" at bounding box center [184, 250] width 10 height 10
click at [168, 425] on div "No" at bounding box center [175, 422] width 39 height 17
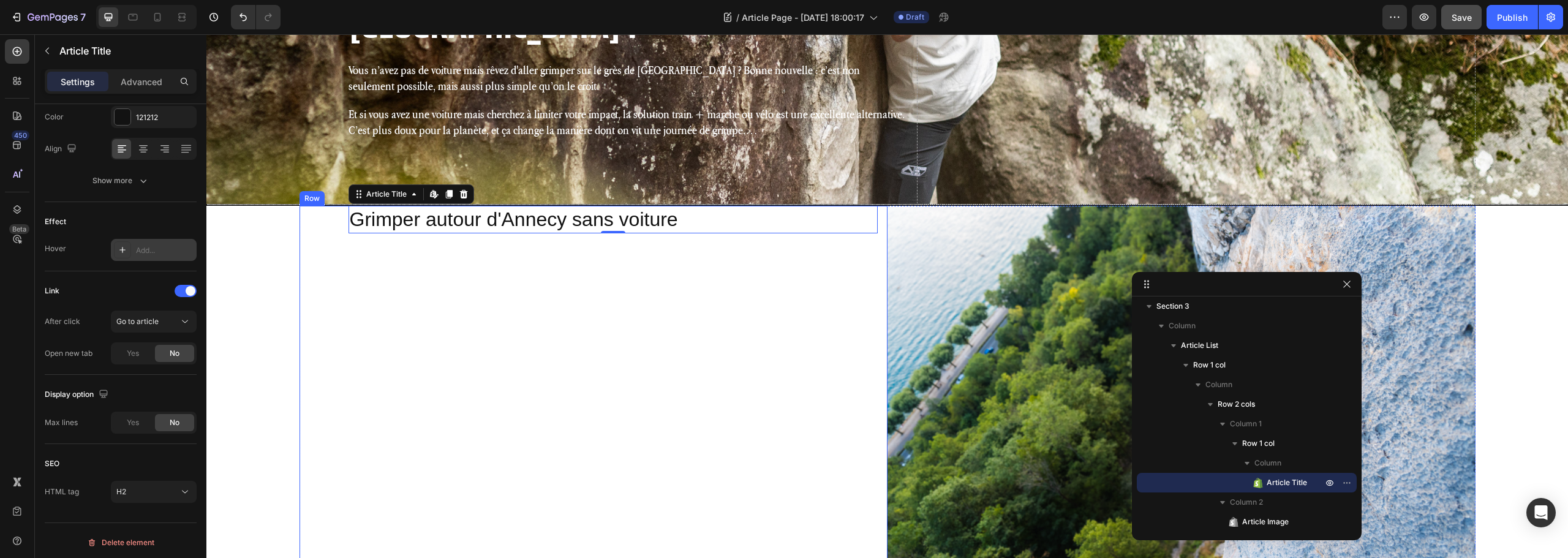
scroll to position [378, 0]
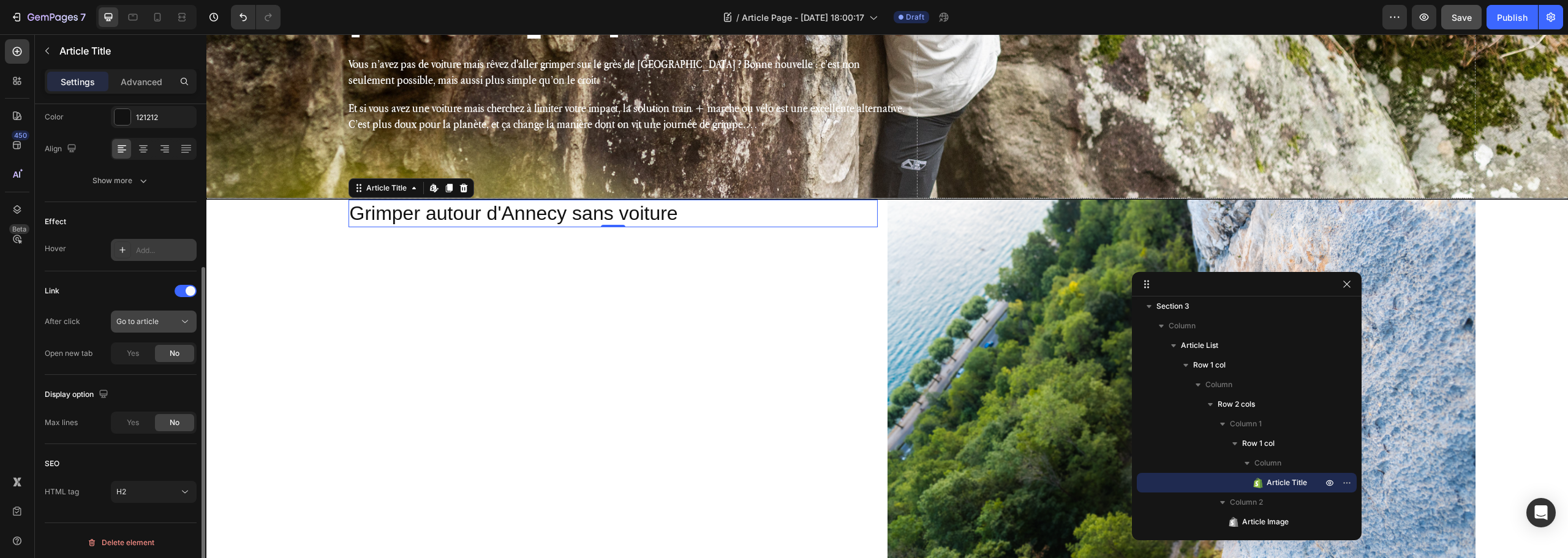
click at [139, 315] on button "Go to article" at bounding box center [154, 321] width 86 height 22
click at [460, 213] on h2 "Grimper autour d'Annecy sans voiture" at bounding box center [613, 213] width 529 height 28
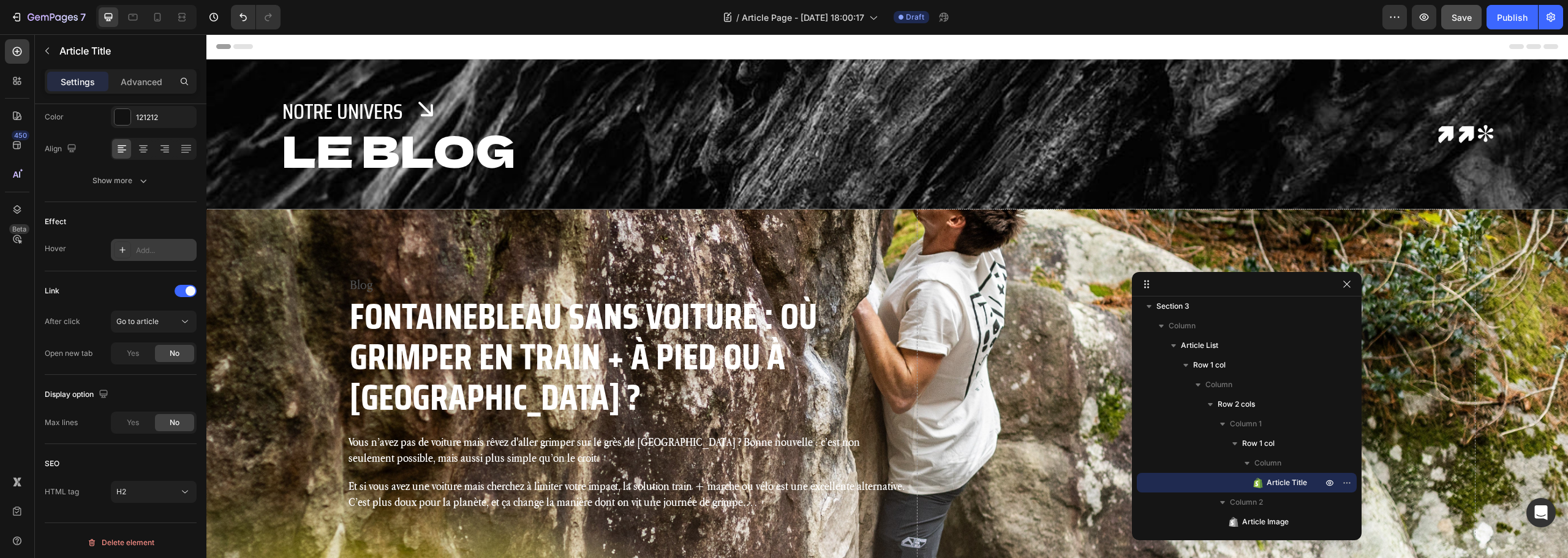
scroll to position [205, 0]
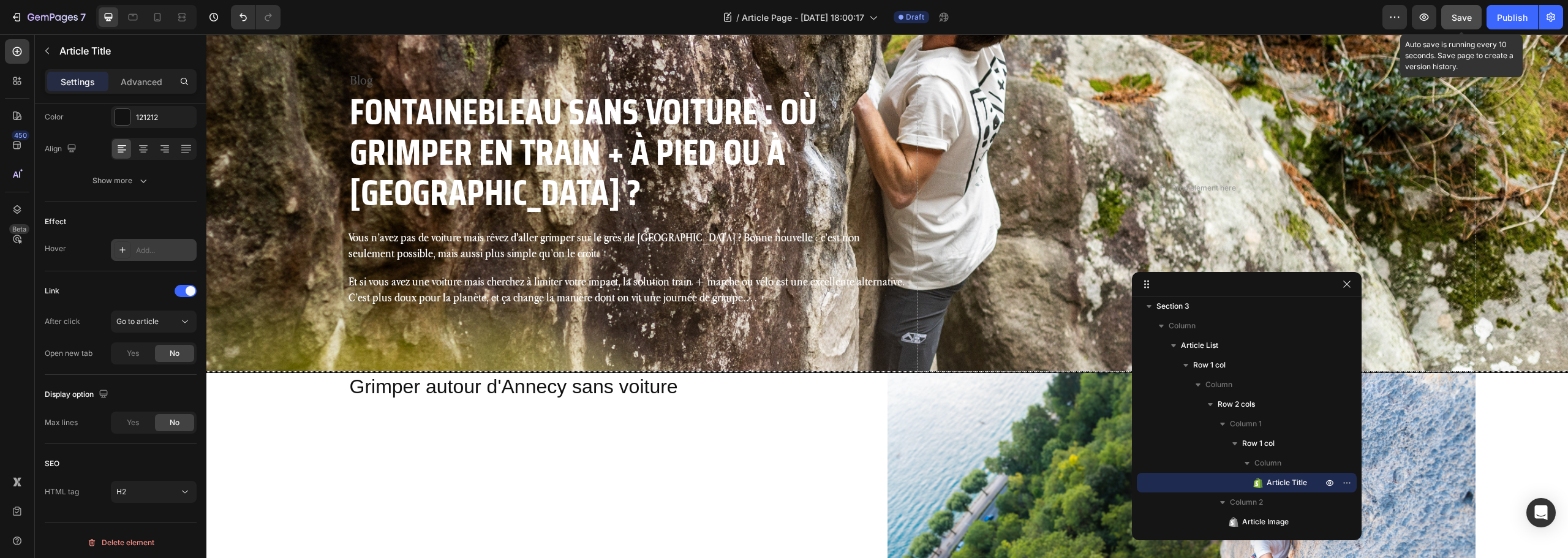
click at [1478, 21] on button "Save" at bounding box center [1462, 17] width 40 height 24
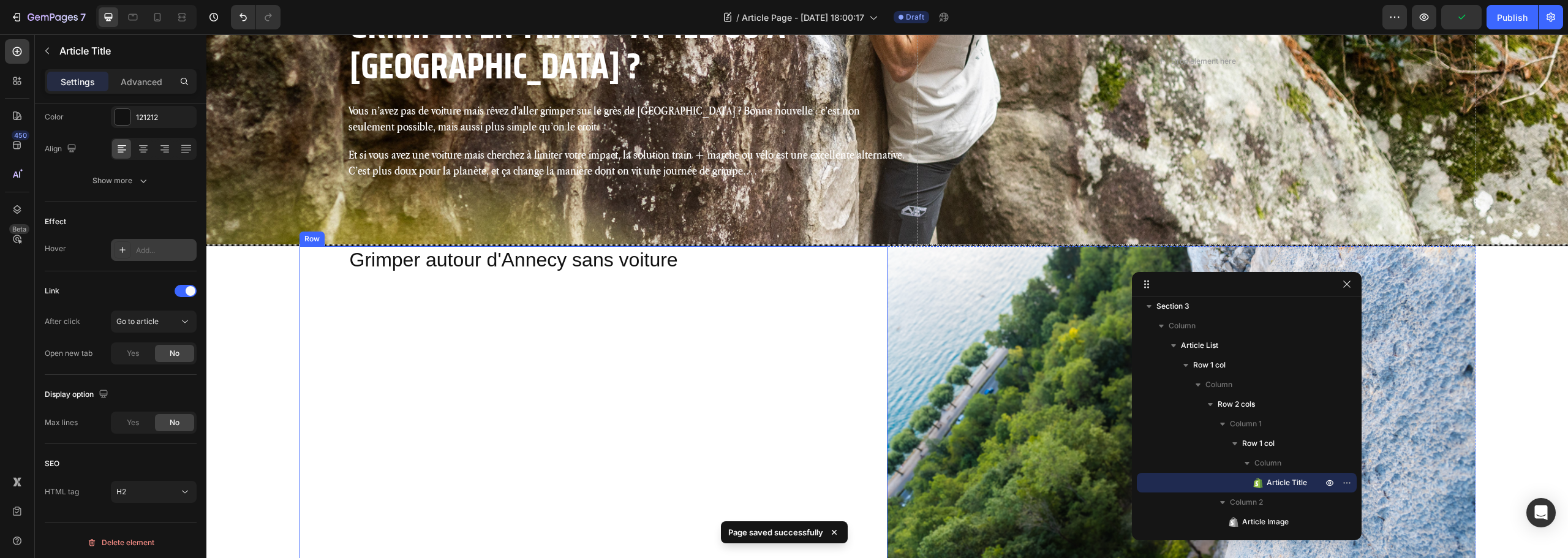
scroll to position [450, 0]
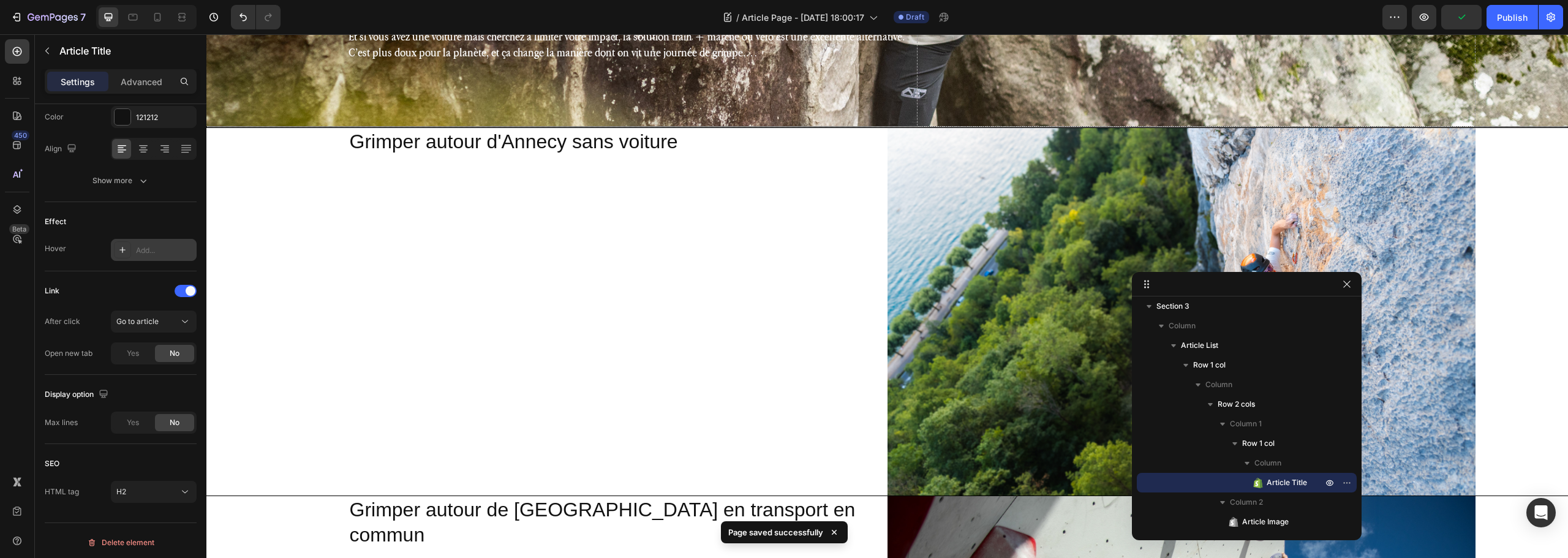
click at [505, 141] on h2 "Grimper autour d'Annecy sans voiture" at bounding box center [613, 142] width 529 height 28
click at [484, 145] on h2 "Grimper autour d'Annecy sans voiture" at bounding box center [613, 142] width 529 height 28
click at [1273, 480] on span "Article Title" at bounding box center [1287, 482] width 40 height 12
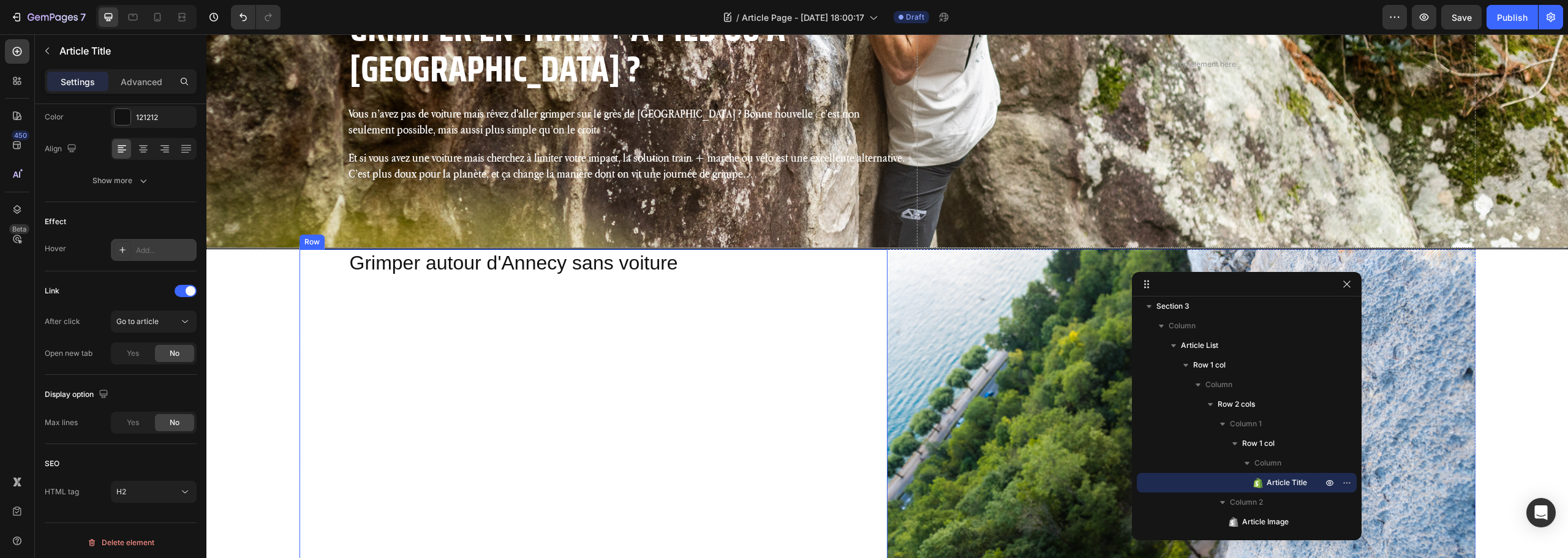
scroll to position [327, 0]
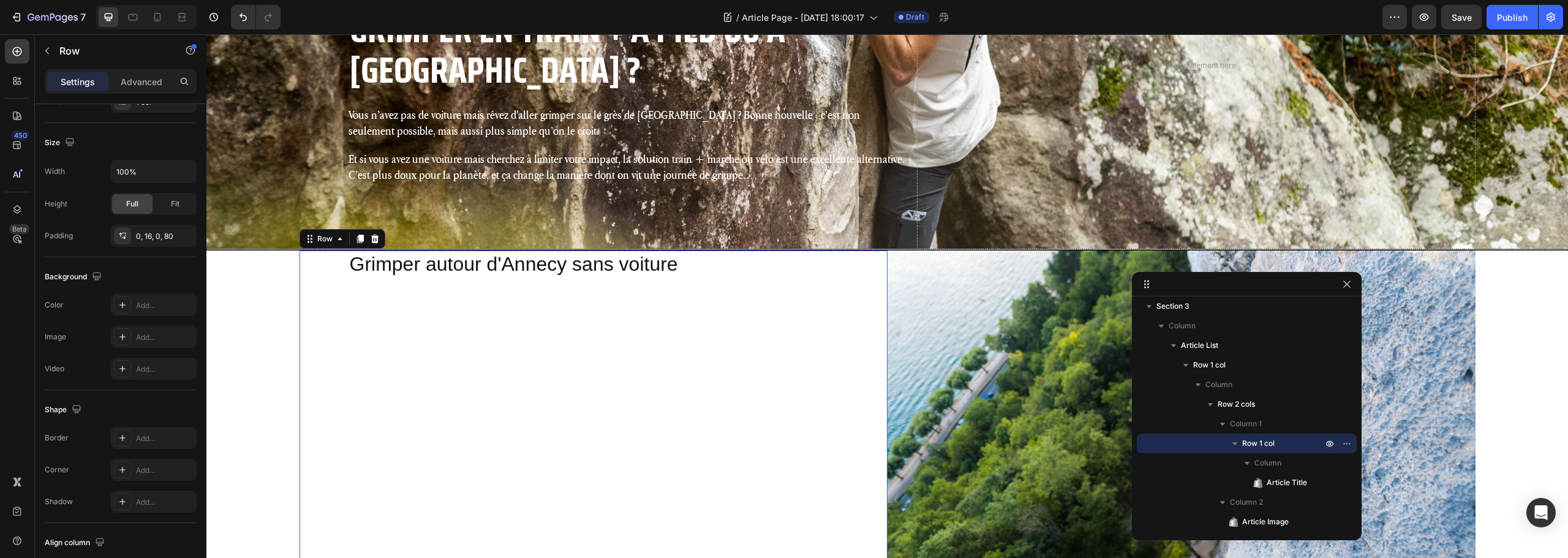
click at [595, 282] on div "Grimper autour d'Annecy sans voiture Article Title" at bounding box center [613, 434] width 529 height 367
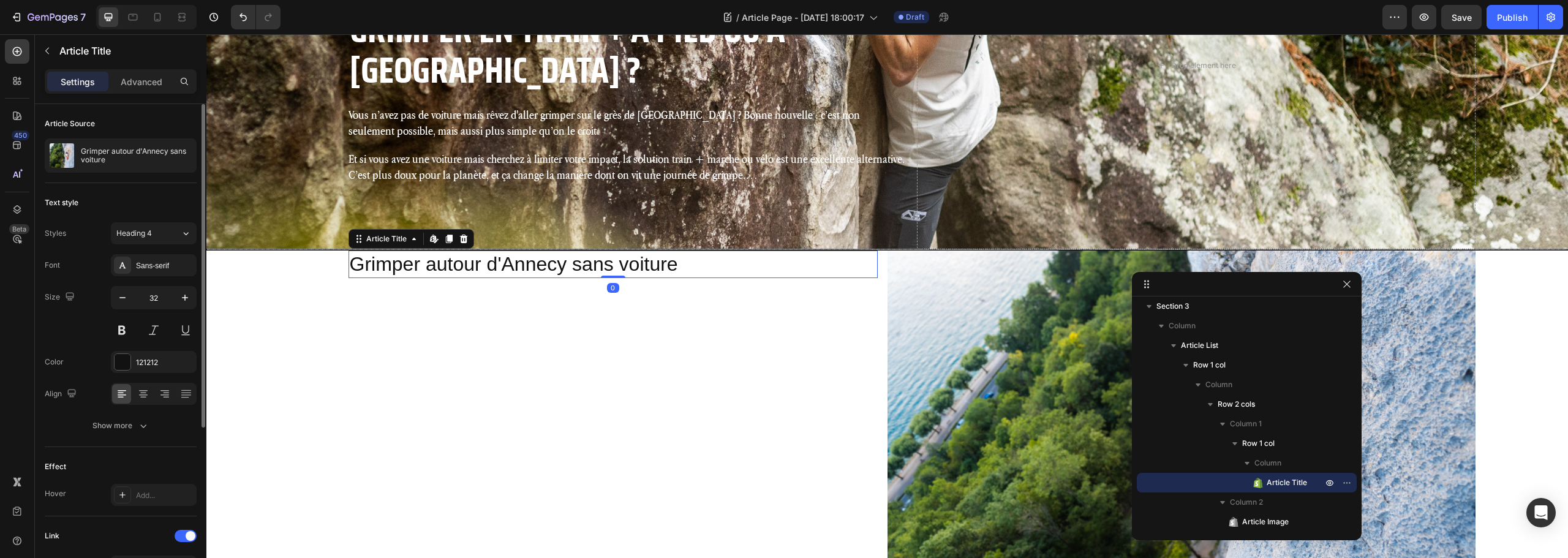
click at [400, 261] on h2 "Grimper autour d'Annecy sans voiture" at bounding box center [613, 264] width 529 height 28
click at [154, 370] on div "121212" at bounding box center [154, 361] width 86 height 22
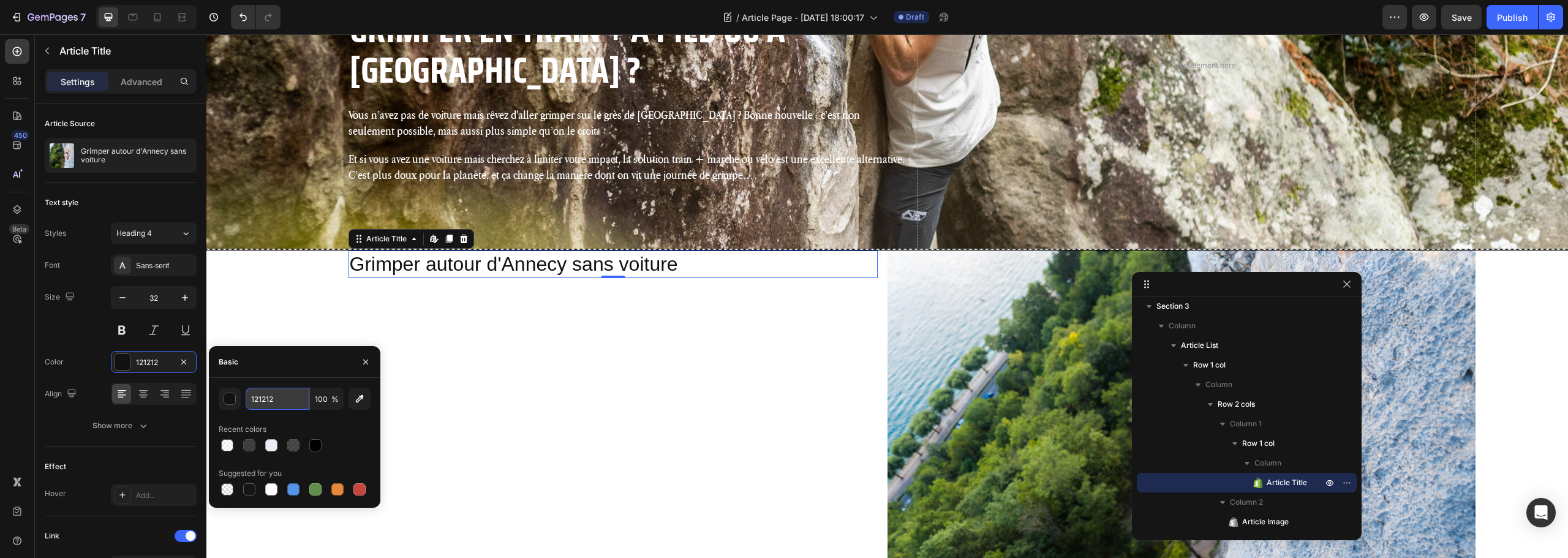
click at [278, 399] on input "121212" at bounding box center [278, 398] width 64 height 22
type input "000"
click at [142, 259] on div "Sans-serif" at bounding box center [154, 264] width 86 height 22
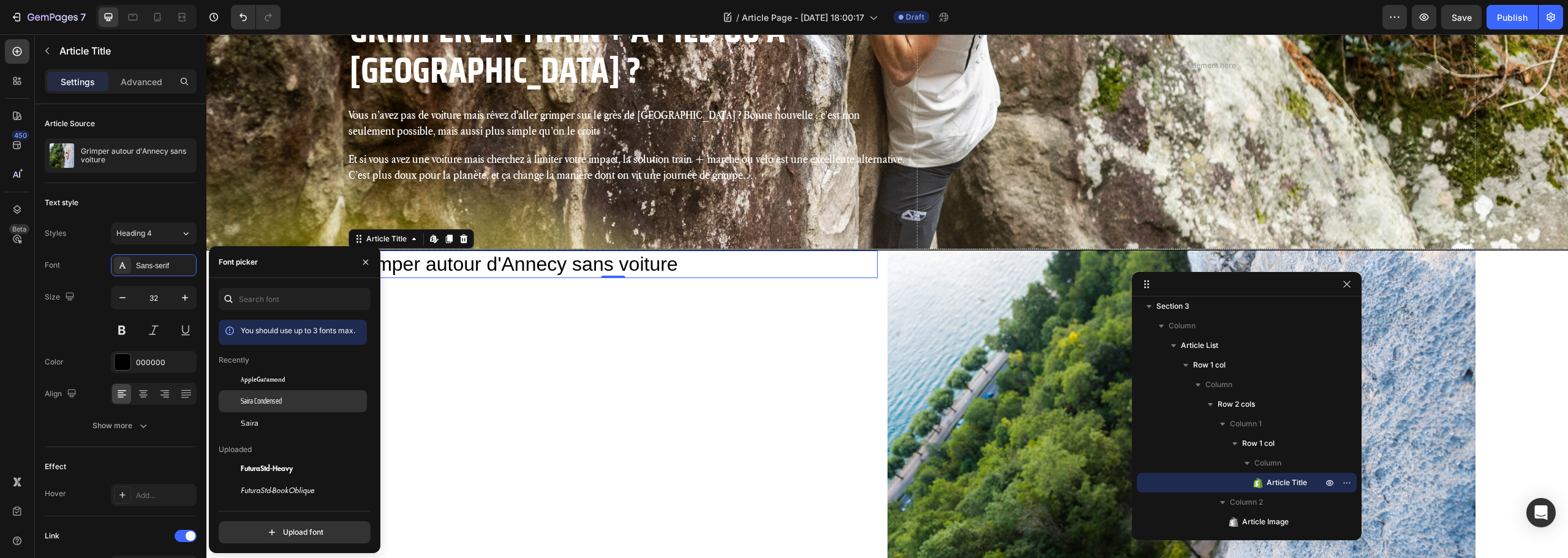
click at [279, 402] on span "Saira Condensed" at bounding box center [261, 401] width 41 height 11
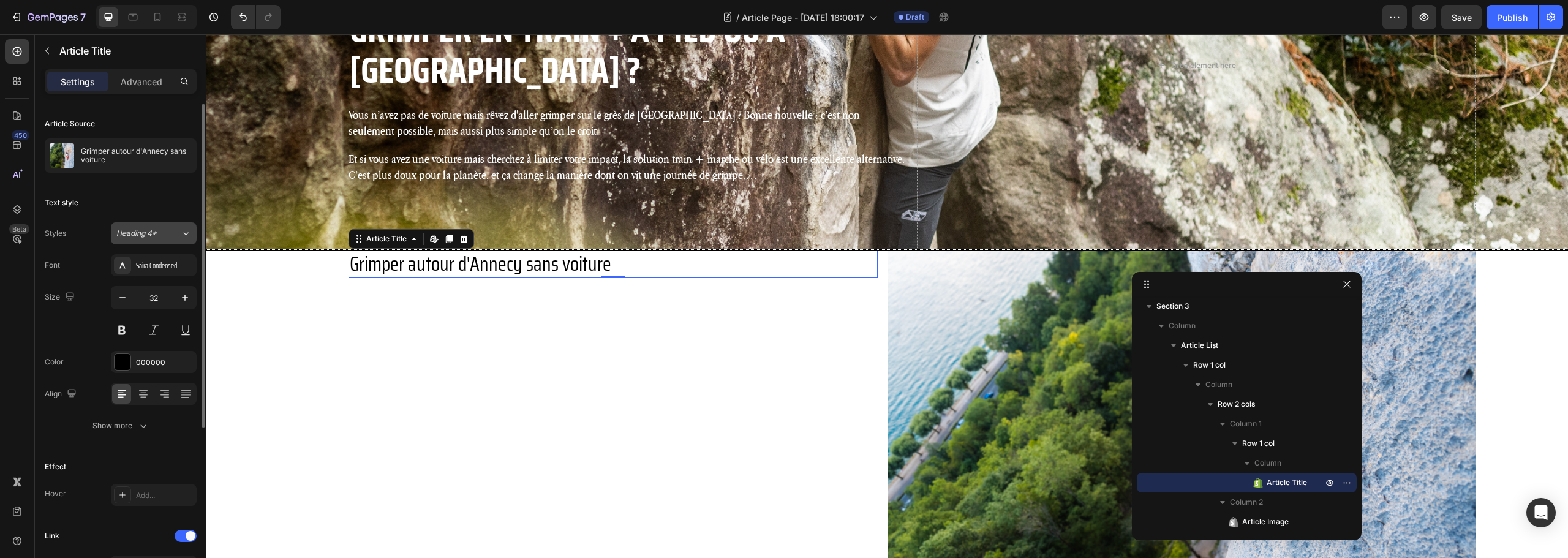
click at [144, 228] on span "Heading 4*" at bounding box center [137, 234] width 40 height 11
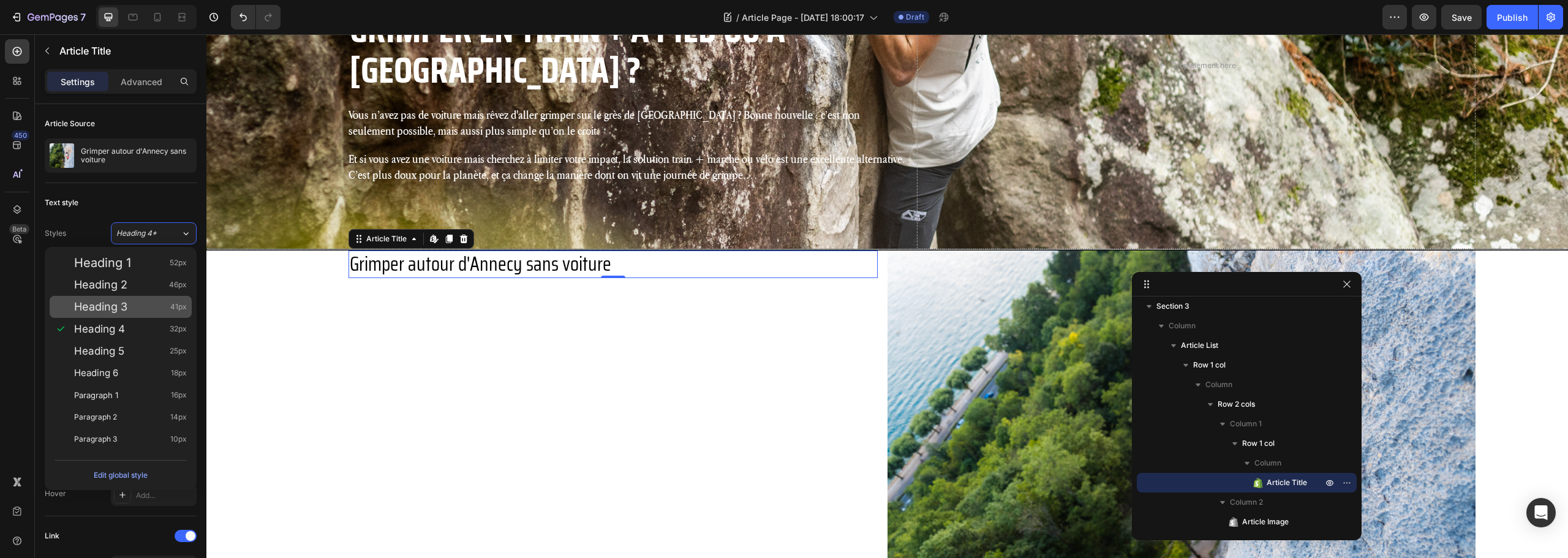
click at [125, 298] on div "Heading 3 41px" at bounding box center [121, 306] width 142 height 22
type input "41"
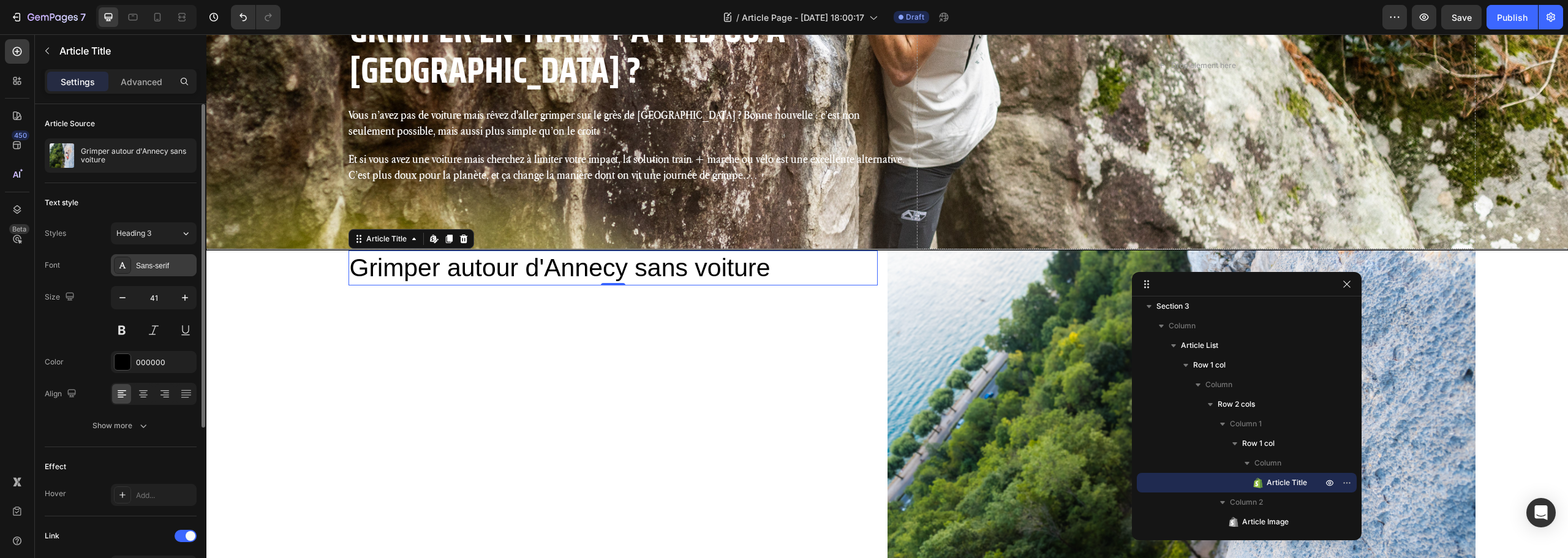
click at [149, 268] on div "Sans-serif" at bounding box center [164, 266] width 57 height 11
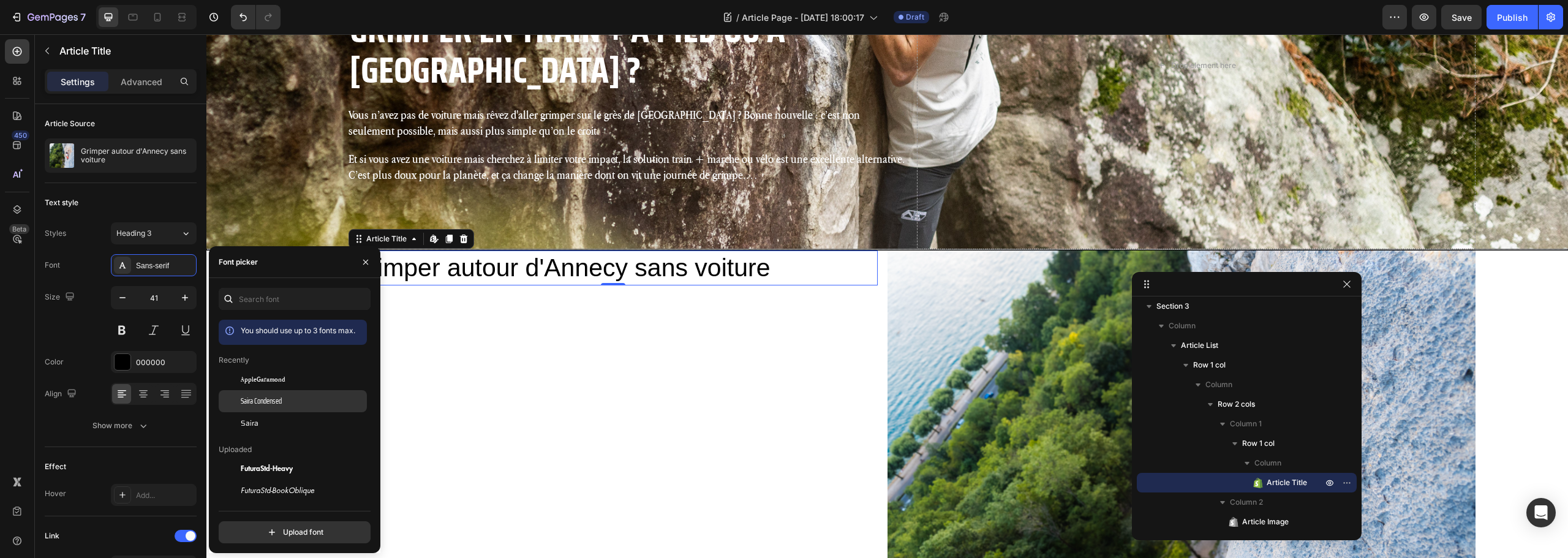
click at [286, 401] on div "Saira Condensed" at bounding box center [303, 401] width 124 height 11
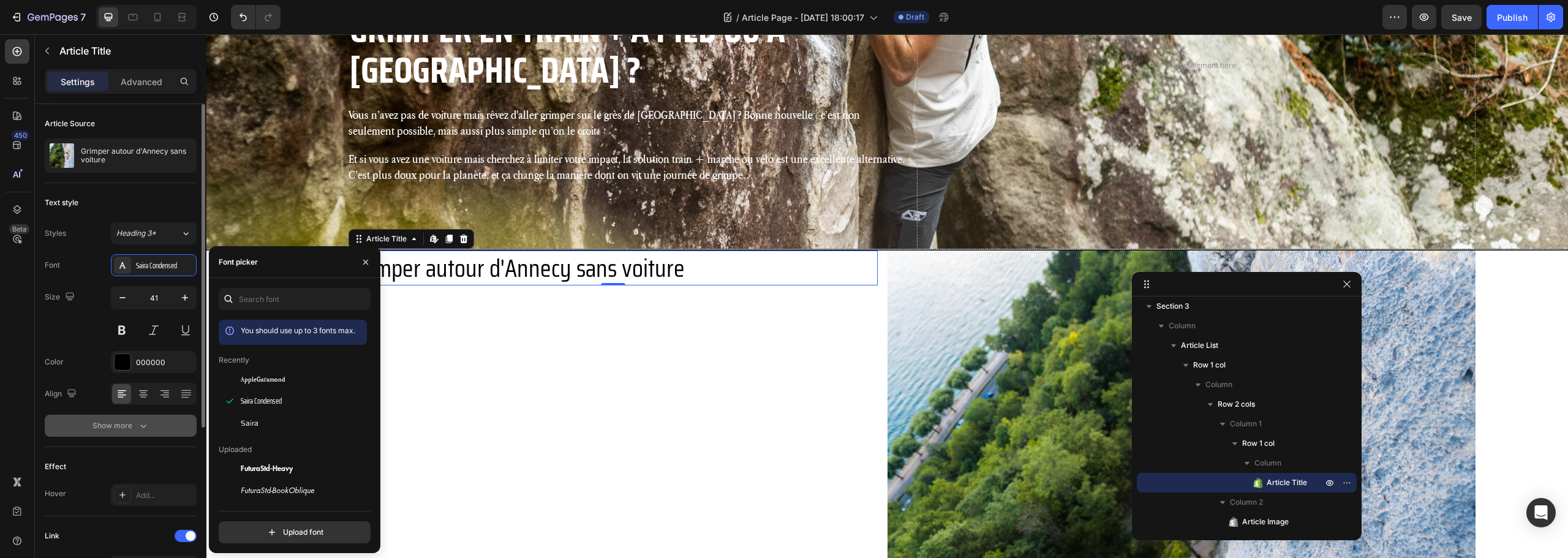
click at [141, 425] on icon "button" at bounding box center [143, 426] width 6 height 4
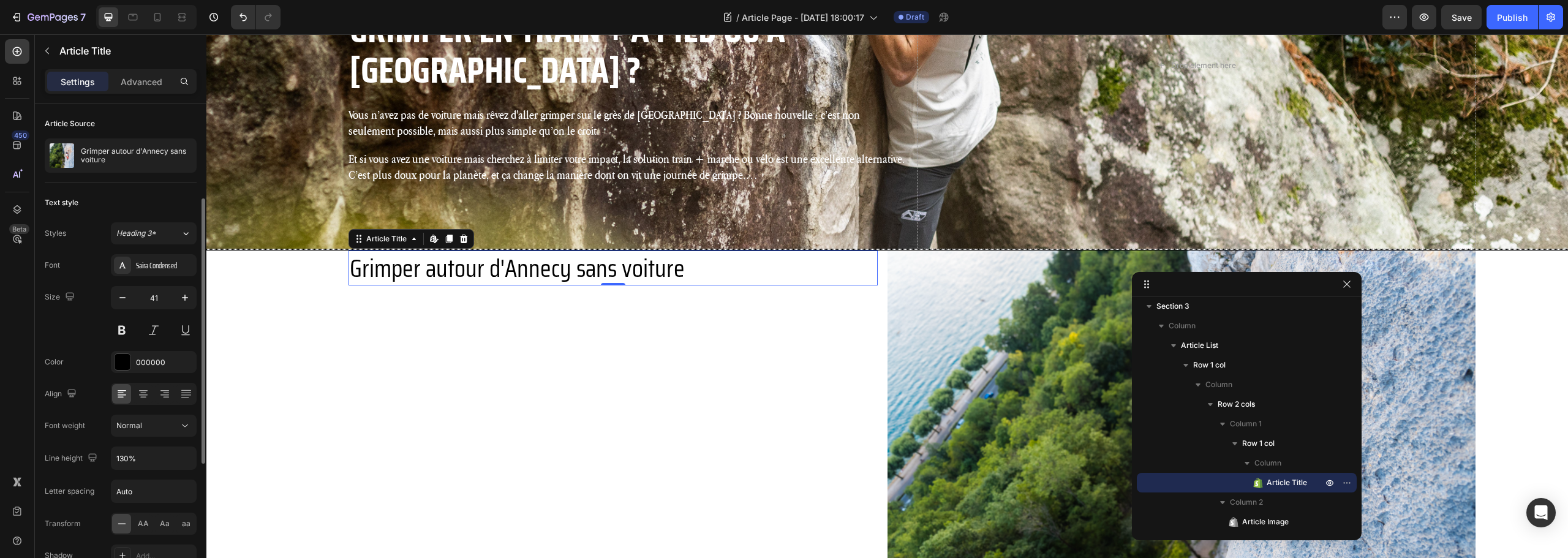
scroll to position [122, 0]
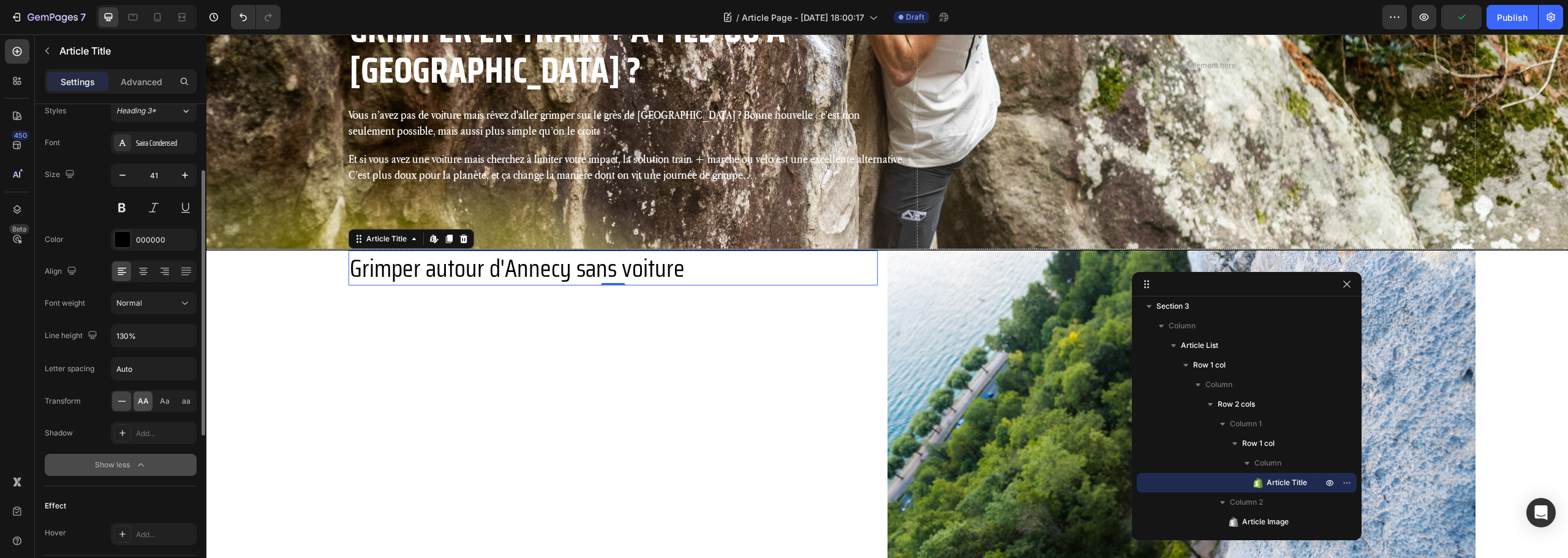
click at [147, 397] on span "AA" at bounding box center [143, 401] width 11 height 11
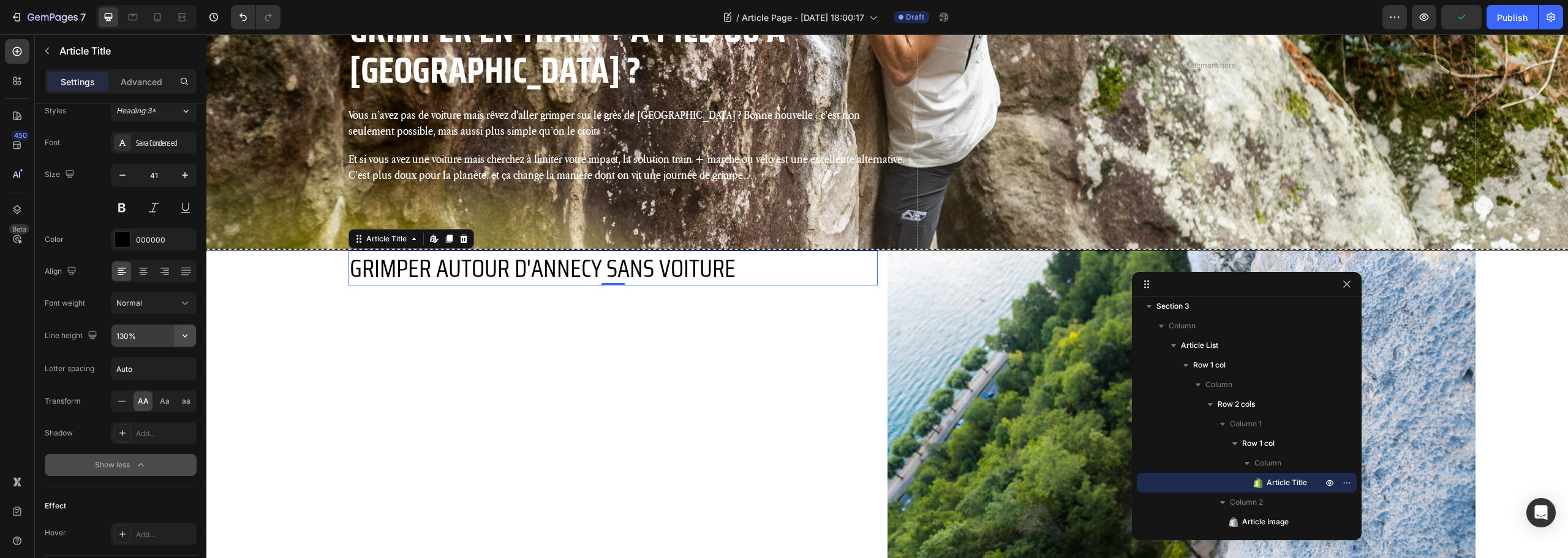
click at [179, 335] on icon "button" at bounding box center [184, 335] width 12 height 12
click at [148, 384] on p "120%" at bounding box center [150, 390] width 70 height 11
type input "120%"
click at [172, 302] on div "Normal" at bounding box center [147, 303] width 62 height 11
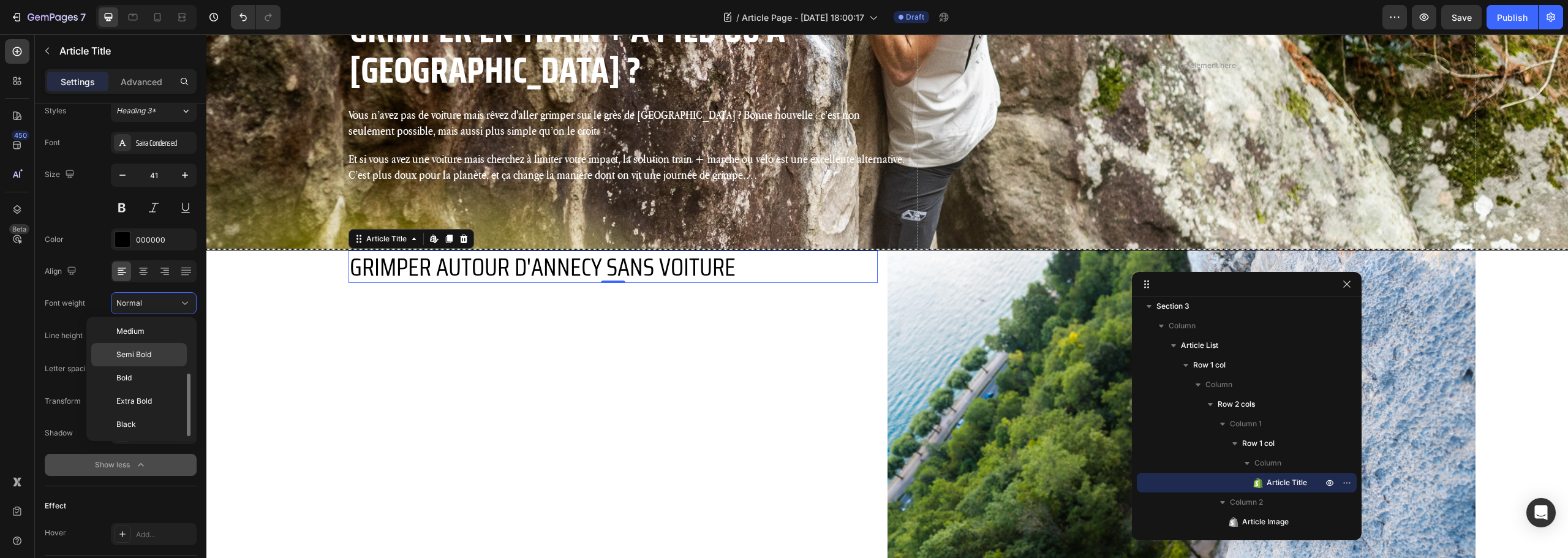
click at [147, 357] on span "Semi Bold" at bounding box center [133, 355] width 35 height 11
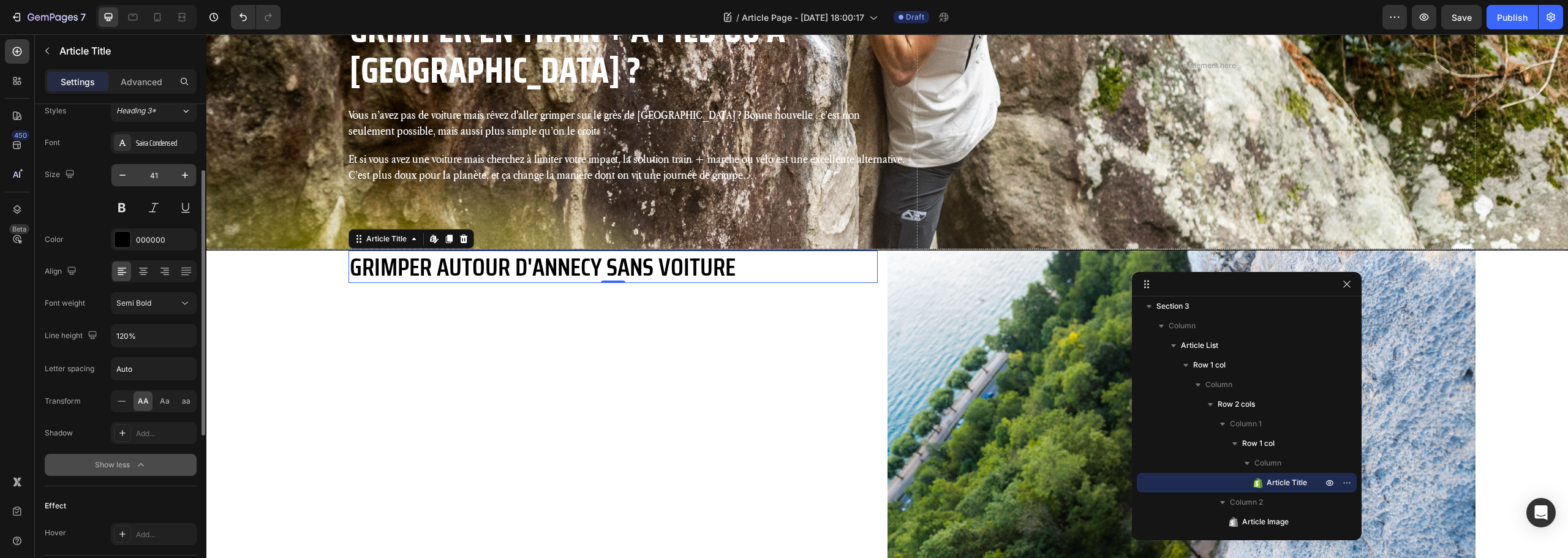
click at [151, 172] on input "41" at bounding box center [154, 175] width 40 height 22
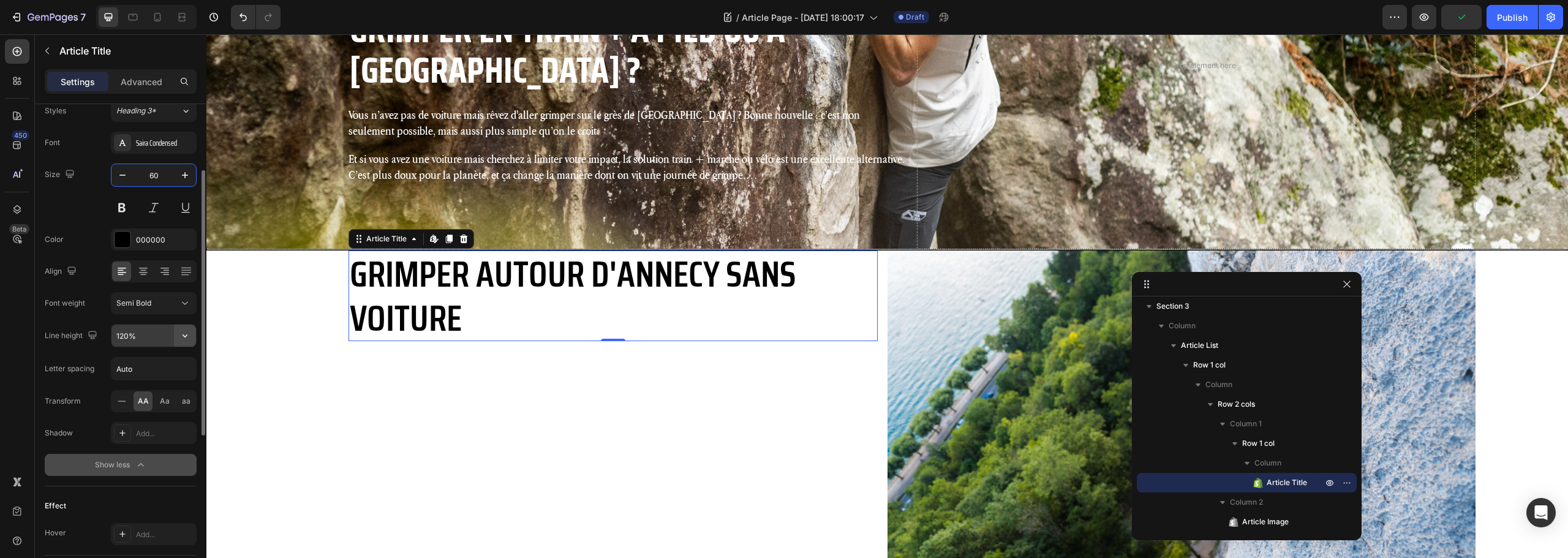
type input "60"
click at [182, 337] on icon "button" at bounding box center [184, 335] width 12 height 12
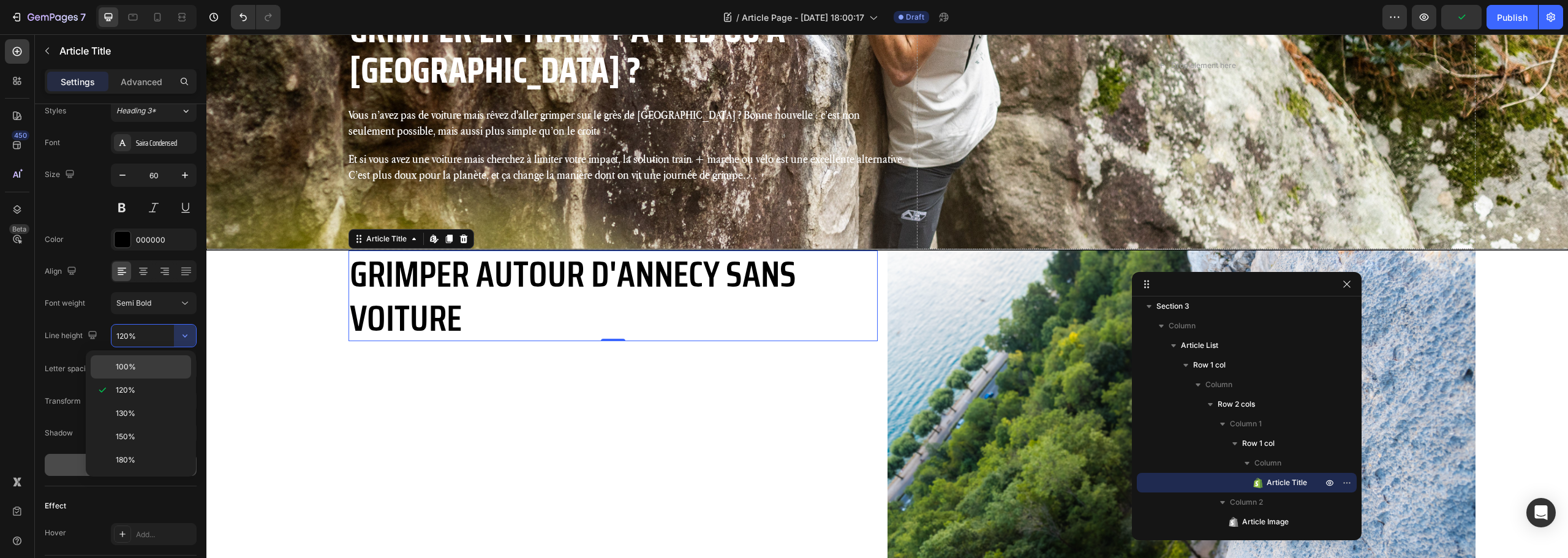
click at [150, 372] on div "100%" at bounding box center [141, 366] width 100 height 23
type input "100%"
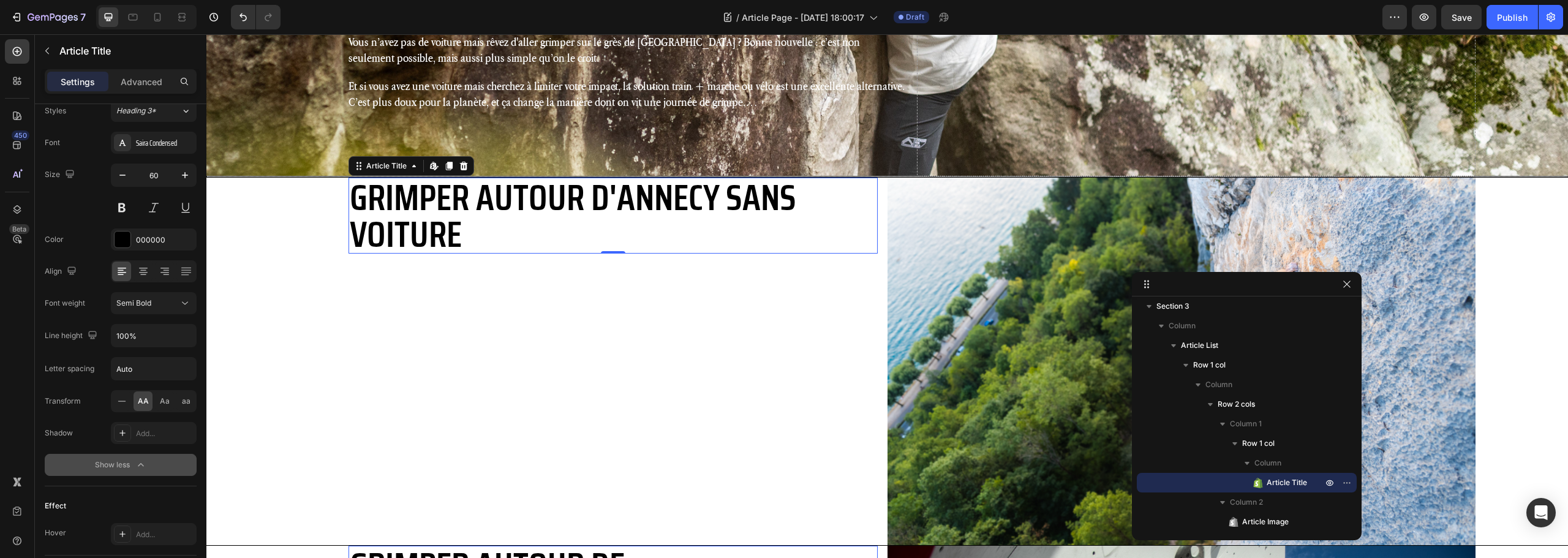
scroll to position [450, 0]
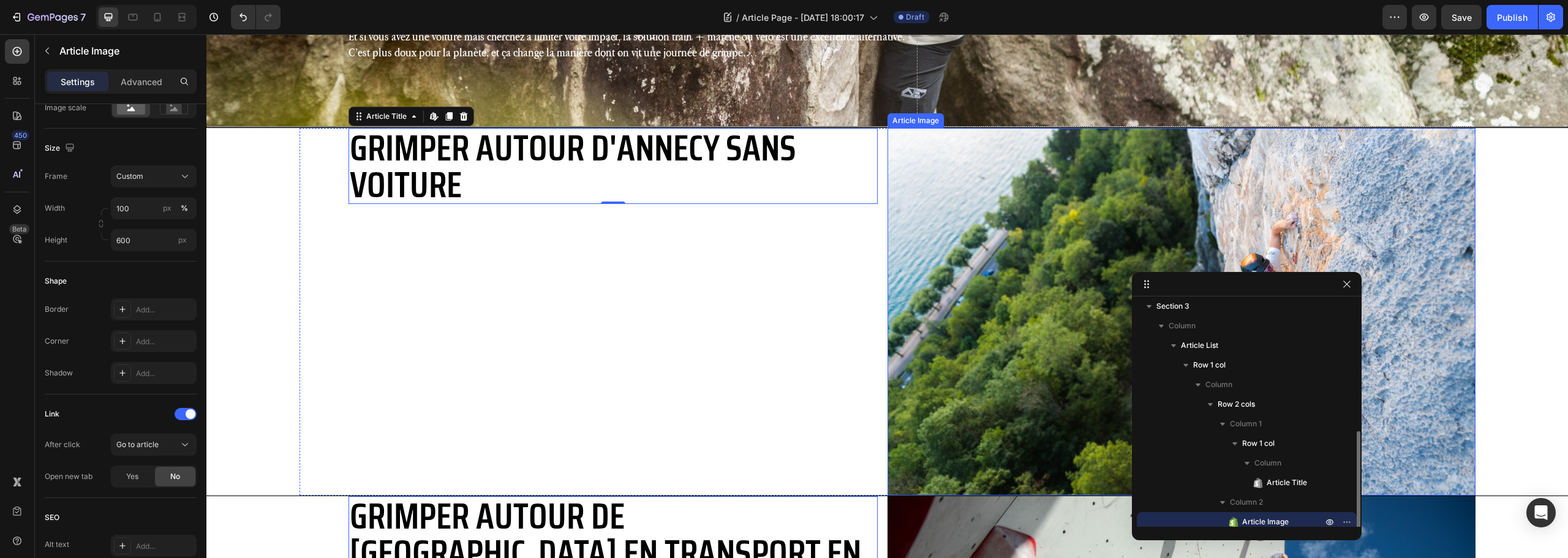
click at [998, 213] on img at bounding box center [1181, 311] width 588 height 367
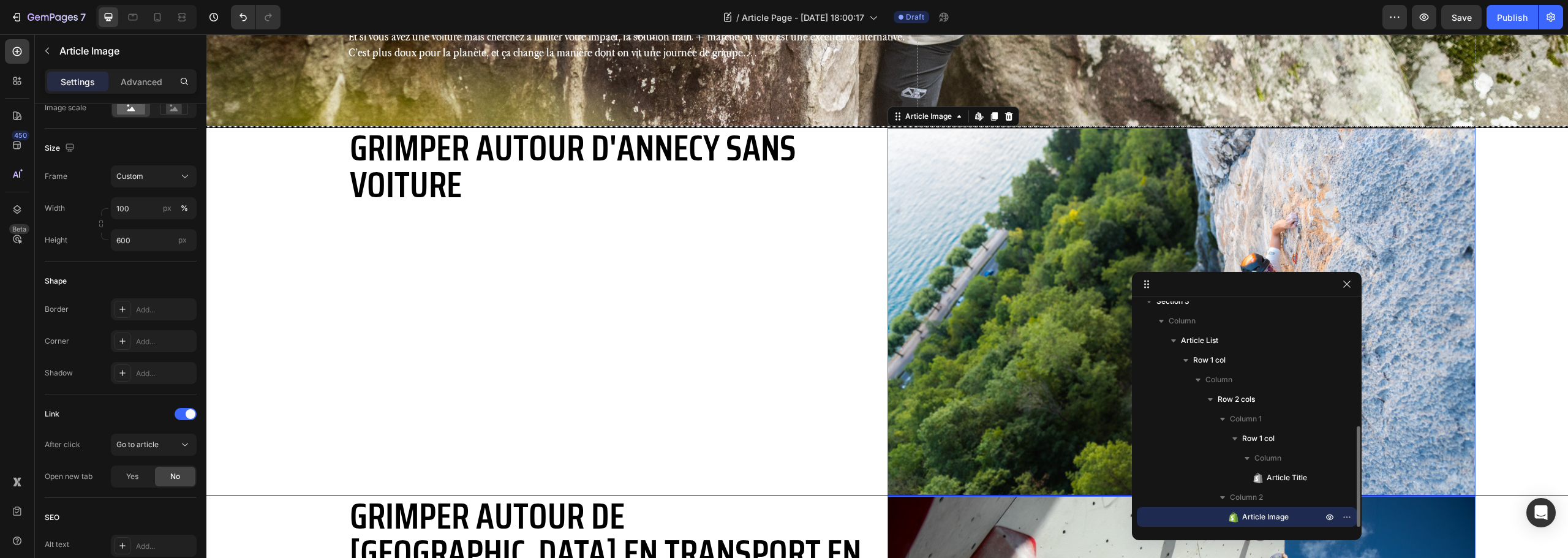
scroll to position [0, 0]
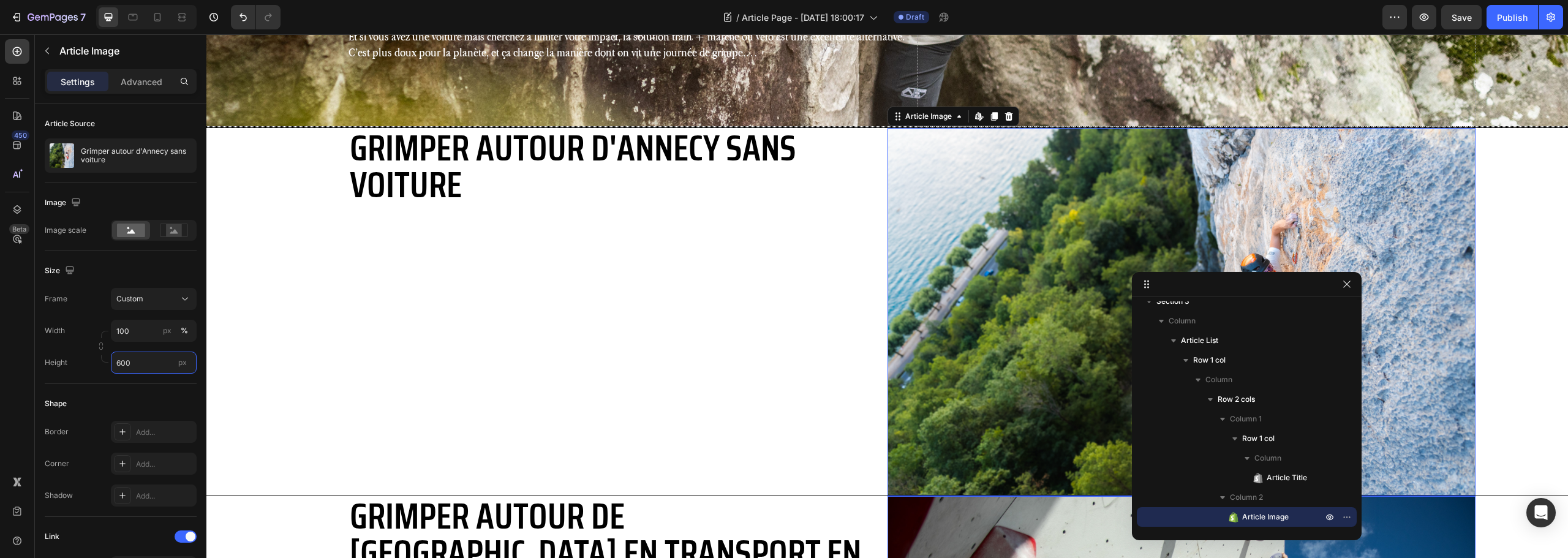
click at [137, 364] on input "600" at bounding box center [154, 362] width 86 height 22
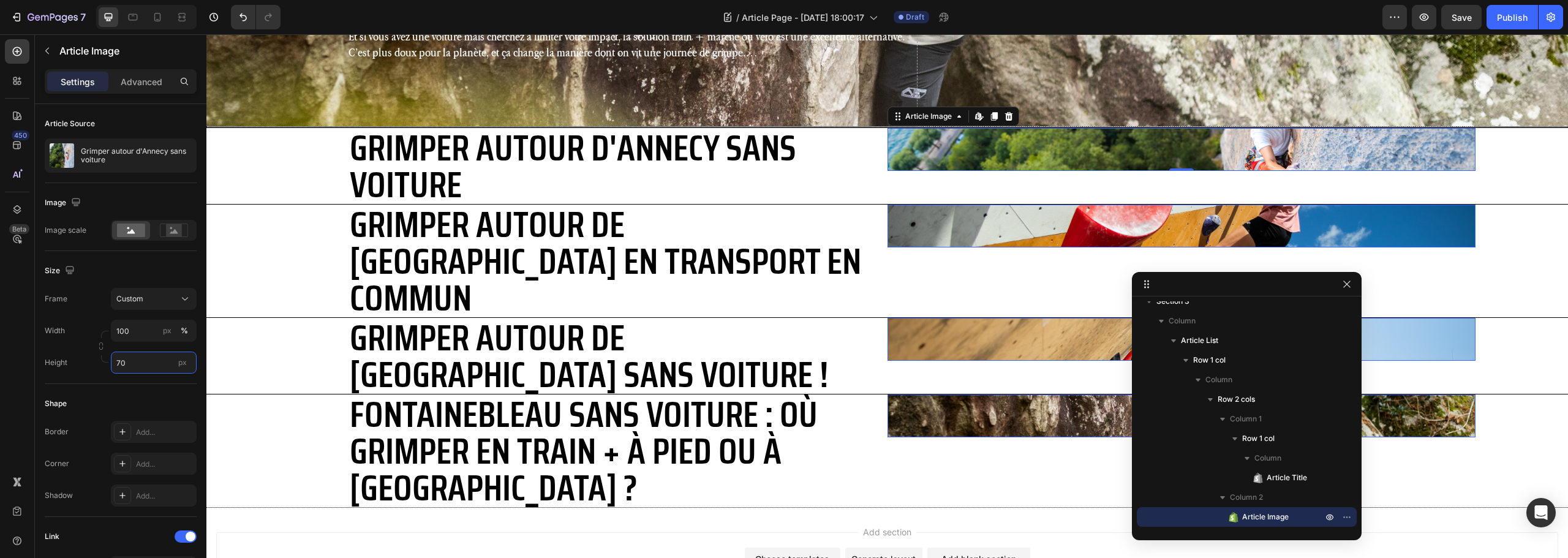
type input "700"
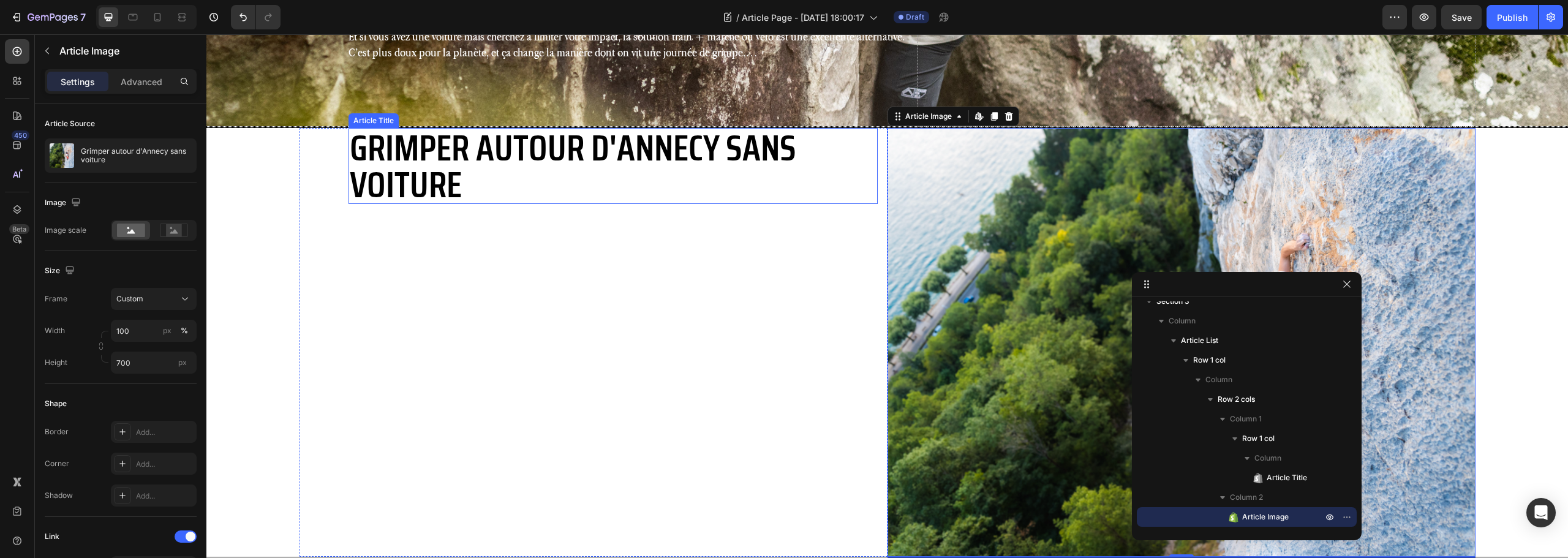
click at [484, 175] on h2 "Grimper autour d'Annecy sans voiture" at bounding box center [613, 166] width 529 height 76
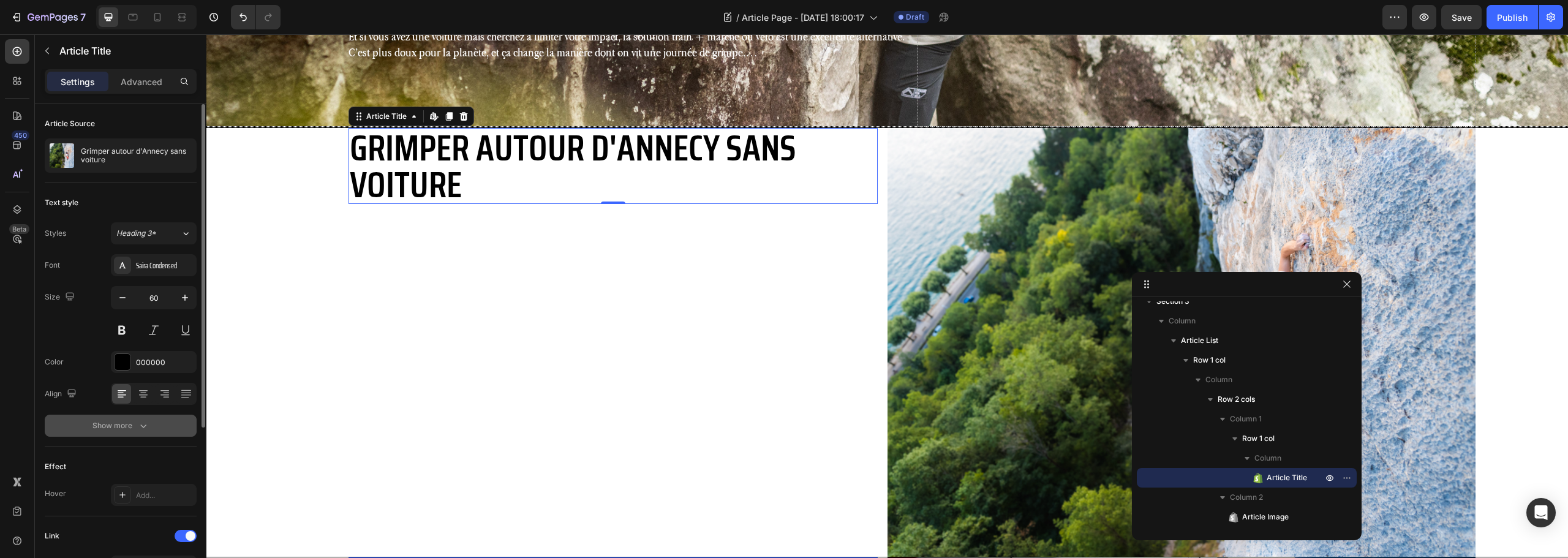
click at [127, 425] on div "Show more" at bounding box center [121, 425] width 57 height 12
click at [180, 425] on icon at bounding box center [184, 425] width 12 height 12
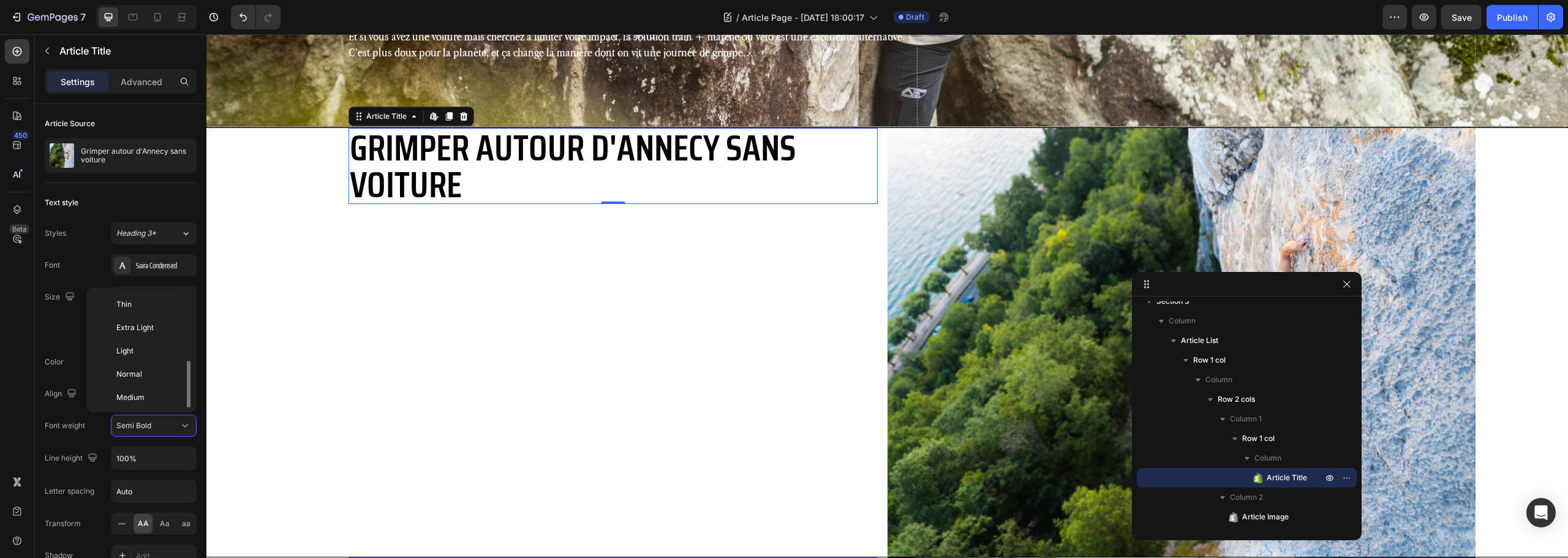
scroll to position [44, 0]
click at [141, 404] on p "Bold" at bounding box center [149, 400] width 65 height 11
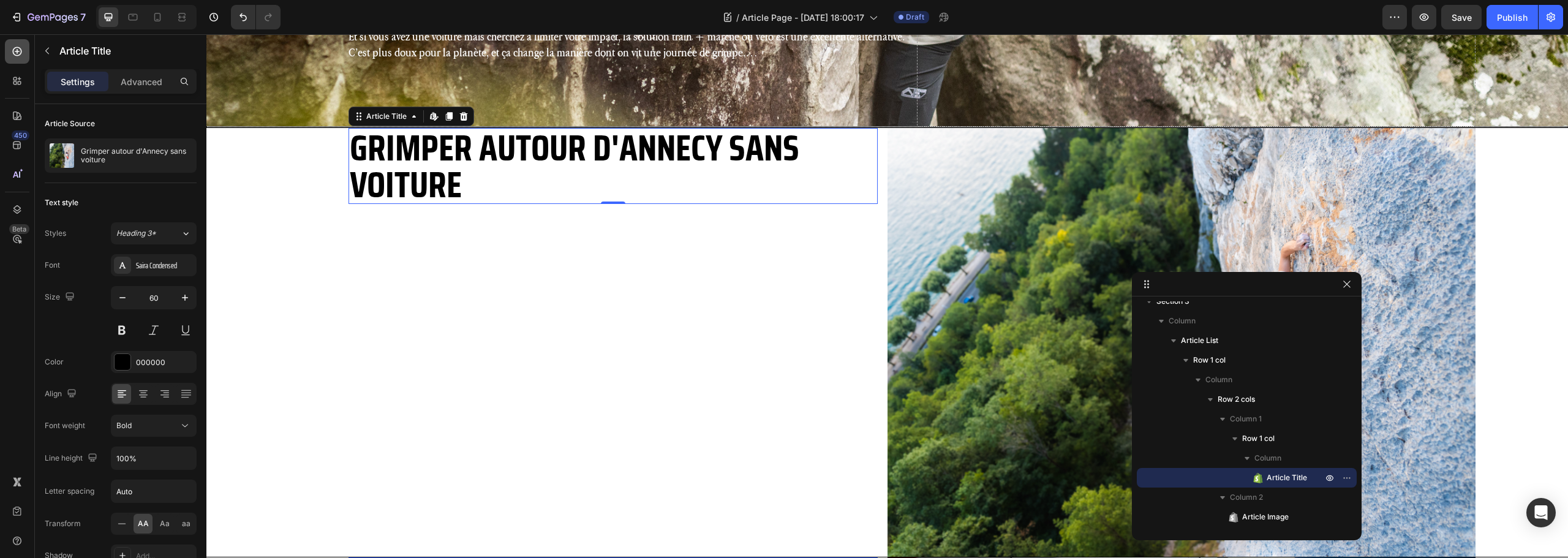
click at [15, 41] on div at bounding box center [17, 51] width 24 height 24
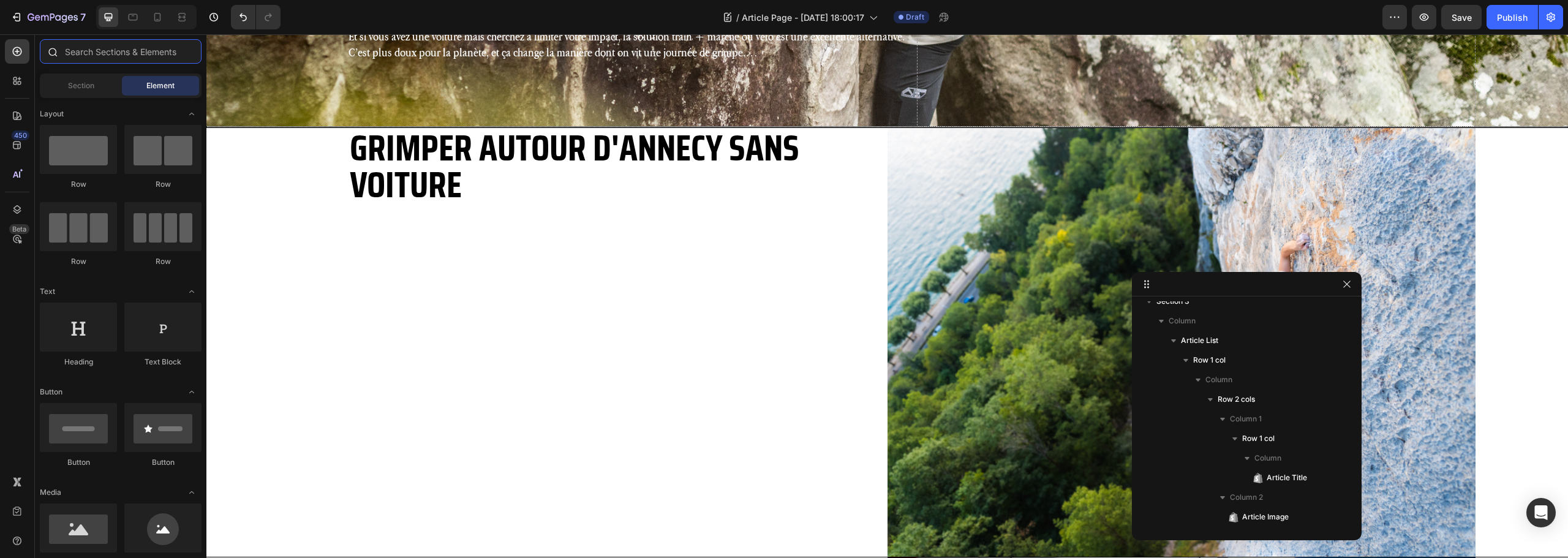
click at [113, 49] on input "text" at bounding box center [121, 51] width 162 height 24
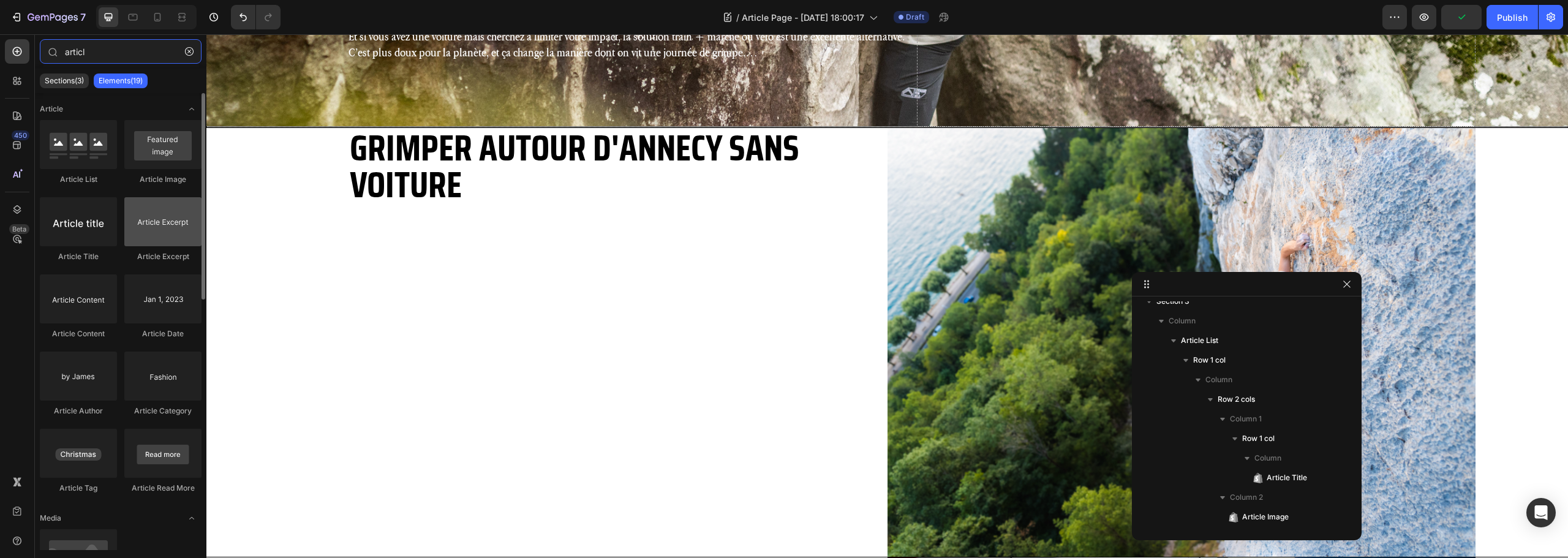
type input "articl"
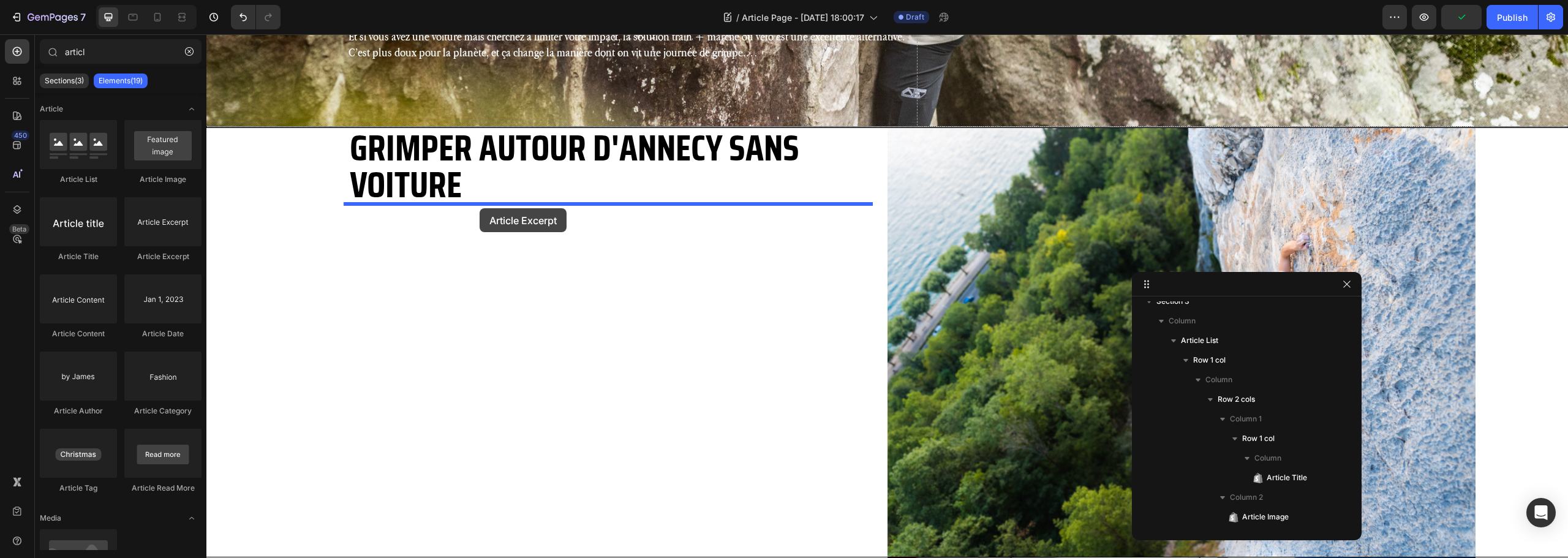
drag, startPoint x: 370, startPoint y: 266, endPoint x: 480, endPoint y: 208, distance: 124.4
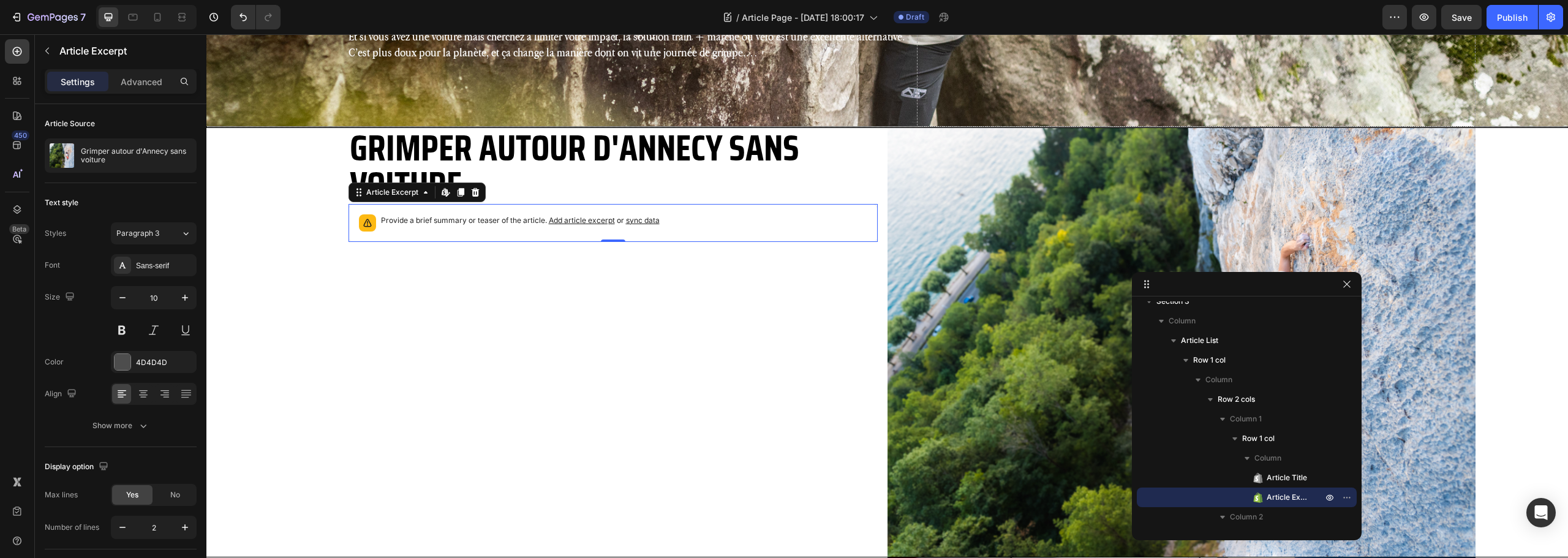
click at [513, 228] on div "Provide a brief summary or teaser of the article. Add article excerpt or sync d…" at bounding box center [520, 222] width 278 height 17
click at [574, 219] on span "Add article excerpt" at bounding box center [582, 220] width 66 height 9
click at [1464, 22] on span "Save" at bounding box center [1461, 17] width 20 height 11
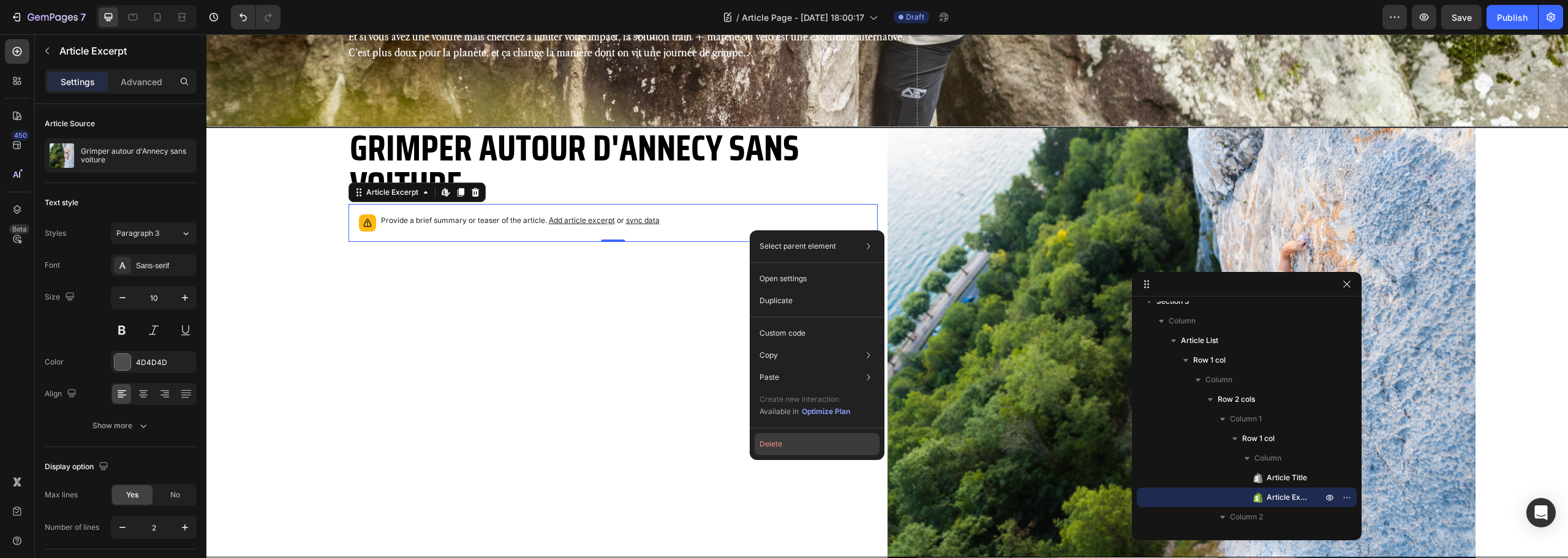
click at [788, 442] on button "Delete" at bounding box center [817, 443] width 125 height 22
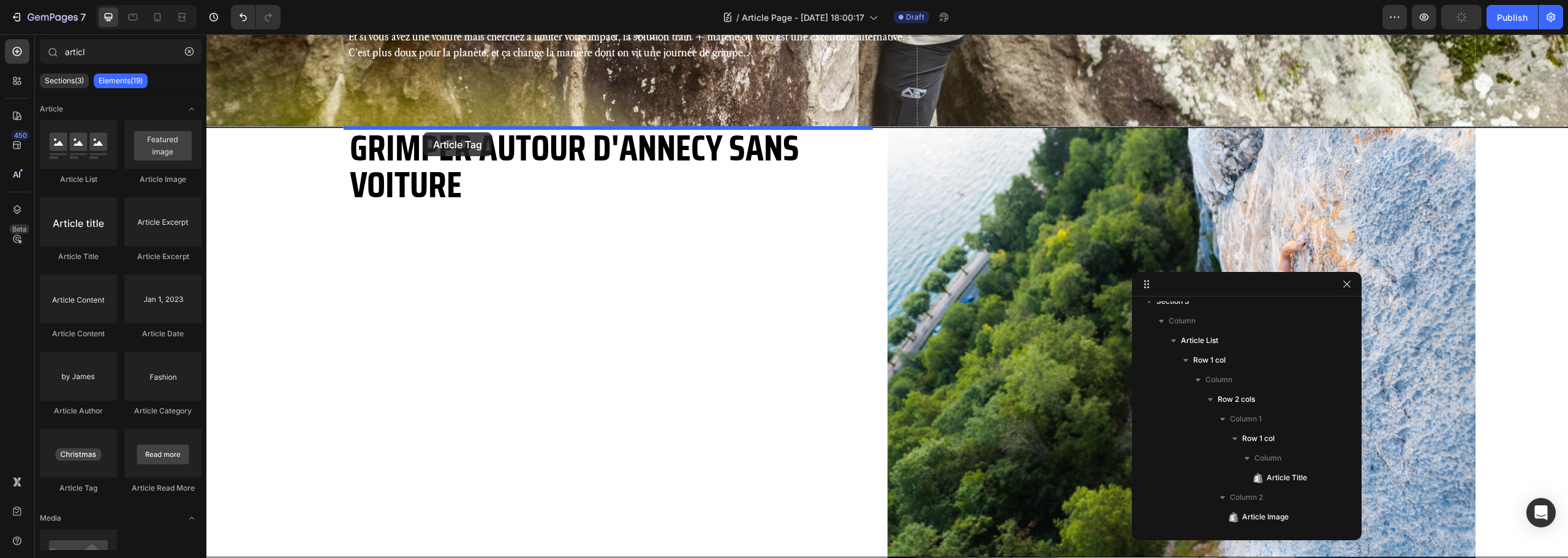
drag, startPoint x: 280, startPoint y: 492, endPoint x: 423, endPoint y: 133, distance: 386.4
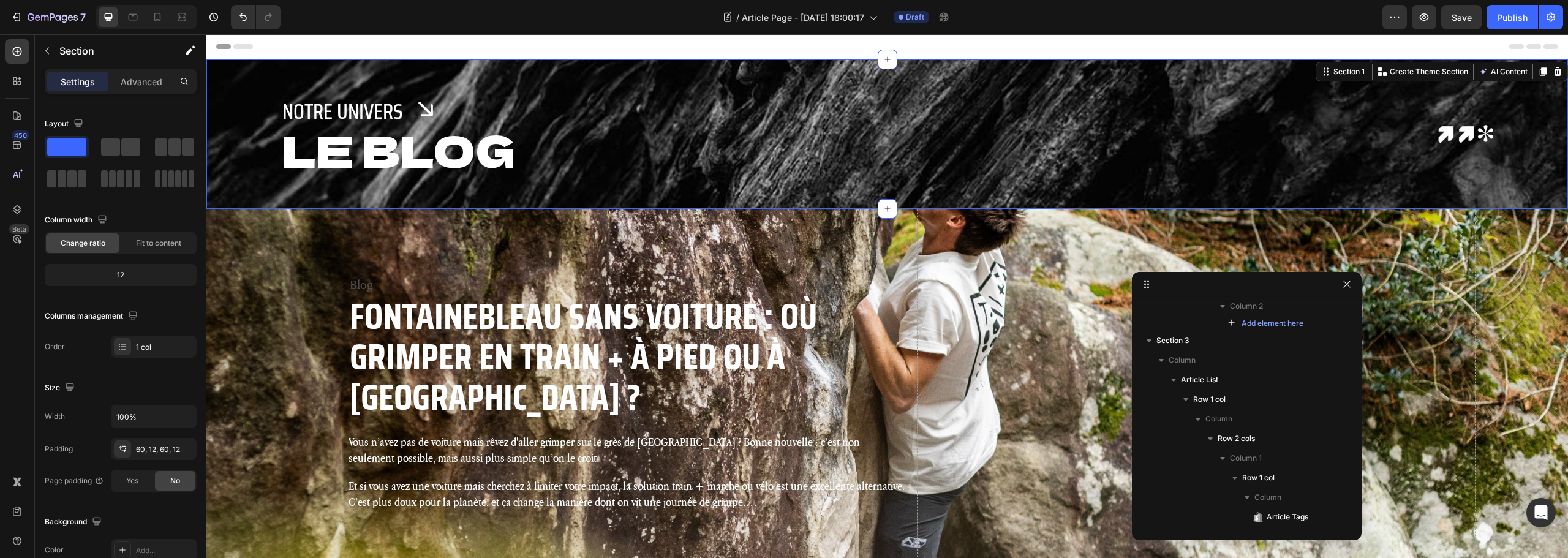
scroll to position [0, 0]
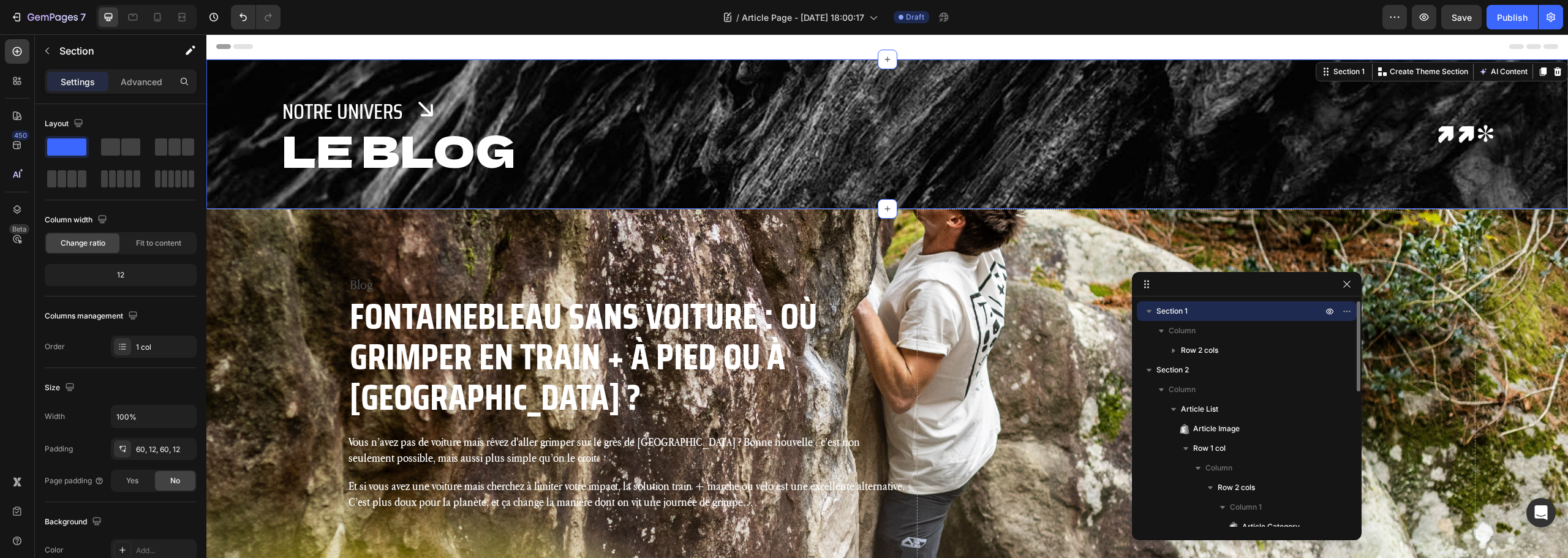
click at [265, 73] on div "Notre Univers Text Block Button Row LE BLOG Text Block Row Image Row Section 1 …" at bounding box center [887, 133] width 1362 height 150
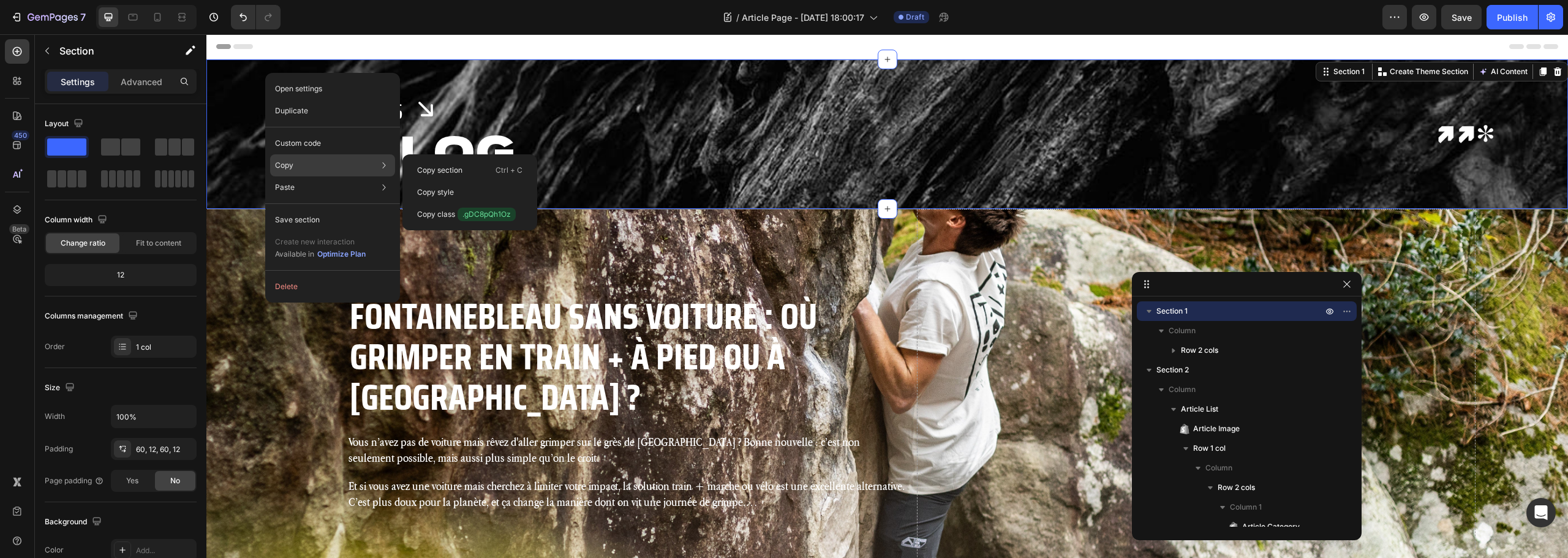
click at [311, 167] on div "Copy Copy section Ctrl + C Copy style Copy class .gDC8pQh1Oz" at bounding box center [333, 165] width 125 height 22
click at [445, 169] on p "Copy section" at bounding box center [440, 171] width 45 height 11
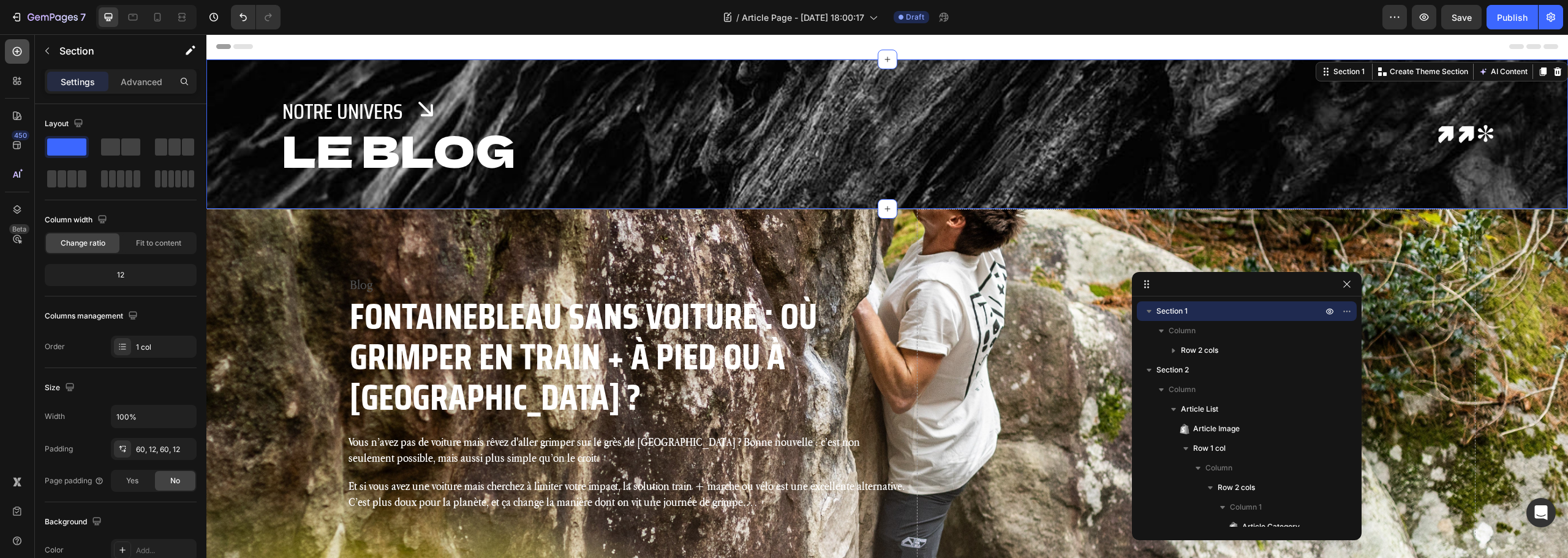
click at [12, 51] on icon at bounding box center [17, 51] width 12 height 12
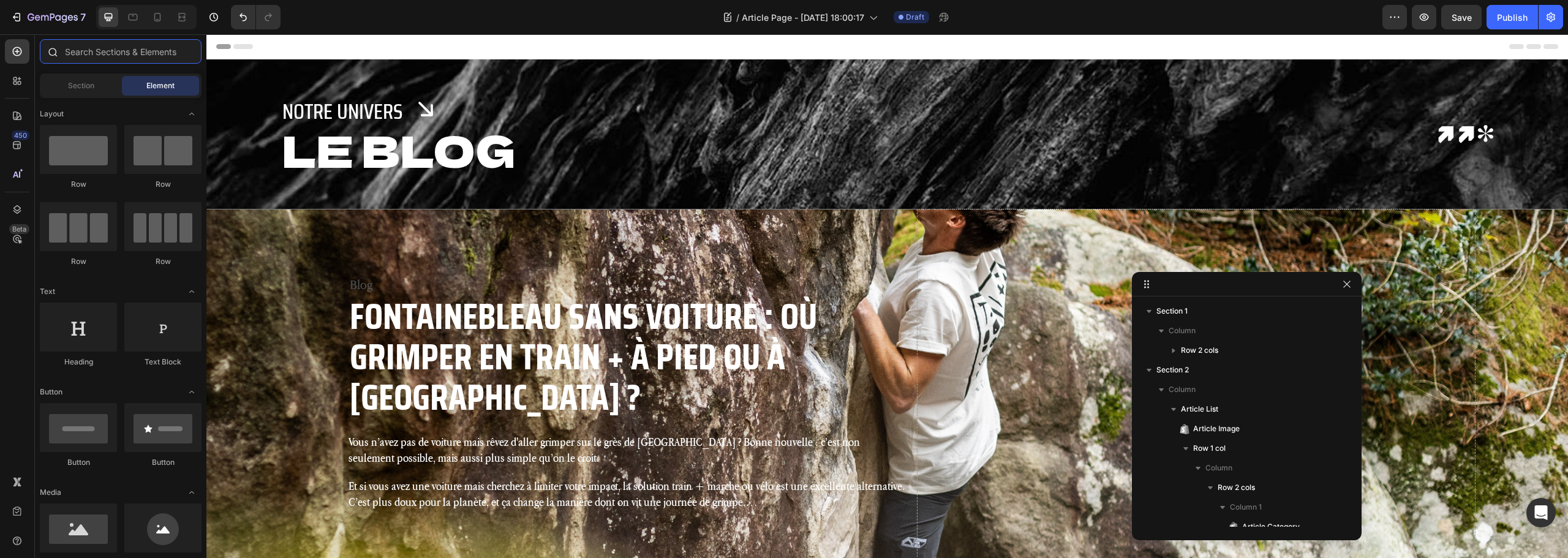
click at [123, 57] on input "text" at bounding box center [121, 51] width 162 height 24
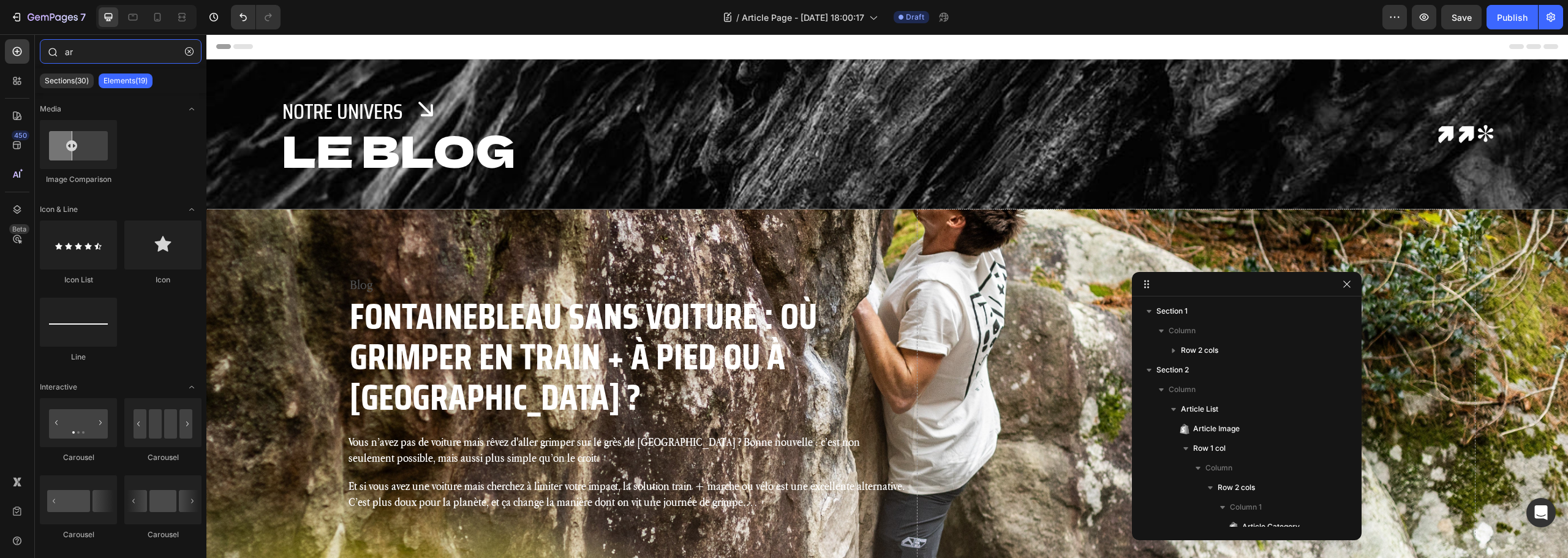
type input "art"
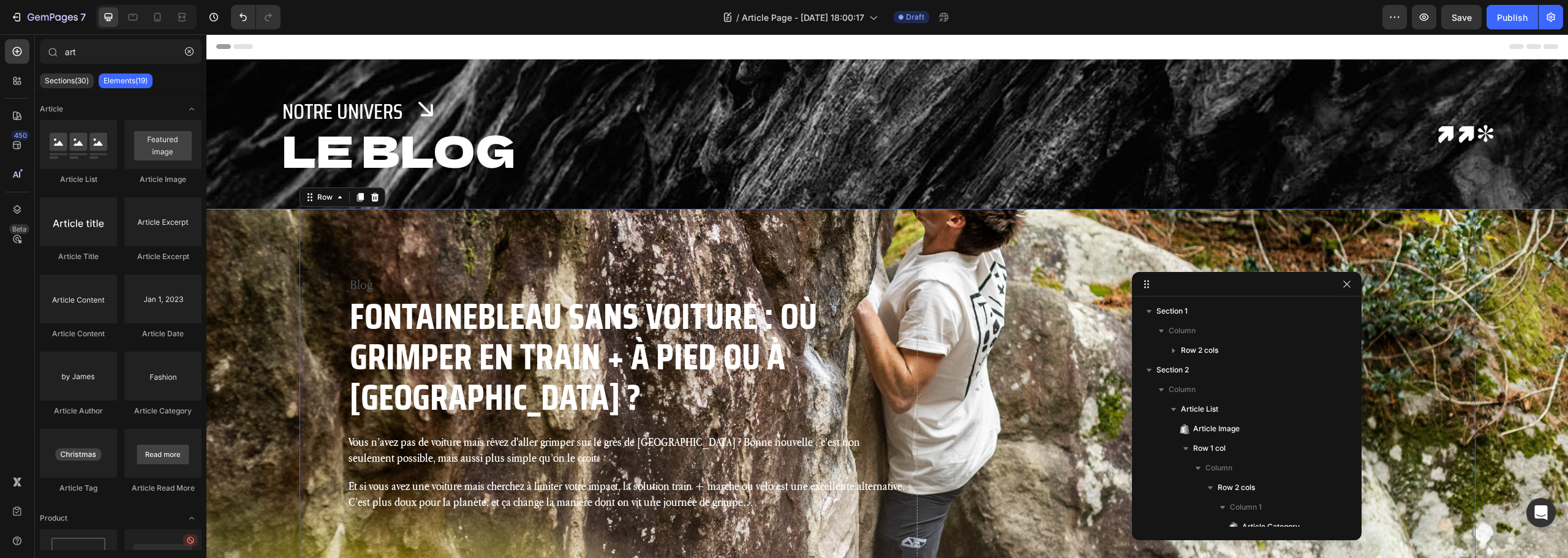
click at [778, 250] on div "Blog Article Category Fontainebleau sans voiture : où grimper en train + à pied…" at bounding box center [628, 392] width 558 height 367
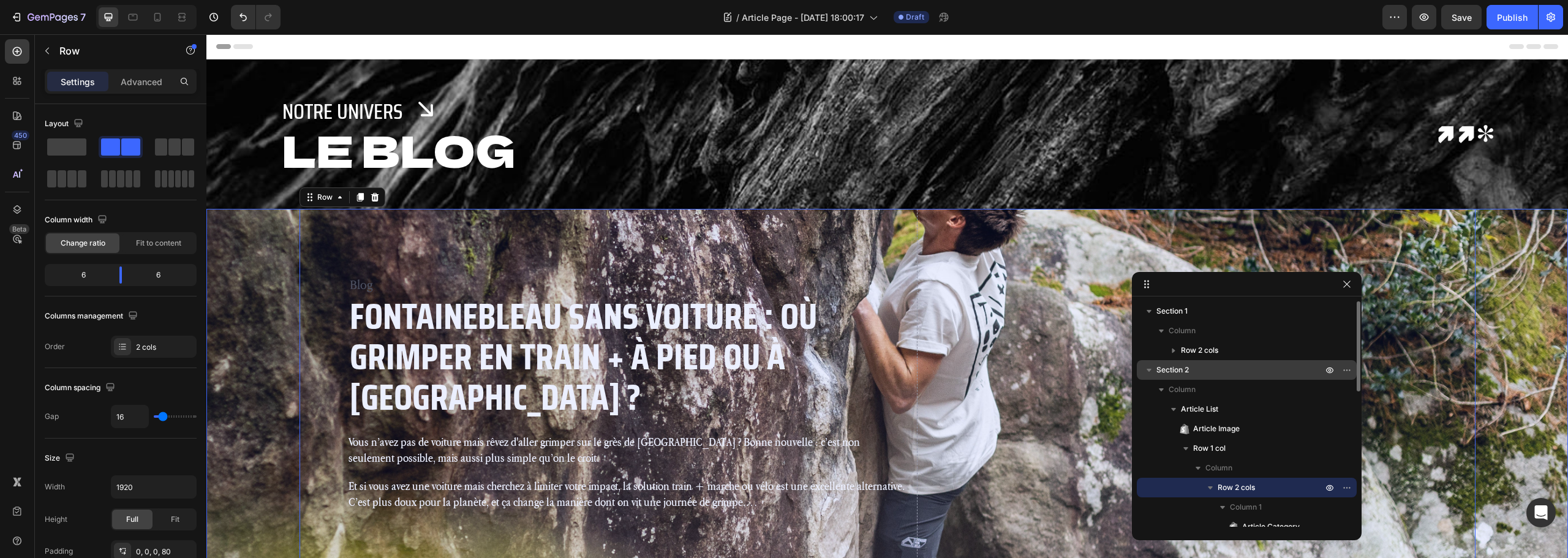
click at [1246, 372] on p "Section 2" at bounding box center [1240, 370] width 168 height 12
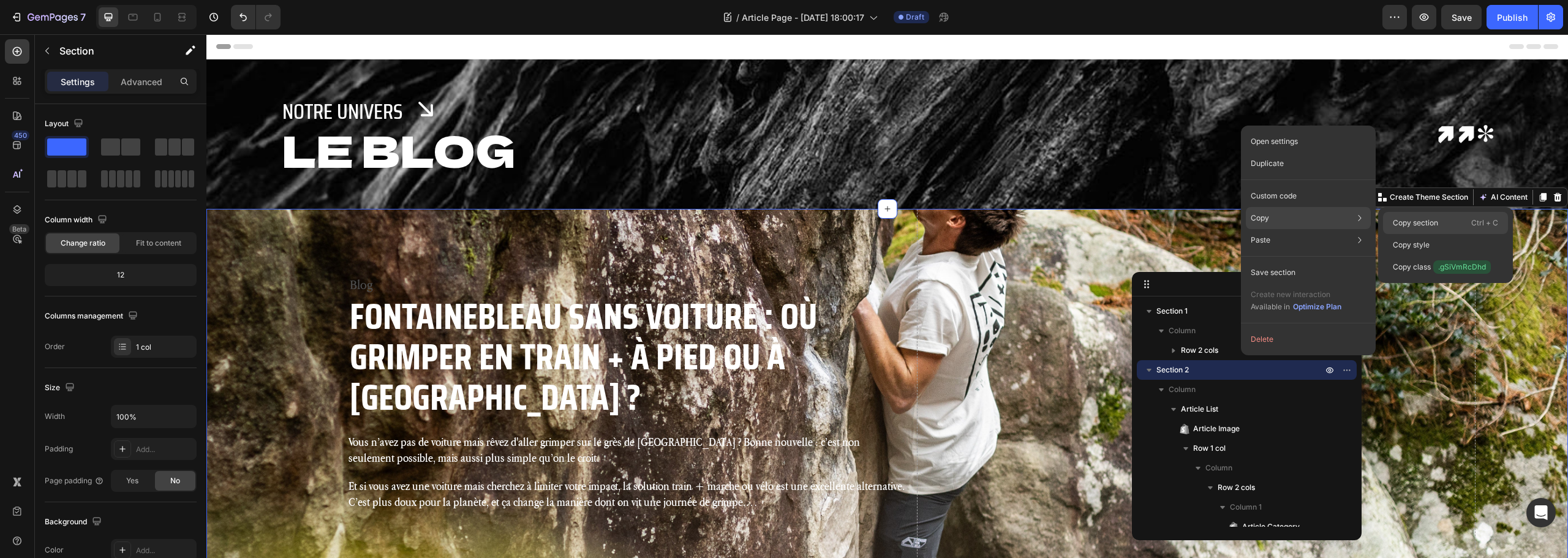
click at [1414, 228] on p "Copy section" at bounding box center [1416, 223] width 45 height 11
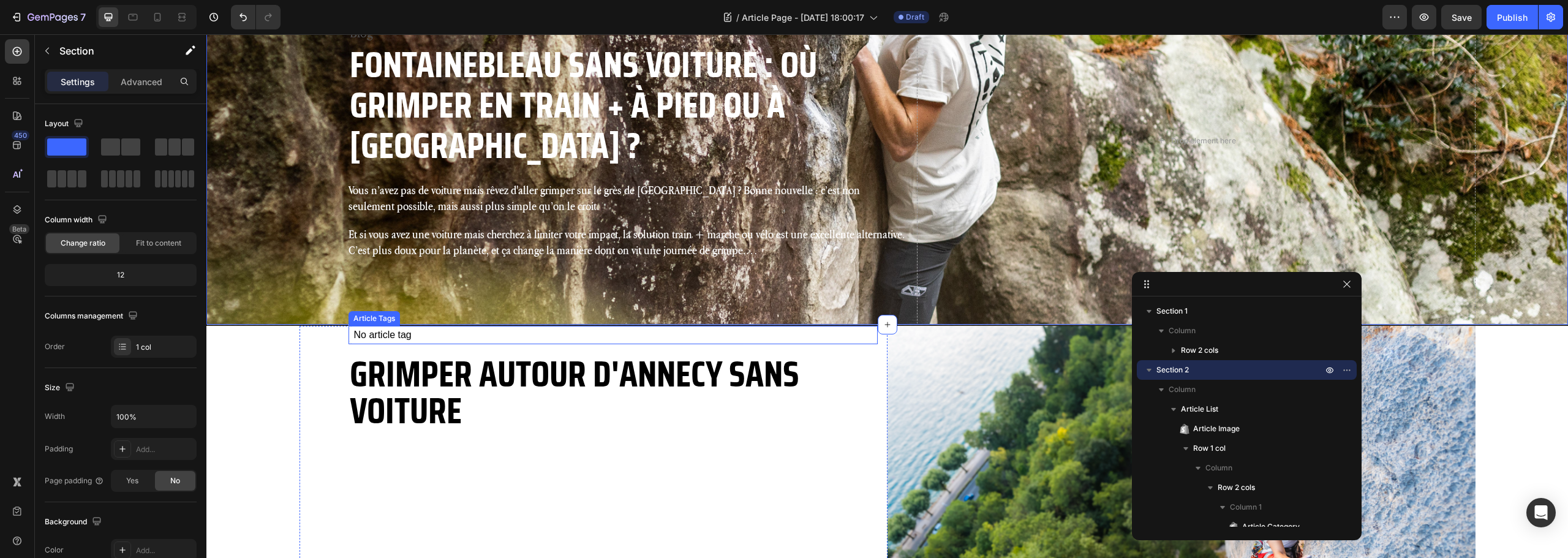
scroll to position [327, 0]
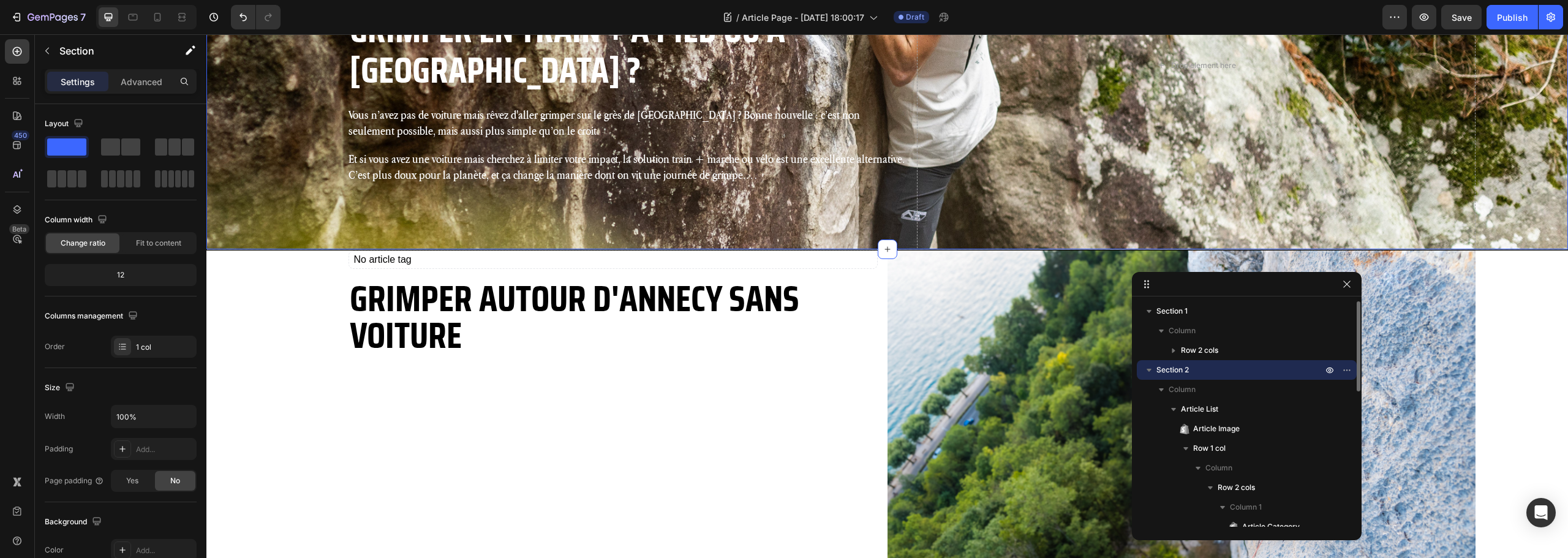
click at [1150, 368] on icon "button" at bounding box center [1149, 370] width 12 height 12
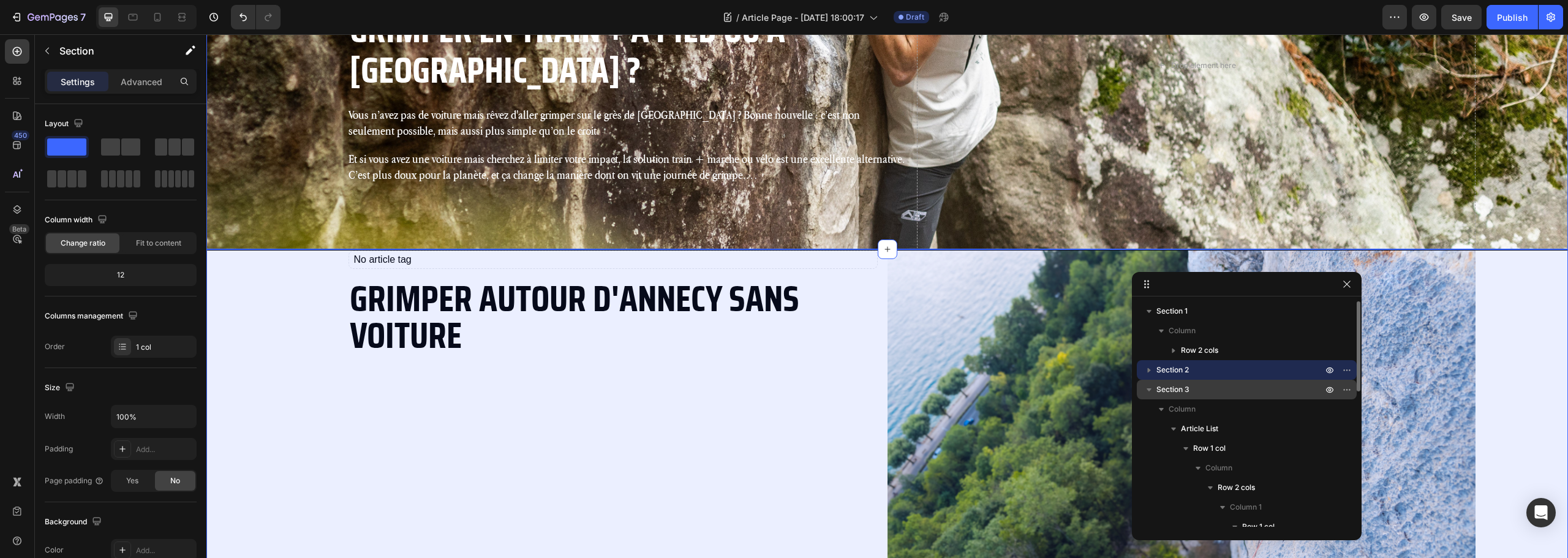
click at [1193, 388] on p "Section 3" at bounding box center [1240, 389] width 168 height 12
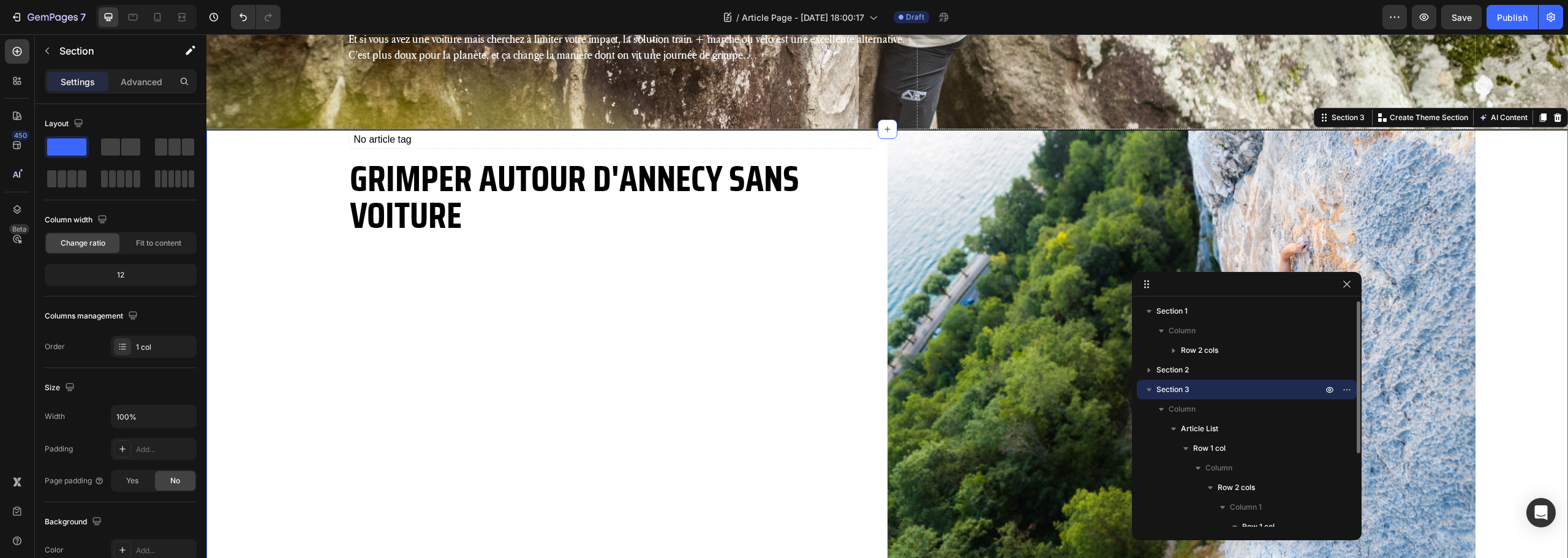
scroll to position [499, 0]
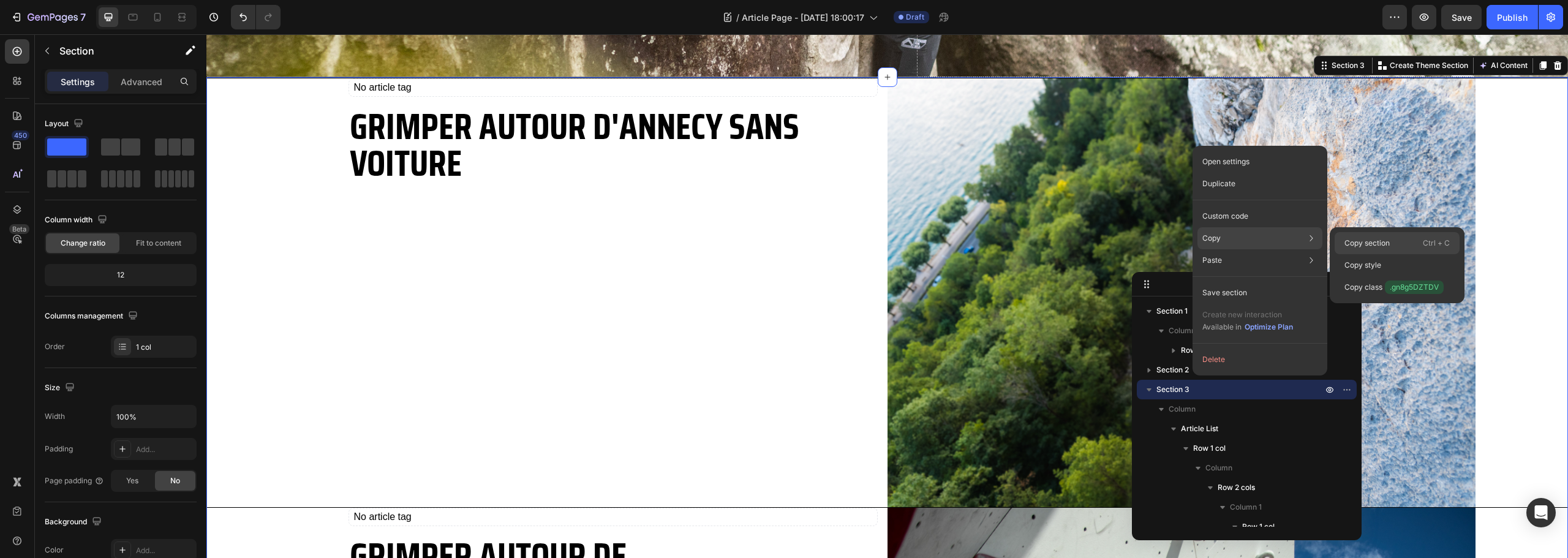
click at [1376, 239] on p "Copy section" at bounding box center [1367, 243] width 45 height 11
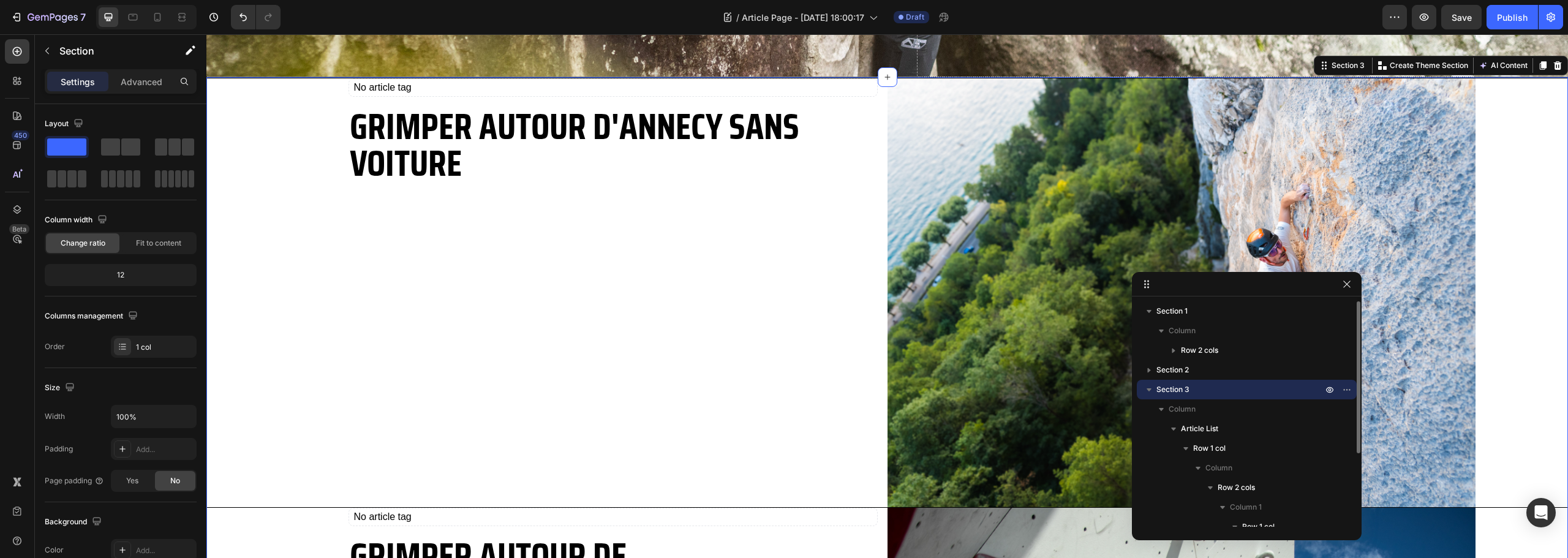
click at [1150, 395] on icon "button" at bounding box center [1149, 389] width 12 height 12
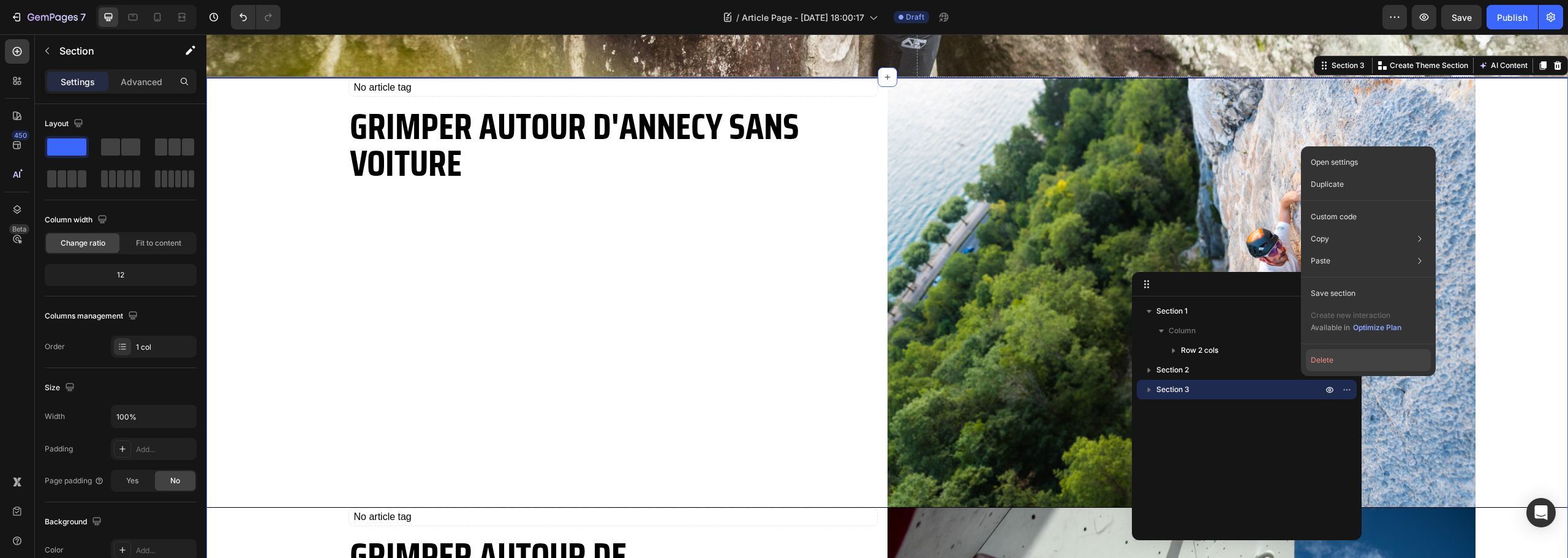
click at [1329, 357] on button "Delete" at bounding box center [1368, 360] width 125 height 22
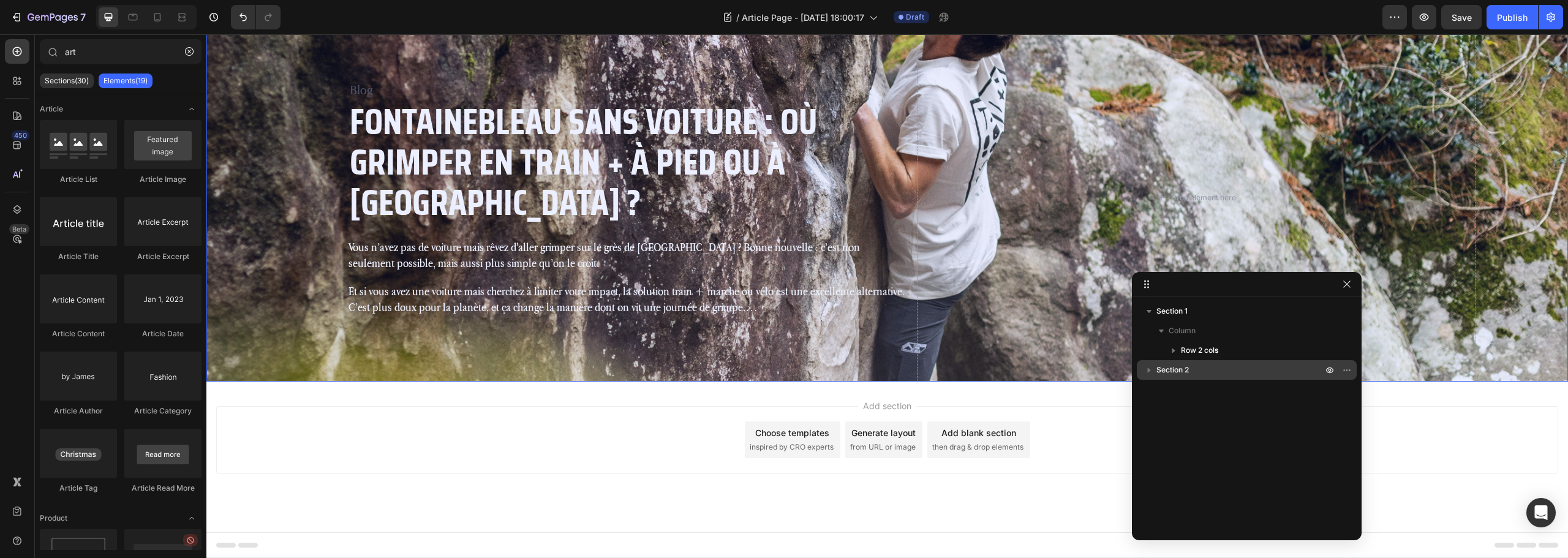
click at [1191, 373] on p "Section 2" at bounding box center [1240, 370] width 168 height 12
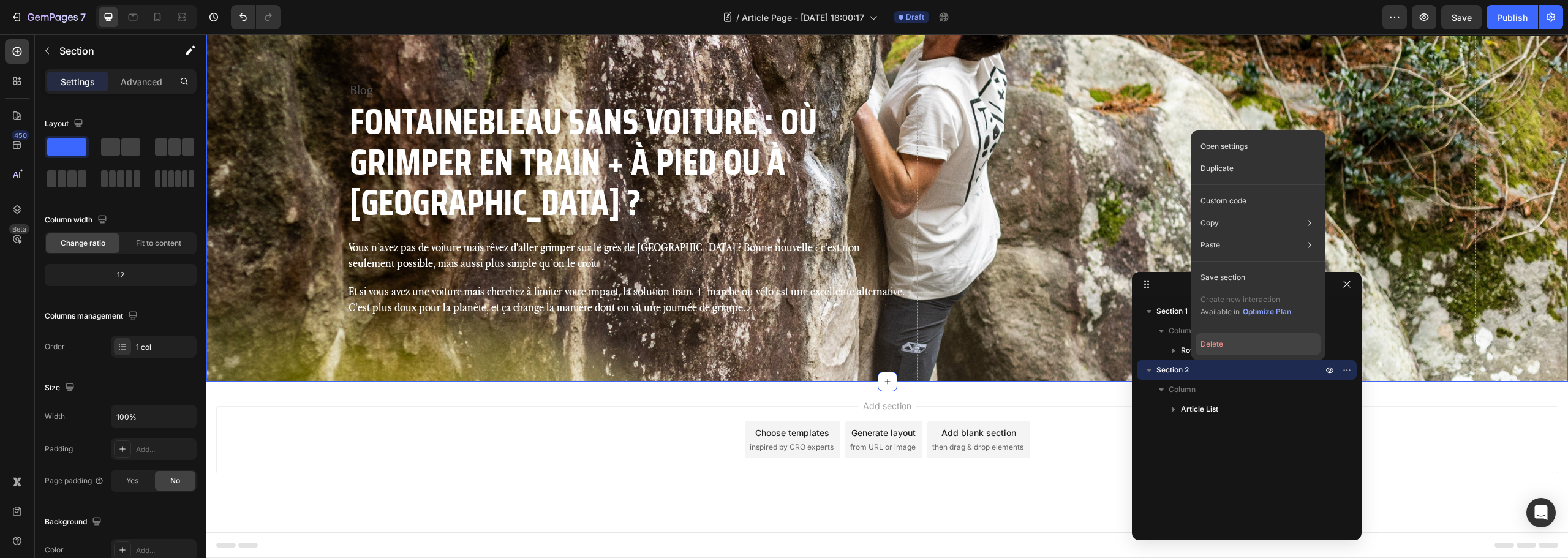
click at [1240, 351] on button "Delete" at bounding box center [1258, 344] width 125 height 22
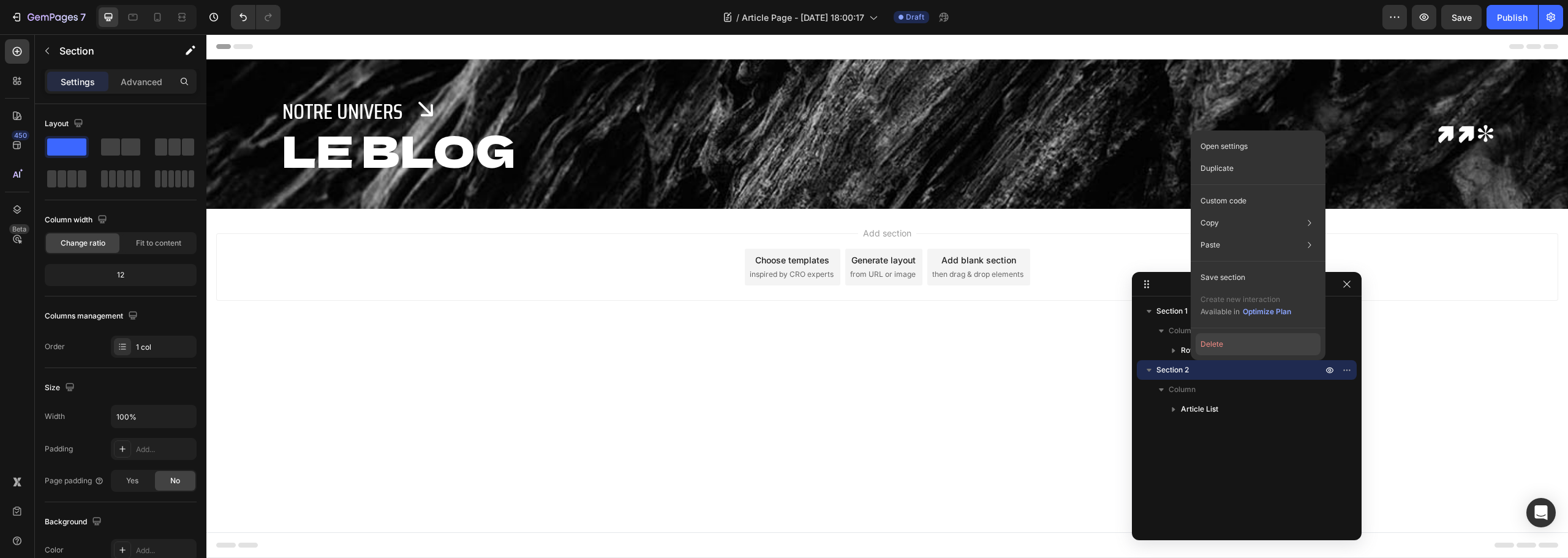
scroll to position [0, 0]
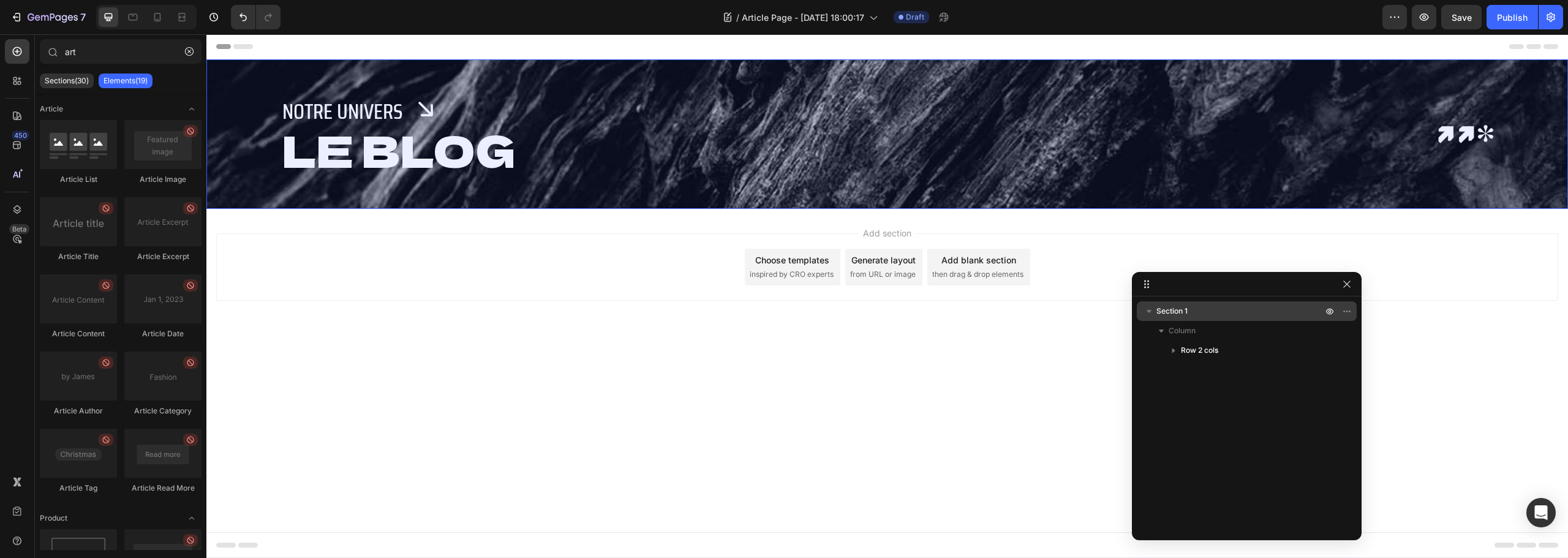
click at [1150, 309] on icon "button" at bounding box center [1149, 311] width 12 height 12
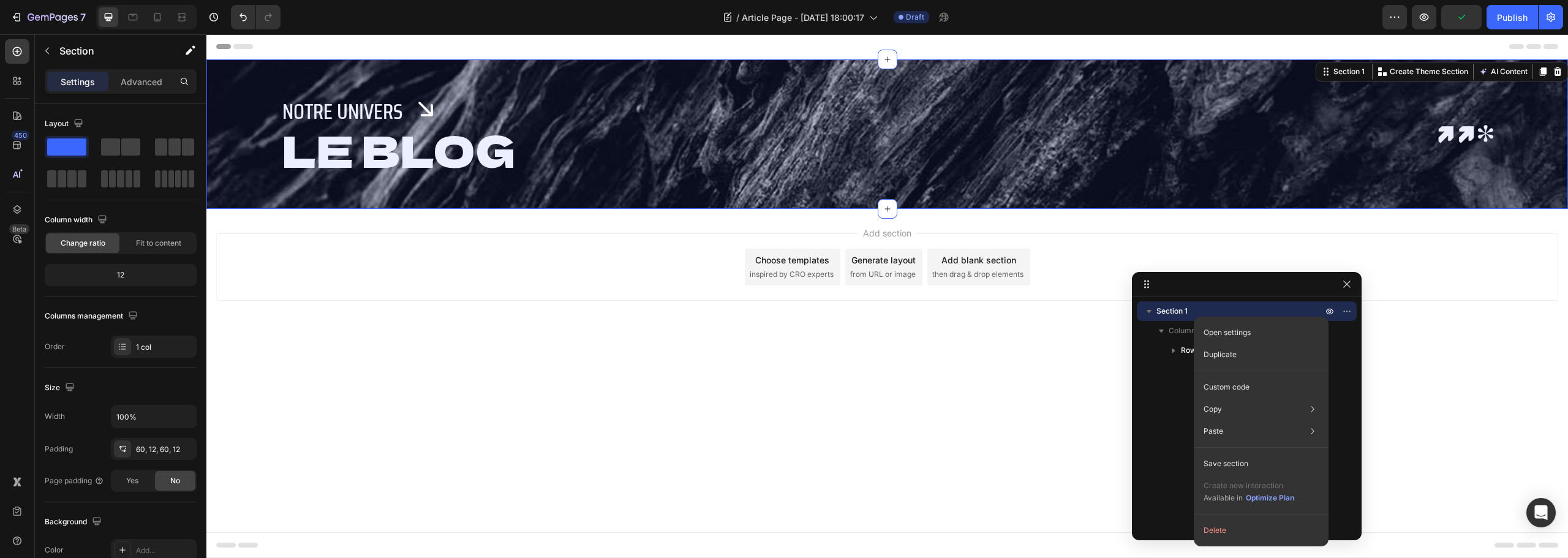
click at [1247, 543] on div "Open settings Duplicate Custom code Copy Copy section Ctrl + C Copy style Copy …" at bounding box center [1261, 431] width 135 height 230
click at [1238, 532] on button "Delete" at bounding box center [1261, 530] width 125 height 22
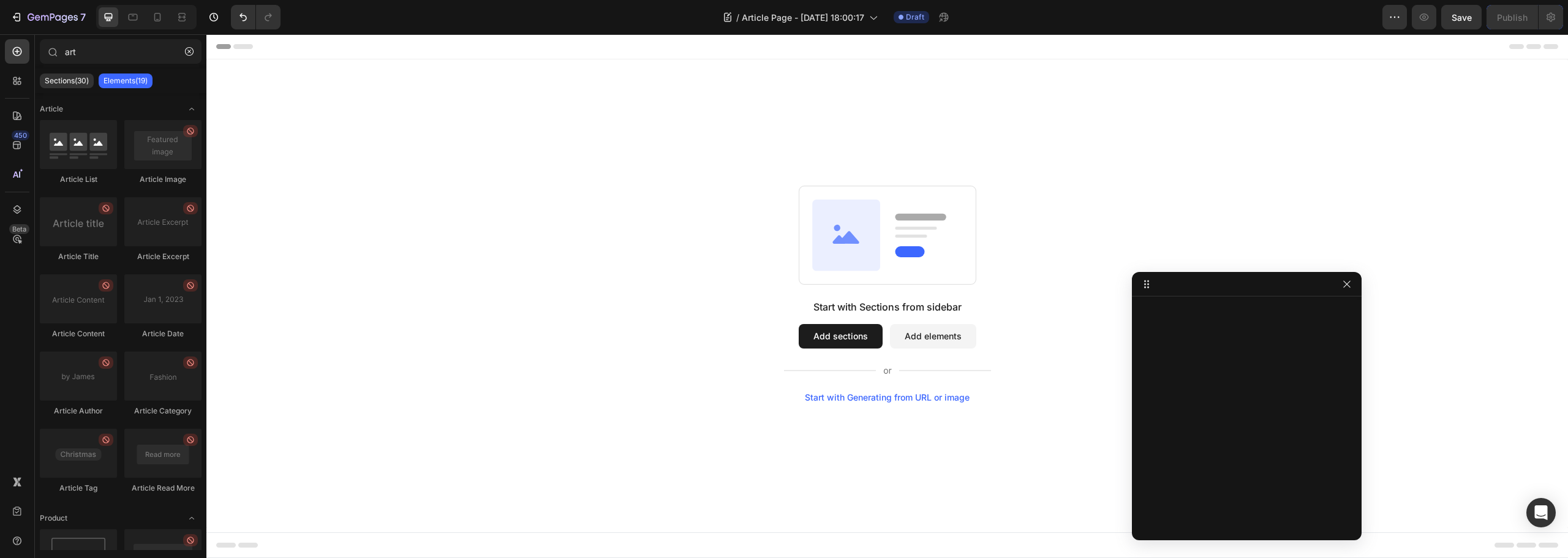
click at [937, 337] on button "Add elements" at bounding box center [933, 336] width 87 height 24
click at [831, 339] on button "Add sections" at bounding box center [841, 336] width 84 height 24
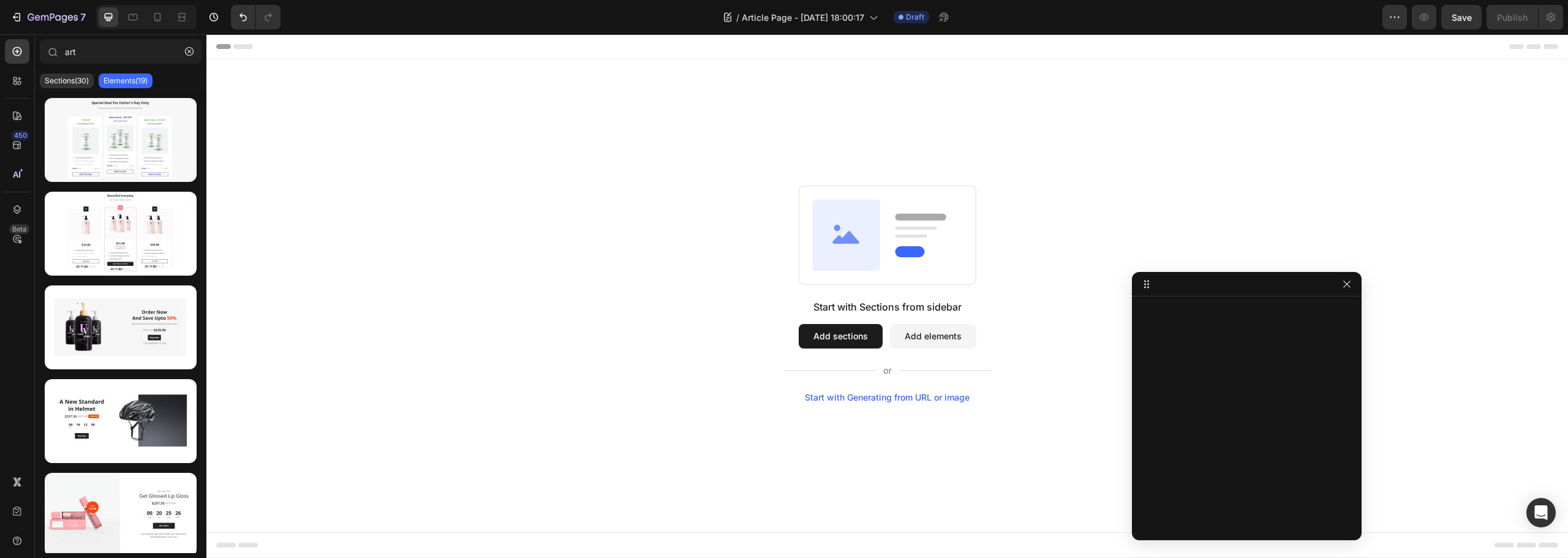
click at [909, 335] on button "Add elements" at bounding box center [933, 336] width 87 height 24
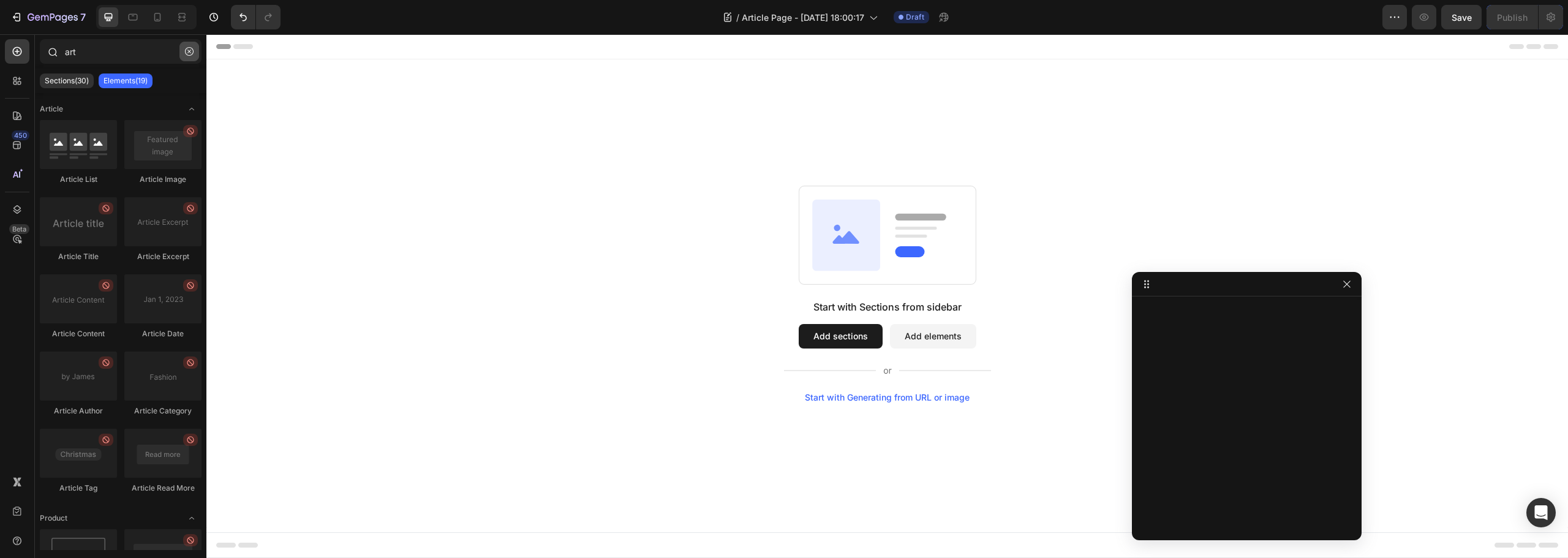
click at [186, 46] on button "button" at bounding box center [189, 51] width 19 height 19
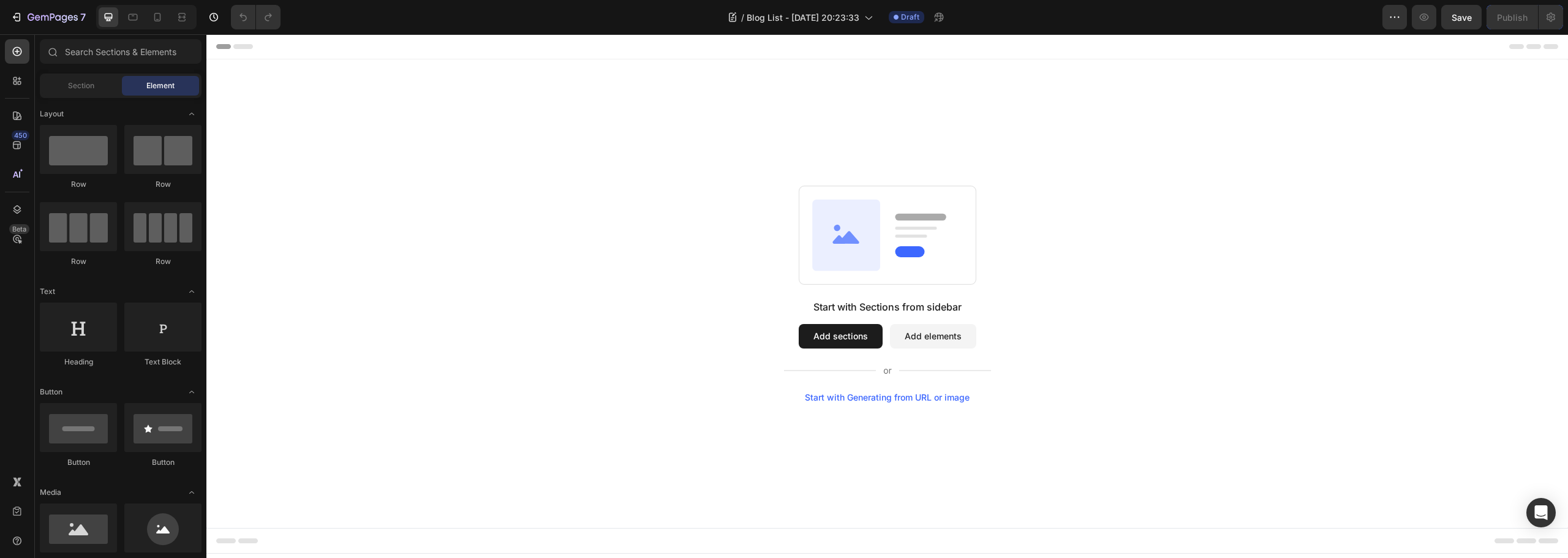
click at [933, 340] on button "Add elements" at bounding box center [933, 336] width 87 height 24
click at [819, 337] on button "Add sections" at bounding box center [841, 336] width 84 height 24
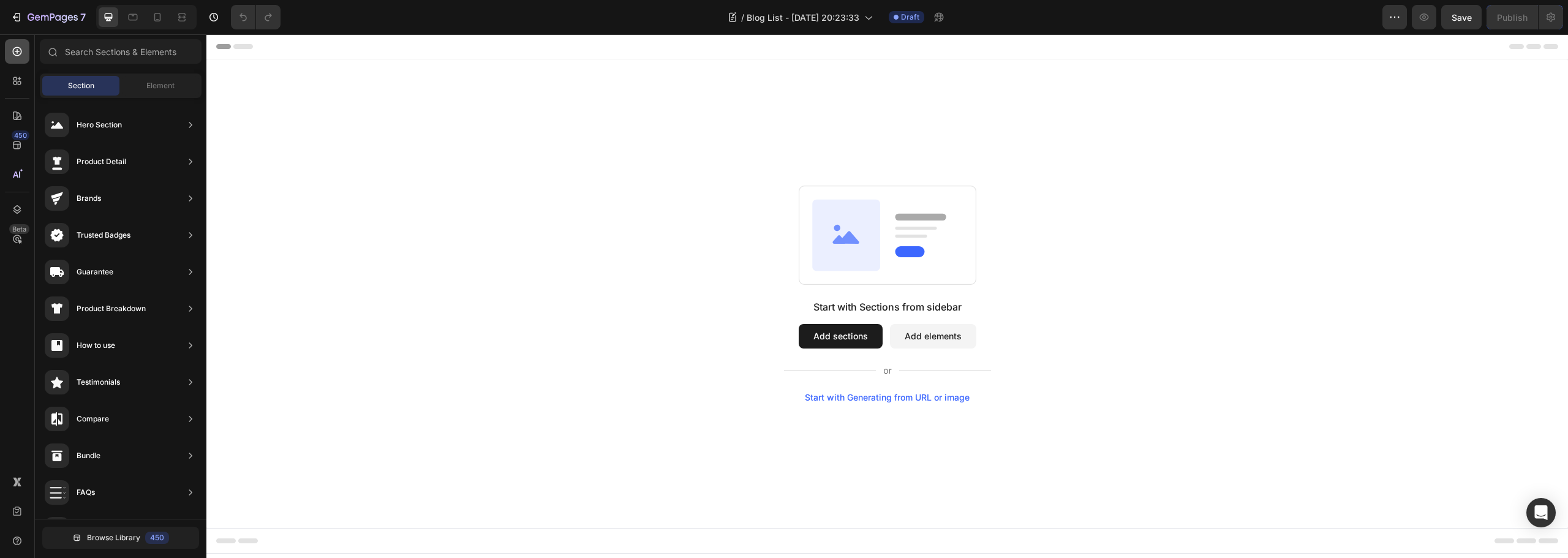
click at [12, 53] on icon at bounding box center [17, 51] width 12 height 12
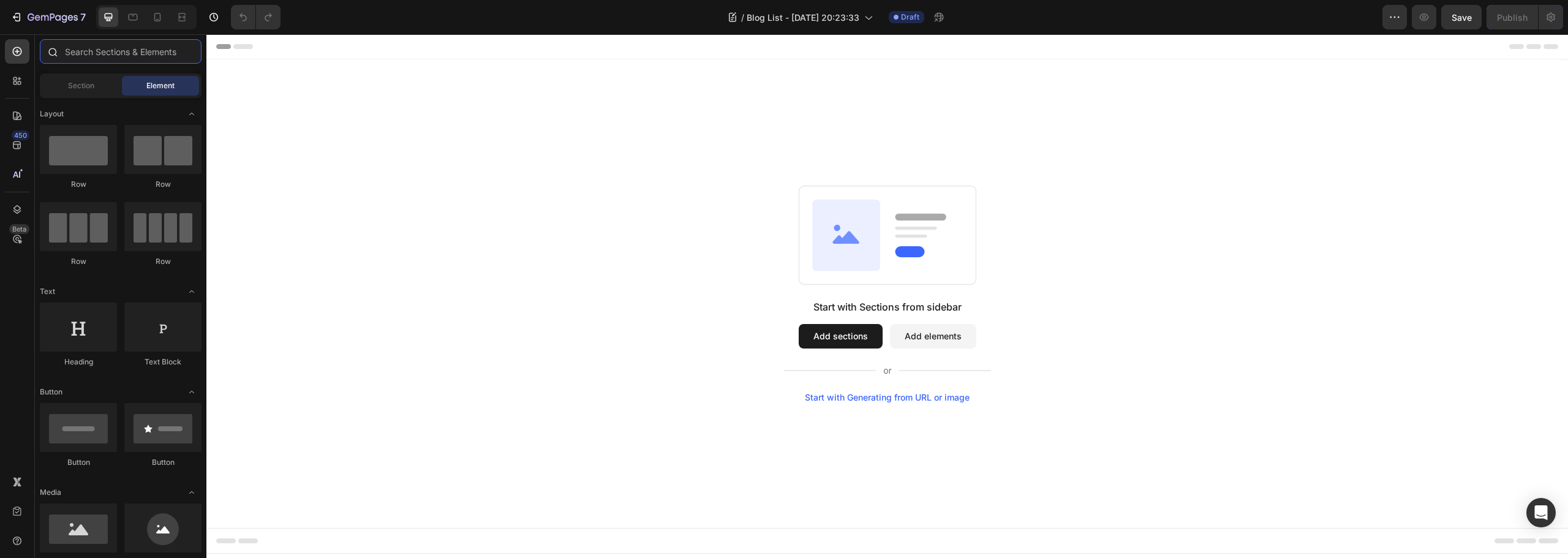
click at [123, 54] on input "text" at bounding box center [121, 51] width 162 height 24
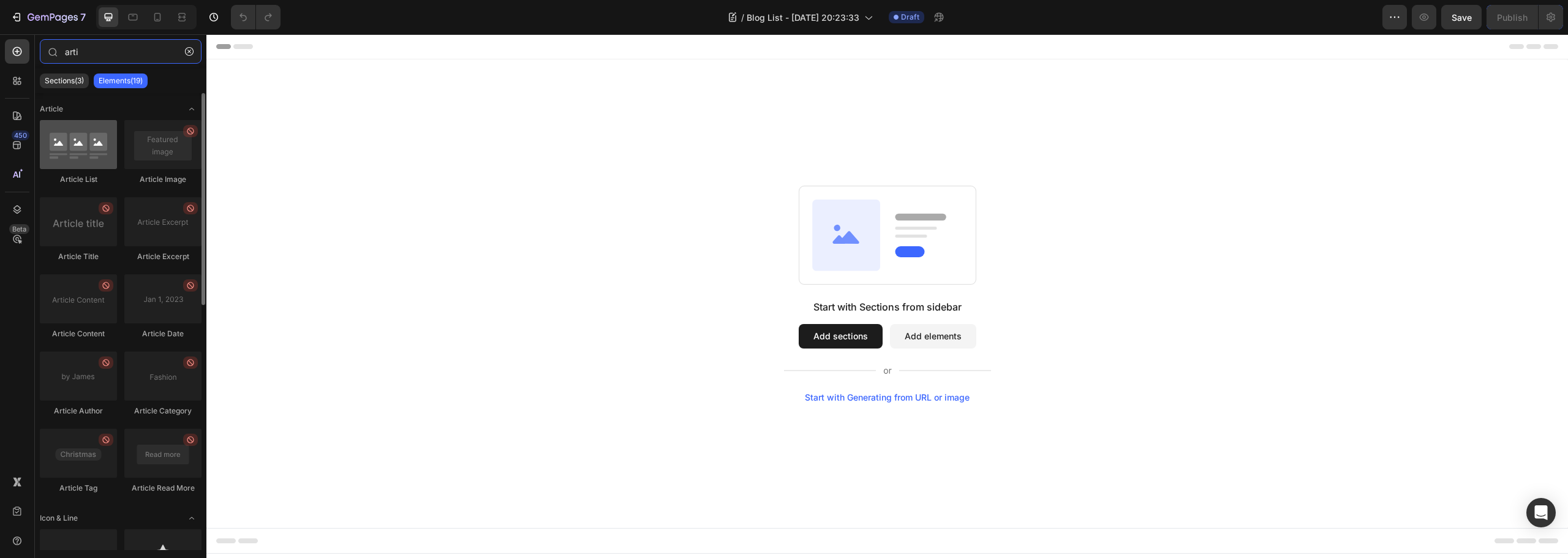
type input "arti"
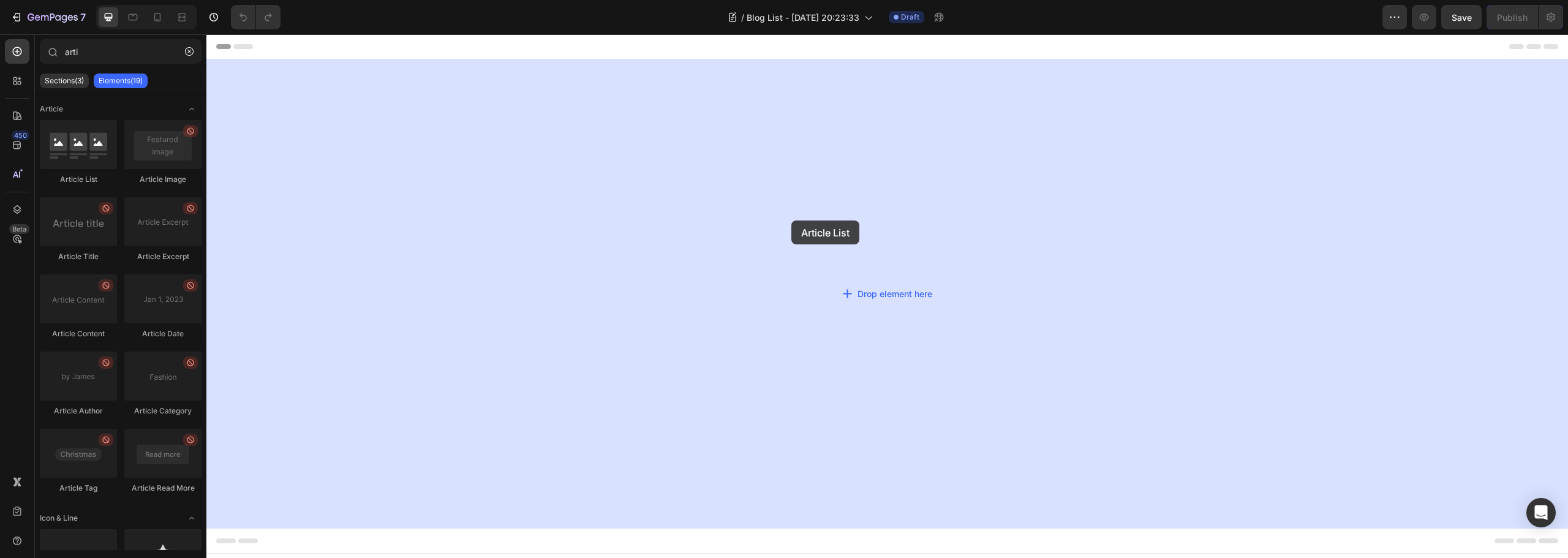
drag, startPoint x: 270, startPoint y: 181, endPoint x: 791, endPoint y: 221, distance: 522.5
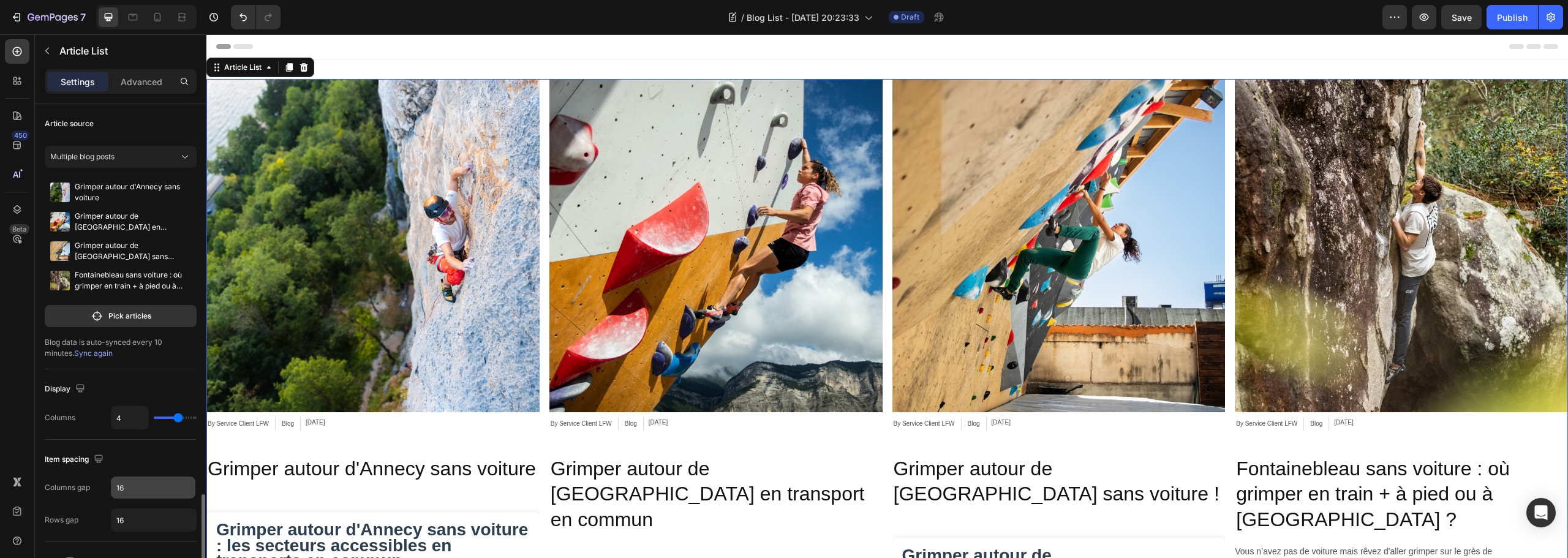
scroll to position [245, 0]
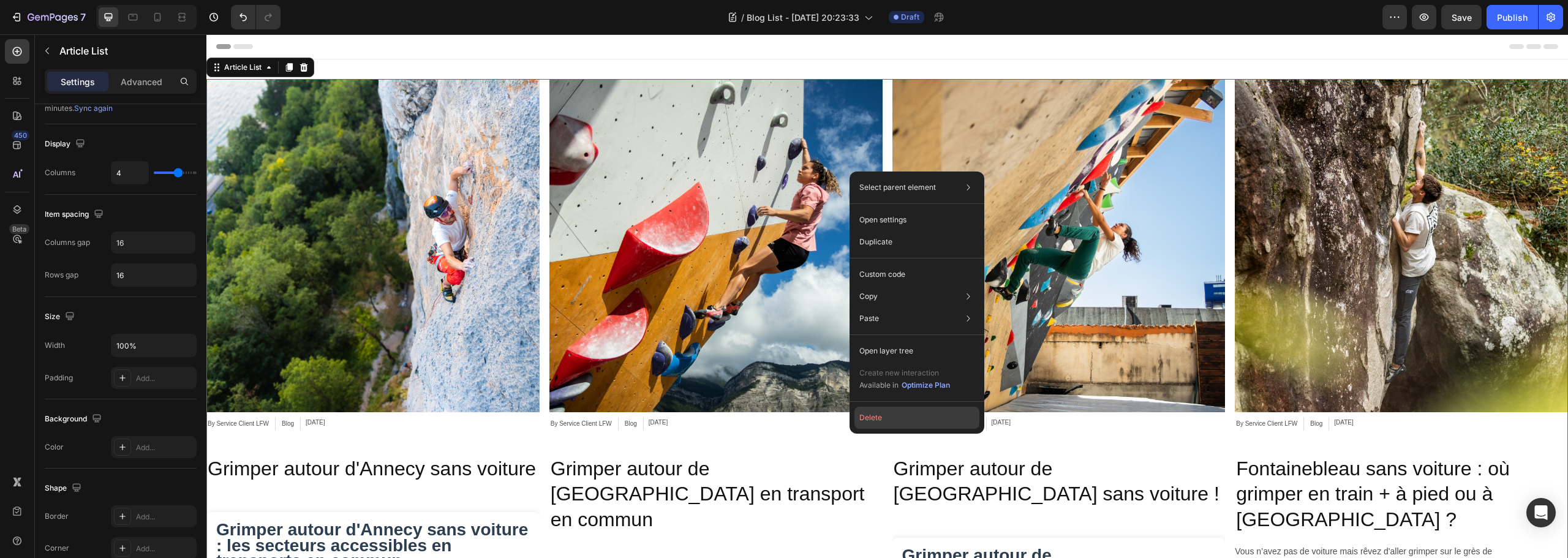
click at [895, 424] on button "Delete" at bounding box center [917, 417] width 125 height 22
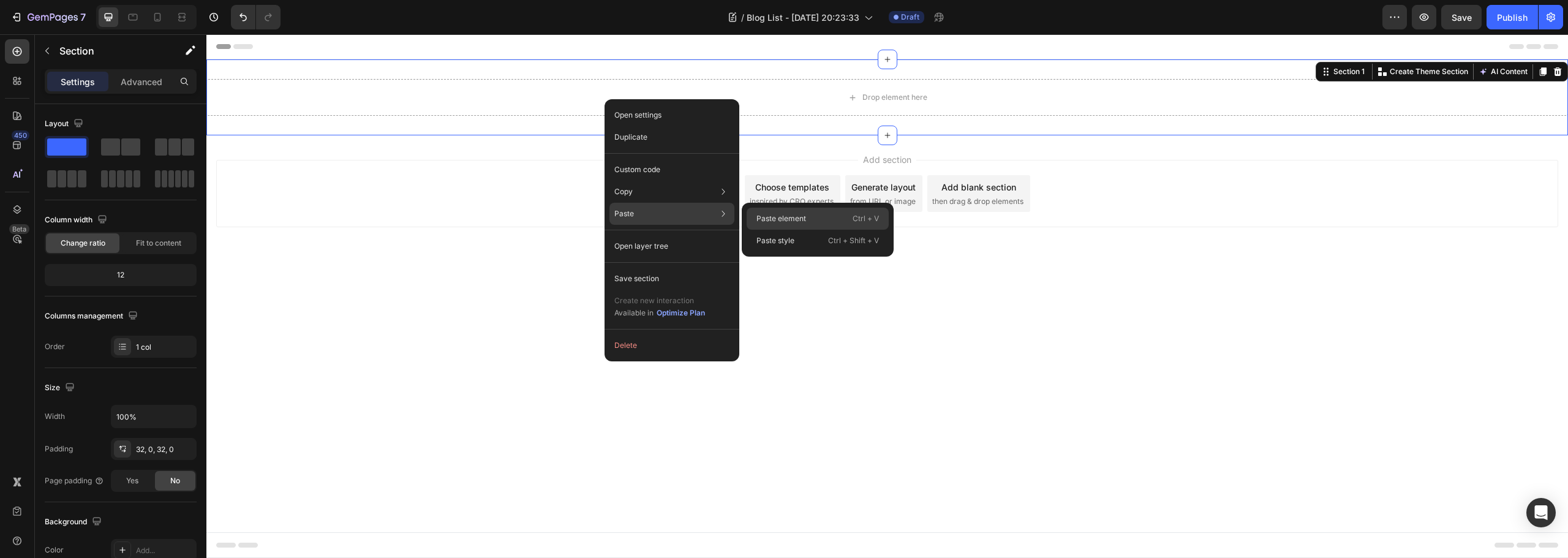
click at [807, 230] on div "Paste element Ctrl + V" at bounding box center [818, 240] width 142 height 22
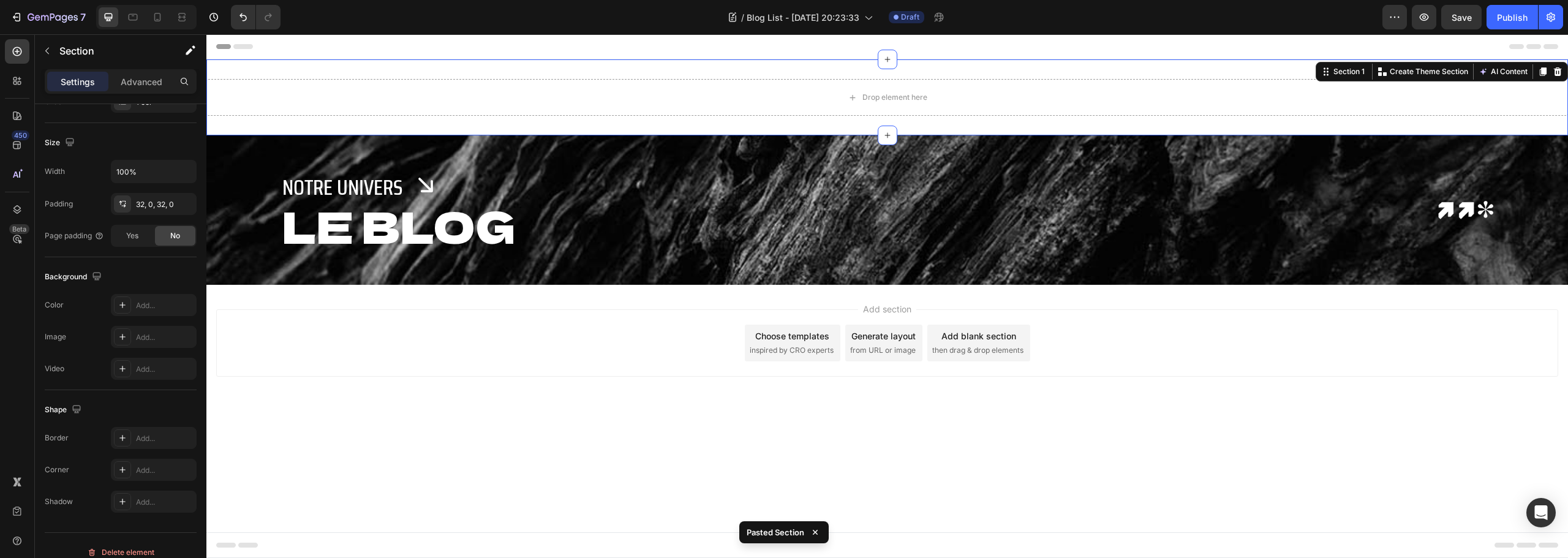
click at [779, 77] on div "Drop element here Section 1 You can create reusable sections Create Theme Secti…" at bounding box center [887, 97] width 1362 height 76
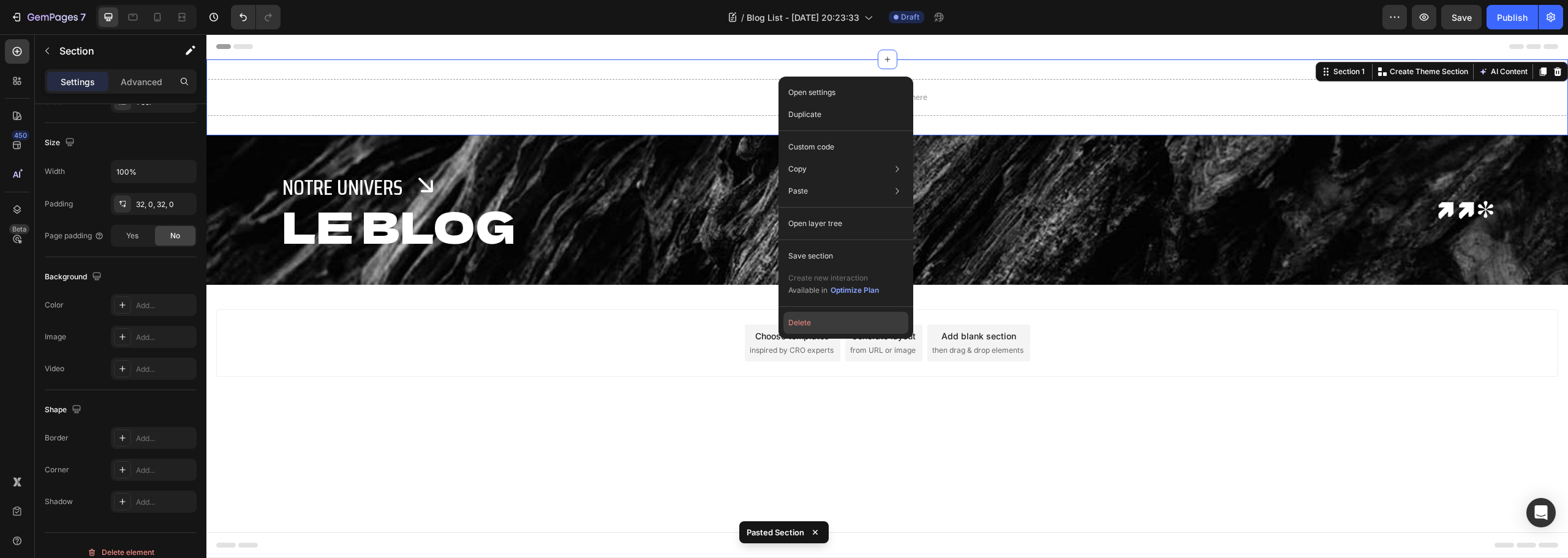
click at [800, 323] on button "Delete" at bounding box center [845, 322] width 125 height 22
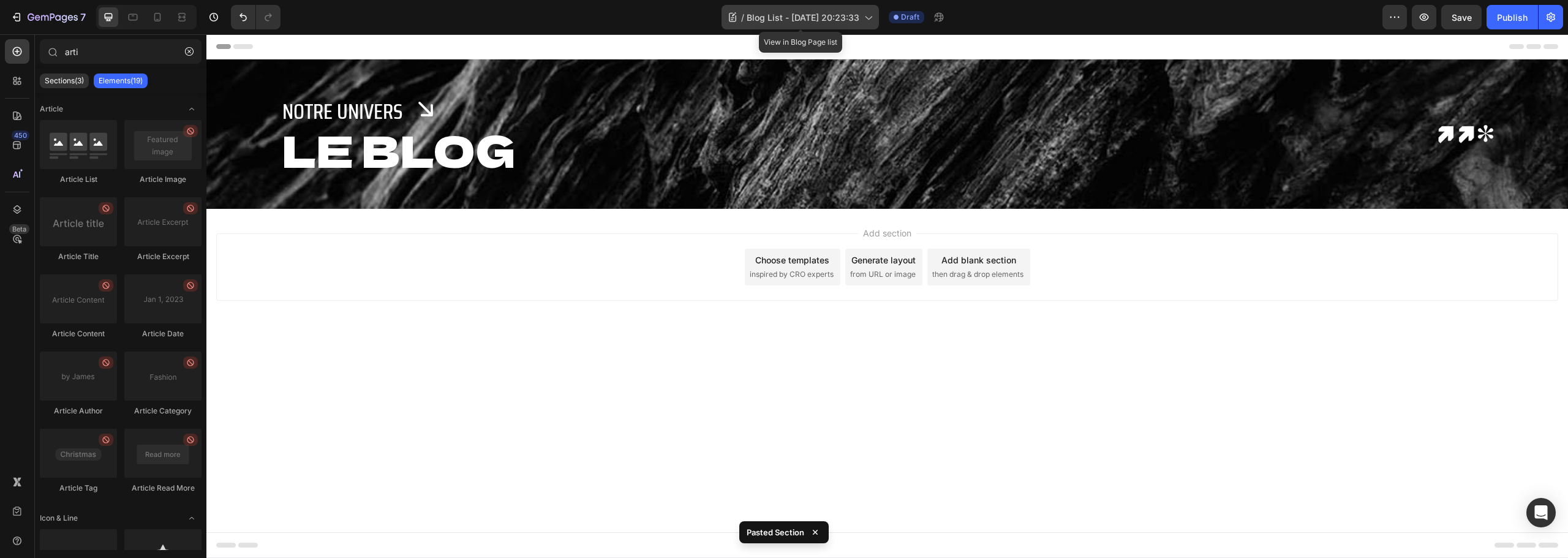
click at [834, 17] on span "Blog List - [DATE] 20:23:33" at bounding box center [803, 18] width 112 height 13
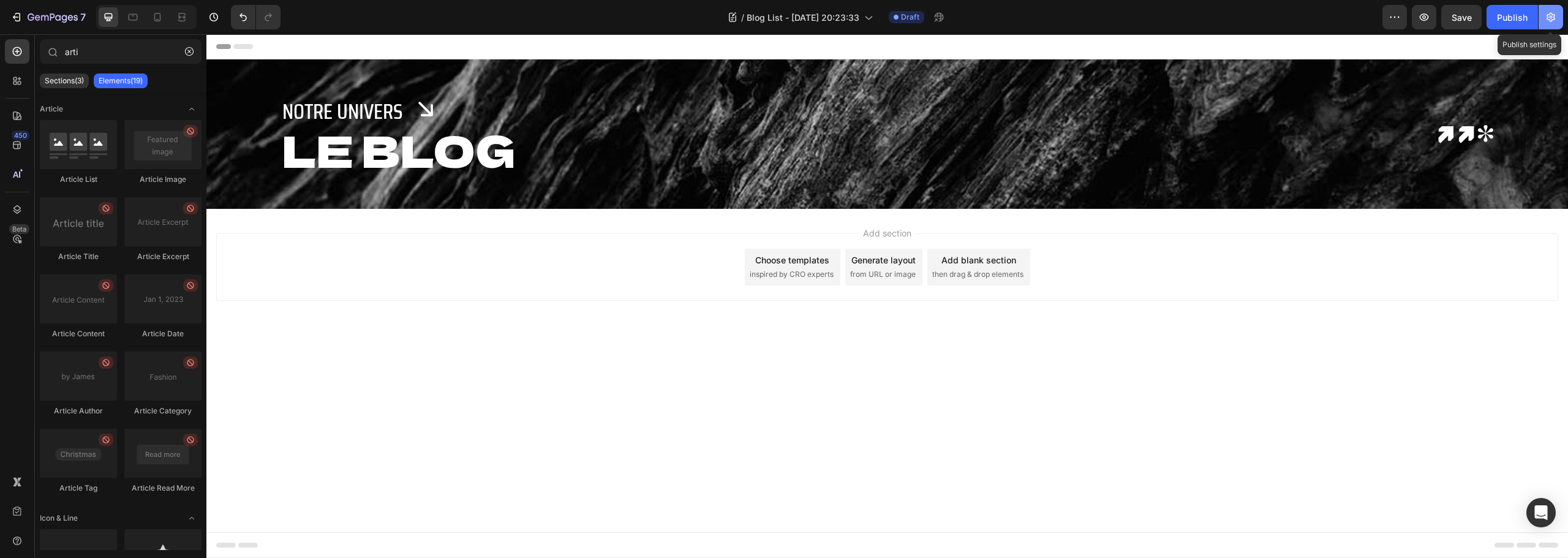
click at [1555, 17] on icon "button" at bounding box center [1550, 17] width 12 height 12
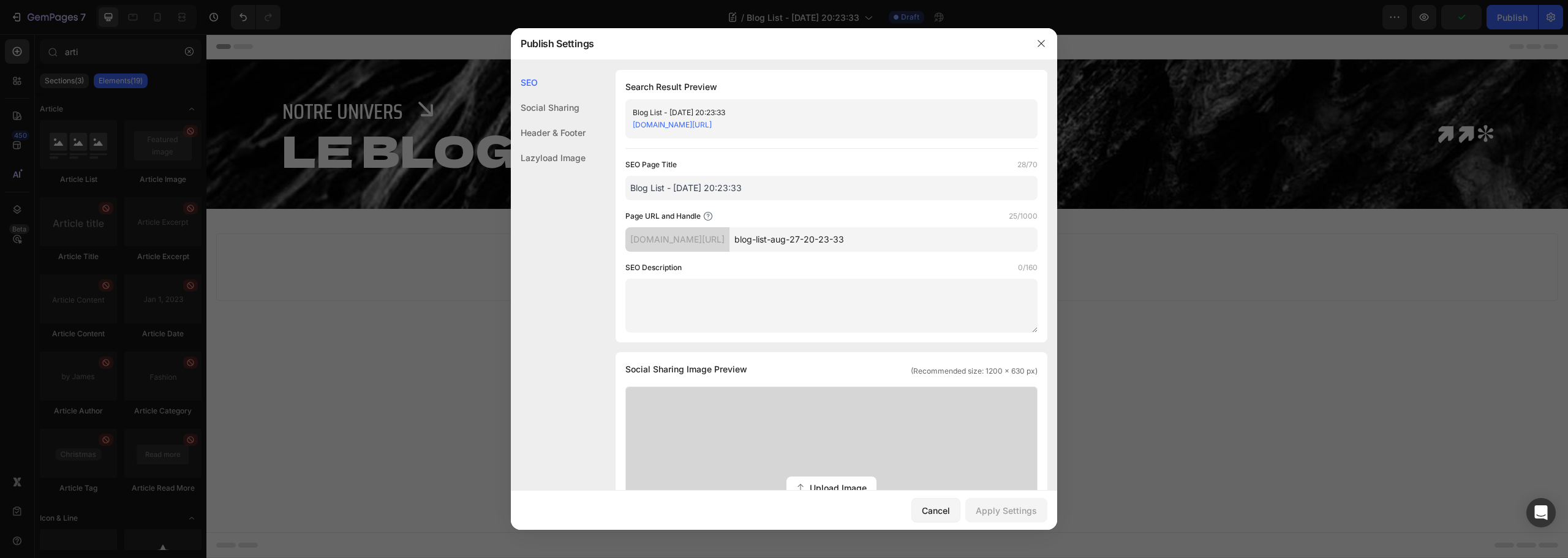
click at [764, 188] on input "Blog List - Aug 27, 20:23:33" at bounding box center [832, 188] width 413 height 24
type input "Articles list"
click at [1012, 512] on div "Apply Settings" at bounding box center [1006, 510] width 61 height 13
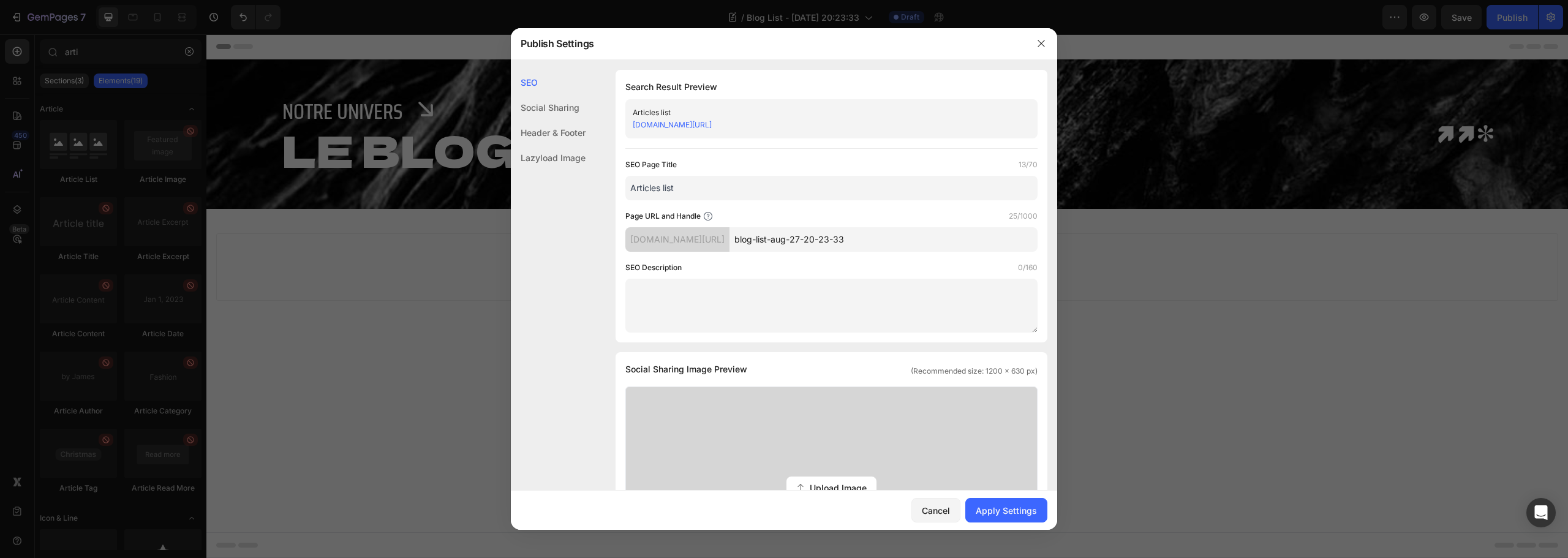
scroll to position [61, 0]
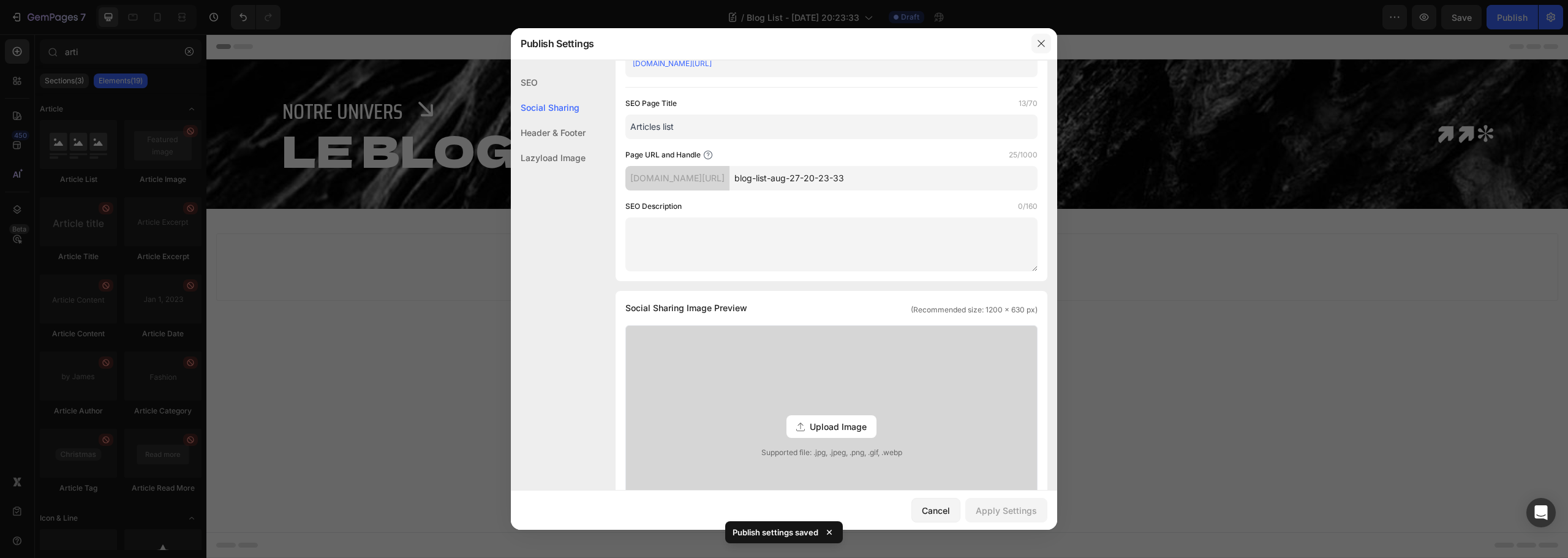
click at [1044, 44] on icon "button" at bounding box center [1041, 44] width 10 height 10
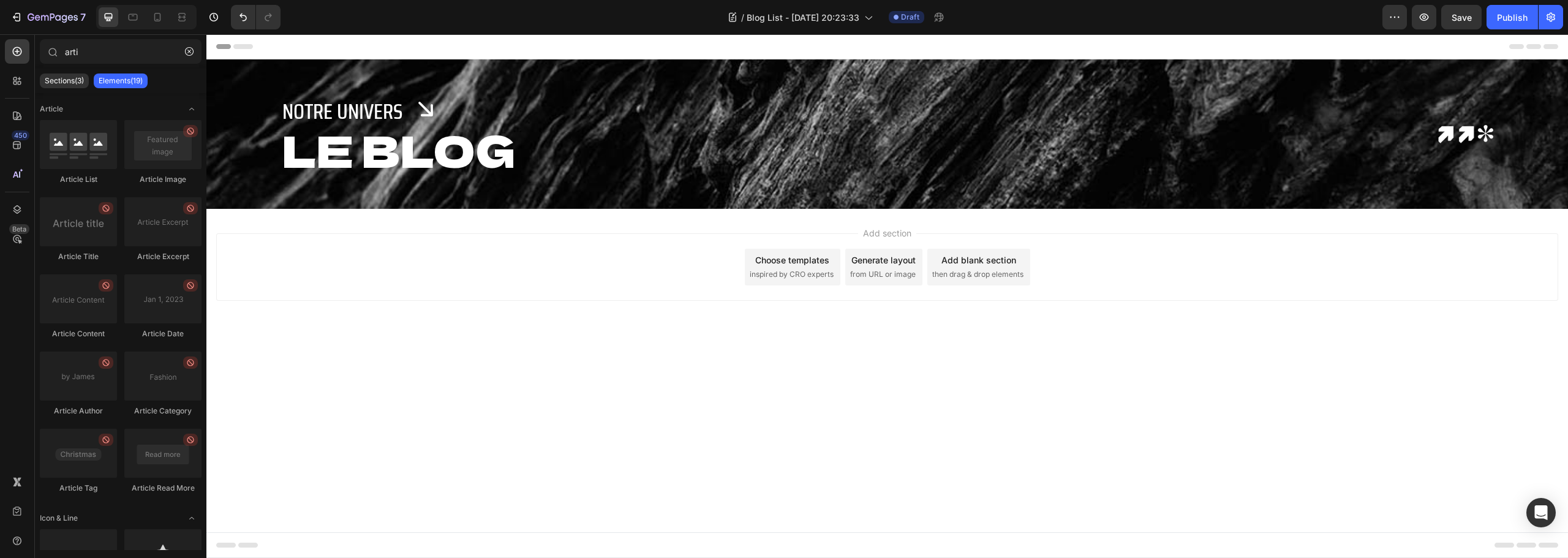
drag, startPoint x: 591, startPoint y: 253, endPoint x: 523, endPoint y: 240, distance: 69.2
click at [523, 240] on div "Add section Choose templates inspired by CRO experts Generate layout from URL o…" at bounding box center [887, 266] width 1342 height 67
click at [995, 268] on span "then drag & drop elements" at bounding box center [977, 274] width 91 height 11
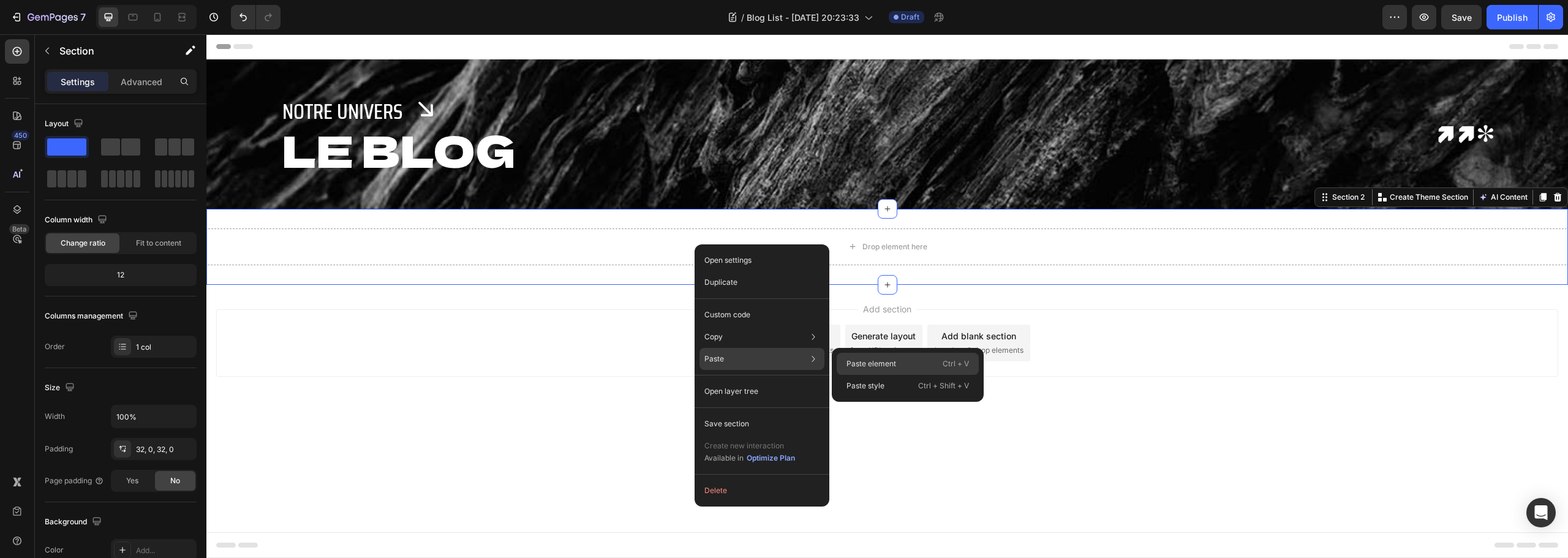
click at [877, 374] on div "Paste element Ctrl + V" at bounding box center [908, 385] width 142 height 22
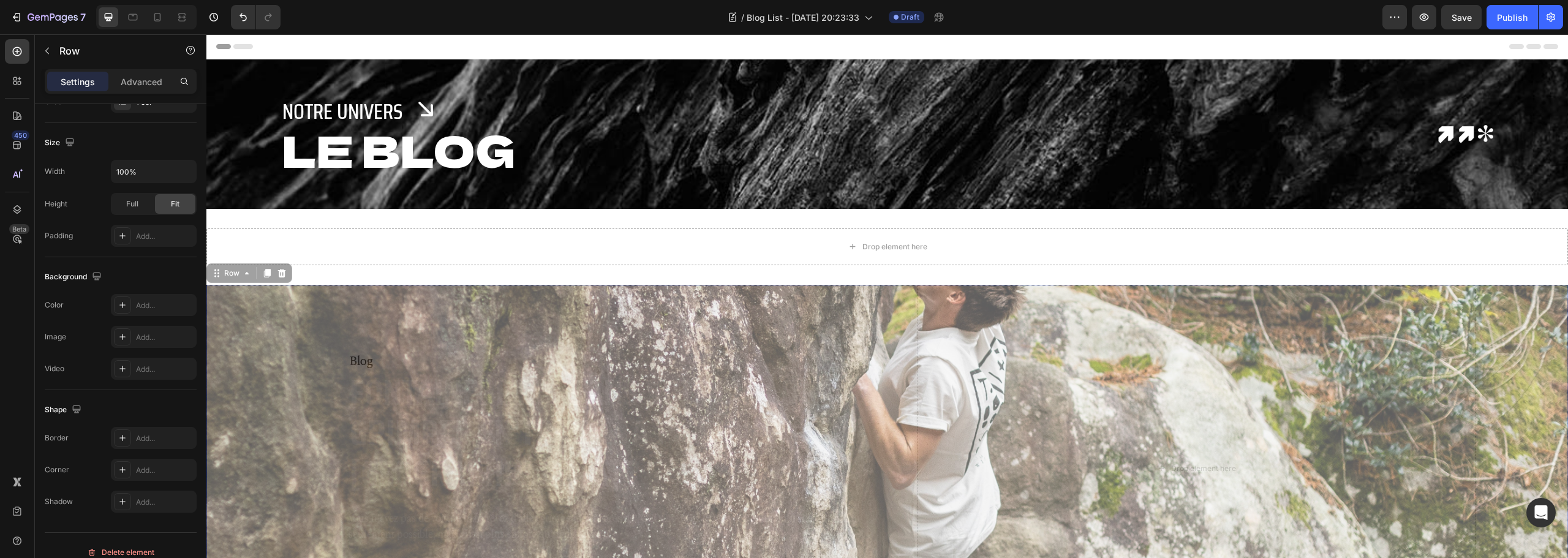
scroll to position [0, 0]
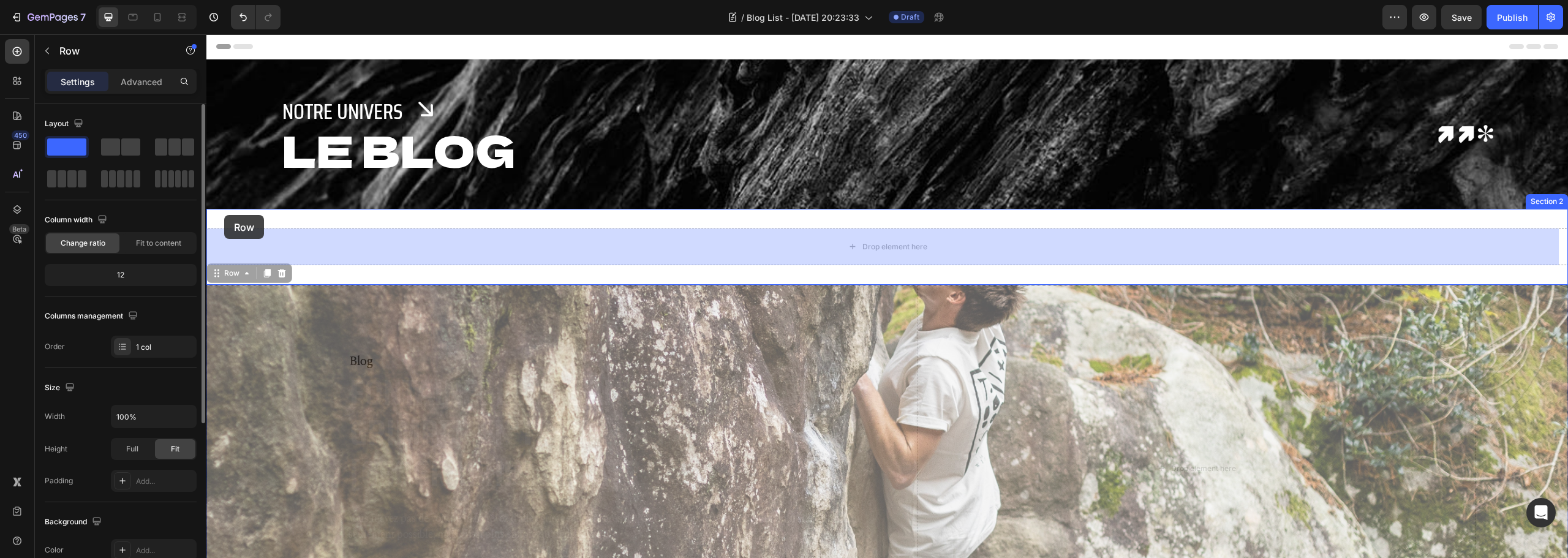
drag, startPoint x: 218, startPoint y: 281, endPoint x: 224, endPoint y: 215, distance: 66.3
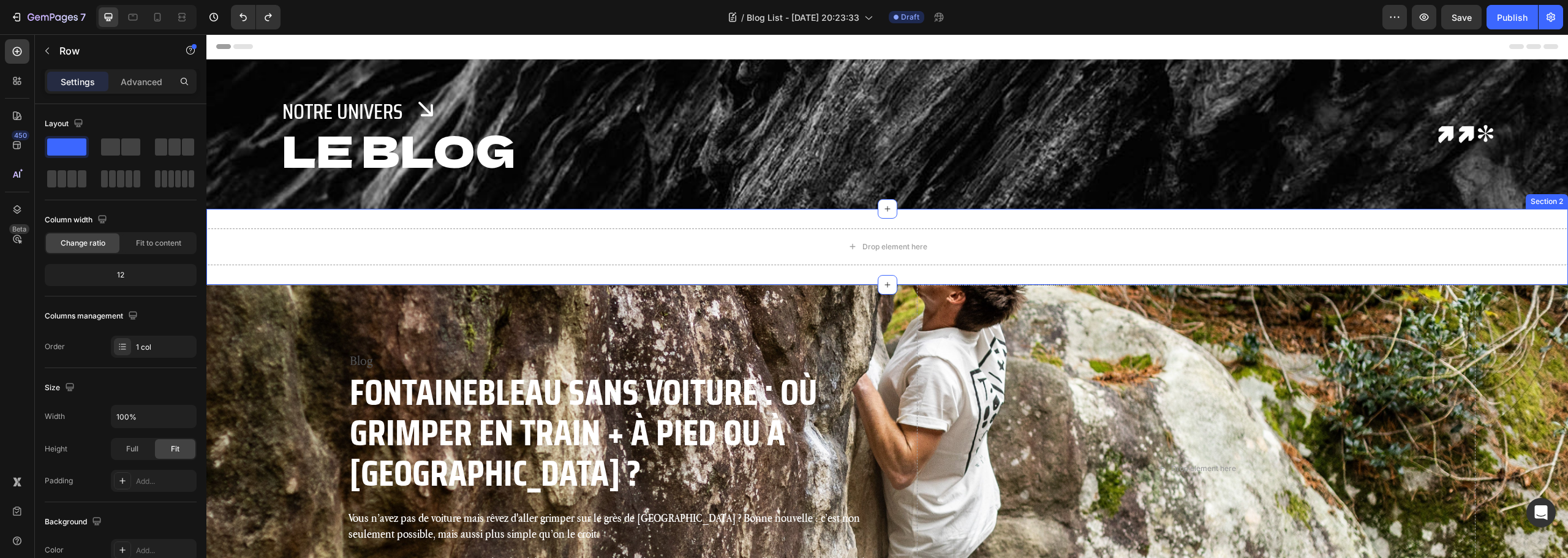
click at [727, 219] on div "Drop element here Section 2" at bounding box center [887, 247] width 1362 height 76
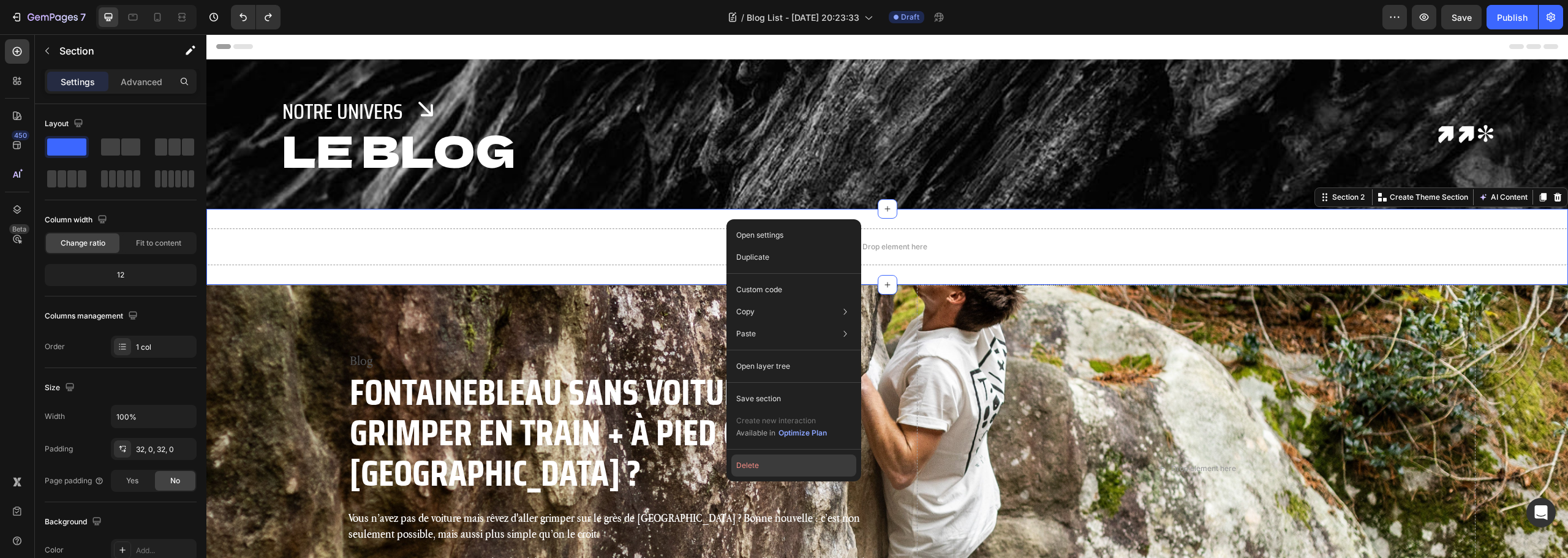
click at [766, 463] on button "Delete" at bounding box center [794, 465] width 125 height 22
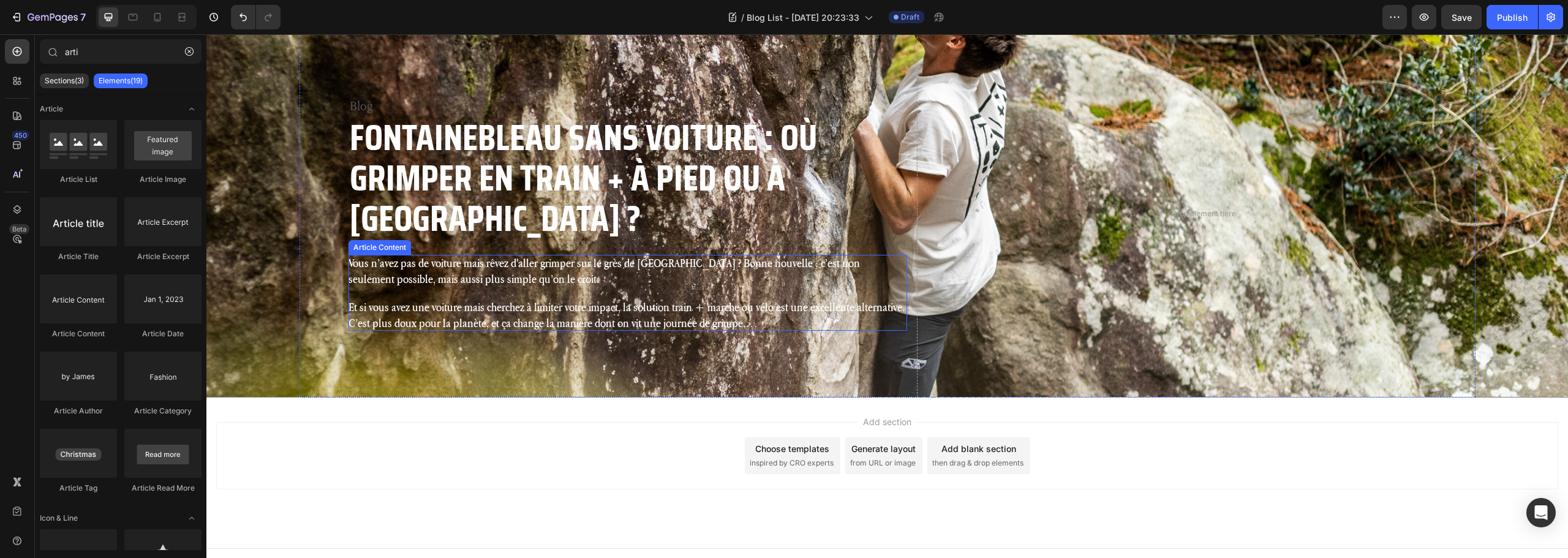
scroll to position [195, 0]
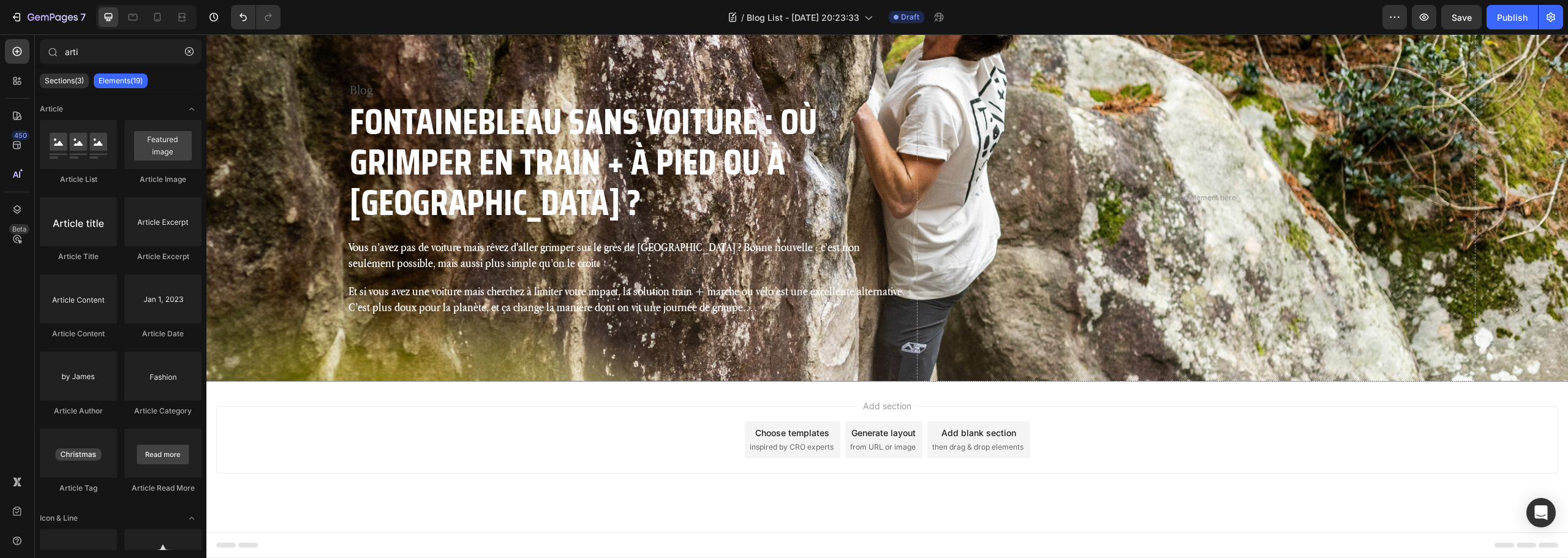
click at [990, 440] on div "Add blank section then drag & drop elements" at bounding box center [978, 439] width 103 height 36
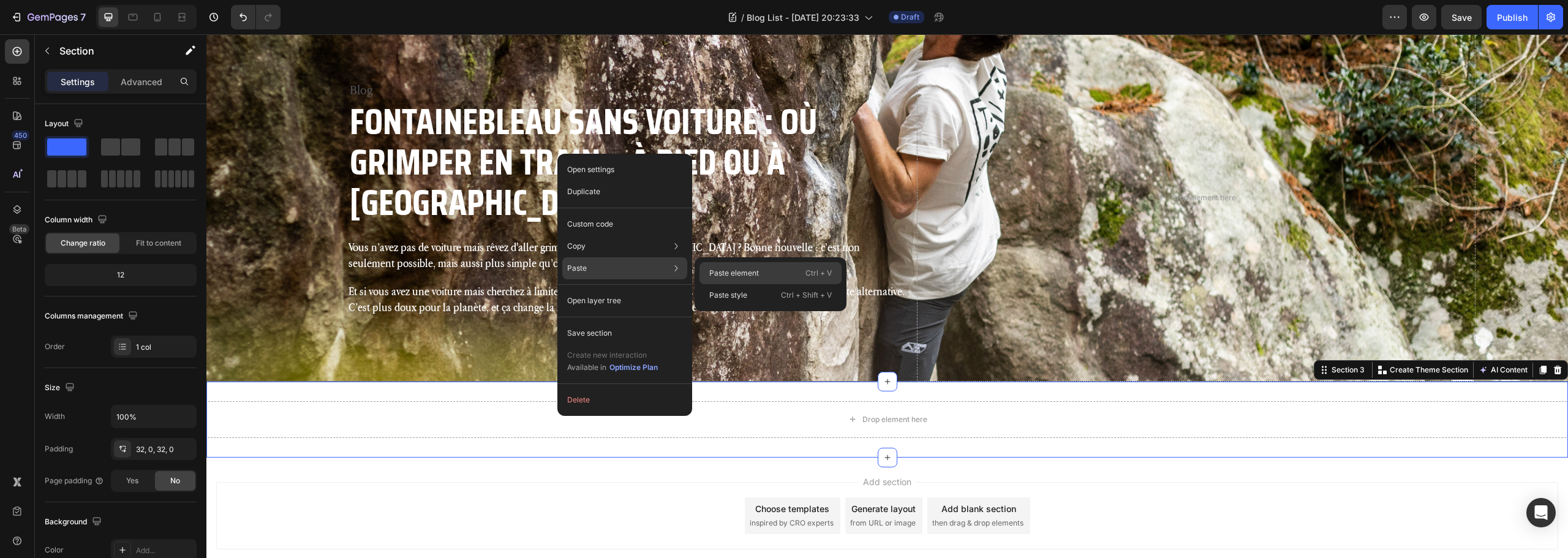
click at [730, 273] on p "Paste element" at bounding box center [734, 273] width 49 height 11
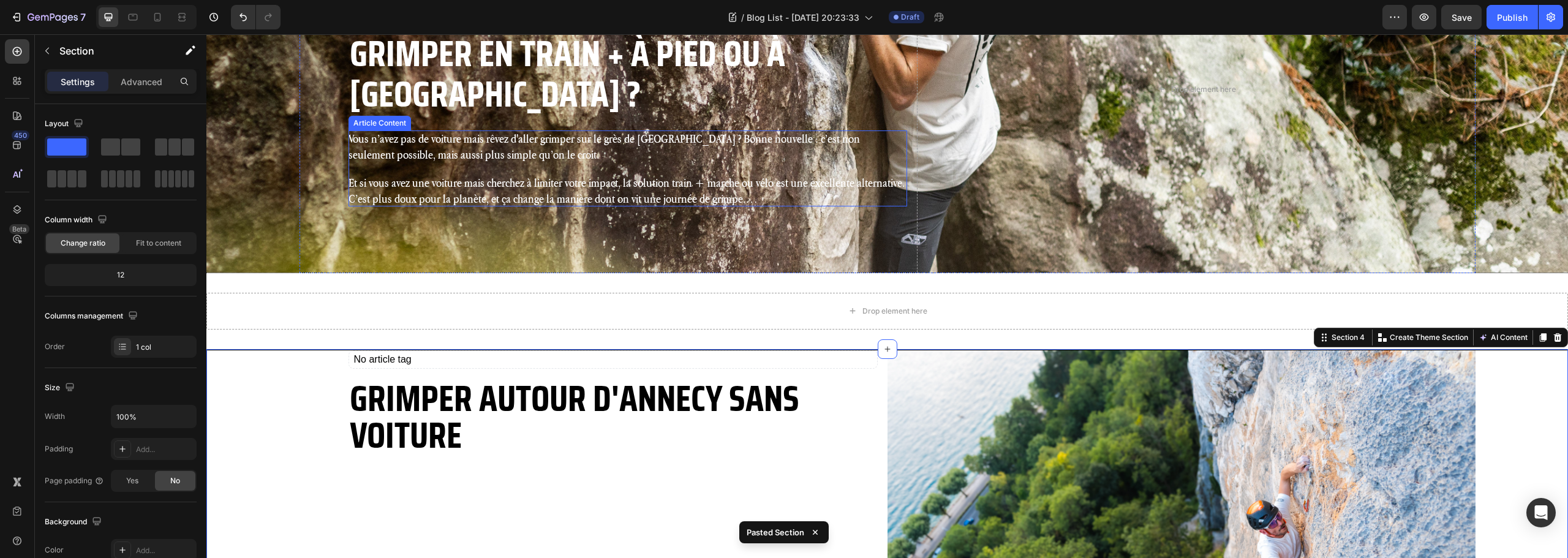
scroll to position [378, 0]
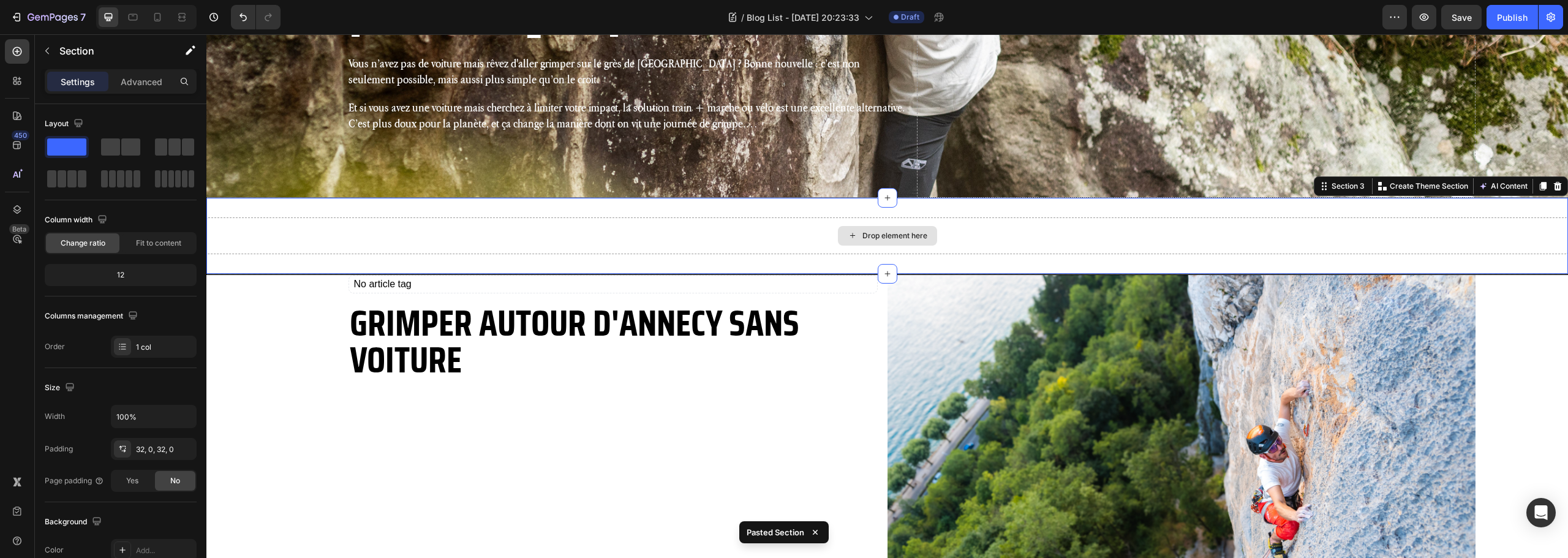
click at [721, 218] on div "Drop element here" at bounding box center [887, 235] width 1362 height 36
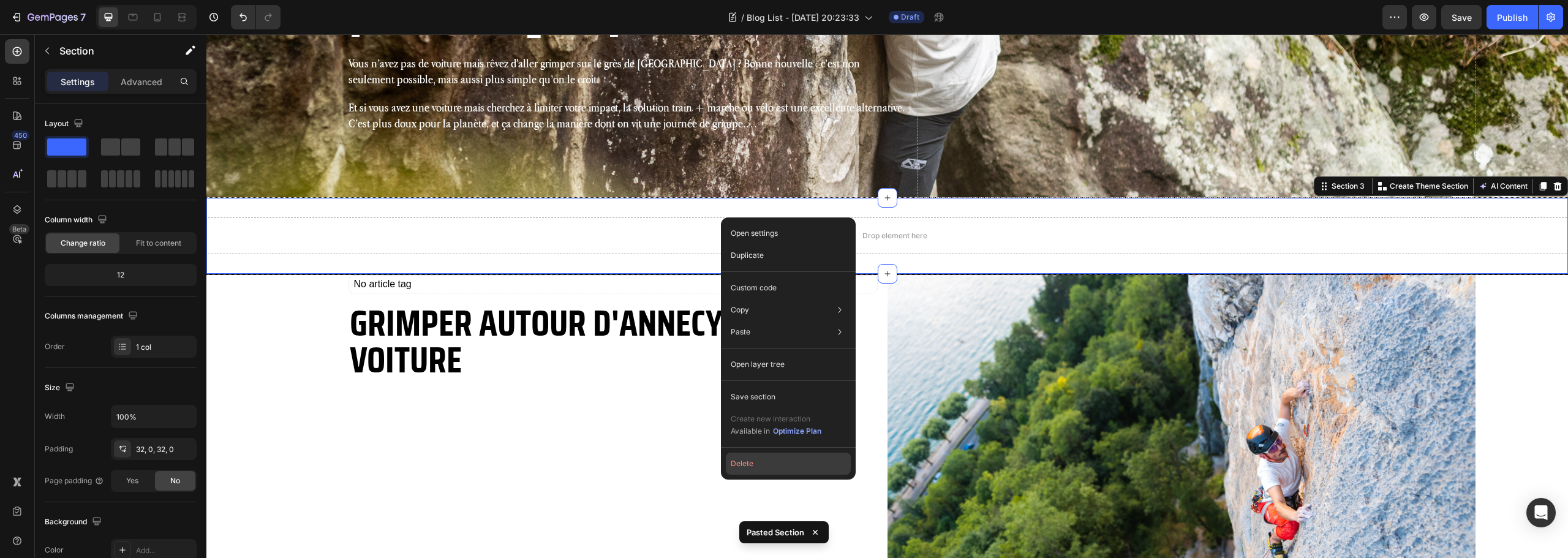
click at [757, 463] on button "Delete" at bounding box center [788, 463] width 125 height 22
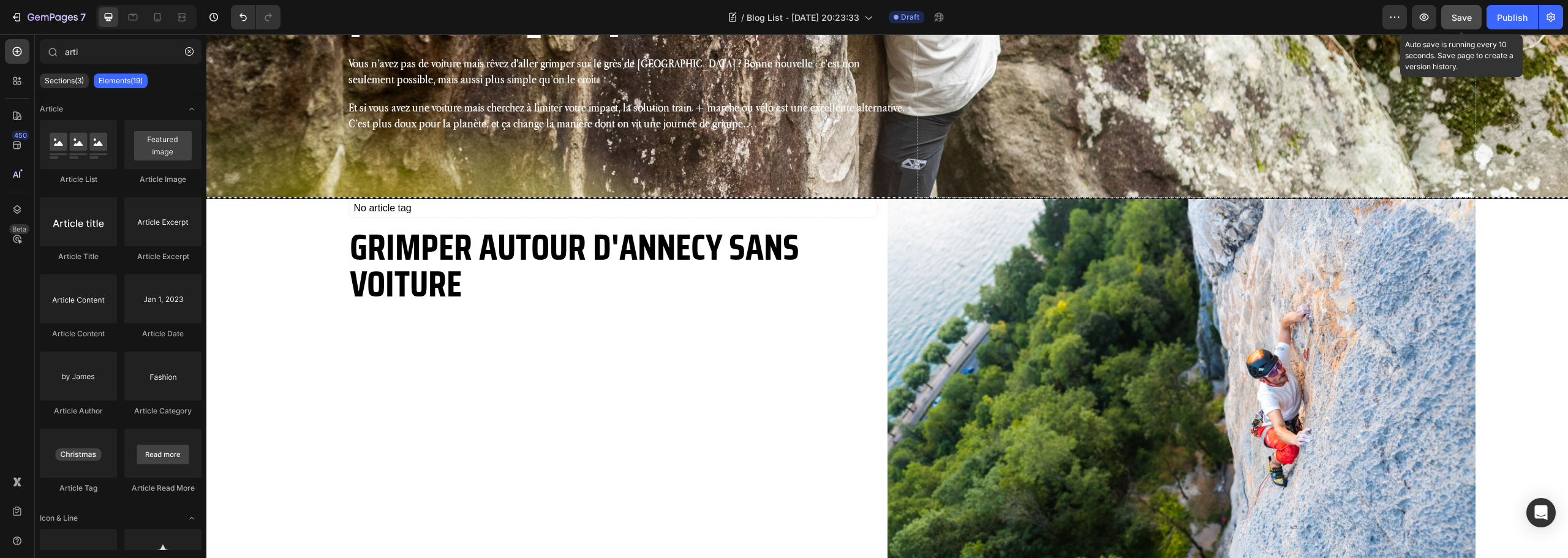
click at [1468, 16] on span "Save" at bounding box center [1461, 17] width 20 height 11
click at [377, 205] on p "No article tag" at bounding box center [613, 208] width 529 height 19
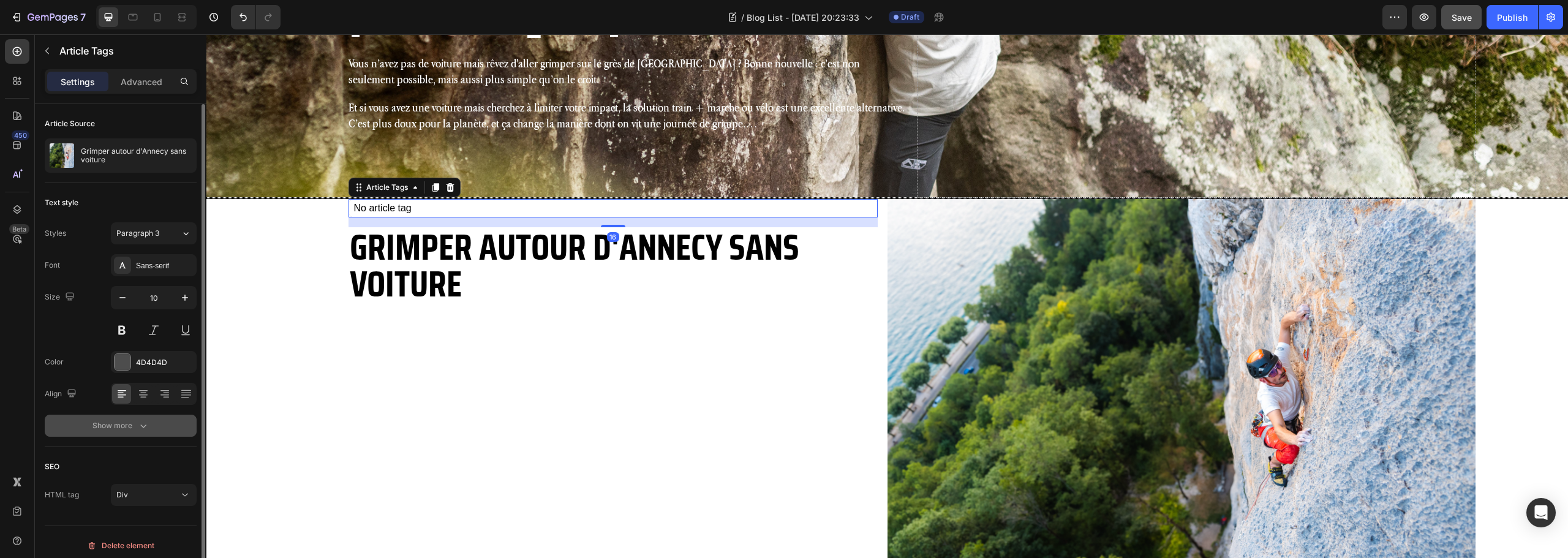
click at [124, 428] on div "Show more" at bounding box center [121, 425] width 57 height 12
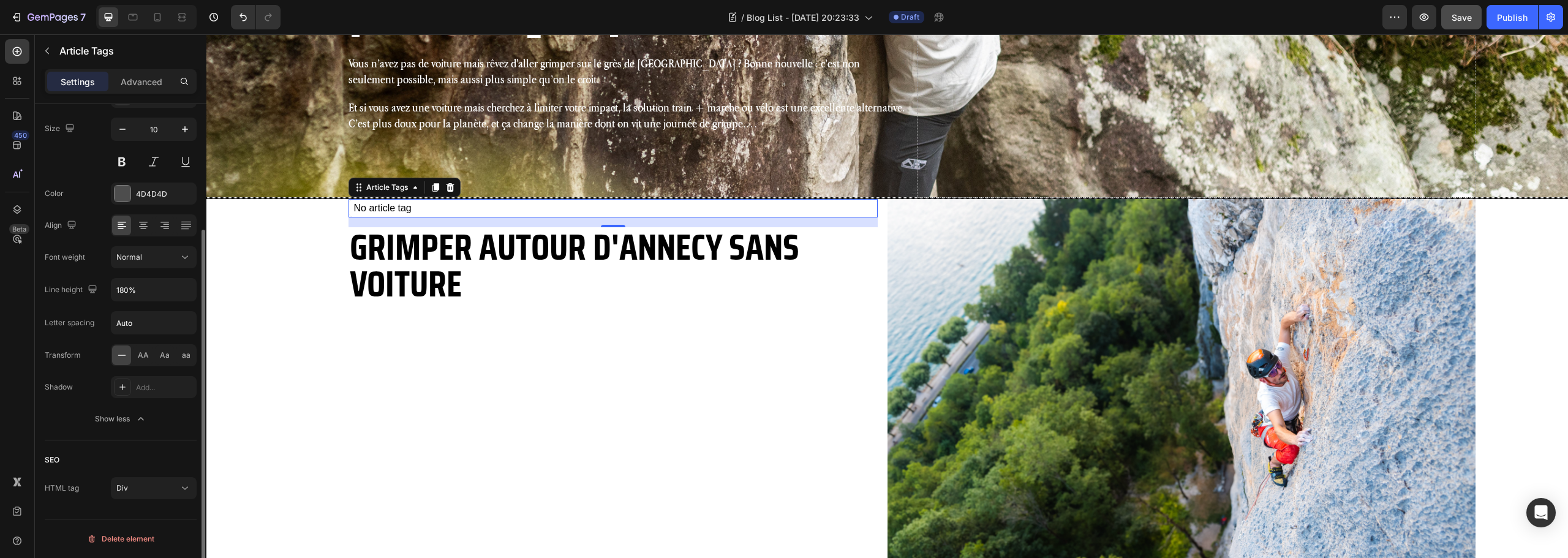
scroll to position [0, 0]
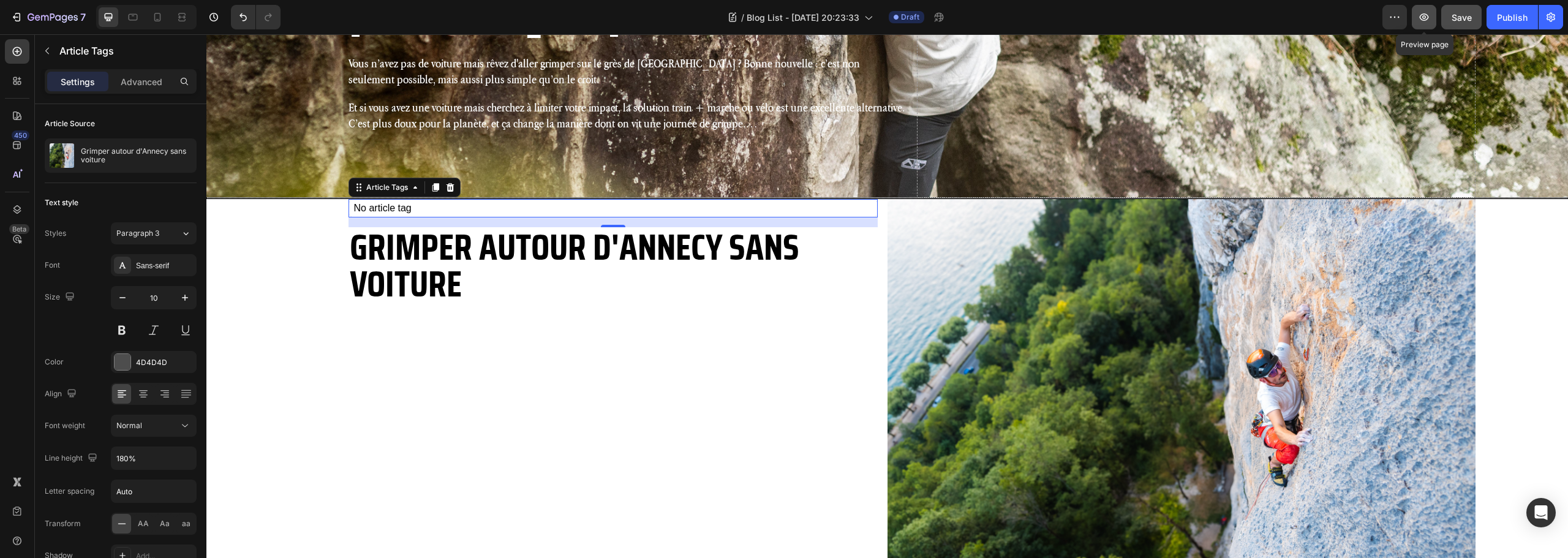
click at [1423, 21] on icon "button" at bounding box center [1424, 17] width 12 height 12
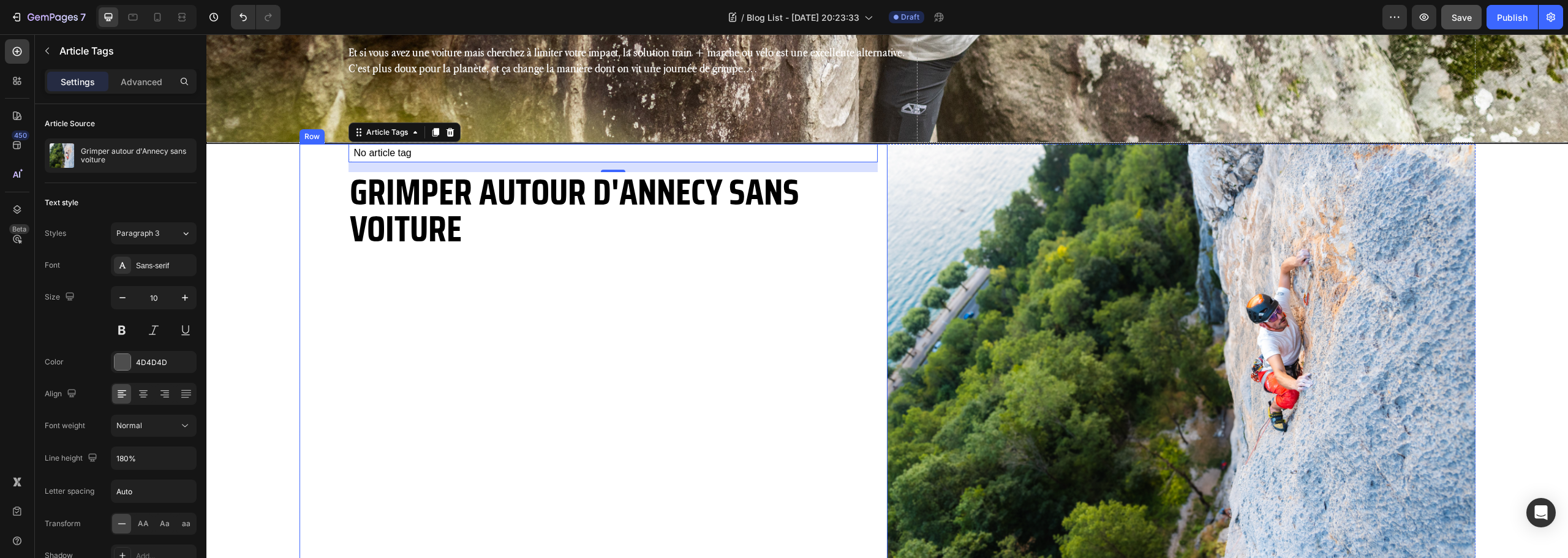
scroll to position [501, 0]
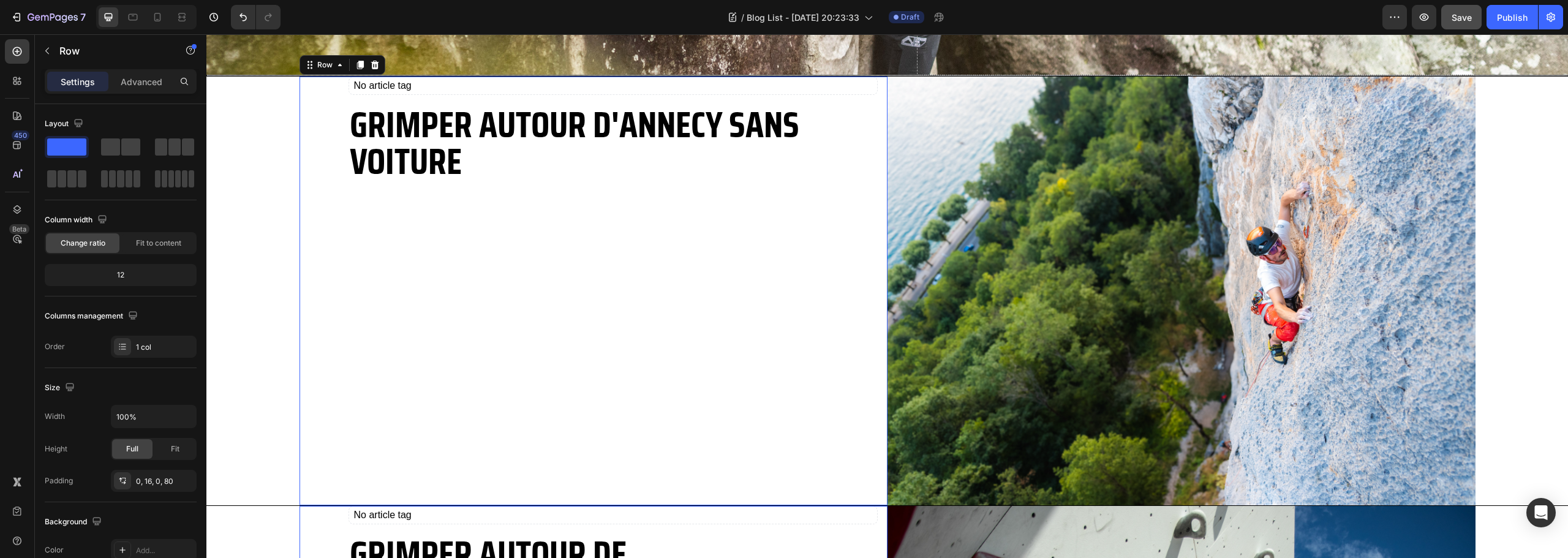
click at [621, 347] on div "No article tag Article Tags Grimper autour d'Annecy sans voiture Article Title" at bounding box center [613, 291] width 529 height 429
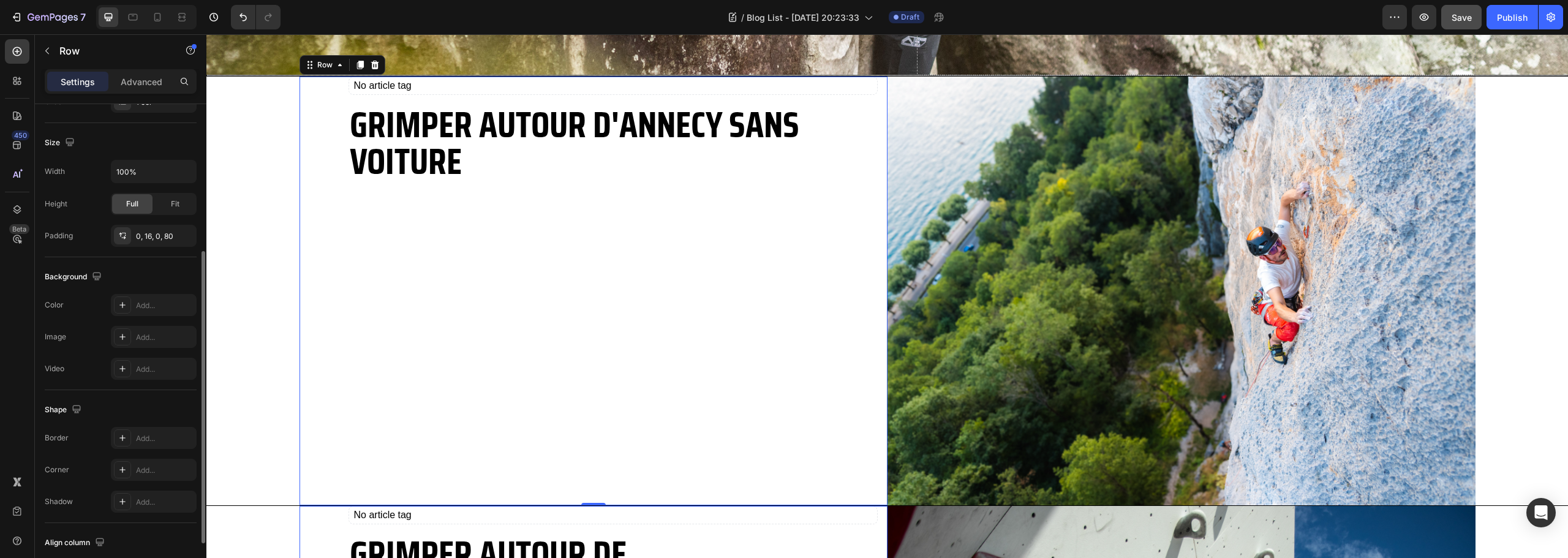
scroll to position [328, 0]
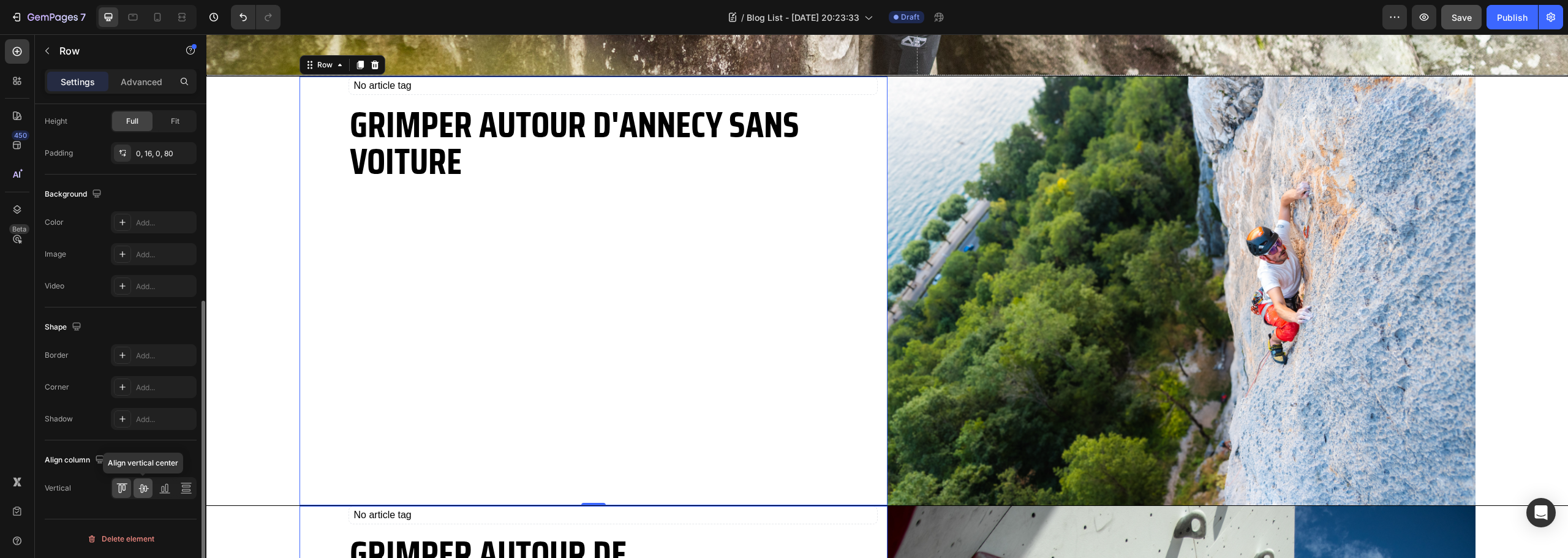
click at [140, 483] on icon at bounding box center [143, 488] width 12 height 12
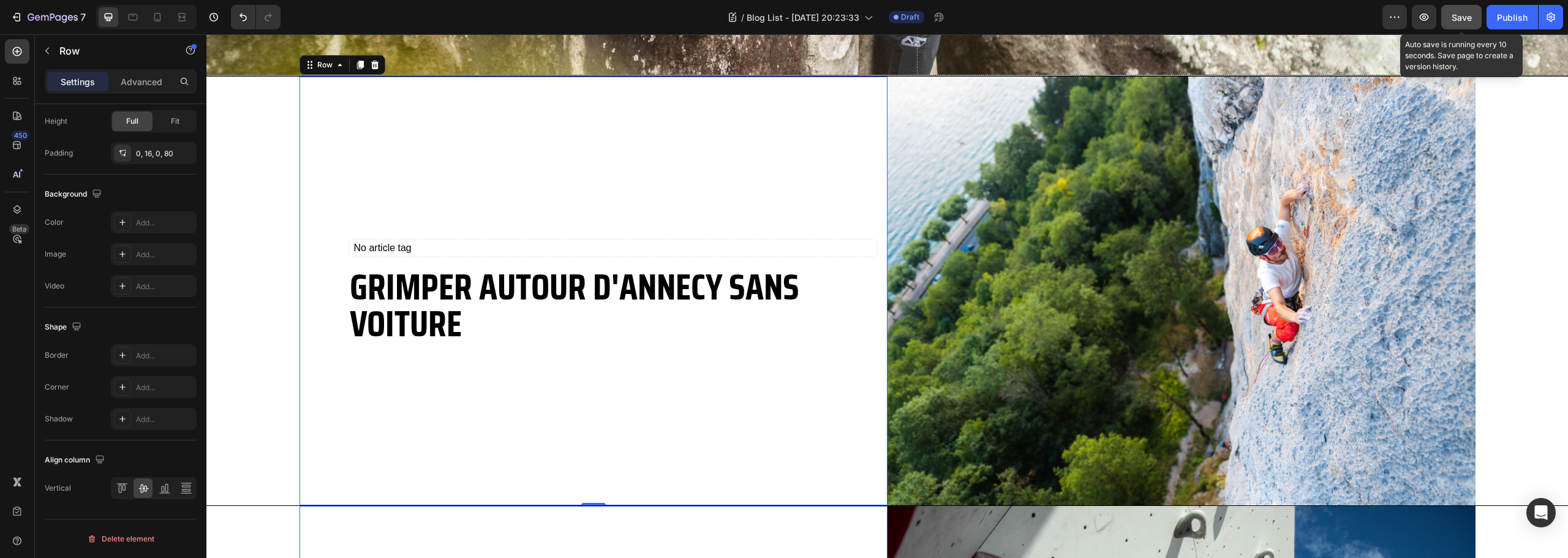
click at [1458, 25] on button "Save" at bounding box center [1462, 17] width 40 height 24
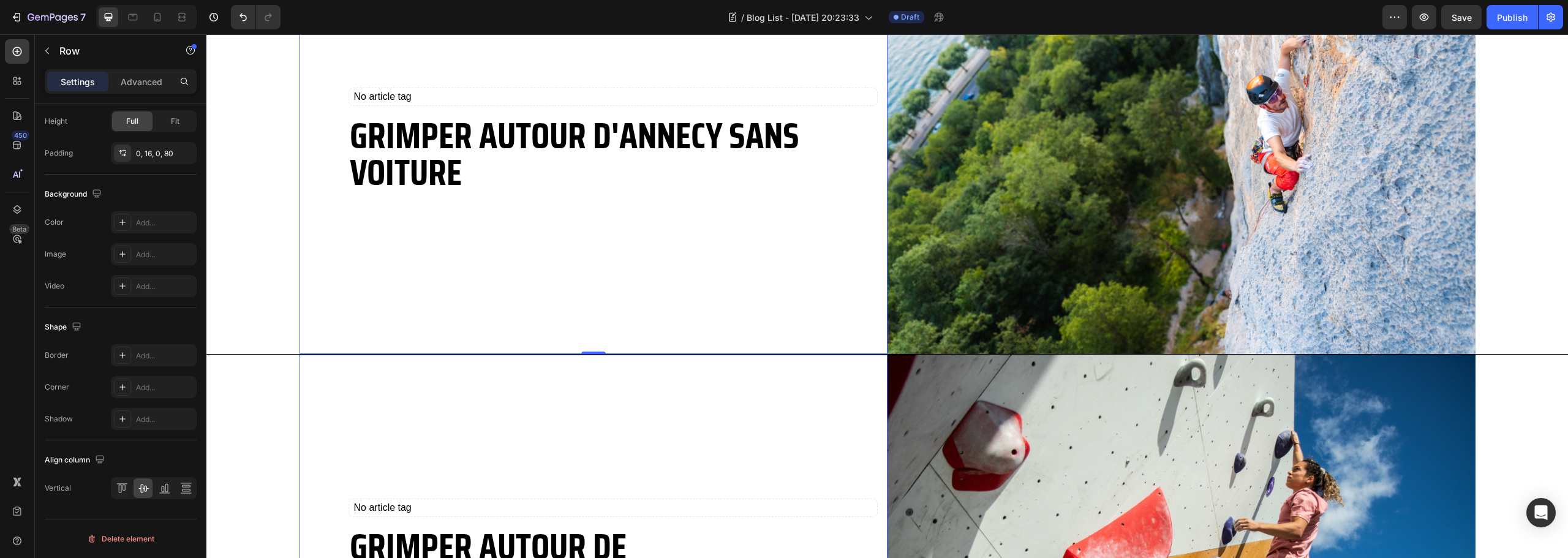
scroll to position [807, 0]
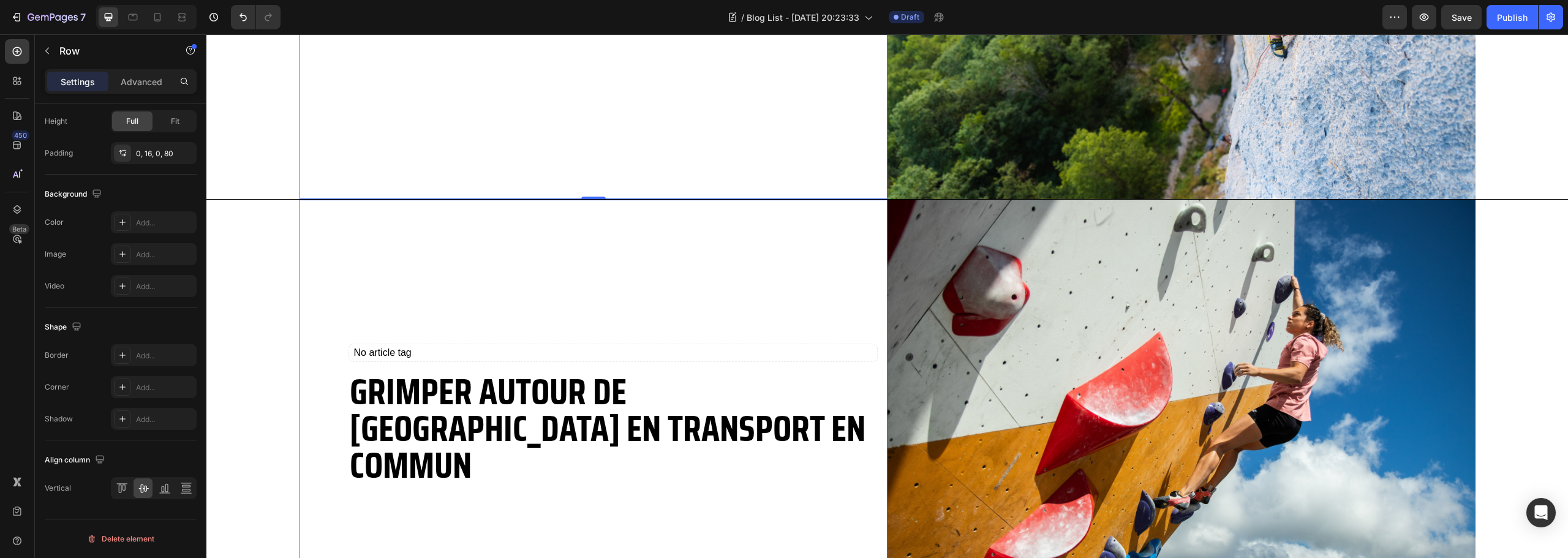
click at [14, 211] on icon at bounding box center [17, 209] width 12 height 12
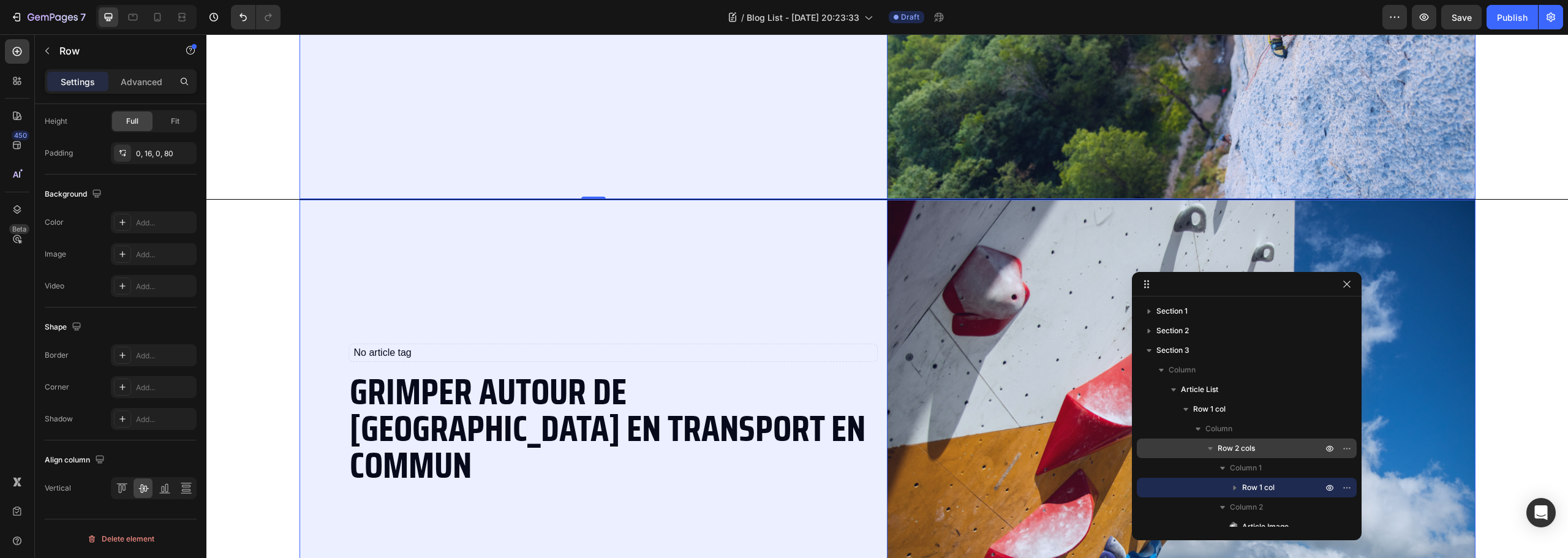
click at [1270, 442] on div "Row 2 cols" at bounding box center [1247, 448] width 210 height 19
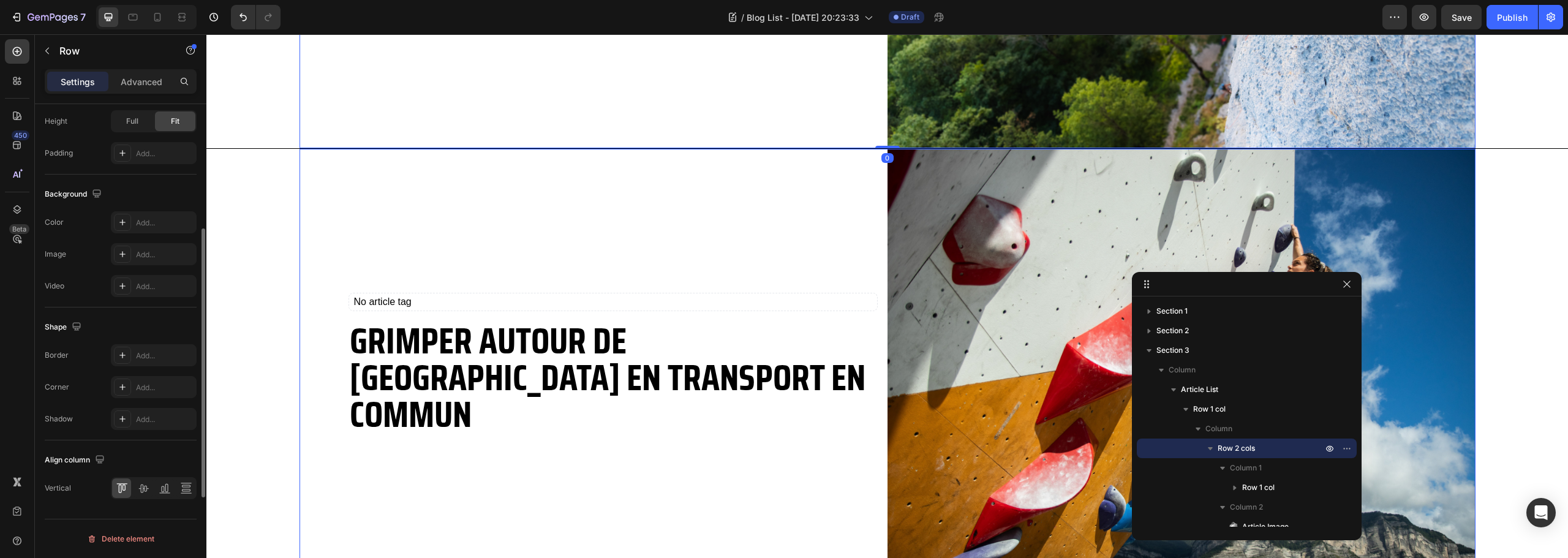
scroll to position [336, 0]
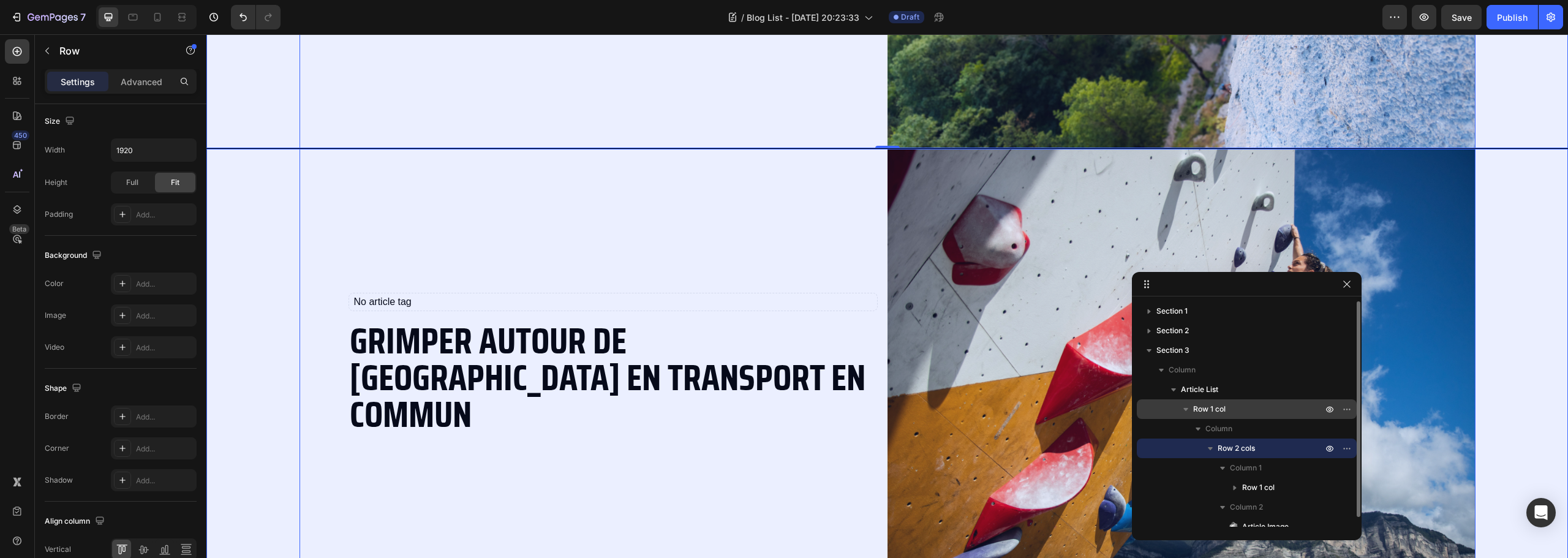
click at [1244, 410] on p "Row 1 col" at bounding box center [1259, 408] width 132 height 12
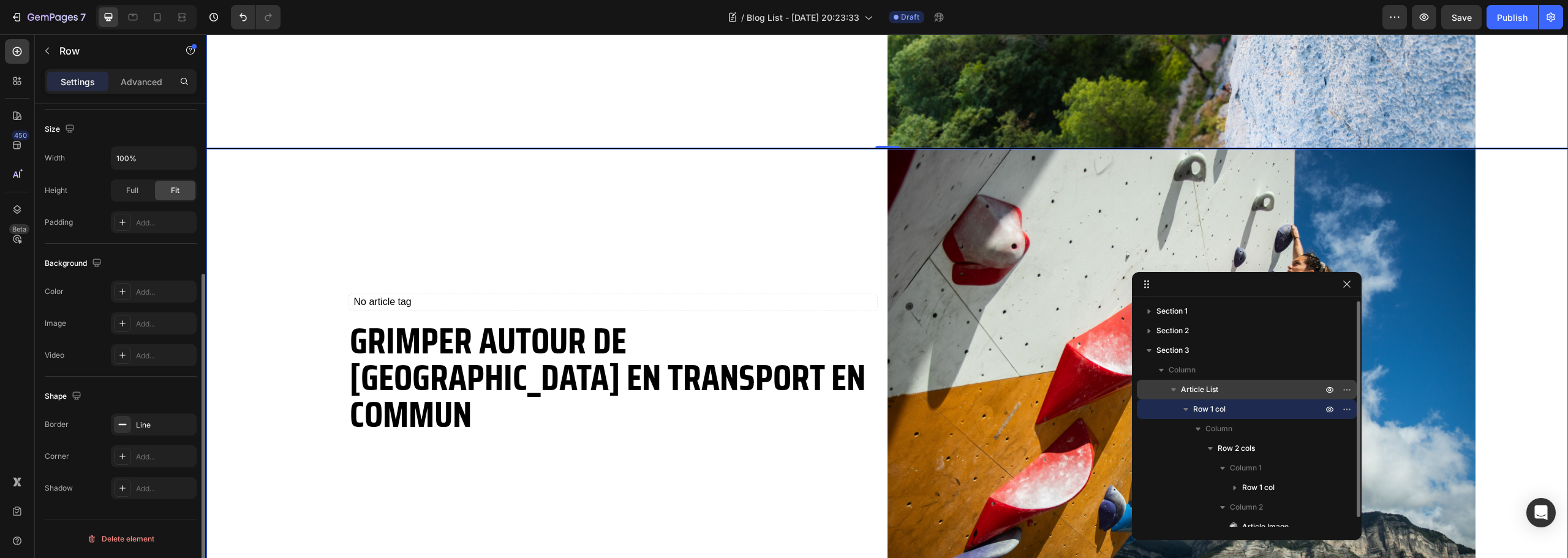
scroll to position [357, 0]
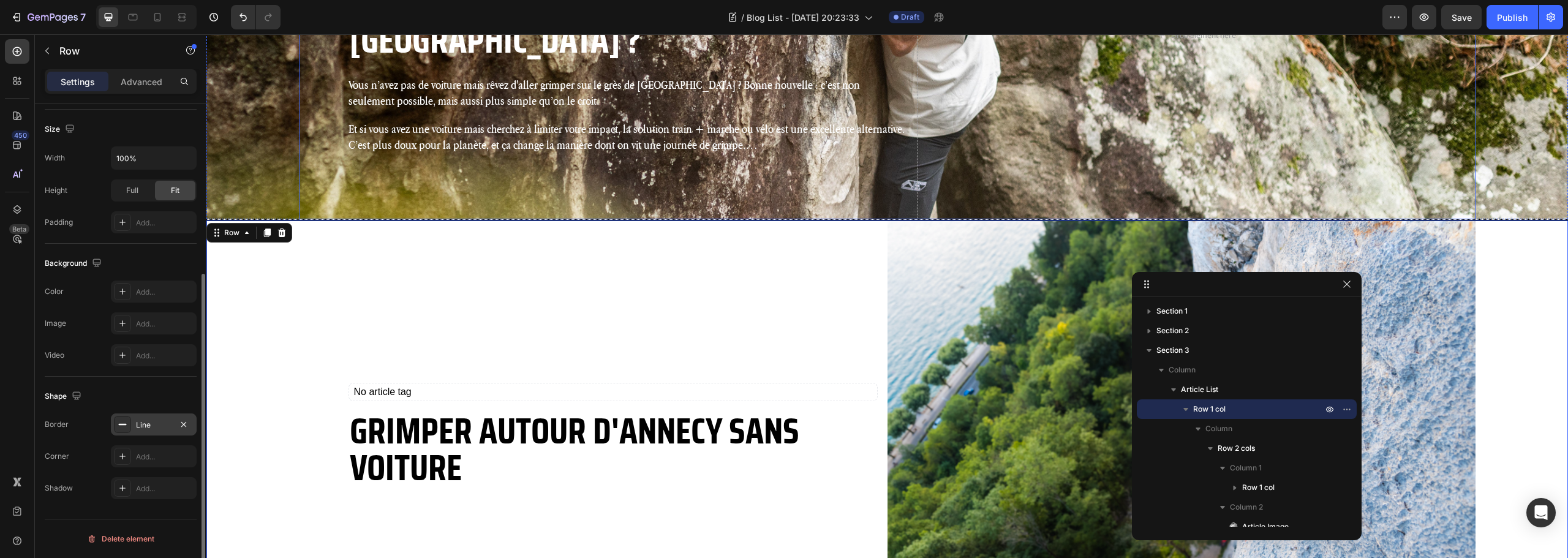
click at [134, 421] on div "Line" at bounding box center [154, 424] width 86 height 22
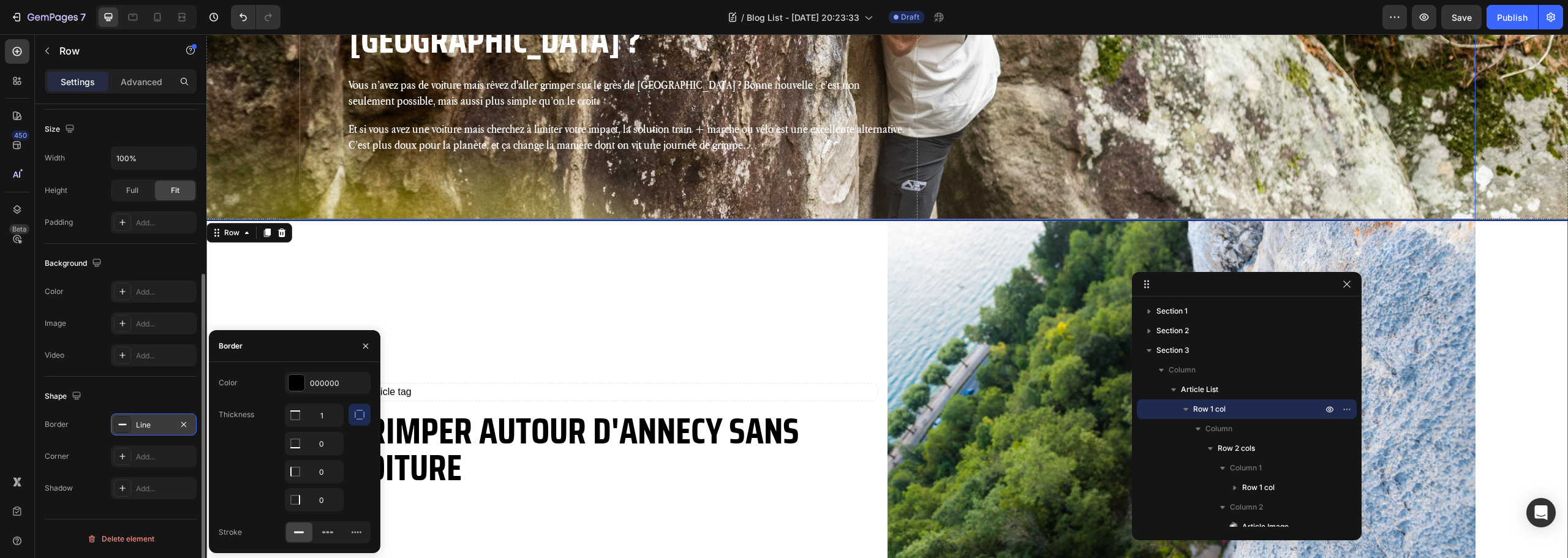
scroll to position [142, 0]
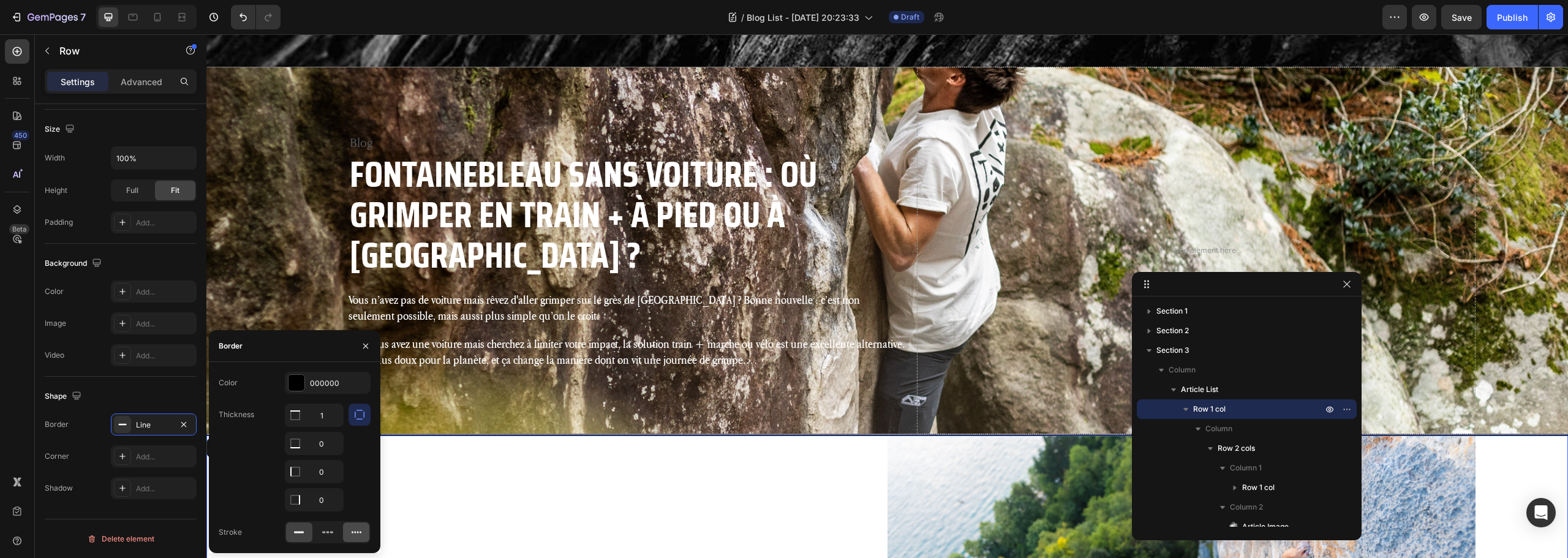
click at [357, 533] on icon at bounding box center [357, 532] width 10 height 2
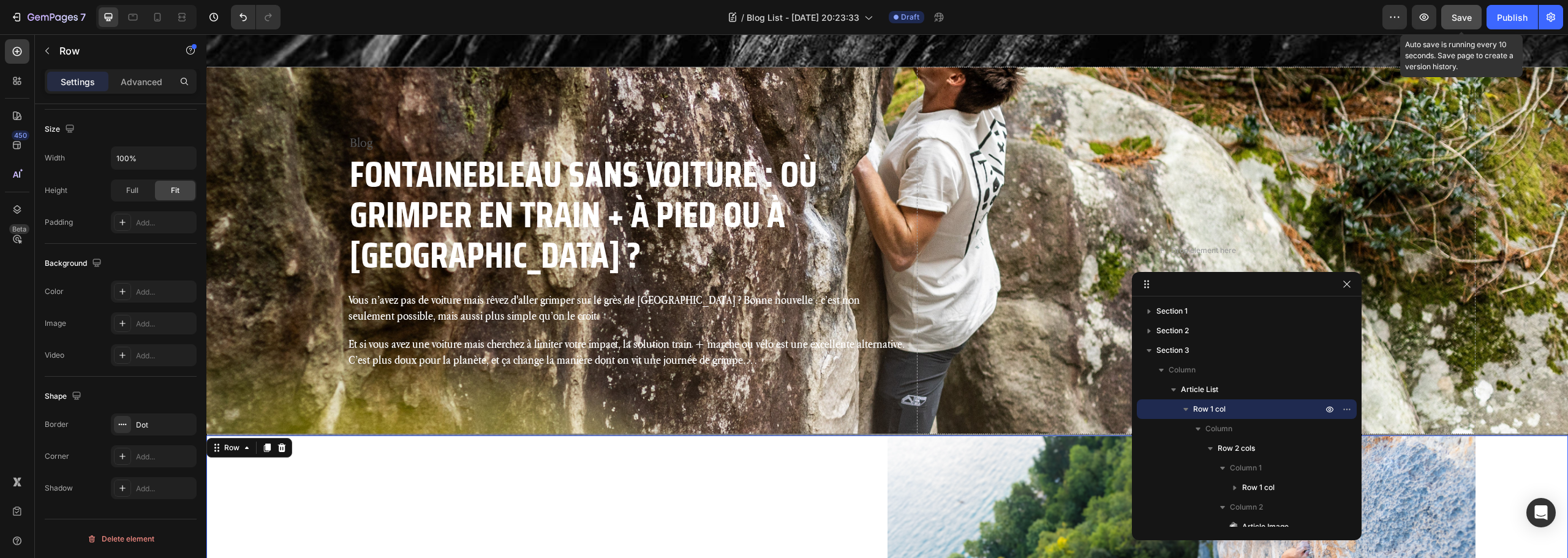
click at [1465, 27] on button "Save" at bounding box center [1462, 17] width 40 height 24
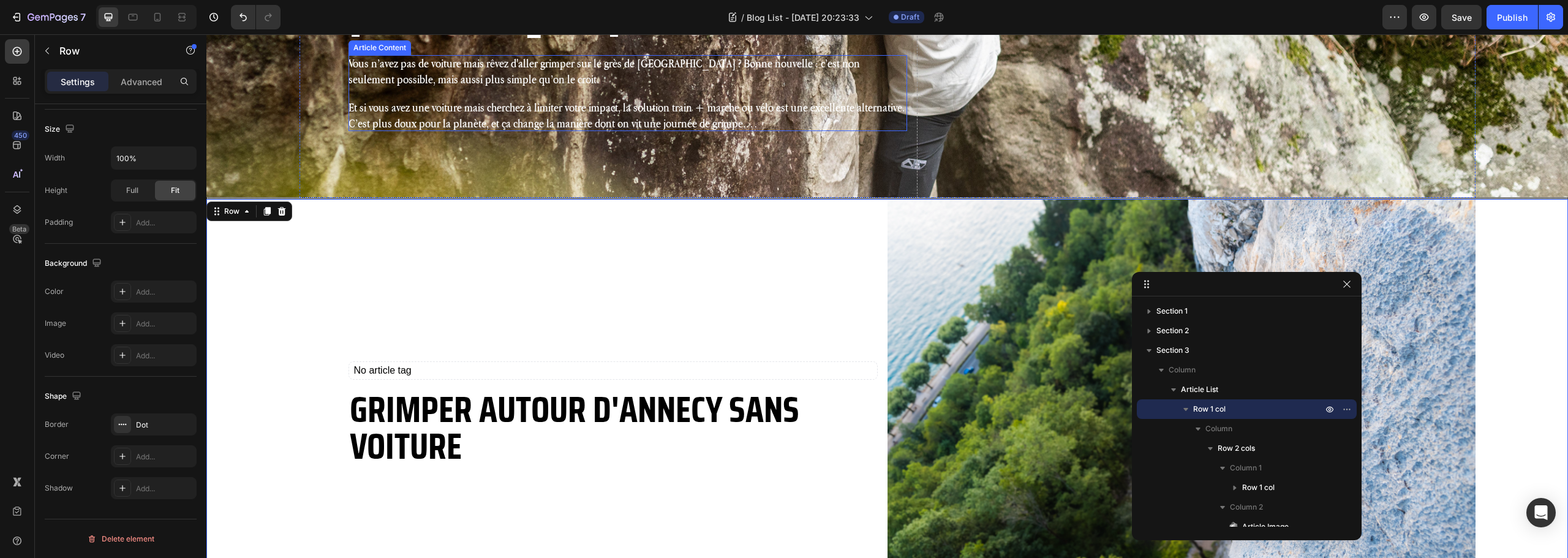
scroll to position [387, 0]
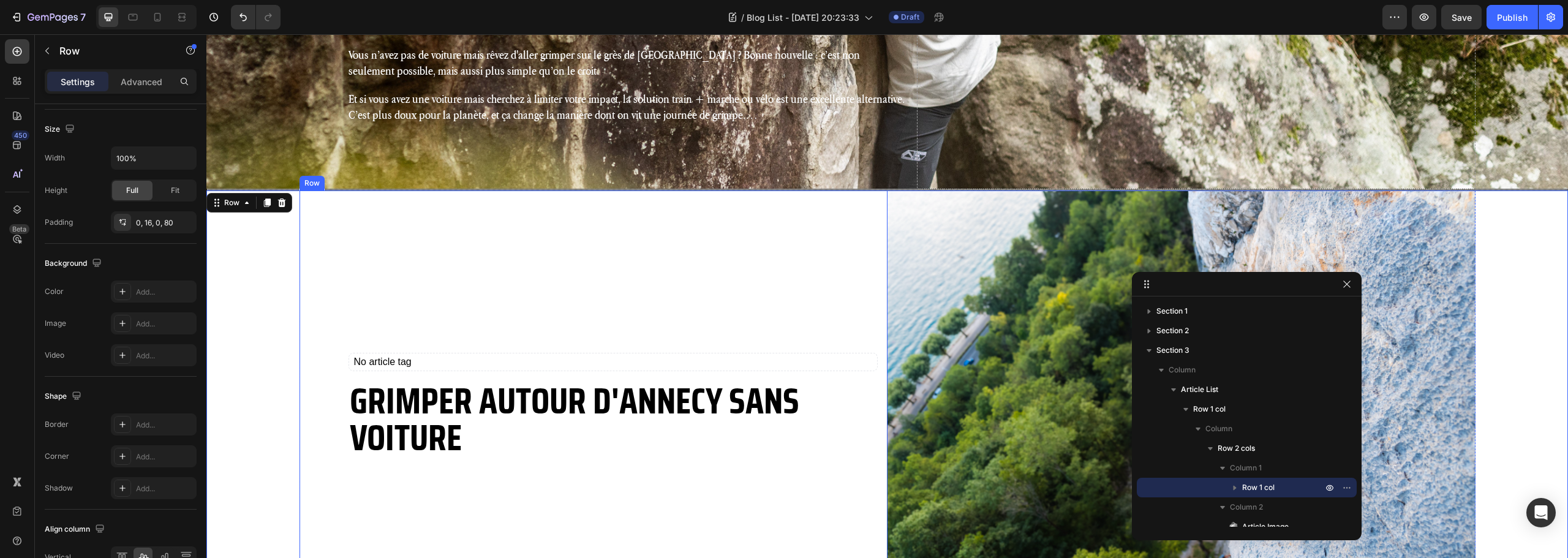
click at [520, 246] on div "No article tag Article Tags Grimper autour d'Annecy sans voiture Article Title" at bounding box center [613, 404] width 529 height 429
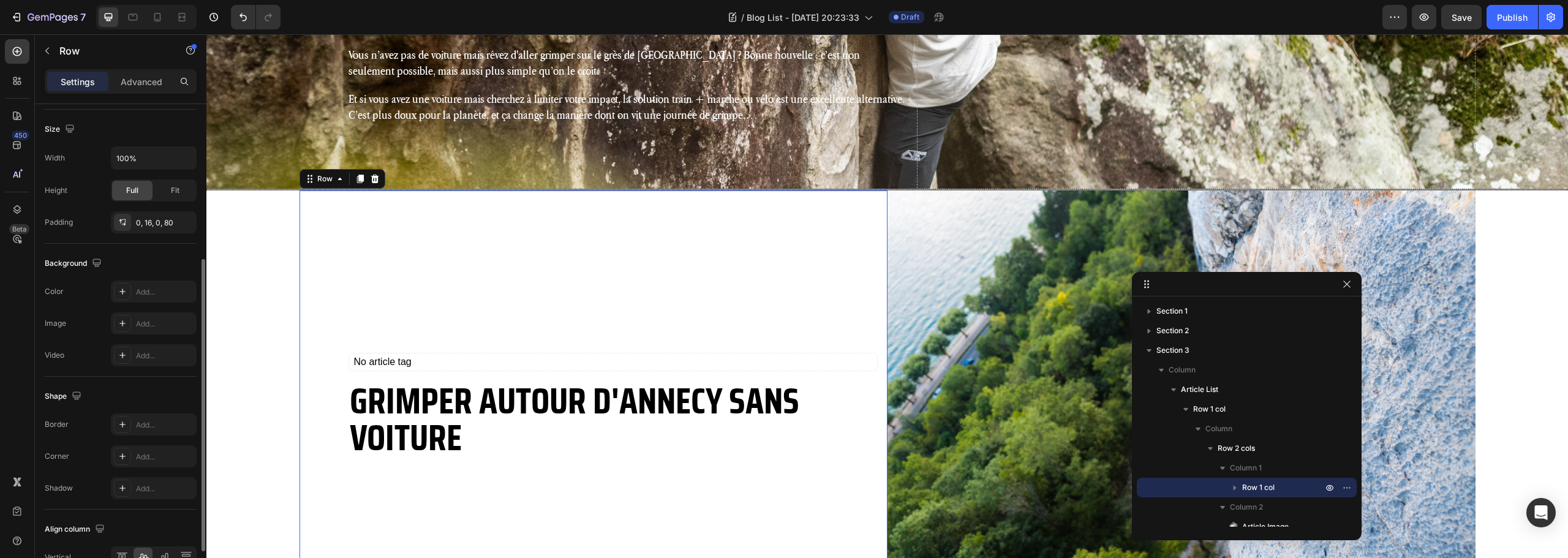
scroll to position [328, 0]
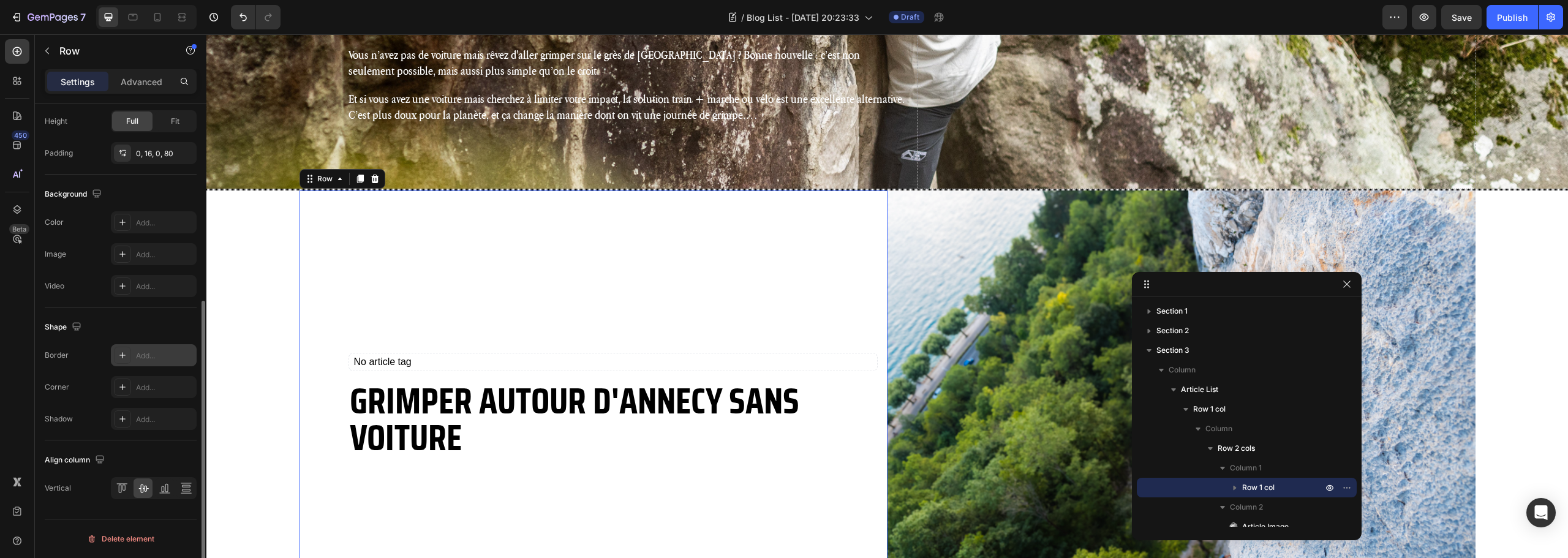
click at [150, 350] on div "Add..." at bounding box center [164, 356] width 57 height 11
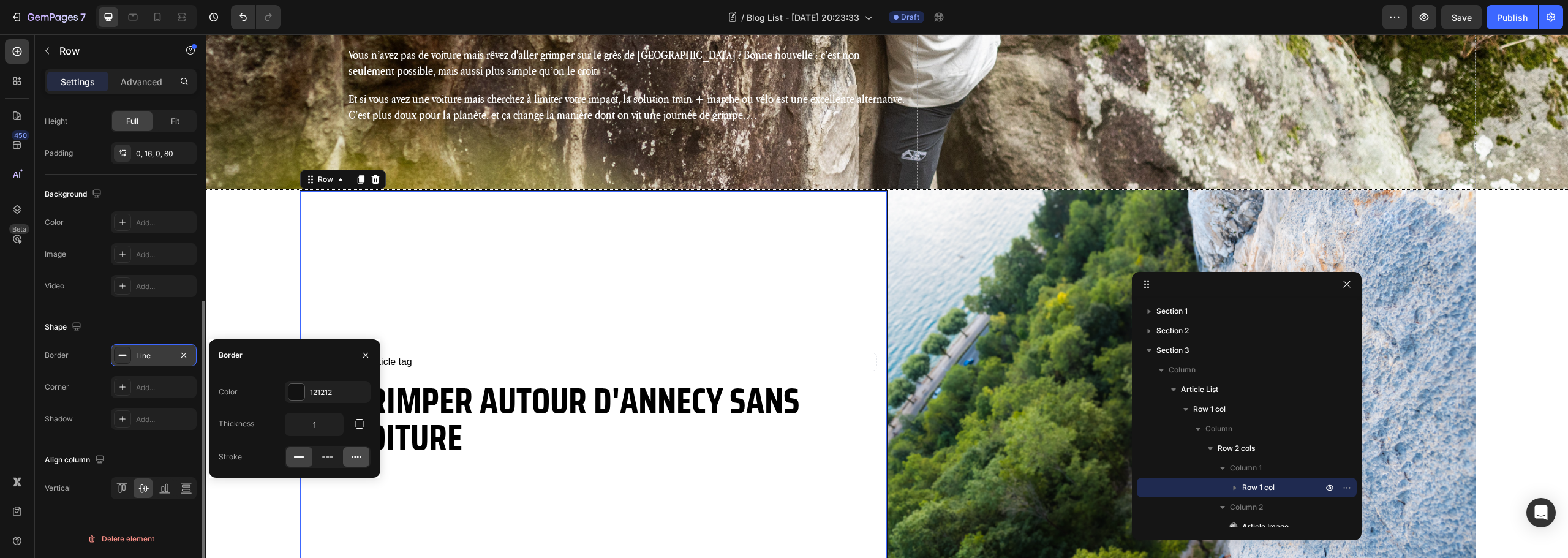
click at [359, 454] on icon at bounding box center [356, 456] width 12 height 12
click at [320, 387] on div "121212" at bounding box center [328, 393] width 36 height 11
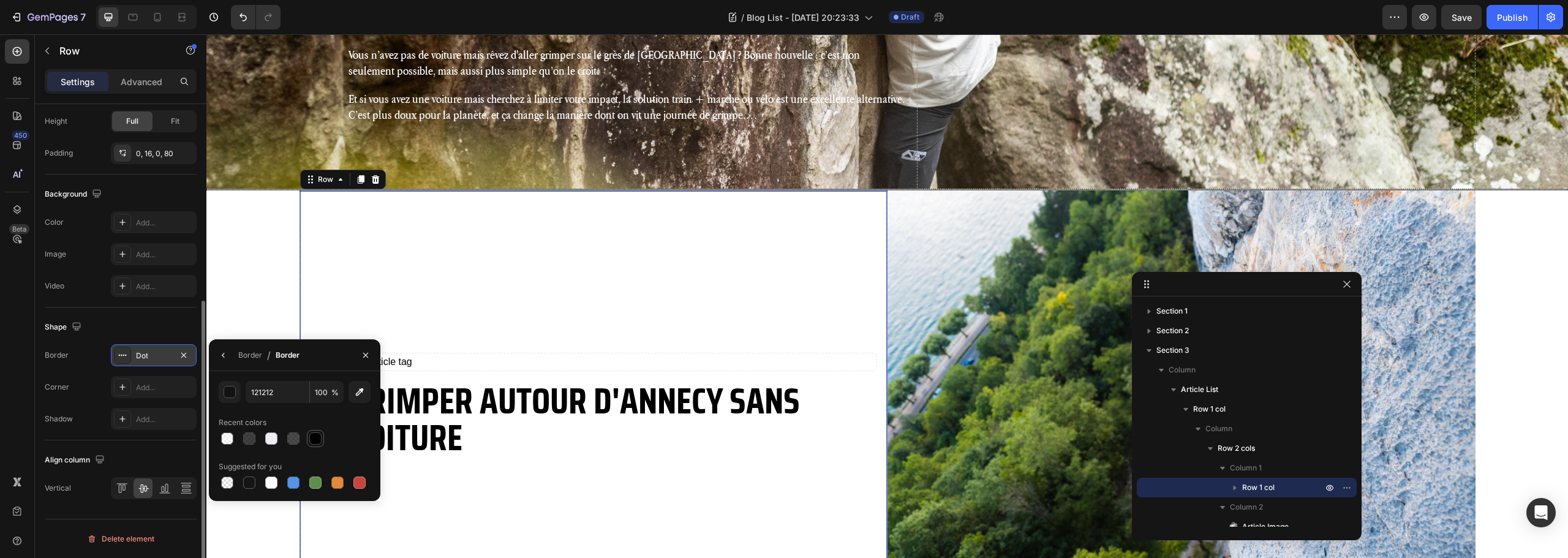
click at [311, 438] on div at bounding box center [315, 438] width 12 height 12
type input "000000"
click at [248, 357] on div "Border" at bounding box center [251, 355] width 24 height 11
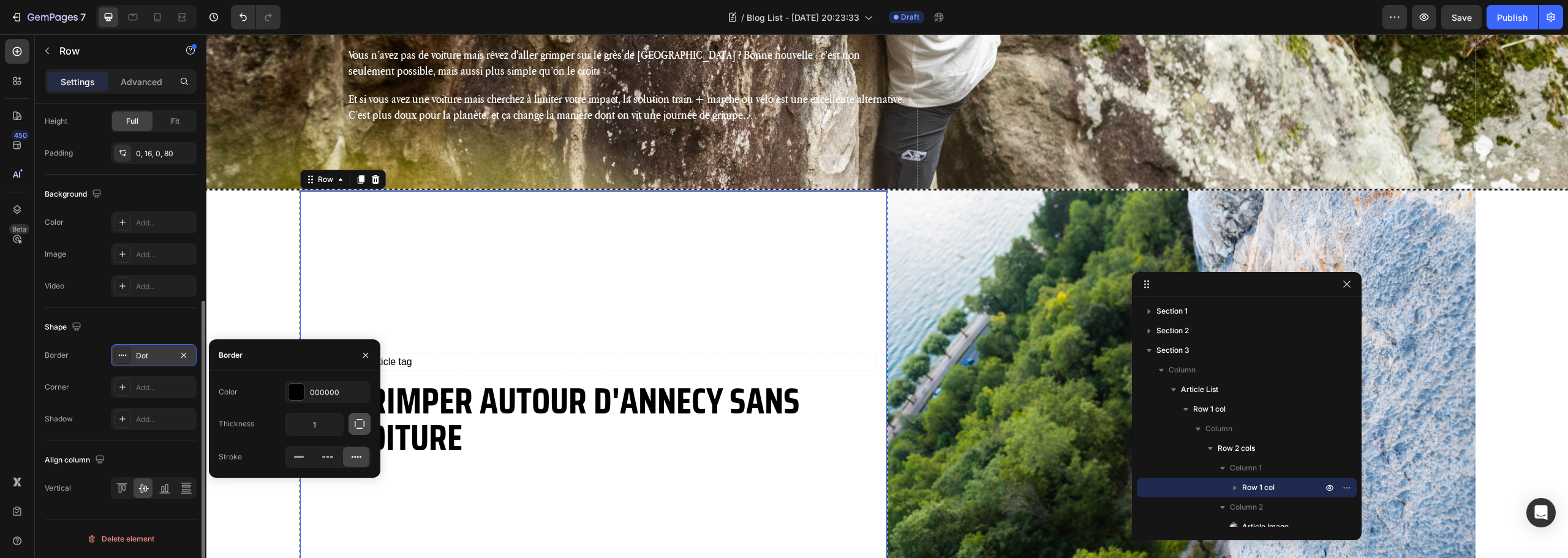
click at [365, 429] on icon "button" at bounding box center [359, 423] width 12 height 12
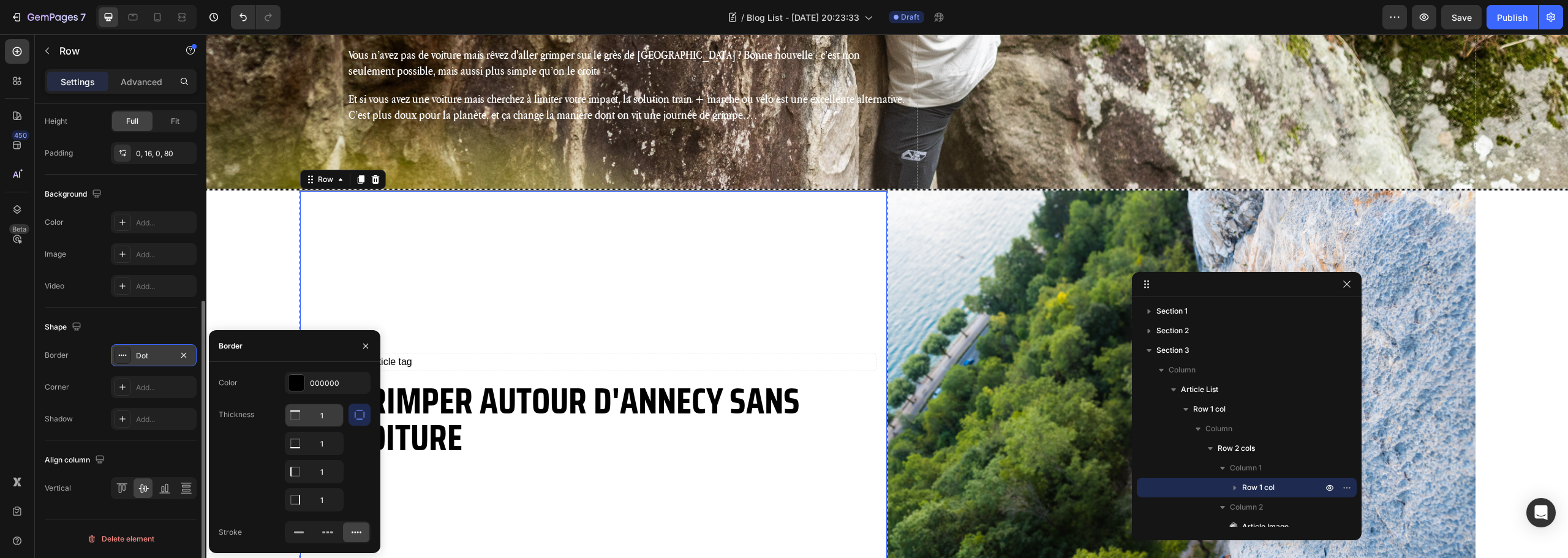
click at [324, 415] on input "1" at bounding box center [314, 415] width 57 height 22
click at [324, 422] on input "1" at bounding box center [314, 415] width 57 height 22
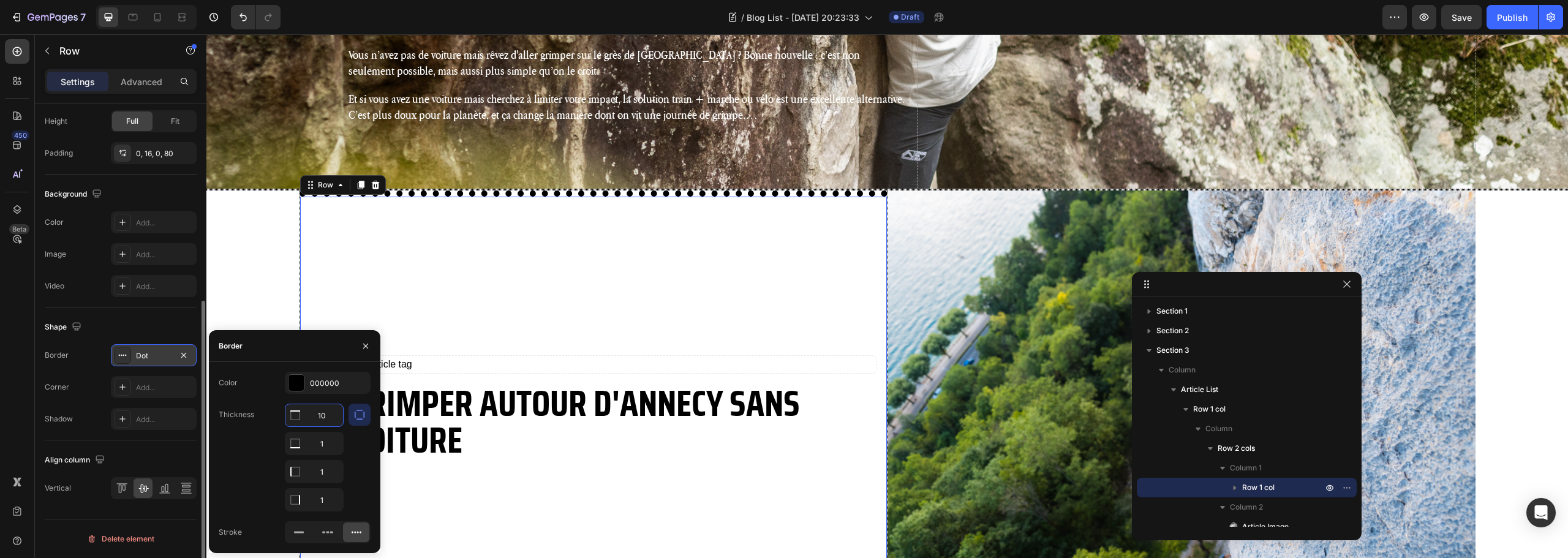
click at [324, 422] on input "10" at bounding box center [314, 415] width 57 height 22
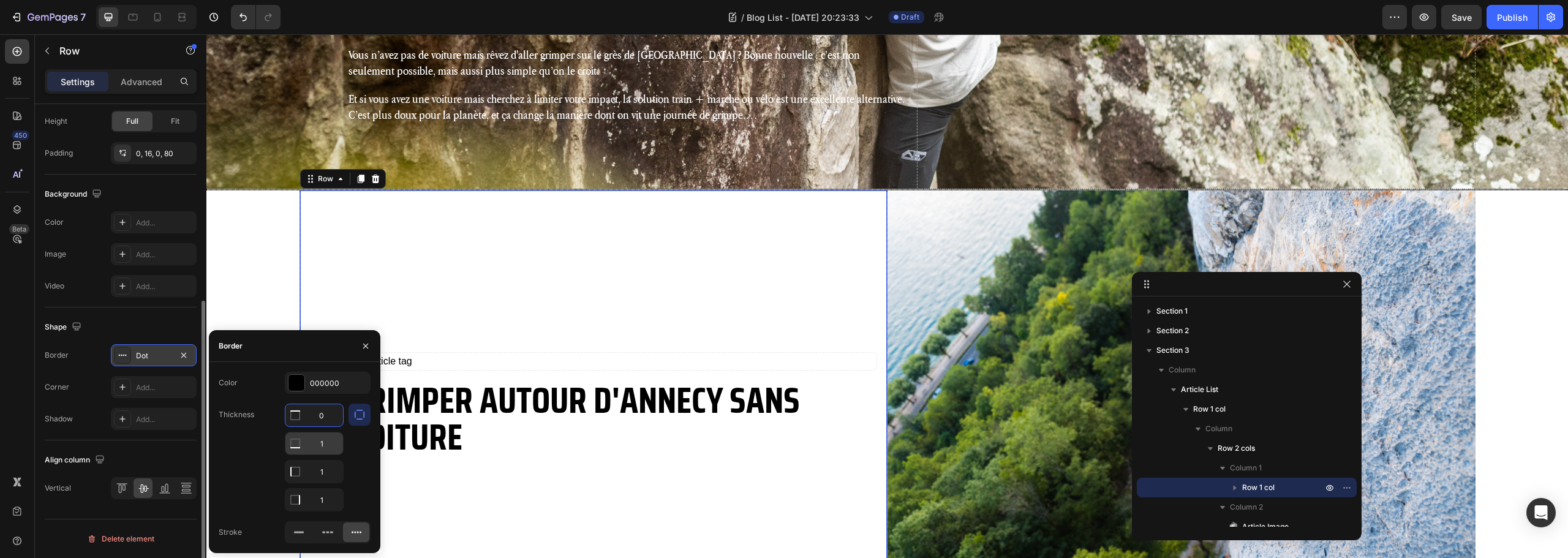
type input "0"
click at [323, 442] on input "1" at bounding box center [314, 443] width 57 height 22
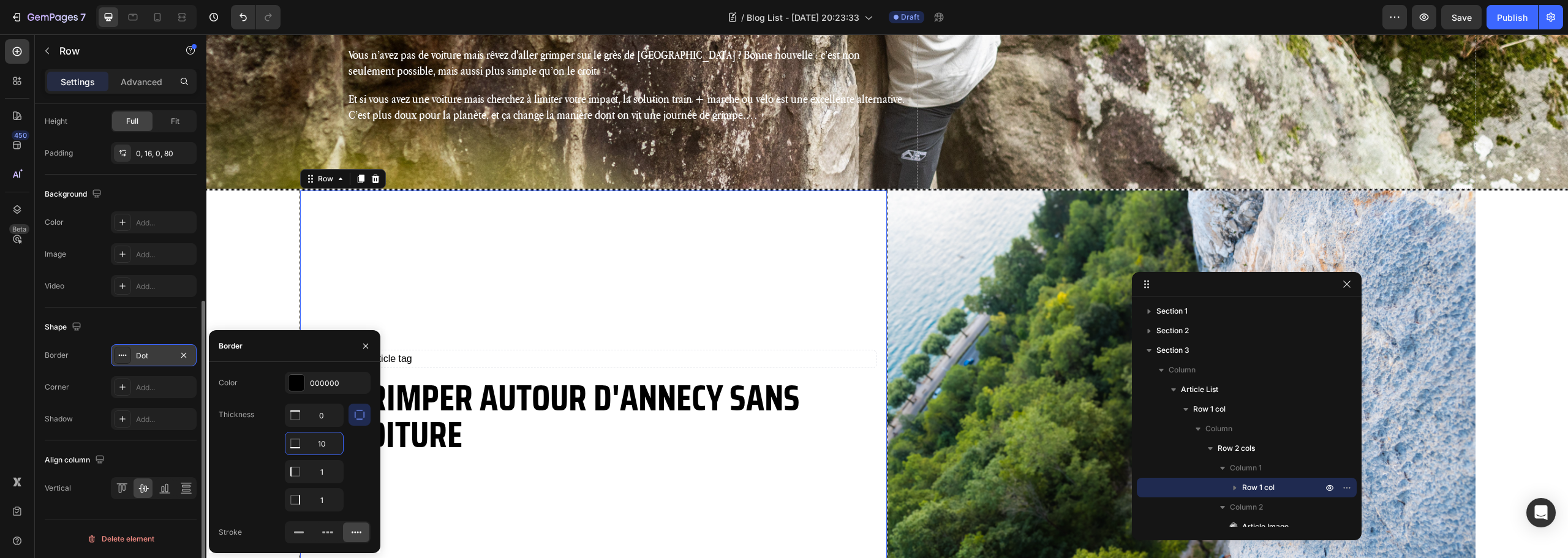
click at [321, 438] on input "10" at bounding box center [314, 443] width 57 height 22
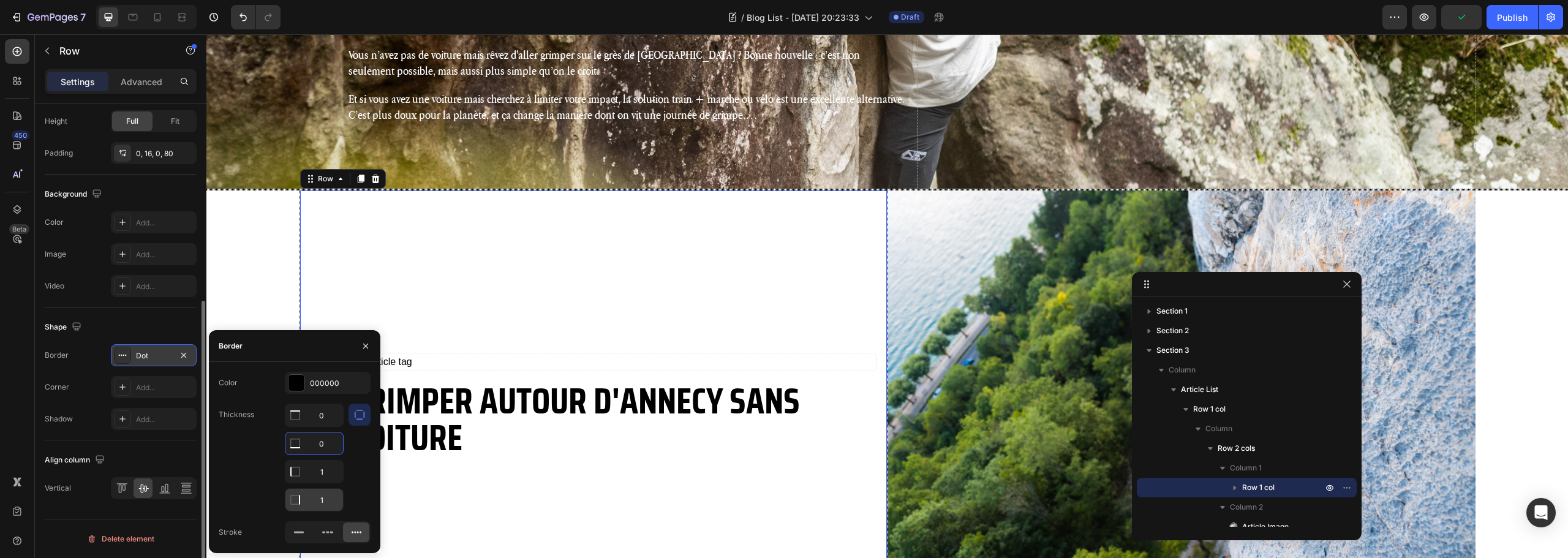
type input "0"
click at [331, 426] on input "1" at bounding box center [314, 415] width 57 height 22
click at [331, 499] on input "1" at bounding box center [314, 499] width 57 height 22
type input "0"
click at [494, 257] on div "No article tag Article Tags Grimper autour d'Annecy sans voiture Article Title" at bounding box center [613, 404] width 528 height 429
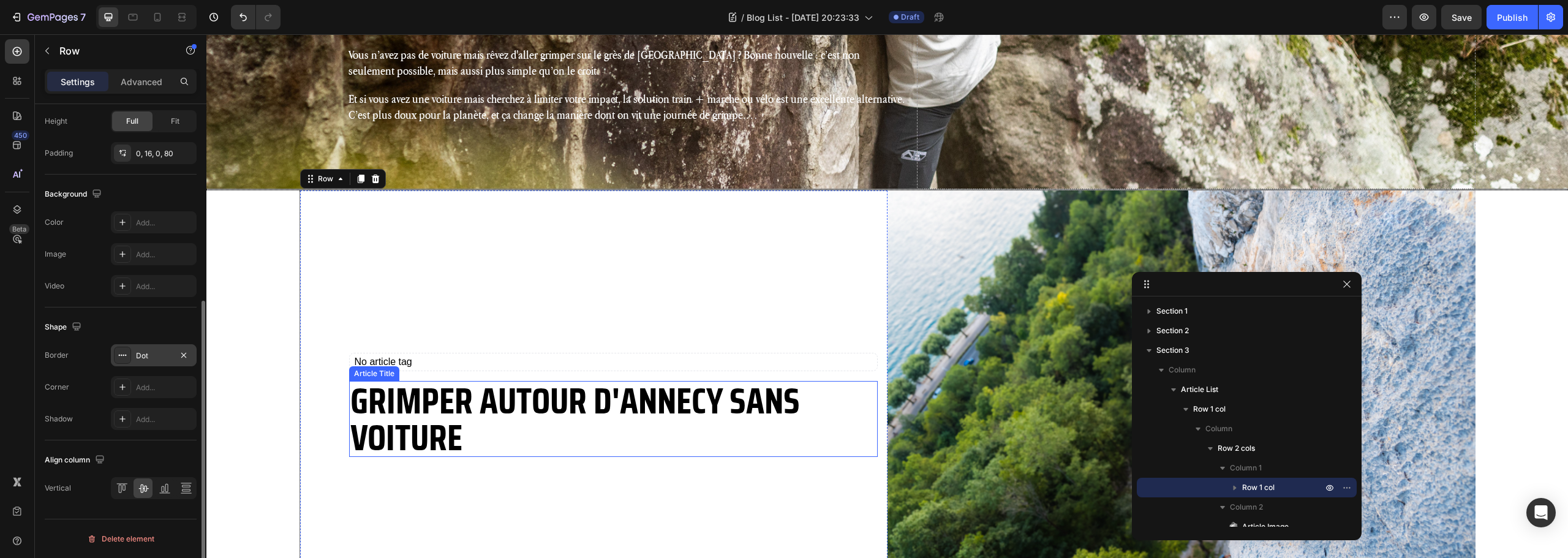
click at [482, 403] on h2 "Grimper autour d'Annecy sans voiture" at bounding box center [613, 419] width 528 height 76
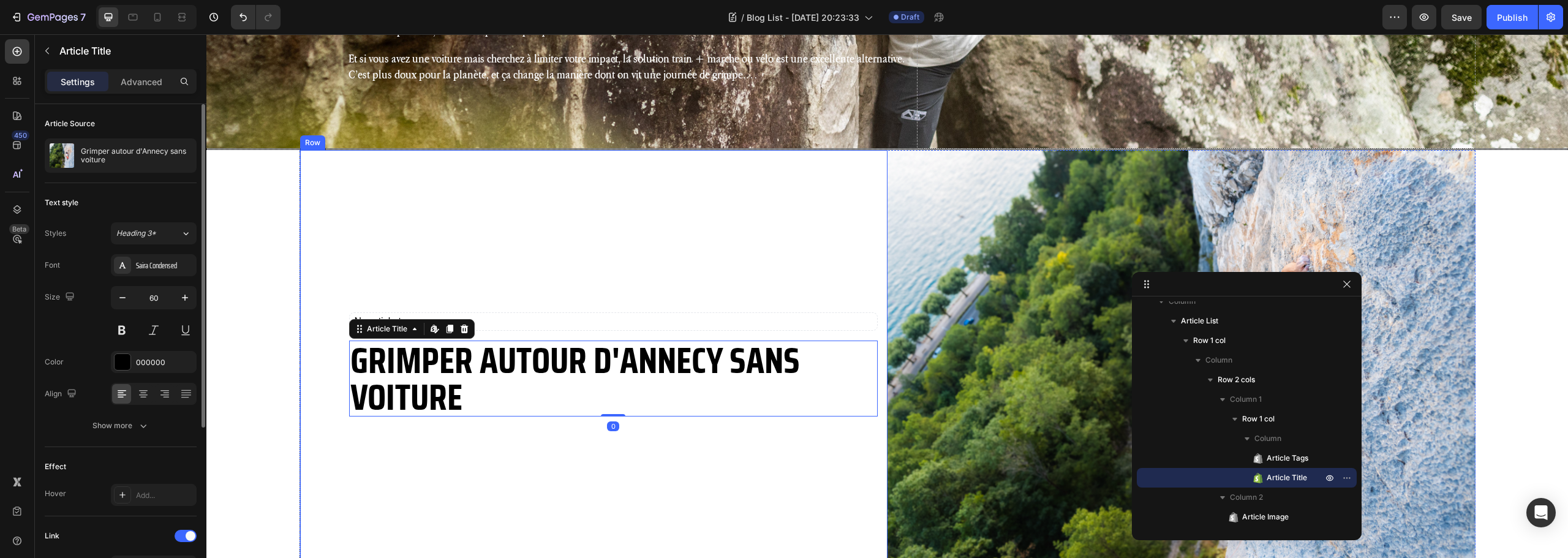
scroll to position [632, 0]
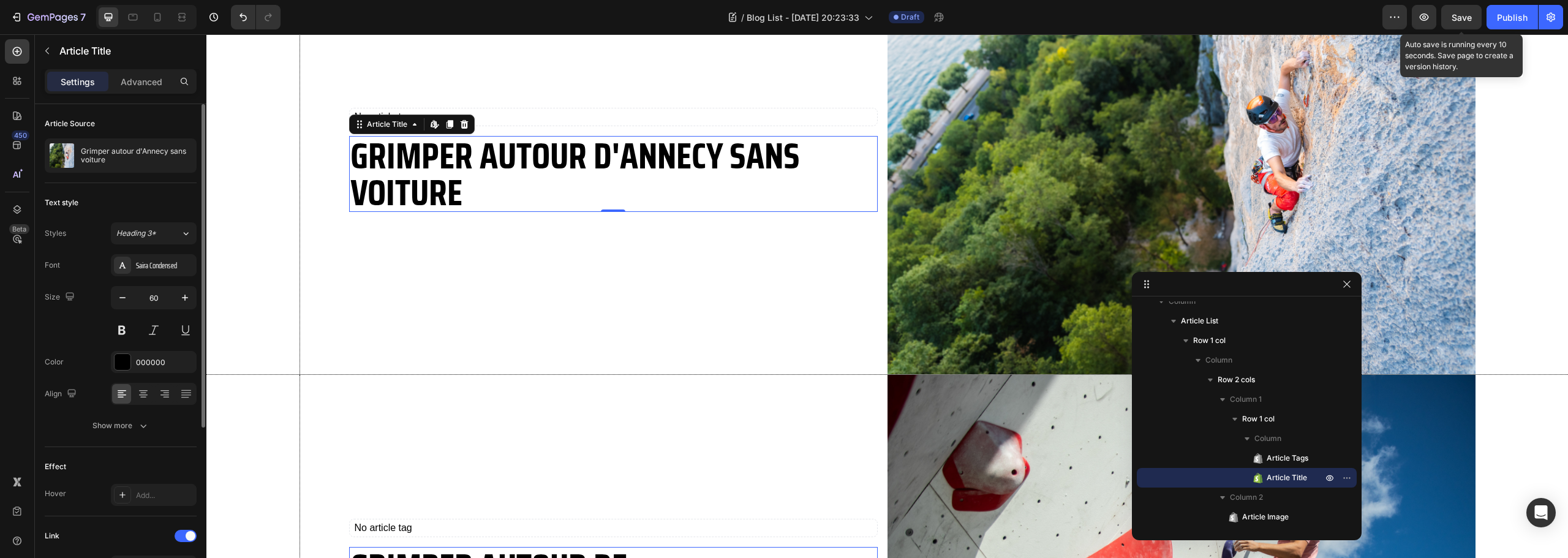
click at [1464, 19] on span "Save" at bounding box center [1461, 17] width 20 height 11
click at [776, 328] on div "No article tag Article Tags Grimper autour d'Annecy sans voiture Article Title …" at bounding box center [613, 160] width 528 height 429
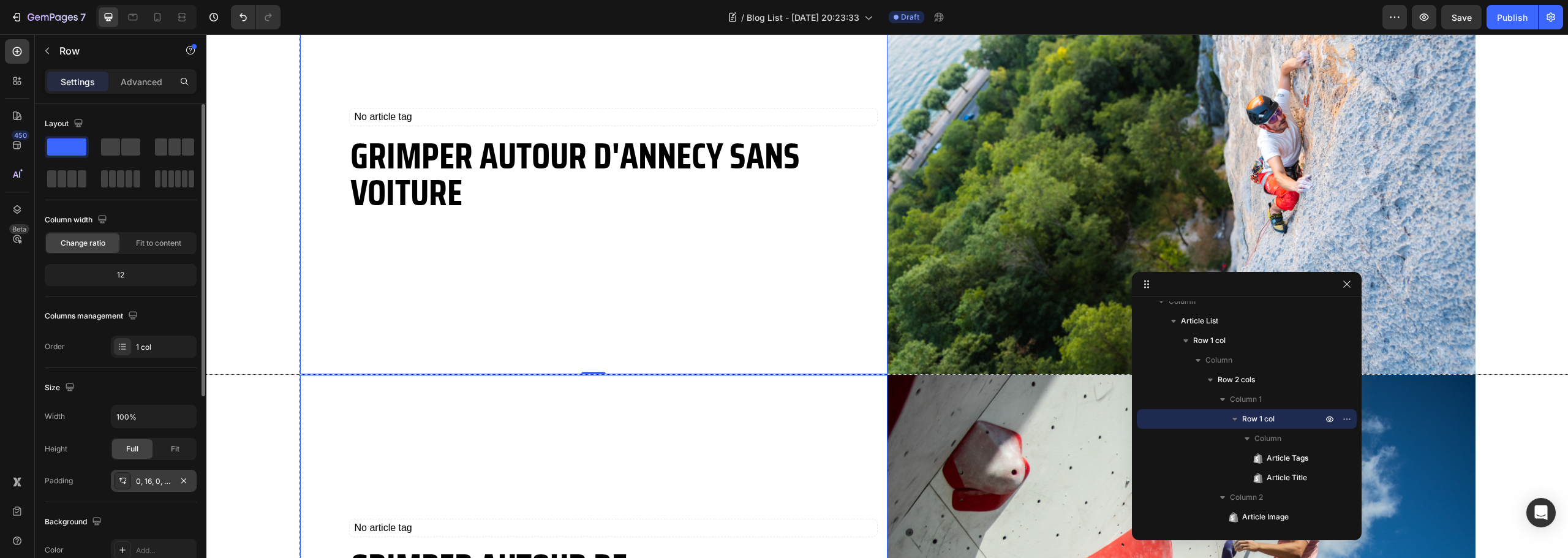
click at [161, 483] on div "0, 16, 0, 80" at bounding box center [154, 481] width 36 height 11
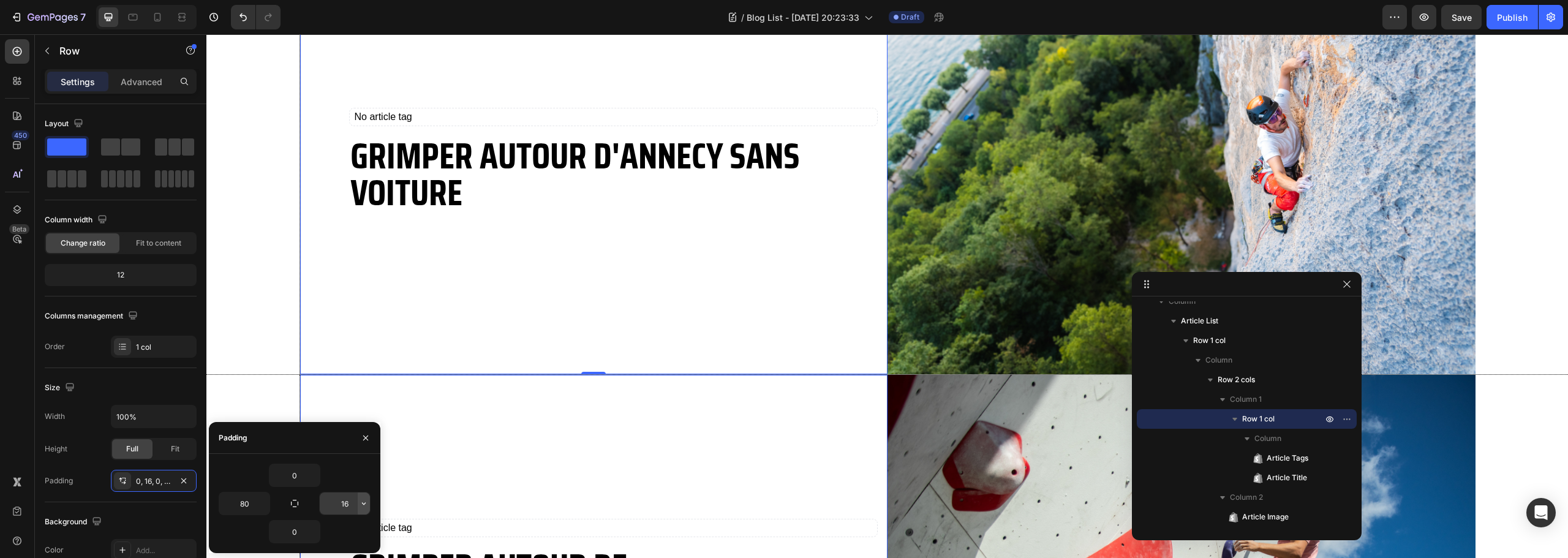
click at [365, 501] on icon "button" at bounding box center [364, 503] width 10 height 10
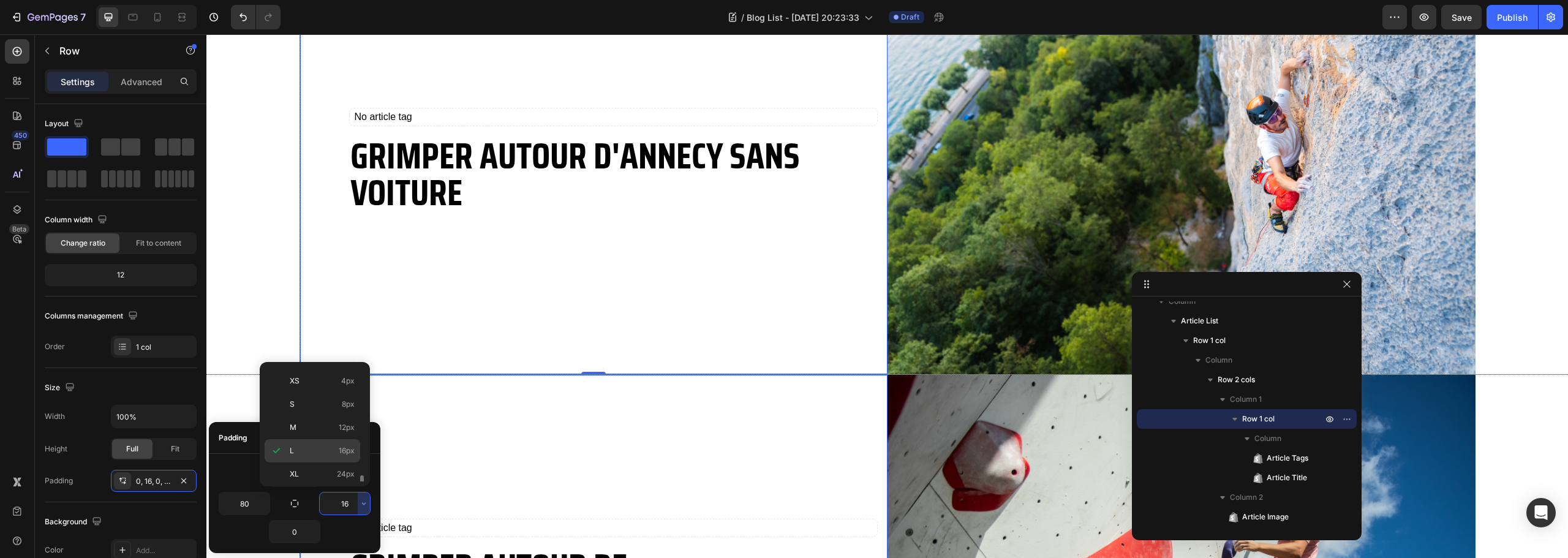
scroll to position [105, 0]
click at [307, 438] on p "2XL 32px" at bounding box center [322, 436] width 65 height 11
type input "32"
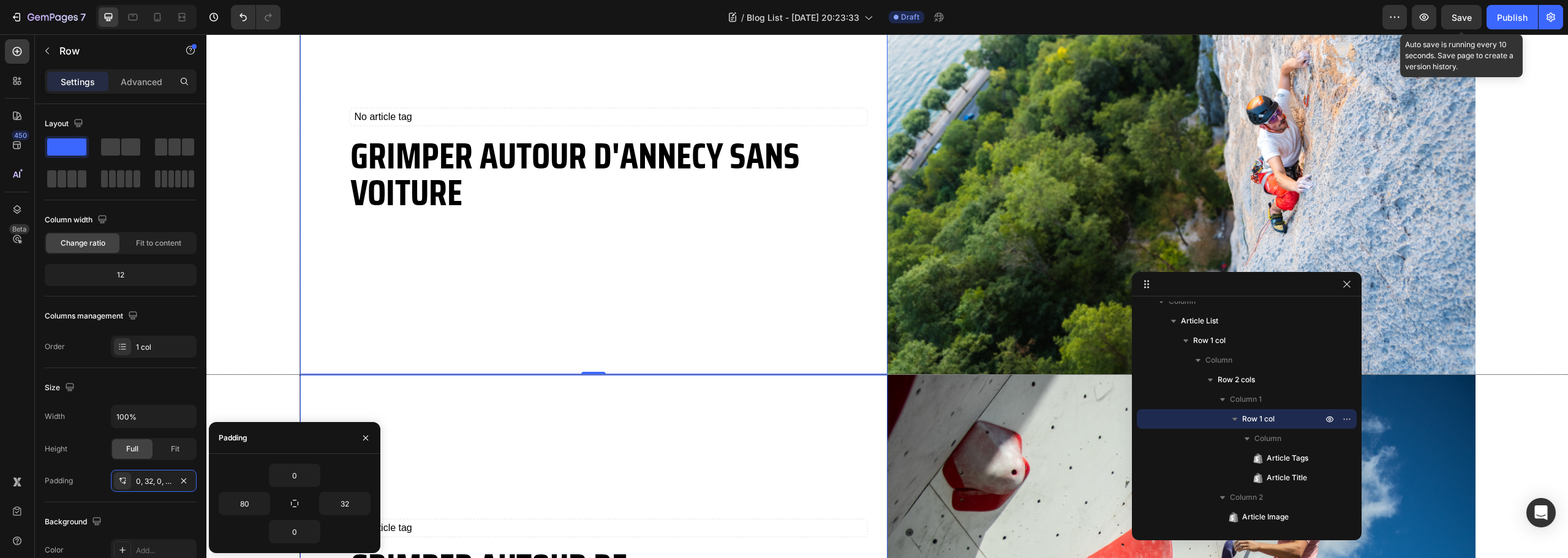
click at [1456, 20] on span "Save" at bounding box center [1461, 17] width 20 height 11
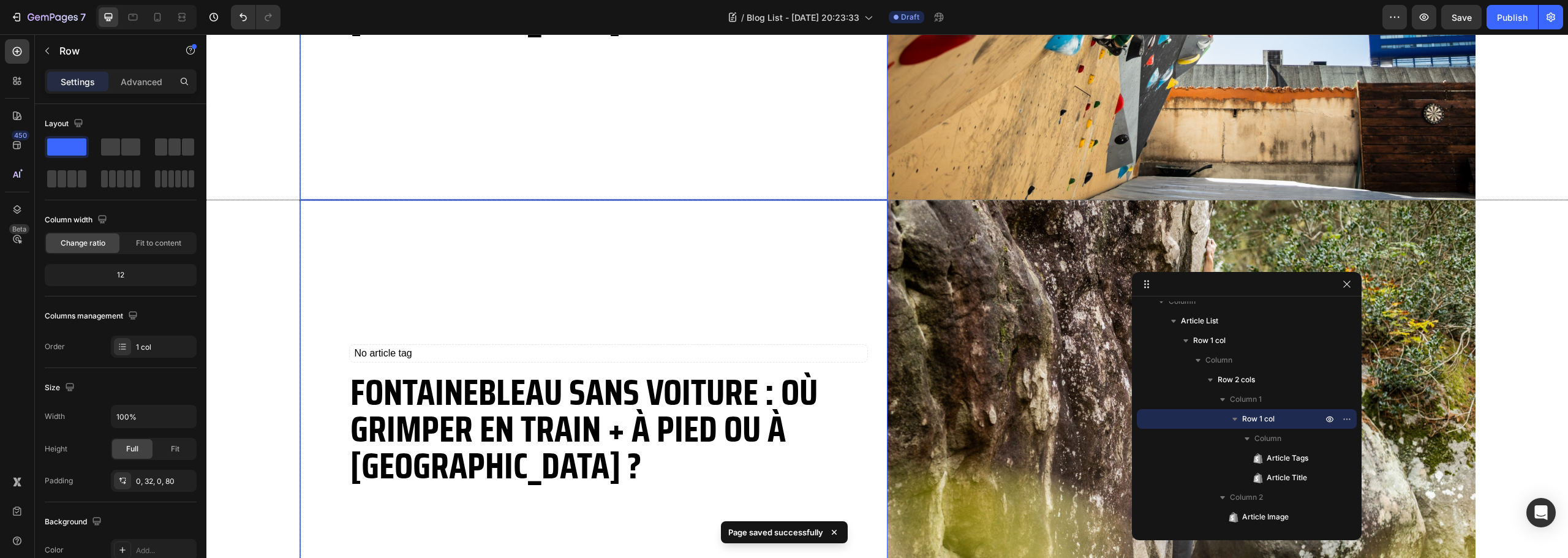
scroll to position [1672, 0]
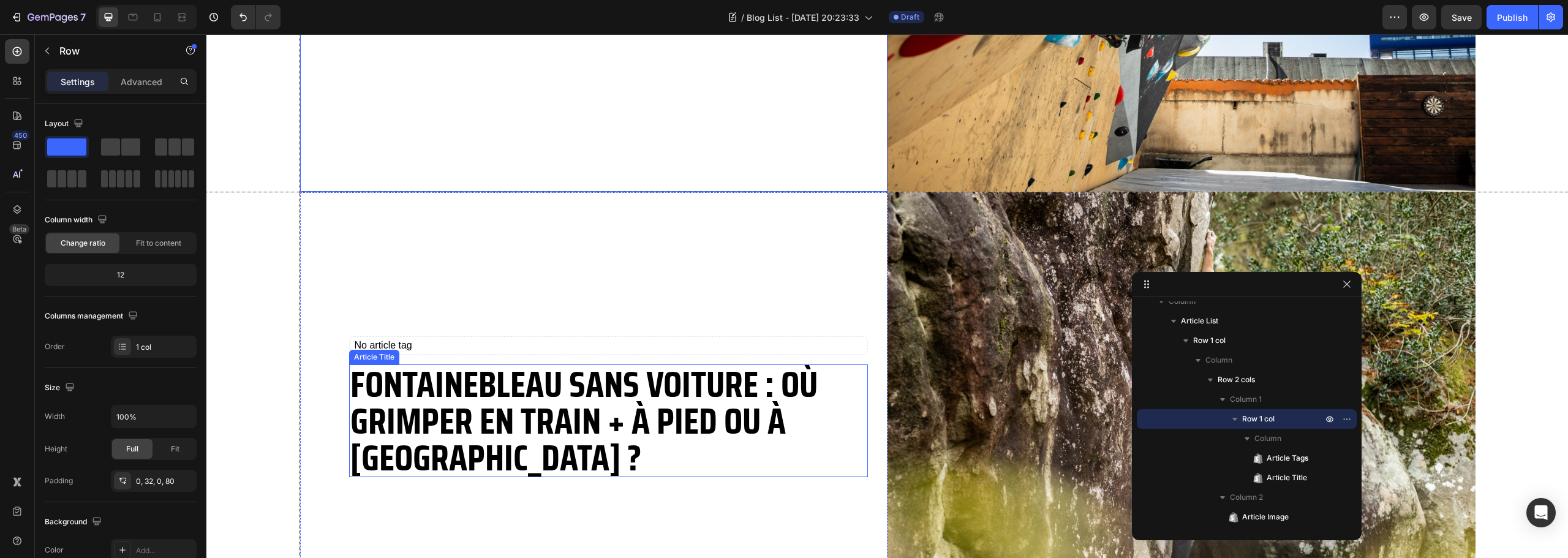
click at [498, 413] on h2 "Fontainebleau sans voiture : où grimper en train + à pied ou à vélo ?" at bounding box center [608, 420] width 519 height 112
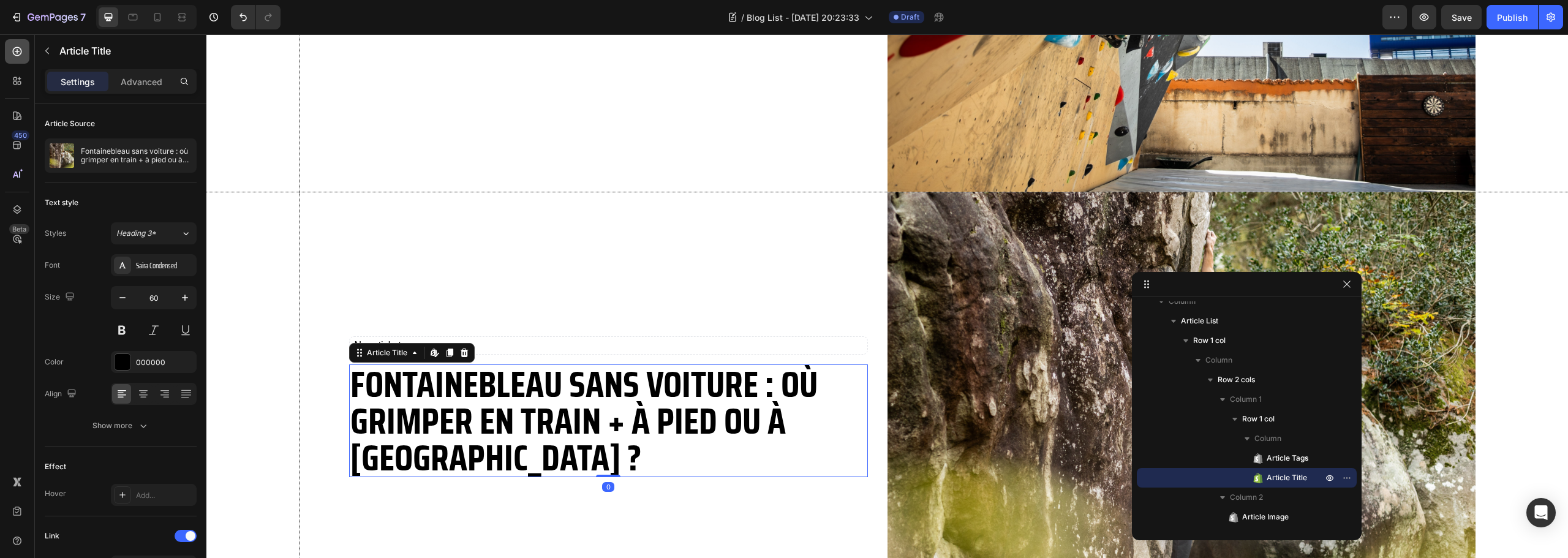
click at [19, 50] on icon at bounding box center [17, 51] width 12 height 12
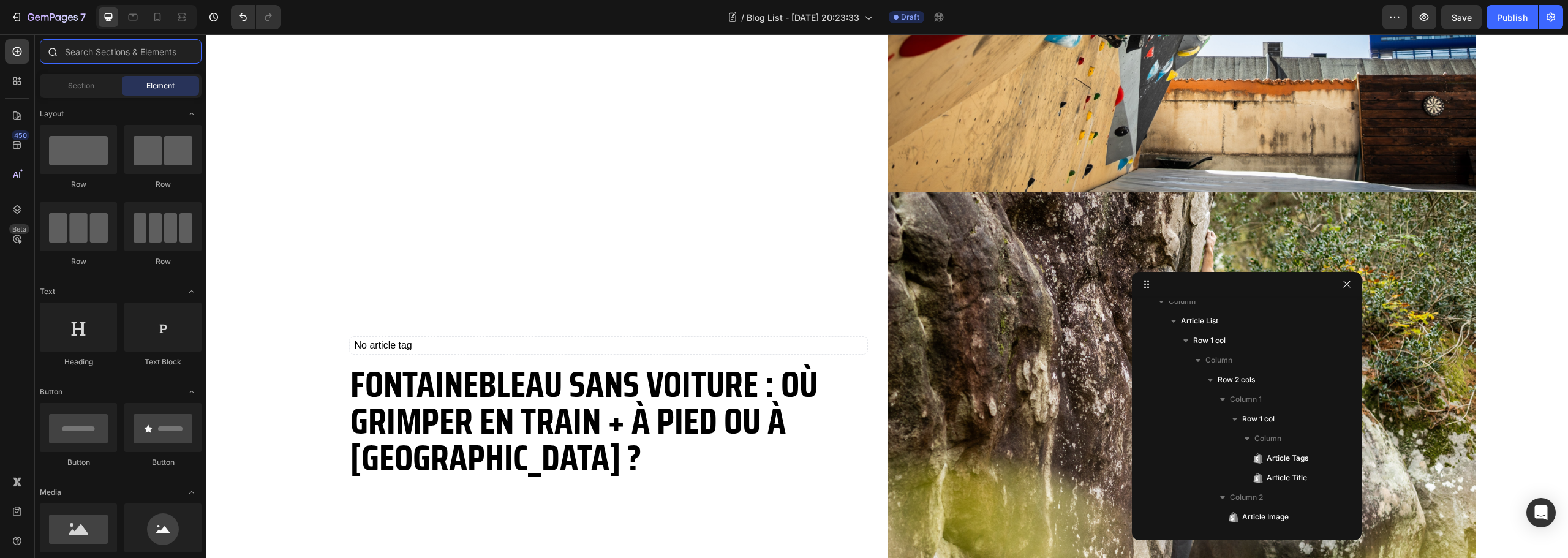
click at [117, 56] on input "text" at bounding box center [121, 51] width 162 height 24
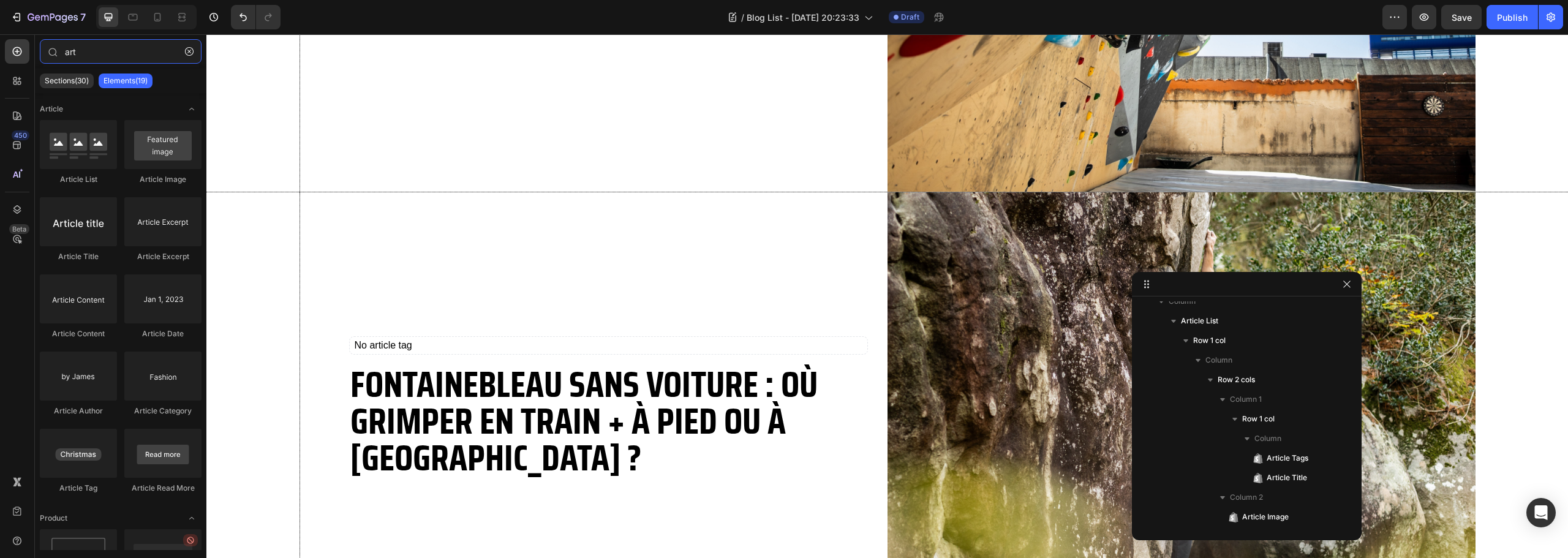
type input "art"
click at [1474, 21] on button "Save" at bounding box center [1462, 17] width 40 height 24
click at [1421, 20] on icon "button" at bounding box center [1424, 17] width 12 height 12
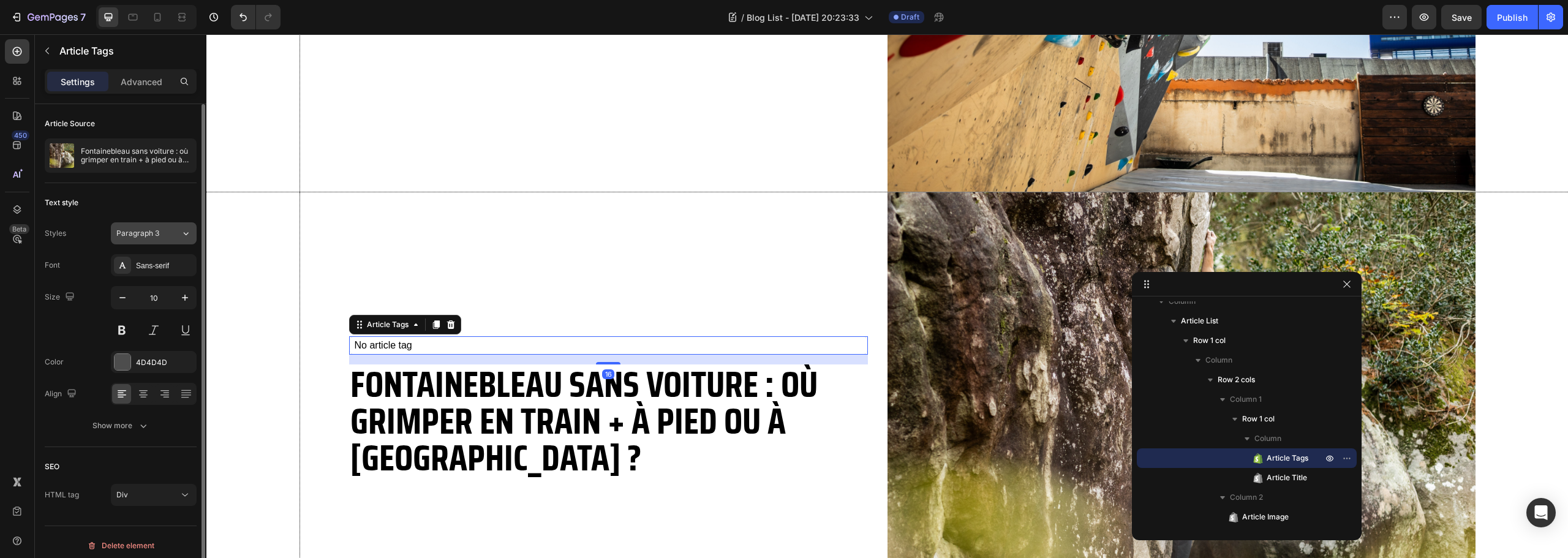
click at [133, 232] on span "Paragraph 3" at bounding box center [138, 234] width 43 height 11
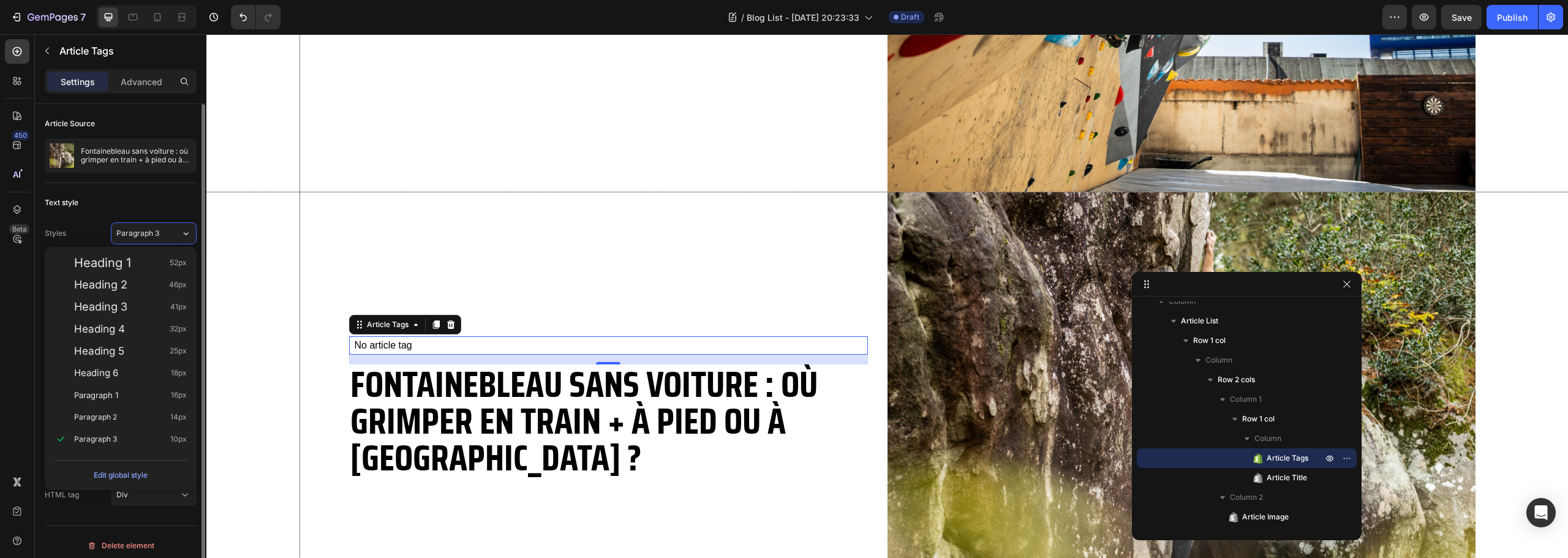
click at [84, 223] on div "Styles Paragraph 3" at bounding box center [121, 233] width 152 height 22
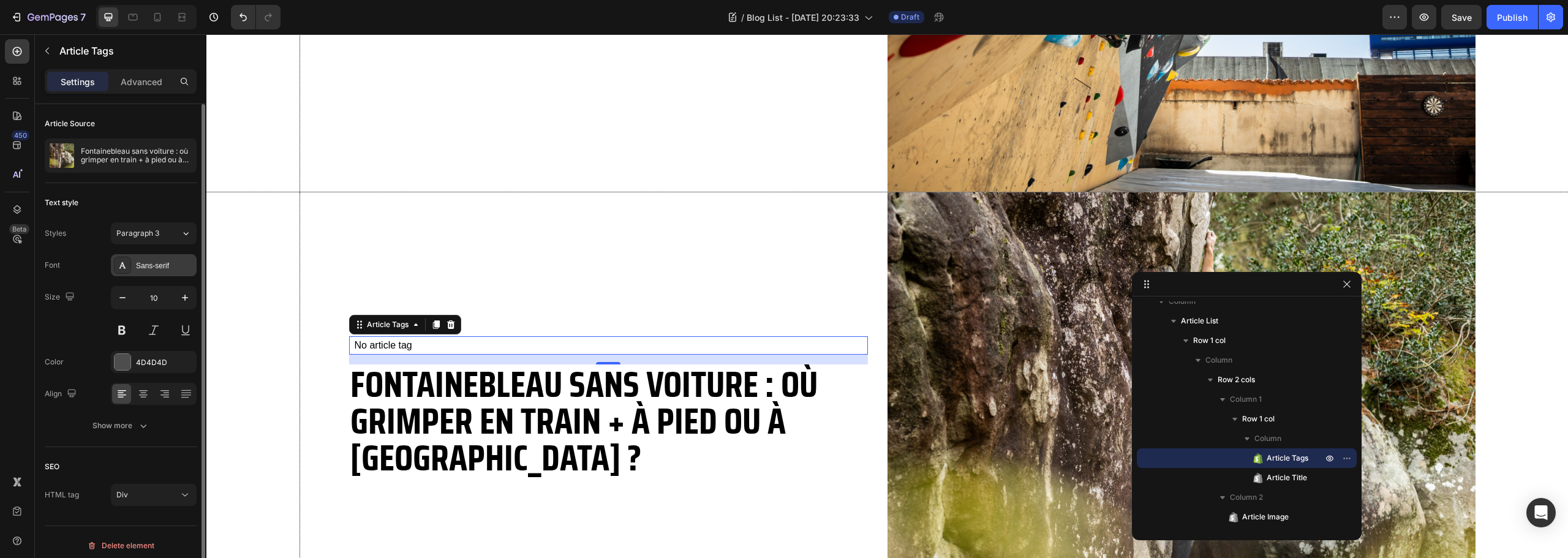
click at [159, 269] on div "Sans-serif" at bounding box center [164, 266] width 57 height 11
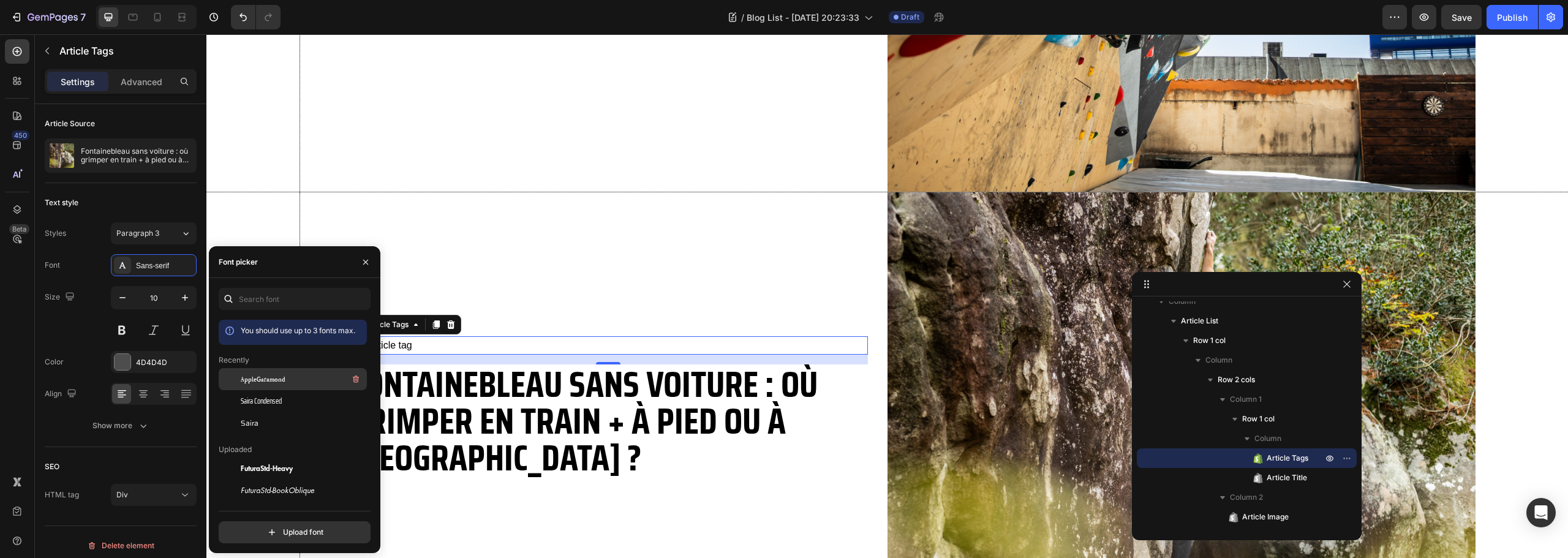
click at [281, 377] on span "AppleGaramond" at bounding box center [263, 379] width 44 height 11
click at [286, 403] on div "Saira Condensed" at bounding box center [303, 401] width 124 height 11
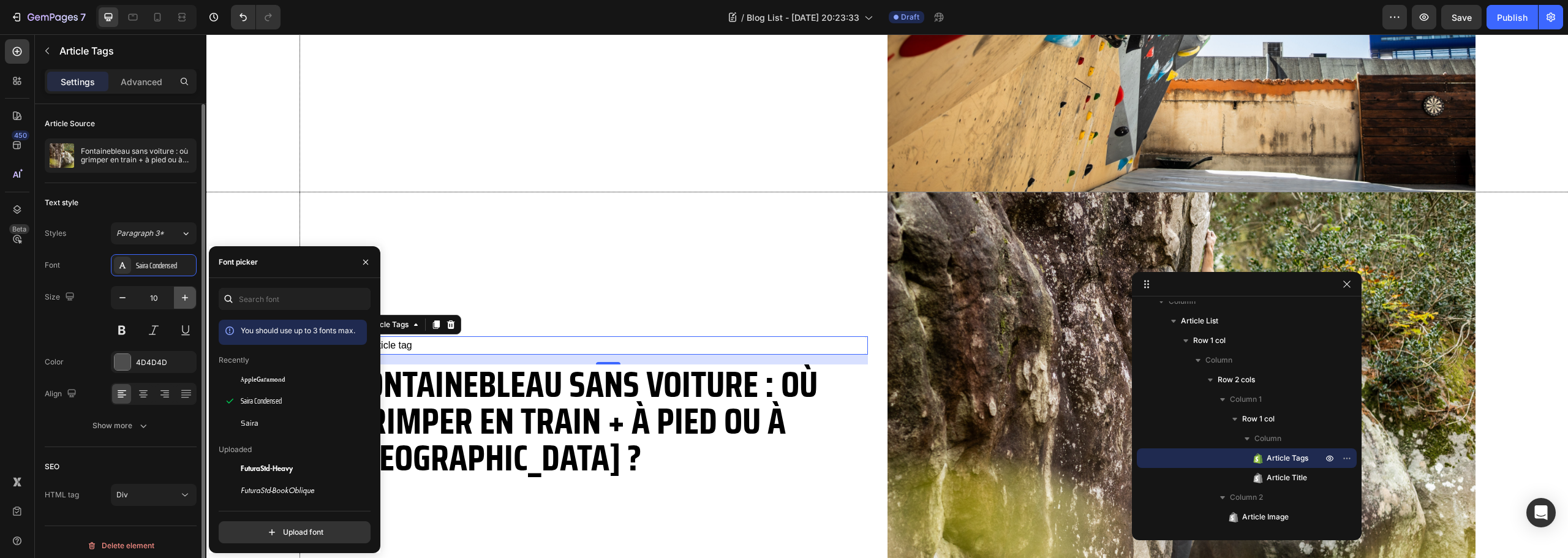
click at [180, 296] on icon "button" at bounding box center [184, 297] width 12 height 12
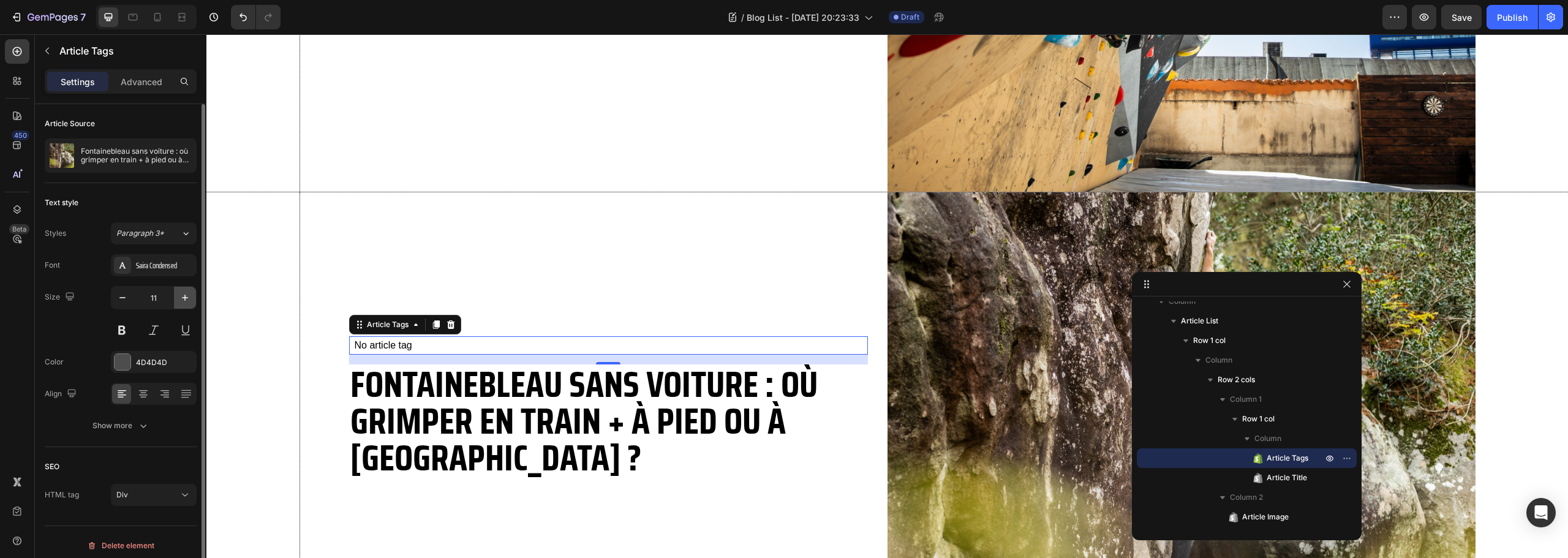
click at [180, 296] on icon "button" at bounding box center [184, 297] width 12 height 12
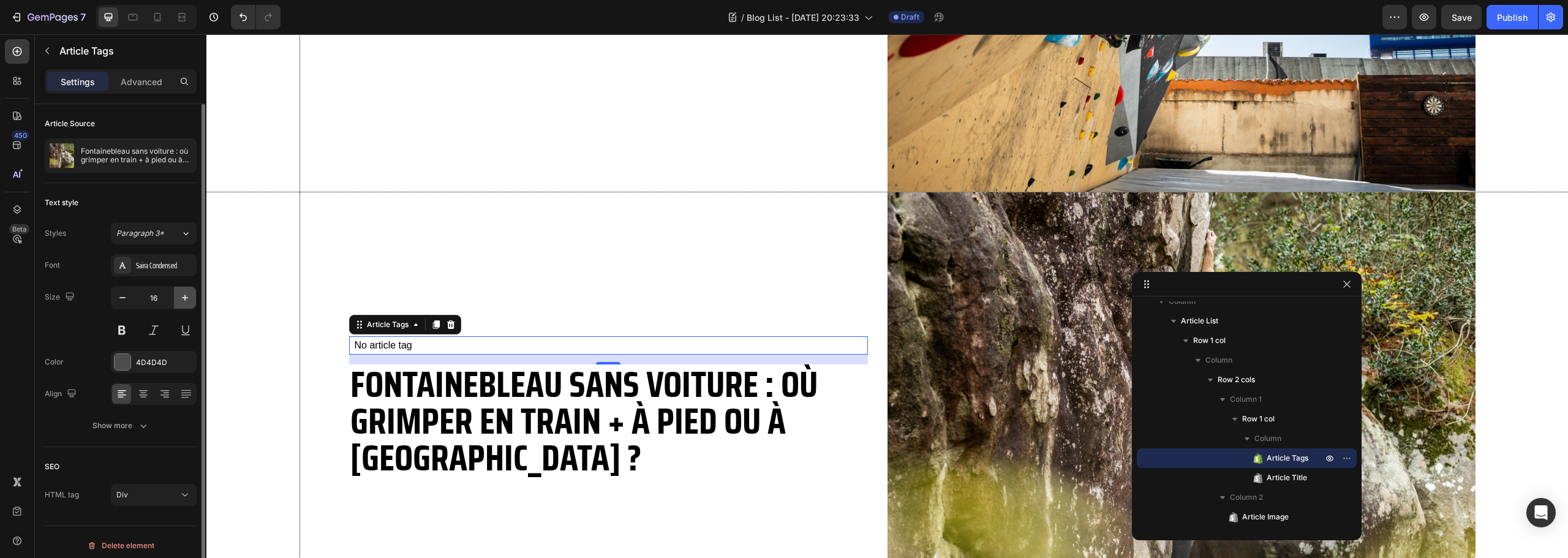
click at [180, 296] on icon "button" at bounding box center [184, 297] width 12 height 12
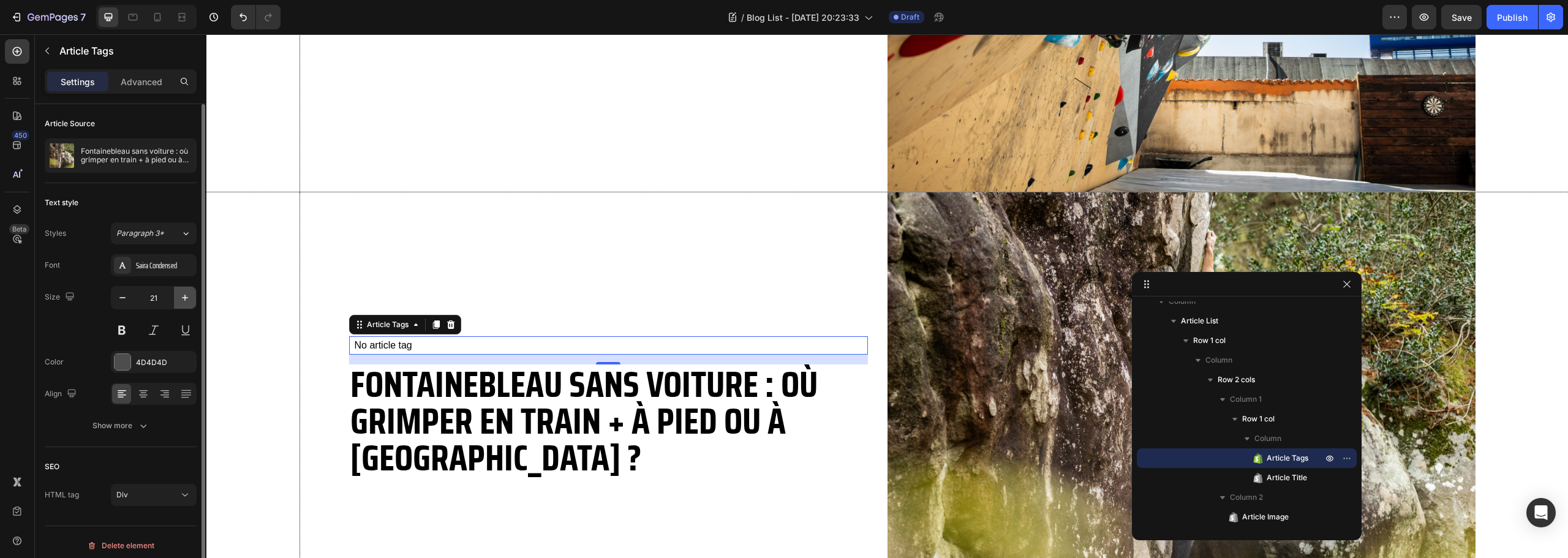
click at [180, 296] on icon "button" at bounding box center [184, 297] width 12 height 12
type input "23"
click at [138, 425] on icon "button" at bounding box center [143, 425] width 12 height 12
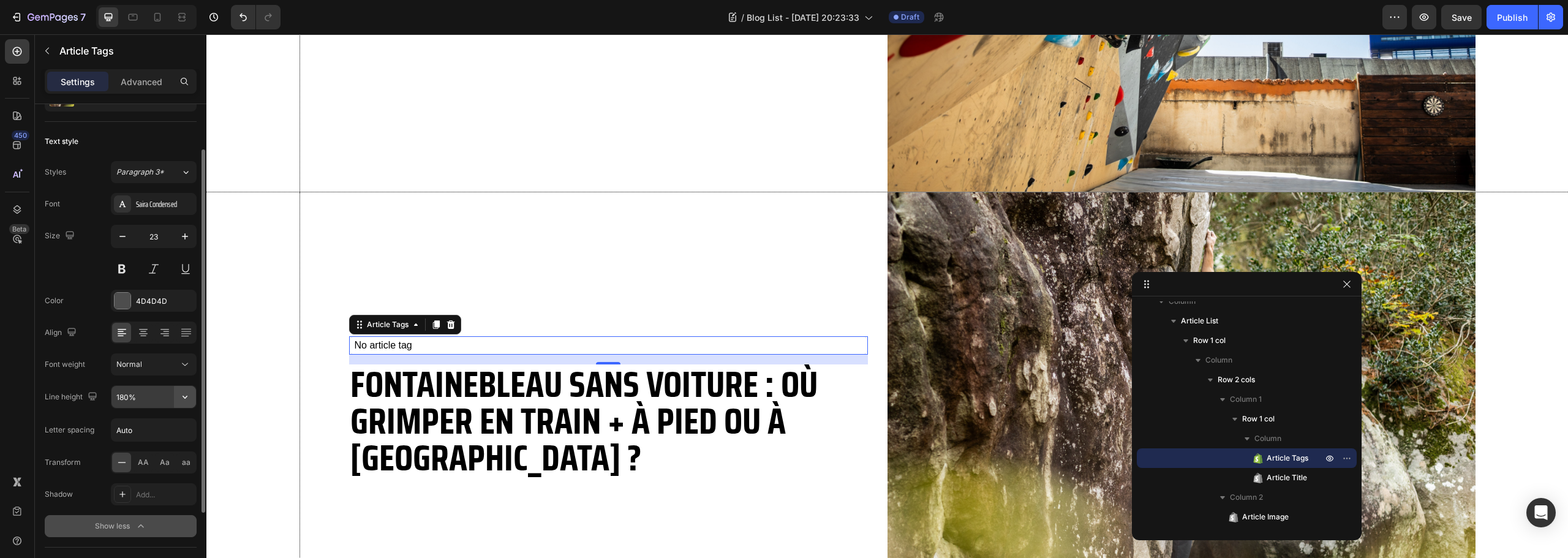
click at [186, 394] on icon "button" at bounding box center [184, 396] width 12 height 12
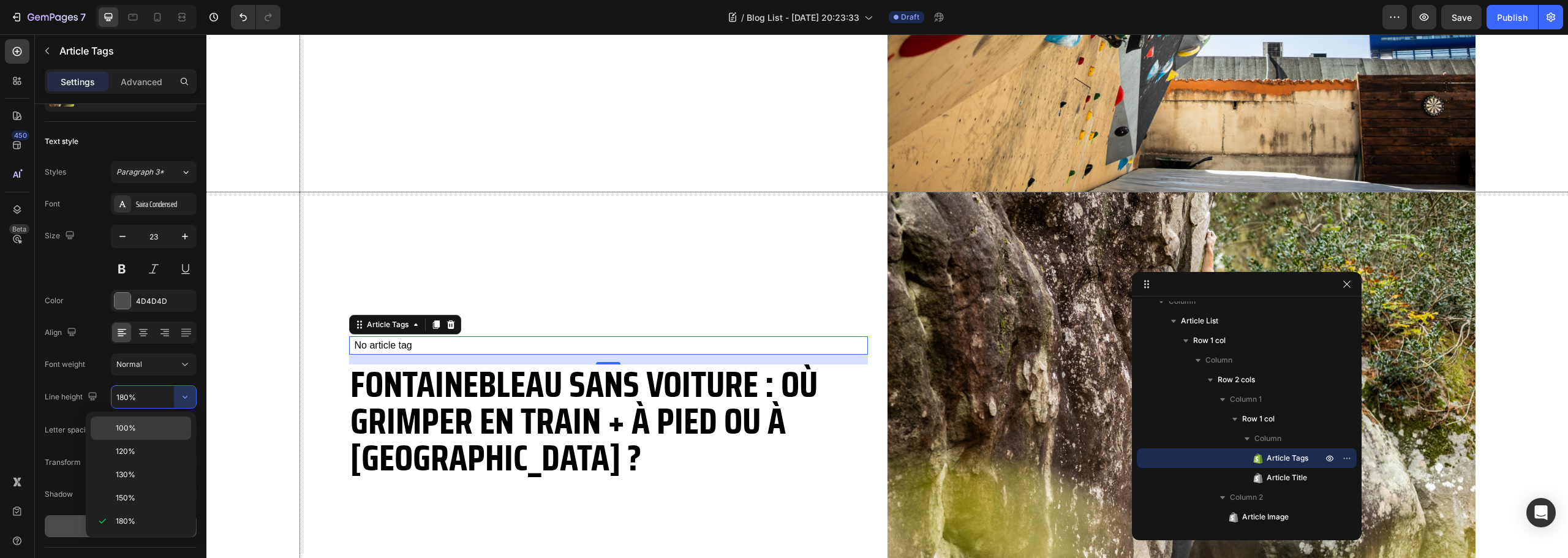
click at [155, 426] on p "100%" at bounding box center [150, 428] width 70 height 11
type input "100%"
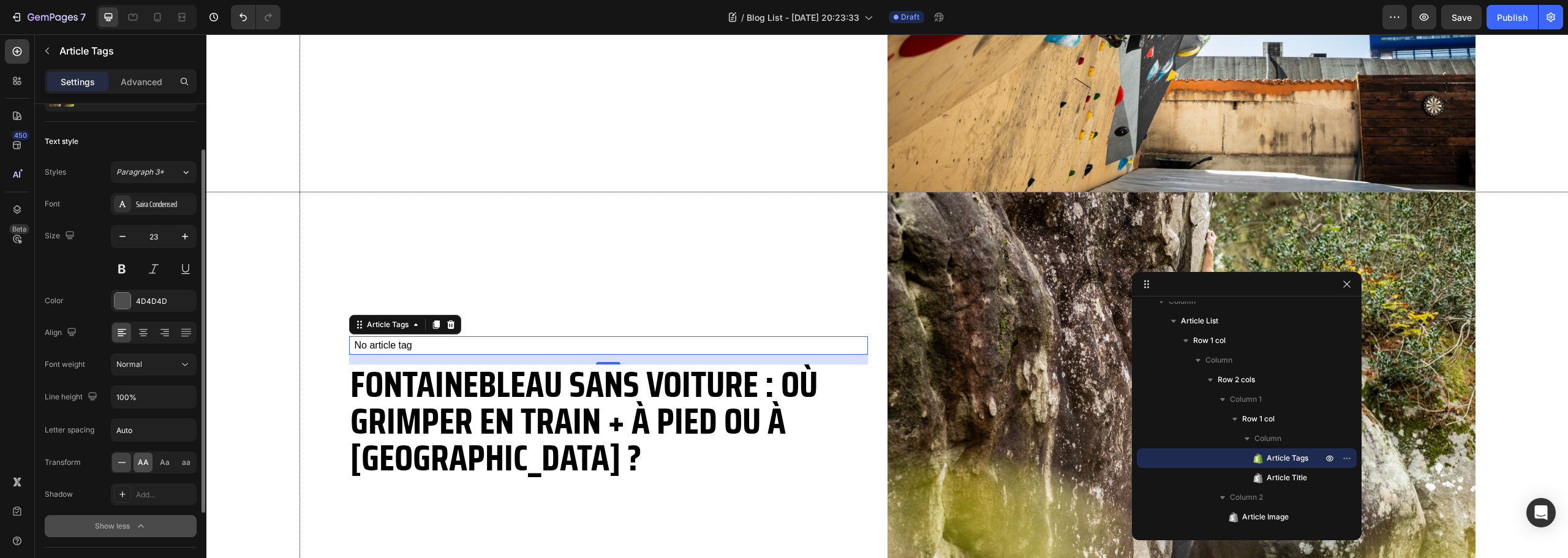
click at [145, 456] on div "AA" at bounding box center [142, 463] width 19 height 19
click at [179, 354] on button "Normal" at bounding box center [154, 364] width 86 height 22
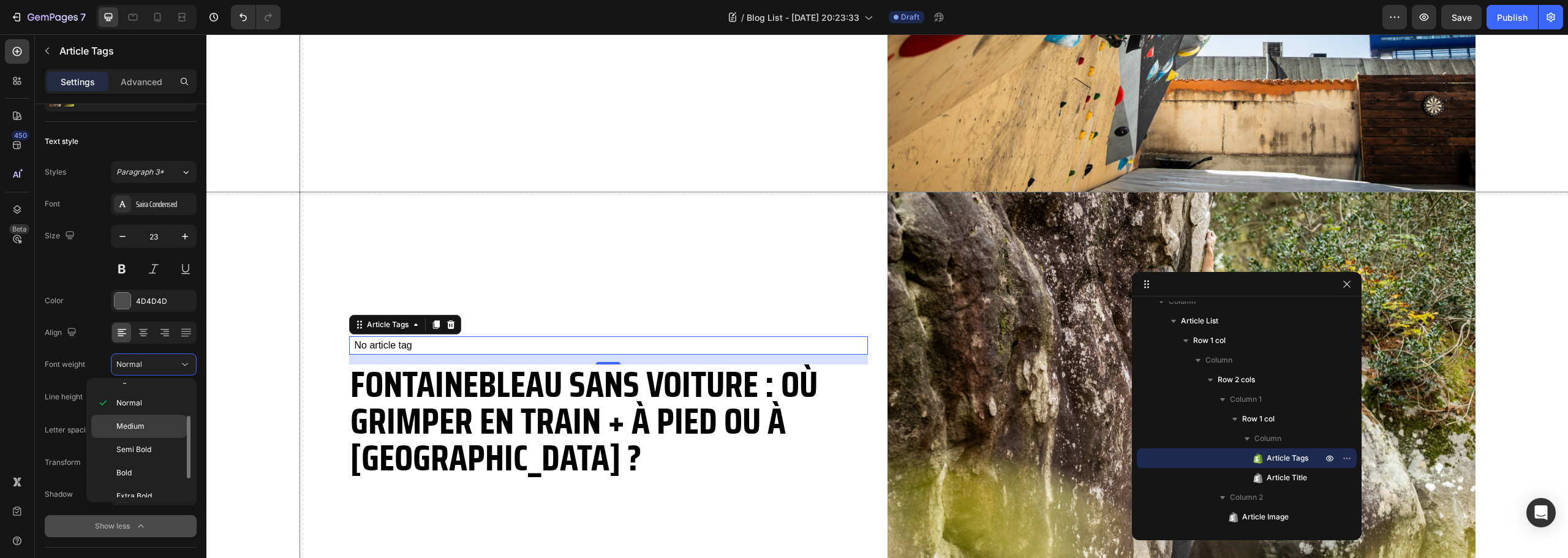
click at [148, 438] on div "Medium" at bounding box center [139, 449] width 95 height 23
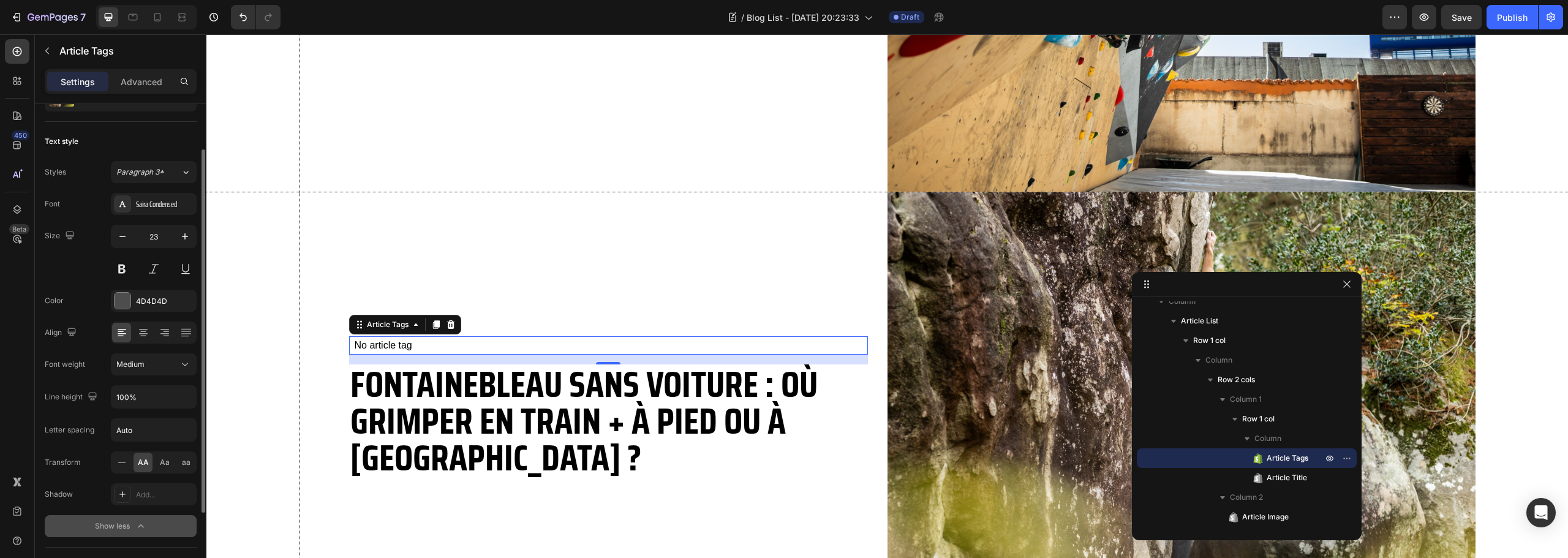
click at [140, 466] on span "AA" at bounding box center [143, 463] width 11 height 11
click at [178, 198] on div "Saira Condensed" at bounding box center [154, 203] width 86 height 22
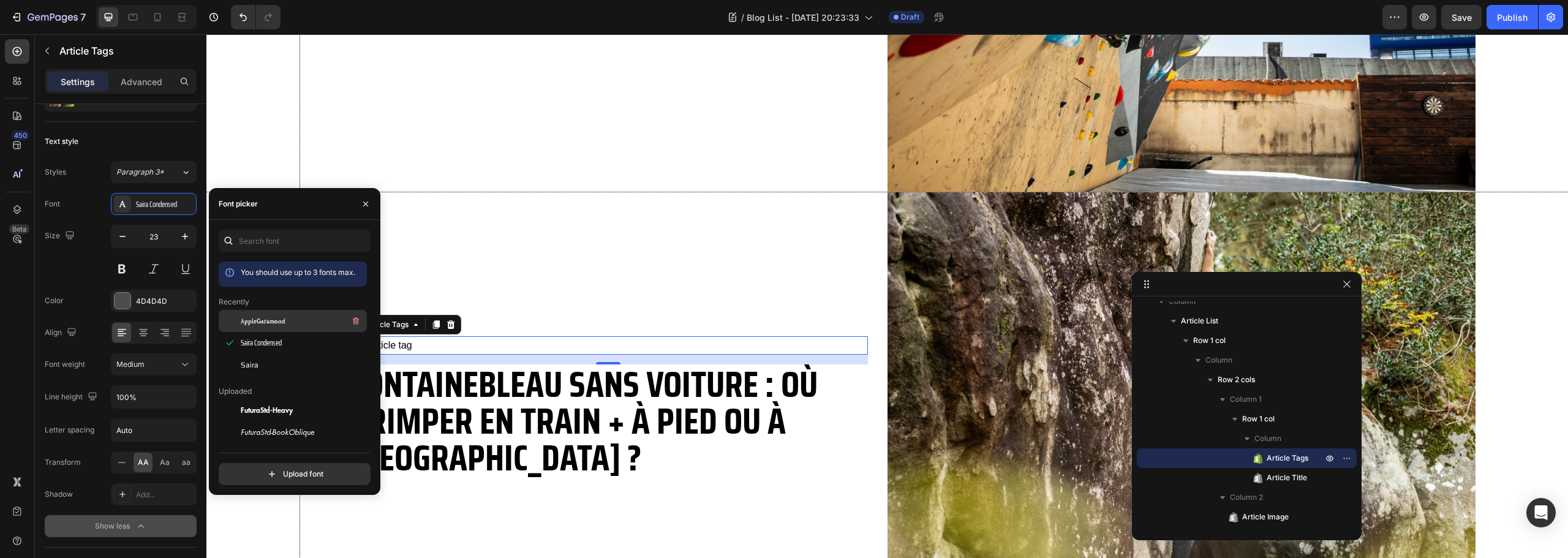
click at [252, 321] on span "AppleGaramond" at bounding box center [263, 321] width 44 height 11
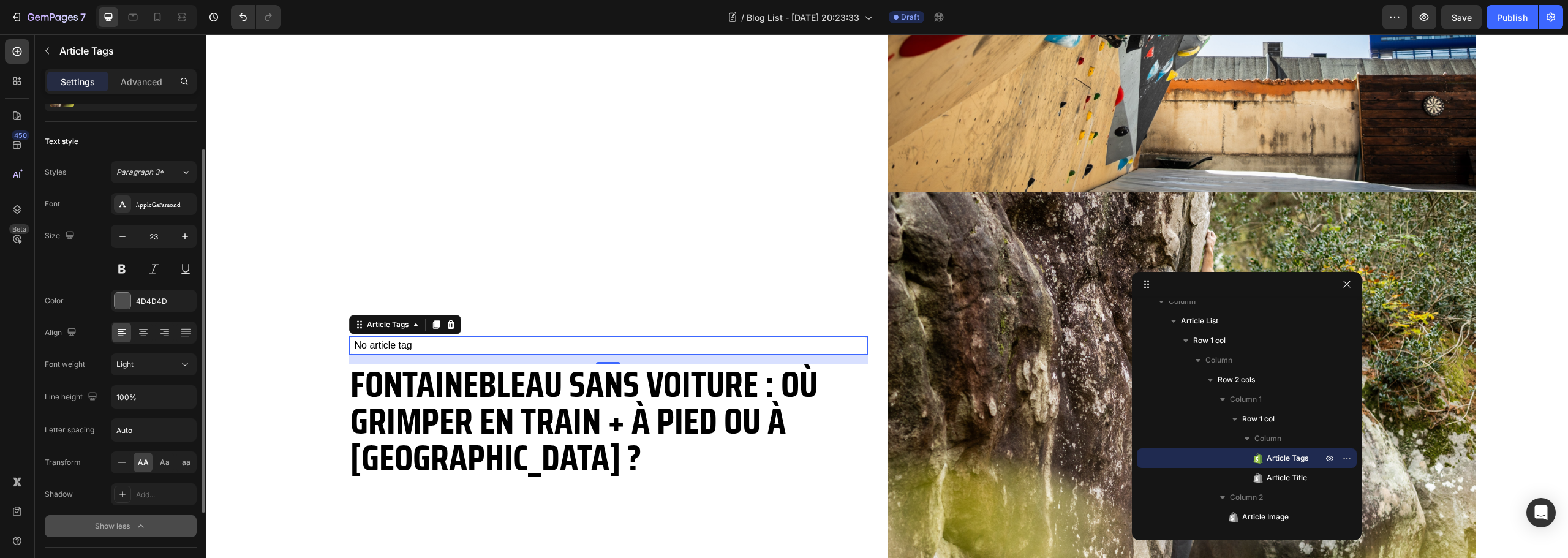
click at [70, 266] on div "Size 23" at bounding box center [121, 252] width 152 height 55
click at [150, 302] on div "4D4D4D" at bounding box center [154, 302] width 36 height 11
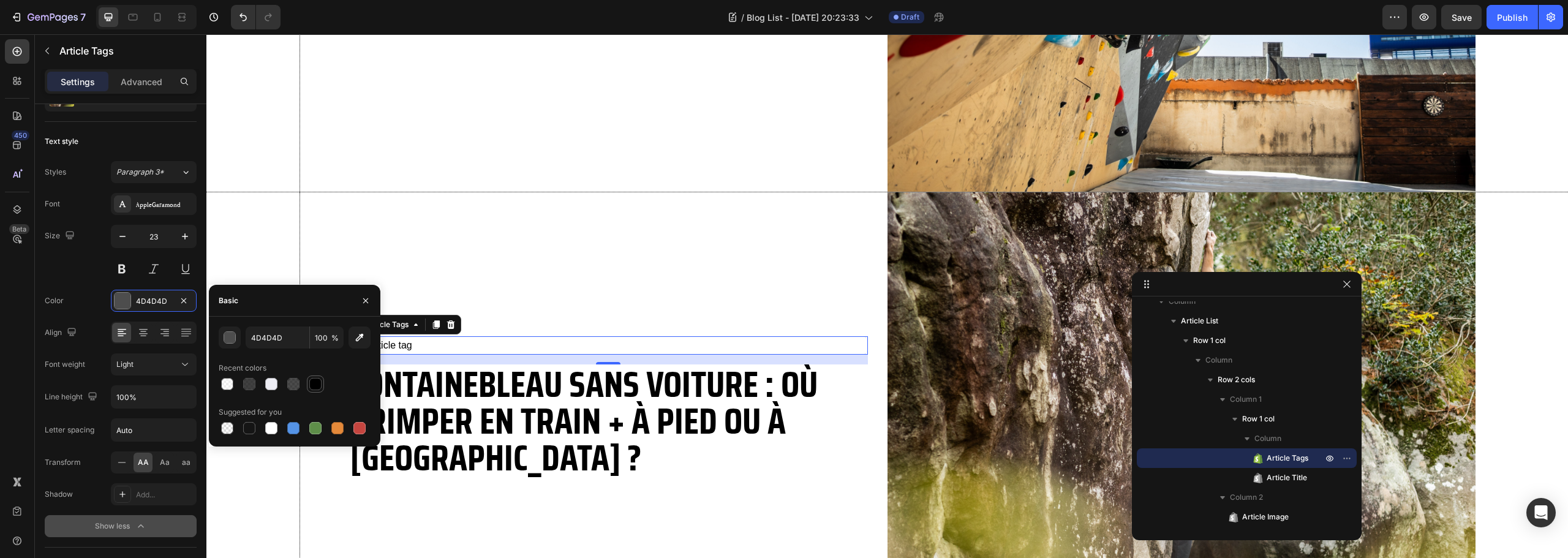
click at [316, 377] on div at bounding box center [316, 384] width 15 height 15
type input "000000"
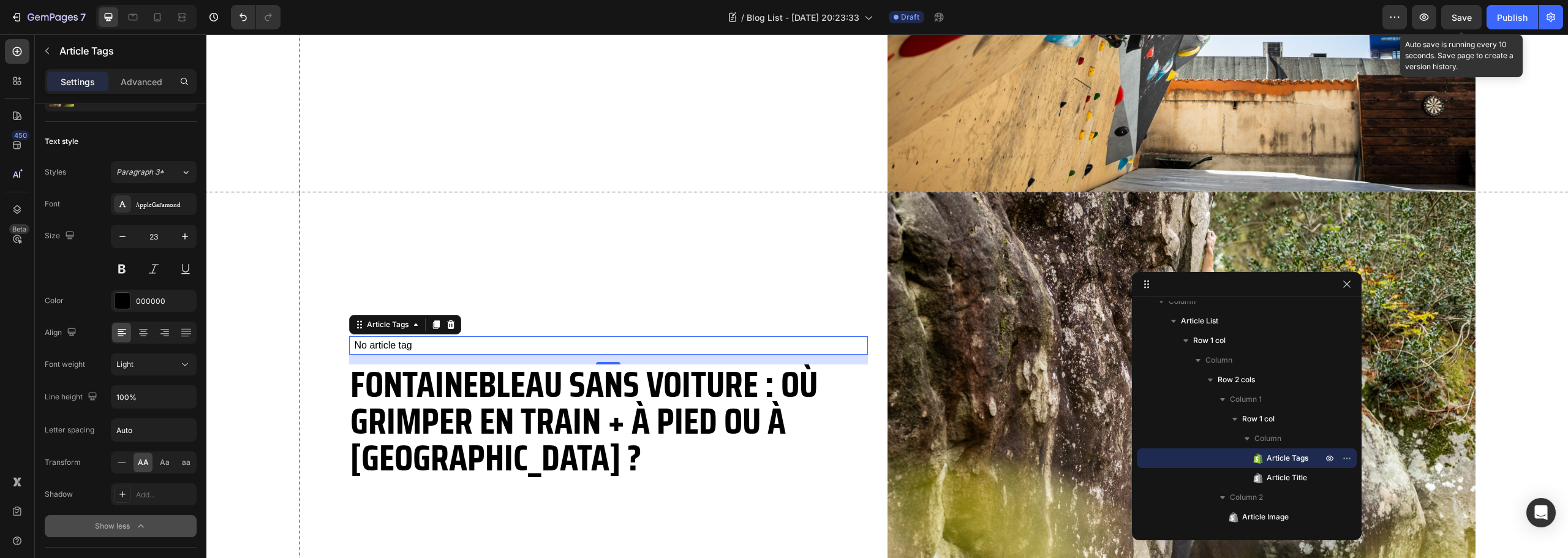
click at [1458, 15] on span "Save" at bounding box center [1461, 17] width 20 height 11
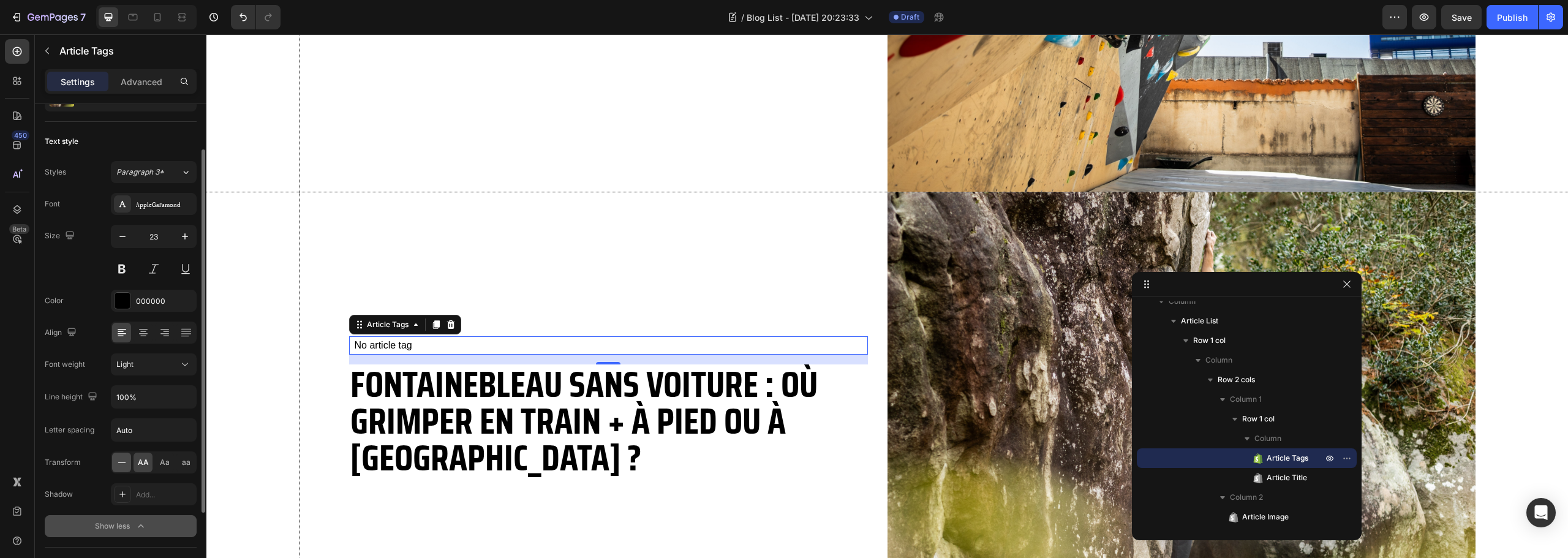
click at [122, 463] on icon at bounding box center [121, 462] width 12 height 12
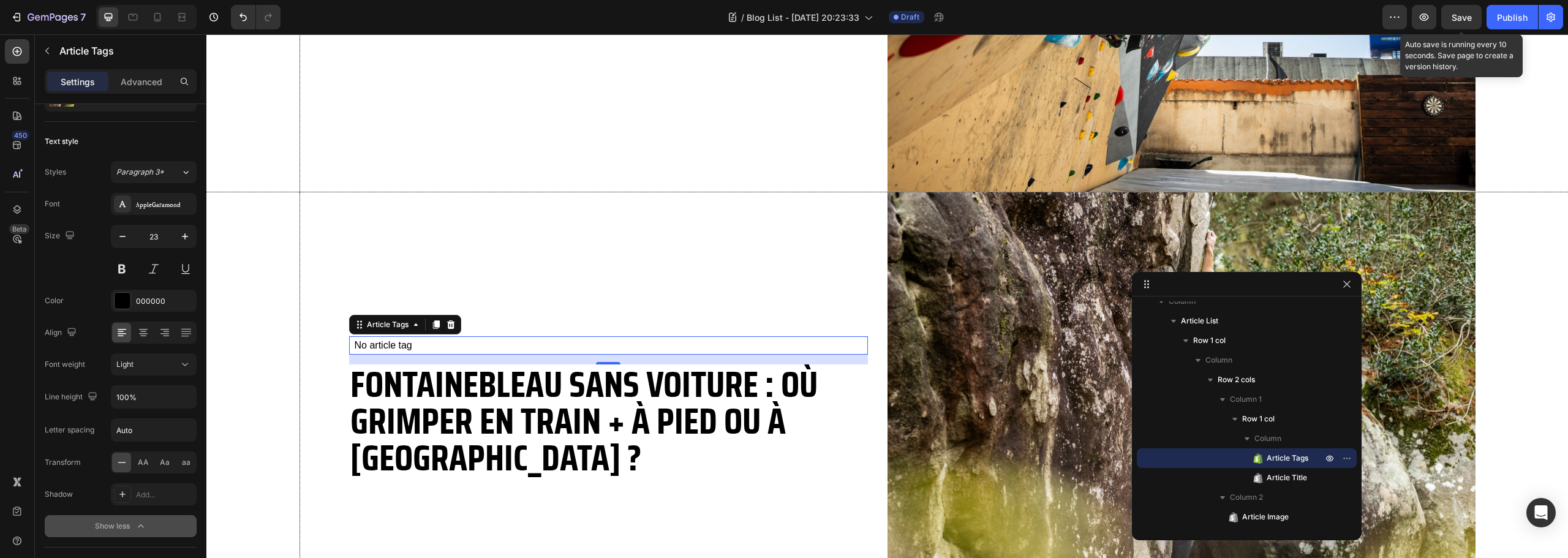
click at [1467, 14] on span "Save" at bounding box center [1461, 17] width 20 height 11
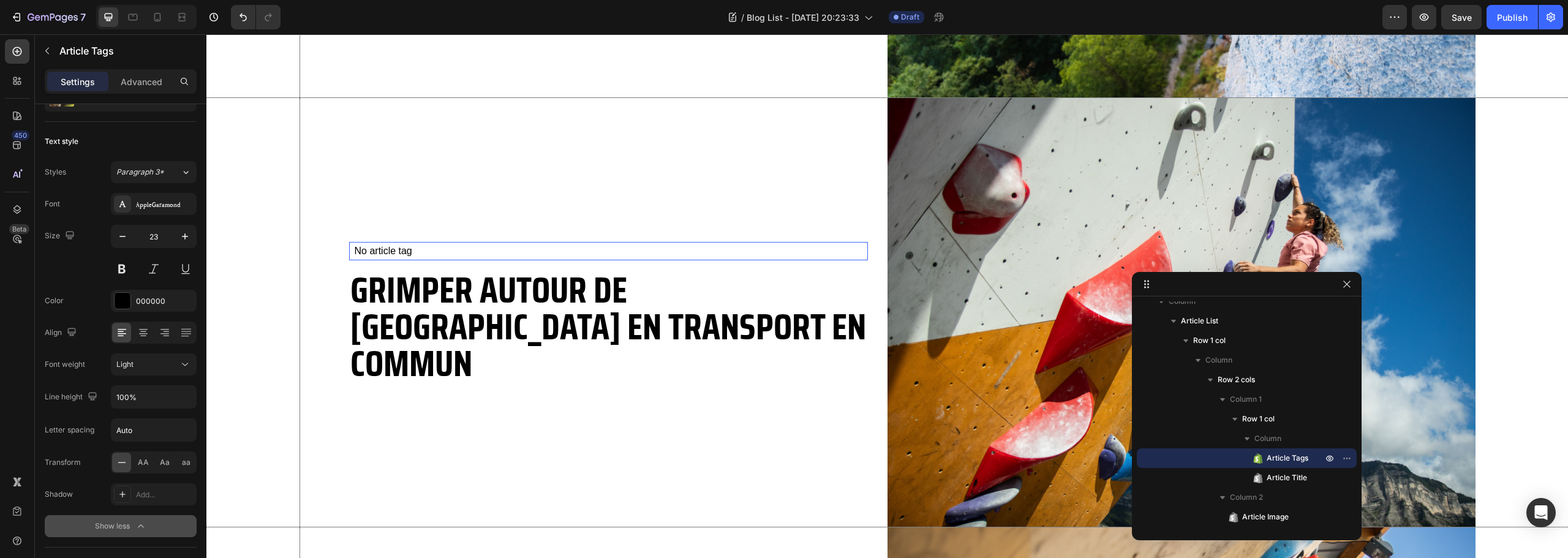
scroll to position [142, 0]
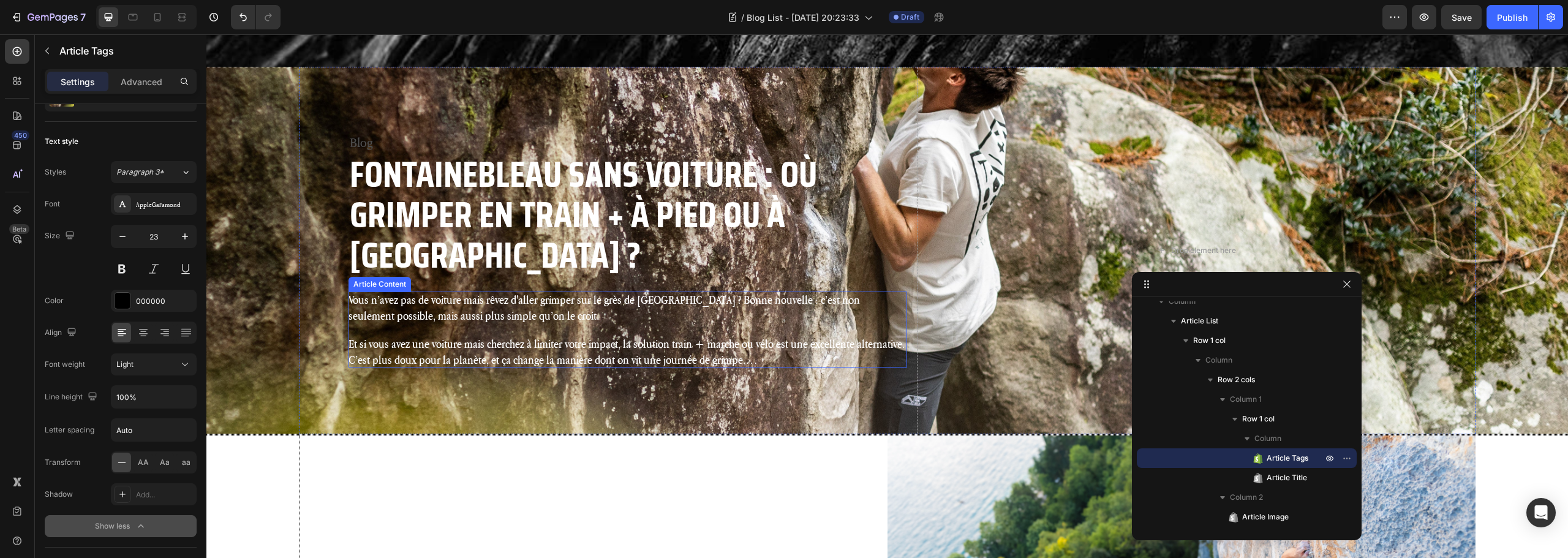
click at [524, 291] on p "Vous n’avez pas de voiture mais rêvez d'aller grimper sur le grès de Fontainebl…" at bounding box center [628, 306] width 558 height 32
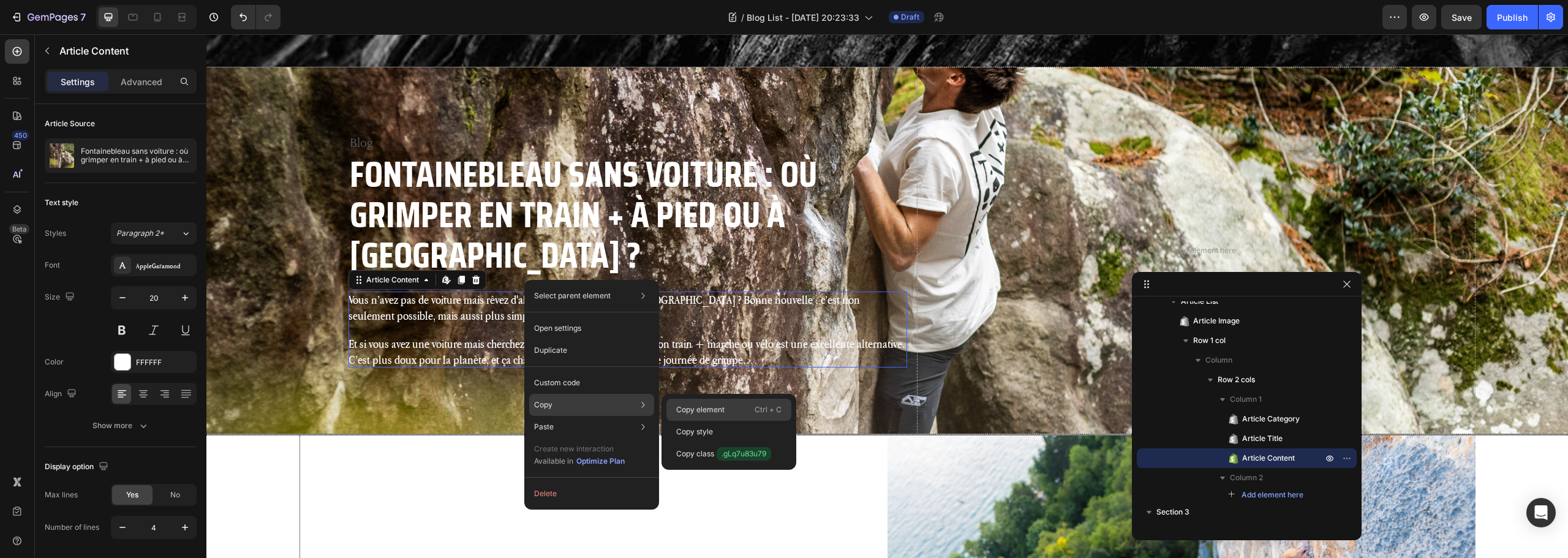
drag, startPoint x: 485, startPoint y: 373, endPoint x: 693, endPoint y: 407, distance: 210.8
click at [693, 407] on p "Copy element" at bounding box center [701, 410] width 49 height 11
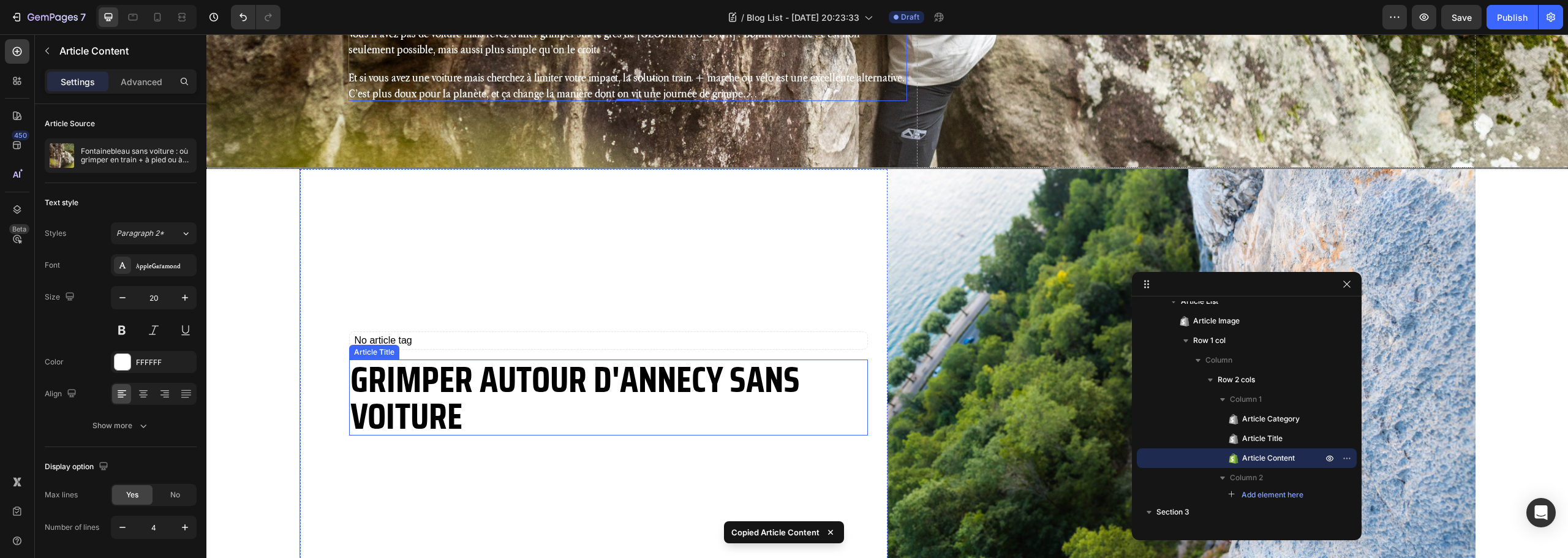
scroll to position [448, 0]
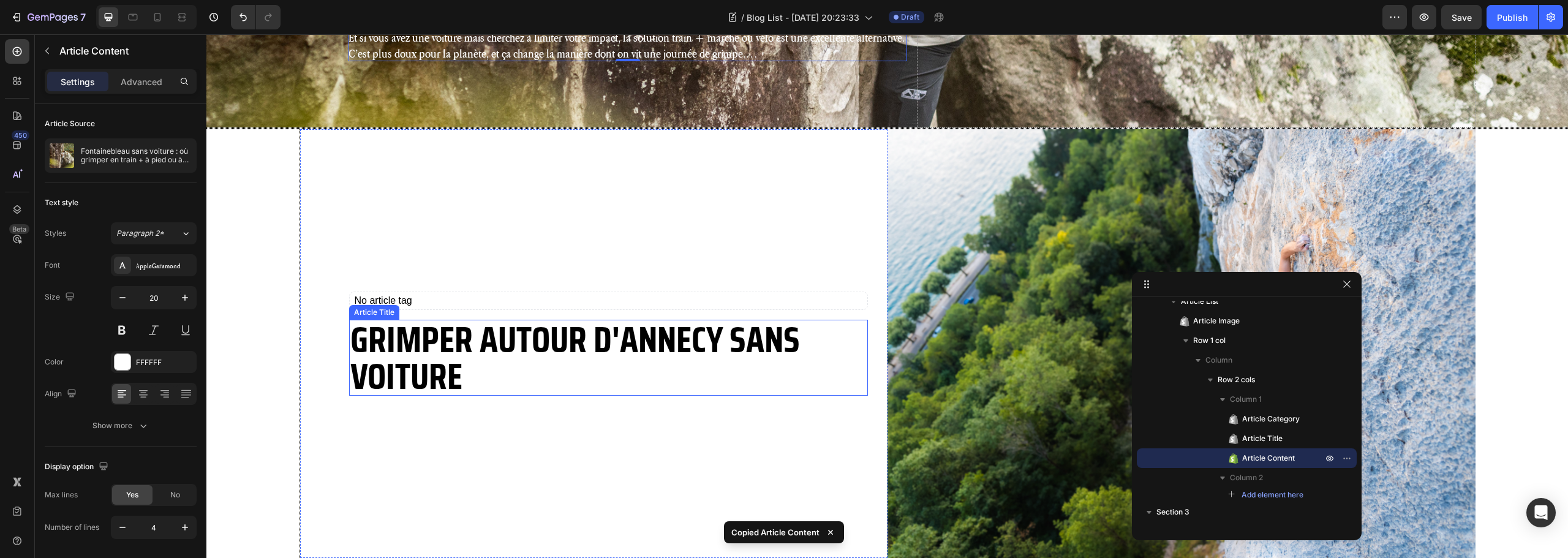
click at [489, 372] on h2 "Grimper autour d'Annecy sans voiture" at bounding box center [608, 357] width 519 height 76
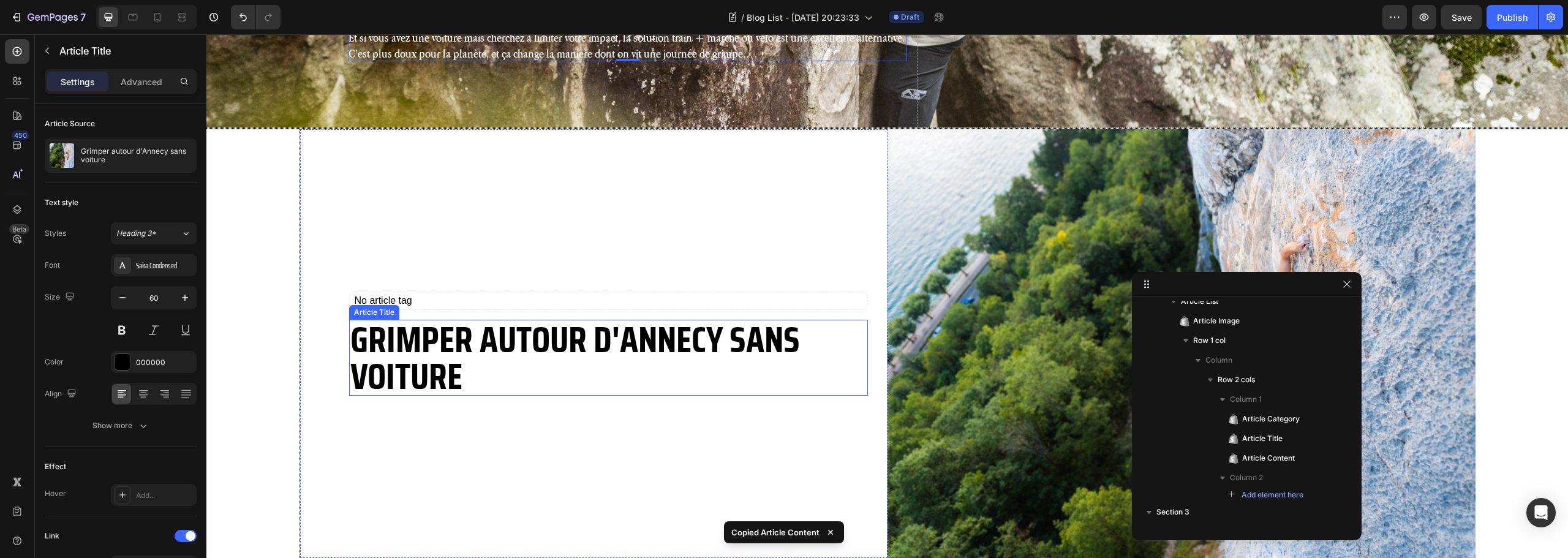
scroll to position [298, 0]
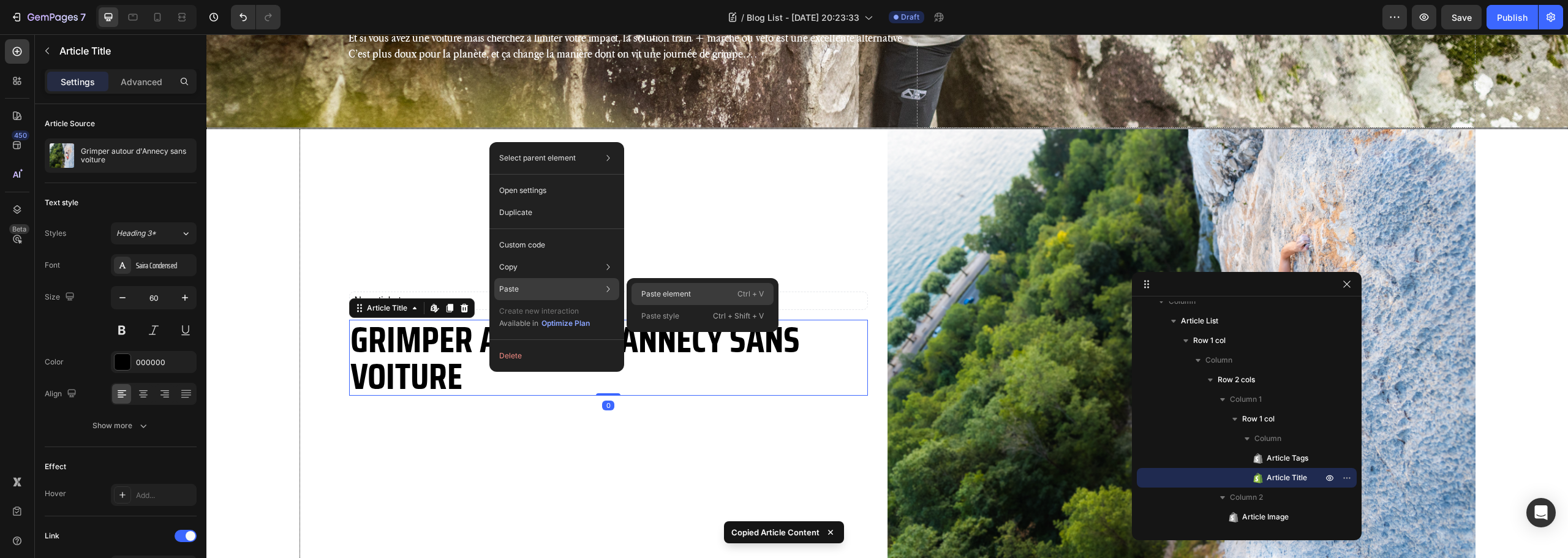
click at [693, 305] on div "Paste element Ctrl + V" at bounding box center [703, 315] width 142 height 22
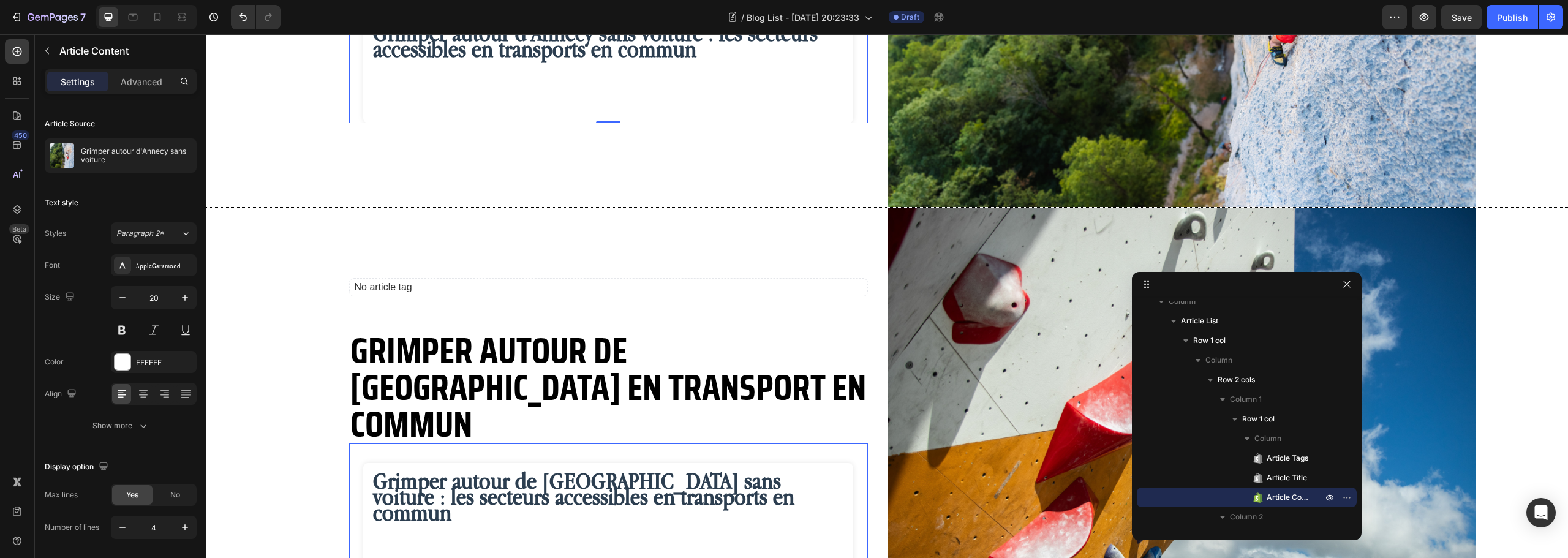
scroll to position [938, 0]
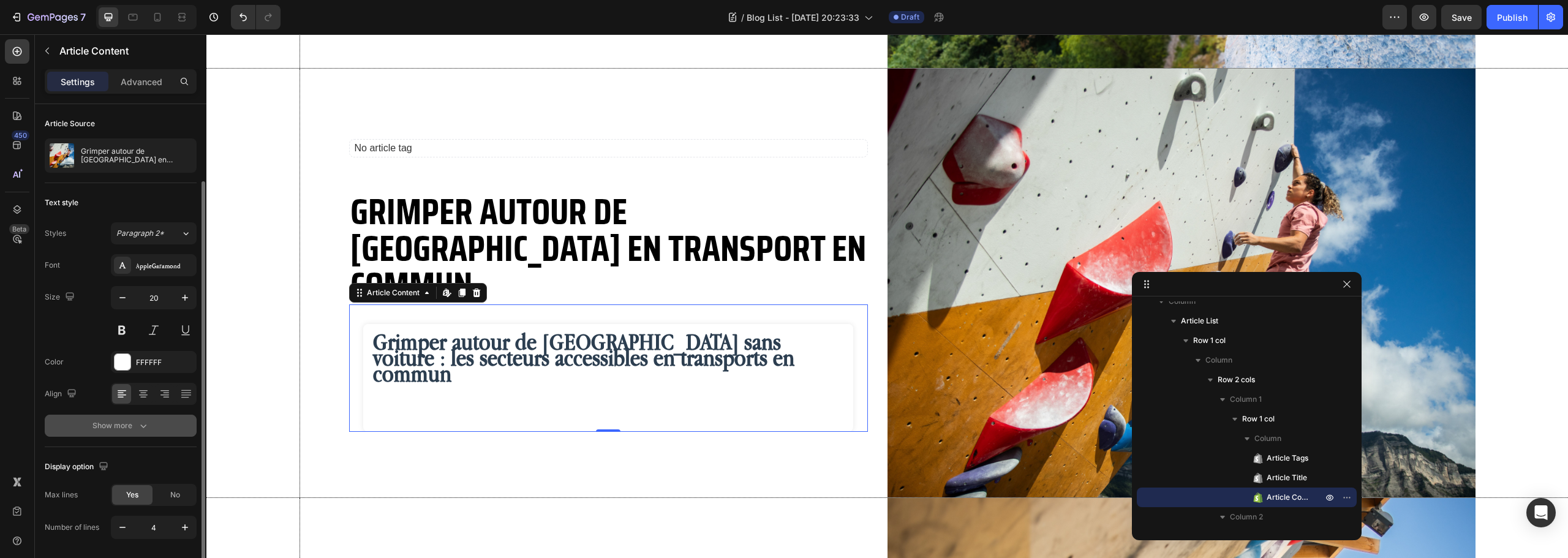
scroll to position [40, 0]
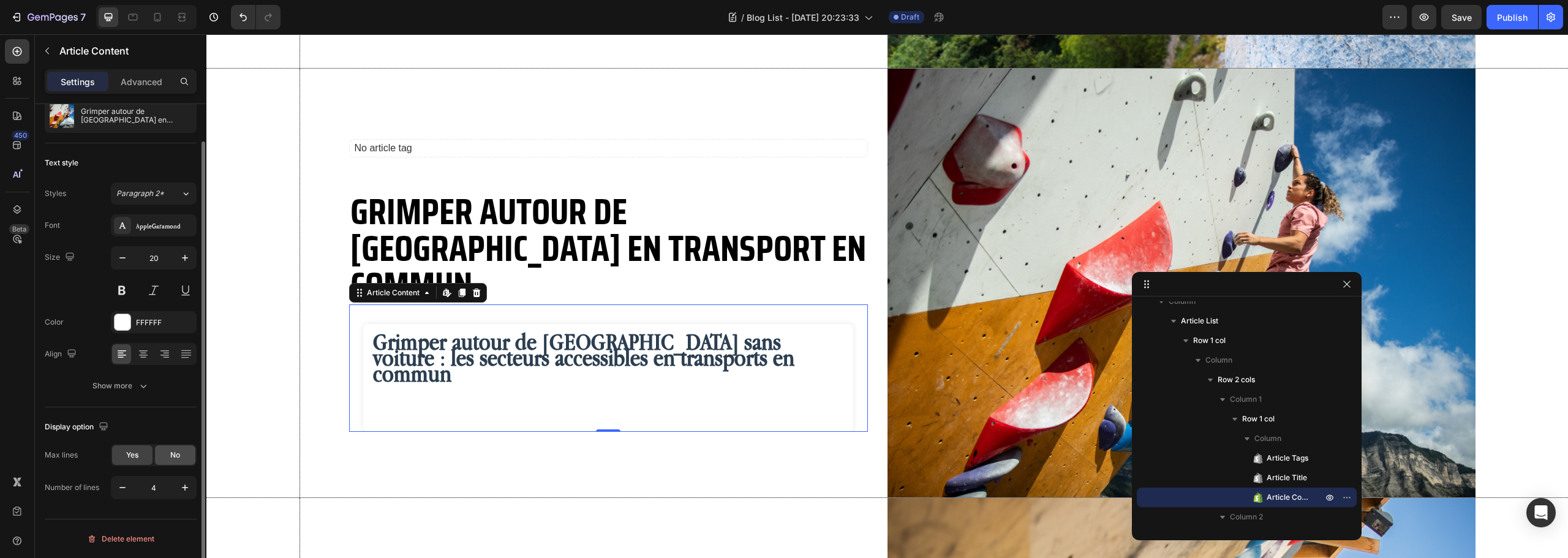
click at [176, 459] on span "No" at bounding box center [175, 455] width 10 height 11
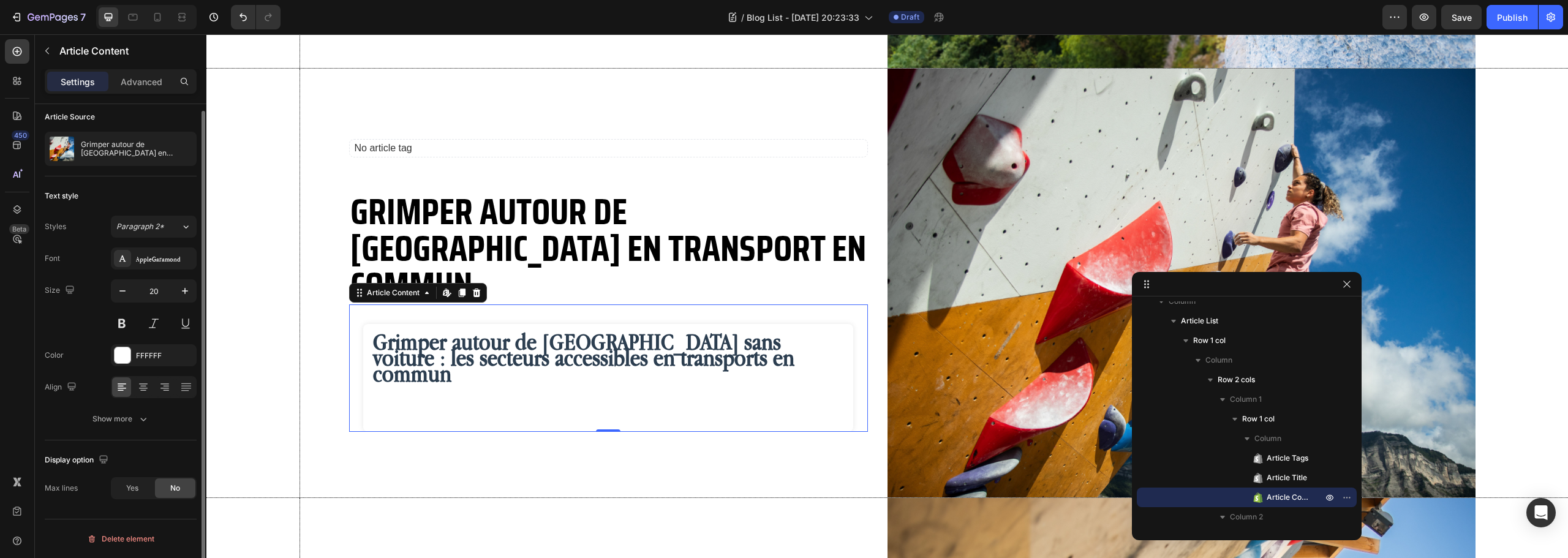
scroll to position [6, 0]
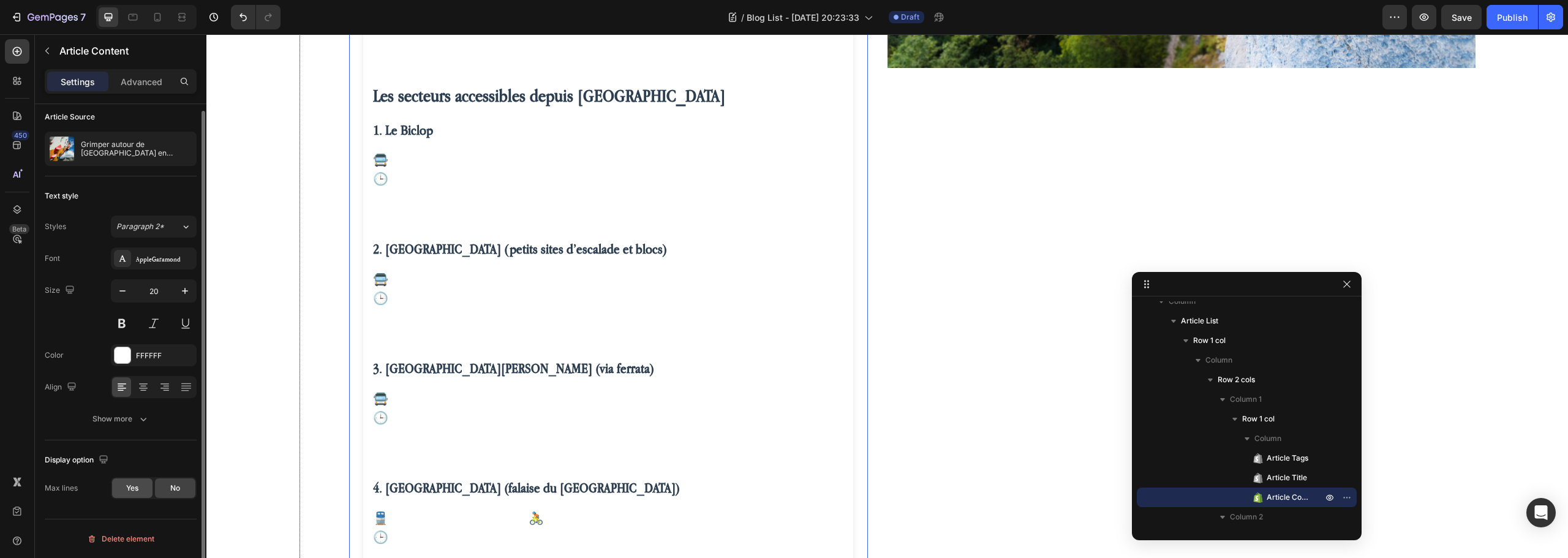
click at [121, 490] on div "Yes" at bounding box center [133, 488] width 40 height 19
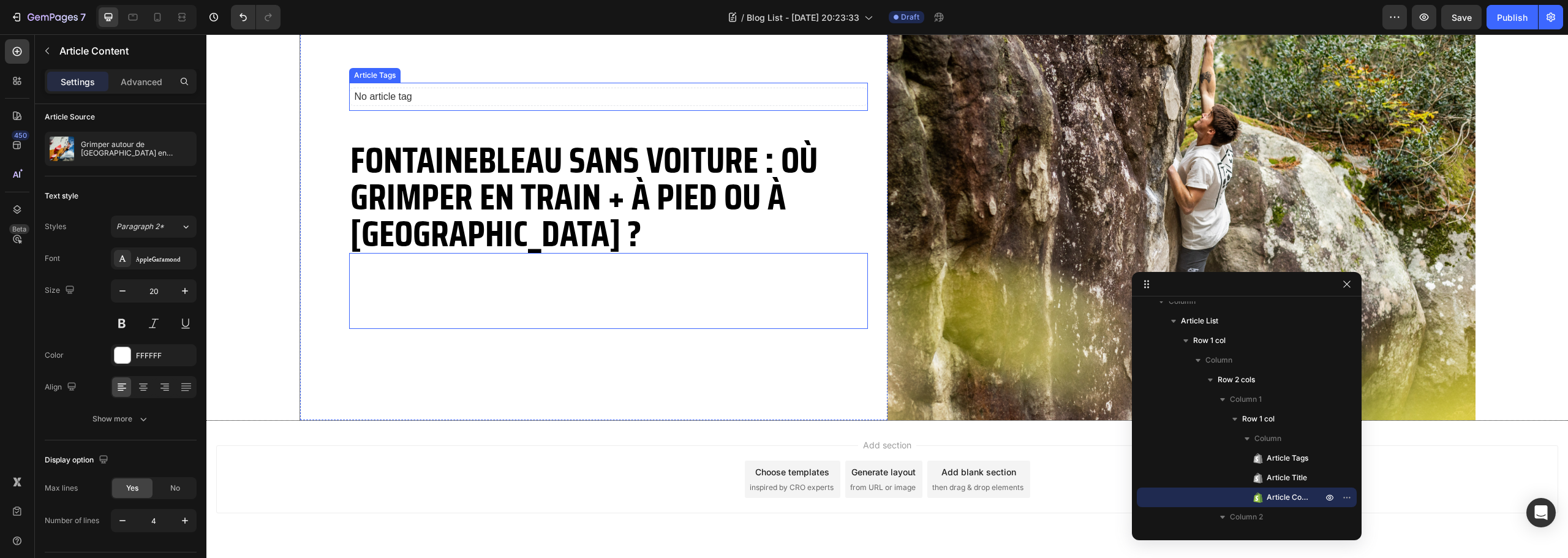
scroll to position [1933, 0]
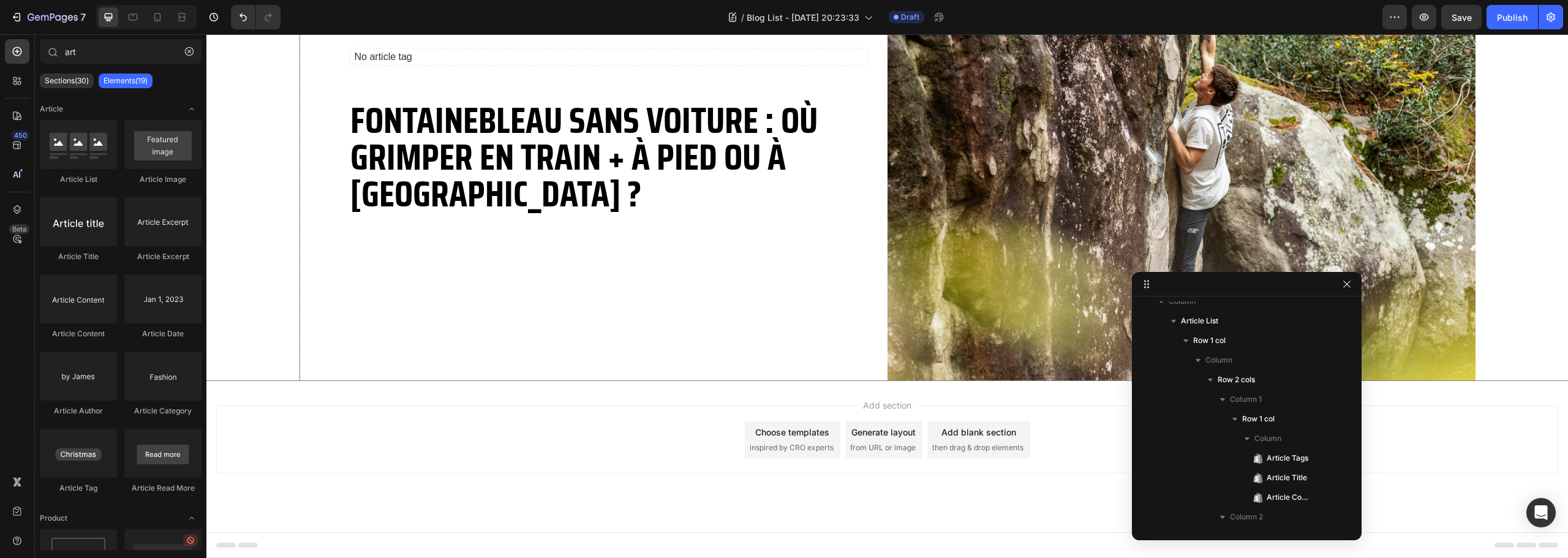
click at [693, 478] on div "Add section Choose templates inspired by CRO experts Generate layout from URL o…" at bounding box center [887, 457] width 1362 height 152
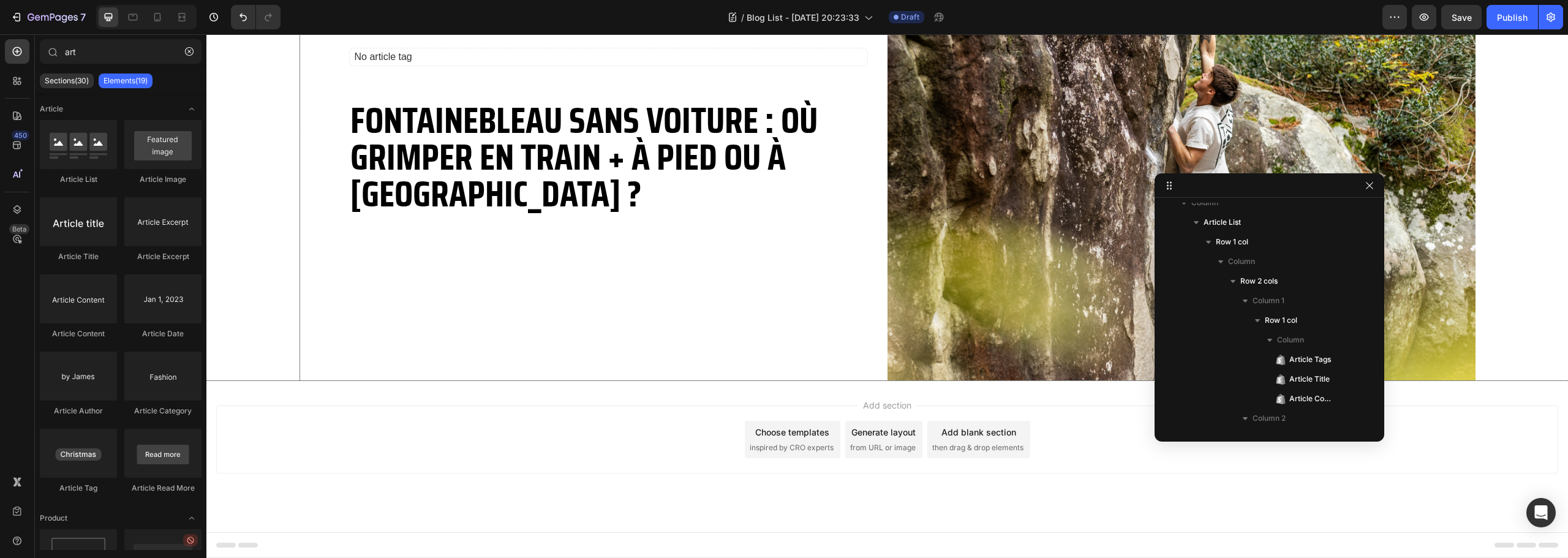
drag, startPoint x: 1307, startPoint y: 285, endPoint x: 1327, endPoint y: 82, distance: 204.0
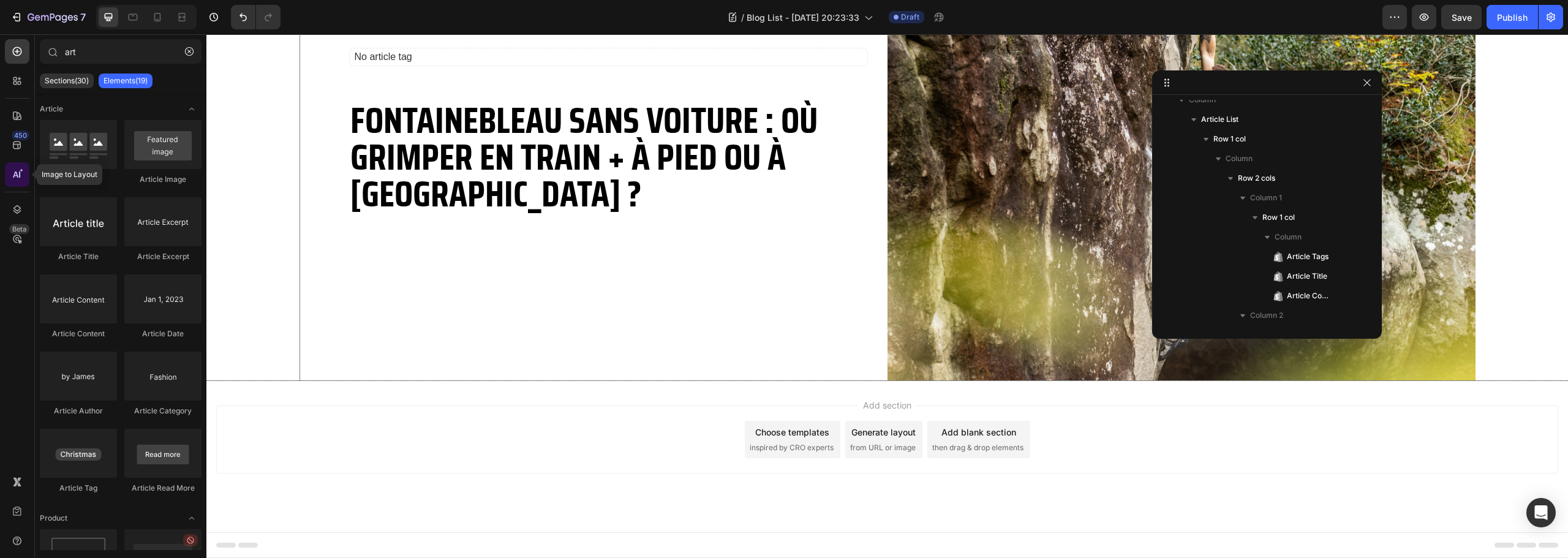
click at [16, 175] on icon at bounding box center [17, 174] width 12 height 12
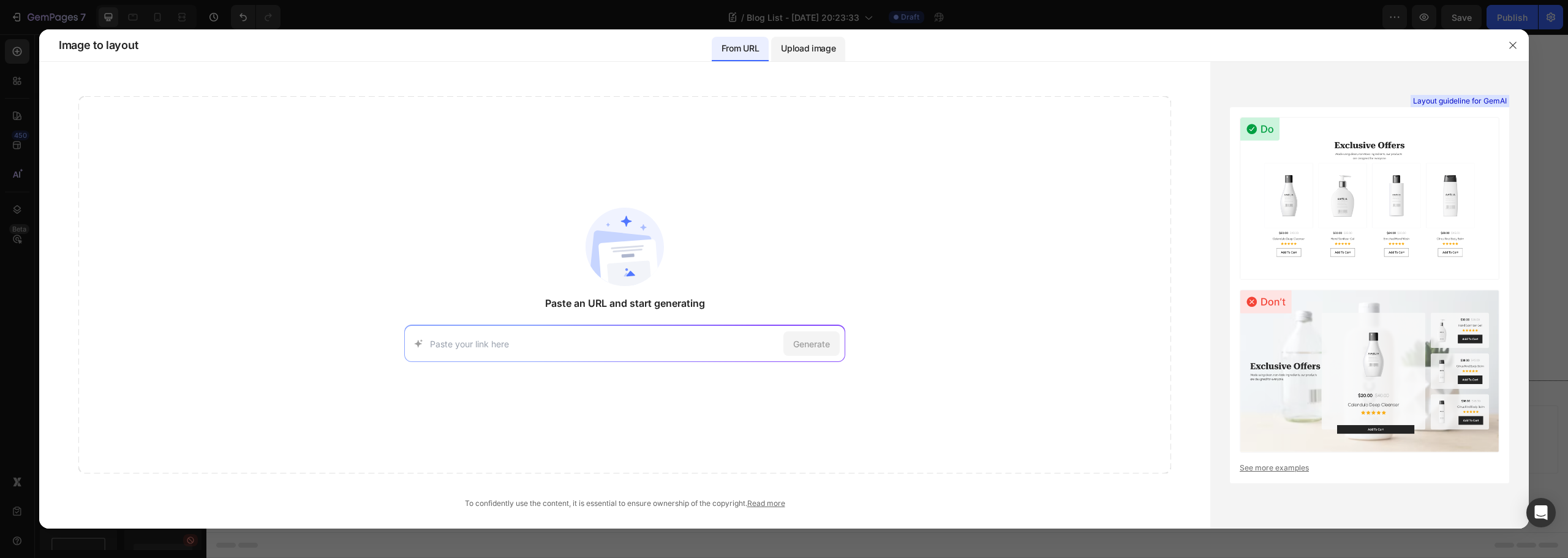
click at [803, 57] on div "Upload image" at bounding box center [808, 49] width 74 height 24
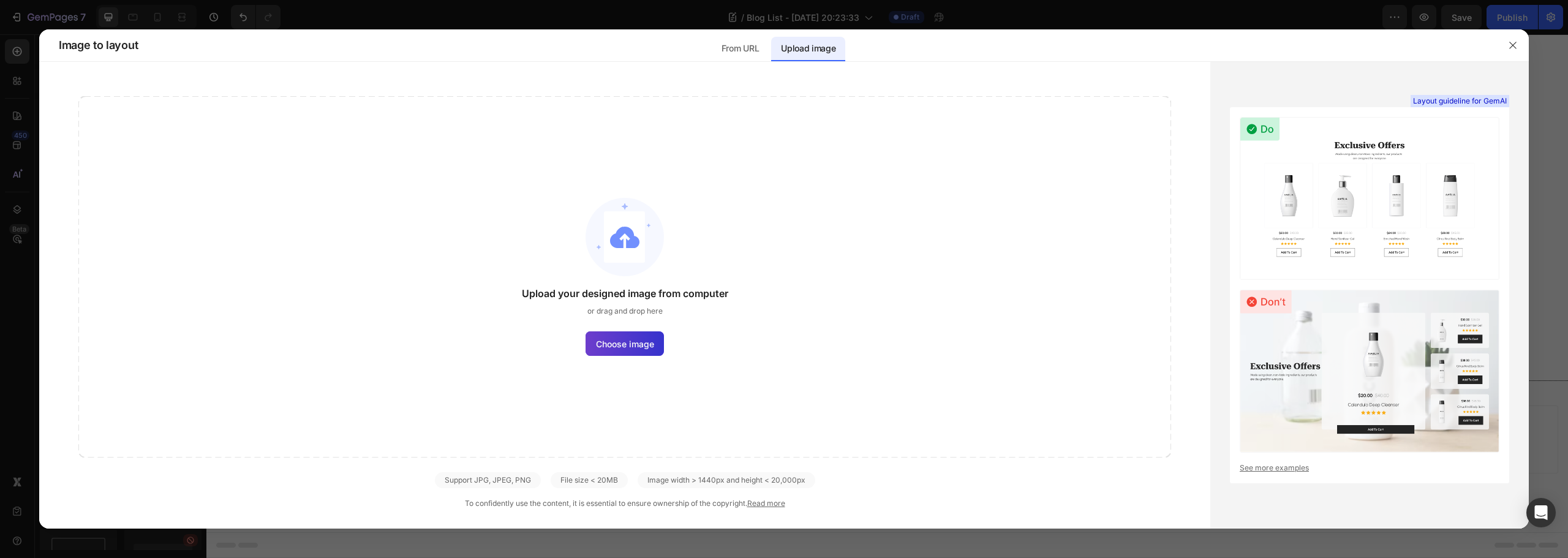
click at [617, 342] on span "Choose image" at bounding box center [625, 344] width 58 height 13
click at [0, 0] on input "Choose image" at bounding box center [0, 0] width 0 height 0
drag, startPoint x: 1504, startPoint y: 47, endPoint x: 1299, endPoint y: 13, distance: 207.8
click at [1505, 47] on button "button" at bounding box center [1513, 45] width 19 height 19
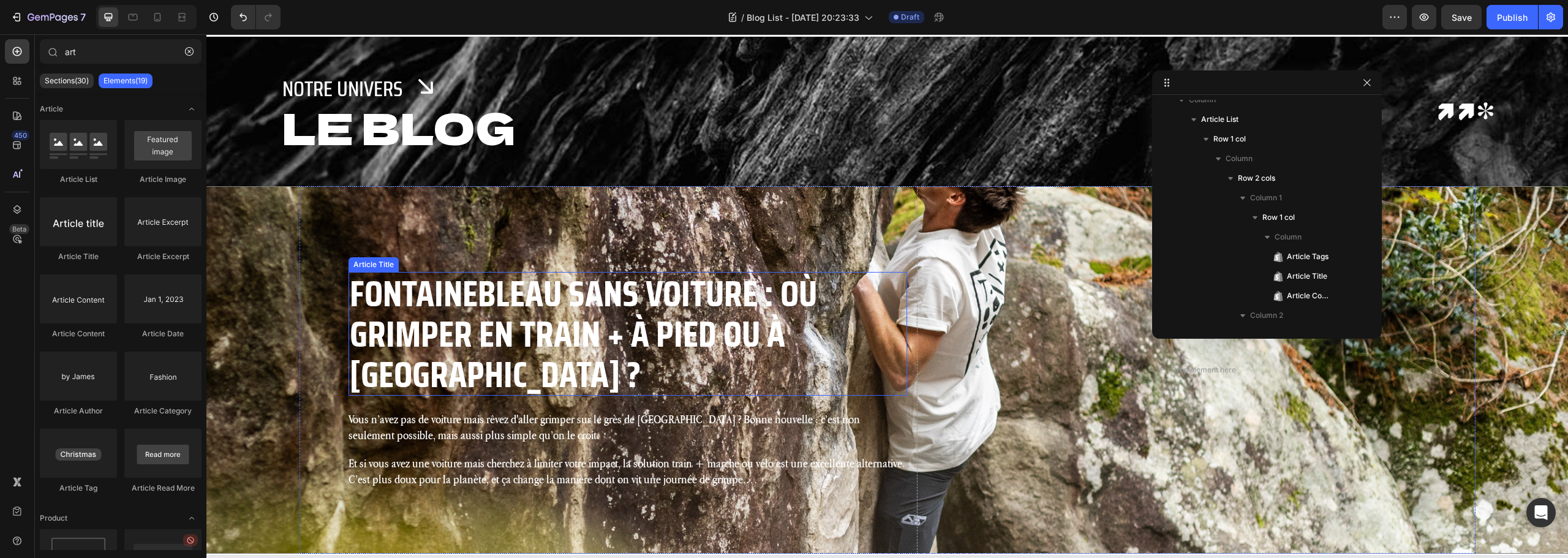
scroll to position [122, 0]
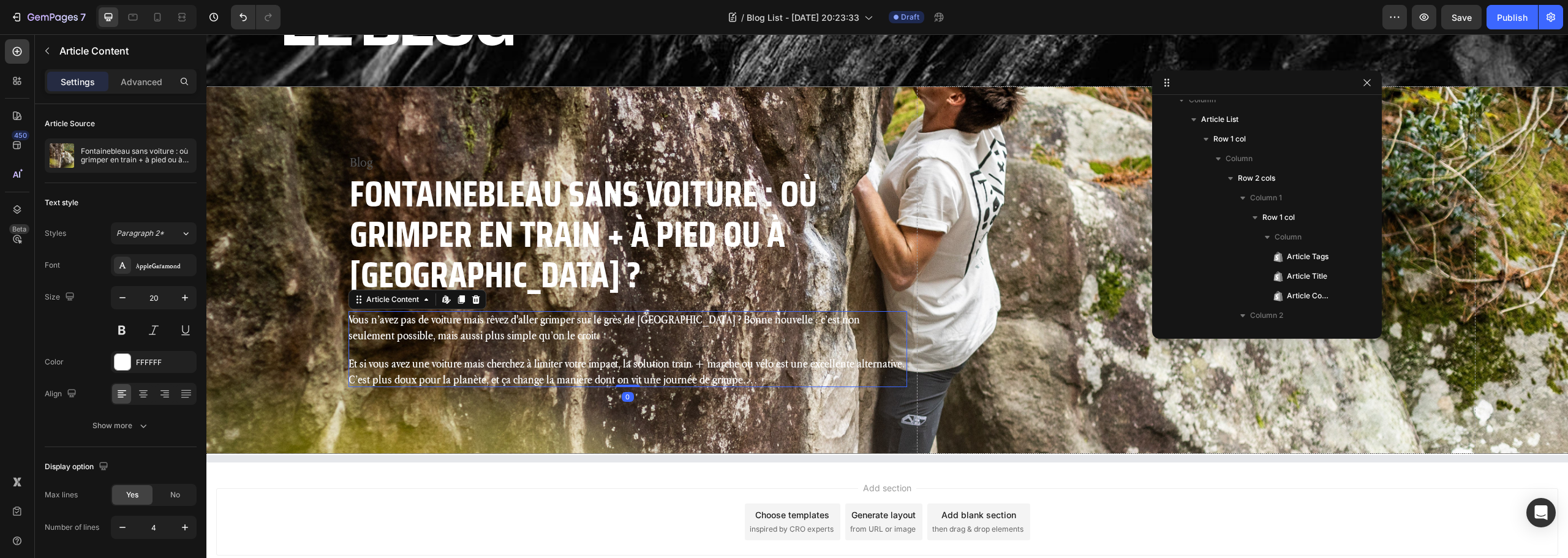
click at [513, 355] on p "Et si vous avez une voiture mais cherchez à limiter votre impact, la solution t…" at bounding box center [628, 370] width 558 height 32
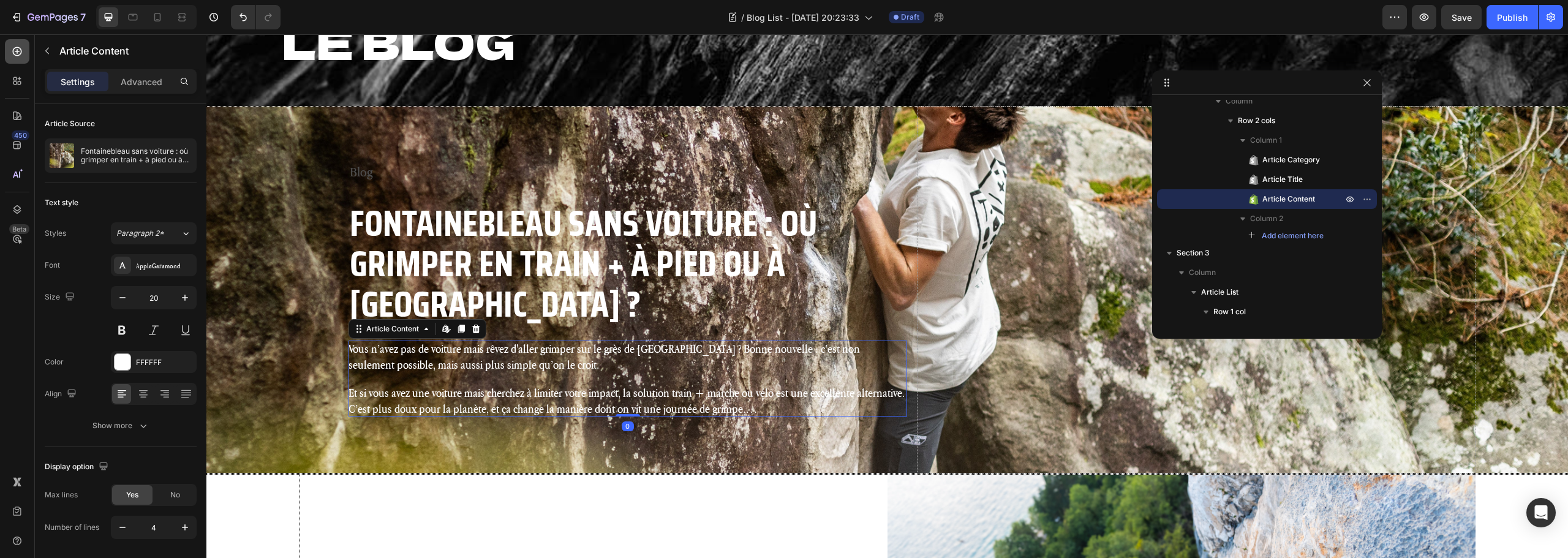
click at [7, 54] on div at bounding box center [17, 51] width 24 height 24
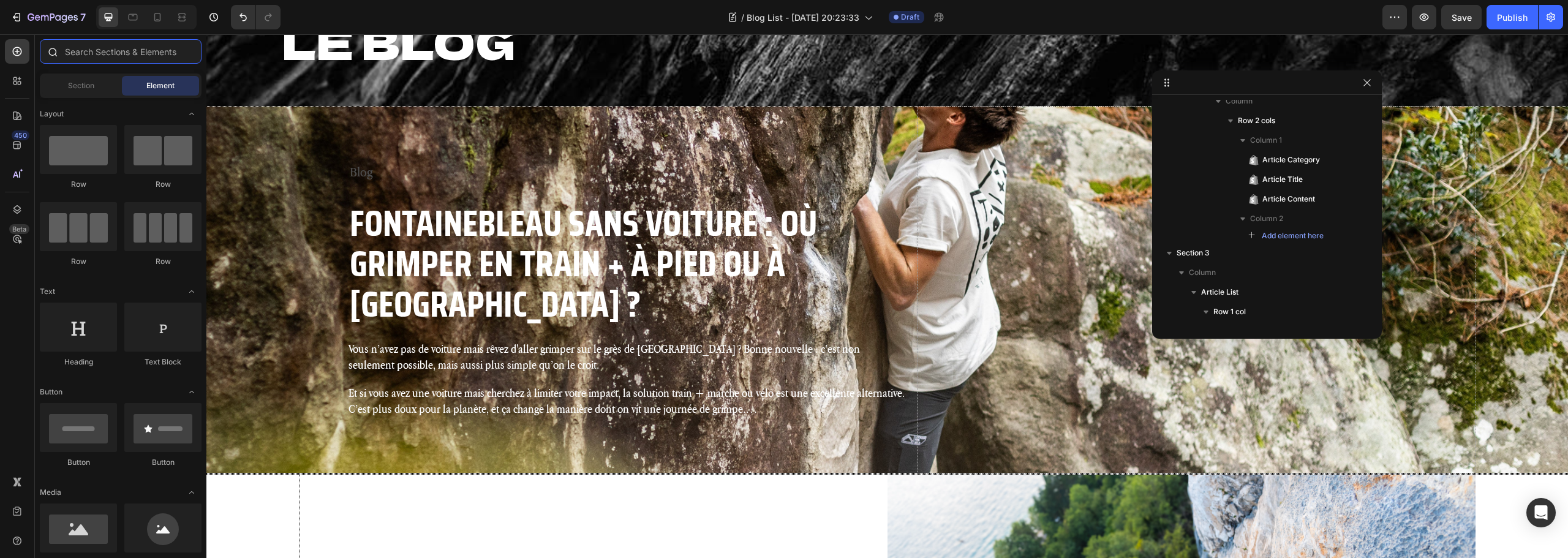
click at [102, 47] on input "text" at bounding box center [121, 51] width 162 height 24
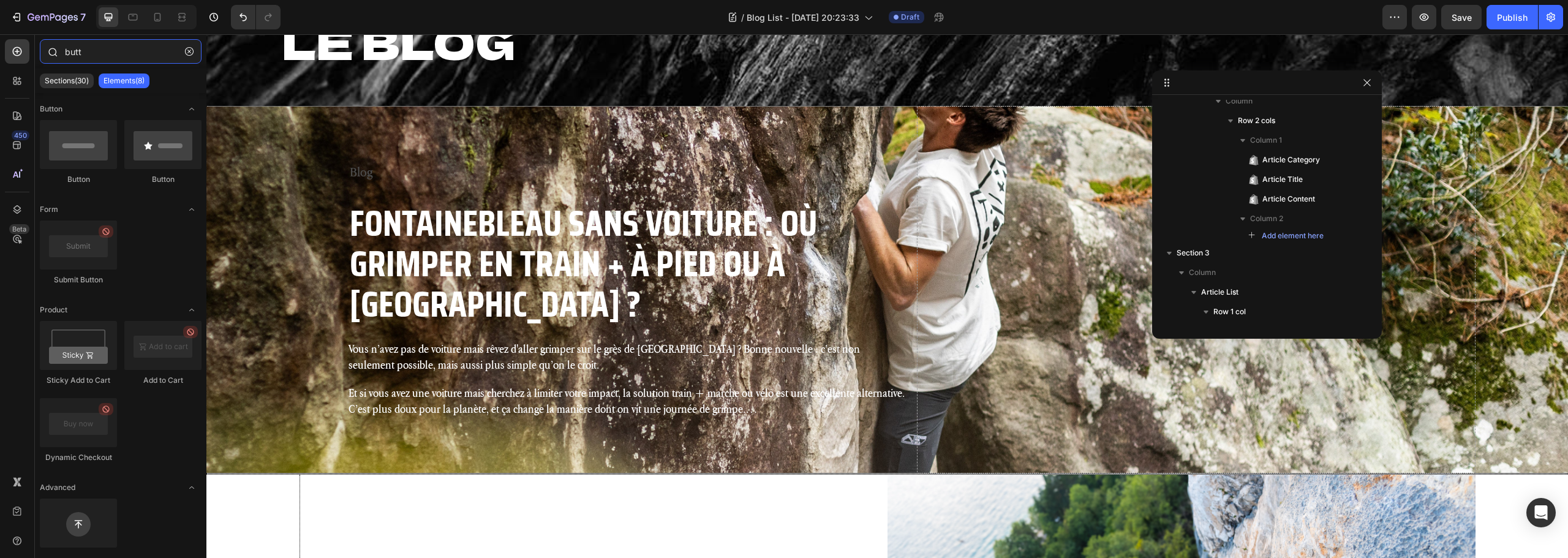
type input "butto"
click at [97, 57] on input "butto" at bounding box center [121, 51] width 162 height 24
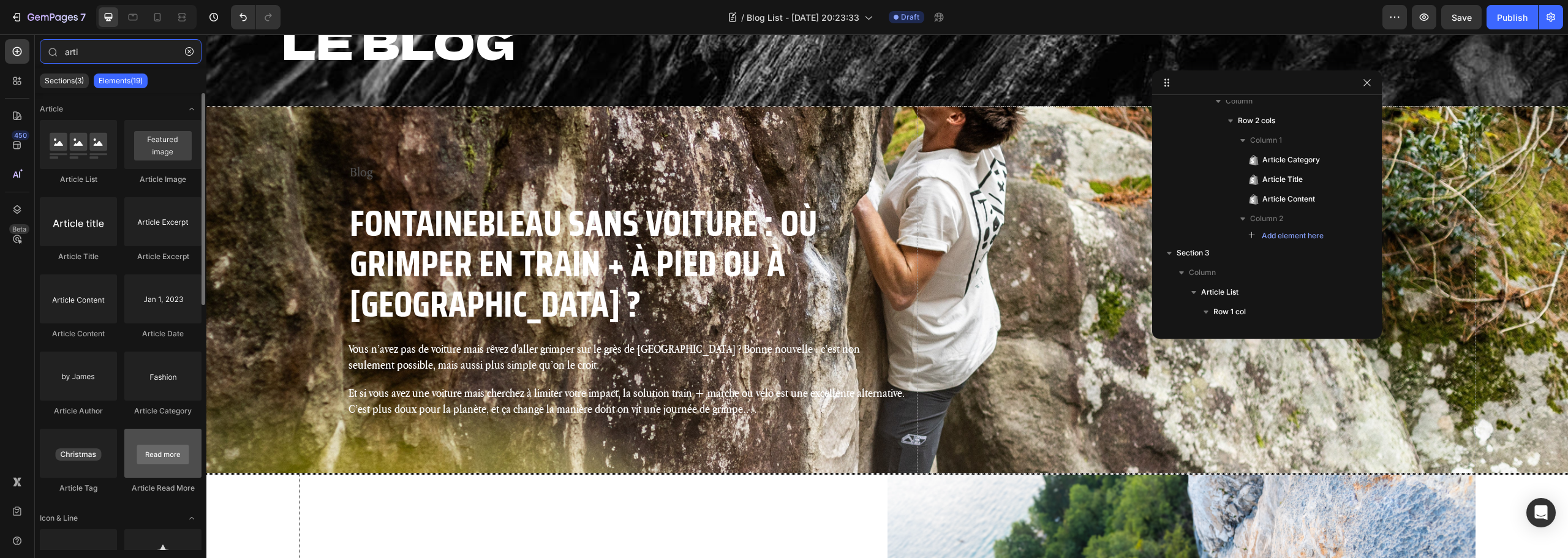
type input "arti"
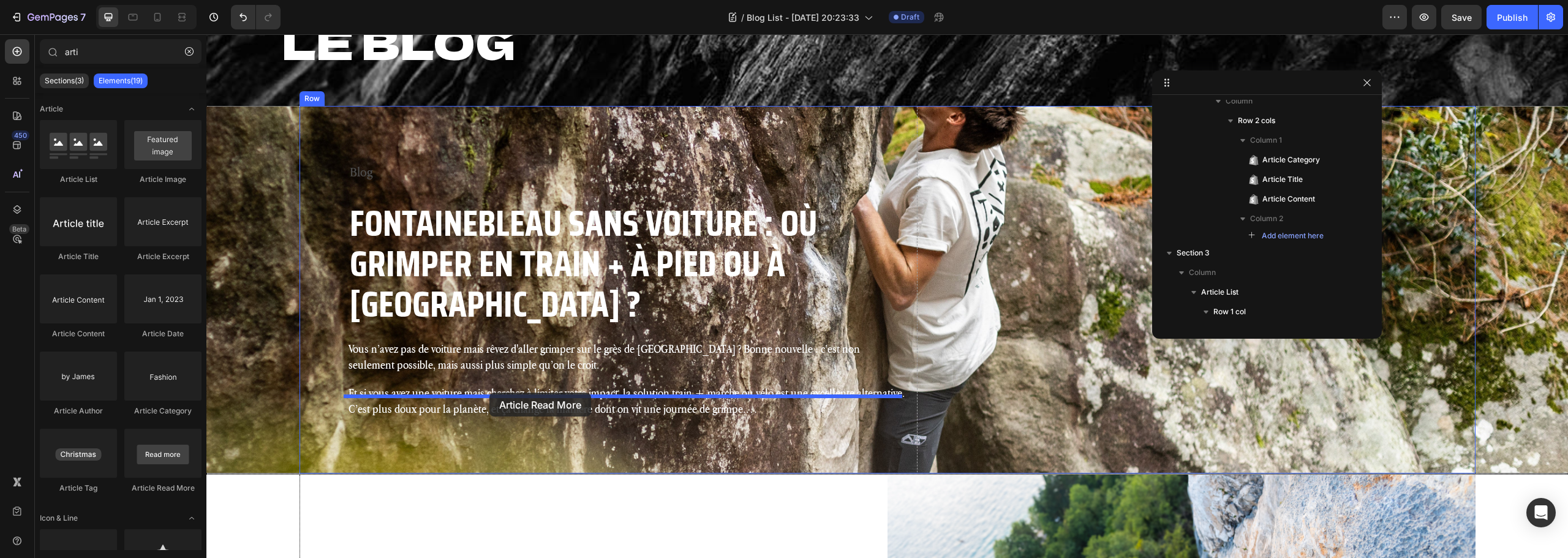
drag, startPoint x: 364, startPoint y: 492, endPoint x: 489, endPoint y: 392, distance: 160.1
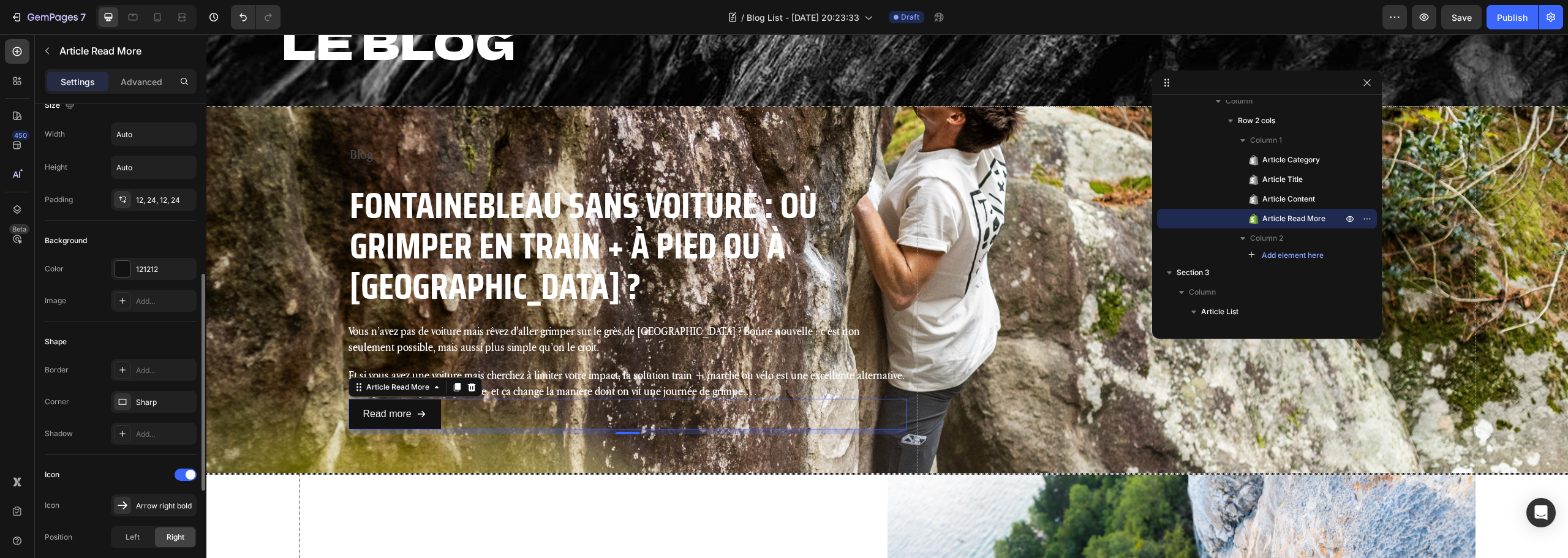
scroll to position [245, 0]
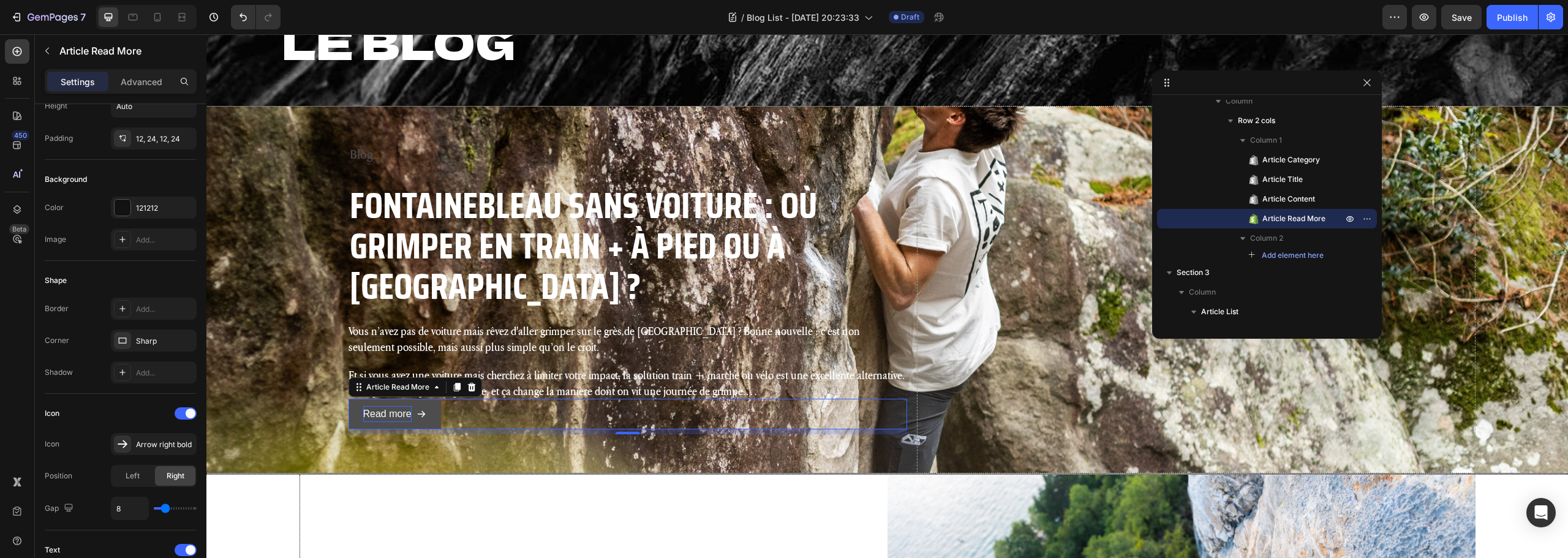
click at [395, 406] on div "Read more" at bounding box center [388, 414] width 49 height 16
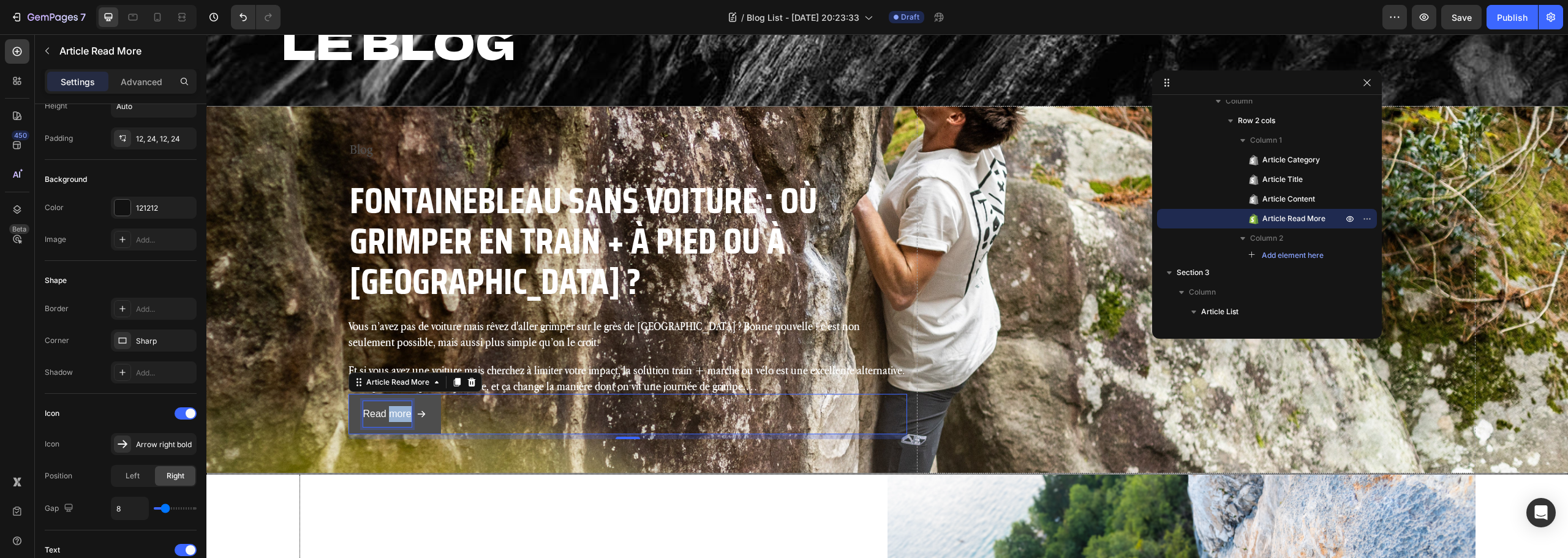
click at [395, 406] on p "Read more" at bounding box center [388, 414] width 49 height 16
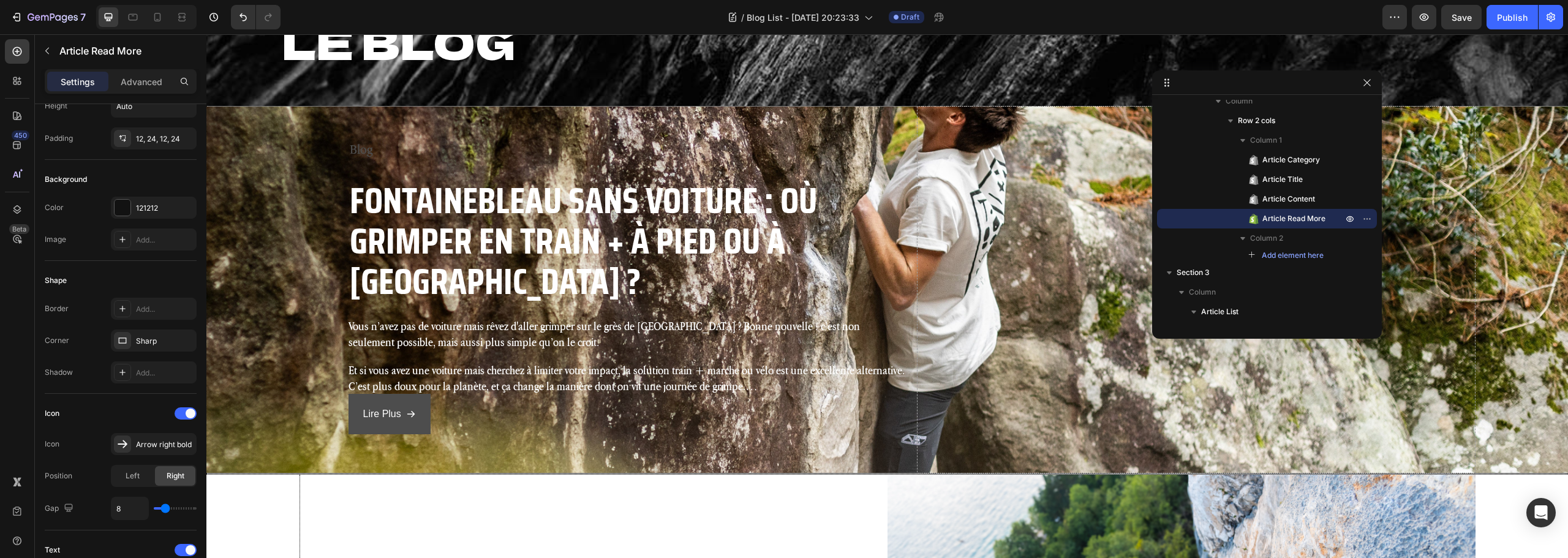
click at [411, 411] on icon "Lire Plus&nbsp;" at bounding box center [411, 414] width 8 height 6
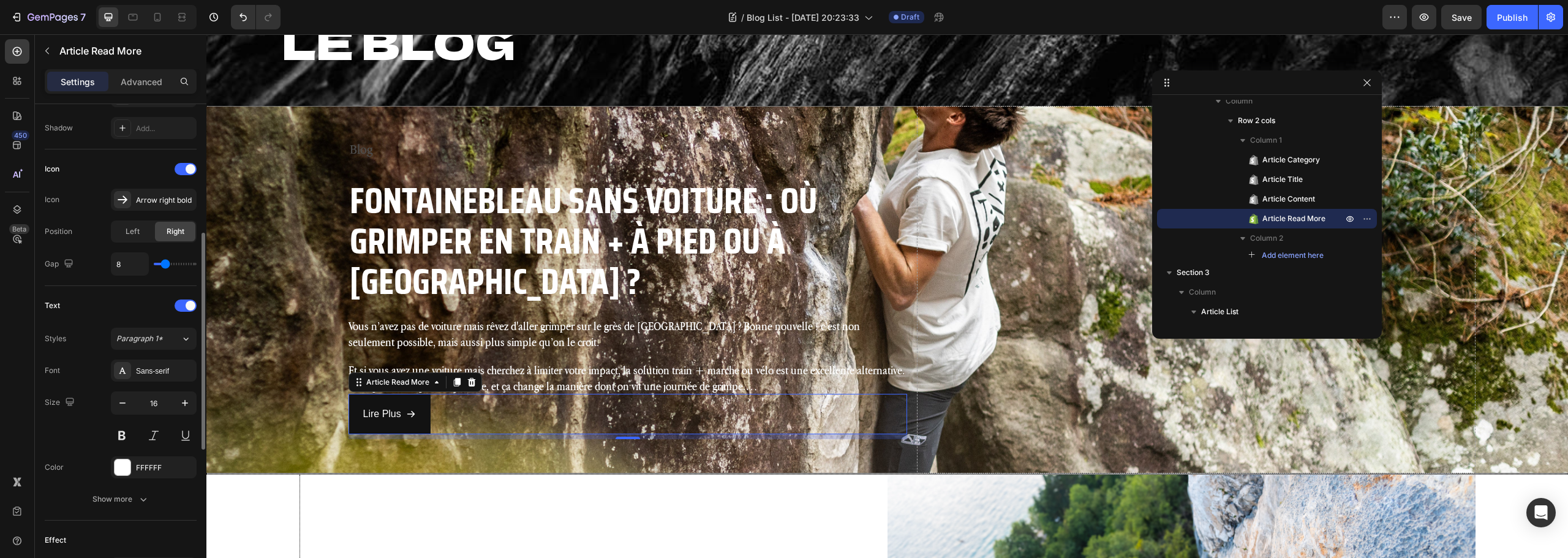
scroll to position [428, 0]
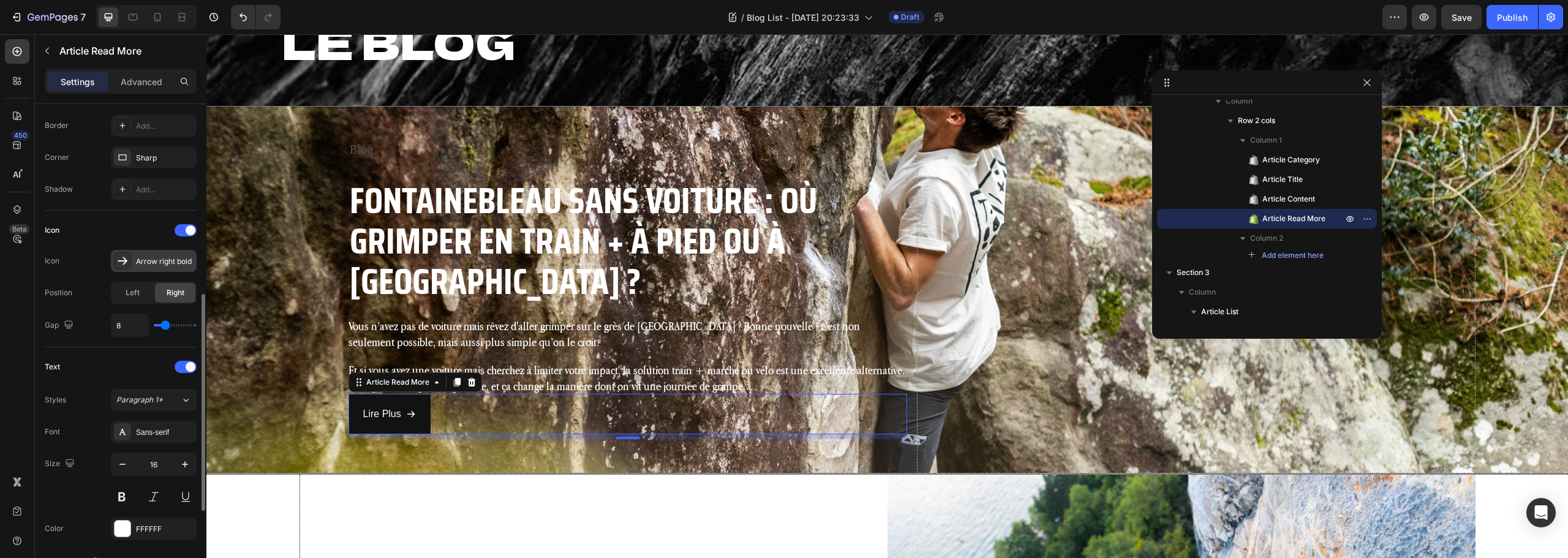
click at [156, 259] on div "Arrow right bold" at bounding box center [164, 261] width 57 height 11
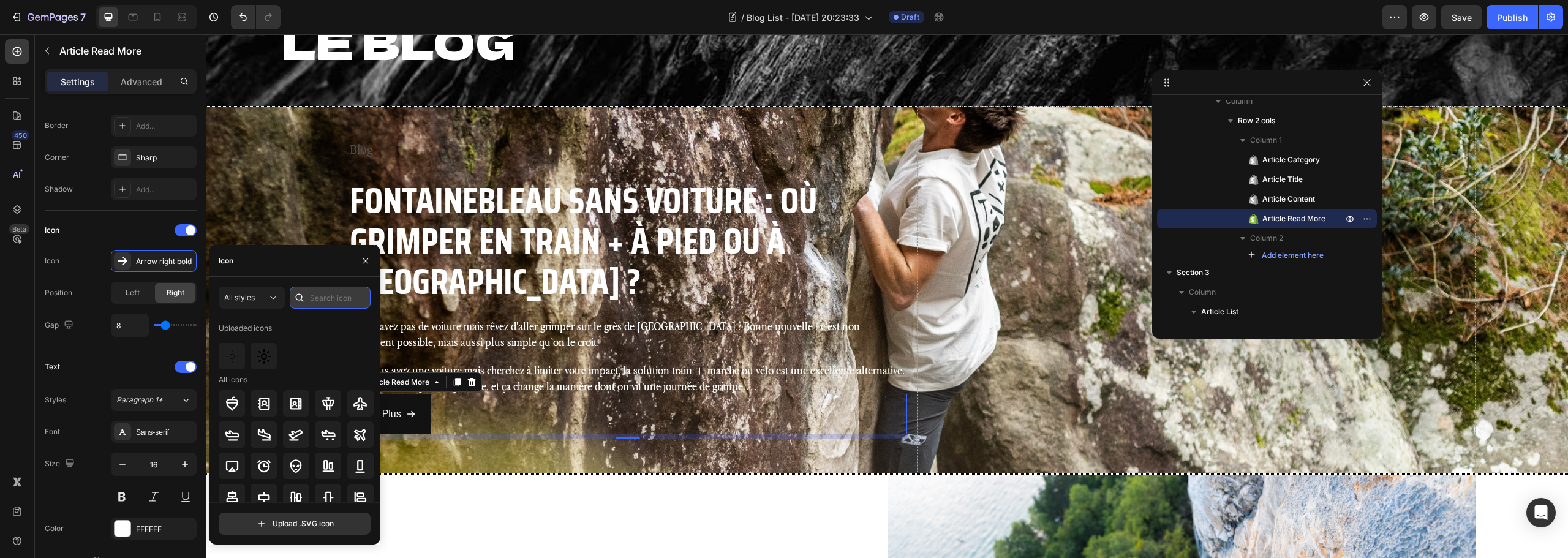
click at [332, 298] on input "text" at bounding box center [330, 297] width 81 height 22
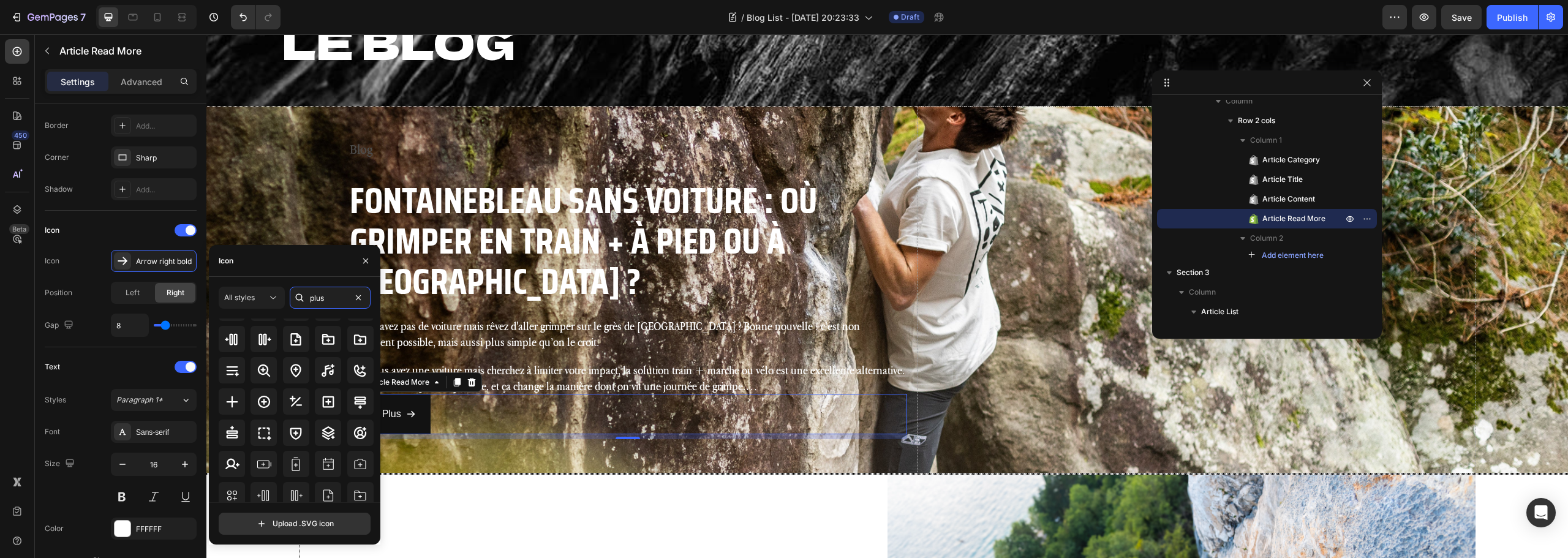
scroll to position [61, 0]
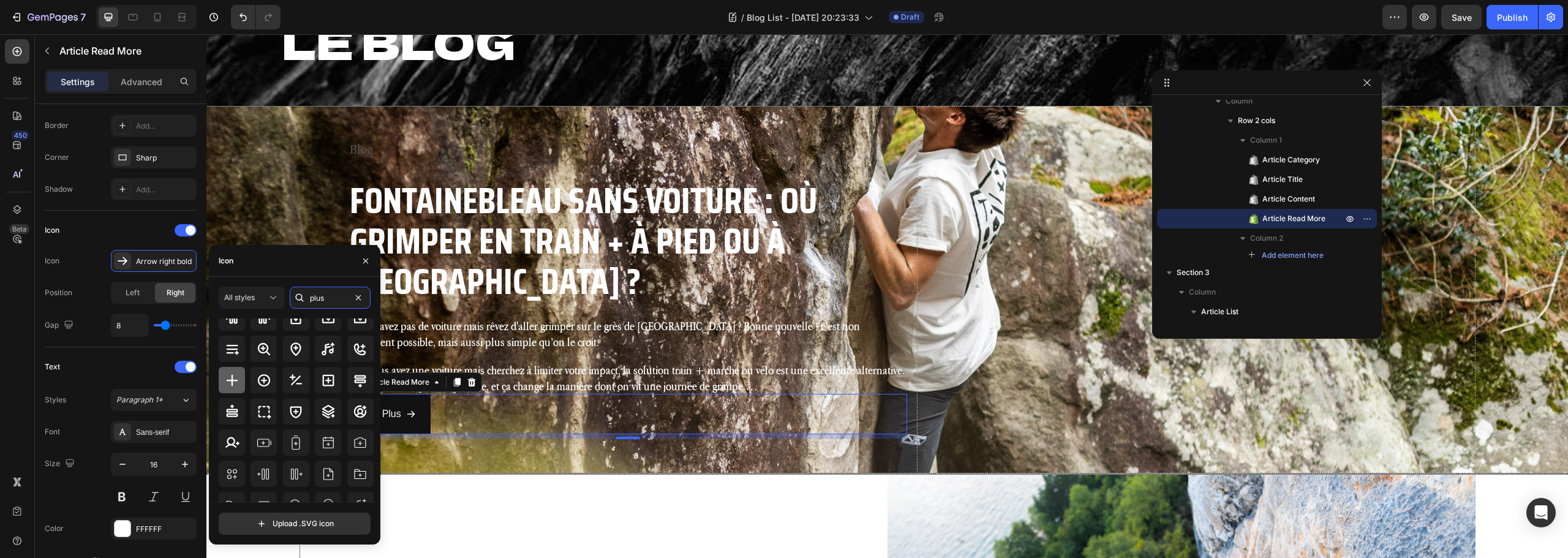
type input "plus"
click at [231, 384] on icon at bounding box center [232, 380] width 15 height 15
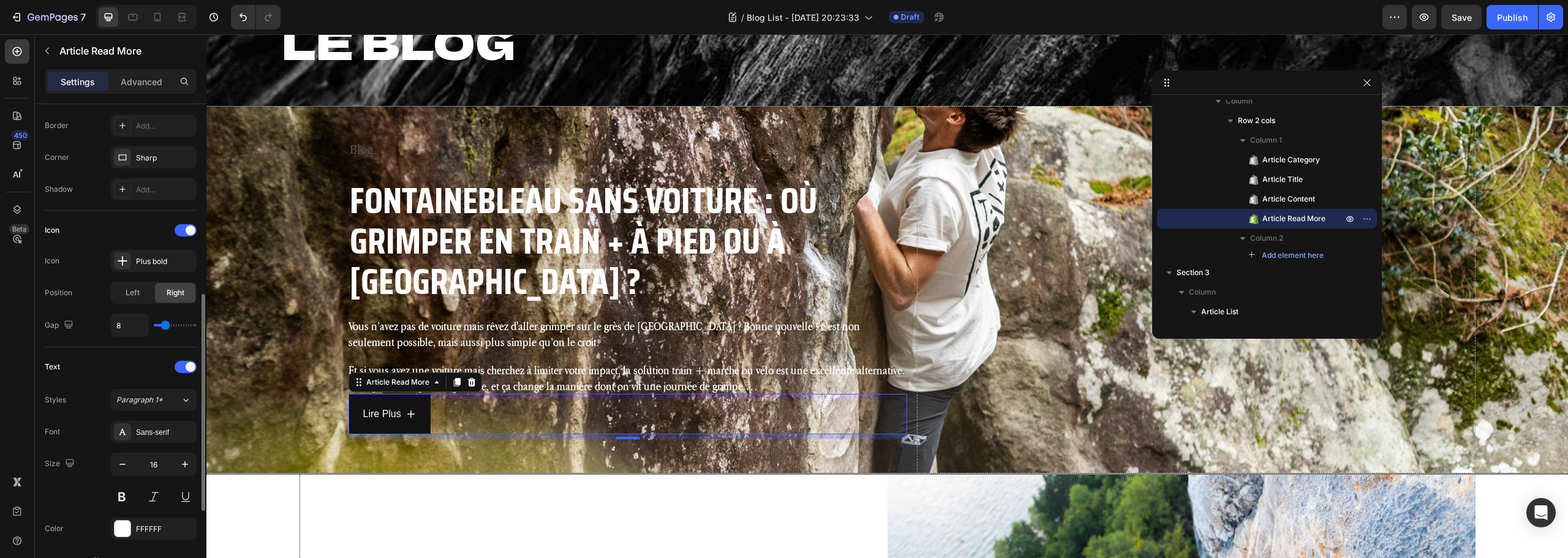
click at [70, 306] on div "Icon Icon Plus bold Position Left Right Gap 8" at bounding box center [121, 279] width 152 height 116
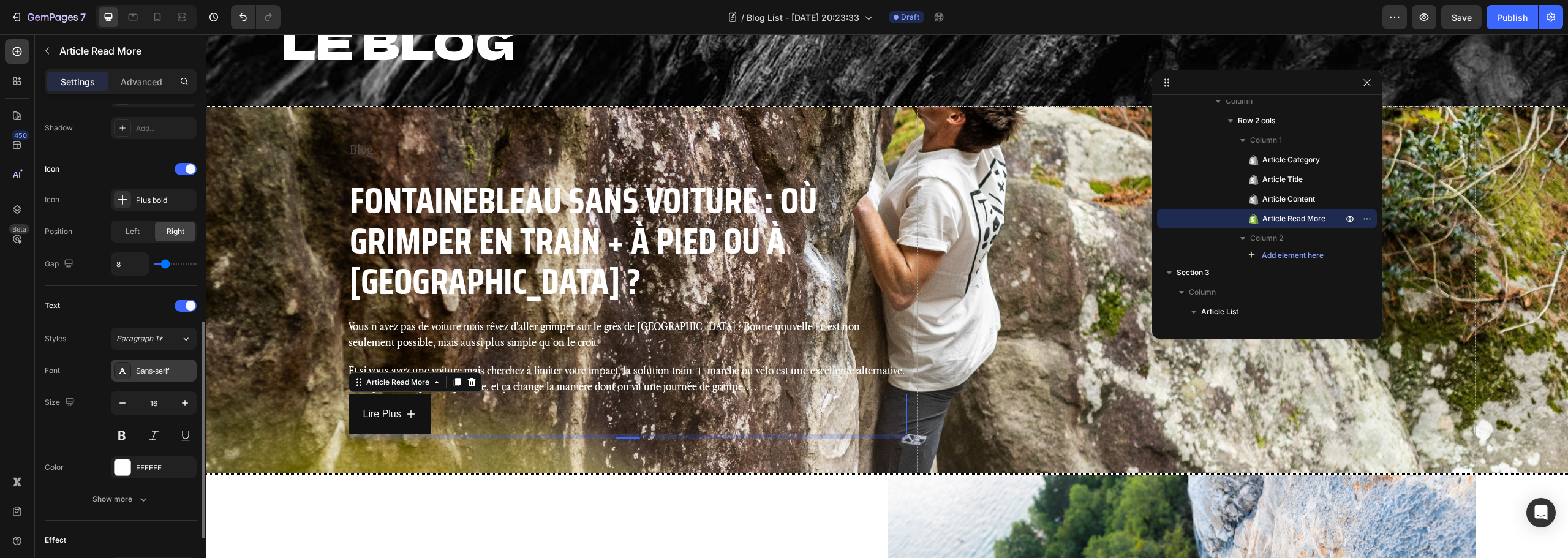
click at [158, 369] on div "Sans-serif" at bounding box center [164, 371] width 57 height 11
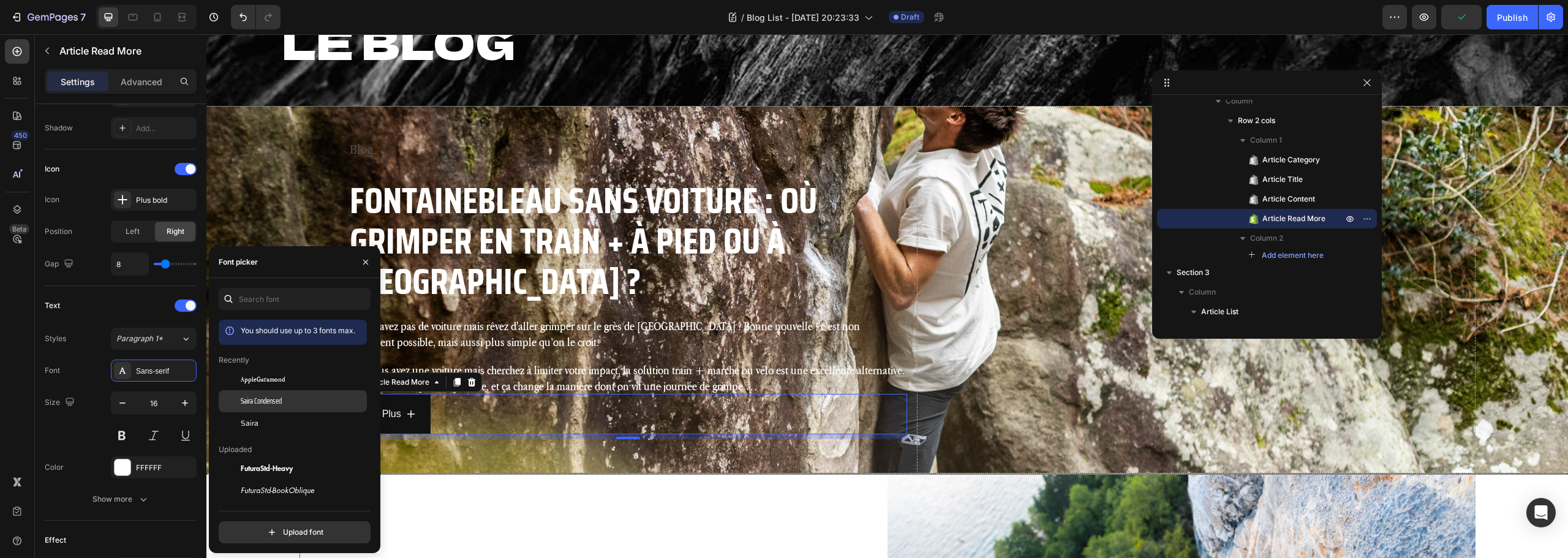
click at [280, 523] on div "Saira Condensed" at bounding box center [292, 534] width 148 height 22
click at [52, 349] on div "Styles Paragraph 1* Font Saira Condensed Size 16 Color FFFFFF Show more" at bounding box center [121, 419] width 152 height 183
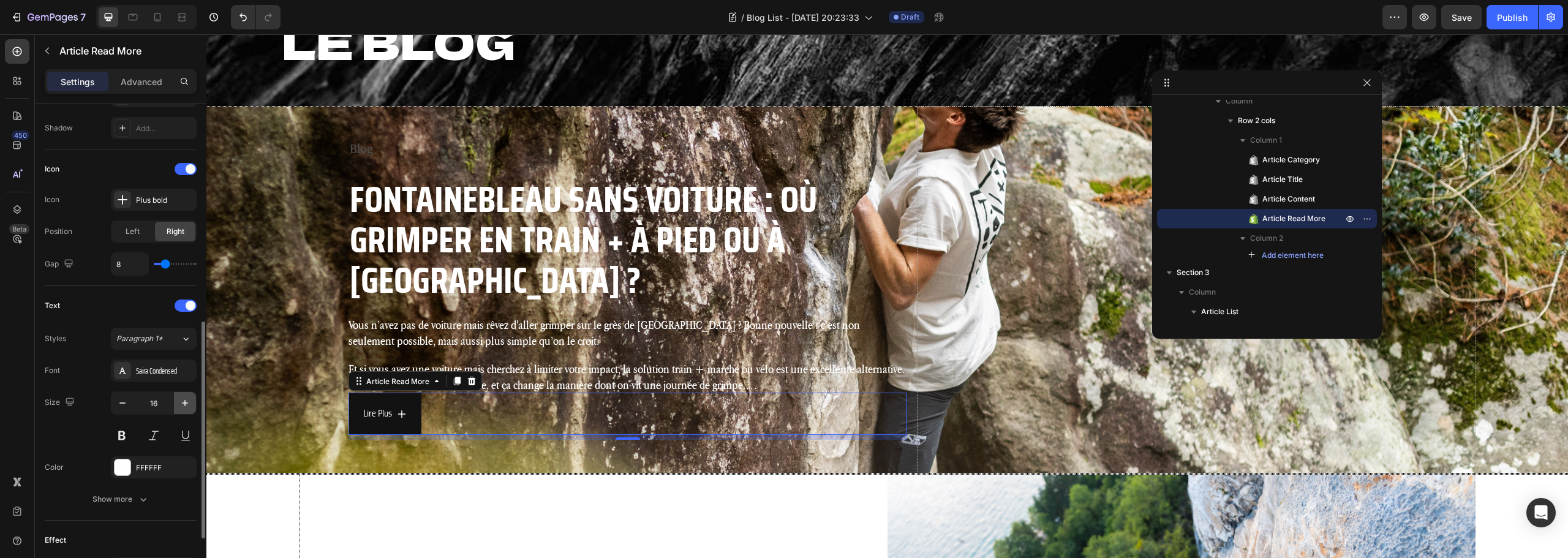
click at [183, 401] on icon "button" at bounding box center [184, 403] width 12 height 12
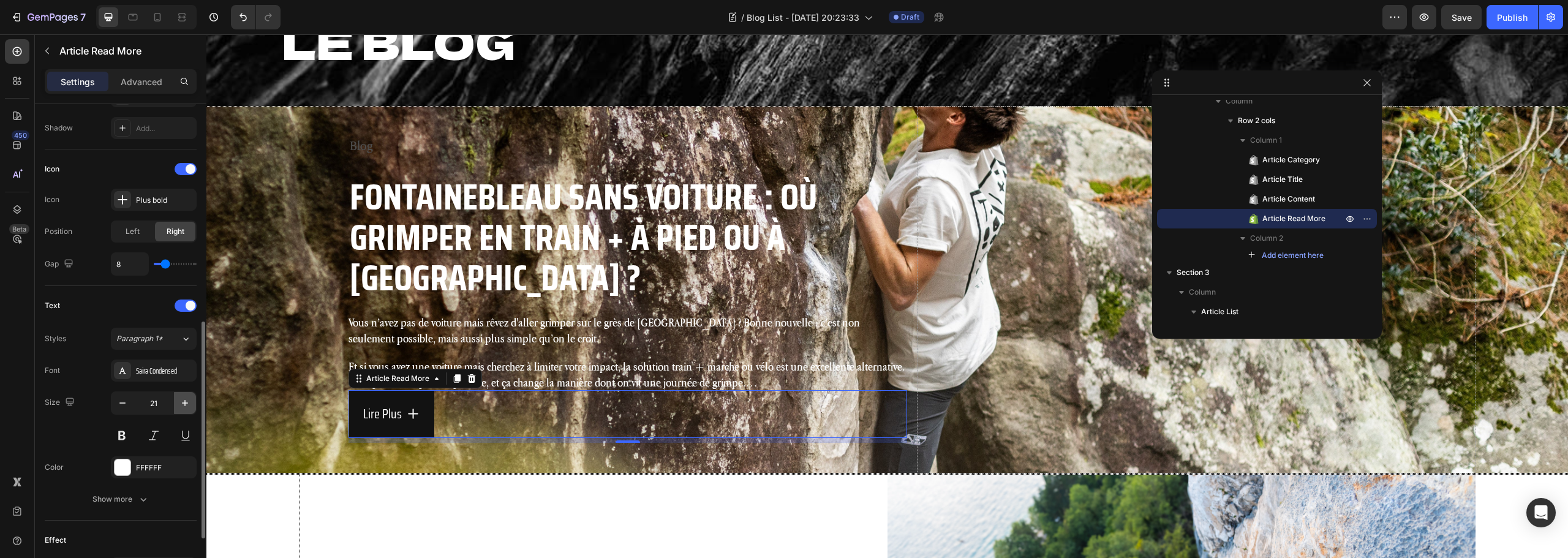
click at [183, 401] on icon "button" at bounding box center [184, 403] width 12 height 12
type input "23"
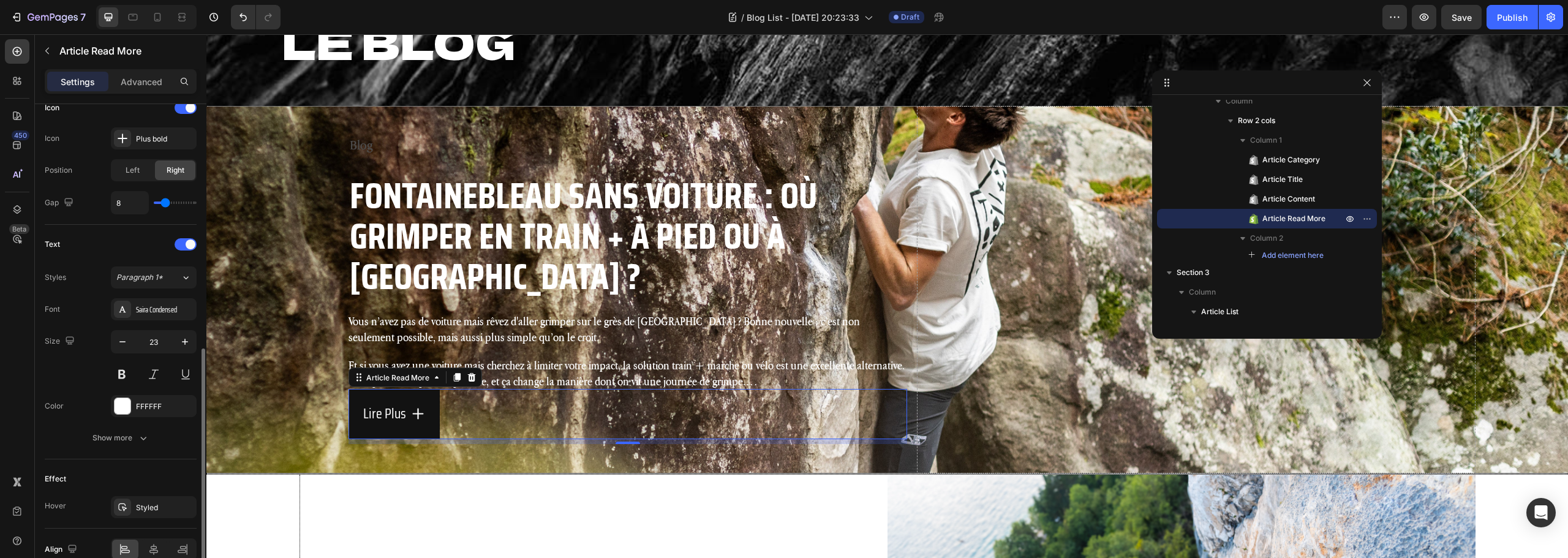
scroll to position [611, 0]
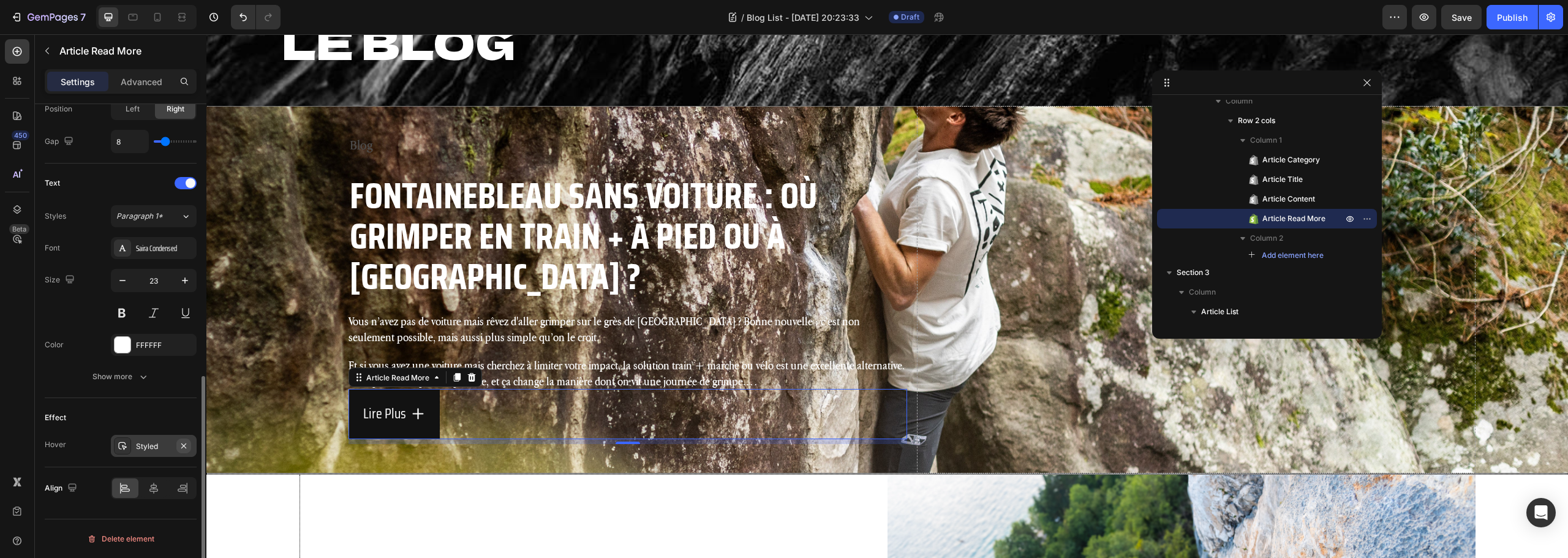
click at [185, 448] on icon "button" at bounding box center [184, 446] width 10 height 10
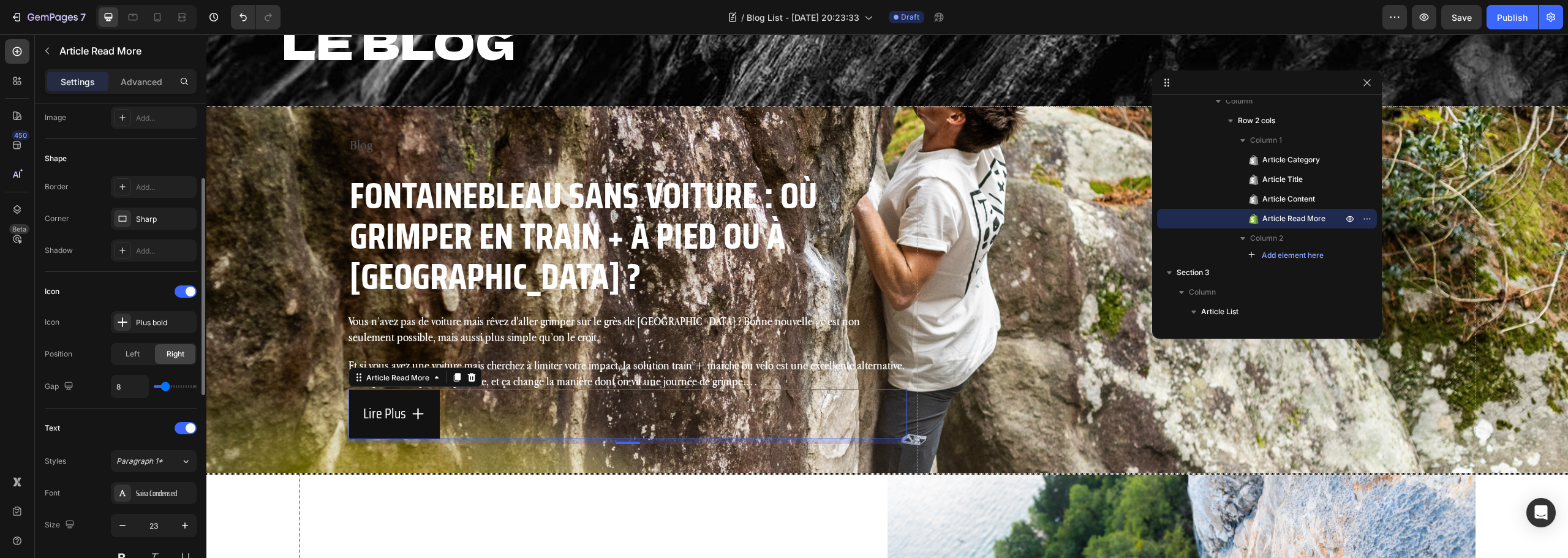
scroll to position [306, 0]
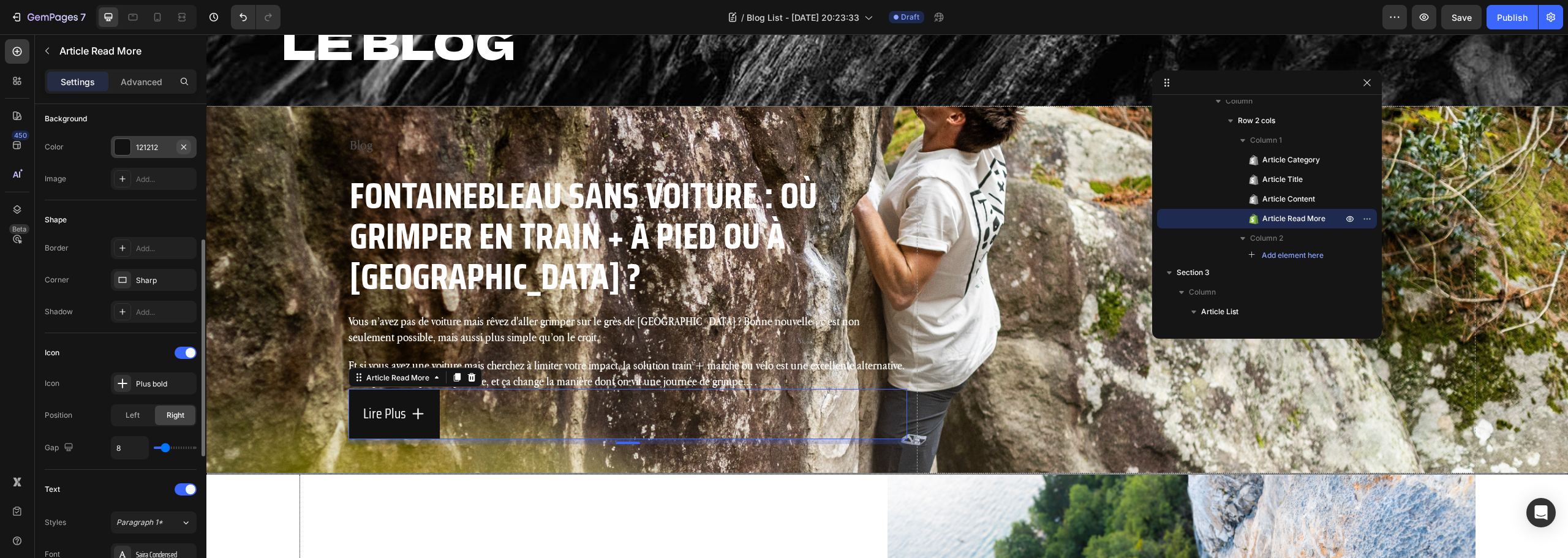
click at [184, 148] on icon "button" at bounding box center [184, 147] width 10 height 10
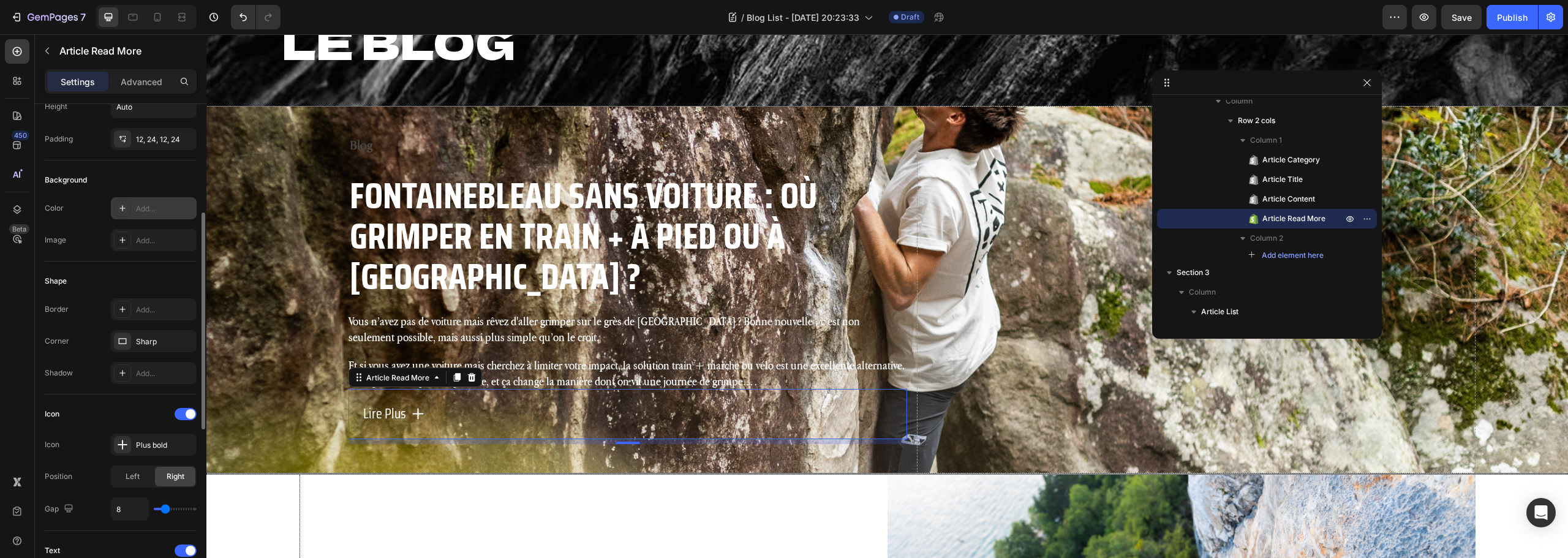
scroll to position [122, 0]
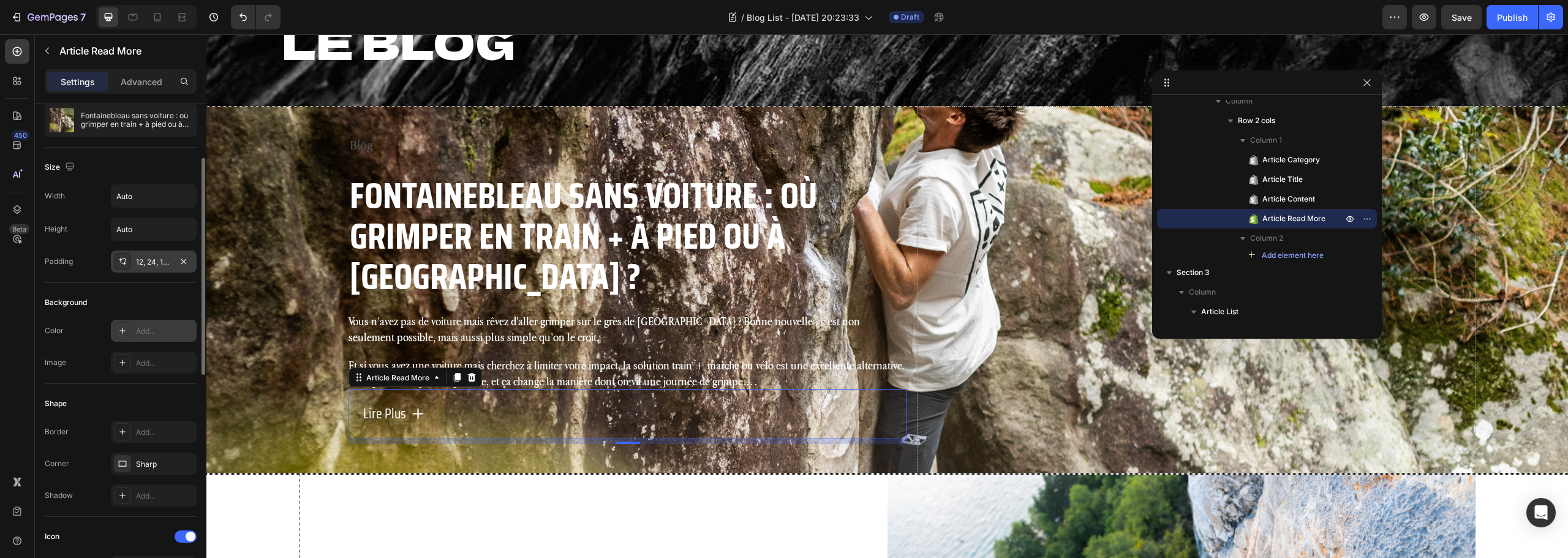
click at [153, 259] on div "12, 24, 12, 24" at bounding box center [154, 262] width 36 height 11
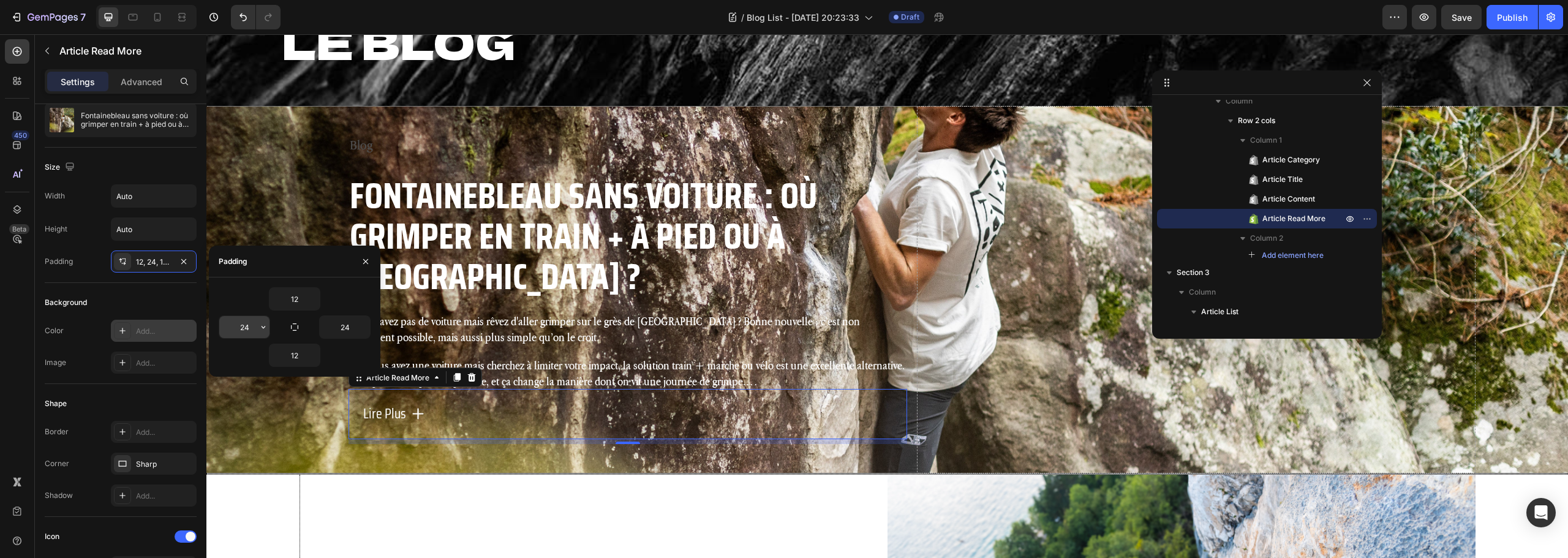
click at [245, 331] on input "24" at bounding box center [244, 327] width 50 height 22
type input "0"
click at [339, 329] on input "24" at bounding box center [345, 327] width 50 height 22
type input "0"
click at [312, 299] on icon "button" at bounding box center [314, 298] width 10 height 10
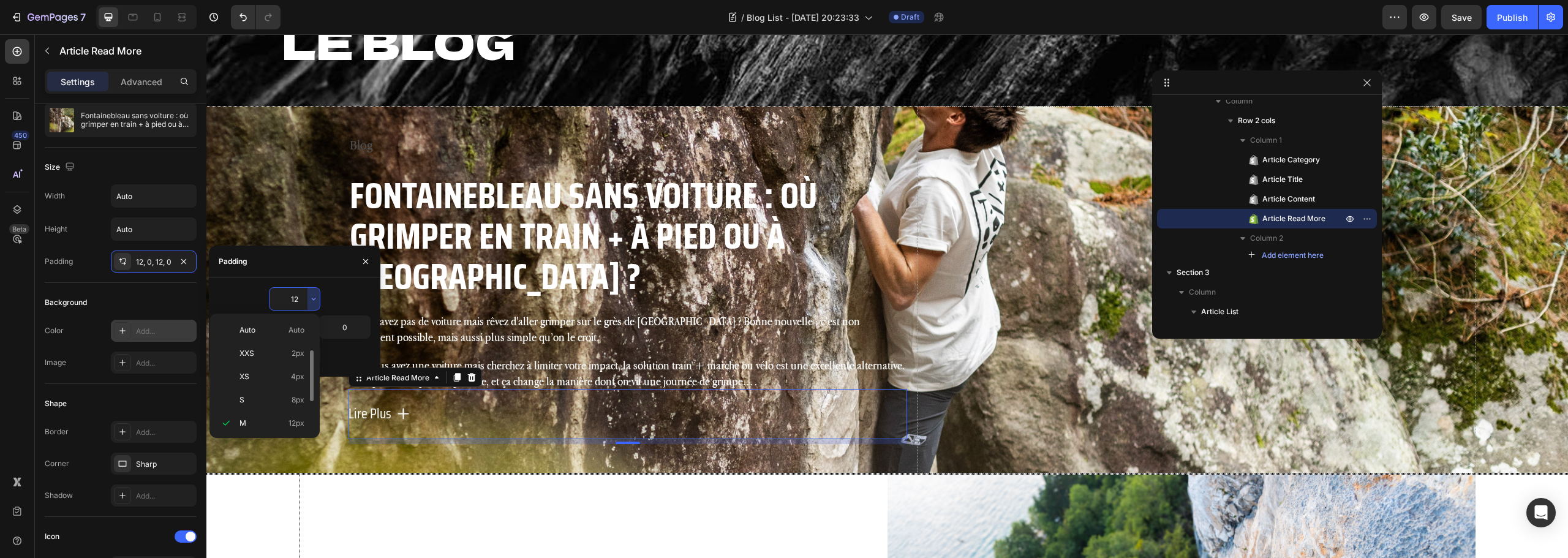
scroll to position [22, 0]
click at [253, 357] on p "XS 4px" at bounding box center [272, 355] width 65 height 11
type input "4"
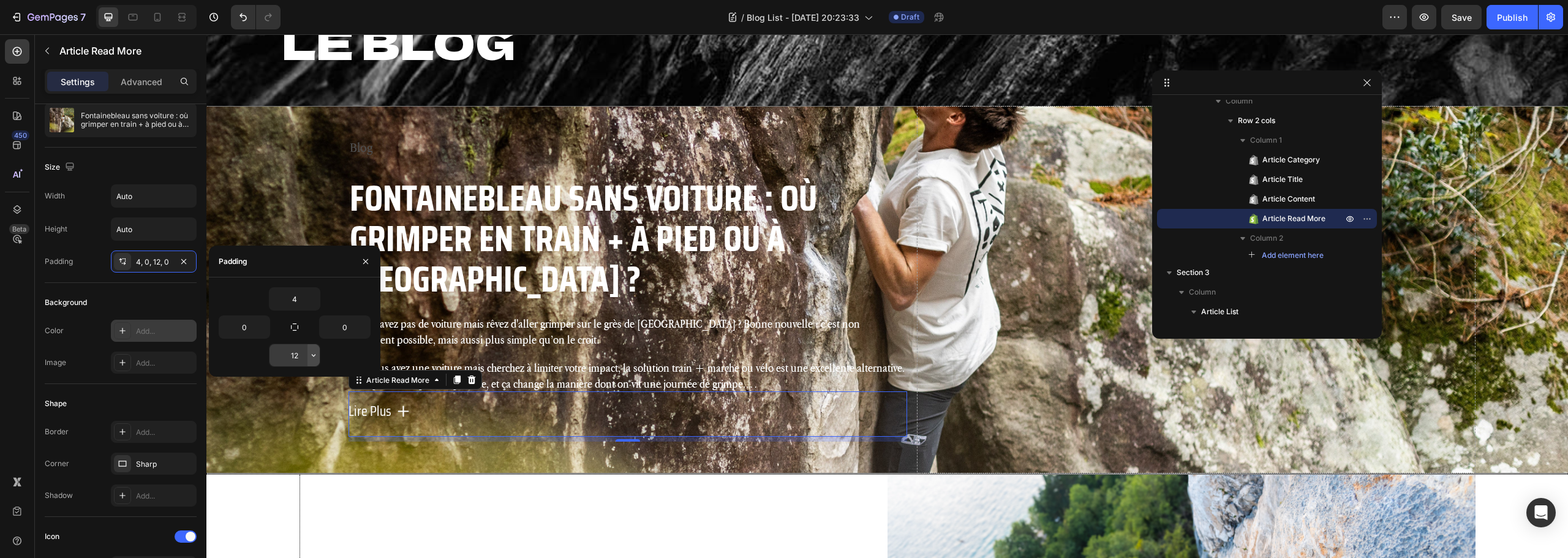
click at [312, 353] on icon "button" at bounding box center [314, 355] width 10 height 10
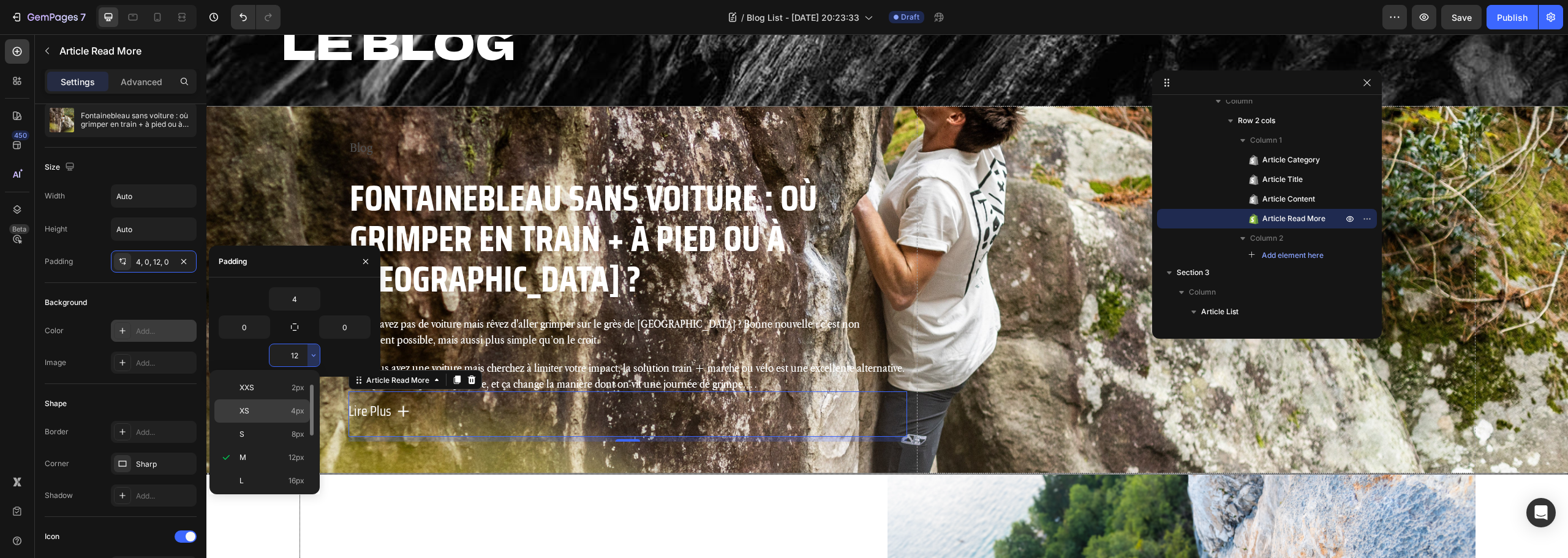
click at [290, 422] on div "XS 4px" at bounding box center [262, 433] width 95 height 23
type input "4"
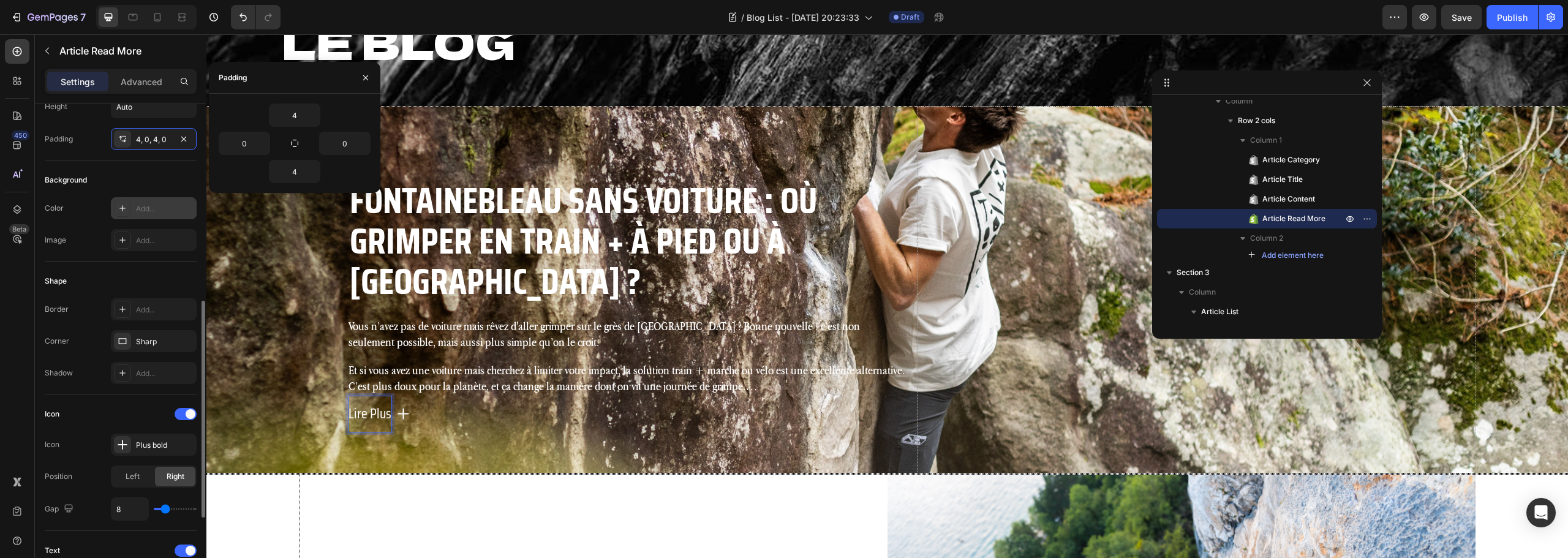
scroll to position [306, 0]
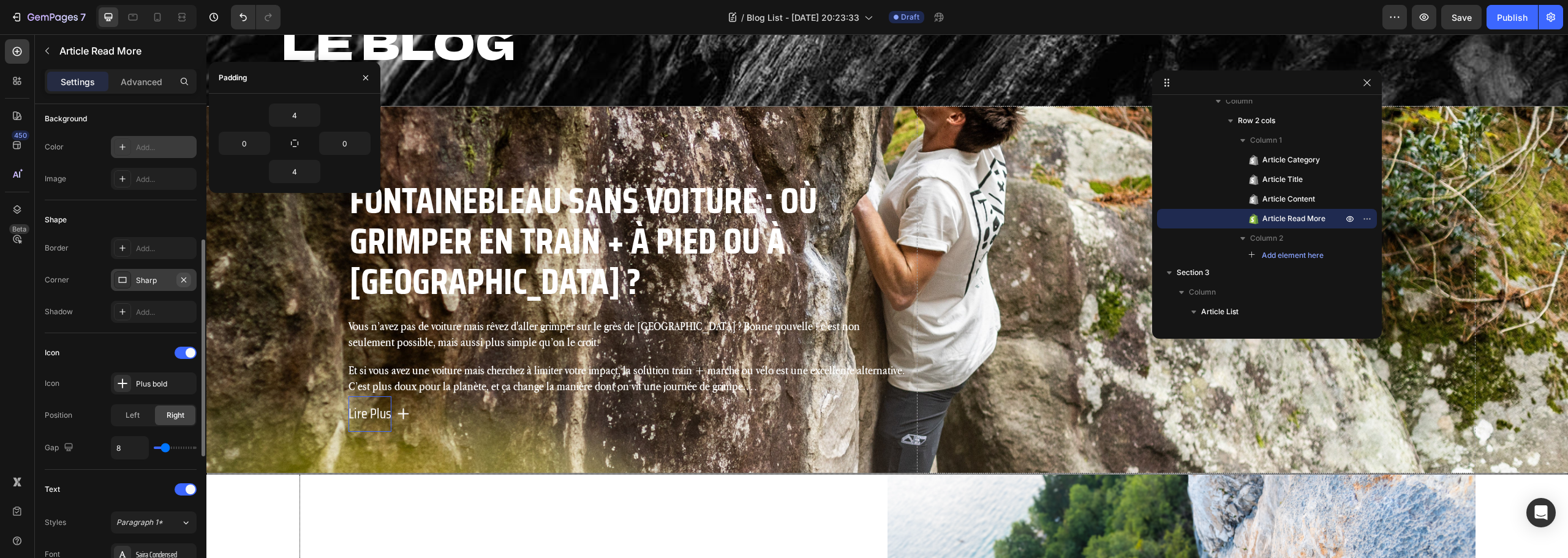
click at [187, 281] on icon "button" at bounding box center [184, 280] width 10 height 10
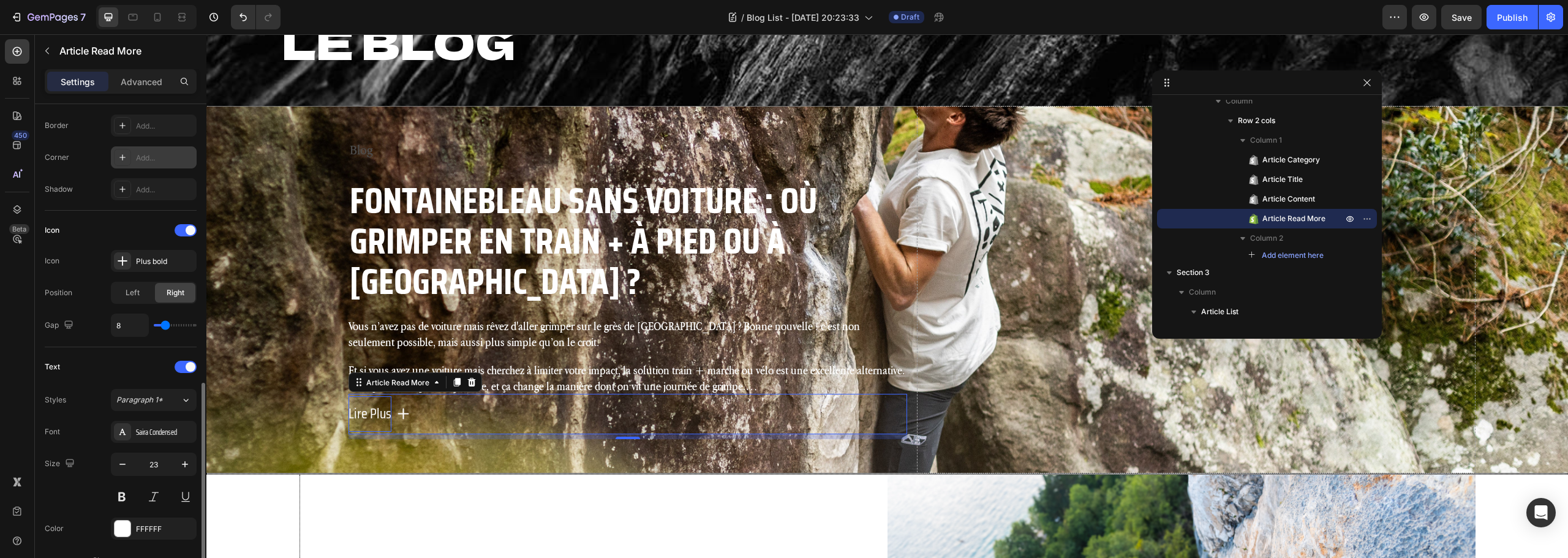
scroll to position [489, 0]
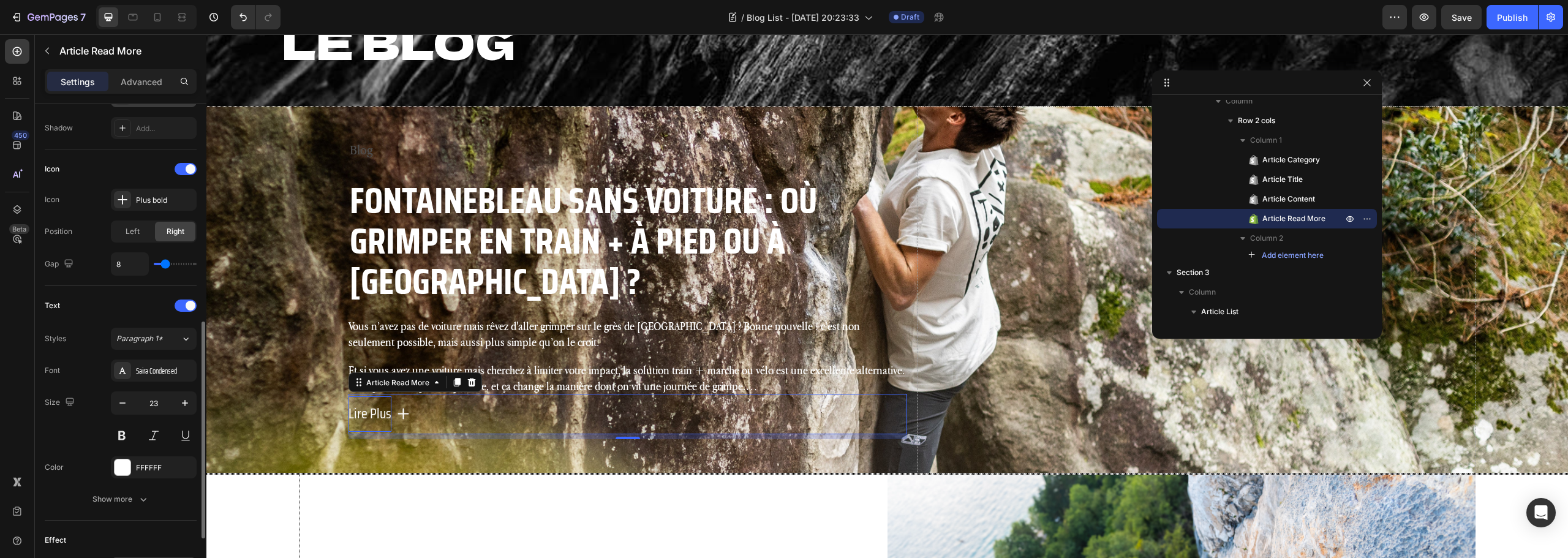
click at [138, 487] on div "Font Saira Condensed Size 23 Color FFFFFF Show more" at bounding box center [121, 434] width 152 height 150
click at [133, 497] on div "Show more" at bounding box center [121, 498] width 57 height 12
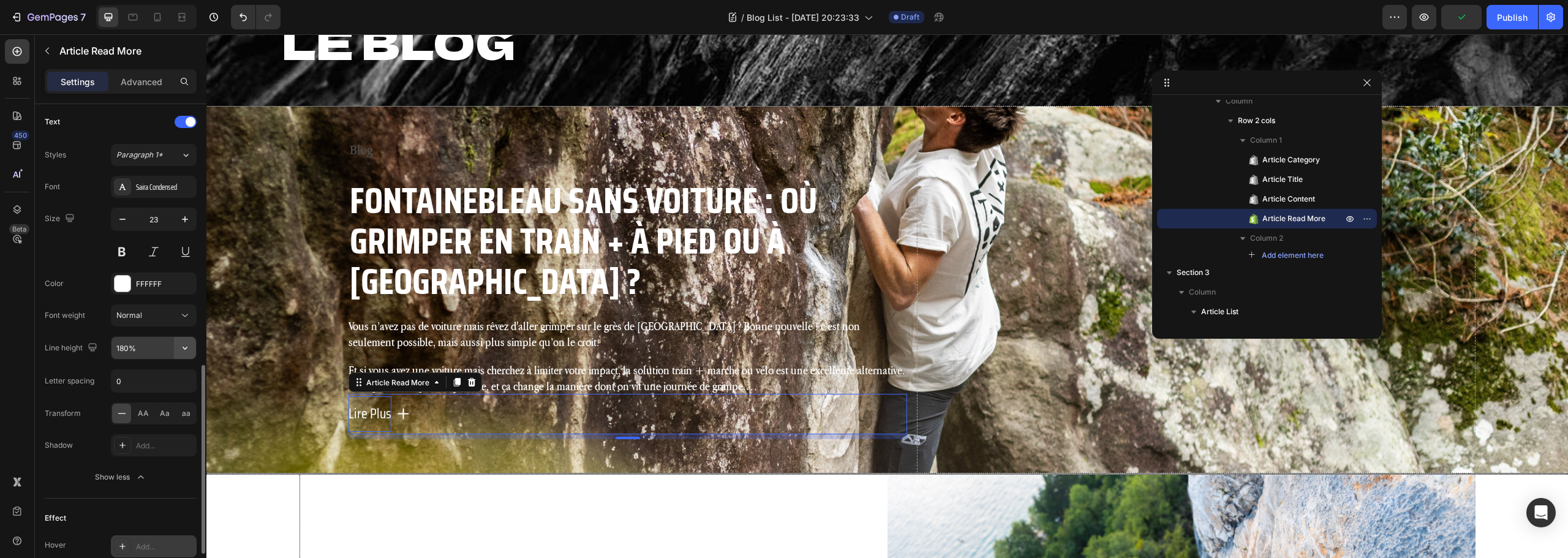
click at [185, 349] on icon "button" at bounding box center [185, 349] width 5 height 3
click at [150, 414] on div "120%" at bounding box center [141, 425] width 100 height 23
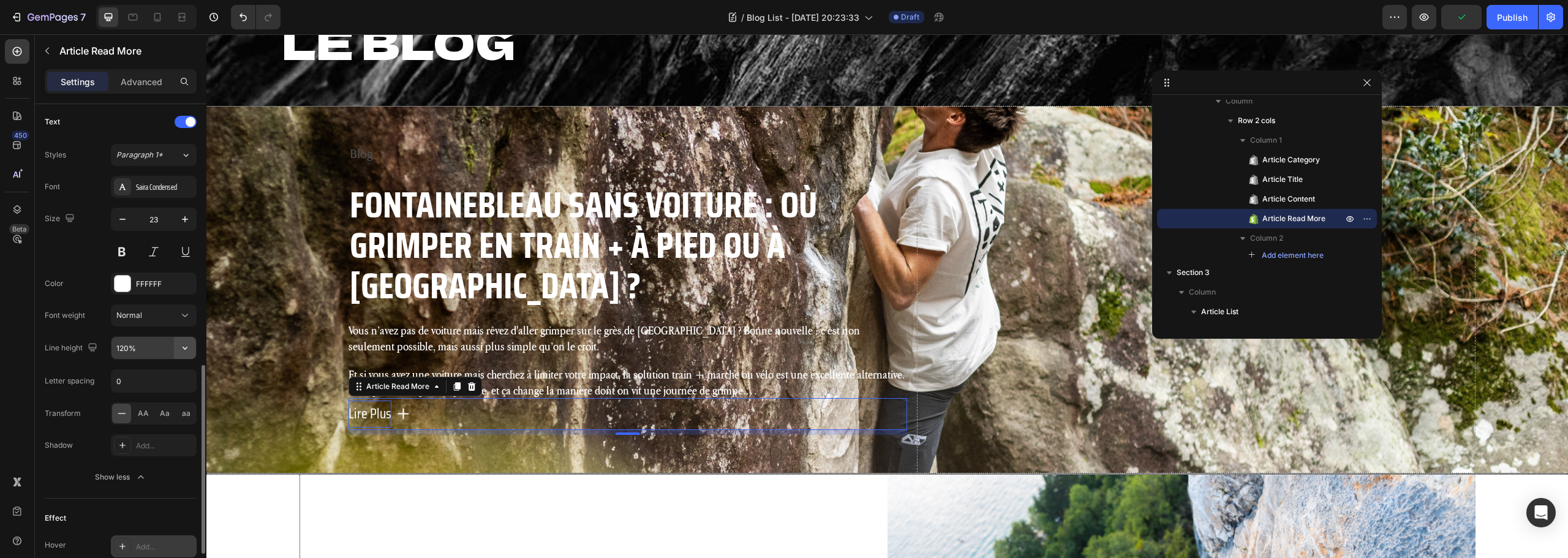
click at [187, 356] on button "button" at bounding box center [184, 347] width 22 height 22
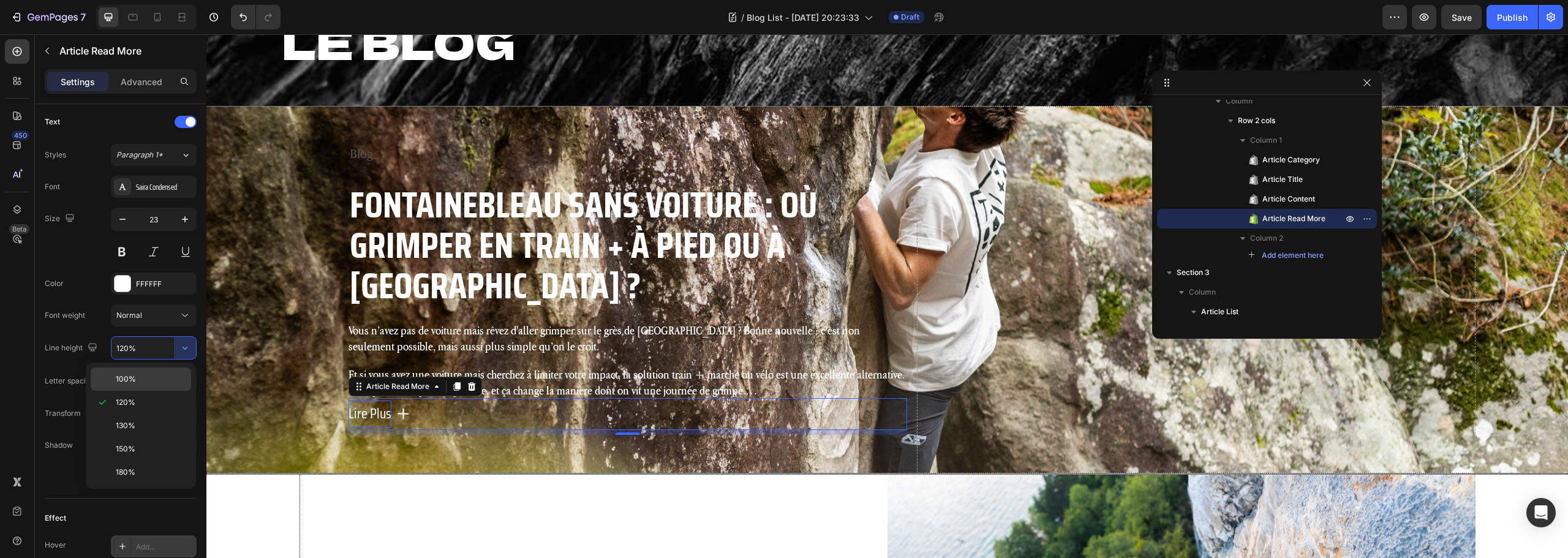
click at [142, 379] on p "100%" at bounding box center [150, 379] width 70 height 11
type input "100%"
click at [456, 399] on div "Lire Plus" at bounding box center [628, 414] width 558 height 29
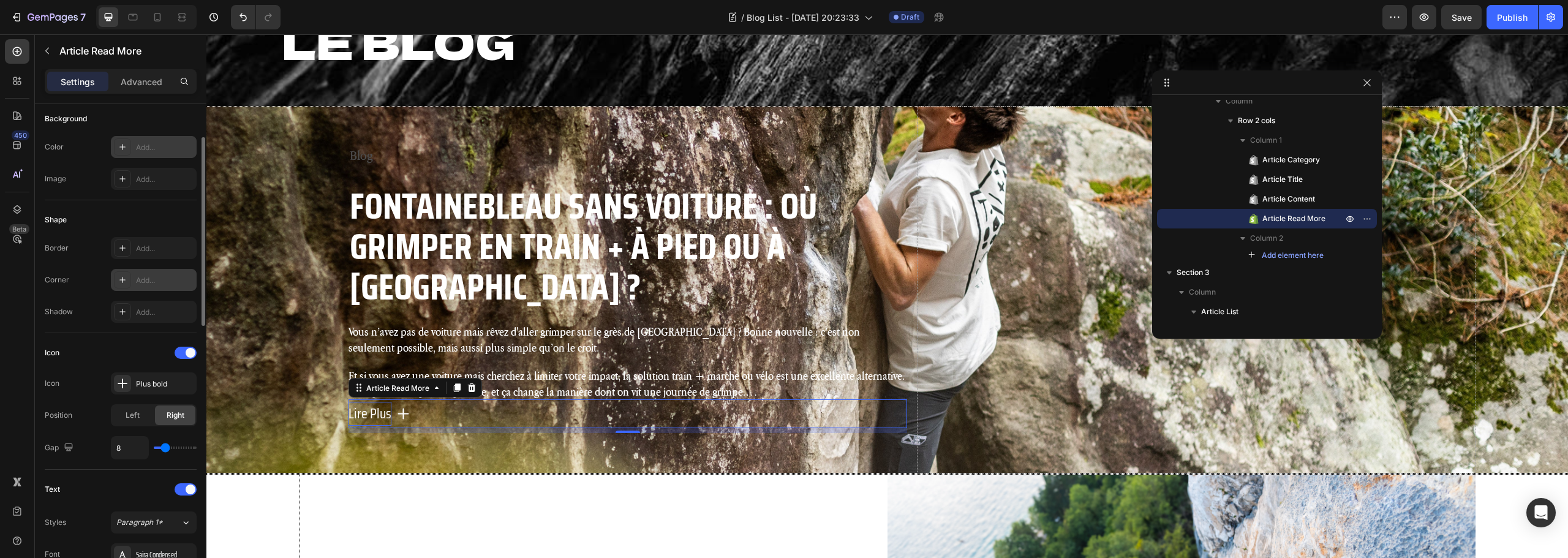
scroll to position [183, 0]
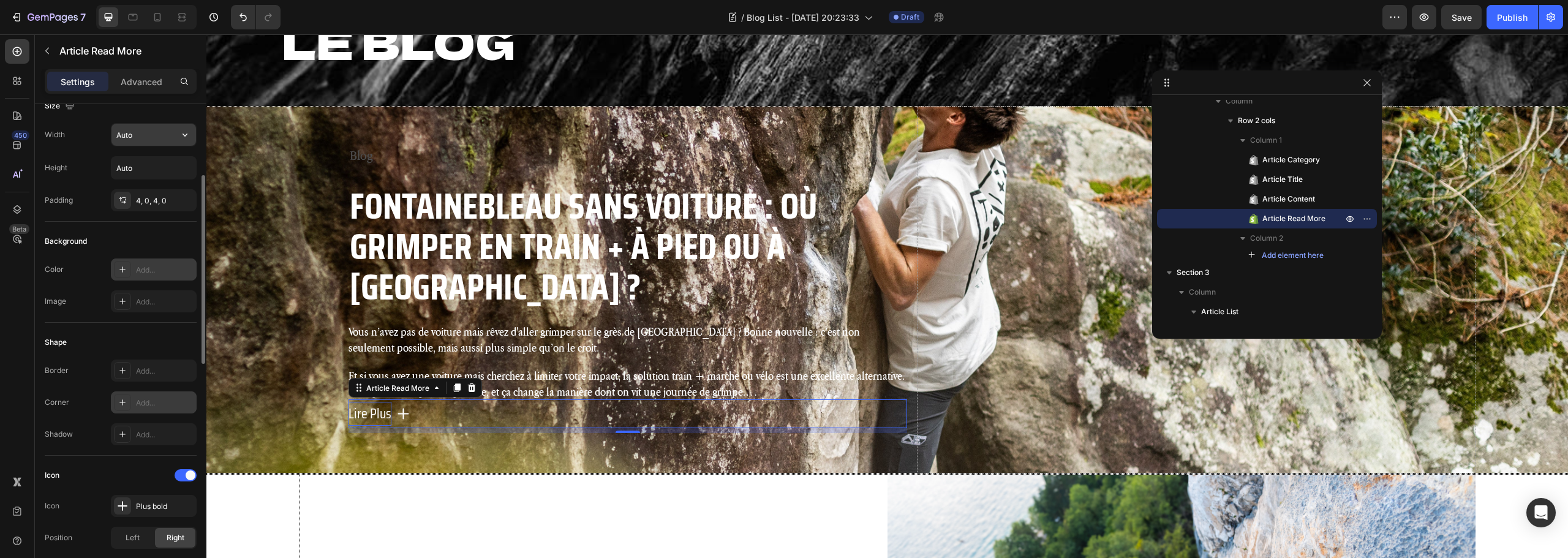
click at [170, 137] on input "Auto" at bounding box center [154, 134] width 84 height 22
click at [181, 136] on icon "button" at bounding box center [184, 134] width 12 height 12
click at [140, 186] on p "Full 100%" at bounding box center [150, 189] width 70 height 11
type input "100%"
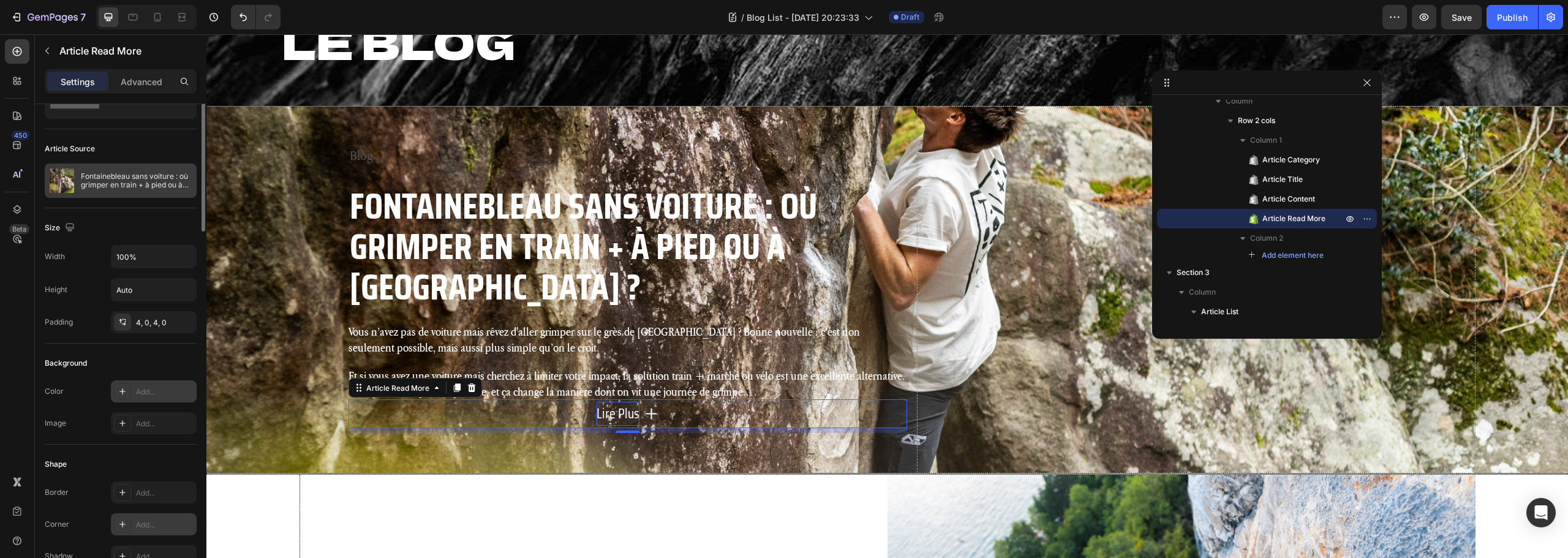
scroll to position [0, 0]
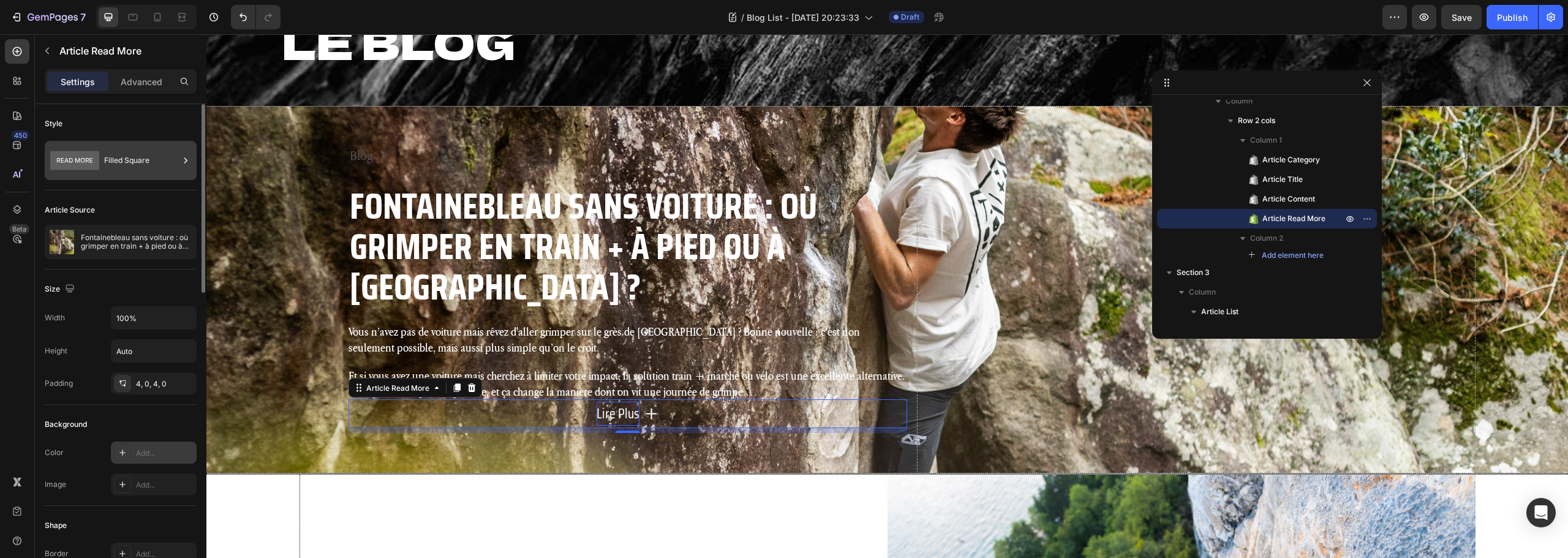
click at [112, 162] on div "Filled Square" at bounding box center [142, 160] width 74 height 28
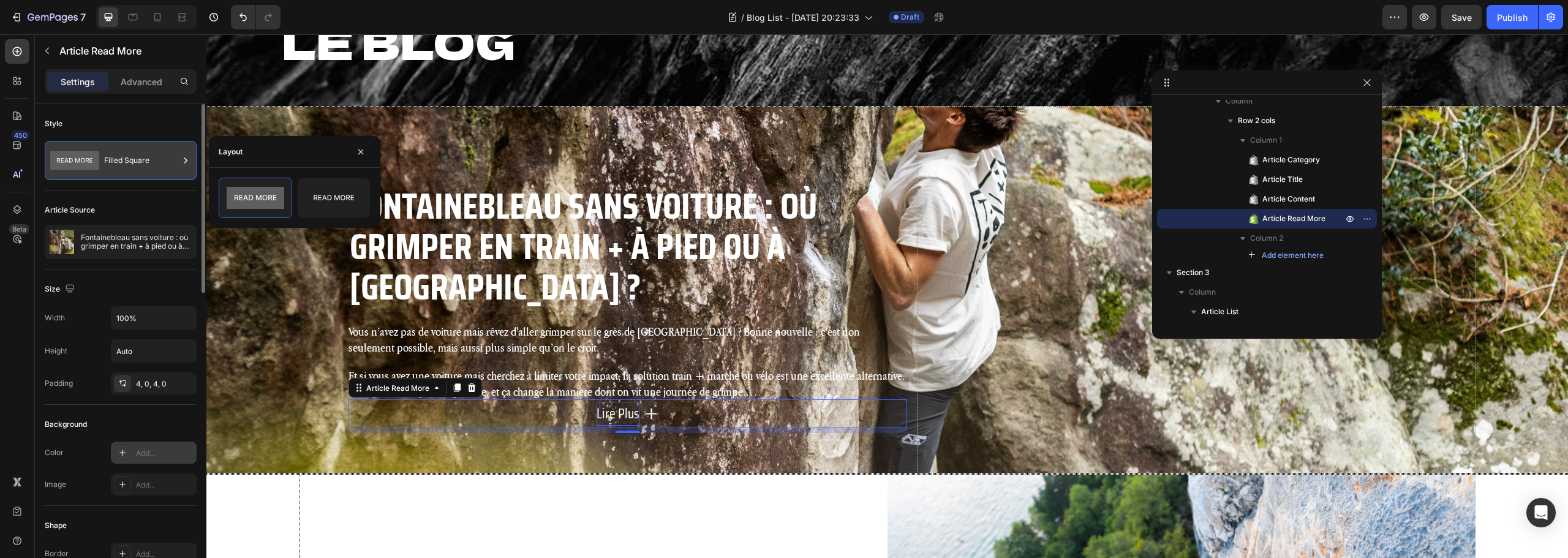
click at [112, 162] on div "Filled Square" at bounding box center [142, 160] width 74 height 28
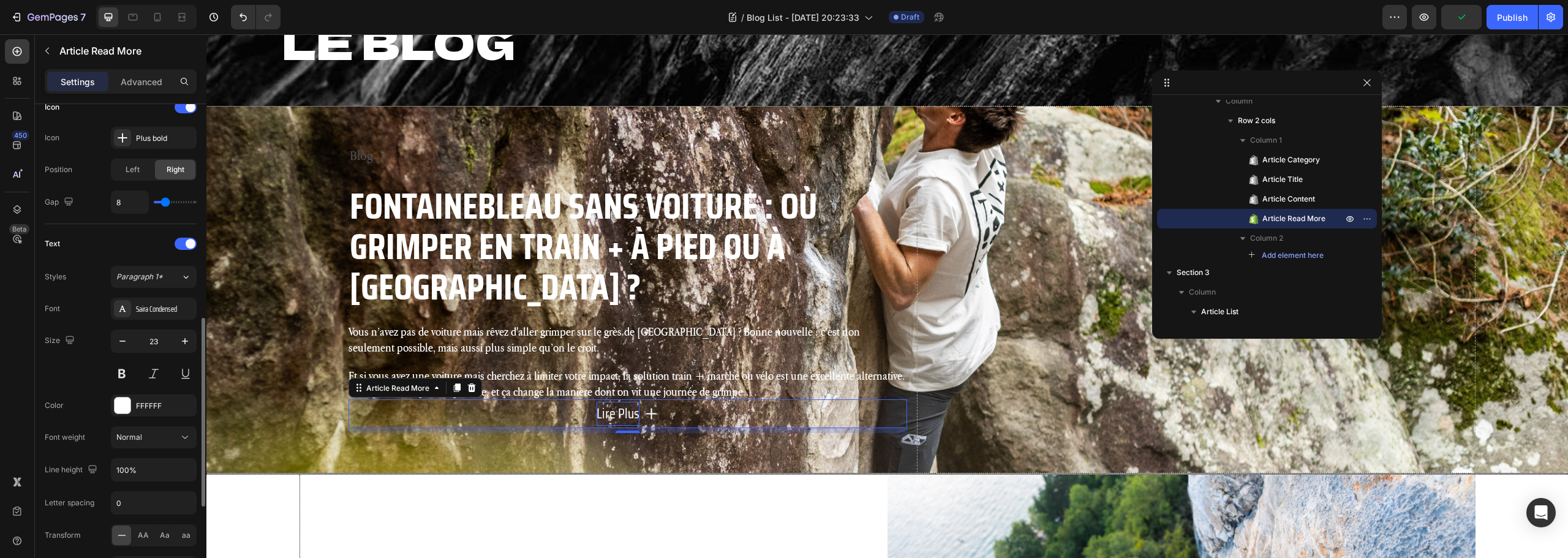
scroll to position [773, 0]
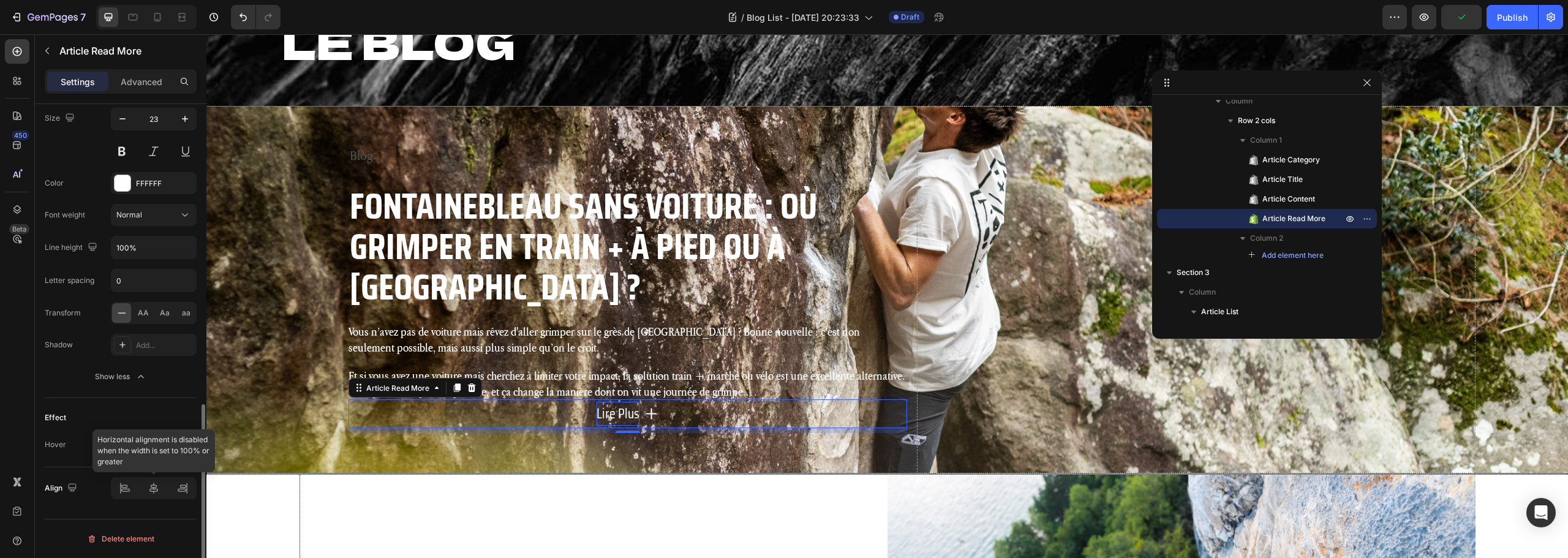
click at [125, 492] on div at bounding box center [154, 488] width 86 height 22
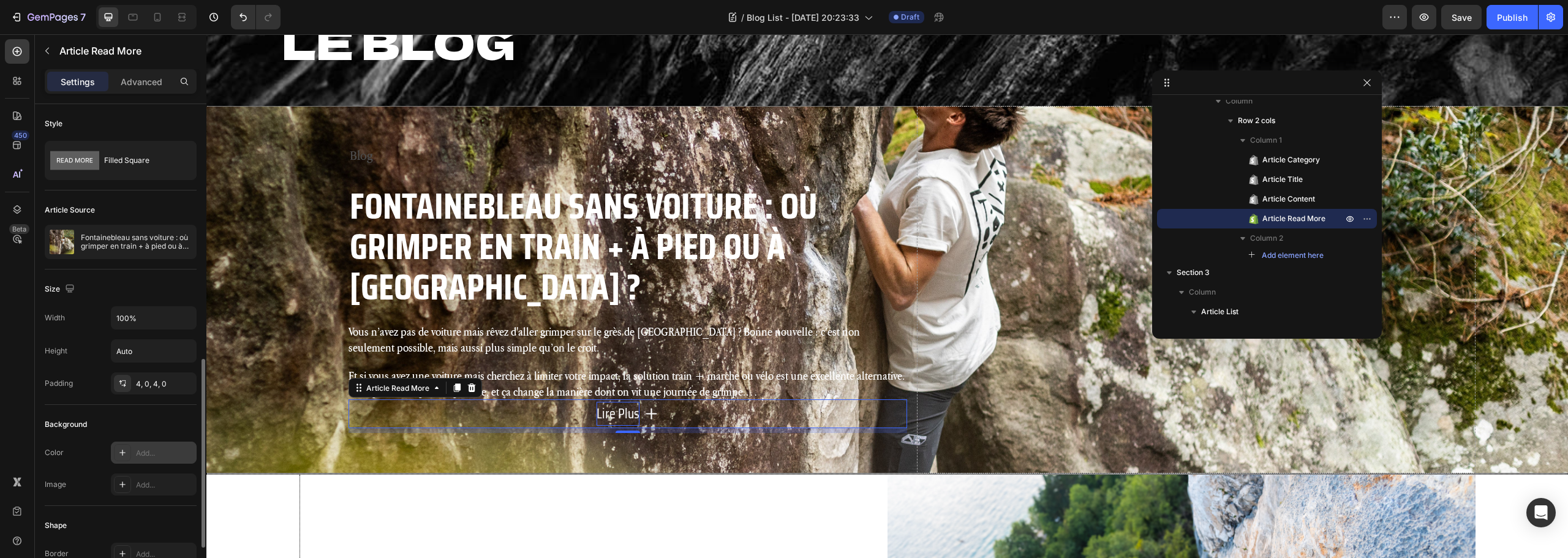
scroll to position [184, 0]
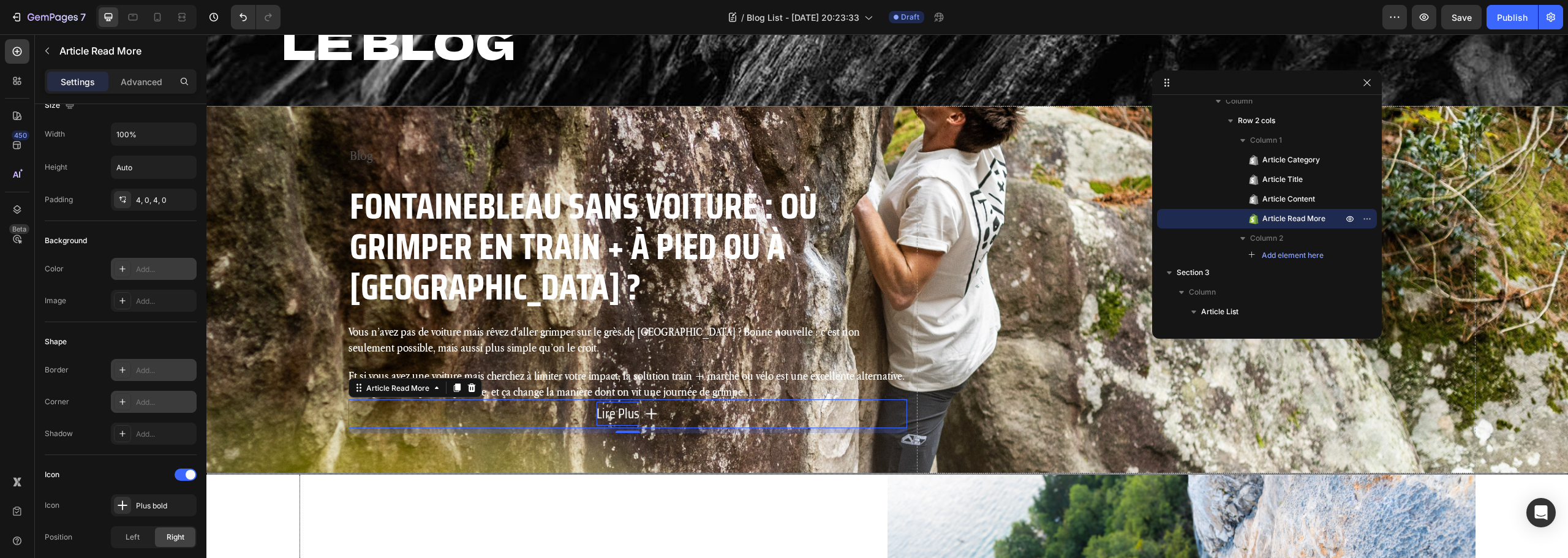
click at [150, 374] on div "Add..." at bounding box center [164, 370] width 57 height 11
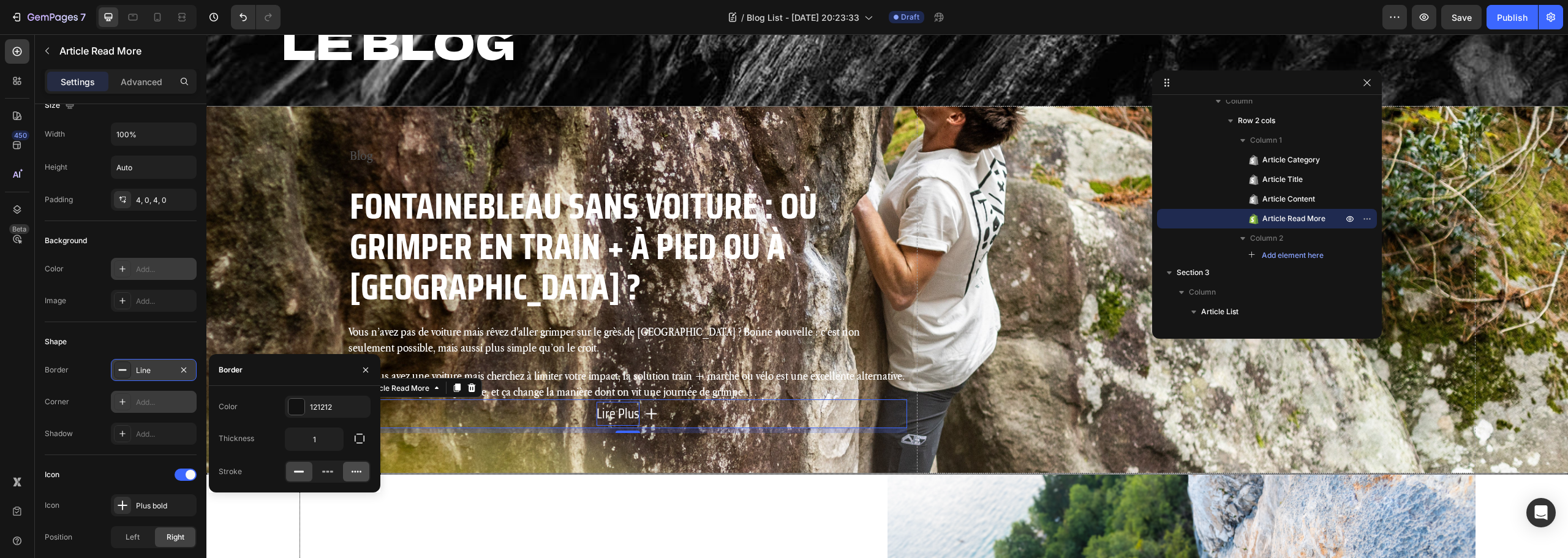
click at [358, 471] on icon at bounding box center [357, 471] width 10 height 2
click at [324, 410] on div "121212" at bounding box center [328, 408] width 36 height 11
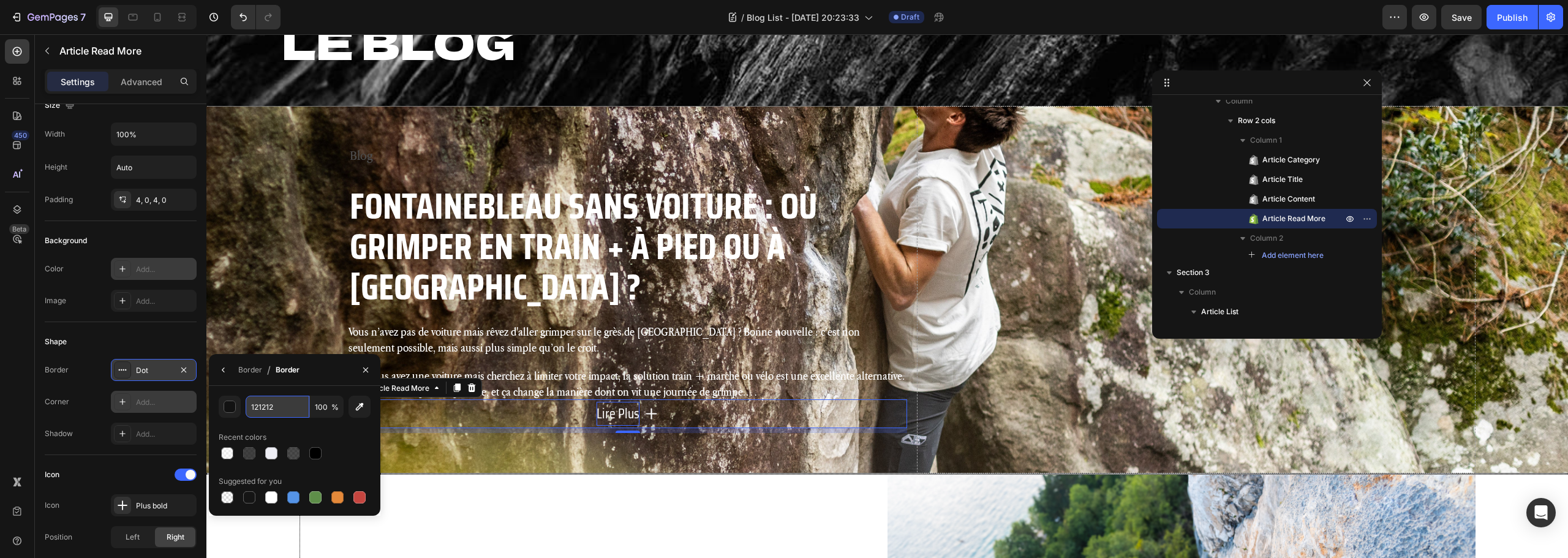
click at [282, 406] on input "121212" at bounding box center [278, 406] width 64 height 22
type input "FFFFFF"
click at [241, 372] on div "Border" at bounding box center [251, 370] width 24 height 11
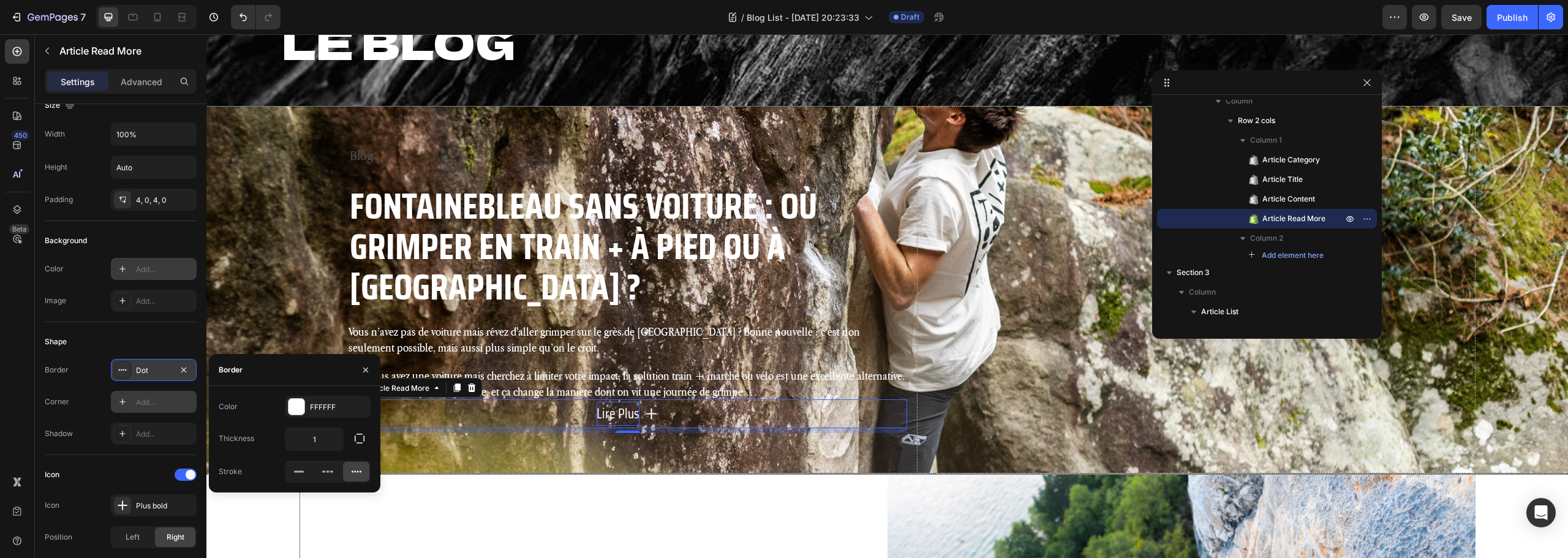
click at [354, 467] on icon at bounding box center [356, 471] width 12 height 12
click at [362, 446] on button "button" at bounding box center [359, 438] width 22 height 22
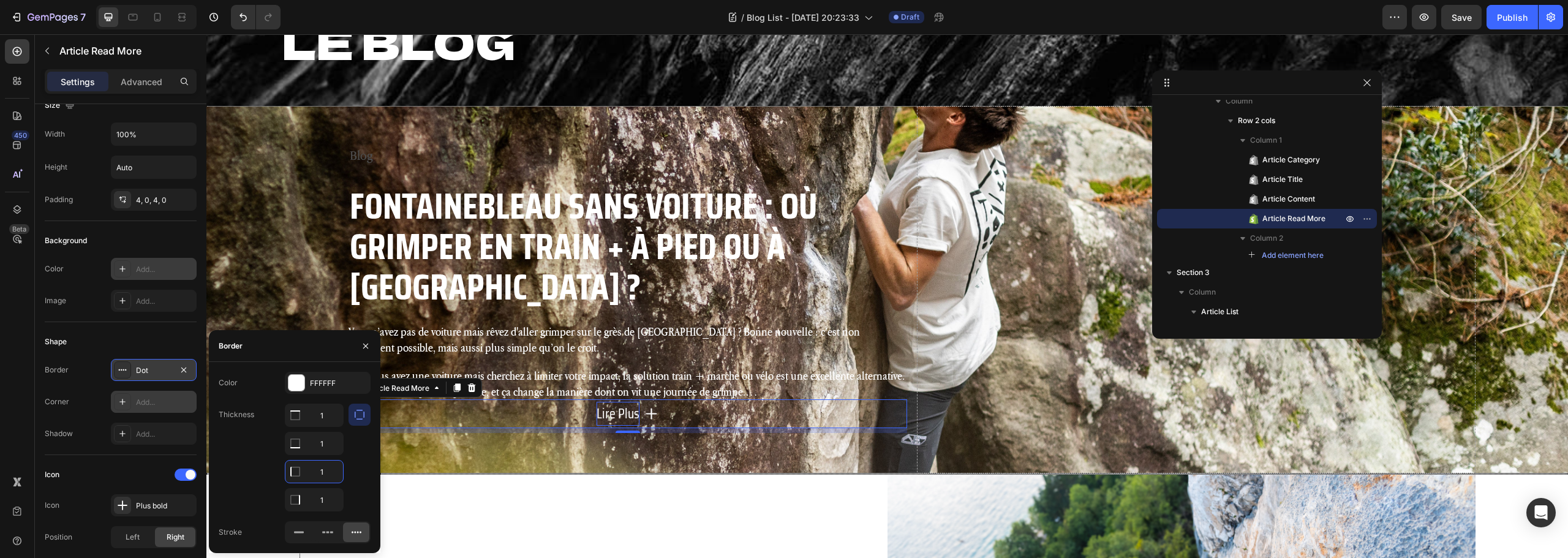
click at [325, 467] on input "1" at bounding box center [314, 471] width 57 height 22
type input "0"
click at [324, 426] on input "1" at bounding box center [314, 415] width 57 height 22
type input "0"
click at [564, 323] on p "Vous n’avez pas de voiture mais rêvez d'aller grimper sur le grès de Fontainebl…" at bounding box center [628, 339] width 558 height 32
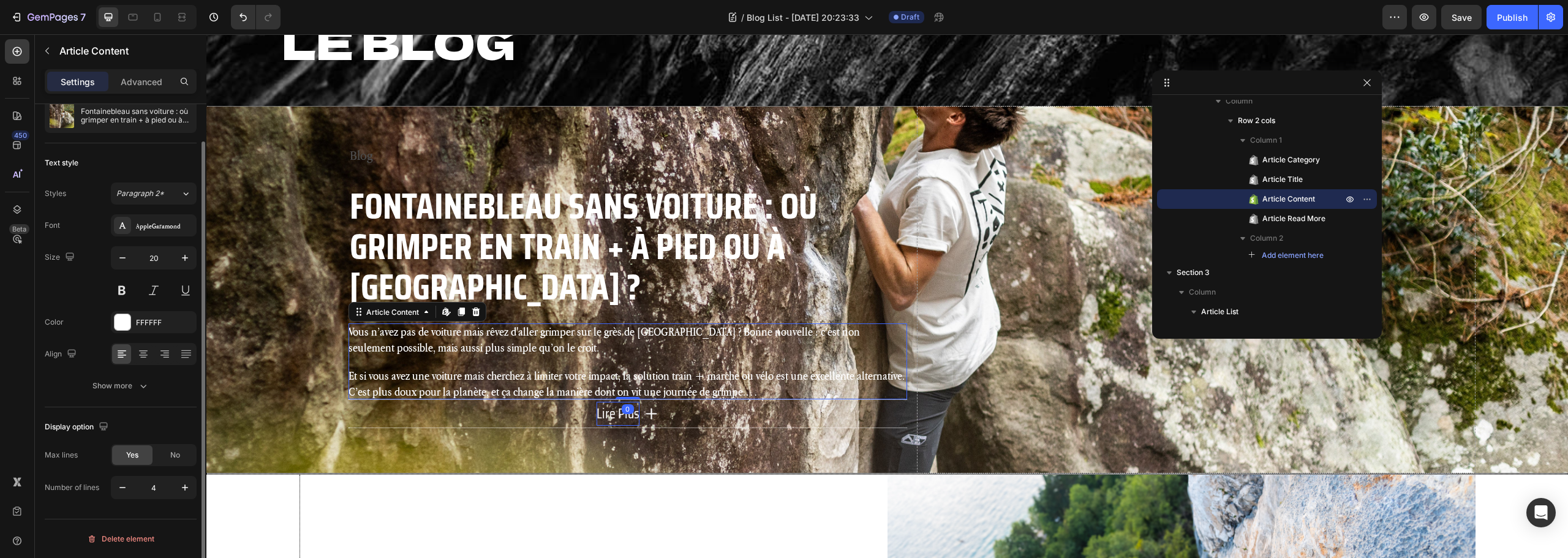
scroll to position [0, 0]
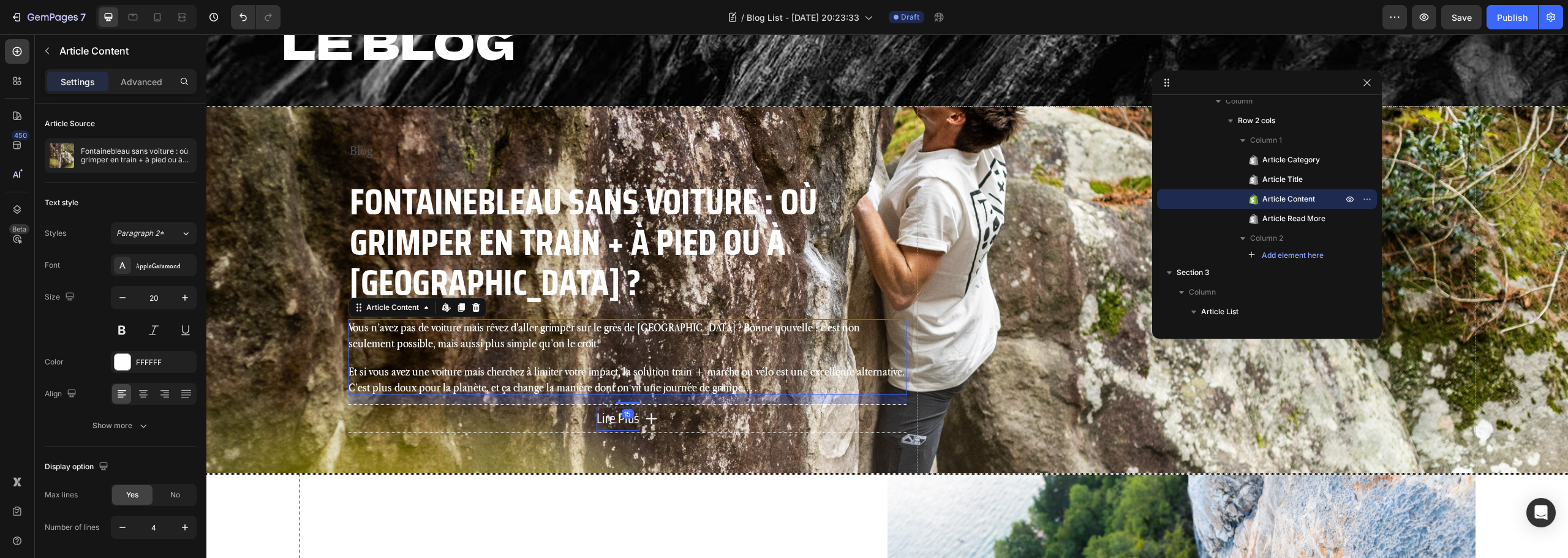
drag, startPoint x: 625, startPoint y: 378, endPoint x: 625, endPoint y: 387, distance: 9.0
click at [625, 387] on div "Blog Article Category Fontainebleau sans voiture : où grimper en train + à pied…" at bounding box center [628, 290] width 558 height 367
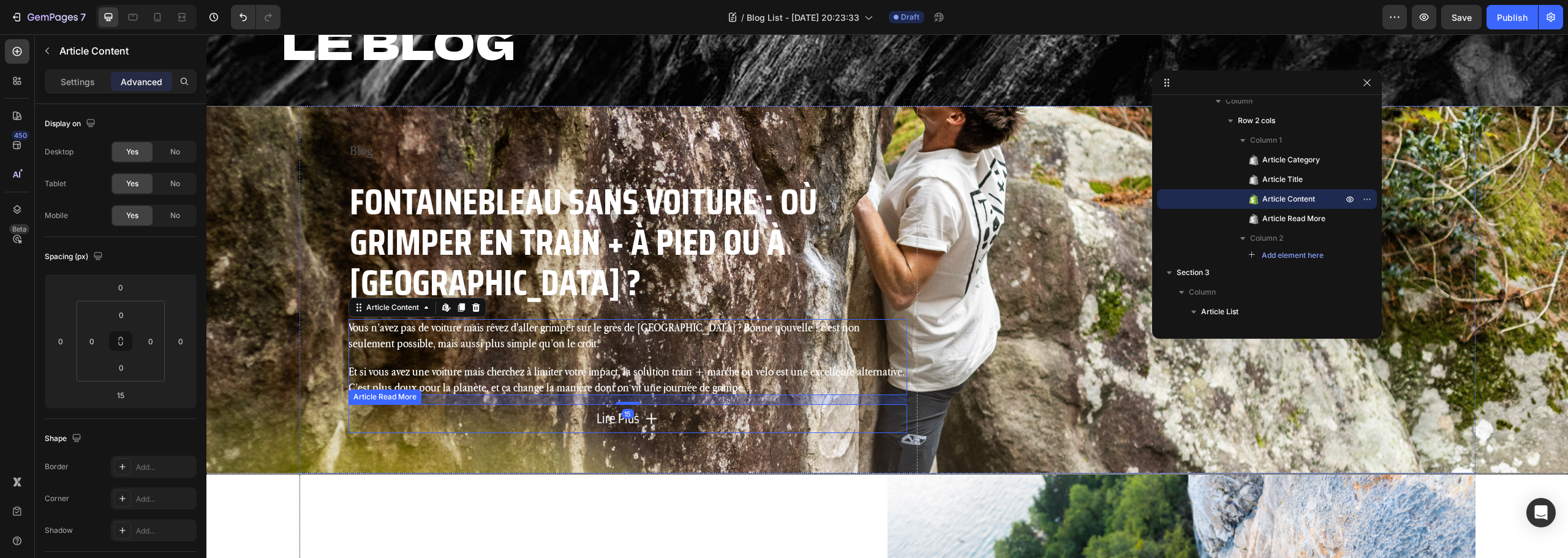
click at [550, 404] on button "Lire Plus" at bounding box center [628, 419] width 558 height 29
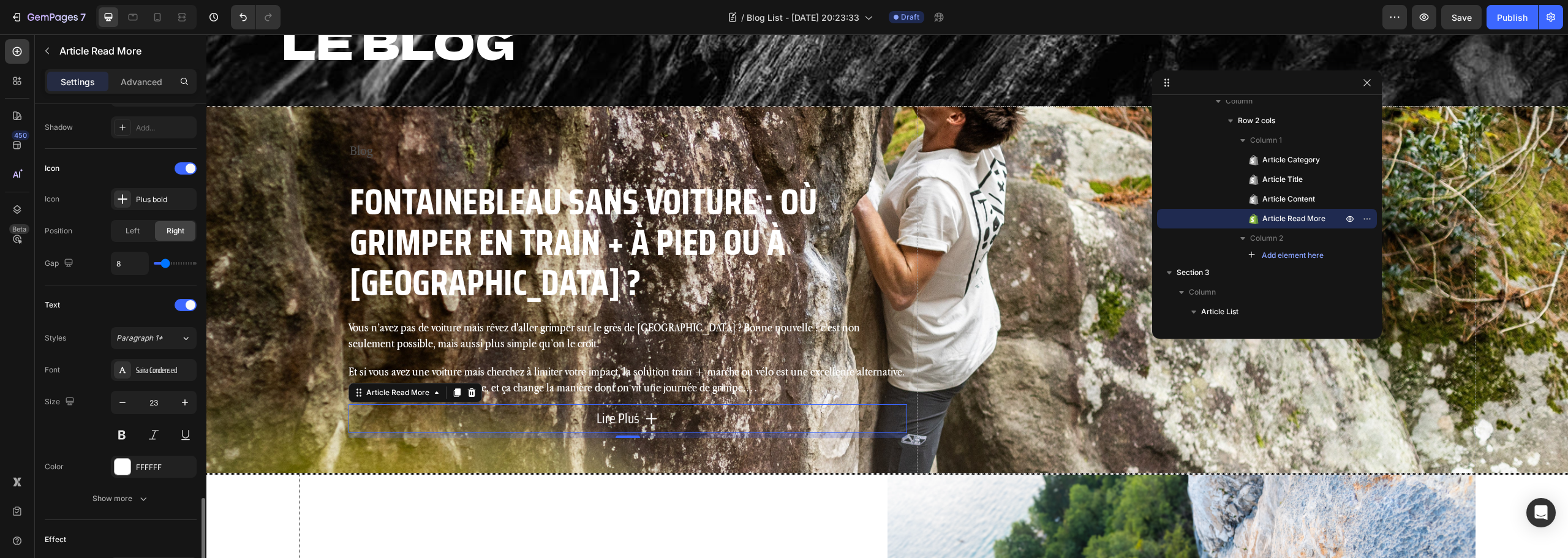
scroll to position [611, 0]
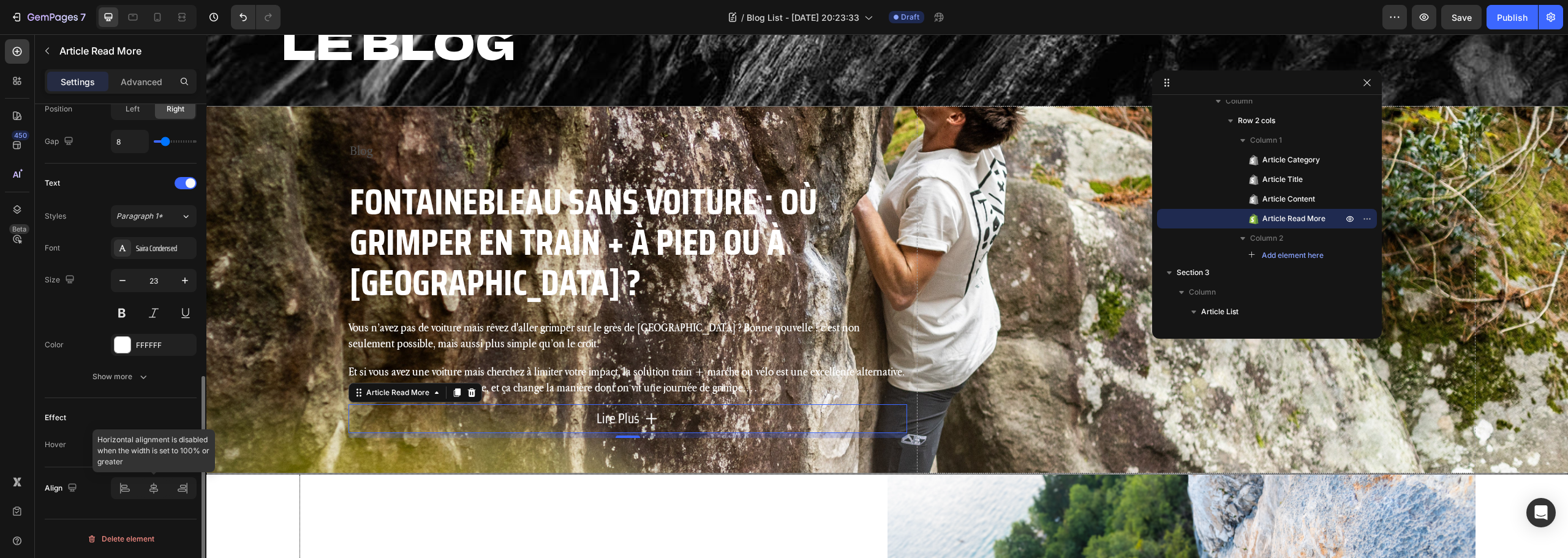
click at [126, 490] on div at bounding box center [154, 488] width 86 height 22
click at [144, 80] on p "Advanced" at bounding box center [141, 82] width 41 height 13
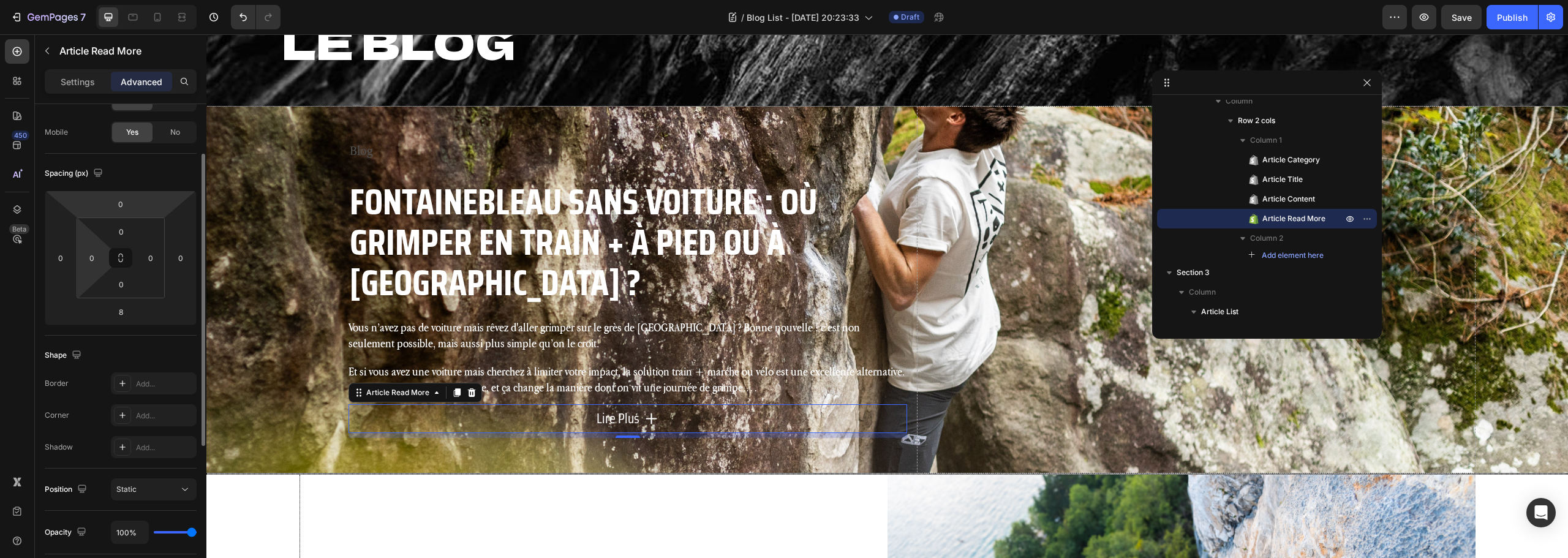
scroll to position [0, 0]
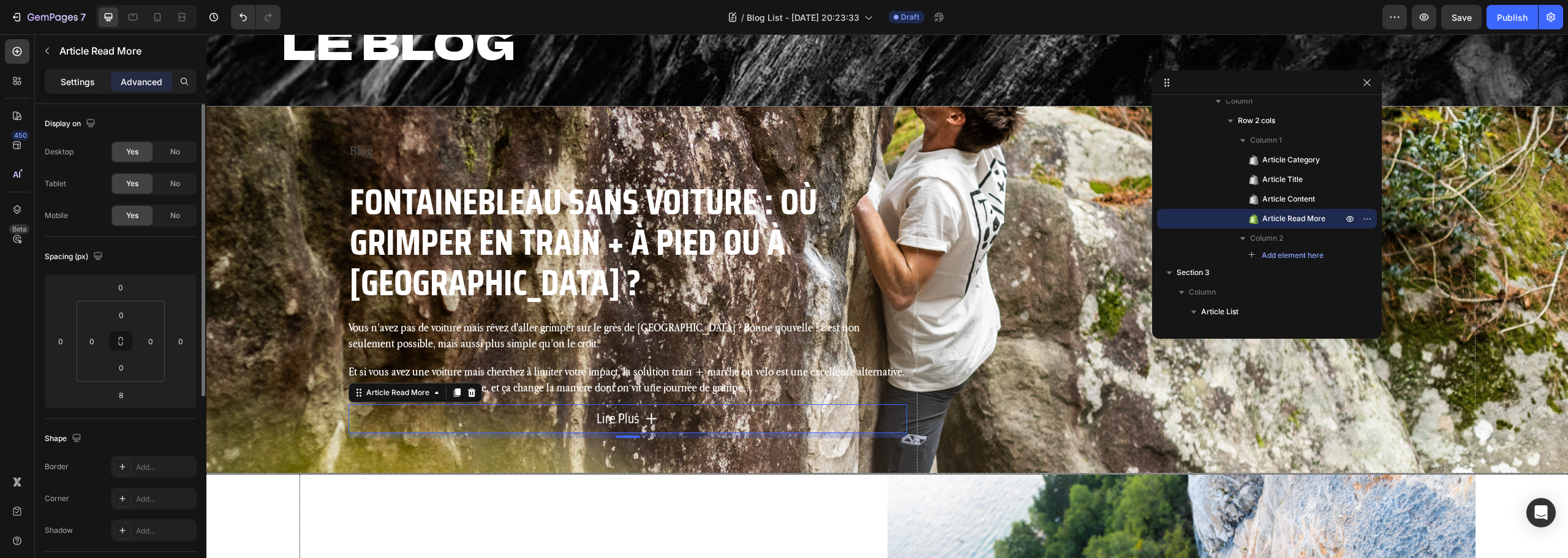
click at [65, 89] on div "Settings" at bounding box center [78, 82] width 61 height 19
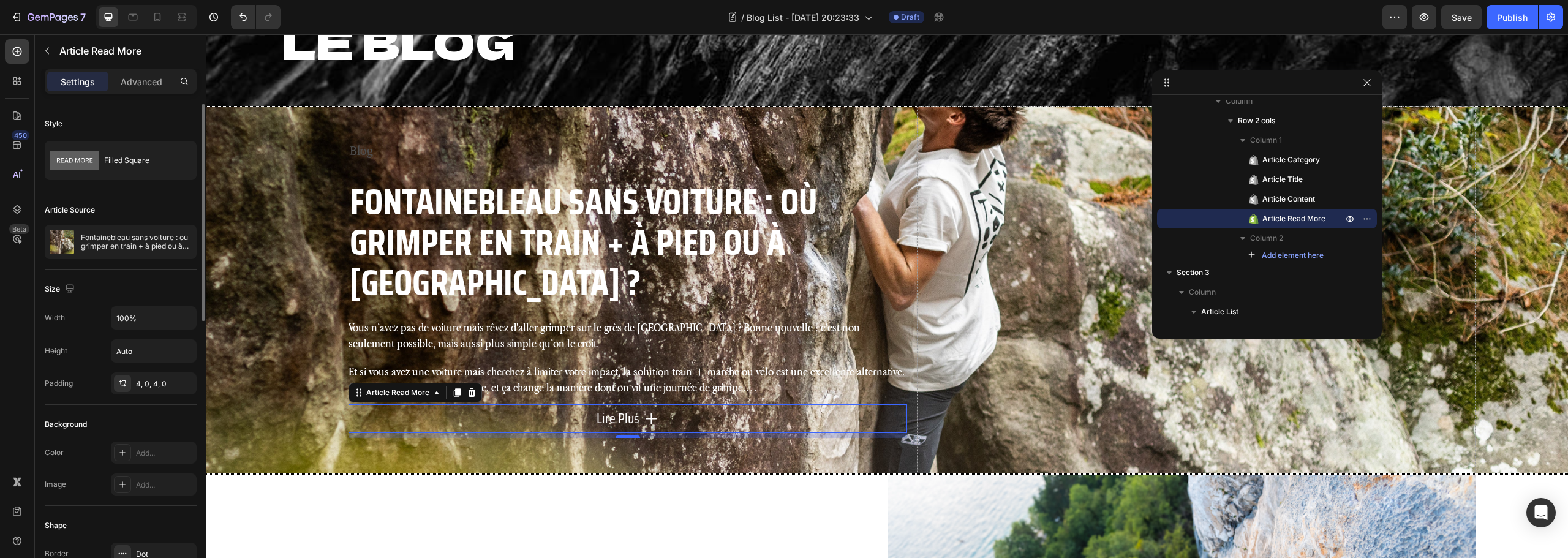
click at [118, 269] on div "Style Filled Square" at bounding box center [121, 336] width 152 height 135
click at [117, 154] on div "Filled Square" at bounding box center [142, 160] width 74 height 28
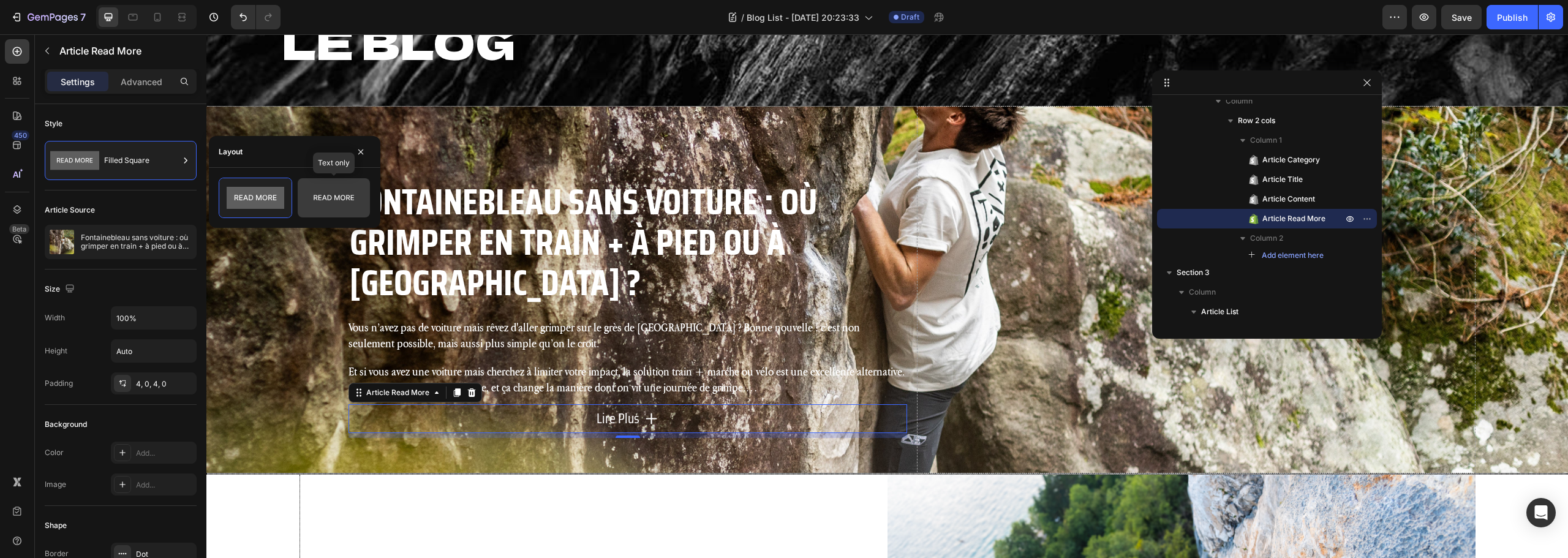
click at [337, 203] on icon at bounding box center [333, 197] width 57 height 24
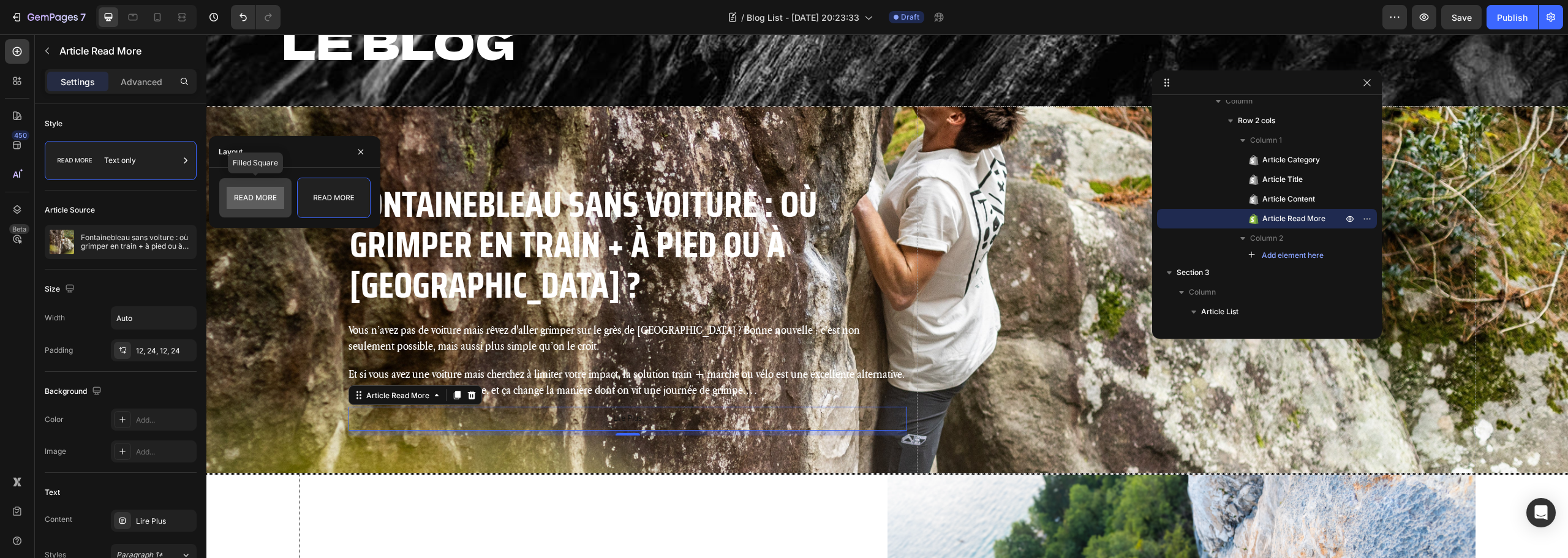
click at [255, 201] on rect at bounding box center [255, 197] width 57 height 22
type input "100%"
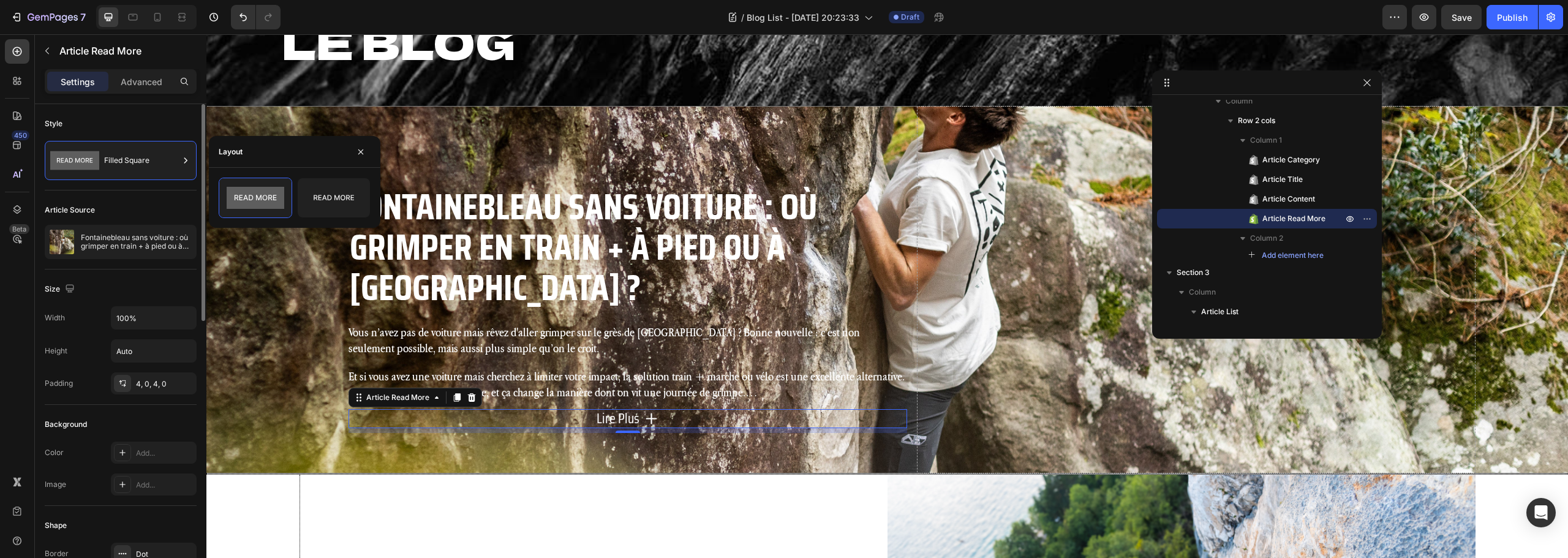
click at [83, 313] on div "Width 100%" at bounding box center [121, 318] width 152 height 23
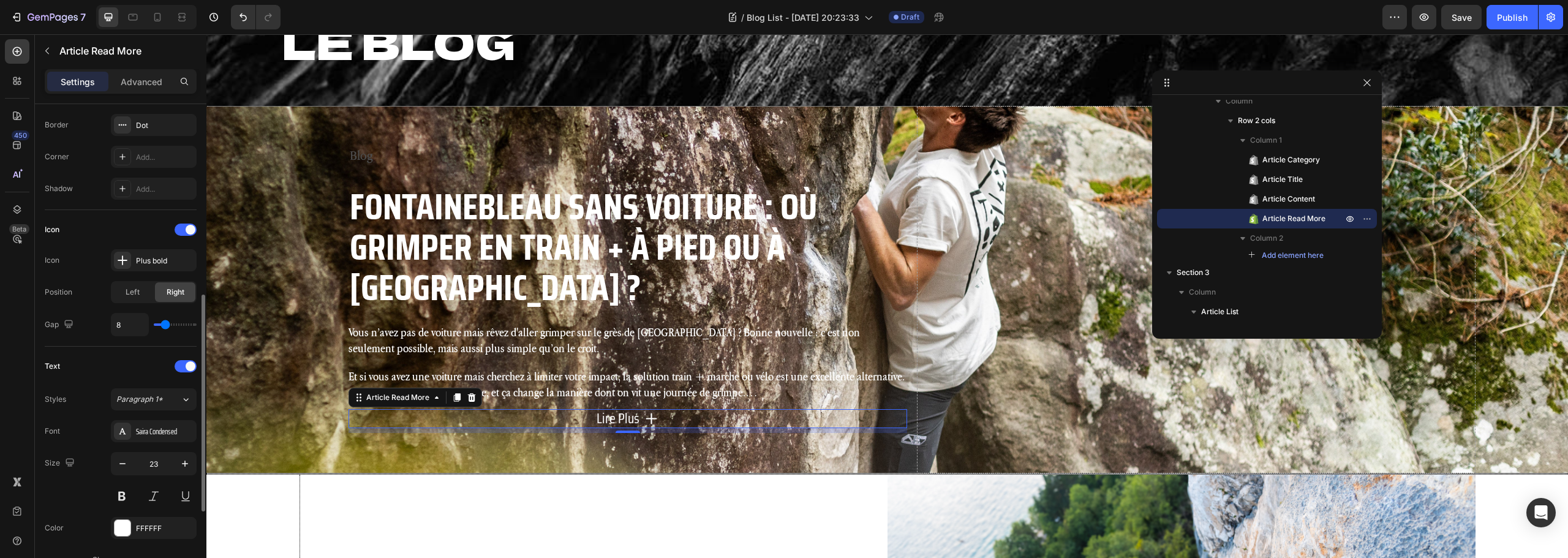
scroll to position [551, 0]
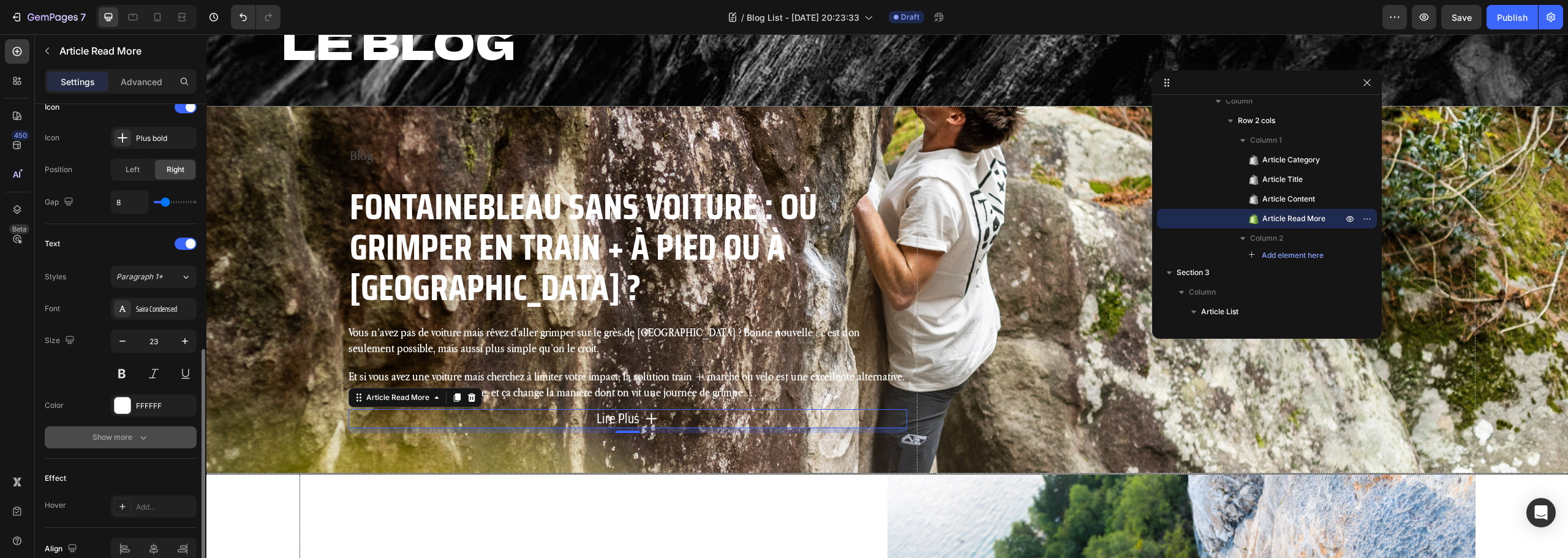
click at [109, 435] on div "Show more" at bounding box center [121, 437] width 57 height 12
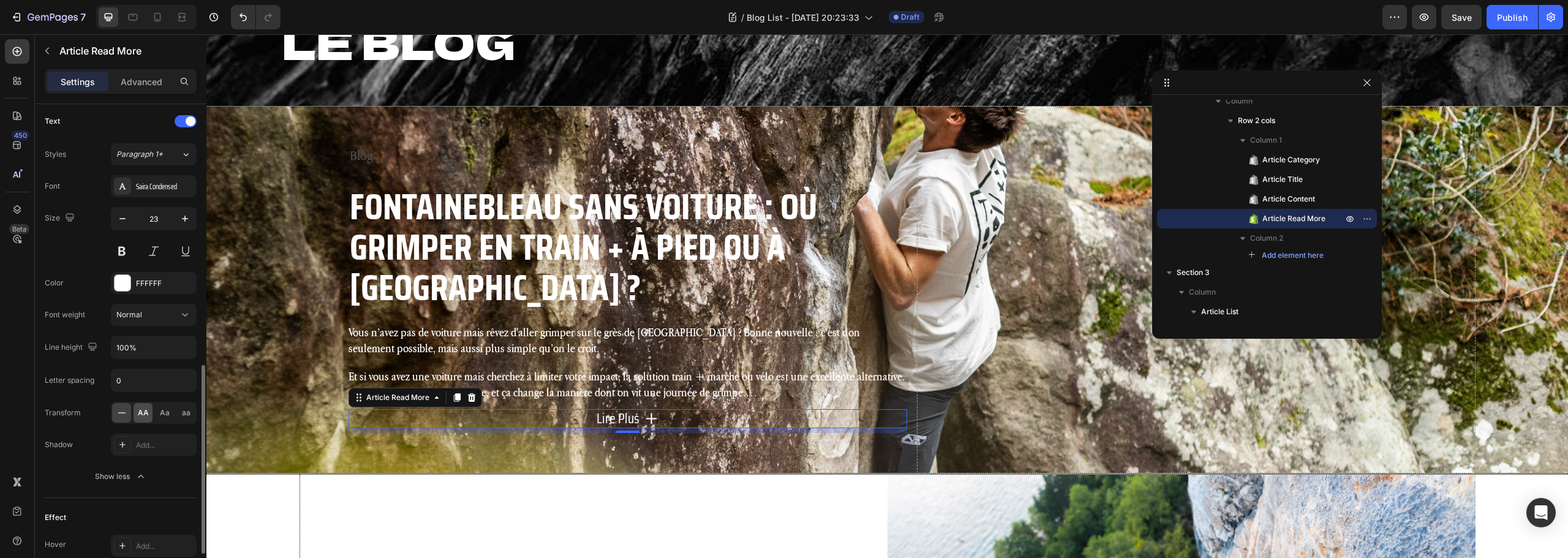
click at [143, 411] on span "AA" at bounding box center [143, 412] width 11 height 11
click at [116, 411] on icon at bounding box center [121, 412] width 12 height 12
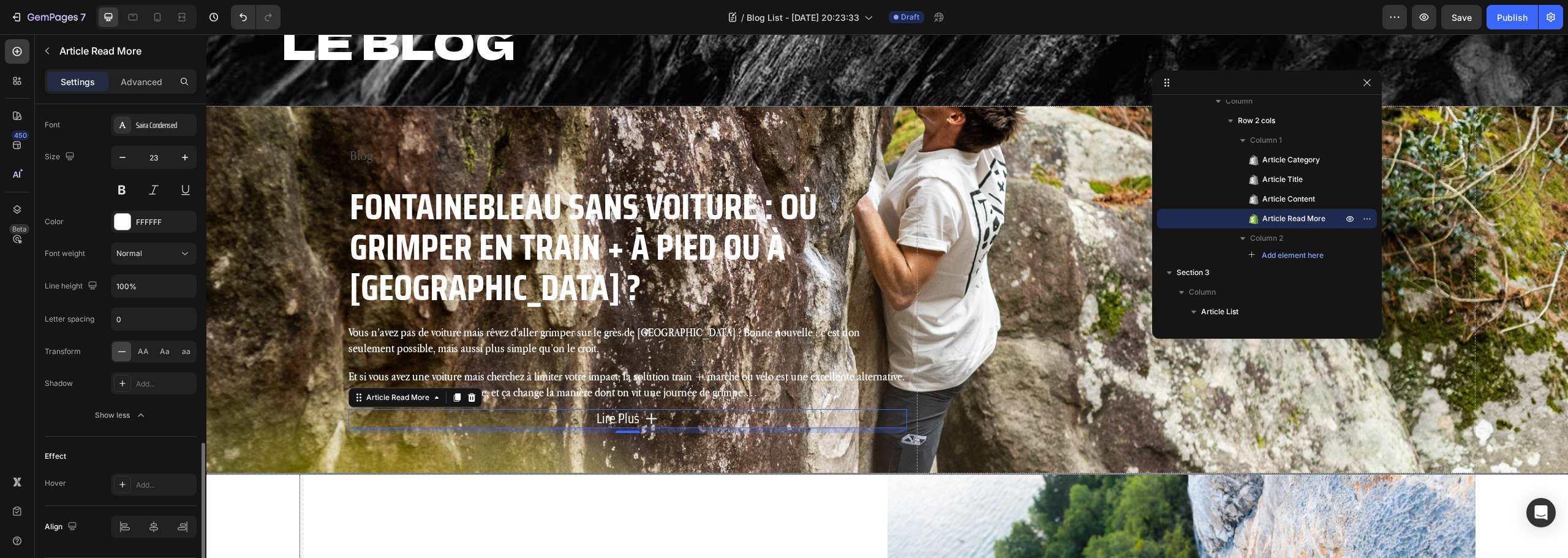
scroll to position [773, 0]
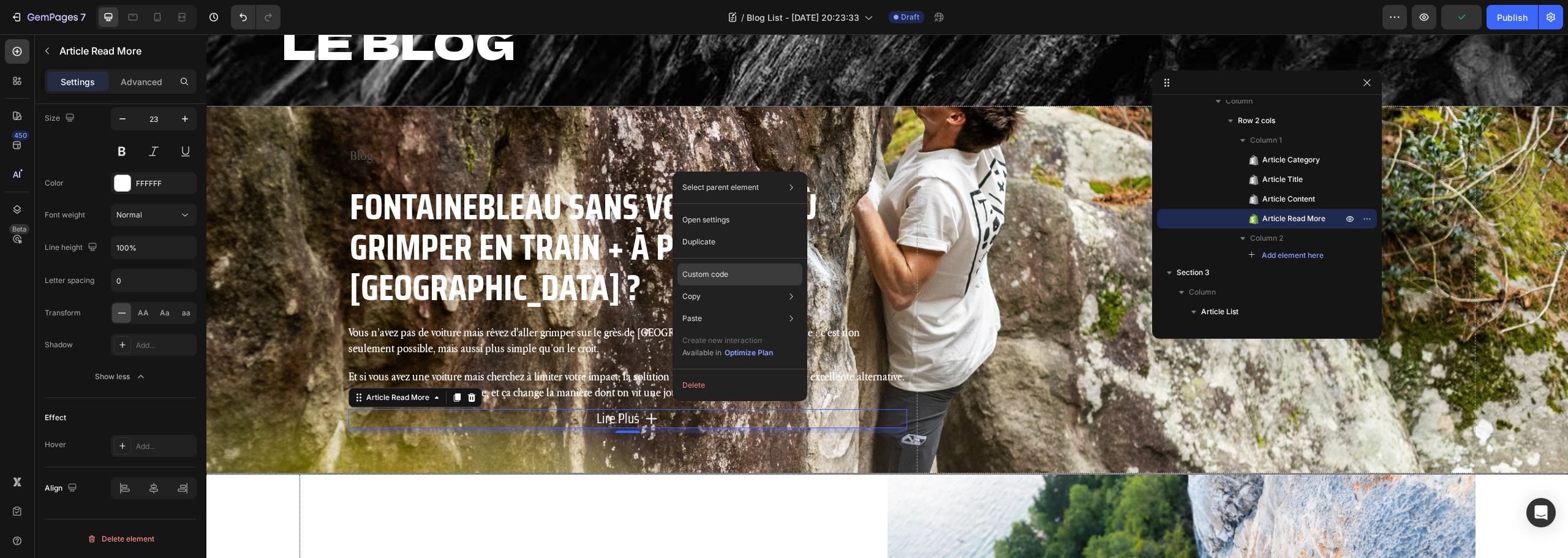
click at [723, 275] on p "Custom code" at bounding box center [705, 274] width 46 height 11
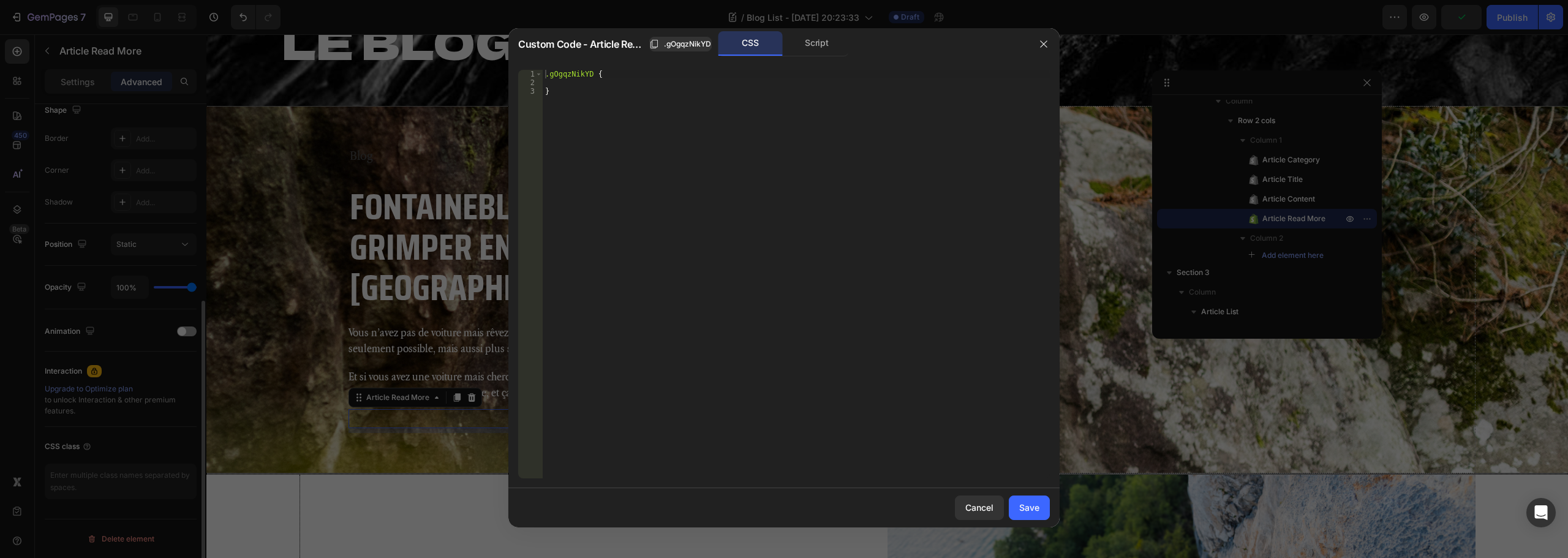
scroll to position [328, 0]
type textarea ".gOgqzNikYD {"
click at [608, 77] on div ".gOgqzNikYD { }" at bounding box center [796, 282] width 507 height 425
click at [604, 86] on div ".gOgqzNikYD { }" at bounding box center [796, 282] width 507 height 425
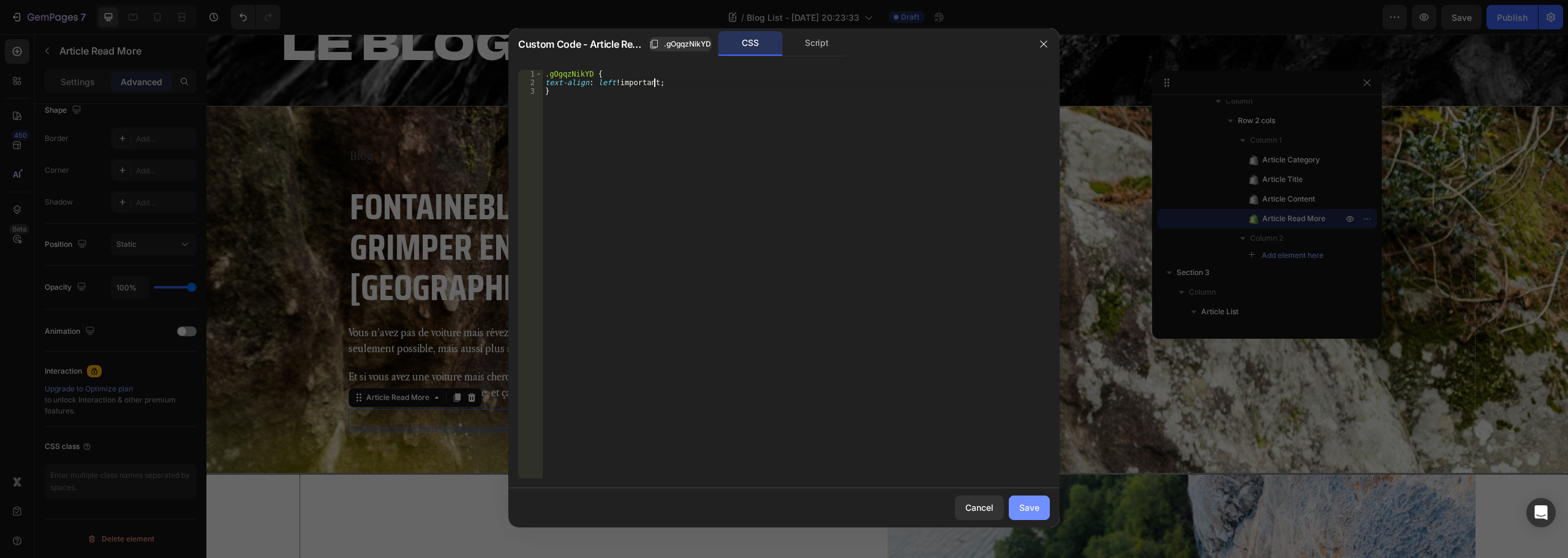
type textarea "text-align: left !;"
click at [1038, 509] on div "Save" at bounding box center [1029, 507] width 20 height 13
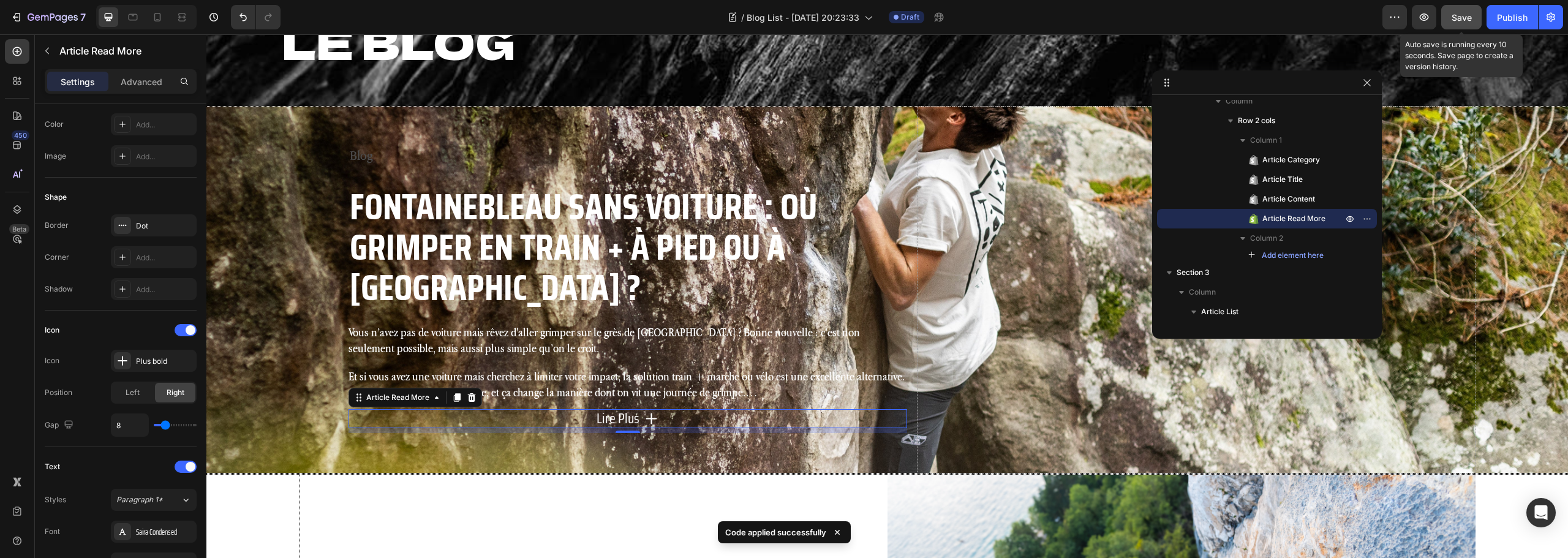
click at [1461, 9] on button "Save" at bounding box center [1462, 17] width 40 height 24
click at [1423, 11] on icon "button" at bounding box center [1424, 17] width 12 height 12
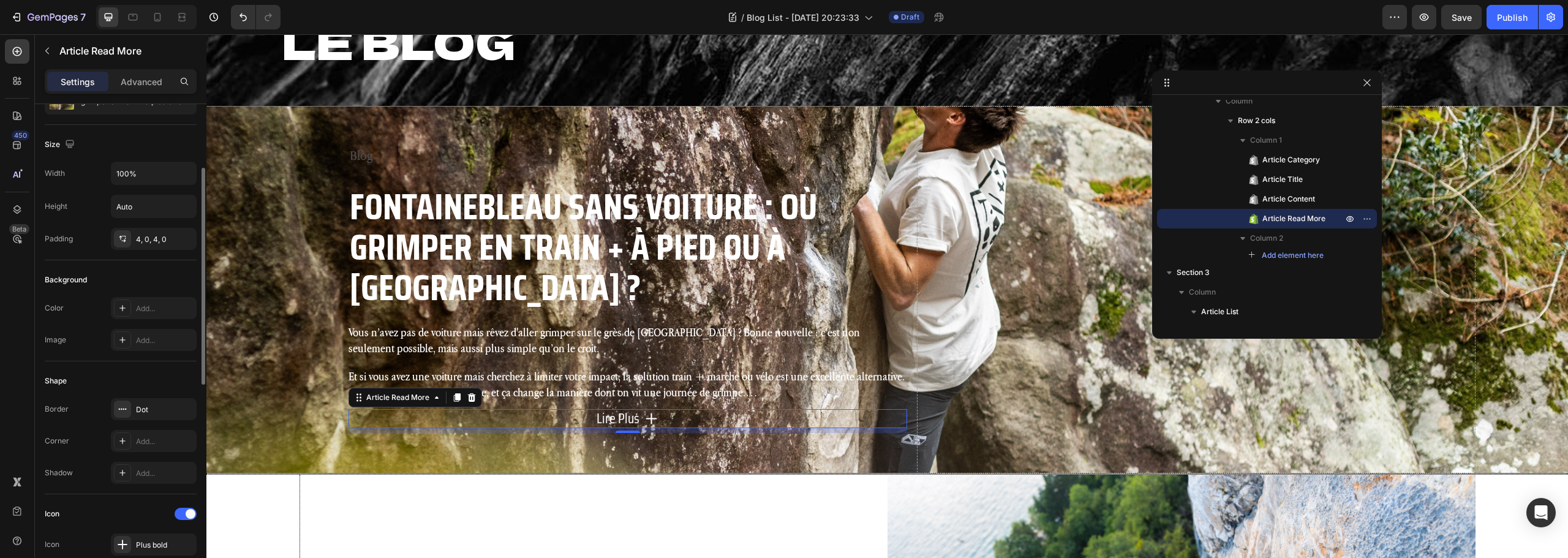
scroll to position [83, 0]
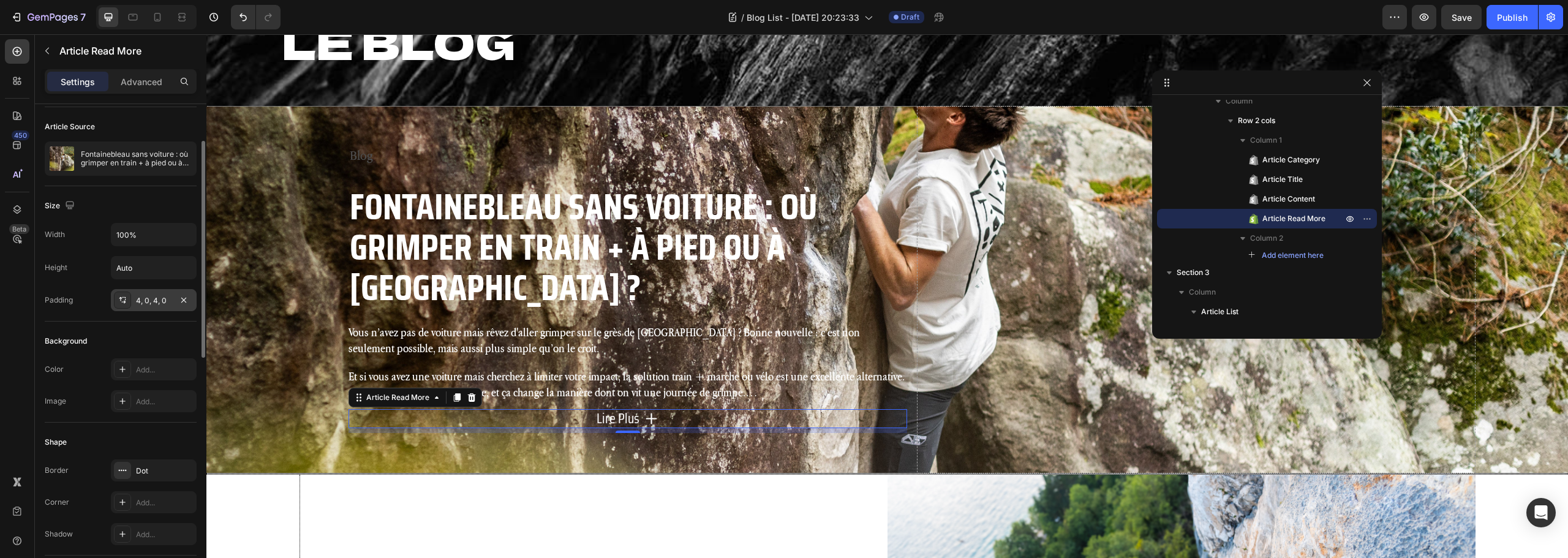
click at [143, 302] on div "4, 0, 4, 0" at bounding box center [154, 301] width 36 height 11
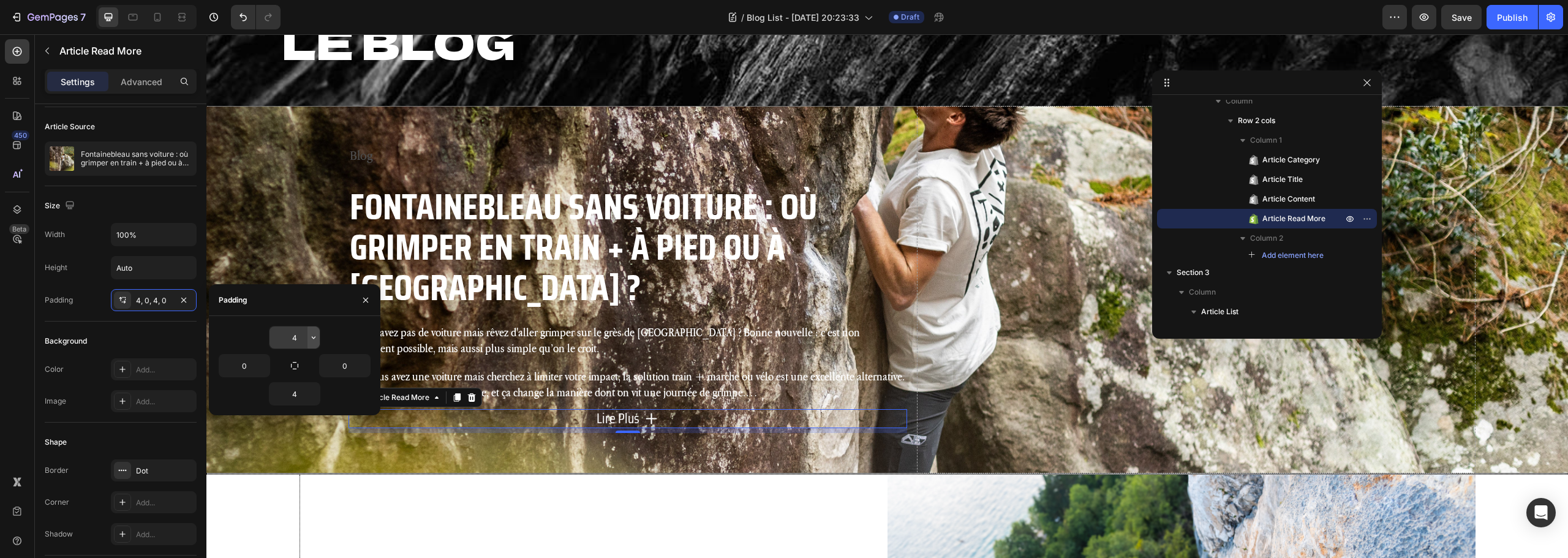
click at [314, 335] on icon "button" at bounding box center [314, 337] width 10 height 10
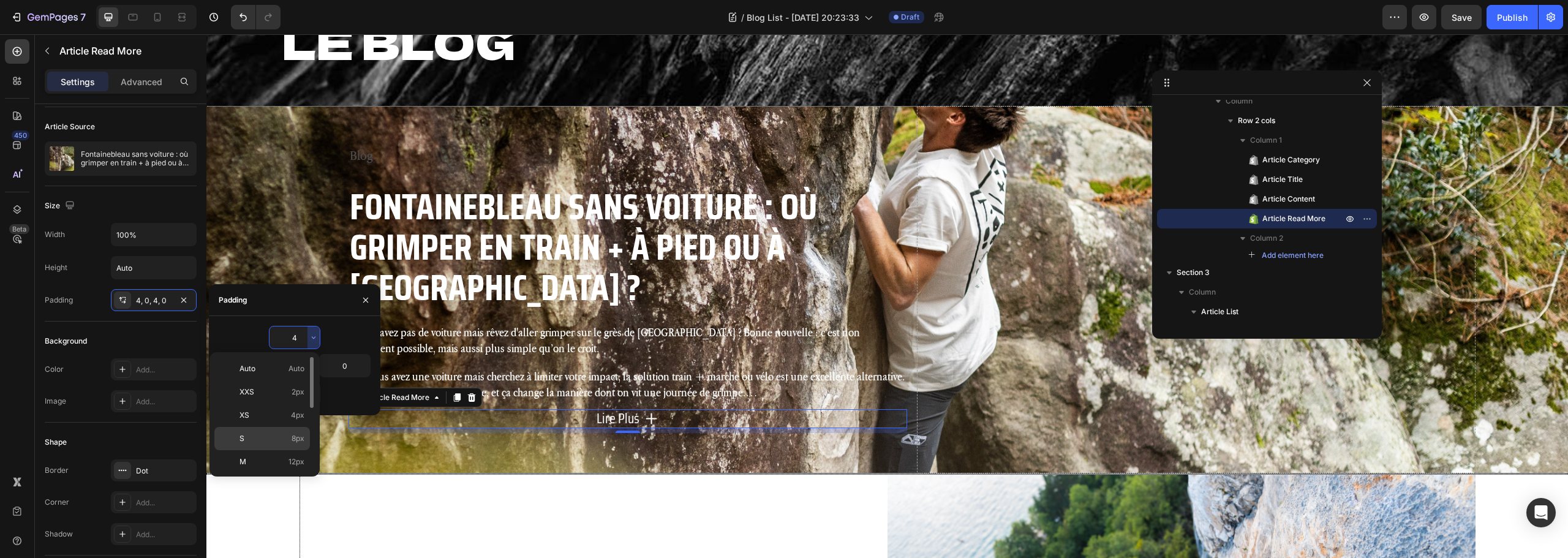
click at [276, 435] on p "S 8px" at bounding box center [272, 438] width 65 height 11
type input "8"
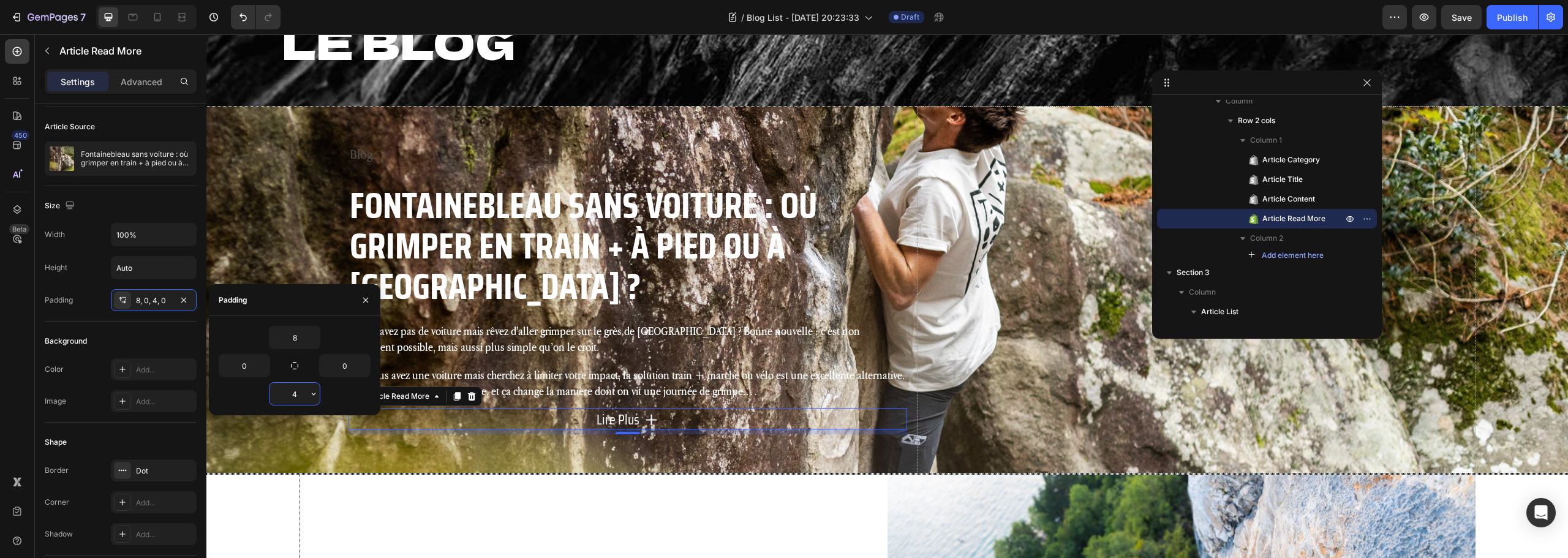
click at [307, 399] on input "4" at bounding box center [295, 393] width 50 height 22
click at [321, 395] on div "4" at bounding box center [295, 393] width 152 height 23
click at [316, 395] on icon "button" at bounding box center [314, 394] width 10 height 10
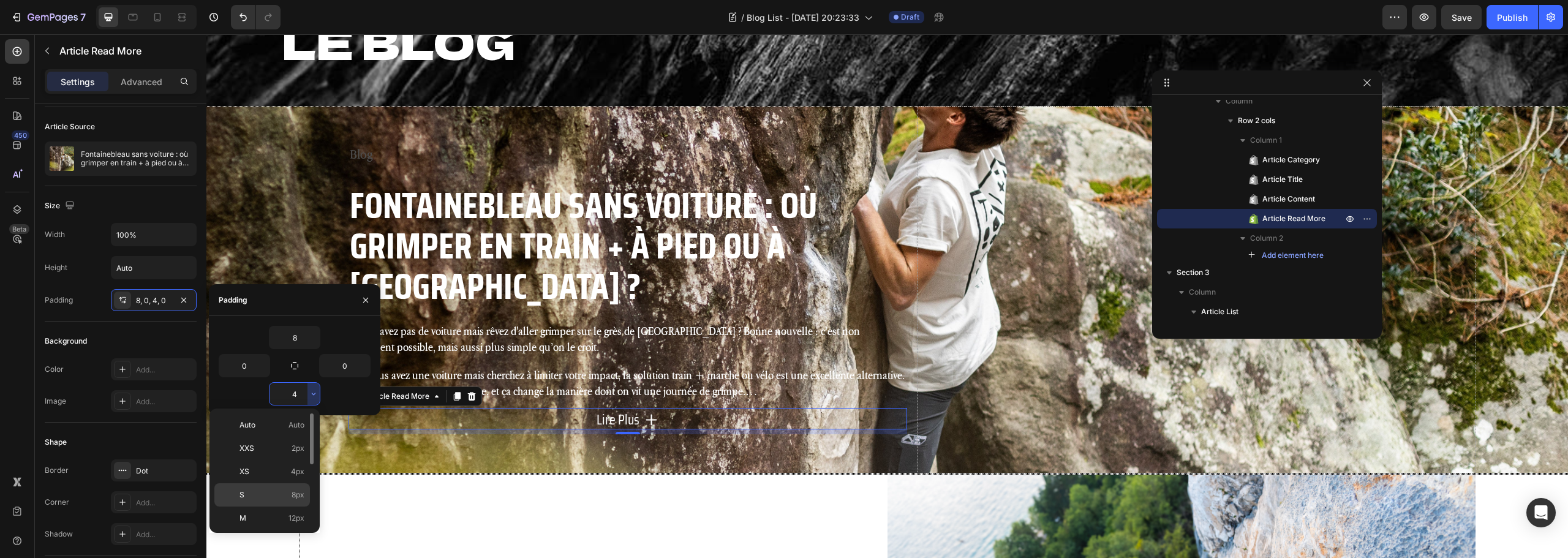
click at [265, 492] on p "S 8px" at bounding box center [272, 495] width 65 height 11
type input "8"
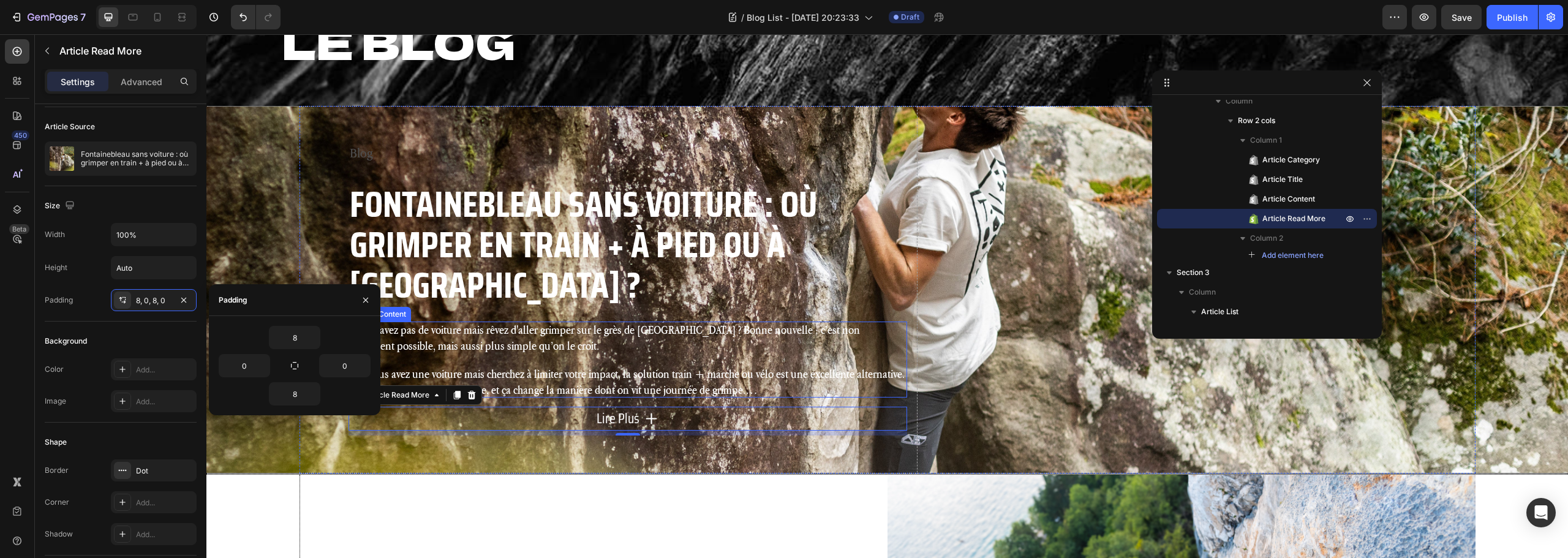
click at [623, 367] on p "Et si vous avez une voiture mais cherchez à limiter votre impact, la solution t…" at bounding box center [628, 381] width 558 height 32
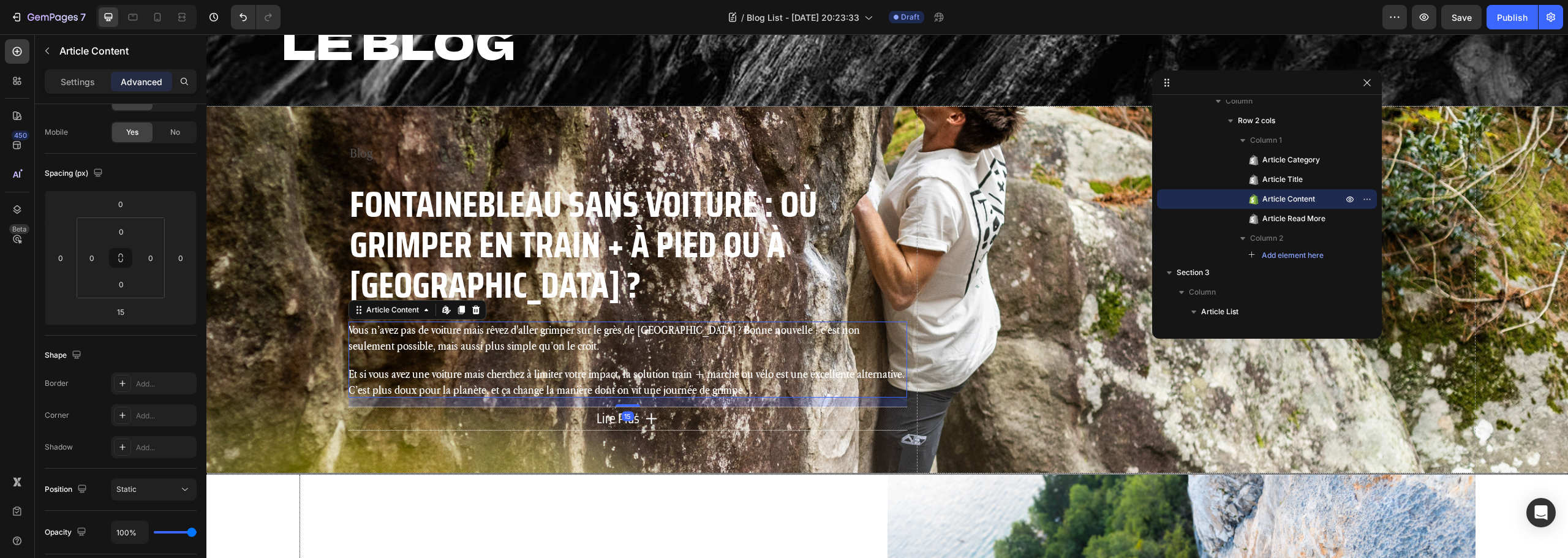
scroll to position [0, 0]
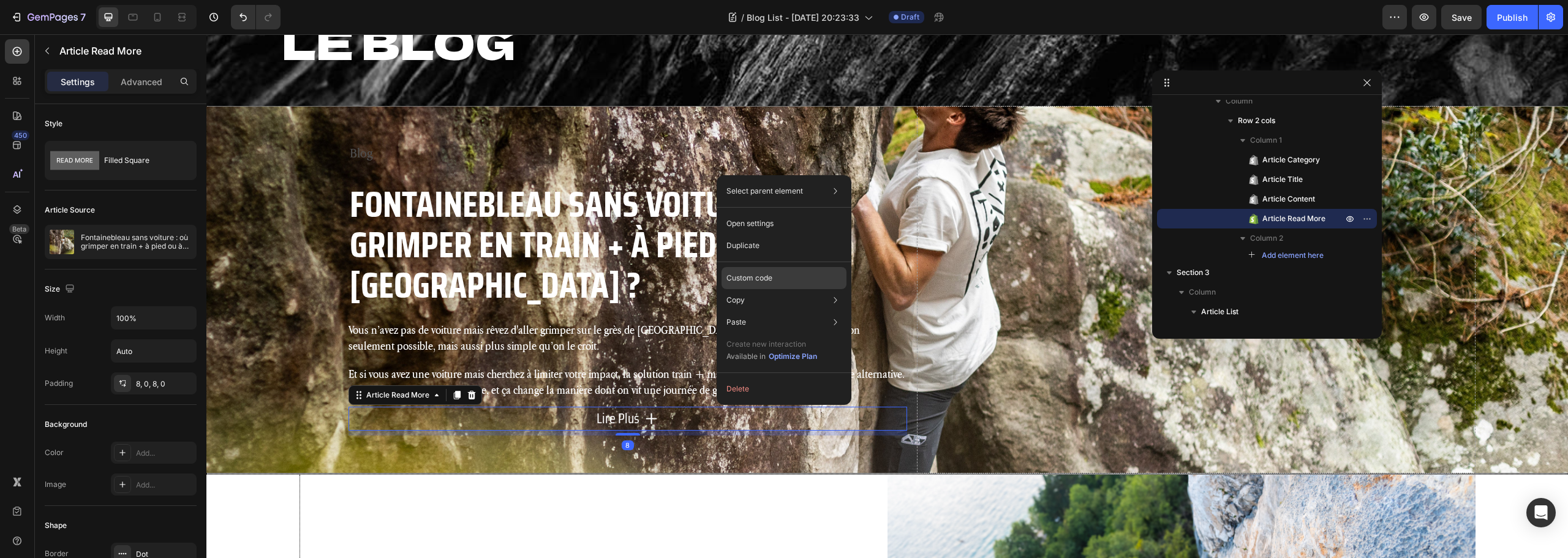
click at [779, 311] on div "Custom code" at bounding box center [784, 322] width 125 height 22
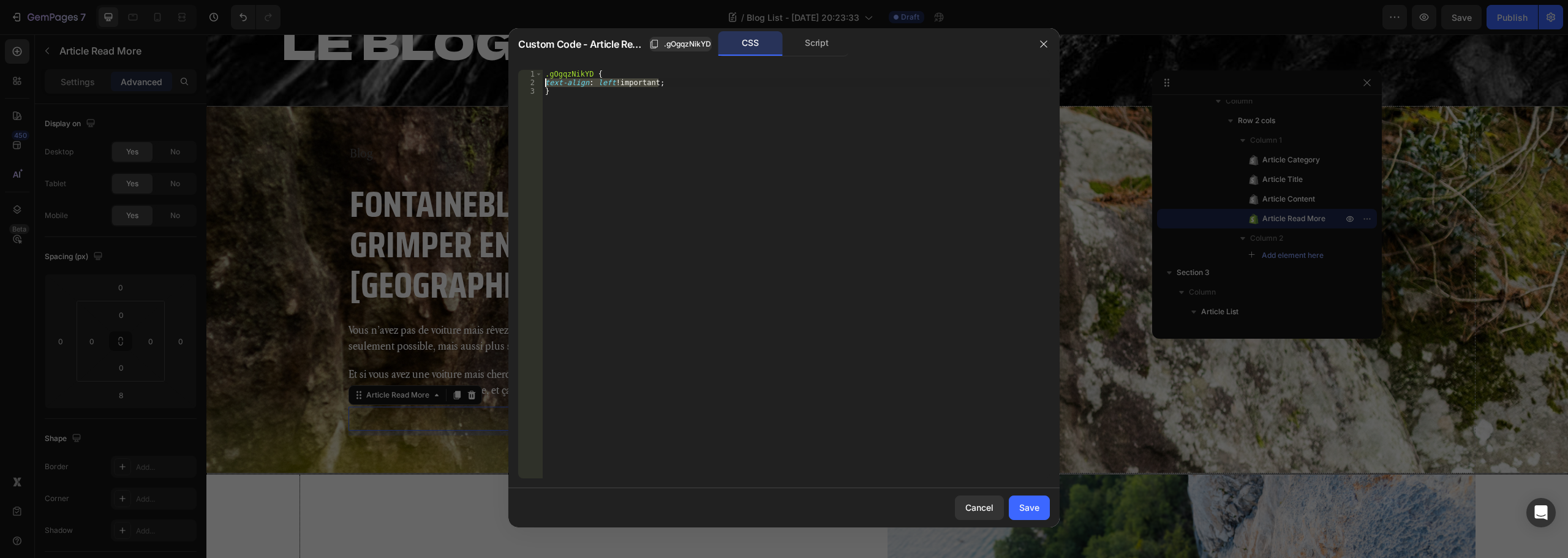
drag, startPoint x: 684, startPoint y: 83, endPoint x: 529, endPoint y: 78, distance: 155.1
click at [529, 78] on div "text-align: left !important; 1 2 3 .gOgqzNikYD { text-align : left !important ;…" at bounding box center [784, 273] width 532 height 408
paste textarea "justify-content: star"
type textarea "justify-content: start;"
click at [1023, 505] on div "Save" at bounding box center [1029, 507] width 20 height 13
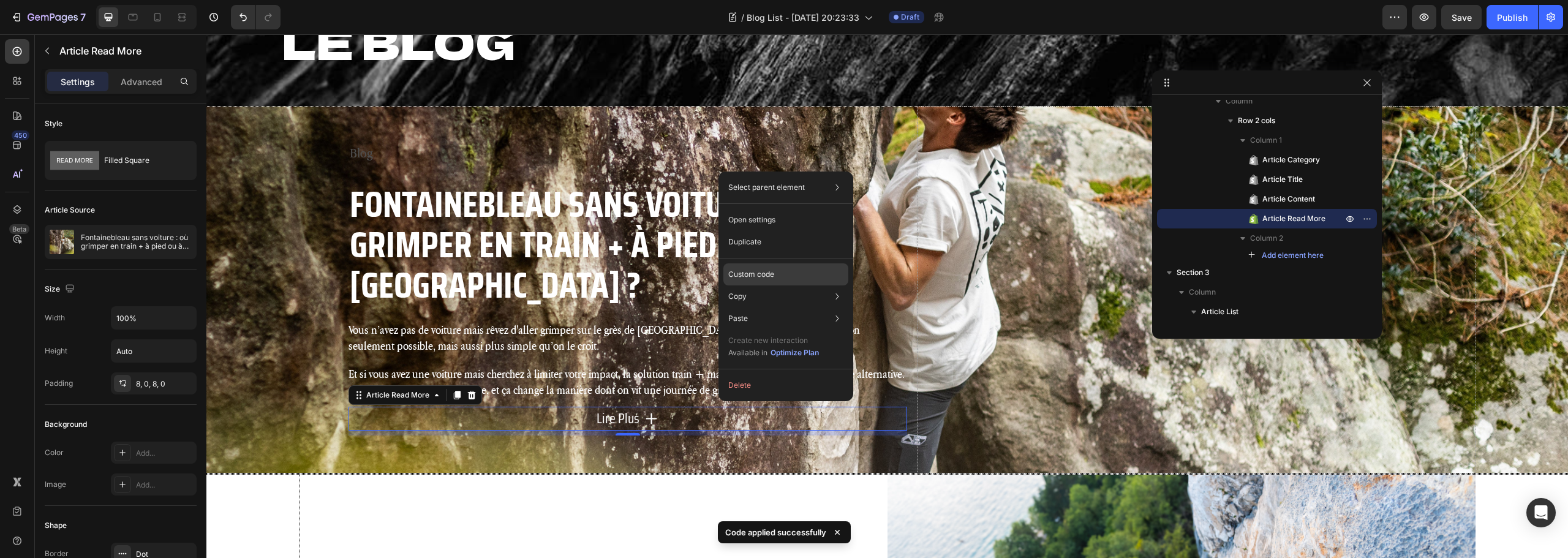
click at [763, 271] on p "Custom code" at bounding box center [751, 274] width 46 height 11
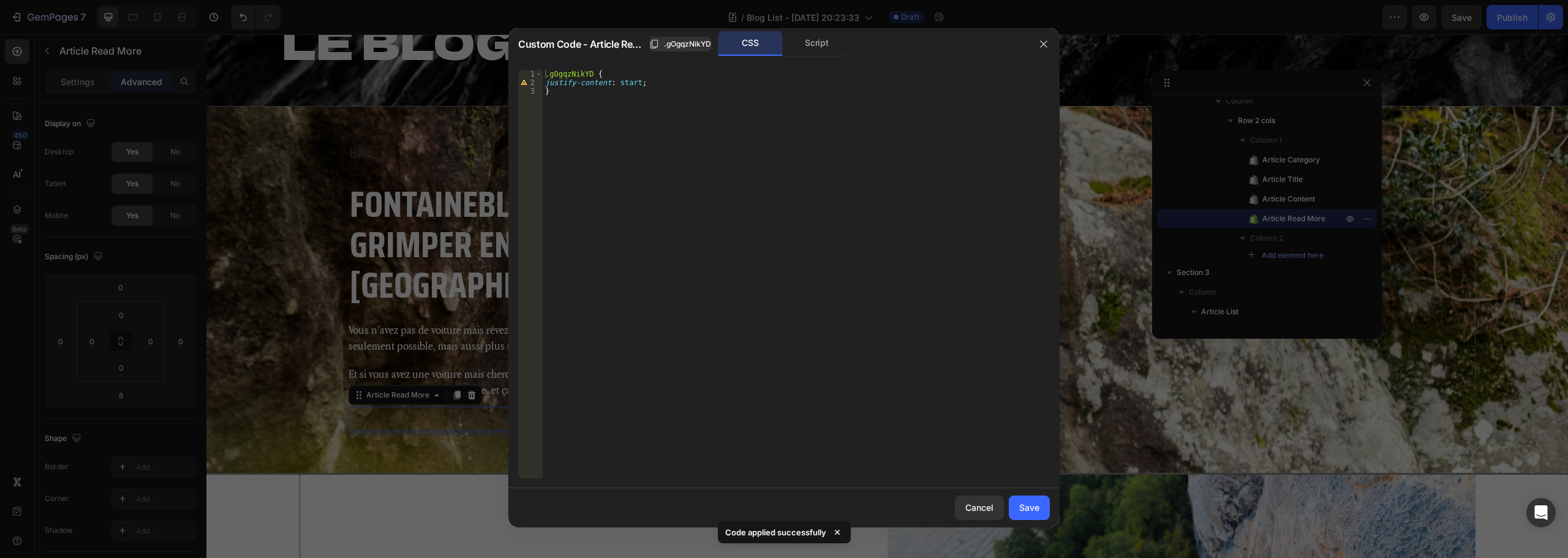
type textarea "justify-content: start;"
drag, startPoint x: 651, startPoint y: 82, endPoint x: 536, endPoint y: 86, distance: 115.1
click at [536, 86] on div "justify-content: start; 1 2 3 .gOgqzNikYD { justify-content : start ; } ההההההה…" at bounding box center [784, 273] width 532 height 408
type textarea "button {"
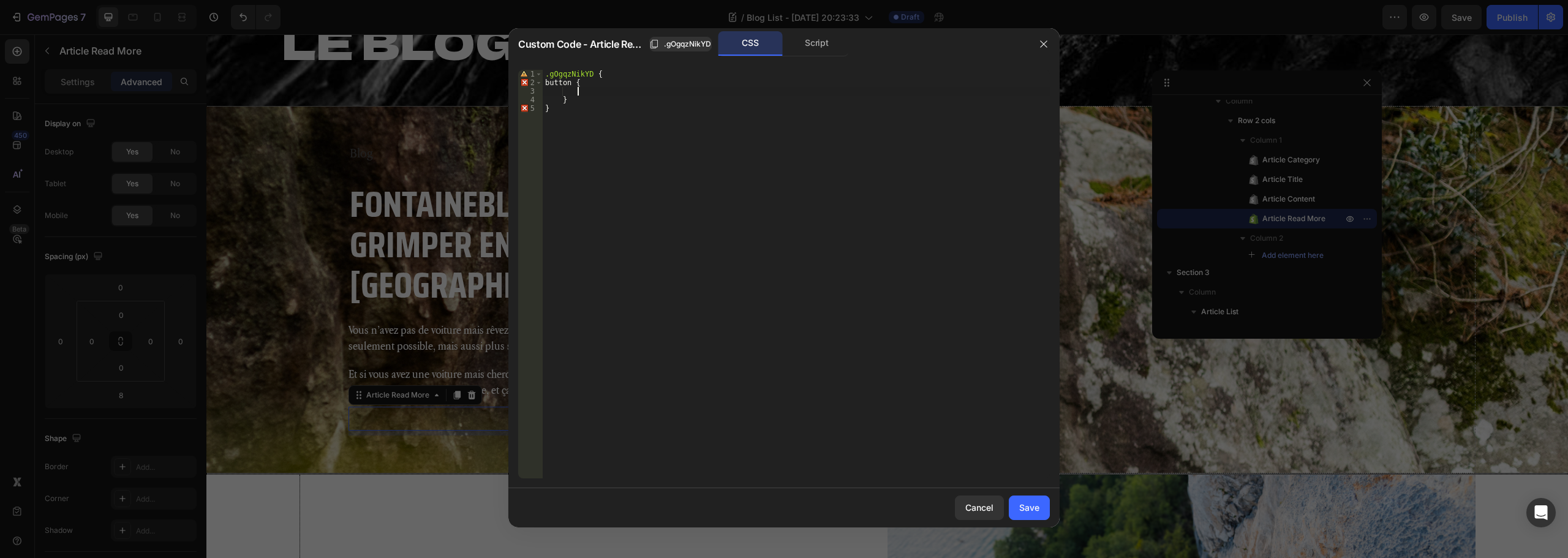
paste textarea "justify-content: start;"
type textarea "justify-content: start !;"
click at [1041, 508] on button "Save" at bounding box center [1029, 508] width 41 height 24
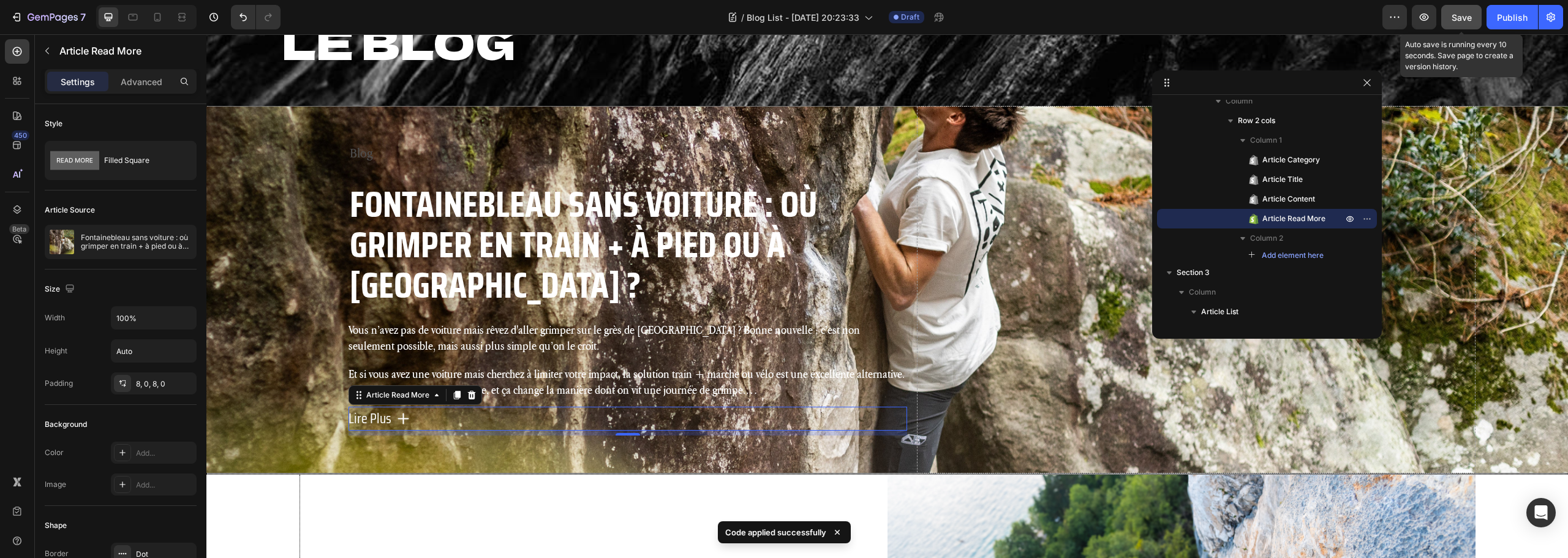
click at [1451, 18] on button "Save" at bounding box center [1462, 17] width 40 height 24
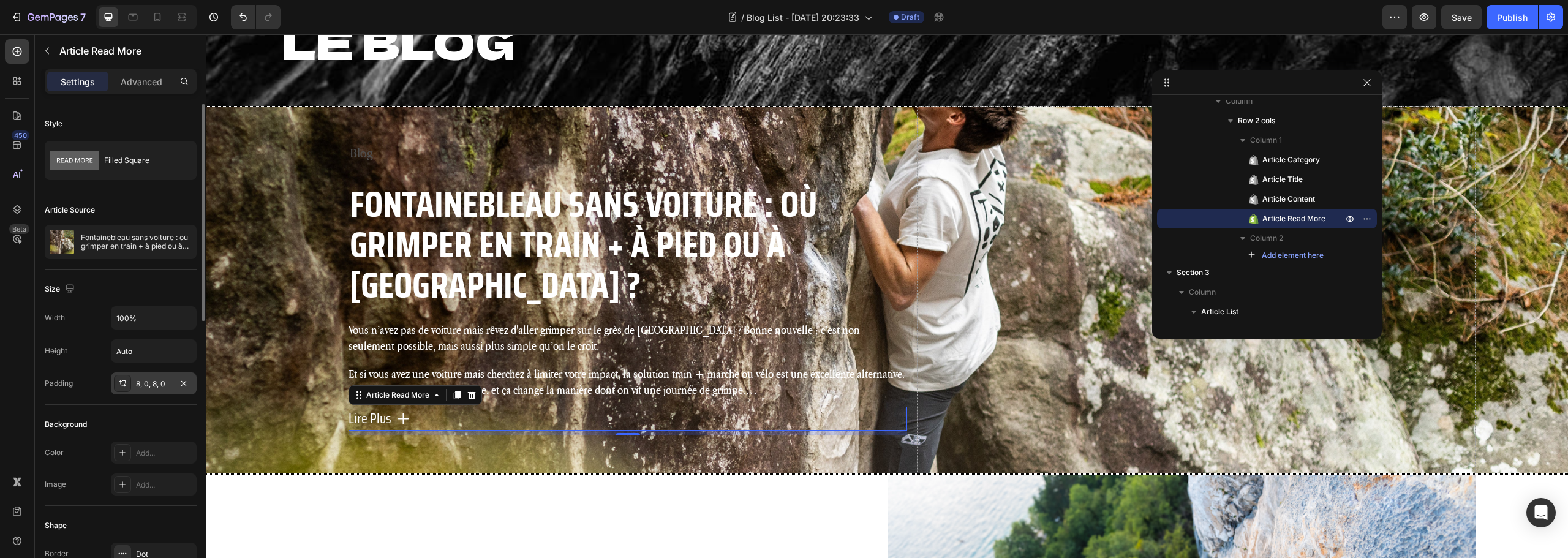
click at [142, 384] on div "8, 0, 8, 0" at bounding box center [154, 384] width 36 height 11
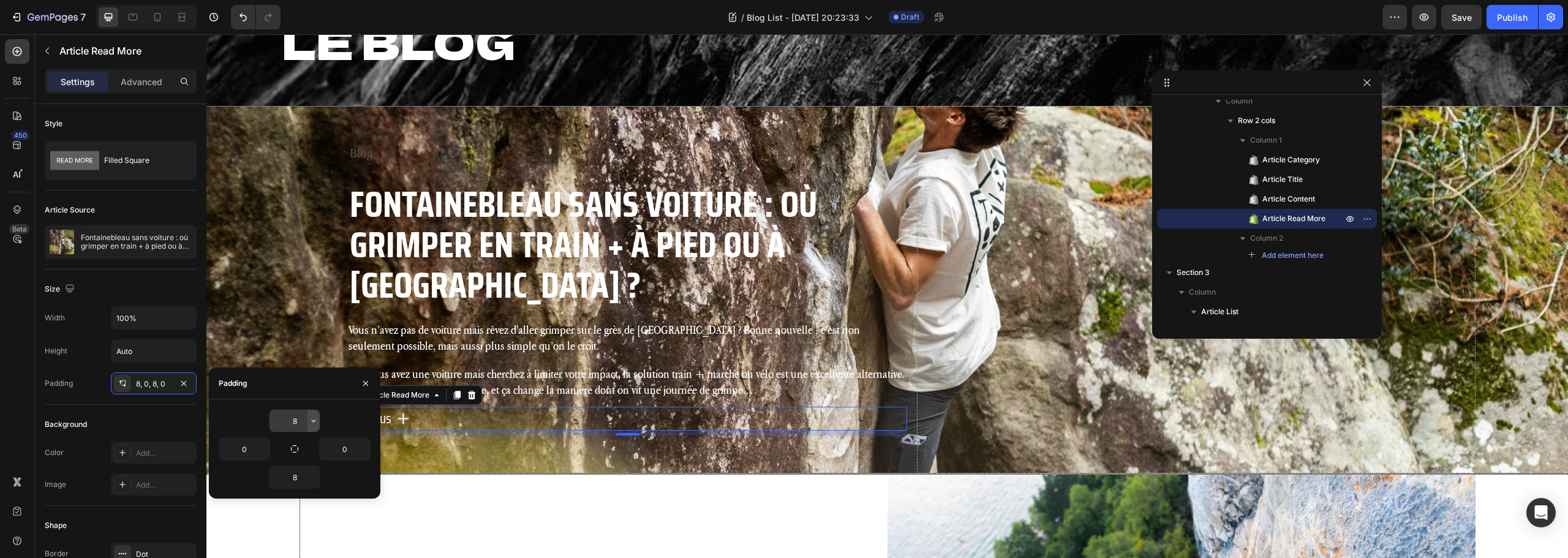
click at [313, 417] on icon "button" at bounding box center [314, 421] width 10 height 10
click at [257, 541] on p "M 12px" at bounding box center [272, 545] width 65 height 11
type input "12"
click at [314, 484] on button "button" at bounding box center [313, 476] width 12 height 22
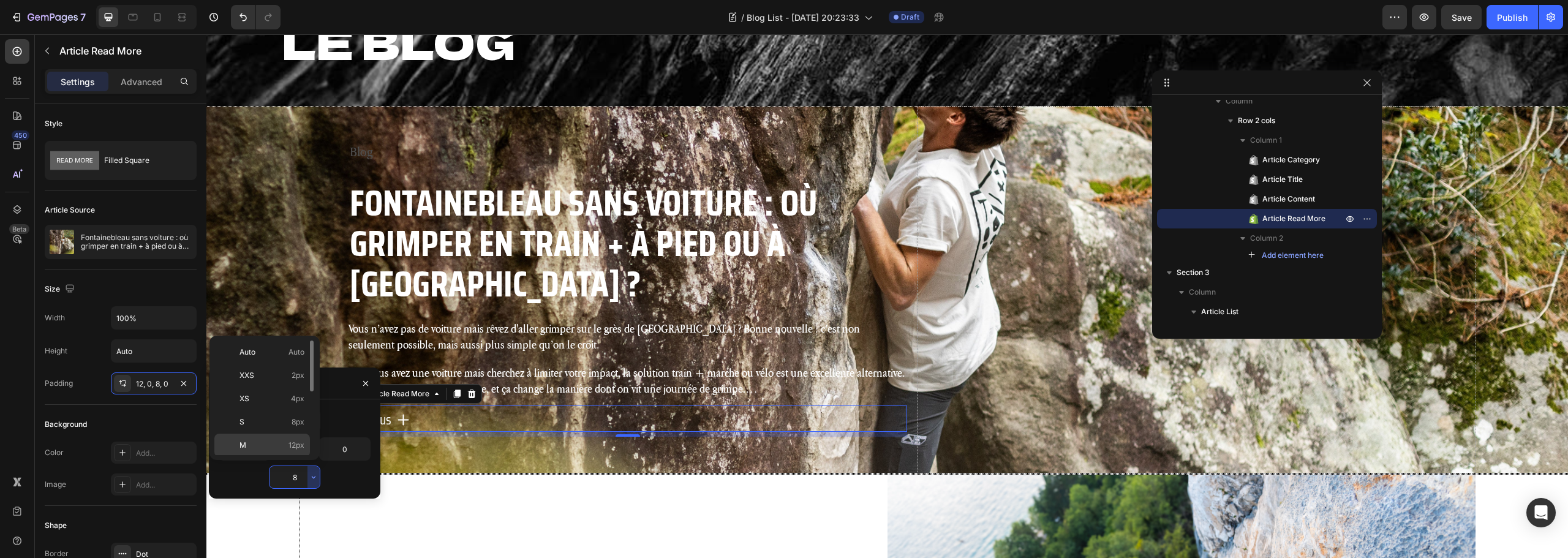
click at [261, 457] on div "M 12px" at bounding box center [262, 468] width 95 height 23
type input "12"
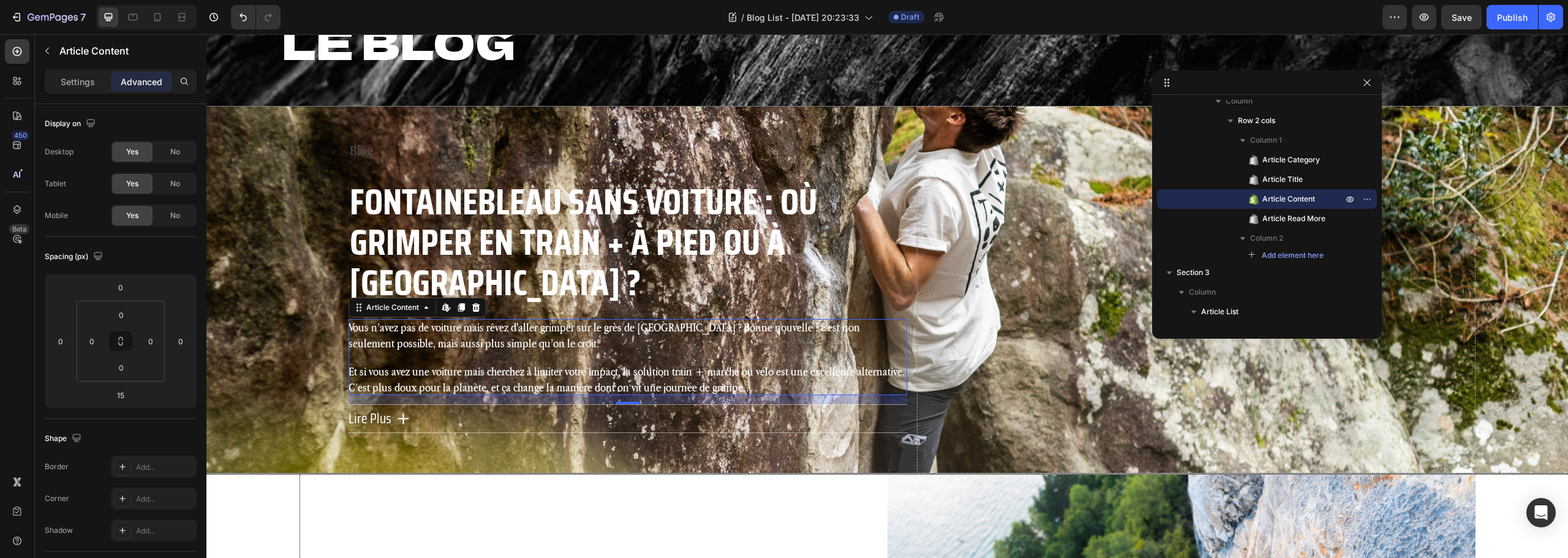
click at [689, 363] on p "Et si vous avez une voiture mais cherchez à limiter votre impact, la solution t…" at bounding box center [628, 378] width 558 height 32
click at [1468, 23] on div "Save" at bounding box center [1461, 18] width 20 height 13
click at [377, 201] on h2 "Fontainebleau sans voiture : où grimper en train + à pied ou à vélo ?" at bounding box center [628, 242] width 558 height 124
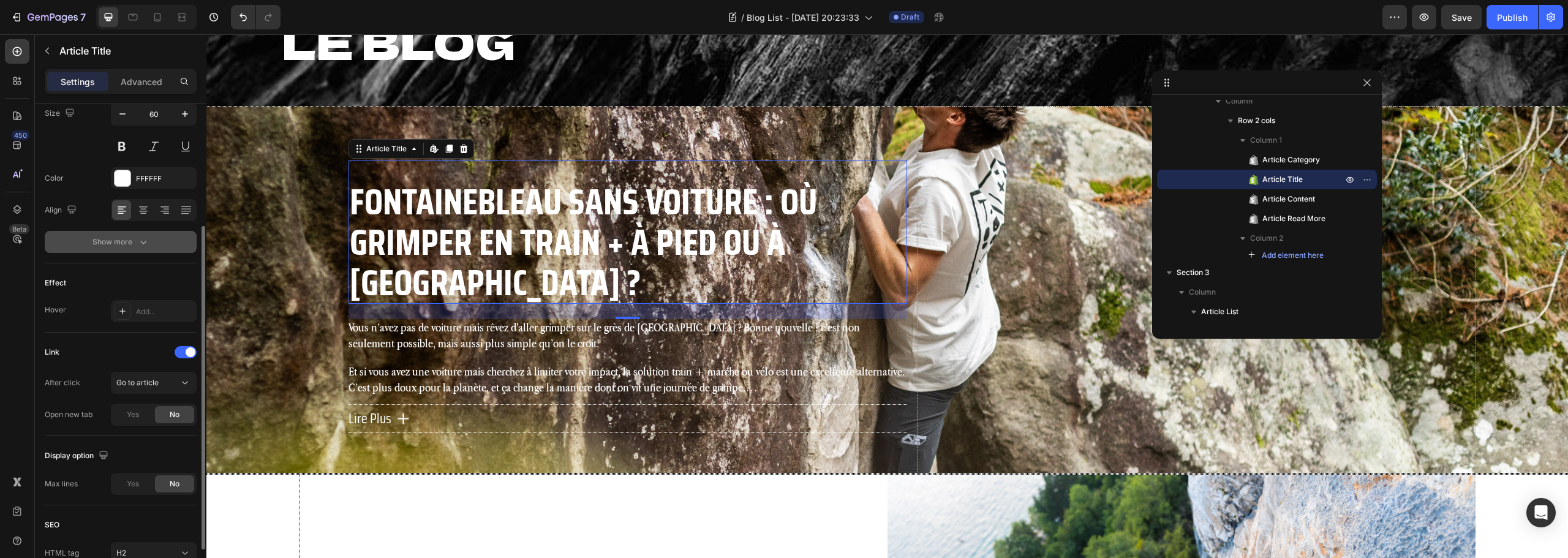
scroll to position [248, 0]
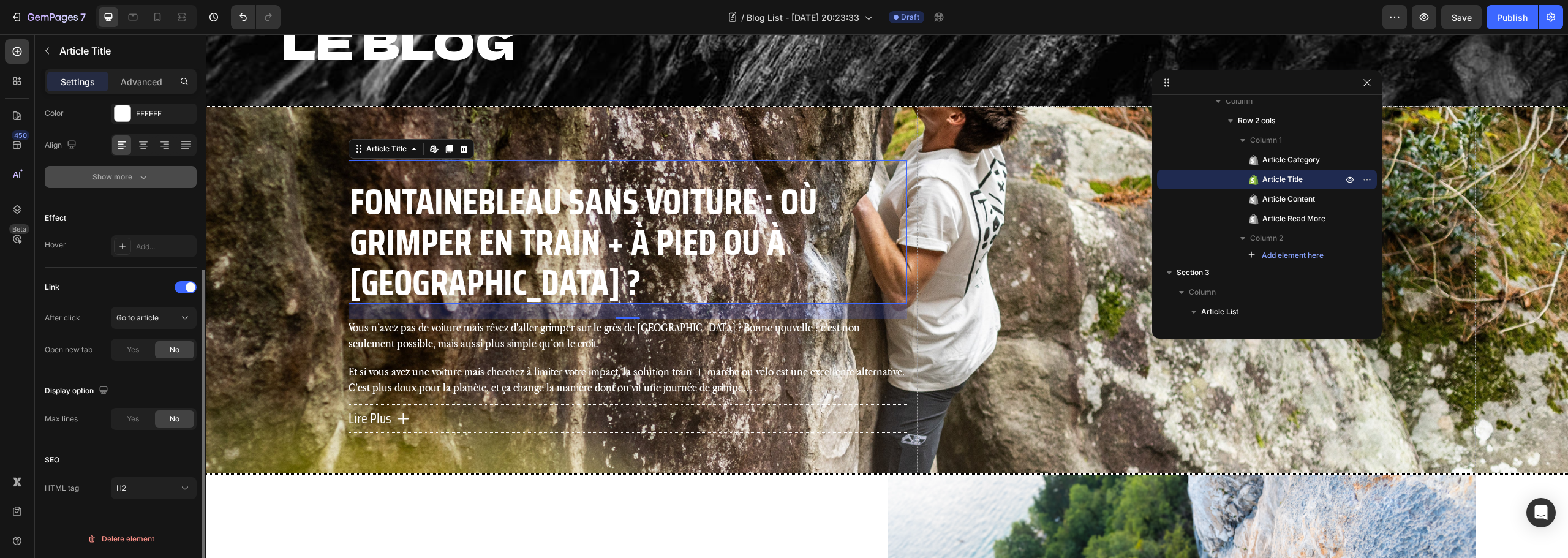
click at [131, 425] on div "Yes" at bounding box center [133, 418] width 39 height 17
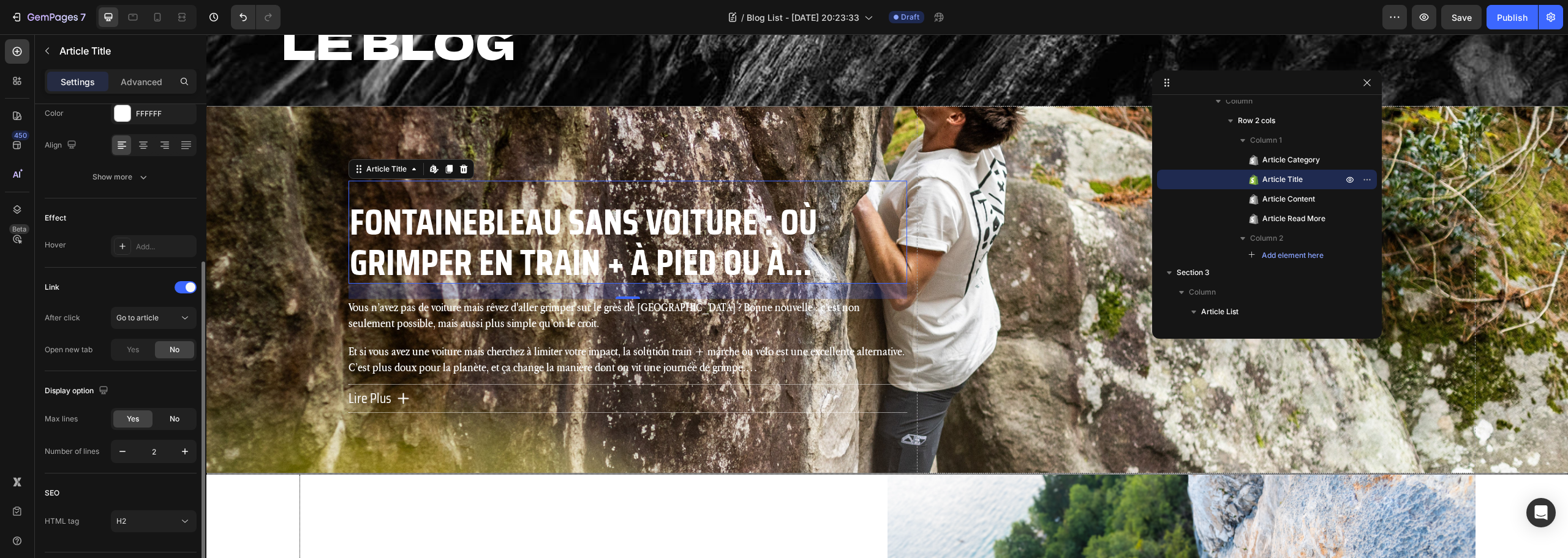
click at [172, 418] on span "No" at bounding box center [175, 419] width 10 height 11
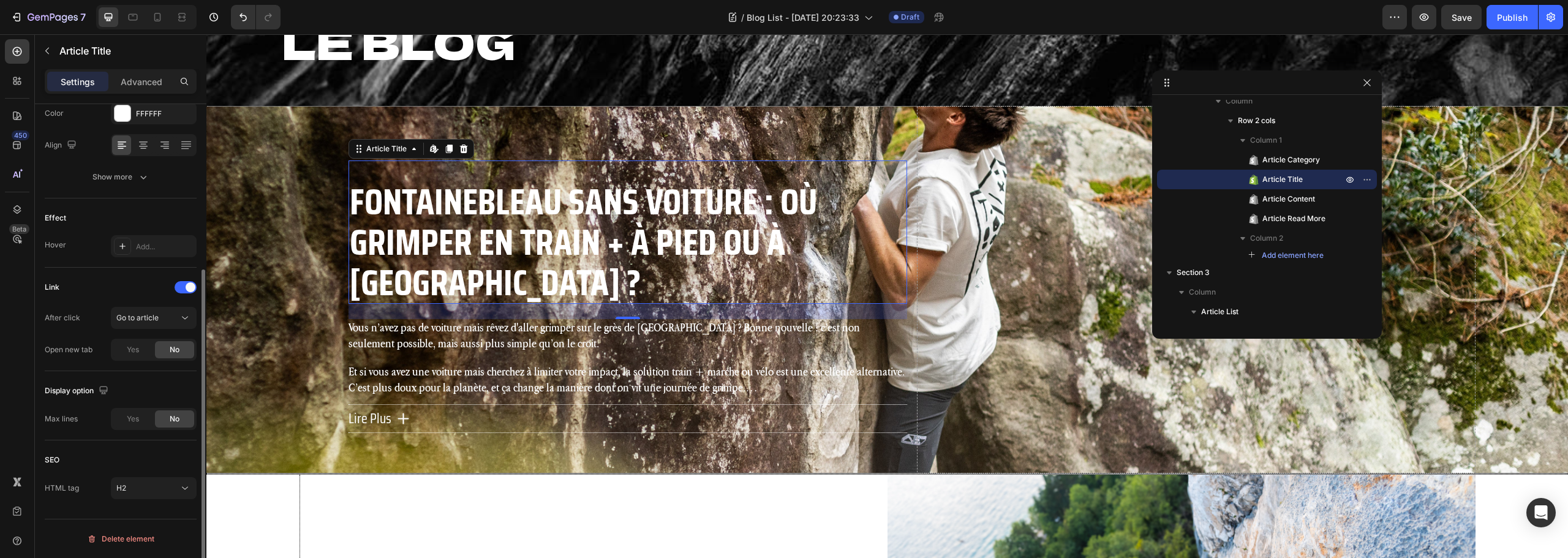
scroll to position [65, 0]
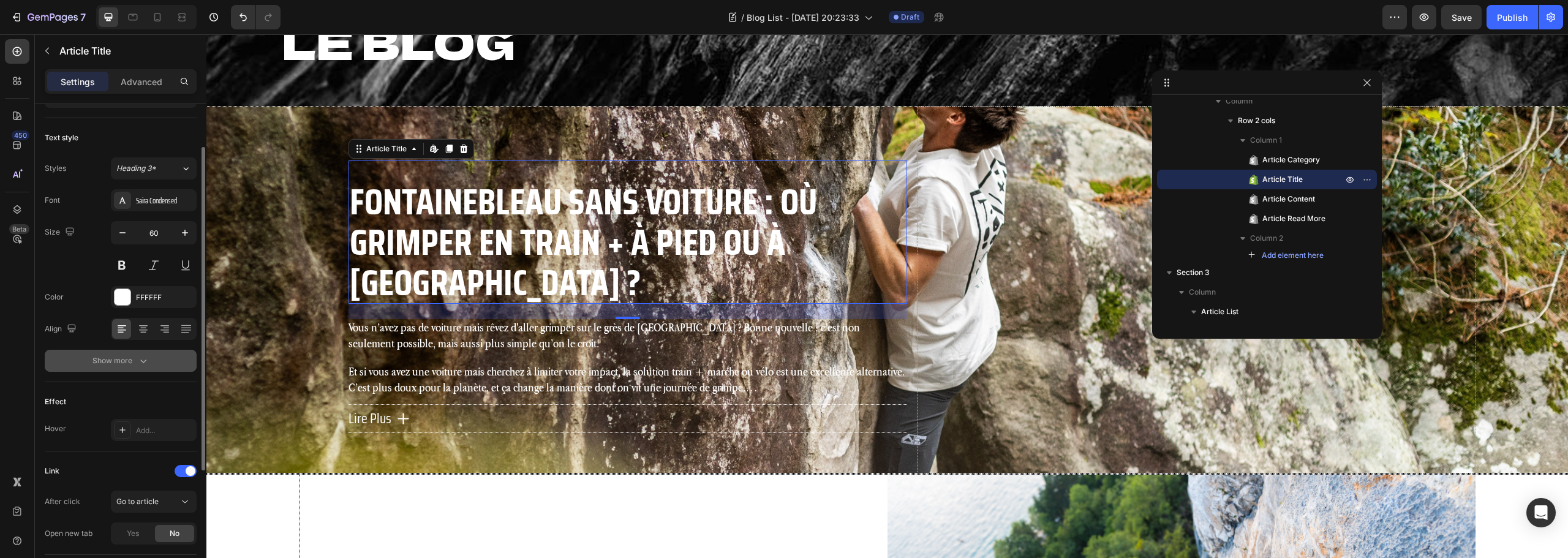
click at [125, 363] on div "Show more" at bounding box center [121, 360] width 57 height 12
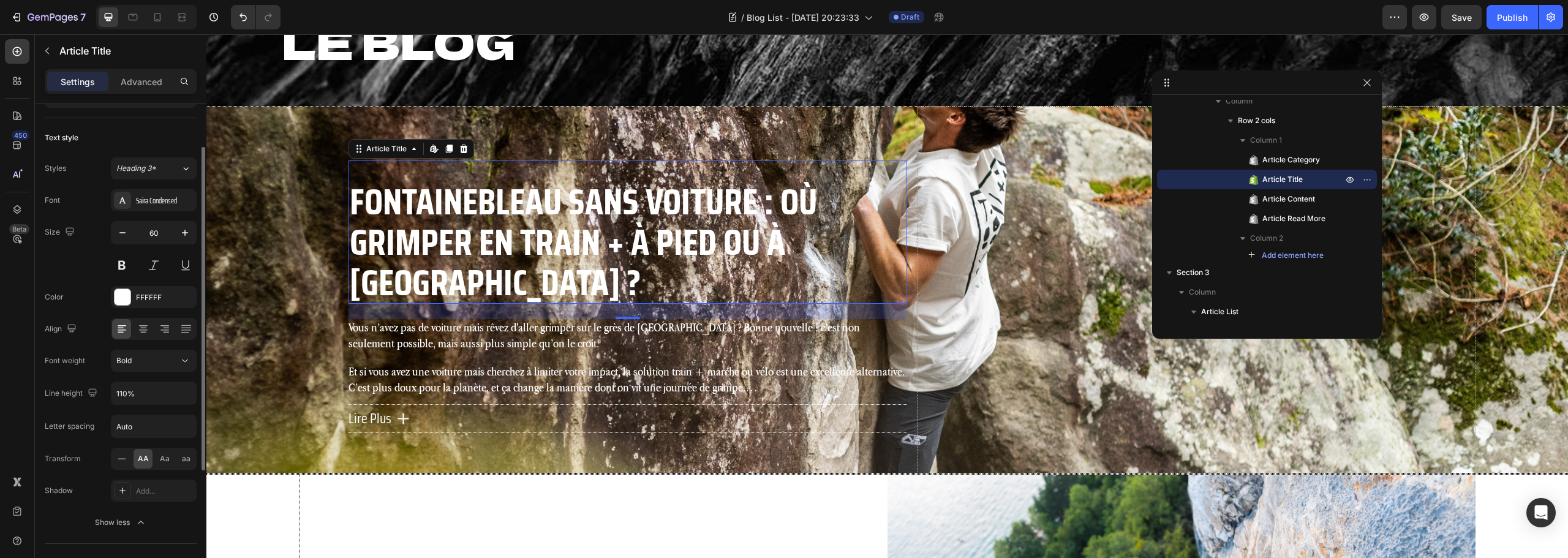
scroll to position [0, 0]
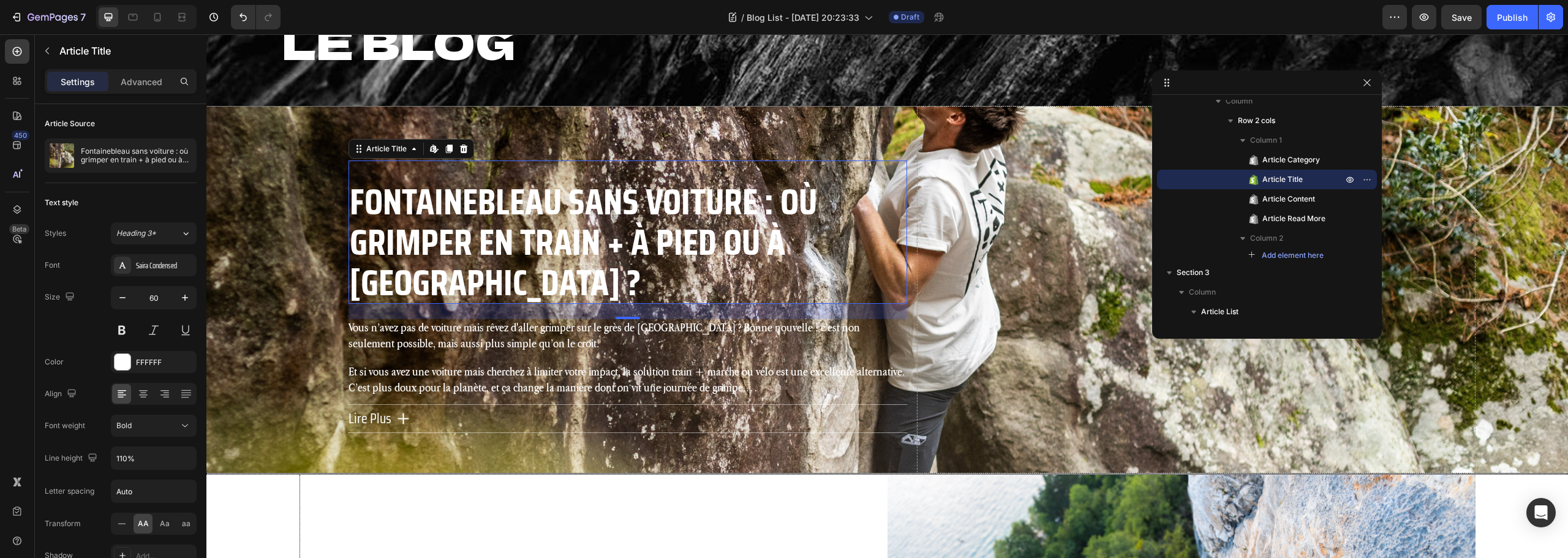
click at [536, 190] on div "Fontainebleau sans voiture : où grimper en train + à pied ou à vélo ? Article T…" at bounding box center [628, 231] width 558 height 143
click at [1461, 19] on span "Save" at bounding box center [1461, 17] width 20 height 11
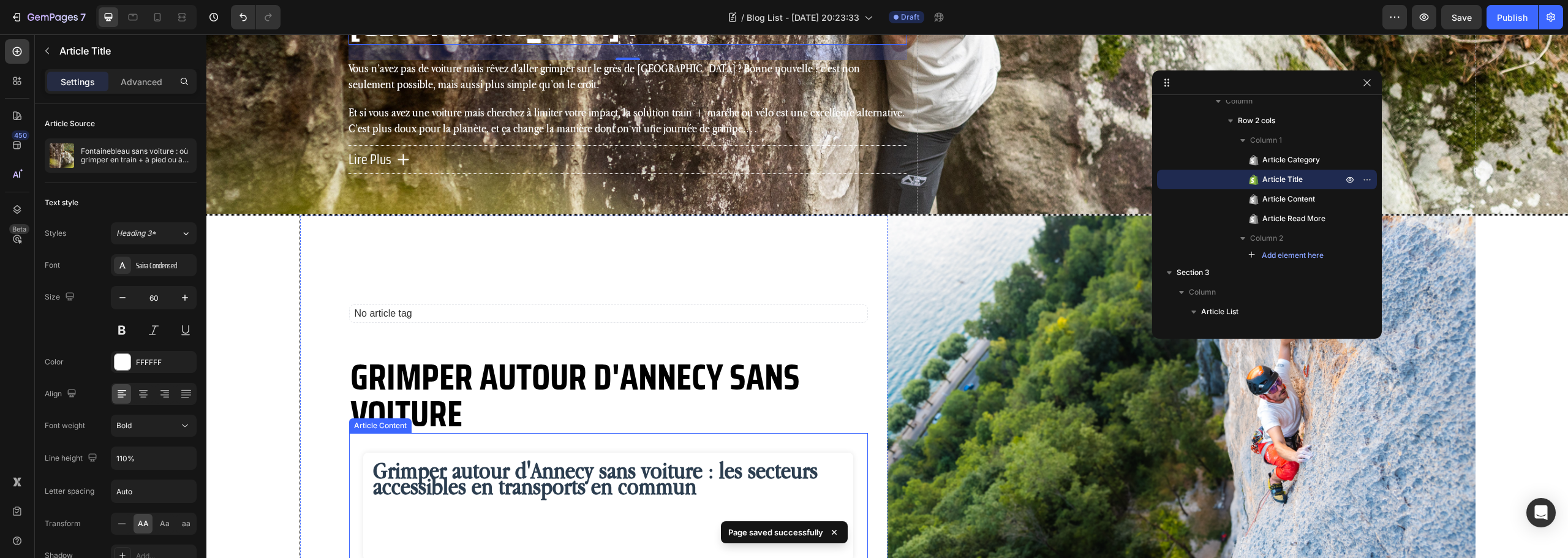
scroll to position [490, 0]
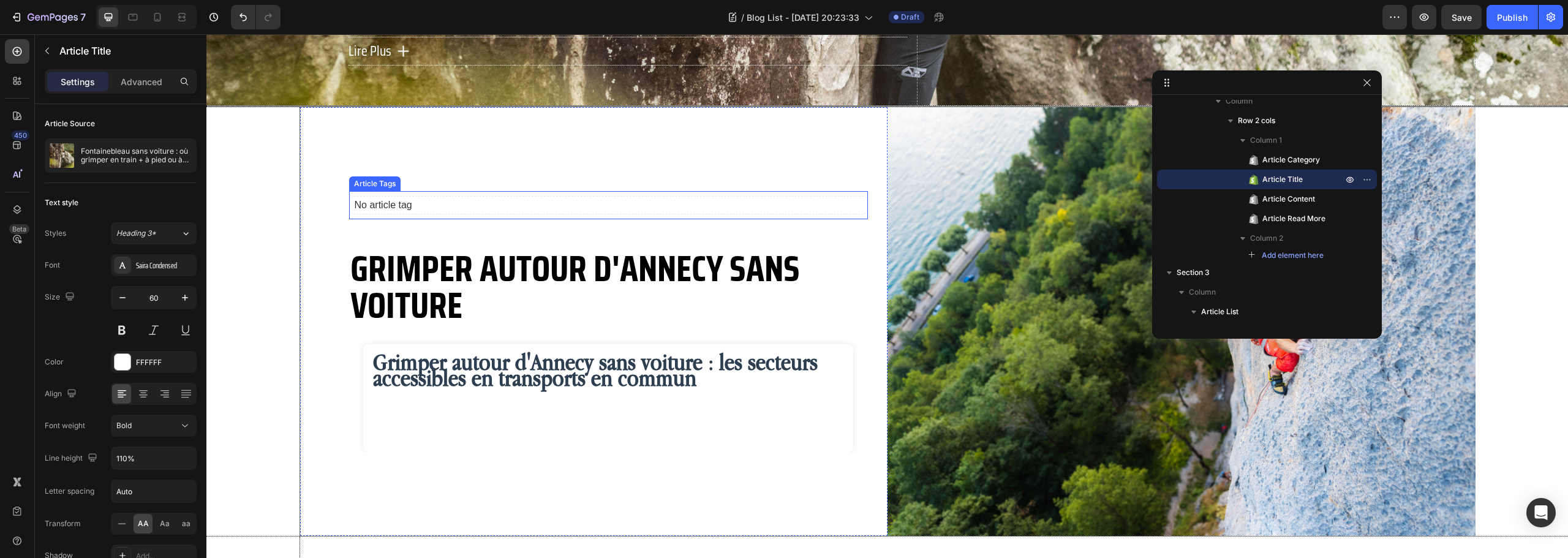
click at [471, 210] on p "No article tag" at bounding box center [608, 205] width 519 height 19
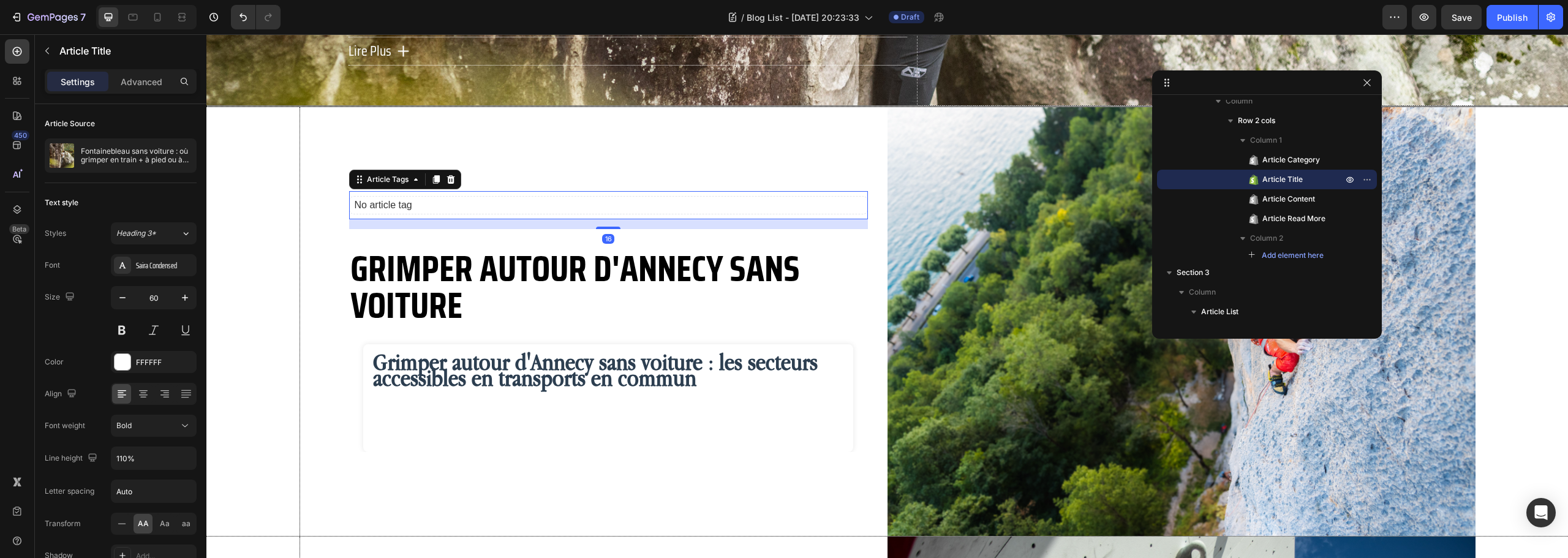
scroll to position [338, 0]
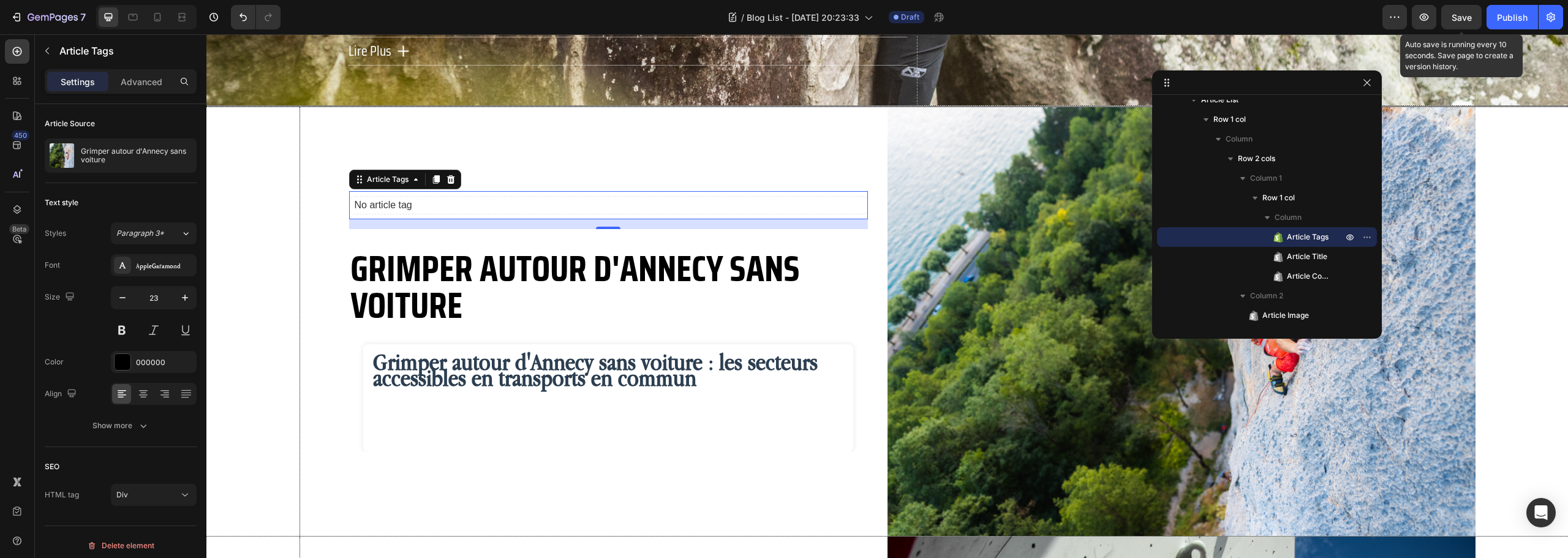
click at [1467, 13] on span "Save" at bounding box center [1461, 17] width 20 height 11
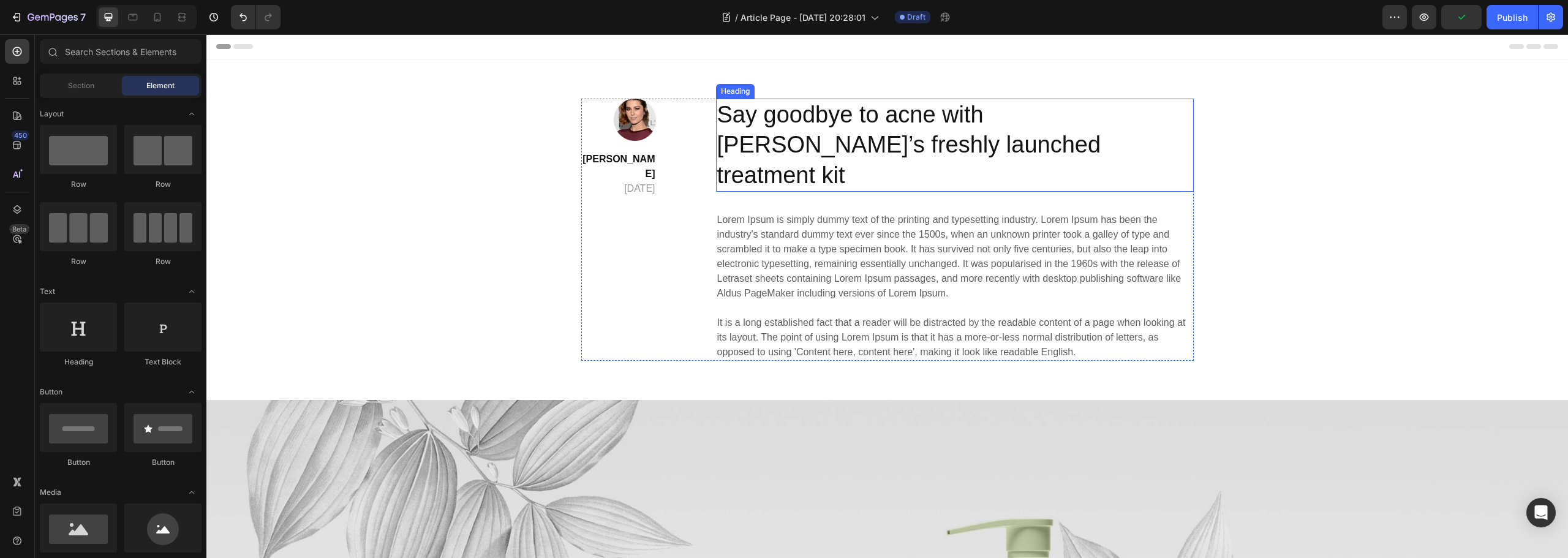
click at [804, 116] on p "Say goodbye to acne with [PERSON_NAME]’s freshly launched treatment kit" at bounding box center [956, 145] width 476 height 91
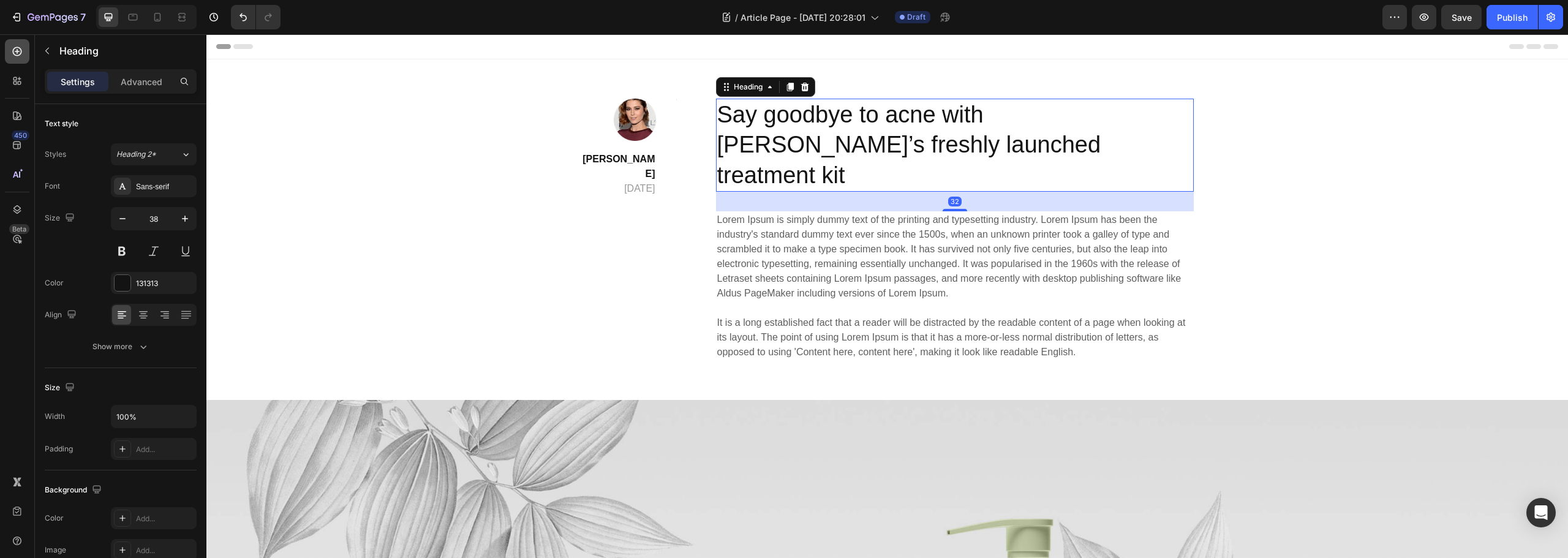
click at [11, 61] on div at bounding box center [17, 51] width 24 height 24
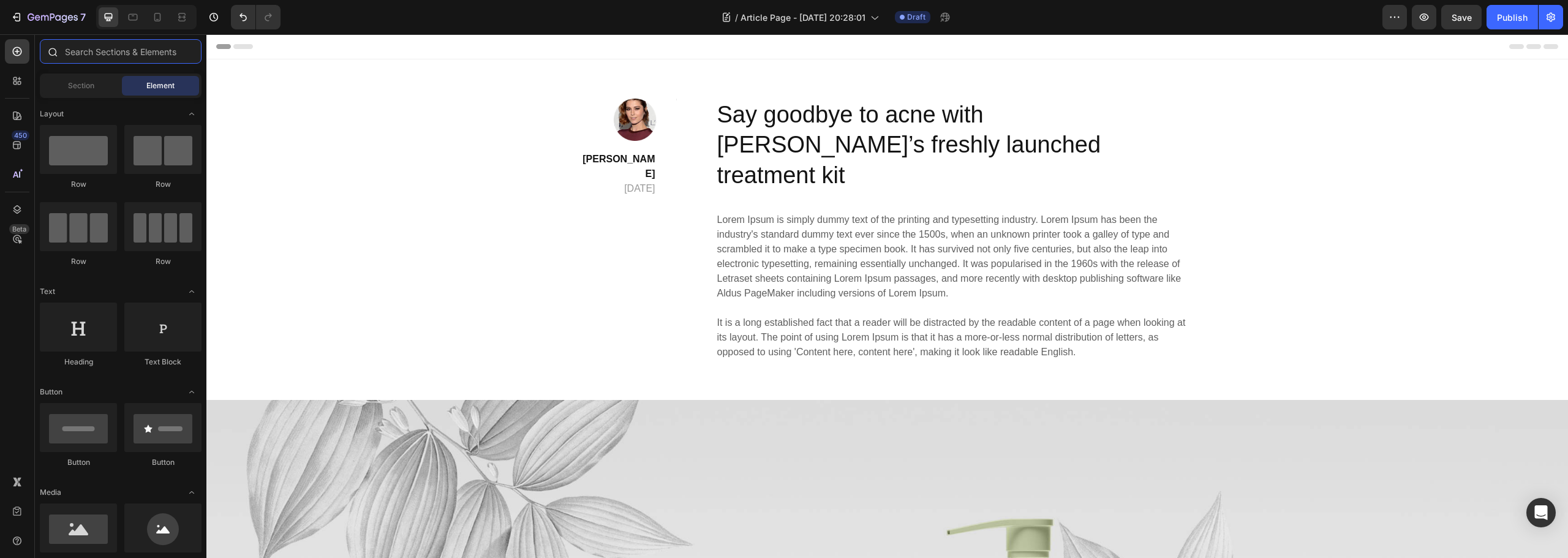
click at [87, 61] on input "text" at bounding box center [121, 51] width 162 height 24
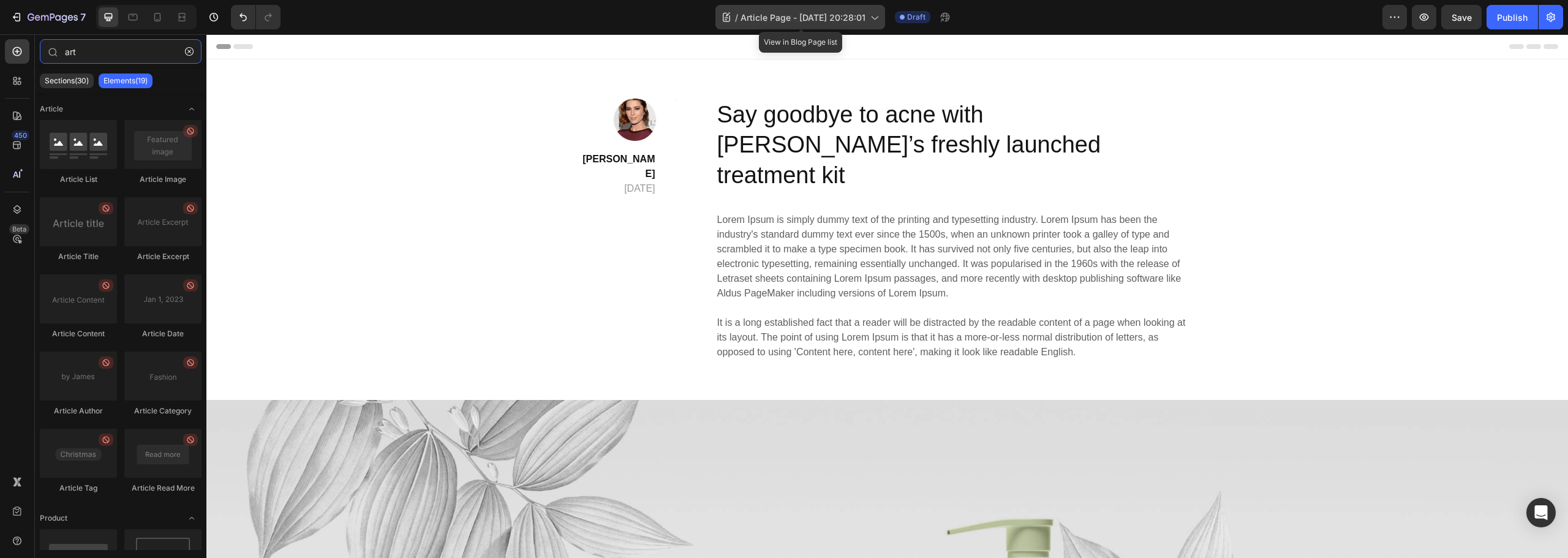
type input "art"
click at [816, 10] on div "/ Article Page - [DATE] 20:28:01" at bounding box center [800, 17] width 170 height 24
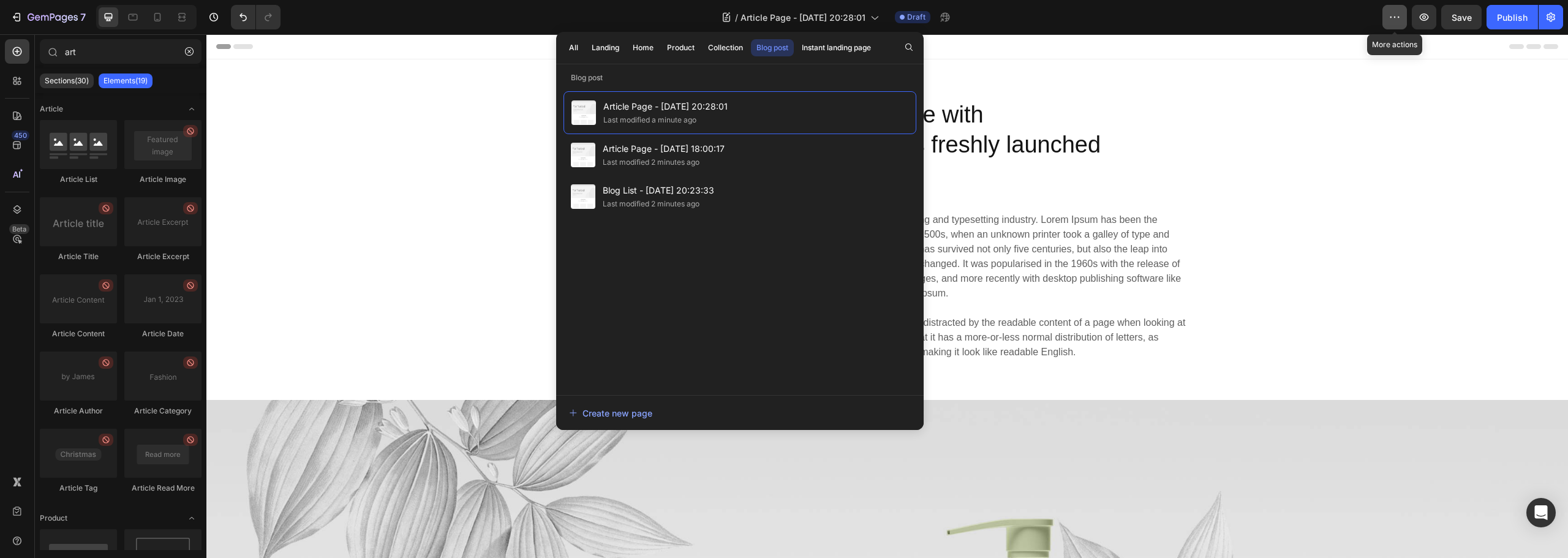
click at [1387, 18] on button "button" at bounding box center [1395, 17] width 24 height 24
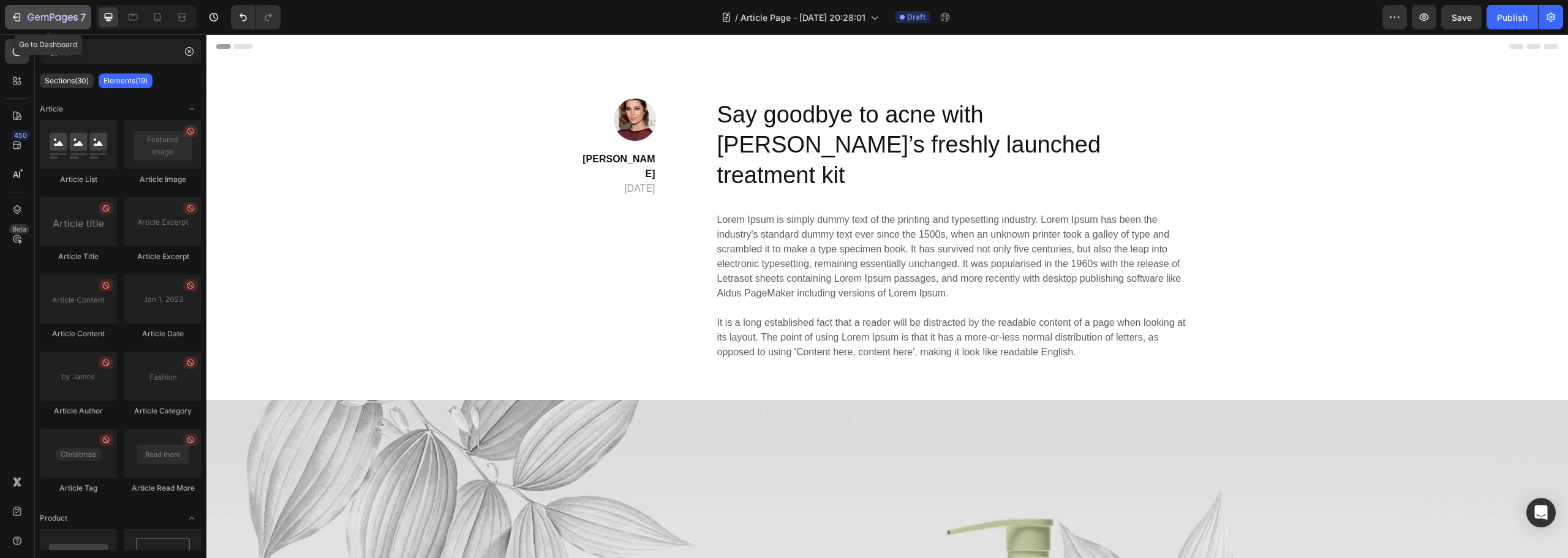
click at [48, 18] on icon "button" at bounding box center [44, 18] width 7 height 6
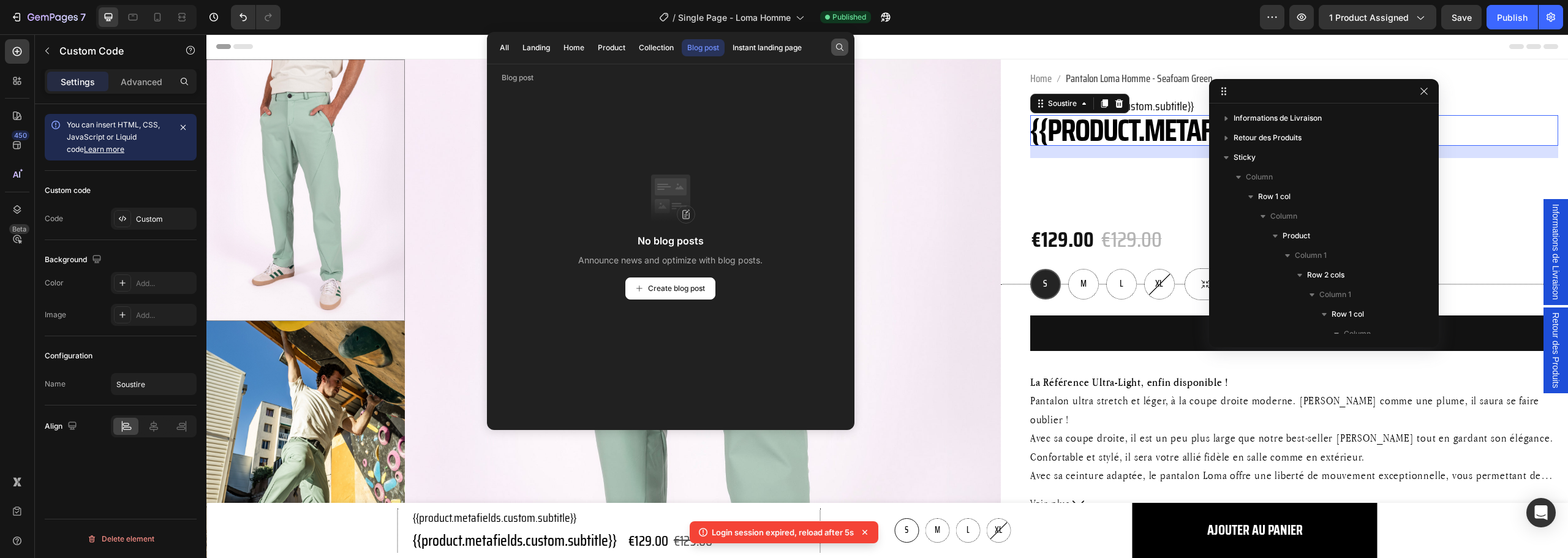
scroll to position [695, 0]
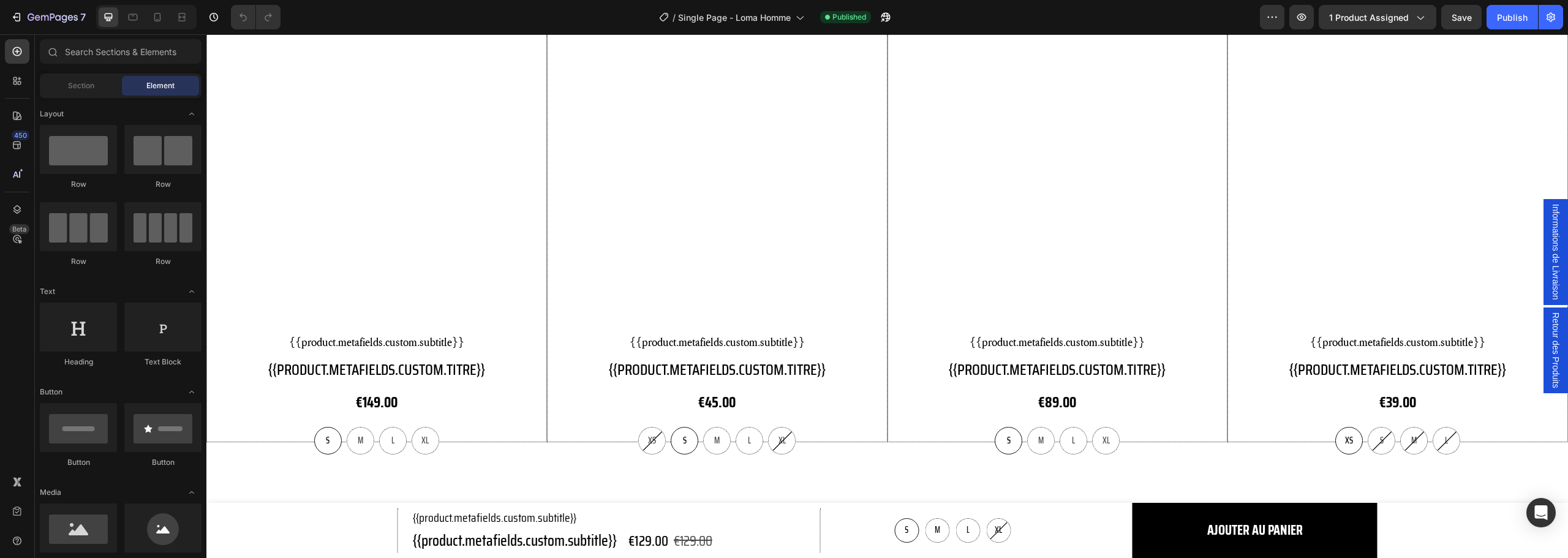
scroll to position [2145, 0]
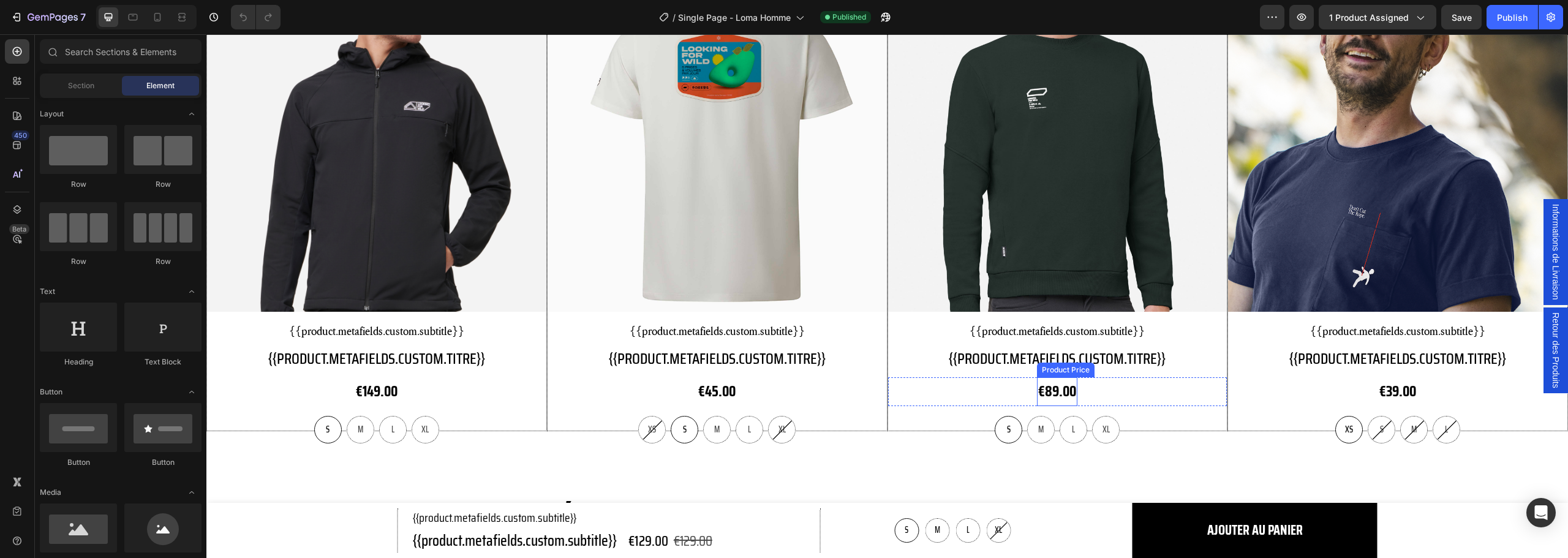
click at [399, 388] on div "€89.00" at bounding box center [376, 391] width 44 height 29
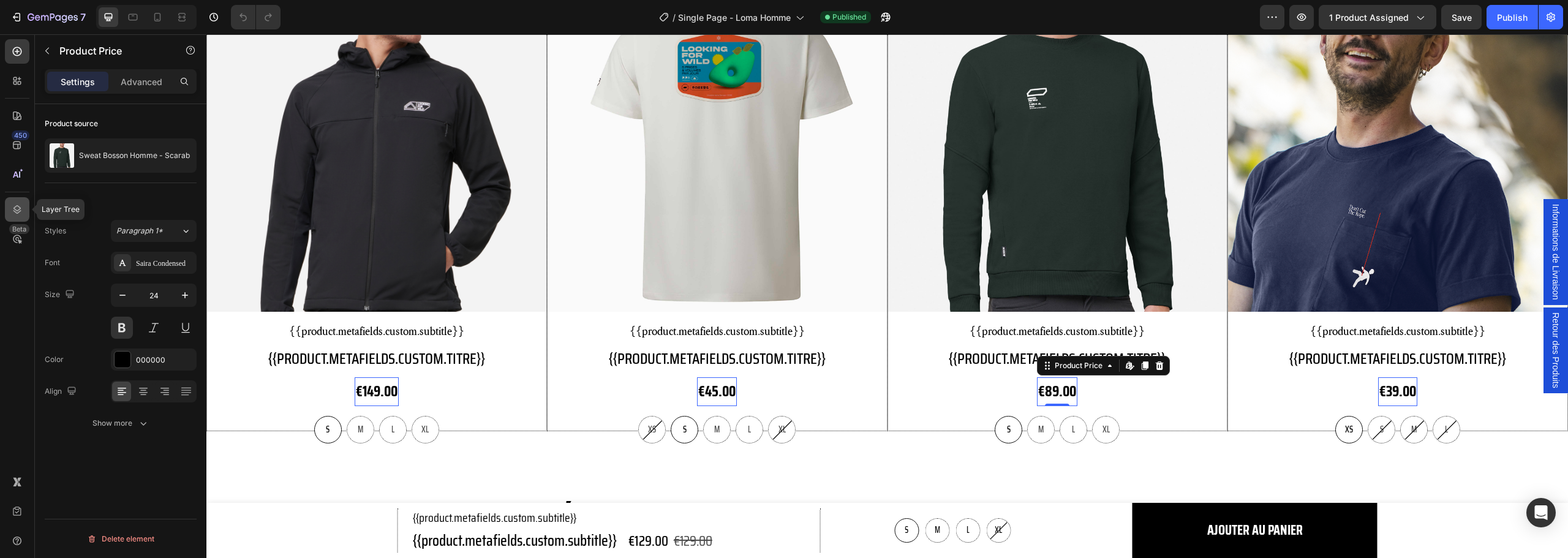
click at [14, 205] on icon at bounding box center [17, 209] width 12 height 12
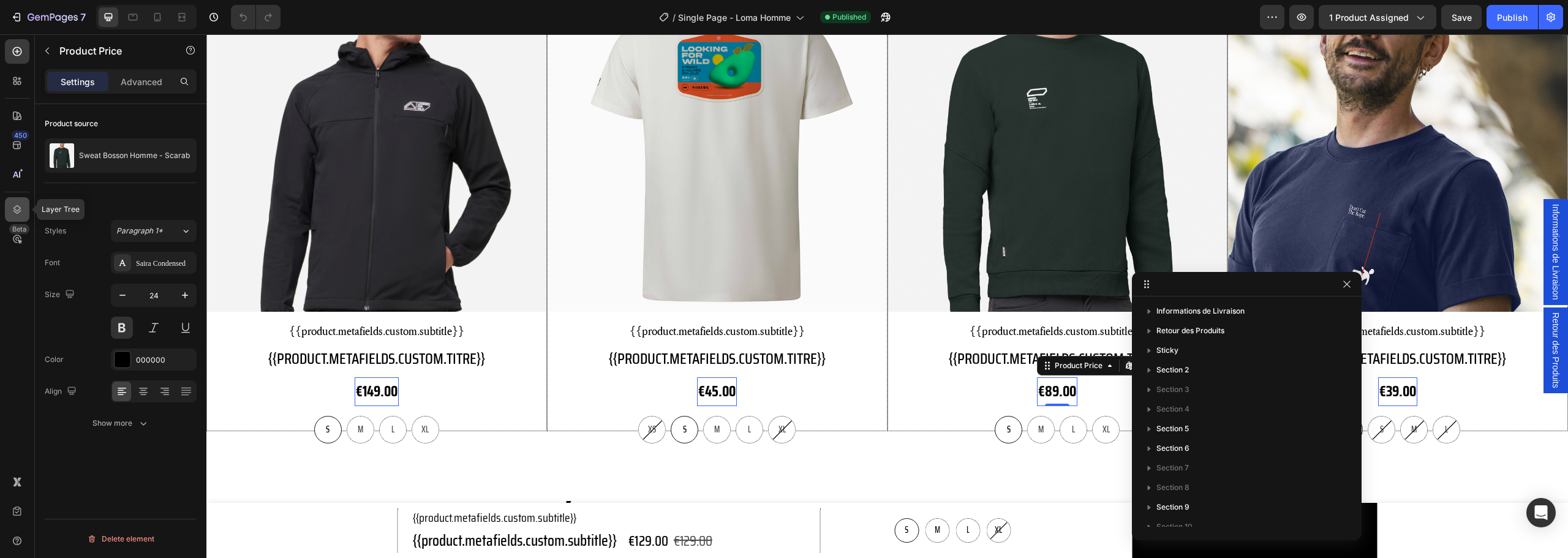
scroll to position [361, 0]
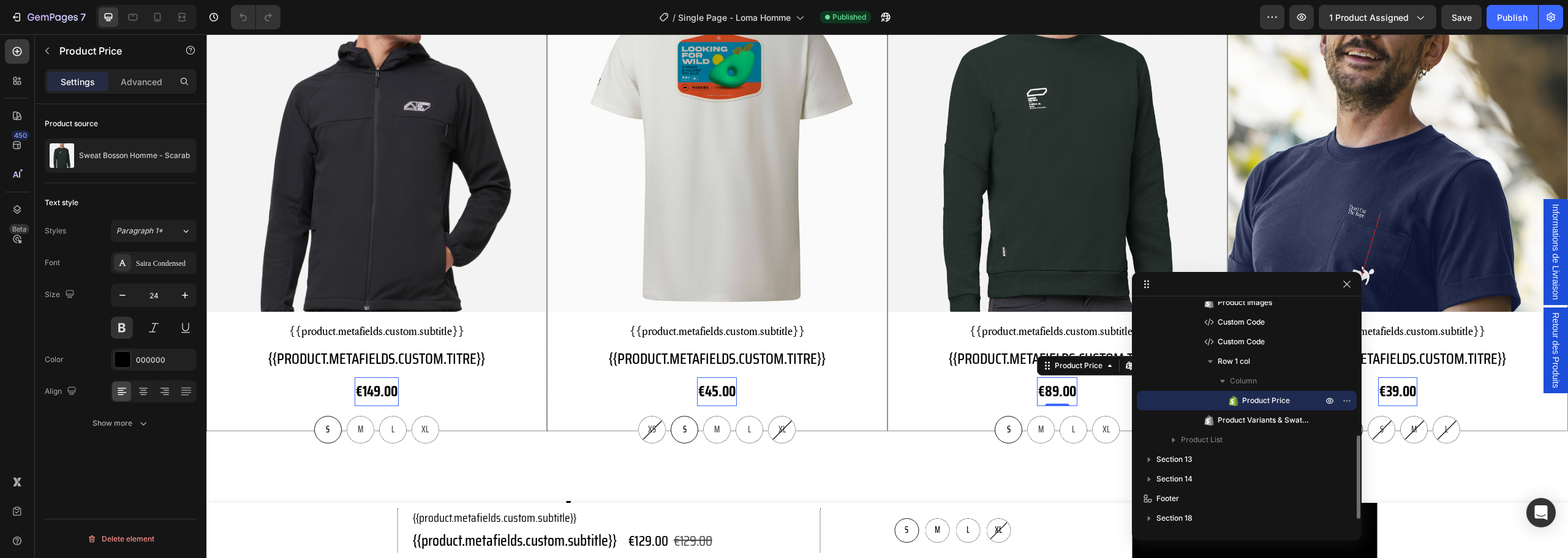
click at [1298, 402] on p "Product Price" at bounding box center [1269, 400] width 83 height 12
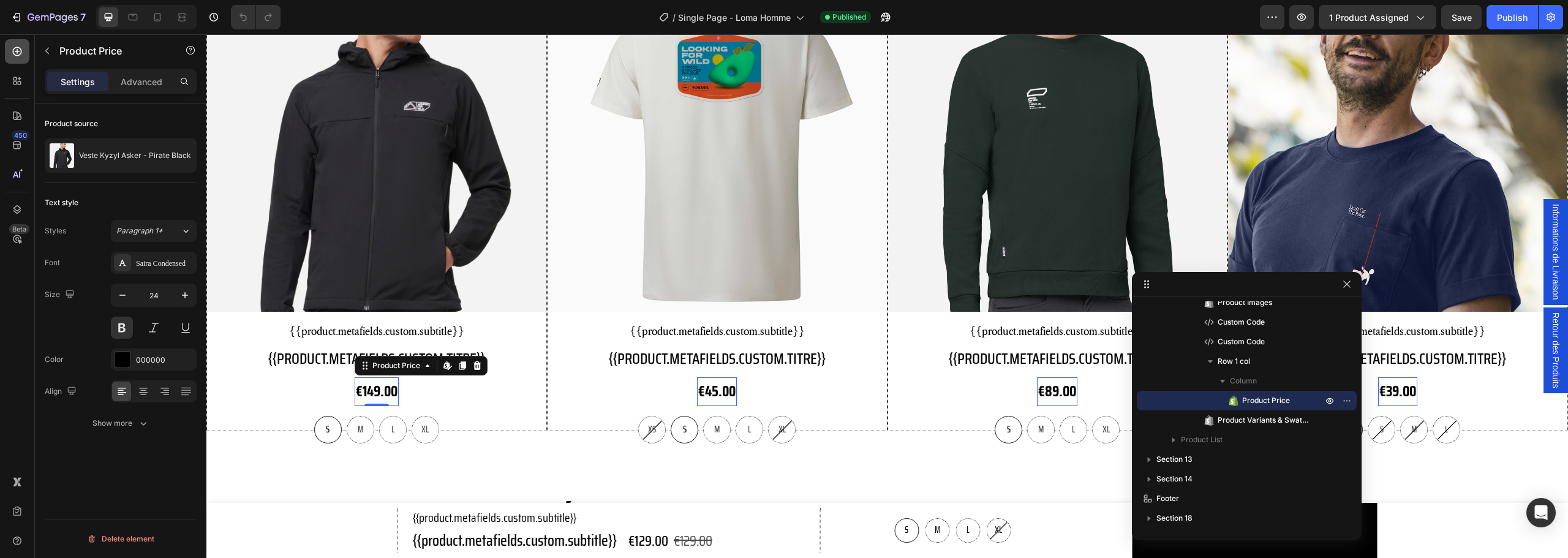
click at [16, 50] on icon at bounding box center [17, 51] width 12 height 12
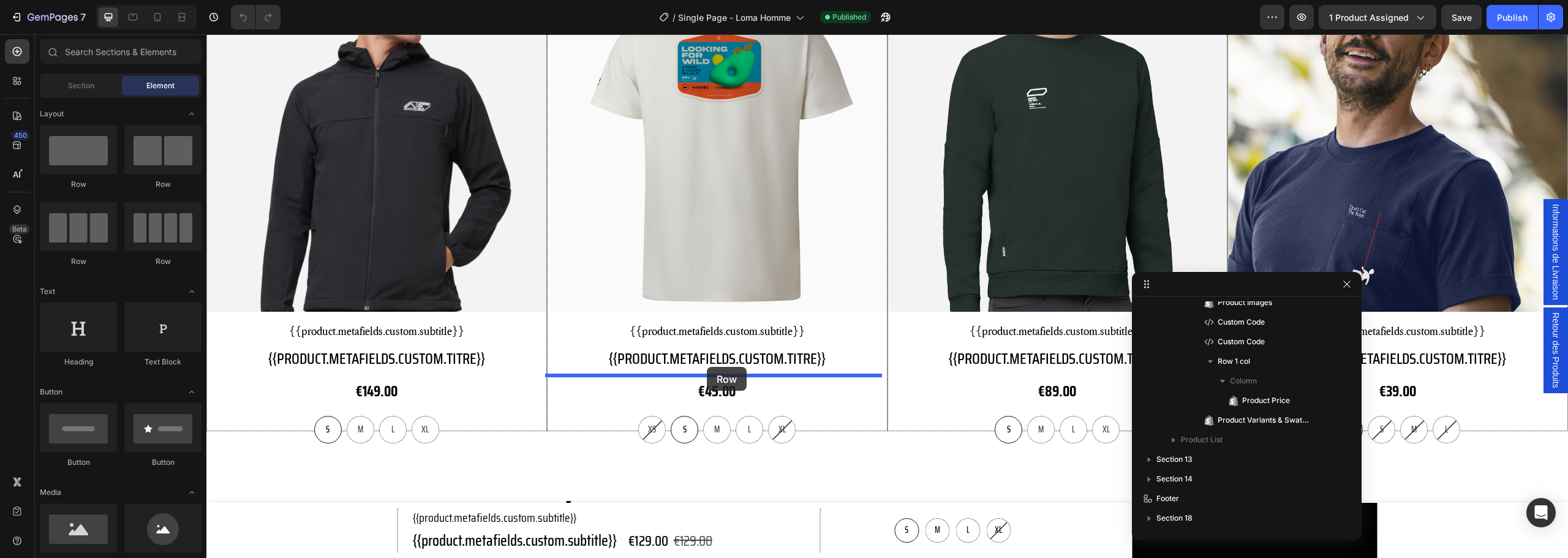
drag, startPoint x: 380, startPoint y: 192, endPoint x: 707, endPoint y: 367, distance: 370.9
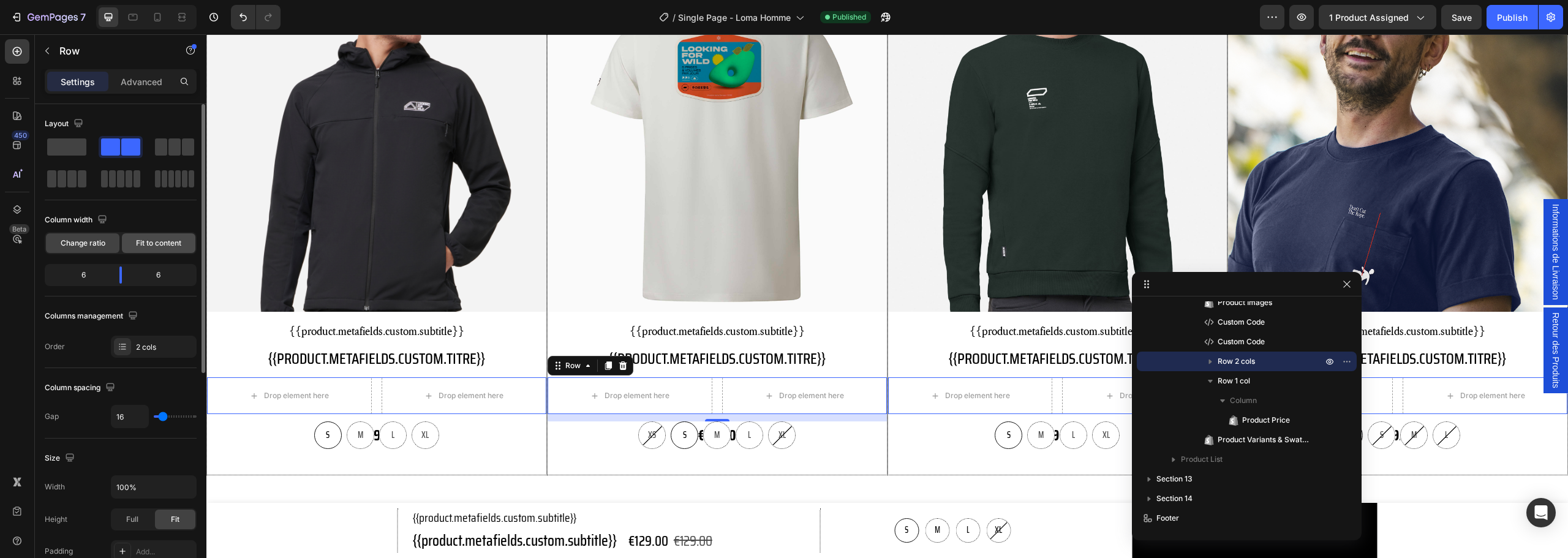
click at [147, 244] on span "Fit to content" at bounding box center [159, 243] width 45 height 11
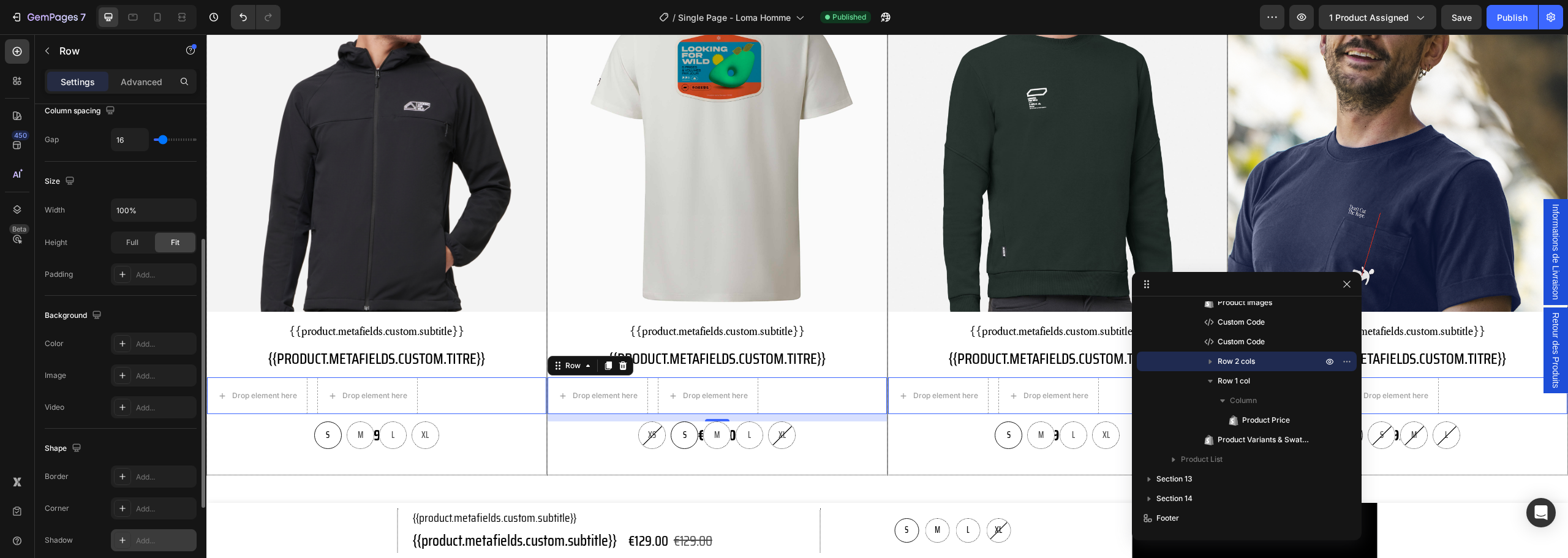
scroll to position [398, 0]
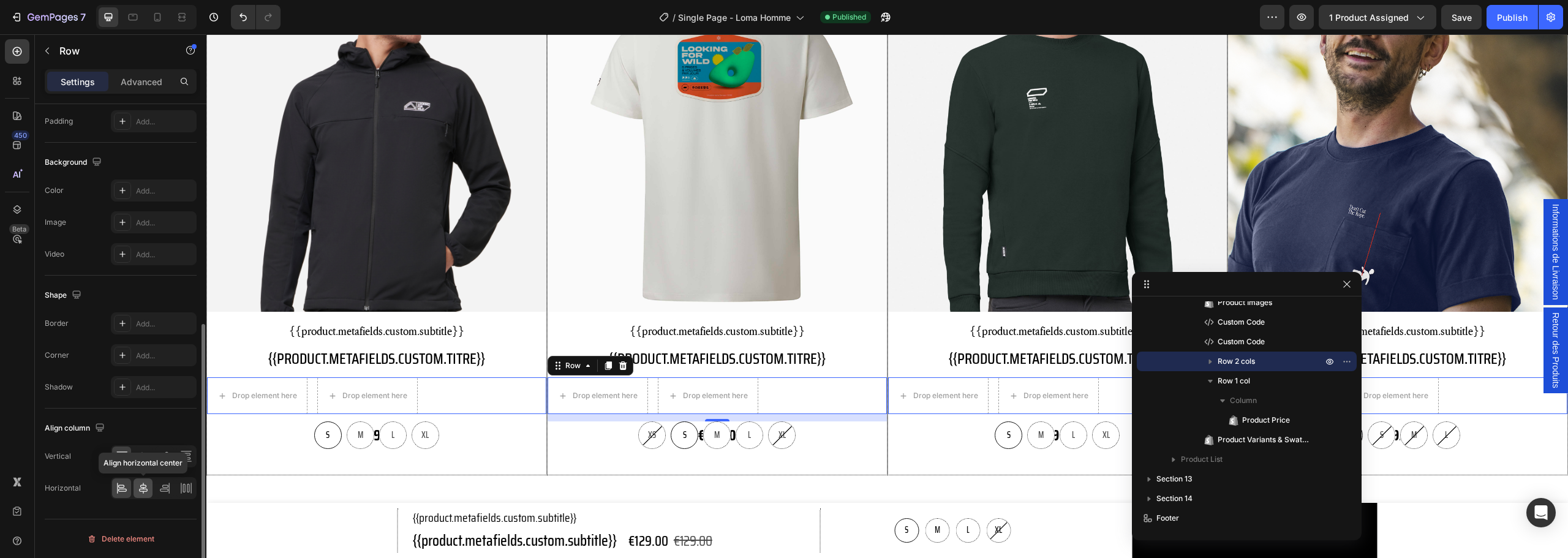
click at [142, 485] on icon at bounding box center [143, 488] width 9 height 11
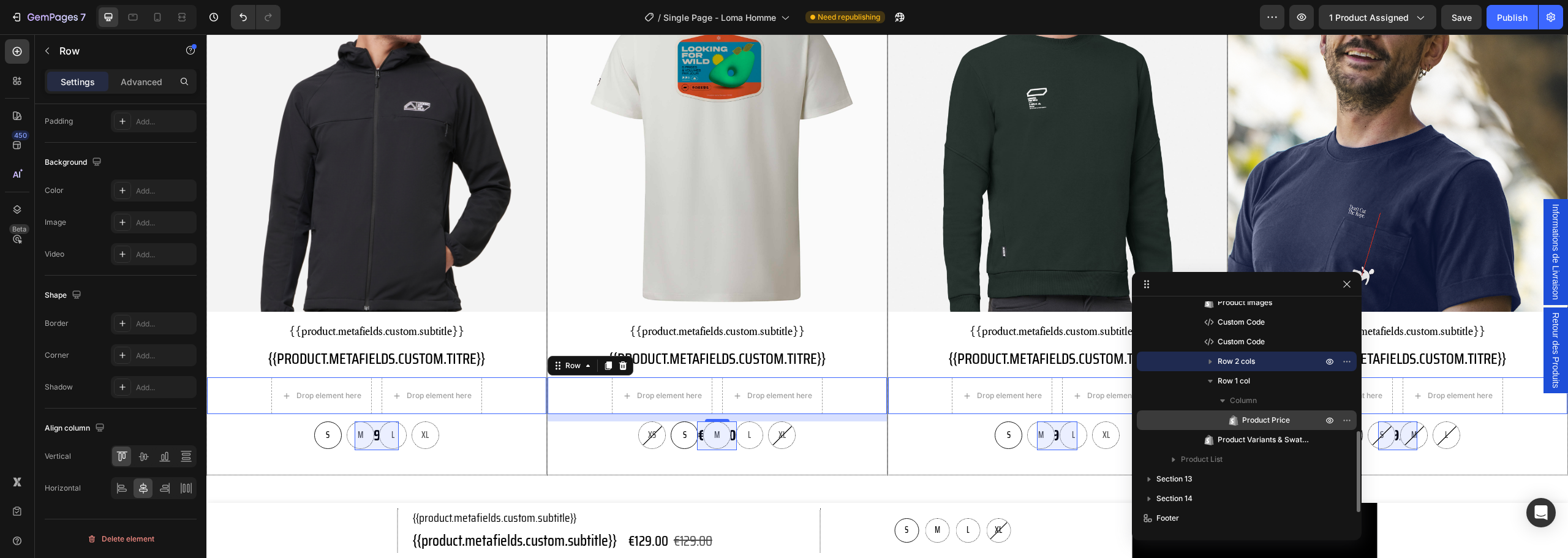
click at [1260, 419] on span "Product Price" at bounding box center [1265, 420] width 48 height 12
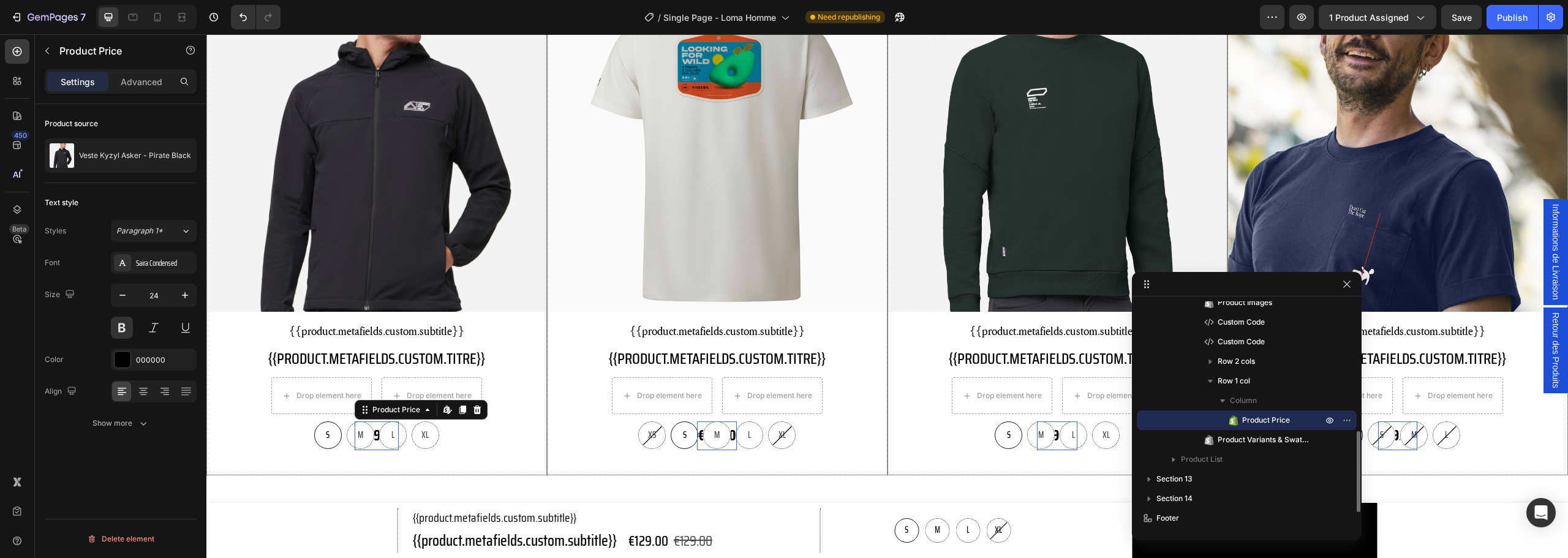
scroll to position [0, 0]
drag, startPoint x: 1475, startPoint y: 455, endPoint x: 673, endPoint y: 389, distance: 804.7
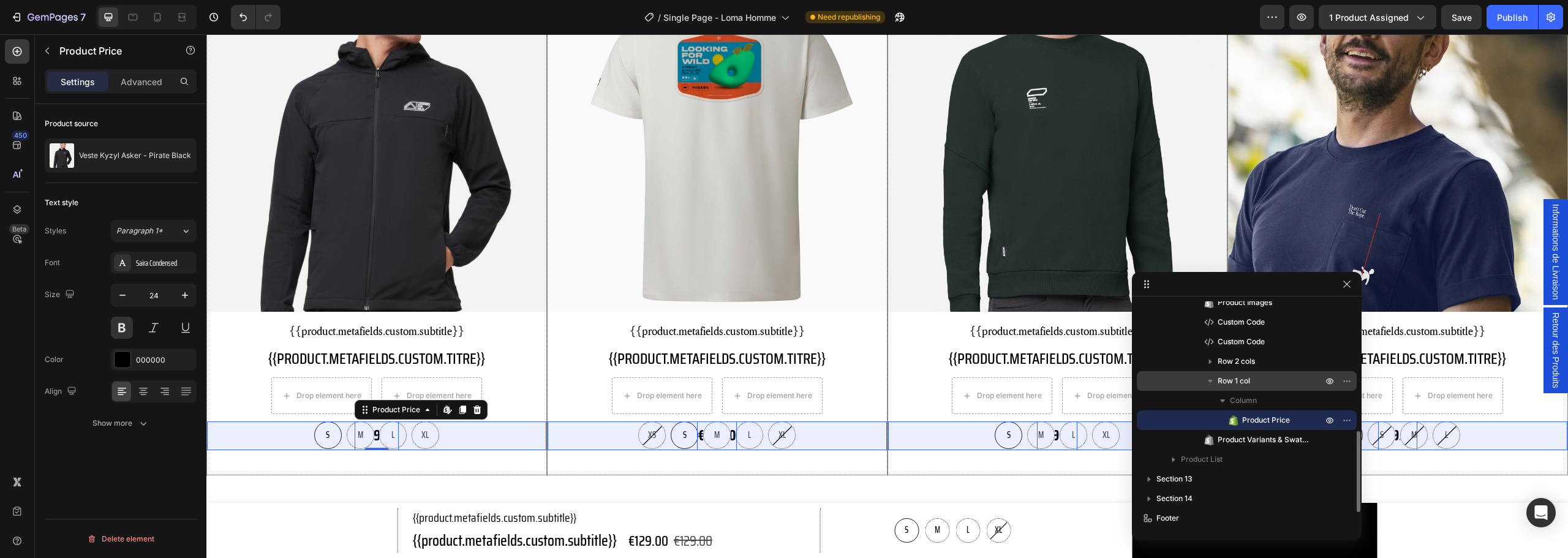
click at [1240, 377] on span "Row 1 col" at bounding box center [1234, 380] width 32 height 12
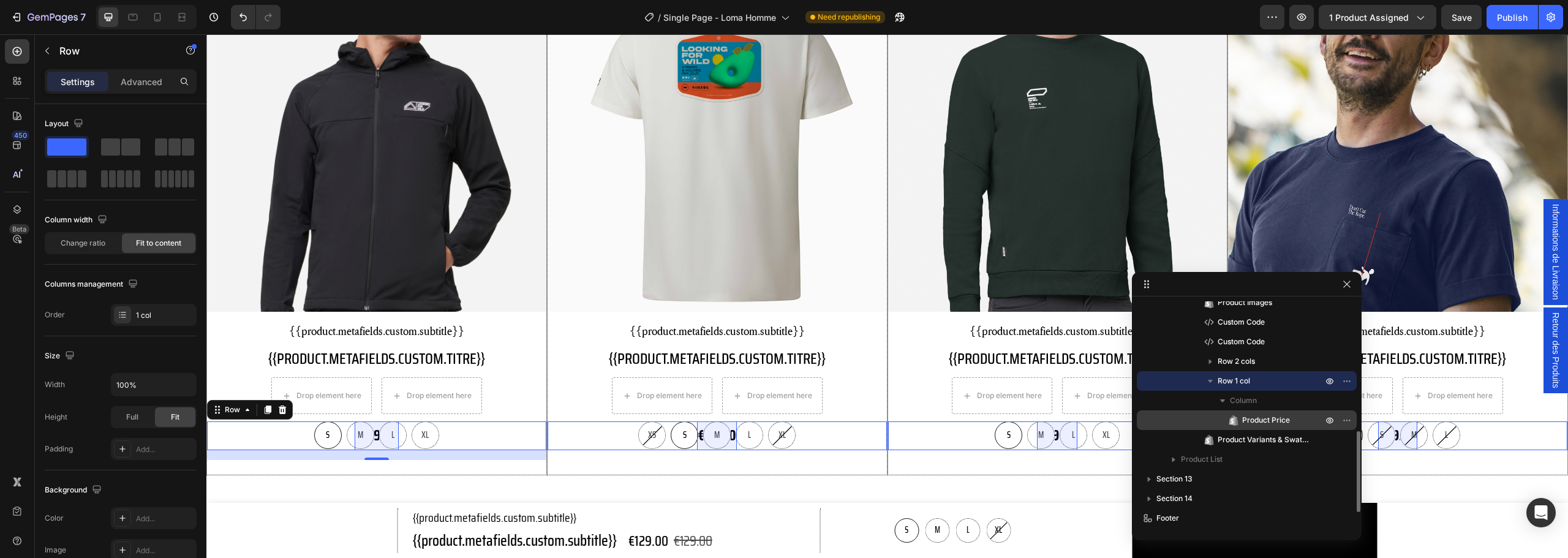
click at [1242, 421] on p "Product Price" at bounding box center [1269, 420] width 83 height 12
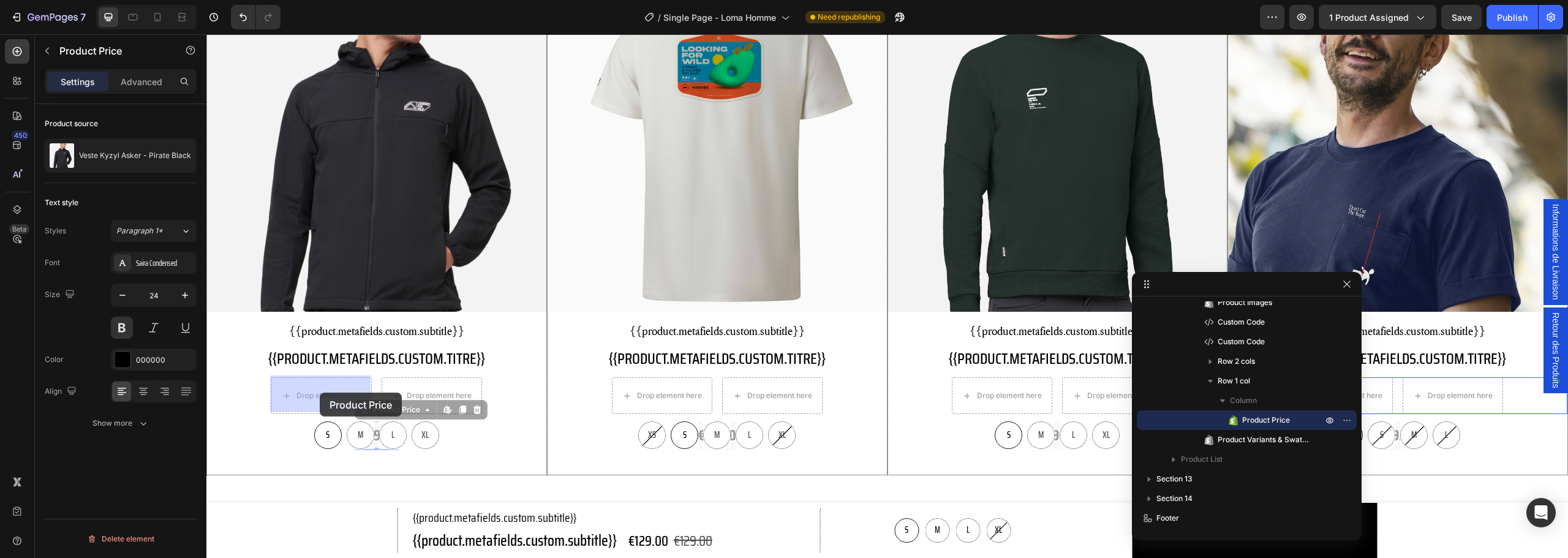
drag, startPoint x: 373, startPoint y: 412, endPoint x: 320, endPoint y: 392, distance: 56.6
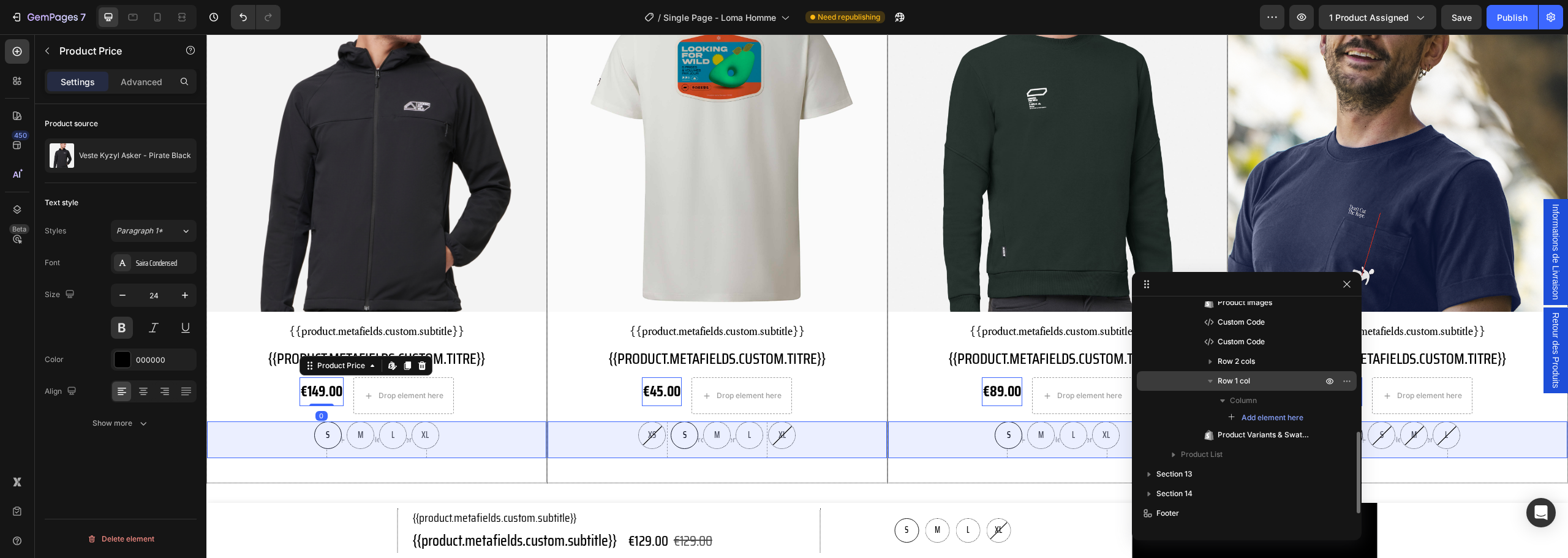
click at [1250, 379] on span "Row 1 col" at bounding box center [1234, 380] width 32 height 12
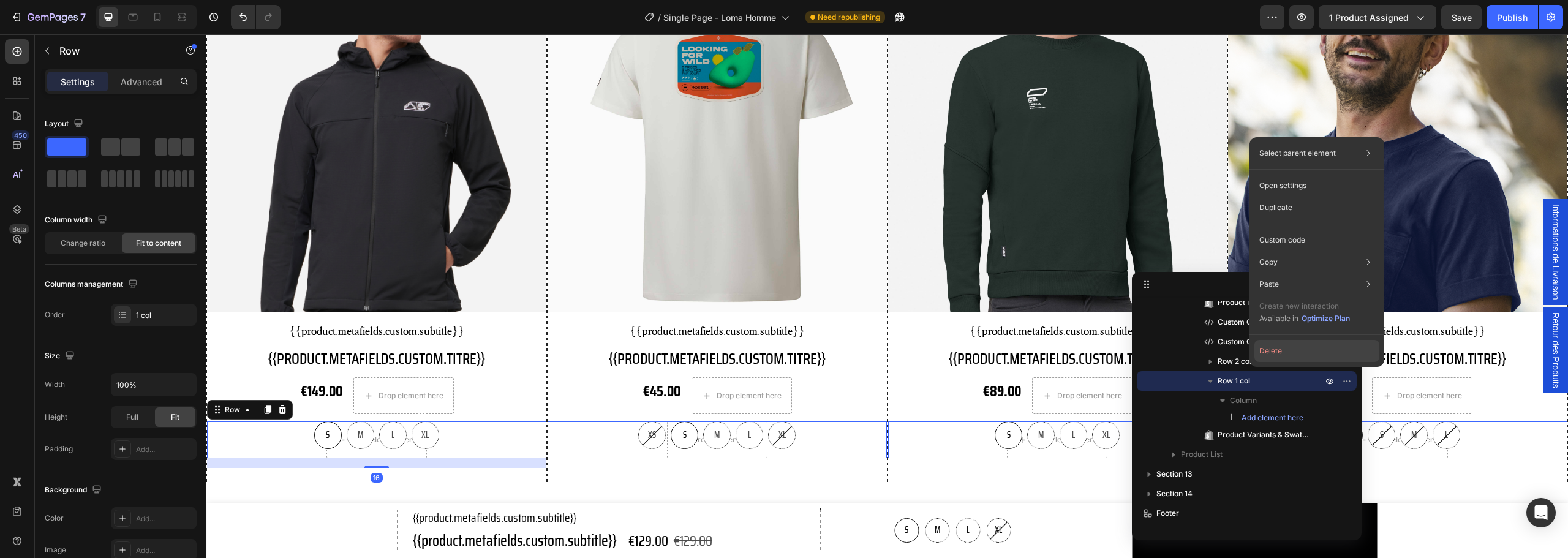
click at [1282, 351] on button "Delete" at bounding box center [1317, 350] width 125 height 22
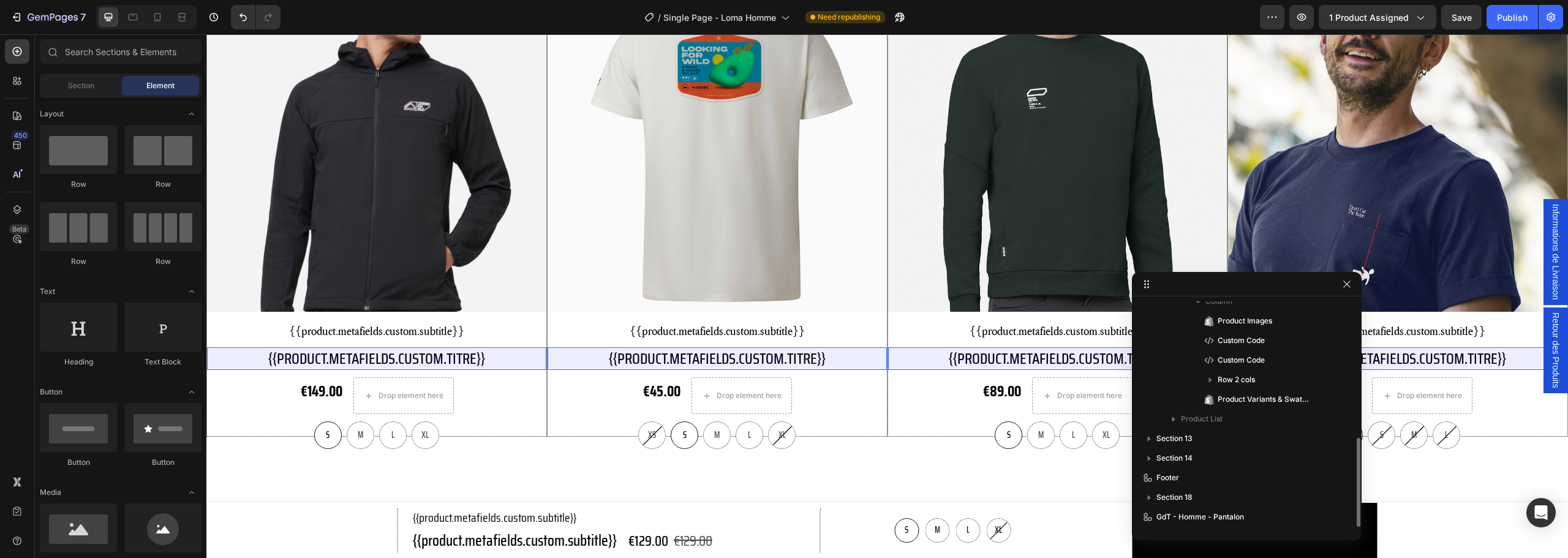
scroll to position [343, 0]
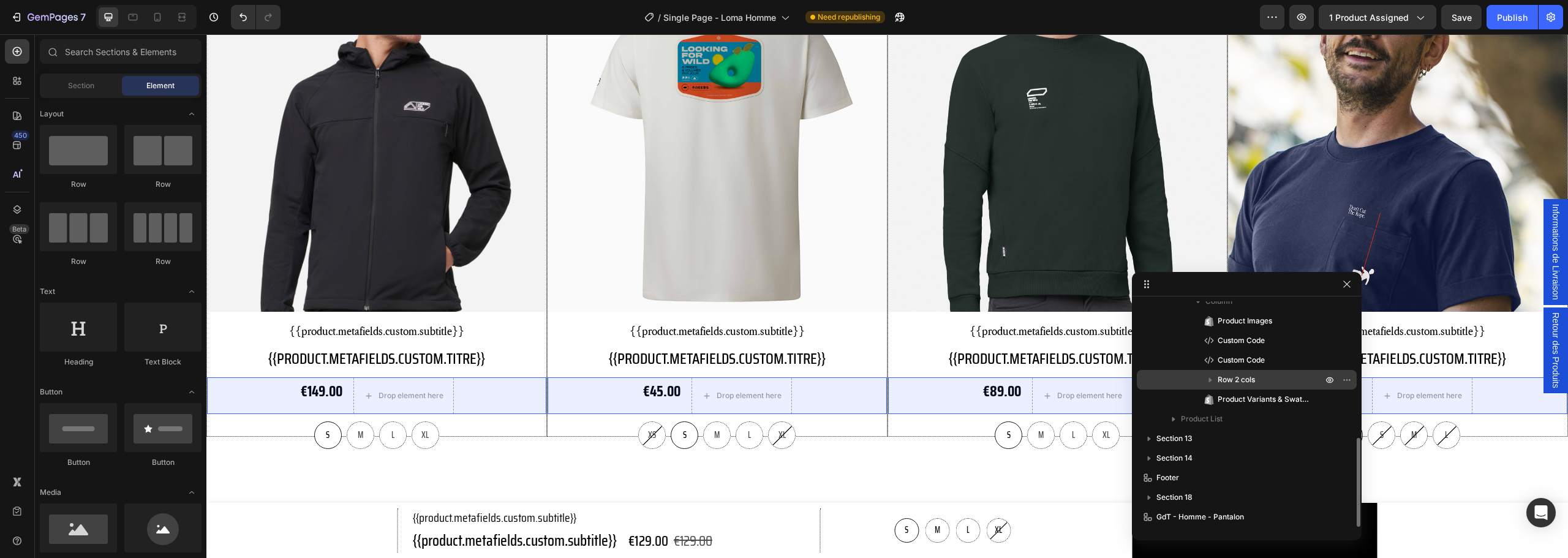
click at [1279, 377] on p "Row 2 cols" at bounding box center [1271, 379] width 107 height 12
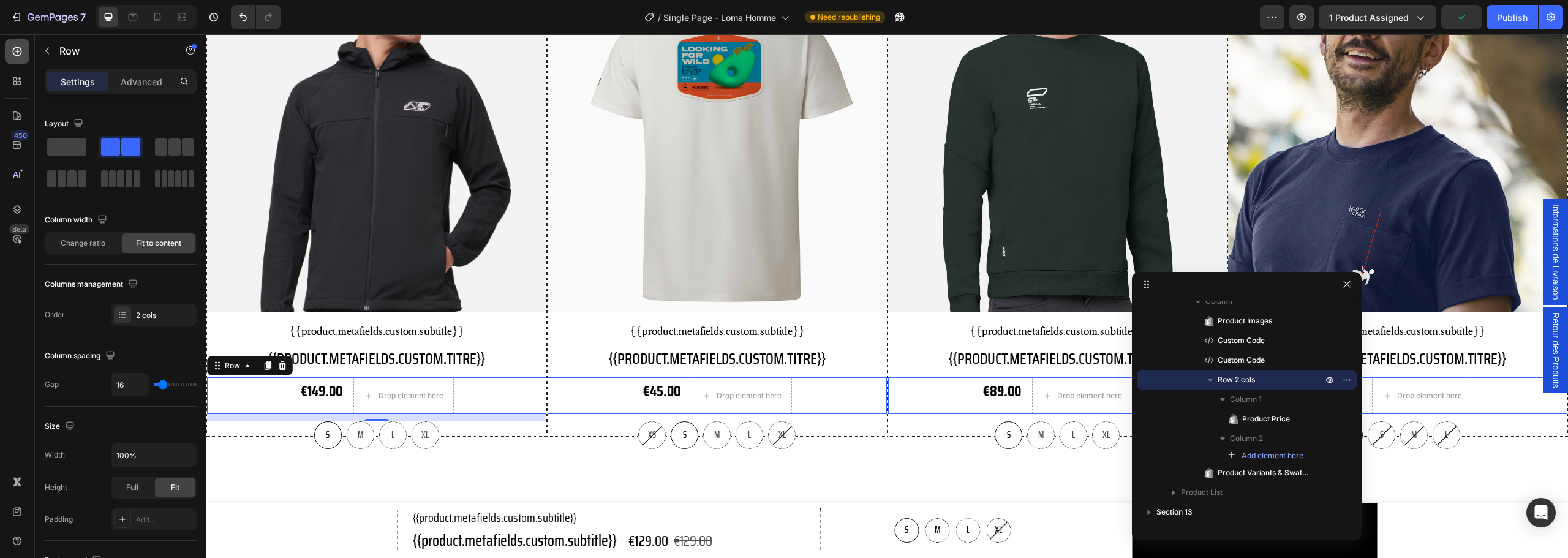
click at [17, 53] on icon at bounding box center [17, 51] width 9 height 9
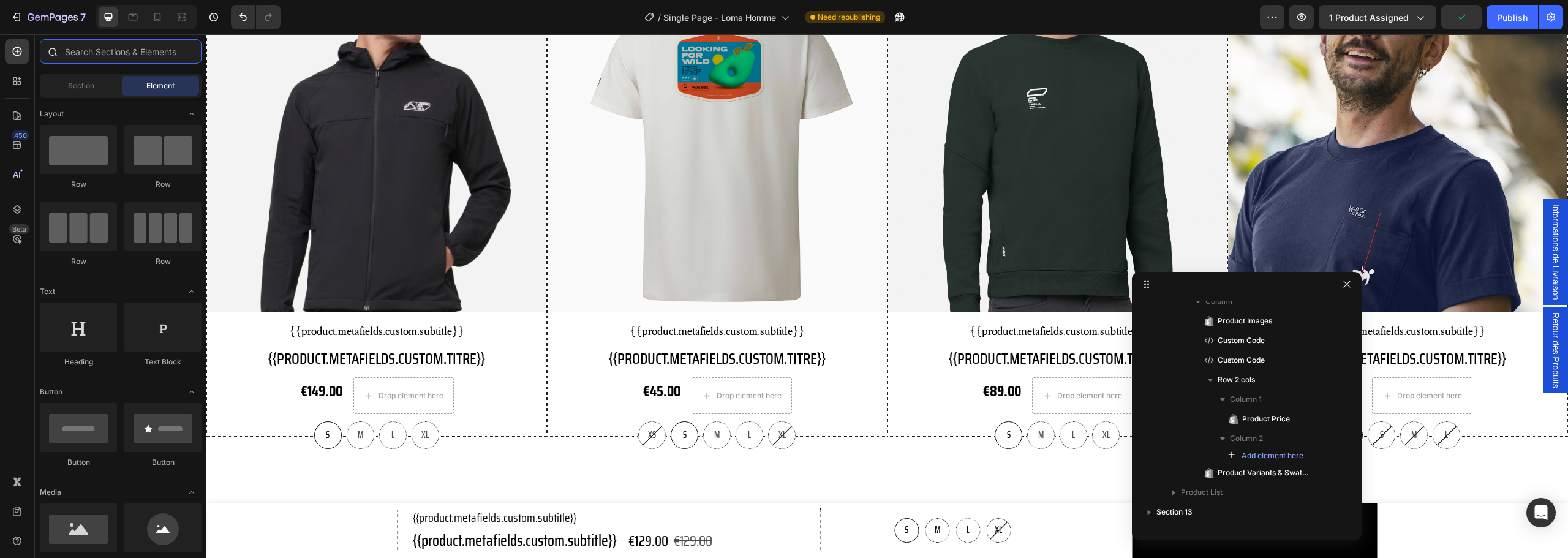
click at [104, 49] on input "text" at bounding box center [121, 51] width 162 height 24
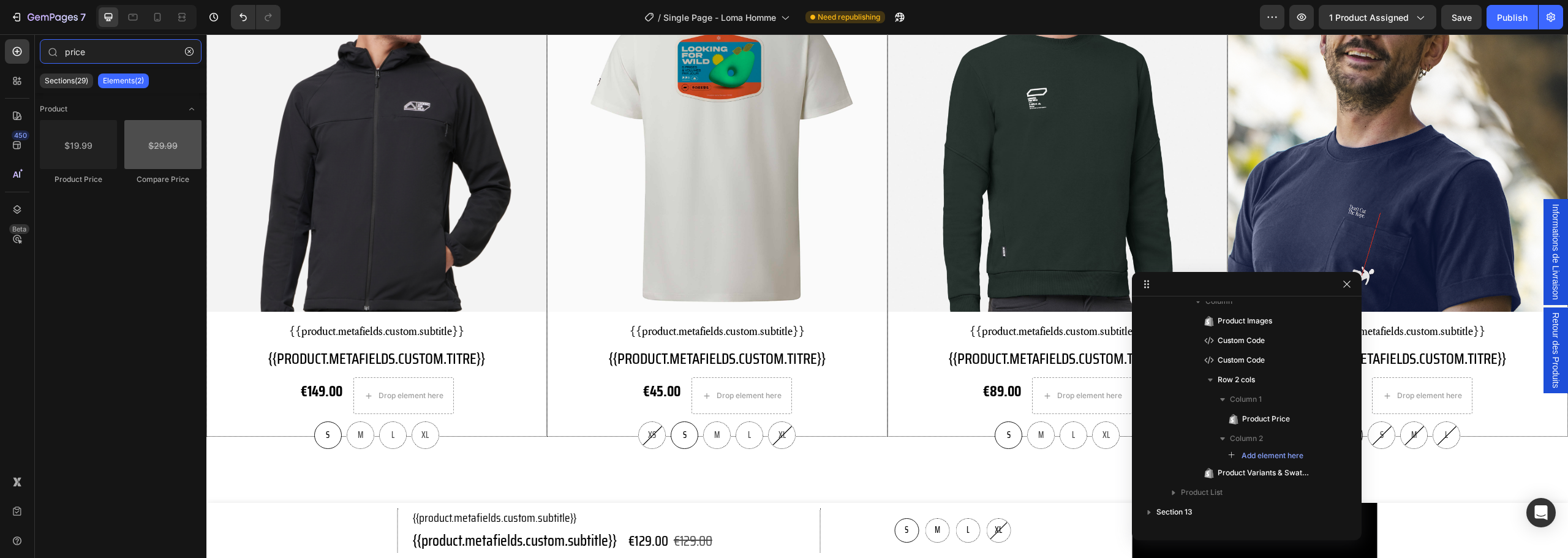
type input "price"
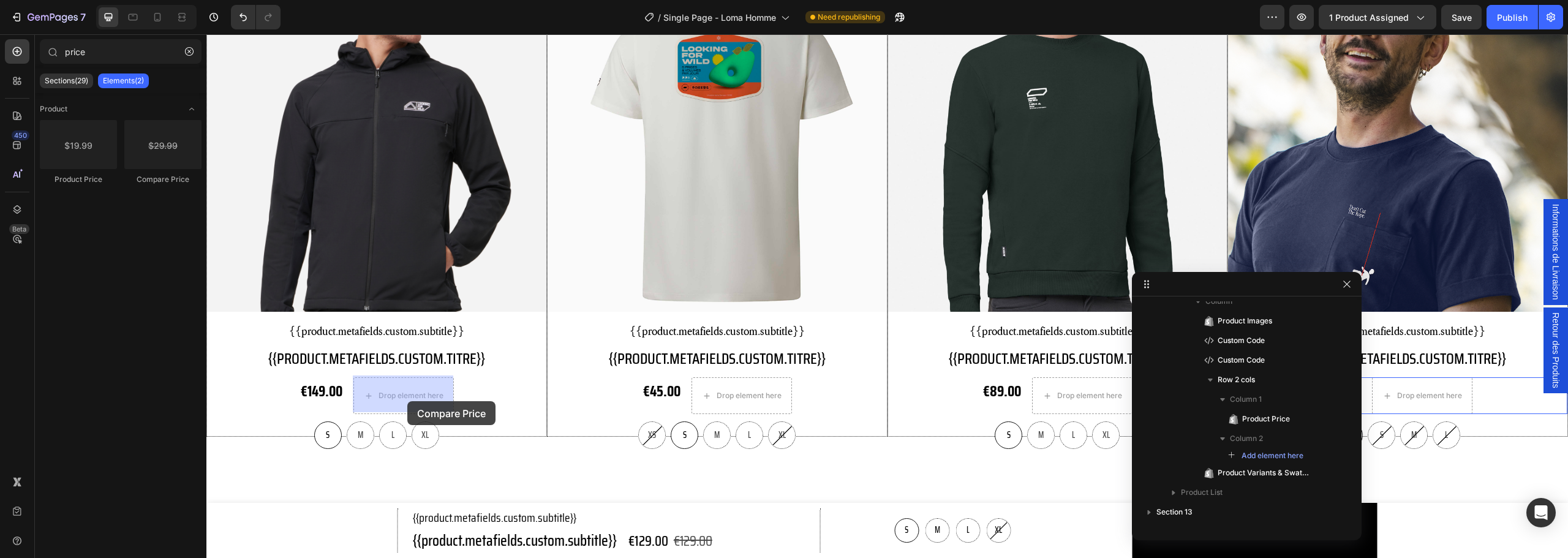
drag, startPoint x: 358, startPoint y: 180, endPoint x: 407, endPoint y: 401, distance: 226.4
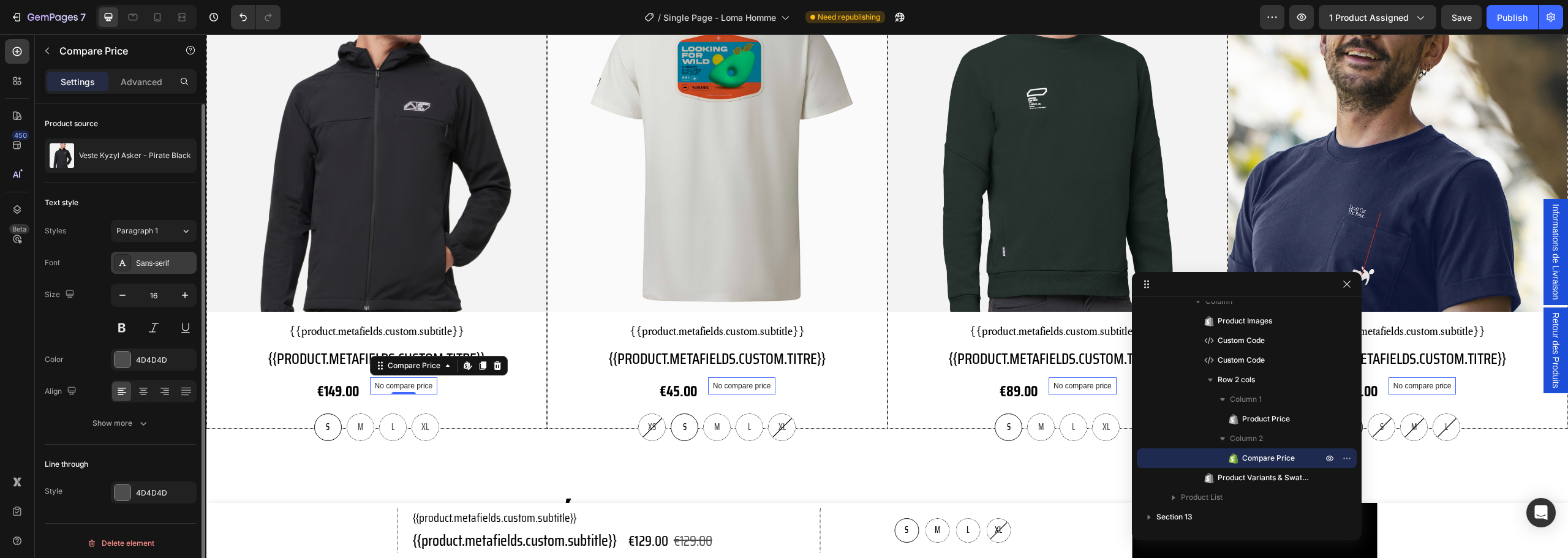
click at [144, 258] on div "Sans-serif" at bounding box center [164, 264] width 57 height 11
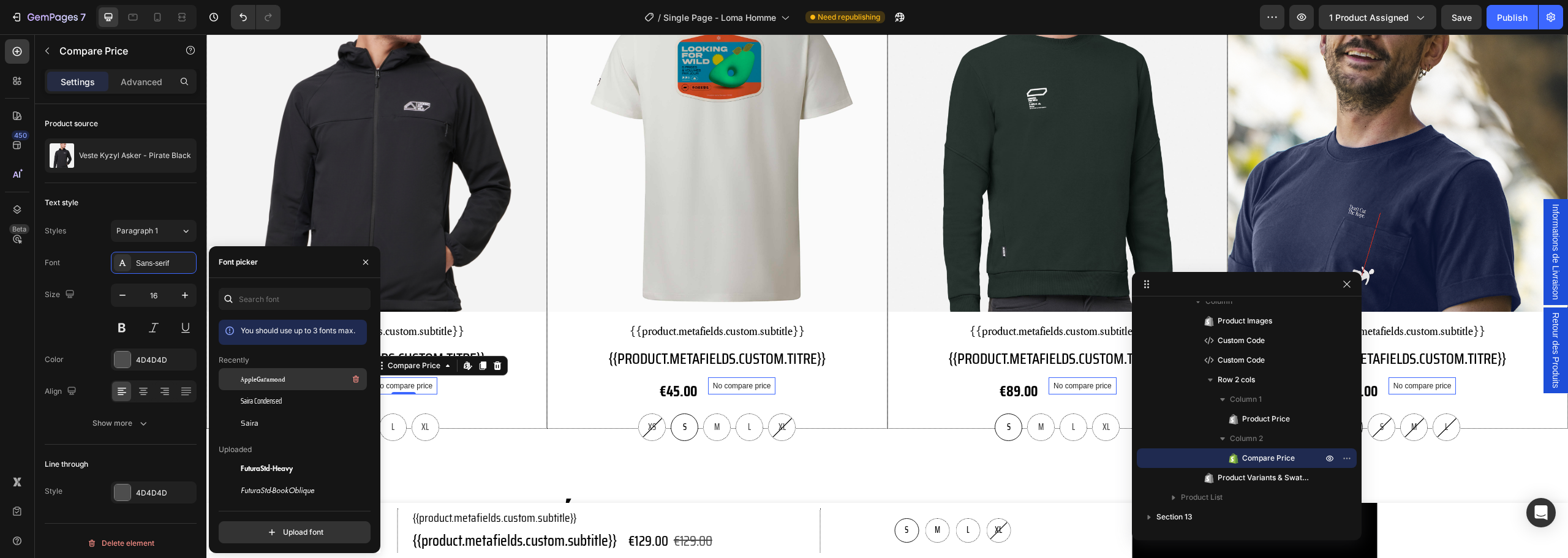
click at [298, 377] on div "AppleGaramond" at bounding box center [303, 379] width 124 height 15
click at [287, 397] on div "Saira Condensed" at bounding box center [303, 401] width 124 height 11
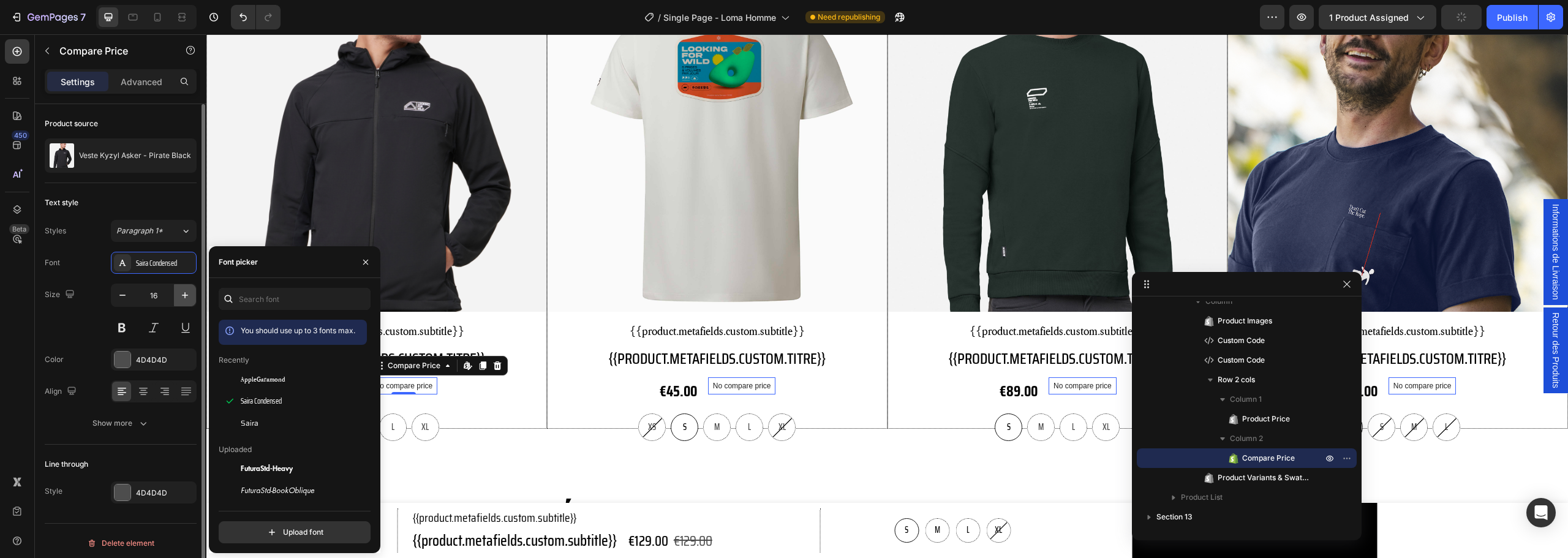
click at [183, 294] on icon "button" at bounding box center [184, 294] width 12 height 12
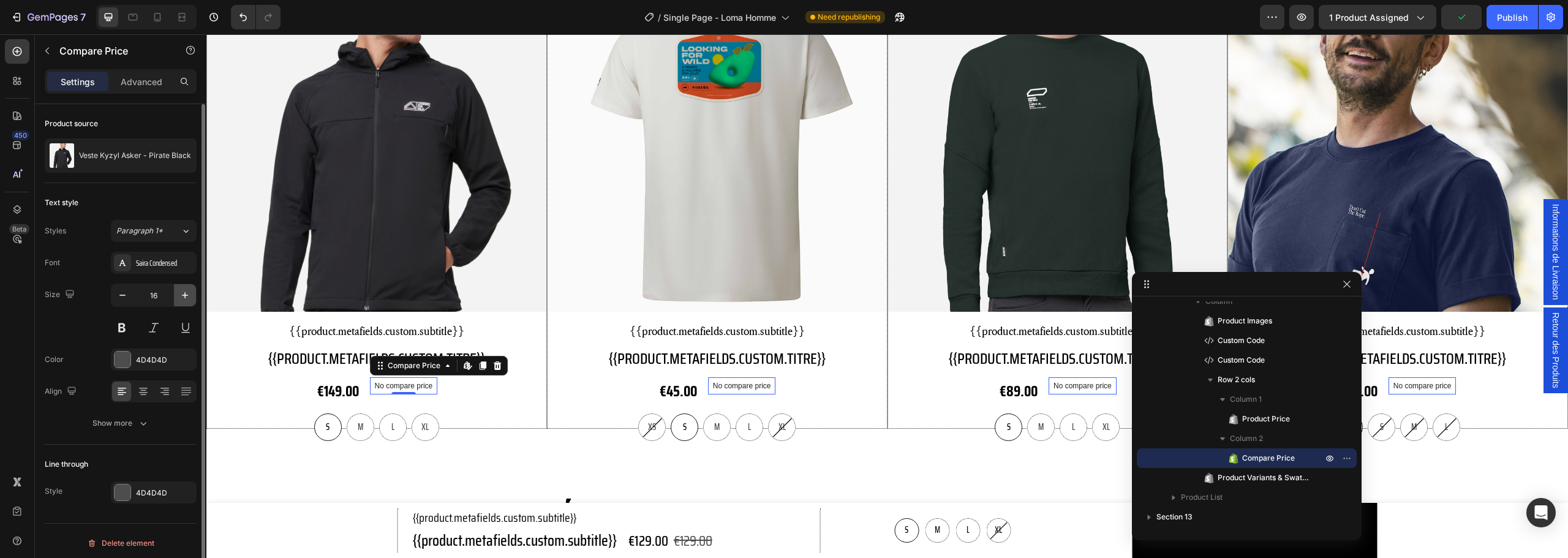
click at [183, 294] on icon "button" at bounding box center [184, 294] width 12 height 12
type input "20"
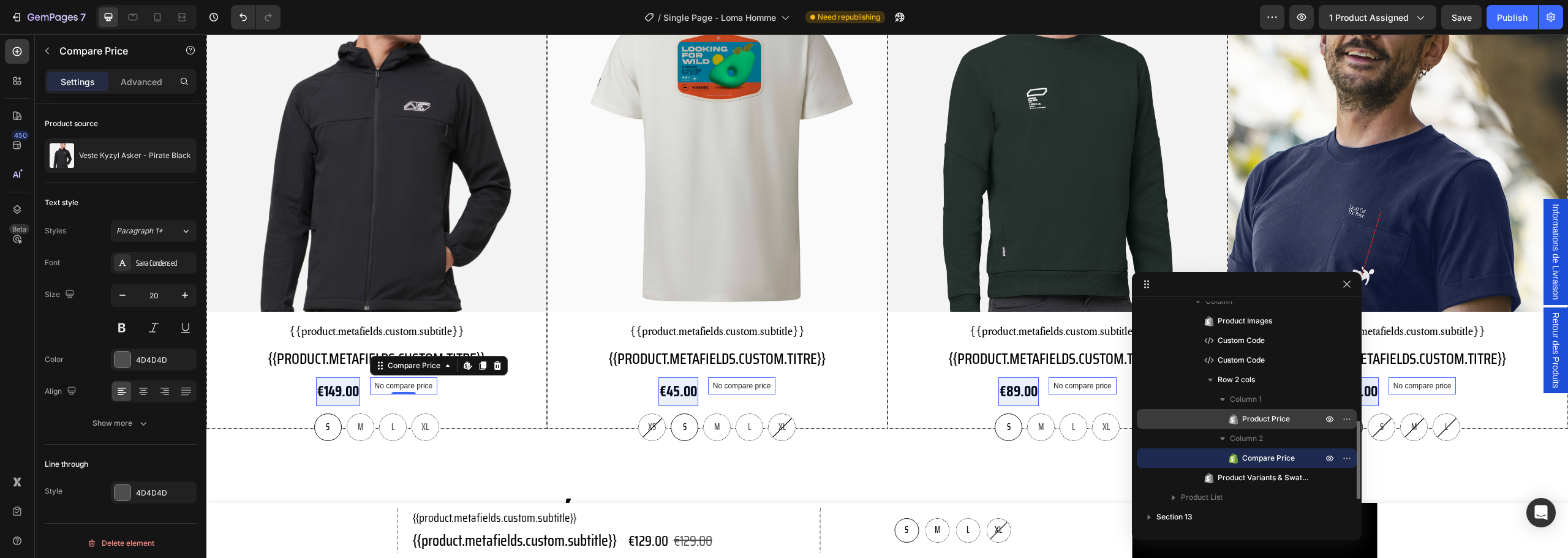
click at [1249, 412] on div "Product Price" at bounding box center [1247, 419] width 210 height 19
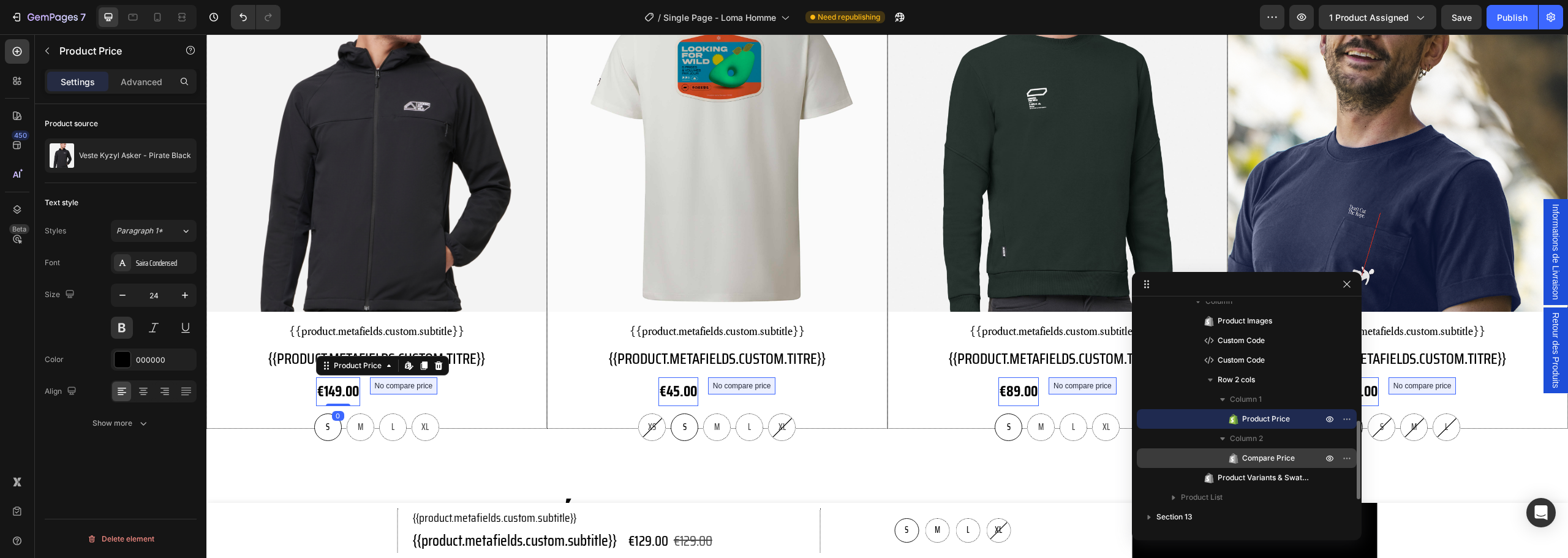
click at [1270, 455] on span "Compare Price" at bounding box center [1268, 458] width 53 height 12
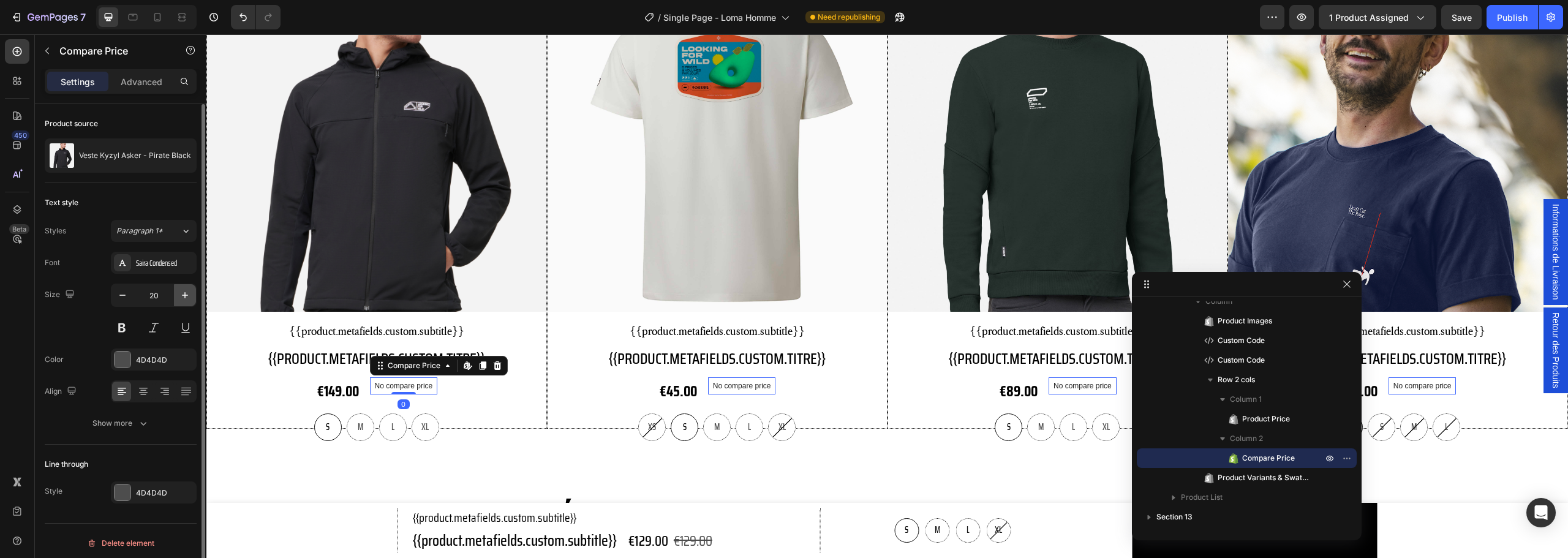
click at [183, 294] on icon "button" at bounding box center [184, 294] width 12 height 12
type input "24"
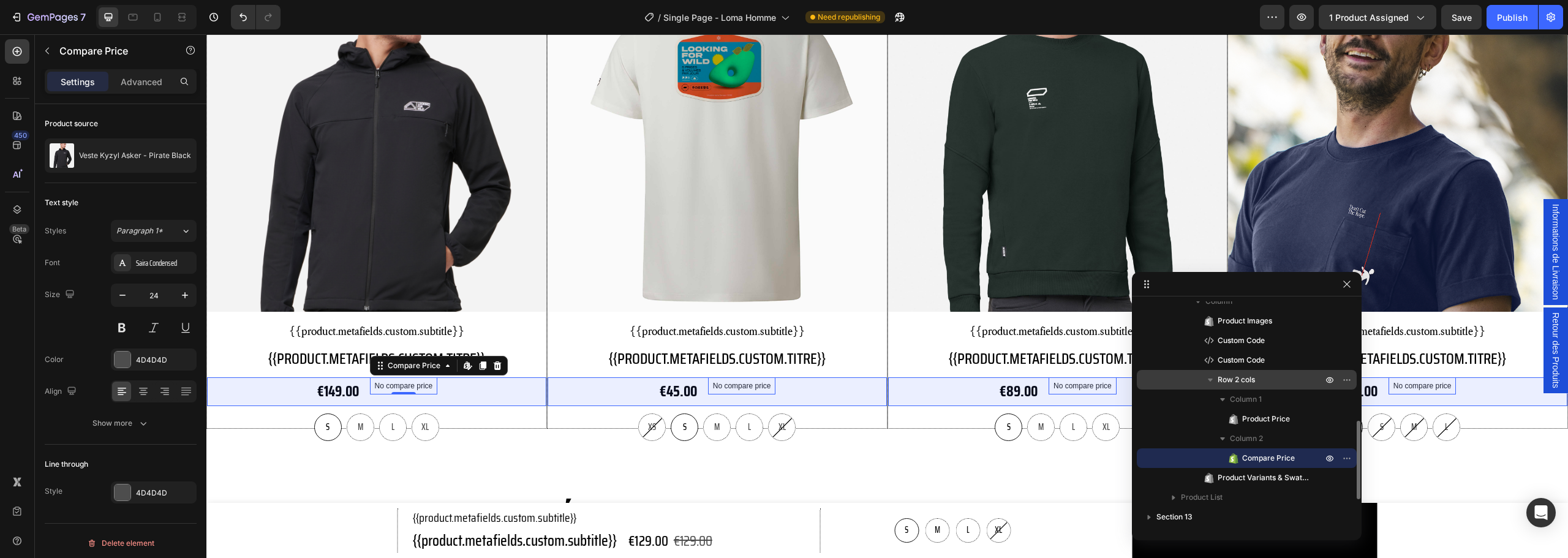
click at [1287, 379] on p "Row 2 cols" at bounding box center [1271, 379] width 107 height 12
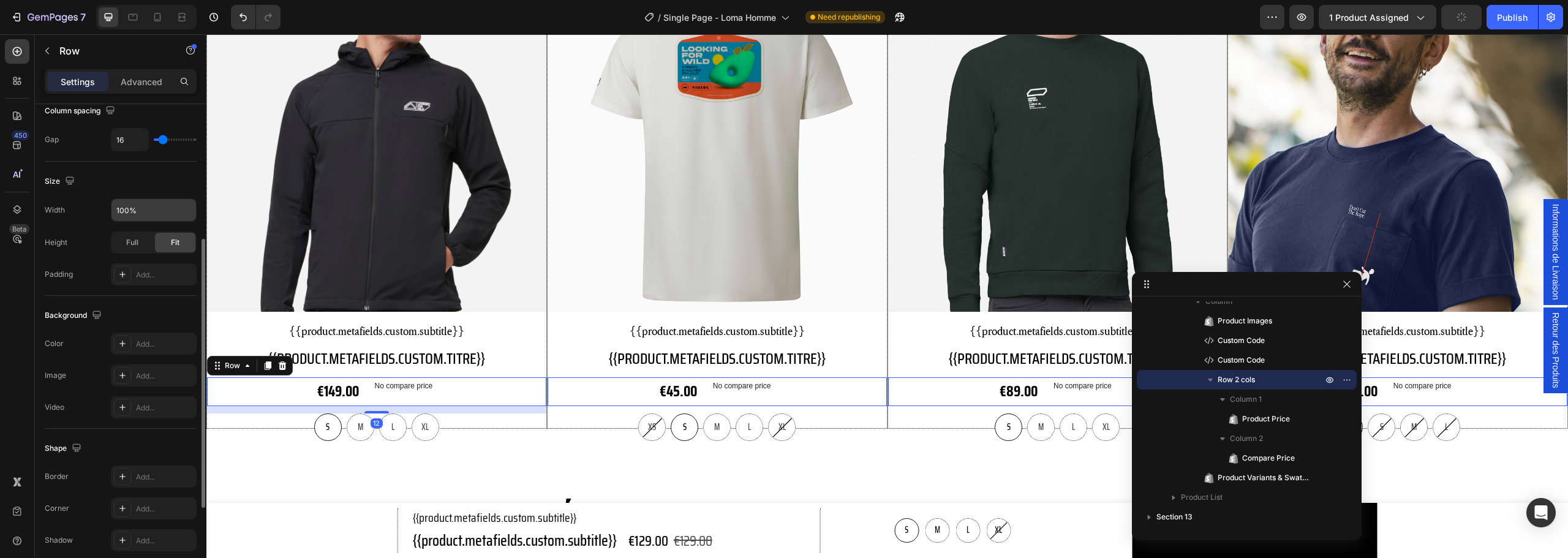
scroll to position [398, 0]
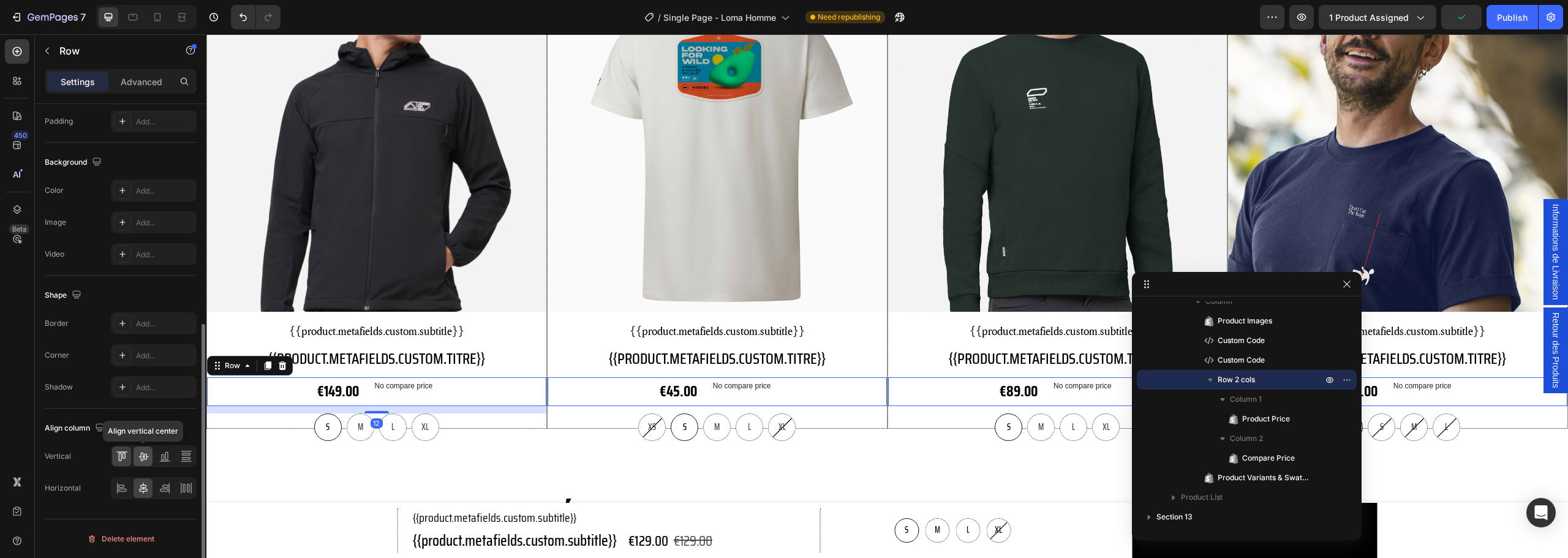
click at [142, 450] on icon at bounding box center [143, 455] width 12 height 12
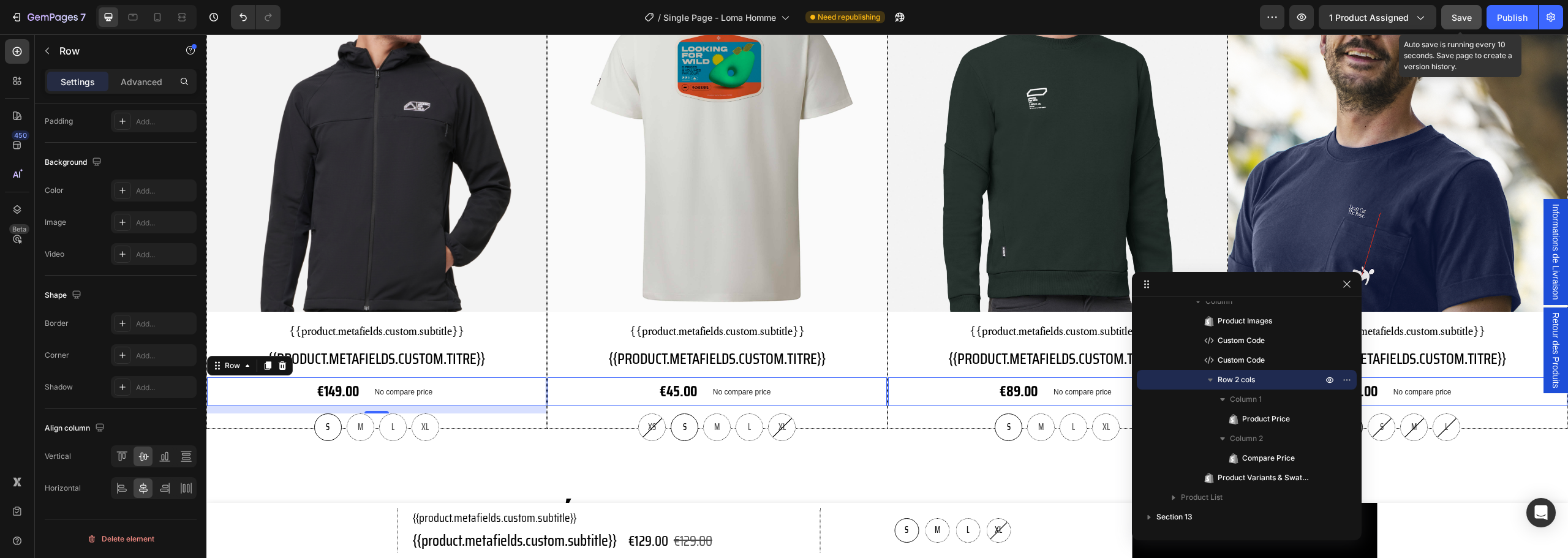
click at [1461, 11] on div "Save" at bounding box center [1461, 18] width 20 height 13
click at [1460, 13] on span "Save" at bounding box center [1461, 17] width 20 height 11
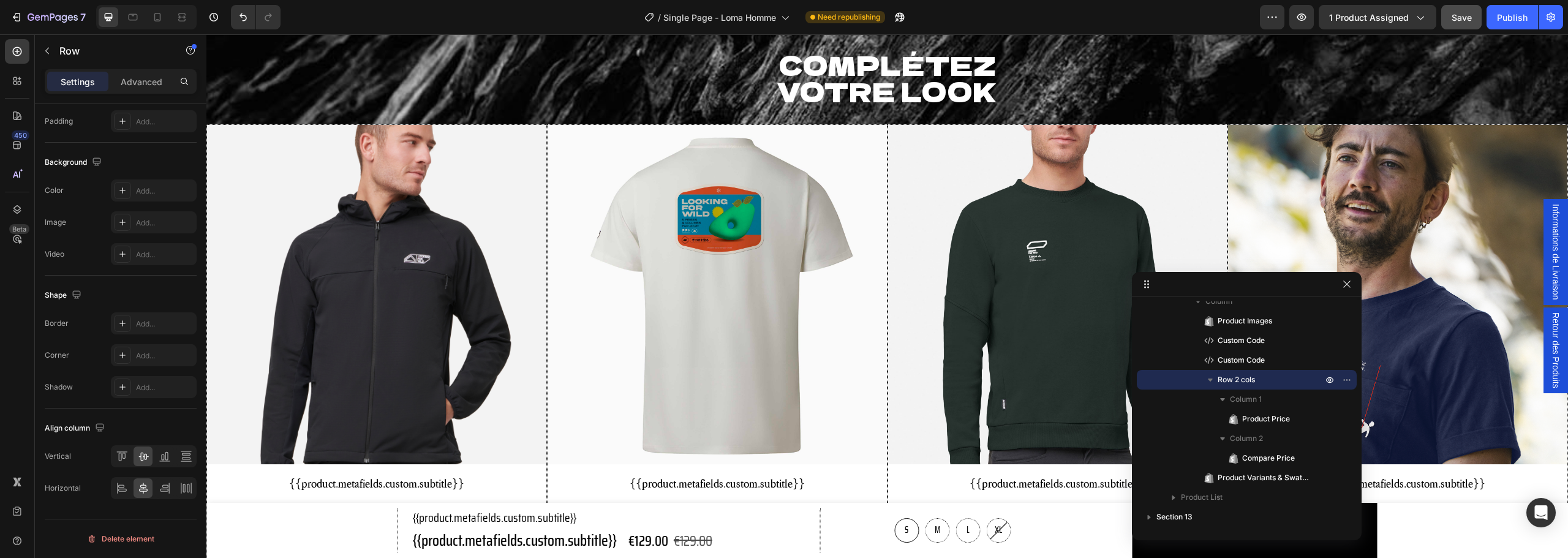
scroll to position [1748, 0]
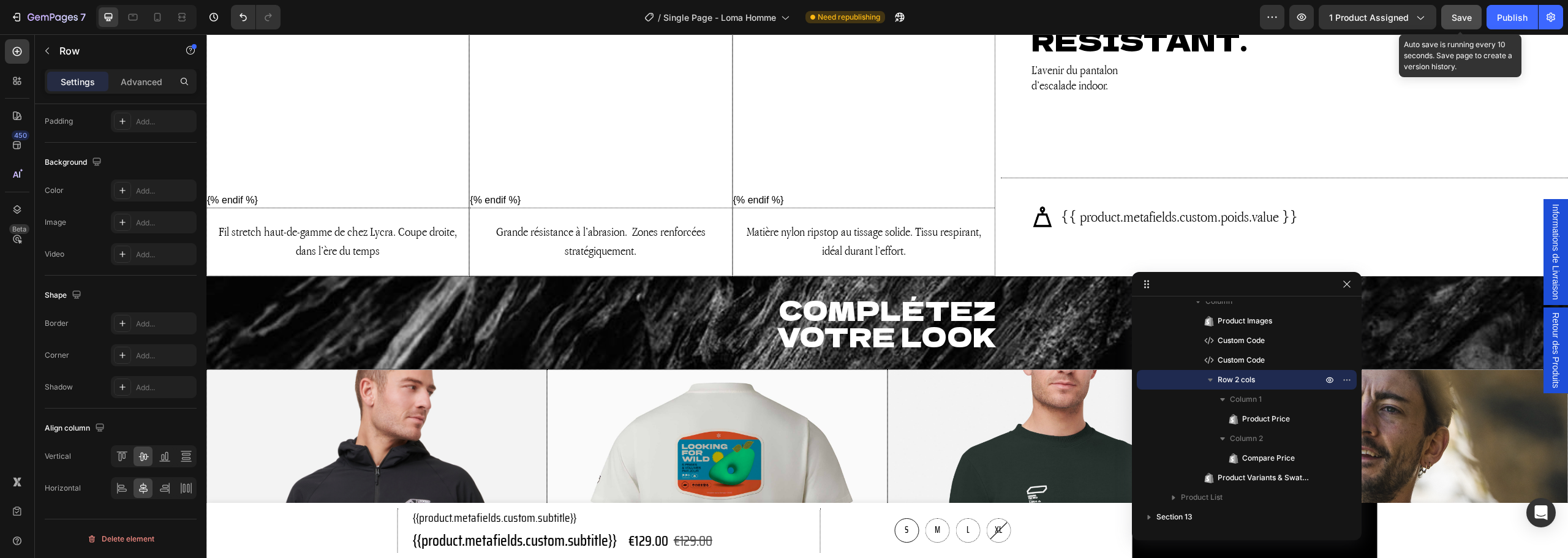
click at [1452, 23] on div "Save" at bounding box center [1461, 18] width 20 height 13
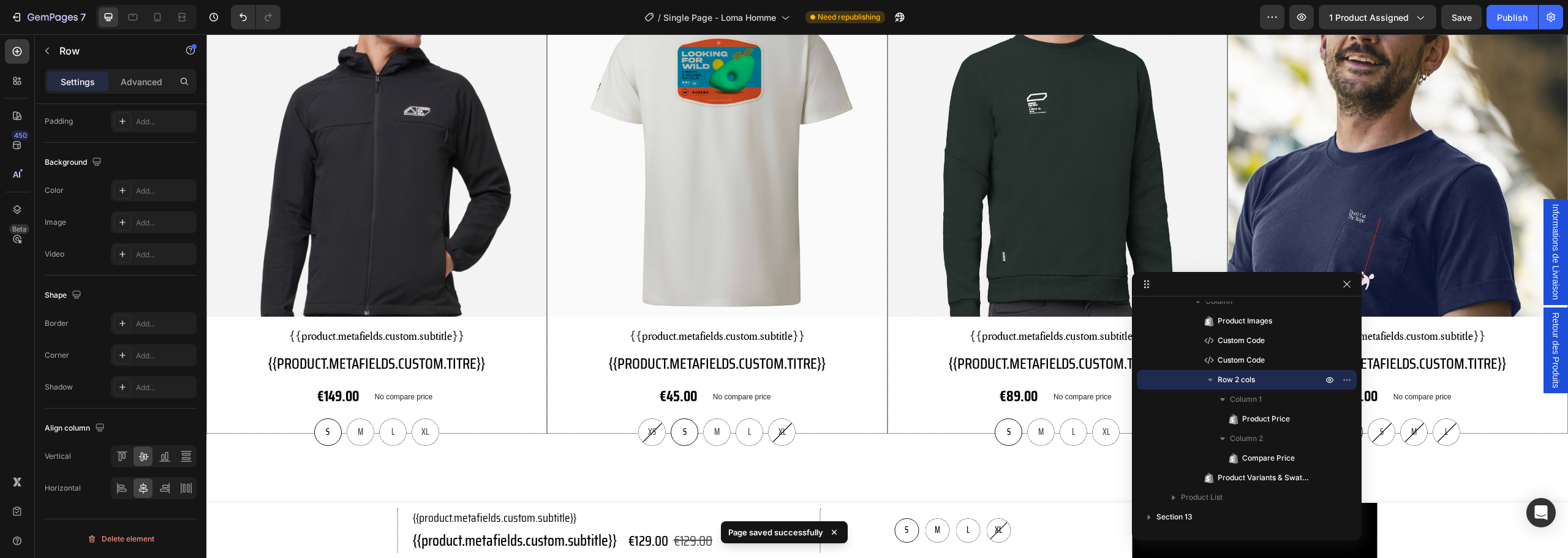
scroll to position [1442, 0]
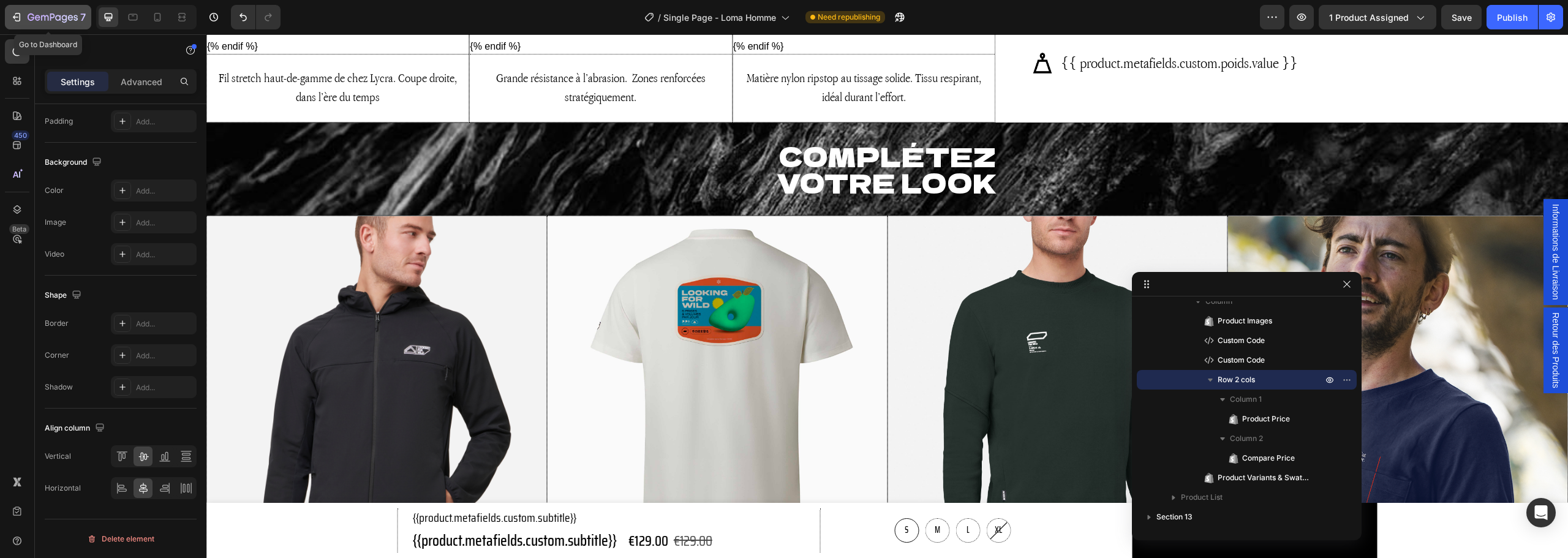
click at [61, 17] on icon "button" at bounding box center [57, 17] width 6 height 6
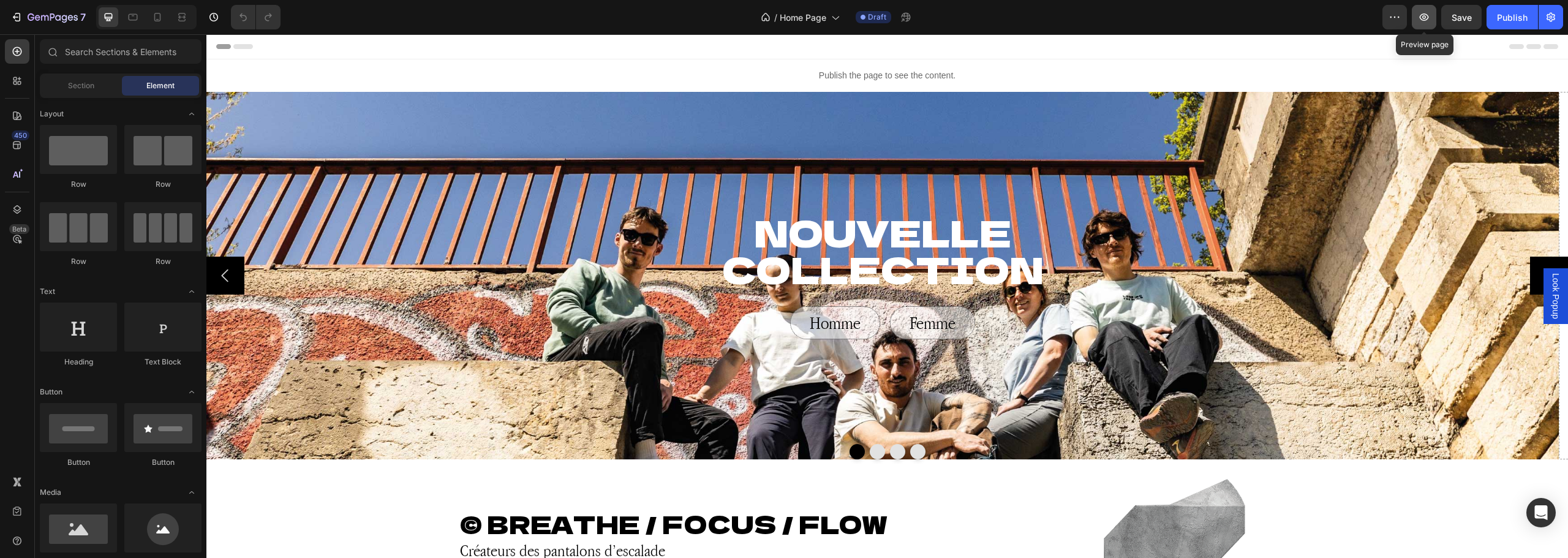
click at [1423, 11] on icon "button" at bounding box center [1424, 17] width 12 height 12
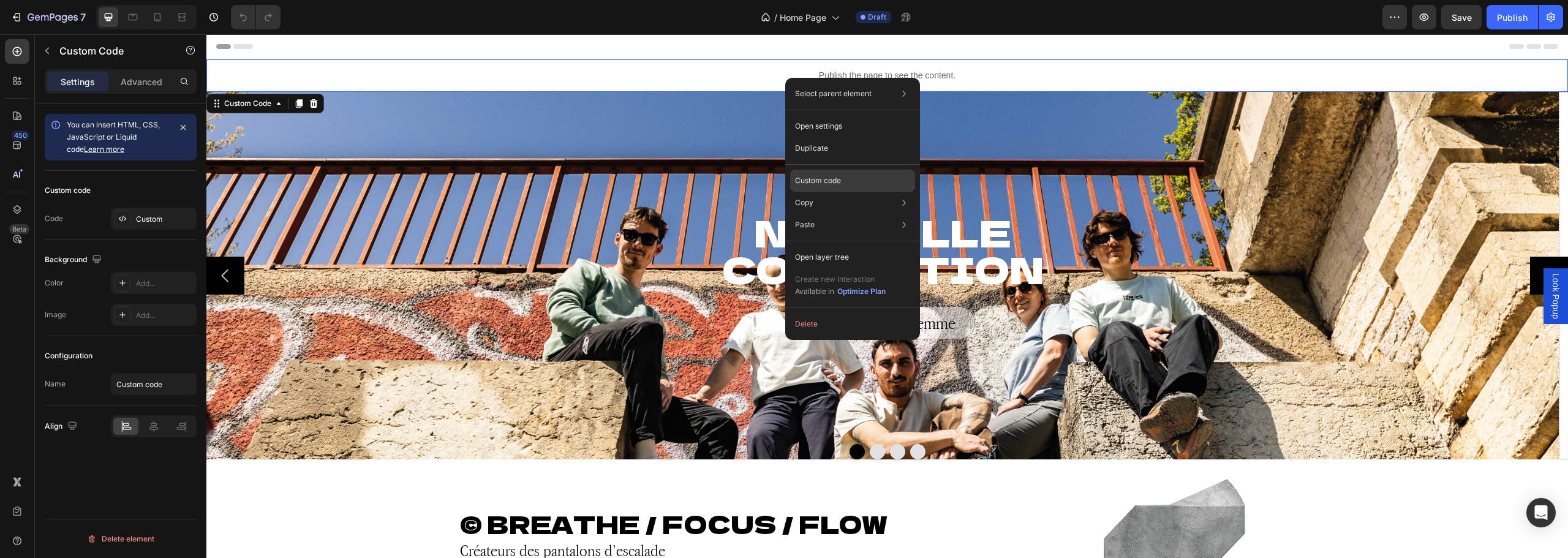
click at [819, 178] on p "Custom code" at bounding box center [818, 181] width 46 height 11
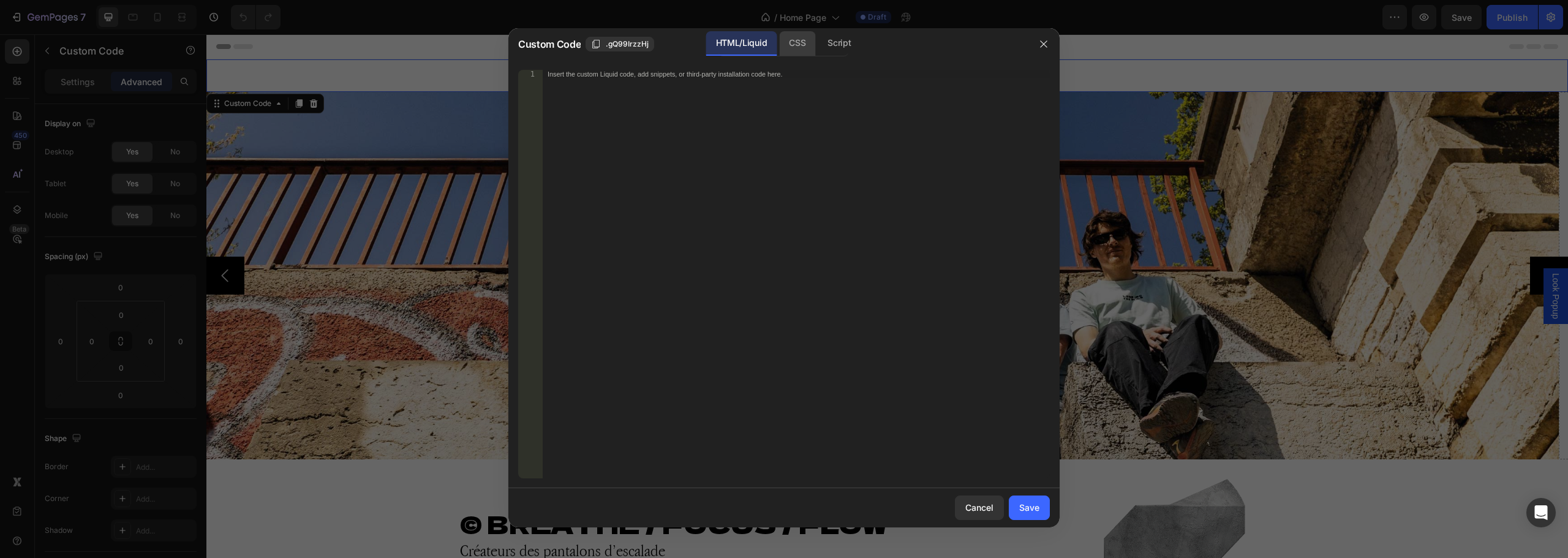
click at [818, 49] on div "CSS" at bounding box center [839, 44] width 43 height 24
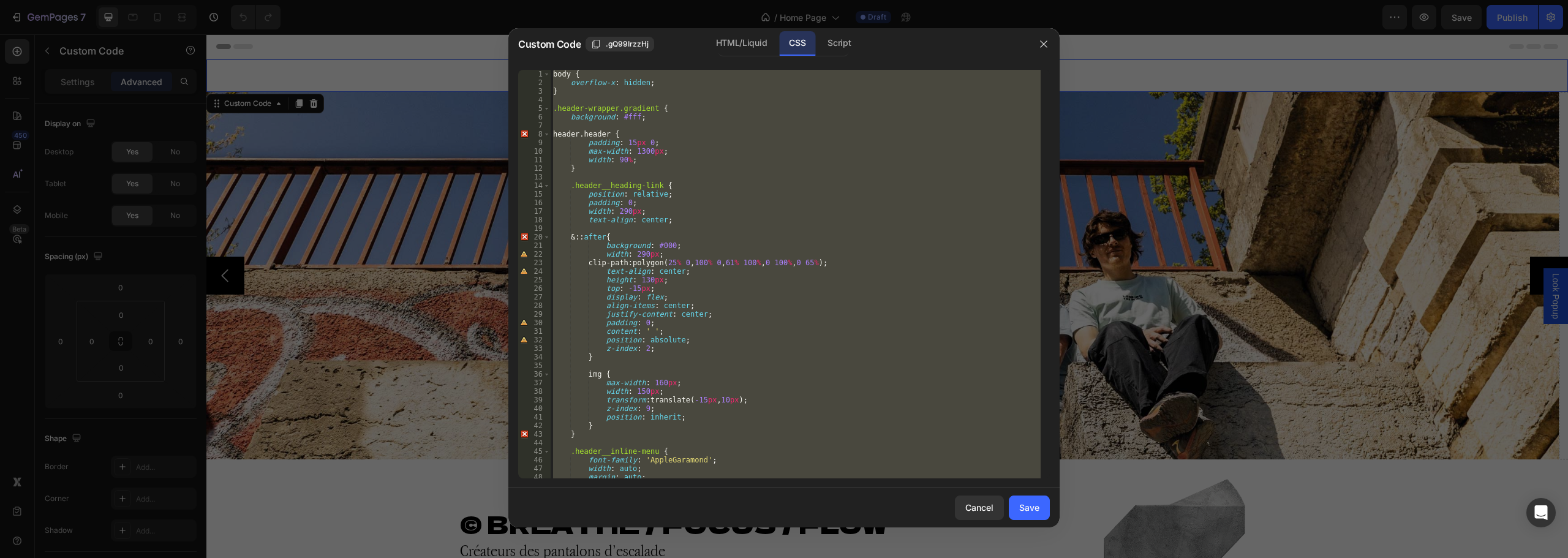
click at [879, 148] on div "body { overflow-x : hidden ; } .header-wrapper.gradient { background : #fff ; h…" at bounding box center [796, 273] width 490 height 408
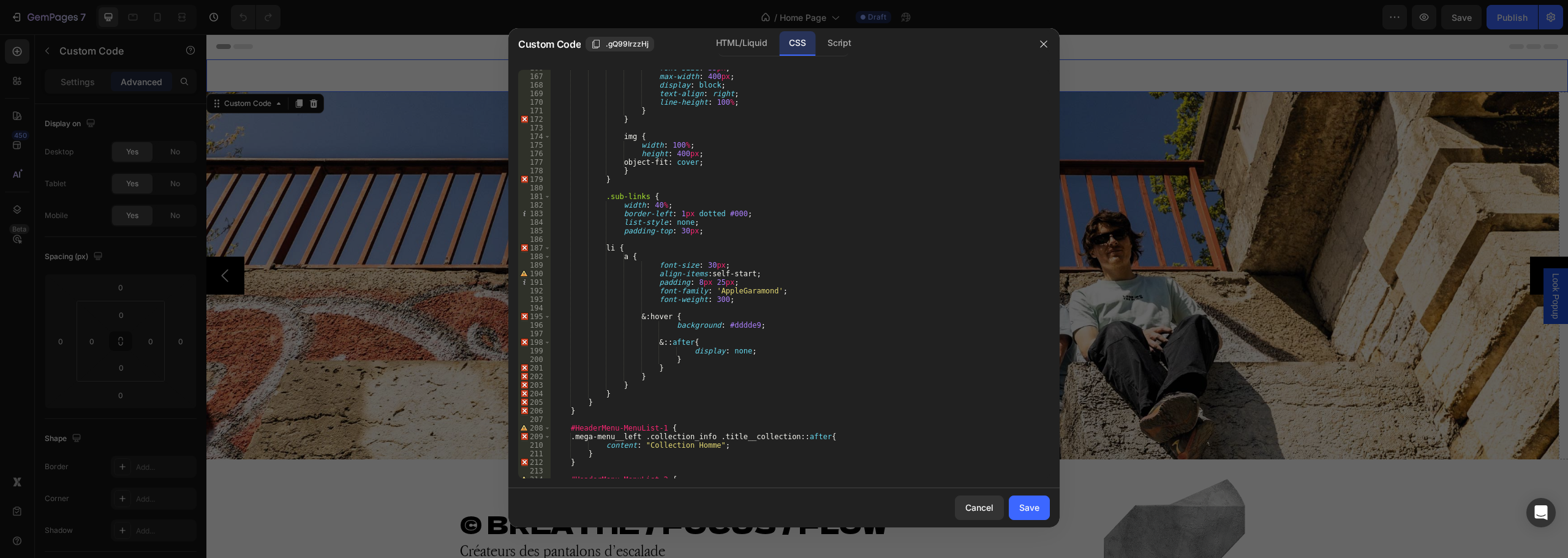
scroll to position [1923, 0]
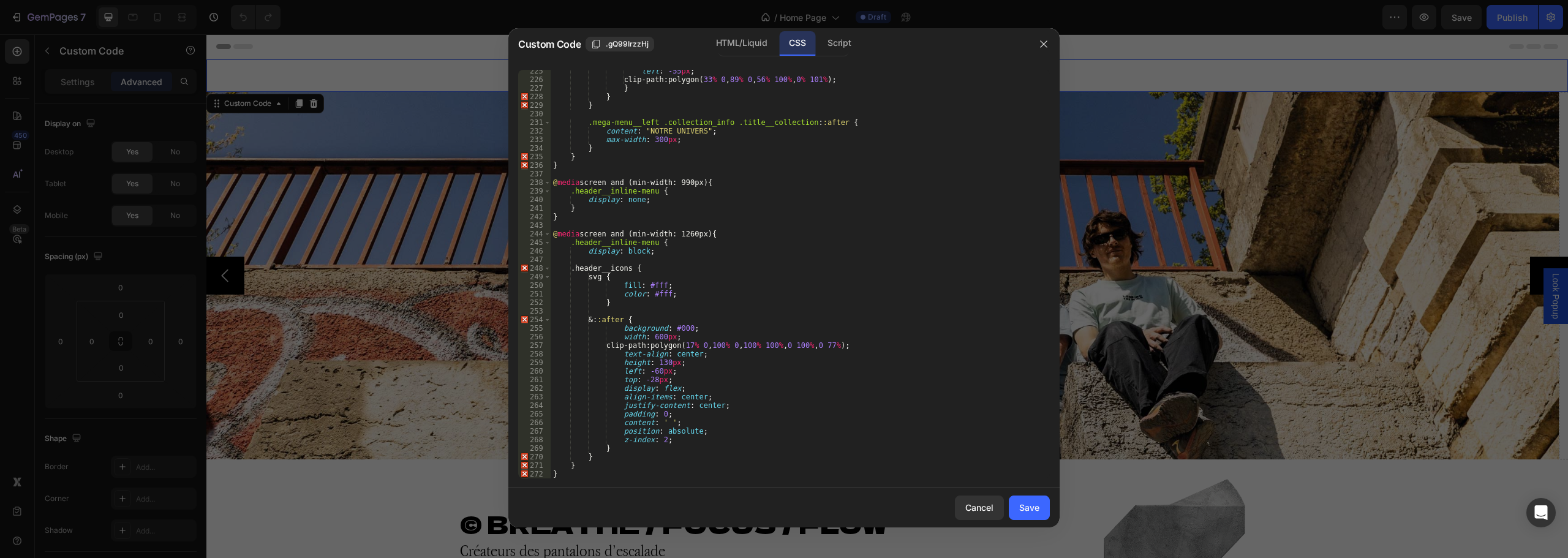
click at [690, 265] on div "left : -55 px ; clip-path : polygon( 33 % 0 , 89 % 0 , 56 % 100 % , 0 % 101 % )…" at bounding box center [796, 280] width 490 height 425
click at [650, 317] on div "left : -55 px ; clip-path : polygon( 33 % 0 , 89 % 0 , 56 % 100 % , 0 % 101 % )…" at bounding box center [796, 280] width 490 height 425
click at [661, 267] on div "left : -55 px ; clip-path : polygon( 33 % 0 , 89 % 0 , 56 % 100 % , 0 % 101 % )…" at bounding box center [796, 280] width 490 height 425
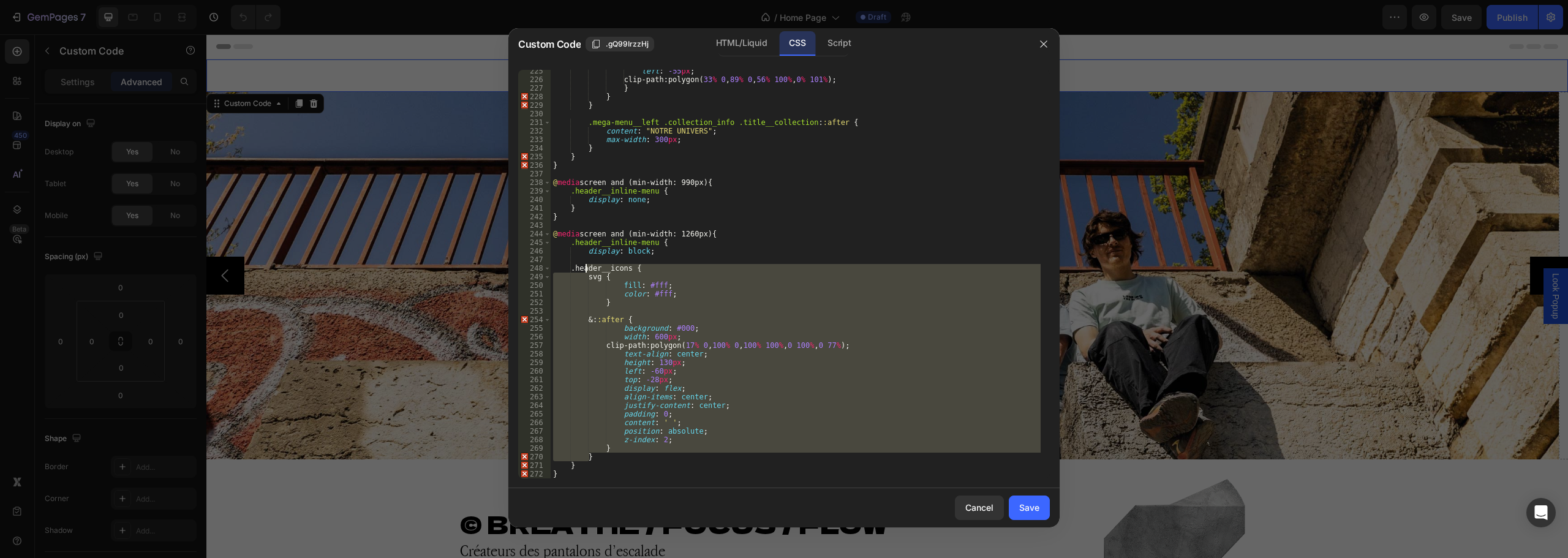
drag, startPoint x: 593, startPoint y: 458, endPoint x: 586, endPoint y: 272, distance: 186.1
click at [586, 272] on div "left : -55 px ; clip-path : polygon( 33 % 0 , 89 % 0 , 56 % 100 % , 0 % 101 % )…" at bounding box center [796, 280] width 490 height 425
type textarea ".header__icons { svg {"
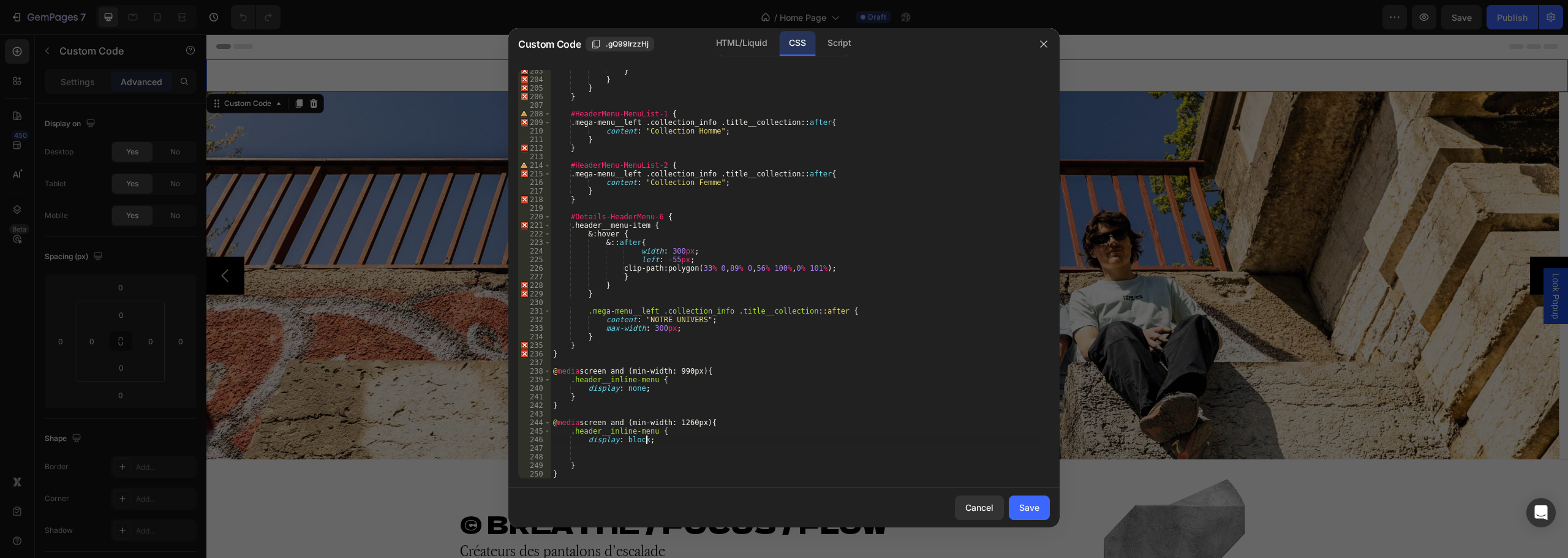
click at [655, 440] on div "} } } } #HeaderMenu-MenuList-1 { .mega-menu__left .collection_info .title__coll…" at bounding box center [796, 280] width 490 height 425
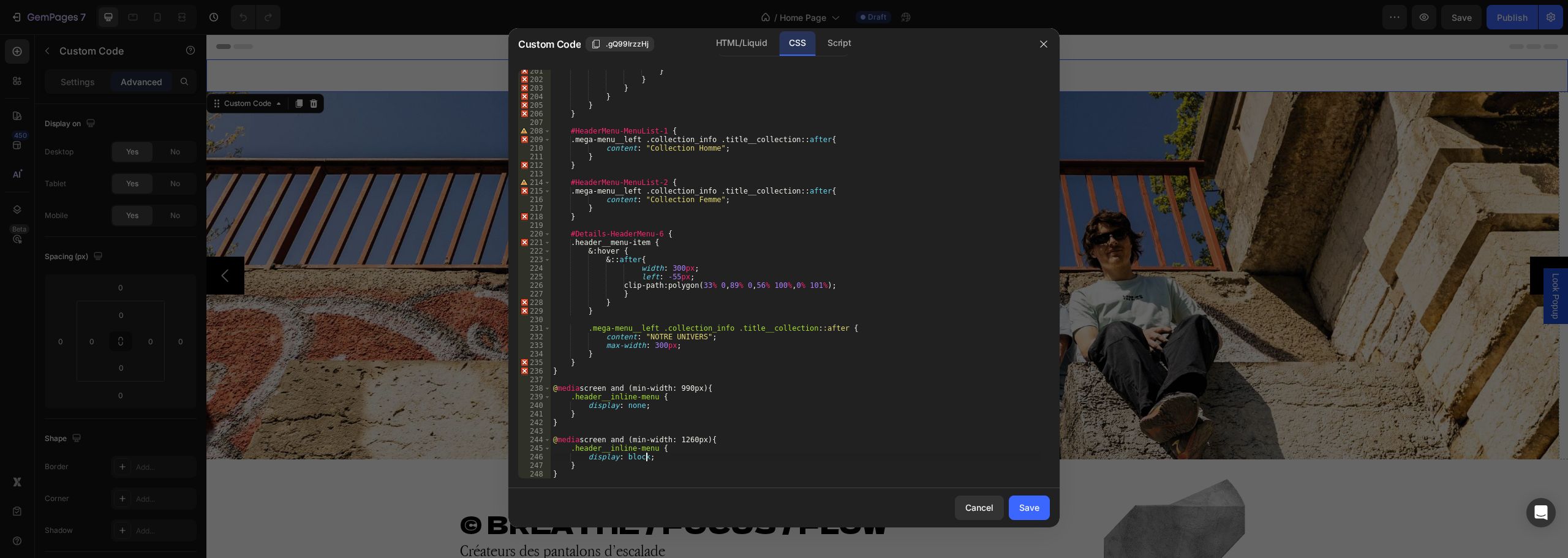
scroll to position [1718, 0]
click at [585, 465] on div "} } } } } } #HeaderMenu-MenuList-1 { .mega-menu__left .collection_info .title__…" at bounding box center [796, 280] width 490 height 425
type textarea "}"
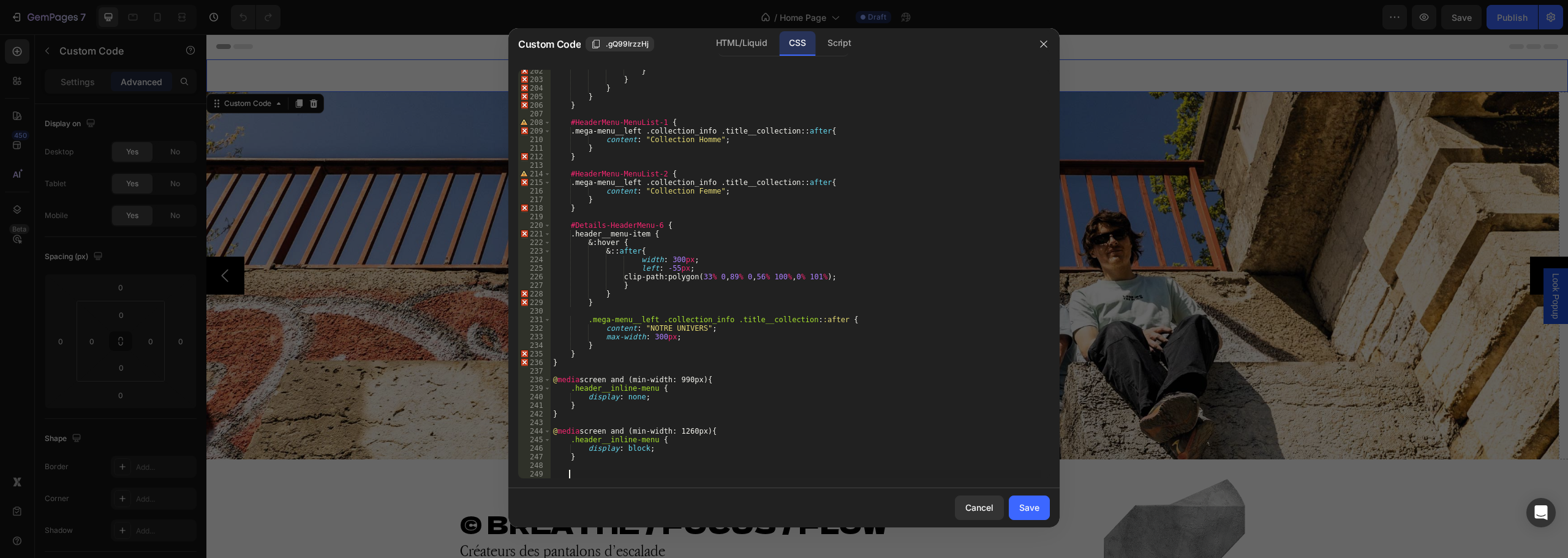
paste textarea "}"
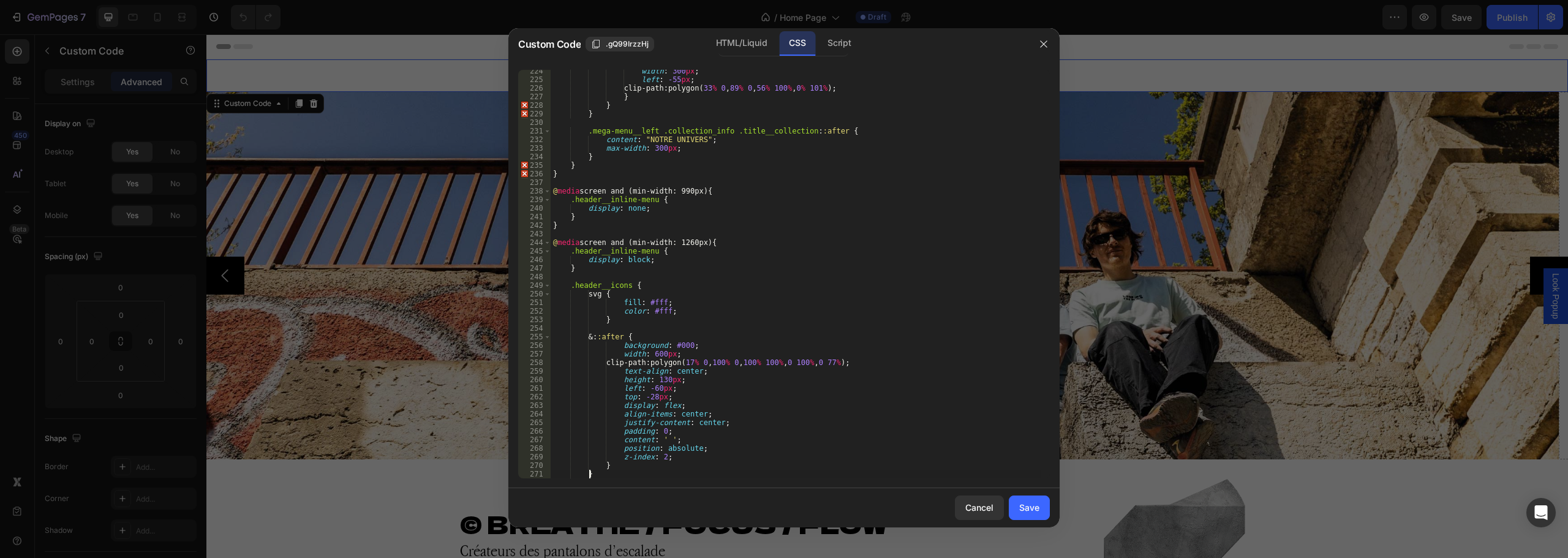
scroll to position [1915, 0]
click at [601, 291] on div "width : 300 px ; left : -55 px ; clip-path : polygon( 33 % 0 , 89 % 0 , 56 % 10…" at bounding box center [796, 280] width 490 height 425
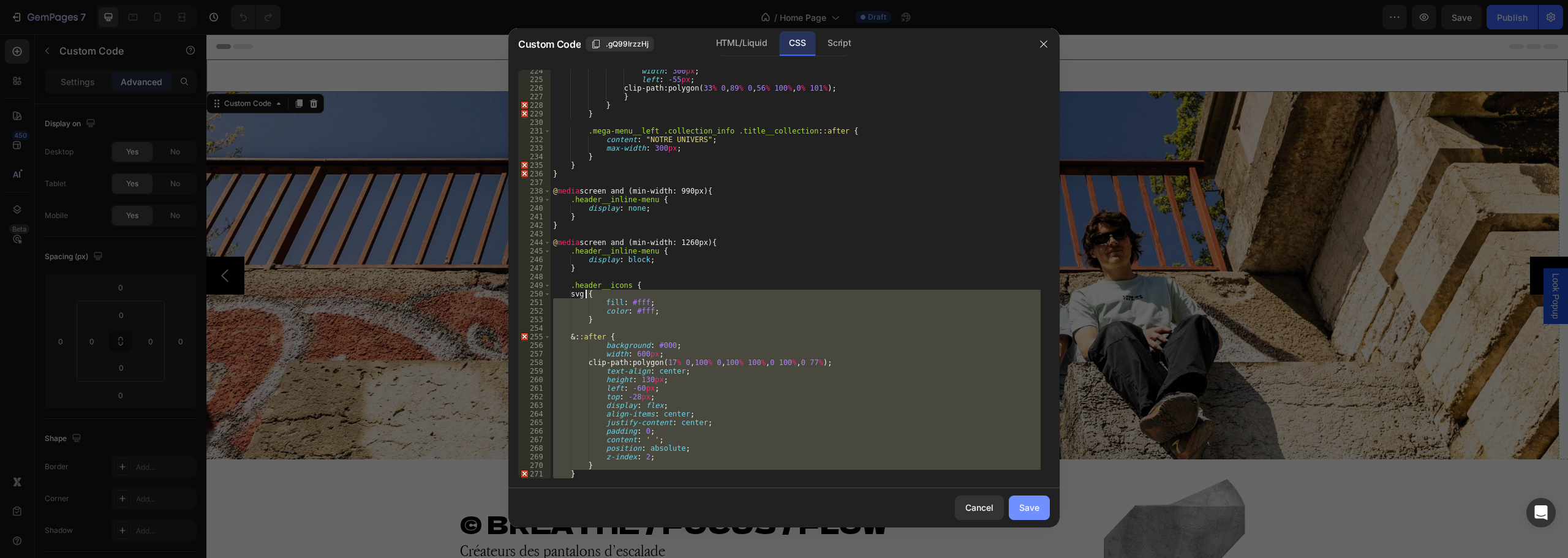
type textarea "svg { fill: #fff;"
click at [1027, 503] on div "Save" at bounding box center [1029, 507] width 20 height 13
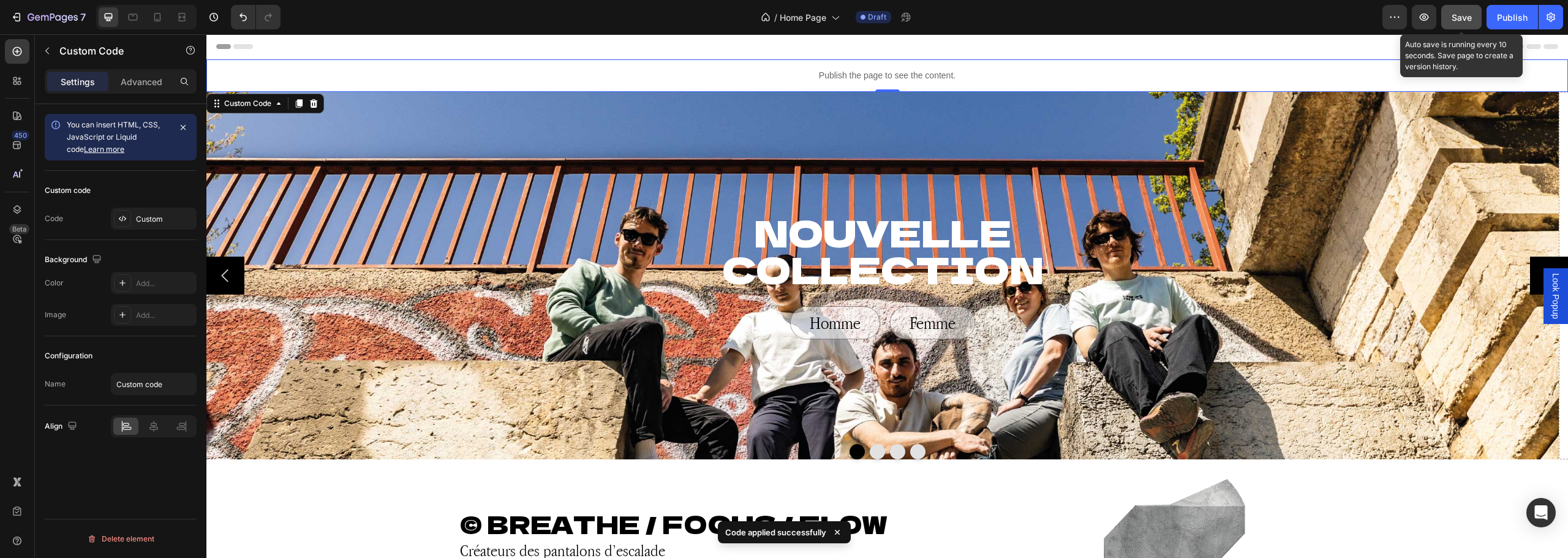
click at [1464, 16] on span "Save" at bounding box center [1461, 17] width 20 height 11
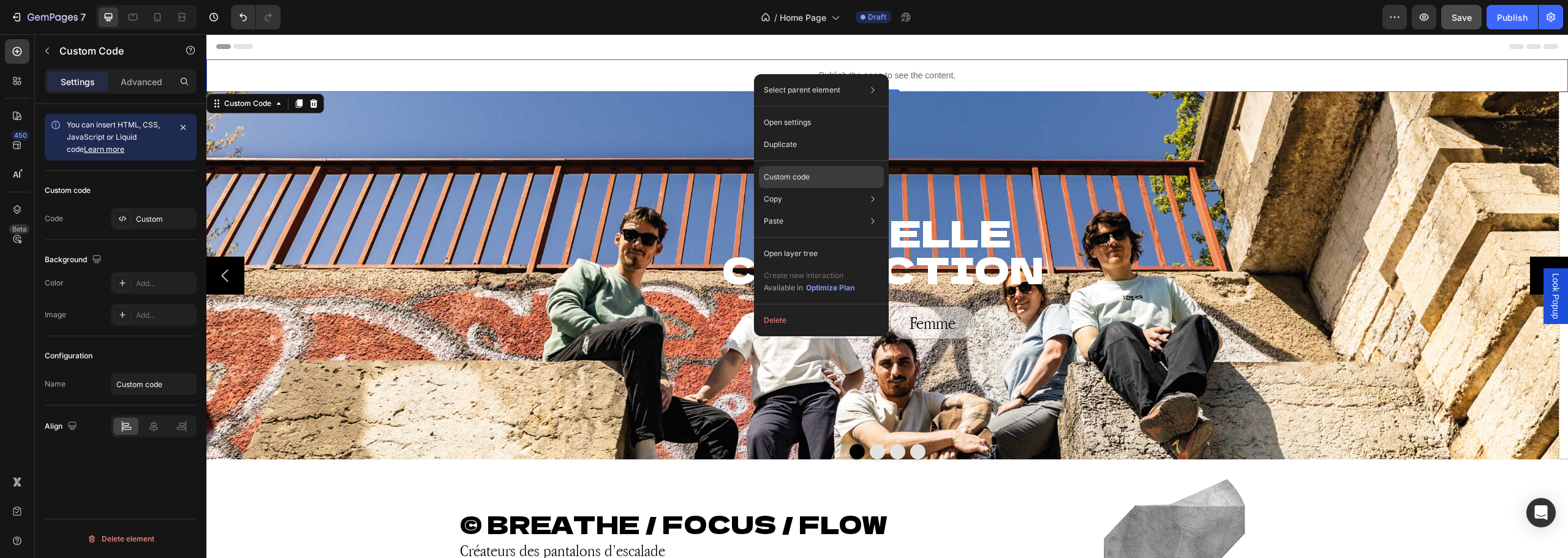
click at [804, 178] on p "Custom code" at bounding box center [786, 177] width 46 height 11
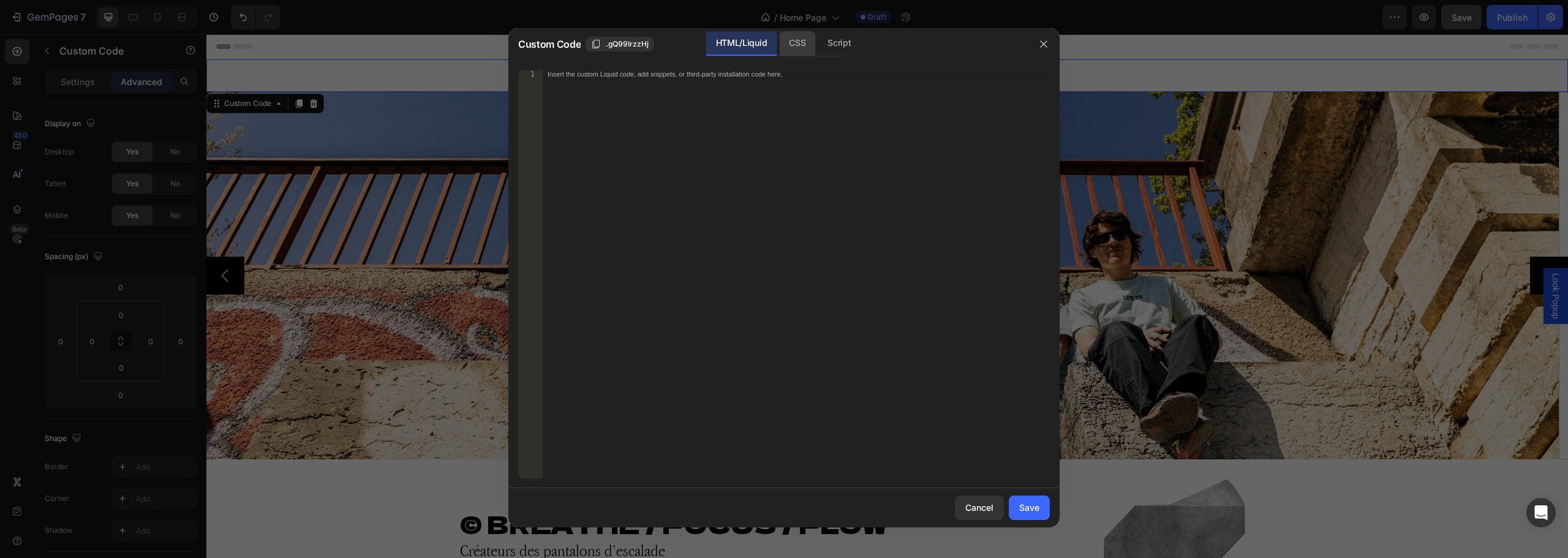
click at [818, 47] on div "CSS" at bounding box center [839, 44] width 43 height 24
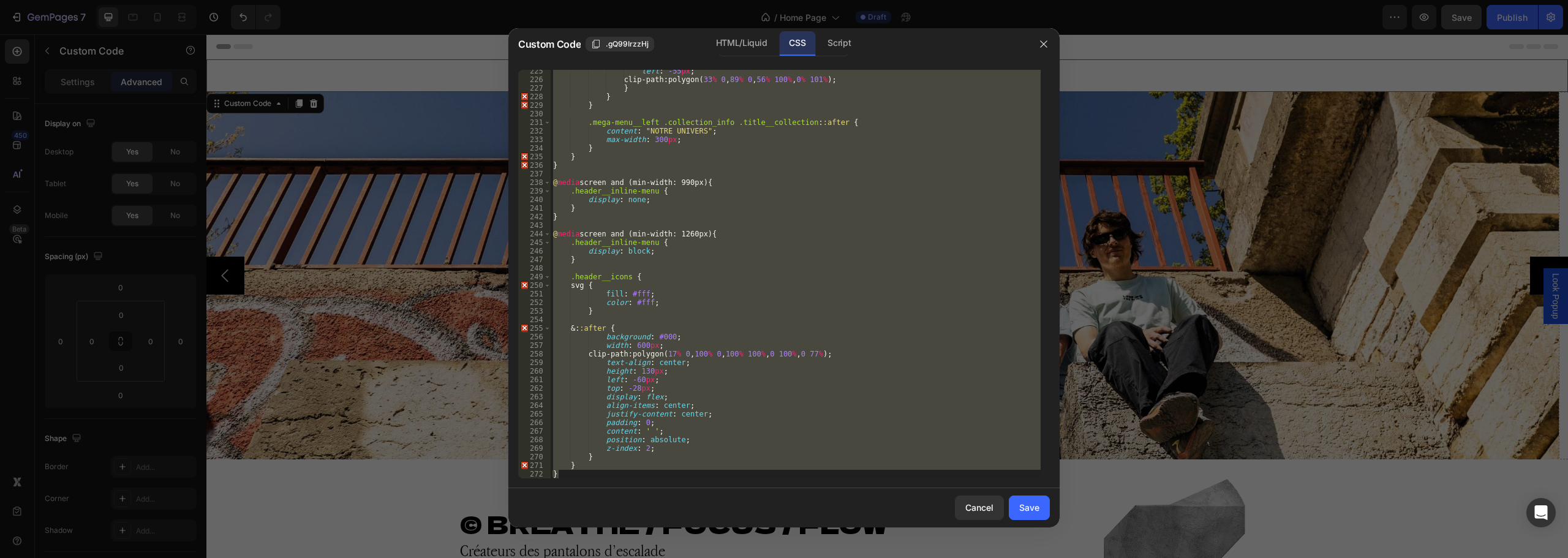
scroll to position [1923, 0]
click at [667, 306] on div "left : -55 px ; clip-path : polygon( 33 % 0 , 89 % 0 , 56 % 100 % , 0 % 101 % )…" at bounding box center [796, 273] width 490 height 408
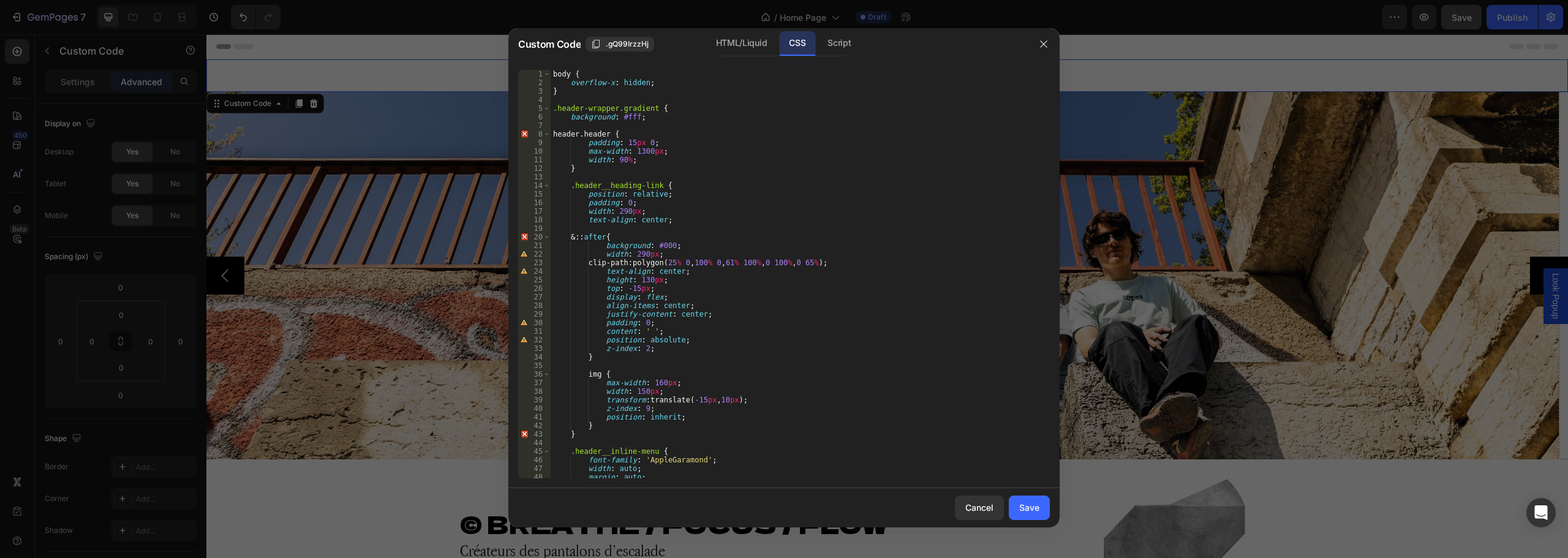
scroll to position [0, 0]
click at [652, 108] on div "body { overflow-x : hidden ; } .header-wrapper.gradient { background : #fff ; h…" at bounding box center [796, 282] width 490 height 425
click at [551, 110] on div "body { overflow-x : hidden ; } .header-wrapper.gradient { background : #fff ; h…" at bounding box center [796, 282] width 490 height 425
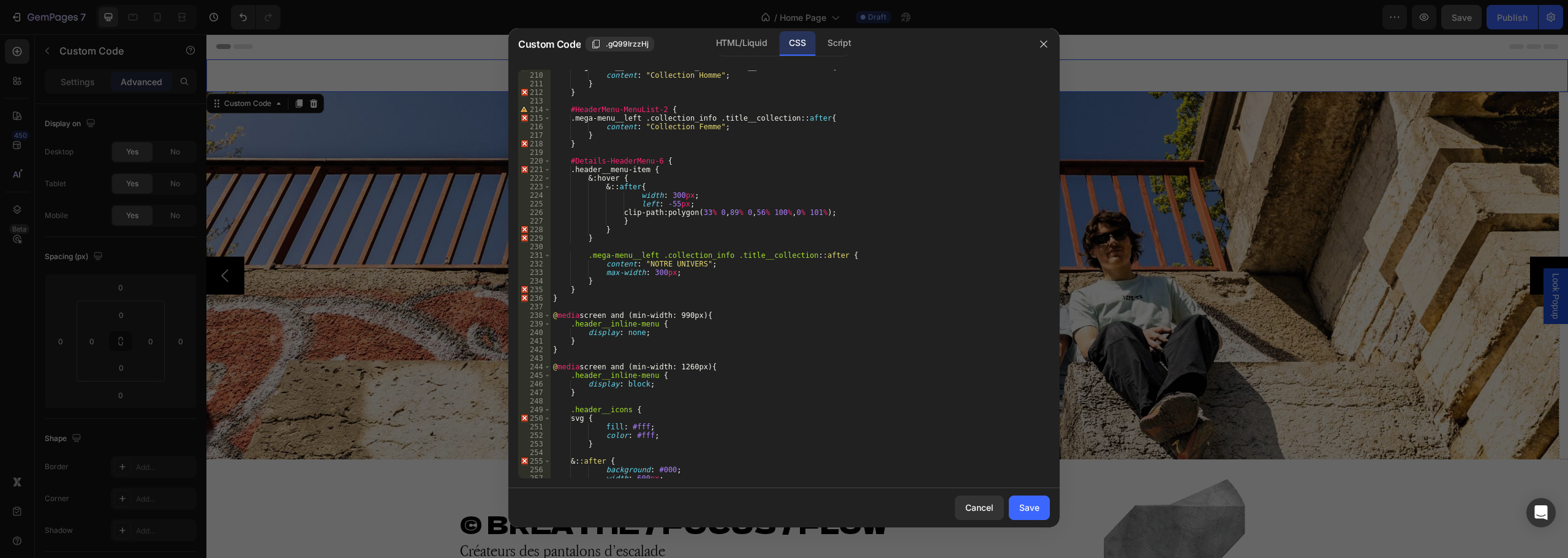
scroll to position [1923, 0]
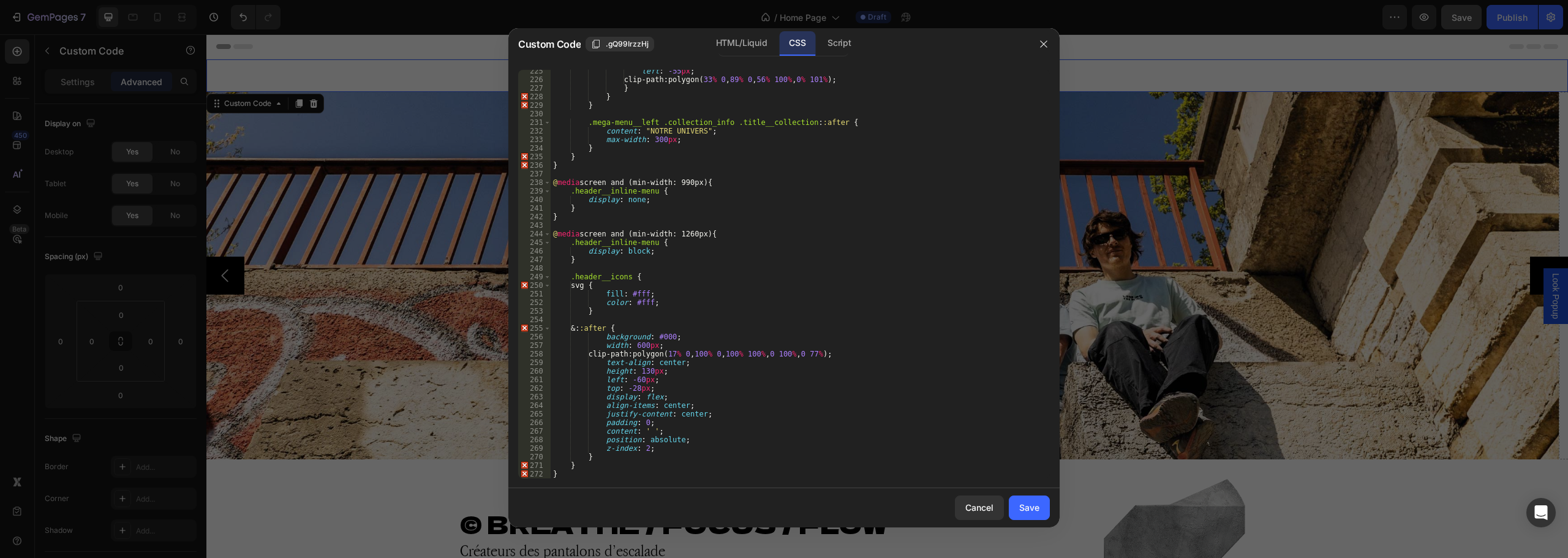
click at [596, 260] on div "left : -55 px ; clip-path : polygon( 33 % 0 , 89 % 0 , 56 % 100 % , 0 % 101 % )…" at bounding box center [796, 280] width 490 height 425
type textarea "}"
click at [729, 241] on div "left : -55 px ; clip-path : polygon( 33 % 0 , 89 % 0 , 56 % 100 % , 0 % 101 % )…" at bounding box center [796, 280] width 490 height 425
click at [723, 235] on div "left : -55 px ; clip-path : polygon( 33 % 0 , 89 % 0 , 56 % 100 % , 0 % 101 % )…" at bounding box center [796, 280] width 490 height 425
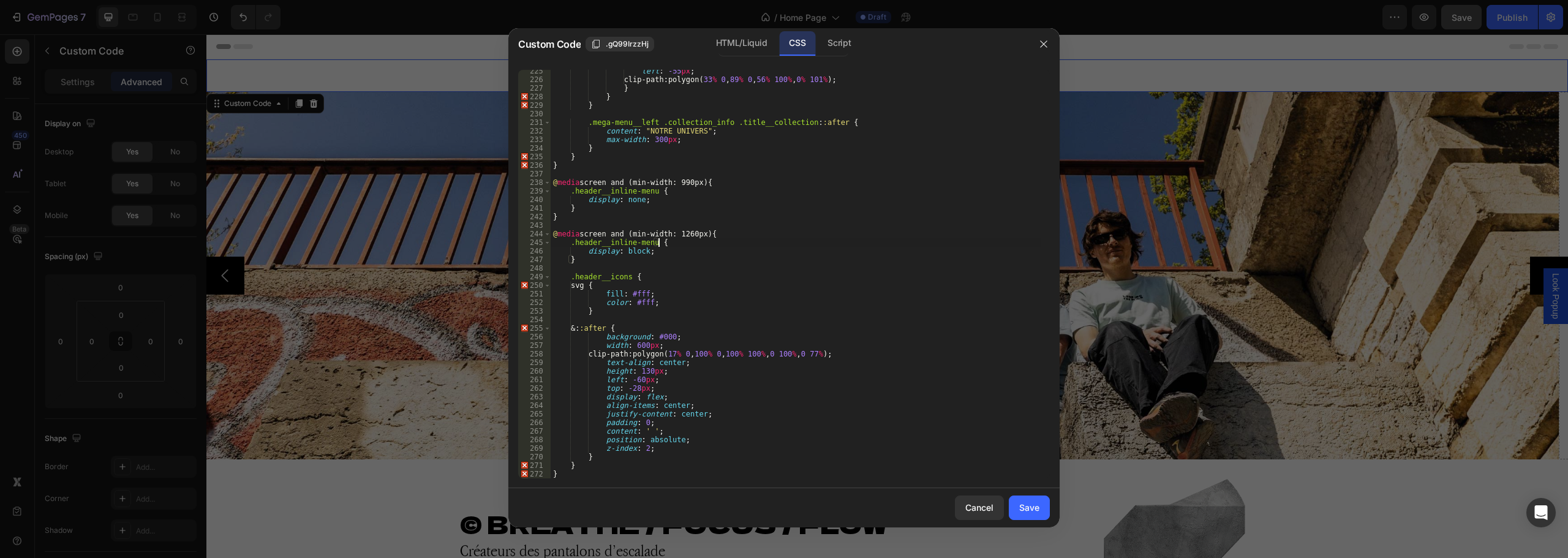
type textarea "@media screen and (min-width: 1260px) {"
paste textarea ".header-wrapper.gradient"
type textarea "."
paste textarea ".header-wrapper.gradient"
type textarea ".header-wrapper.gradient {"
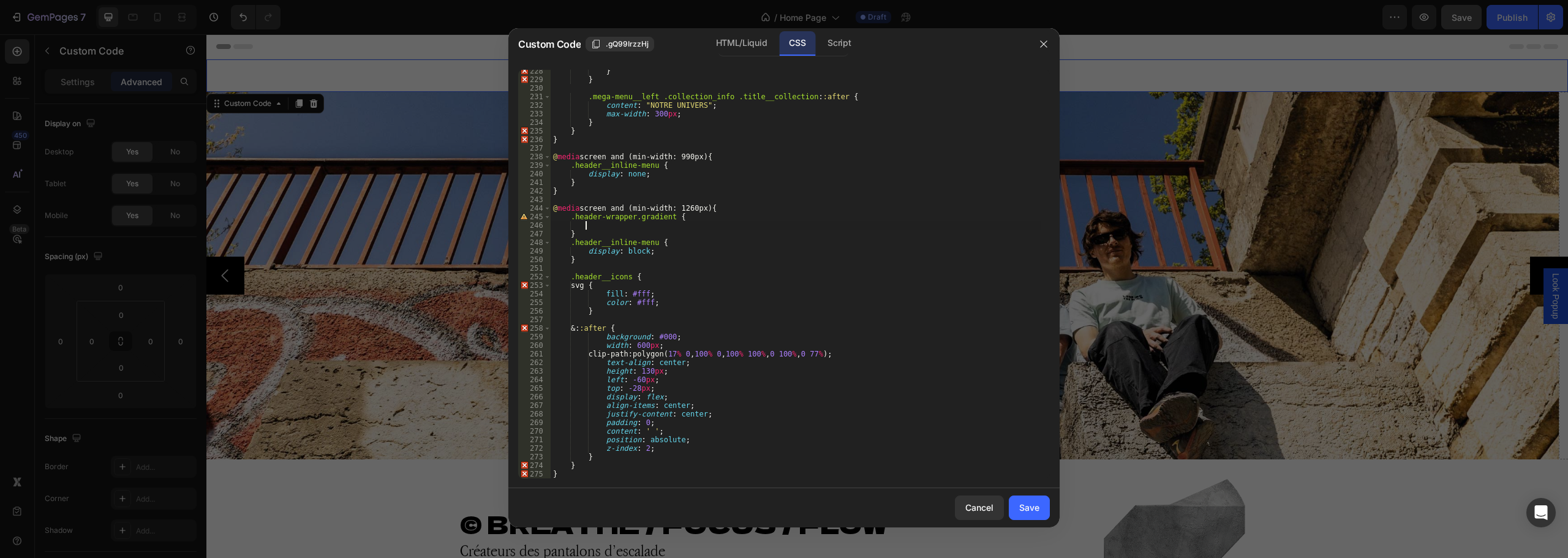
scroll to position [1949, 0]
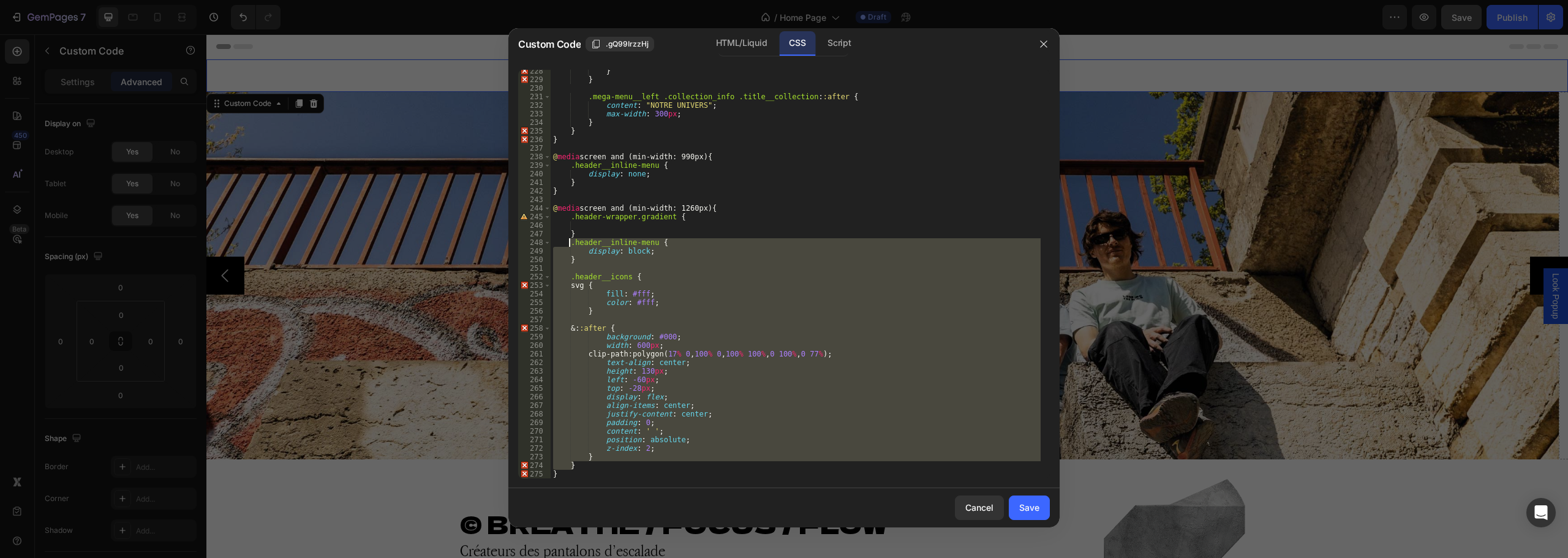
drag, startPoint x: 576, startPoint y: 466, endPoint x: 569, endPoint y: 246, distance: 220.1
click at [569, 246] on div "} } .mega-menu__left .collection_info .title__collection : :after { content : "…" at bounding box center [796, 280] width 490 height 425
type textarea ".header__inline-menu { display: block;"
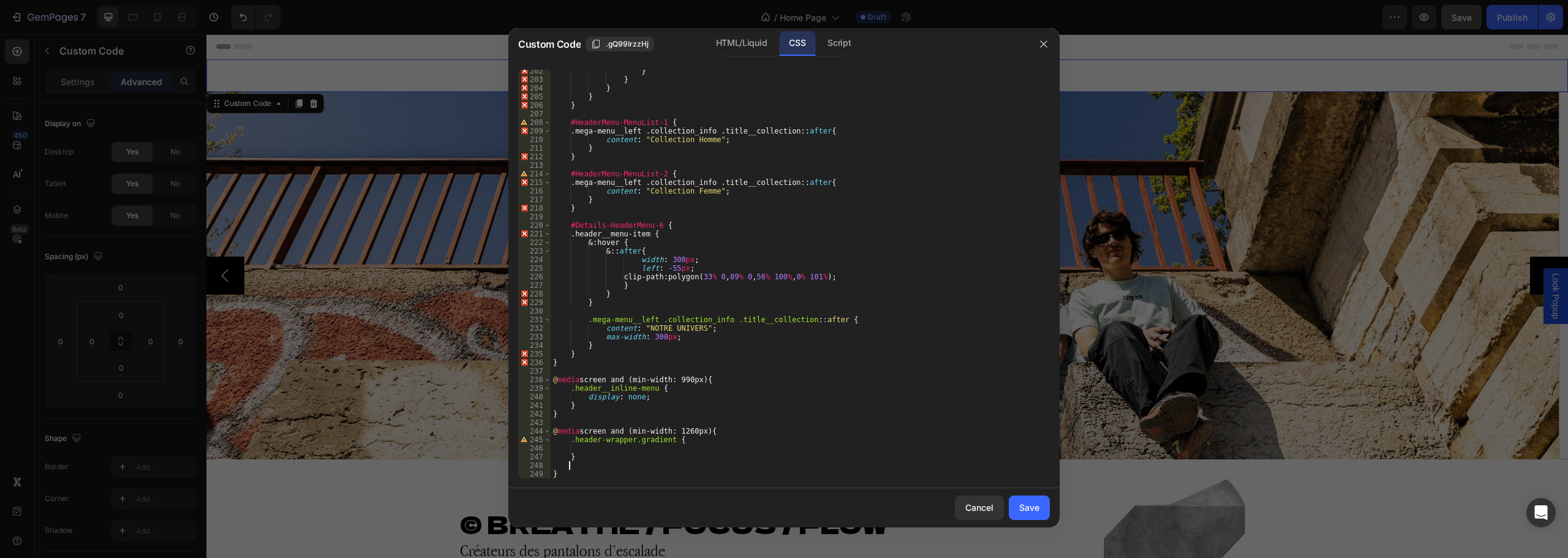
click at [580, 459] on div "} } } } } #HeaderMenu-MenuList-1 { .mega-menu__left .collection_info .title__co…" at bounding box center [796, 280] width 490 height 425
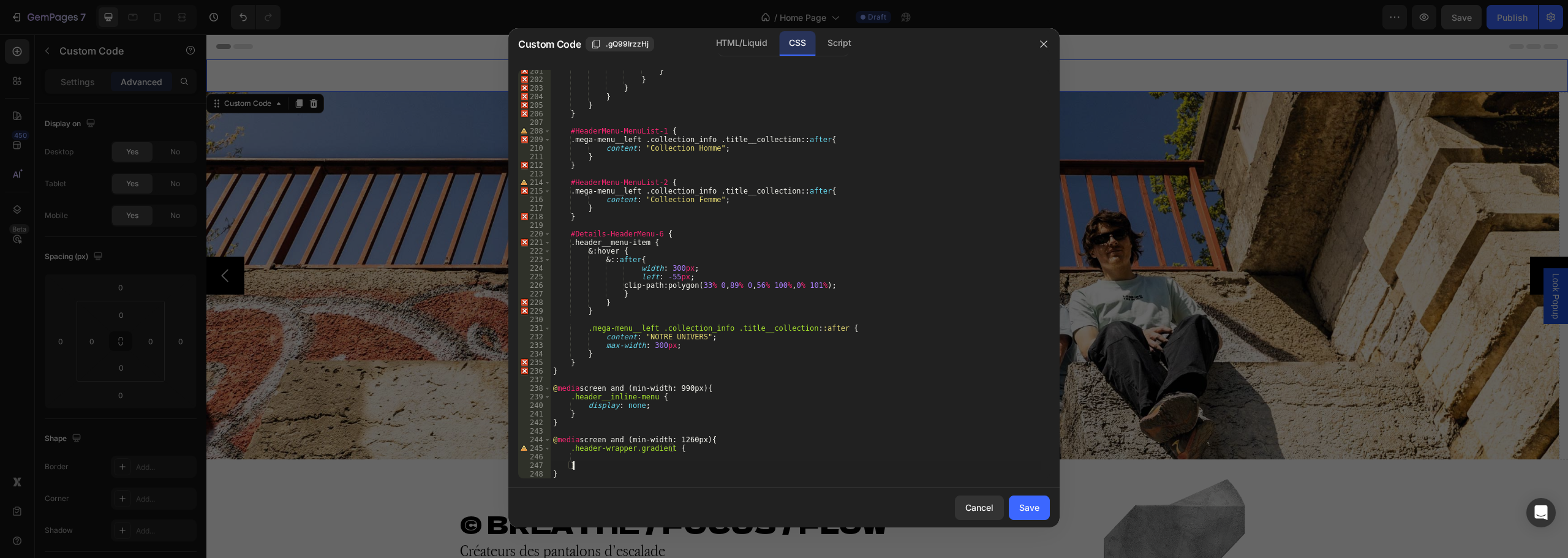
click at [694, 450] on div "} } } } } } #HeaderMenu-MenuList-1 { .mega-menu__left .collection_info .title__…" at bounding box center [796, 280] width 490 height 425
type textarea ".header-wrapper.gradient {"
paste textarea "}"
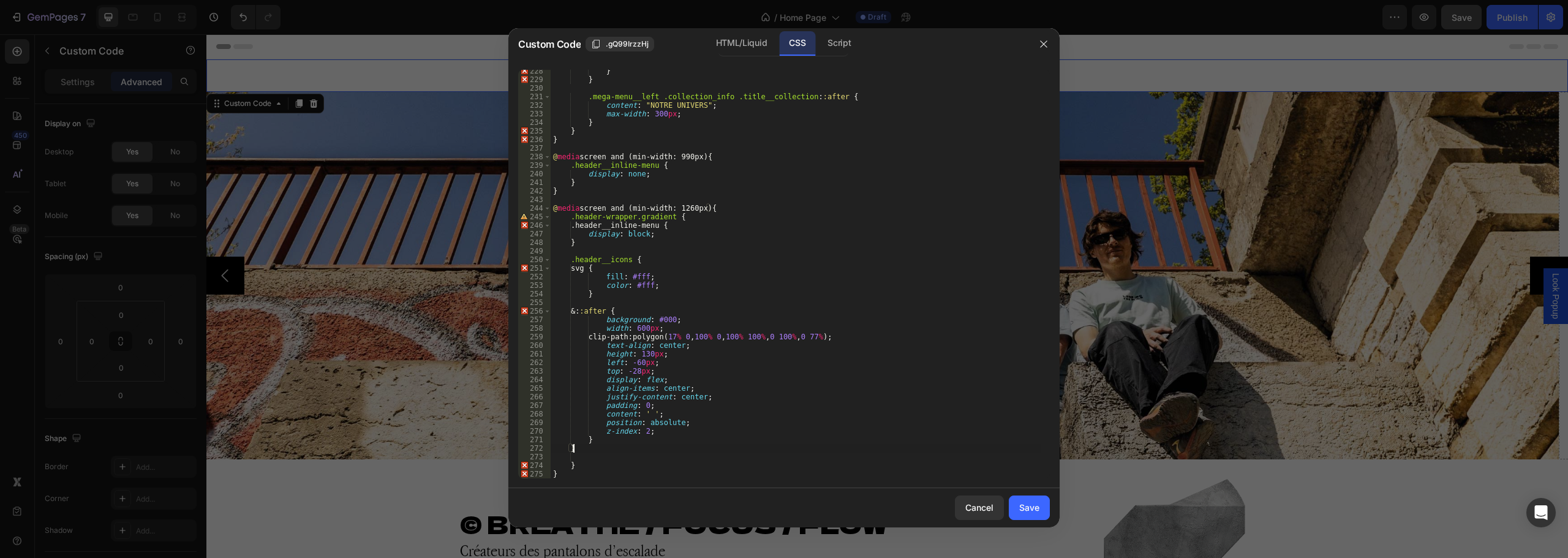
scroll to position [1949, 0]
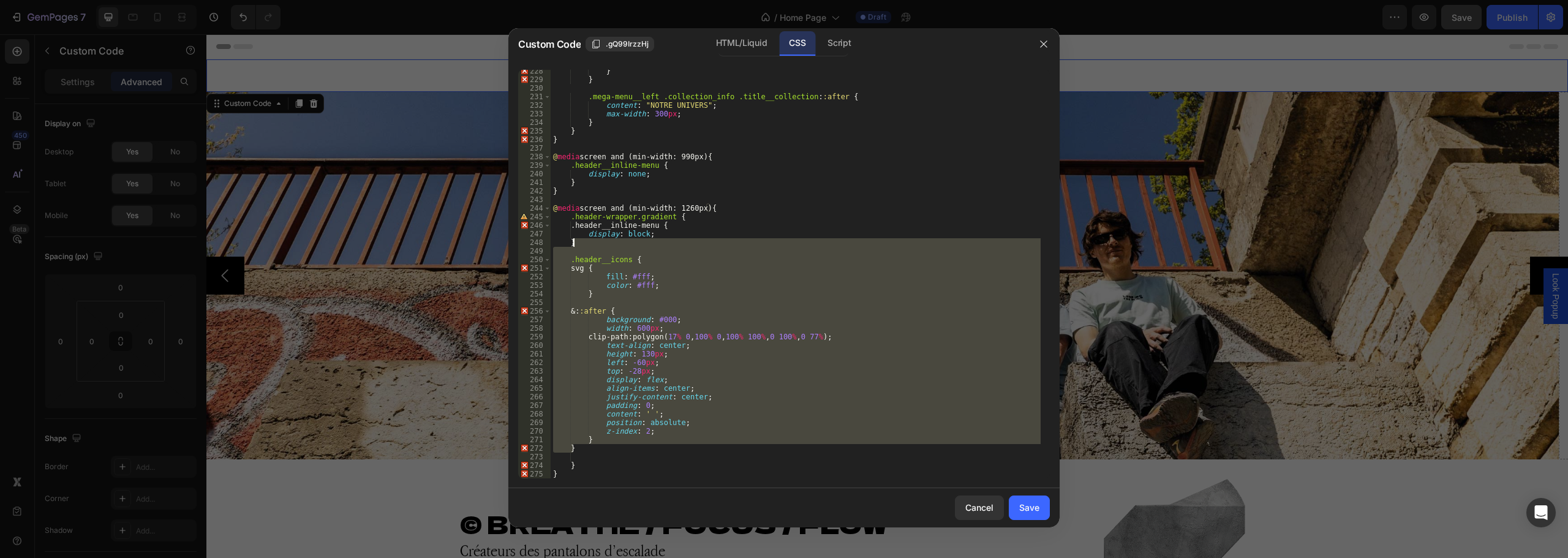
click at [584, 239] on div "} } .mega-menu__left .collection_info .title__collection : :after { content : "…" at bounding box center [796, 280] width 490 height 425
click at [586, 232] on div "} } .mega-menu__left .collection_info .title__collection : :after { content : "…" at bounding box center [796, 280] width 490 height 425
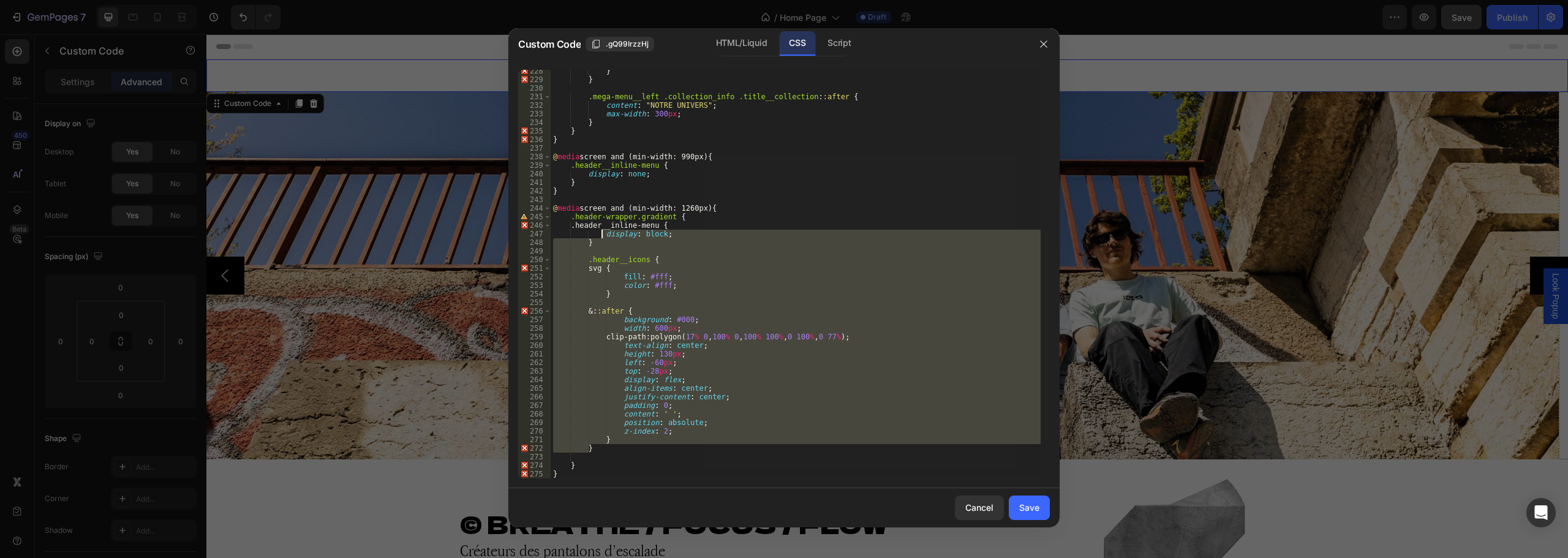
click at [811, 422] on div "} } .mega-menu__left .collection_info .title__collection : :after { content : "…" at bounding box center [796, 273] width 490 height 408
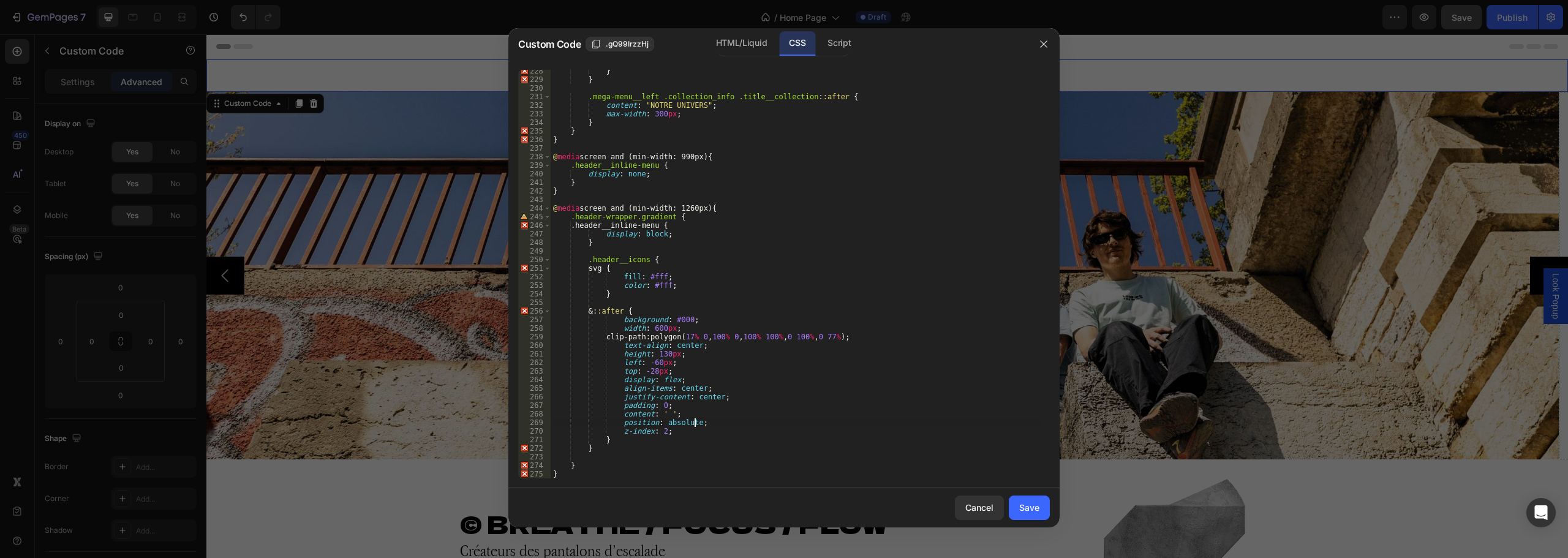
click at [604, 451] on div "} } .mega-menu__left .collection_info .title__collection : :after { content : "…" at bounding box center [796, 280] width 490 height 425
type textarea "}"
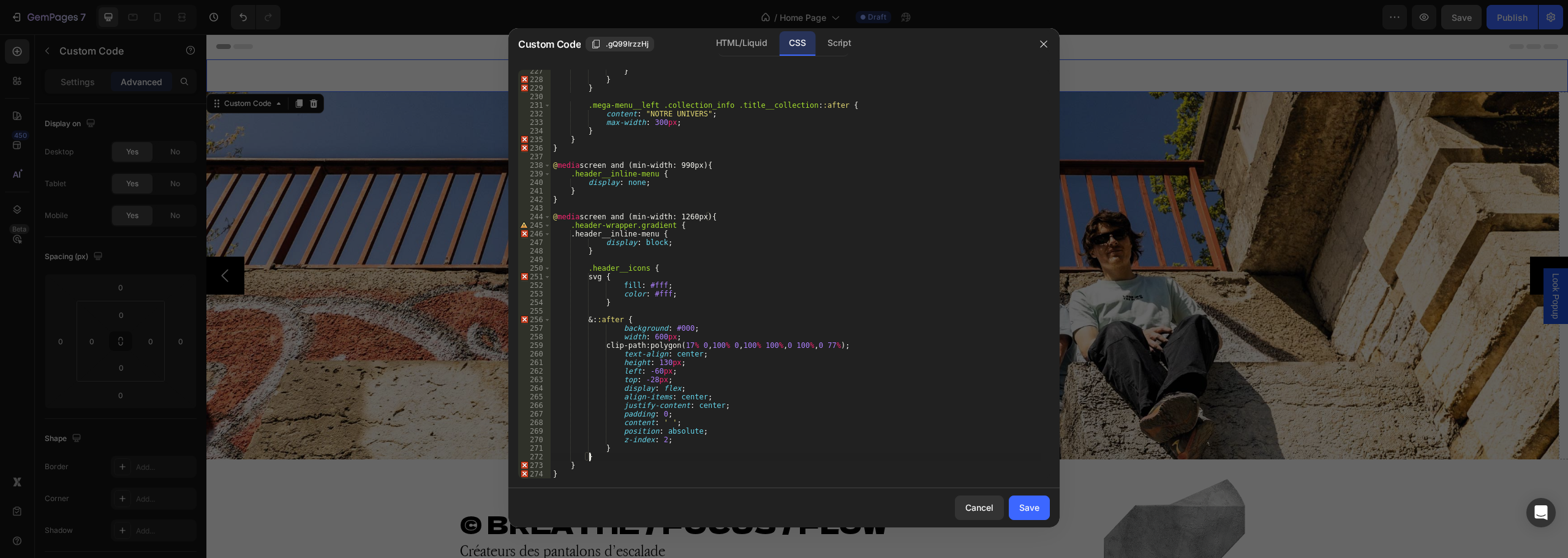
click at [1050, 505] on div "Cancel Save" at bounding box center [783, 507] width 551 height 39
click at [1043, 508] on button "Save" at bounding box center [1029, 508] width 41 height 24
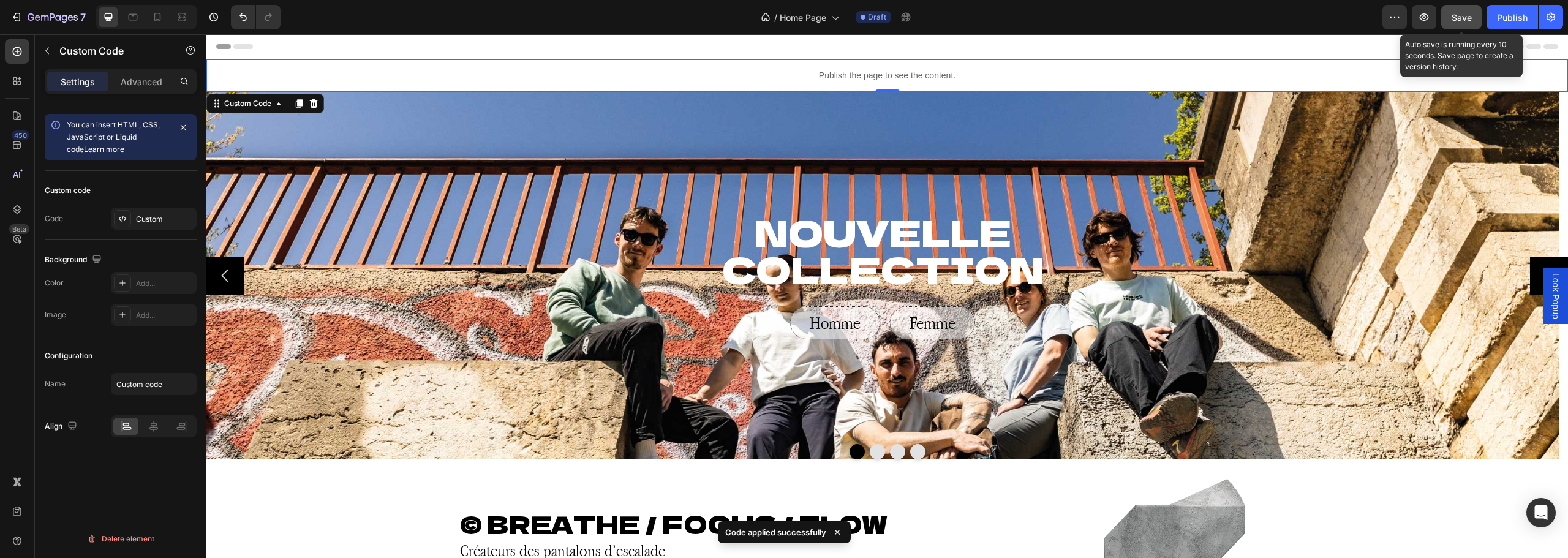
click at [1461, 16] on span "Save" at bounding box center [1461, 17] width 20 height 11
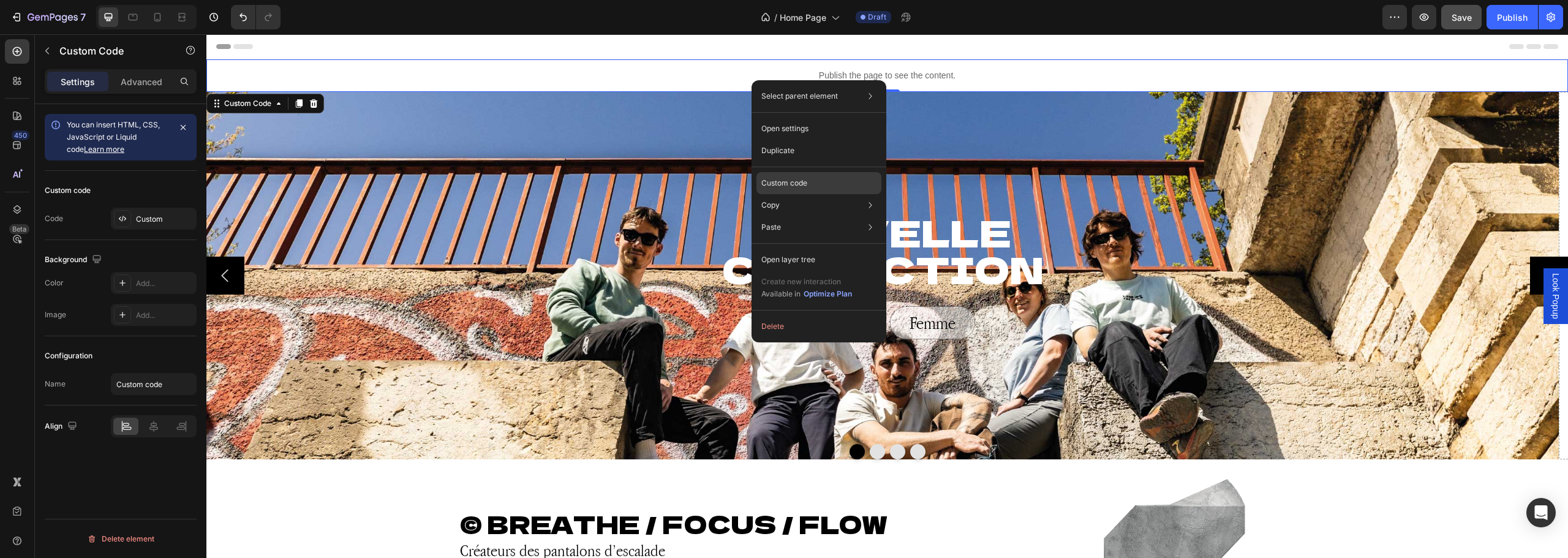
click at [801, 187] on p "Custom code" at bounding box center [784, 184] width 46 height 11
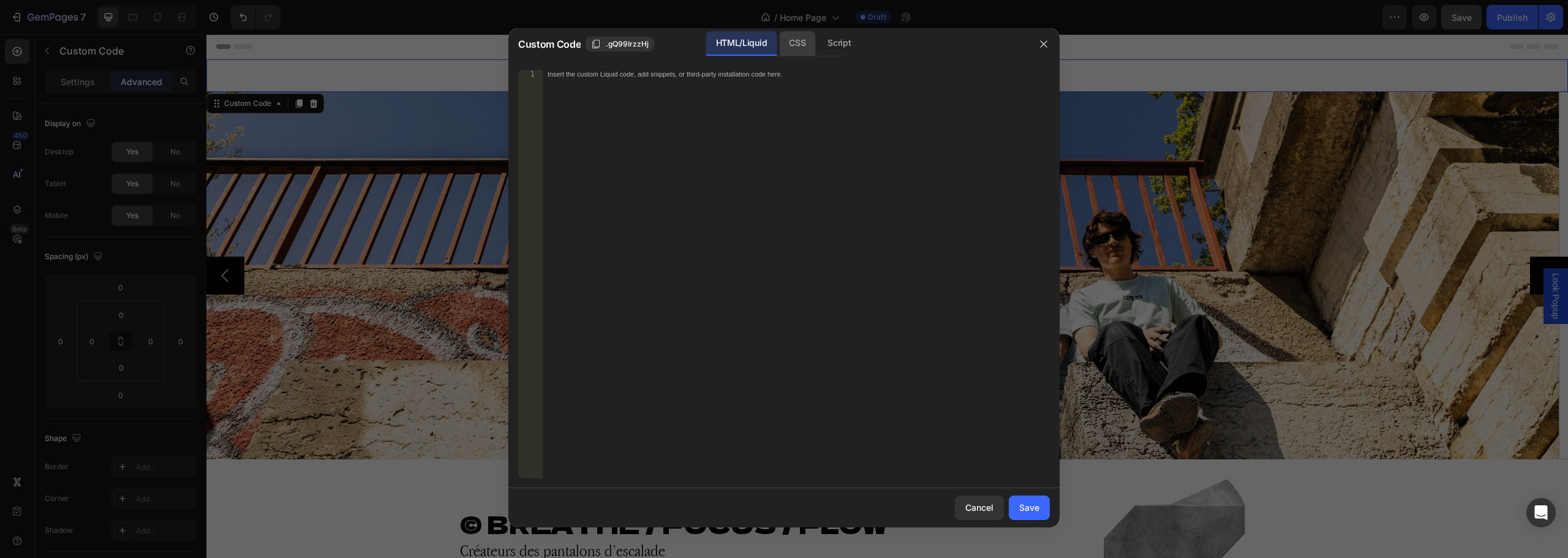
click at [818, 46] on div "CSS" at bounding box center [839, 44] width 43 height 24
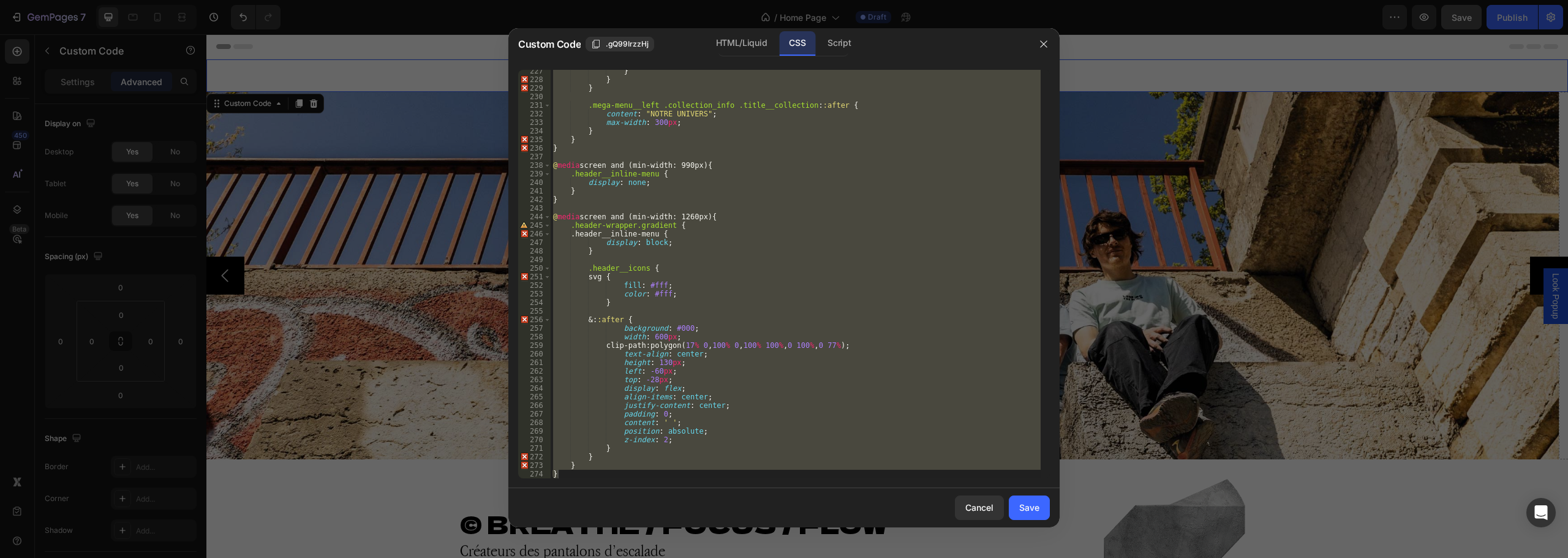
click at [664, 422] on div "} } } .mega-menu__left .collection_info .title__collection : :after { content :…" at bounding box center [796, 273] width 490 height 408
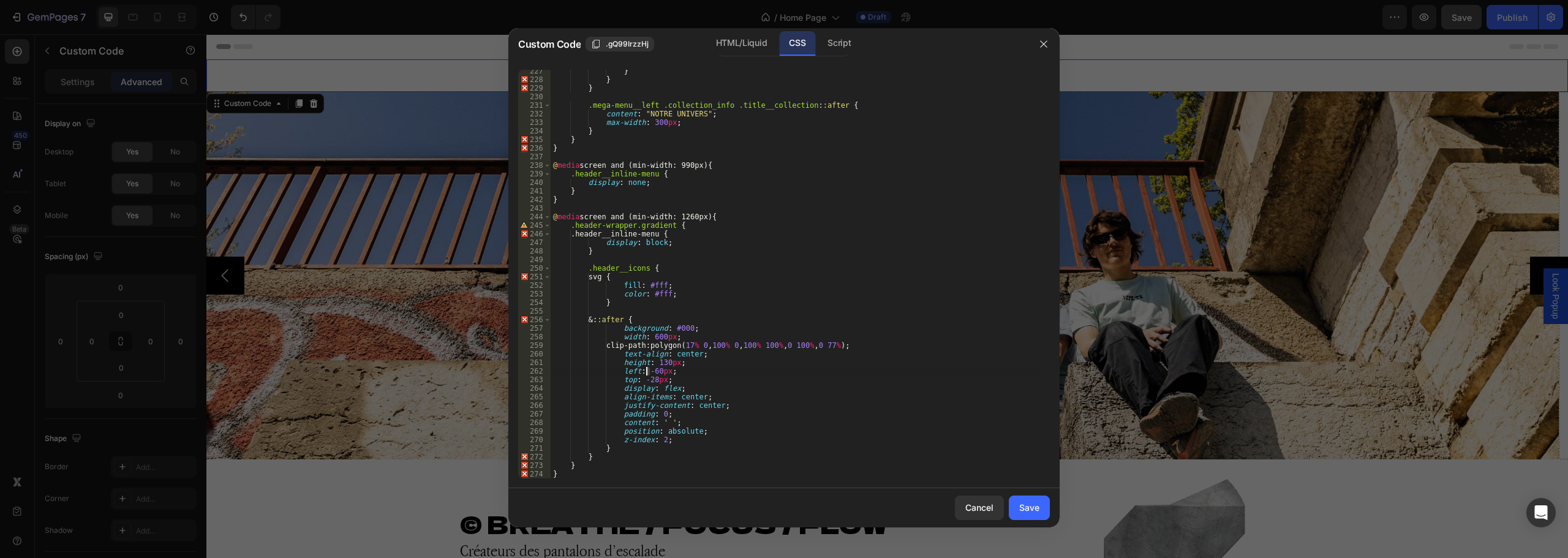
click at [647, 371] on div "} } } .mega-menu__left .collection_info .title__collection : :after { content :…" at bounding box center [796, 280] width 490 height 425
type textarea "left: -70px;"
drag, startPoint x: 1036, startPoint y: 513, endPoint x: 1197, endPoint y: 61, distance: 479.8
click at [1036, 513] on div "Save" at bounding box center [1029, 507] width 20 height 13
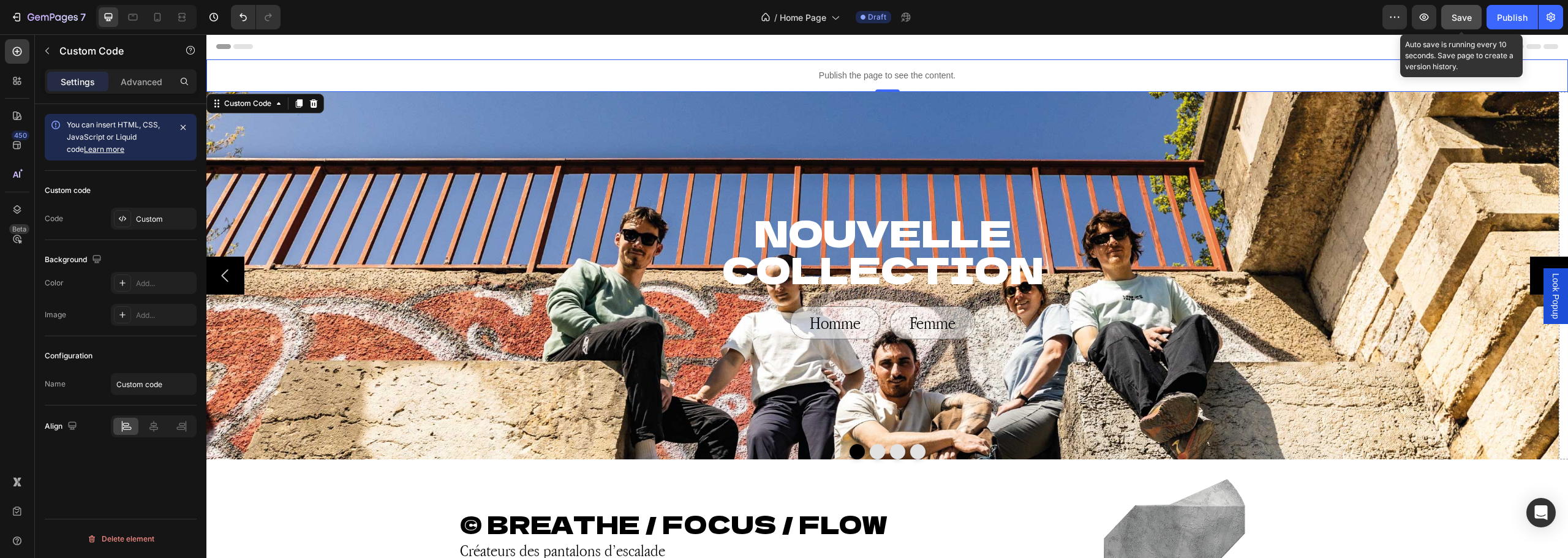
click at [1464, 15] on span "Save" at bounding box center [1461, 17] width 20 height 11
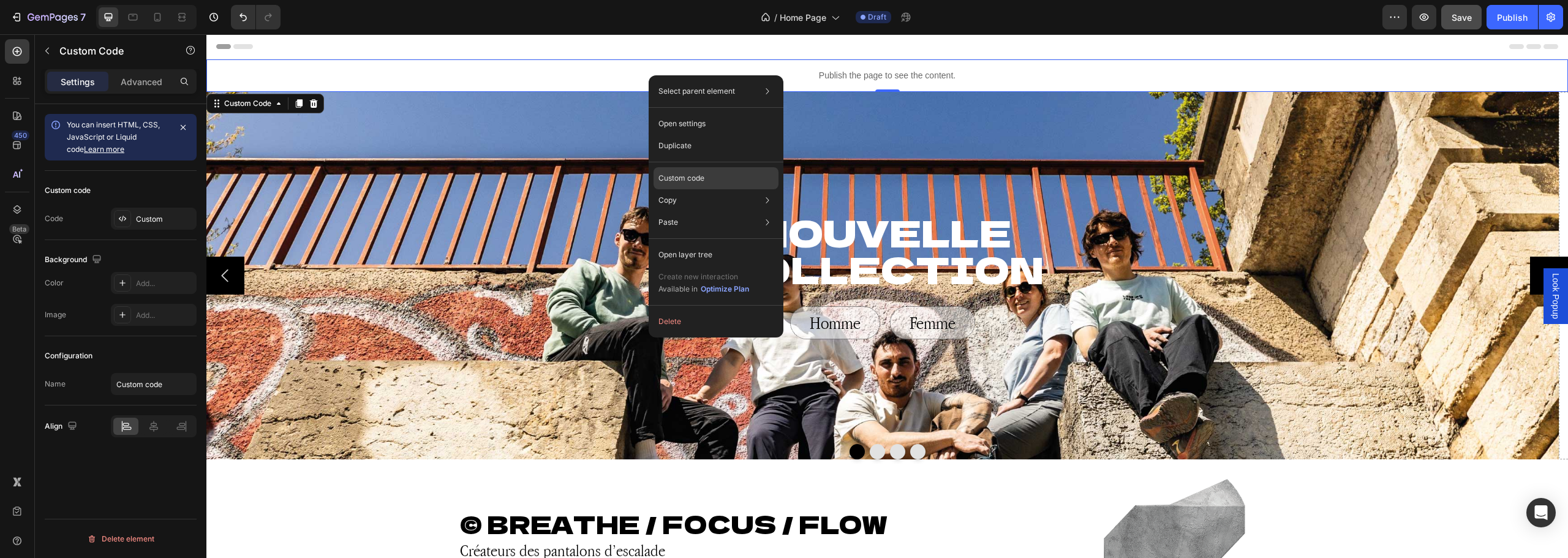
click at [703, 173] on p "Custom code" at bounding box center [681, 179] width 46 height 11
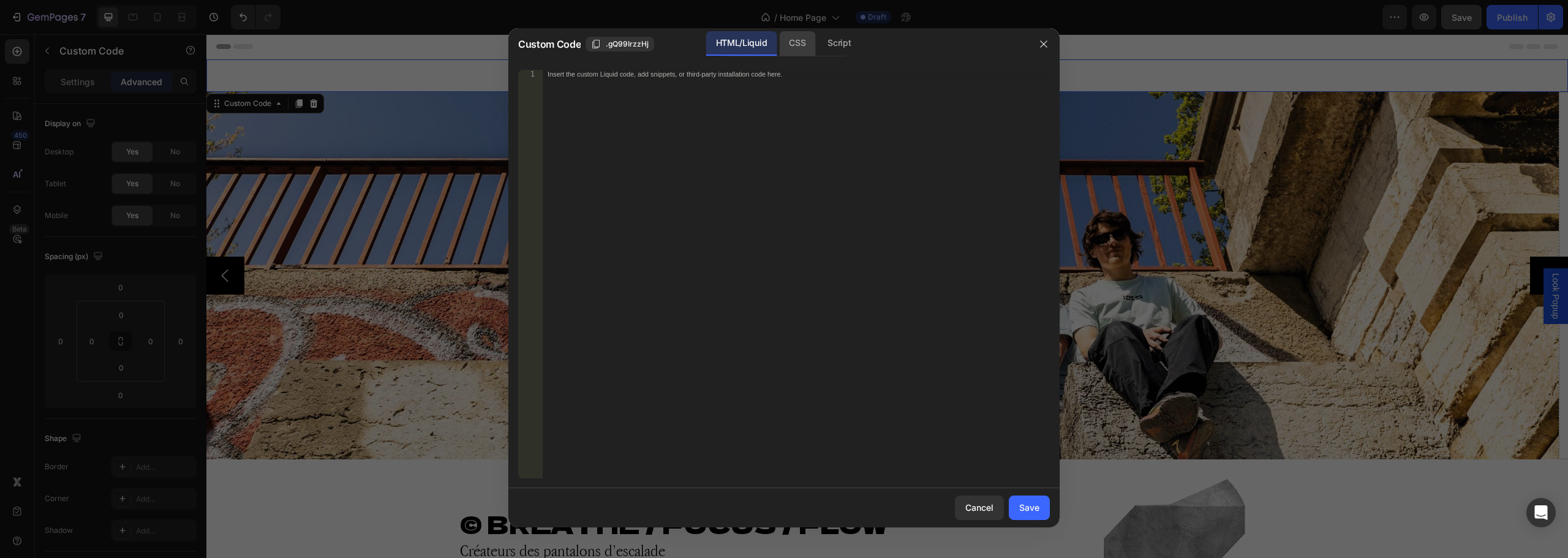
click at [818, 40] on div "CSS" at bounding box center [839, 44] width 43 height 24
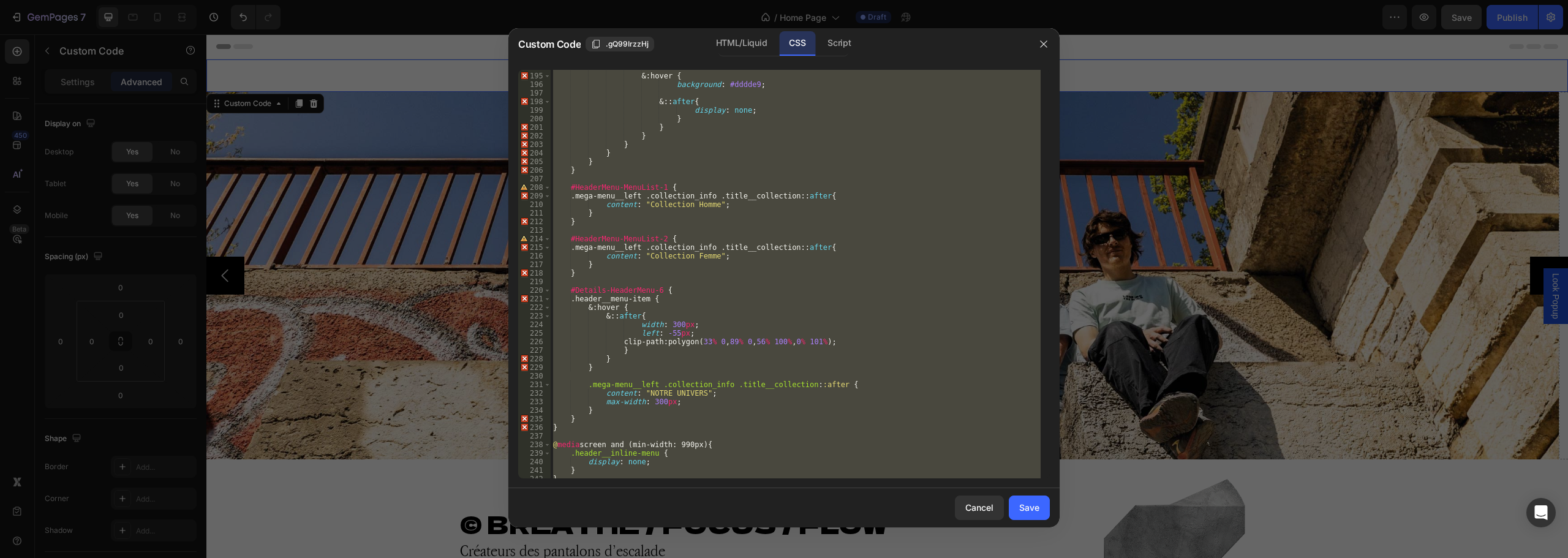
scroll to position [1940, 0]
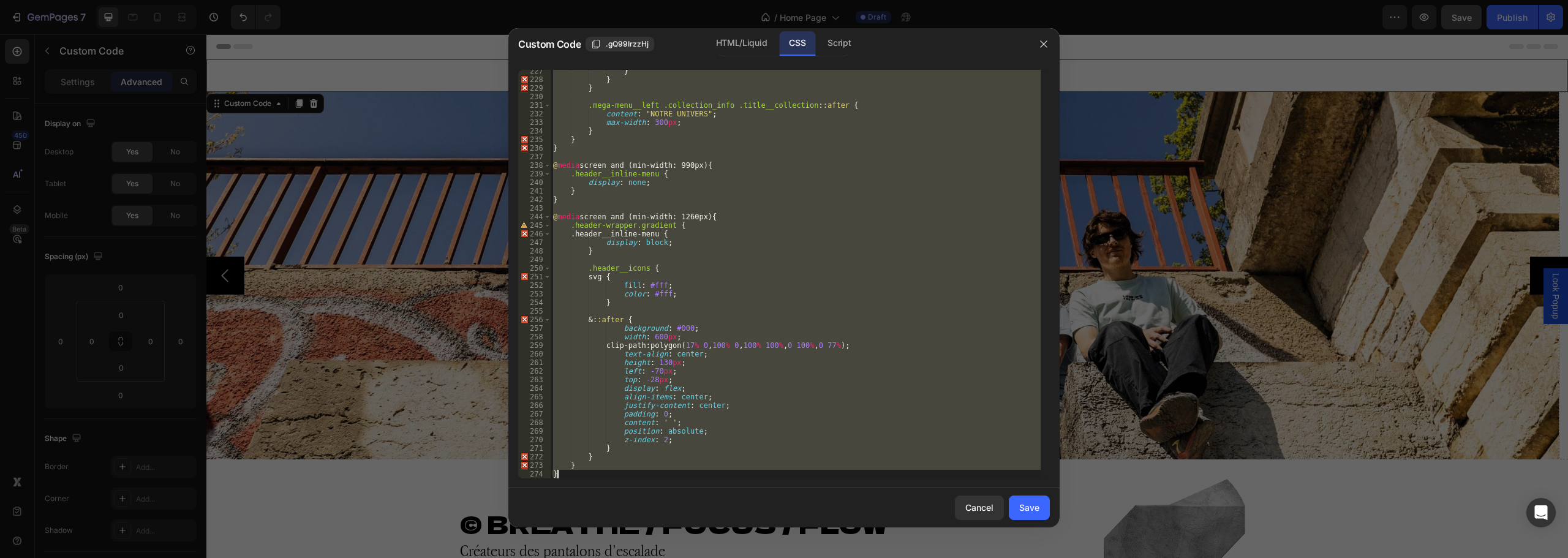
click at [706, 239] on div "} } } .mega-menu__left .collection_info .title__collection : :after { content :…" at bounding box center [796, 273] width 490 height 408
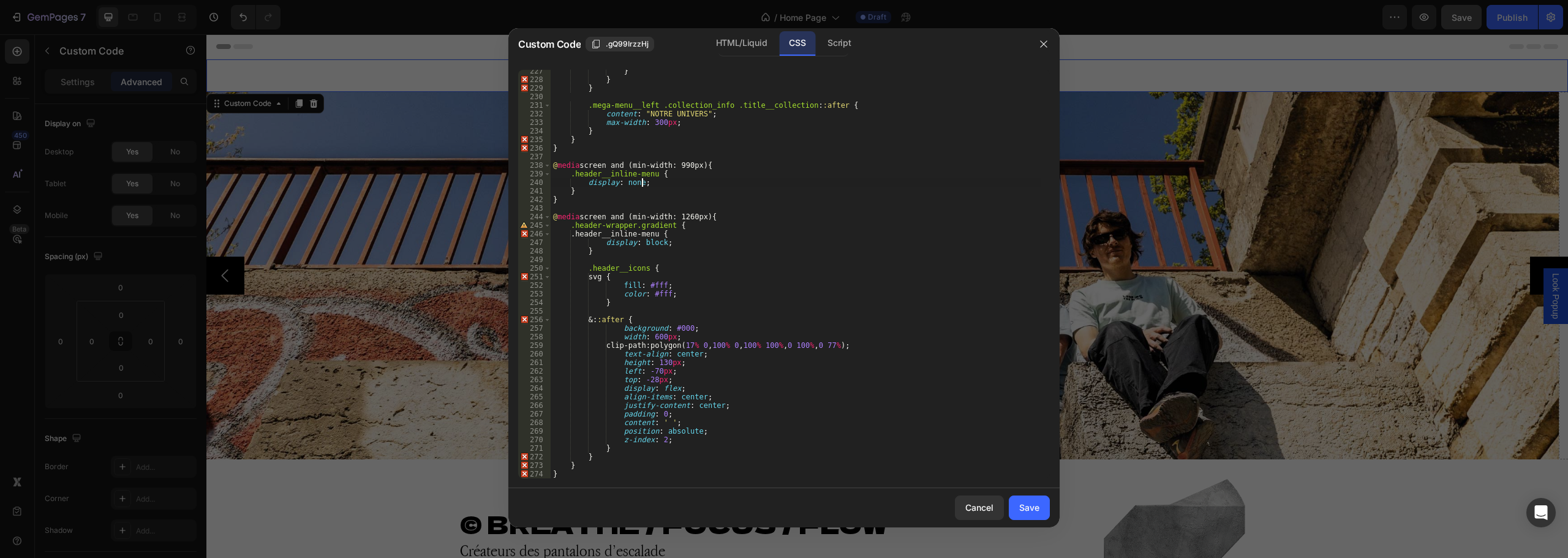
click at [668, 183] on div "} } } .mega-menu__left .collection_info .title__collection : :after { content :…" at bounding box center [796, 280] width 490 height 425
click at [584, 191] on div "} } } .mega-menu__left .collection_info .title__collection : :after { content :…" at bounding box center [796, 280] width 490 height 425
type textarea "}"
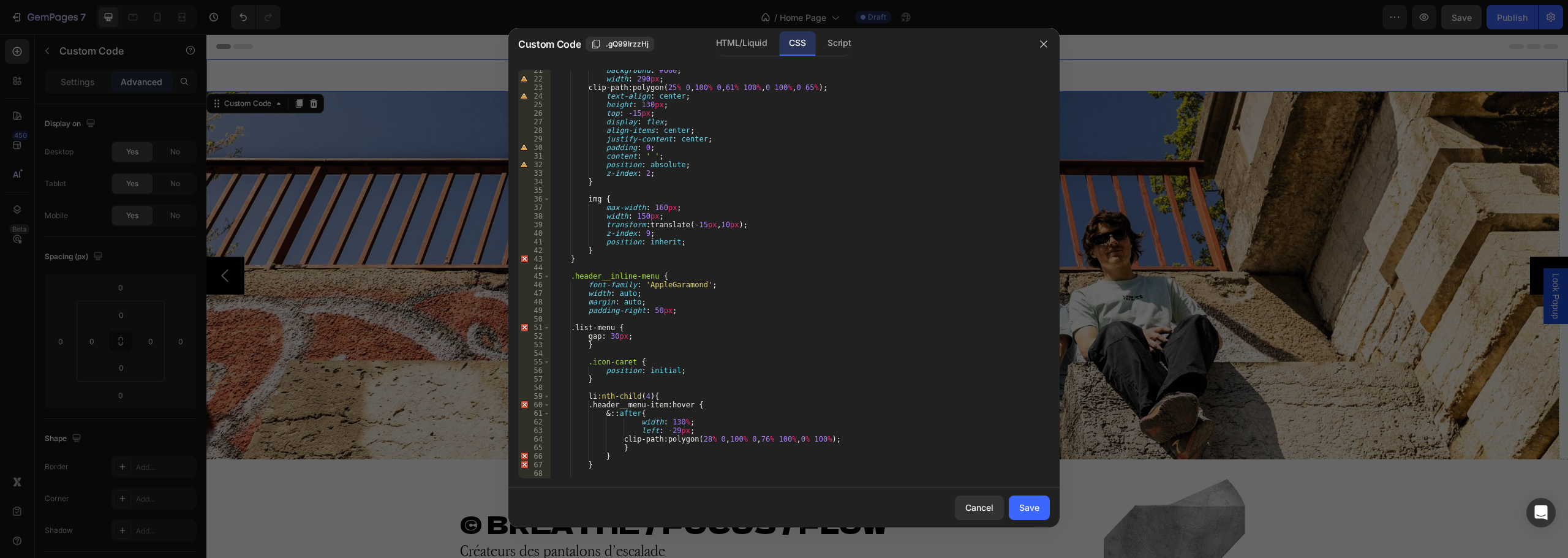
scroll to position [0, 0]
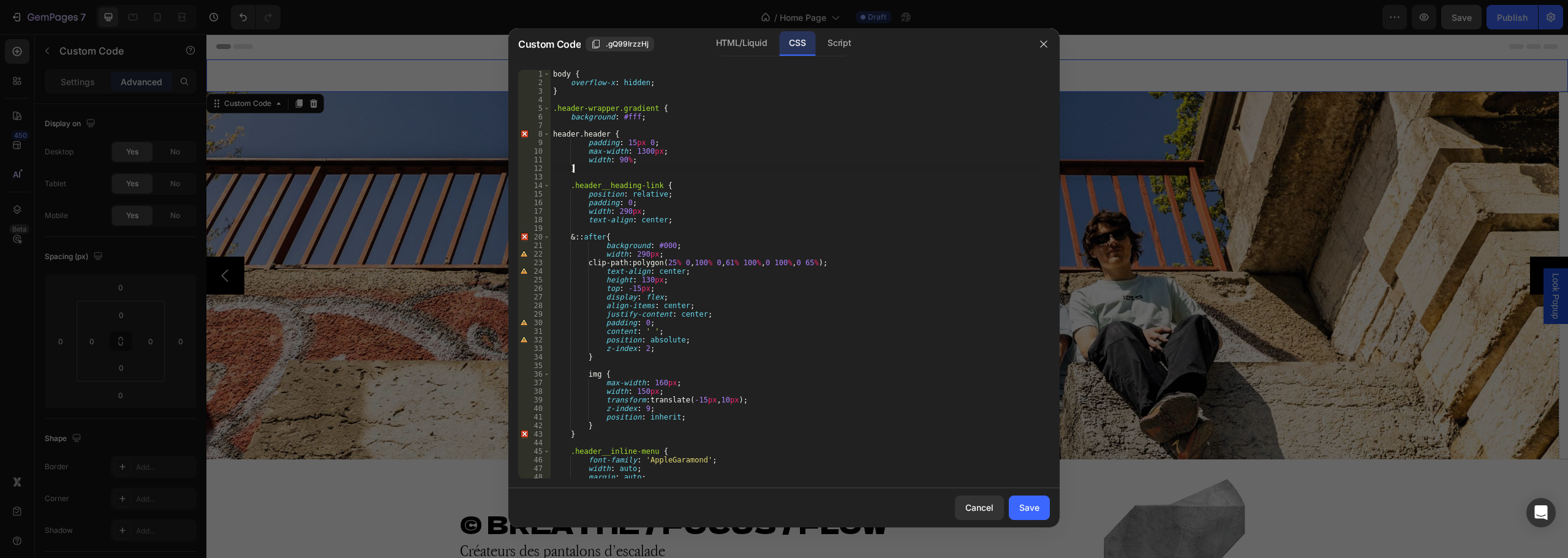
click at [600, 165] on div "body { overflow-x : hidden ; } .header-wrapper.gradient { background : #fff ; h…" at bounding box center [796, 282] width 490 height 425
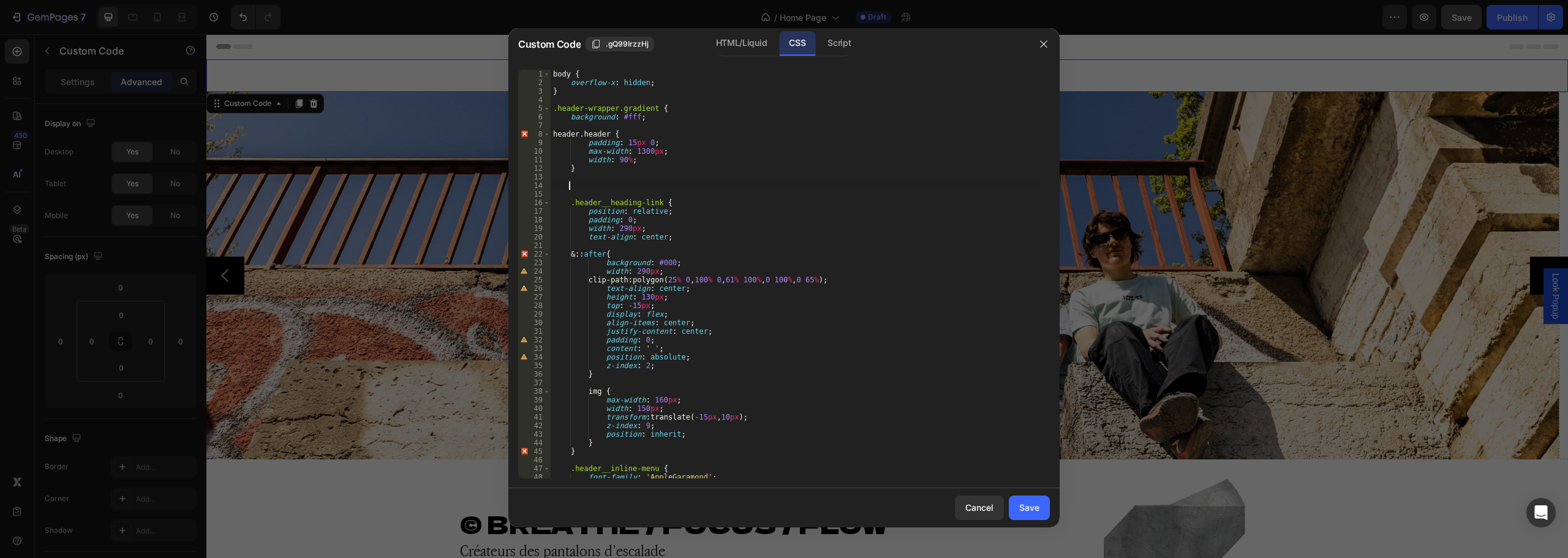
paste textarea "header-drawer"
type textarea "header-drawer {"
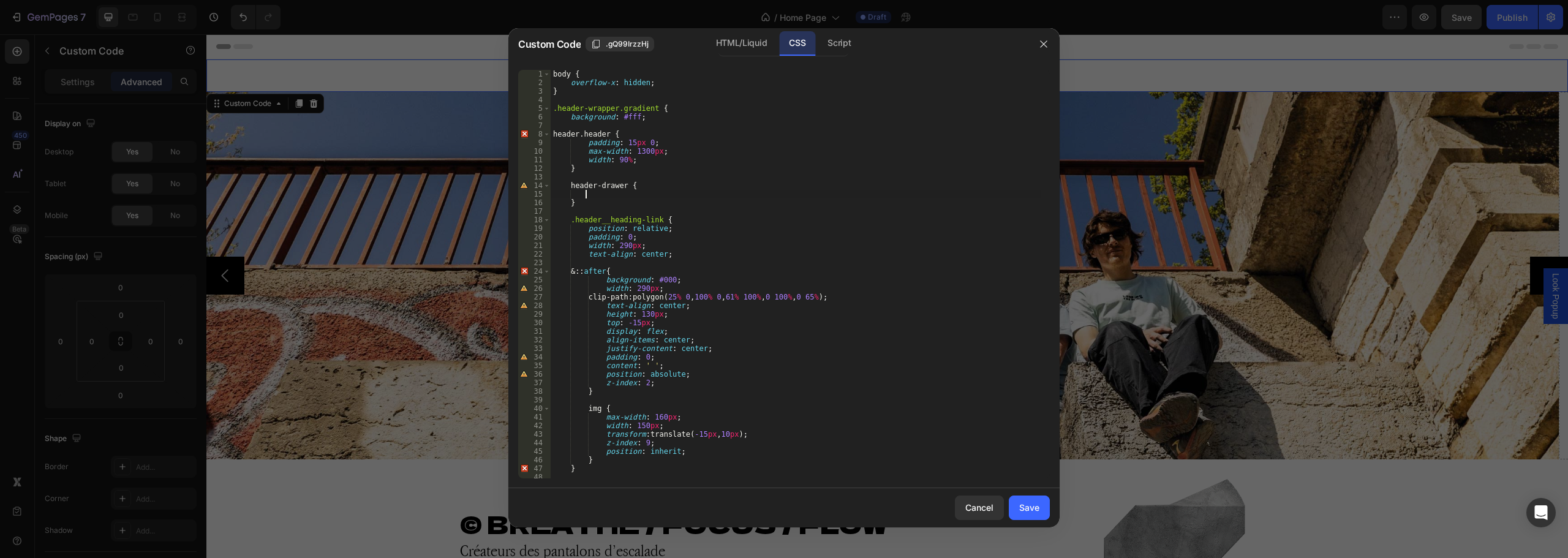
paste textarea "order: 3;"
type textarea "order: 3;"
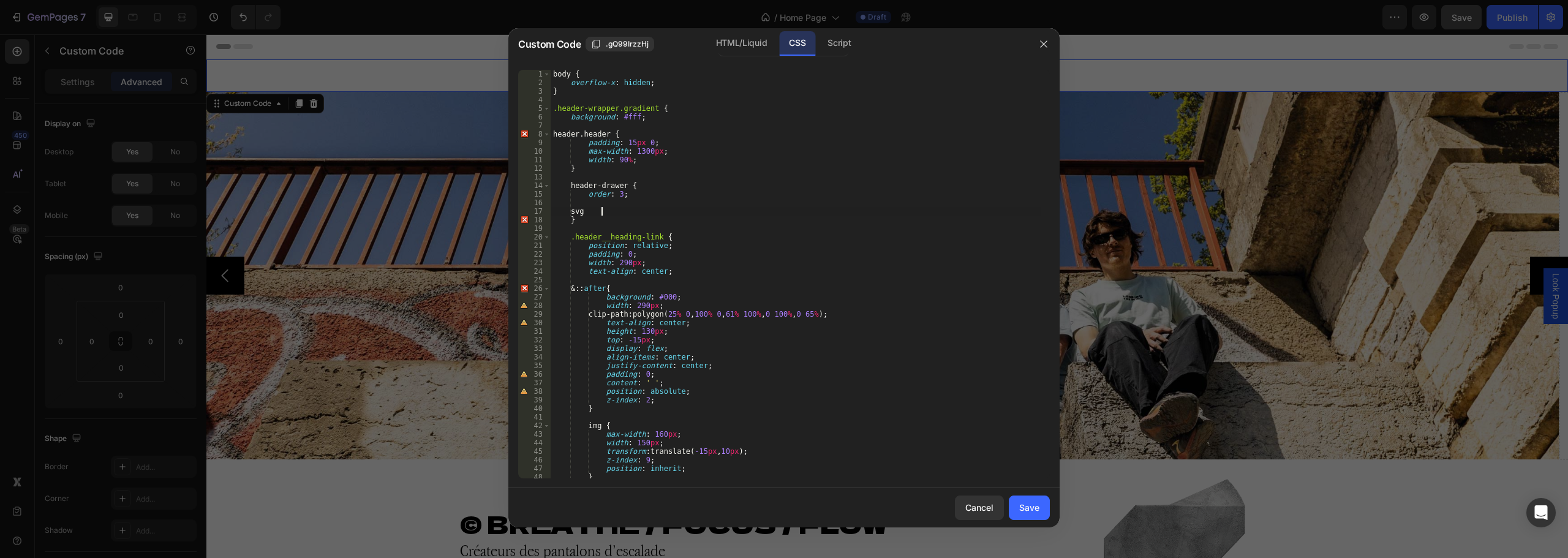
type textarea "svg {"
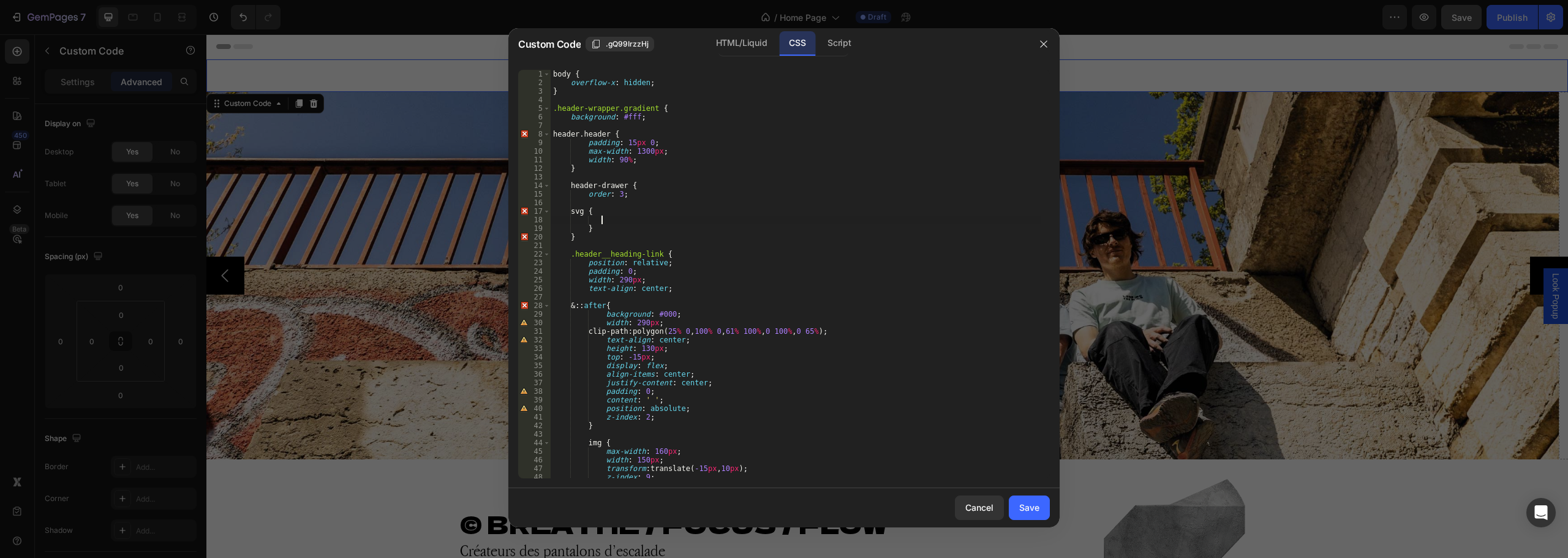
paste textarea "color: #000;"
click at [866, 281] on div "body { overflow-x : hidden ; } .header-wrapper.gradient { background : #fff ; h…" at bounding box center [796, 282] width 490 height 425
type textarea "width: 290px;"
type input ".header__icon--menu"
click at [1000, 77] on span "​" at bounding box center [996, 79] width 15 height 15
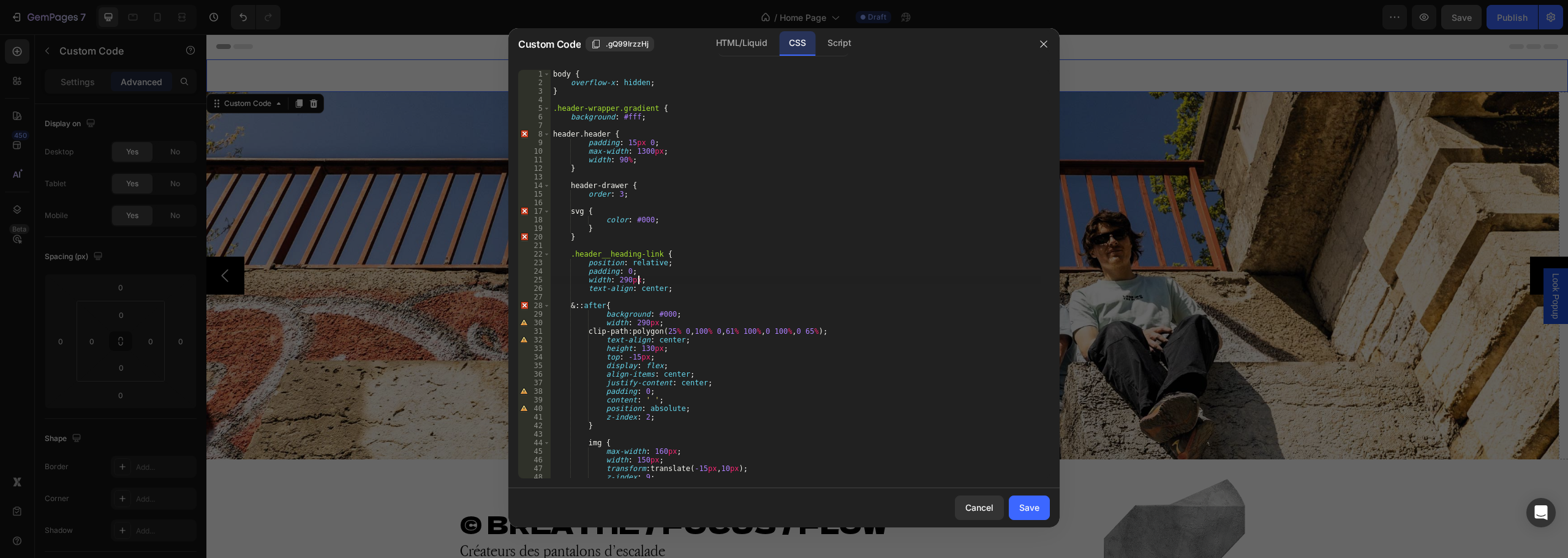
click at [656, 193] on div "body { overflow-x : hidden ; } .header-wrapper.gradient { background : #fff ; h…" at bounding box center [796, 282] width 490 height 425
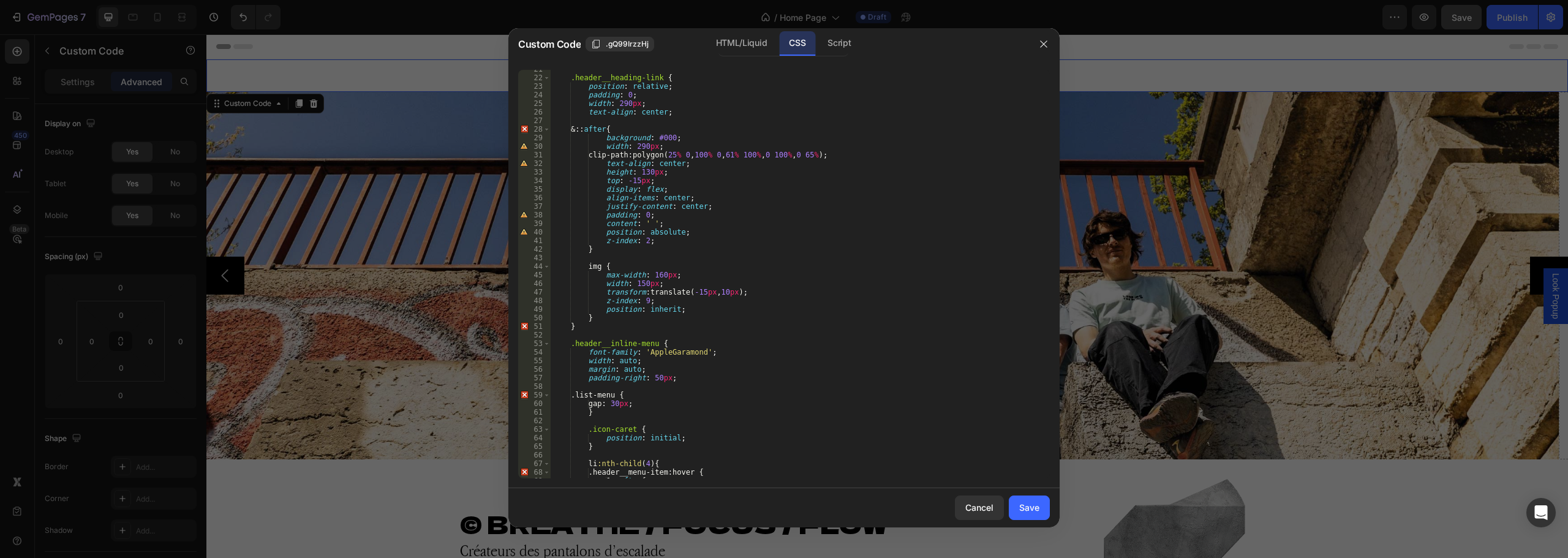
scroll to position [150, 0]
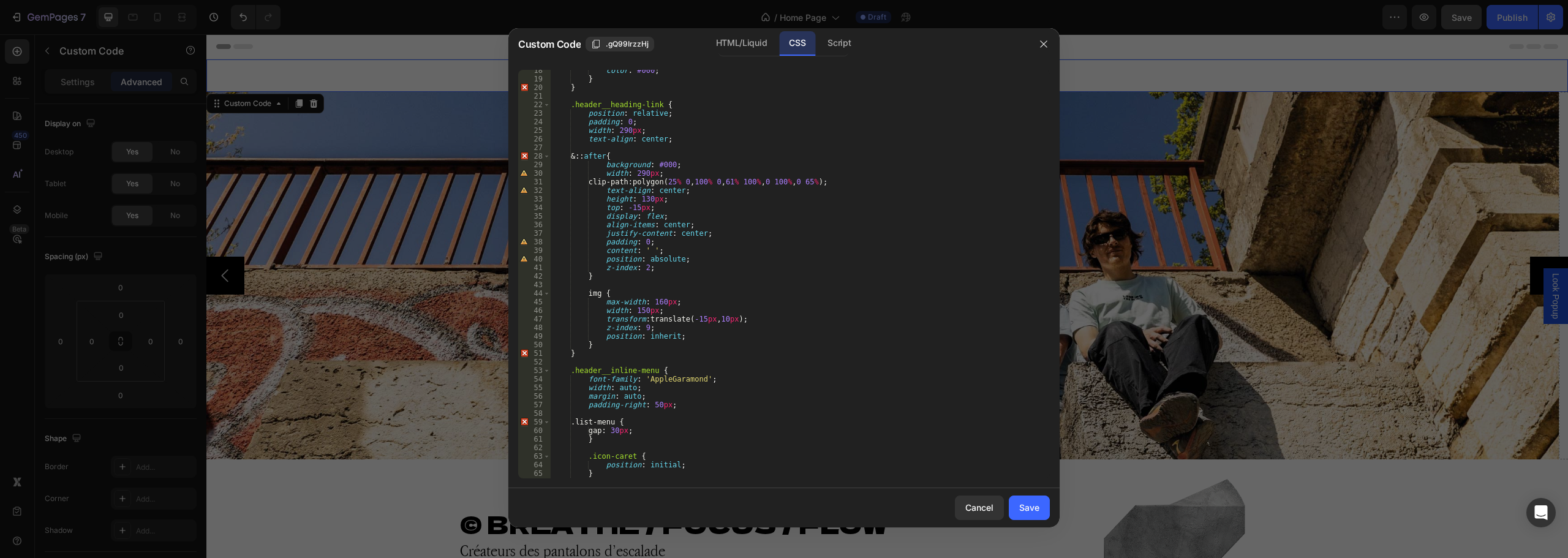
click at [671, 137] on div "color : #000 ; } } .header__heading-link { position : relative ; padding : 0 ; …" at bounding box center [796, 279] width 490 height 425
type textarea "text-align: center;"
paste textarea "margin: initial;"
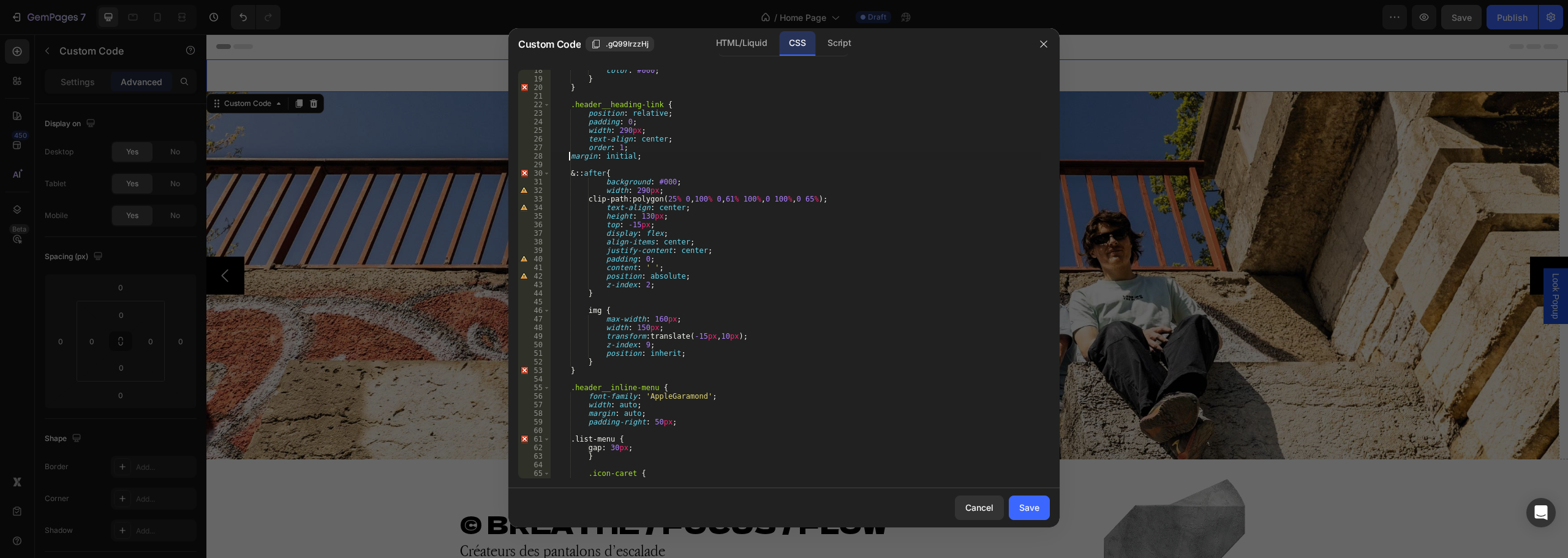
click at [569, 159] on div "color : #000 ; } } .header__heading-link { position : relative ; padding : 0 ; …" at bounding box center [796, 279] width 490 height 425
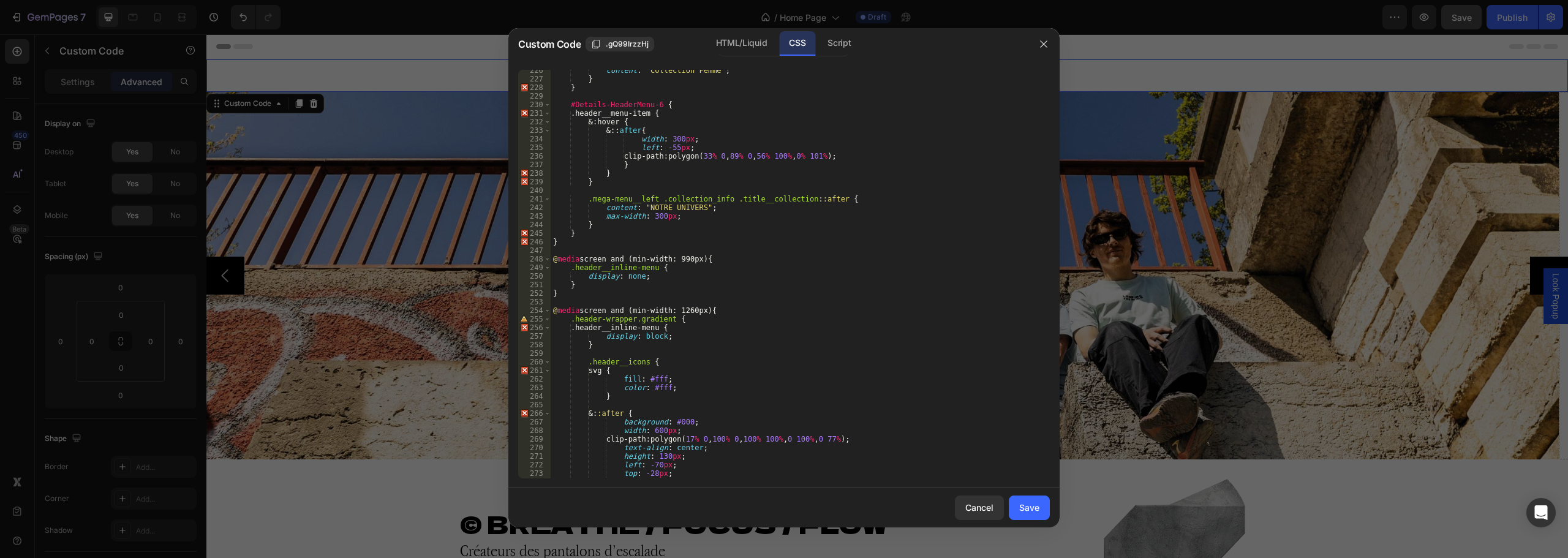
scroll to position [1936, 0]
click at [634, 345] on div "content : " Collection Femme " ; } } #Details-HeaderMenu-6 { .header__menu-item…" at bounding box center [796, 275] width 490 height 425
type textarea "}"
paste textarea ".header__heading-link"
type textarea ".header__heading-link {"
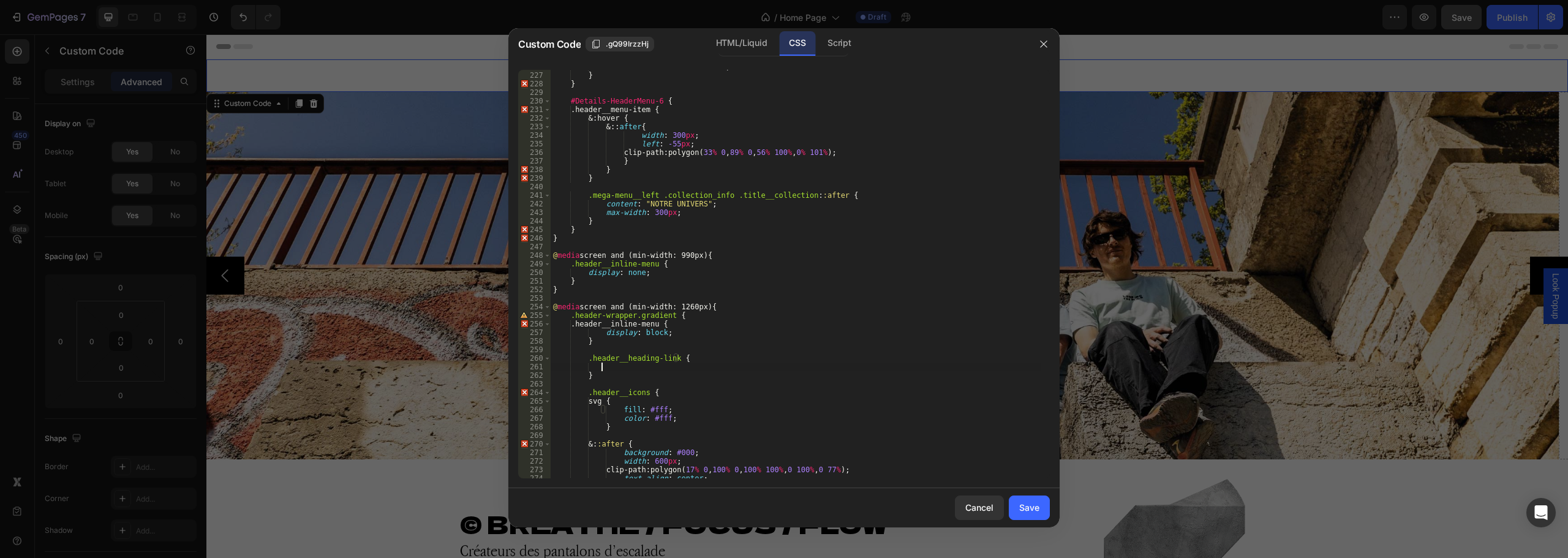
scroll to position [0, 4]
paste textarea "order: inherit;"
click at [617, 368] on div "content : " Collection Femme " ; } } #Details-HeaderMenu-6 { .header__menu-item…" at bounding box center [796, 275] width 490 height 425
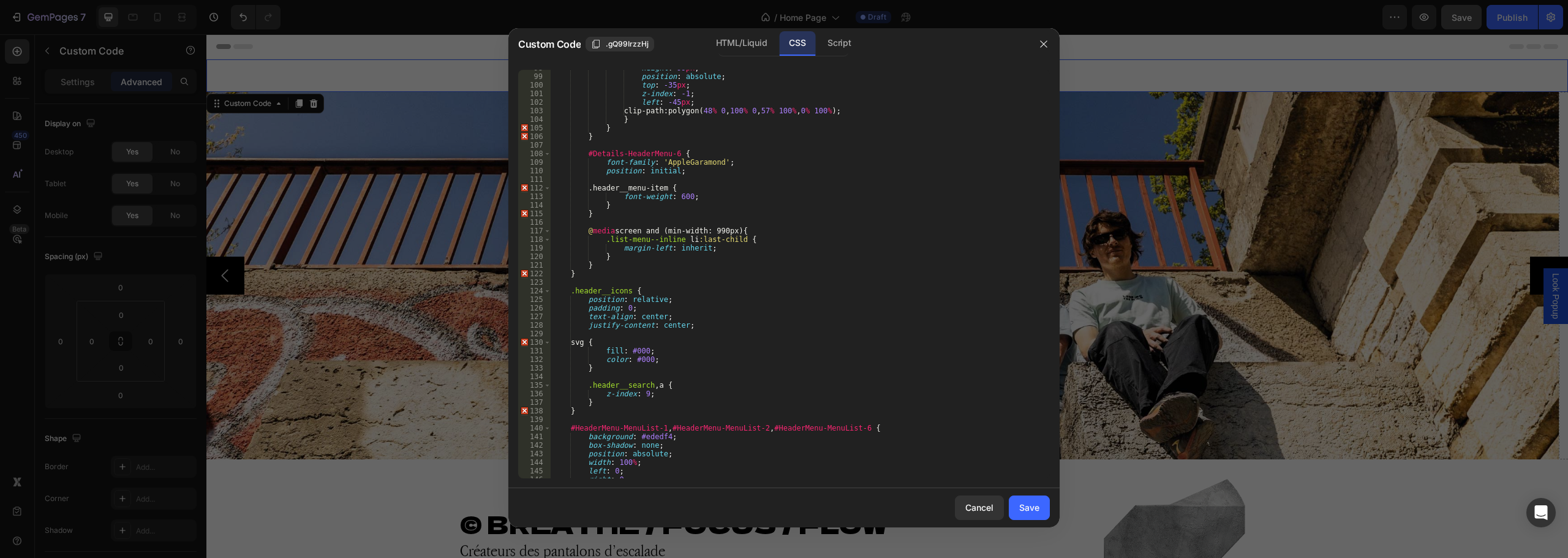
scroll to position [861, 0]
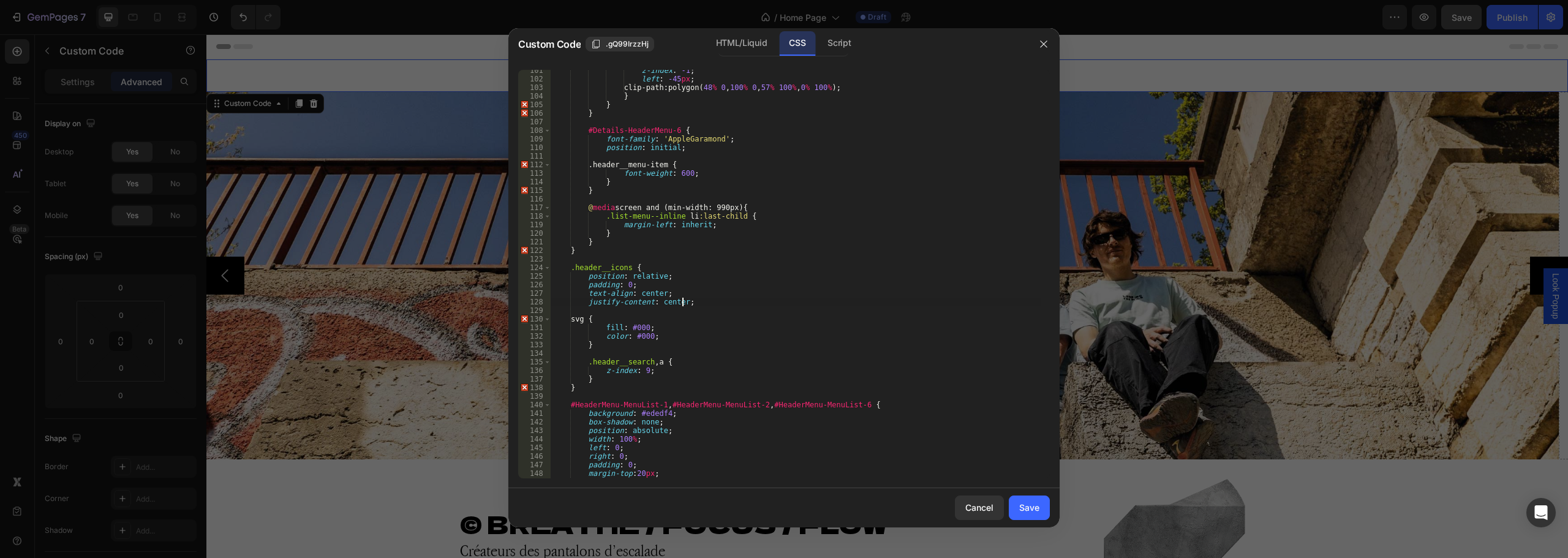
click at [693, 298] on div "z-index : -1 ; left : -45 px ; clip-path : polygon( 48 % 0 , 100 % 0 , 57 % 100…" at bounding box center [796, 279] width 490 height 425
type textarea "justify-content: center;"
paste textarea "margin-right: 40px;"
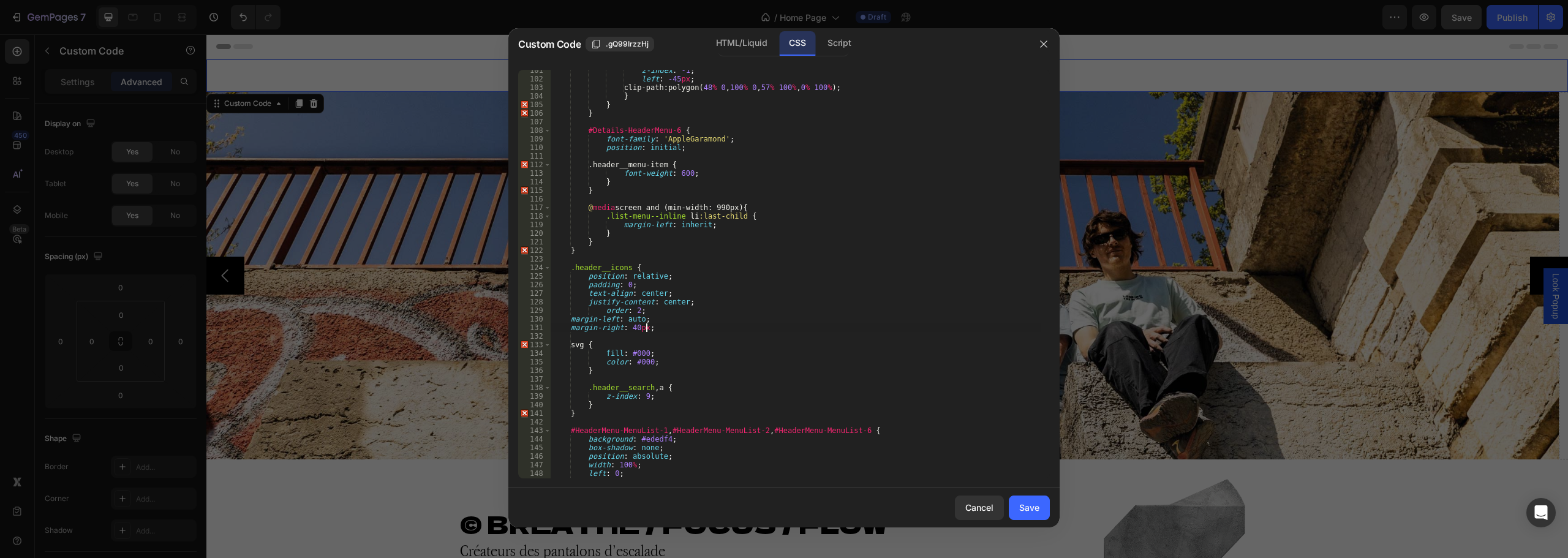
click at [600, 311] on div "z-index : -1 ; left : -45 px ; clip-path : polygon( 48 % 0 , 100 % 0 , 57 % 100…" at bounding box center [796, 279] width 490 height 425
drag, startPoint x: 661, startPoint y: 327, endPoint x: 570, endPoint y: 319, distance: 91.4
click at [570, 319] on div "z-index : -1 ; left : -45 px ; clip-path : polygon( 48 % 0 , 100 % 0 , 57 % 100…" at bounding box center [796, 279] width 490 height 425
type textarea "margin-left: auto; margin-right: 40px;"
drag, startPoint x: 1040, startPoint y: 513, endPoint x: 890, endPoint y: 416, distance: 178.6
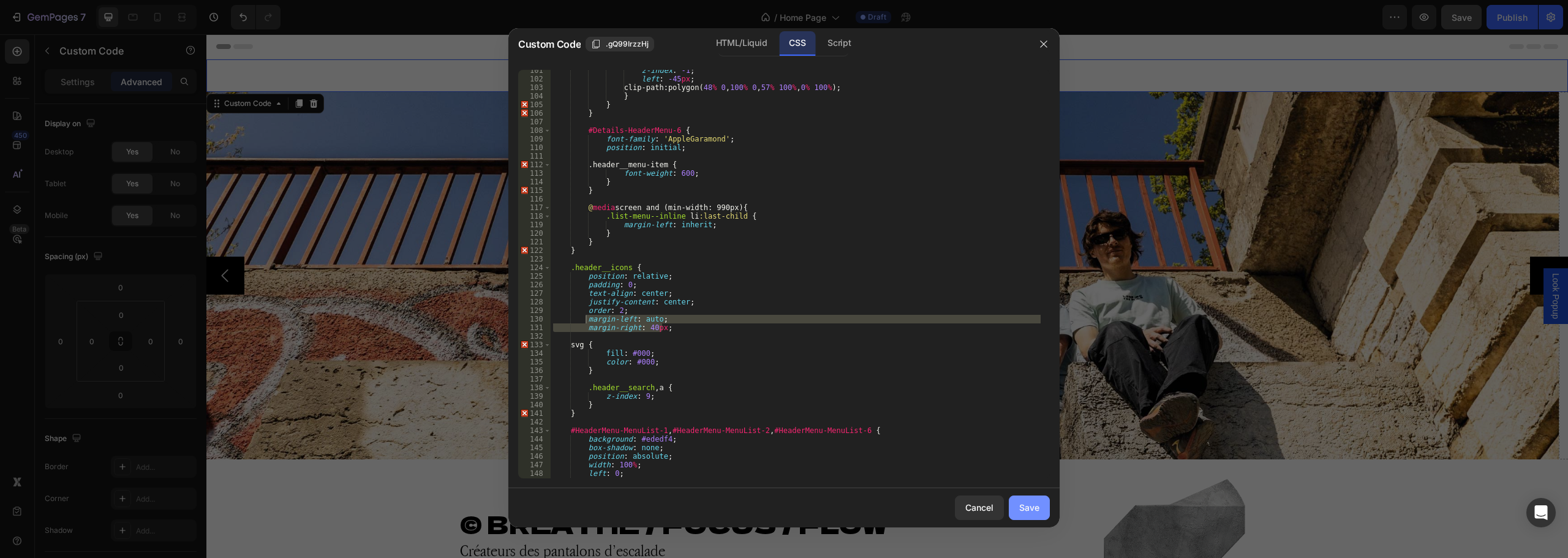
click at [1040, 513] on button "Save" at bounding box center [1029, 508] width 41 height 24
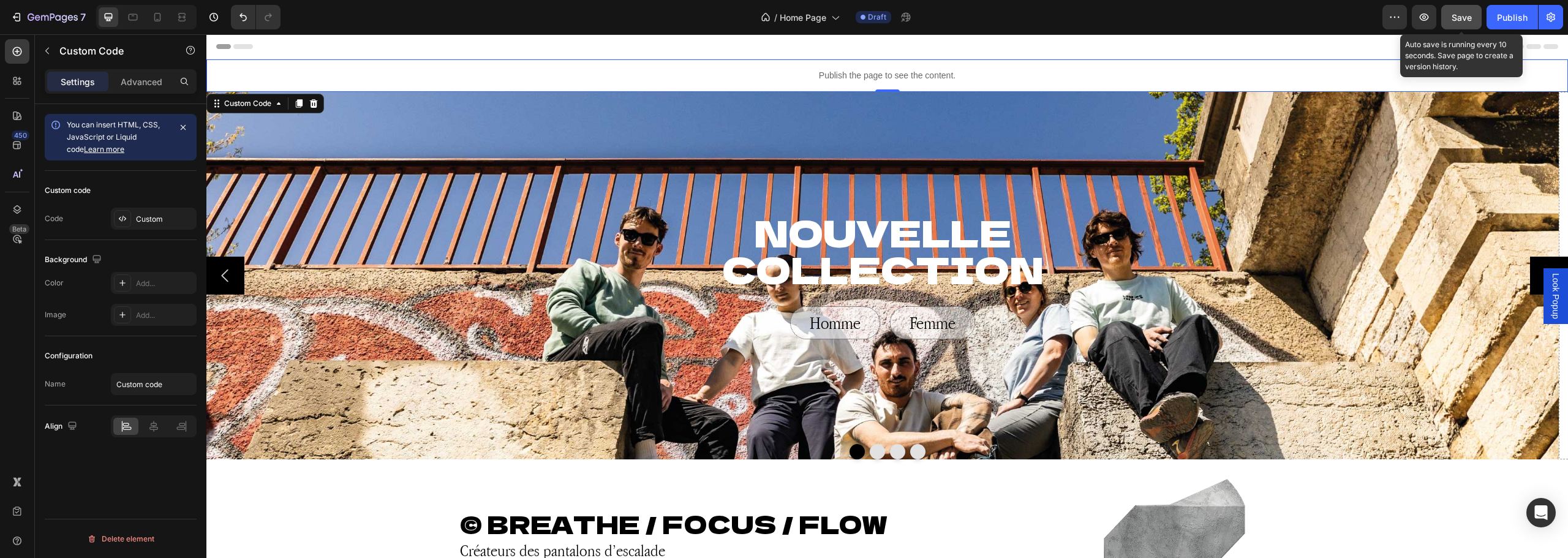
click at [1458, 19] on span "Save" at bounding box center [1461, 17] width 20 height 11
